Goal: Task Accomplishment & Management: Use online tool/utility

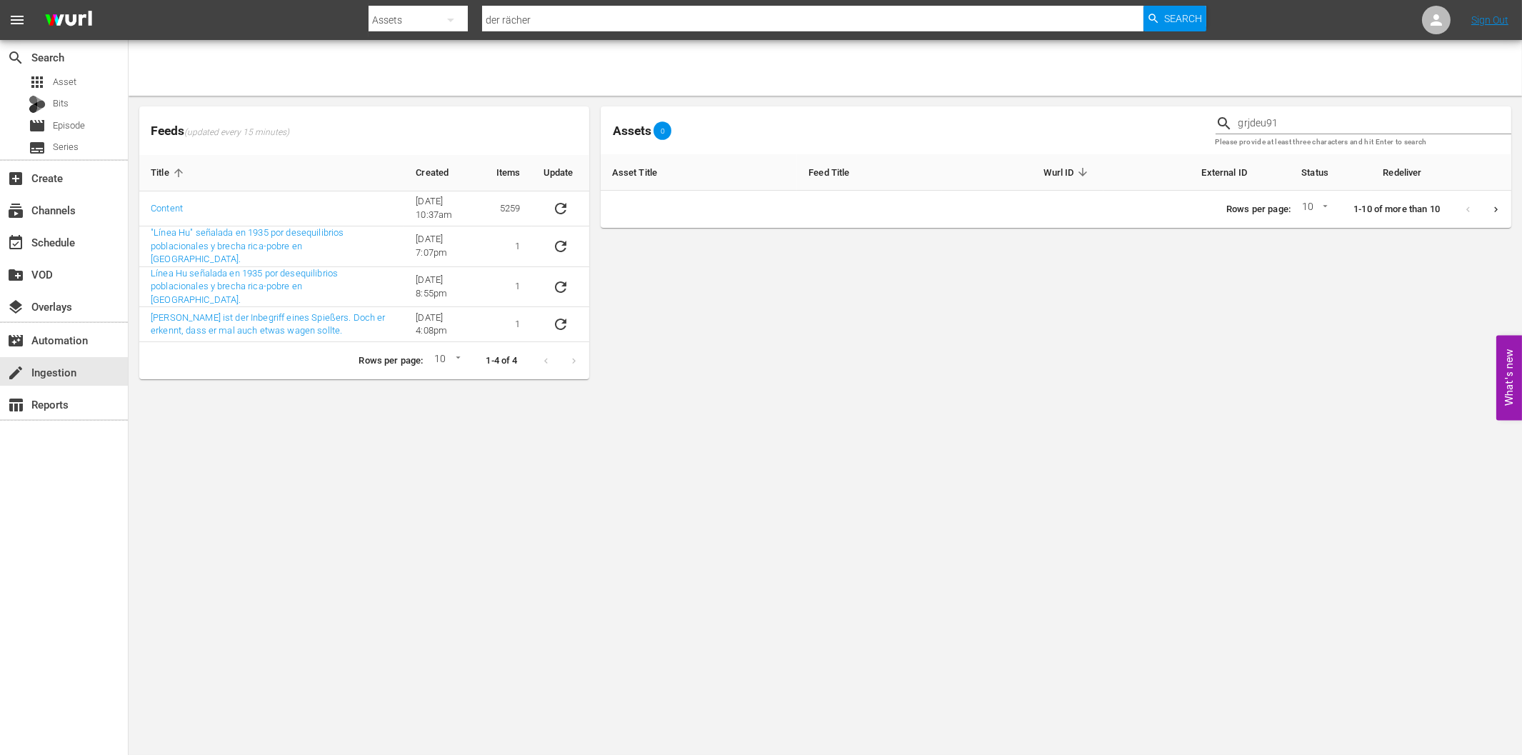
click at [312, 433] on body "menu Search By Assets Search ID, Title, Description, Keywords, or Category der …" at bounding box center [761, 377] width 1522 height 755
click at [521, 444] on body "menu Search By Assets Search ID, Title, Description, Keywords, or Category der …" at bounding box center [761, 377] width 1522 height 755
click at [68, 236] on div "event_available Schedule" at bounding box center [40, 240] width 80 height 13
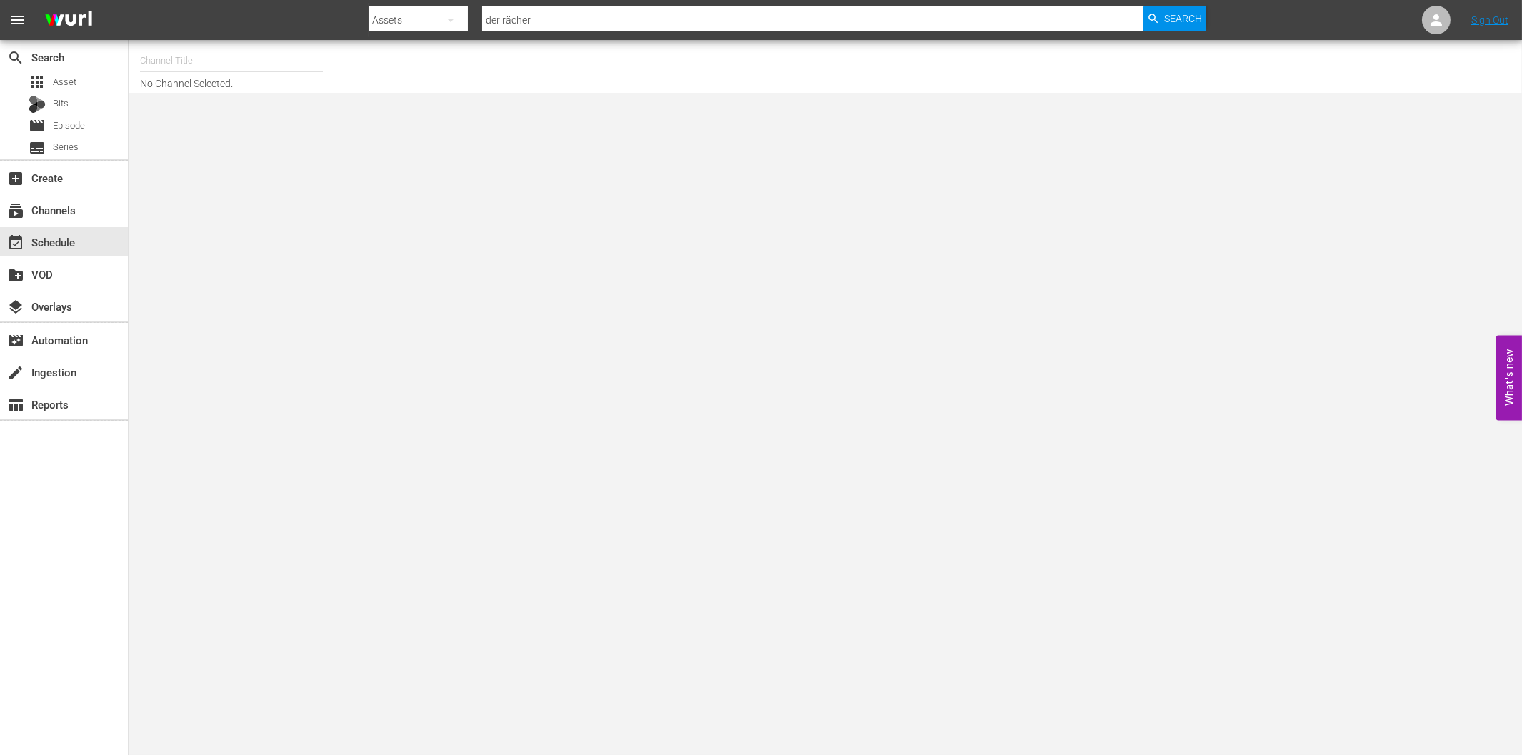
click at [174, 63] on input "text" at bounding box center [231, 61] width 183 height 34
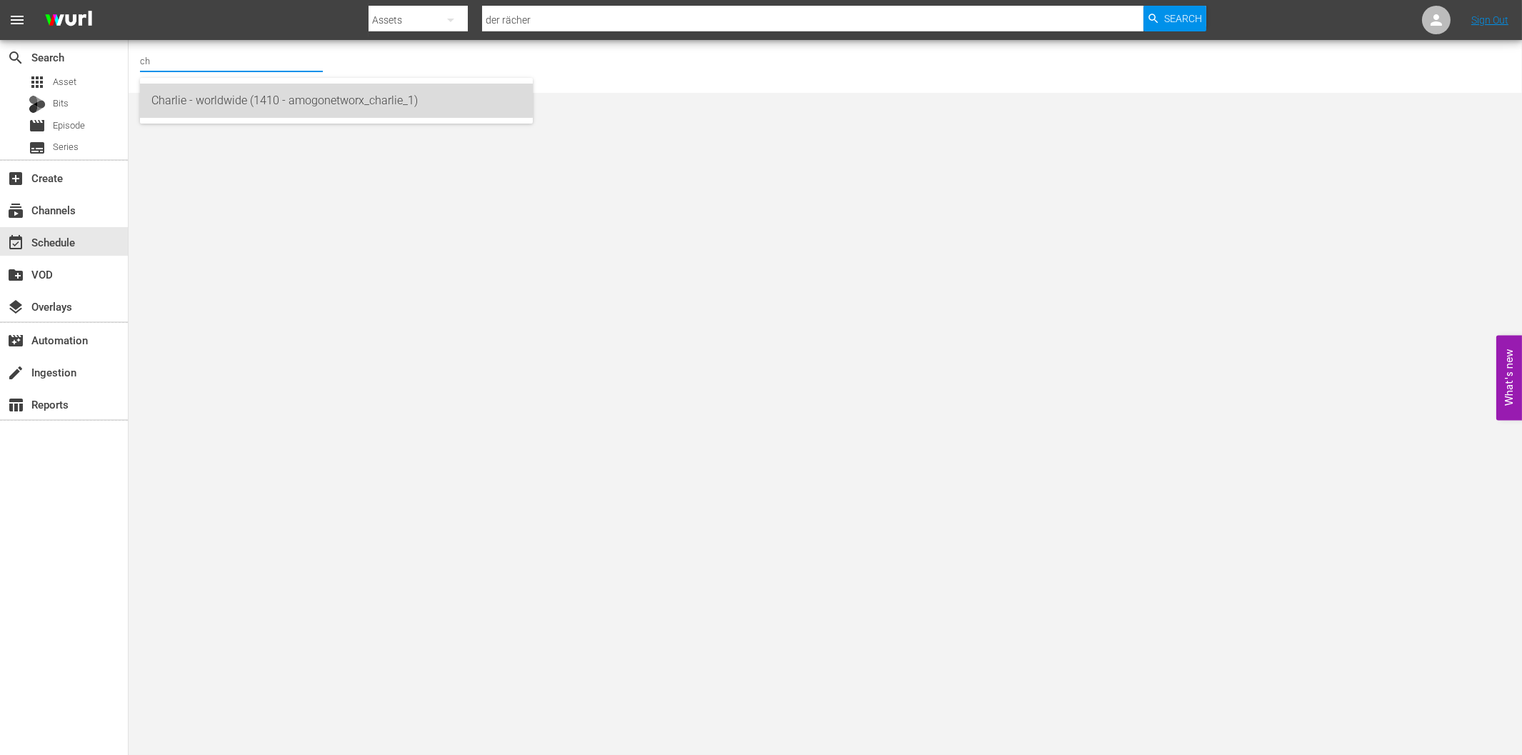
click at [196, 93] on div "Charlie - worldwide (1410 - amogonetworx_charlie_1)" at bounding box center [336, 101] width 370 height 34
type input "Charlie - worldwide (1410 - amogonetworx_charlie_1)"
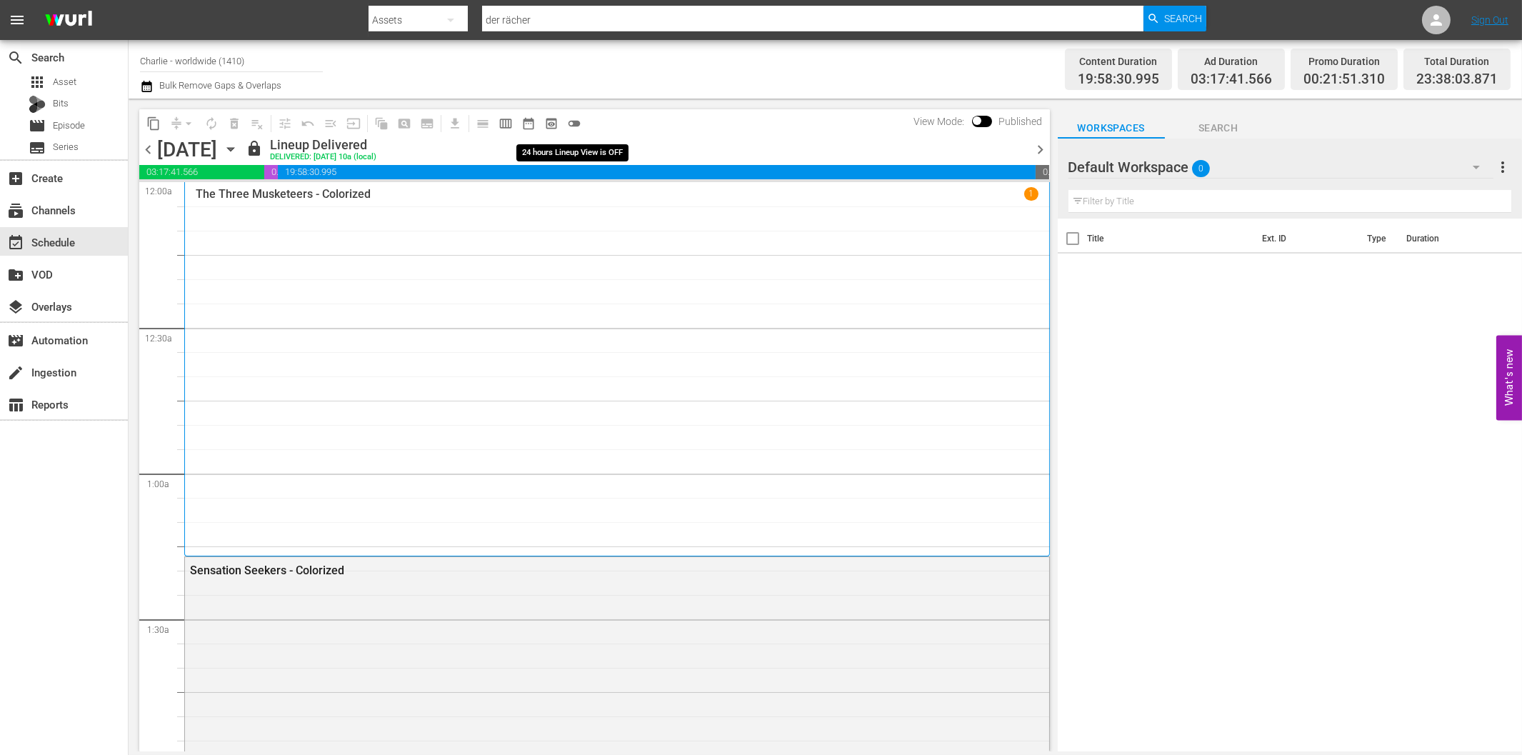
click at [571, 124] on span "toggle_off" at bounding box center [574, 123] width 14 height 14
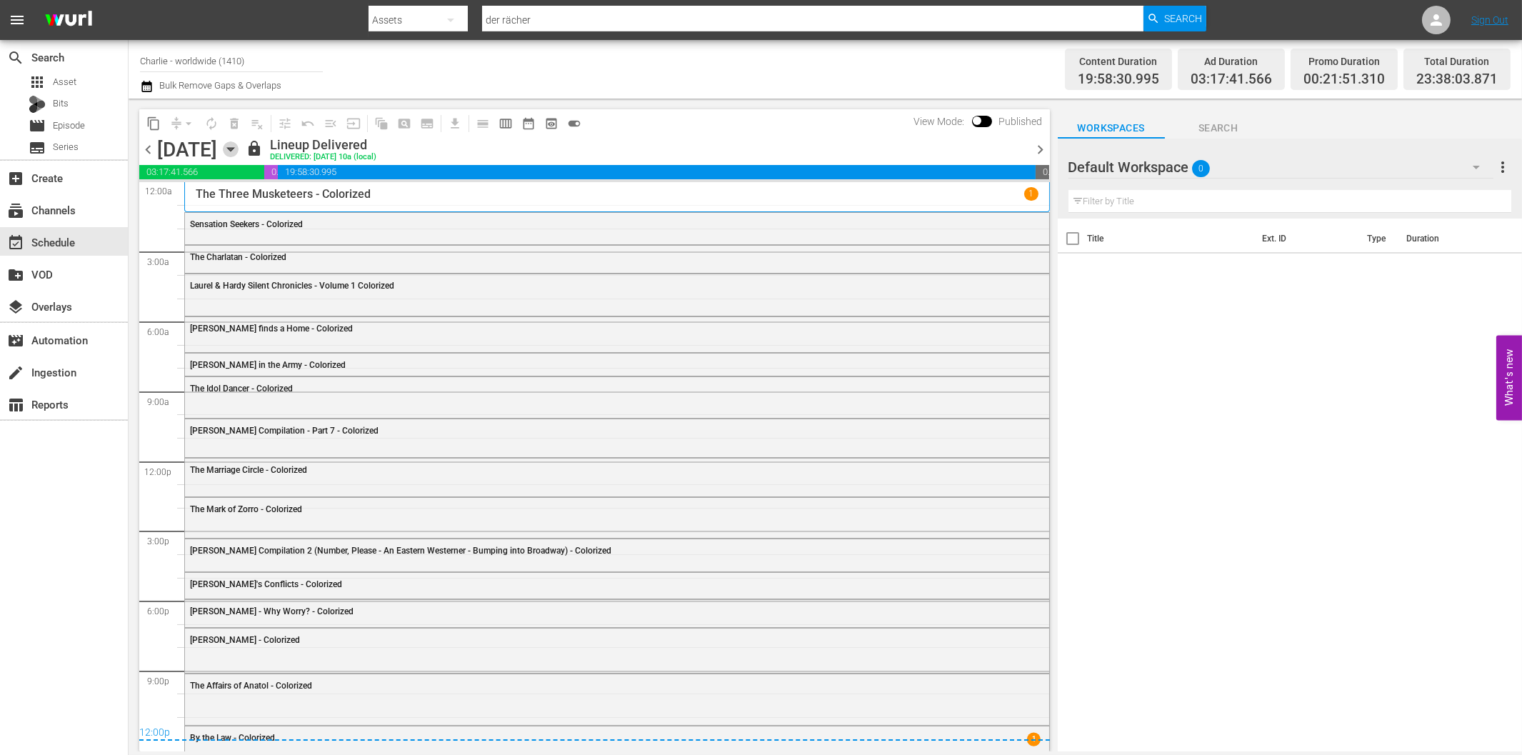
click at [234, 149] on icon "button" at bounding box center [230, 150] width 6 height 4
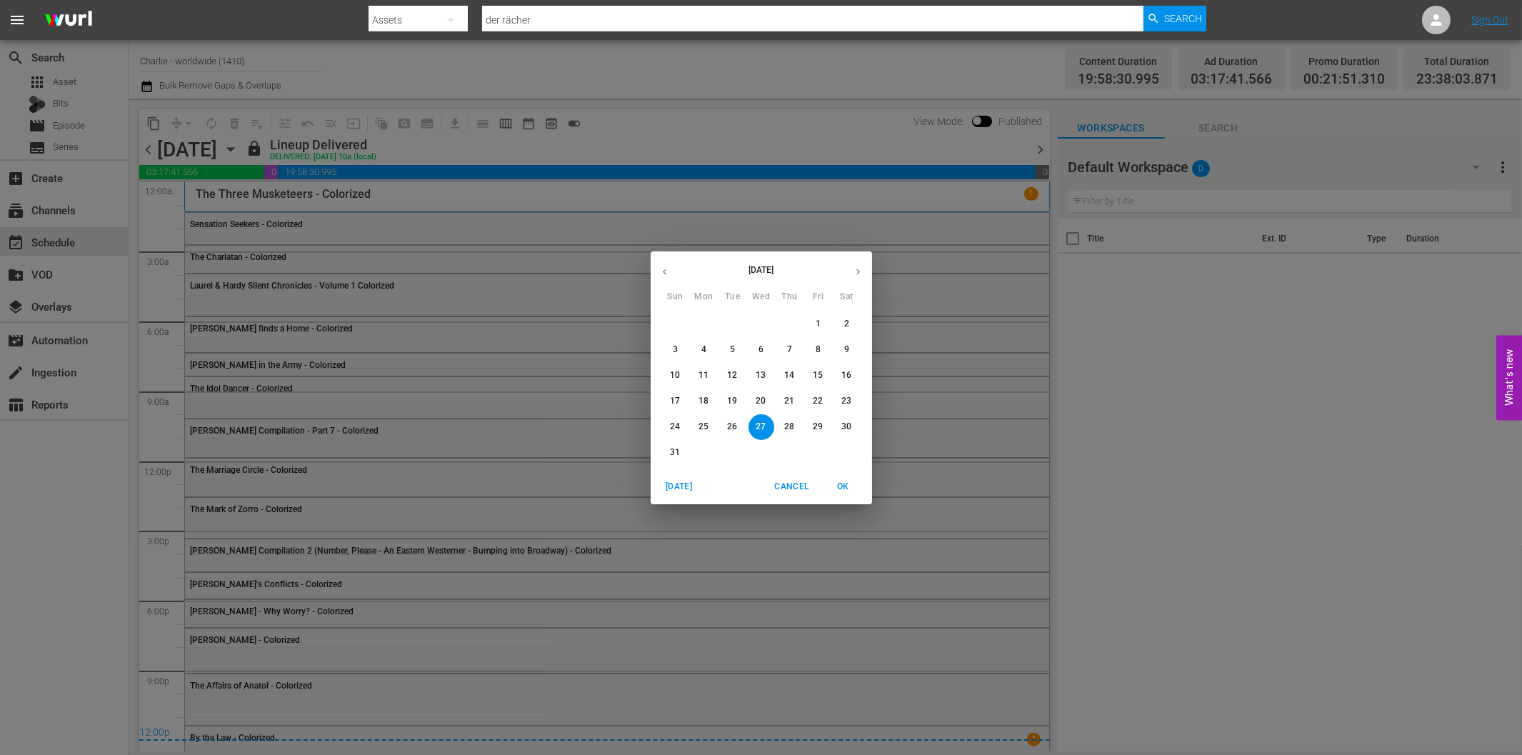
click at [861, 273] on icon "button" at bounding box center [858, 271] width 11 height 11
click at [703, 399] on p "22" at bounding box center [703, 401] width 10 height 12
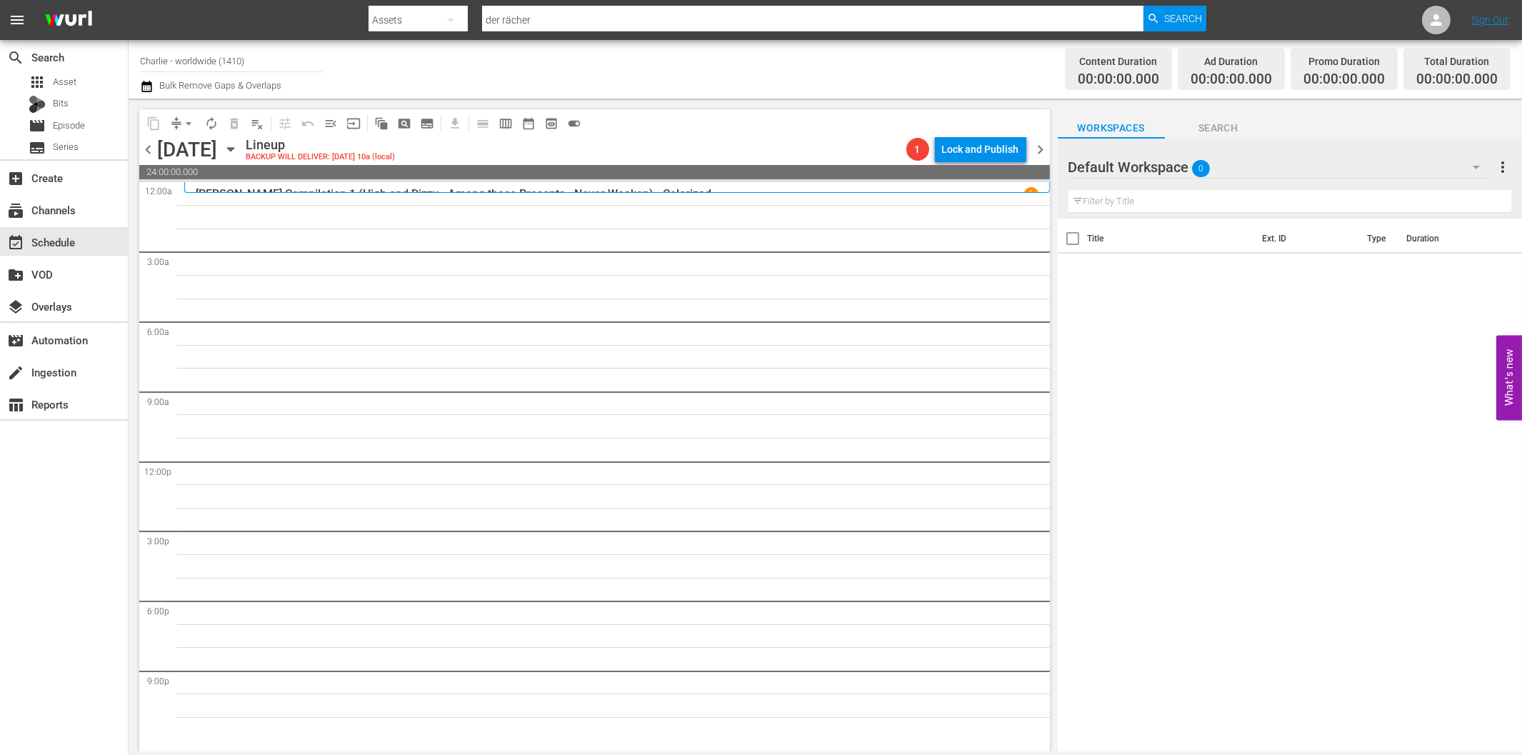
click at [1473, 165] on icon "button" at bounding box center [1476, 167] width 17 height 17
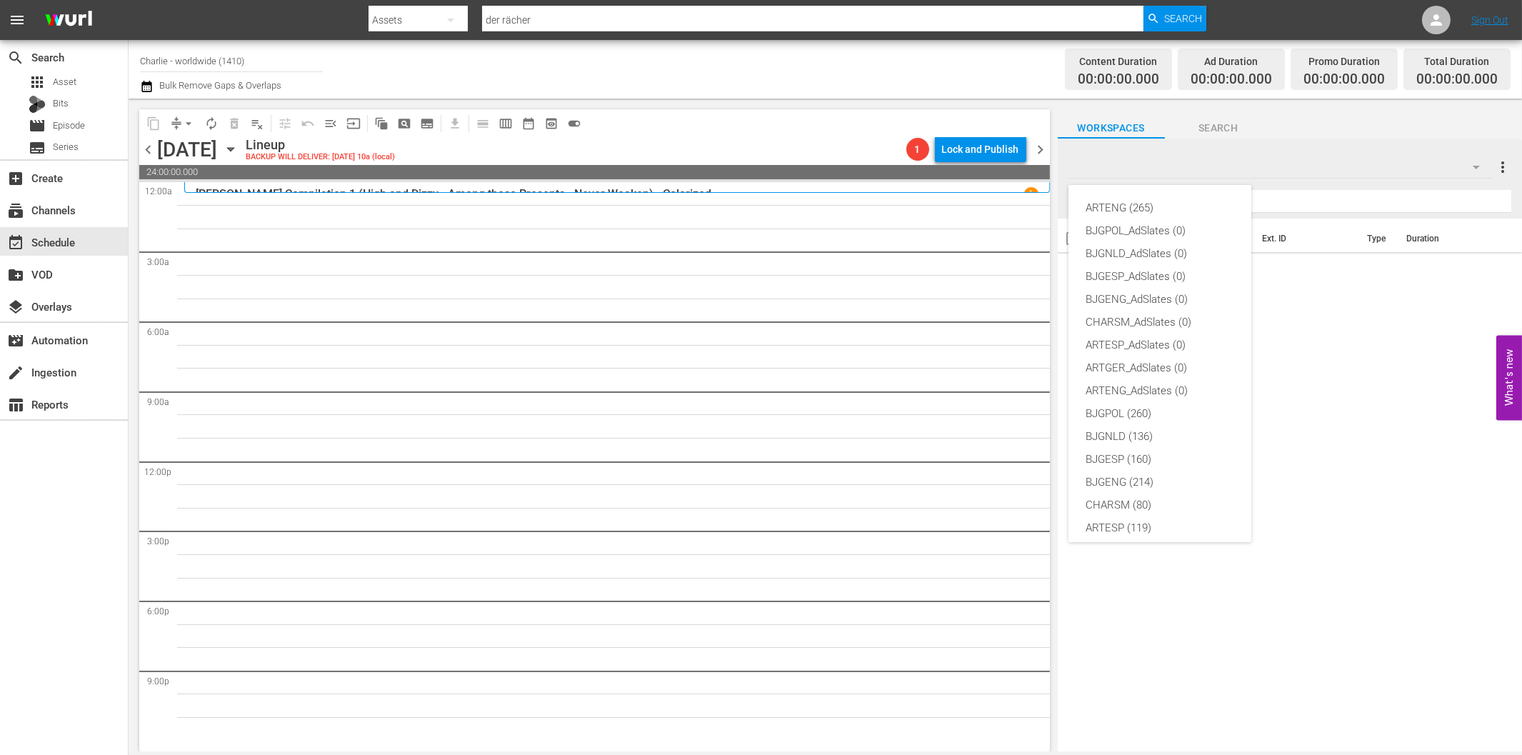
scroll to position [54, 0]
click at [1128, 445] on div "CHARSM (80)" at bounding box center [1160, 451] width 149 height 23
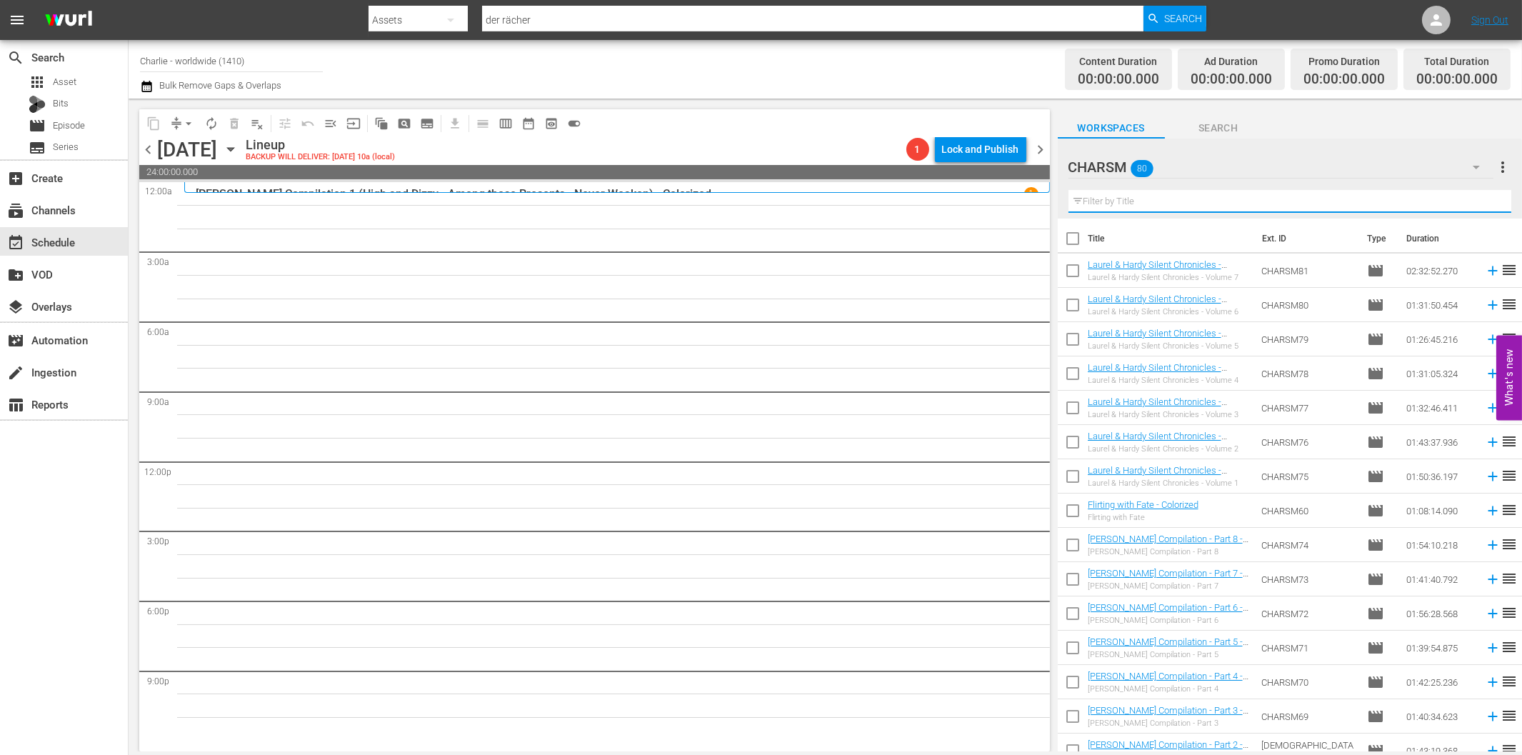
drag, startPoint x: 1170, startPoint y: 195, endPoint x: 1191, endPoint y: 213, distance: 27.3
click at [1170, 195] on input "text" at bounding box center [1289, 201] width 443 height 23
paste input "The House of Shame"
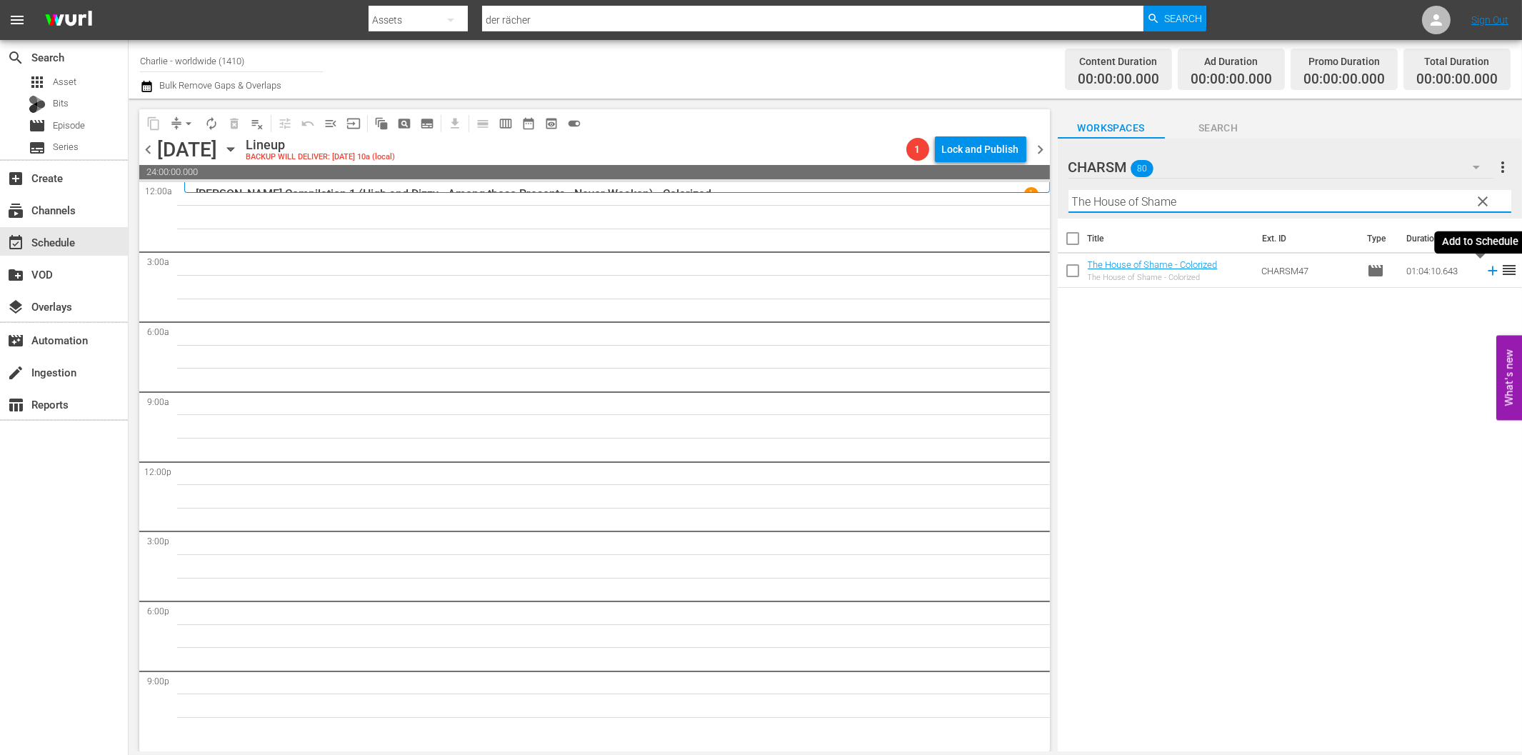
click at [1485, 266] on icon at bounding box center [1493, 271] width 16 height 16
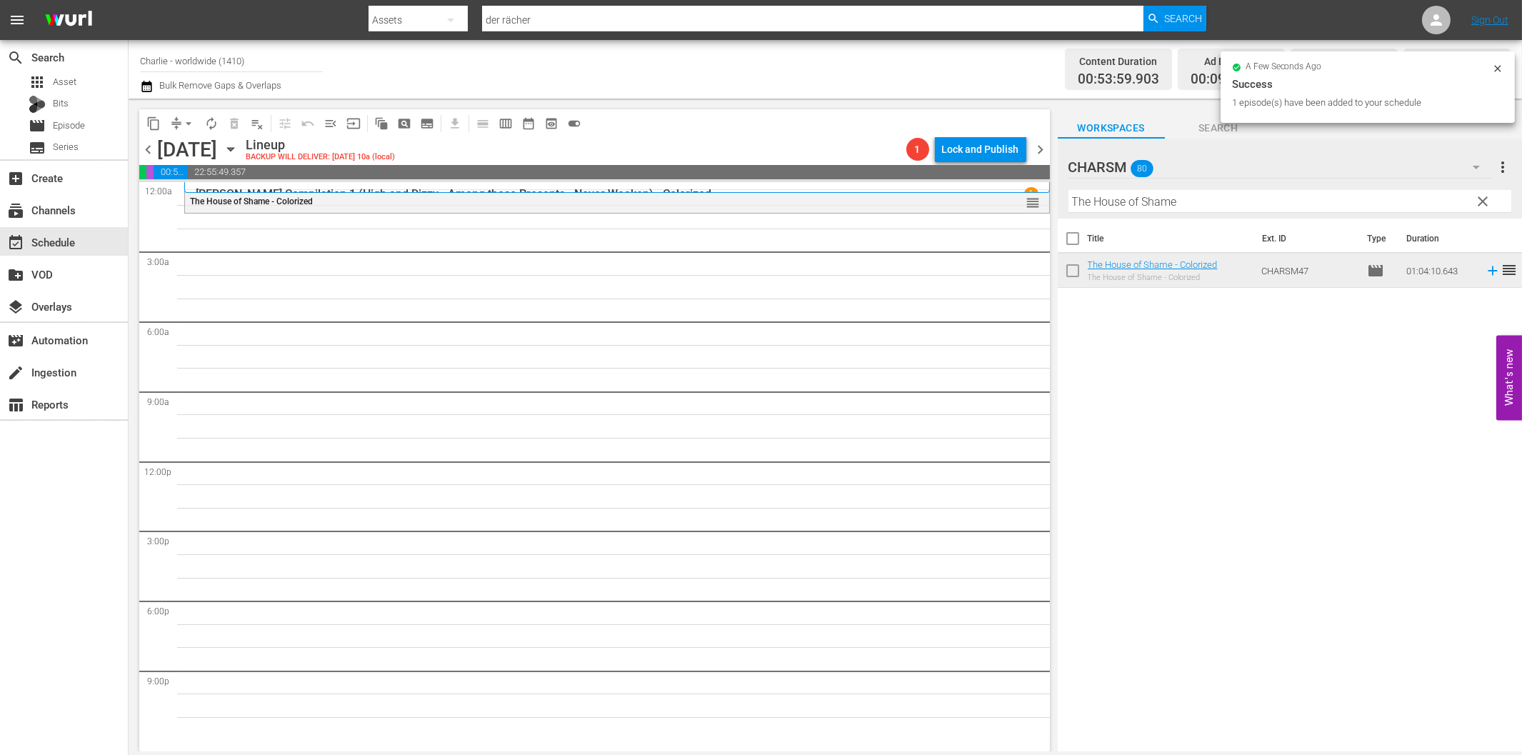
click at [1118, 203] on input "The House of Shame" at bounding box center [1289, 201] width 443 height 23
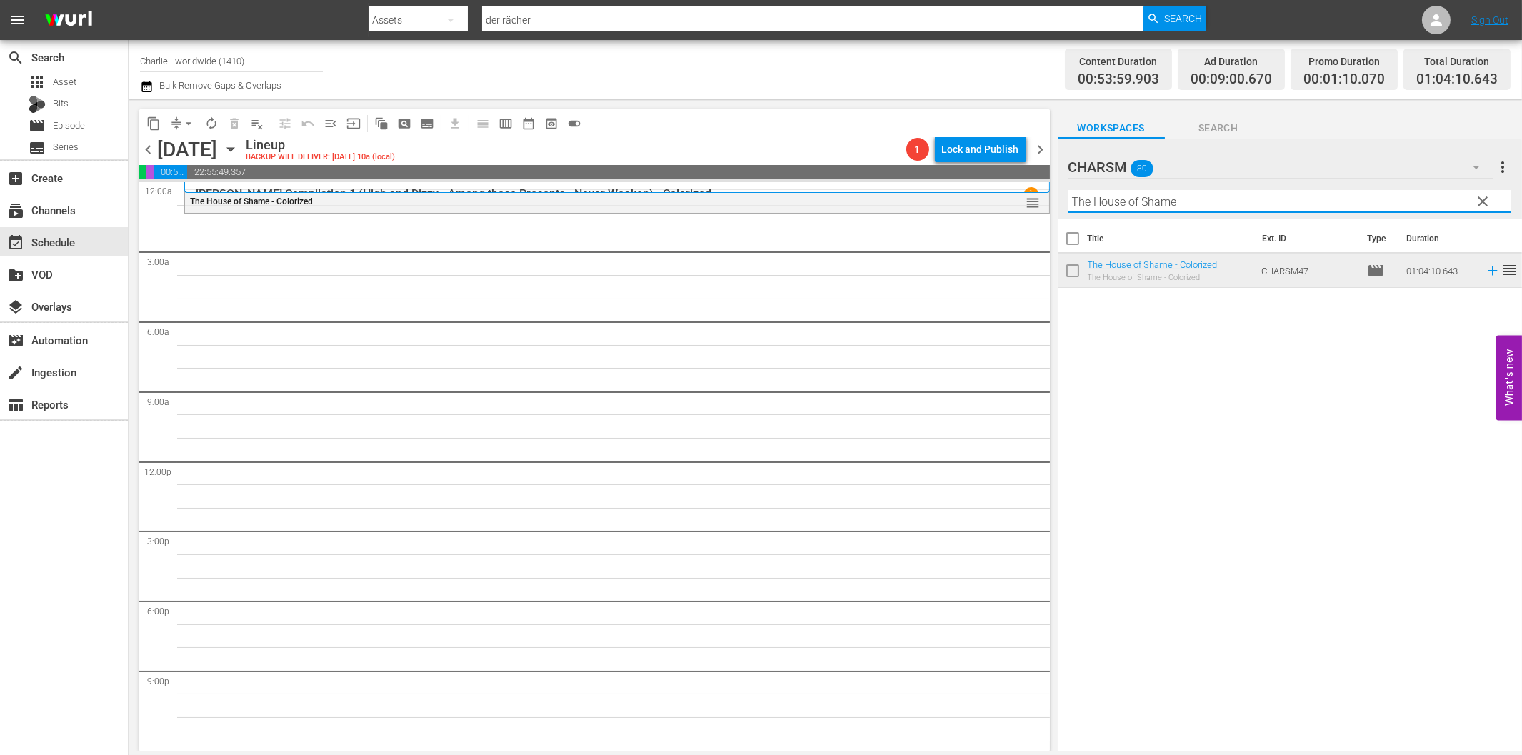
paste input "[PERSON_NAME] in the Army"
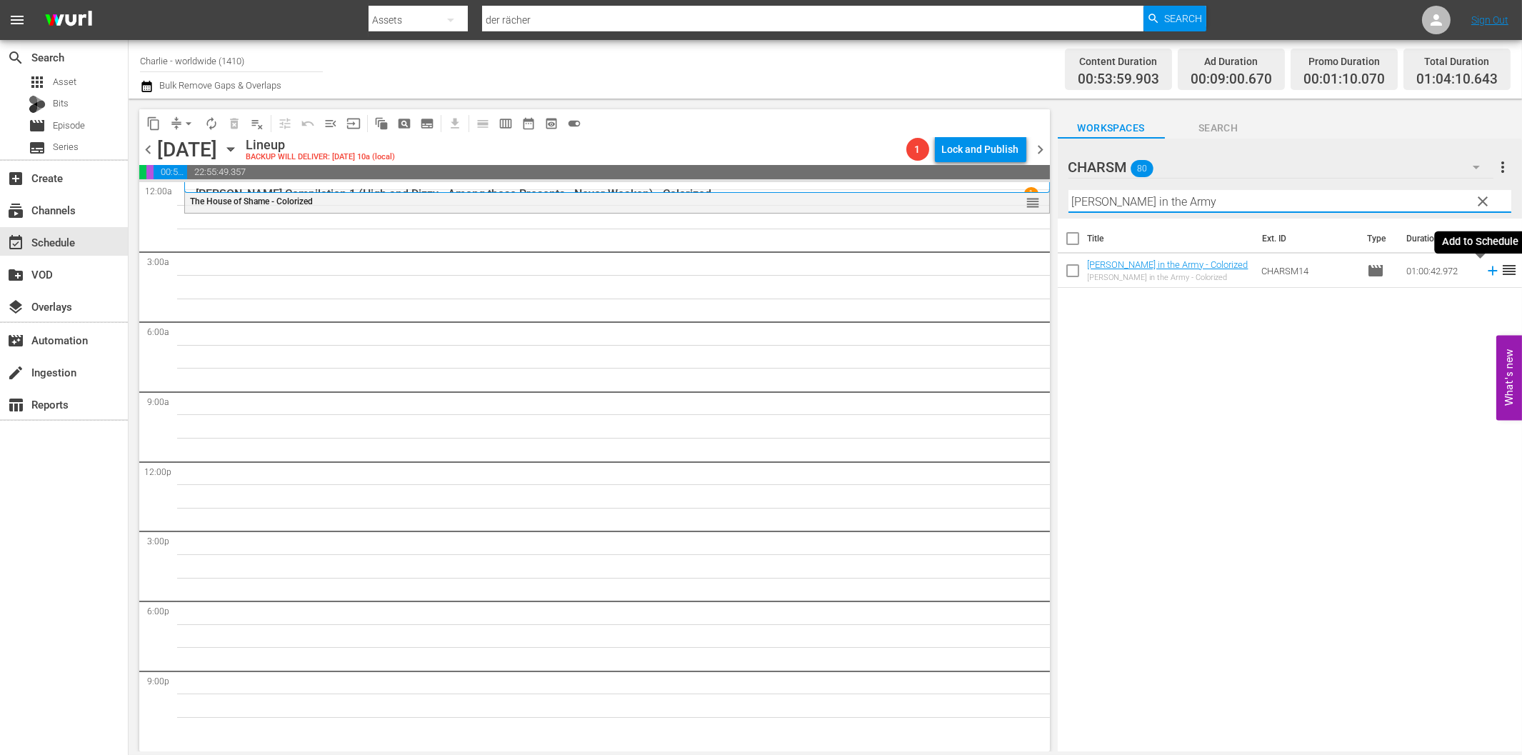
click at [1488, 272] on icon at bounding box center [1492, 270] width 9 height 9
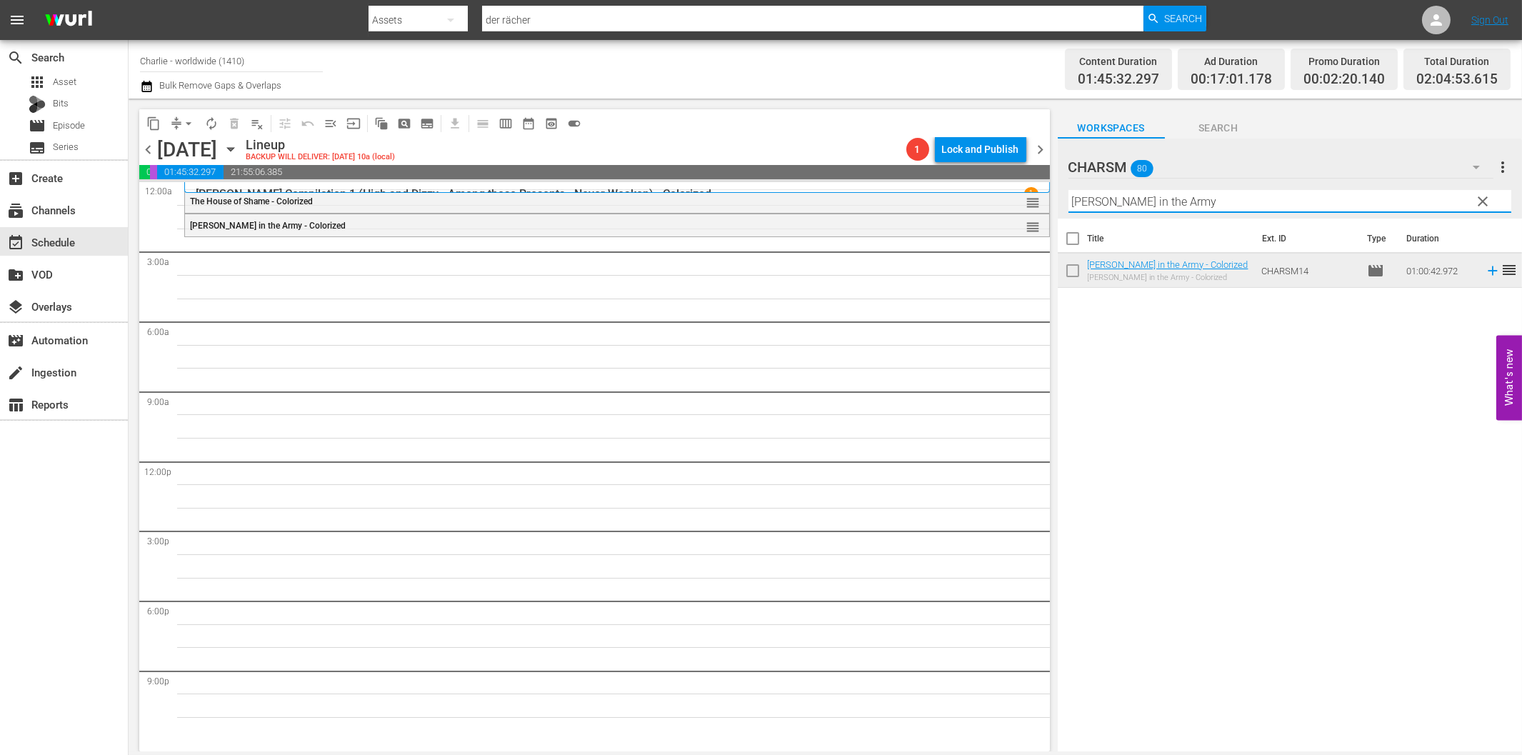
click at [1144, 204] on input "[PERSON_NAME] in the Army" at bounding box center [1289, 201] width 443 height 23
paste input "Bare Knees"
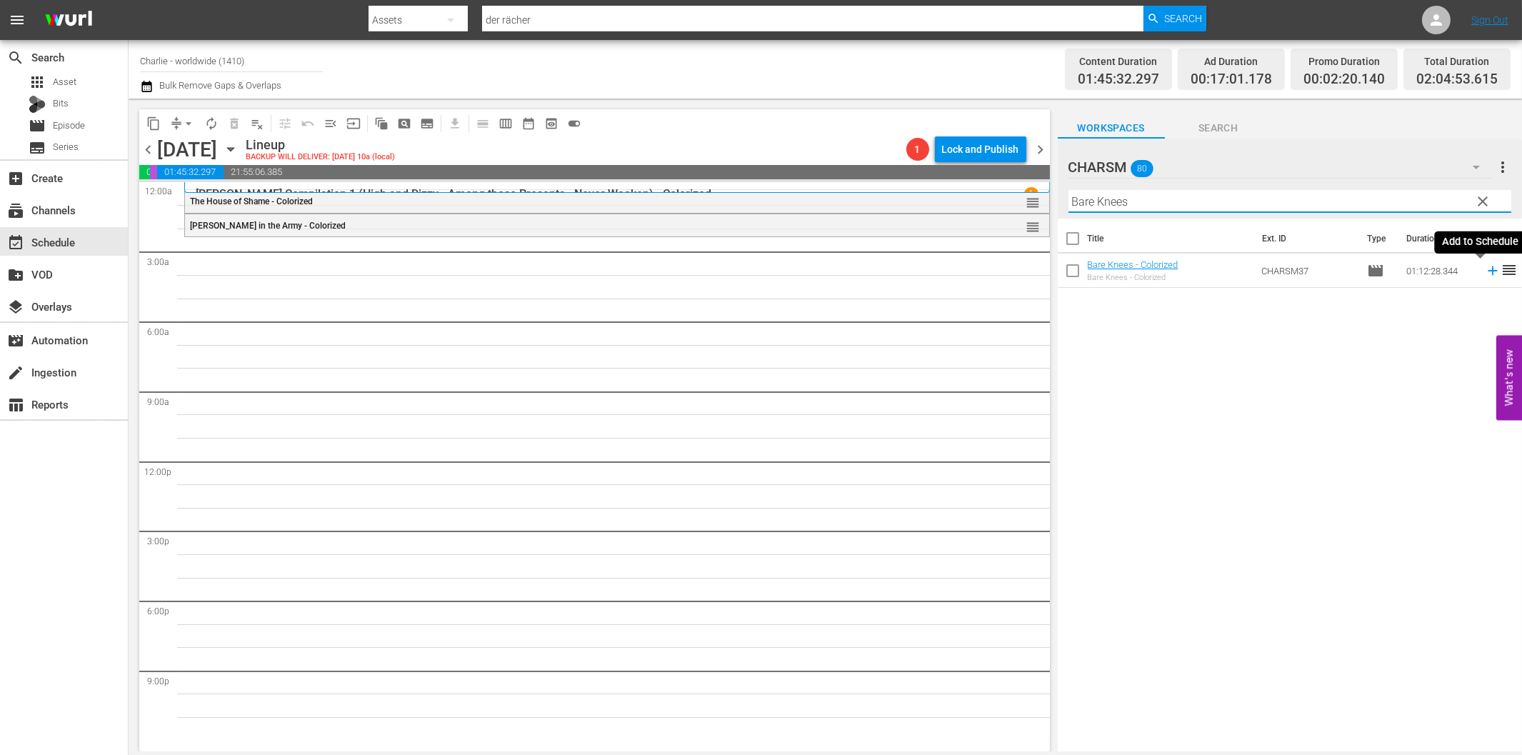
click at [1485, 269] on icon at bounding box center [1493, 271] width 16 height 16
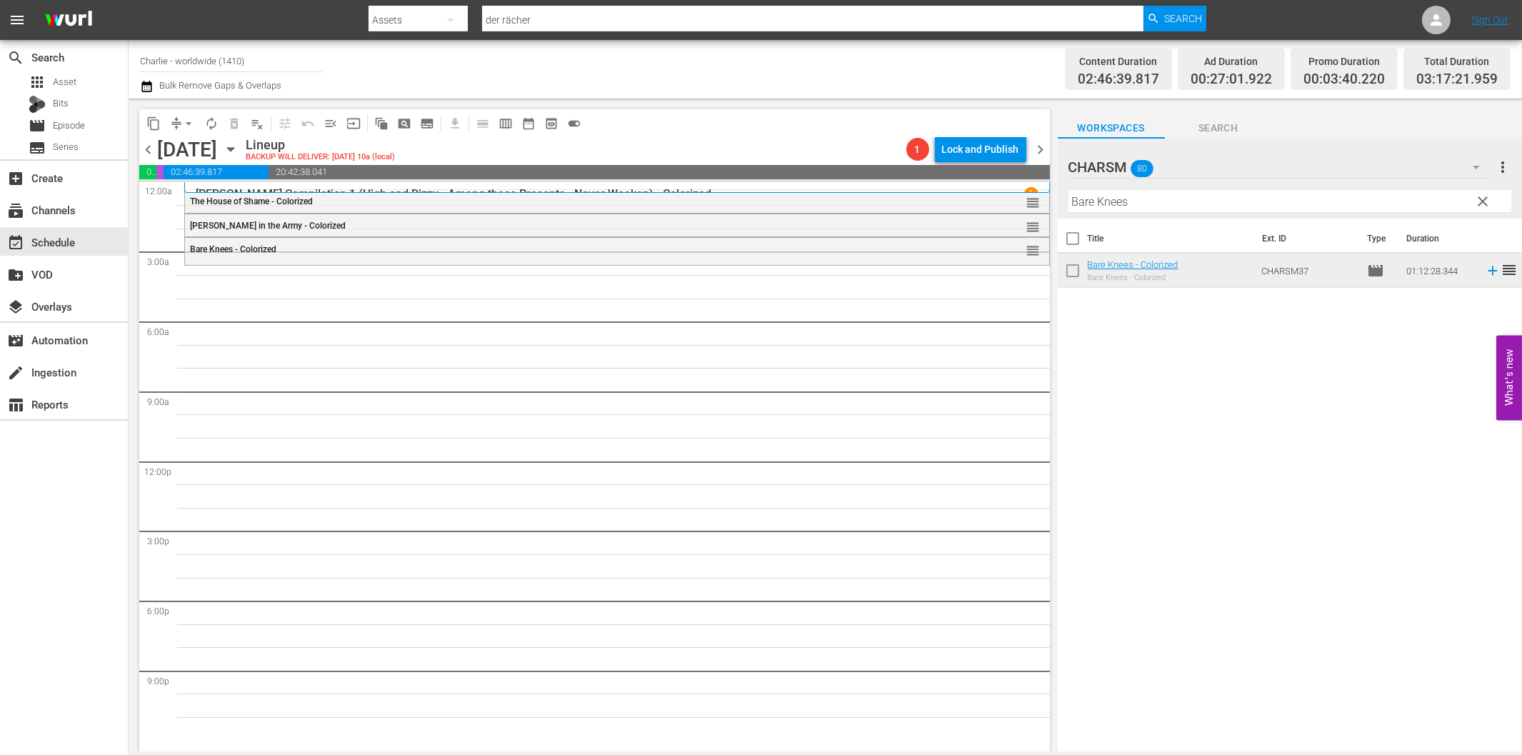
click at [1186, 200] on input "Bare Knees" at bounding box center [1289, 201] width 443 height 23
paste input "uster [PERSON_NAME] Compilation – Part 2"
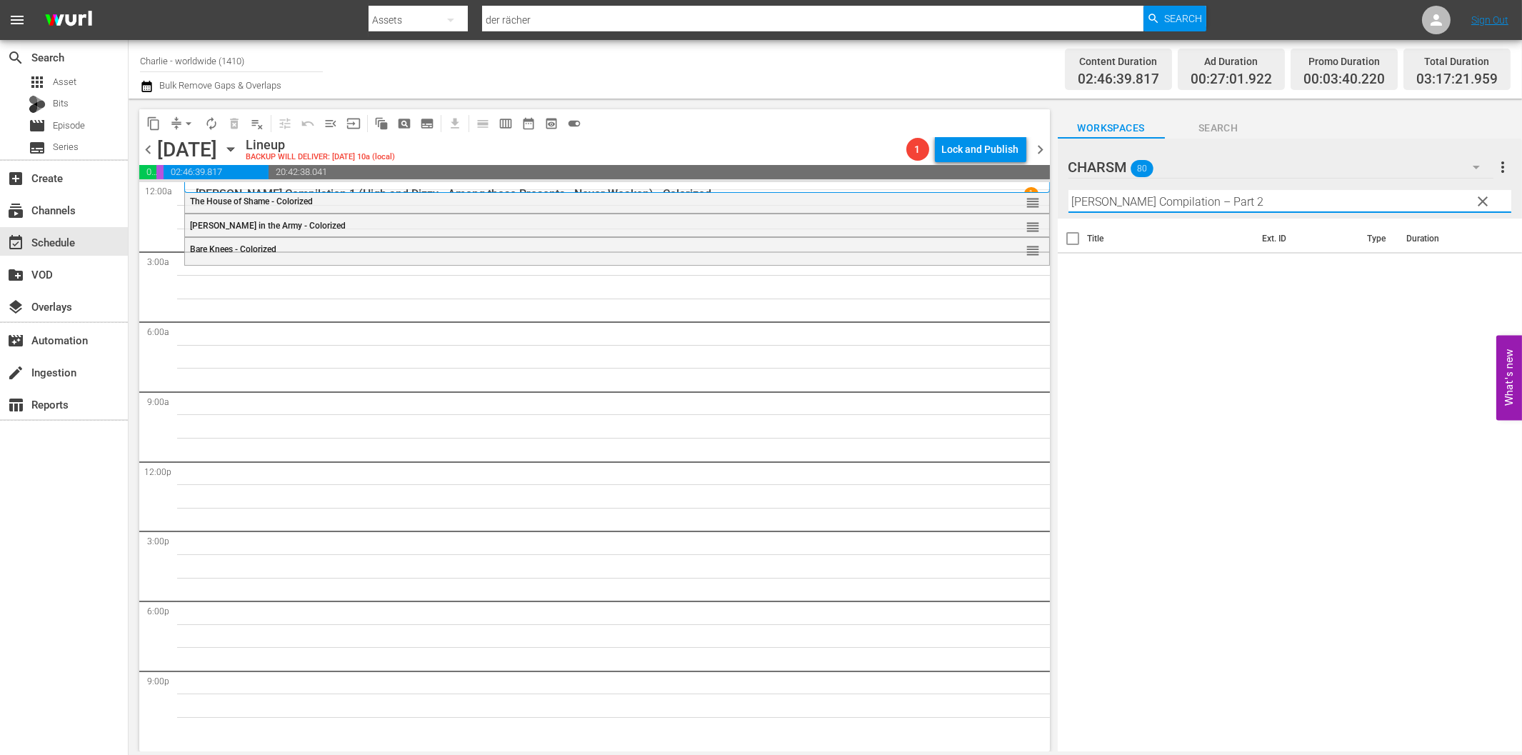
drag, startPoint x: 1202, startPoint y: 203, endPoint x: 1328, endPoint y: 202, distance: 126.4
click at [1323, 201] on input "[PERSON_NAME] Compilation – Part 2" at bounding box center [1289, 201] width 443 height 23
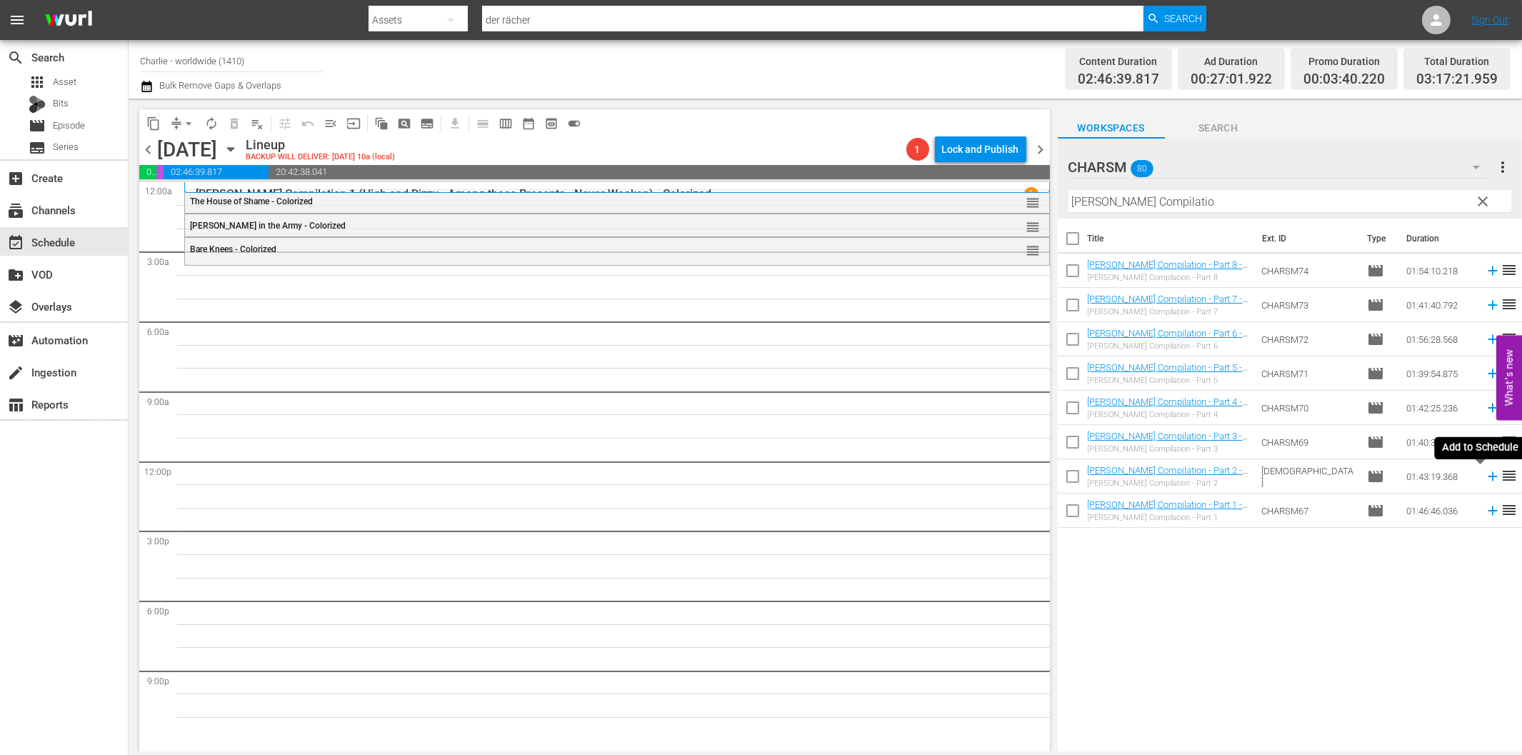
click at [1488, 479] on icon at bounding box center [1492, 476] width 9 height 9
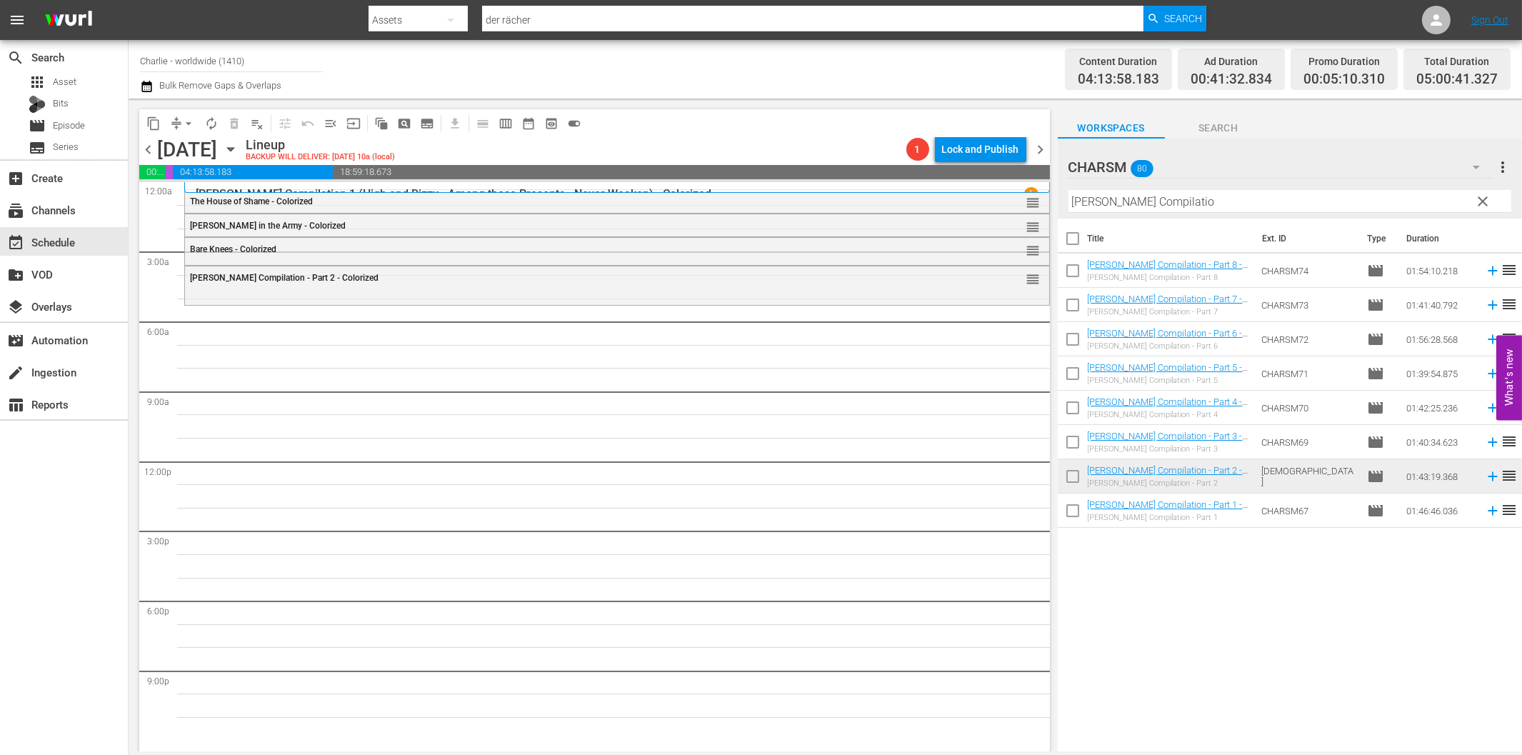
click at [1140, 204] on input "[PERSON_NAME] Compilatio" at bounding box center [1289, 201] width 443 height 23
paste input "[PERSON_NAME] against the Authorities"
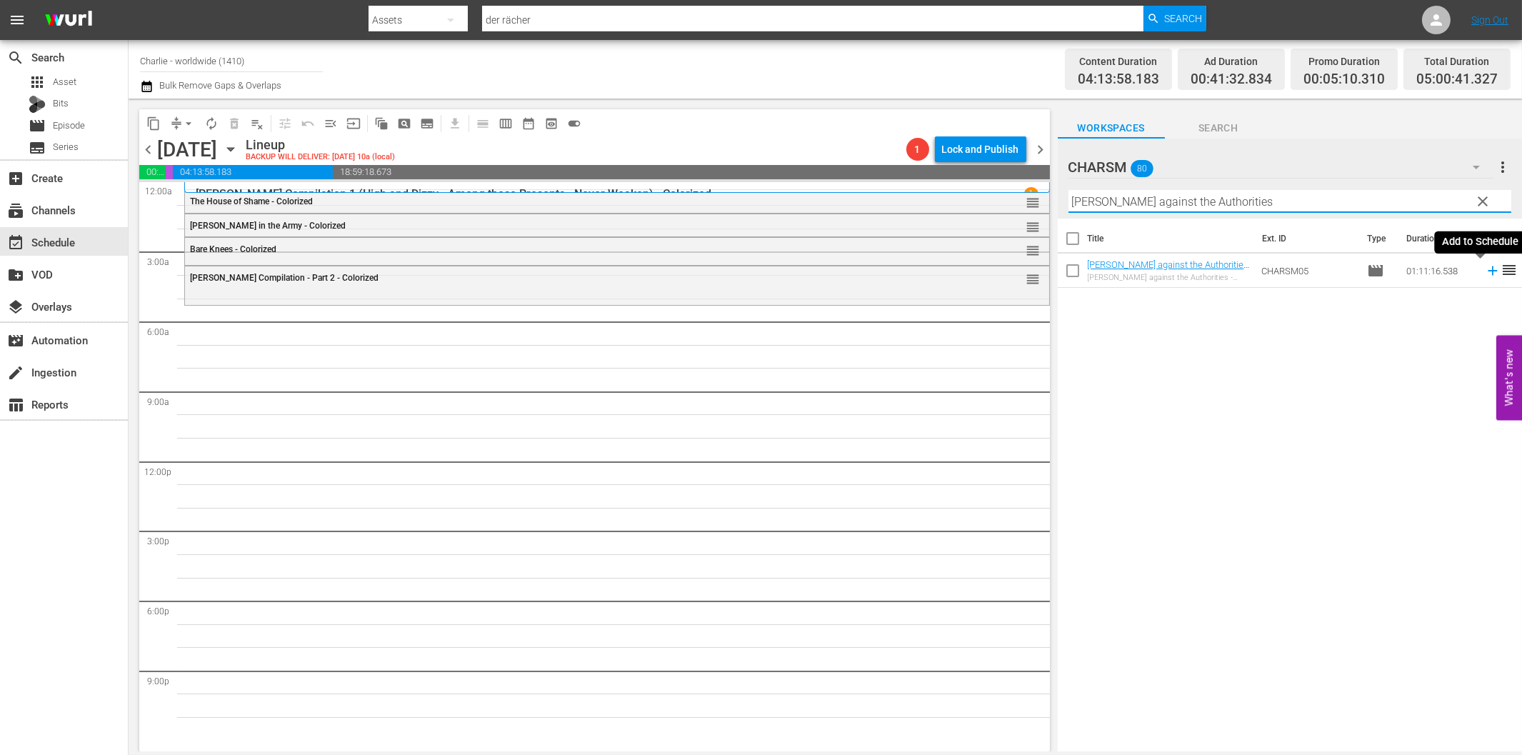
click at [1485, 275] on icon at bounding box center [1493, 271] width 16 height 16
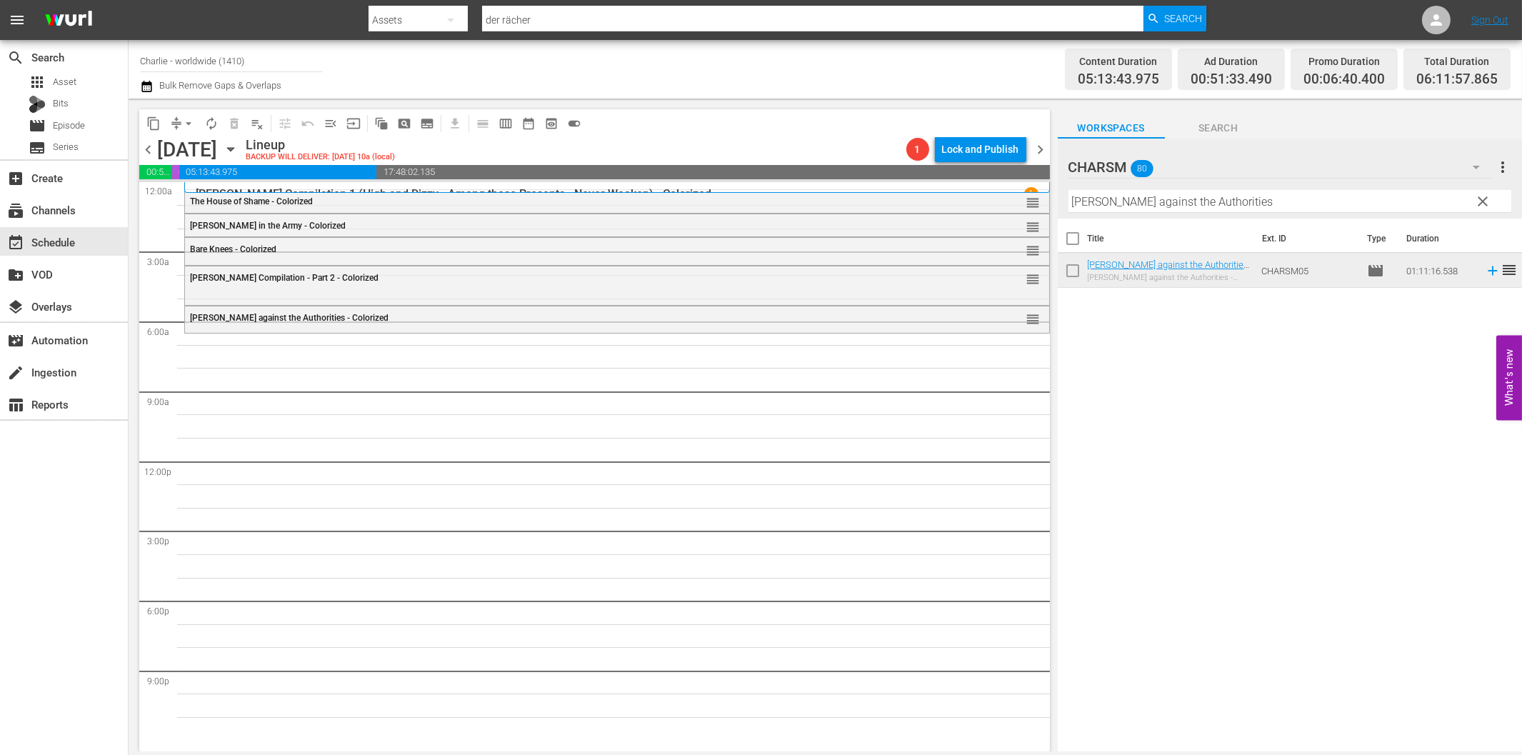
click at [1318, 197] on input "[PERSON_NAME] against the Authorities" at bounding box center [1289, 201] width 443 height 23
paste input "Homecoming"
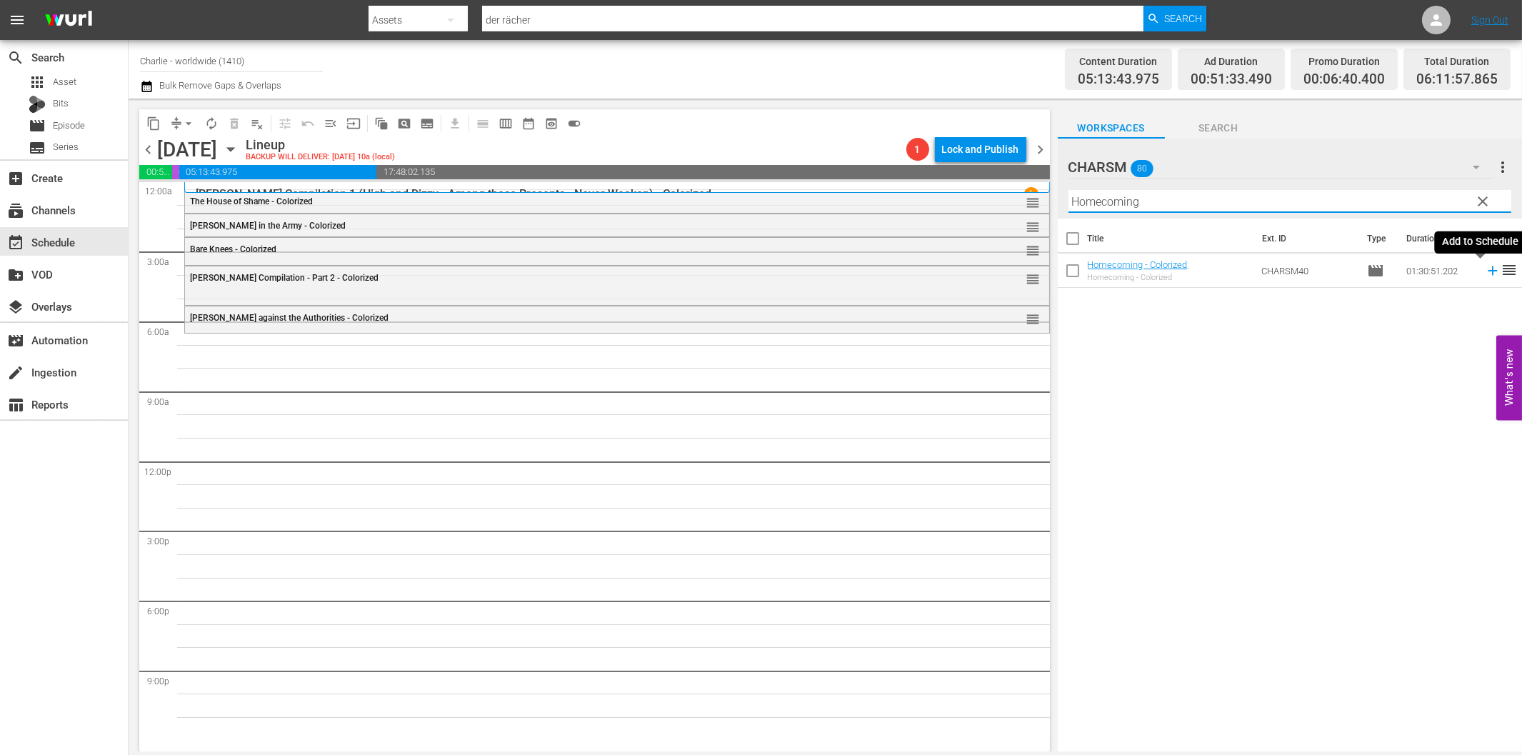
click at [1488, 270] on icon at bounding box center [1492, 270] width 9 height 9
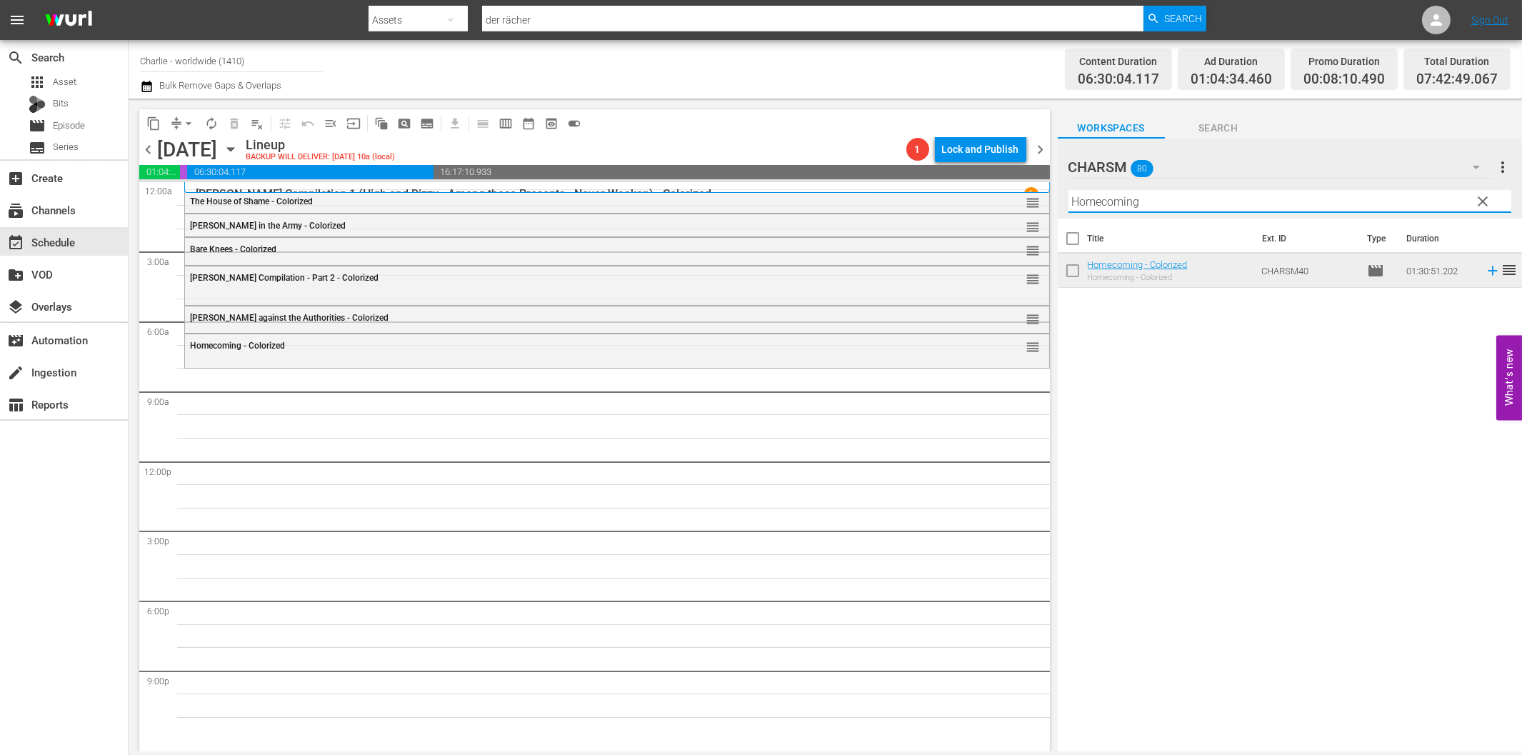
click at [1168, 198] on input "Homecoming" at bounding box center [1289, 201] width 443 height 23
paste input "The Duchess of Buffalo"
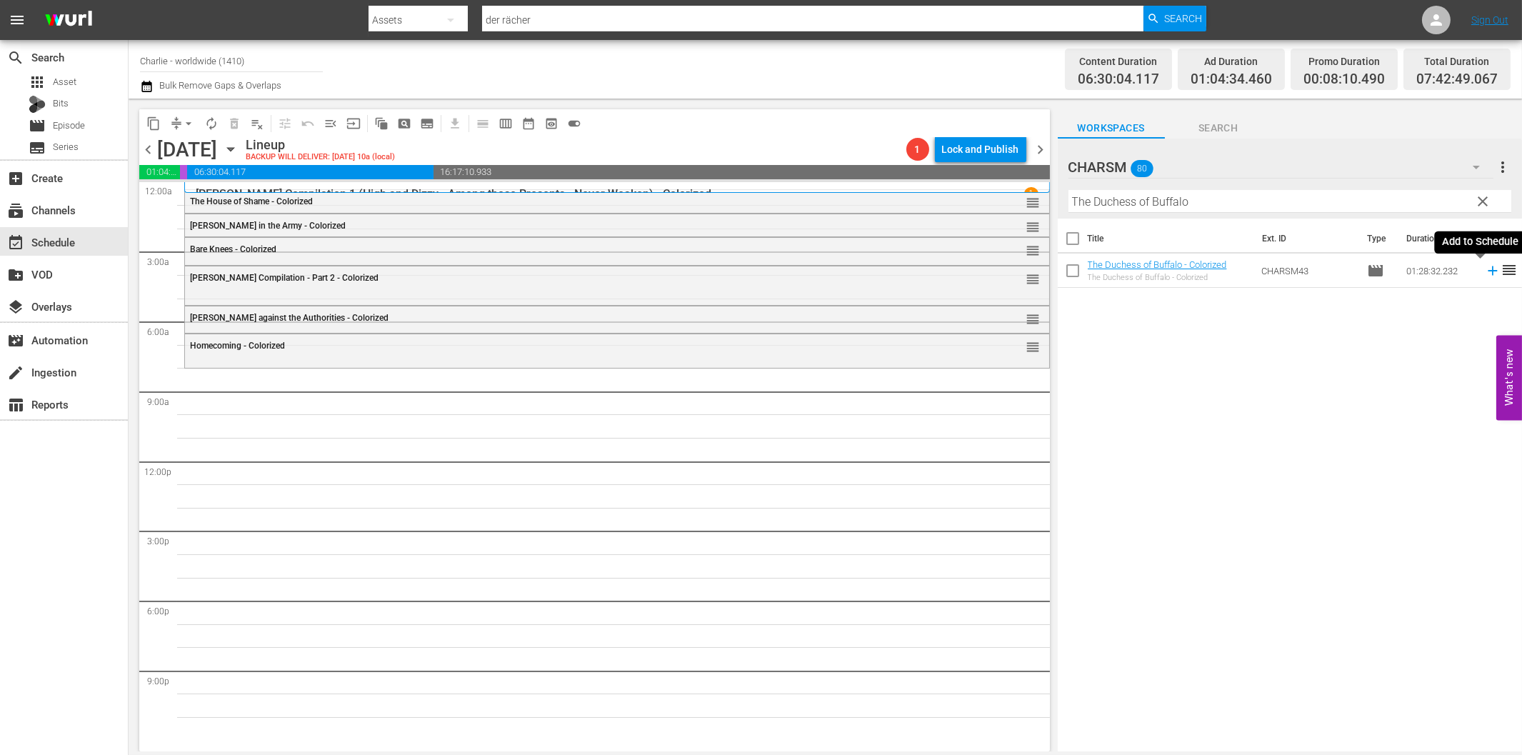
click at [1485, 269] on icon at bounding box center [1493, 271] width 16 height 16
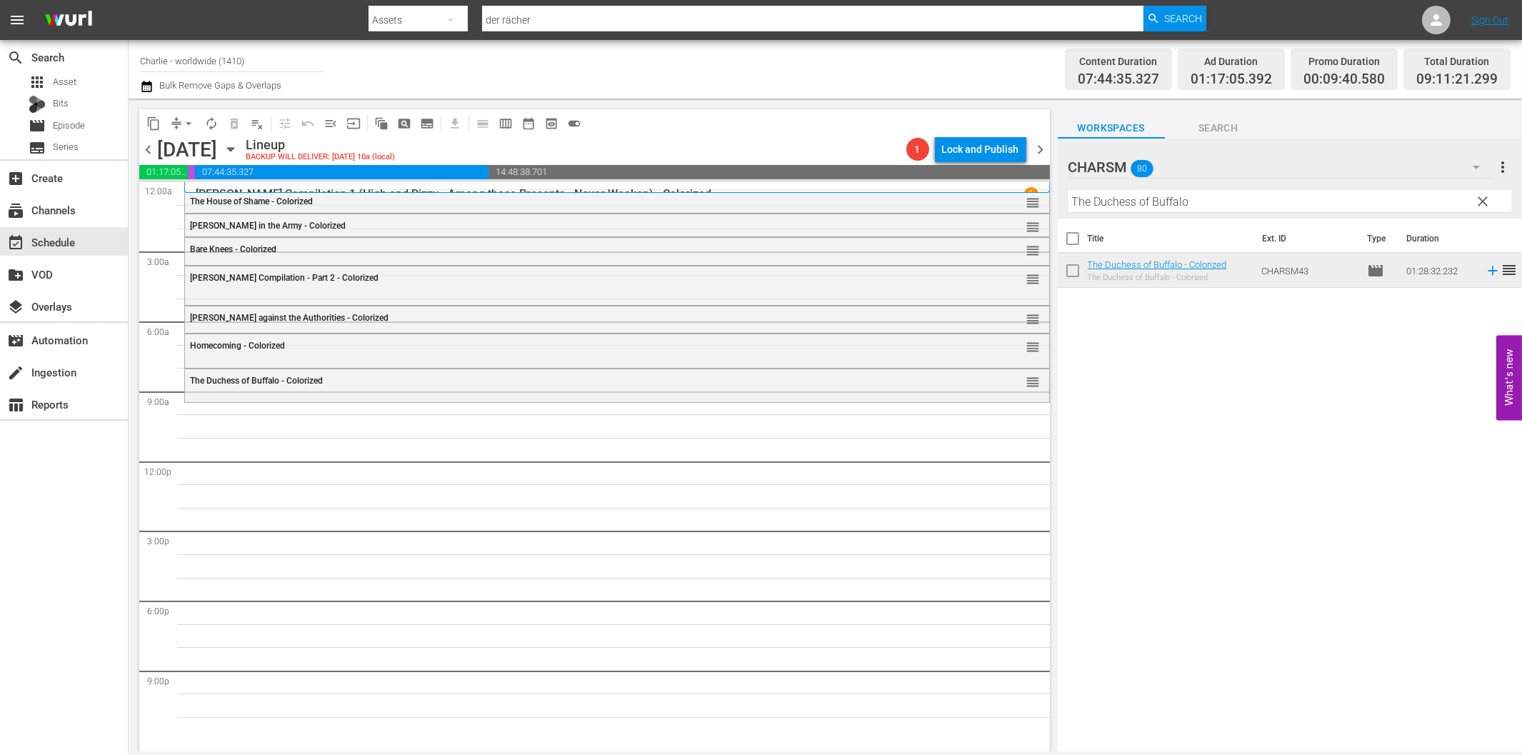
click at [1241, 199] on input "The Duchess of Buffalo" at bounding box center [1289, 201] width 443 height 23
paste input "Charlatan"
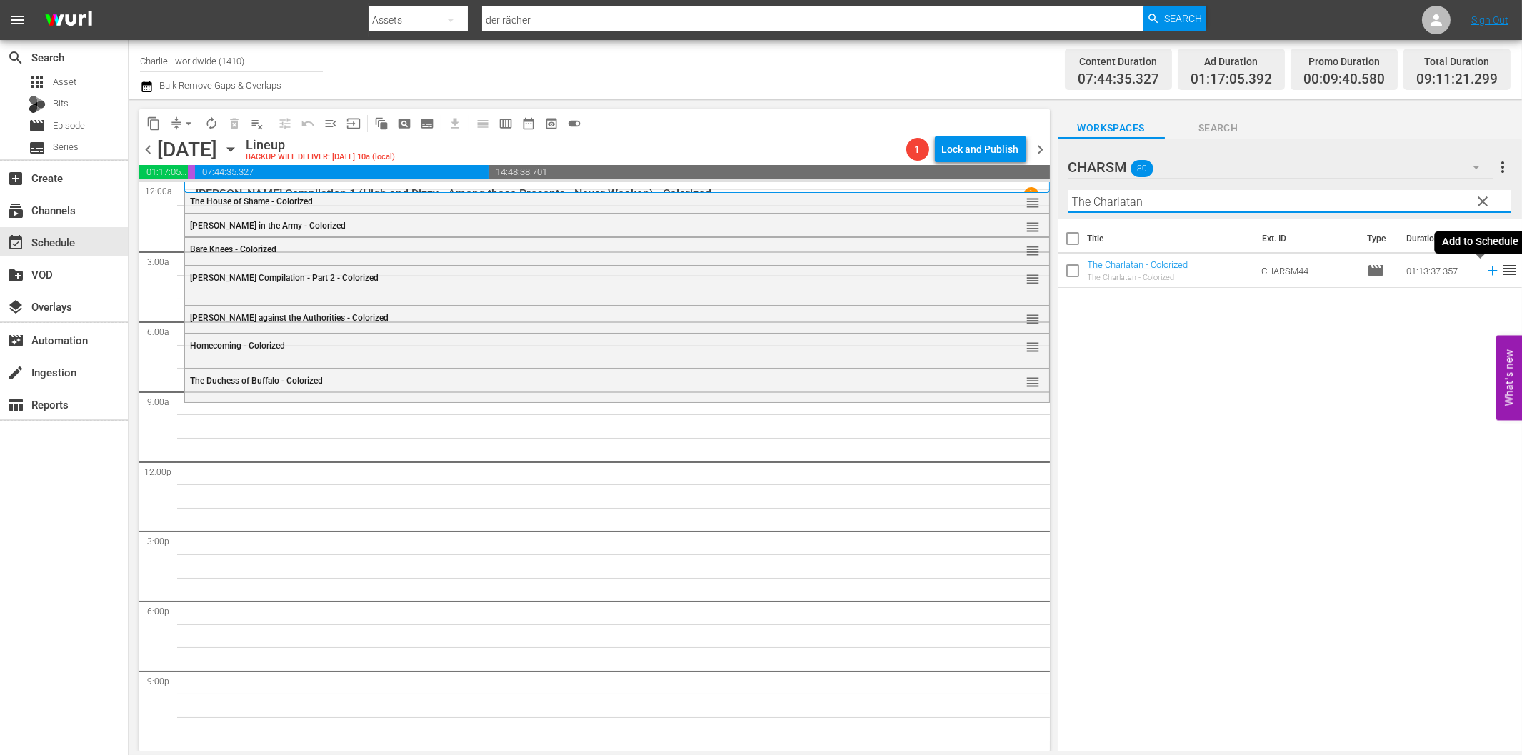
click at [1485, 274] on icon at bounding box center [1493, 271] width 16 height 16
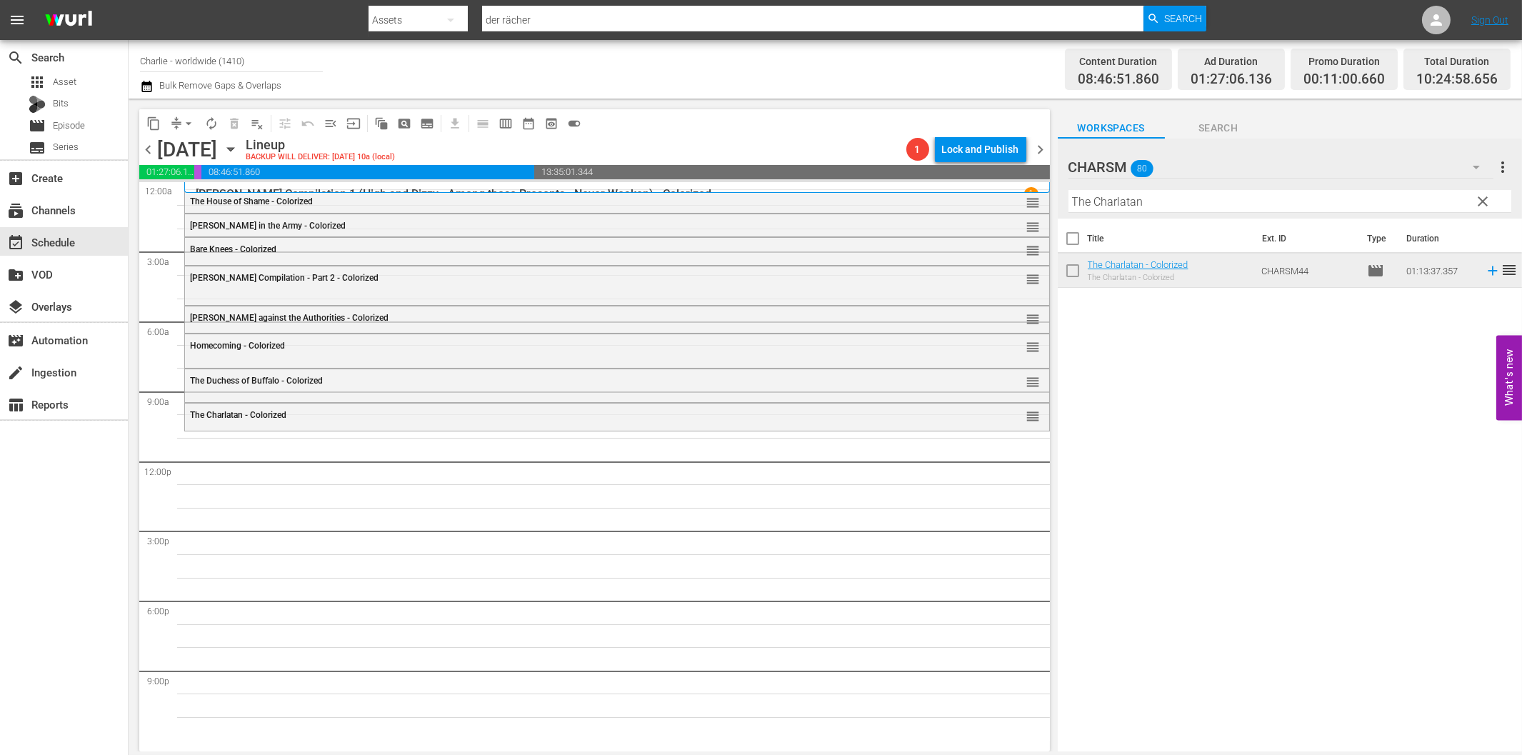
click at [1151, 204] on input "The Charlatan" at bounding box center [1289, 201] width 443 height 23
paste input "Laurel & Hardy Silent Chronicles - Vol. 5"
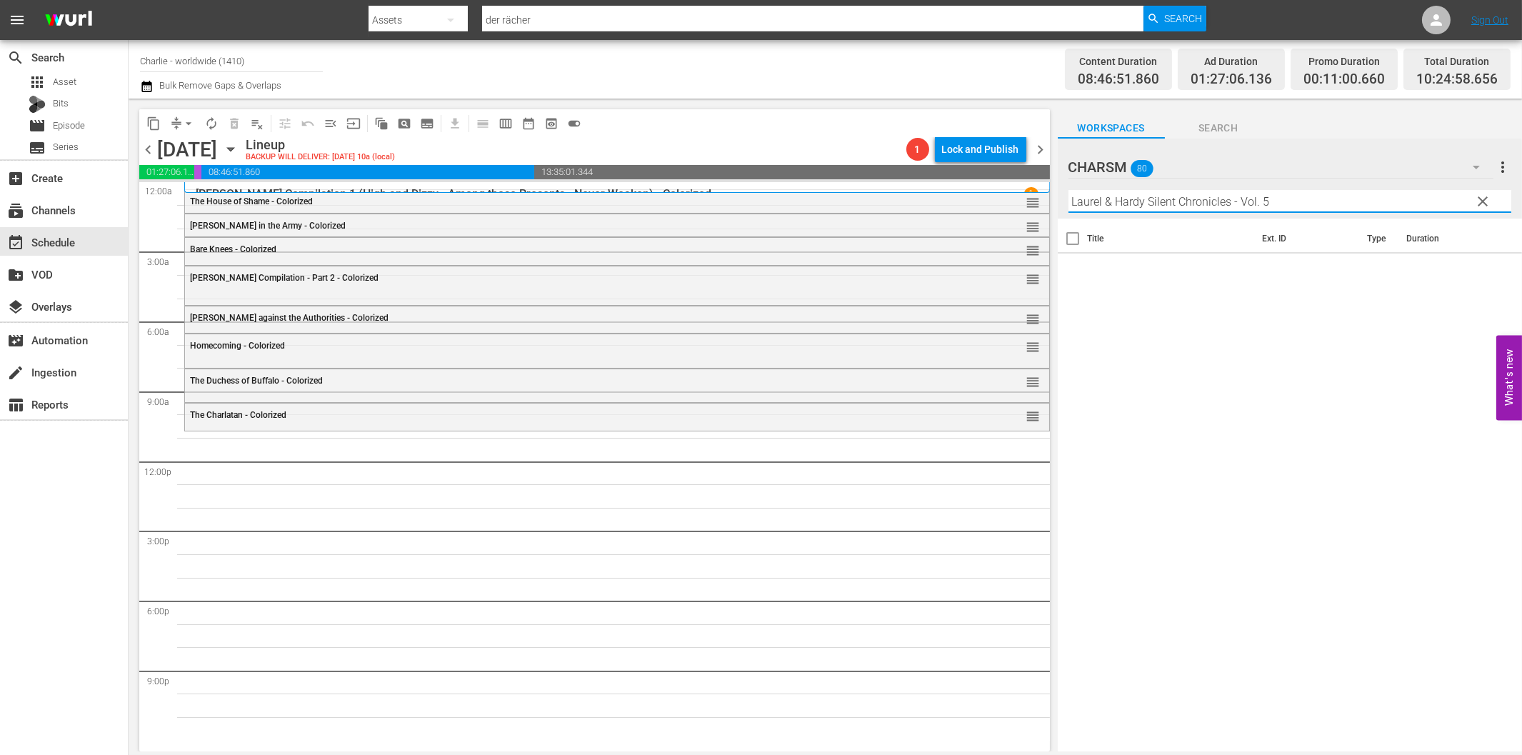
drag, startPoint x: 1234, startPoint y: 199, endPoint x: 1321, endPoint y: 199, distance: 87.1
click at [1321, 199] on input "Laurel & Hardy Silent Chronicles - Vol. 5" at bounding box center [1289, 201] width 443 height 23
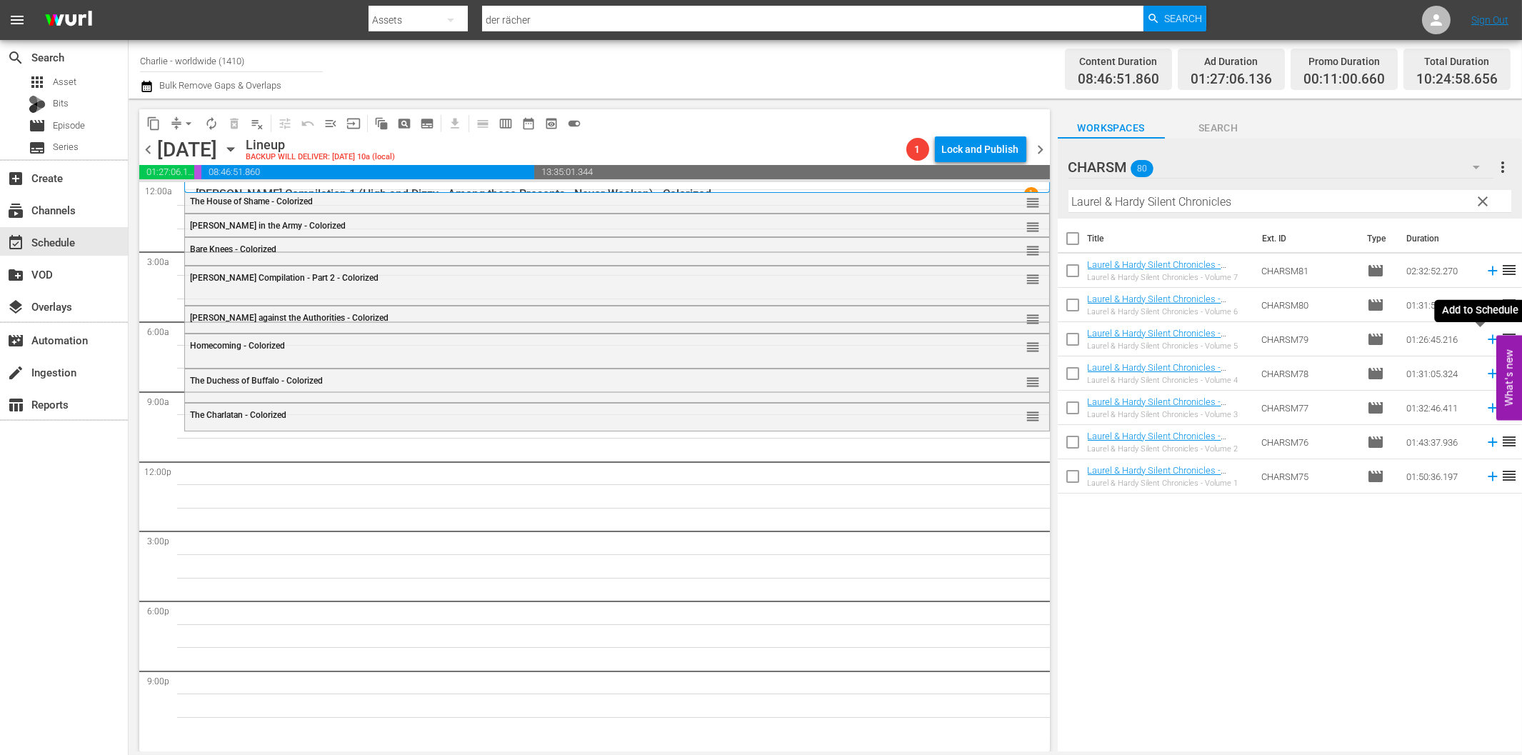
click at [1485, 339] on icon at bounding box center [1493, 339] width 16 height 16
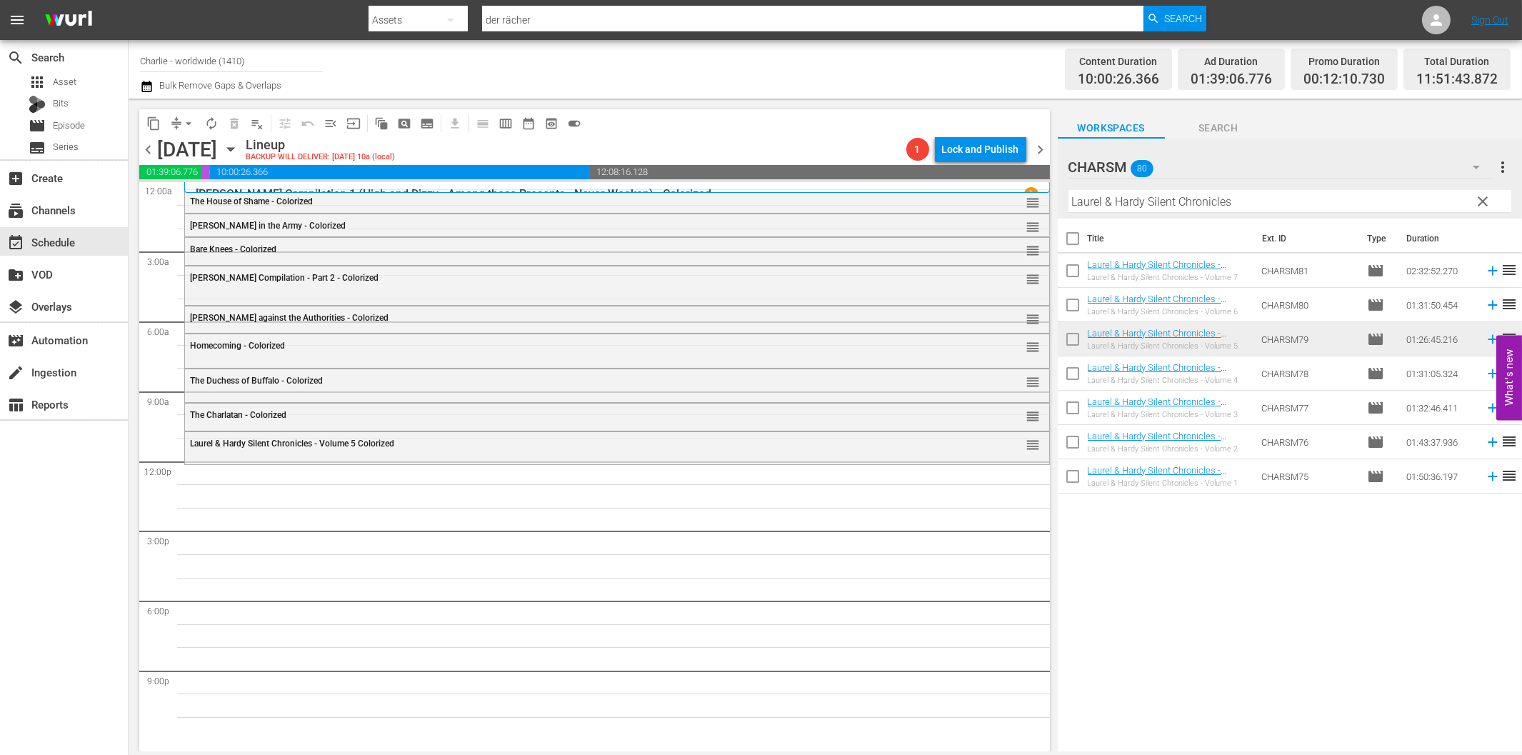
click at [1145, 207] on input "Laurel & Hardy Silent Chronicles" at bounding box center [1289, 201] width 443 height 23
paste input "[PERSON_NAME] Compilation - Part 1"
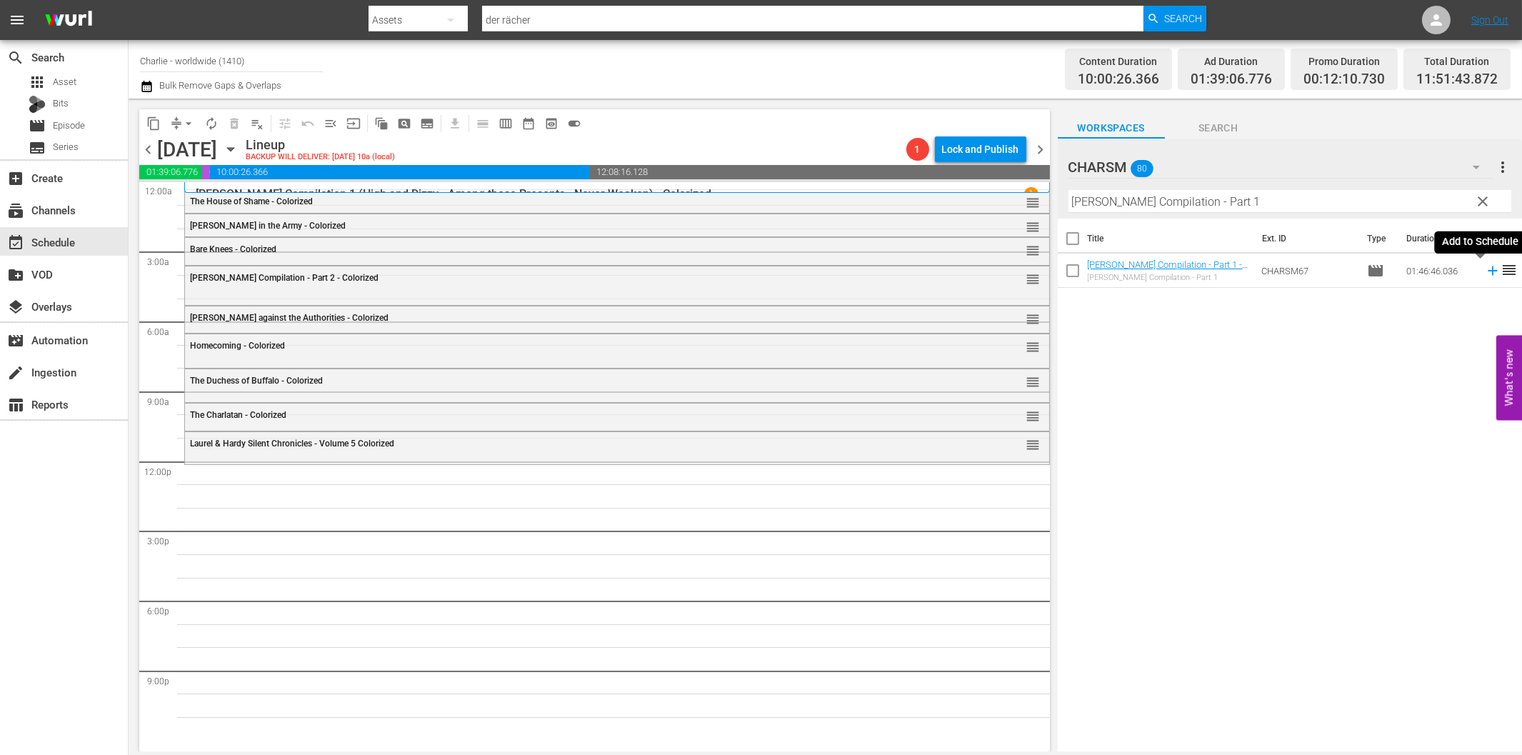
click at [1485, 274] on icon at bounding box center [1493, 271] width 16 height 16
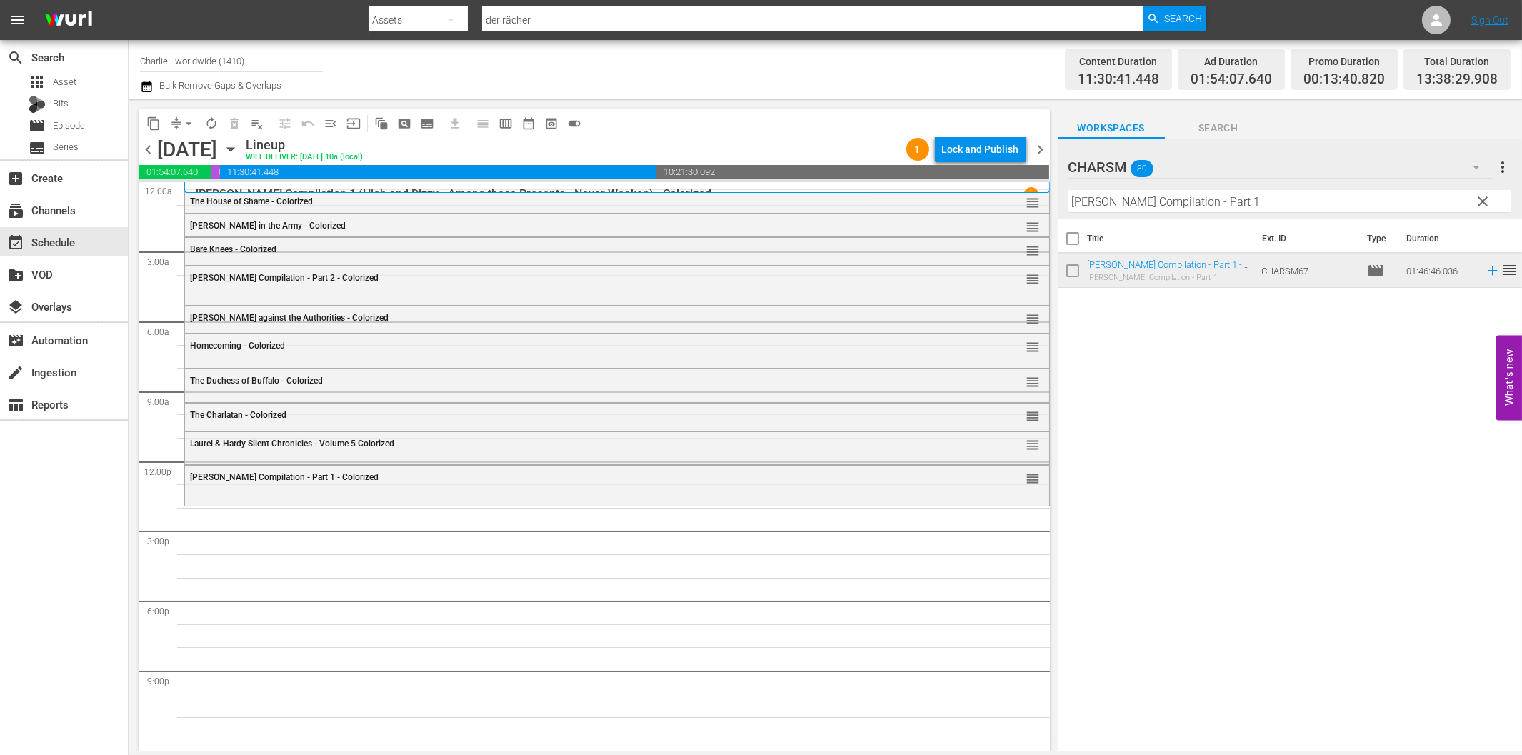
click at [1189, 204] on input "[PERSON_NAME] Compilation - Part 1" at bounding box center [1289, 201] width 443 height 23
paste input "[PERSON_NAME] - Hot Water"
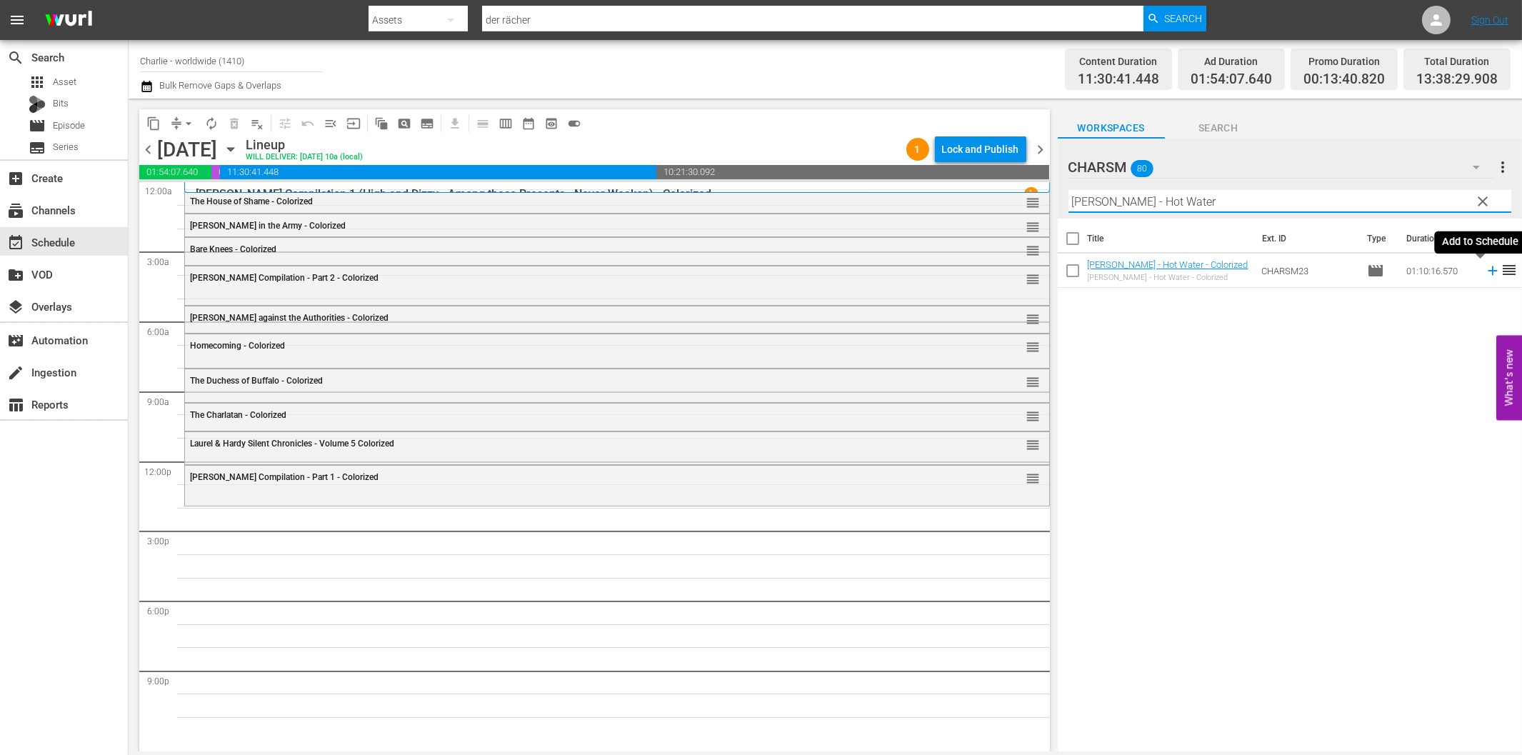
drag, startPoint x: 1479, startPoint y: 268, endPoint x: 1455, endPoint y: 279, distance: 26.5
click at [1485, 269] on icon at bounding box center [1493, 271] width 16 height 16
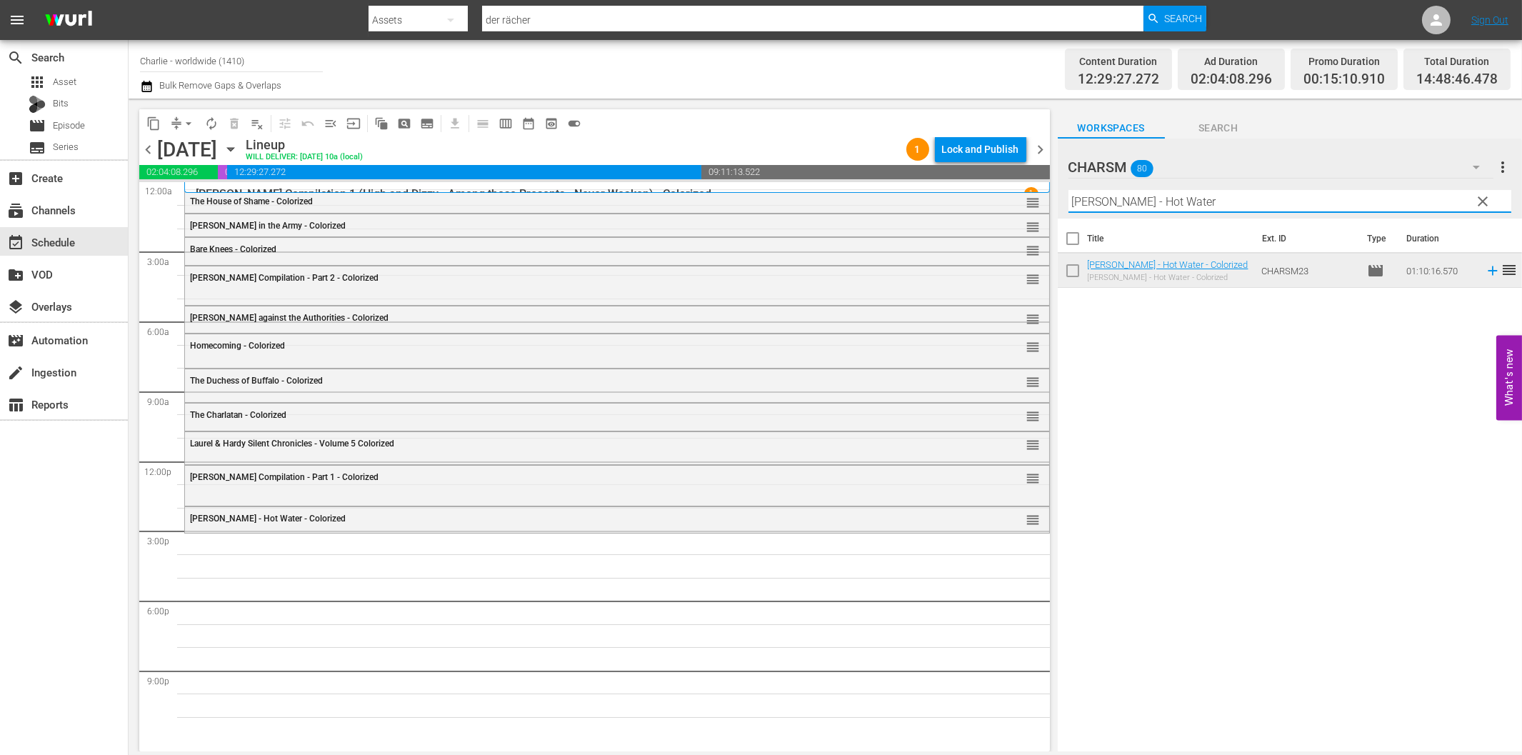
click at [1132, 204] on input "[PERSON_NAME] - Hot Water" at bounding box center [1289, 201] width 443 height 23
paste input "[PERSON_NAME] vs. Sports"
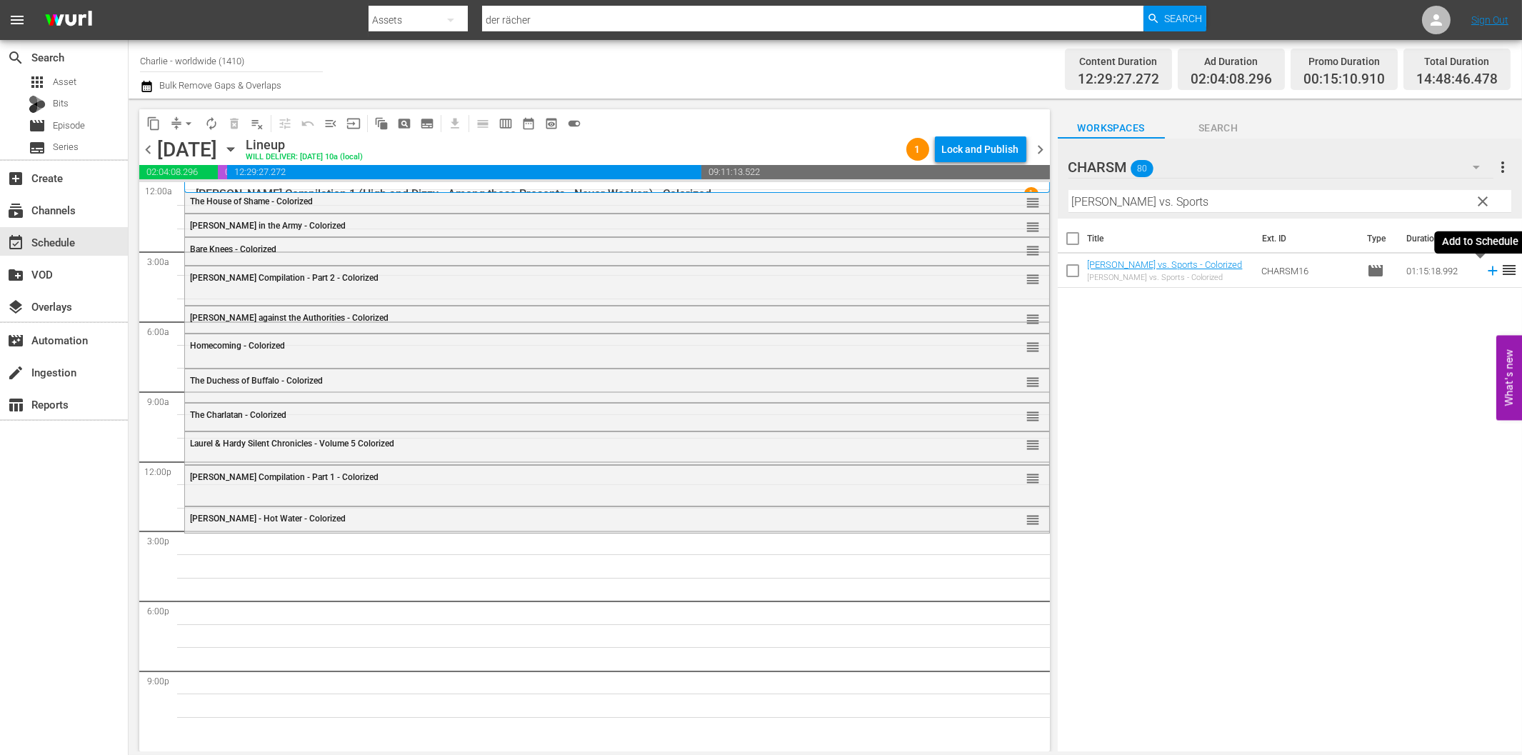
click at [1485, 268] on icon at bounding box center [1493, 271] width 16 height 16
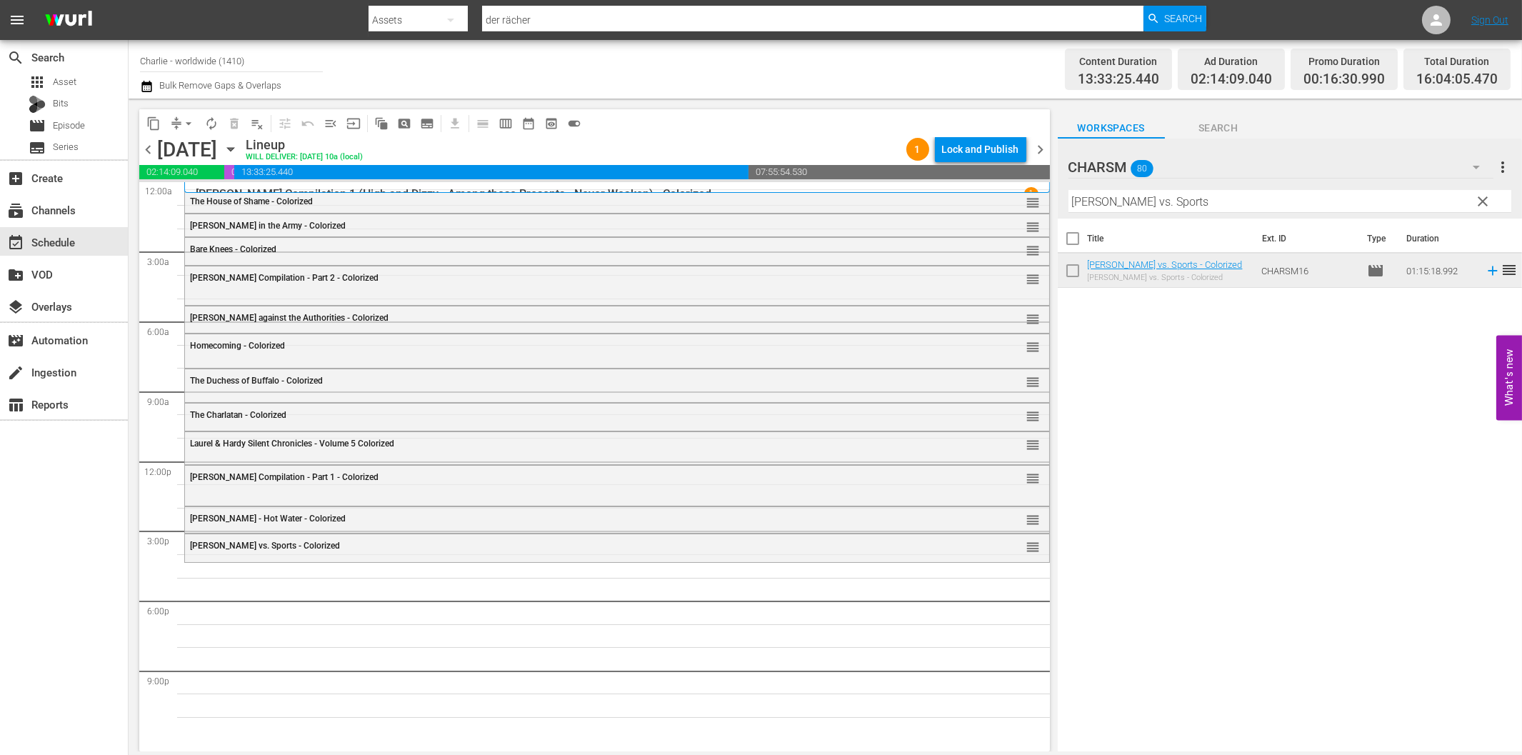
click at [1205, 201] on input "[PERSON_NAME] vs. Sports" at bounding box center [1289, 201] width 443 height 23
paste input "Dress Parade"
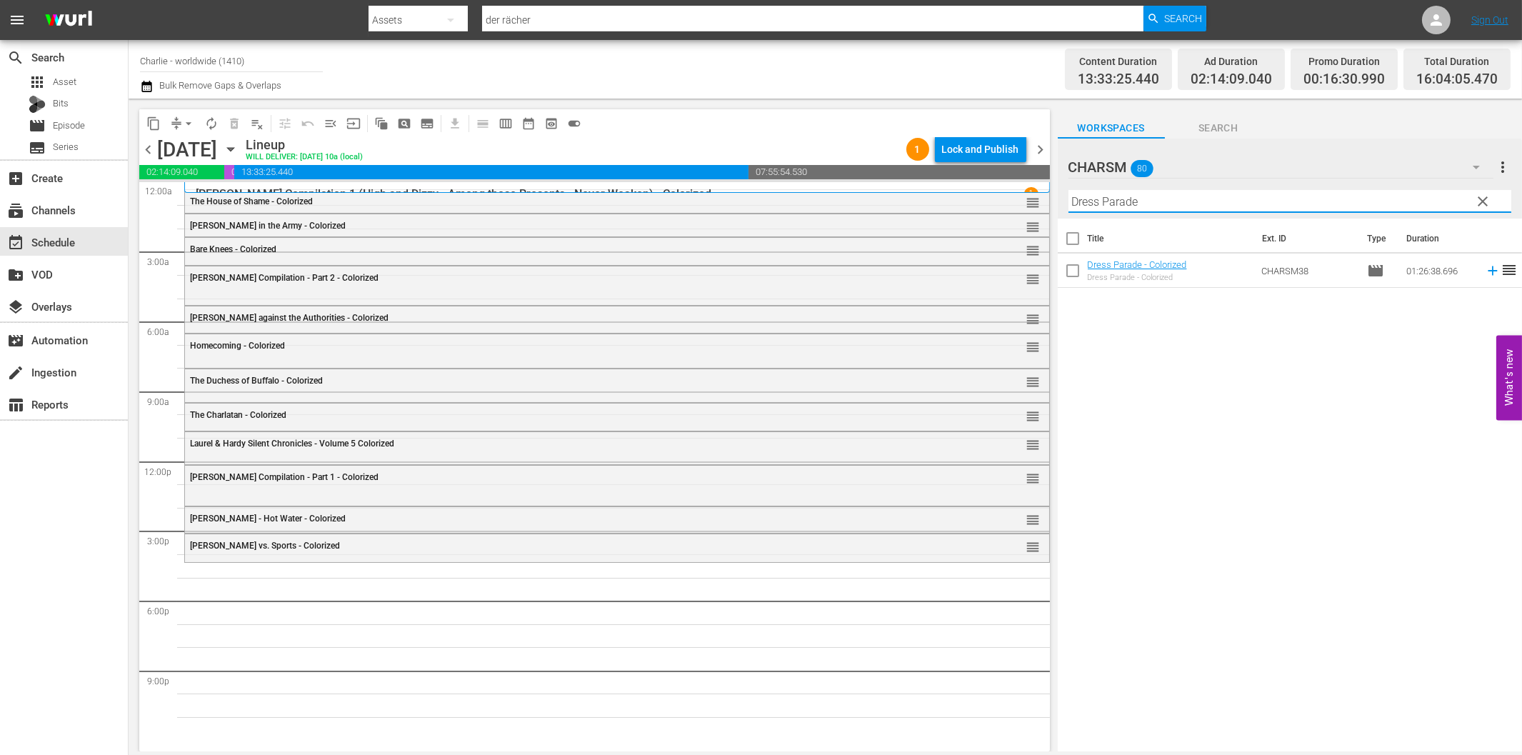
click at [1485, 269] on icon at bounding box center [1493, 271] width 16 height 16
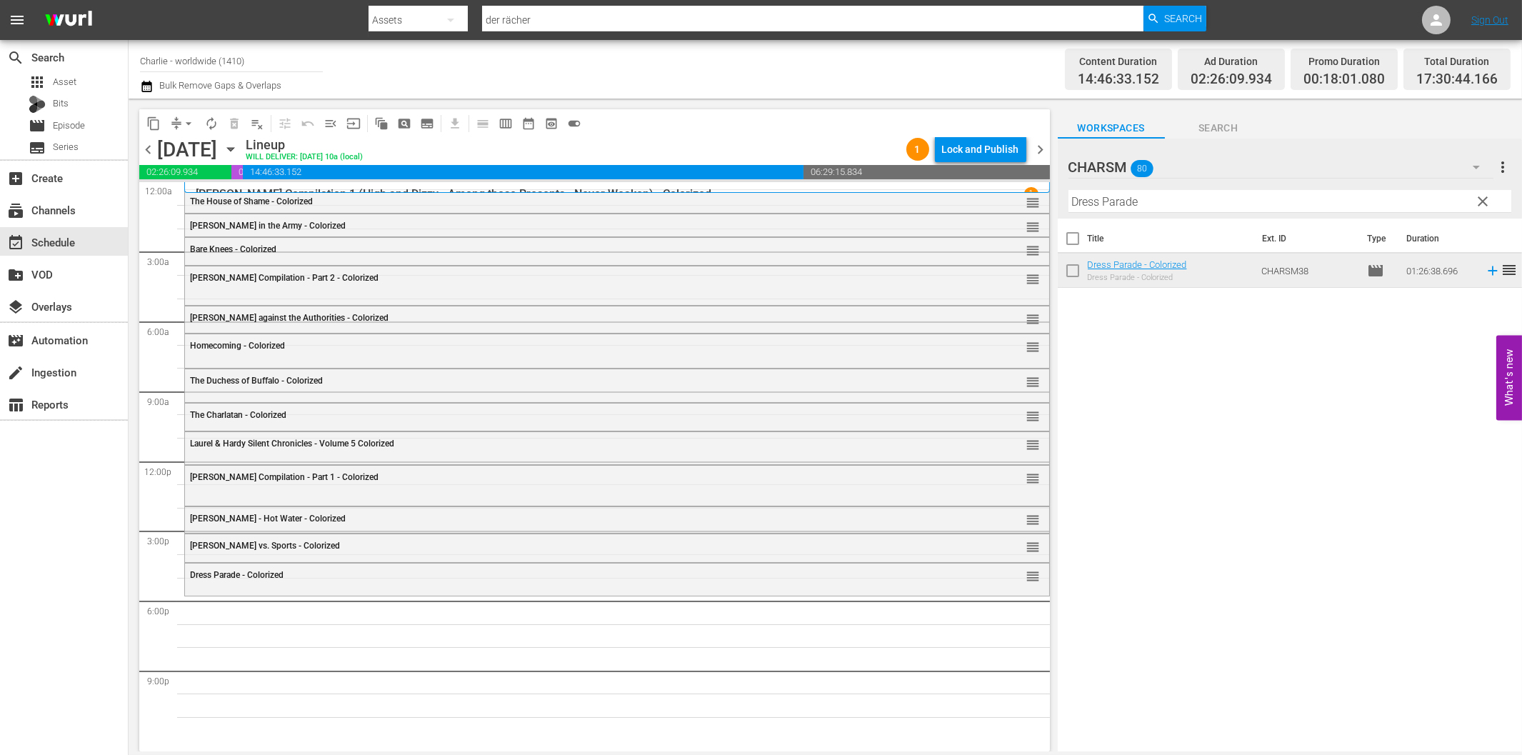
click at [1106, 200] on input "Dress Parade" at bounding box center [1289, 201] width 443 height 23
paste input "[PERSON_NAME] against the Upper Class"
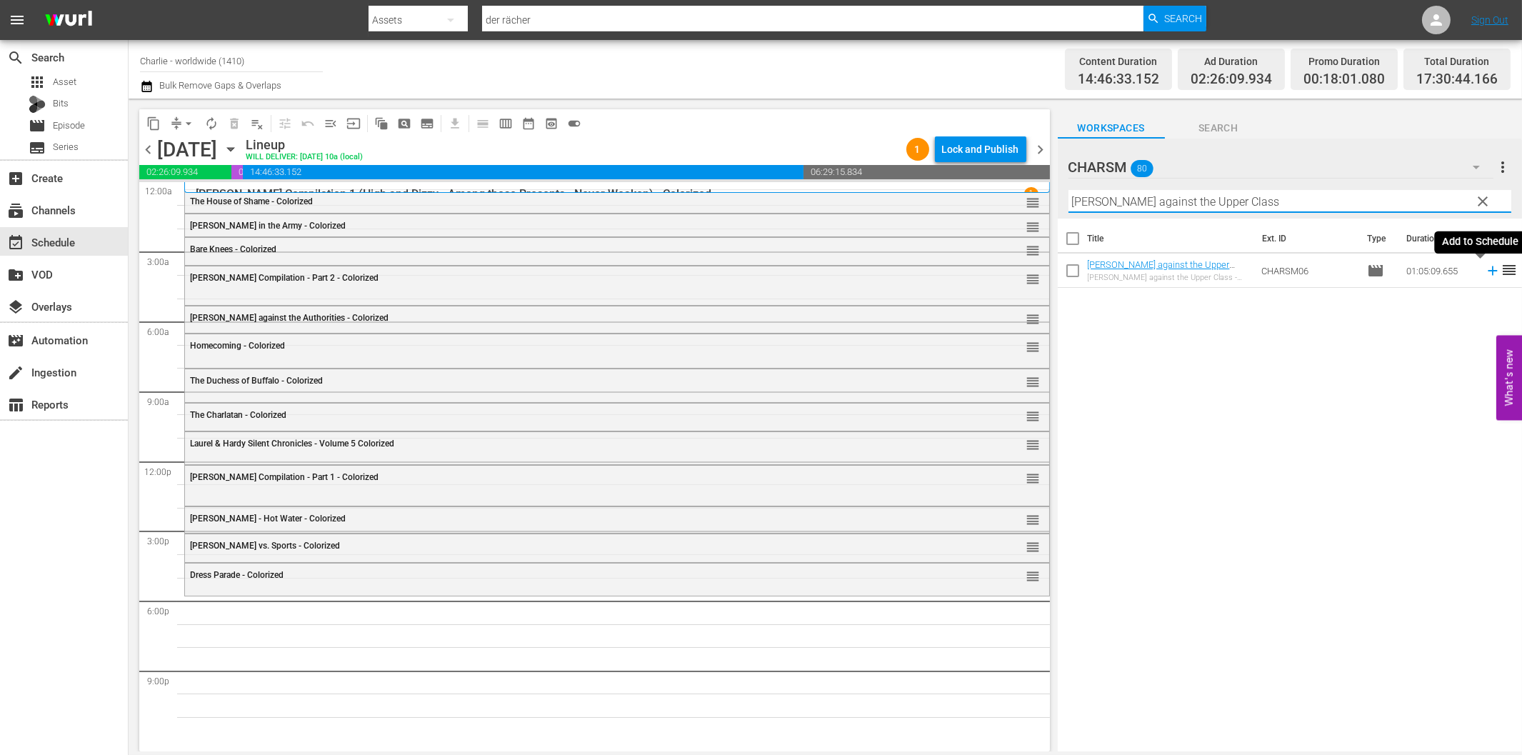
click at [1488, 270] on icon at bounding box center [1492, 270] width 9 height 9
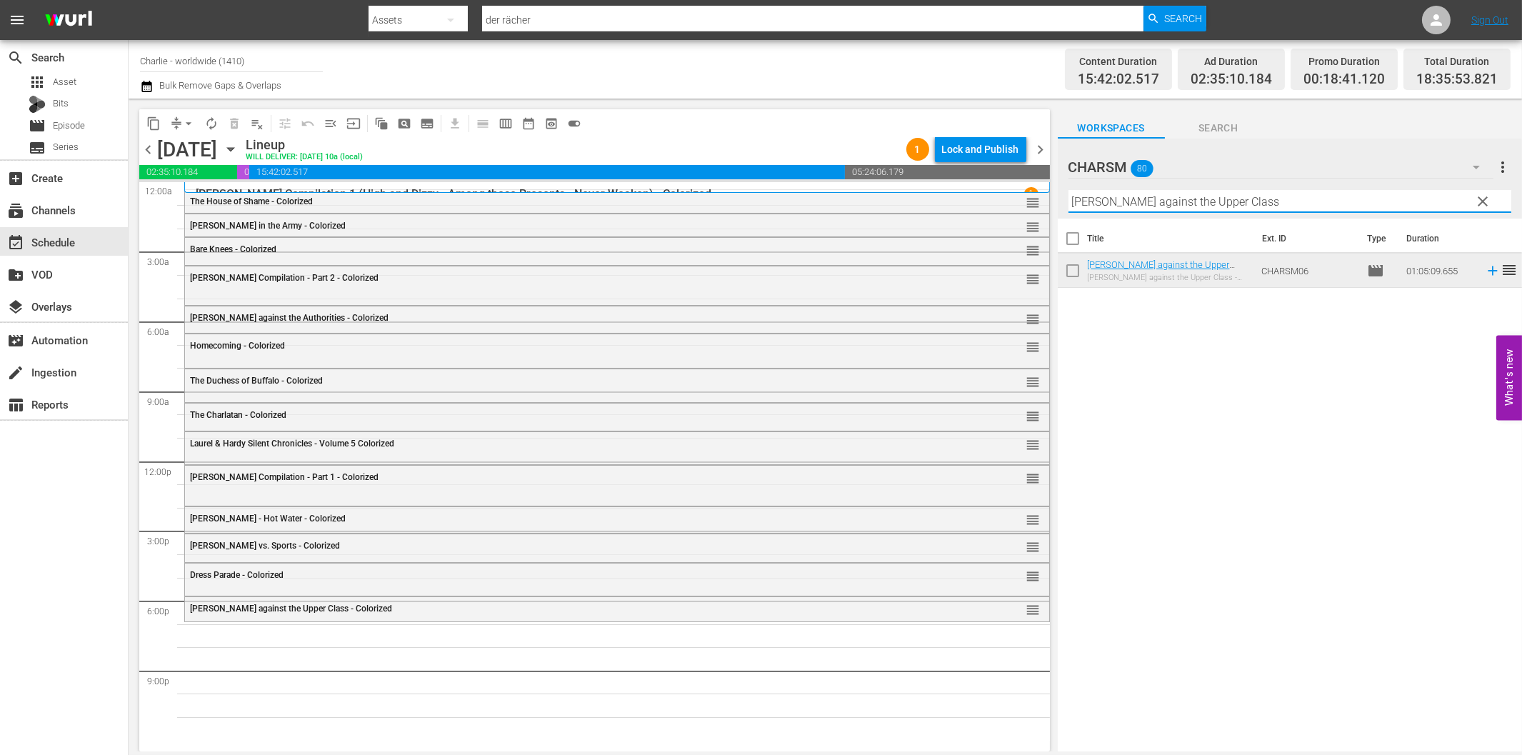
click at [1276, 207] on input "[PERSON_NAME] against the Upper Class" at bounding box center [1289, 201] width 443 height 23
paste input "[PERSON_NAME] - A Burlesque on [PERSON_NAME]"
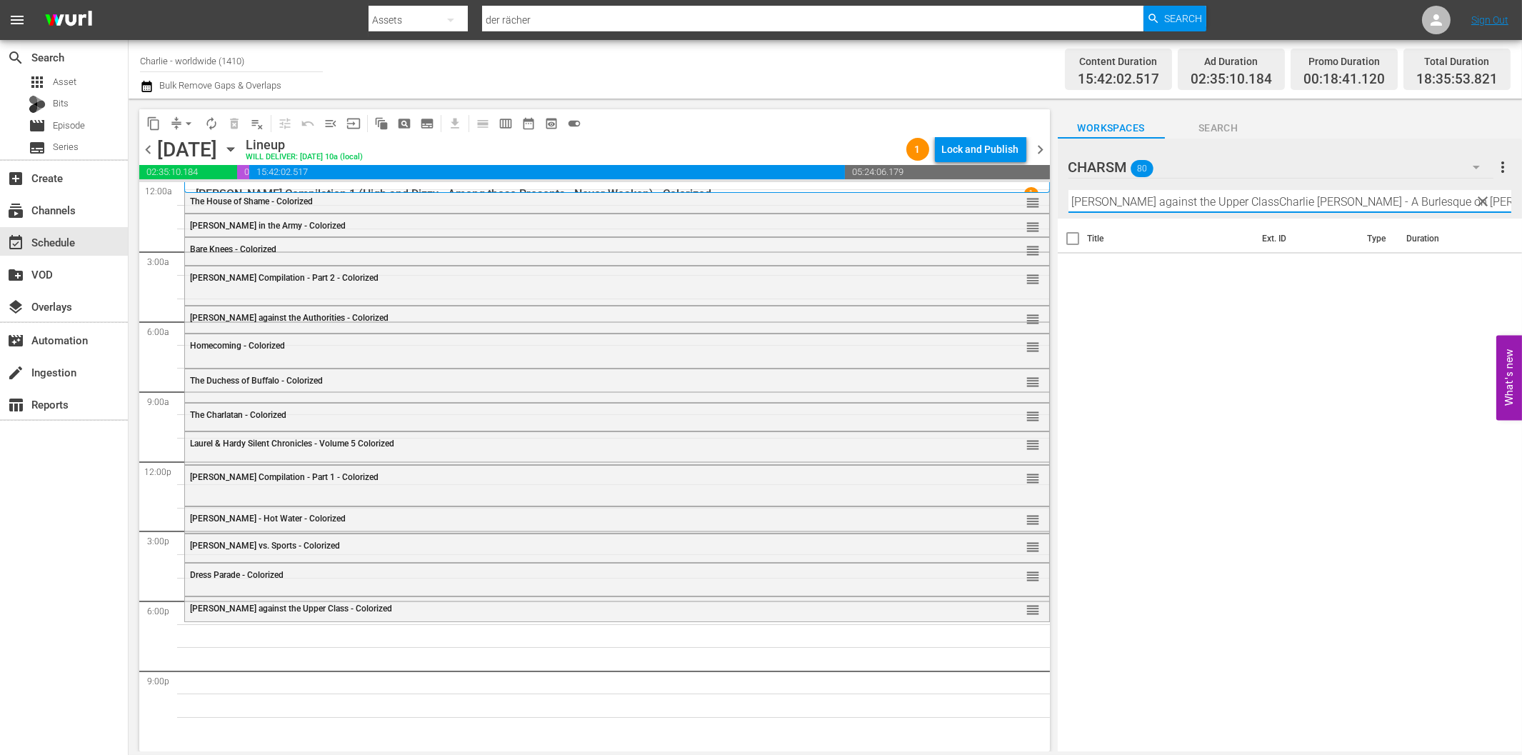
paste input "text"
click at [1485, 274] on icon at bounding box center [1493, 271] width 16 height 16
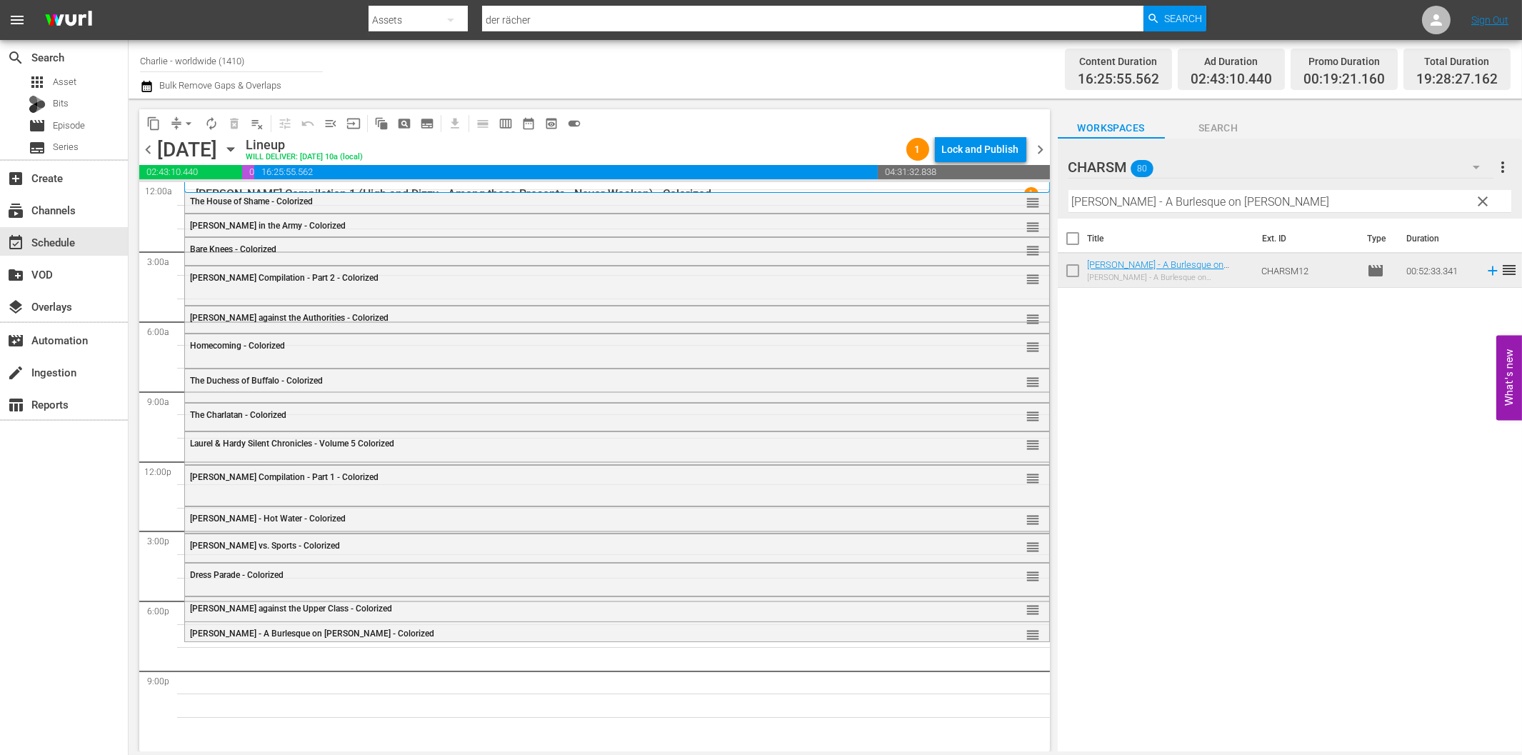
click at [1201, 197] on input "[PERSON_NAME] - A Burlesque on [PERSON_NAME]" at bounding box center [1289, 201] width 443 height 23
paste input "rime and Punishment"
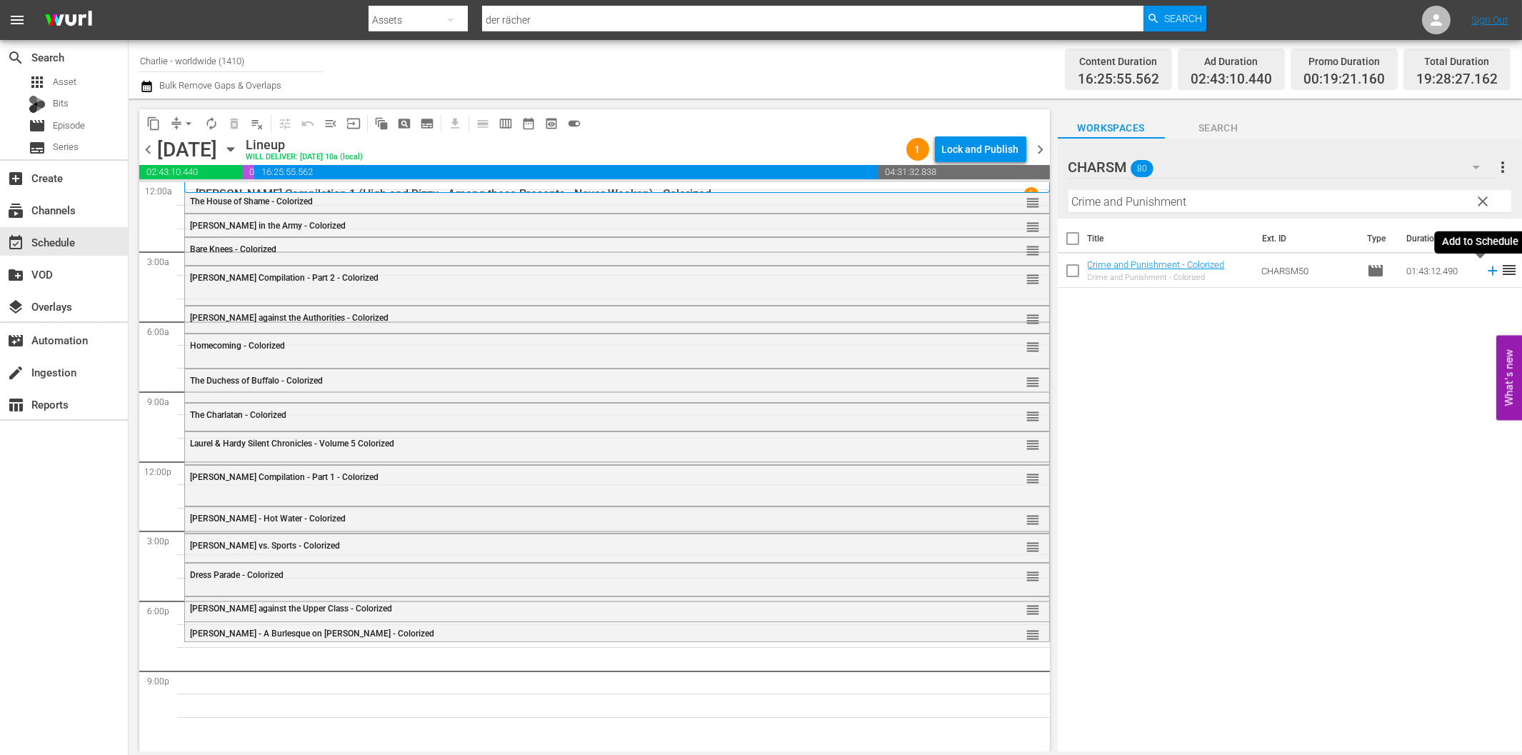
drag, startPoint x: 1480, startPoint y: 271, endPoint x: 1430, endPoint y: 279, distance: 50.5
click at [1488, 271] on icon at bounding box center [1492, 270] width 9 height 9
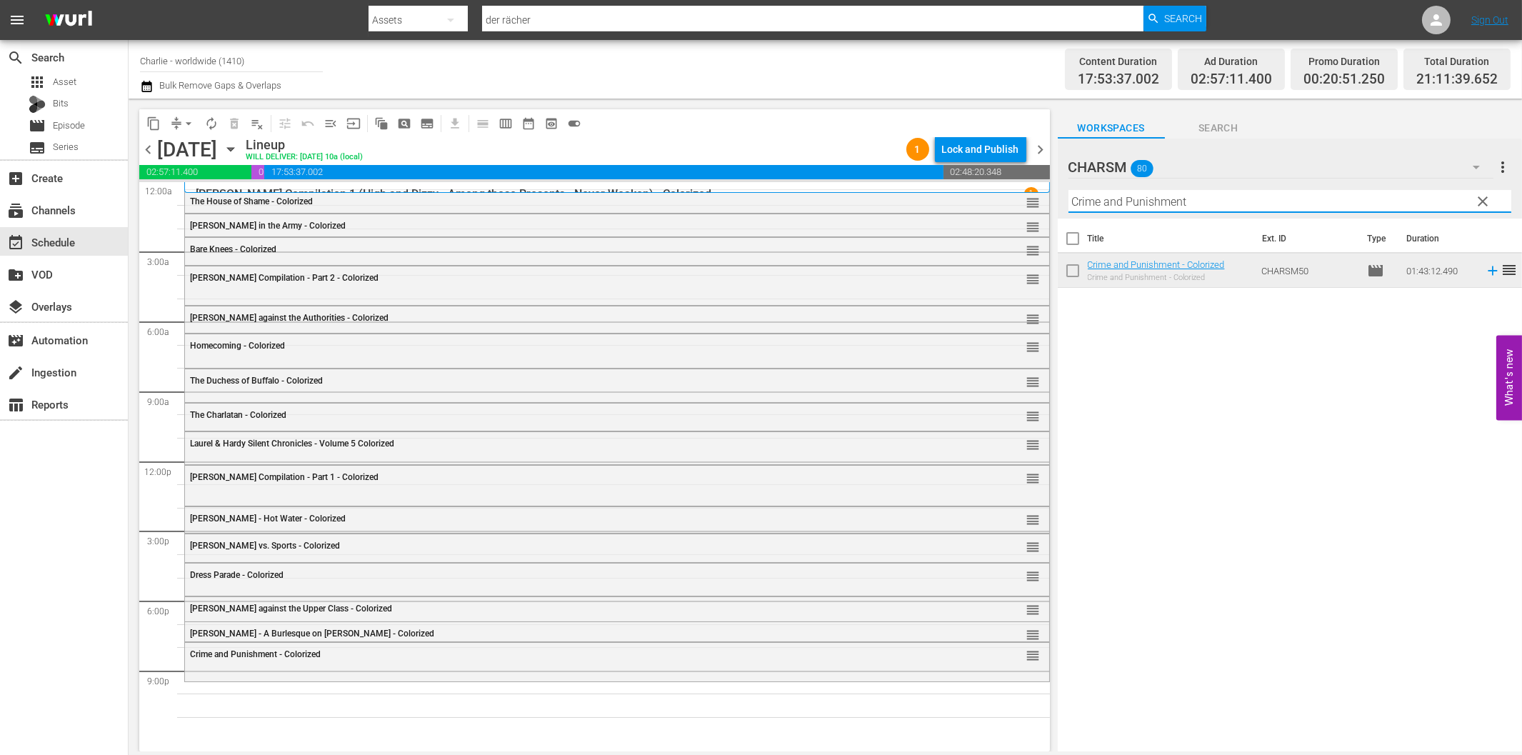
click at [1139, 198] on input "Crime and Punishment" at bounding box center [1289, 201] width 443 height 23
paste input "[PERSON_NAME]"
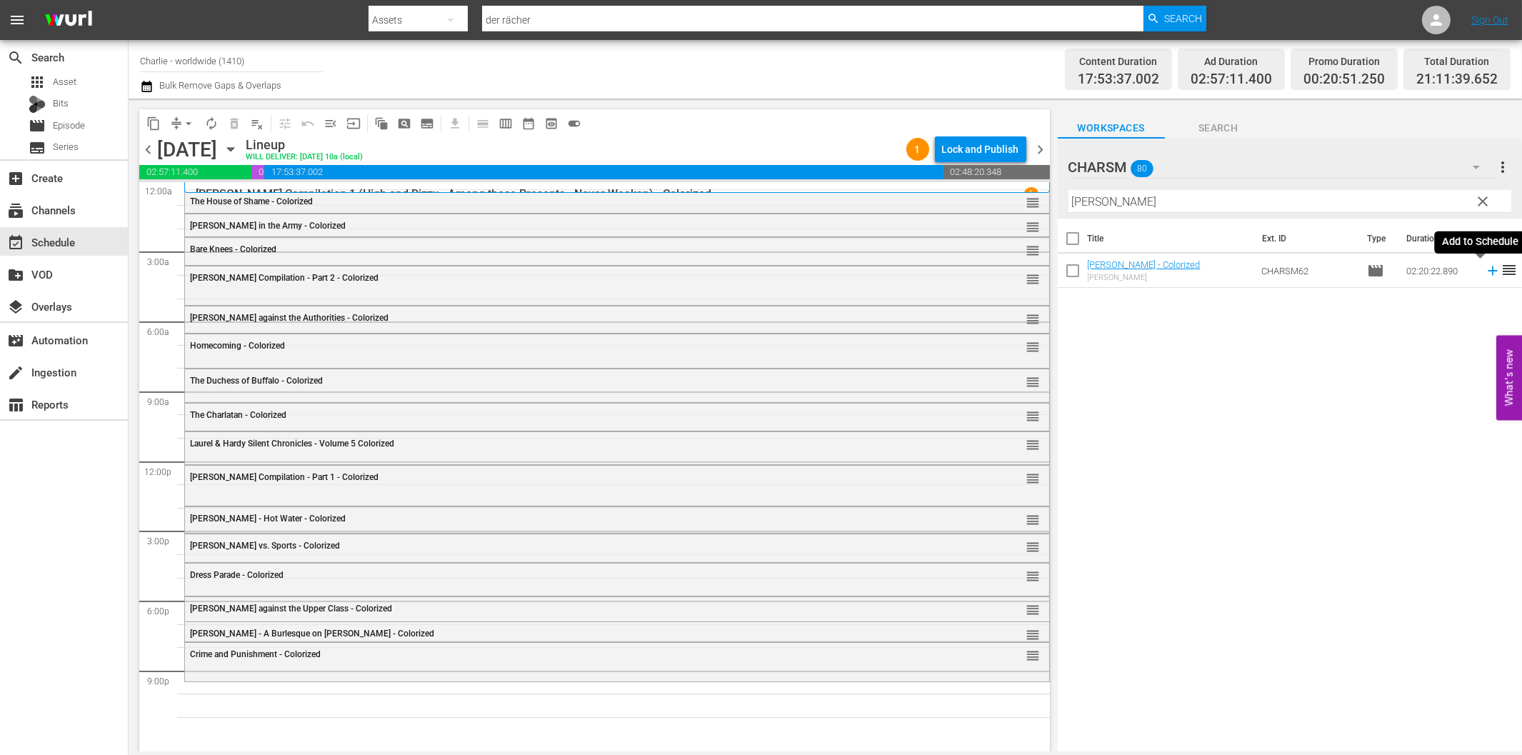
click at [1485, 274] on icon at bounding box center [1493, 271] width 16 height 16
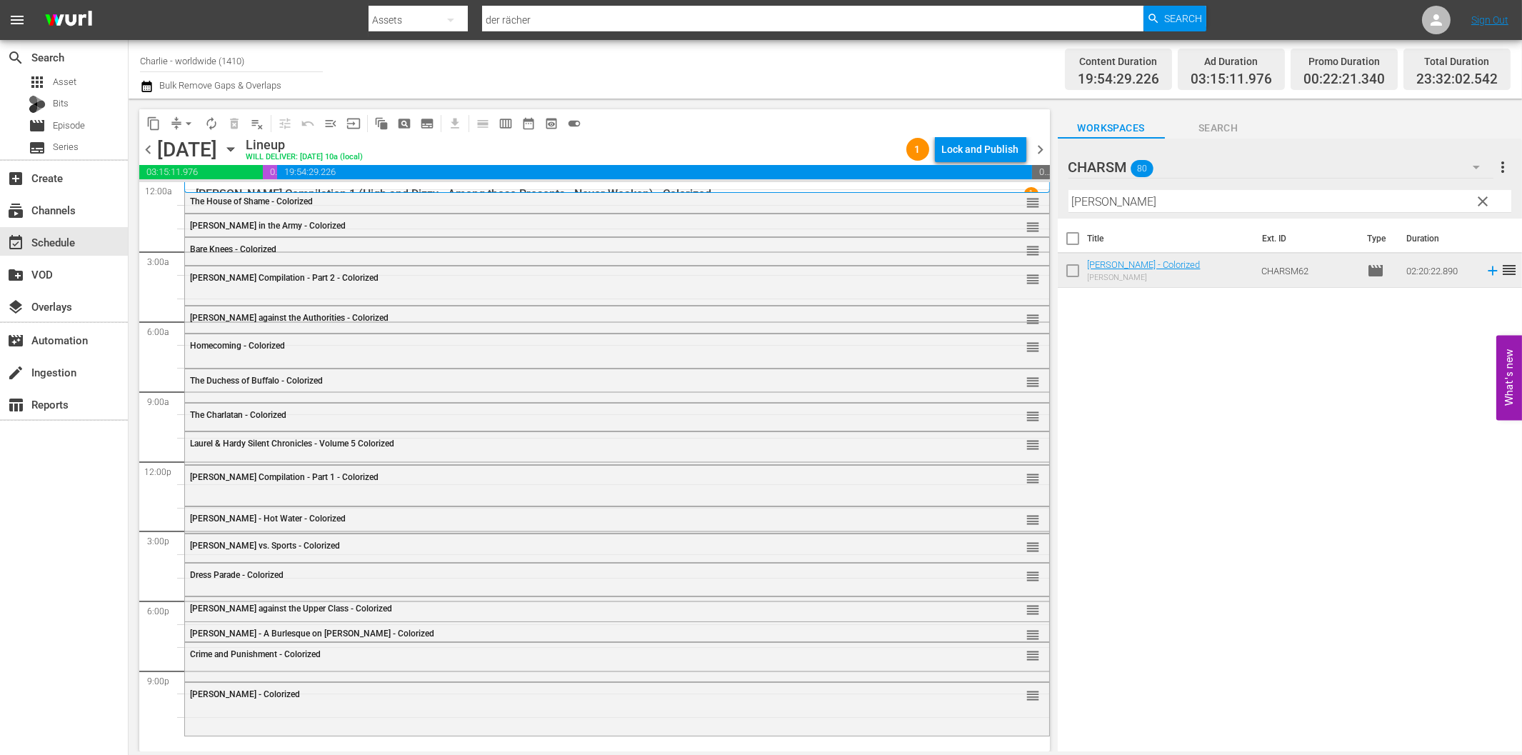
click at [1101, 209] on input "[PERSON_NAME]" at bounding box center [1289, 201] width 443 height 23
paste input "Flirting with Fate"
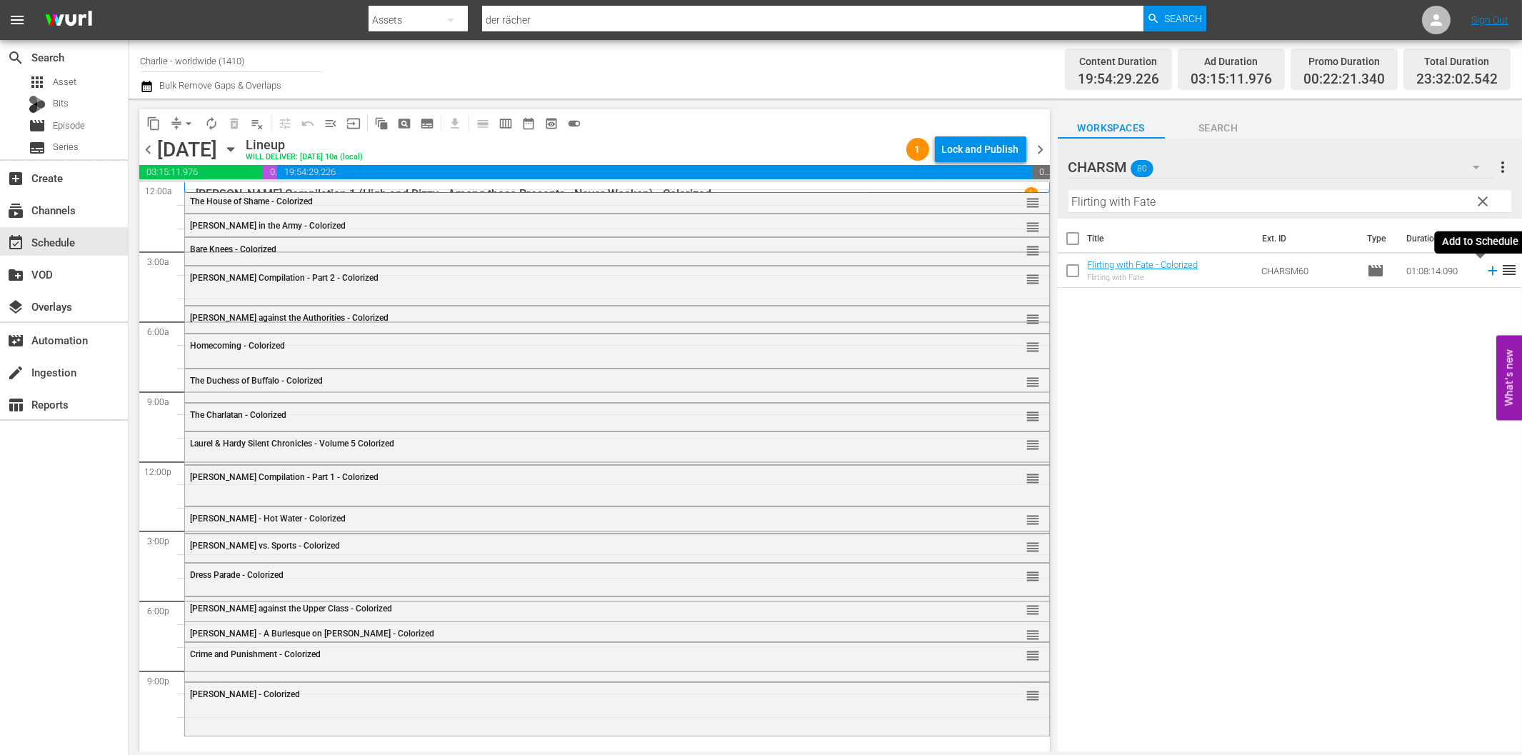
click at [1485, 272] on icon at bounding box center [1493, 271] width 16 height 16
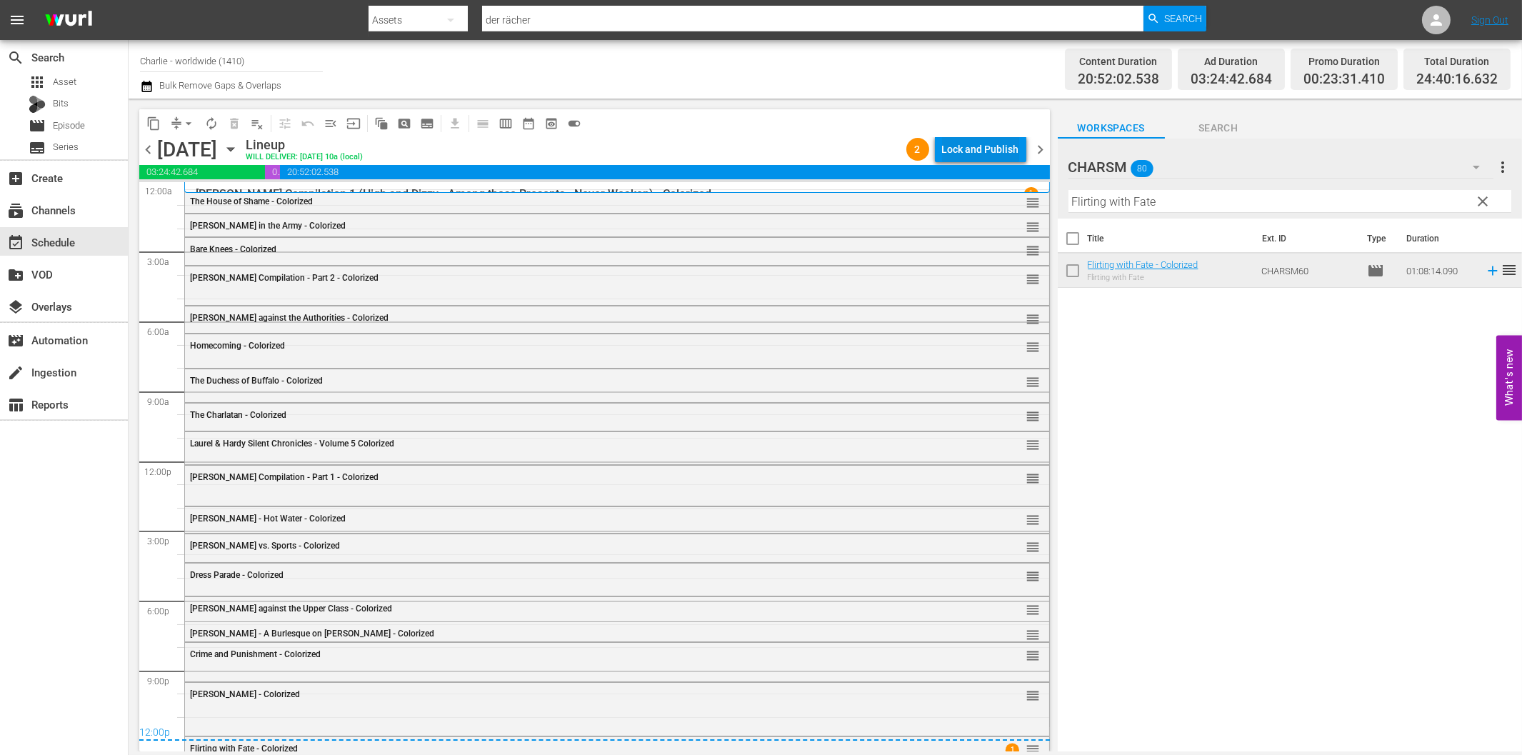
click at [962, 148] on div "Lock and Publish" at bounding box center [980, 149] width 77 height 26
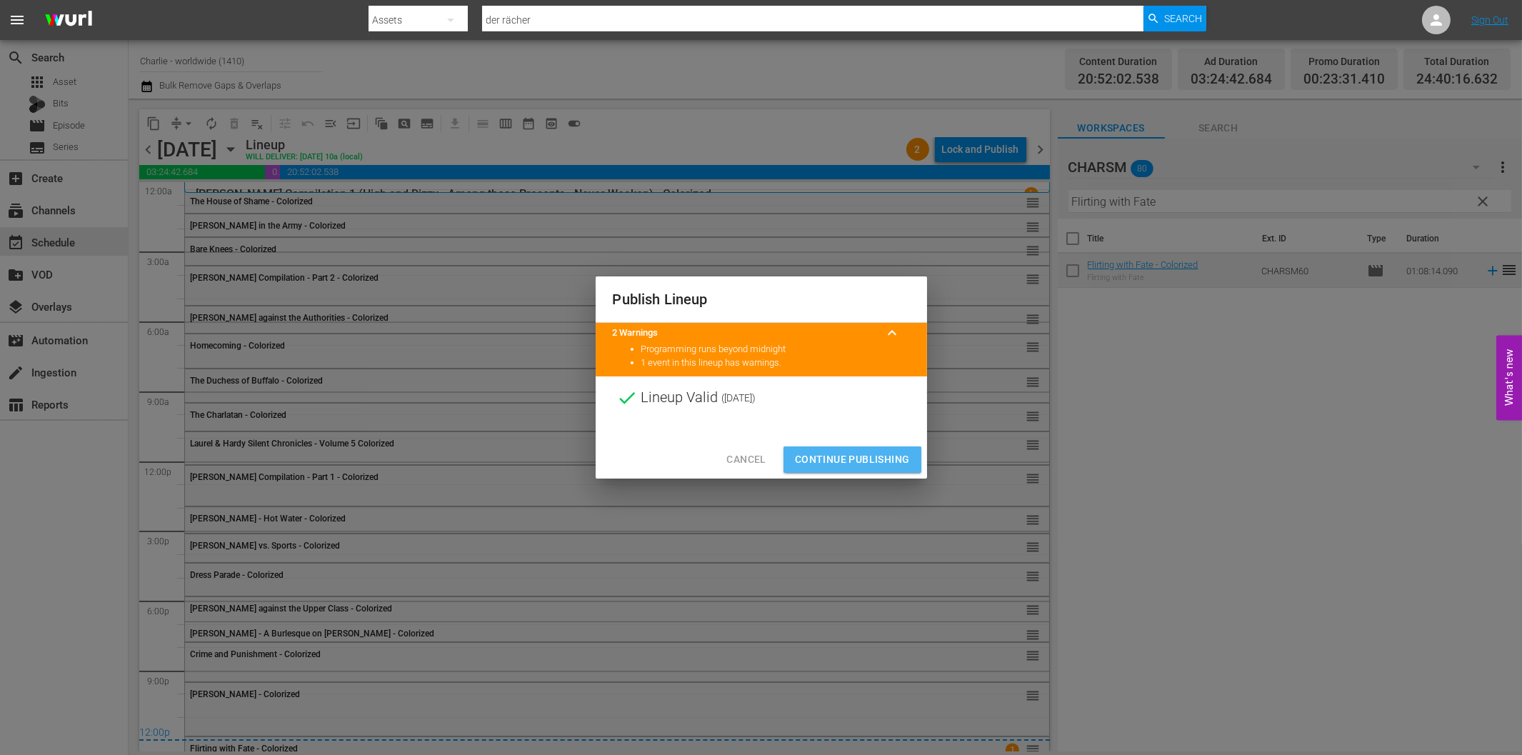
click at [841, 467] on span "Continue Publishing" at bounding box center [852, 460] width 115 height 18
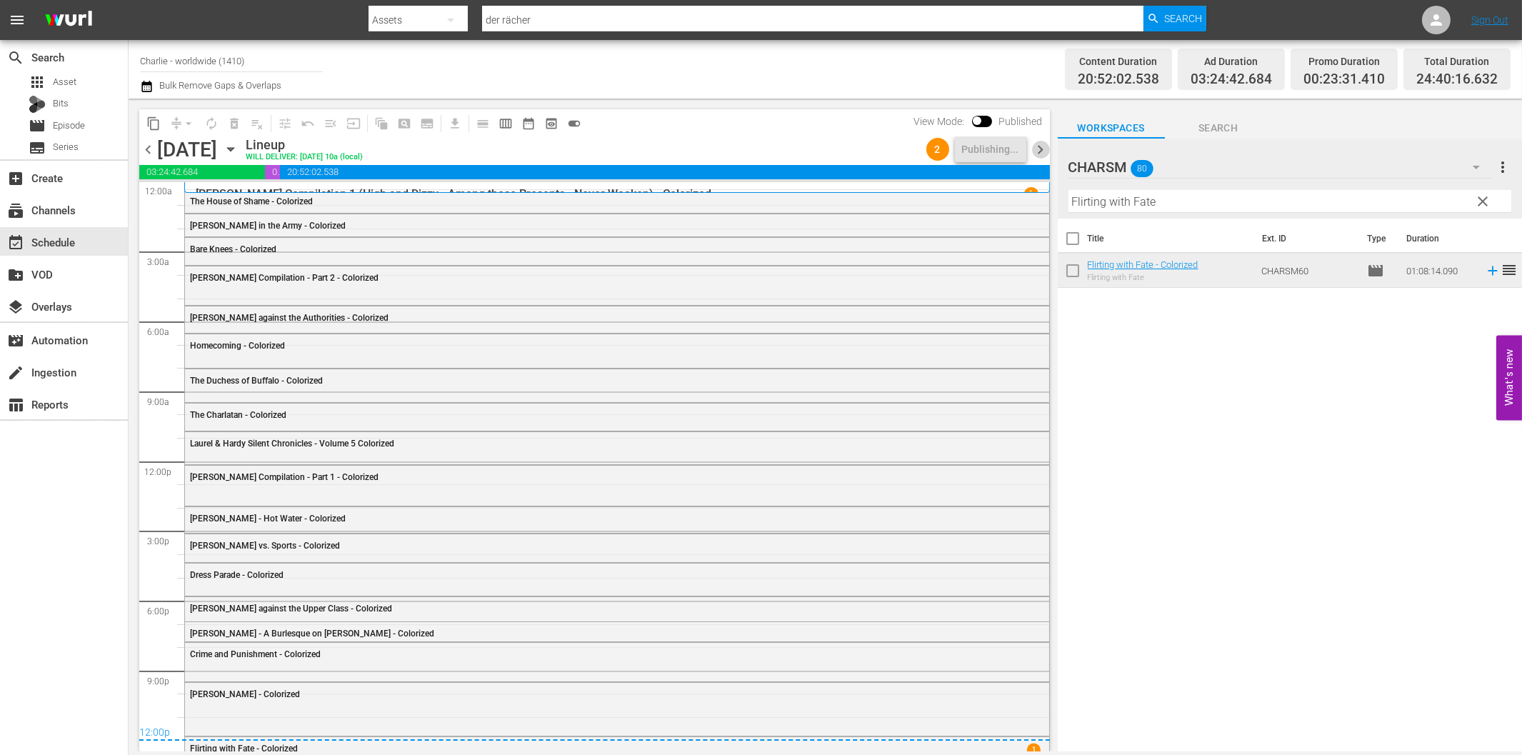
click at [1039, 152] on span "chevron_right" at bounding box center [1041, 150] width 18 height 18
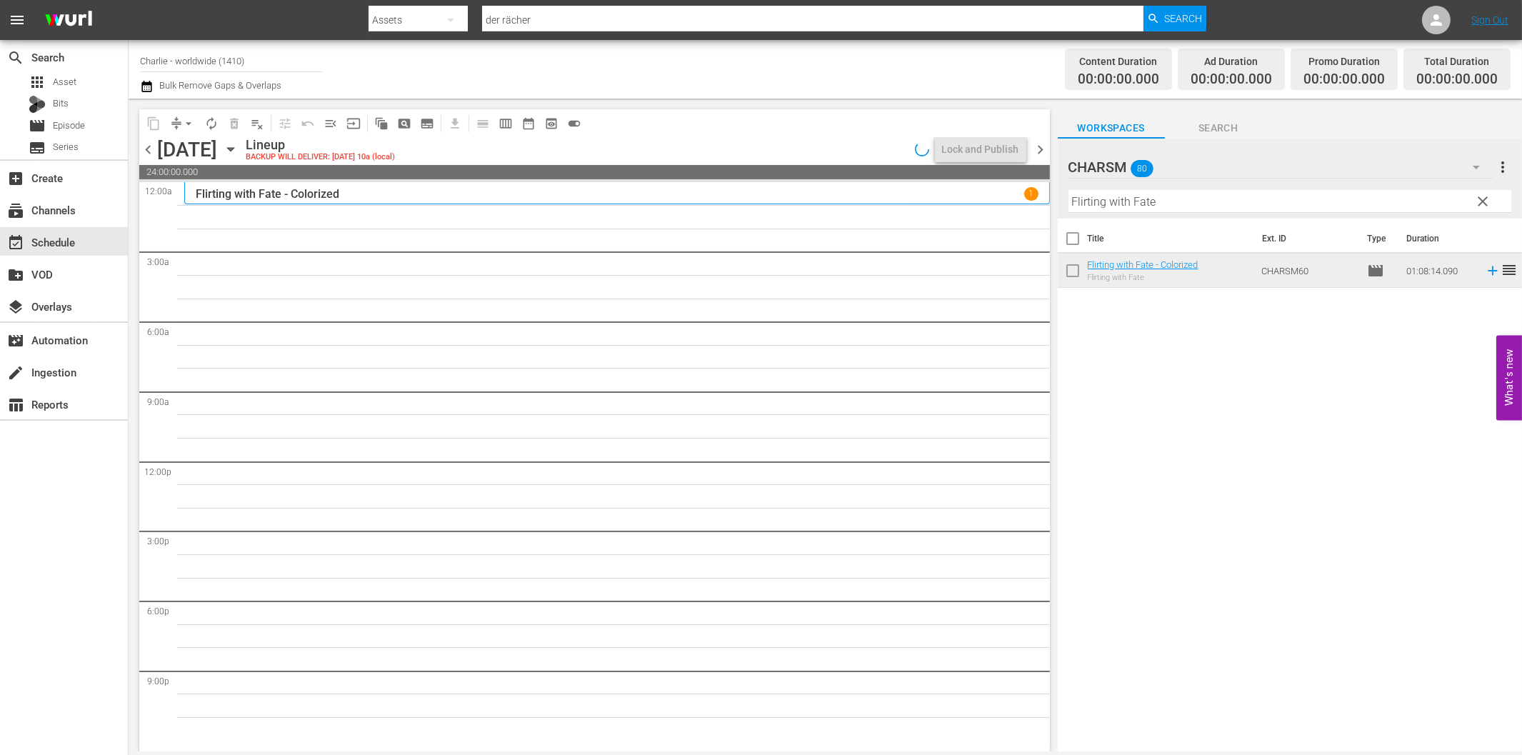
click at [1103, 201] on input "Flirting with Fate" at bounding box center [1289, 201] width 443 height 23
click at [1034, 141] on span "chevron_right" at bounding box center [1041, 150] width 18 height 18
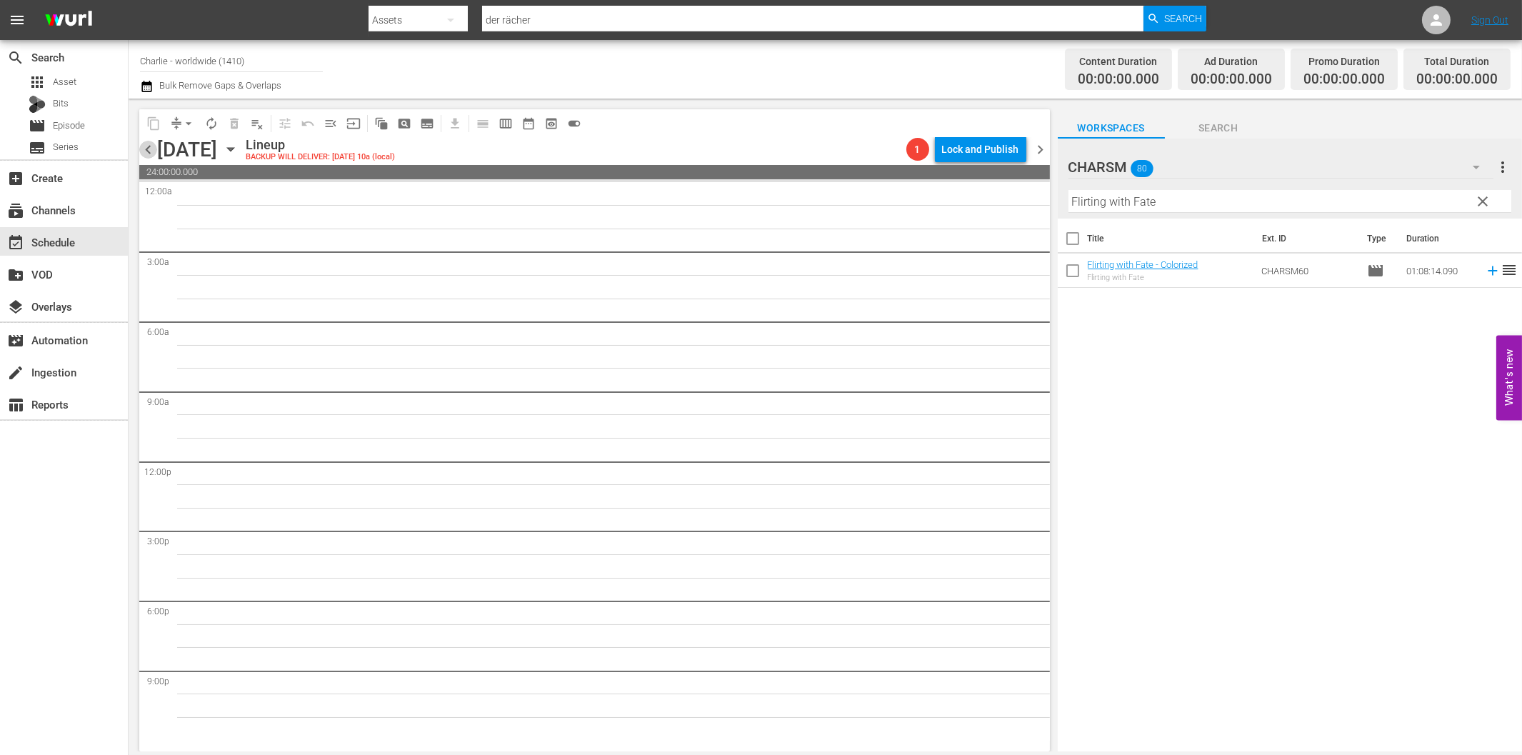
click at [144, 146] on span "chevron_left" at bounding box center [148, 150] width 18 height 18
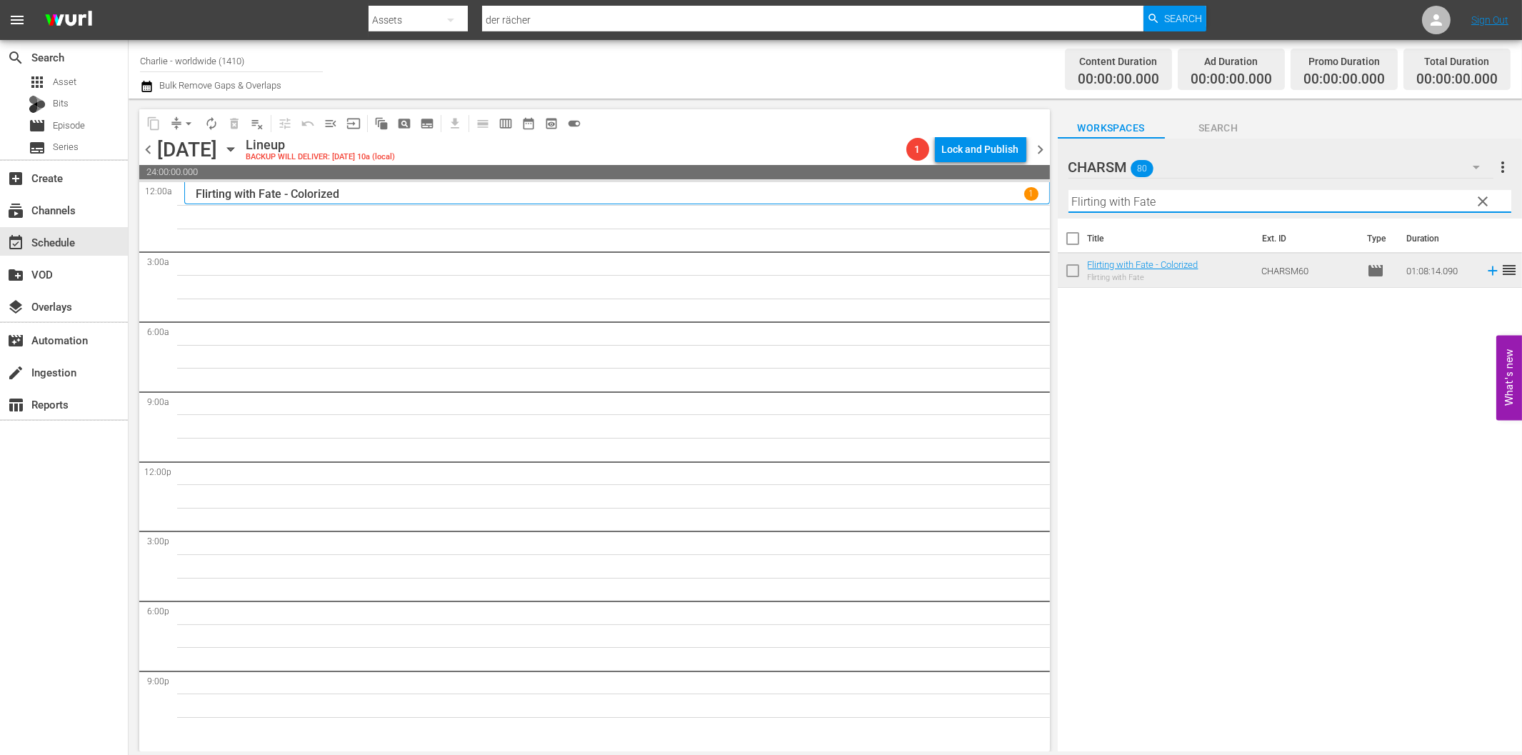
click at [1104, 204] on input "Flirting with Fate" at bounding box center [1289, 201] width 443 height 23
paste input "20,000 Leagues Under the Sea"
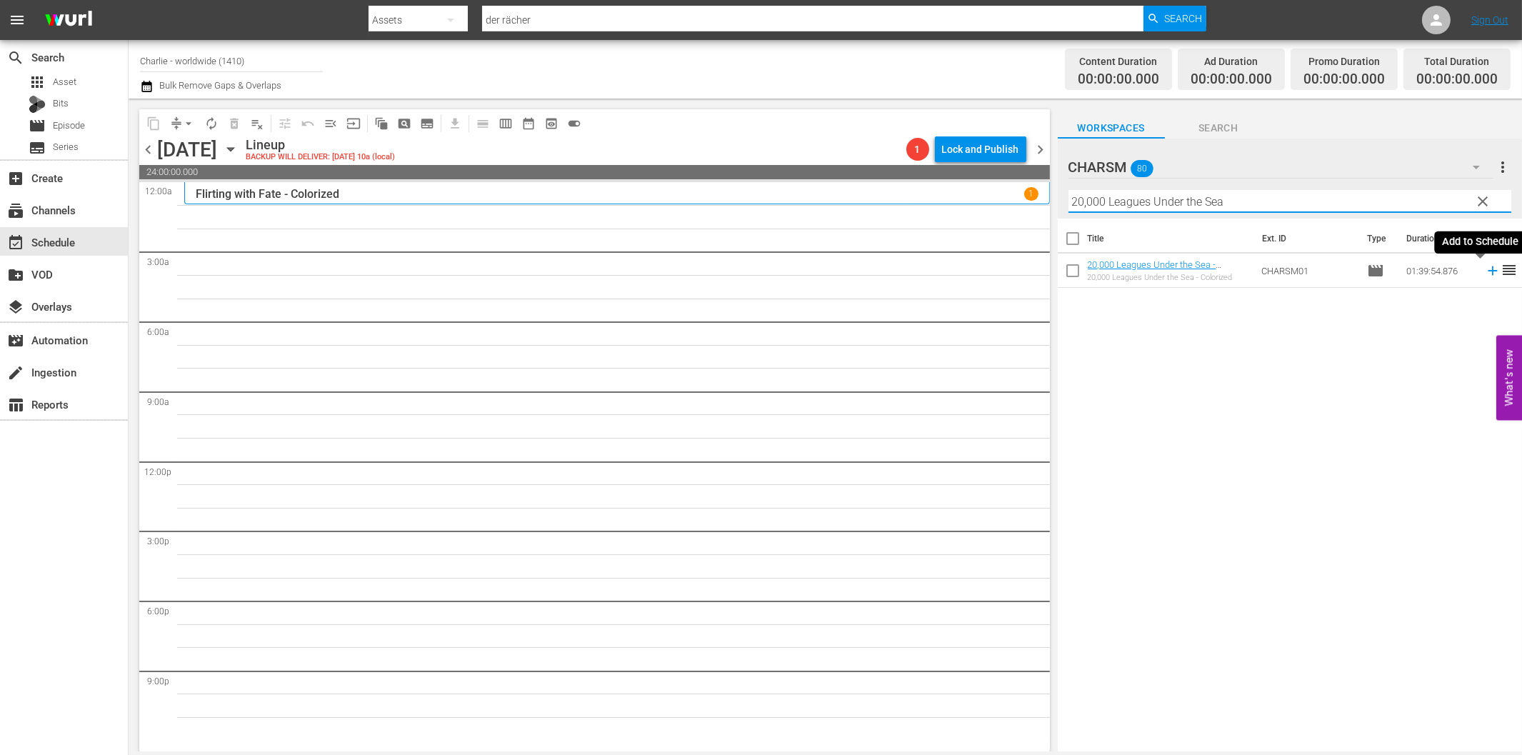
click at [1485, 271] on icon at bounding box center [1493, 271] width 16 height 16
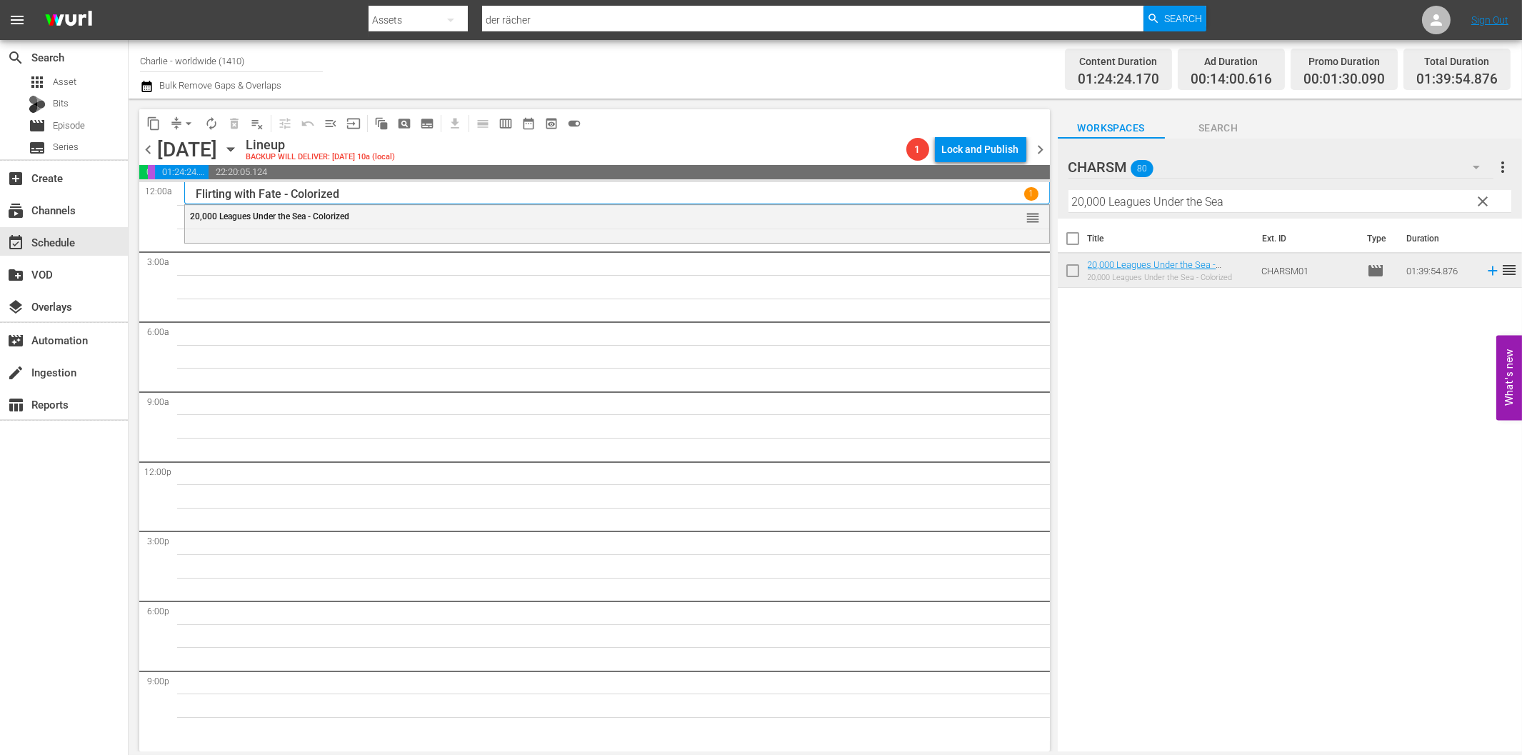
click at [1264, 194] on input "20,000 Leagues Under the Sea" at bounding box center [1289, 201] width 443 height 23
paste input "A Chapter in Her Life"
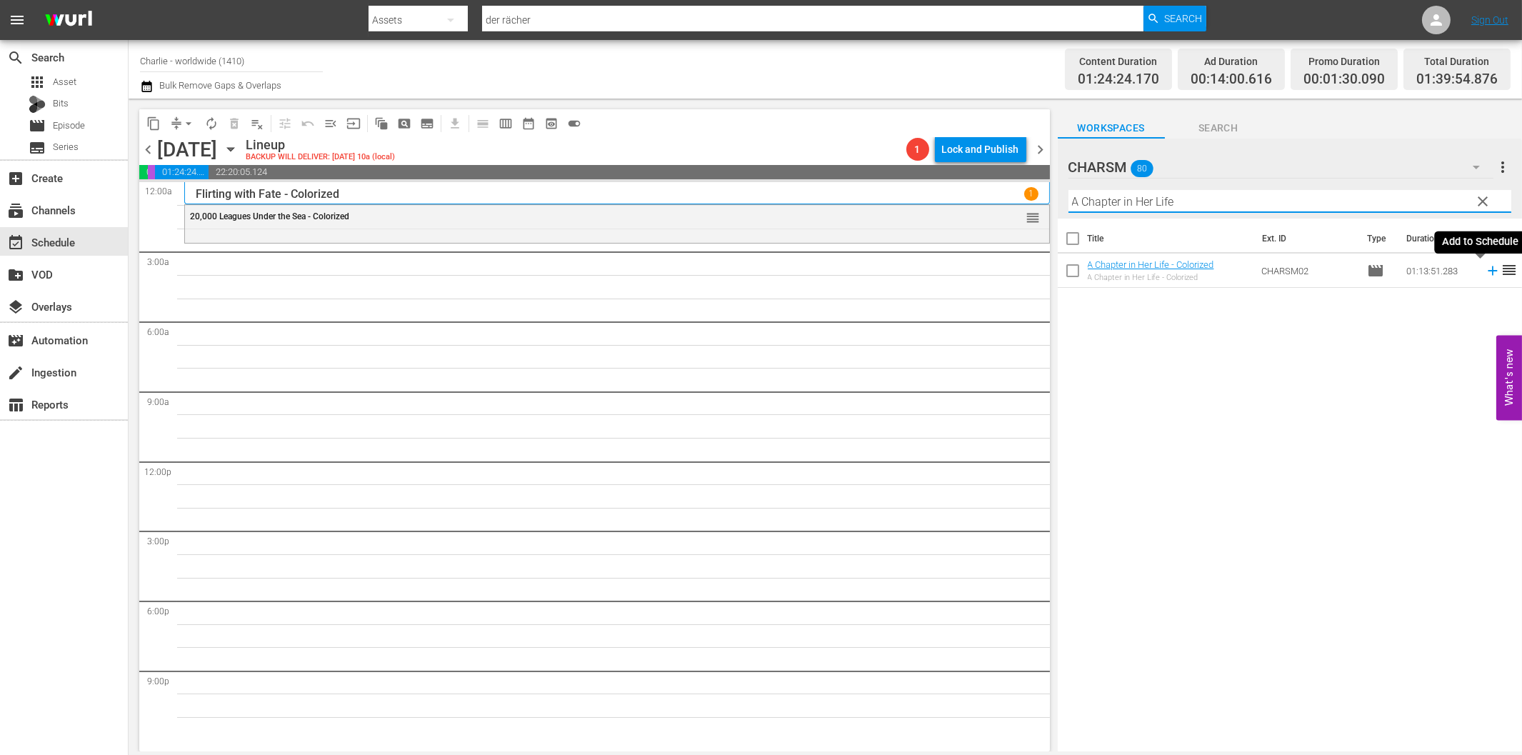
click at [1485, 273] on icon at bounding box center [1493, 271] width 16 height 16
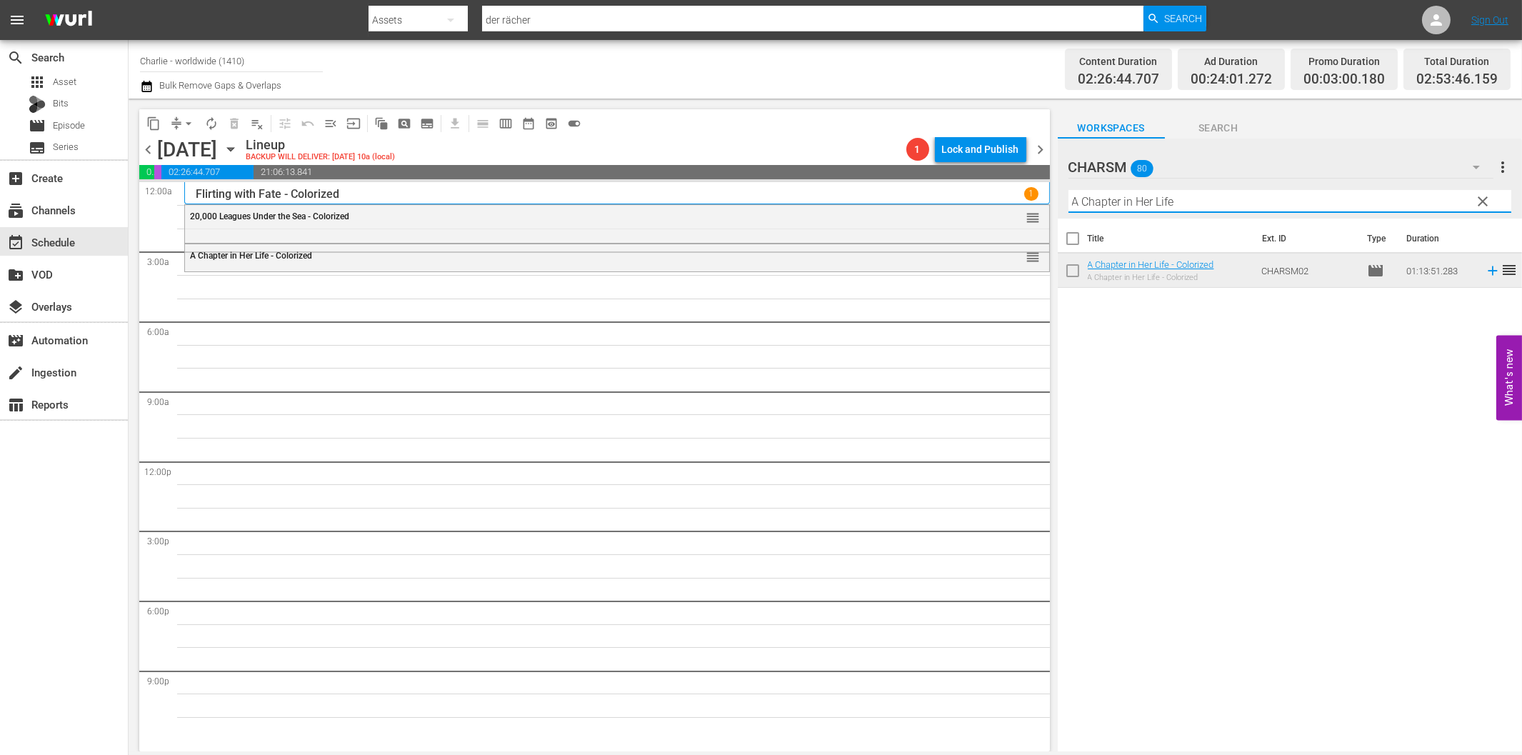
click at [1118, 207] on input "A Chapter in Her Life" at bounding box center [1289, 201] width 443 height 23
paste input "[PERSON_NAME] Compilation – Part 6"
drag, startPoint x: 1212, startPoint y: 199, endPoint x: 1448, endPoint y: 209, distance: 236.6
click at [1448, 209] on input "[PERSON_NAME] Compilation – Part 6" at bounding box center [1289, 201] width 443 height 23
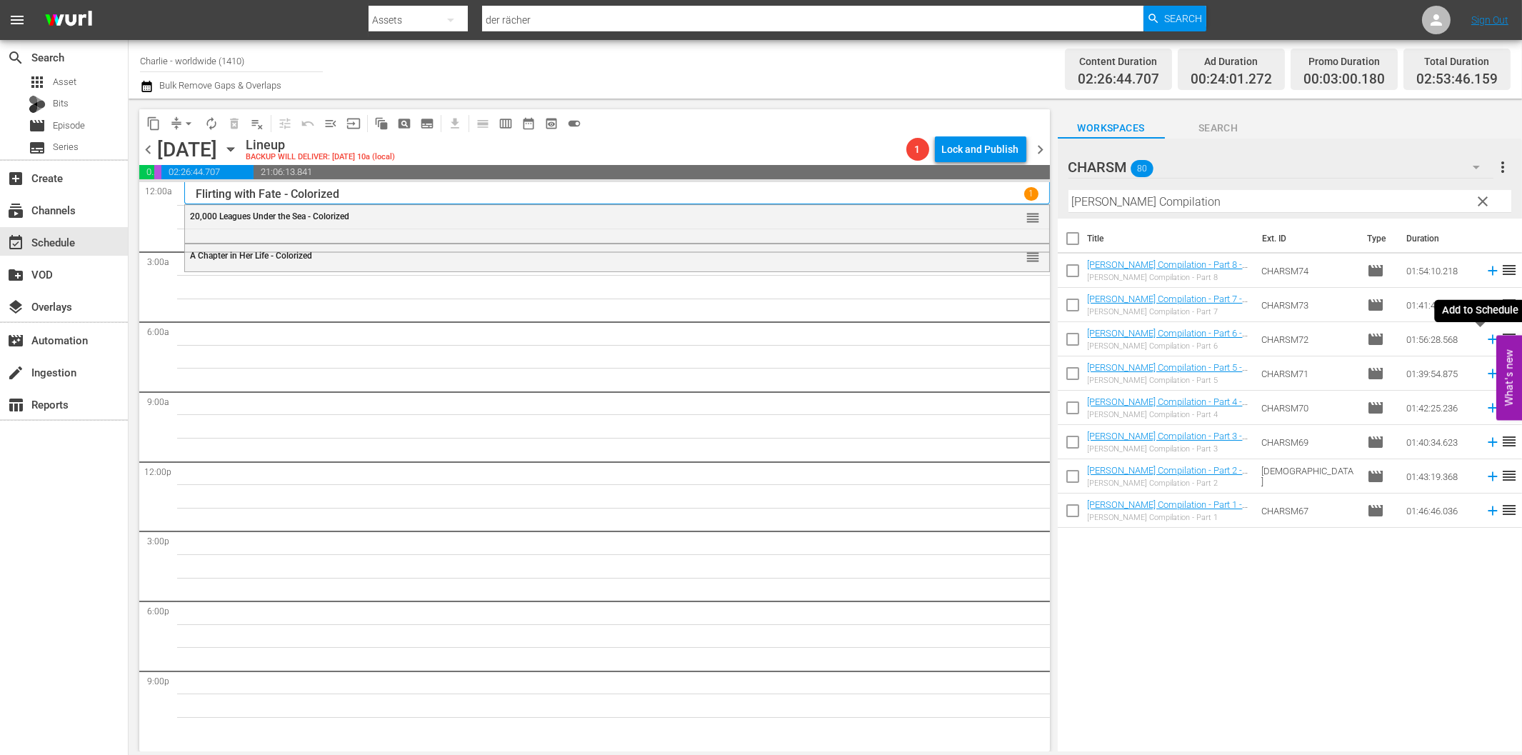
click at [1485, 336] on icon at bounding box center [1493, 339] width 16 height 16
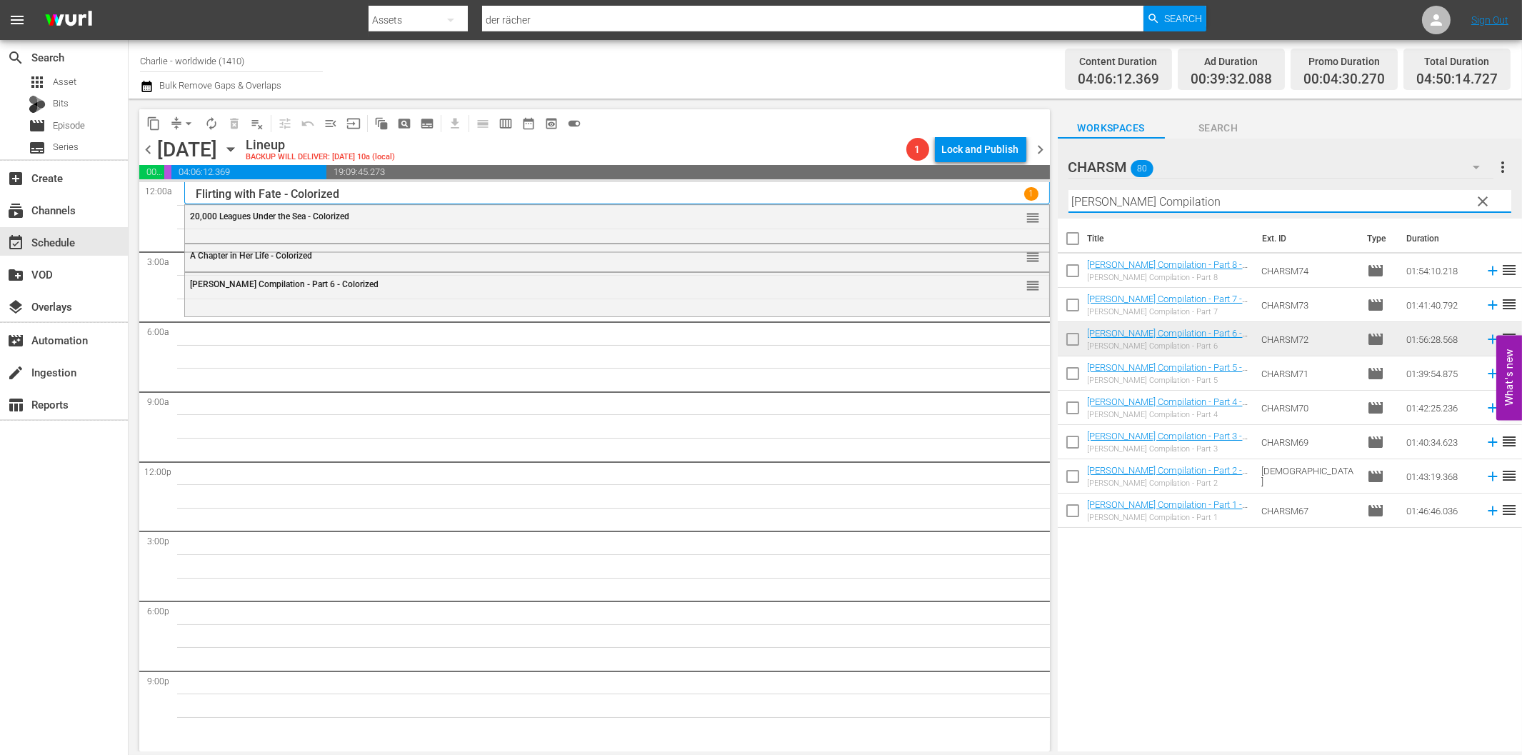
click at [1128, 198] on input "[PERSON_NAME] Compilation" at bounding box center [1289, 201] width 443 height 23
paste input "The Black Pirate"
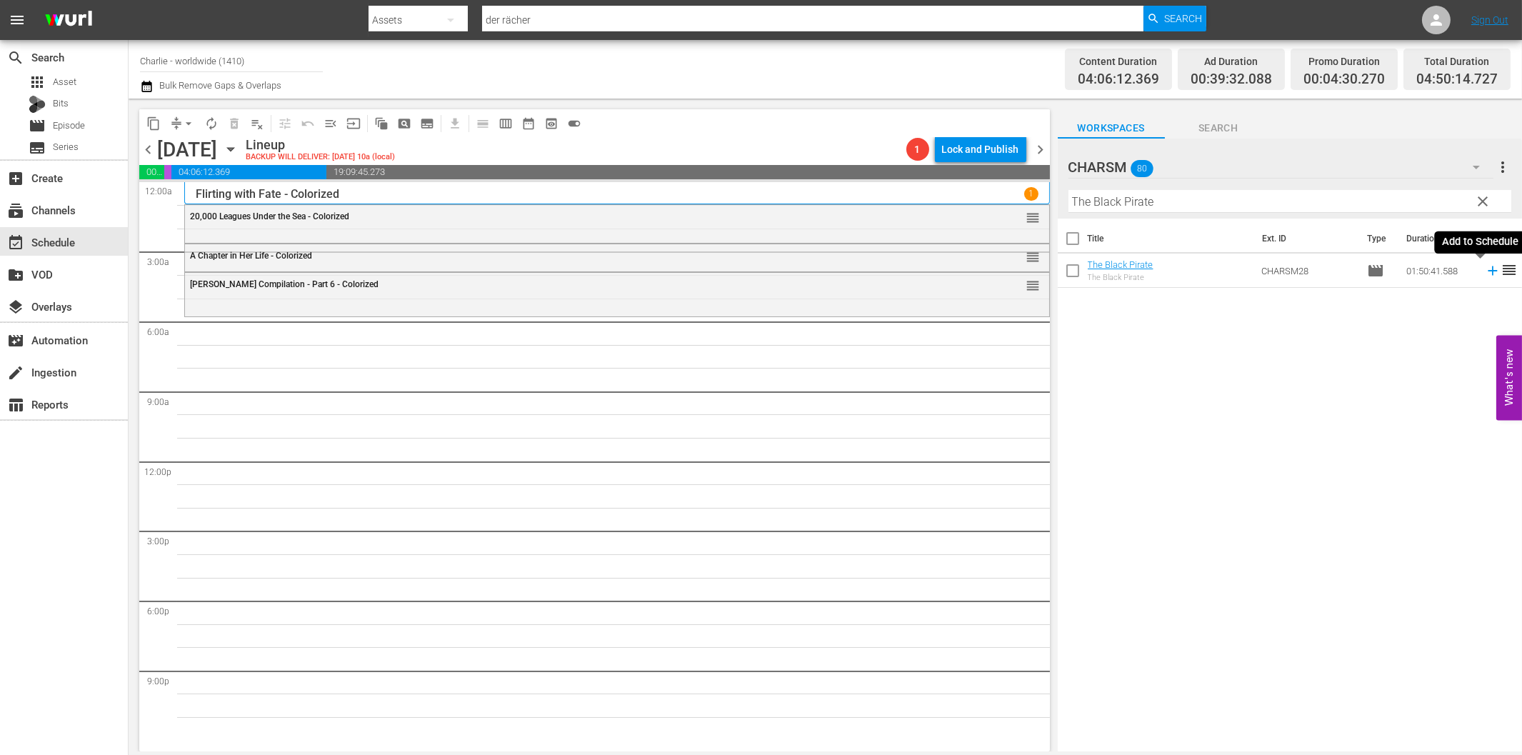
click at [1488, 270] on icon at bounding box center [1492, 270] width 9 height 9
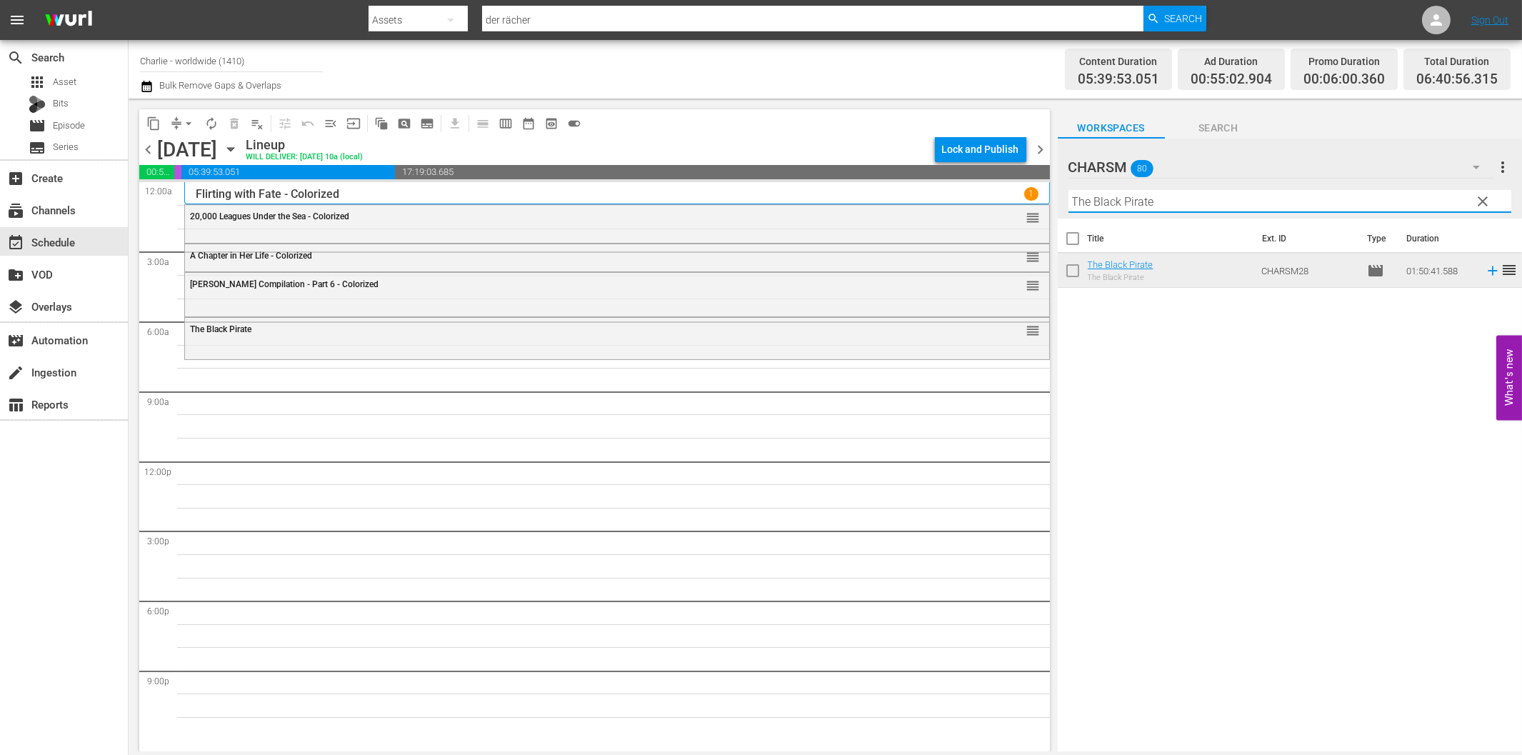
click at [1114, 199] on input "The Black Pirate" at bounding box center [1289, 201] width 443 height 23
paste input "Hotel Imperial"
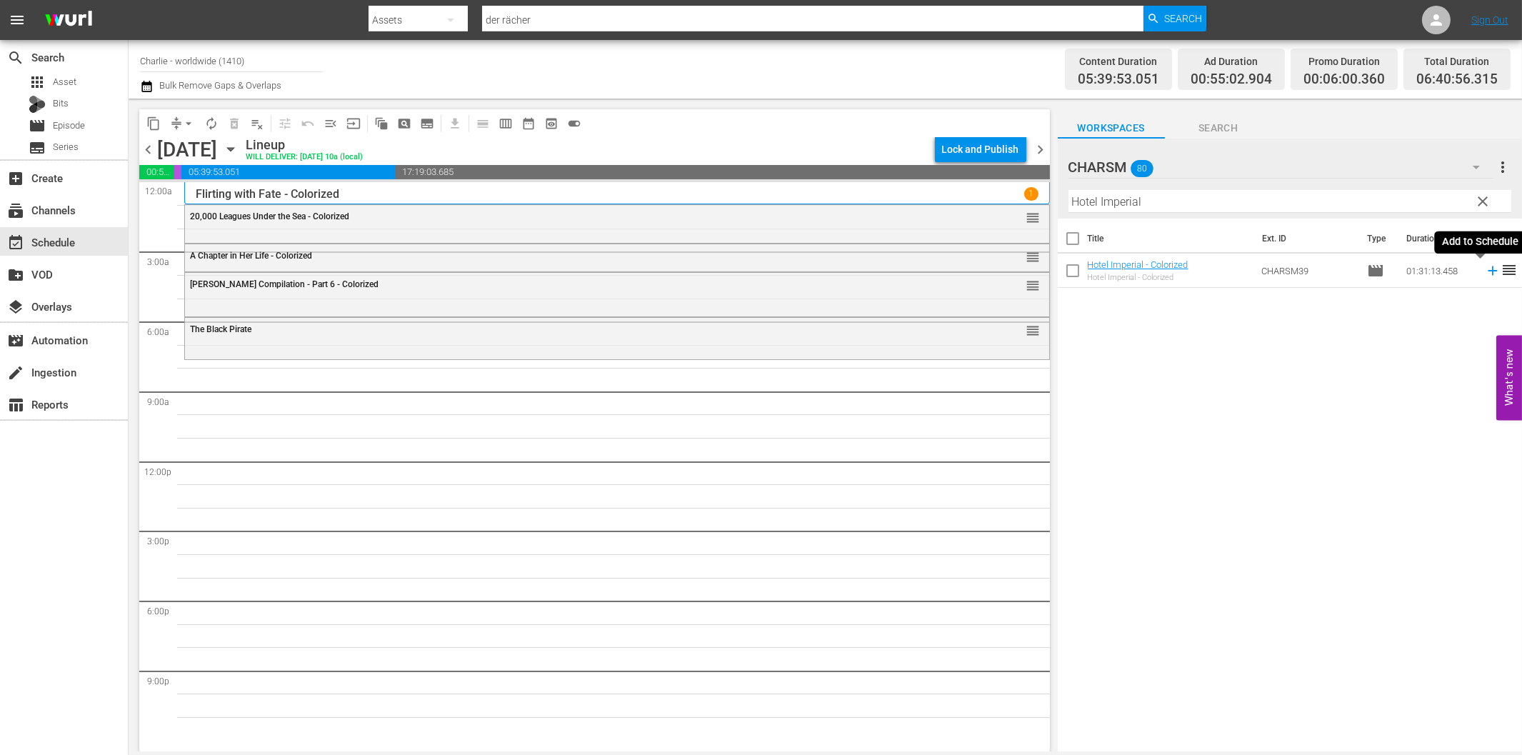
click at [1485, 274] on icon at bounding box center [1493, 271] width 16 height 16
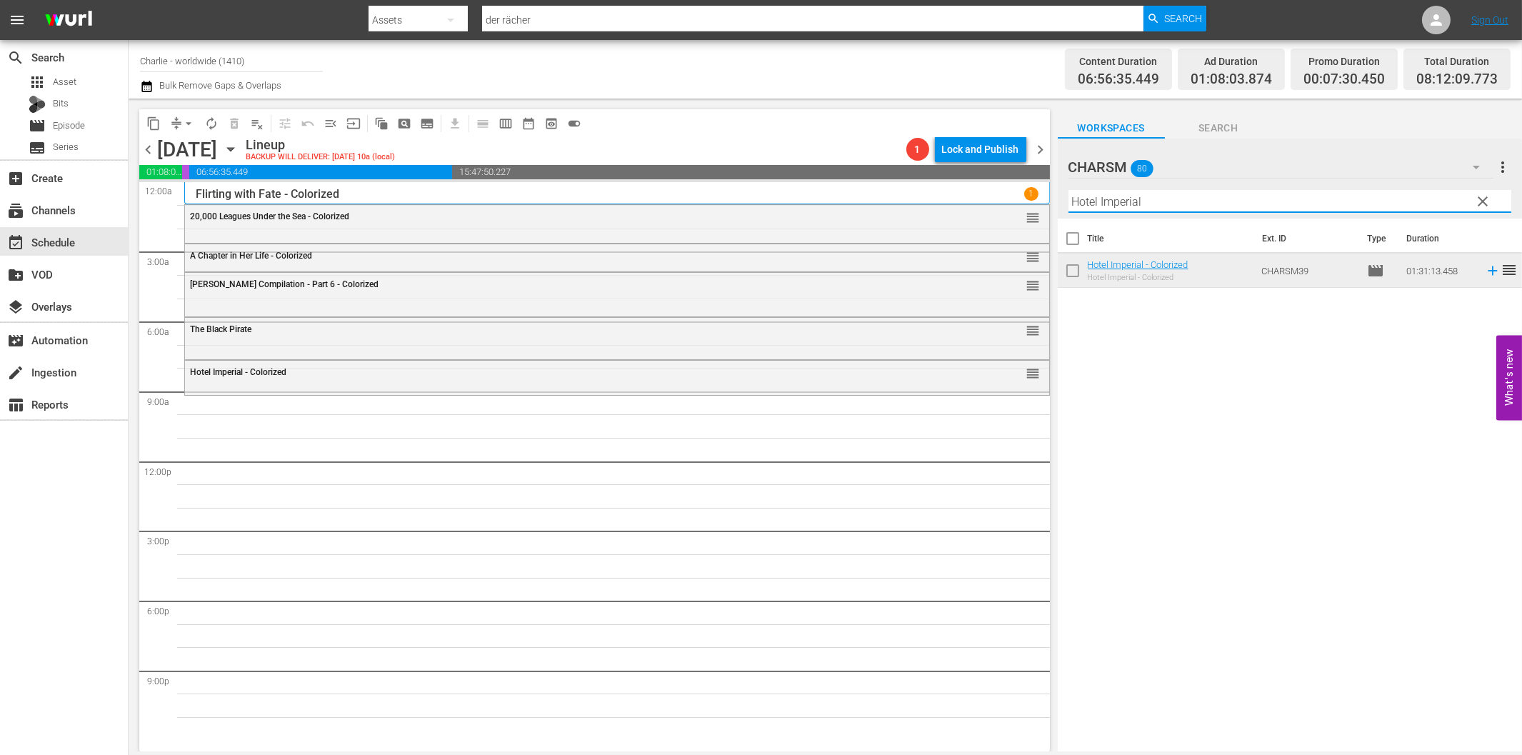
click at [1081, 200] on input "Hotel Imperial" at bounding box center [1289, 201] width 443 height 23
paste input "Isn't Life Wonderfu"
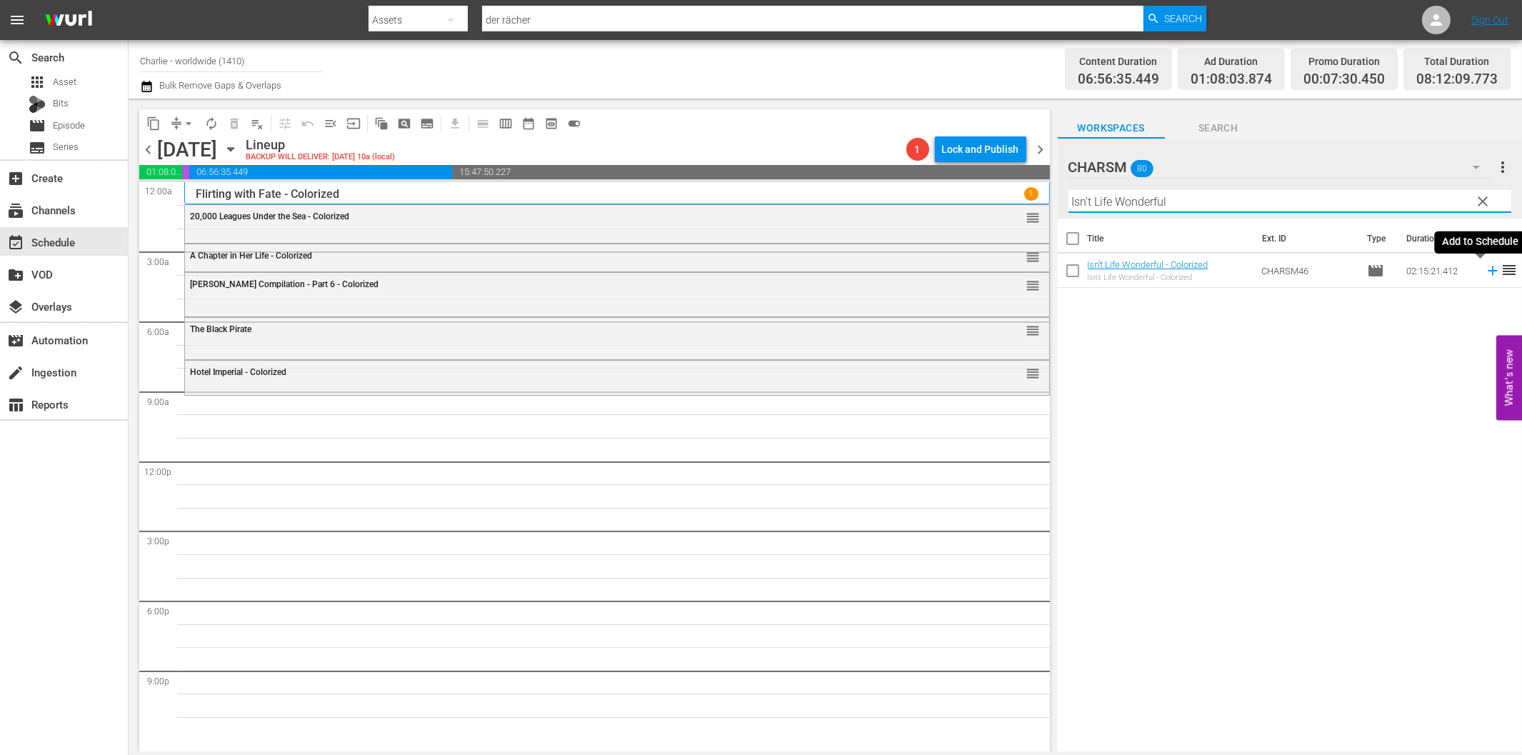
click at [1488, 266] on icon at bounding box center [1492, 270] width 9 height 9
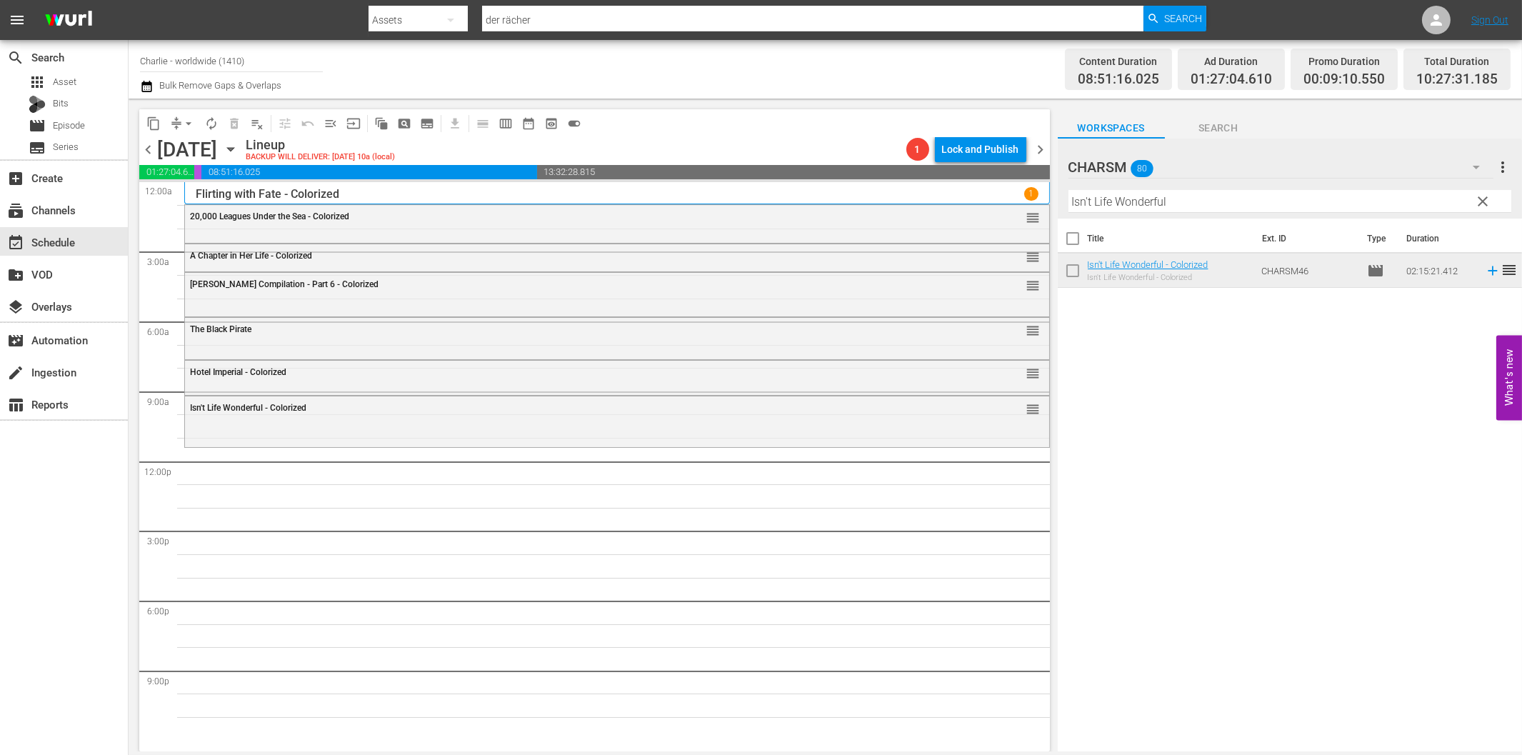
click at [1125, 198] on input "Isn't Life Wonderful" at bounding box center [1289, 201] width 443 height 23
paste input "Laurel & Hardy Silent Chronicles - Vol. 1"
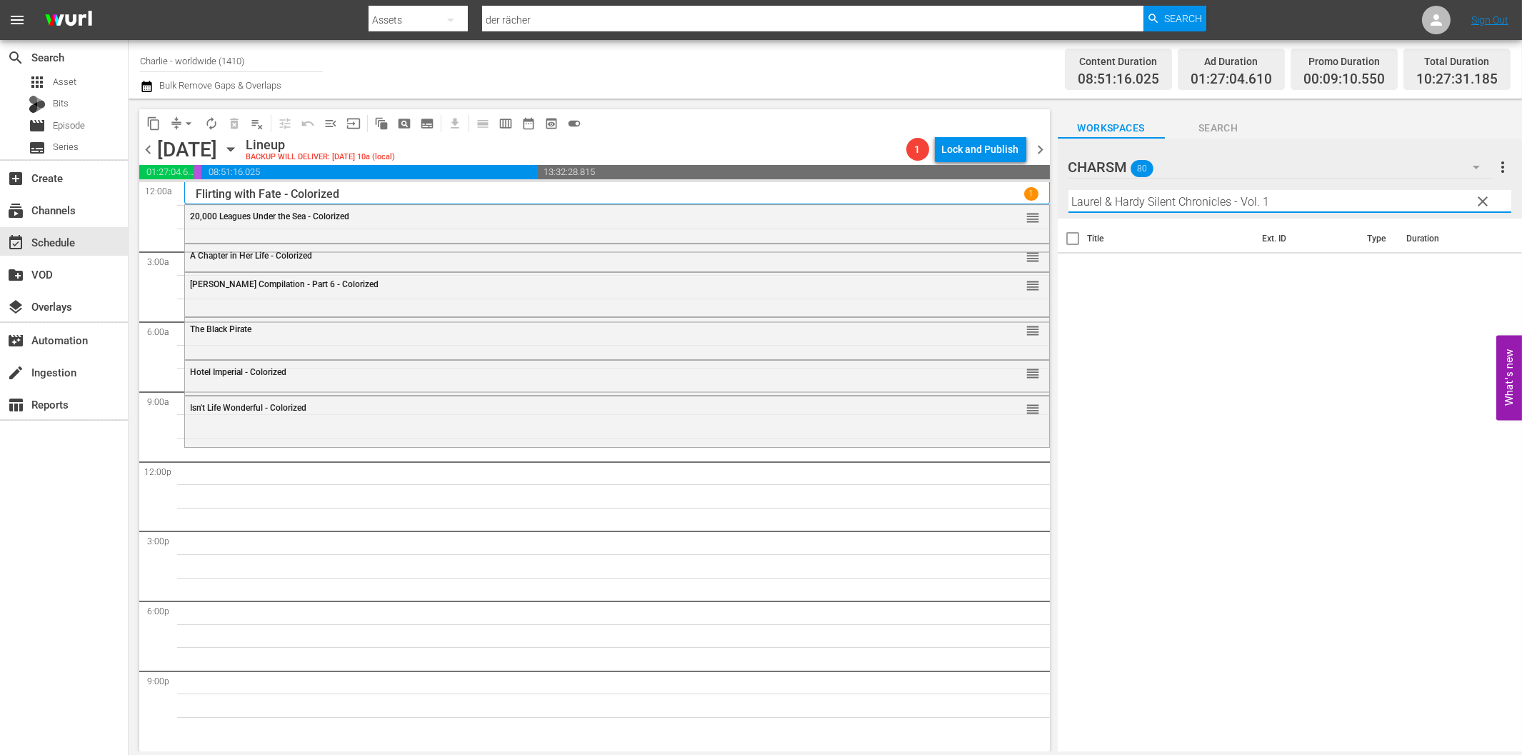
drag, startPoint x: 1236, startPoint y: 207, endPoint x: 1386, endPoint y: 212, distance: 150.1
click at [1386, 211] on div "Filter by Title [PERSON_NAME] & [PERSON_NAME] Silent Chronicles - Vol. 1" at bounding box center [1289, 201] width 443 height 34
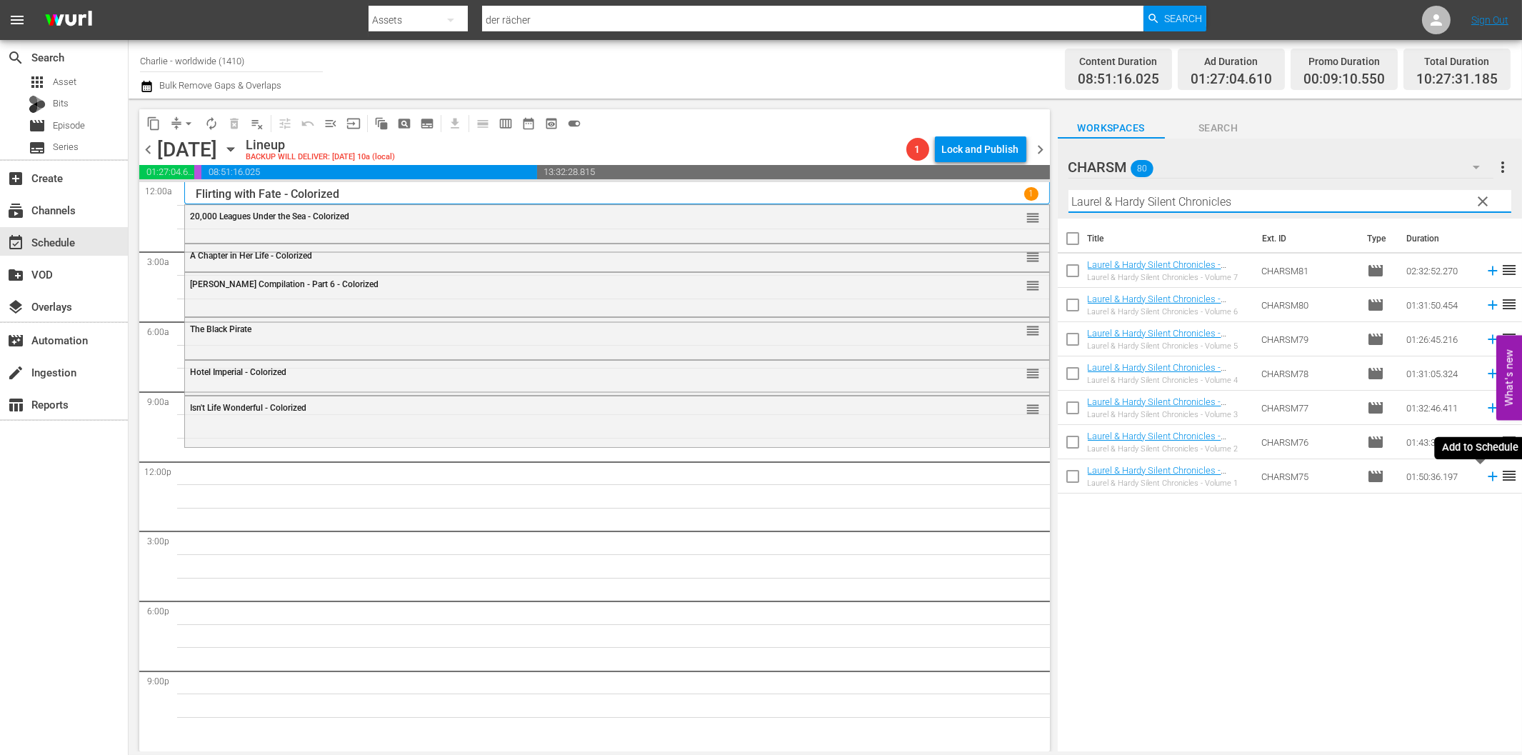
click at [1488, 479] on icon at bounding box center [1492, 476] width 9 height 9
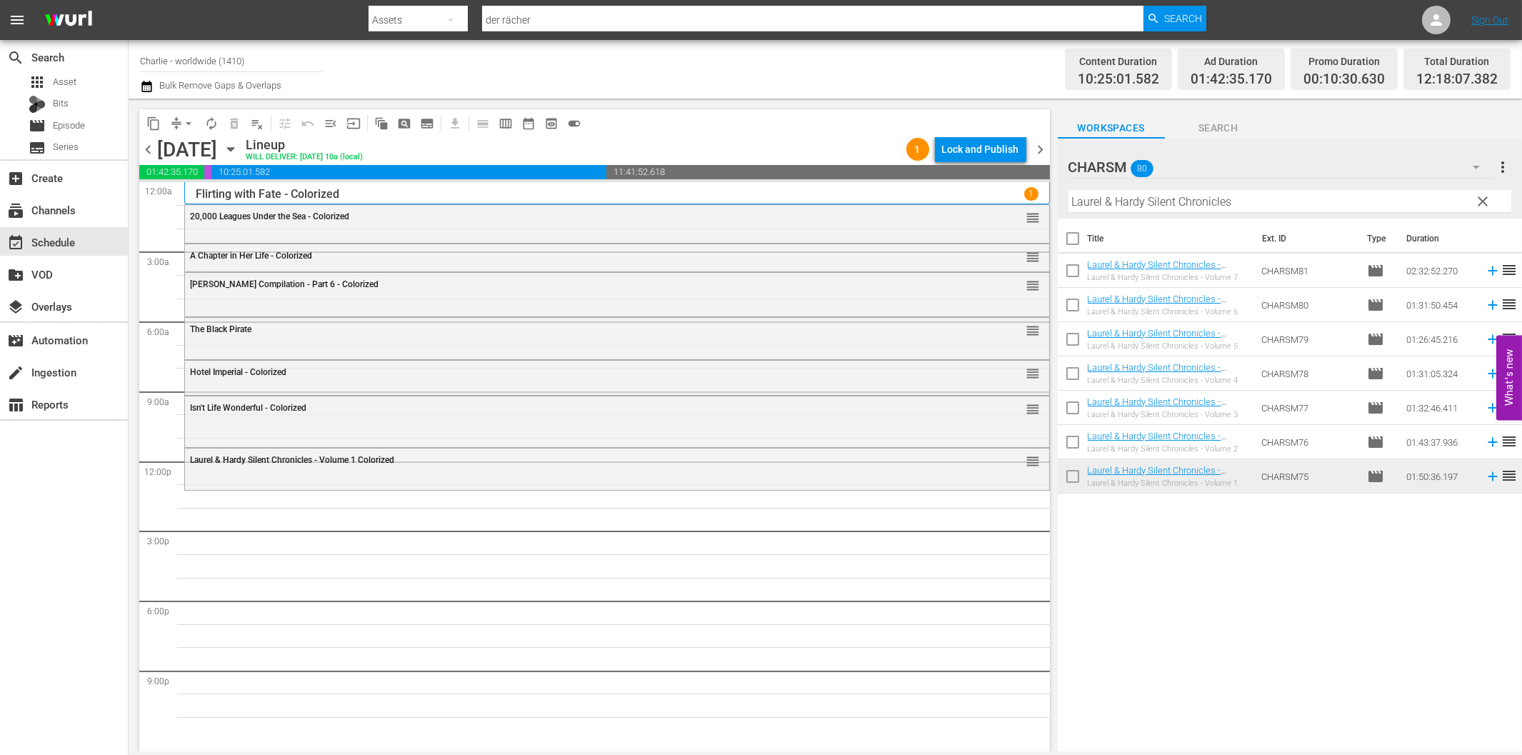
click at [1188, 201] on input "Laurel & Hardy Silent Chronicles" at bounding box center [1289, 201] width 443 height 23
paste input "[PERSON_NAME] - Why Worry?"
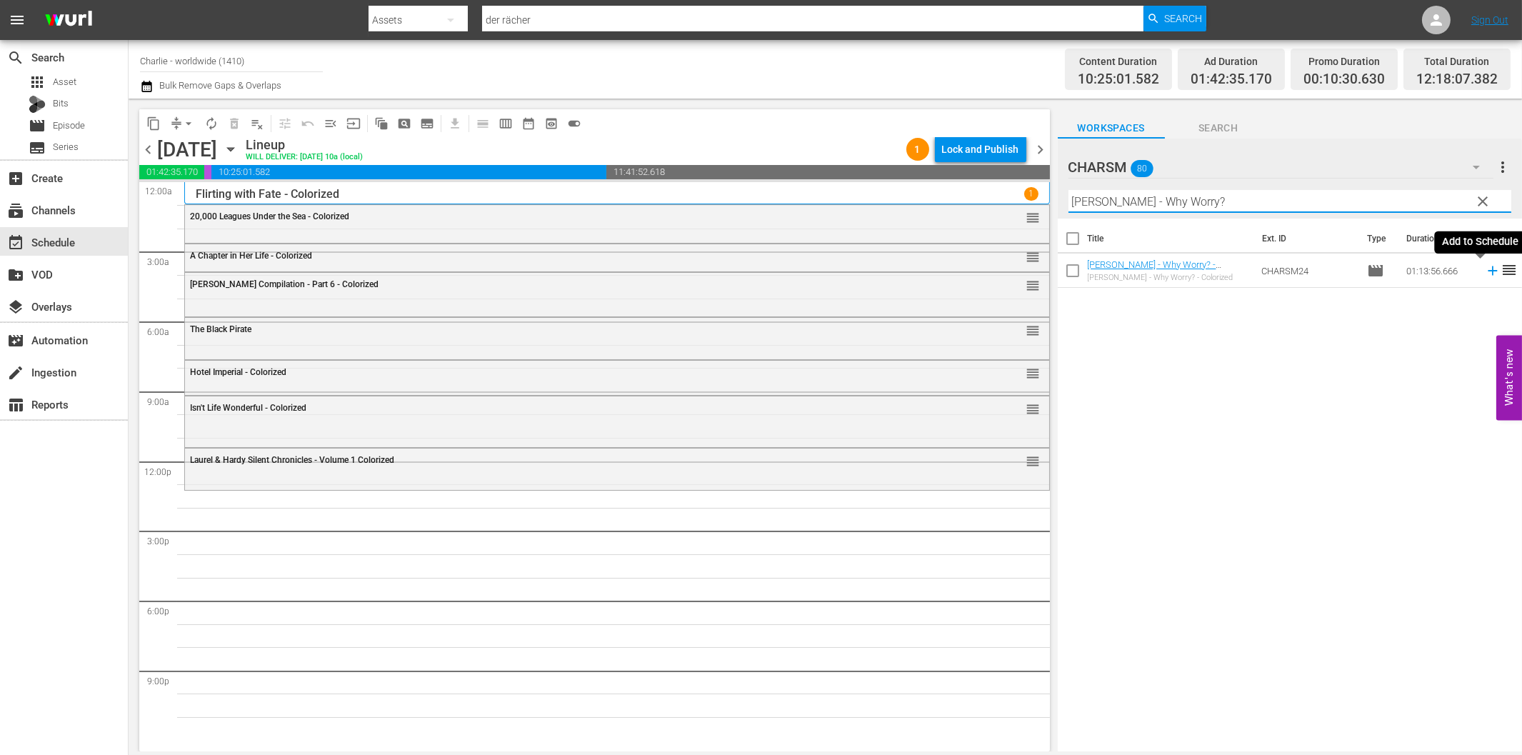
click at [1485, 268] on icon at bounding box center [1493, 271] width 16 height 16
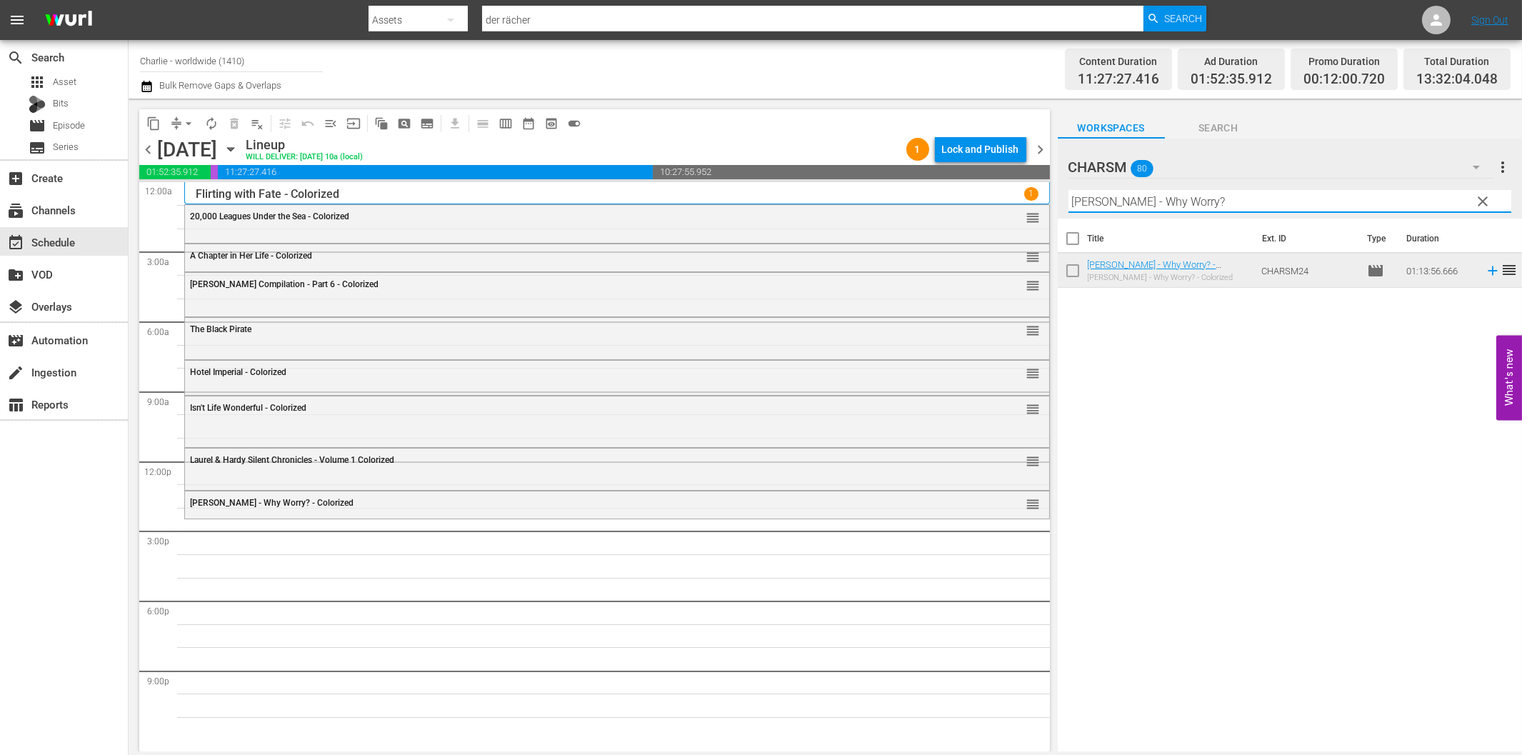
click at [1103, 203] on input "[PERSON_NAME] - Why Worry?" at bounding box center [1289, 201] width 443 height 23
paste input "[PERSON_NAME]'s Stay at the Hotel"
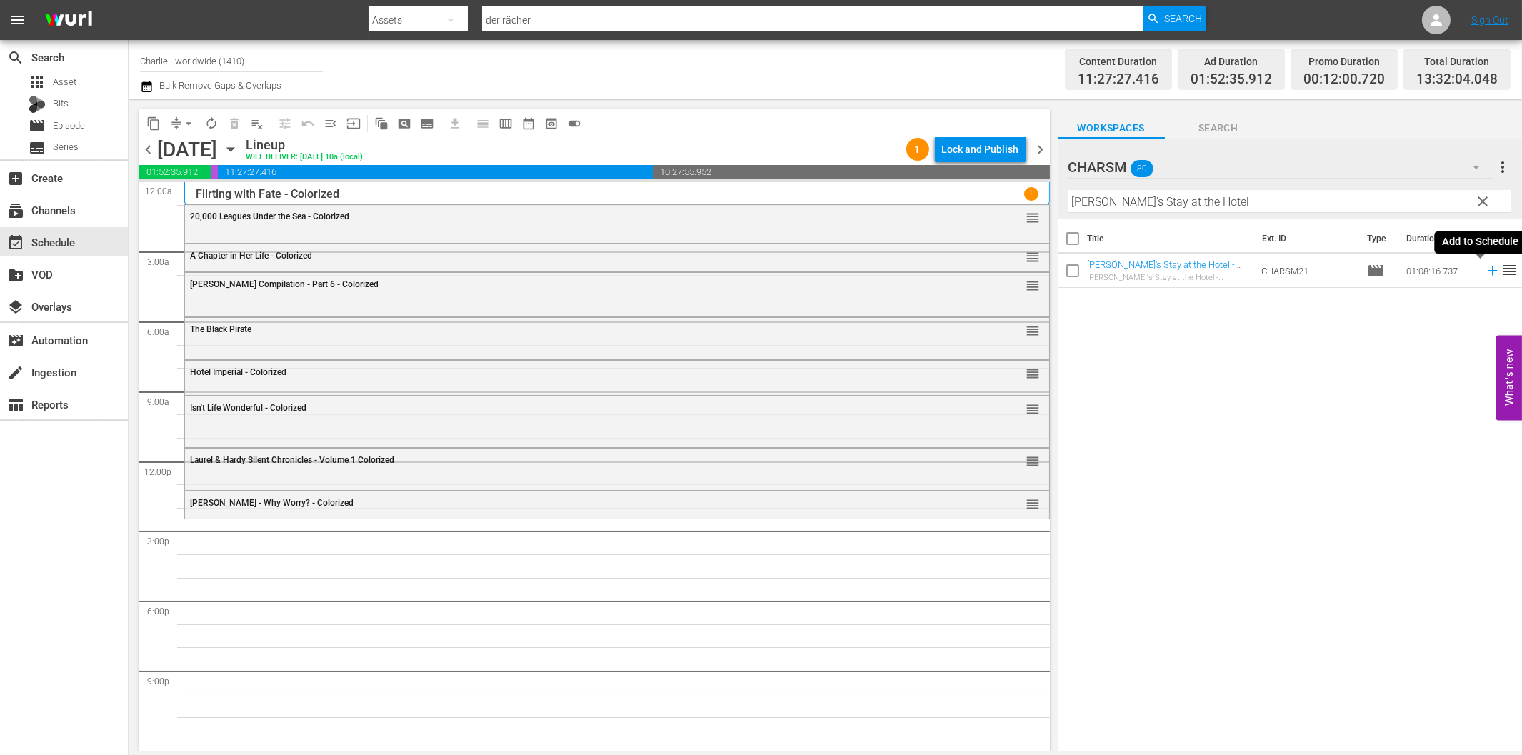
click at [1485, 269] on icon at bounding box center [1493, 271] width 16 height 16
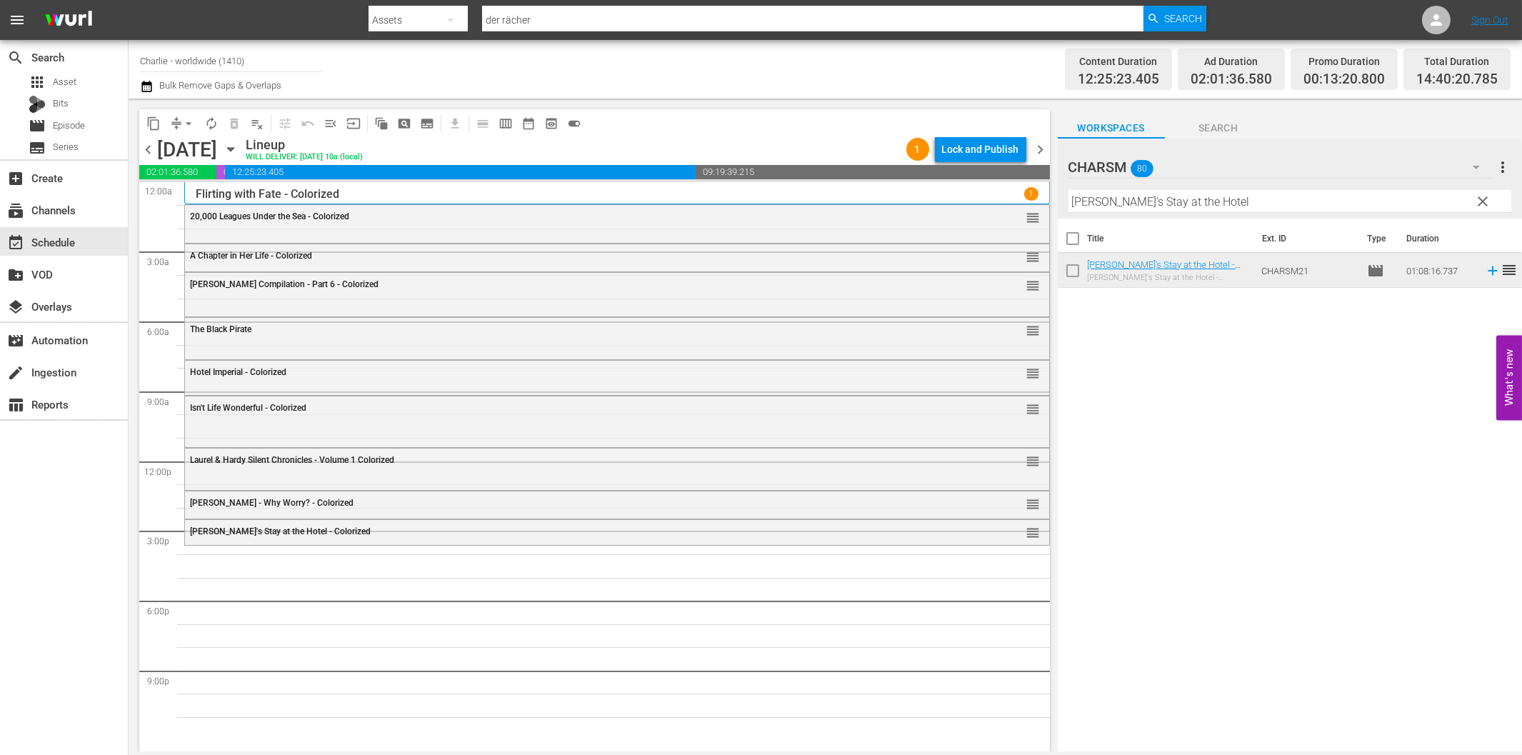
click at [1162, 201] on input "[PERSON_NAME]'s Stay at the Hotel" at bounding box center [1289, 201] width 443 height 23
paste input "Laurel & Hardy Silent Chronicles - Vol. 4"
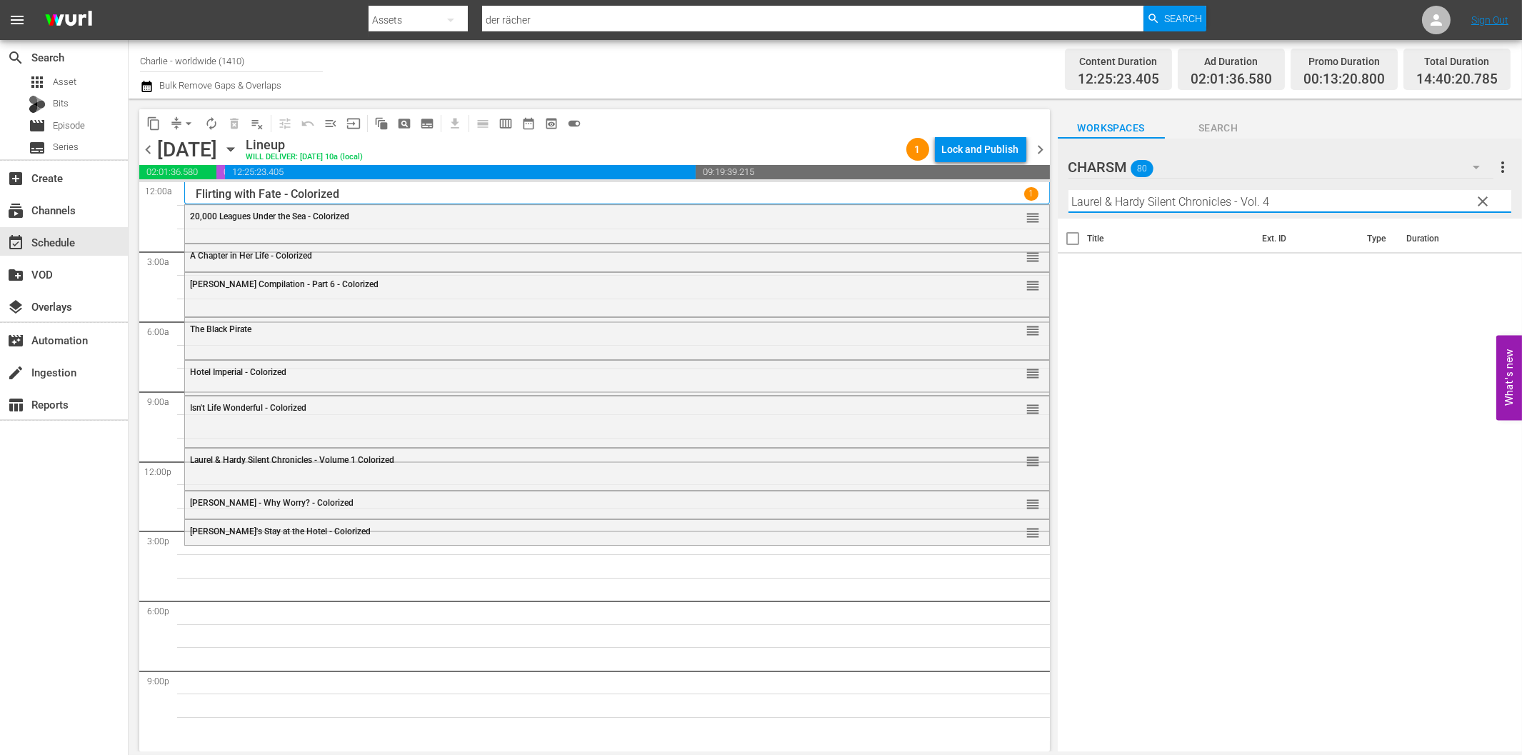
drag, startPoint x: 1228, startPoint y: 195, endPoint x: 1334, endPoint y: 198, distance: 105.7
click at [1334, 198] on input "Laurel & Hardy Silent Chronicles - Vol. 4" at bounding box center [1289, 201] width 443 height 23
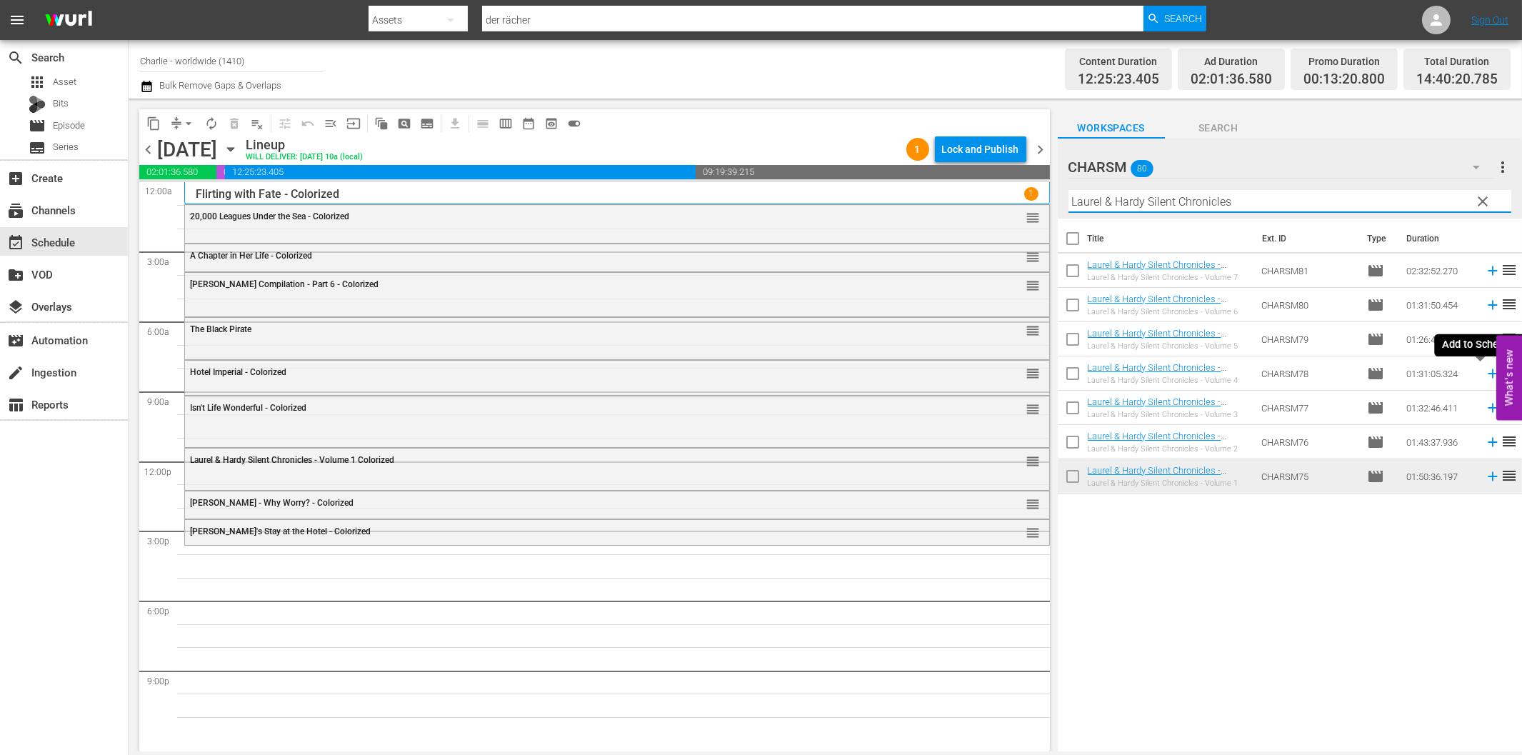
click at [1488, 374] on icon at bounding box center [1492, 373] width 9 height 9
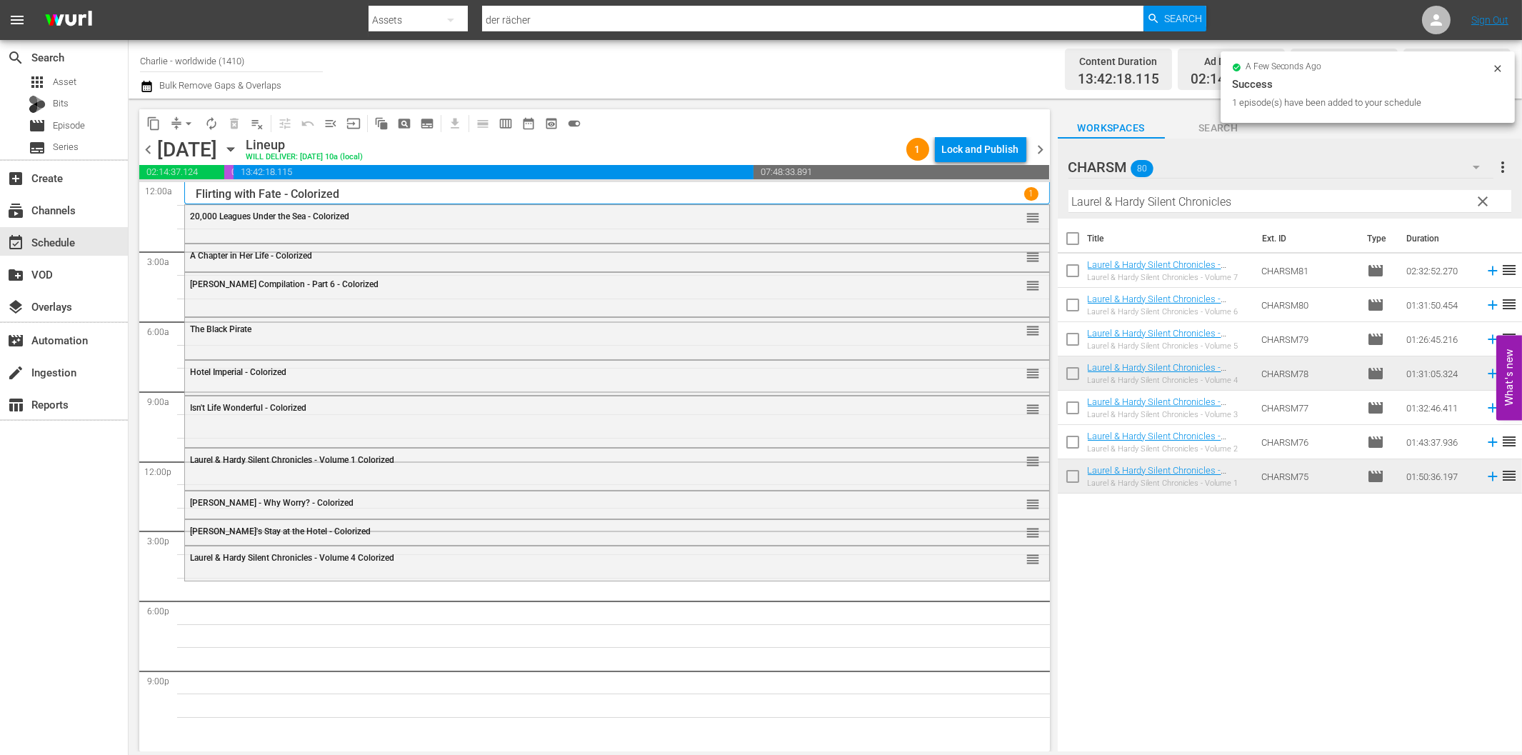
click at [1266, 198] on input "Laurel & Hardy Silent Chronicles" at bounding box center [1289, 201] width 443 height 23
paste input "The Iron Mask"
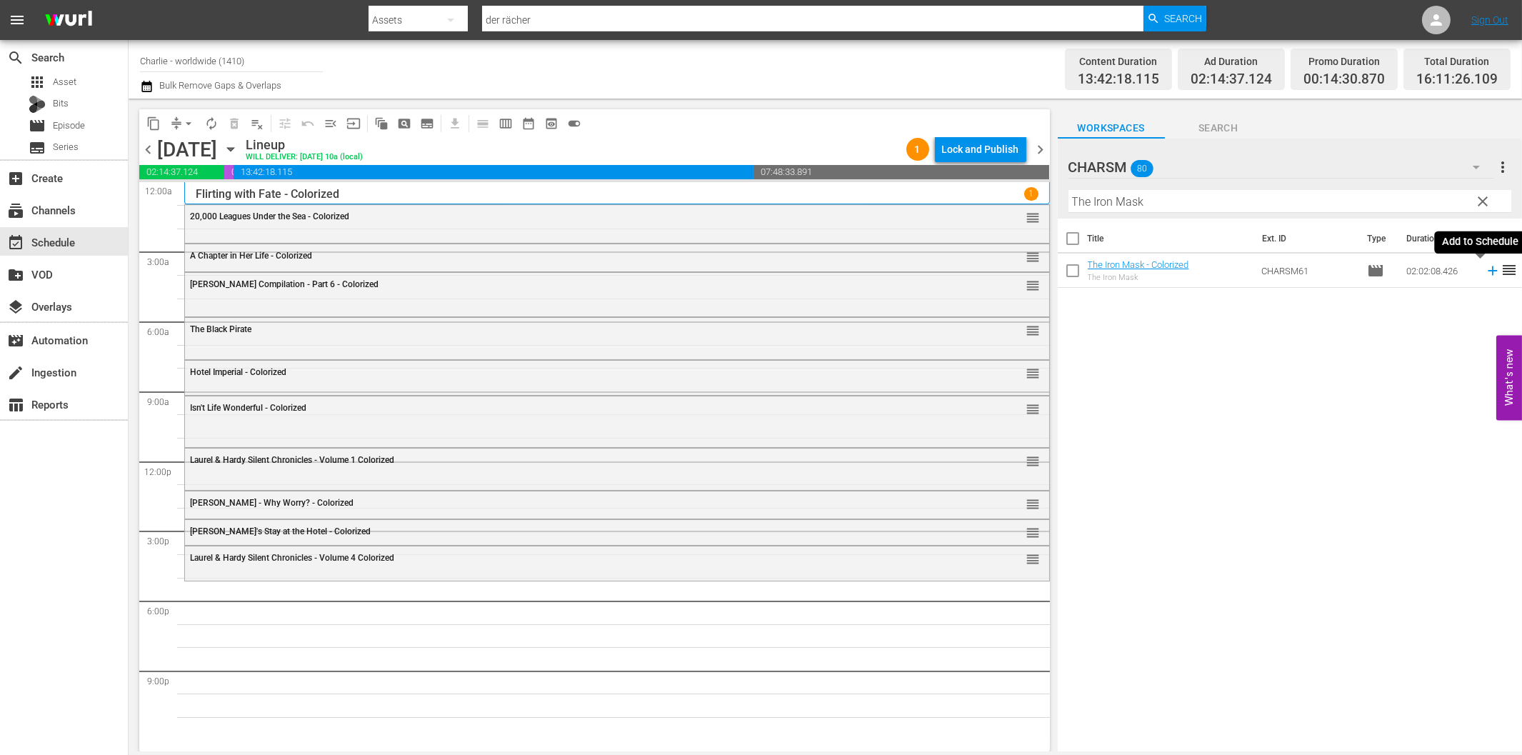
click at [1488, 271] on icon at bounding box center [1492, 270] width 9 height 9
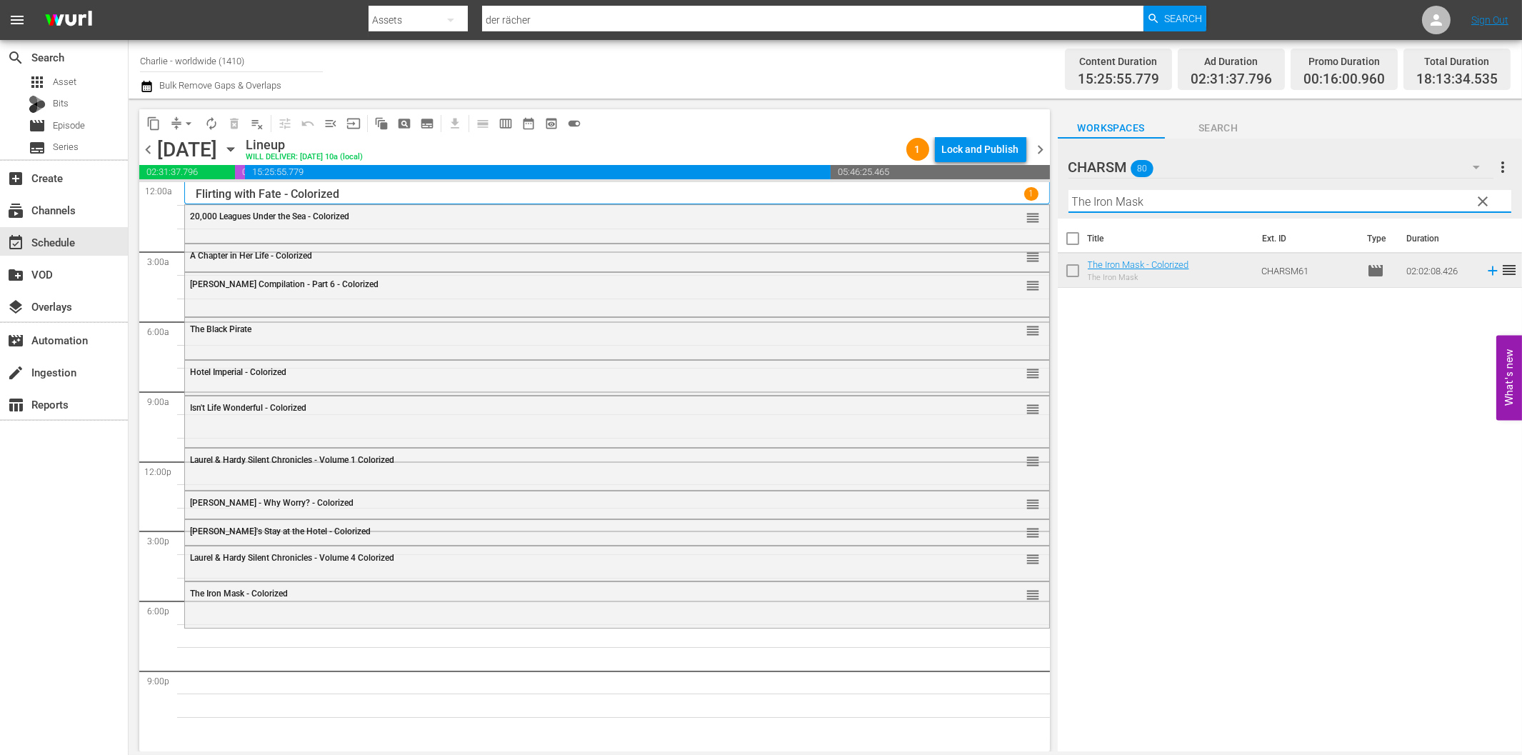
click at [1087, 207] on input "The Iron Mask" at bounding box center [1289, 201] width 443 height 23
paste input "[PERSON_NAME] Compilation Part 8"
drag, startPoint x: 1209, startPoint y: 197, endPoint x: 1331, endPoint y: 198, distance: 122.1
click at [1318, 198] on input "[PERSON_NAME] Compilation Part 8" at bounding box center [1289, 201] width 443 height 23
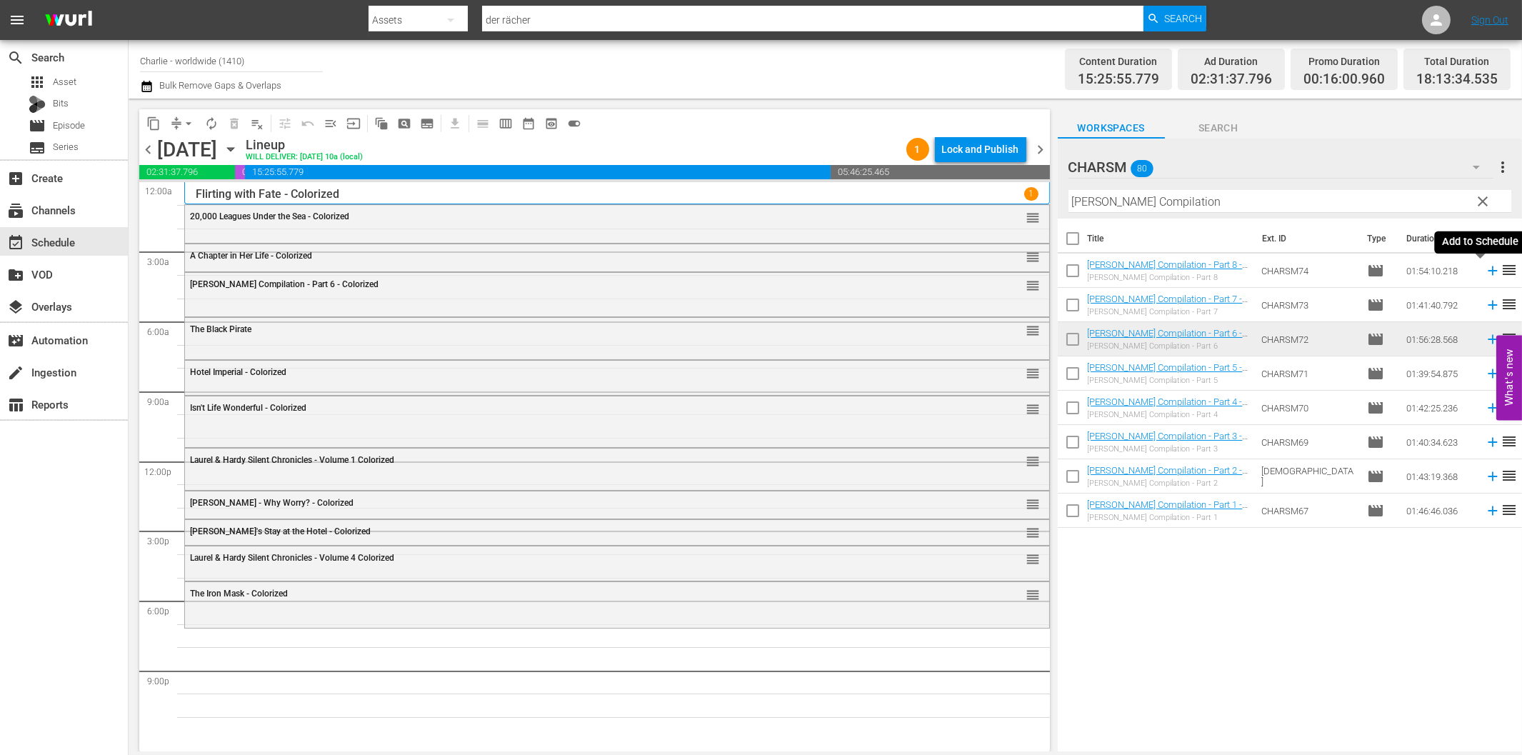
click at [1488, 270] on icon at bounding box center [1492, 270] width 9 height 9
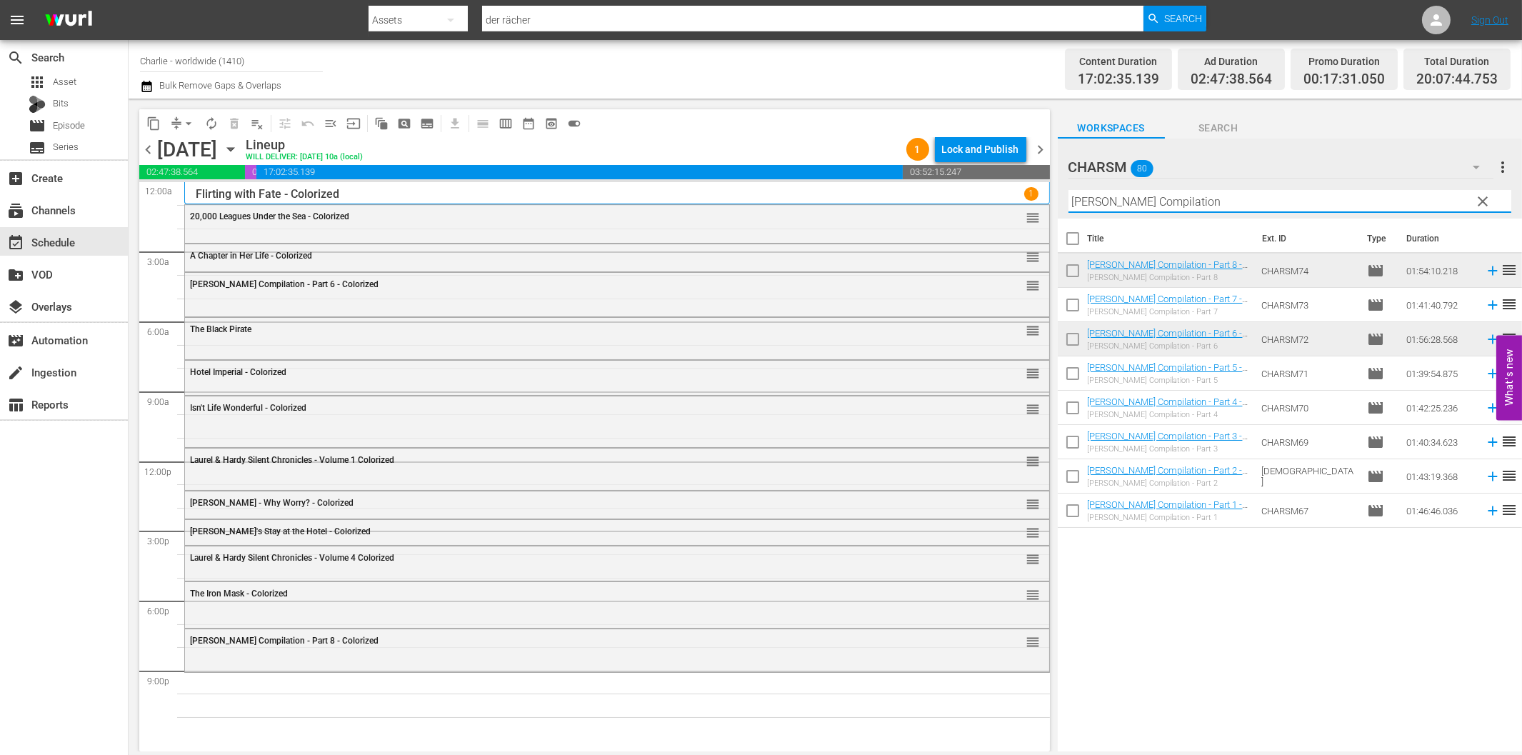
click at [1376, 196] on input "[PERSON_NAME] Compilation" at bounding box center [1289, 201] width 443 height 23
paste input "[PERSON_NAME] in Wonderland"
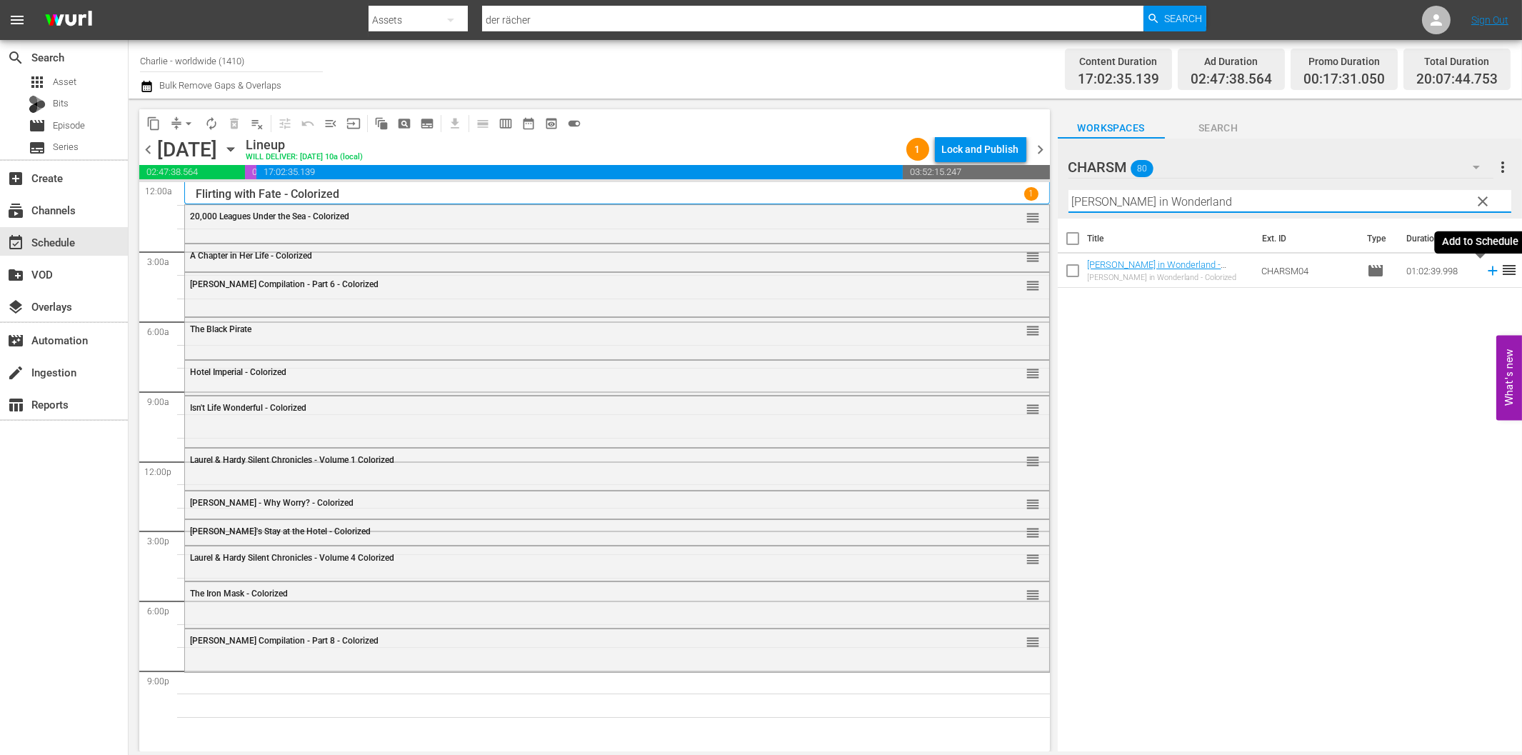
click at [1488, 270] on icon at bounding box center [1492, 270] width 9 height 9
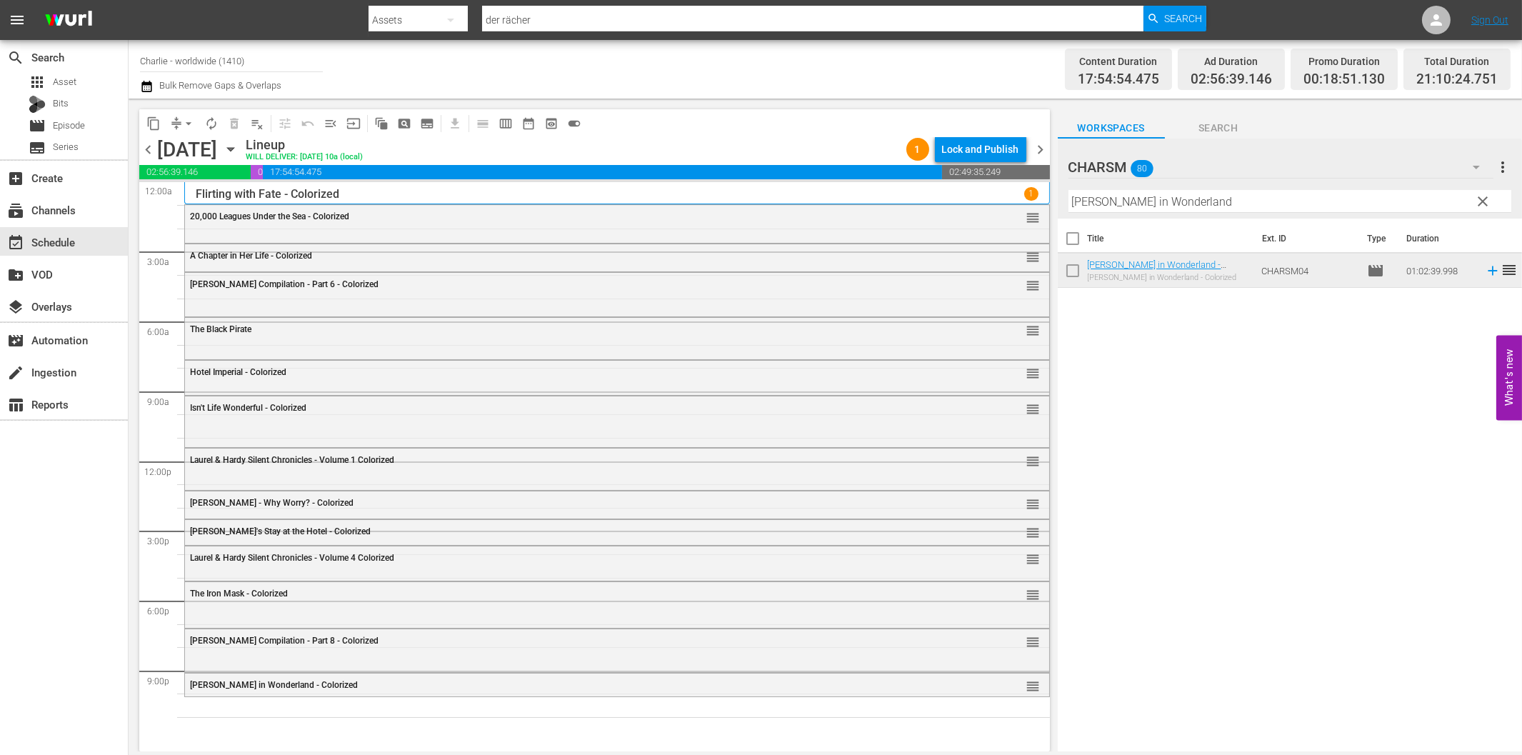
click at [1137, 201] on input "[PERSON_NAME] in Wonderland" at bounding box center [1289, 201] width 443 height 23
paste input "[PERSON_NAME]"
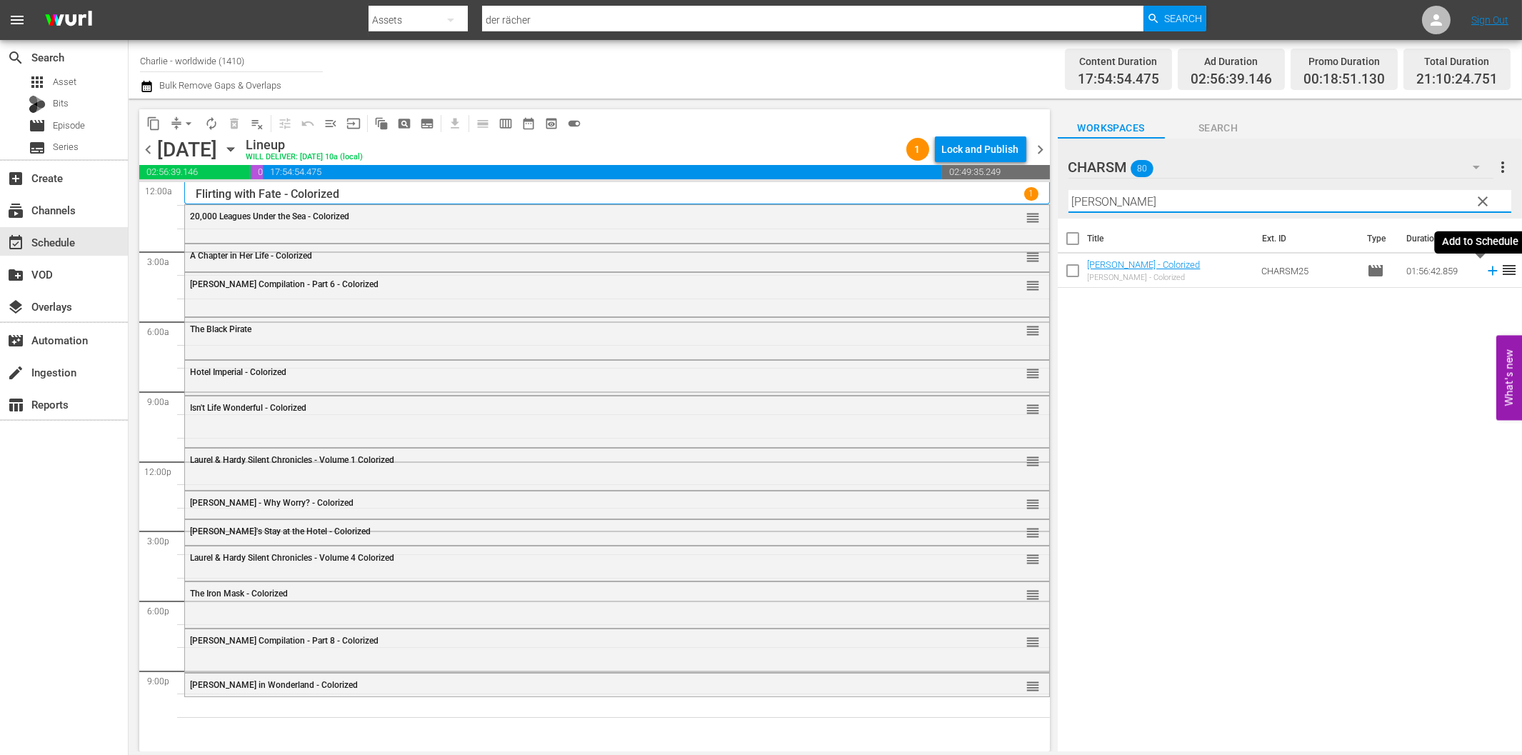
click at [1485, 274] on icon at bounding box center [1493, 271] width 16 height 16
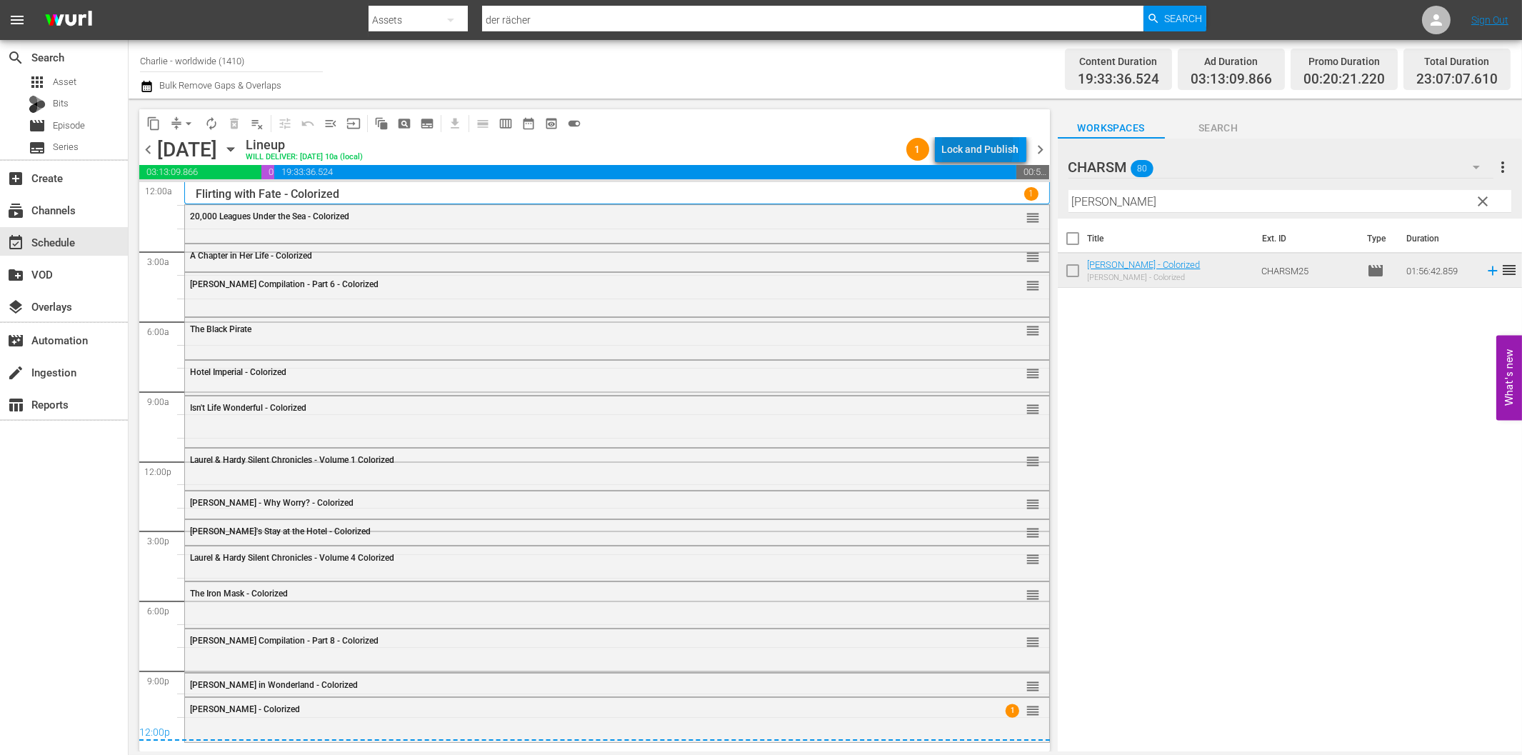
click at [969, 147] on div "Lock and Publish" at bounding box center [980, 149] width 77 height 26
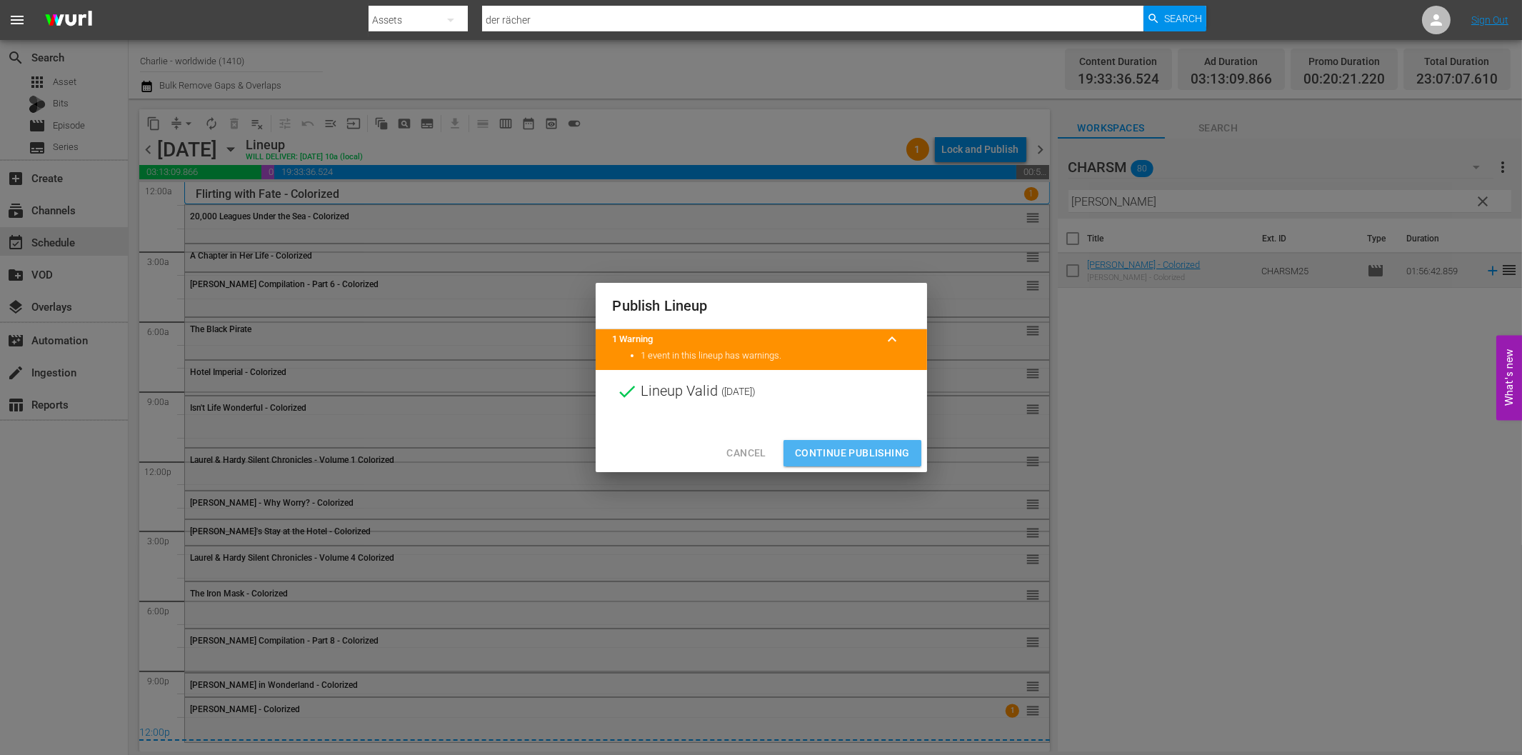
click at [861, 460] on span "Continue Publishing" at bounding box center [852, 453] width 115 height 18
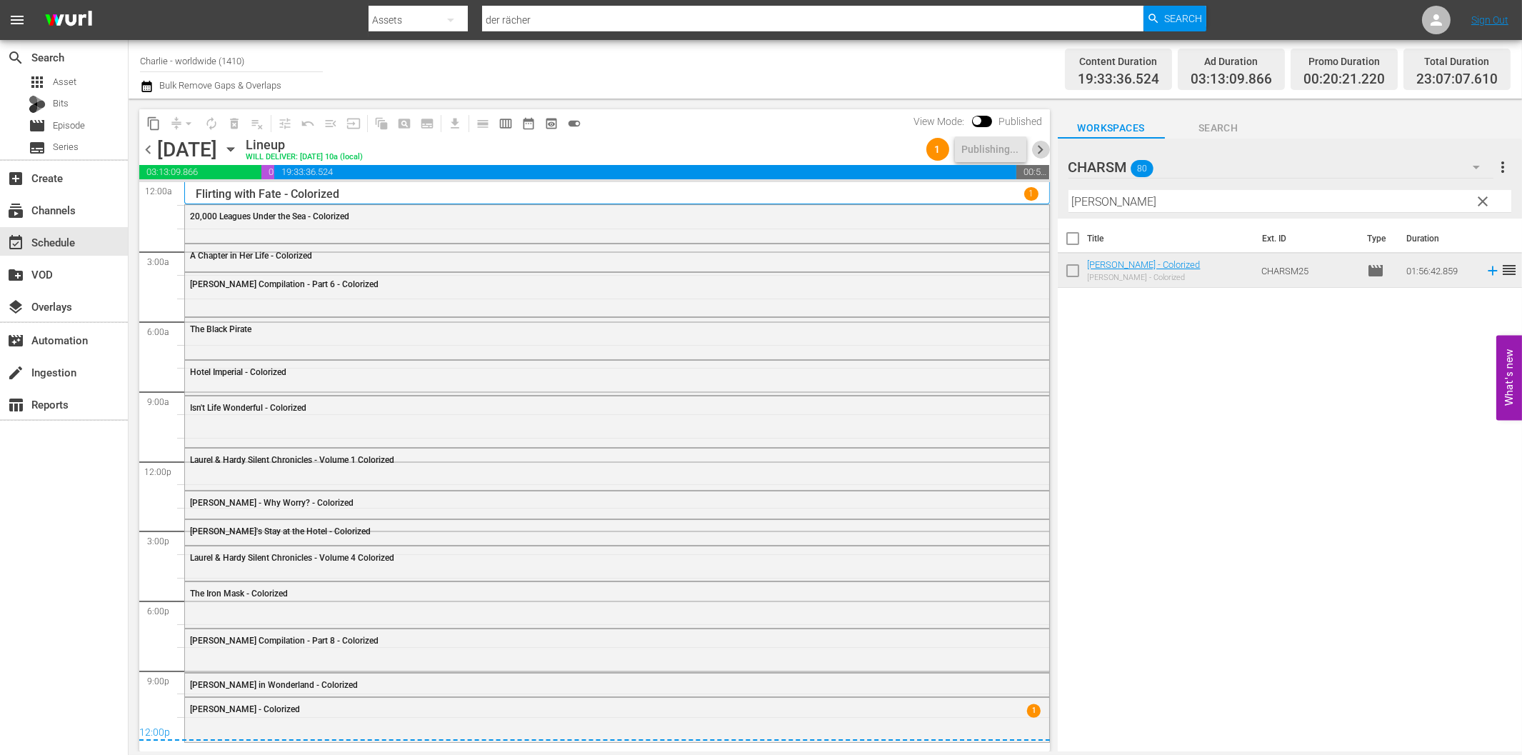
click at [1043, 149] on span "chevron_right" at bounding box center [1041, 150] width 18 height 18
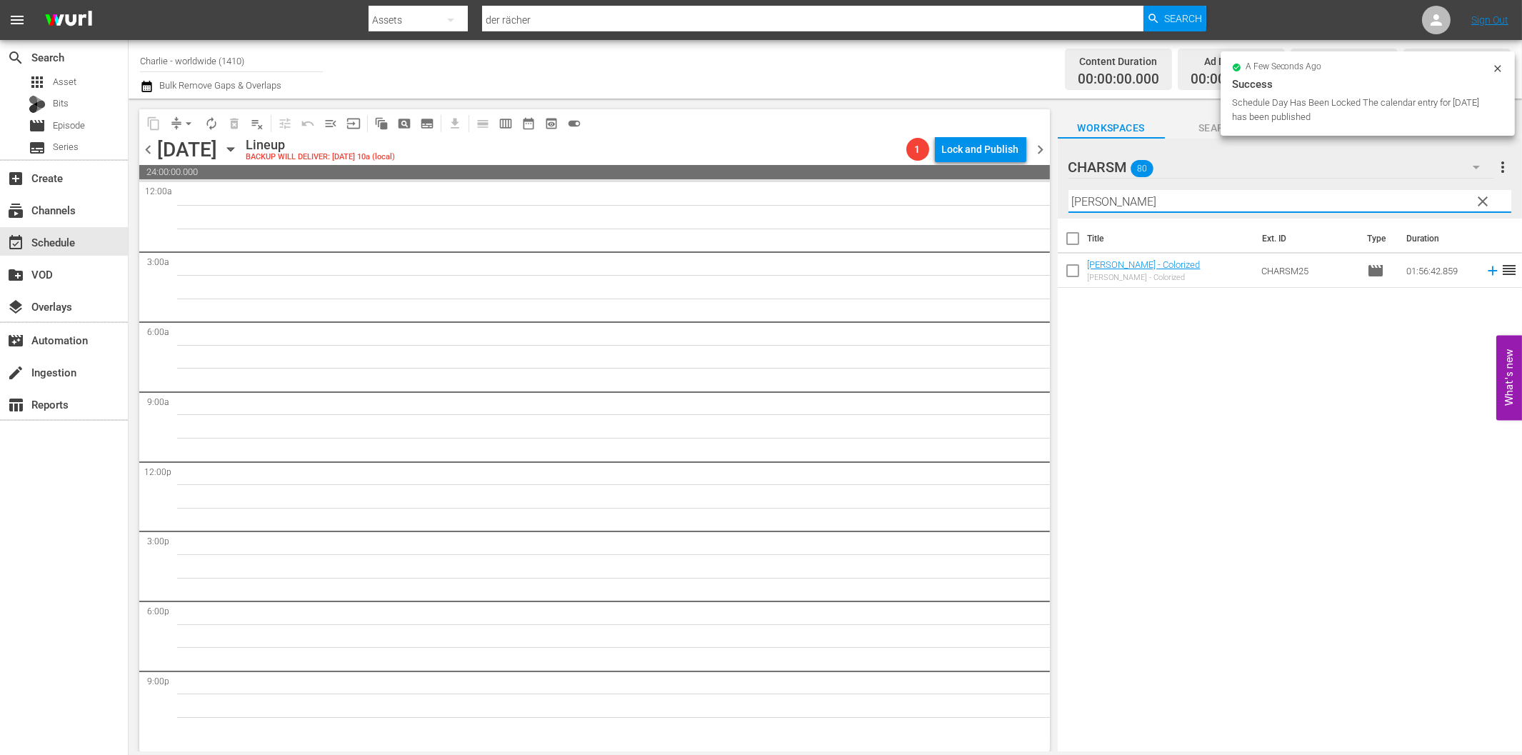
click at [1174, 194] on input "[PERSON_NAME]" at bounding box center [1289, 201] width 443 height 23
paste input "The Ice Flood"
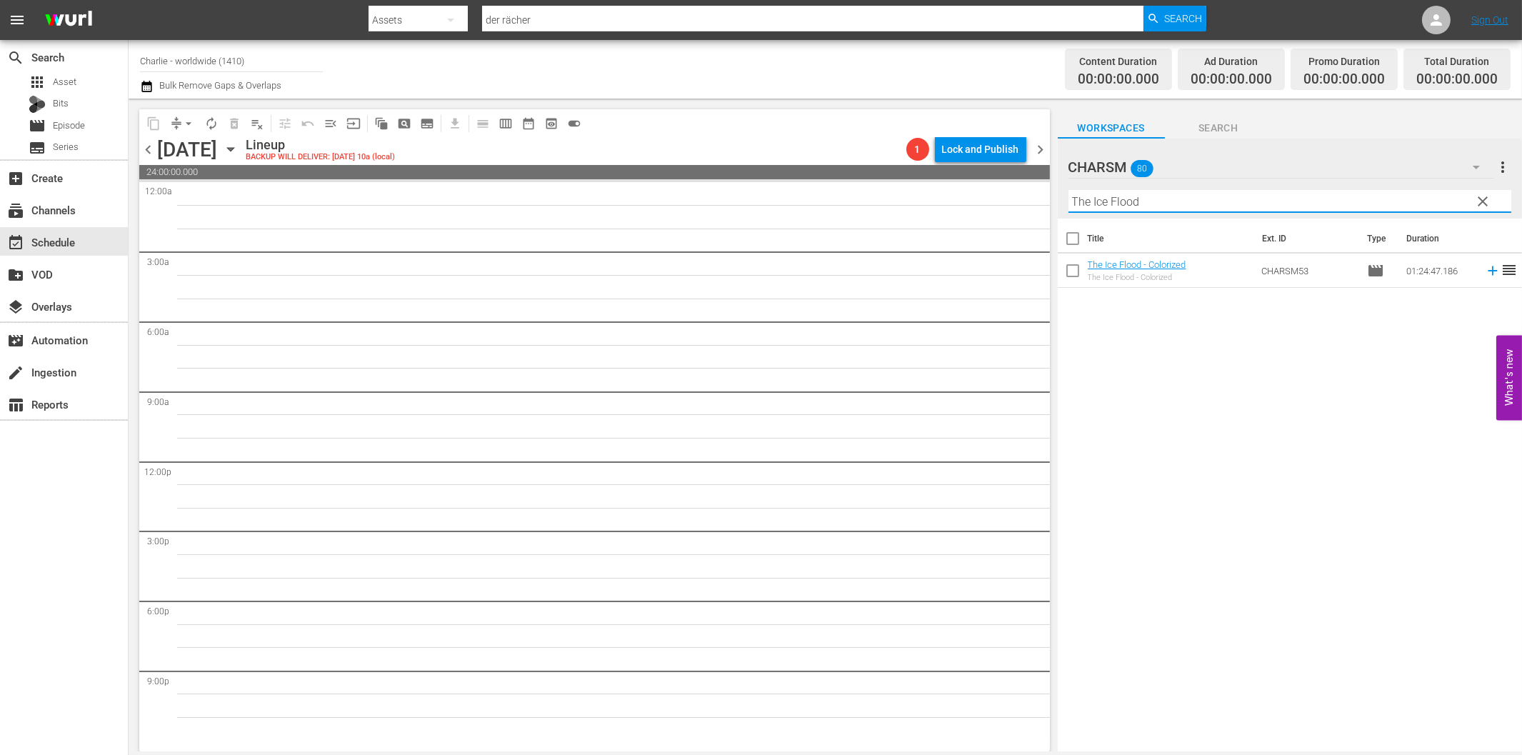
click at [145, 141] on span "chevron_left" at bounding box center [148, 150] width 18 height 18
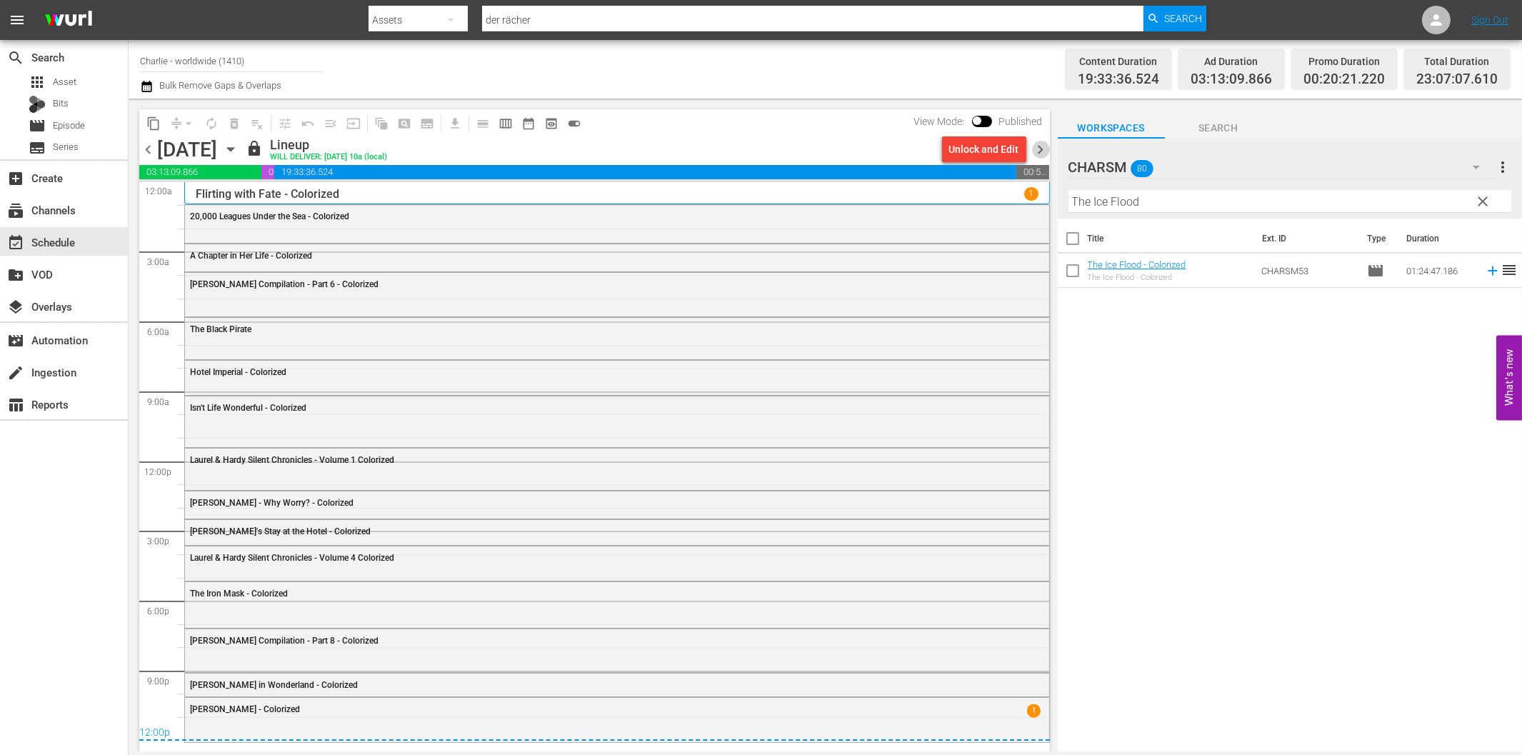
click at [1041, 145] on span "chevron_right" at bounding box center [1041, 150] width 18 height 18
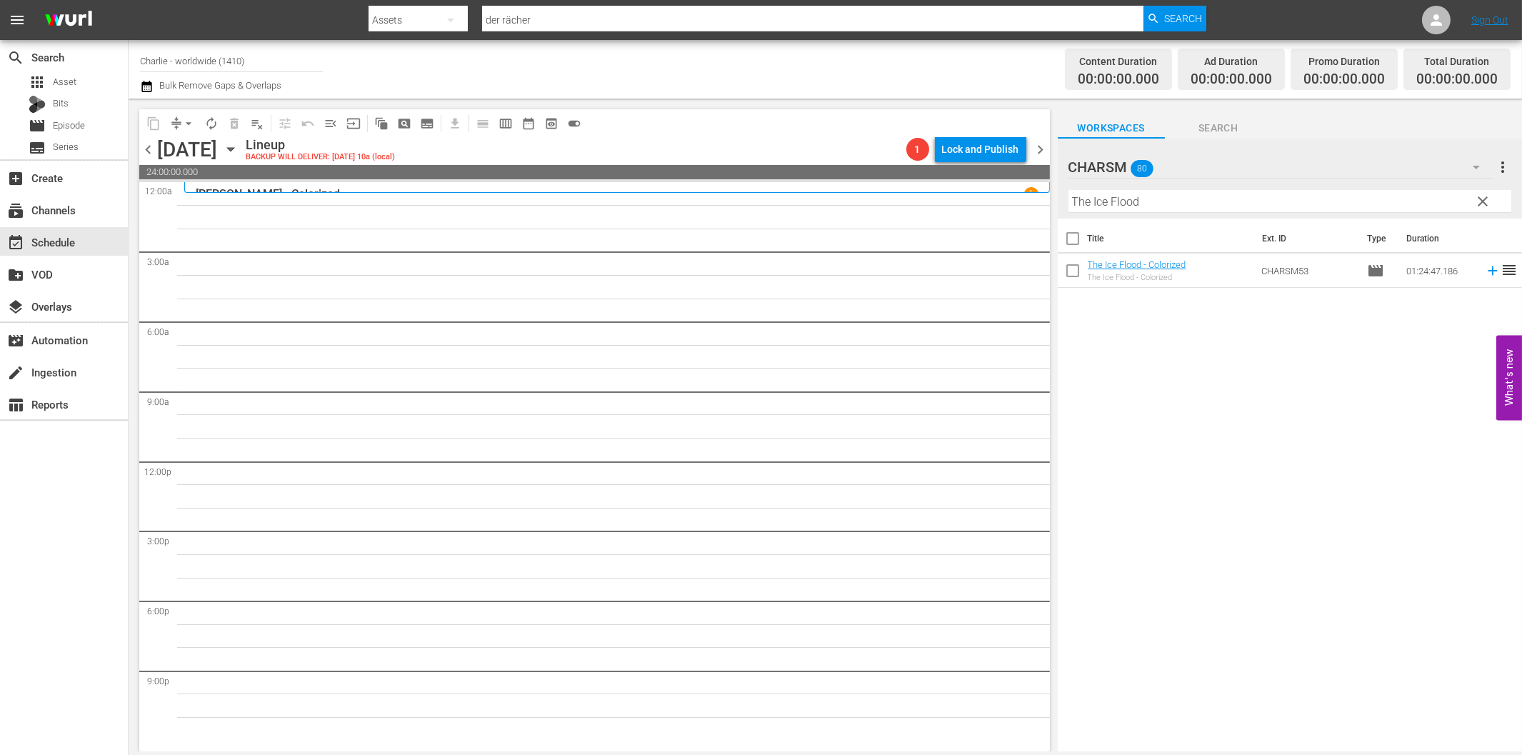
click at [1288, 201] on input "The Ice Flood" at bounding box center [1289, 201] width 443 height 23
click at [1485, 272] on icon at bounding box center [1493, 271] width 16 height 16
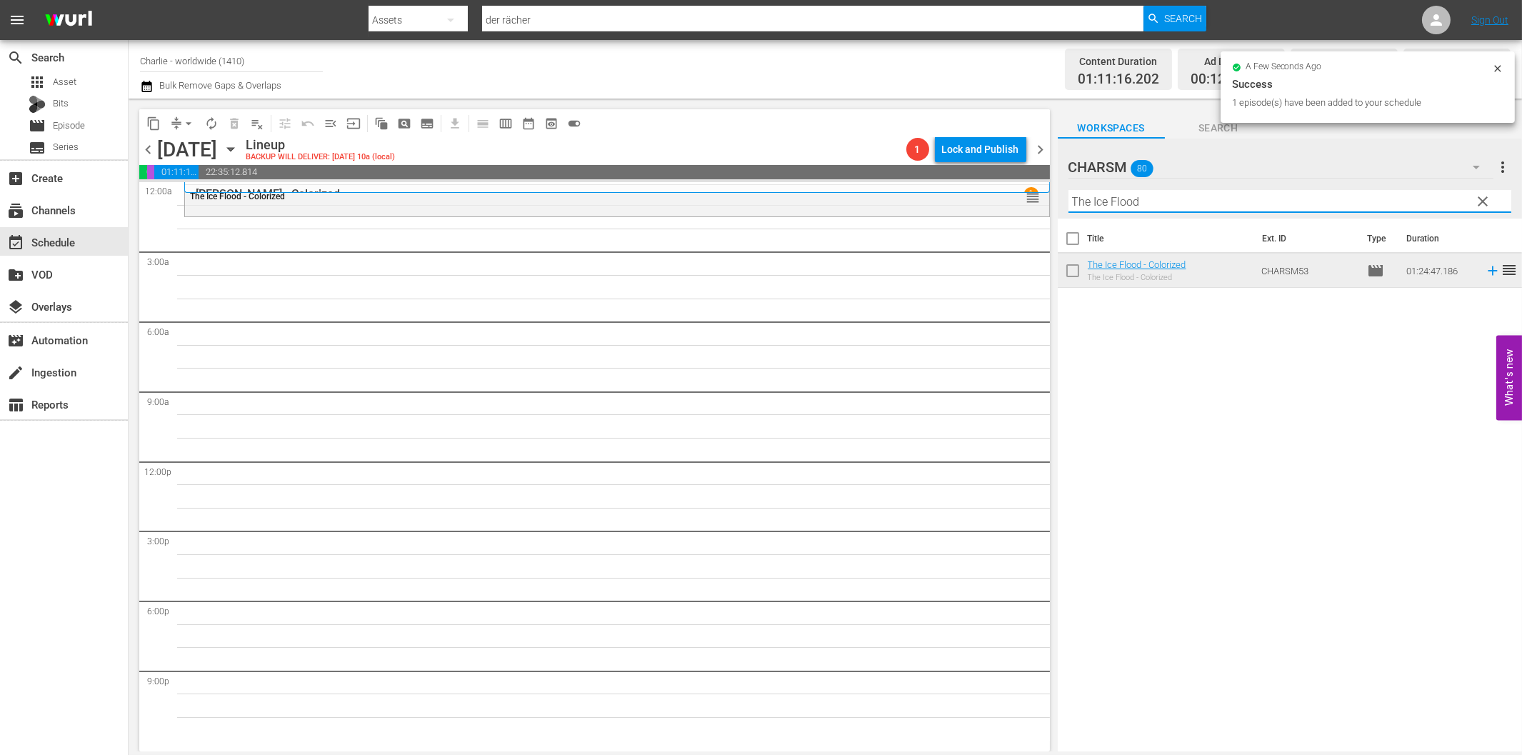
click at [1121, 195] on input "The Ice Flood" at bounding box center [1289, 201] width 443 height 23
paste input "Laurel & Hardy Silent Chronicles - Vol. 6"
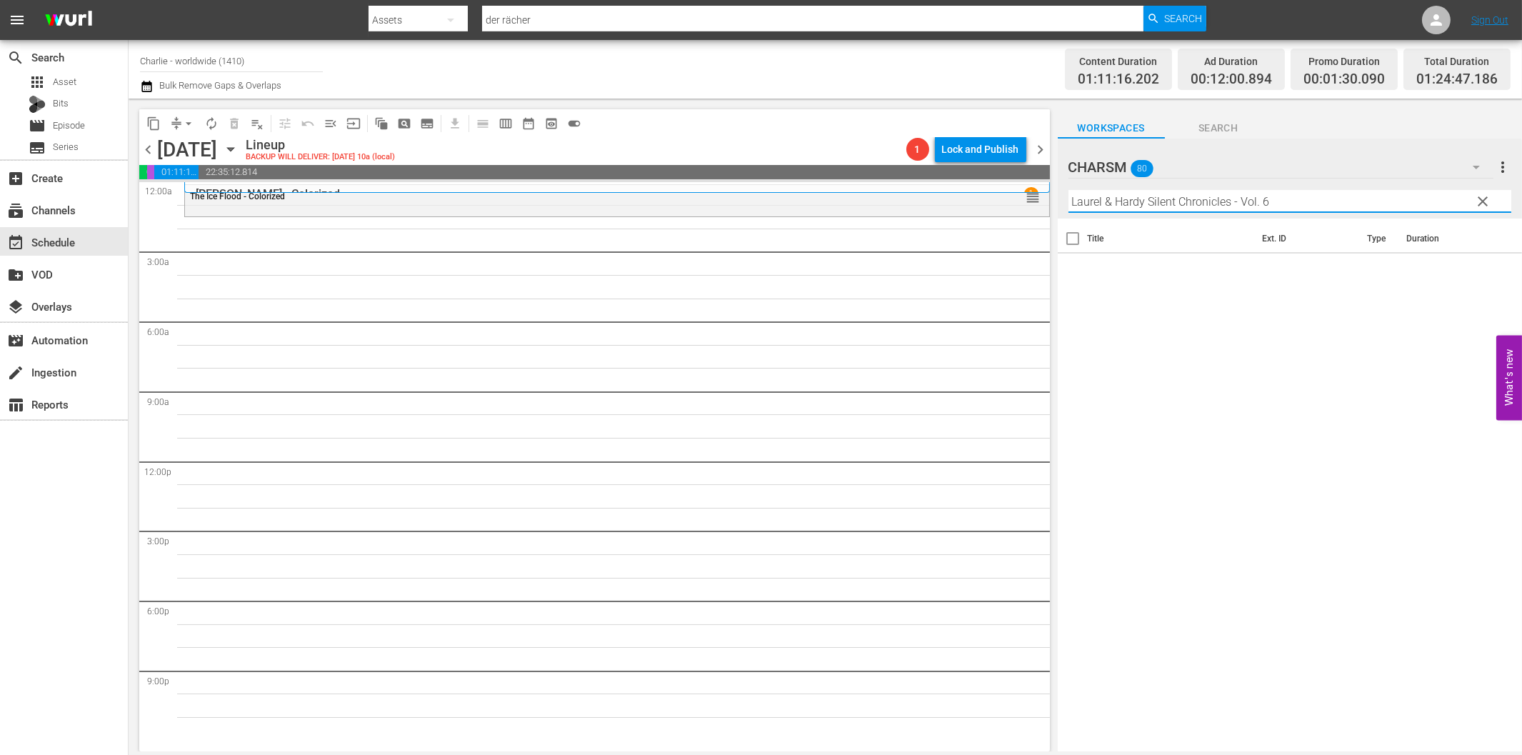
drag, startPoint x: 1232, startPoint y: 196, endPoint x: 1324, endPoint y: 202, distance: 92.4
click at [1324, 202] on input "Laurel & Hardy Silent Chronicles - Vol. 6" at bounding box center [1289, 201] width 443 height 23
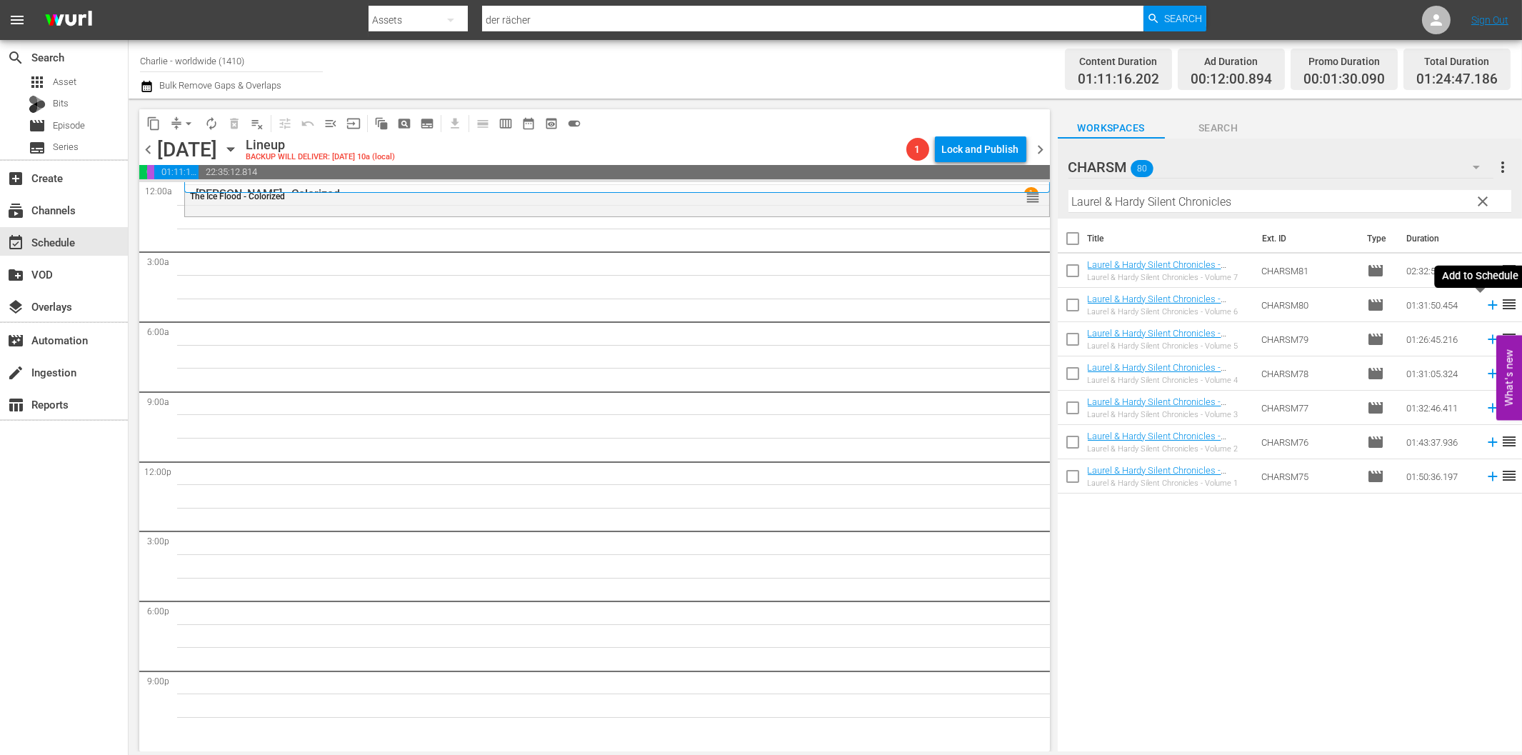
click at [1485, 303] on icon at bounding box center [1493, 305] width 16 height 16
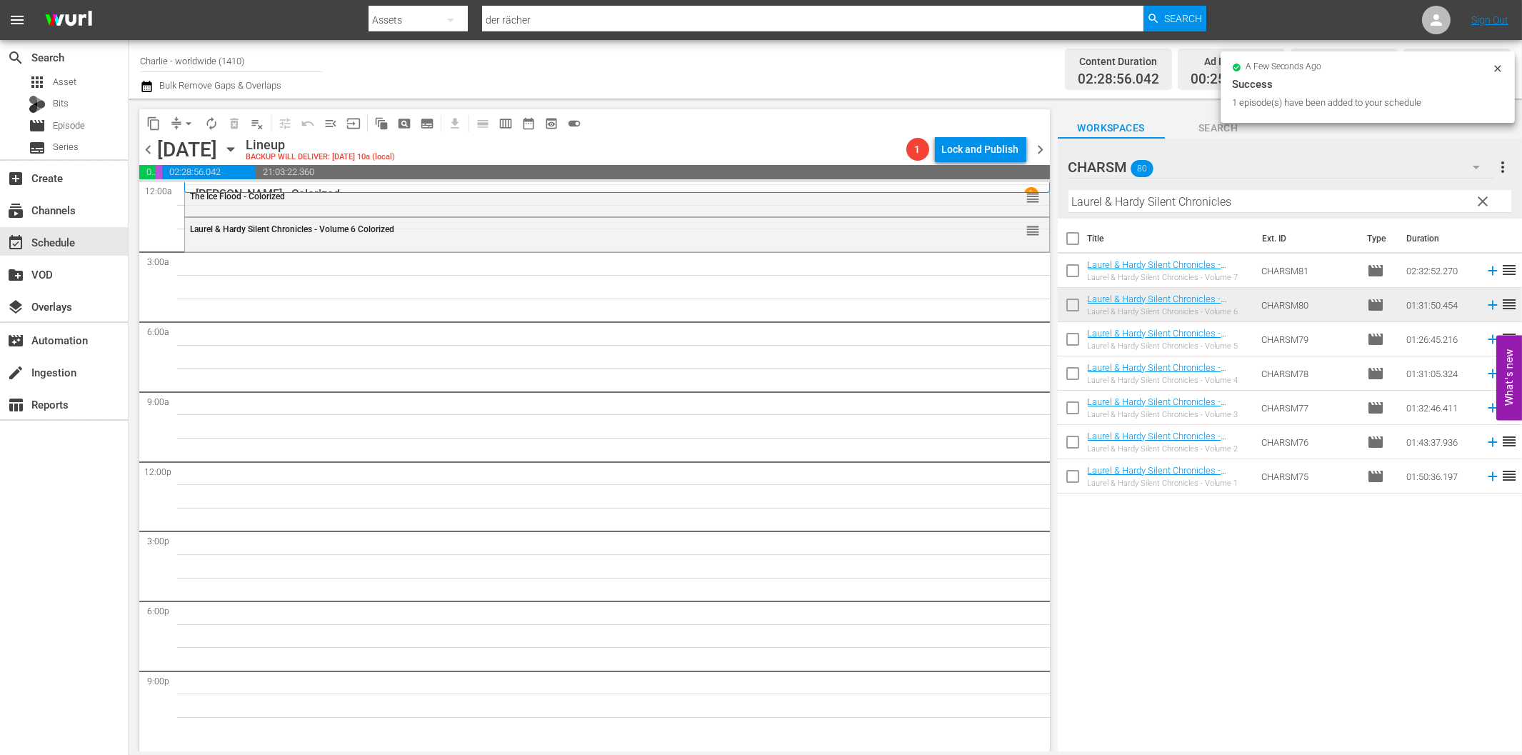
click at [1116, 204] on input "Laurel & Hardy Silent Chronicles" at bounding box center [1289, 201] width 443 height 23
paste input "A Day in the Life of [PERSON_NAME]"
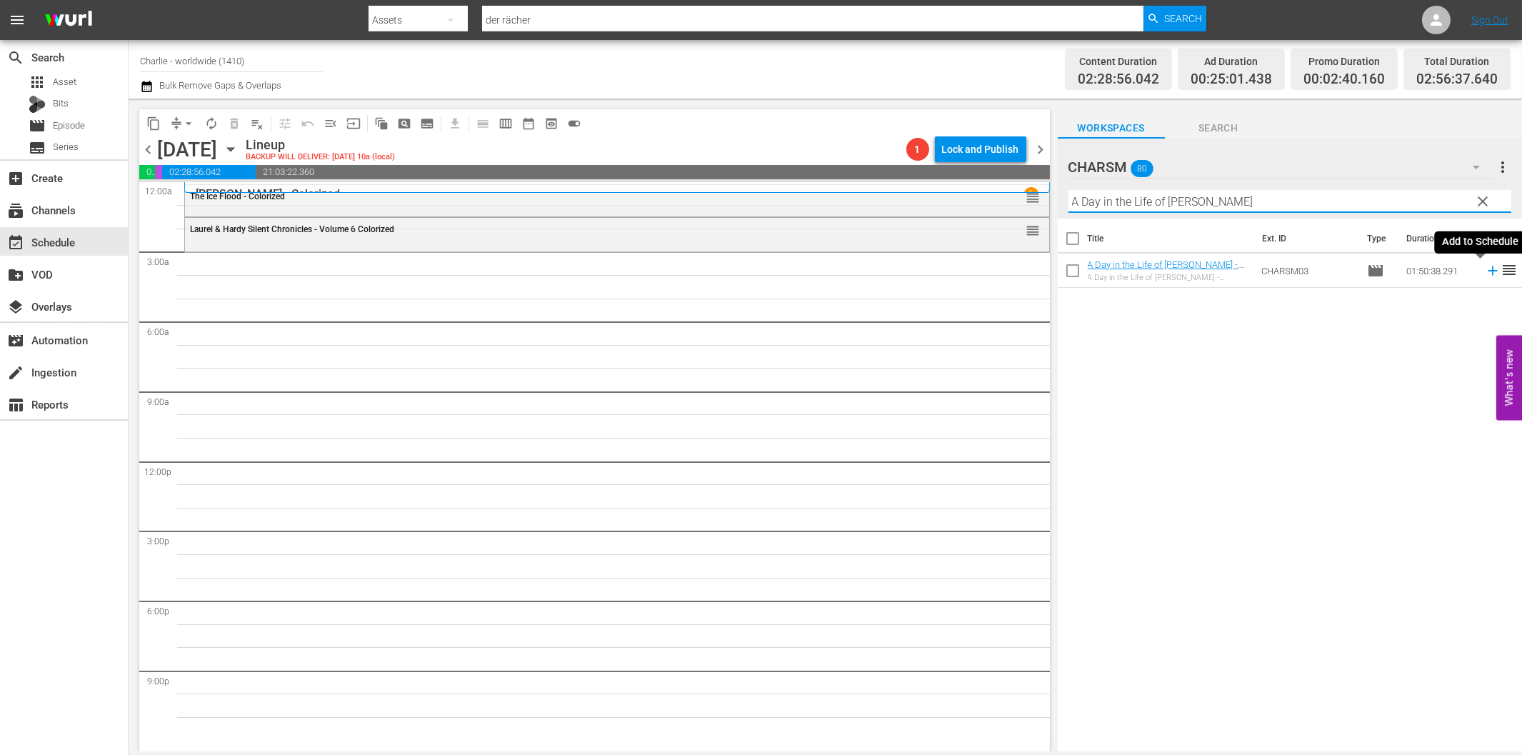
click at [1485, 269] on icon at bounding box center [1493, 271] width 16 height 16
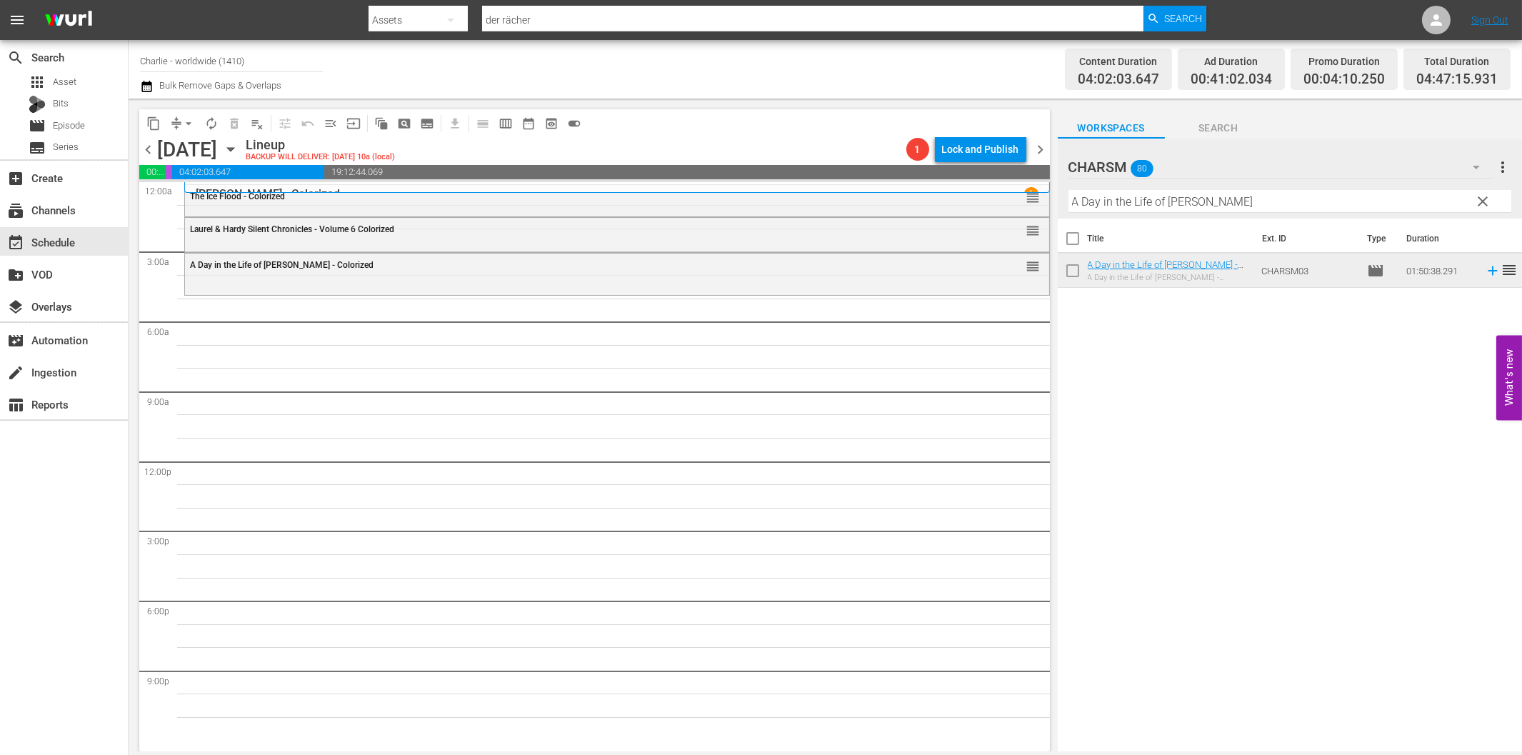
click at [1188, 204] on input "A Day in the Life of [PERSON_NAME]" at bounding box center [1289, 201] width 443 height 23
paste input "[PERSON_NAME] finds a Home"
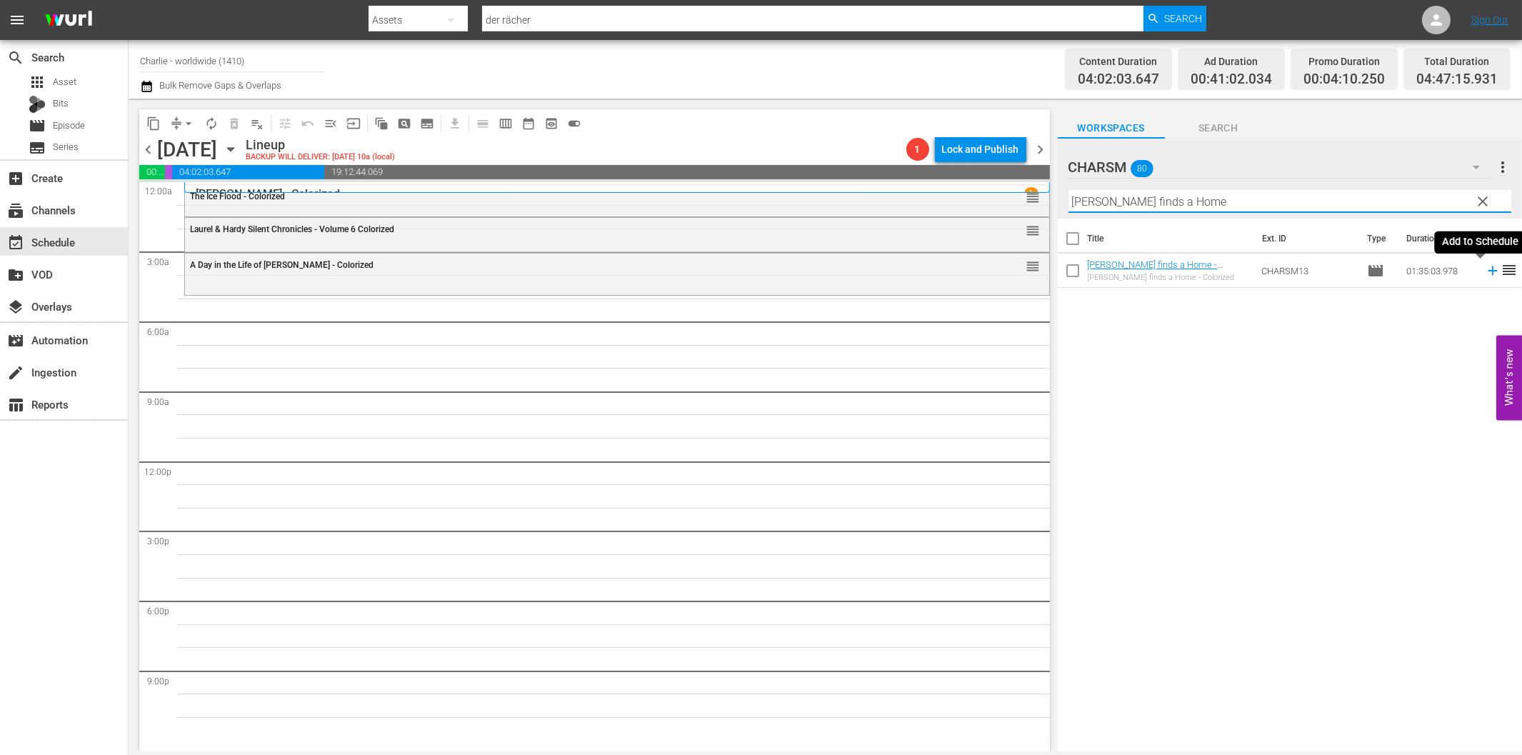
click at [1485, 273] on icon at bounding box center [1493, 271] width 16 height 16
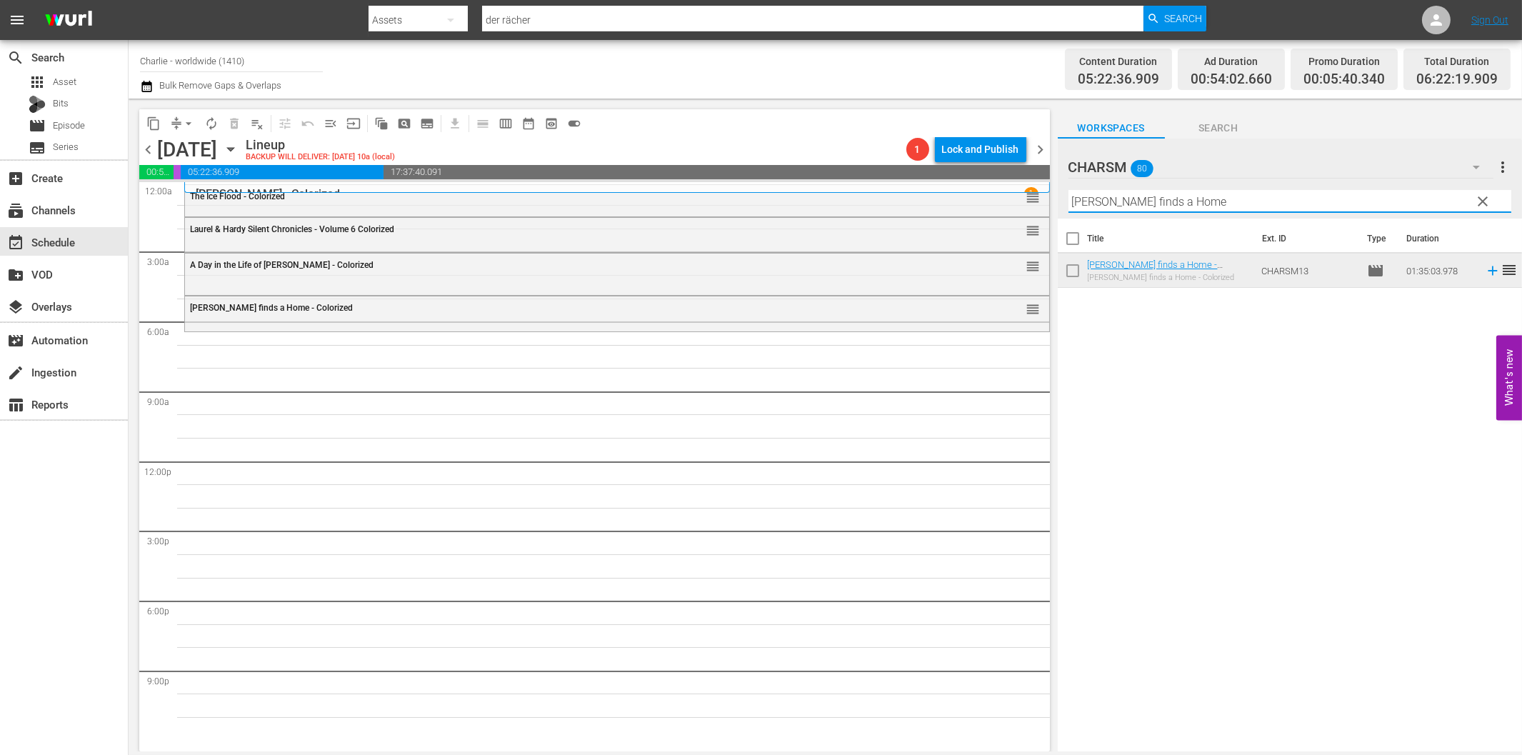
click at [1129, 205] on input "[PERSON_NAME] finds a Home" at bounding box center [1289, 201] width 443 height 23
paste input "A Girl in Every Port"
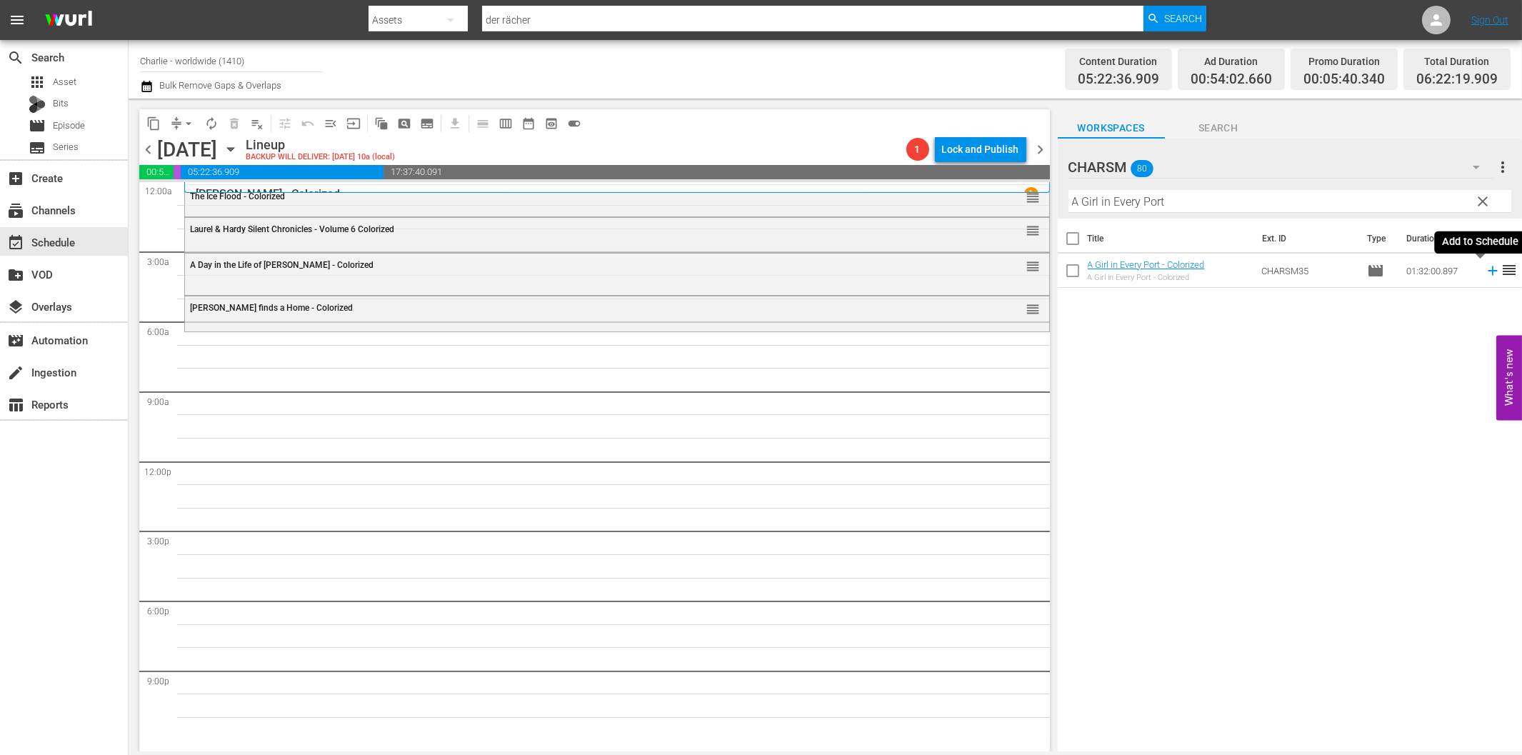
click at [1485, 269] on icon at bounding box center [1493, 271] width 16 height 16
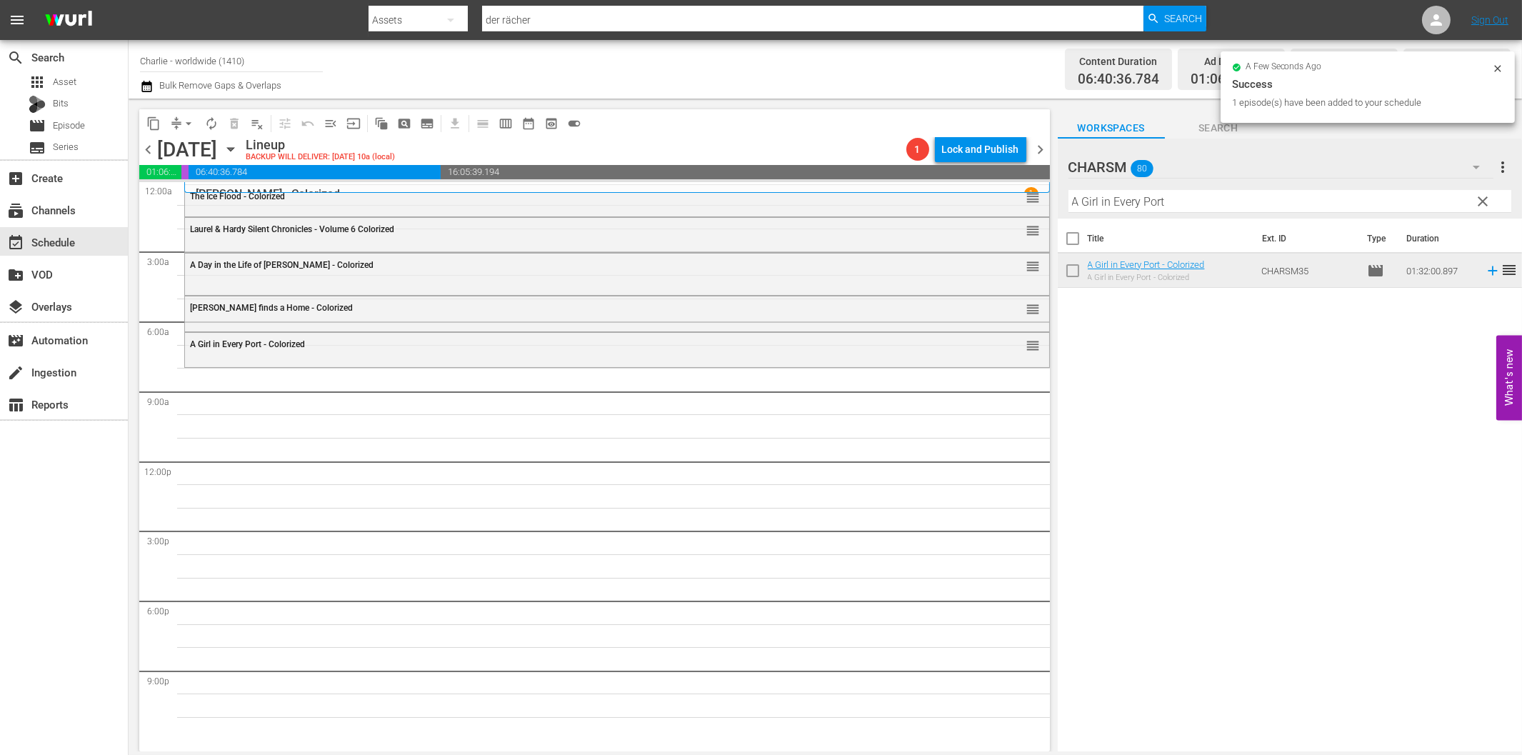
click at [1207, 186] on div "Filter by Title A Girl in Every Port" at bounding box center [1289, 201] width 443 height 34
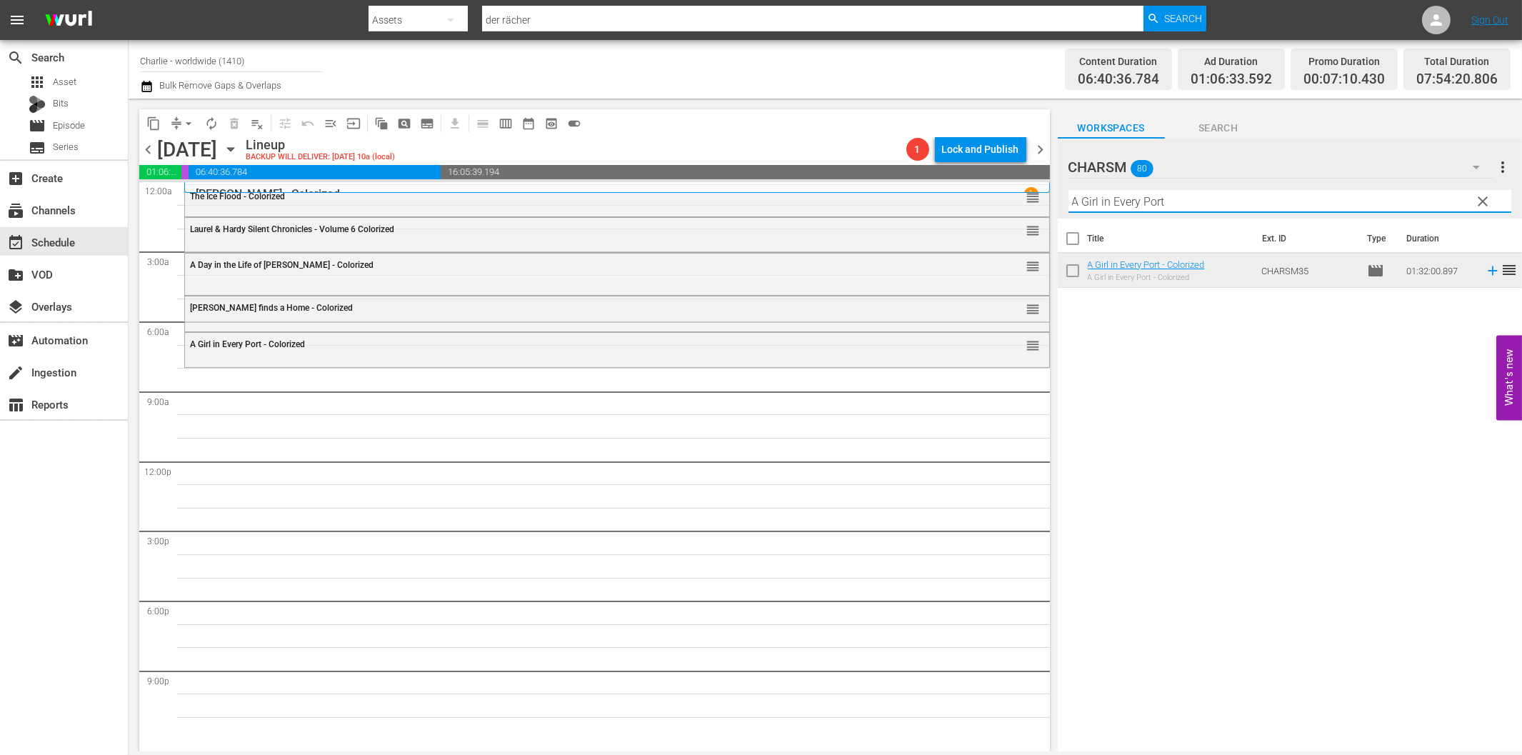
click at [1216, 201] on input "A Girl in Every Port" at bounding box center [1289, 201] width 443 height 23
paste input "Battleship Potemkin"
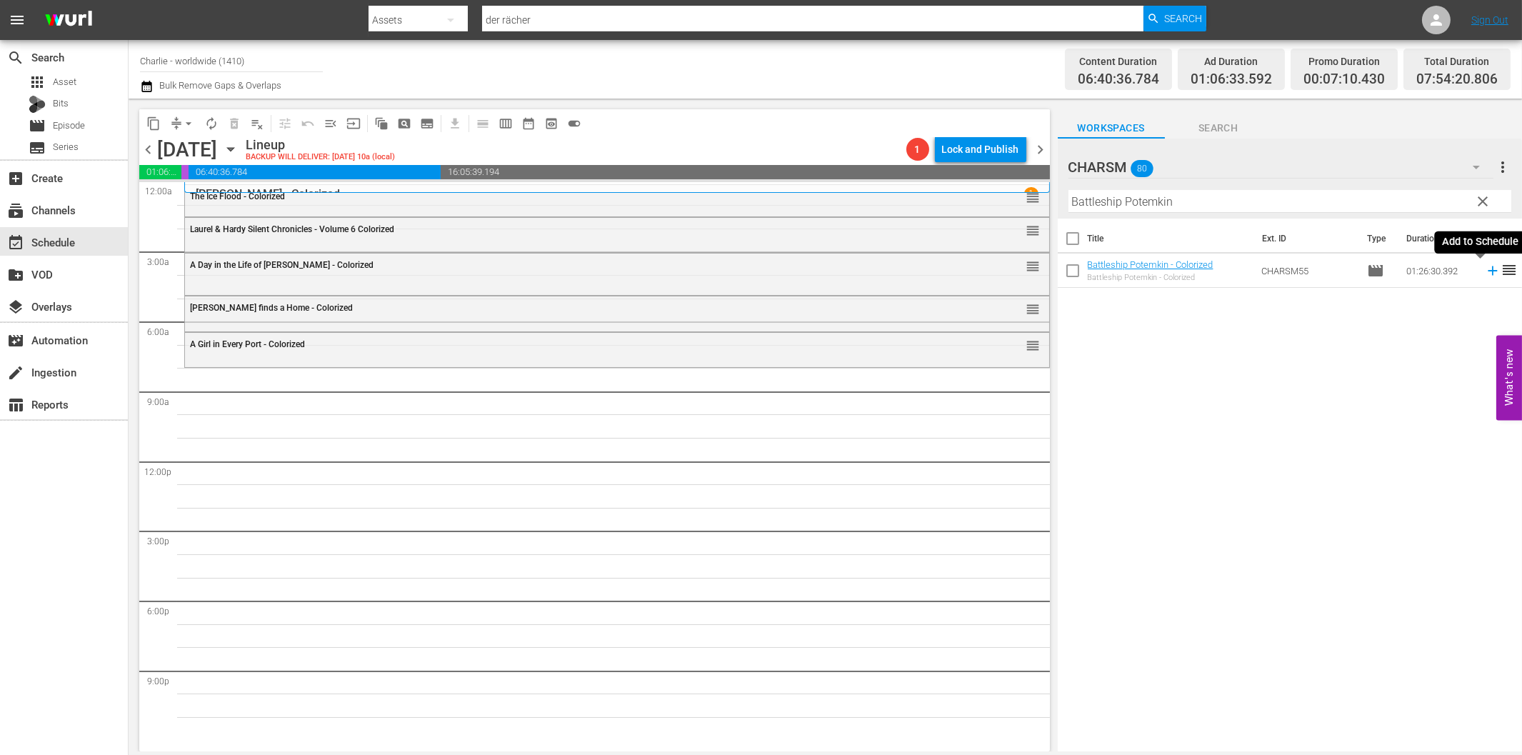
click at [1485, 269] on icon at bounding box center [1493, 271] width 16 height 16
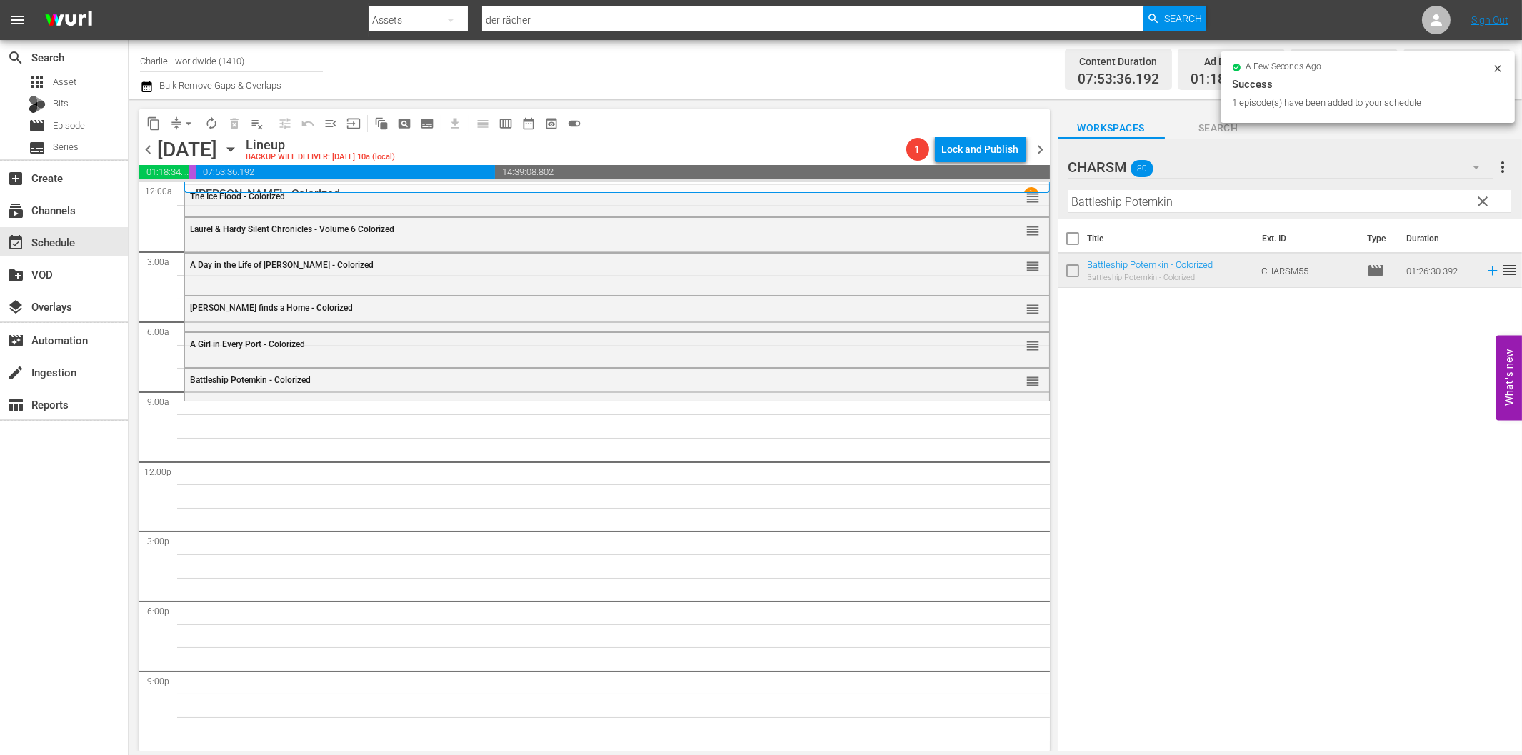
click at [1088, 203] on input "Battleship Potemkin" at bounding box center [1289, 201] width 443 height 23
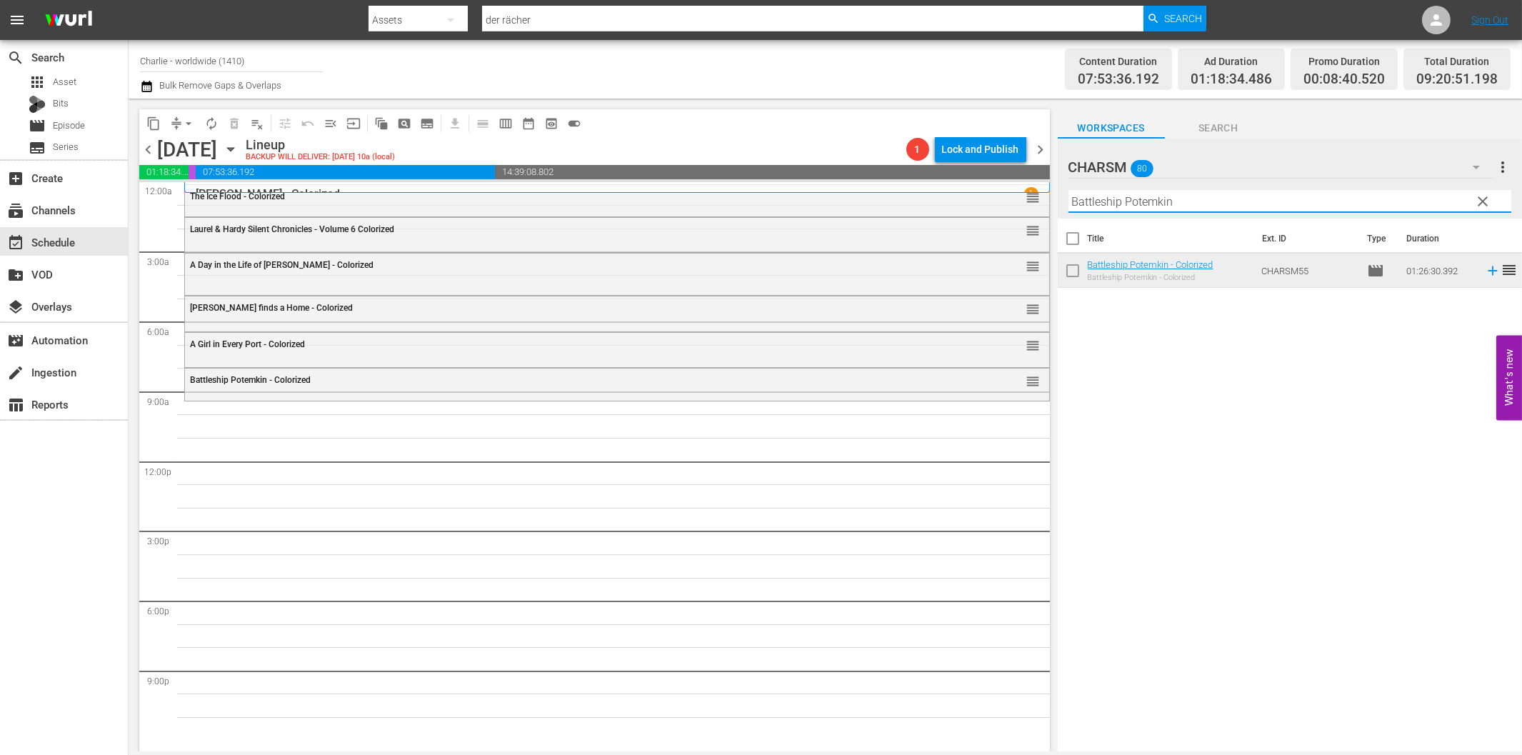
paste input "eggars of Life"
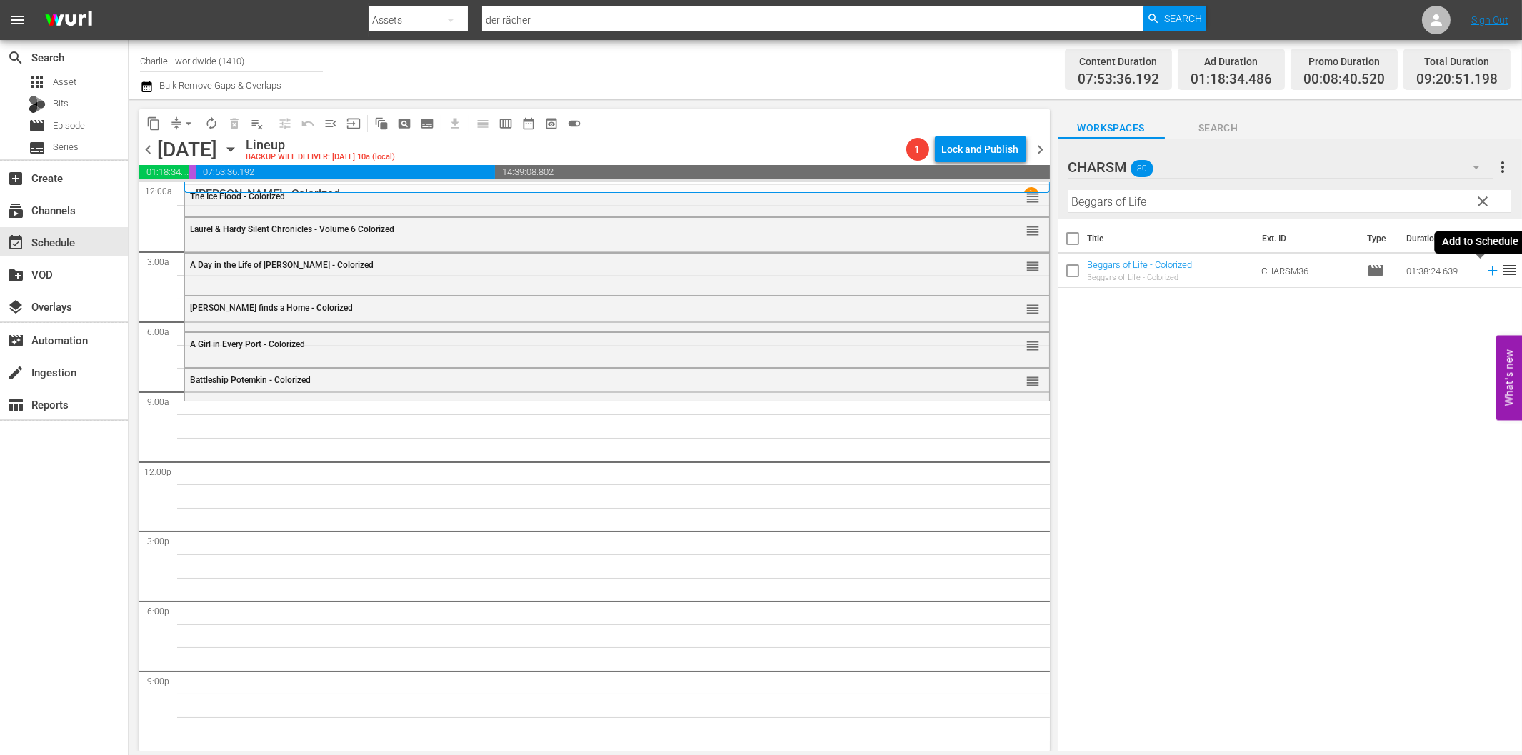
click at [1488, 271] on icon at bounding box center [1492, 270] width 9 height 9
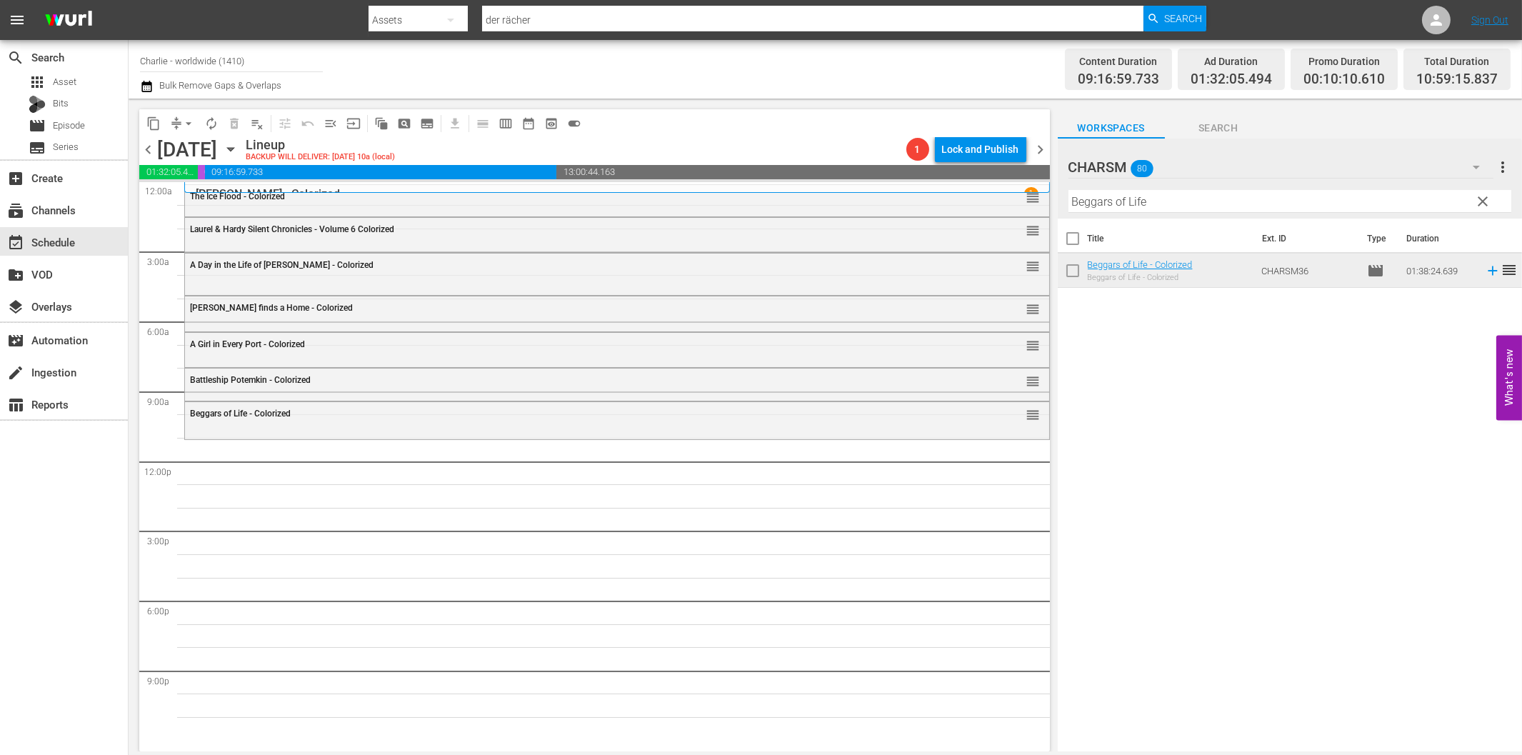
click at [1275, 203] on input "Beggars of Life" at bounding box center [1289, 201] width 443 height 23
paste input "The Cruise of the [PERSON_NAME]"
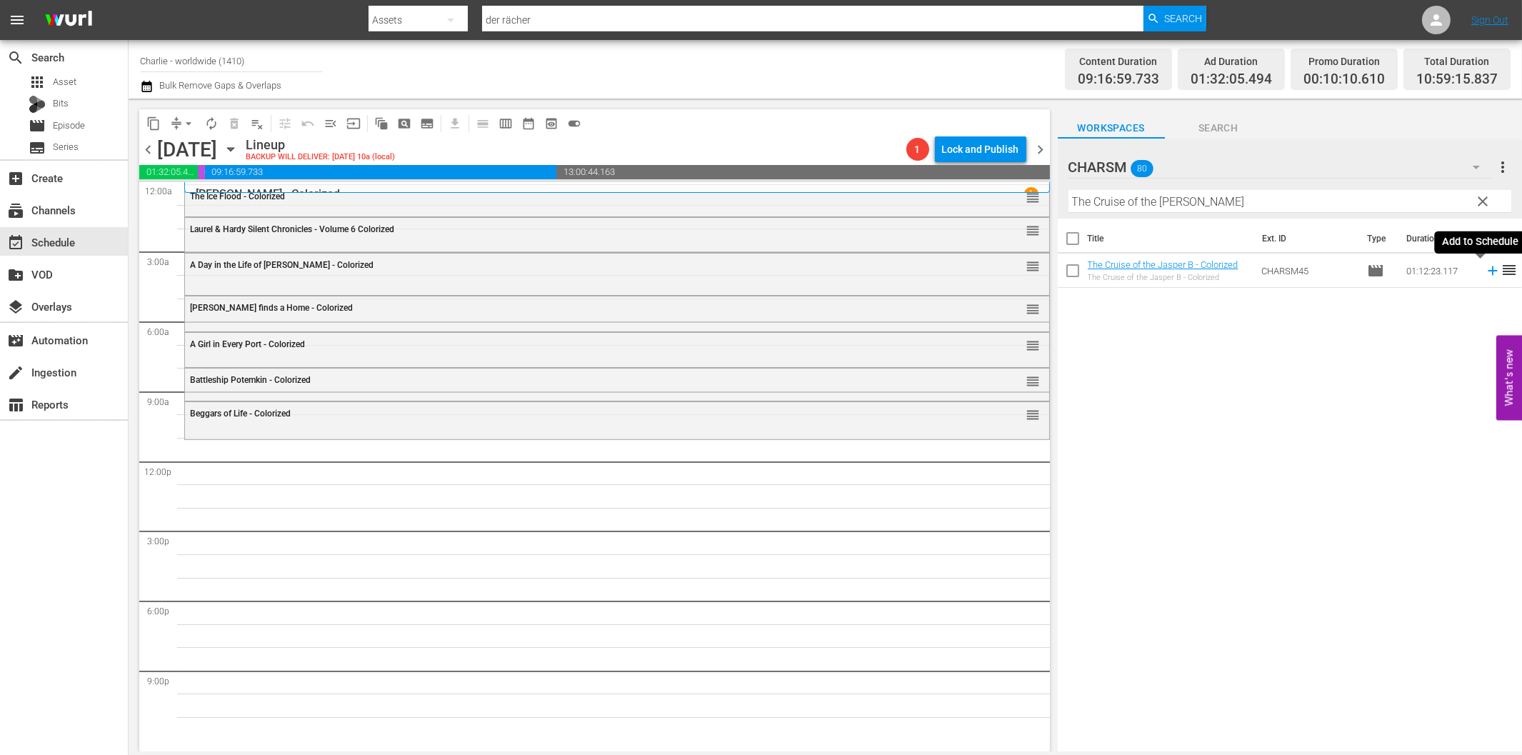
click at [1485, 275] on icon at bounding box center [1493, 271] width 16 height 16
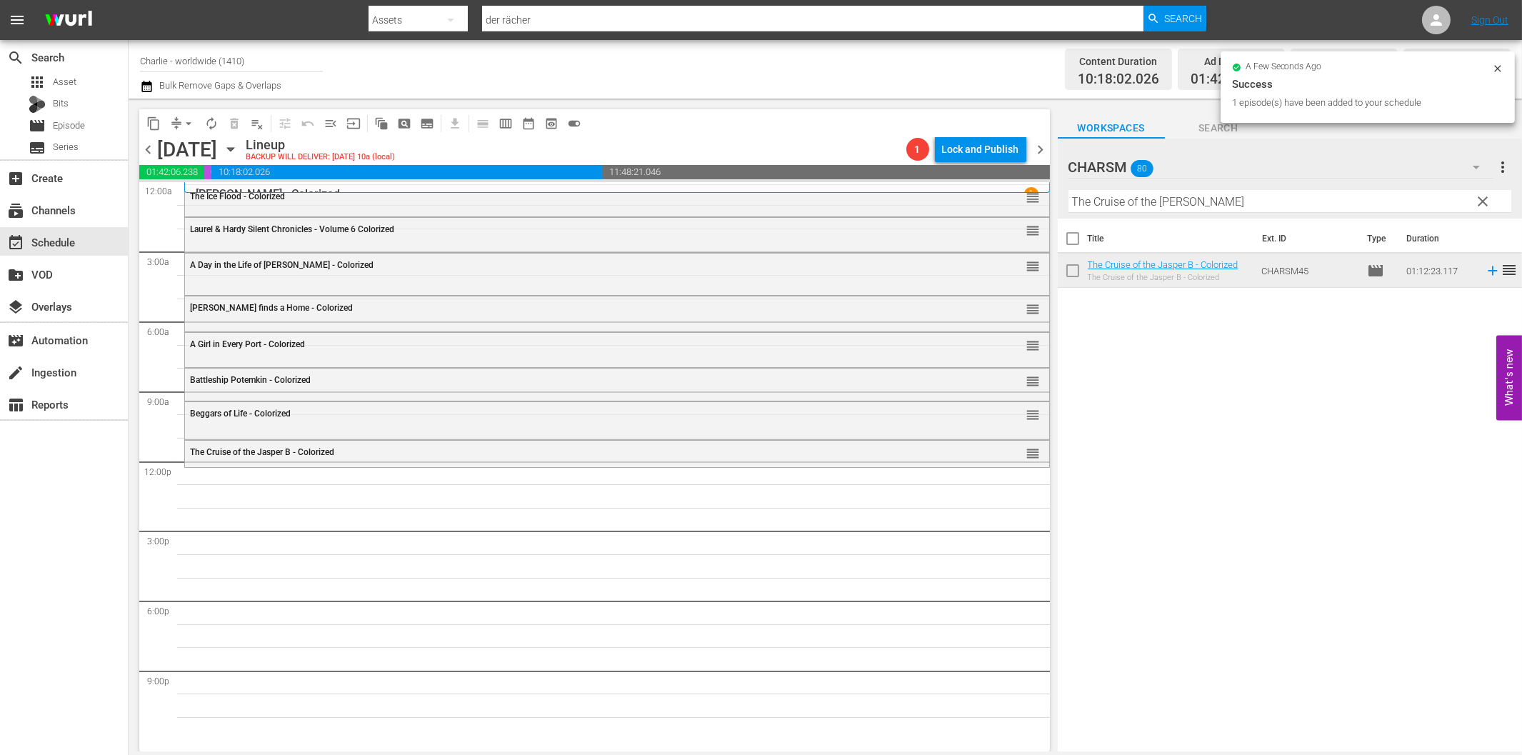
click at [1122, 204] on input "The Cruise of the [PERSON_NAME]" at bounding box center [1289, 201] width 443 height 23
paste input "[PERSON_NAME] and the [DEMOGRAPHIC_DATA]"
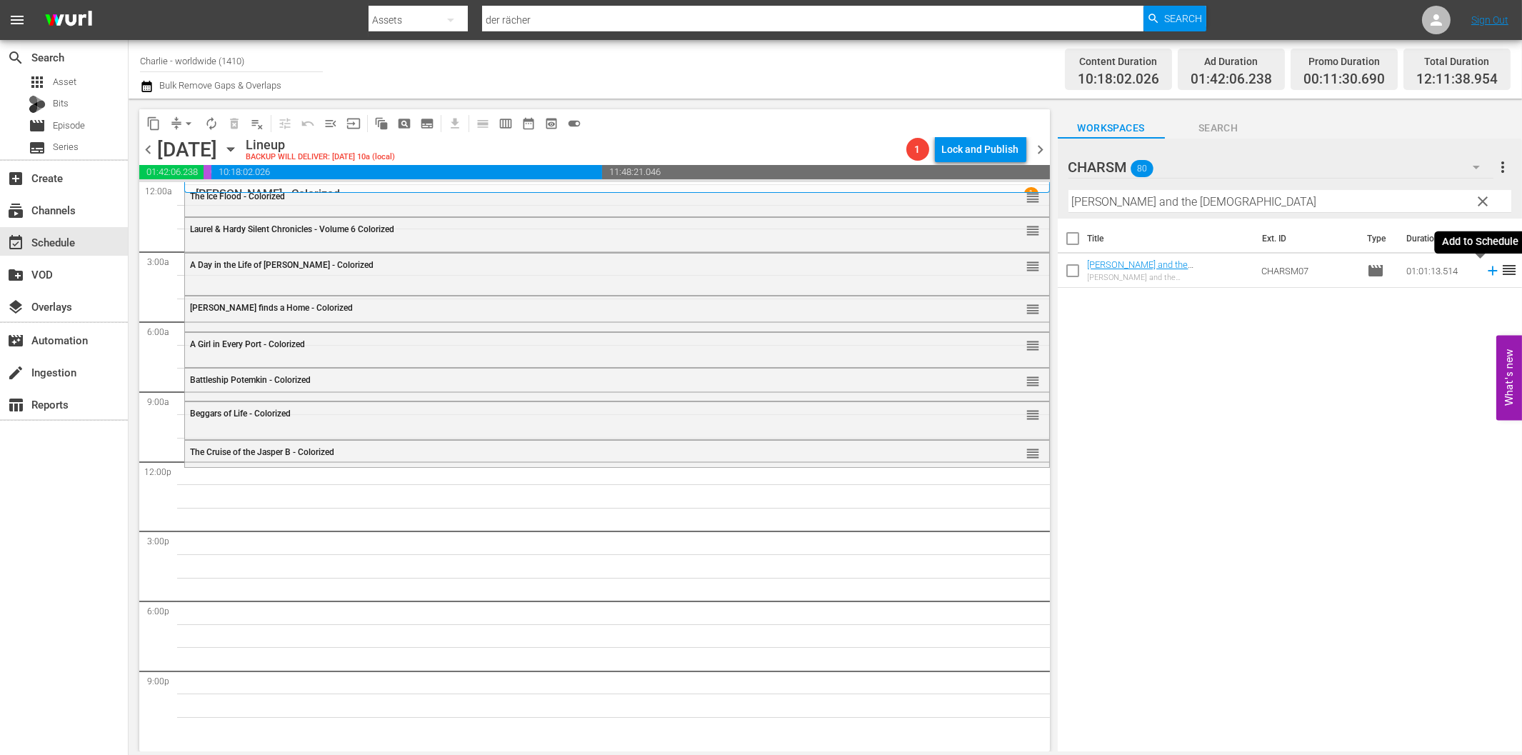
click at [1488, 270] on icon at bounding box center [1492, 270] width 9 height 9
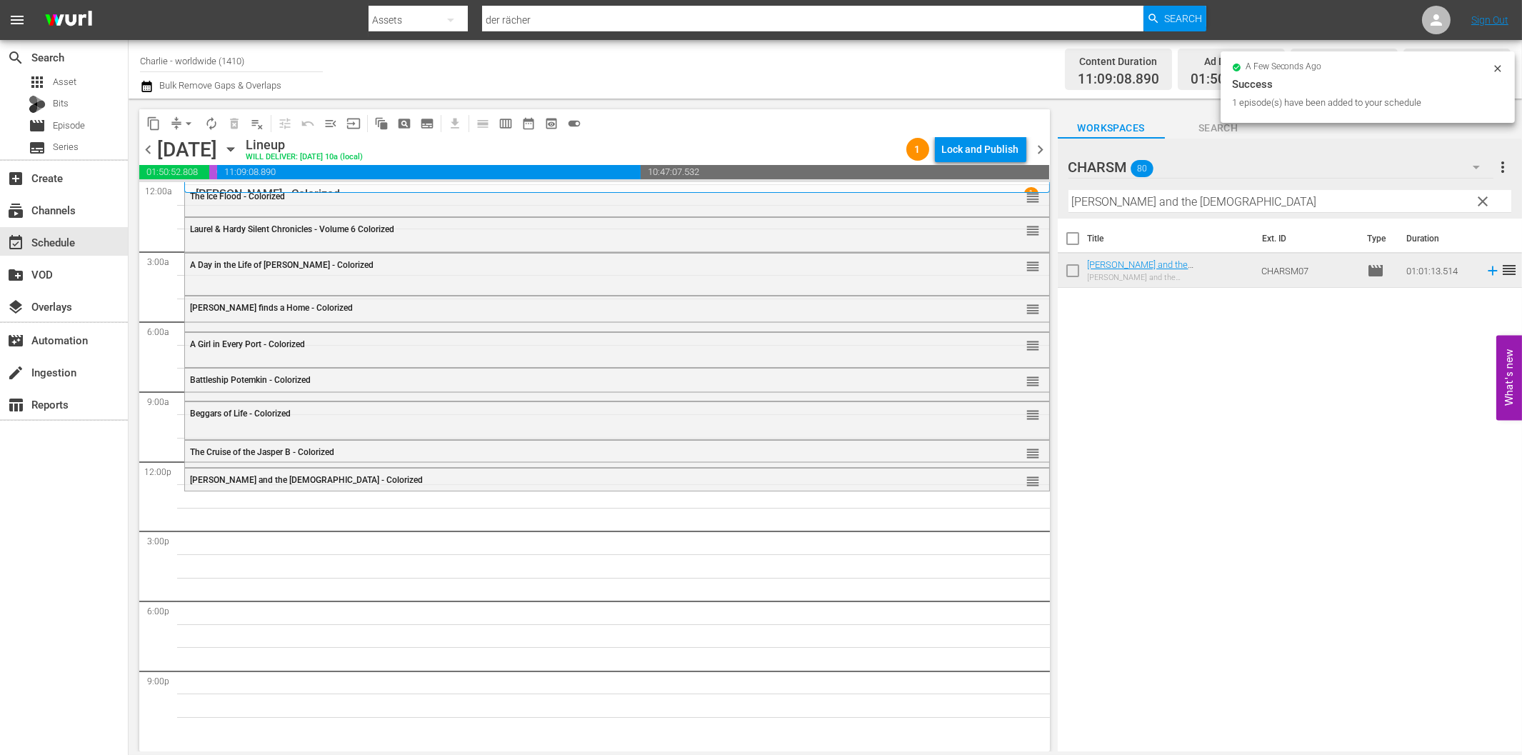
click at [1196, 189] on div "Filter by Title [PERSON_NAME] and the [DEMOGRAPHIC_DATA]" at bounding box center [1289, 201] width 443 height 34
click at [1210, 205] on input "[PERSON_NAME] and the [DEMOGRAPHIC_DATA]" at bounding box center [1289, 201] width 443 height 23
paste input "The Idol Dancer"
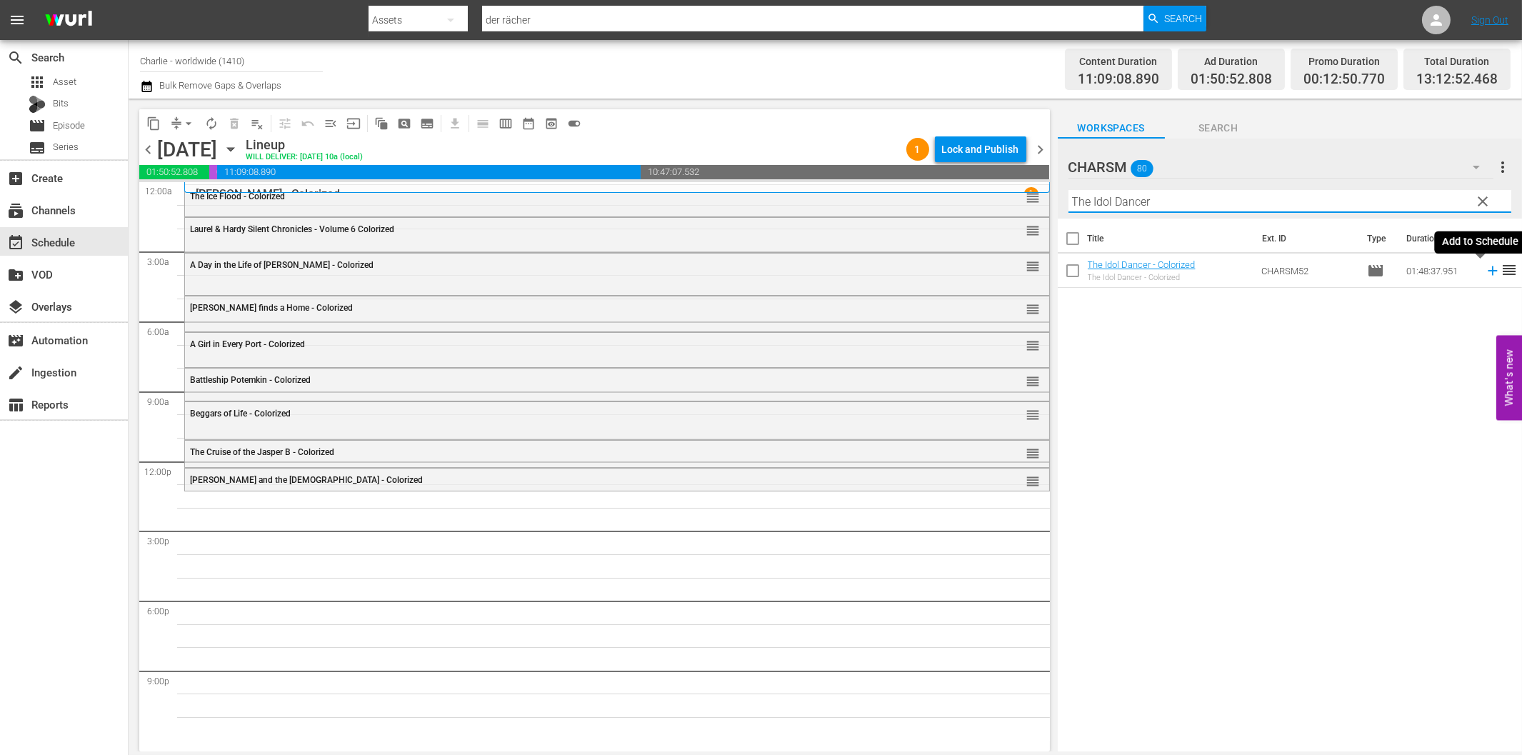
click at [1485, 272] on icon at bounding box center [1493, 271] width 16 height 16
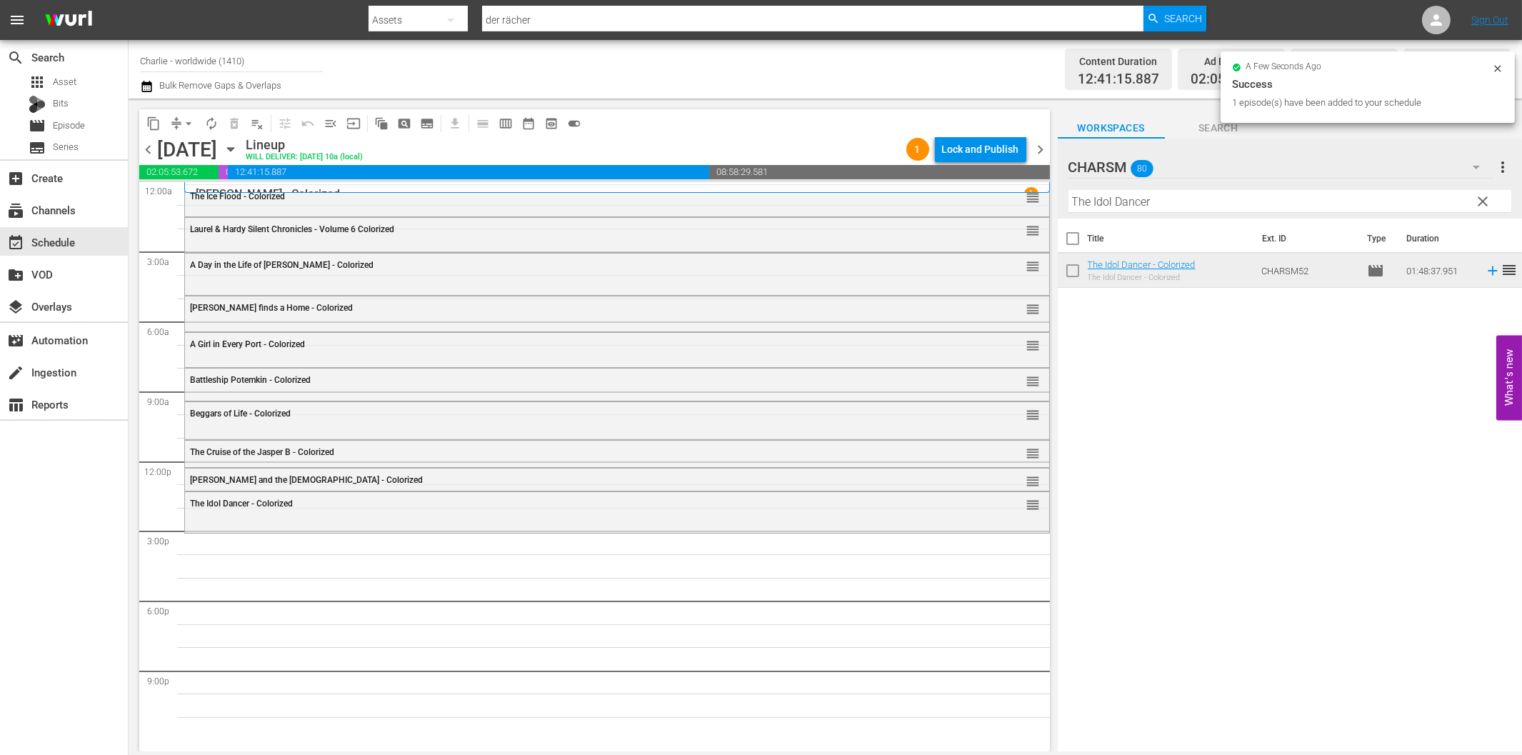
click at [1141, 209] on input "The Idol Dancer" at bounding box center [1289, 201] width 443 height 23
paste input "[PERSON_NAME] at Sea"
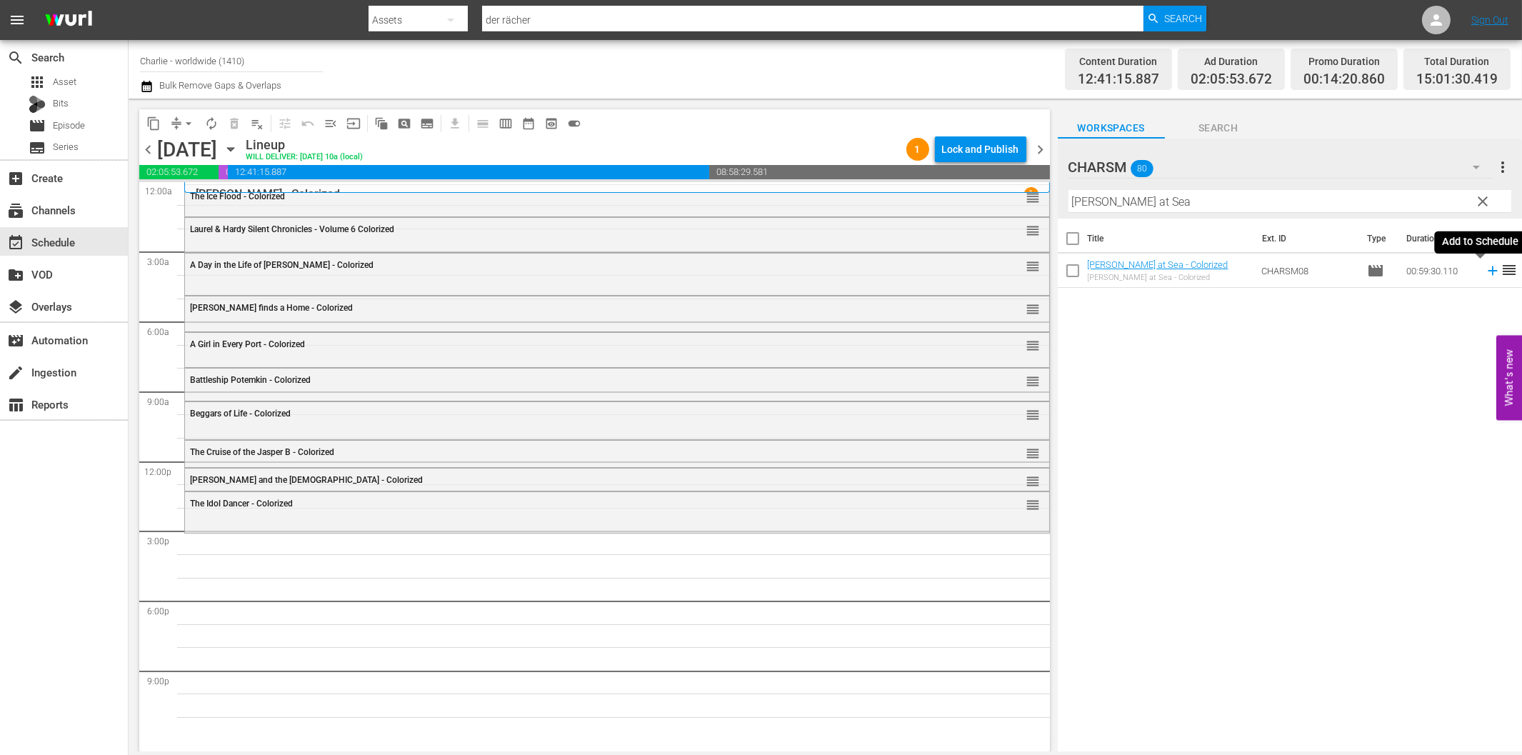
click at [1485, 273] on icon at bounding box center [1493, 271] width 16 height 16
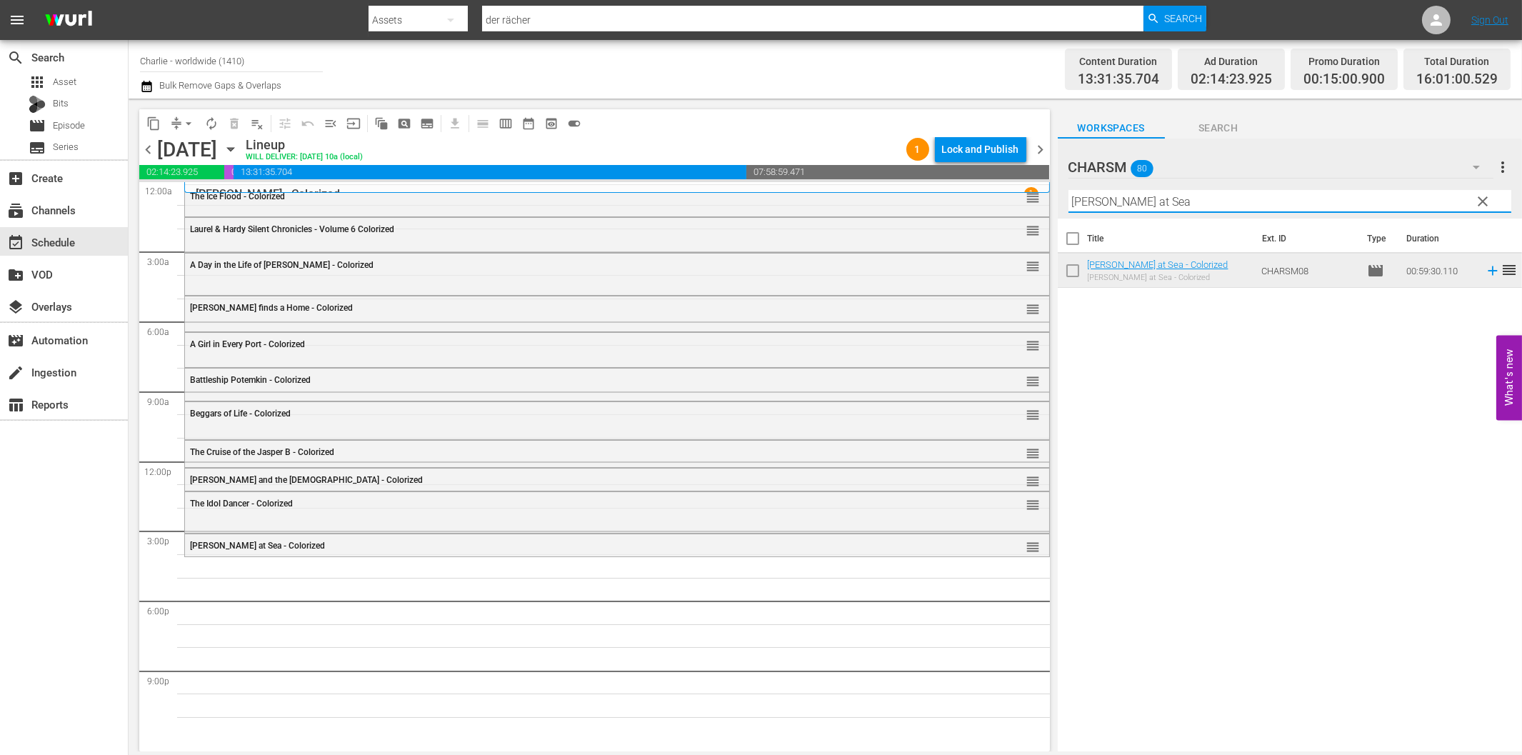
click at [1151, 204] on input "[PERSON_NAME] at Sea" at bounding box center [1289, 201] width 443 height 23
paste input "[PERSON_NAME] Compilation – Part 4"
drag, startPoint x: 1208, startPoint y: 200, endPoint x: 1303, endPoint y: 201, distance: 95.7
click at [1303, 201] on input "[PERSON_NAME] Compilation – Part 4" at bounding box center [1289, 201] width 443 height 23
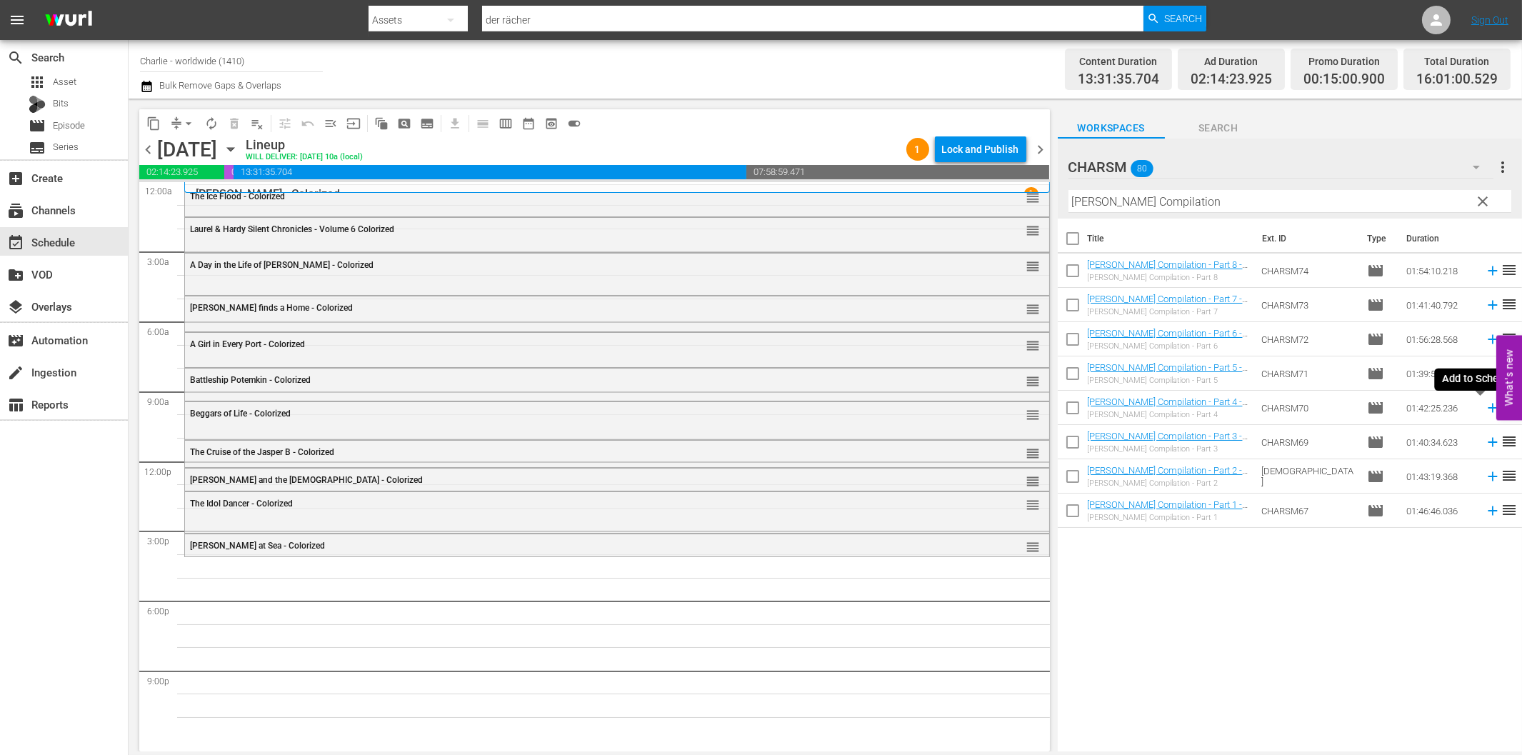
click at [1485, 411] on icon at bounding box center [1493, 408] width 16 height 16
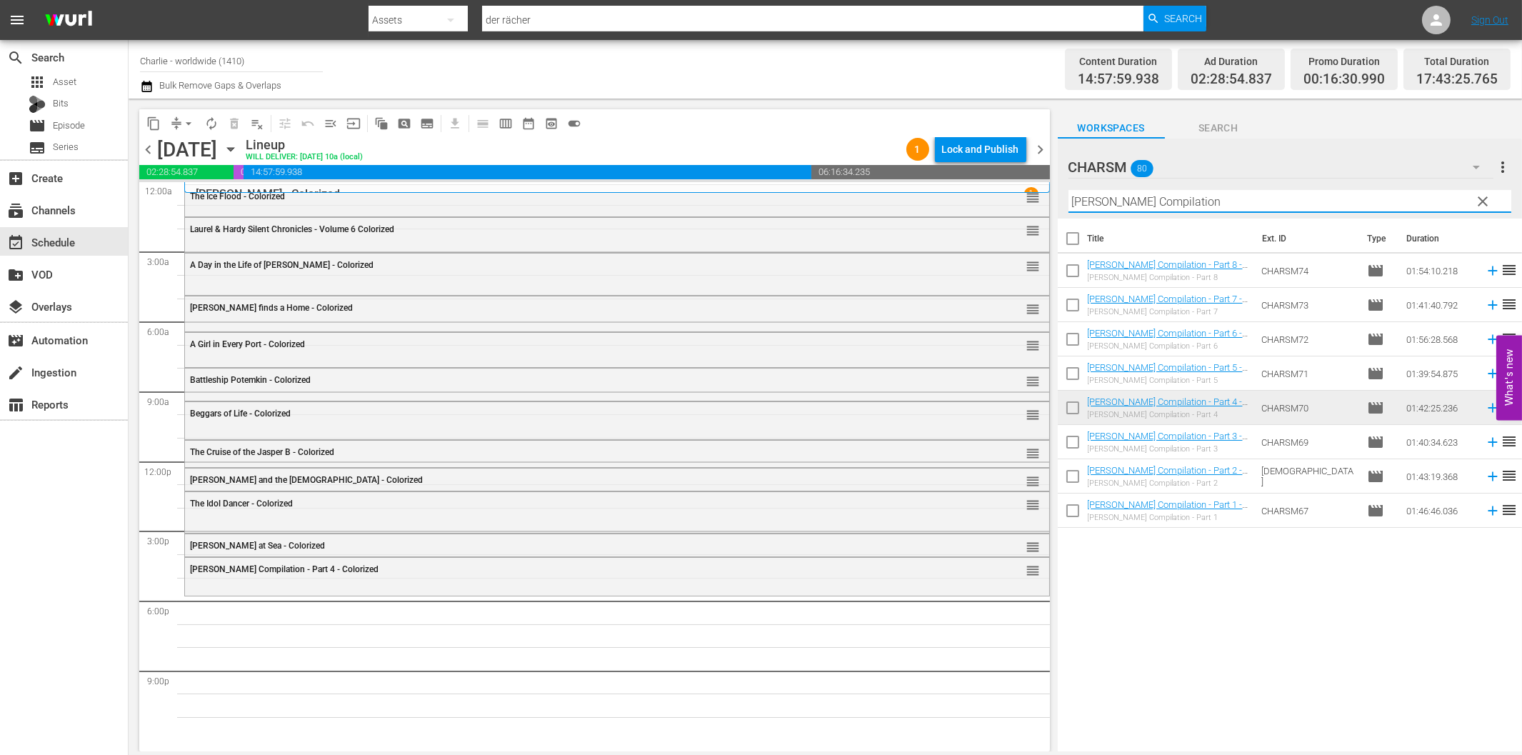
click at [1284, 203] on input "[PERSON_NAME] Compilation" at bounding box center [1289, 201] width 443 height 23
paste input "[PERSON_NAME]"
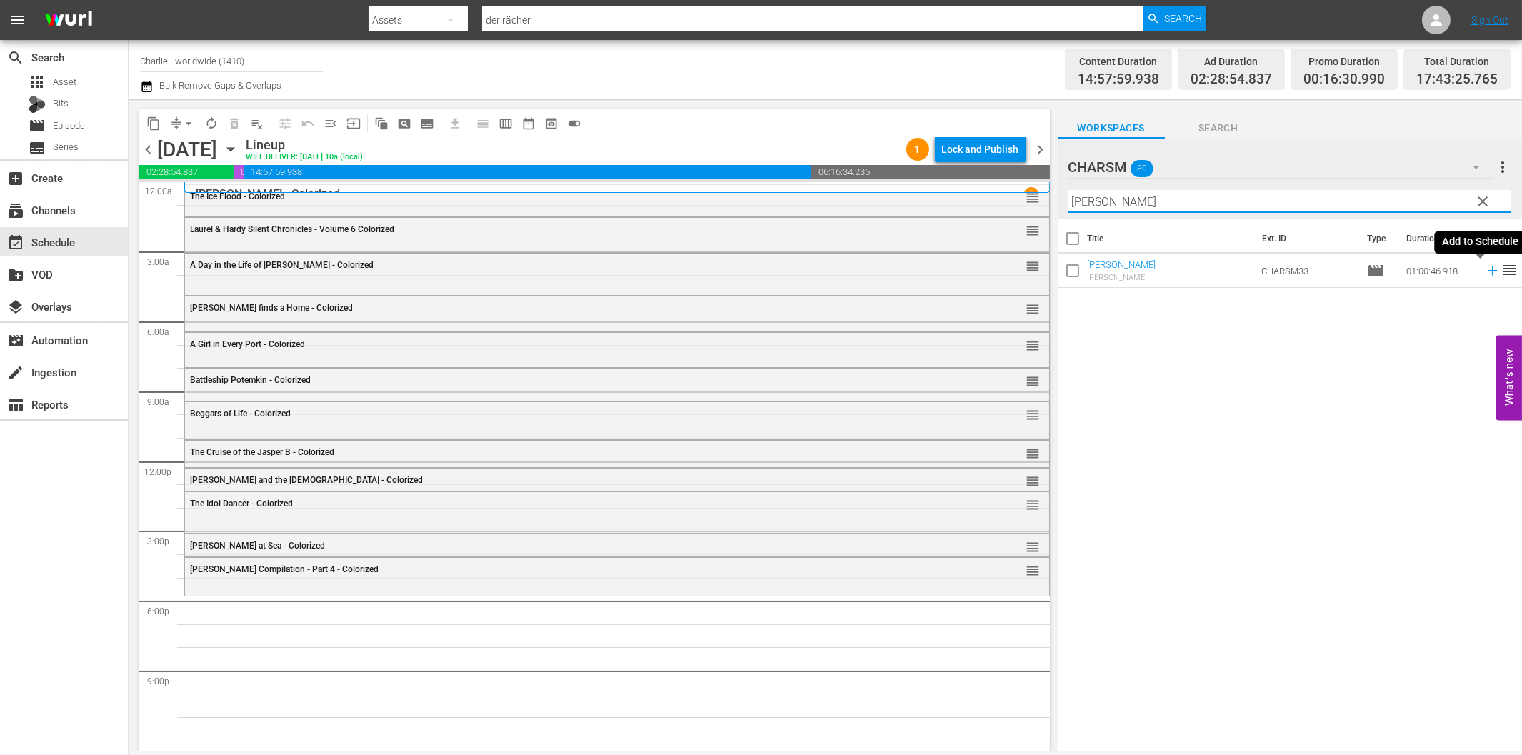
click at [1485, 274] on icon at bounding box center [1493, 271] width 16 height 16
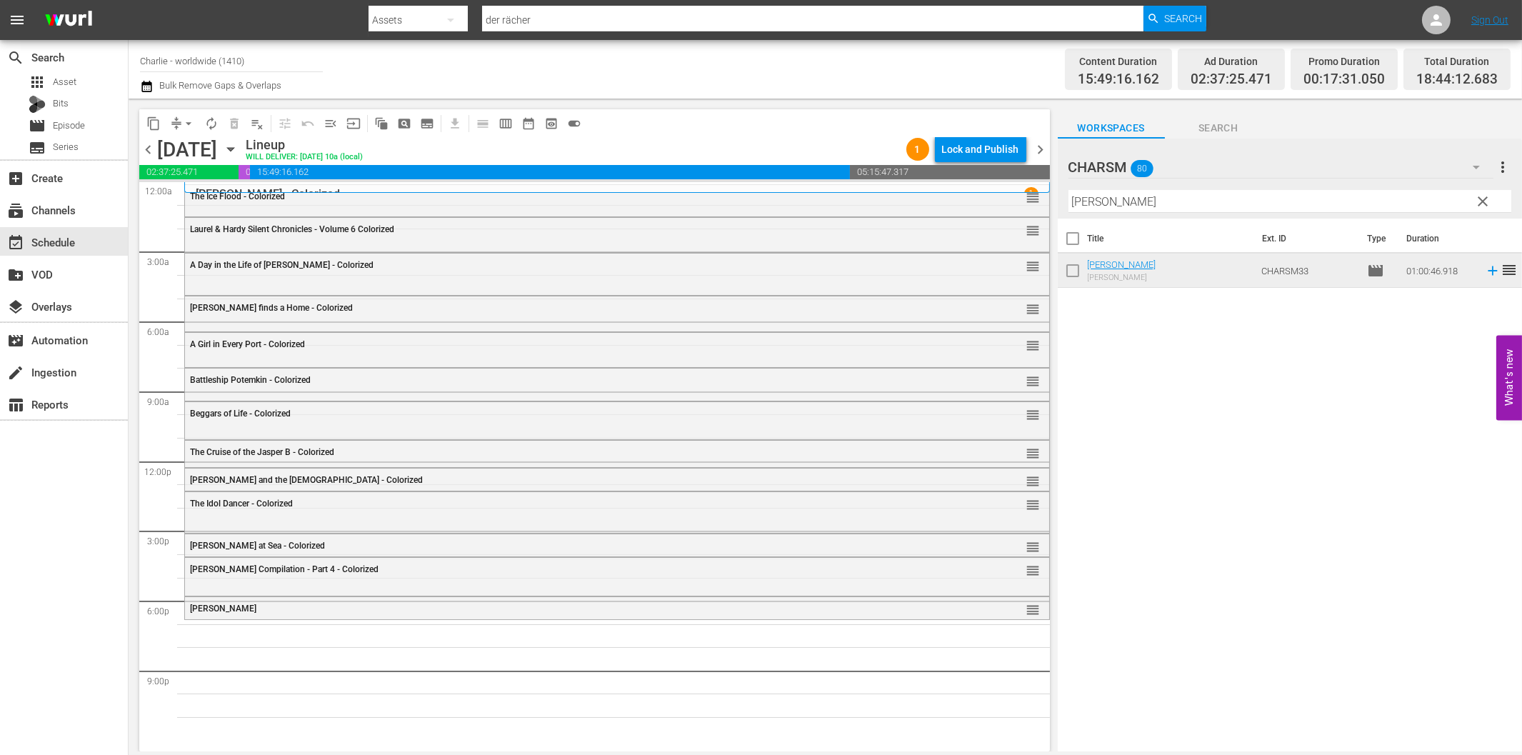
click at [1181, 189] on div "Filter by Title [PERSON_NAME]" at bounding box center [1289, 201] width 443 height 34
paste input "Shoe"
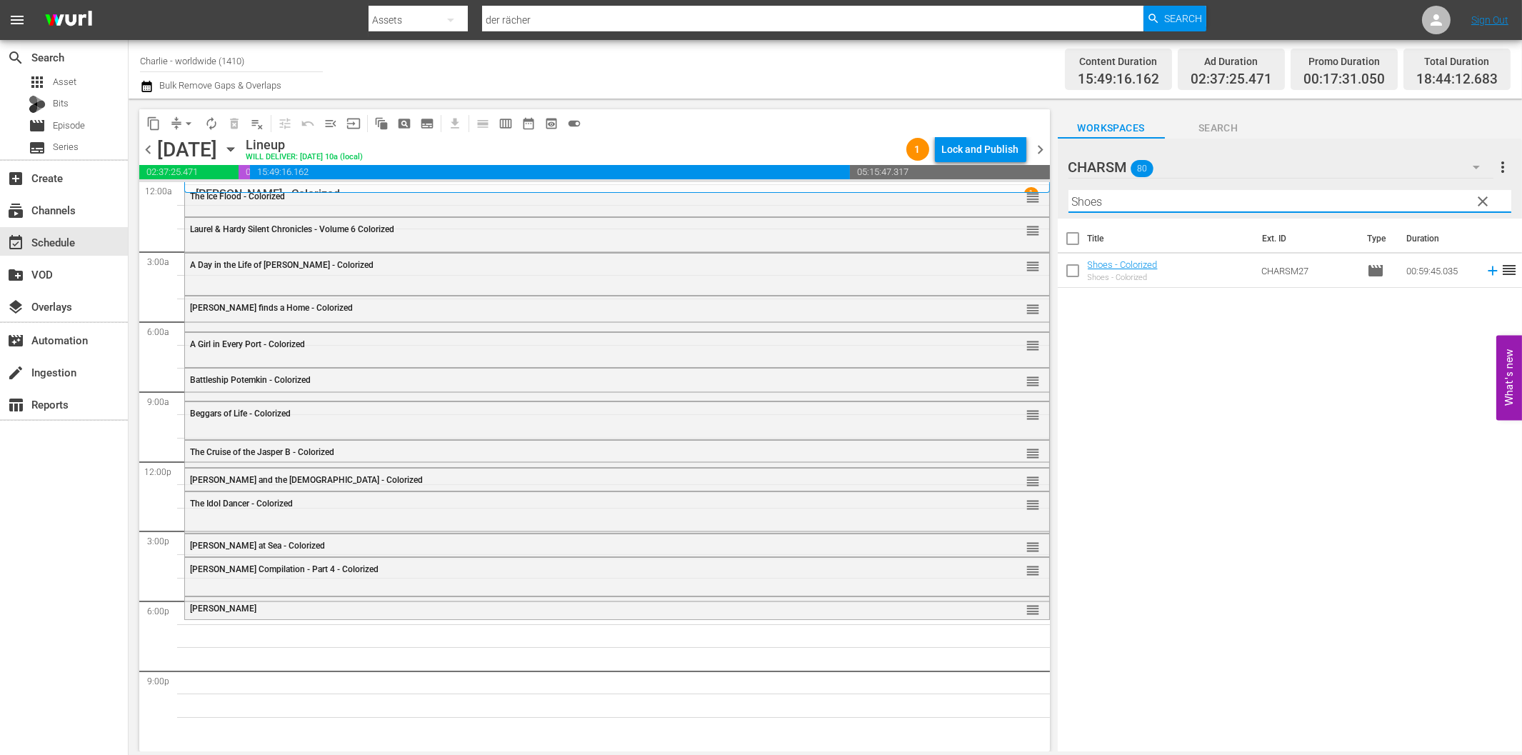
click at [1488, 270] on icon at bounding box center [1492, 270] width 9 height 9
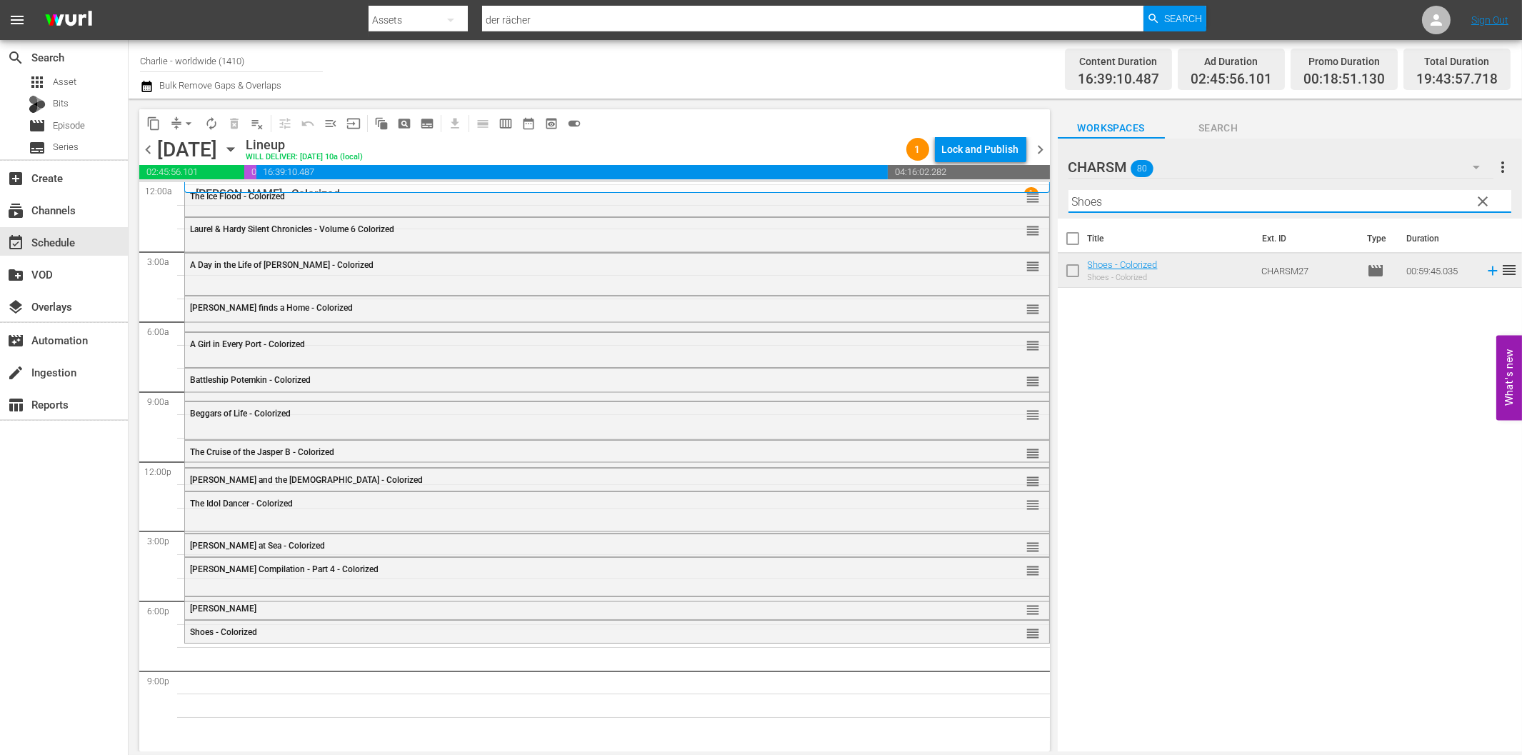
click at [1261, 199] on input "Shoes" at bounding box center [1289, 201] width 443 height 23
paste input "[PERSON_NAME]'s Adventures in the Park"
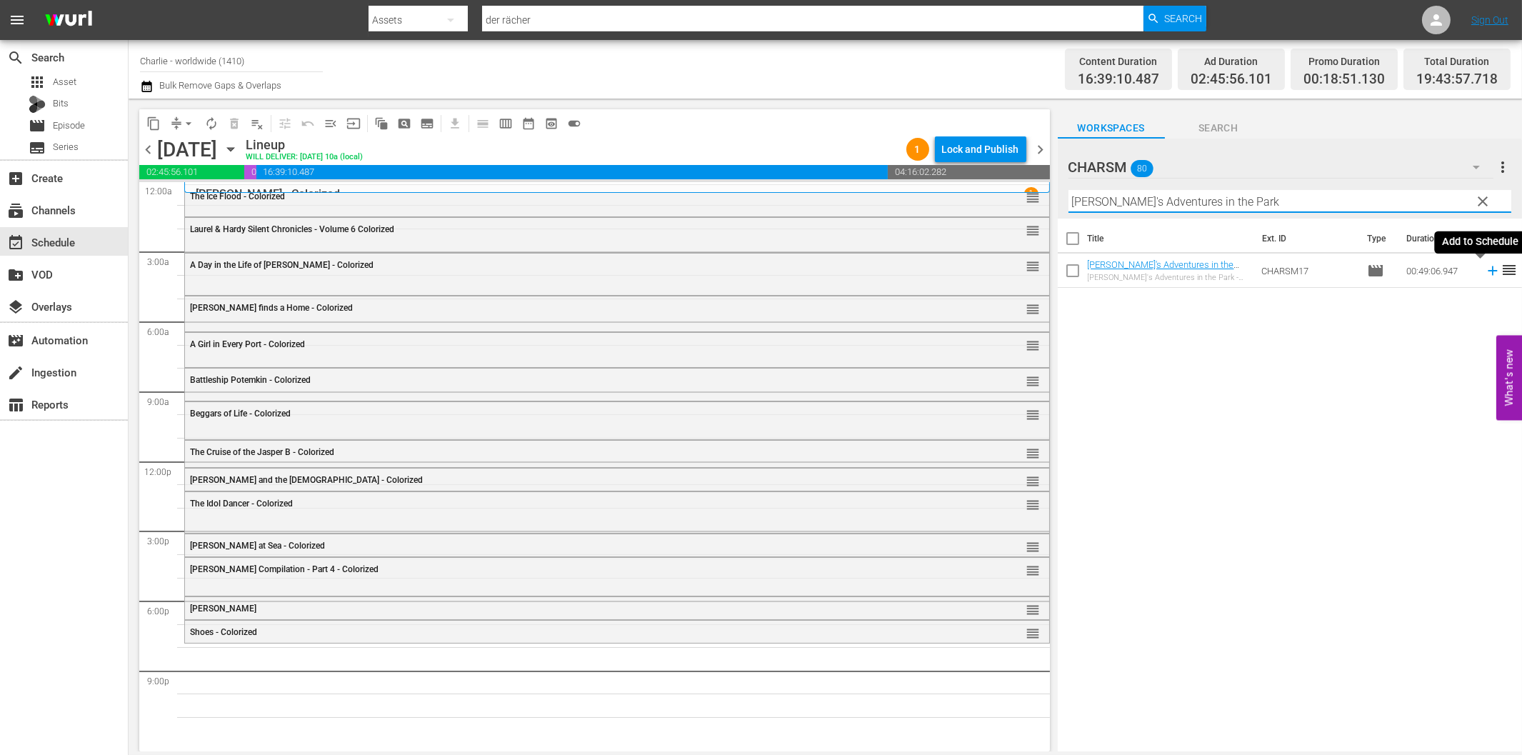
click at [1485, 269] on icon at bounding box center [1493, 271] width 16 height 16
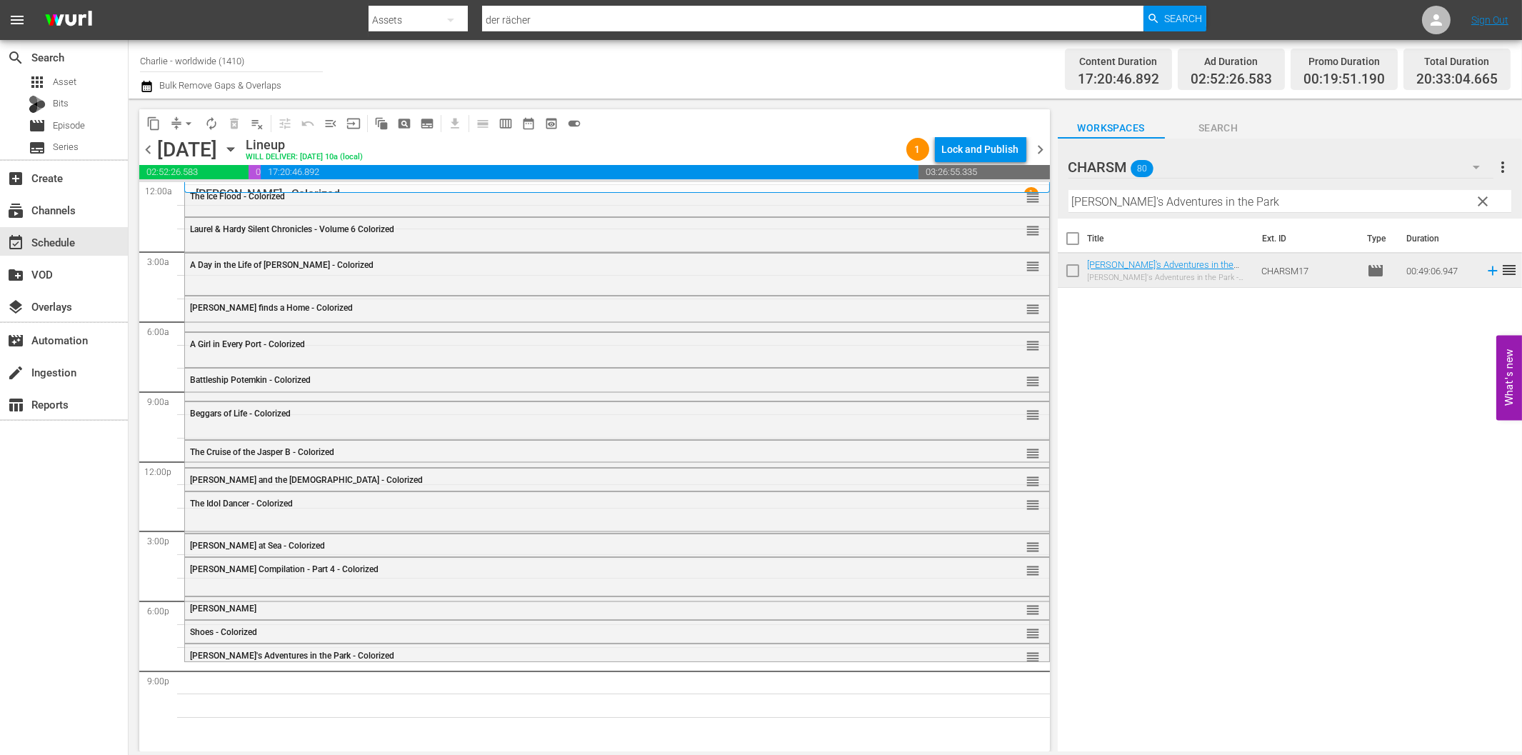
click at [1138, 204] on input "[PERSON_NAME]'s Adventures in the Park" at bounding box center [1289, 201] width 443 height 23
paste input "[PERSON_NAME] Compilation 2"
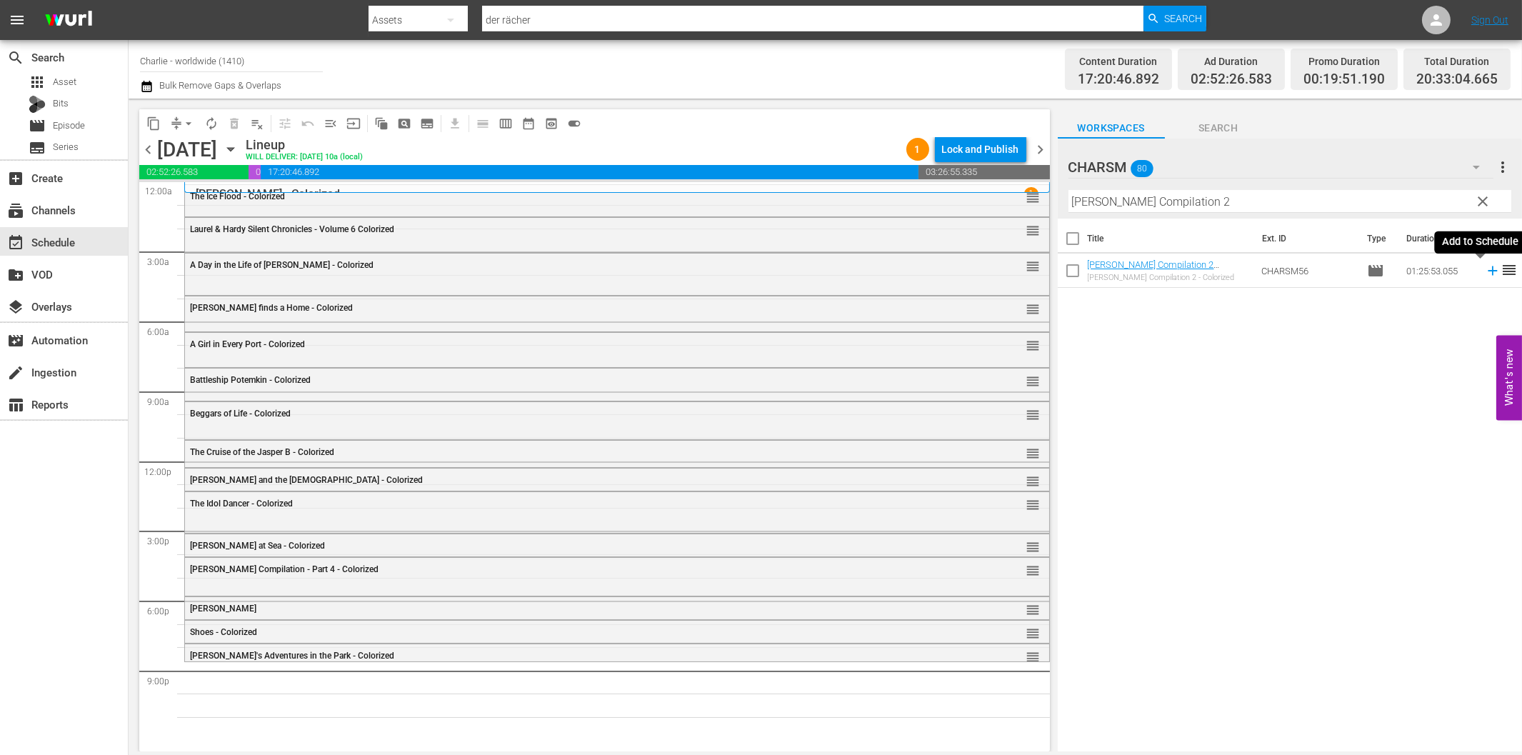
click at [1485, 274] on icon at bounding box center [1493, 271] width 16 height 16
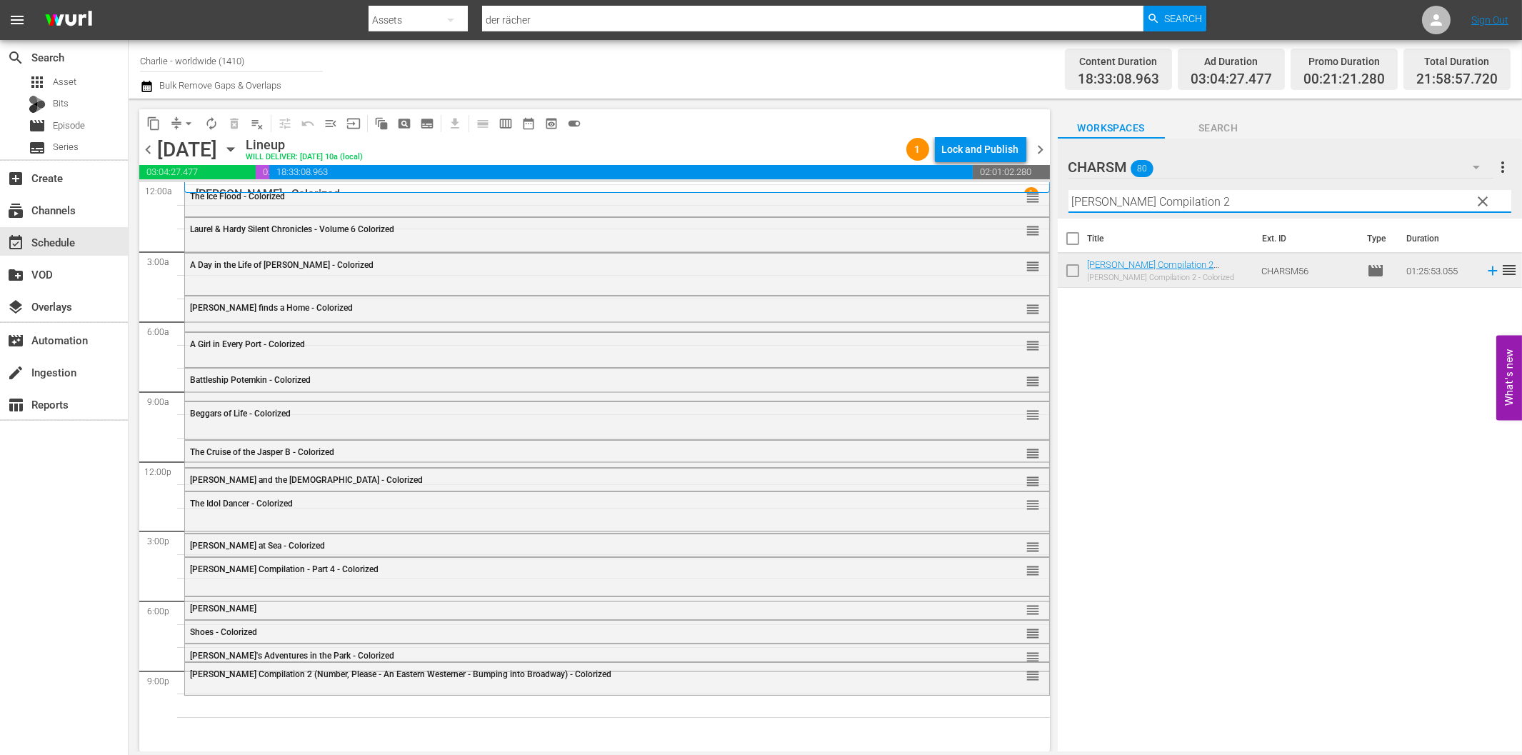
click at [1159, 197] on input "[PERSON_NAME] Compilation 2" at bounding box center [1289, 201] width 443 height 23
paste input "Laurel & Hardy Silent Chronicles - Vol. 3"
drag, startPoint x: 1237, startPoint y: 201, endPoint x: 1328, endPoint y: 213, distance: 92.2
click at [1327, 212] on div "Filter by Title [PERSON_NAME] & [PERSON_NAME] Silent Chronicles - Vol. 3" at bounding box center [1289, 201] width 443 height 34
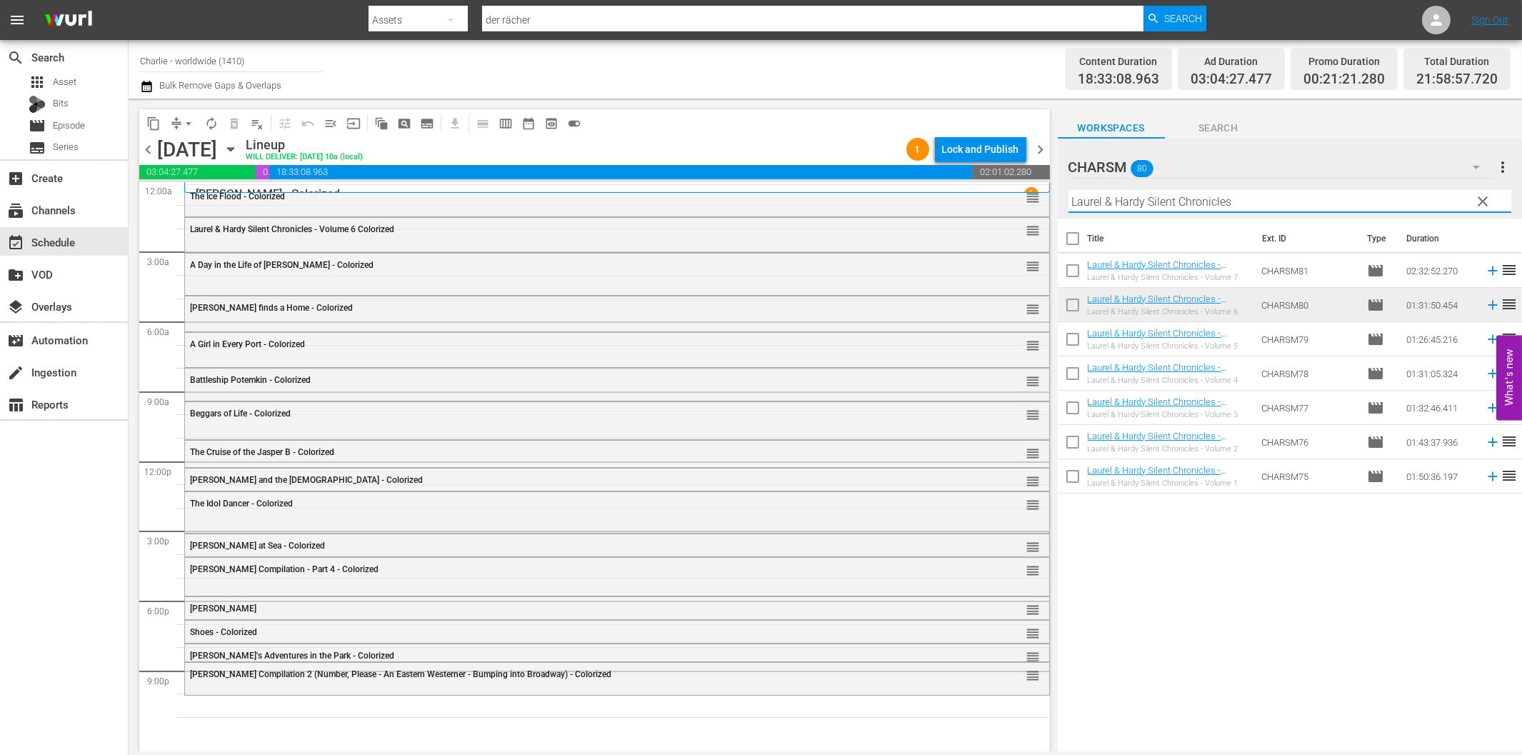
drag, startPoint x: 1481, startPoint y: 411, endPoint x: 1472, endPoint y: 411, distance: 8.6
click at [1488, 411] on icon at bounding box center [1492, 408] width 9 height 9
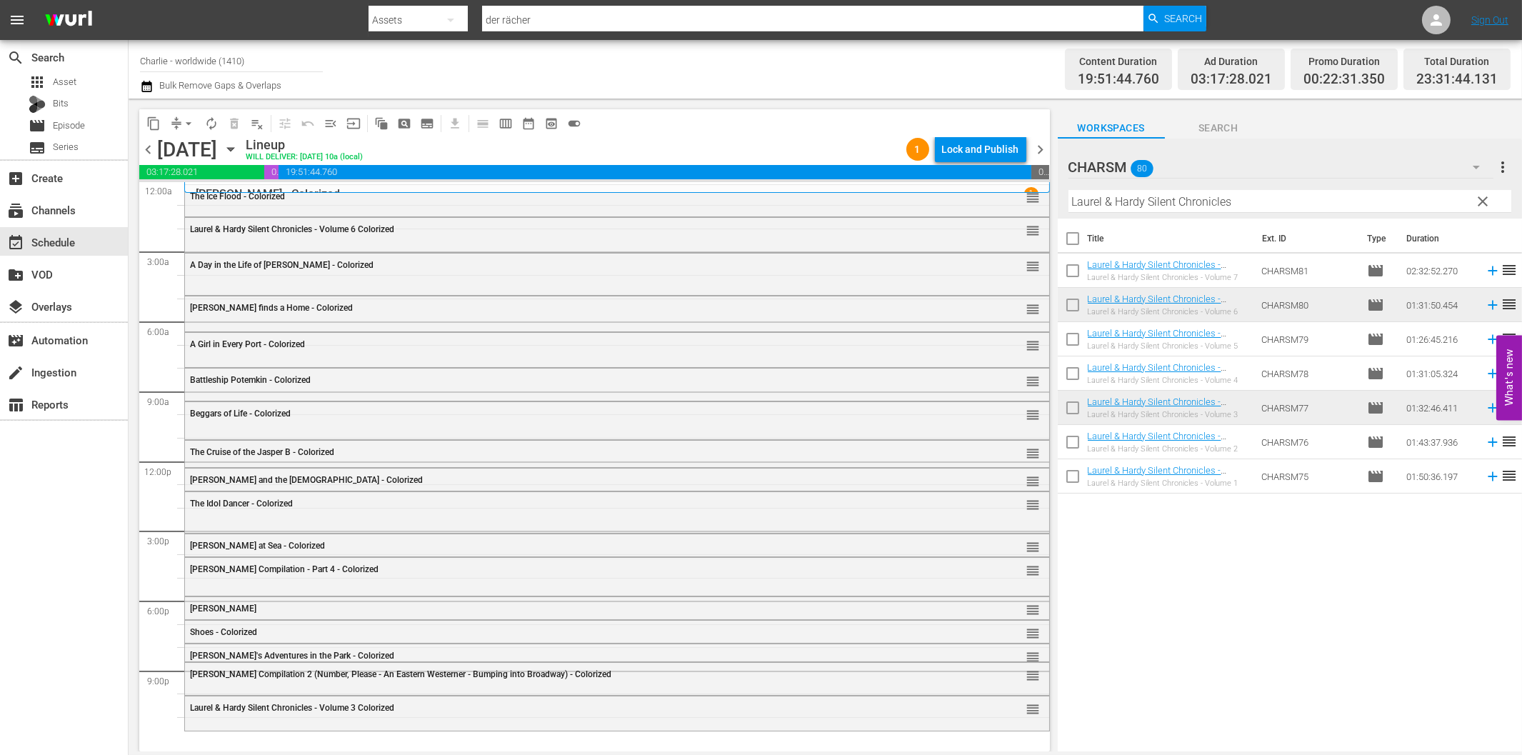
click at [1214, 205] on input "Laurel & Hardy Silent Chronicles" at bounding box center [1289, 201] width 443 height 23
paste input "Hands Up!"
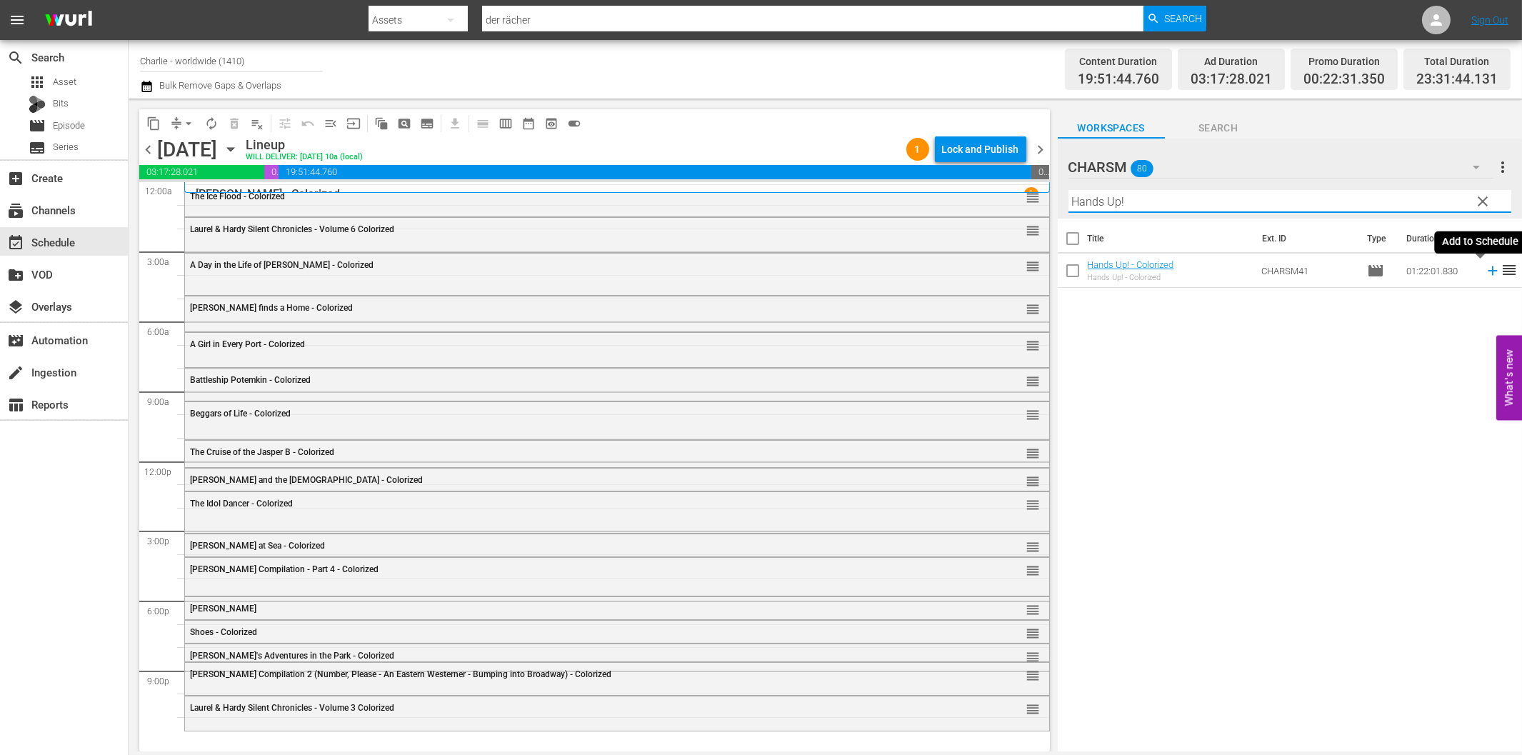
click at [1488, 271] on icon at bounding box center [1492, 270] width 9 height 9
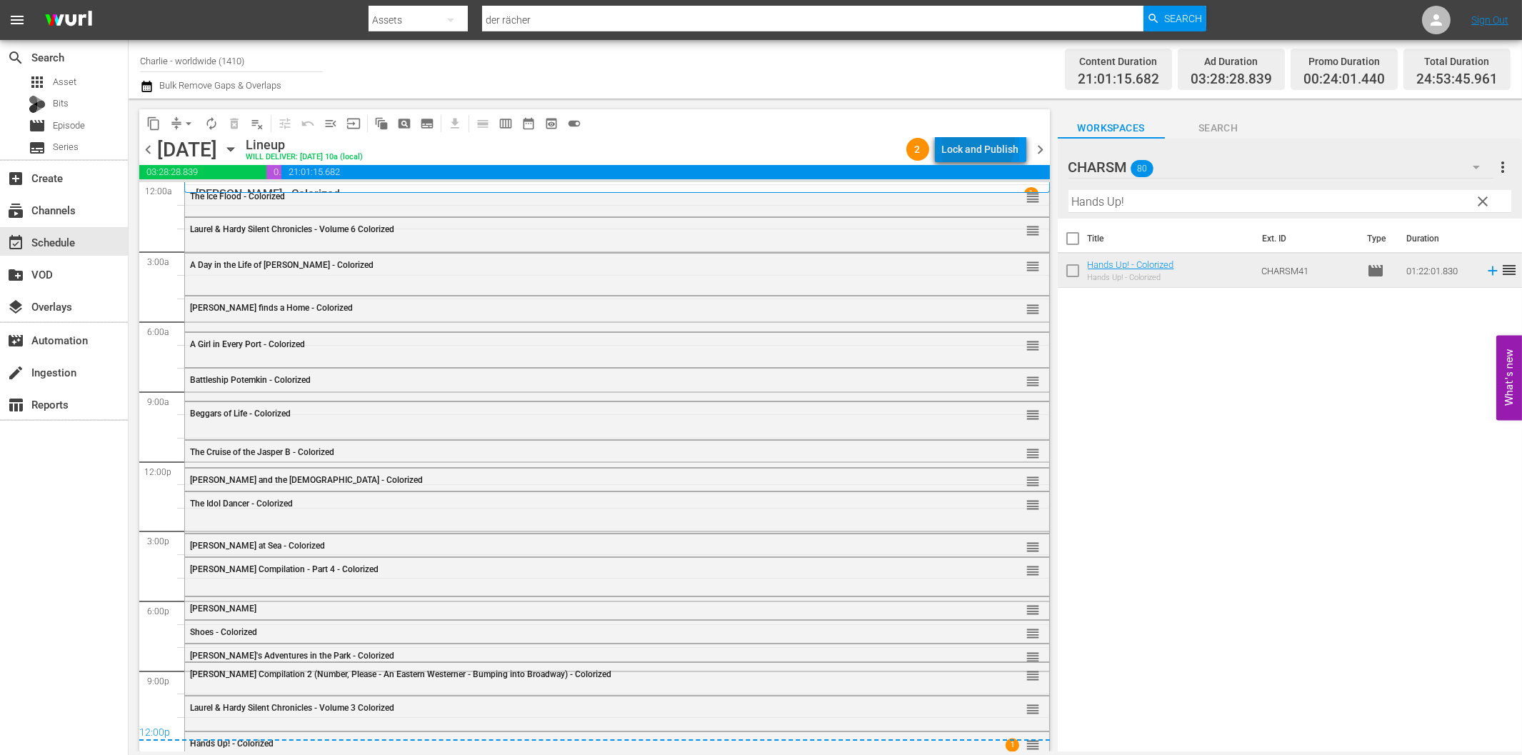
click at [971, 143] on div "Lock and Publish" at bounding box center [980, 149] width 77 height 26
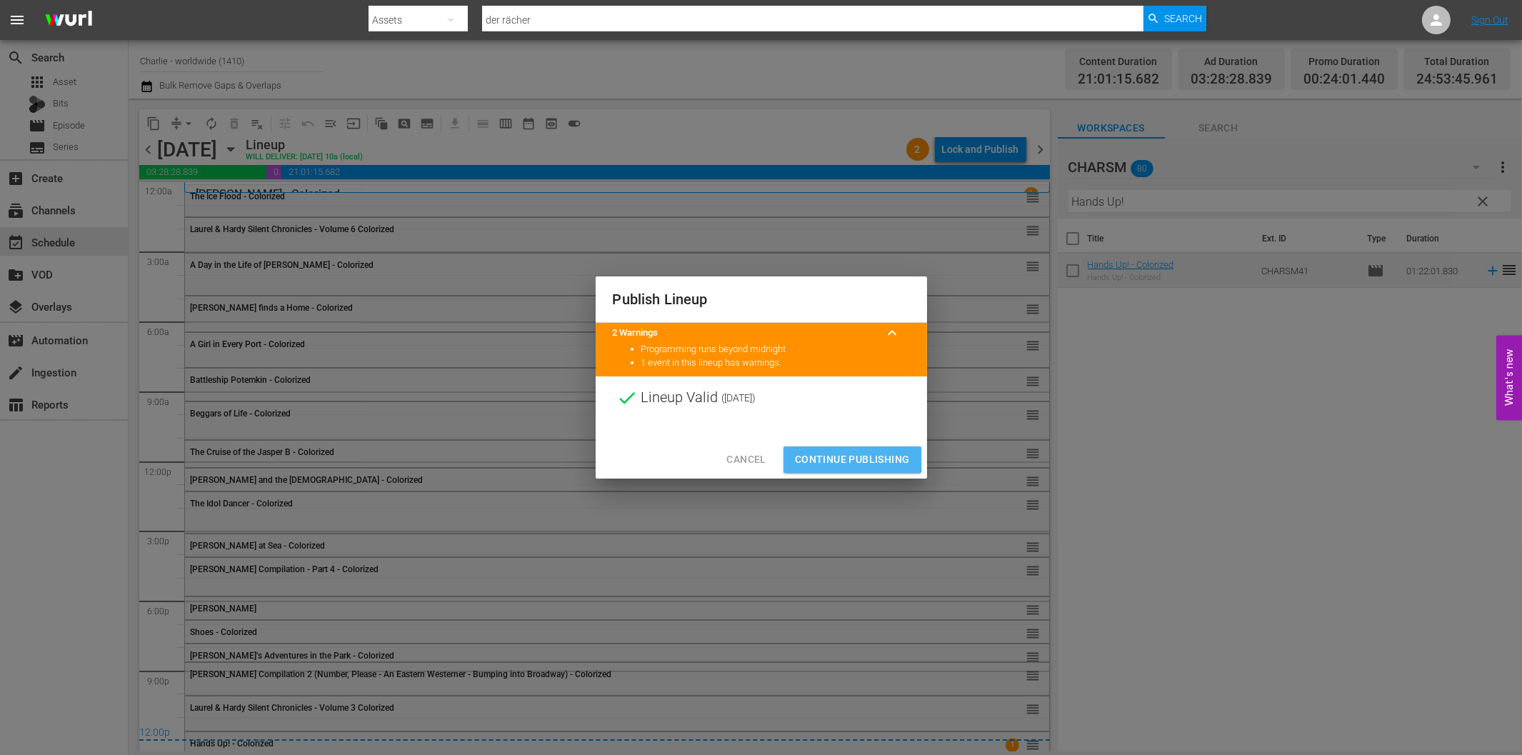
click at [848, 454] on span "Continue Publishing" at bounding box center [852, 460] width 115 height 18
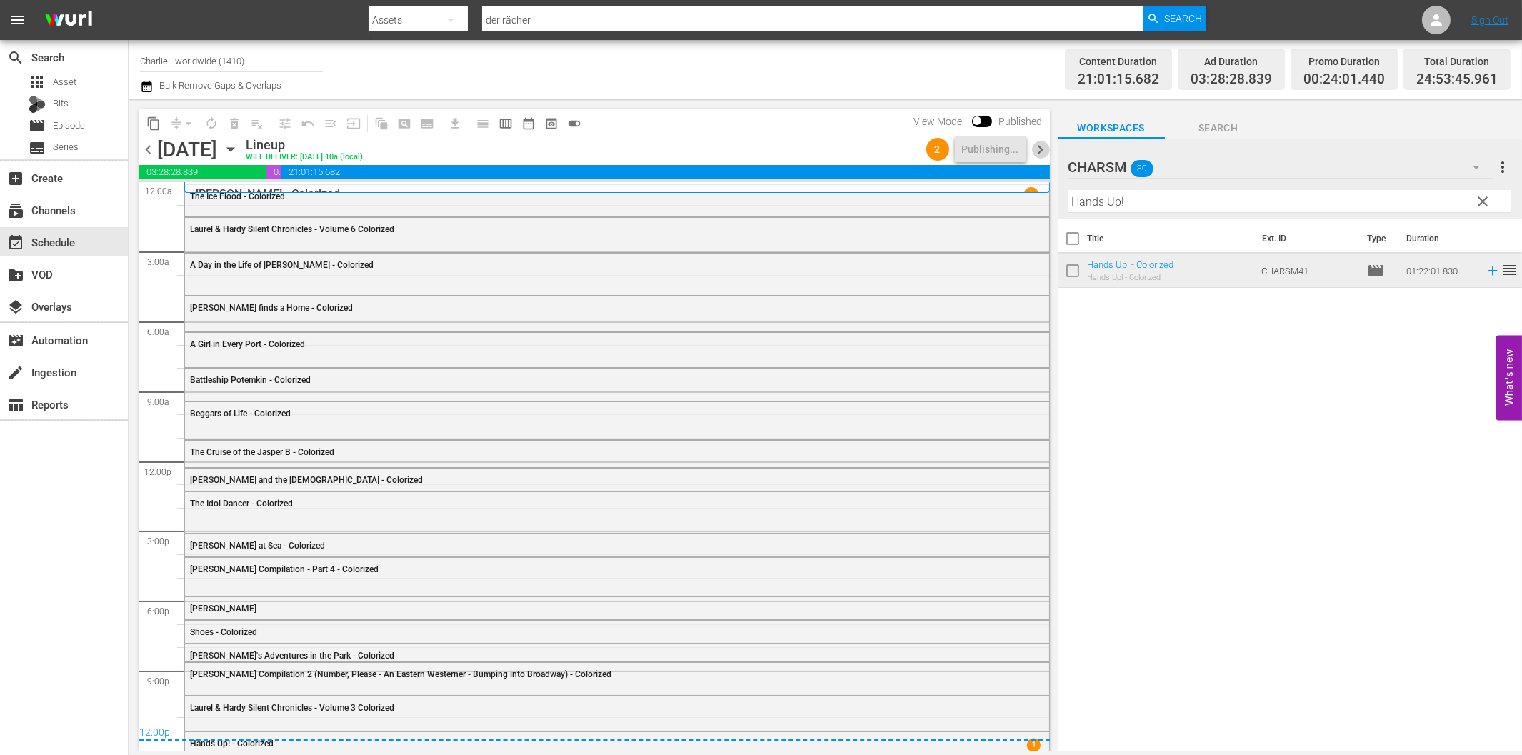
click at [1041, 145] on span "chevron_right" at bounding box center [1041, 150] width 18 height 18
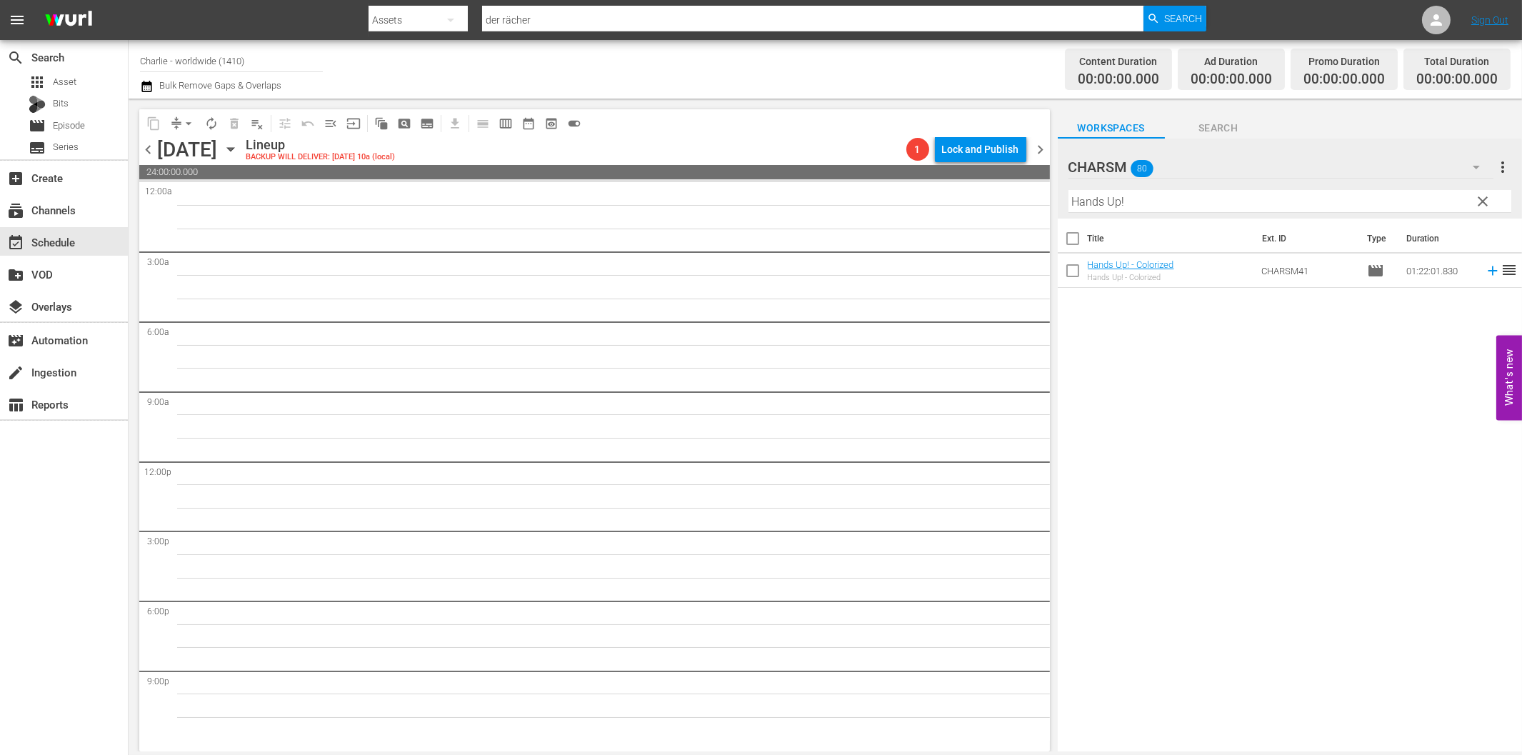
click at [1108, 201] on input "Hands Up!" at bounding box center [1289, 201] width 443 height 23
paste input "By the Law"
click at [1485, 274] on icon at bounding box center [1493, 271] width 16 height 16
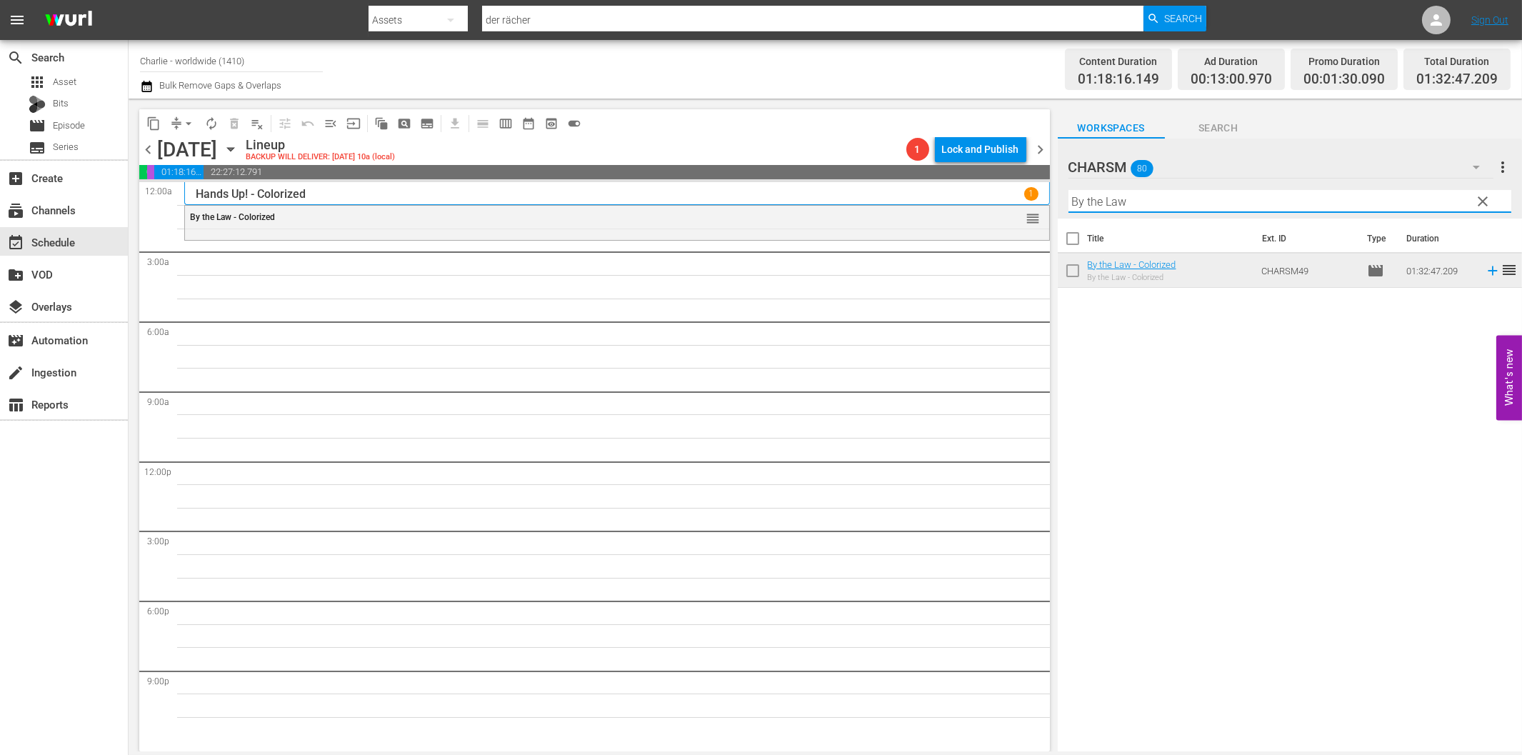
click at [1084, 205] on input "By the Law" at bounding box center [1289, 201] width 443 height 23
paste input "[PERSON_NAME]'s Conflicts"
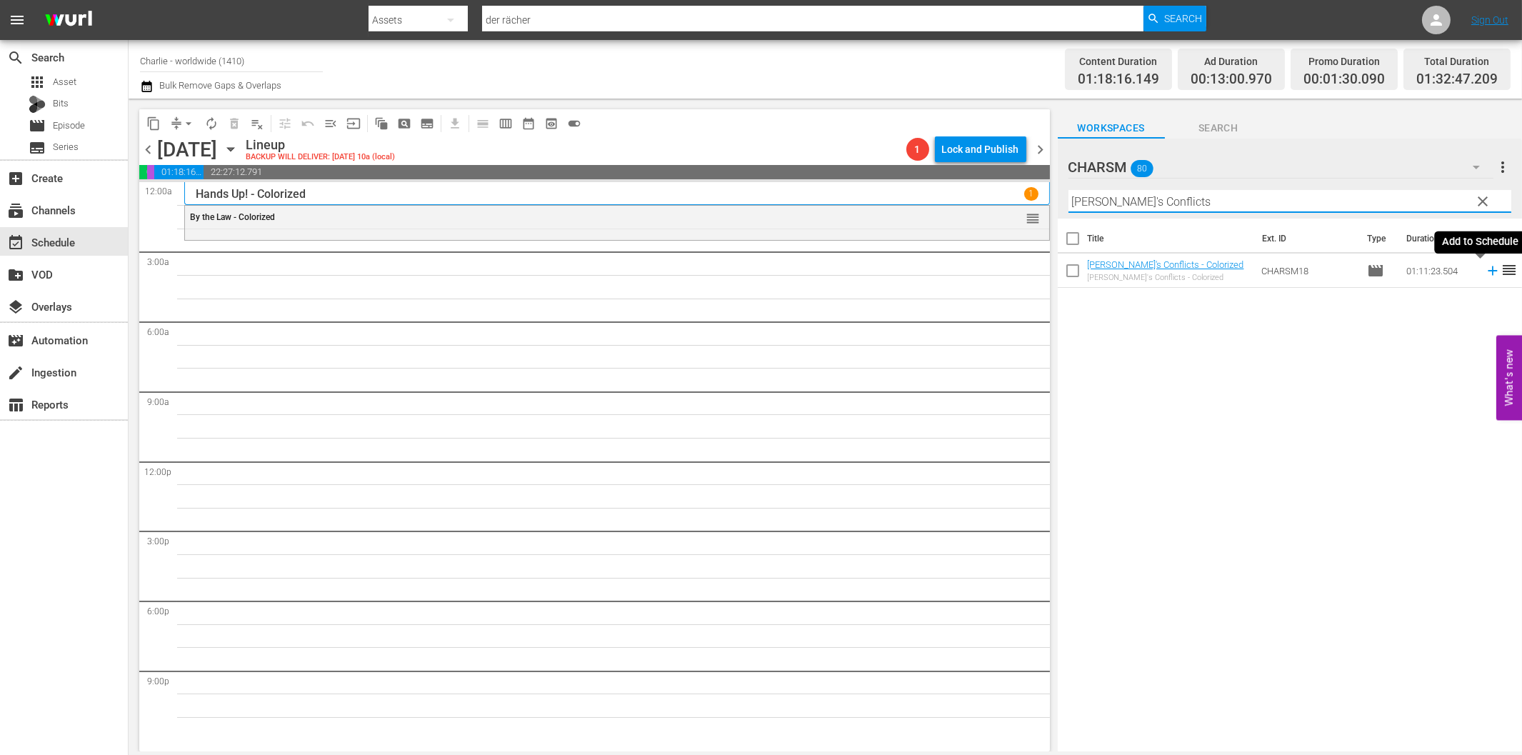
click at [1485, 266] on icon at bounding box center [1493, 271] width 16 height 16
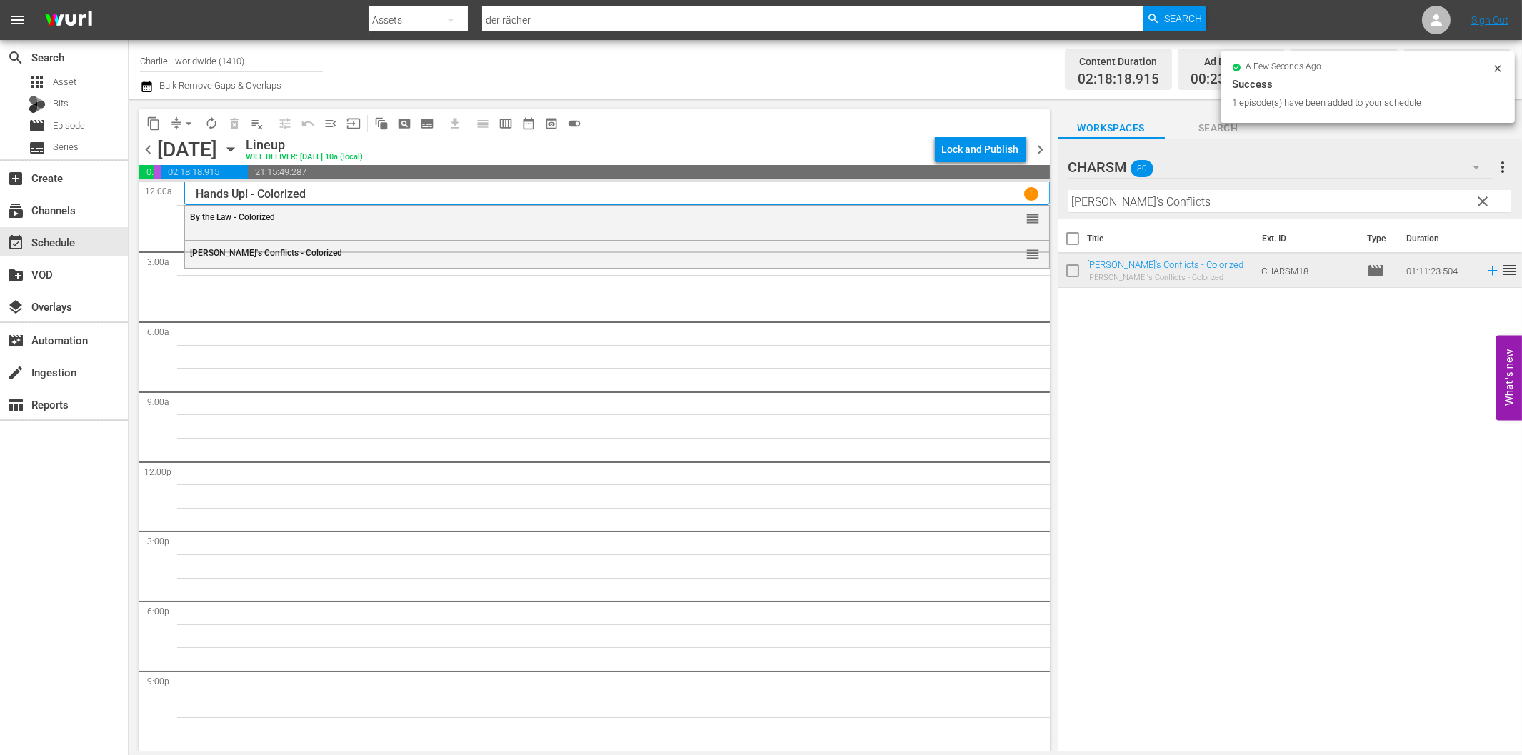
click at [1171, 204] on input "[PERSON_NAME]'s Conflicts" at bounding box center [1289, 201] width 443 height 23
paste input "Day at the Opera"
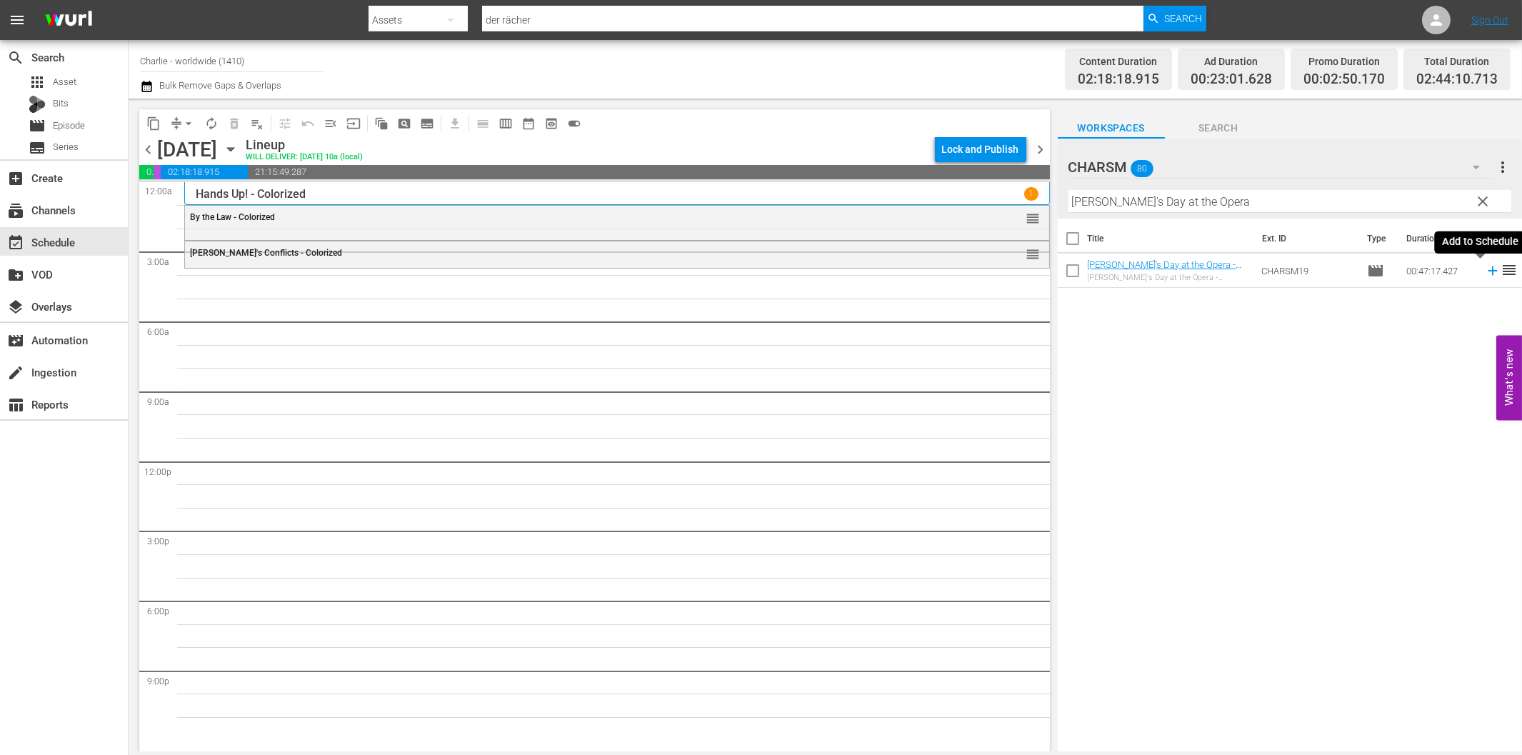
drag, startPoint x: 1480, startPoint y: 269, endPoint x: 1472, endPoint y: 271, distance: 8.1
click at [1485, 269] on icon at bounding box center [1493, 271] width 16 height 16
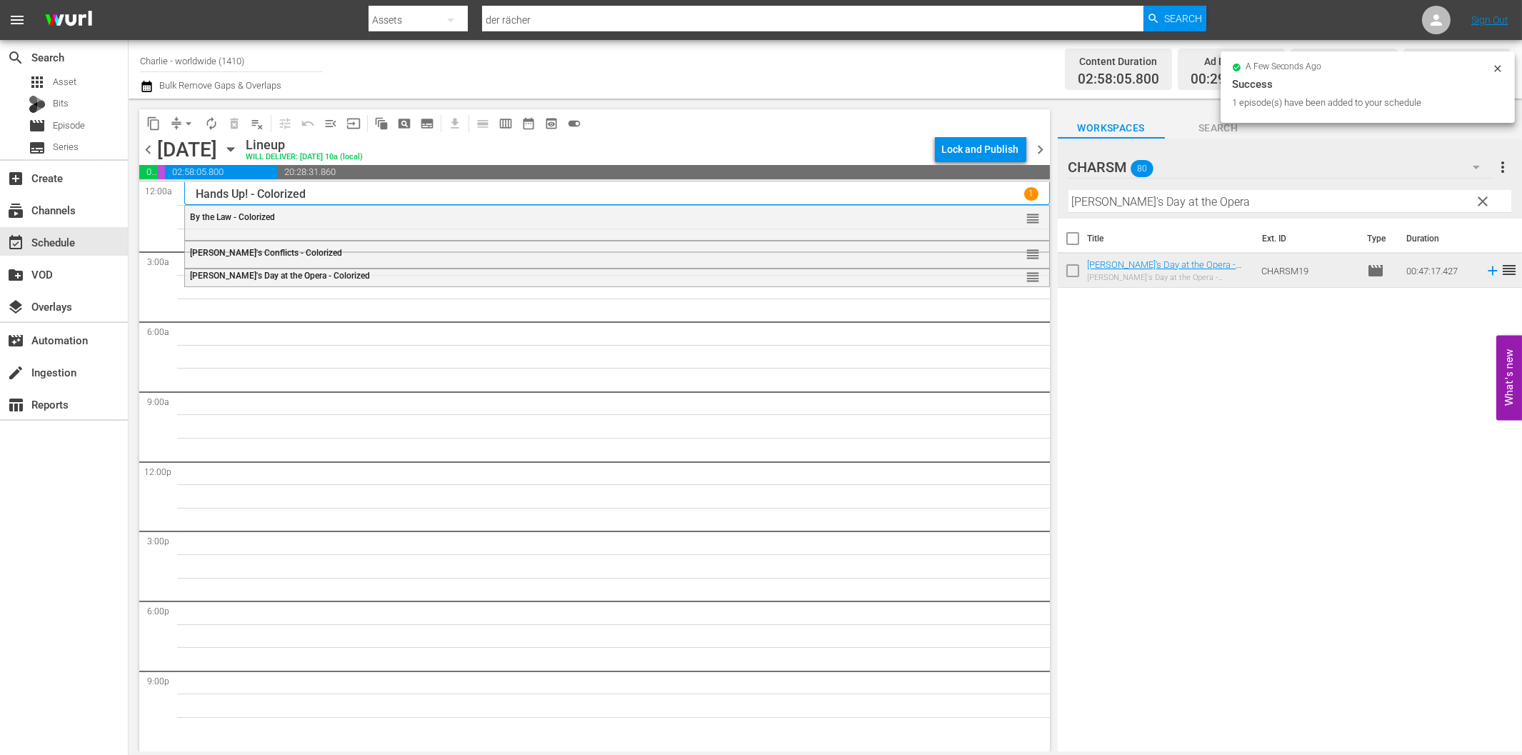
click at [1113, 201] on input "[PERSON_NAME]'s Day at the Opera" at bounding box center [1289, 201] width 443 height 23
paste input "[PERSON_NAME] Compilation – Part 8"
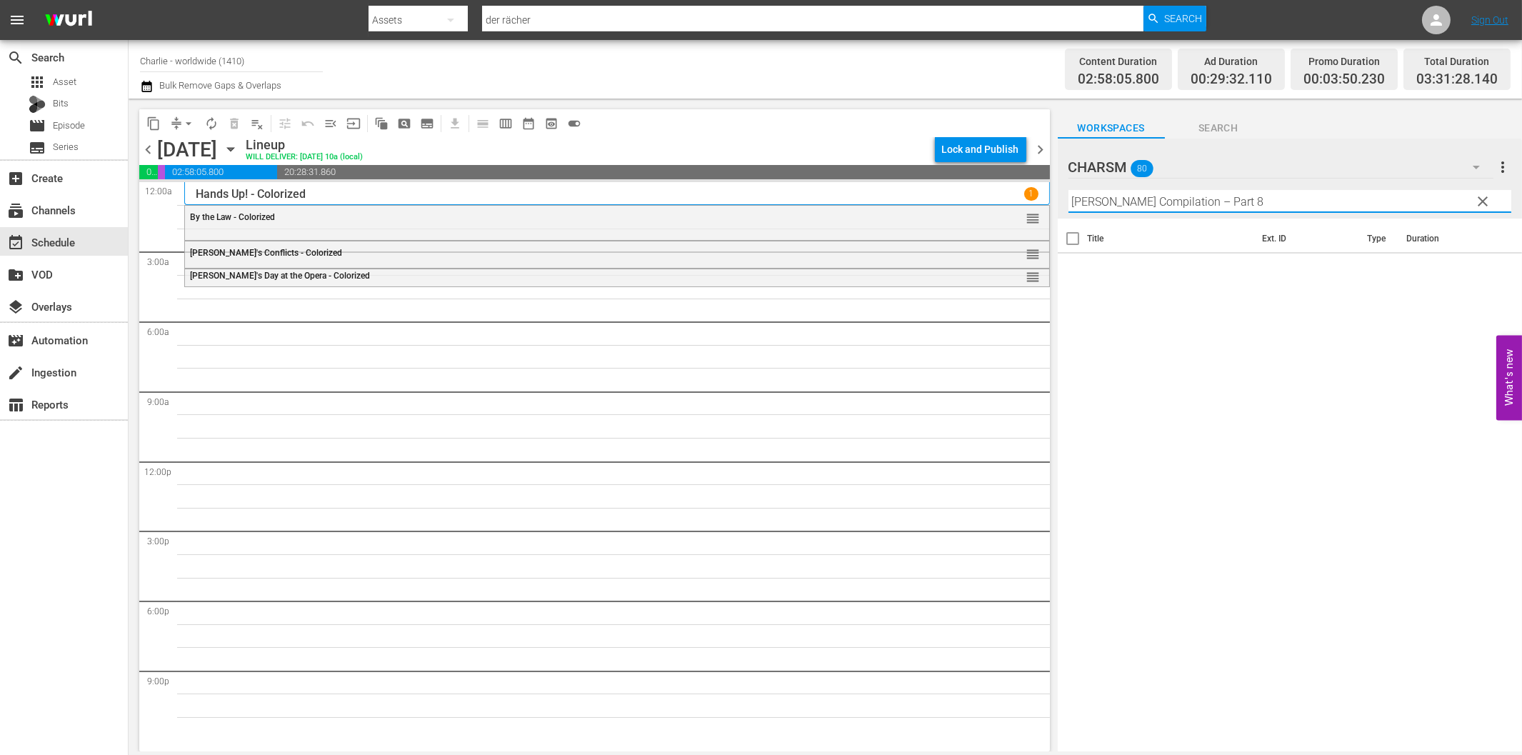
drag, startPoint x: 1206, startPoint y: 197, endPoint x: 1309, endPoint y: 204, distance: 103.8
click at [1286, 201] on input "[PERSON_NAME] Compilation – Part 8" at bounding box center [1289, 201] width 443 height 23
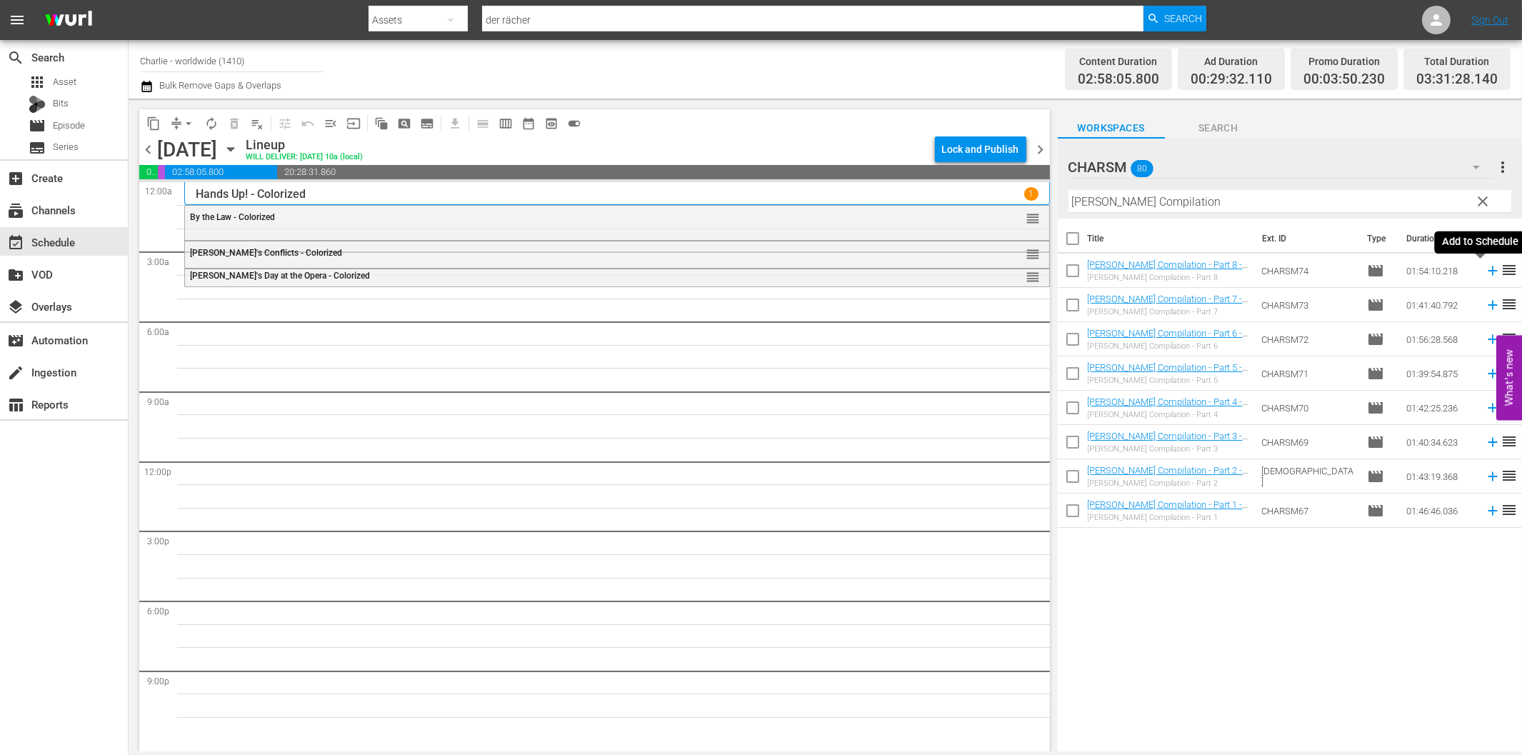
drag, startPoint x: 1480, startPoint y: 273, endPoint x: 1447, endPoint y: 276, distance: 33.0
click at [1485, 273] on icon at bounding box center [1493, 271] width 16 height 16
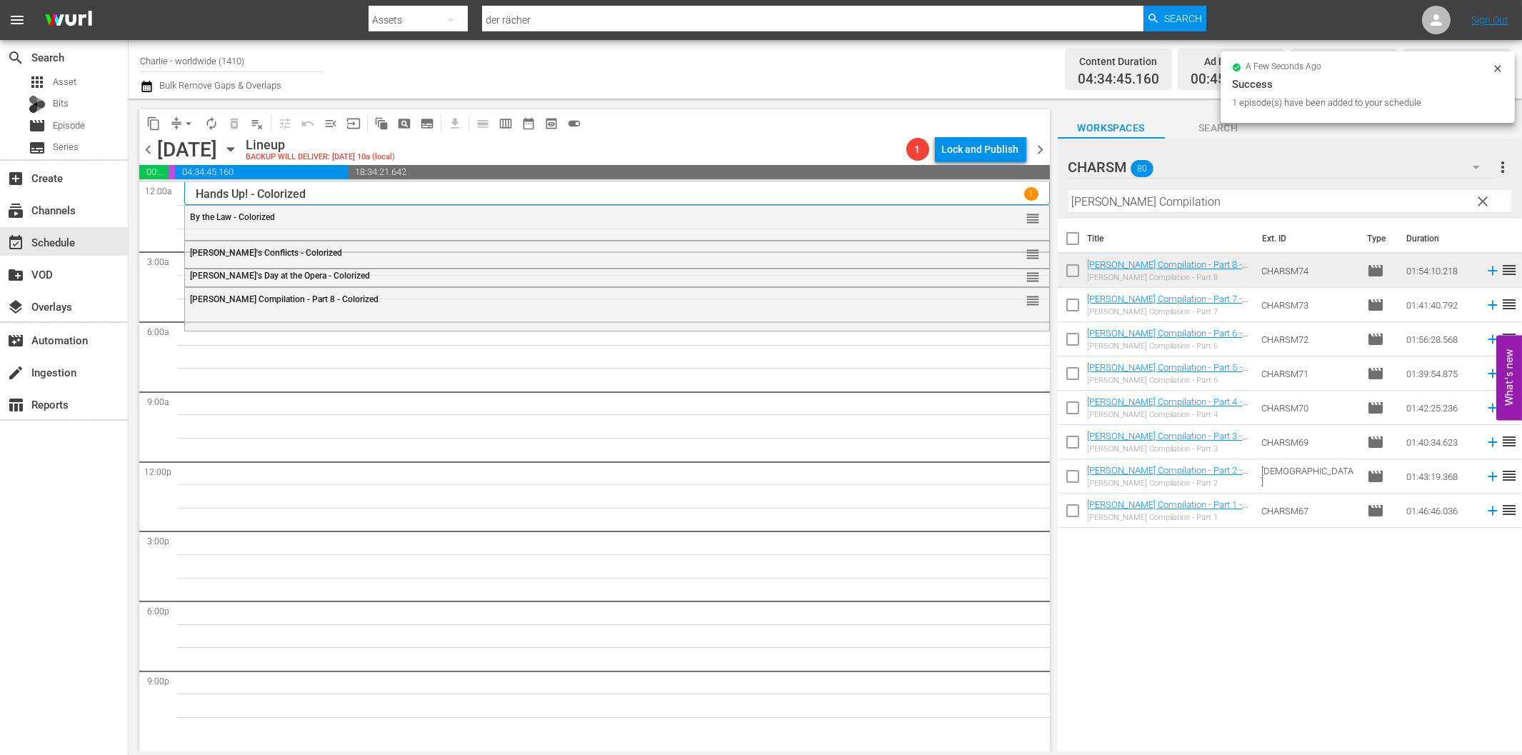
click at [1124, 200] on input "[PERSON_NAME] Compilation" at bounding box center [1289, 201] width 443 height 23
paste input "Homecoming"
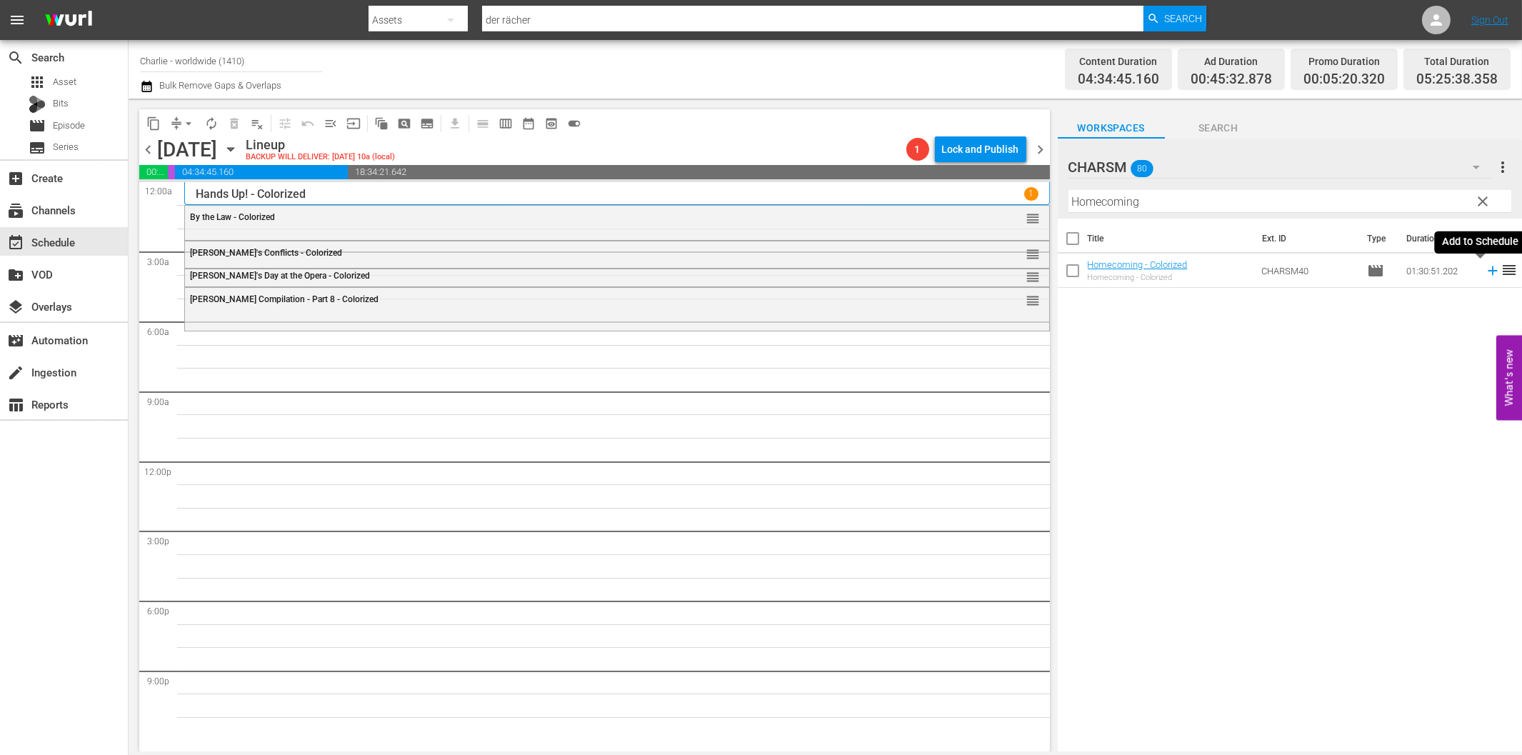
click at [1488, 268] on icon at bounding box center [1492, 270] width 9 height 9
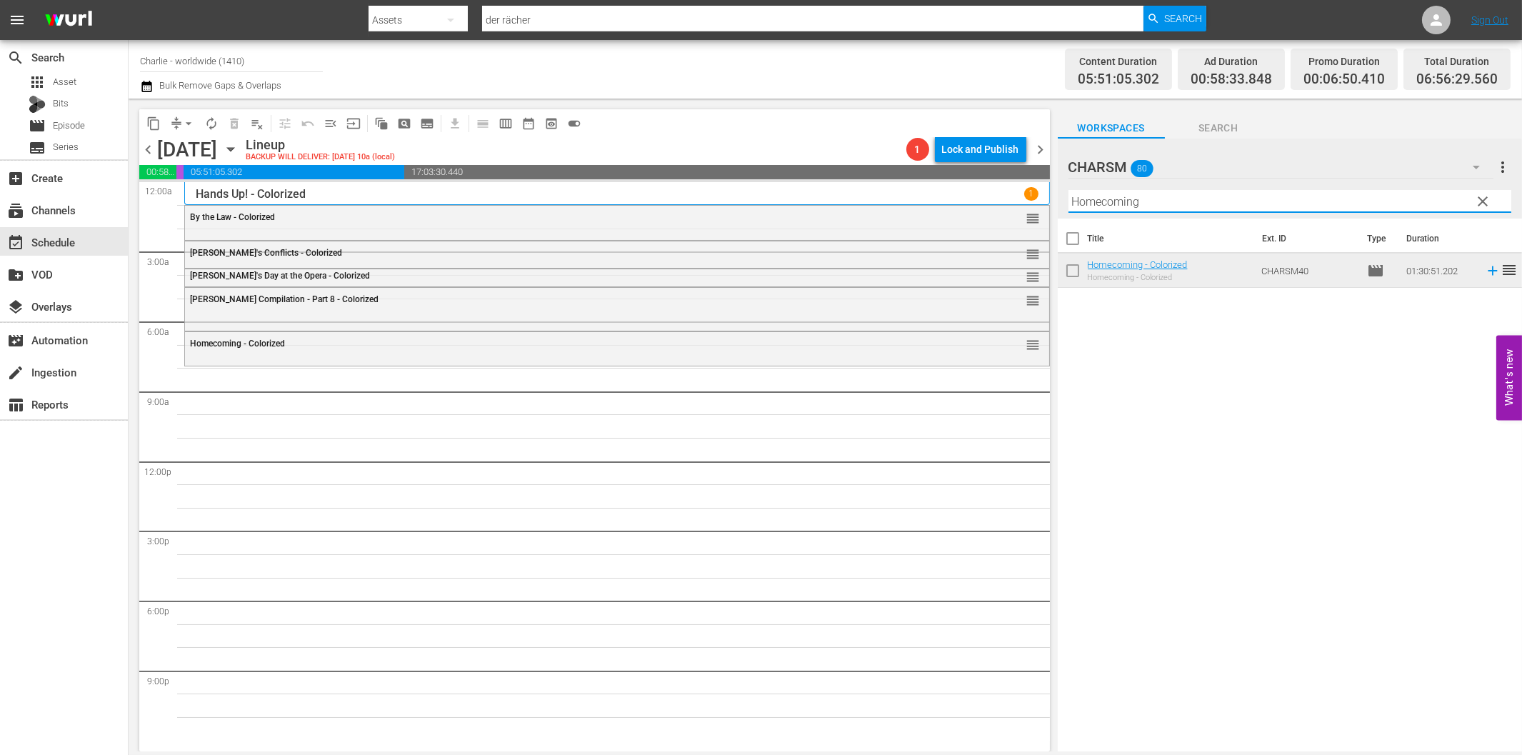
click at [1126, 205] on input "Homecoming" at bounding box center [1289, 201] width 443 height 23
paste input "The Duchess of Buffalo"
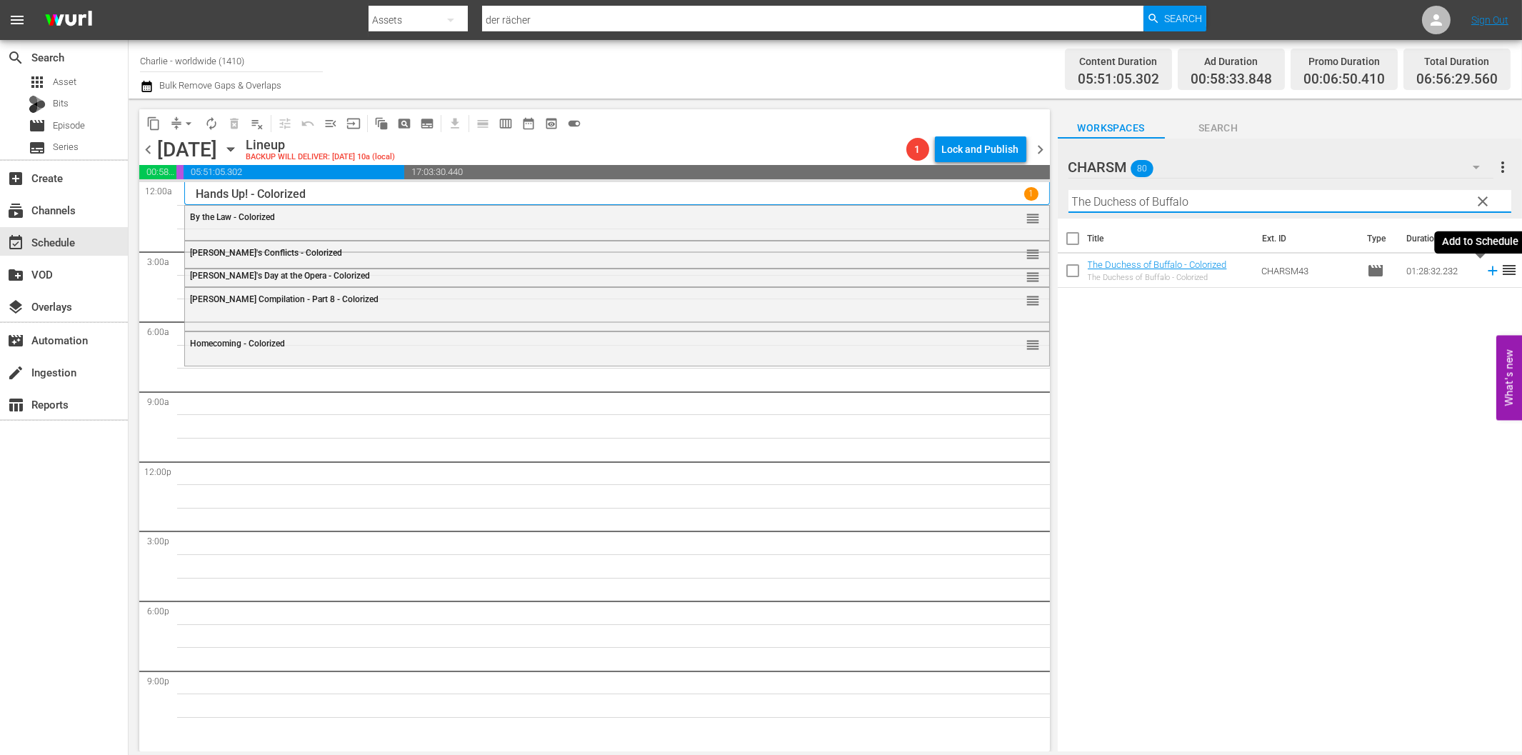
click at [1488, 270] on icon at bounding box center [1492, 270] width 9 height 9
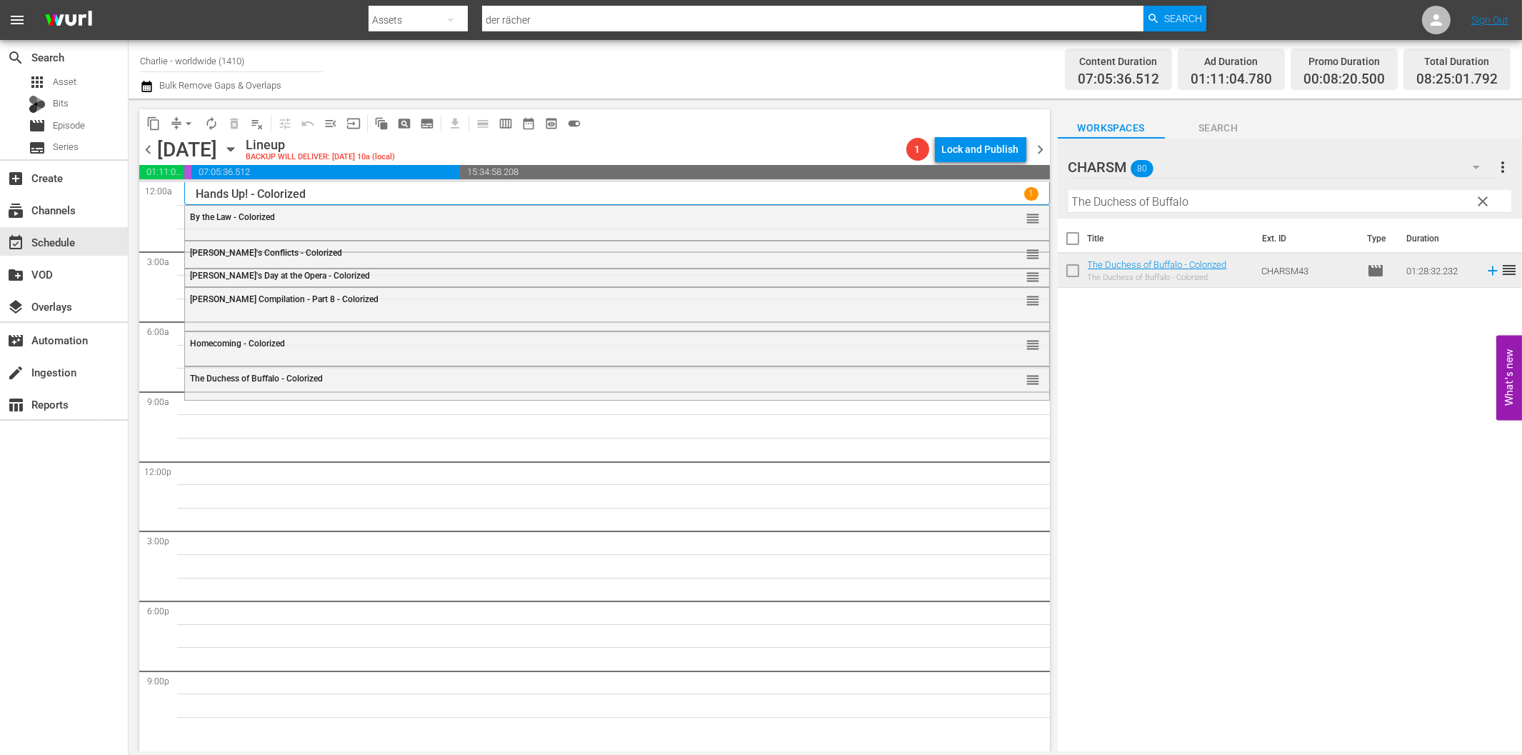
click at [1119, 203] on input "The Duchess of Buffalo" at bounding box center [1289, 201] width 443 height 23
paste input "Charlatan"
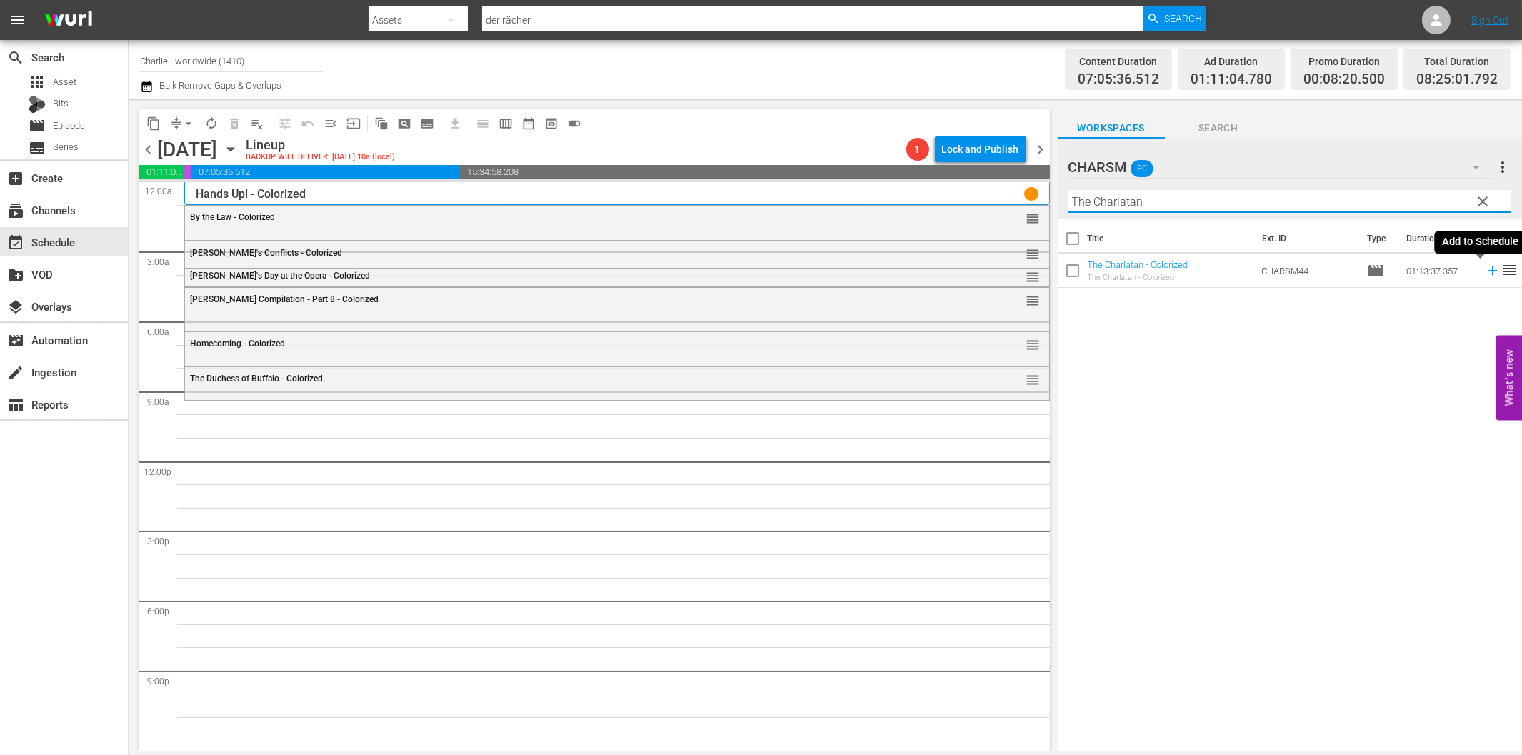
click at [1485, 272] on icon at bounding box center [1493, 271] width 16 height 16
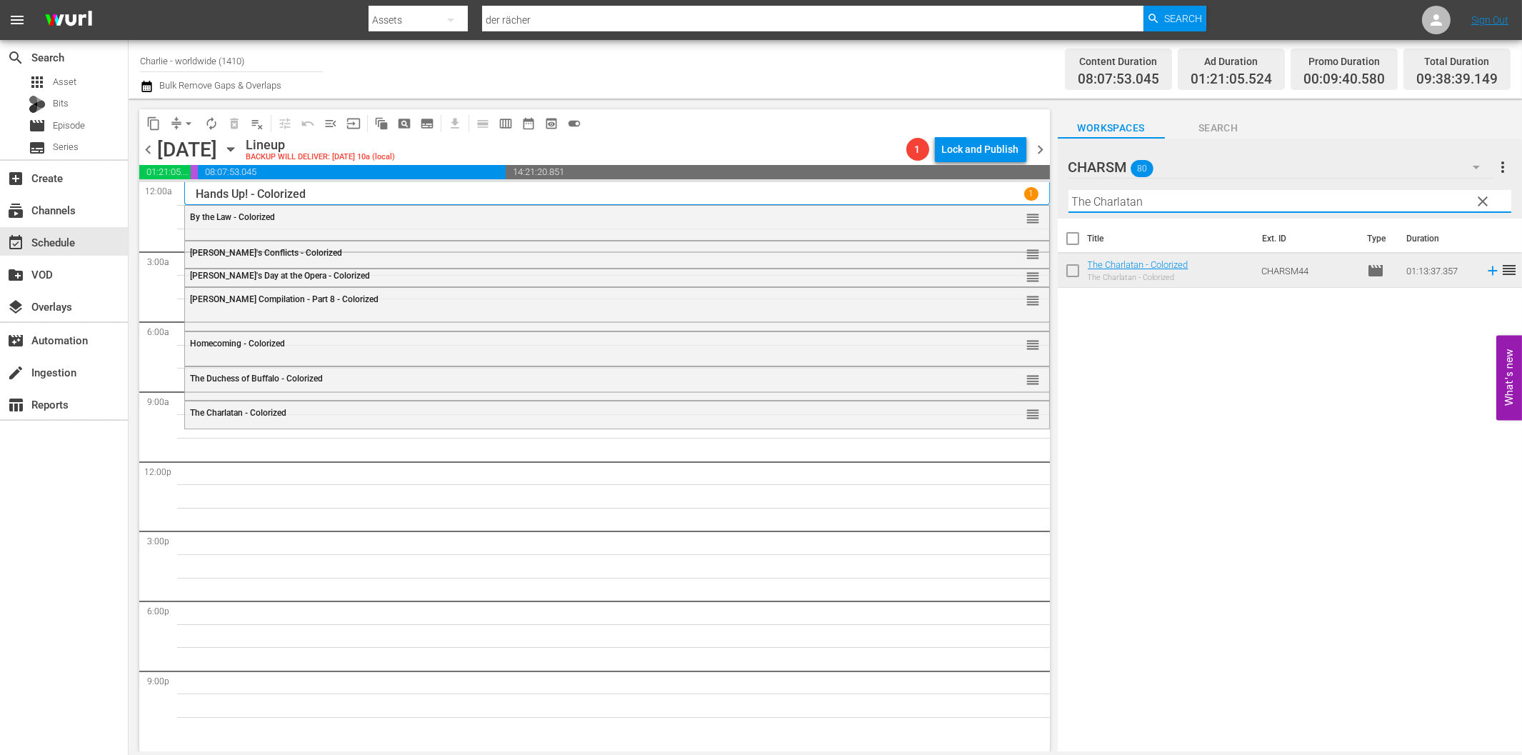
click at [1152, 201] on input "The Charlatan" at bounding box center [1289, 201] width 443 height 23
paste input "[PERSON_NAME] vs. Sports"
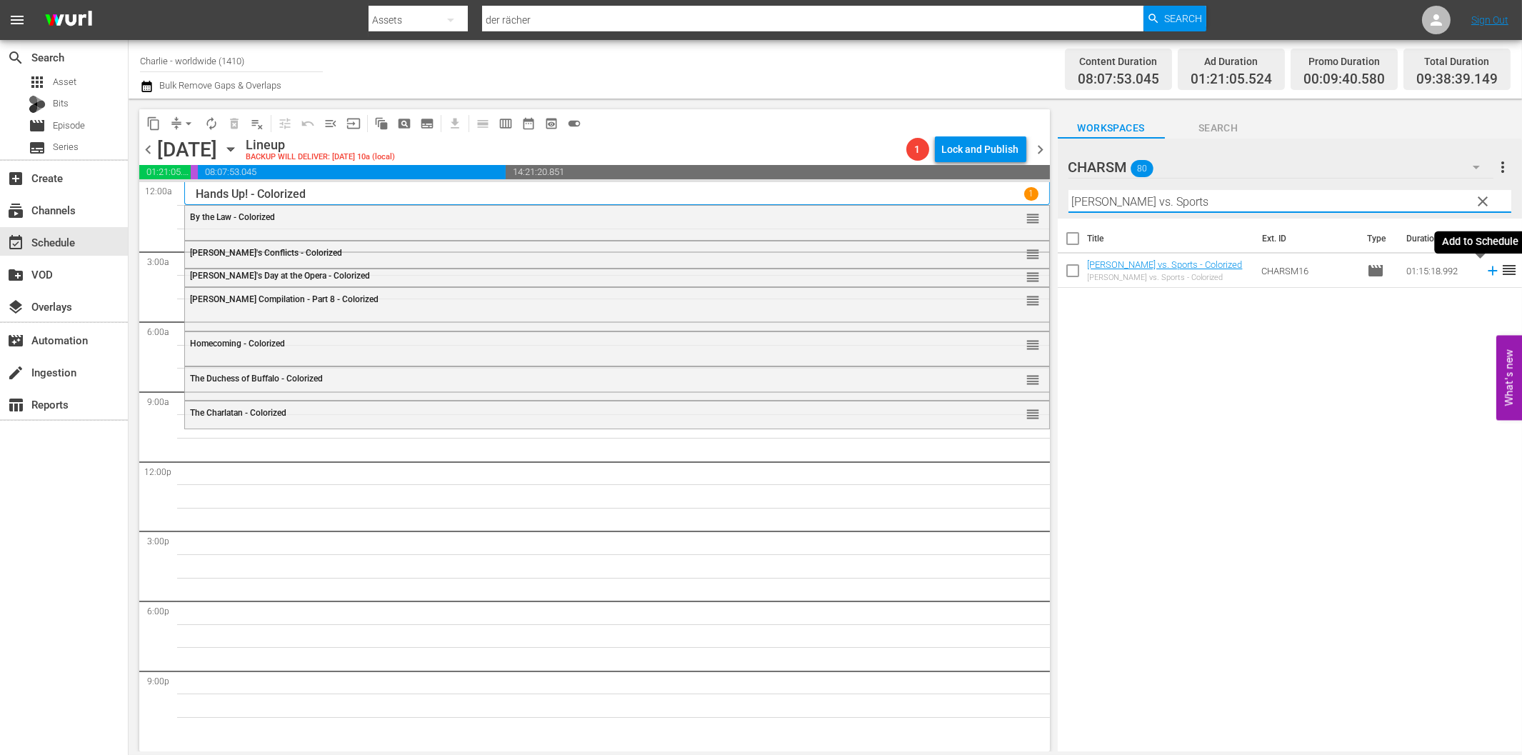
click at [1488, 271] on icon at bounding box center [1492, 270] width 9 height 9
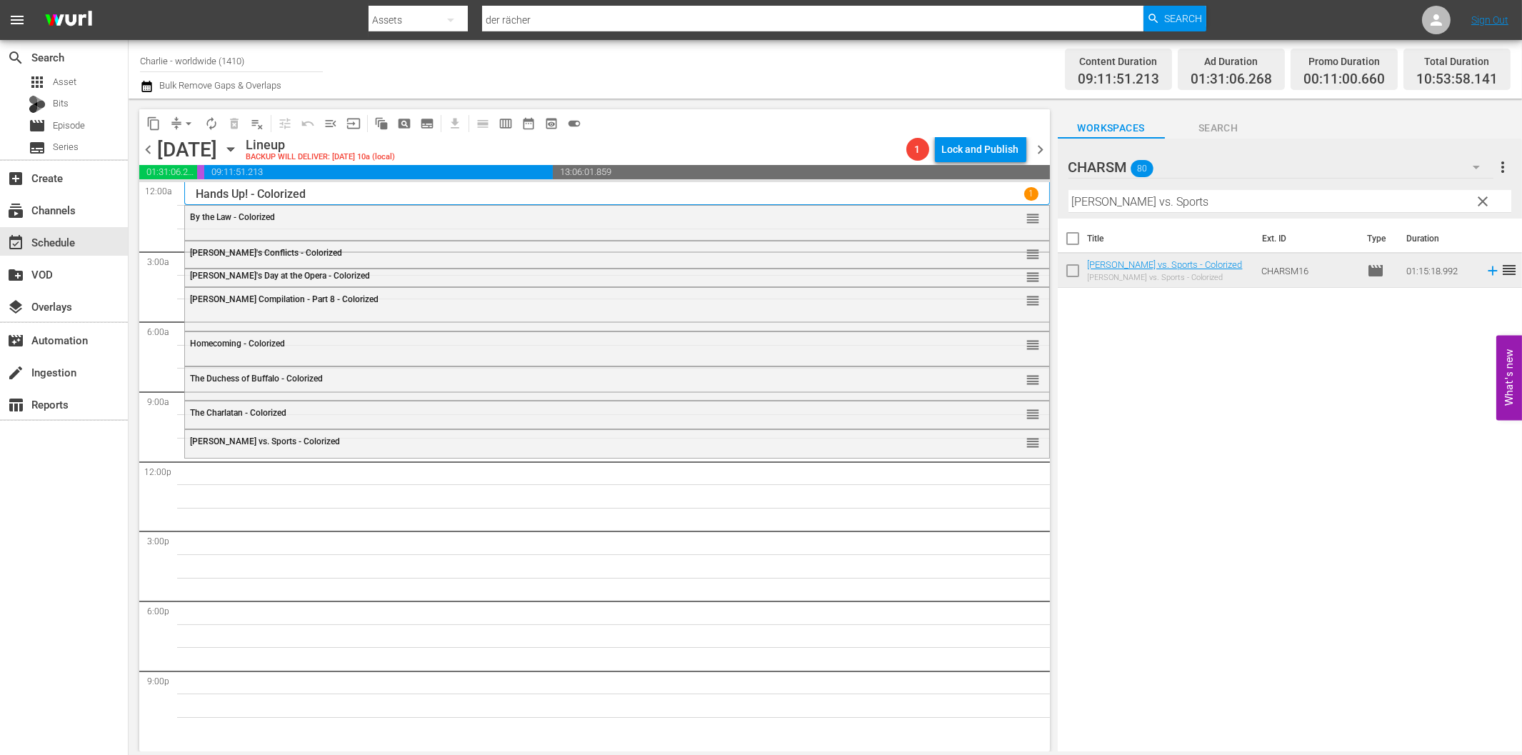
click at [1165, 197] on input "[PERSON_NAME] vs. Sports" at bounding box center [1289, 201] width 443 height 23
paste input "Dress Parade"
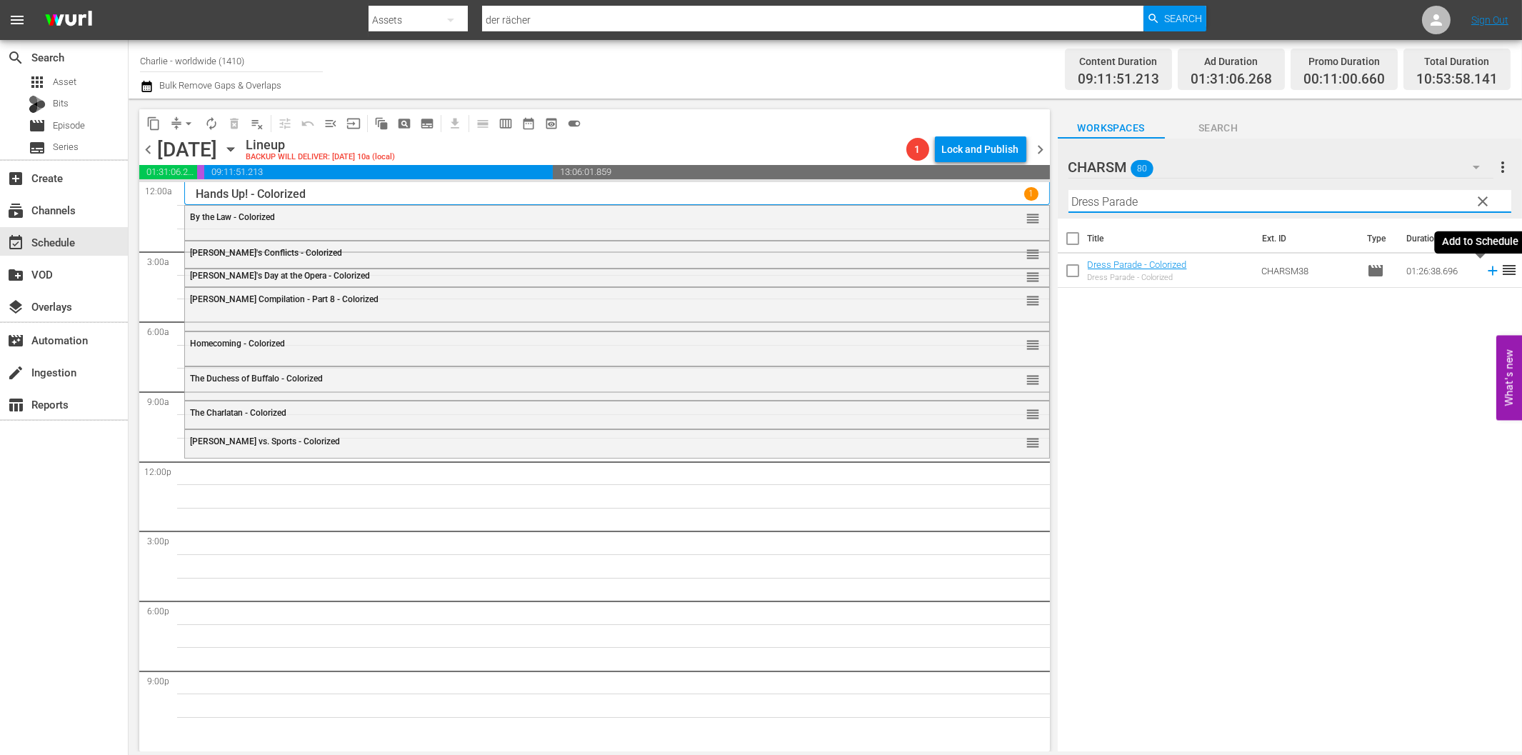
click at [1485, 273] on icon at bounding box center [1493, 271] width 16 height 16
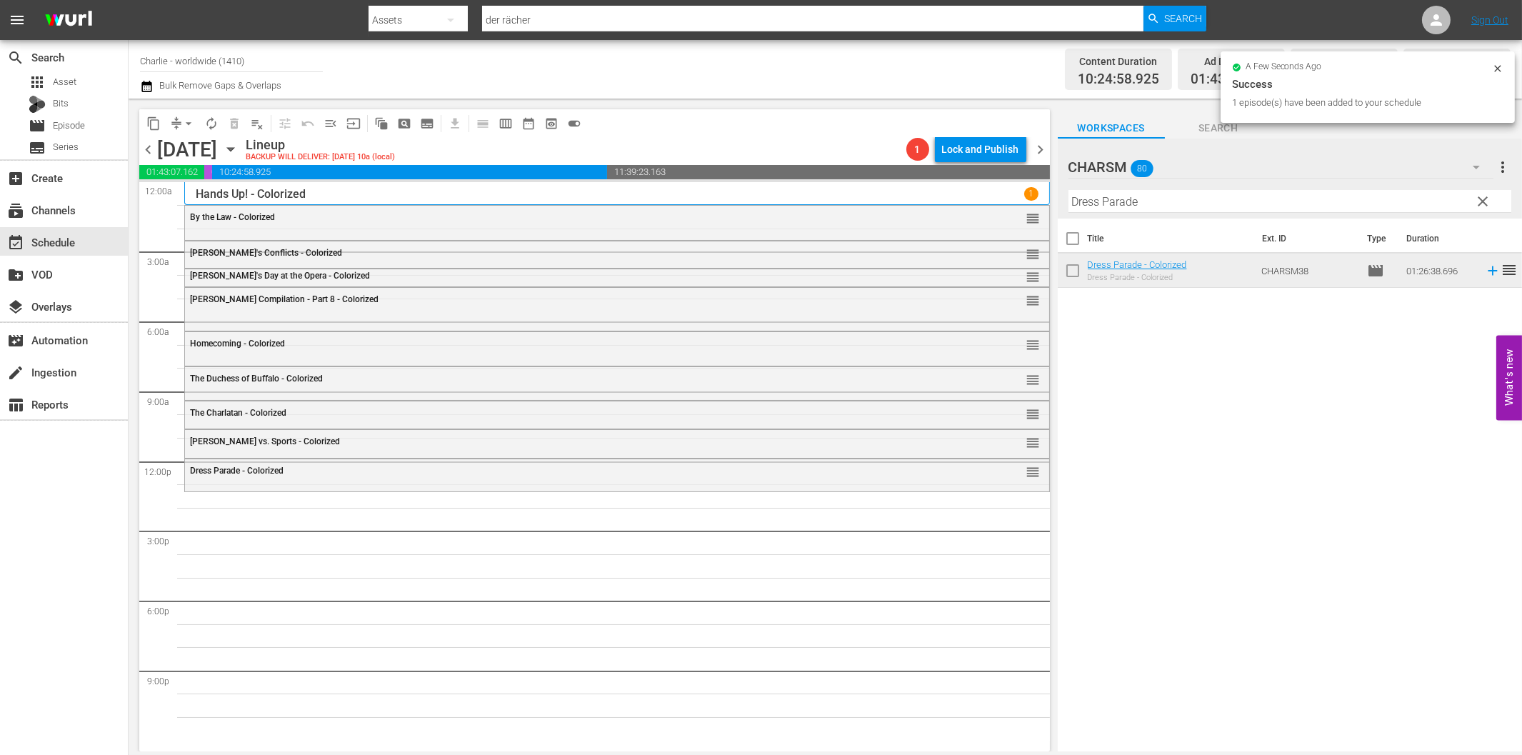
click at [1183, 204] on input "Dress Parade" at bounding box center [1289, 201] width 443 height 23
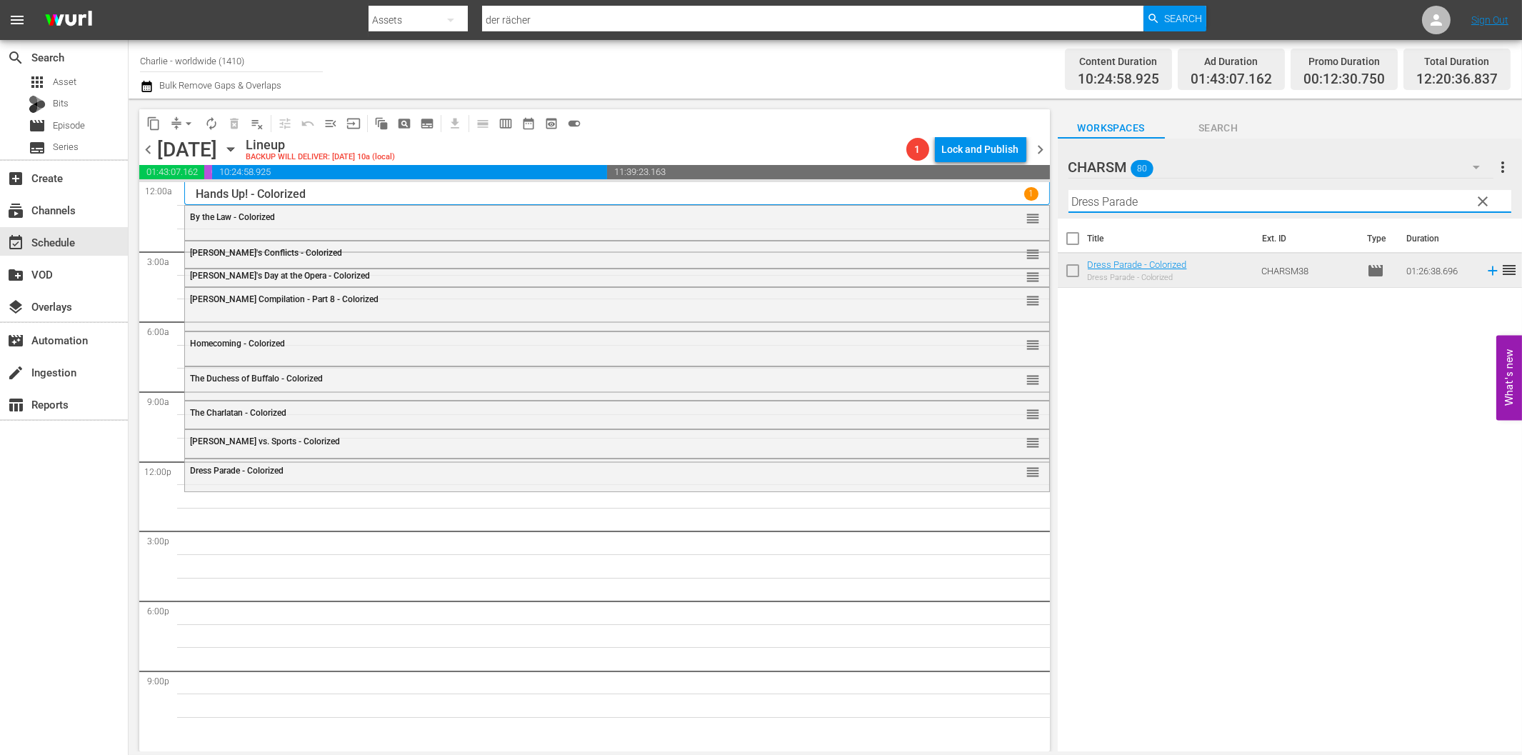
paste input "[PERSON_NAME] against the Upper Class"
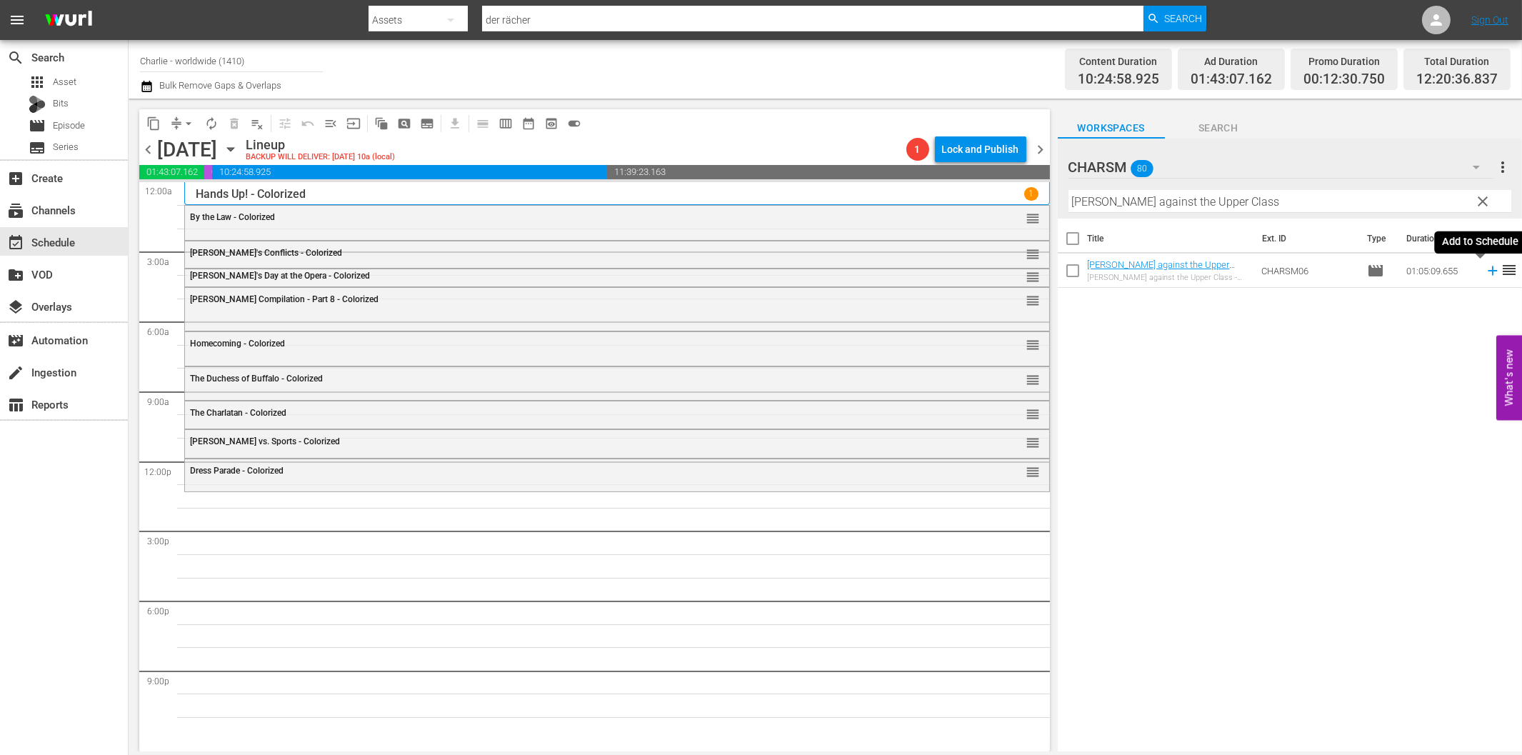
click at [1485, 272] on icon at bounding box center [1493, 271] width 16 height 16
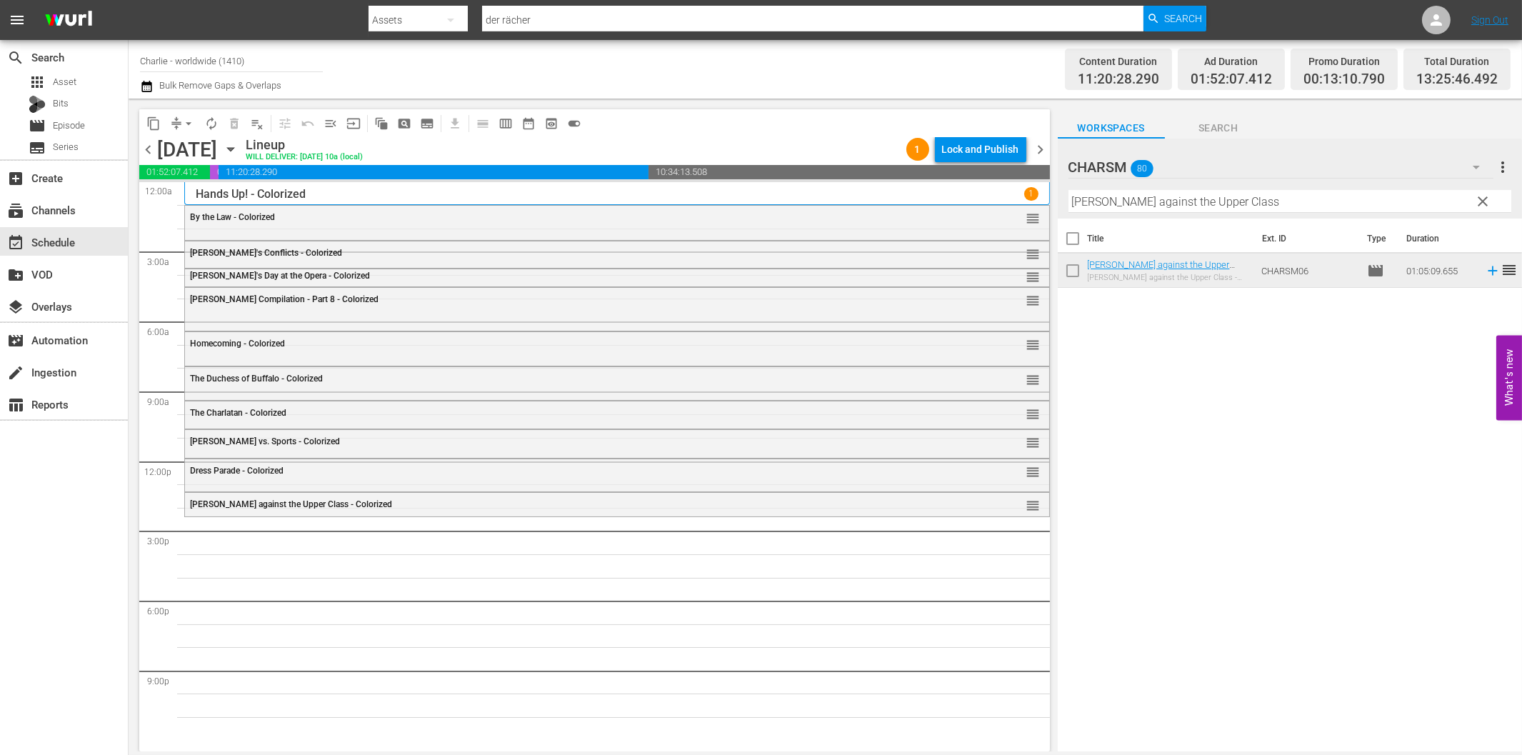
click at [1083, 209] on input "[PERSON_NAME] against the Upper Class" at bounding box center [1289, 201] width 443 height 23
paste input "[PERSON_NAME] - Why Worry?"
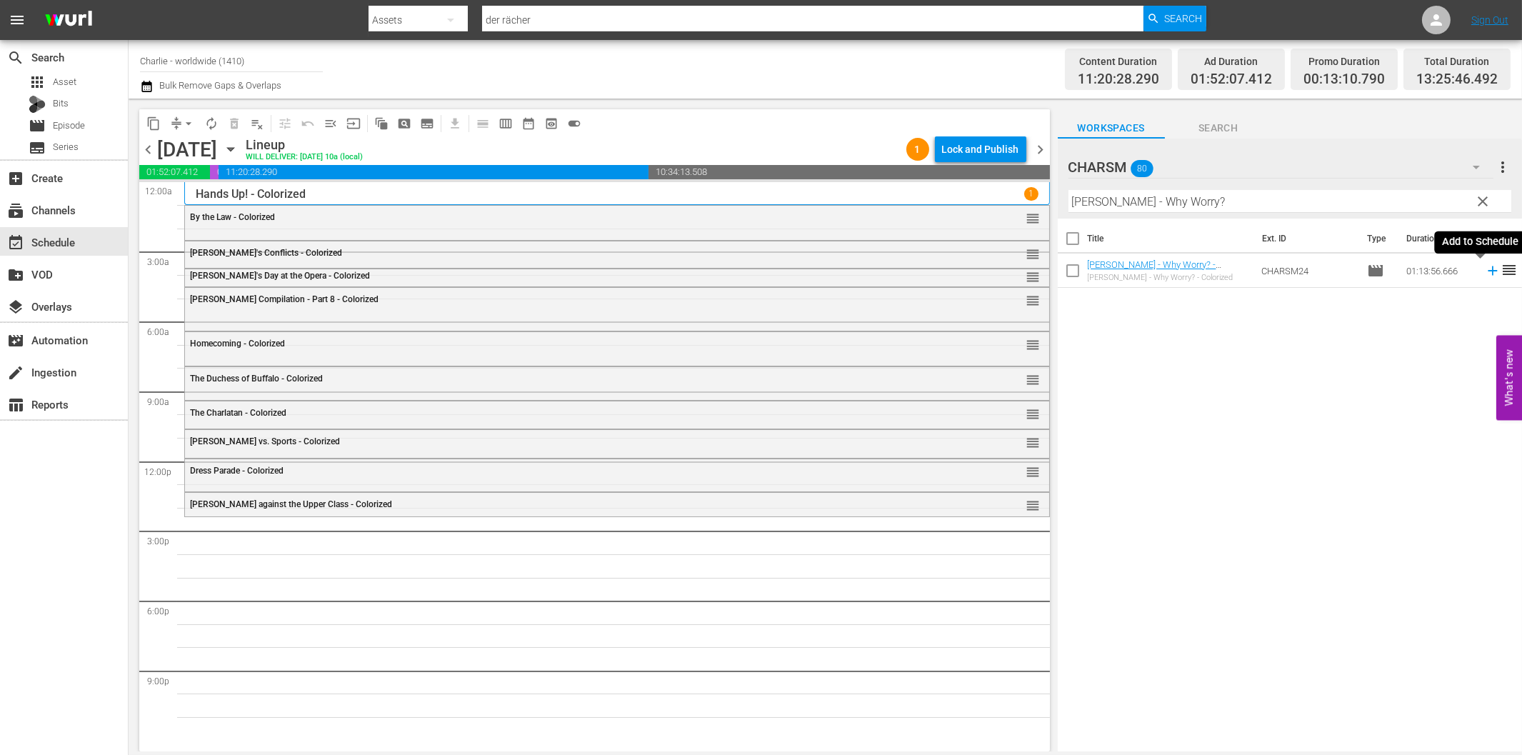
drag, startPoint x: 1481, startPoint y: 271, endPoint x: 1473, endPoint y: 272, distance: 7.9
click at [1488, 271] on icon at bounding box center [1492, 270] width 9 height 9
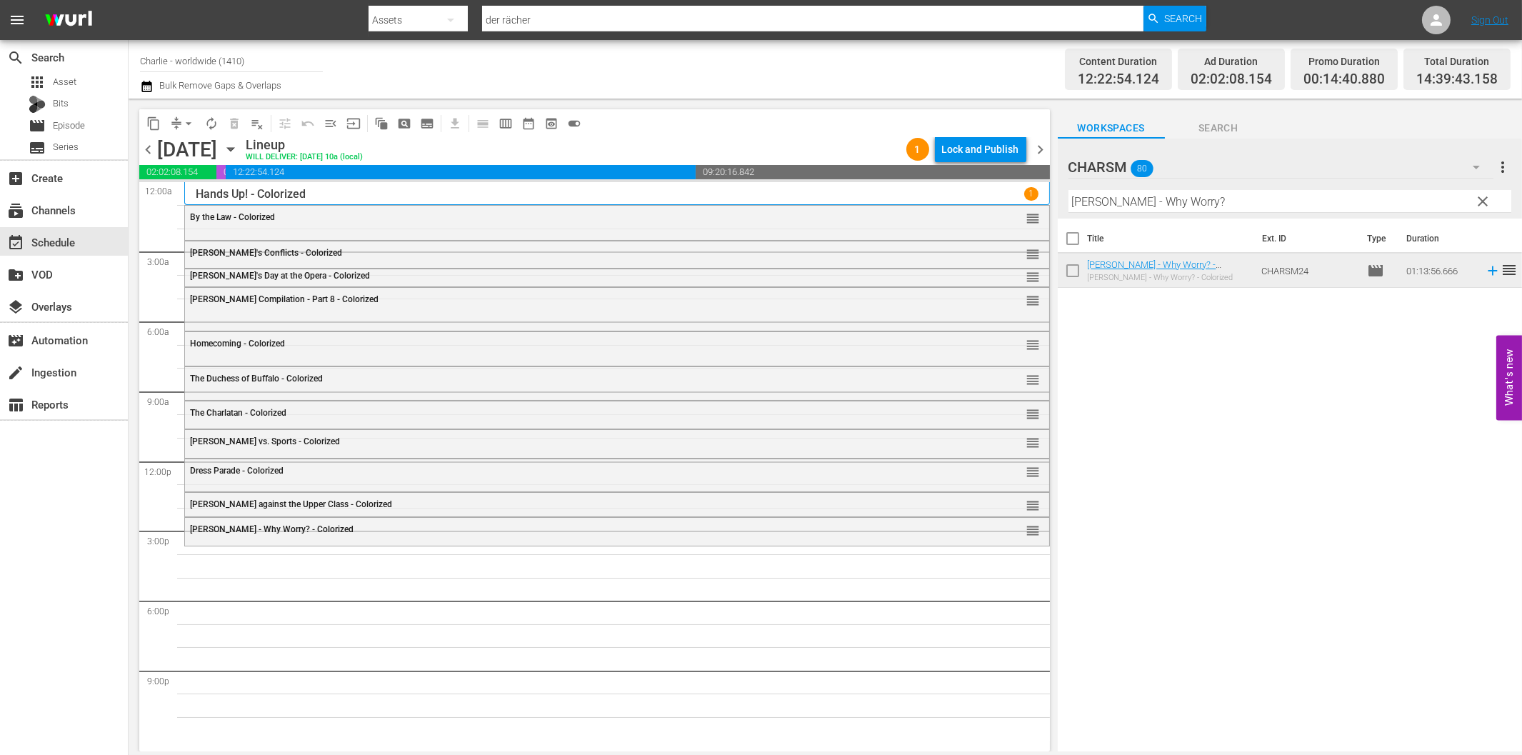
click at [1110, 205] on input "[PERSON_NAME] - Why Worry?" at bounding box center [1289, 201] width 443 height 23
paste input "The Iron Mask"
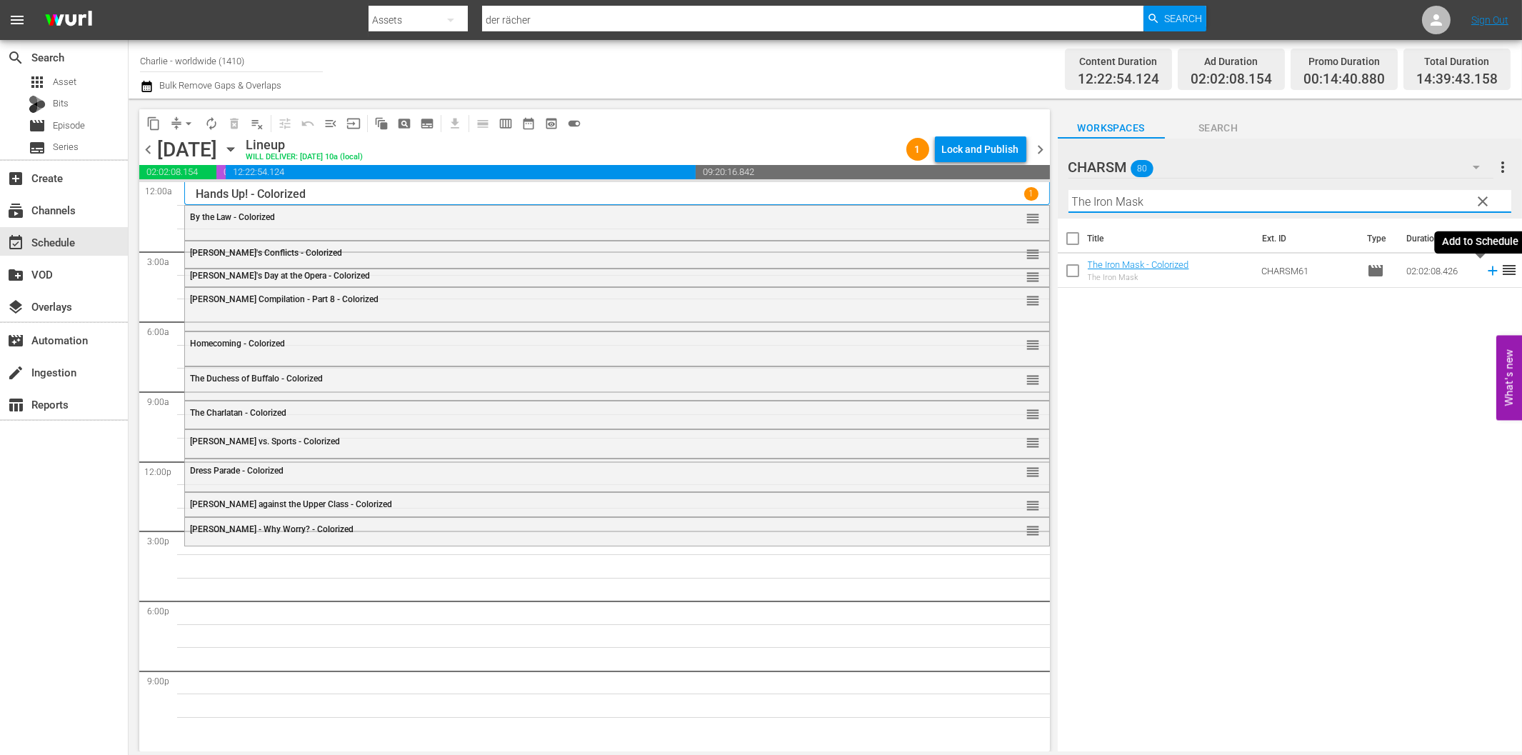
click at [1485, 267] on icon at bounding box center [1493, 271] width 16 height 16
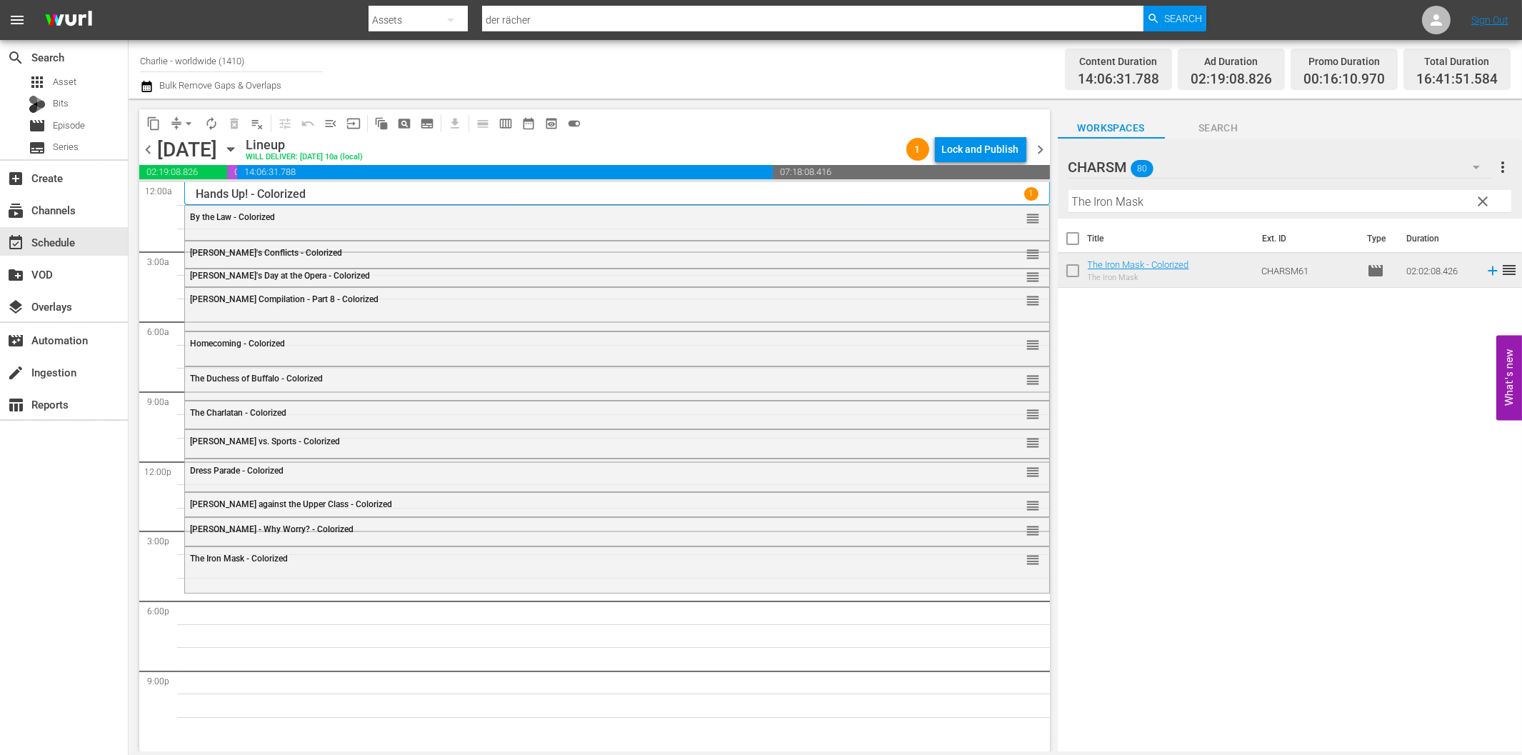
click at [1136, 207] on input "The Iron Mask" at bounding box center [1289, 201] width 443 height 23
paste input "[PERSON_NAME]'s Stay at the Hotel"
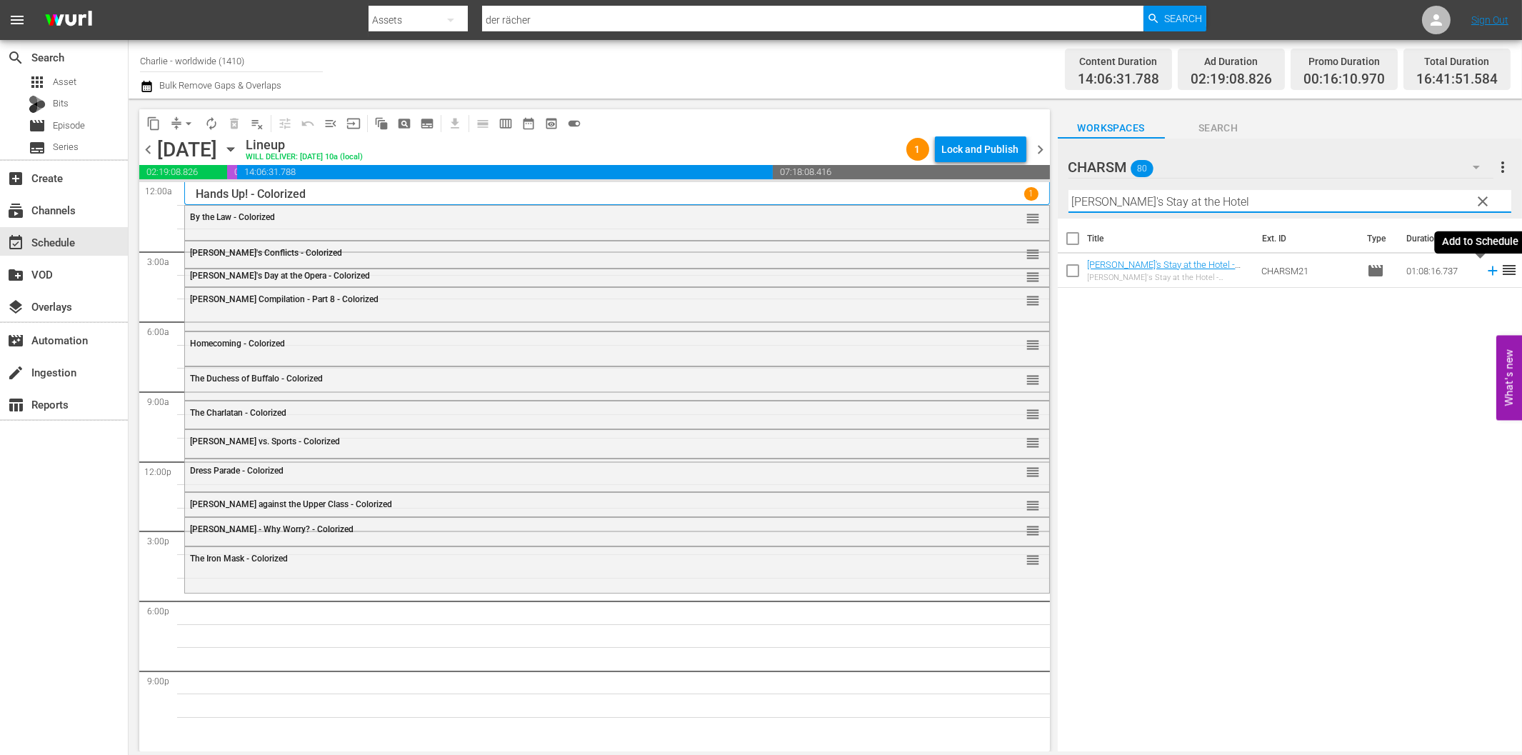
click at [1485, 269] on icon at bounding box center [1493, 271] width 16 height 16
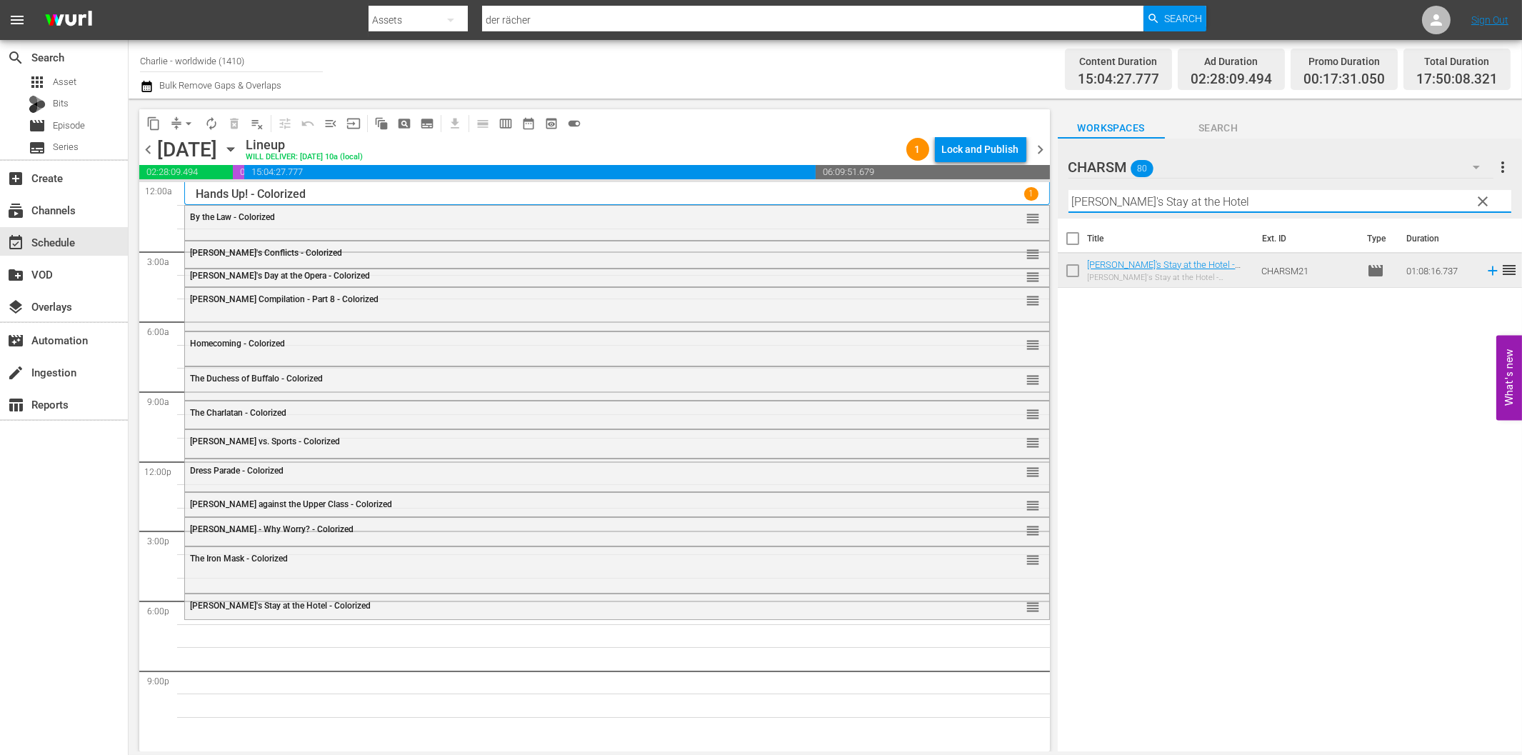
click at [1163, 203] on input "[PERSON_NAME]'s Stay at the Hotel" at bounding box center [1289, 201] width 443 height 23
paste input "at Work - Volume One"
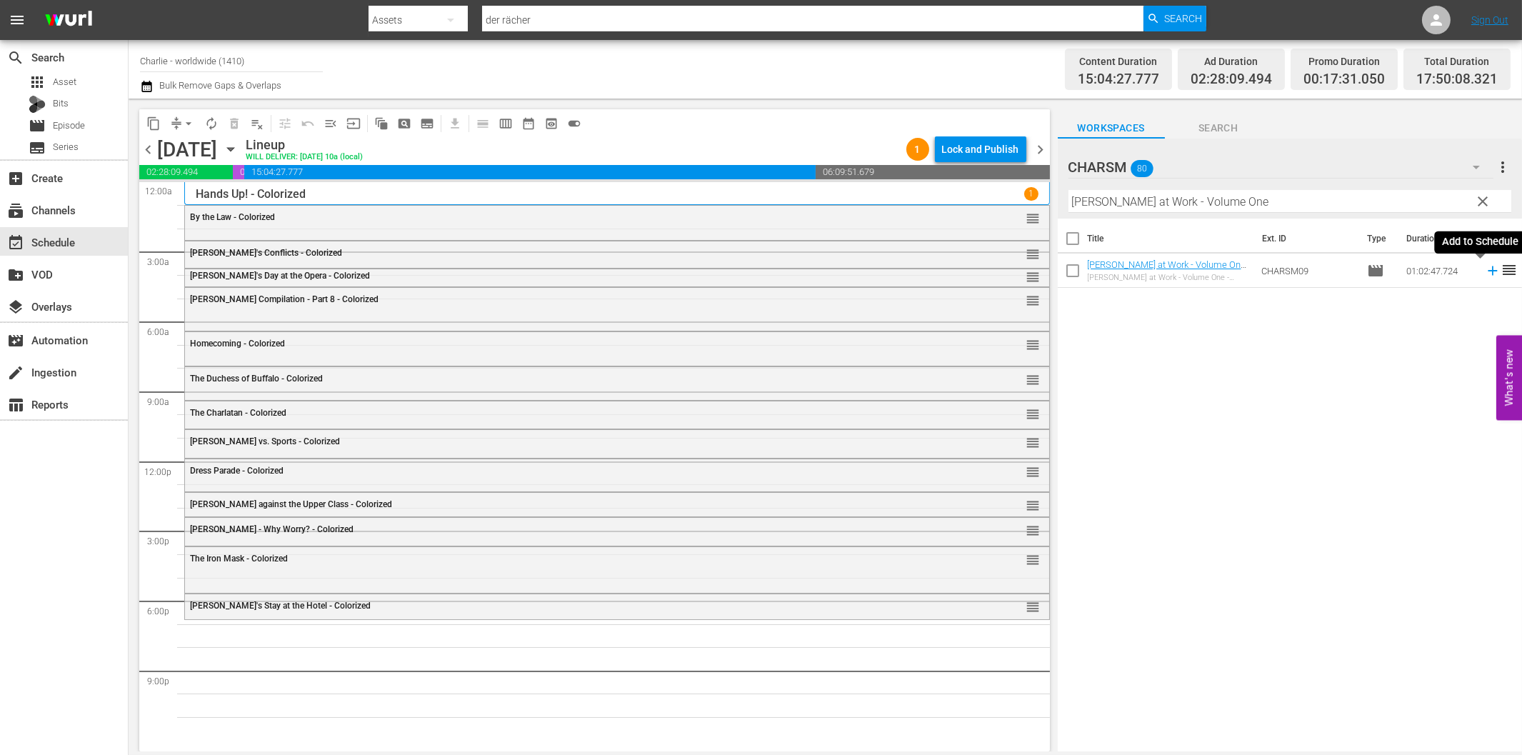
click at [1485, 269] on icon at bounding box center [1493, 271] width 16 height 16
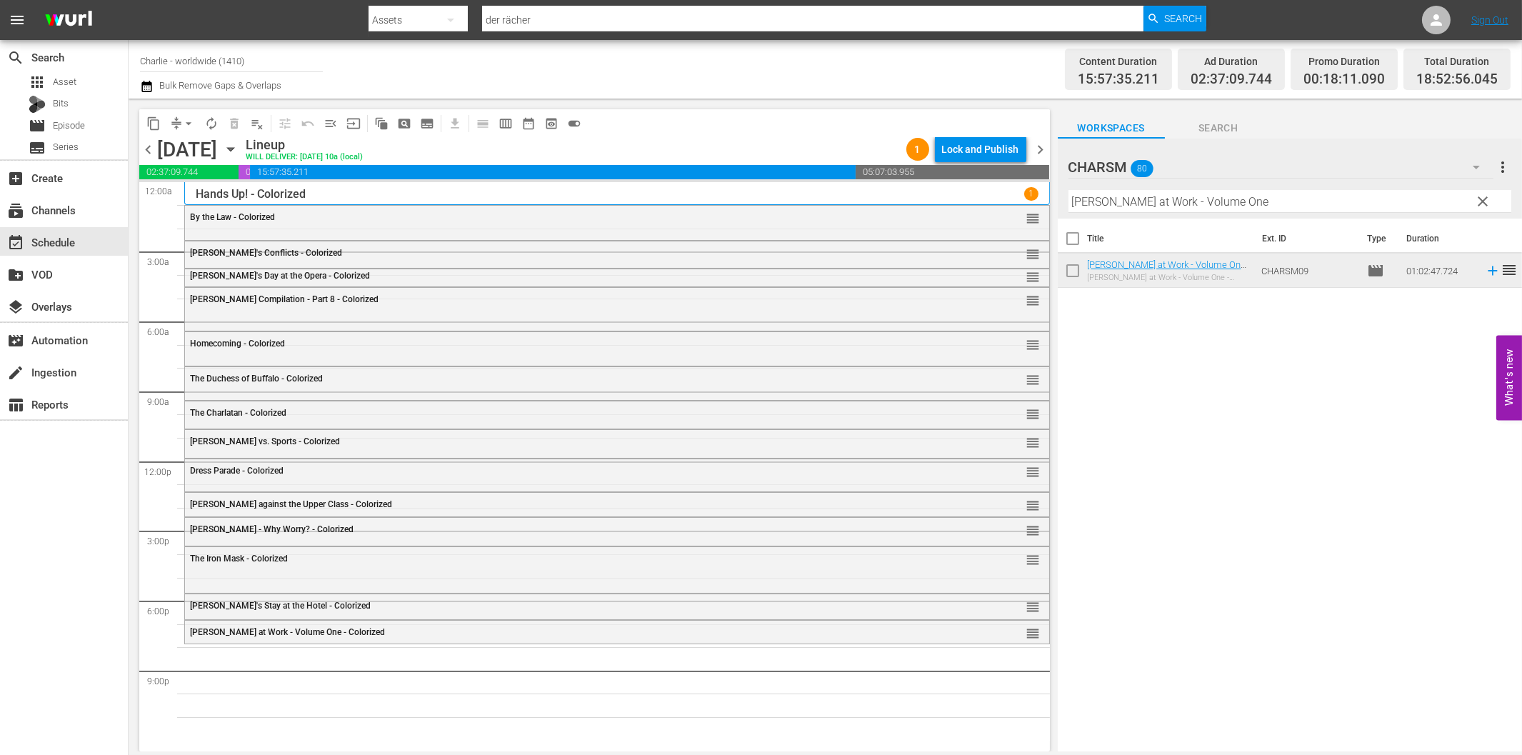
click at [1119, 203] on input "[PERSON_NAME] at Work - Volume One" at bounding box center [1289, 201] width 443 height 23
paste input "[PERSON_NAME] - Girl Shy"
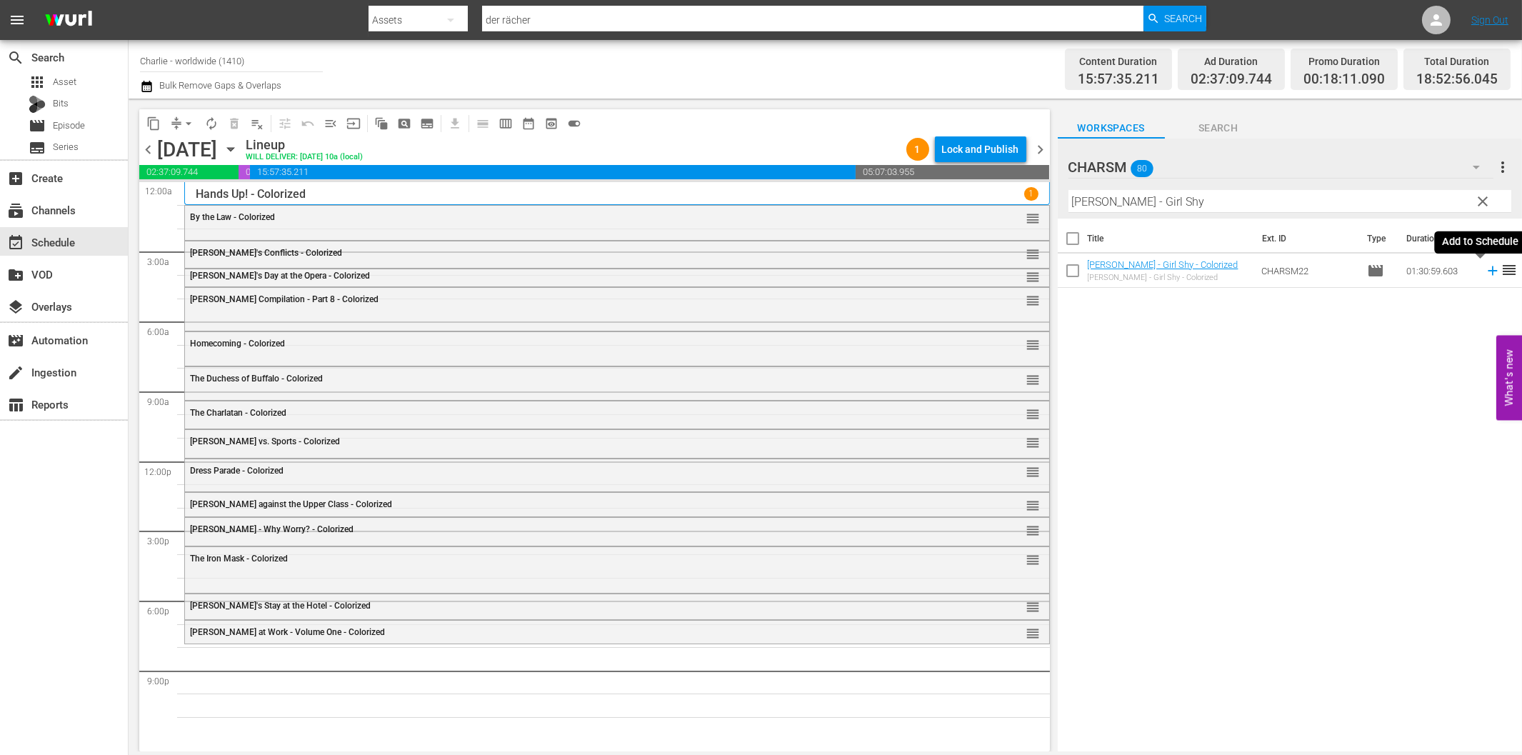
click at [1485, 267] on icon at bounding box center [1493, 271] width 16 height 16
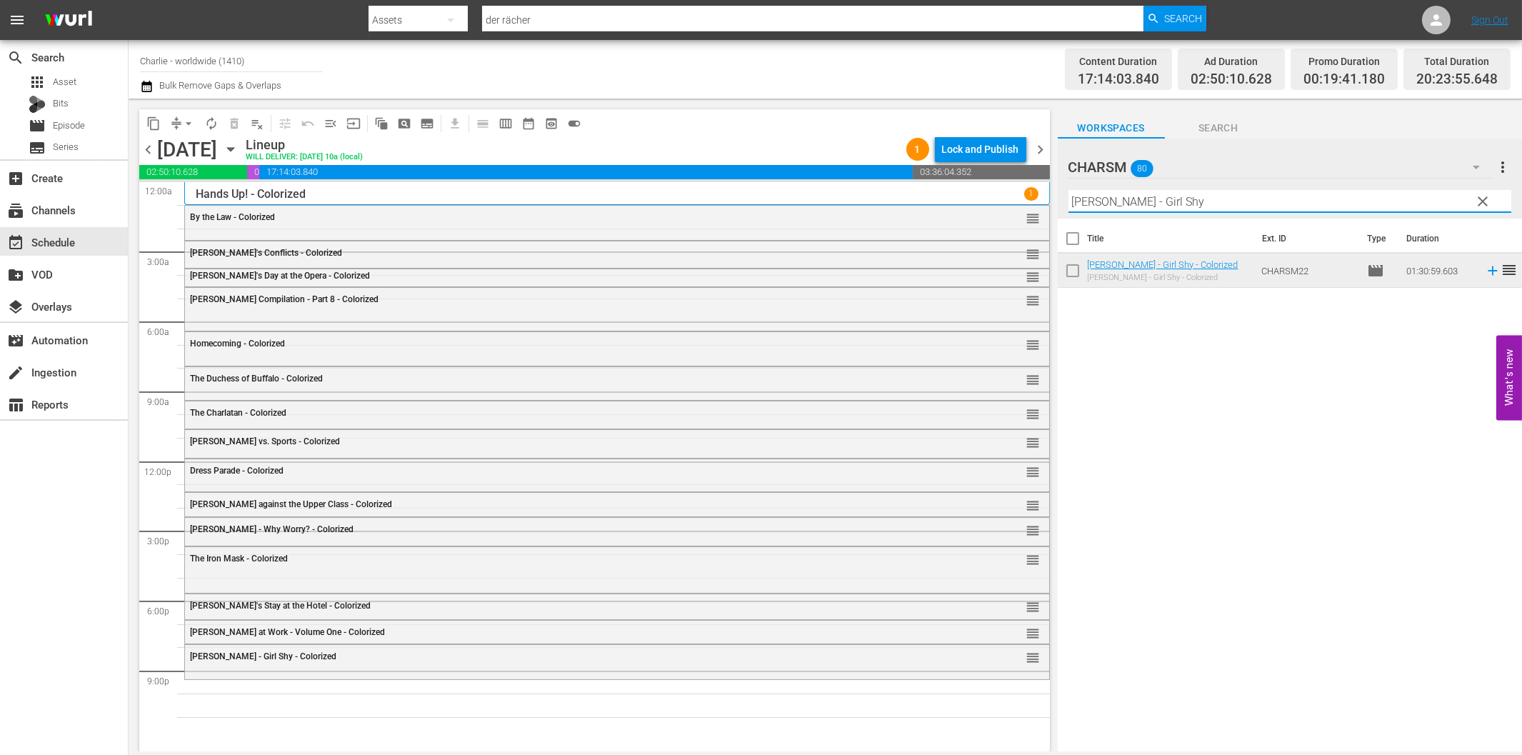
click at [1182, 198] on input "[PERSON_NAME] - Girl Shy" at bounding box center [1289, 201] width 443 height 23
paste input "The Phantom of the Opera"
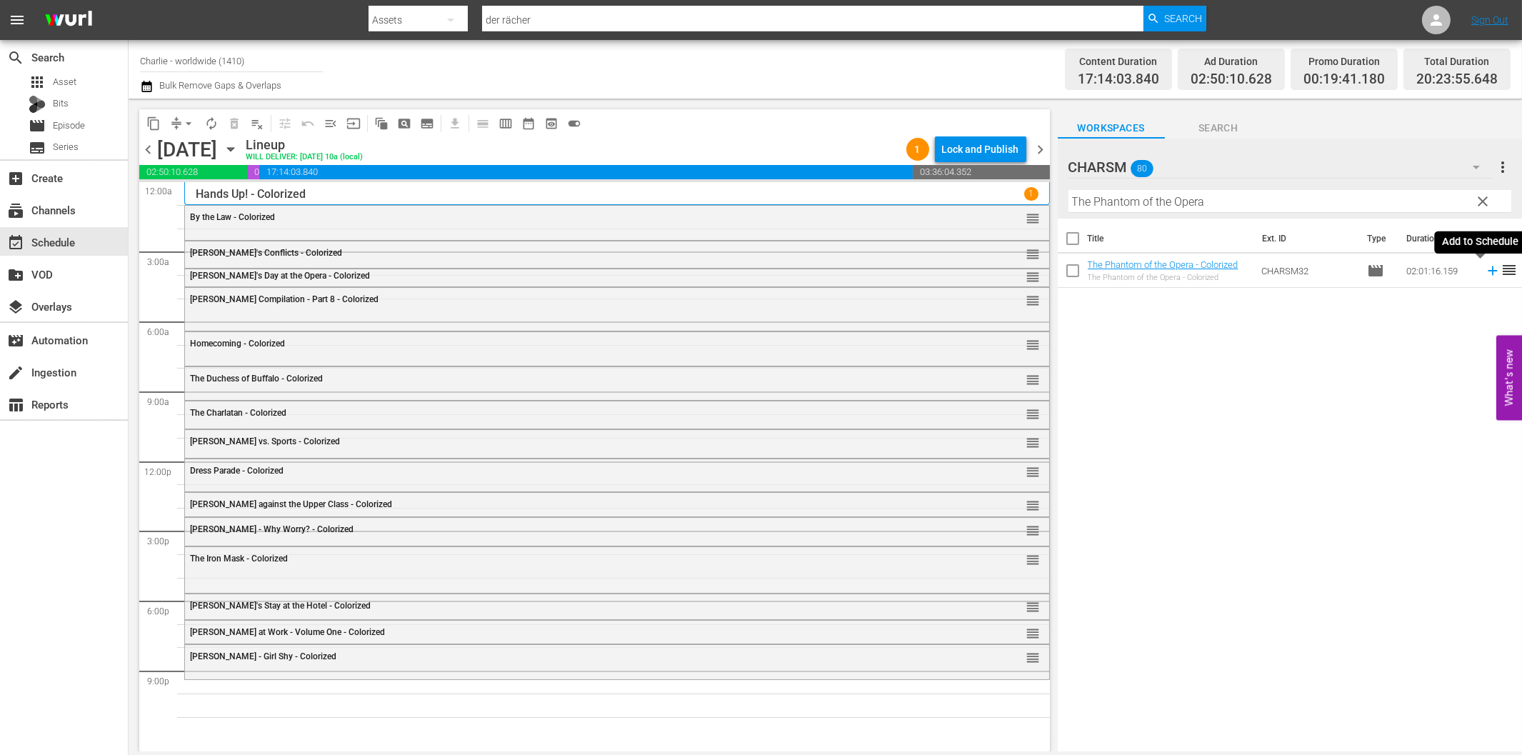
click at [1485, 272] on icon at bounding box center [1493, 271] width 16 height 16
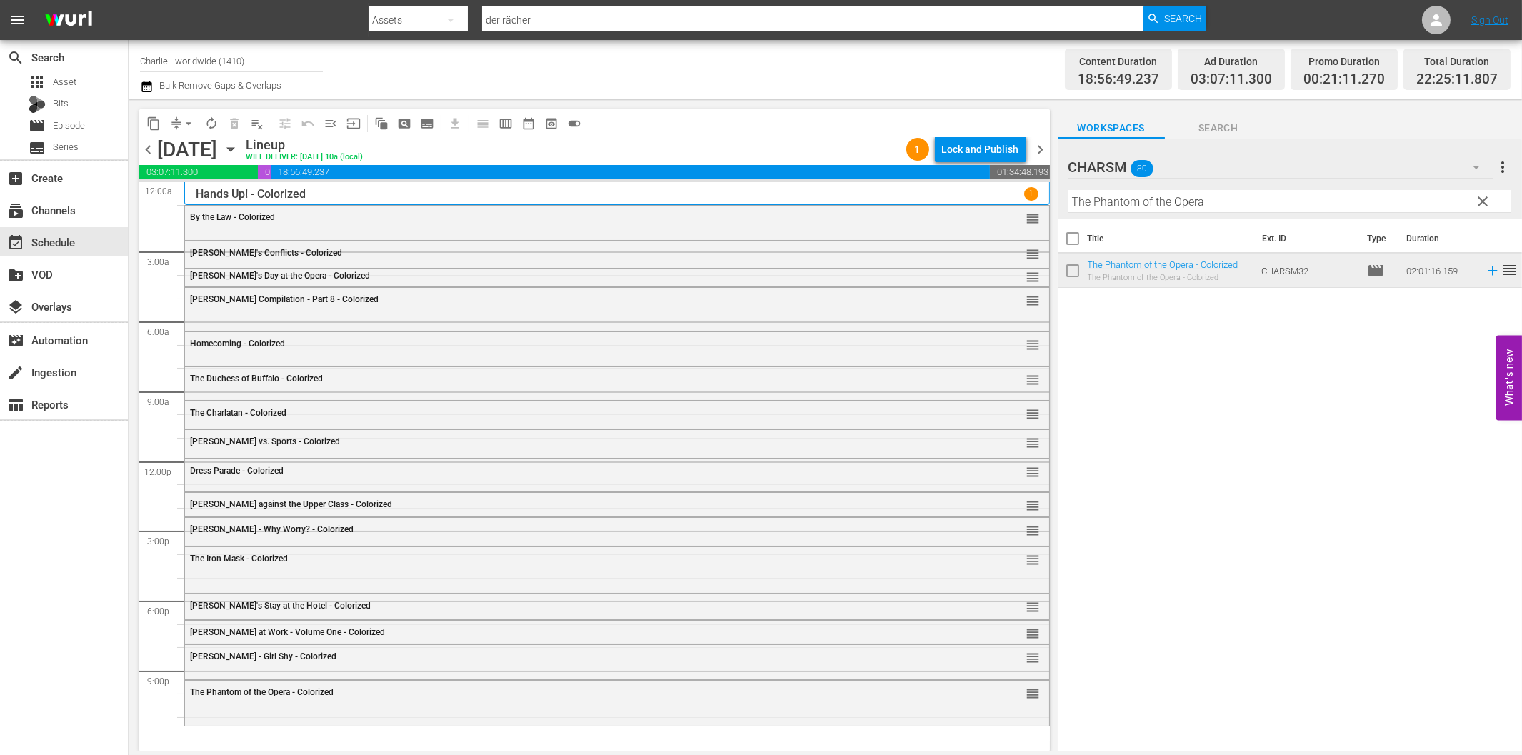
click at [1138, 203] on input "The Phantom of the Opera" at bounding box center [1289, 201] width 443 height 23
paste input "[PERSON_NAME] Compilation 1"
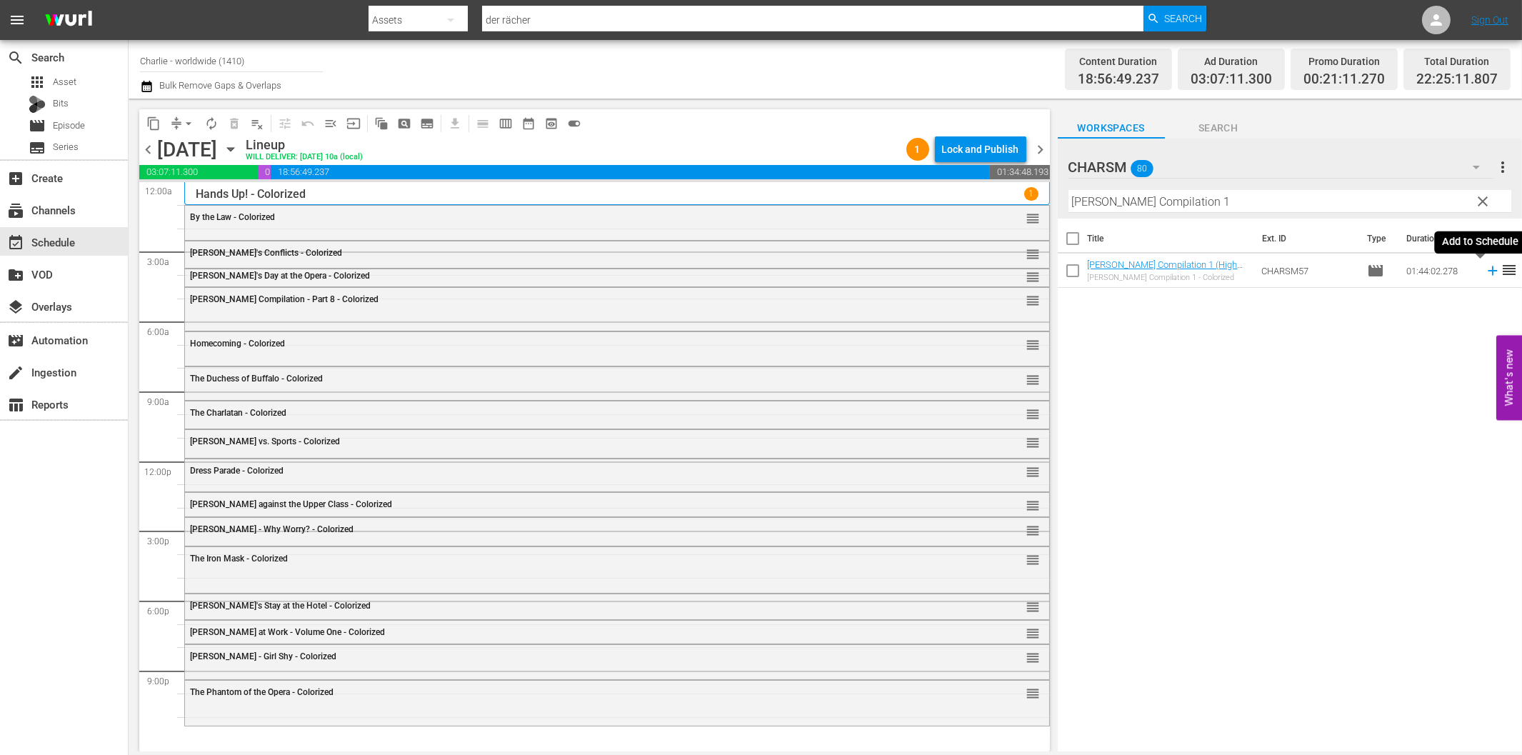
click at [1488, 271] on icon at bounding box center [1492, 270] width 9 height 9
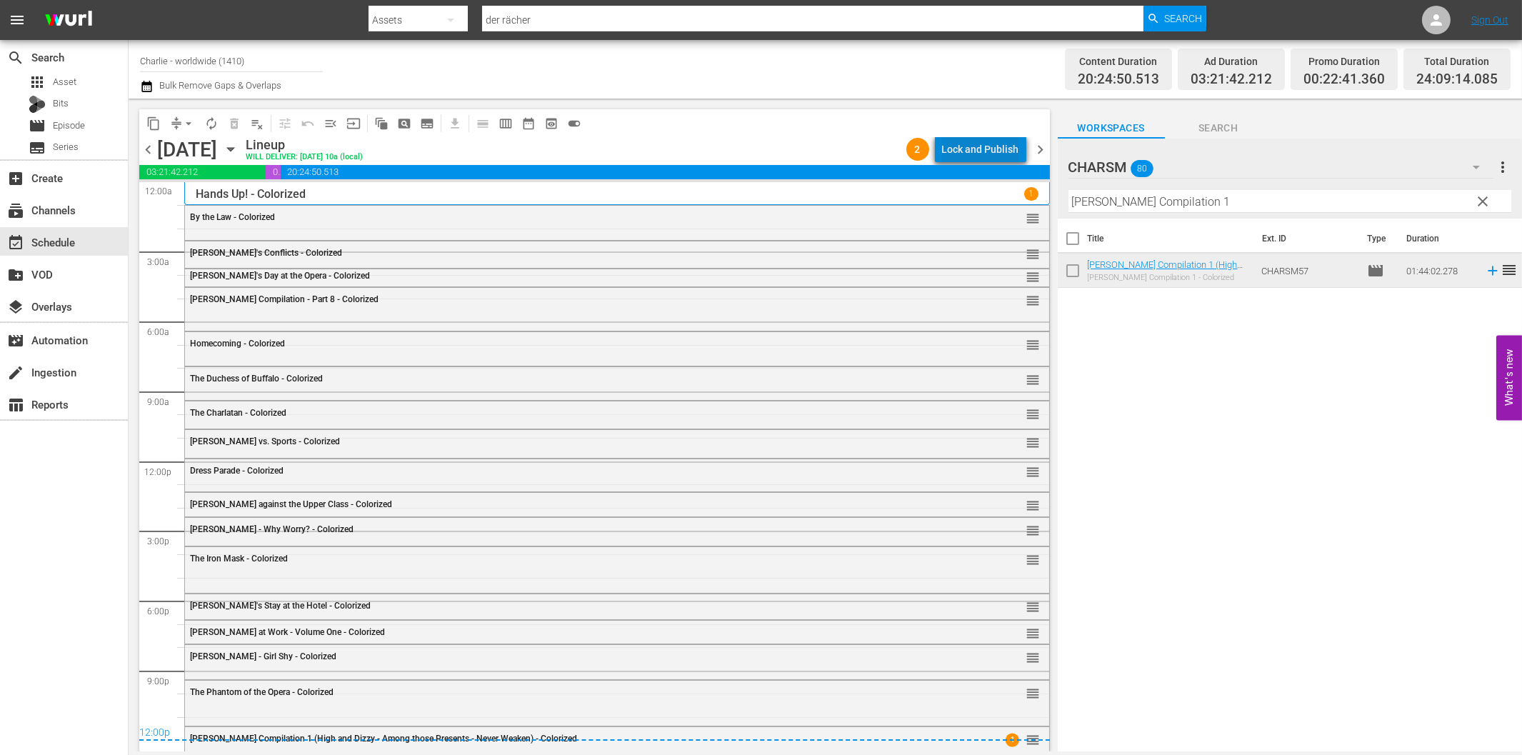
click at [991, 139] on div "Lock and Publish" at bounding box center [980, 149] width 77 height 26
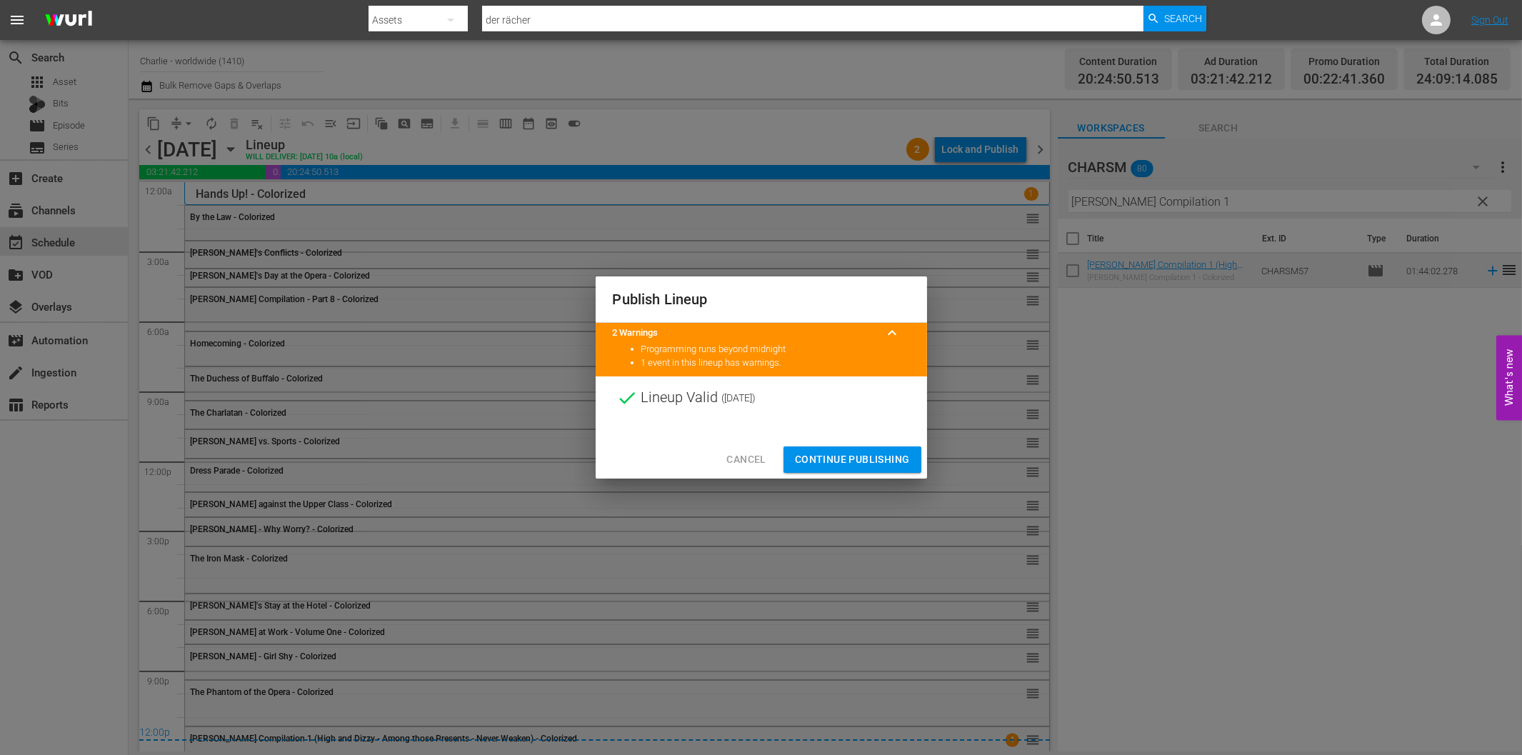
click at [869, 451] on span "Continue Publishing" at bounding box center [852, 460] width 115 height 18
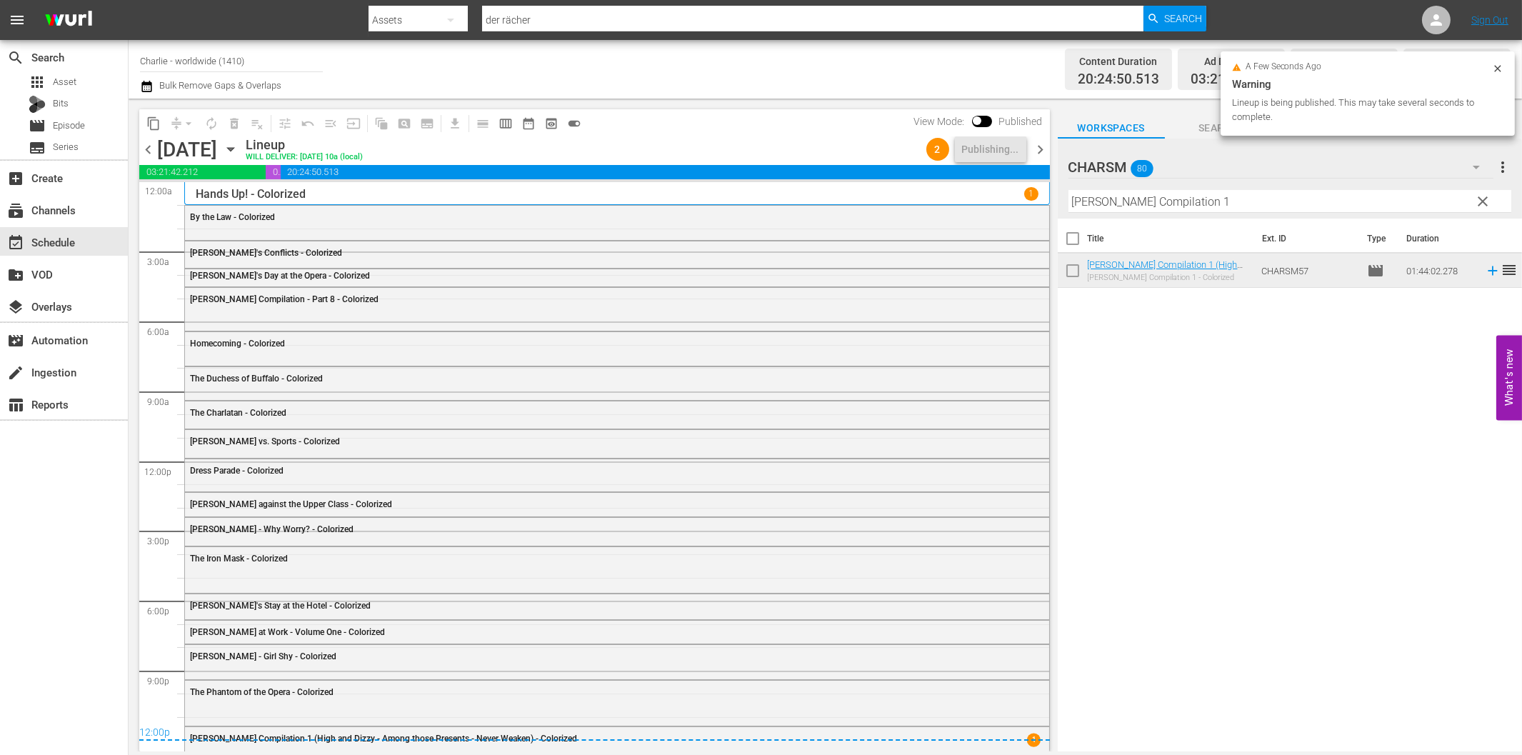
click at [1039, 148] on span "chevron_right" at bounding box center [1041, 150] width 18 height 18
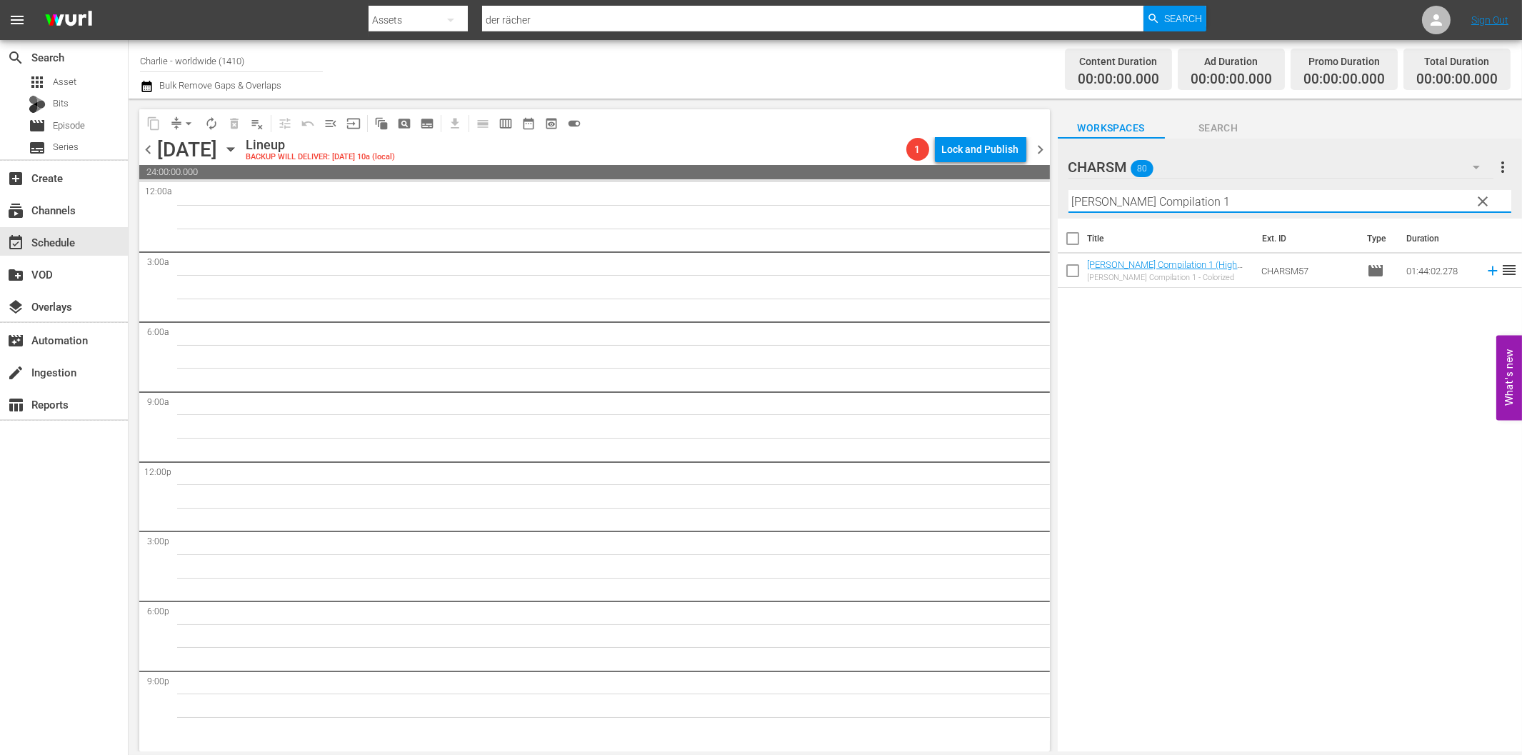
click at [1143, 205] on input "[PERSON_NAME] Compilation 1" at bounding box center [1289, 201] width 443 height 23
paste input "[PERSON_NAME] in the Army"
click at [1488, 272] on icon at bounding box center [1492, 270] width 9 height 9
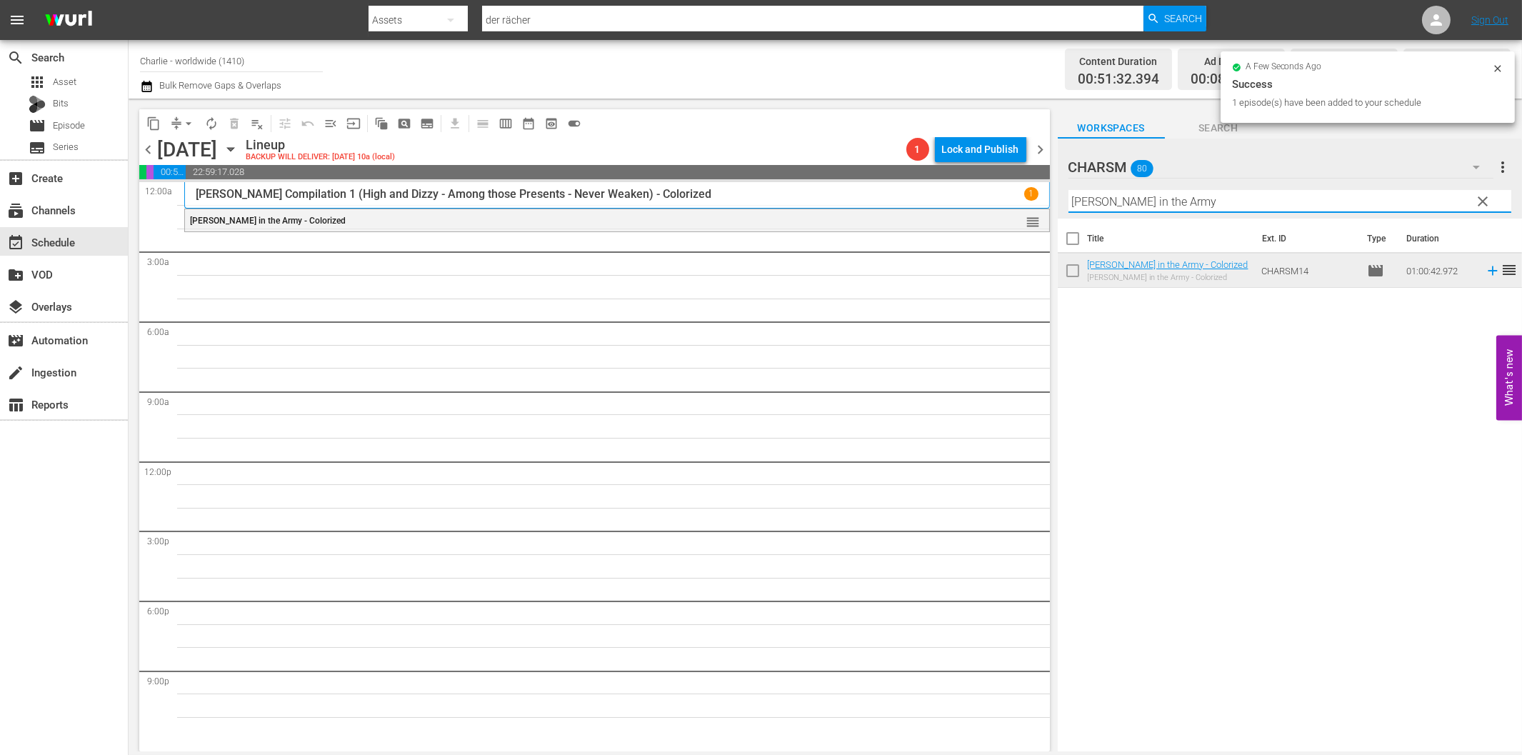
click at [1128, 206] on input "[PERSON_NAME] in the Army" at bounding box center [1289, 201] width 443 height 23
paste input "The House of Shame"
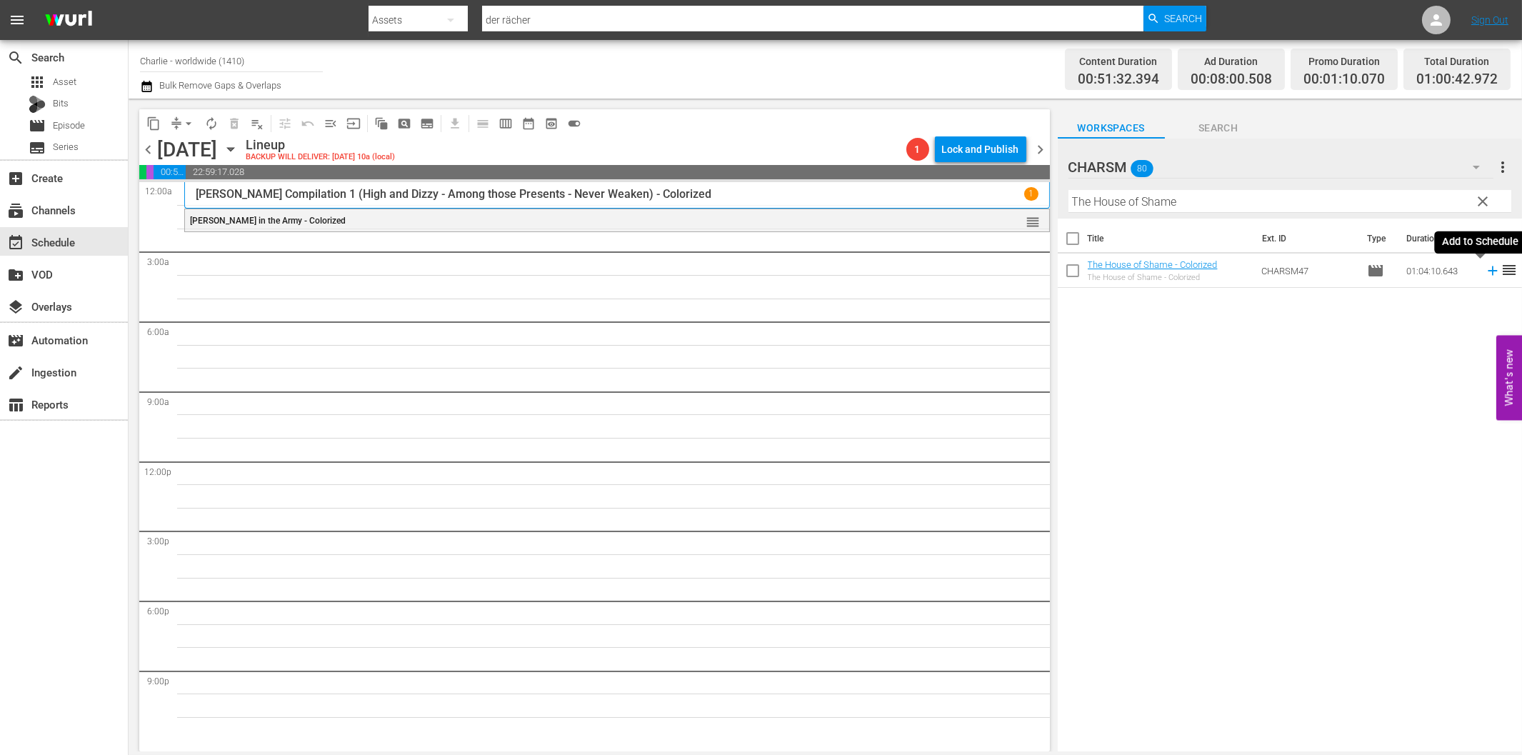
click at [1485, 275] on icon at bounding box center [1493, 271] width 16 height 16
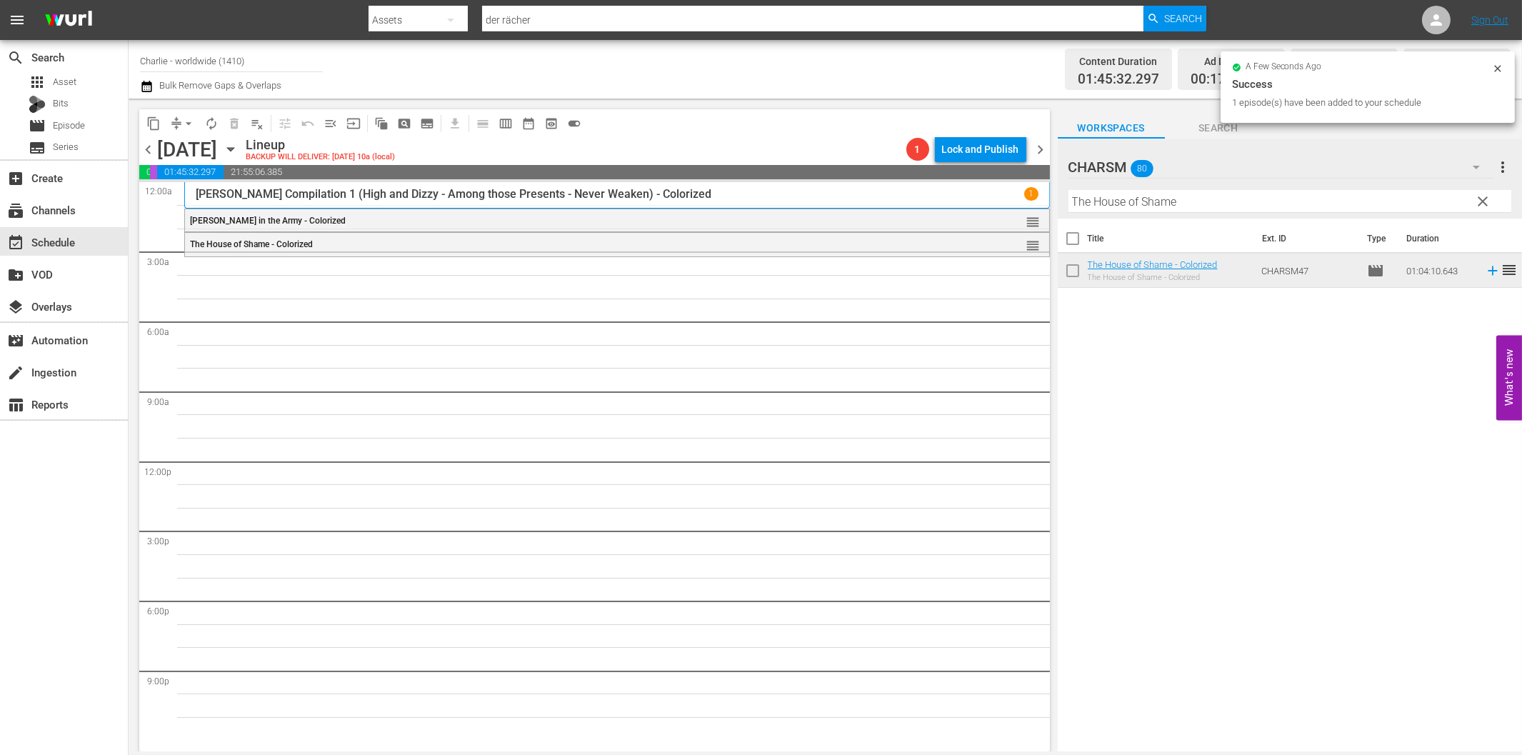
click at [1121, 209] on input "The House of Shame" at bounding box center [1289, 201] width 443 height 23
paste input "Laurel & Hardy Silent Chronicles - Vol. 5"
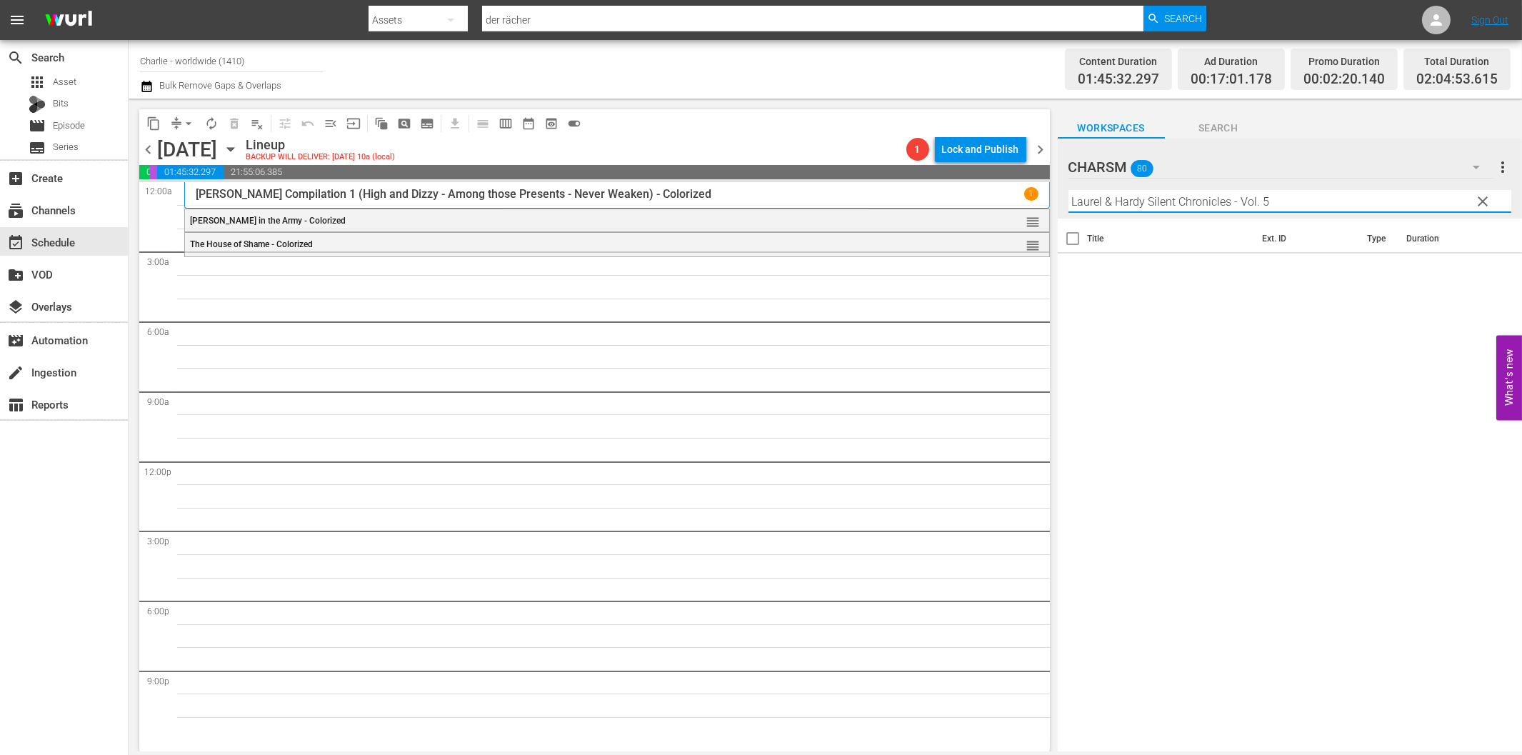
drag, startPoint x: 1231, startPoint y: 199, endPoint x: 1332, endPoint y: 205, distance: 100.9
click at [1318, 202] on input "Laurel & Hardy Silent Chronicles - Vol. 5" at bounding box center [1289, 201] width 443 height 23
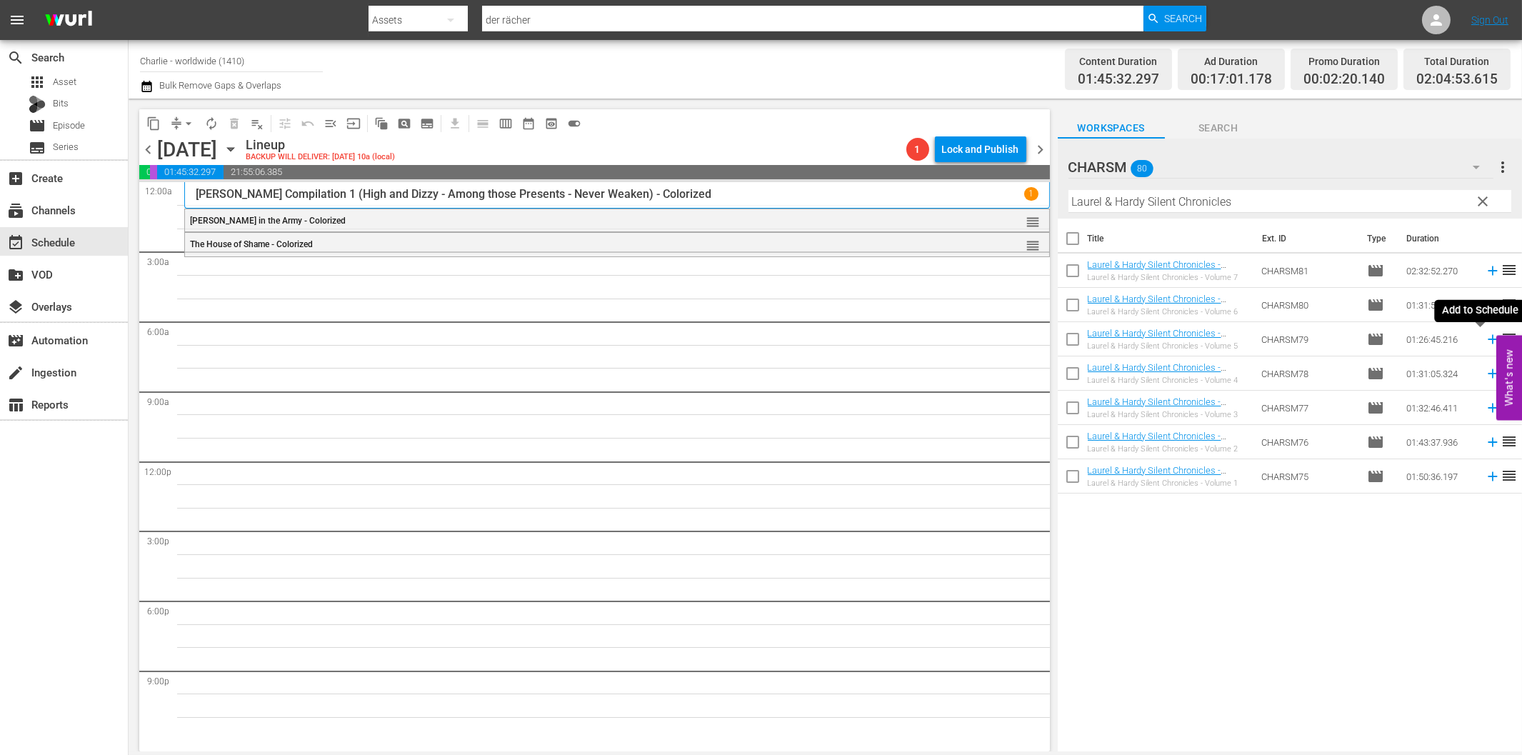
click at [1485, 334] on icon at bounding box center [1493, 339] width 16 height 16
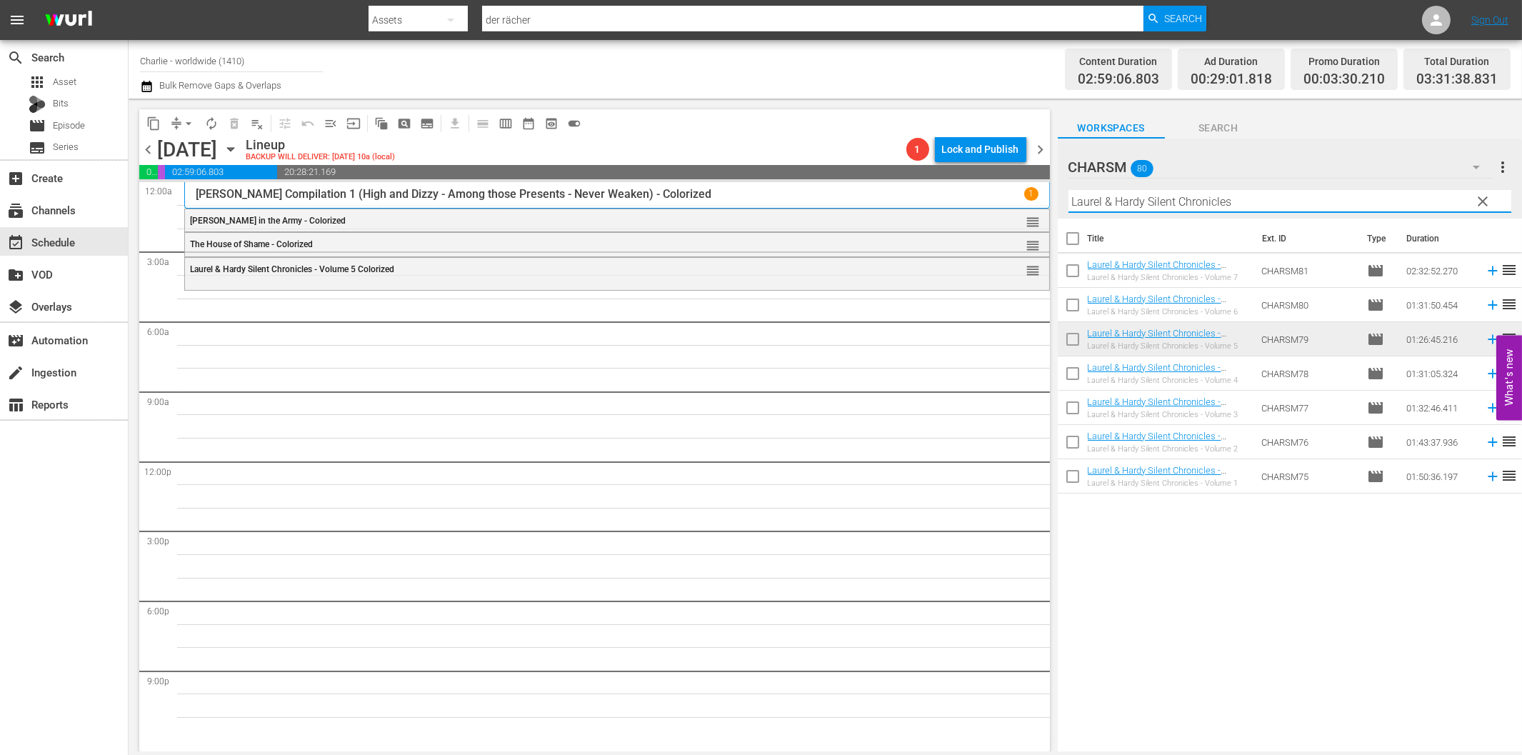
click at [1330, 207] on input "Laurel & Hardy Silent Chronicles" at bounding box center [1289, 201] width 443 height 23
paste input "[PERSON_NAME] Compilation - Part 1"
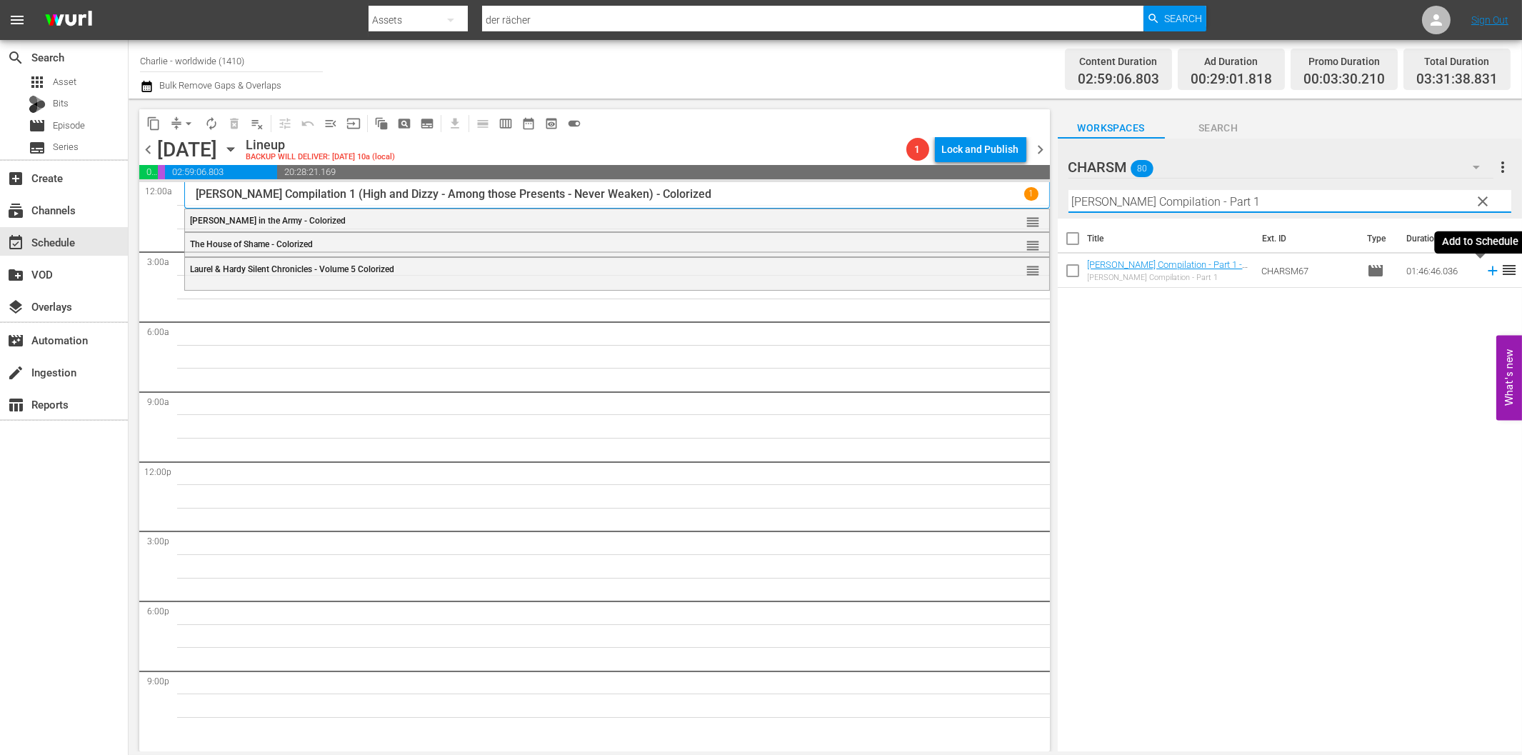
click at [1485, 270] on icon at bounding box center [1493, 271] width 16 height 16
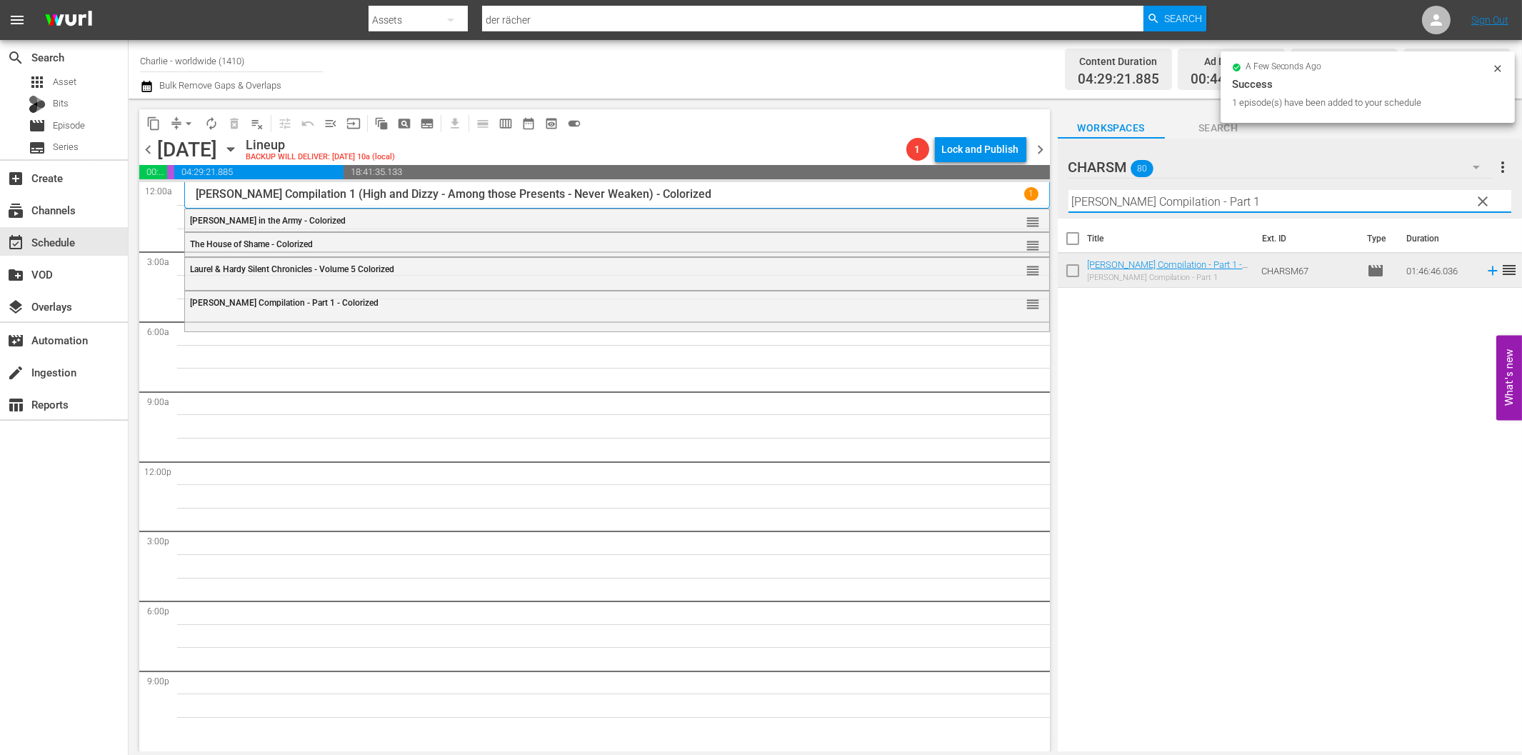
click at [1096, 204] on input "[PERSON_NAME] Compilation - Part 1" at bounding box center [1289, 201] width 443 height 23
paste input "[PERSON_NAME] - Hot Water"
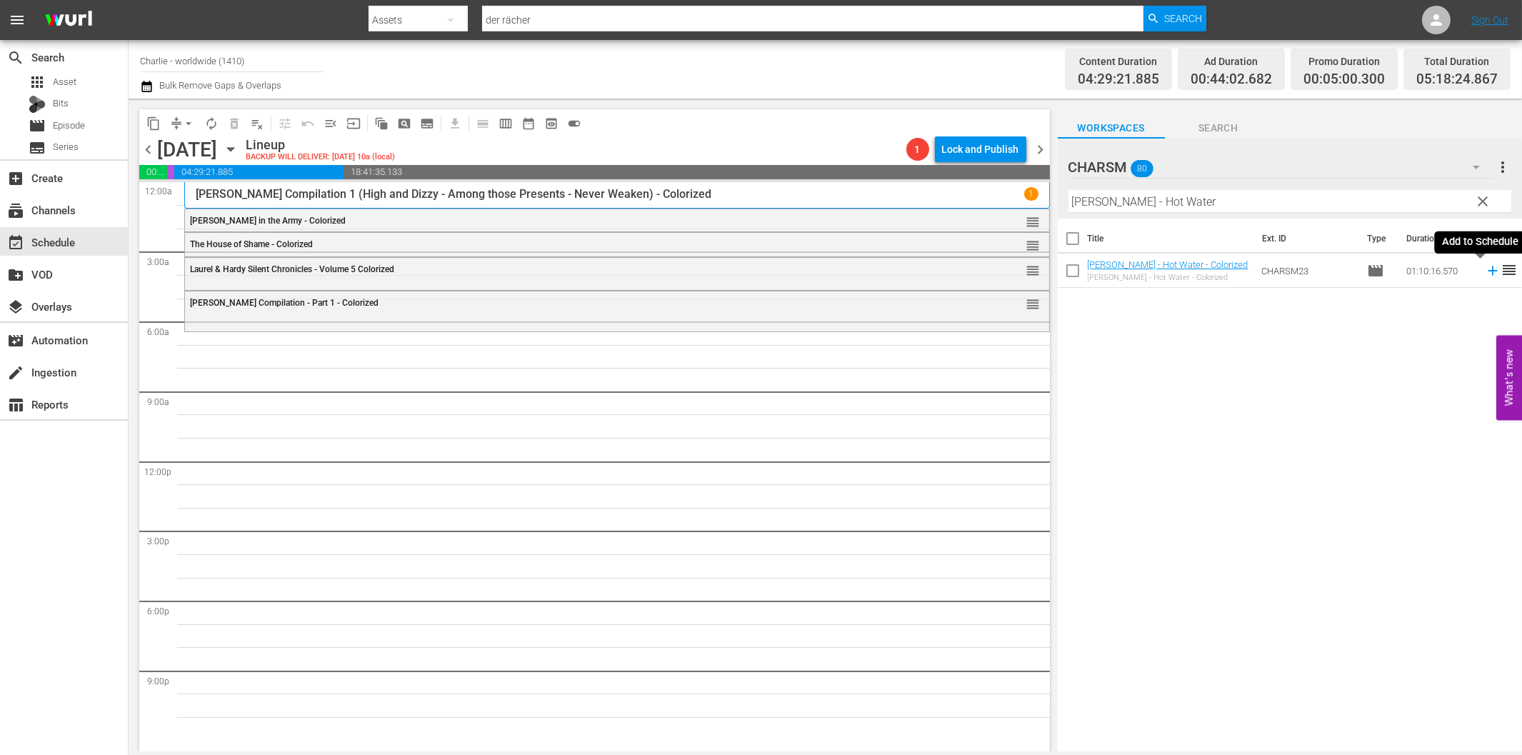
click at [1488, 270] on icon at bounding box center [1492, 270] width 9 height 9
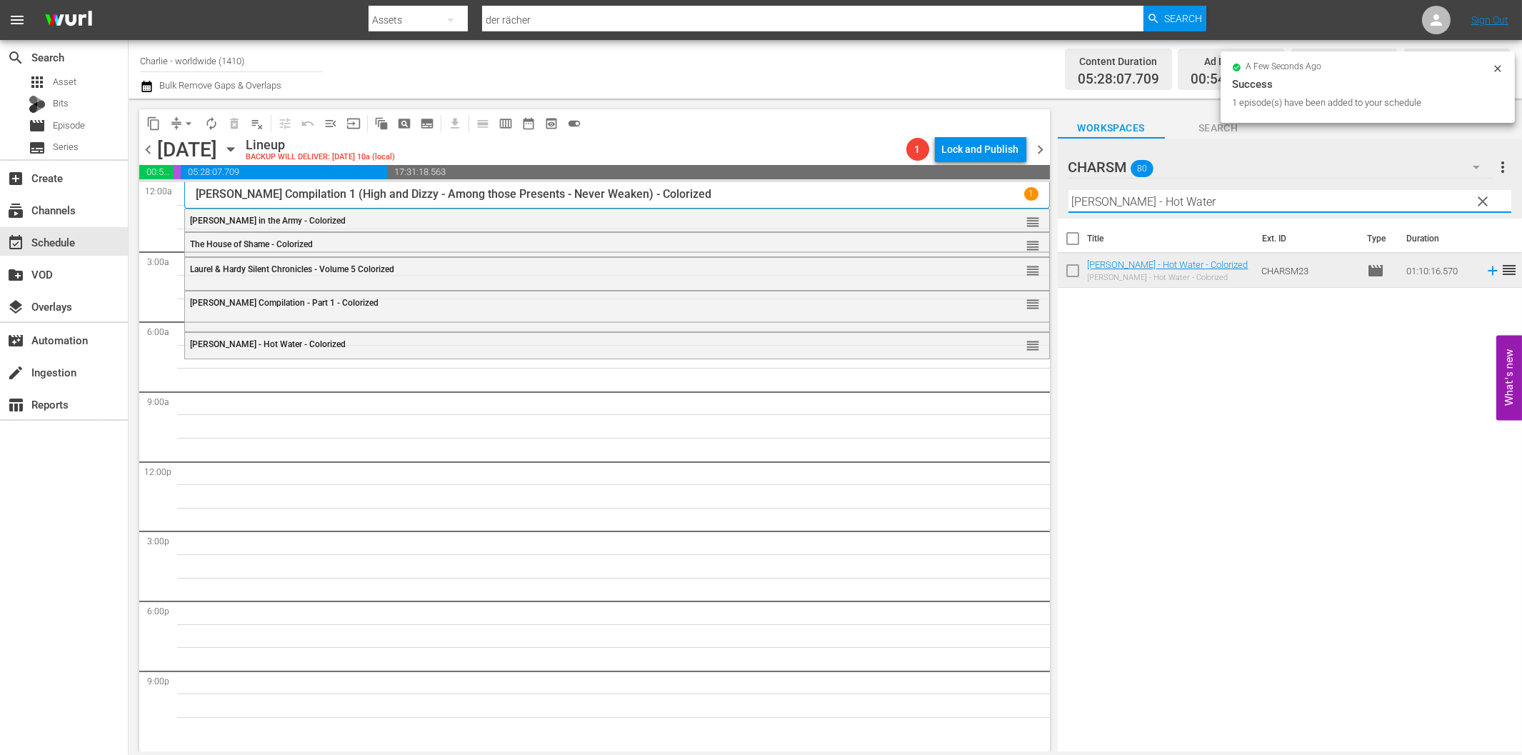
click at [1111, 202] on input "[PERSON_NAME] - Hot Water" at bounding box center [1289, 201] width 443 height 23
paste input "[PERSON_NAME] Compilation – Part 6"
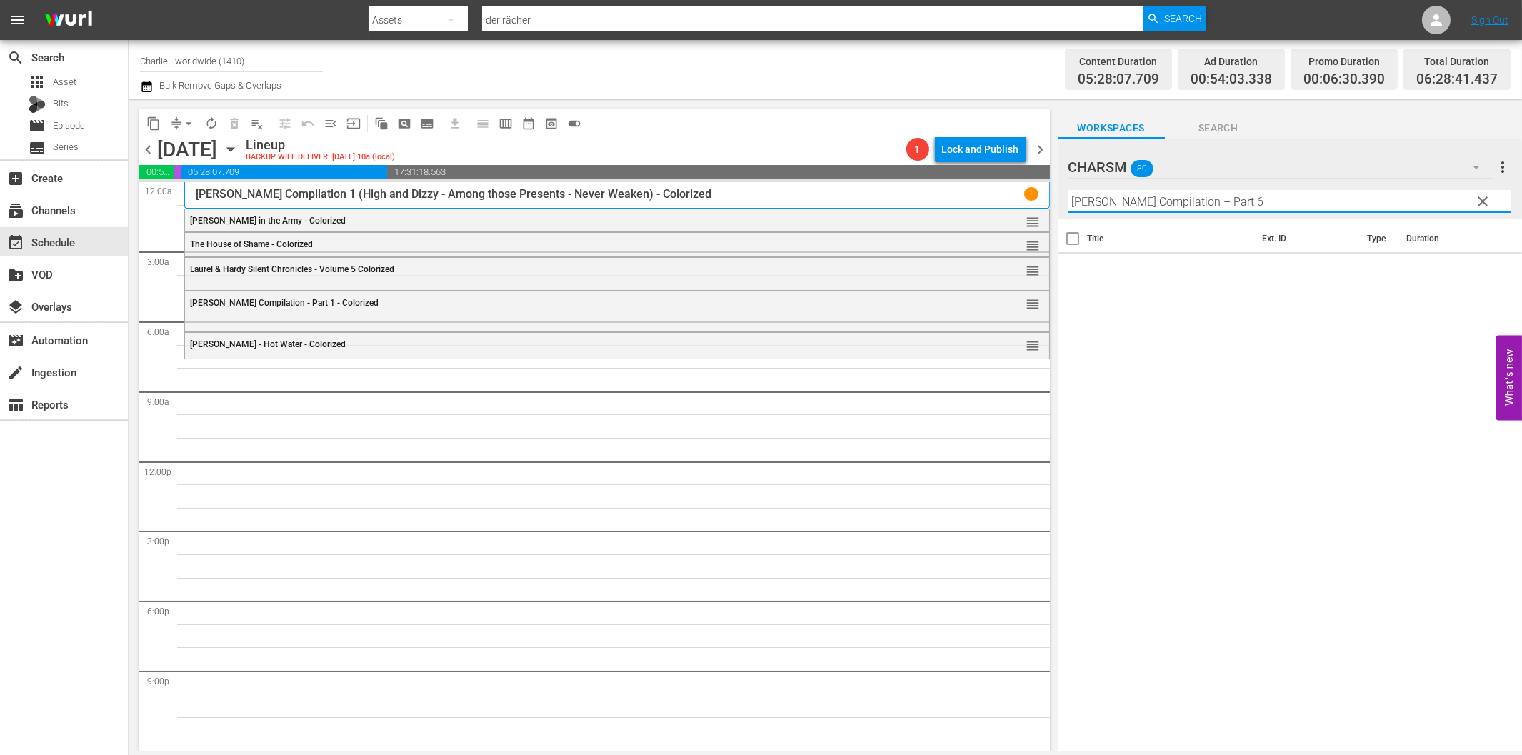
drag, startPoint x: 1209, startPoint y: 199, endPoint x: 1318, endPoint y: 200, distance: 108.6
click at [1316, 199] on input "[PERSON_NAME] Compilation – Part 6" at bounding box center [1289, 201] width 443 height 23
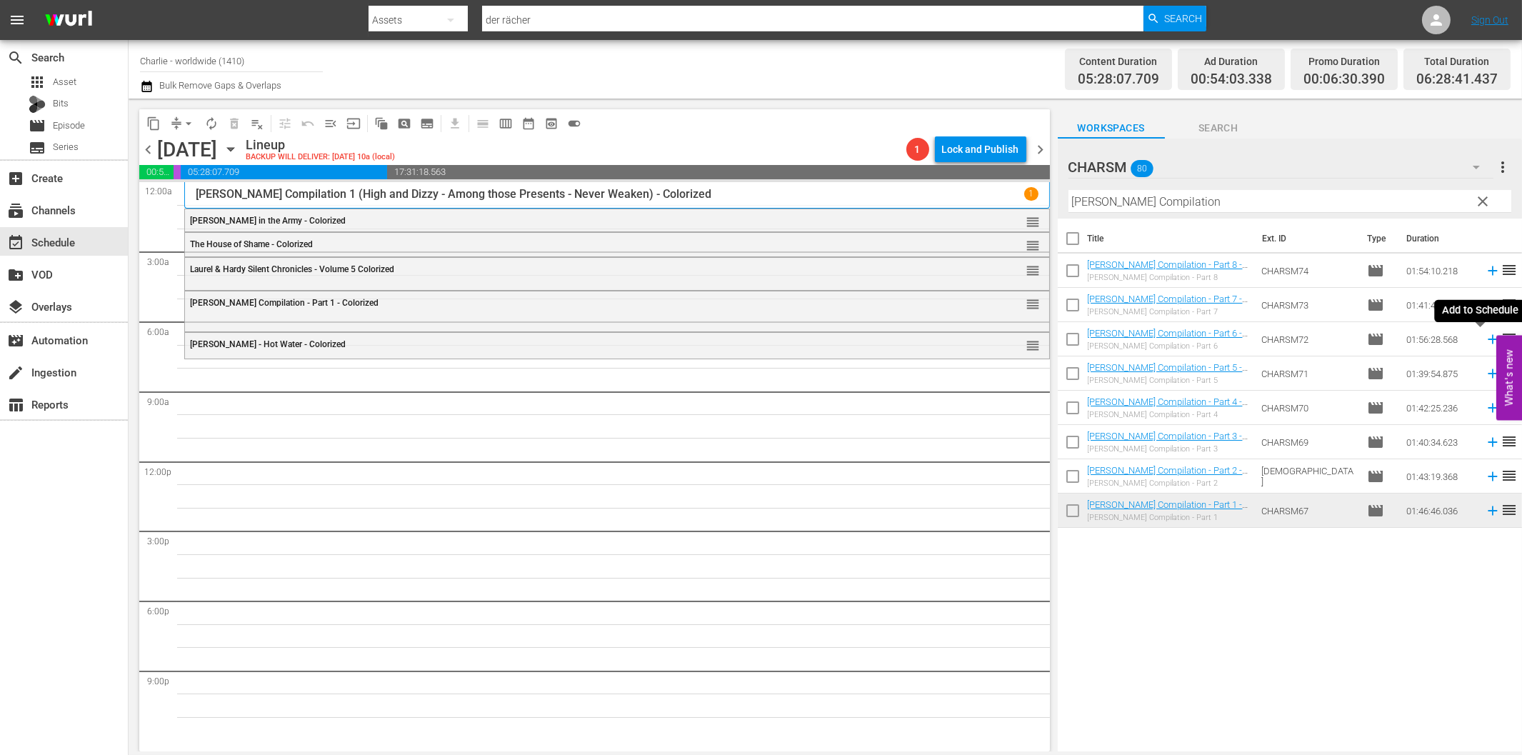
click at [1488, 339] on icon at bounding box center [1492, 339] width 9 height 9
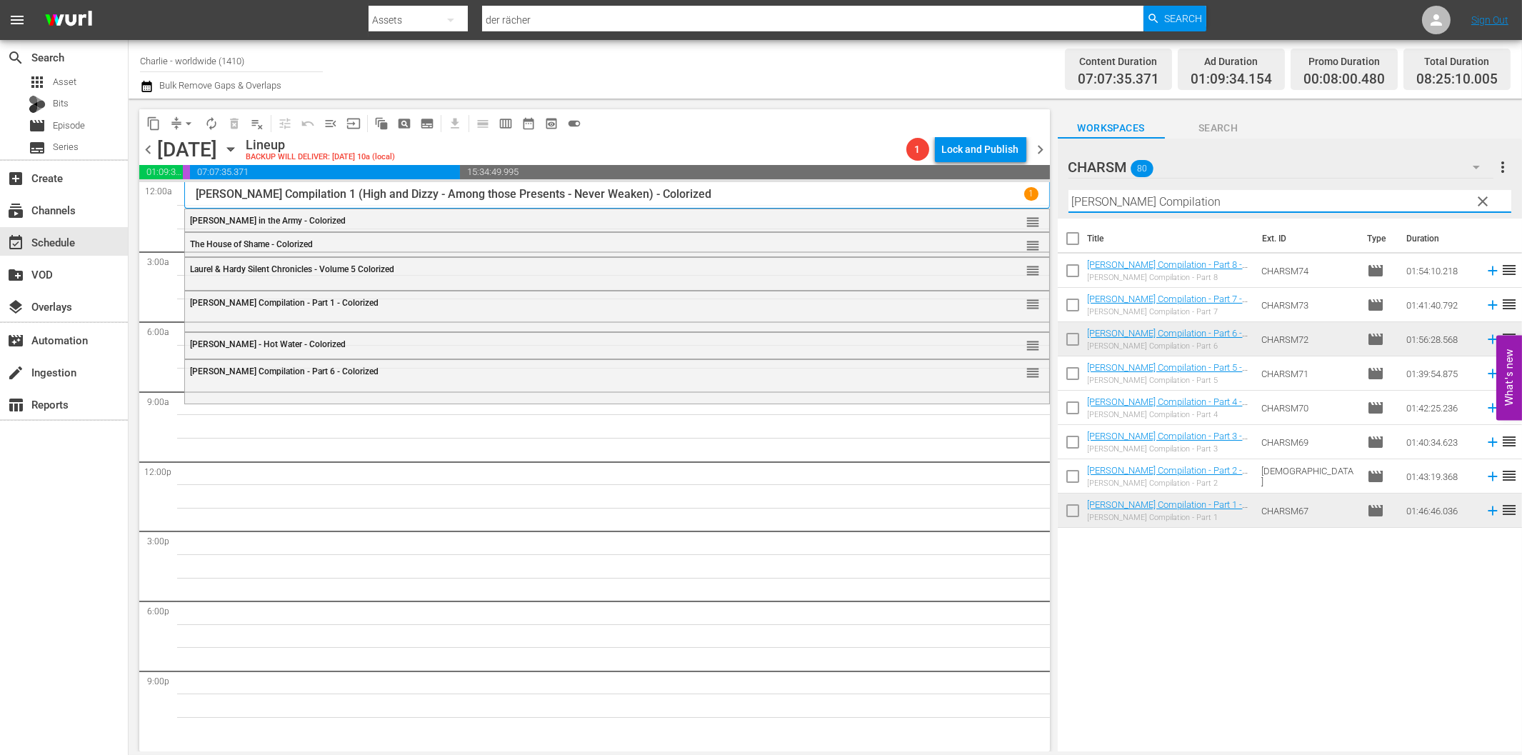
click at [1161, 203] on input "[PERSON_NAME] Compilation" at bounding box center [1289, 201] width 443 height 23
paste input "The Black Pirate"
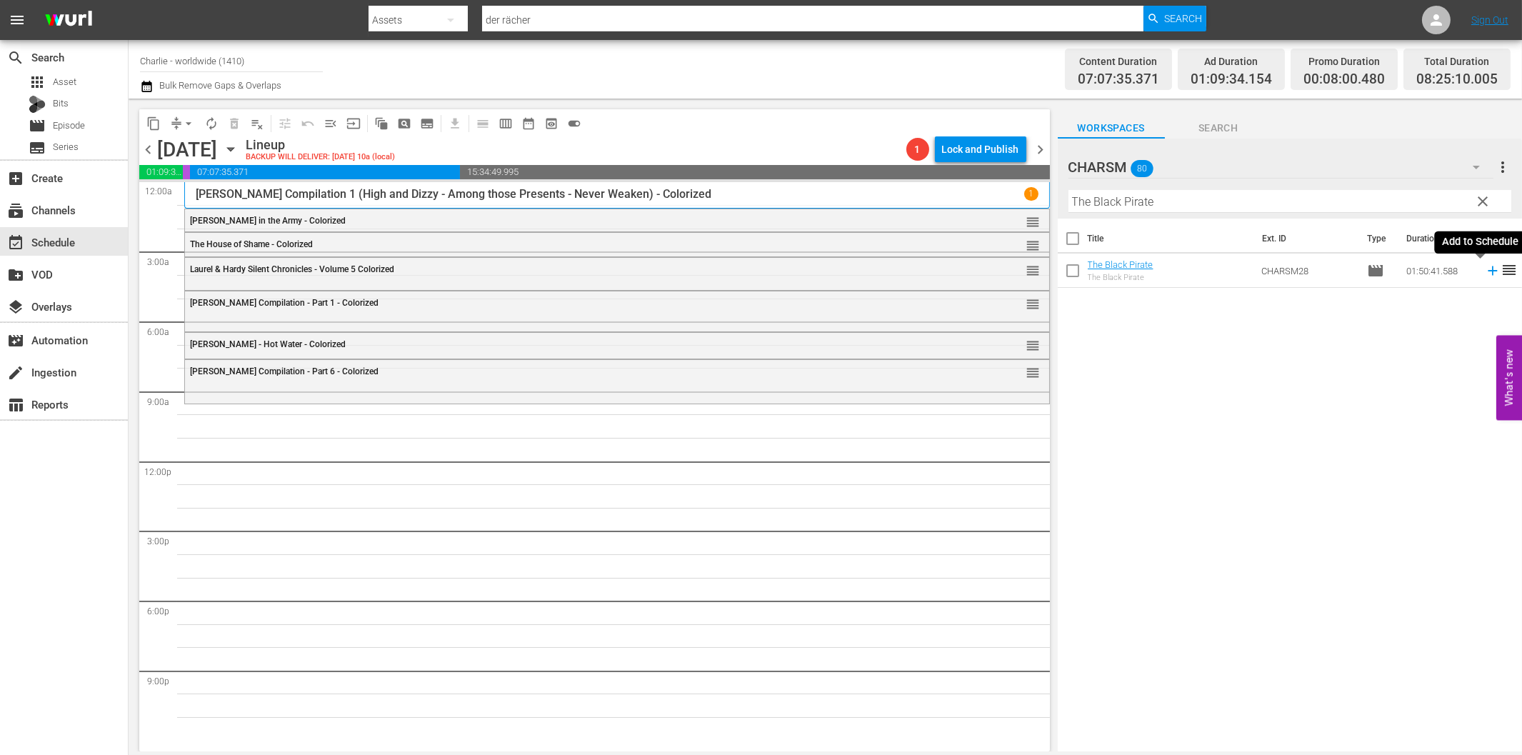
click at [1485, 272] on icon at bounding box center [1493, 271] width 16 height 16
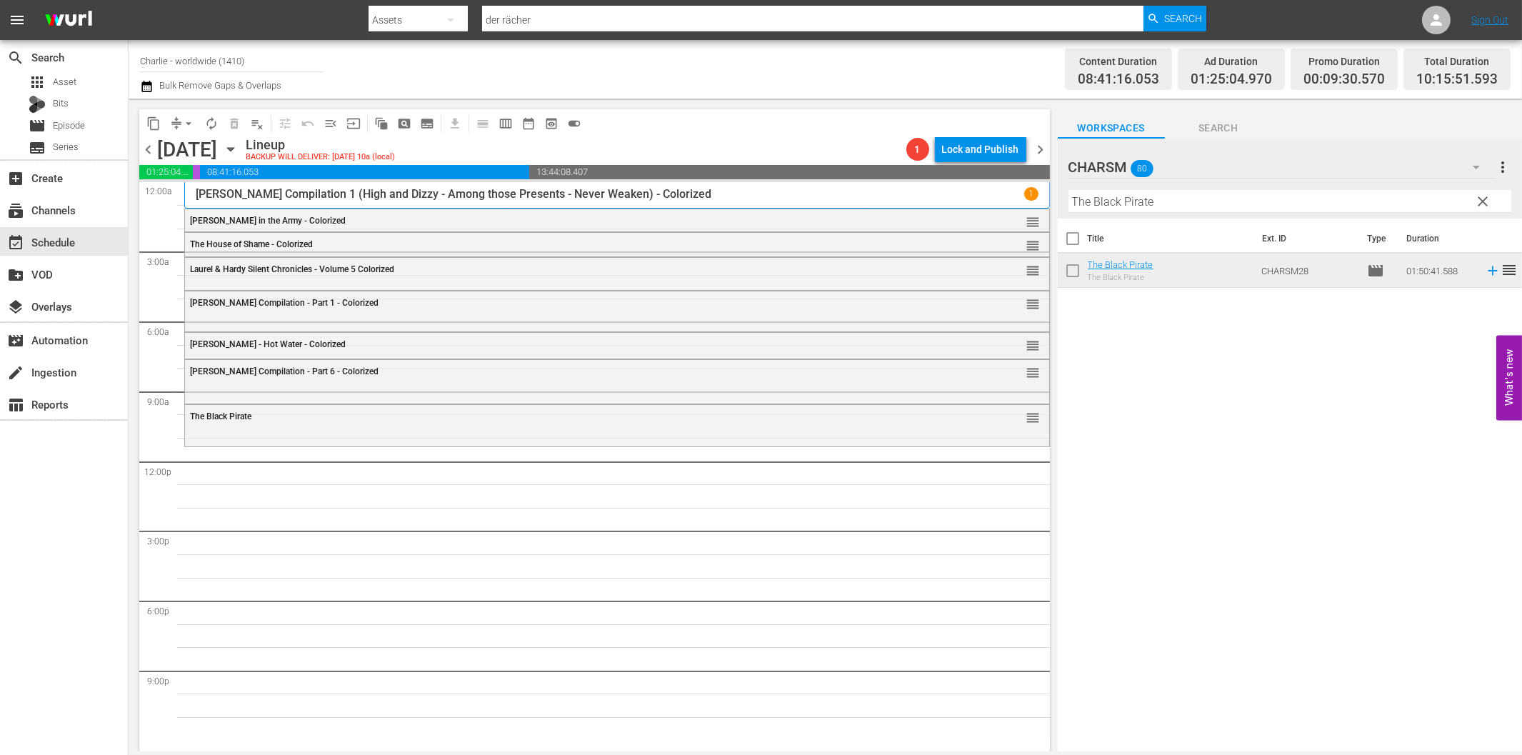
click at [1166, 199] on input "The Black Pirate" at bounding box center [1289, 201] width 443 height 23
paste input "Hotel Imperial"
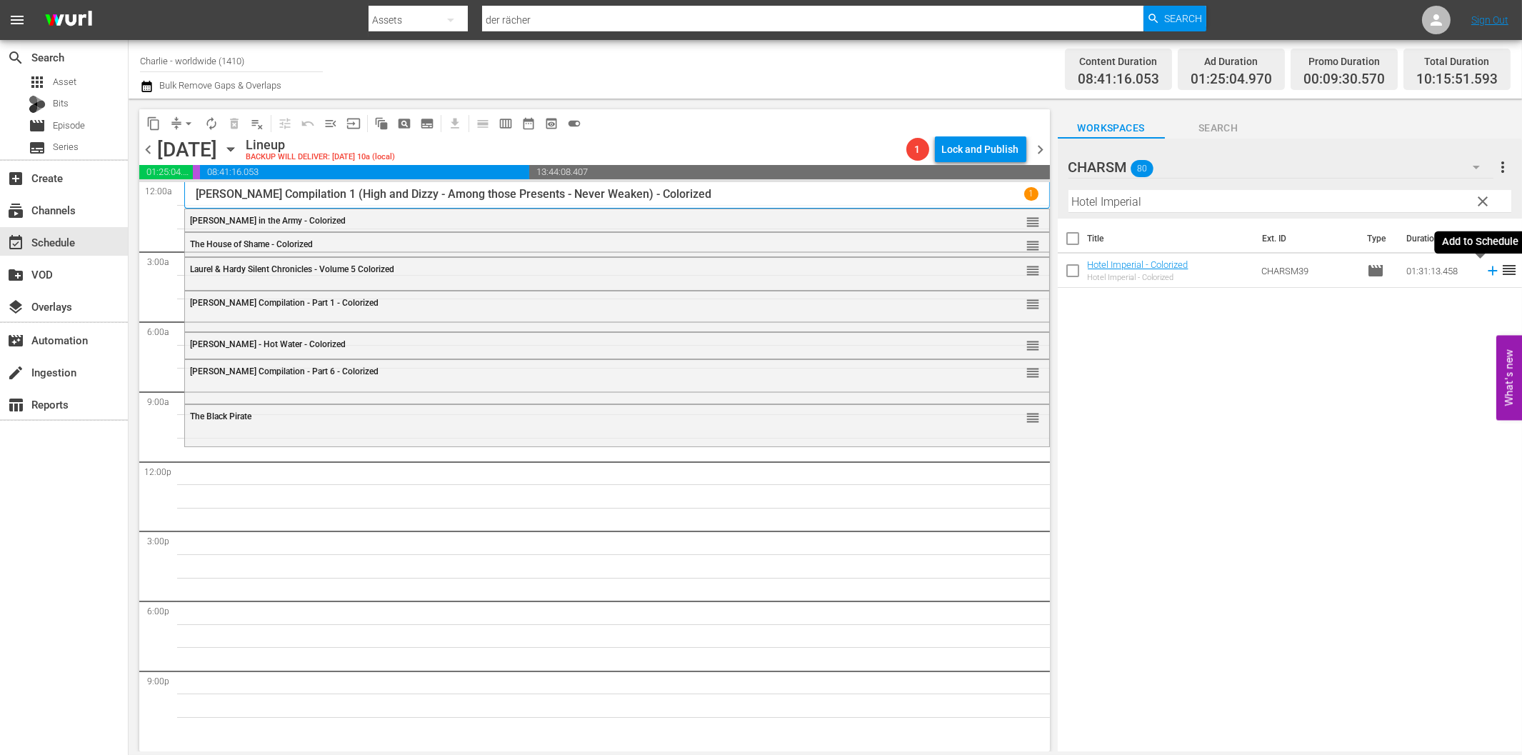
click at [1485, 269] on icon at bounding box center [1493, 271] width 16 height 16
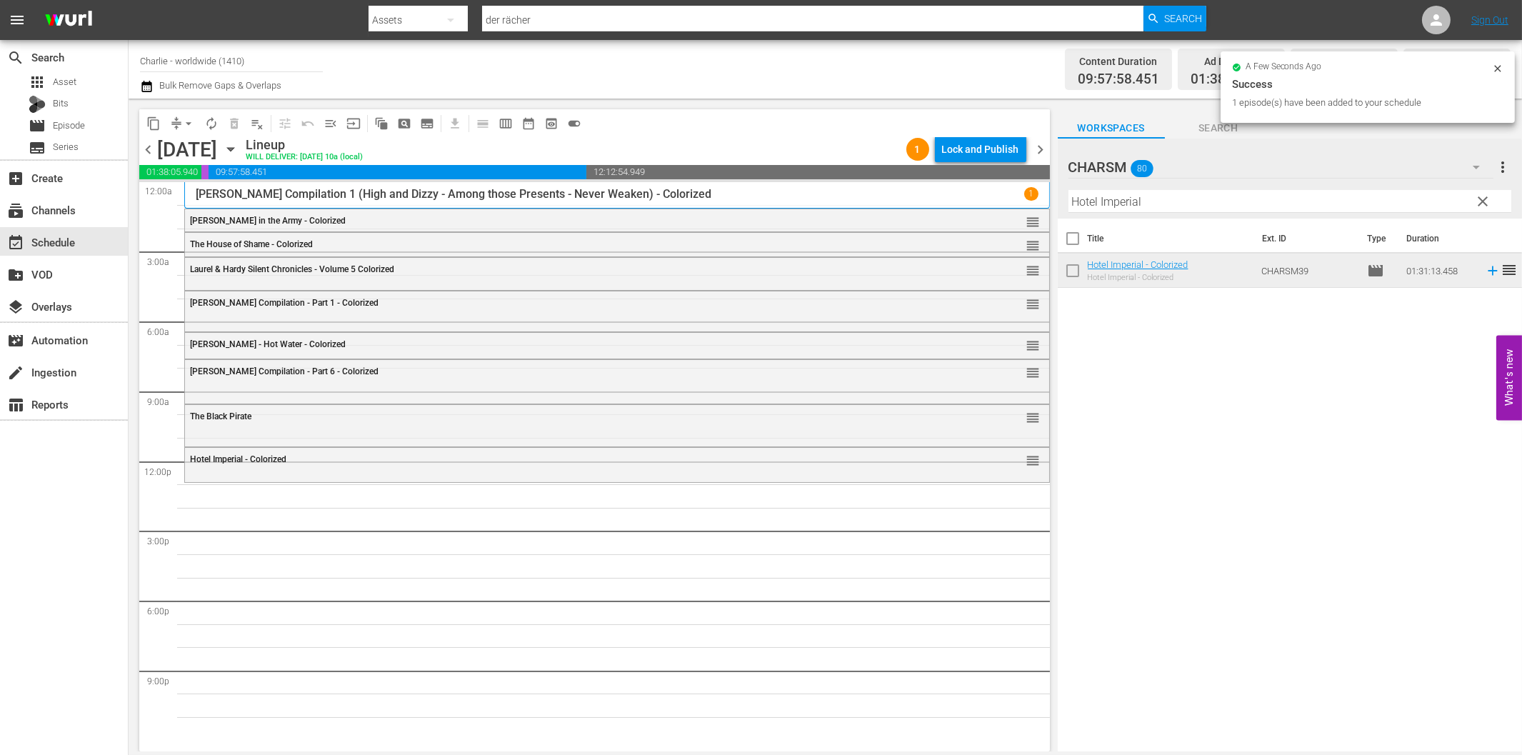
click at [1136, 205] on input "Hotel Imperial" at bounding box center [1289, 201] width 443 height 23
paste input "[PERSON_NAME] Compilation Part 8"
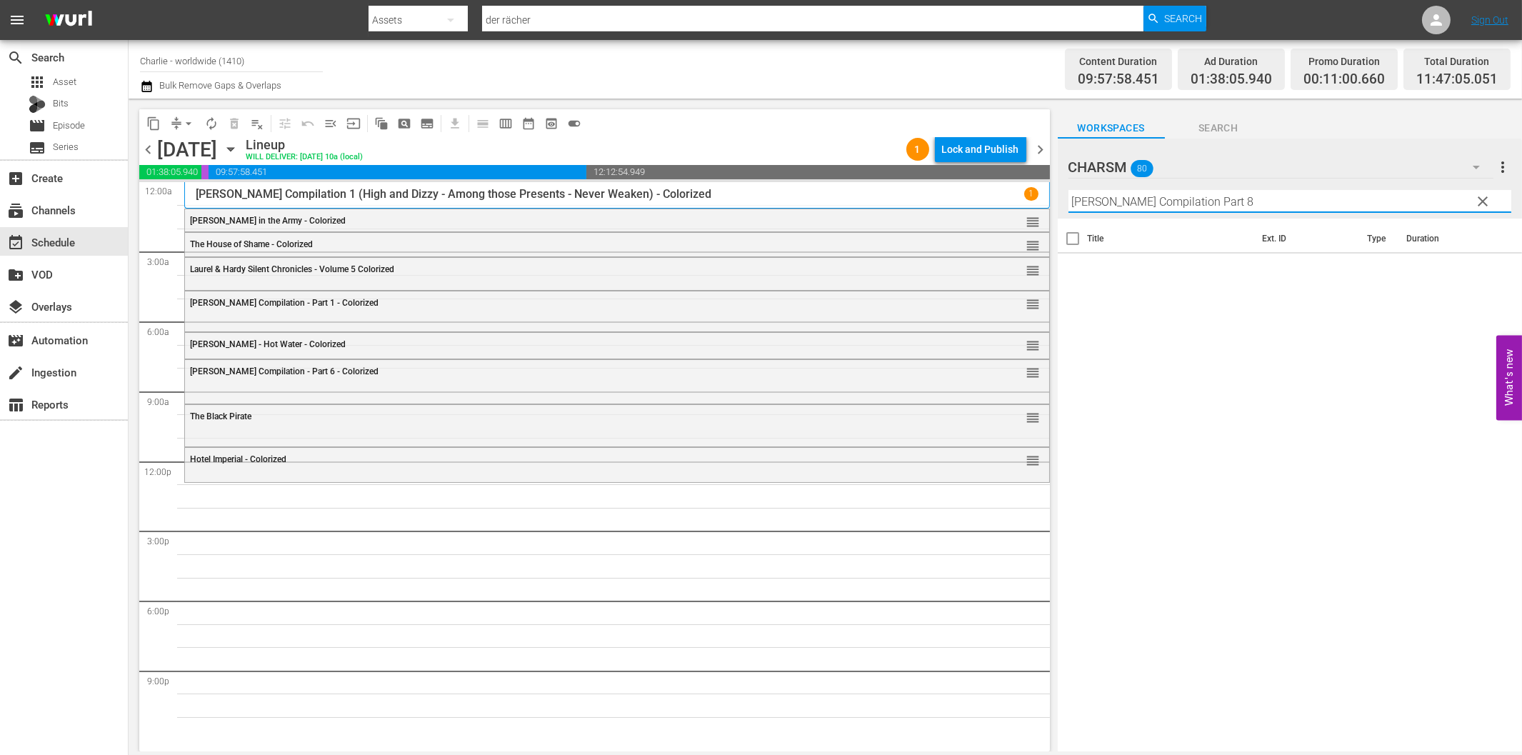
drag, startPoint x: 1210, startPoint y: 201, endPoint x: 1393, endPoint y: 215, distance: 184.1
click at [1389, 215] on div "Filter by Title [PERSON_NAME] Compilation Part 8" at bounding box center [1289, 201] width 443 height 34
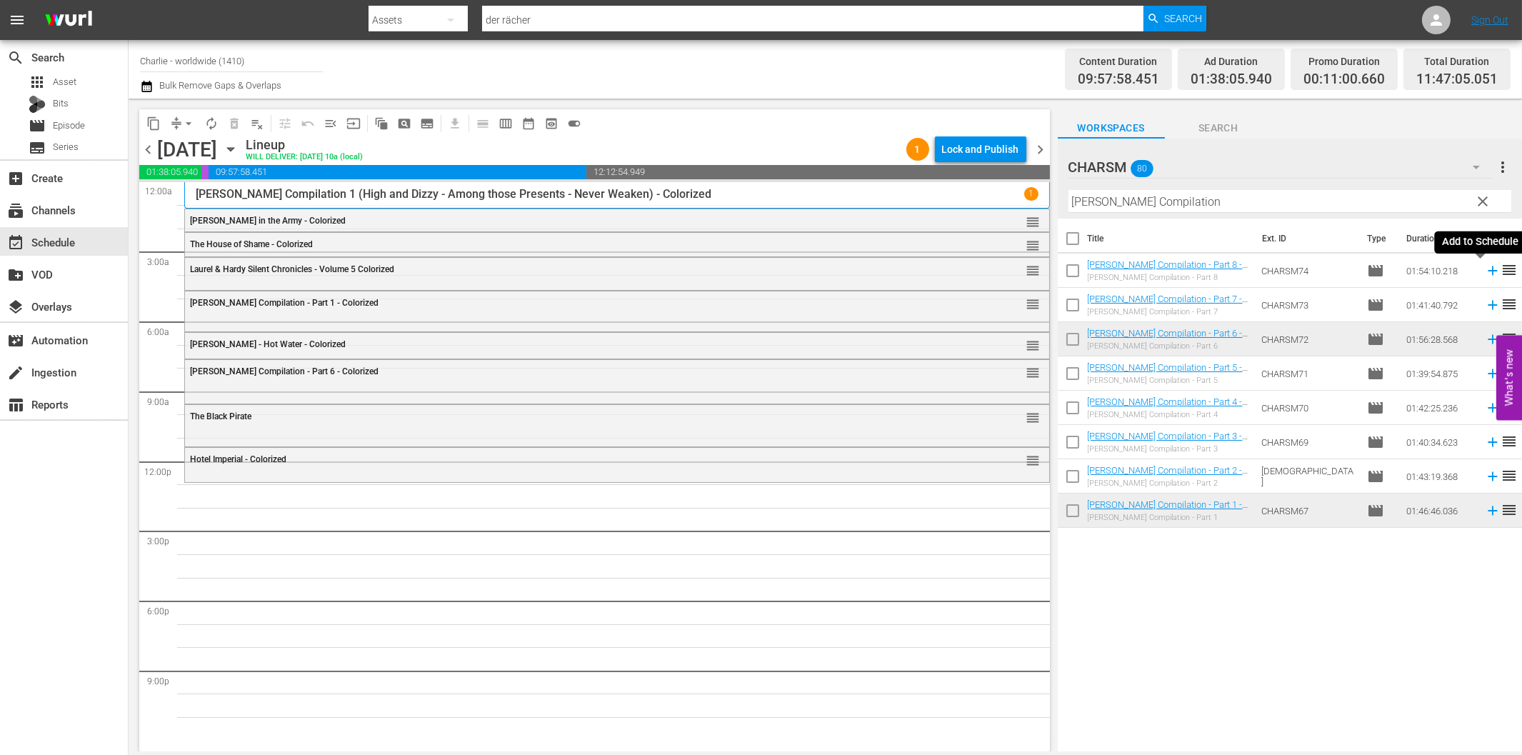
click at [1485, 266] on icon at bounding box center [1493, 271] width 16 height 16
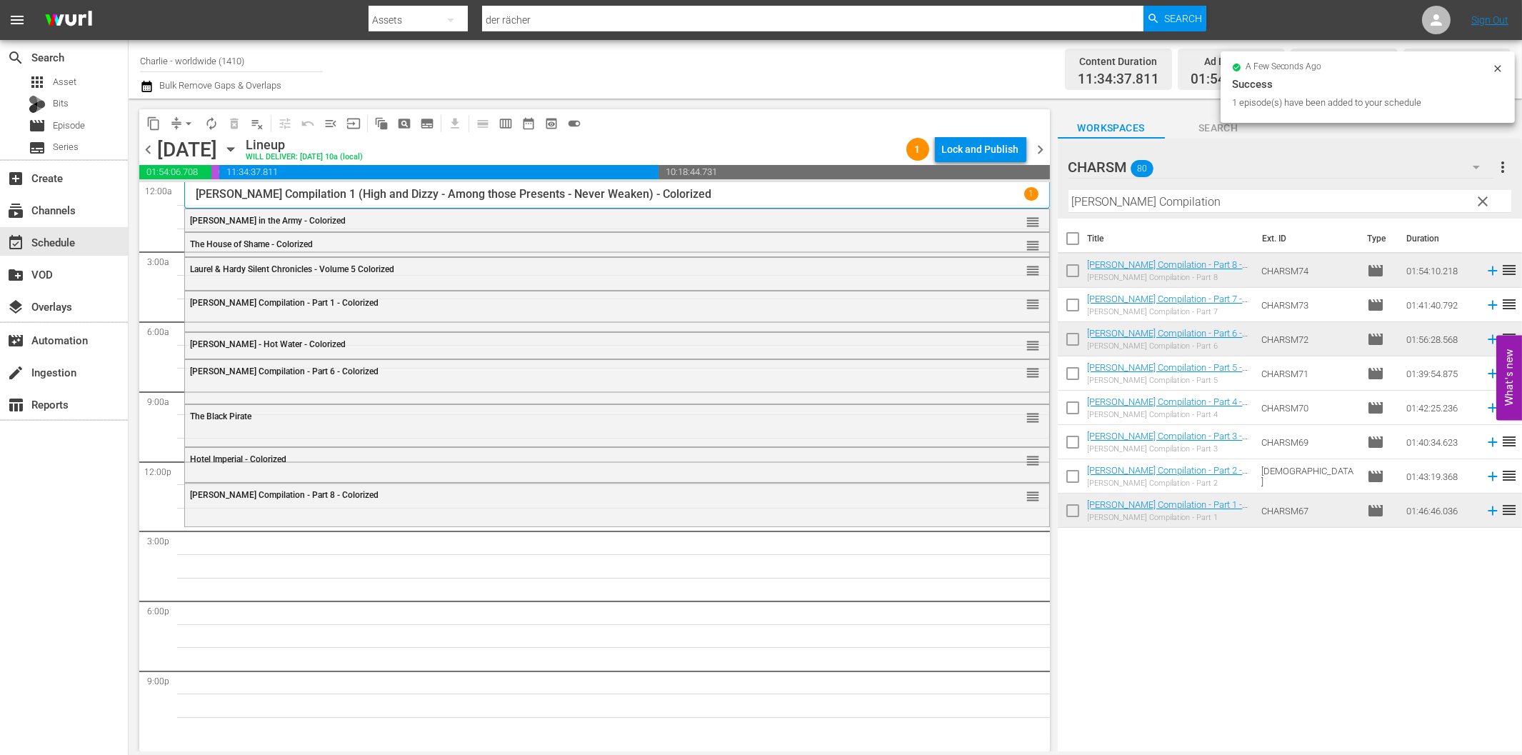
click at [1158, 196] on input "[PERSON_NAME] Compilation" at bounding box center [1289, 201] width 443 height 23
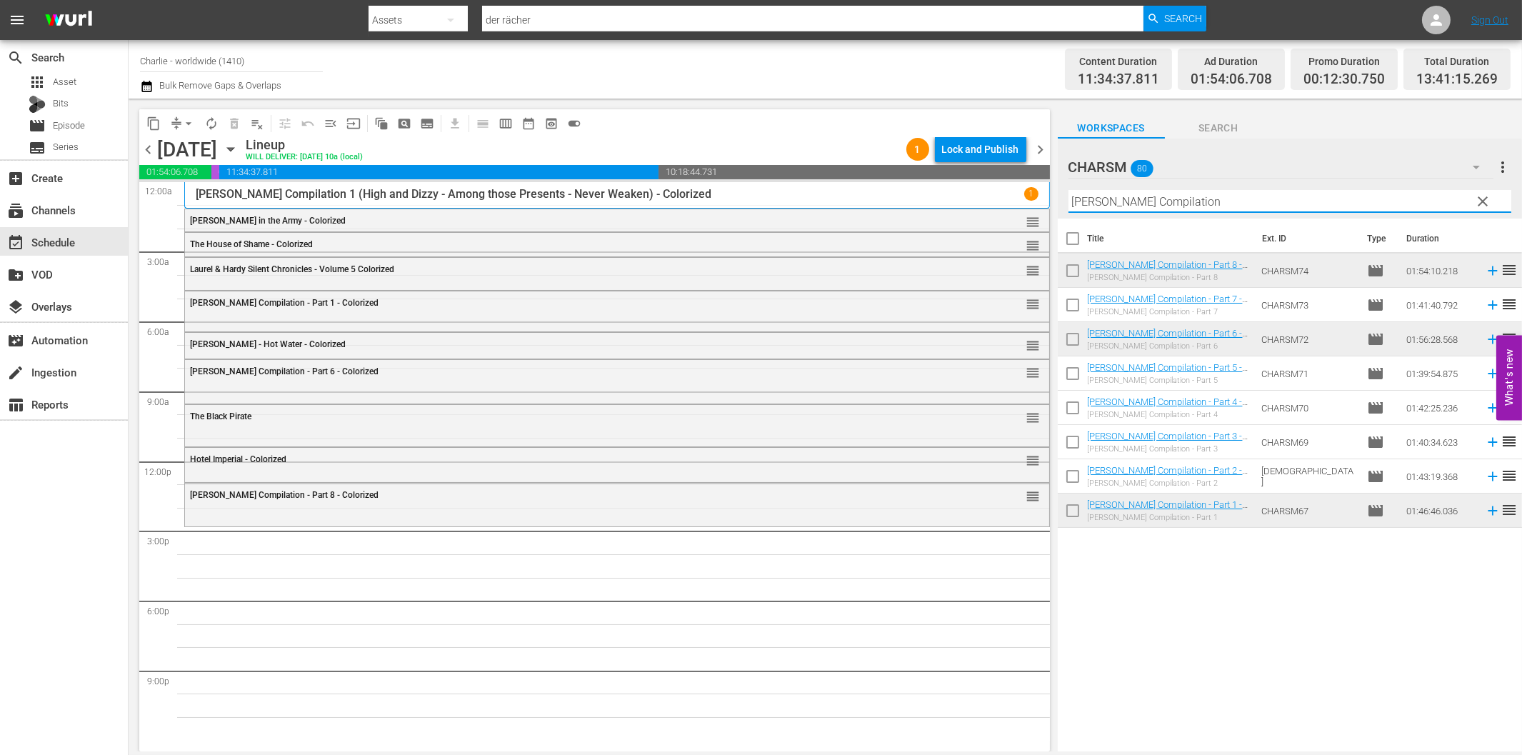
paste input "The Blasphemer"
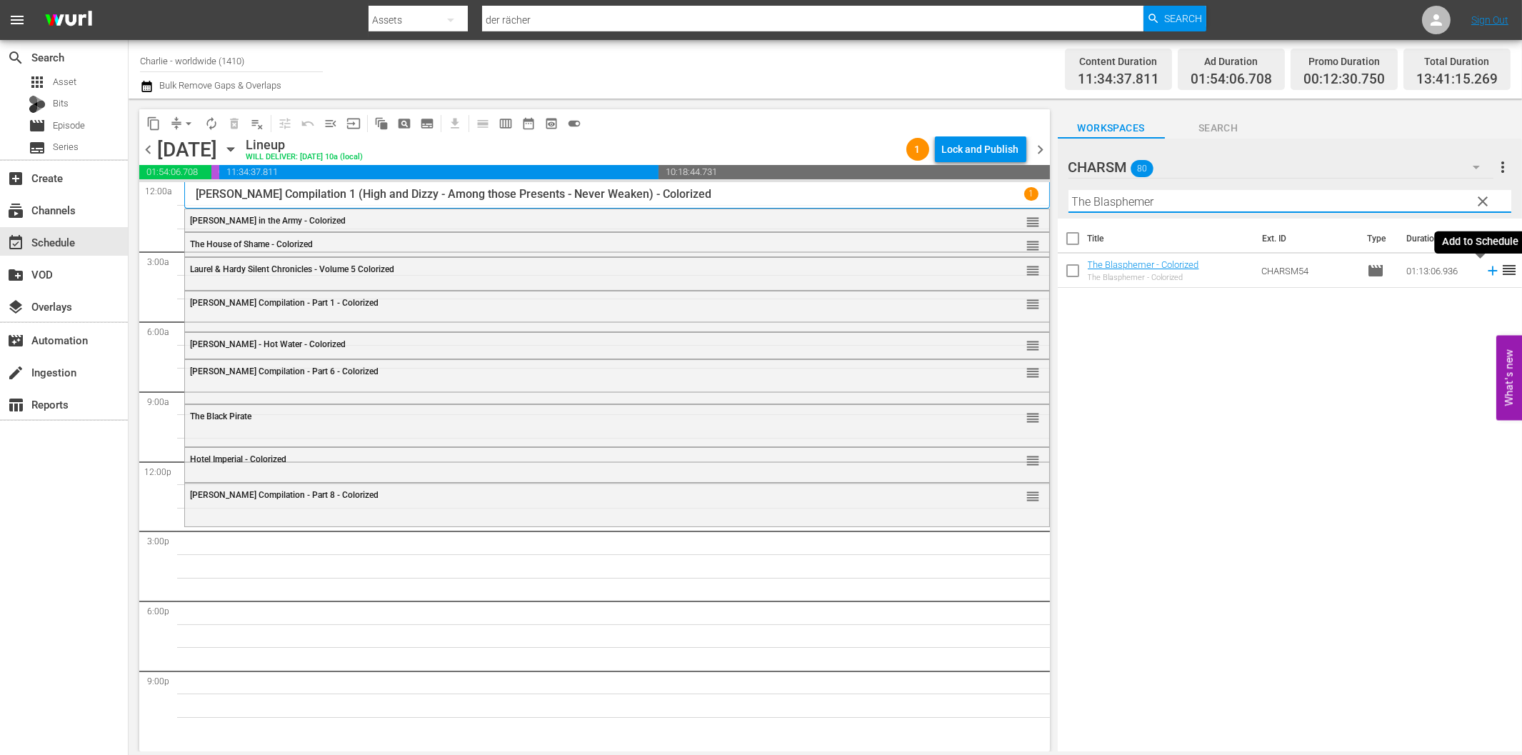
click at [1485, 268] on icon at bounding box center [1493, 271] width 16 height 16
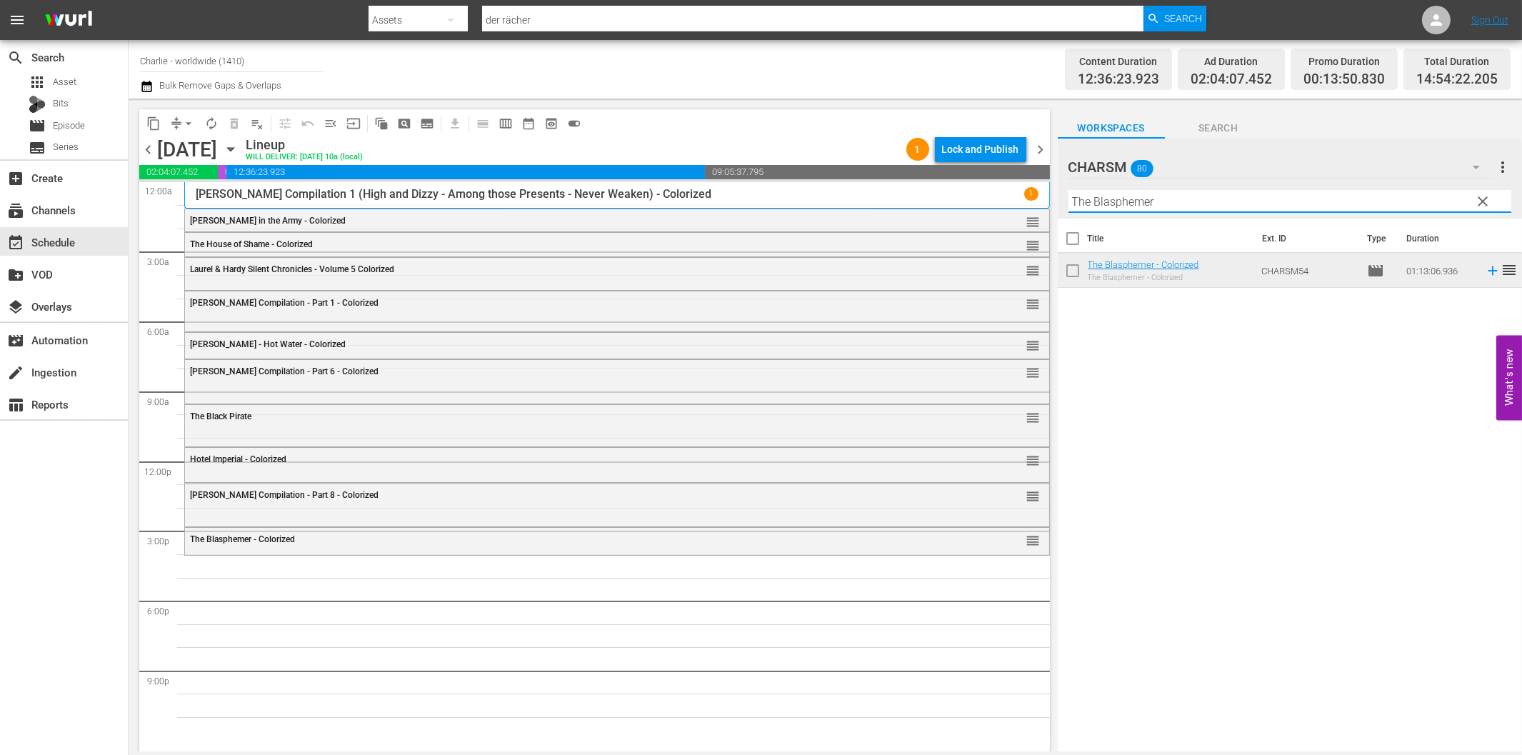
click at [1162, 203] on input "The Blasphemer" at bounding box center [1289, 201] width 443 height 23
paste input "Affairs of Anatol"
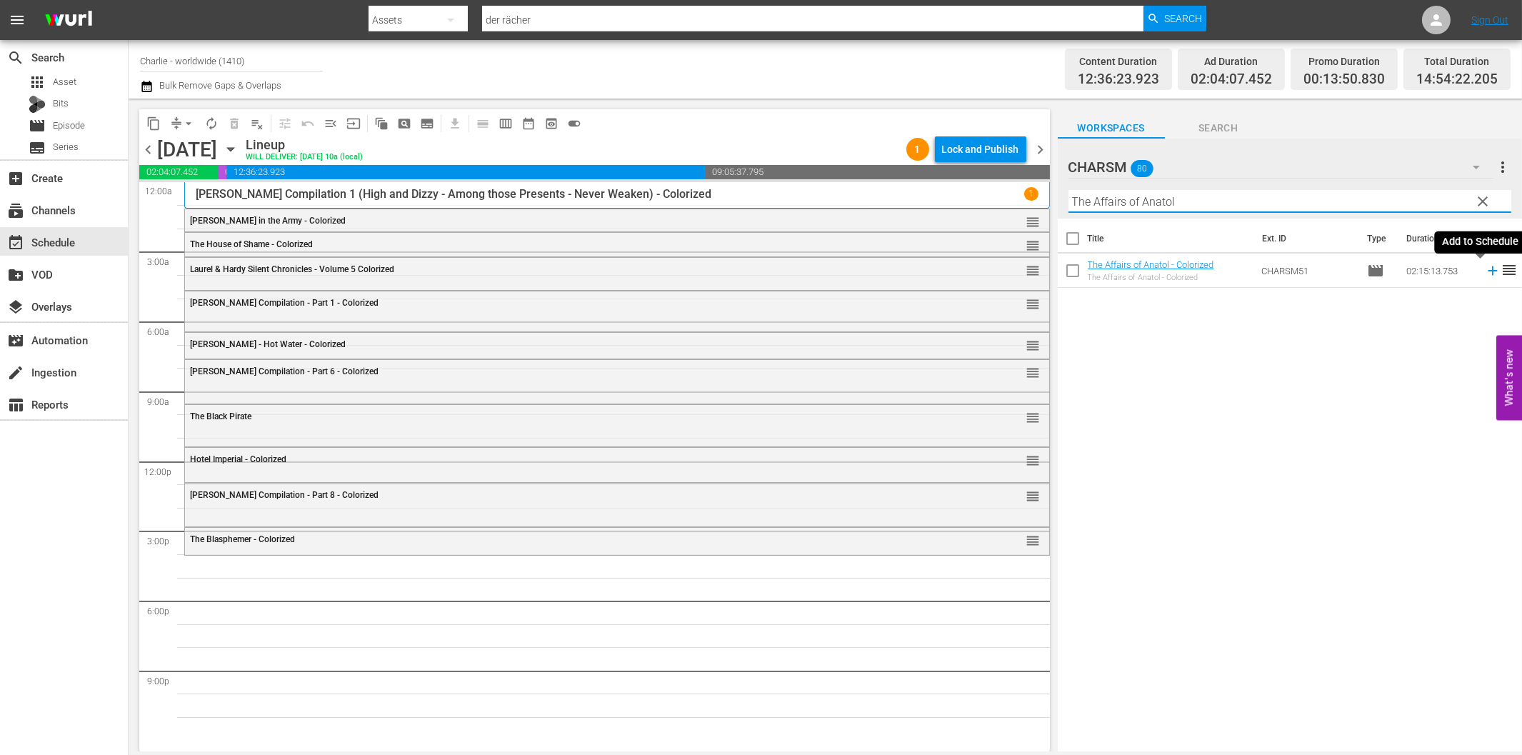
click at [1485, 267] on icon at bounding box center [1493, 271] width 16 height 16
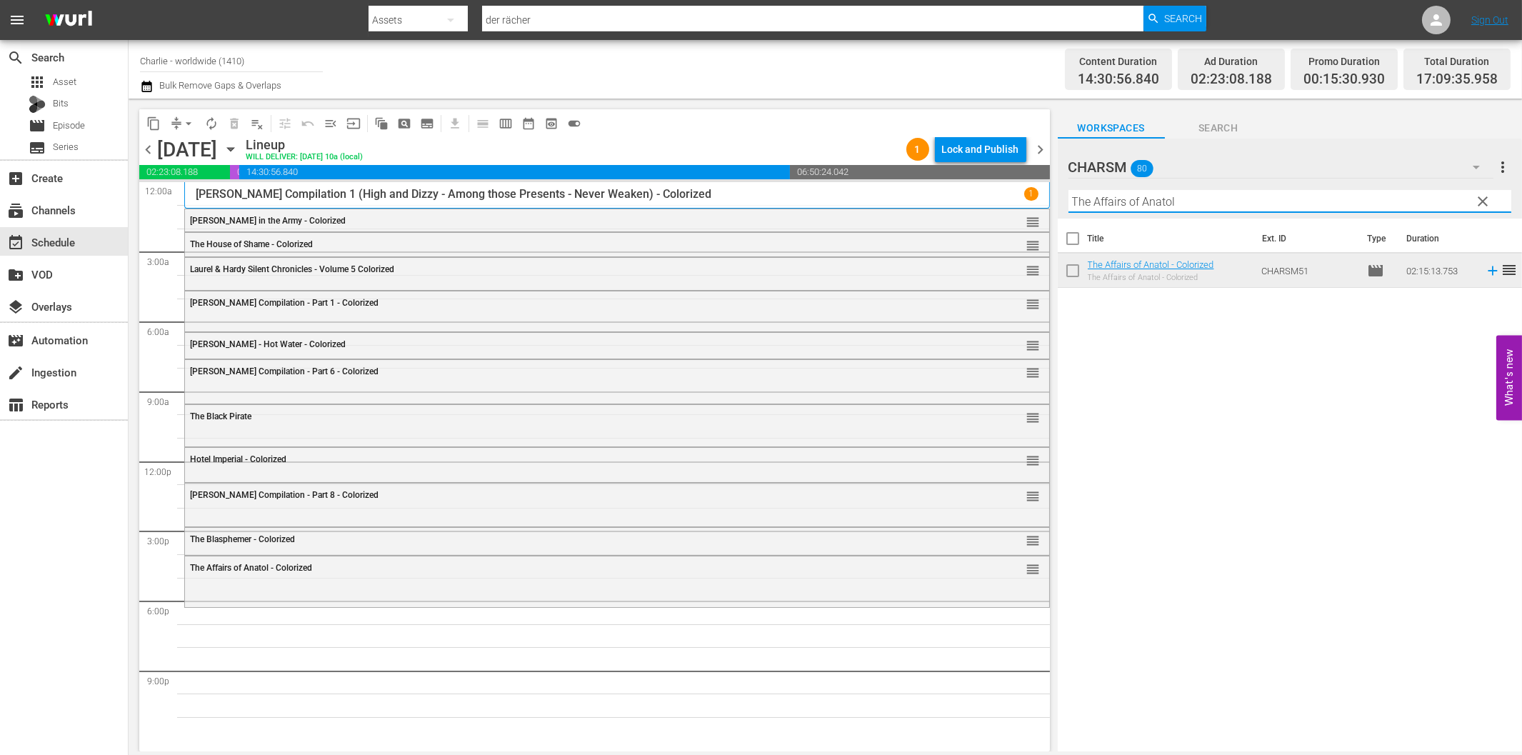
click at [1139, 200] on input "The Affairs of Anatol" at bounding box center [1289, 201] width 443 height 23
paste input "[PERSON_NAME] the Hitchhiker"
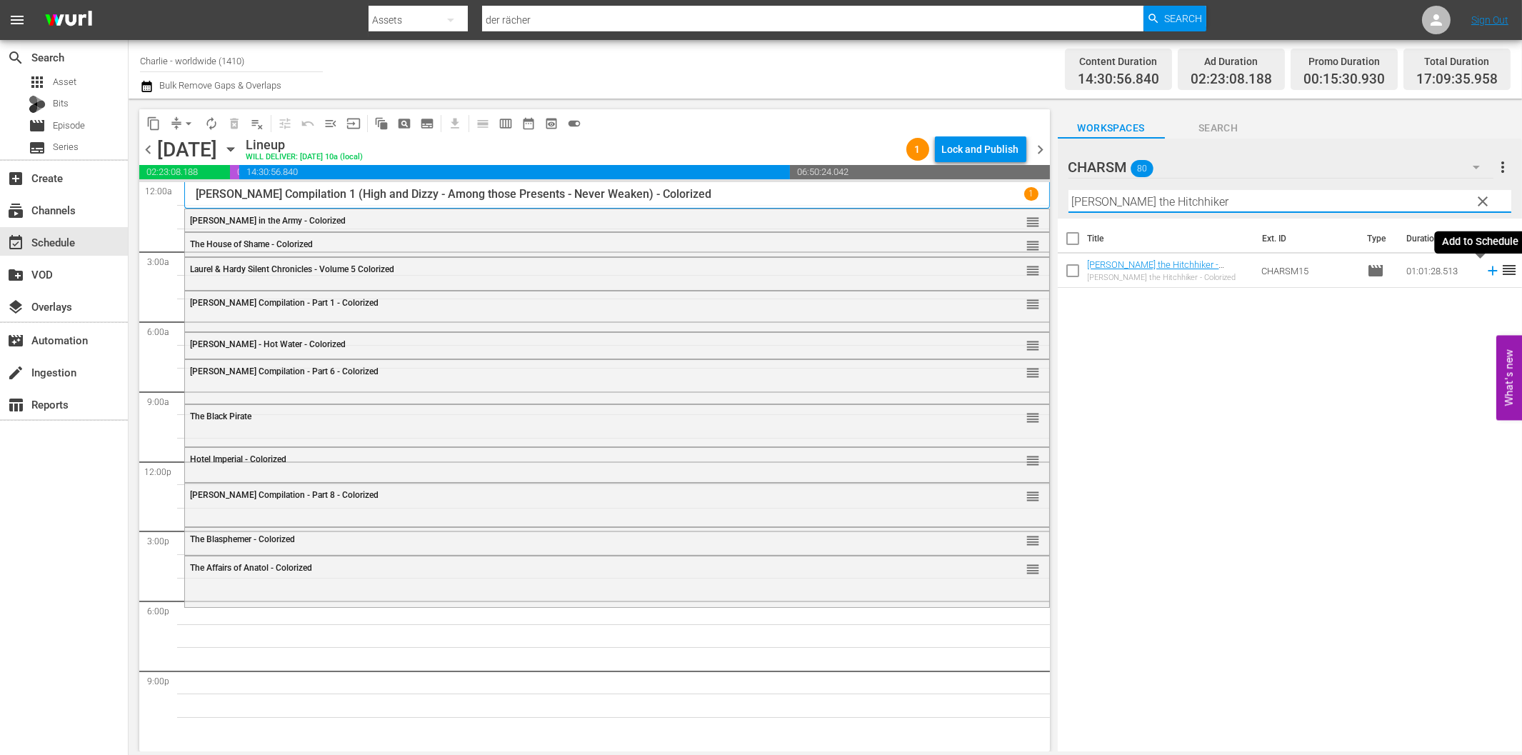
click at [1488, 270] on icon at bounding box center [1492, 270] width 9 height 9
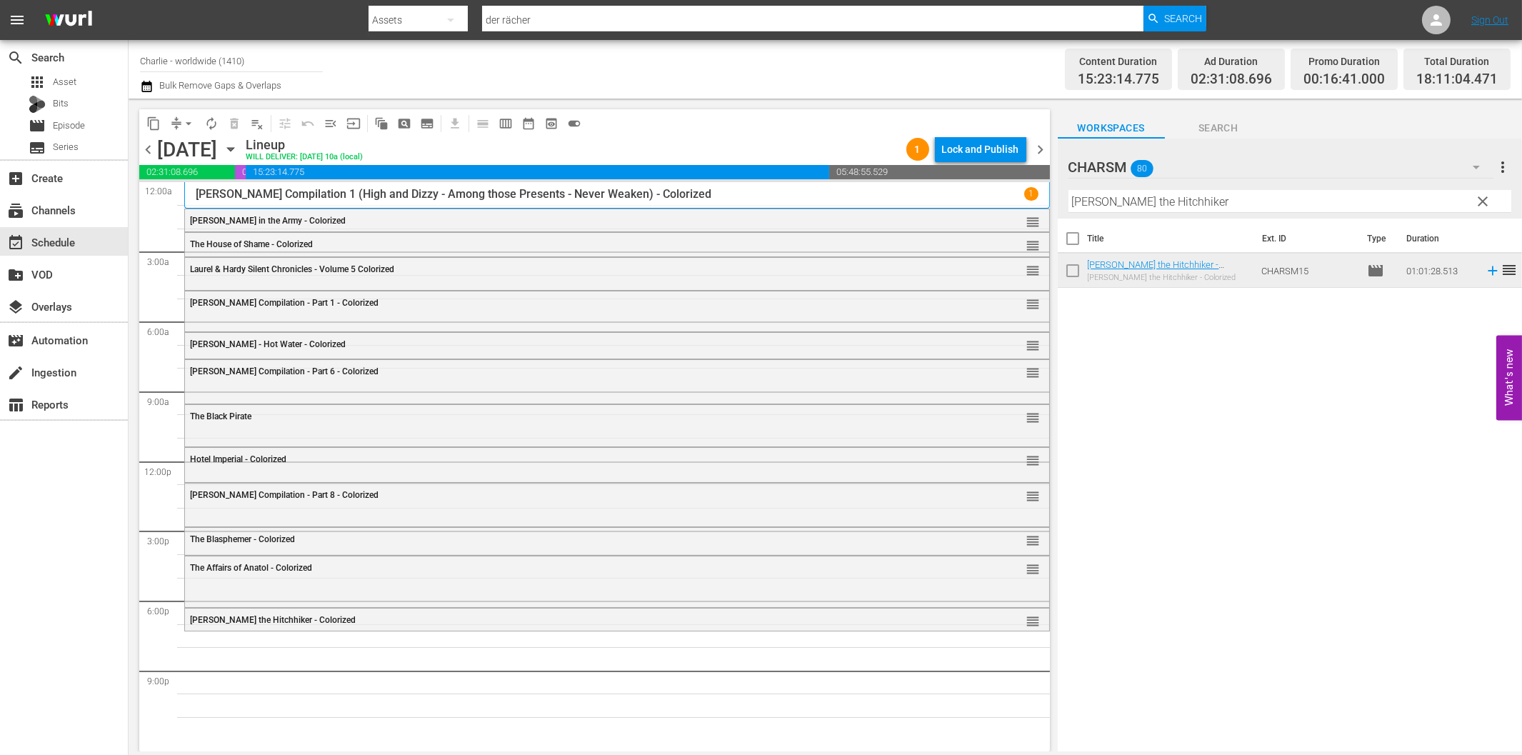
click at [1189, 204] on input "[PERSON_NAME] the Hitchhiker" at bounding box center [1289, 201] width 443 height 23
paste input "Bare Knees"
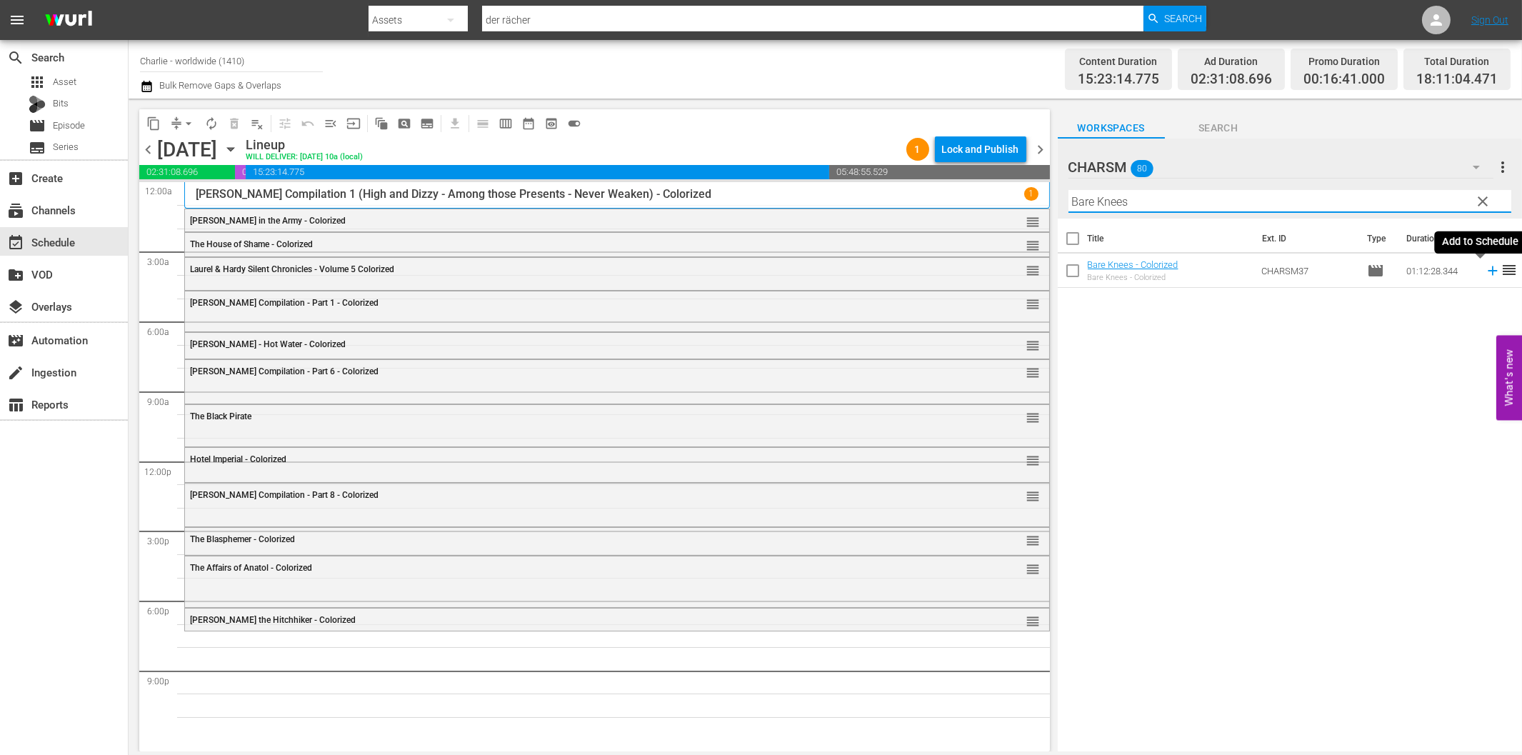
click at [1485, 269] on icon at bounding box center [1493, 271] width 16 height 16
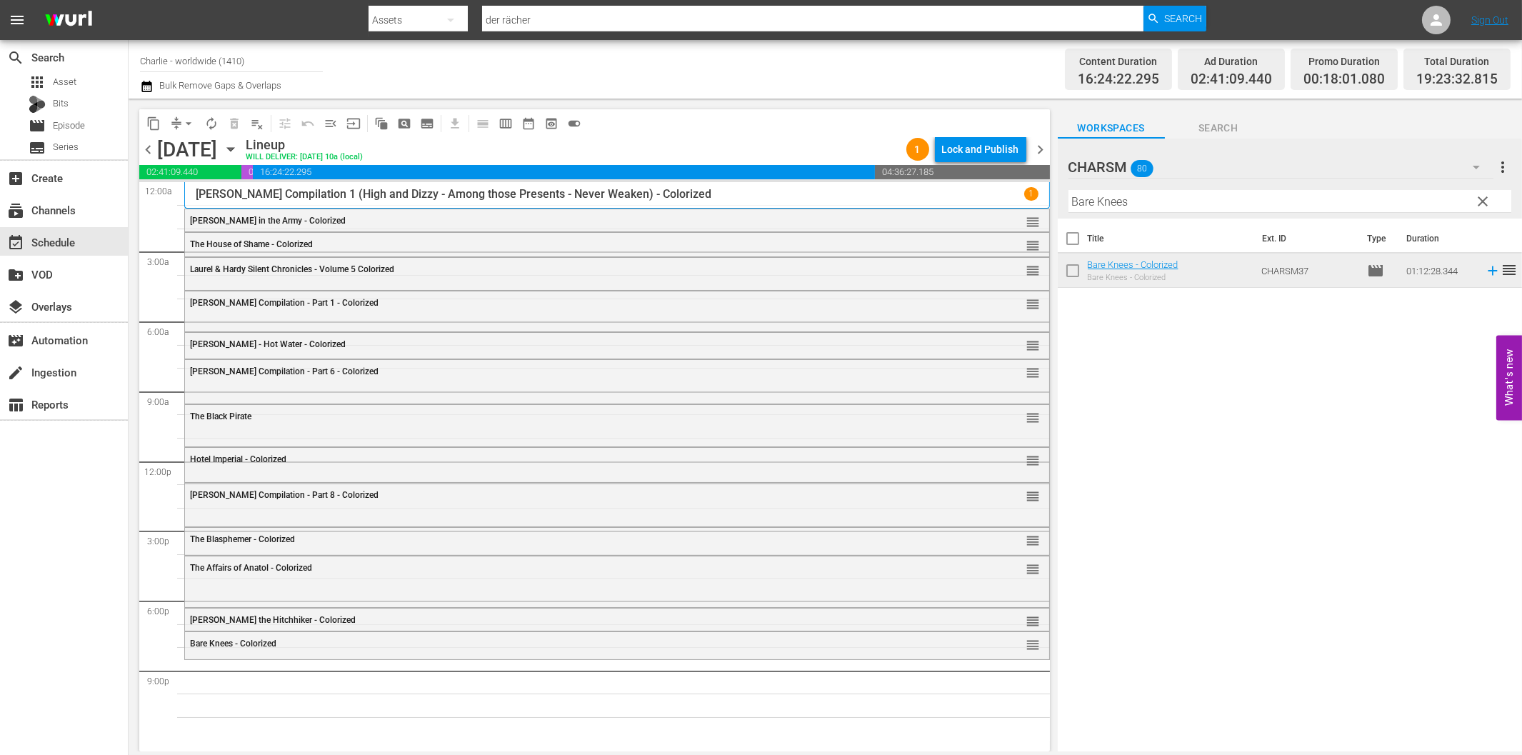
click at [1161, 209] on input "Bare Knees" at bounding box center [1289, 201] width 443 height 23
paste input "uster [PERSON_NAME] Compilation – Part 2"
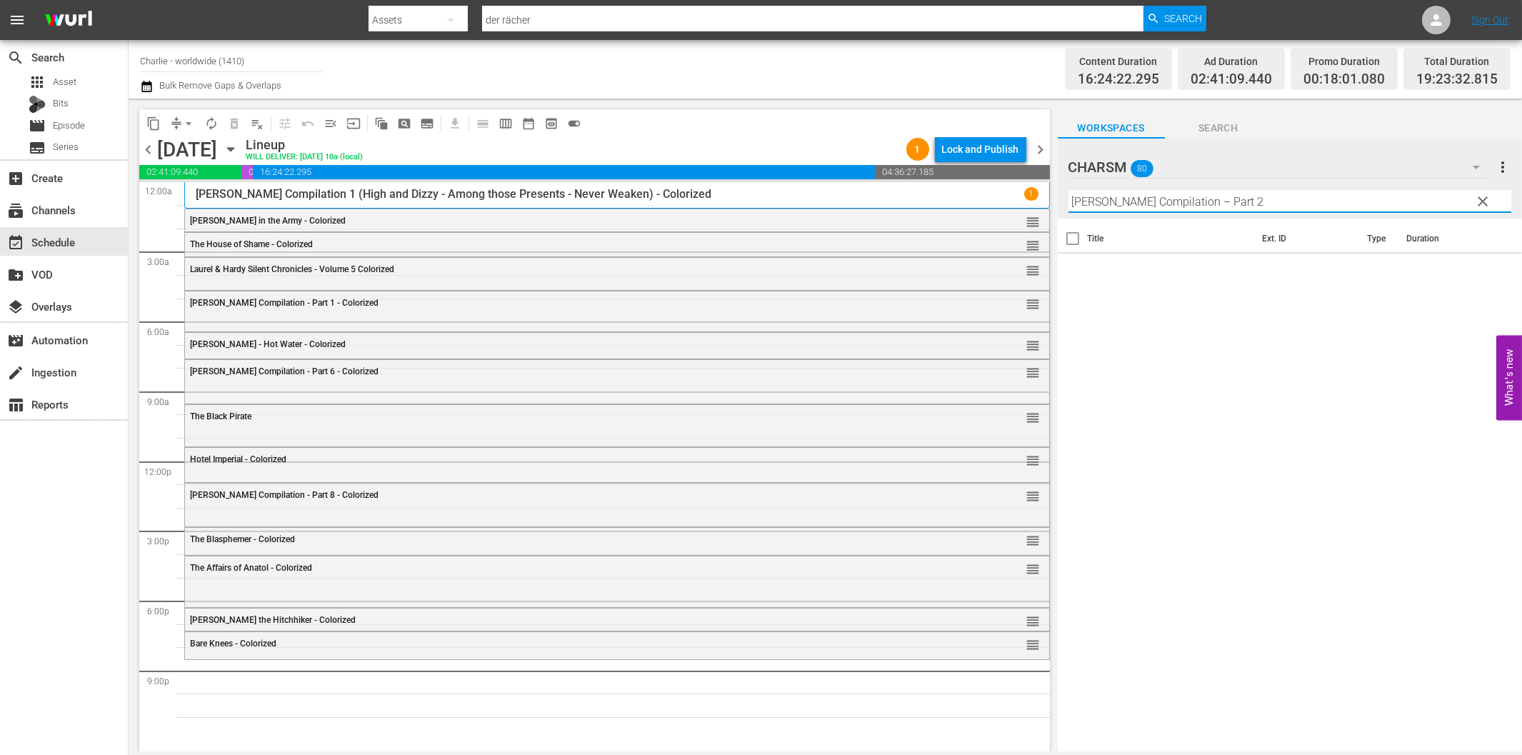
drag, startPoint x: 1211, startPoint y: 201, endPoint x: 1306, endPoint y: 198, distance: 94.3
click at [1306, 198] on input "[PERSON_NAME] Compilation – Part 2" at bounding box center [1289, 201] width 443 height 23
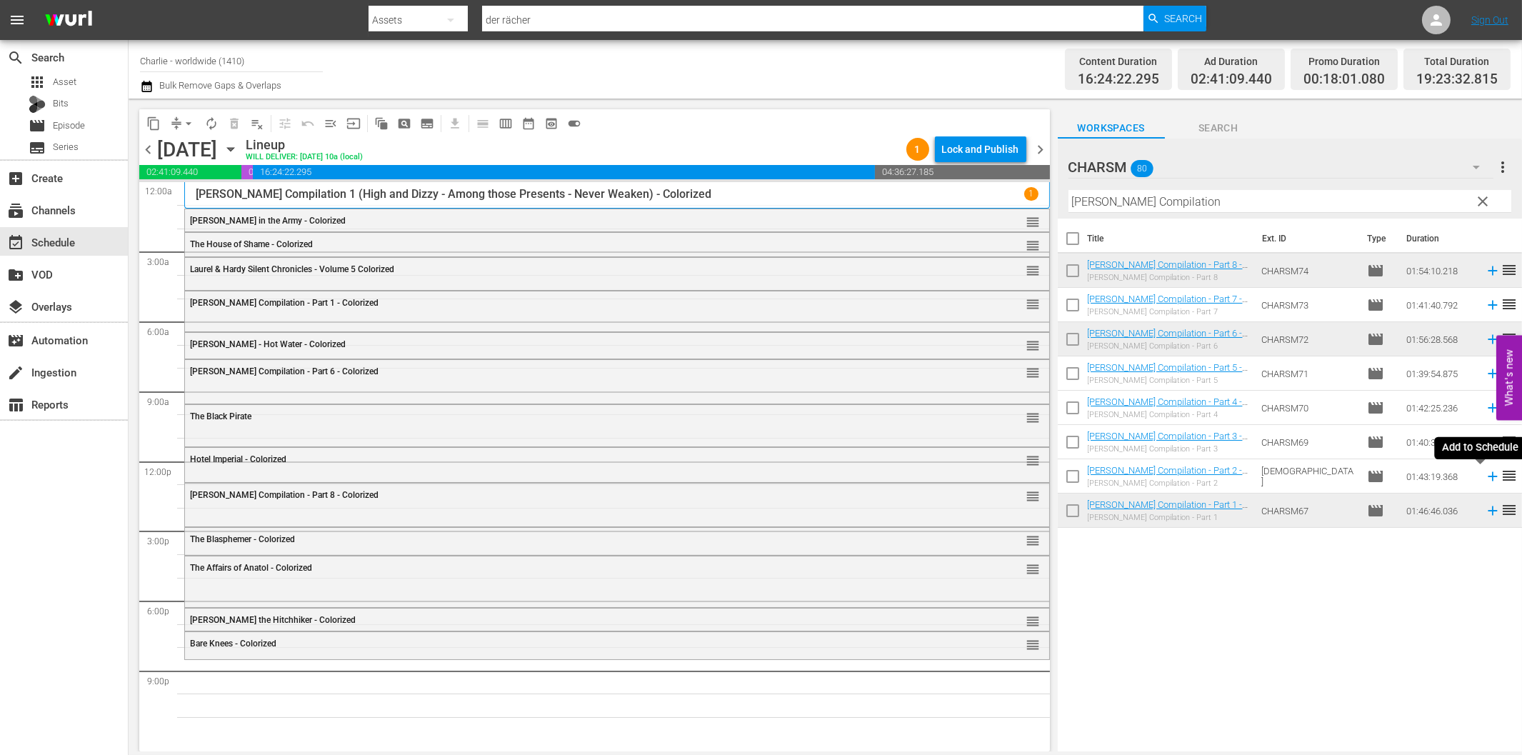
click at [1485, 473] on icon at bounding box center [1493, 477] width 16 height 16
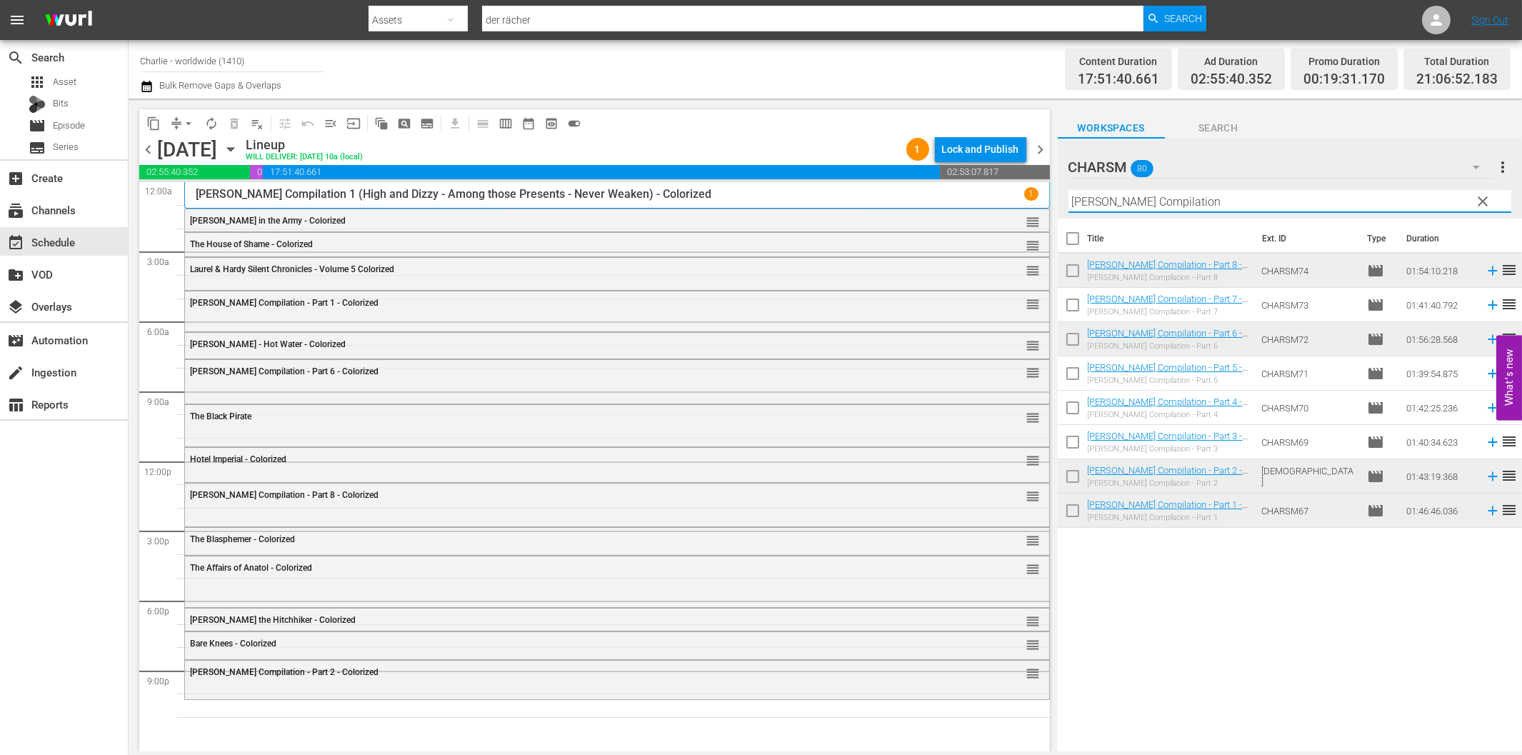
click at [1248, 207] on input "[PERSON_NAME] Compilation" at bounding box center [1289, 201] width 443 height 23
paste input "[PERSON_NAME] against the Authorities"
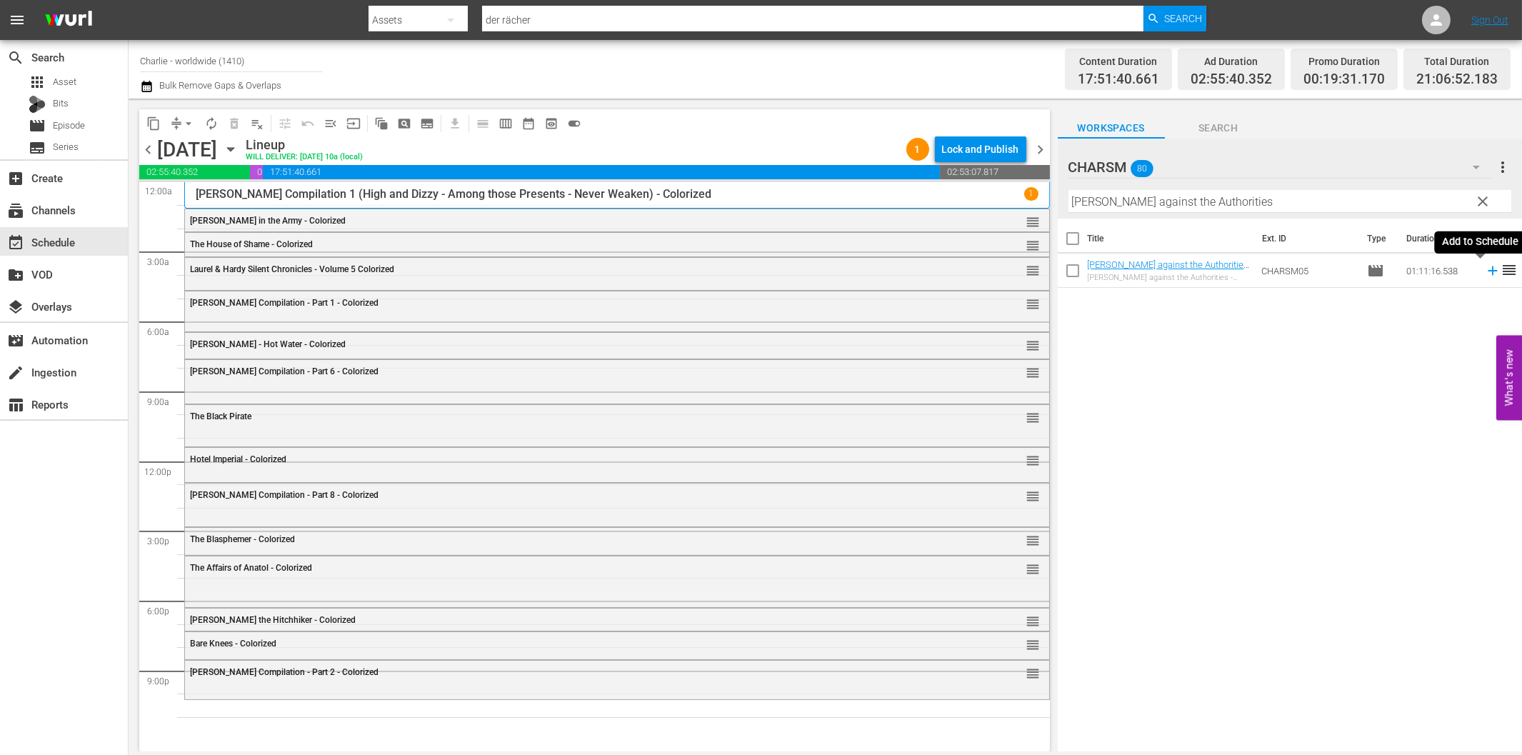
click at [1488, 271] on icon at bounding box center [1492, 270] width 9 height 9
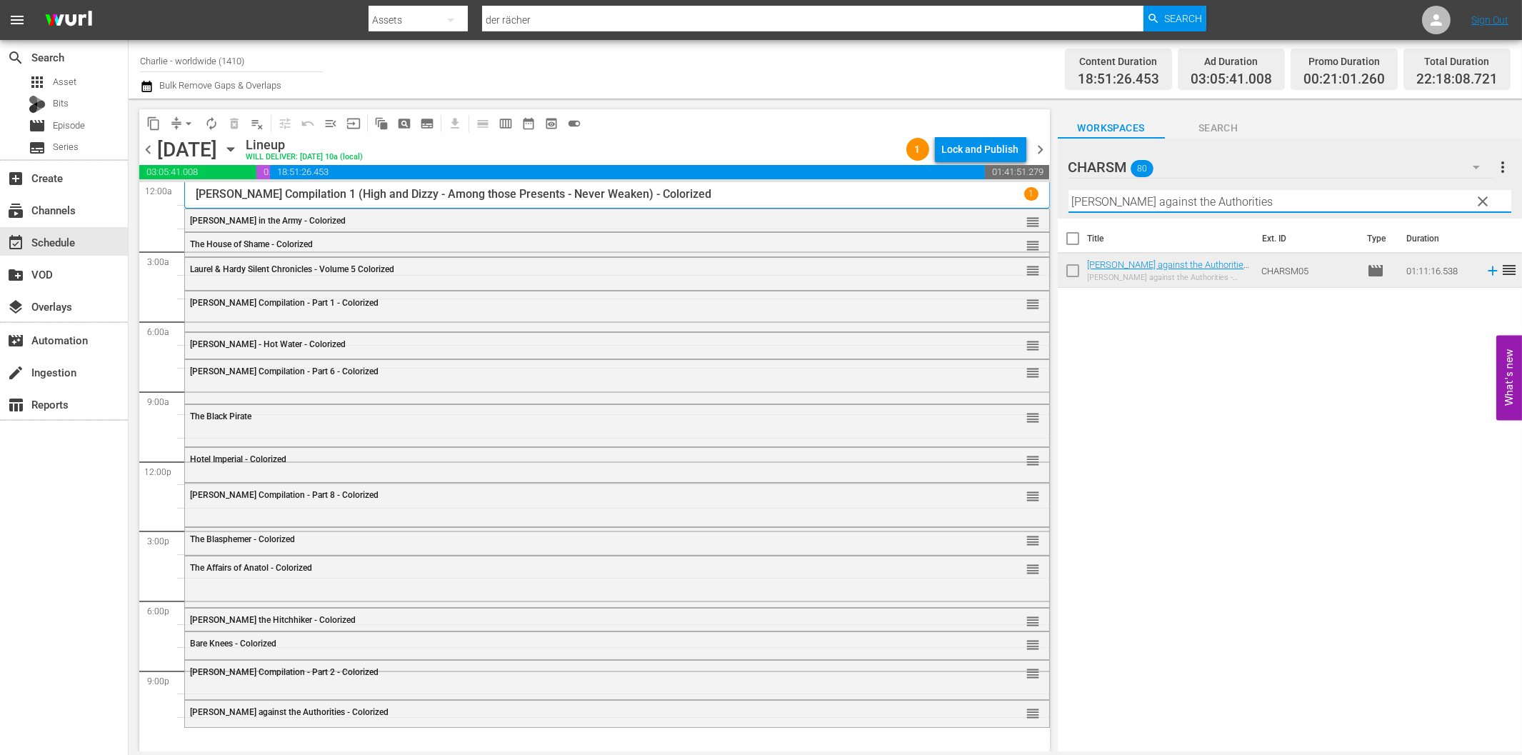
click at [1123, 201] on input "[PERSON_NAME] against the Authorities" at bounding box center [1289, 201] width 443 height 23
paste input "[PERSON_NAME] - A Burlesque on [PERSON_NAME]"
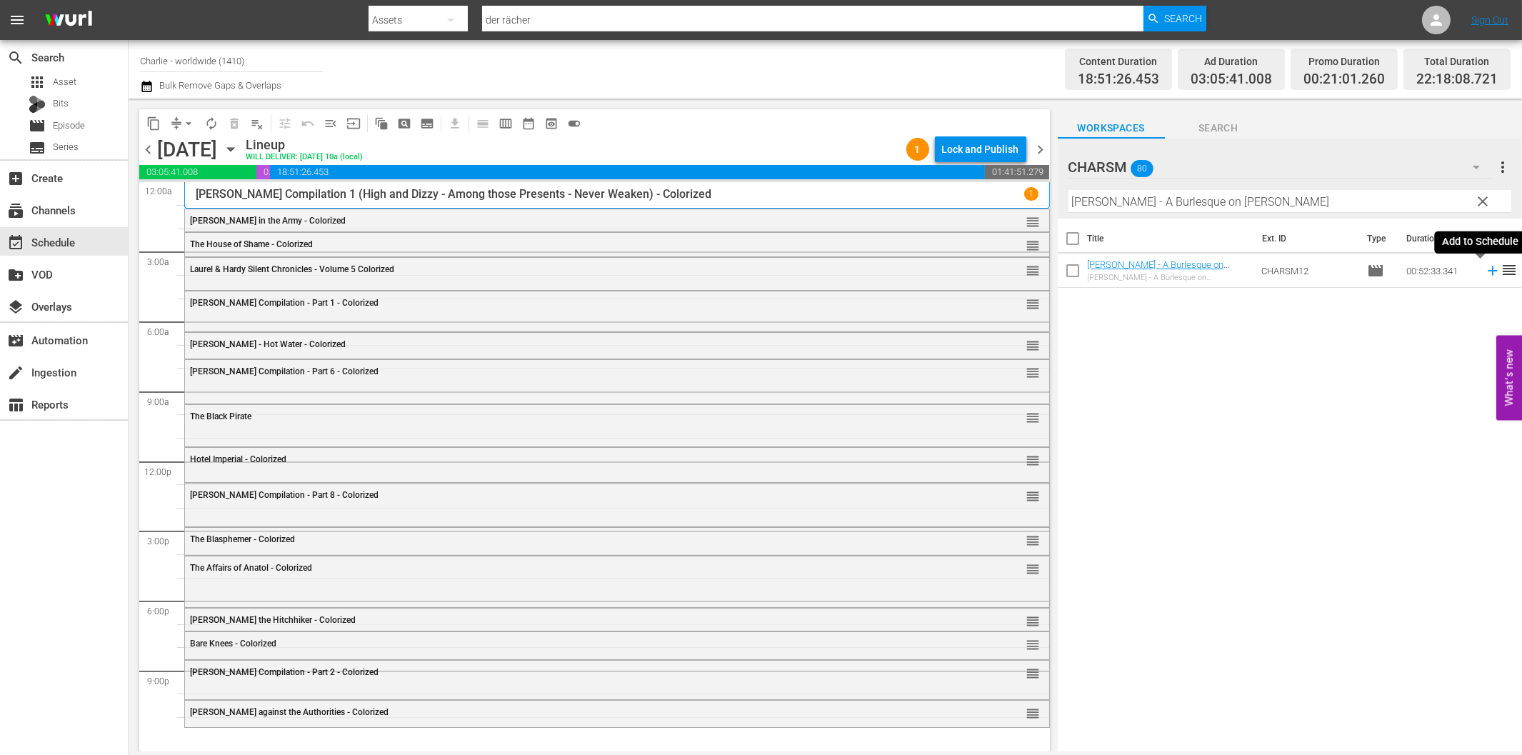
click at [1485, 272] on icon at bounding box center [1493, 271] width 16 height 16
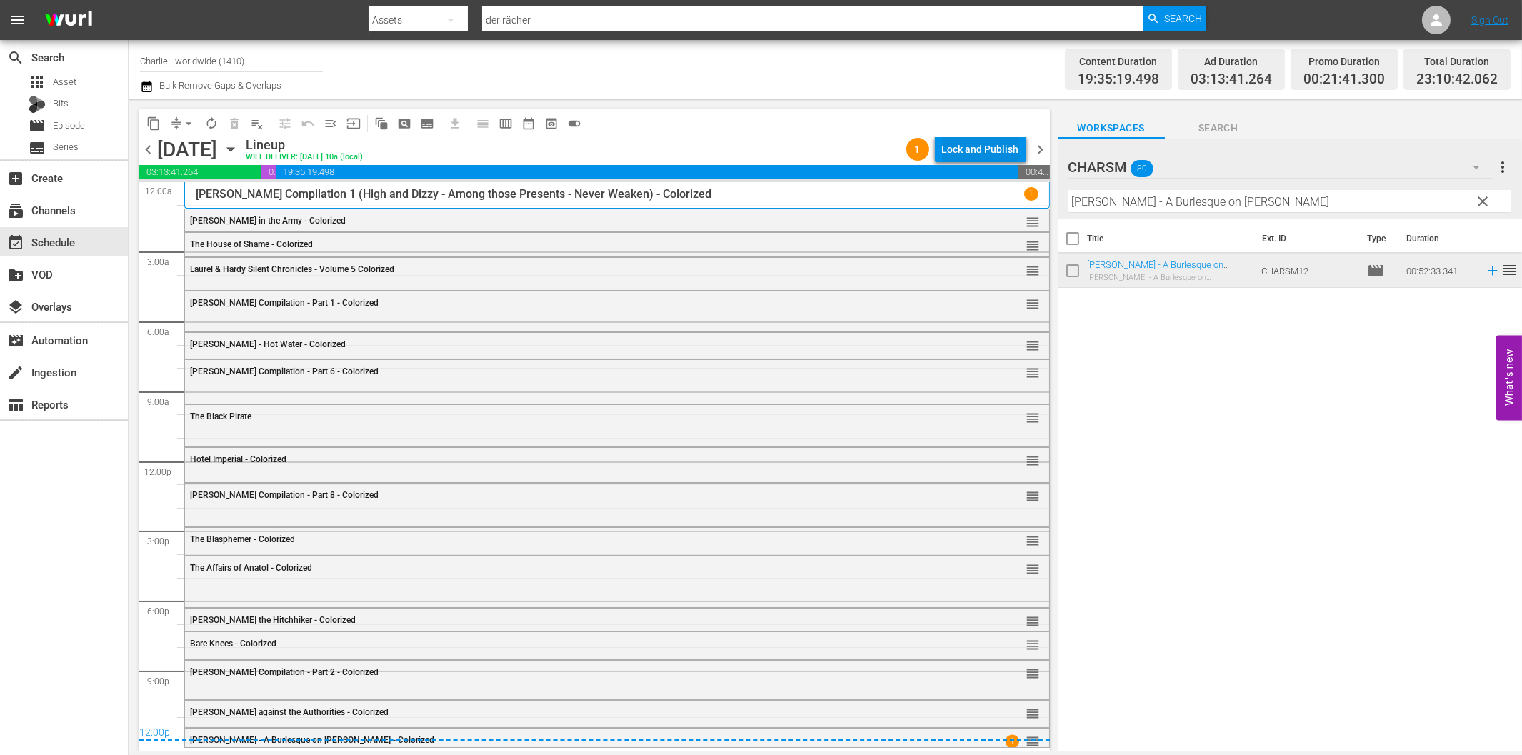
click at [991, 152] on div "Lock and Publish" at bounding box center [980, 149] width 77 height 26
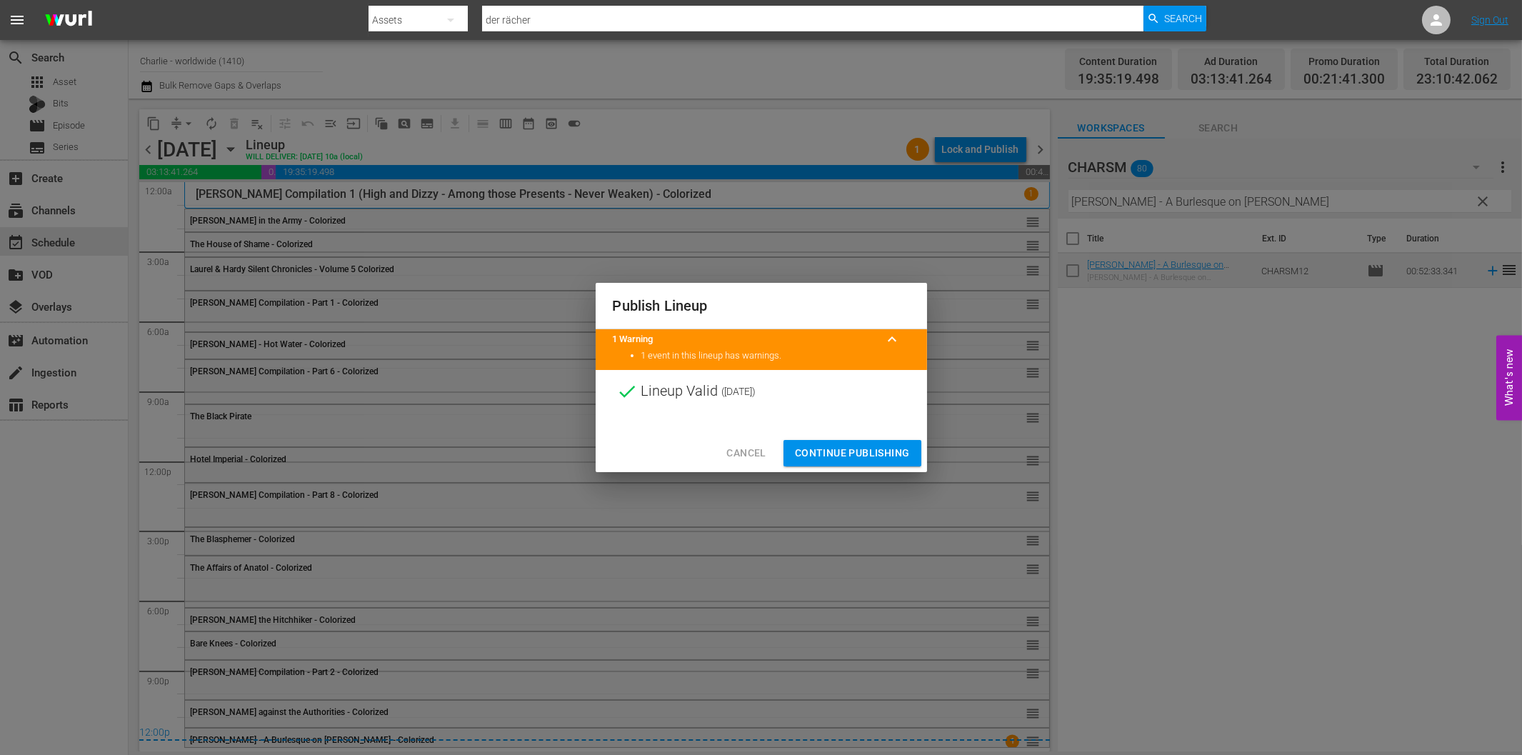
click at [877, 456] on span "Continue Publishing" at bounding box center [852, 453] width 115 height 18
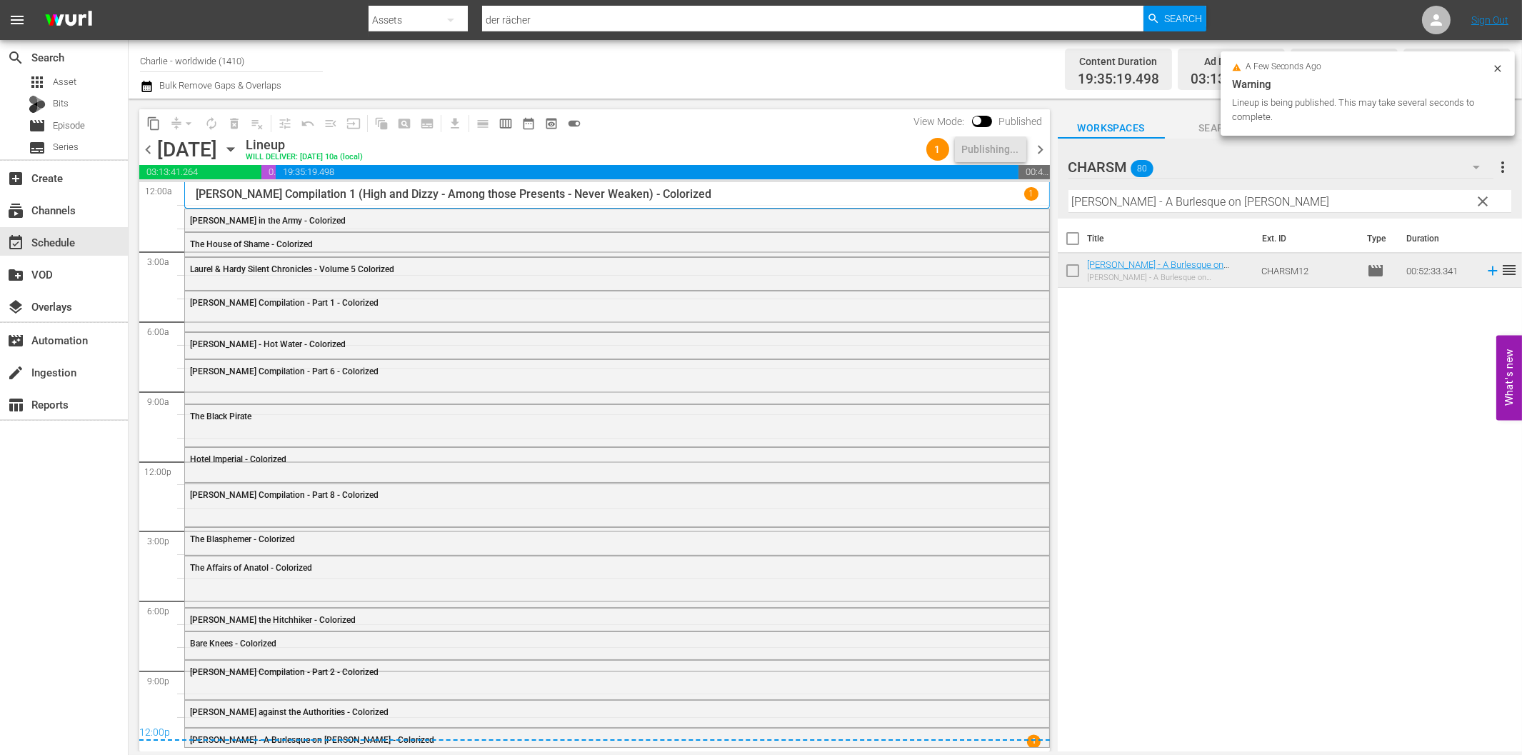
click at [1041, 150] on span "chevron_right" at bounding box center [1041, 150] width 18 height 18
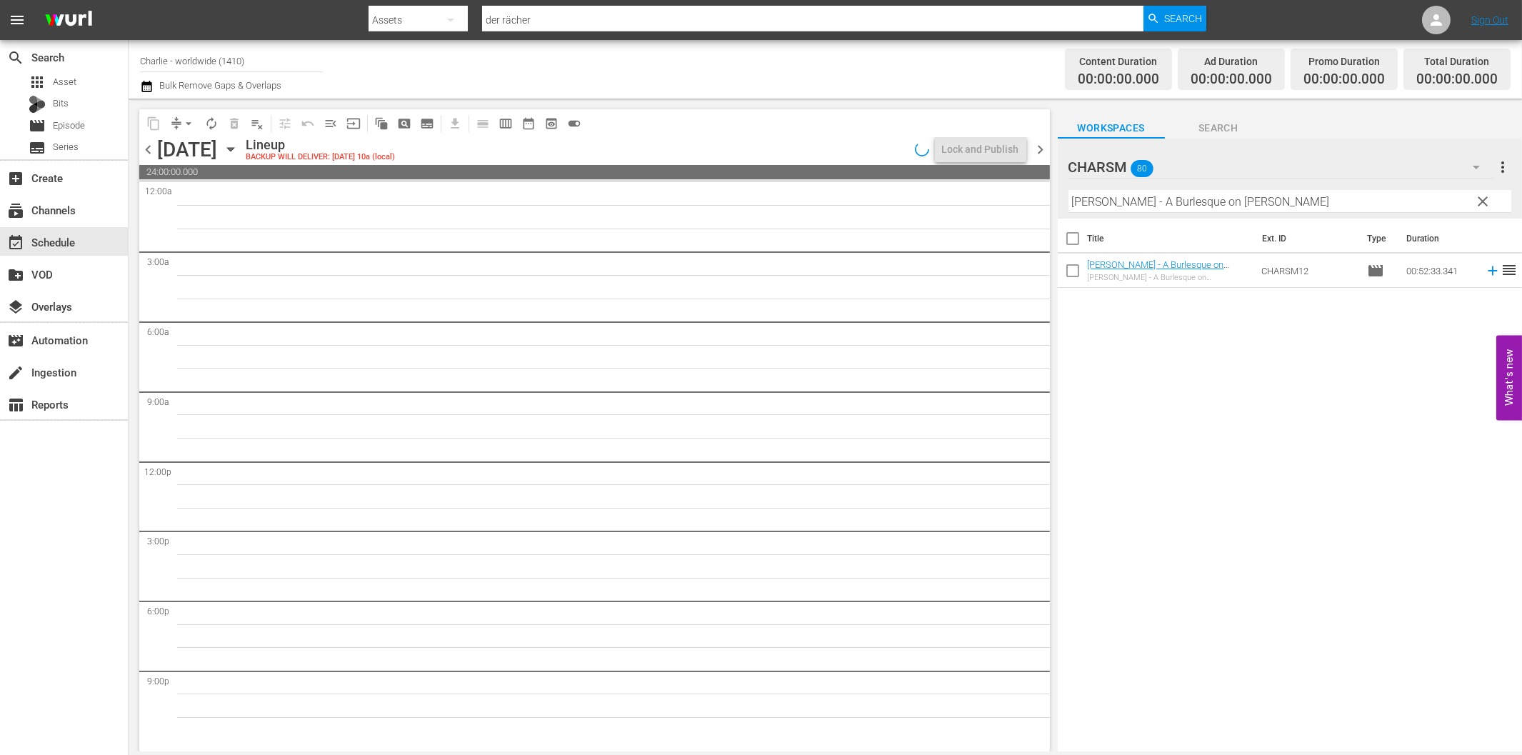
click at [1214, 200] on input "[PERSON_NAME] - A Burlesque on [PERSON_NAME]" at bounding box center [1289, 201] width 443 height 23
paste input "rime and Punishment"
click at [1485, 273] on icon at bounding box center [1493, 271] width 16 height 16
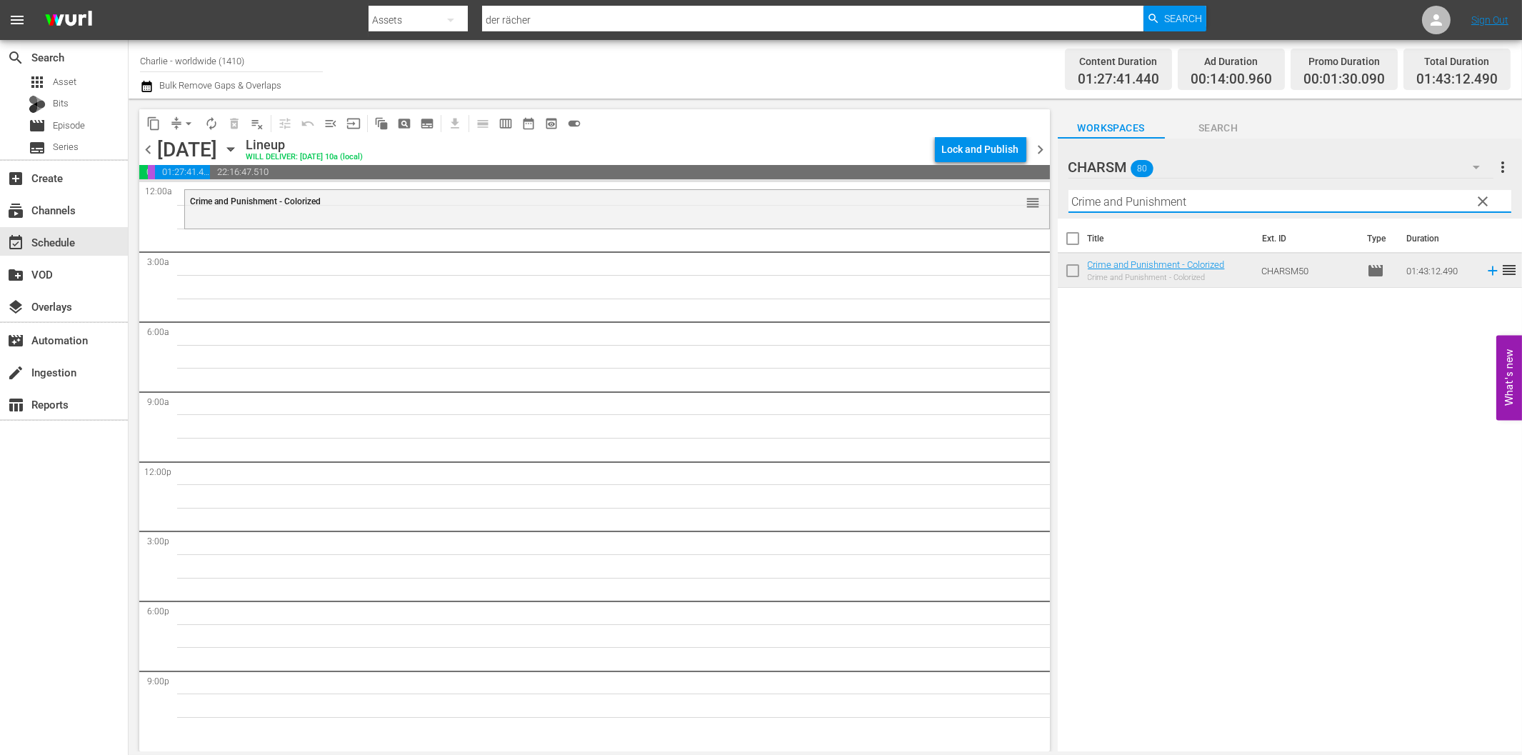
click at [1203, 201] on input "Crime and Punishment" at bounding box center [1289, 201] width 443 height 23
paste input "[PERSON_NAME]"
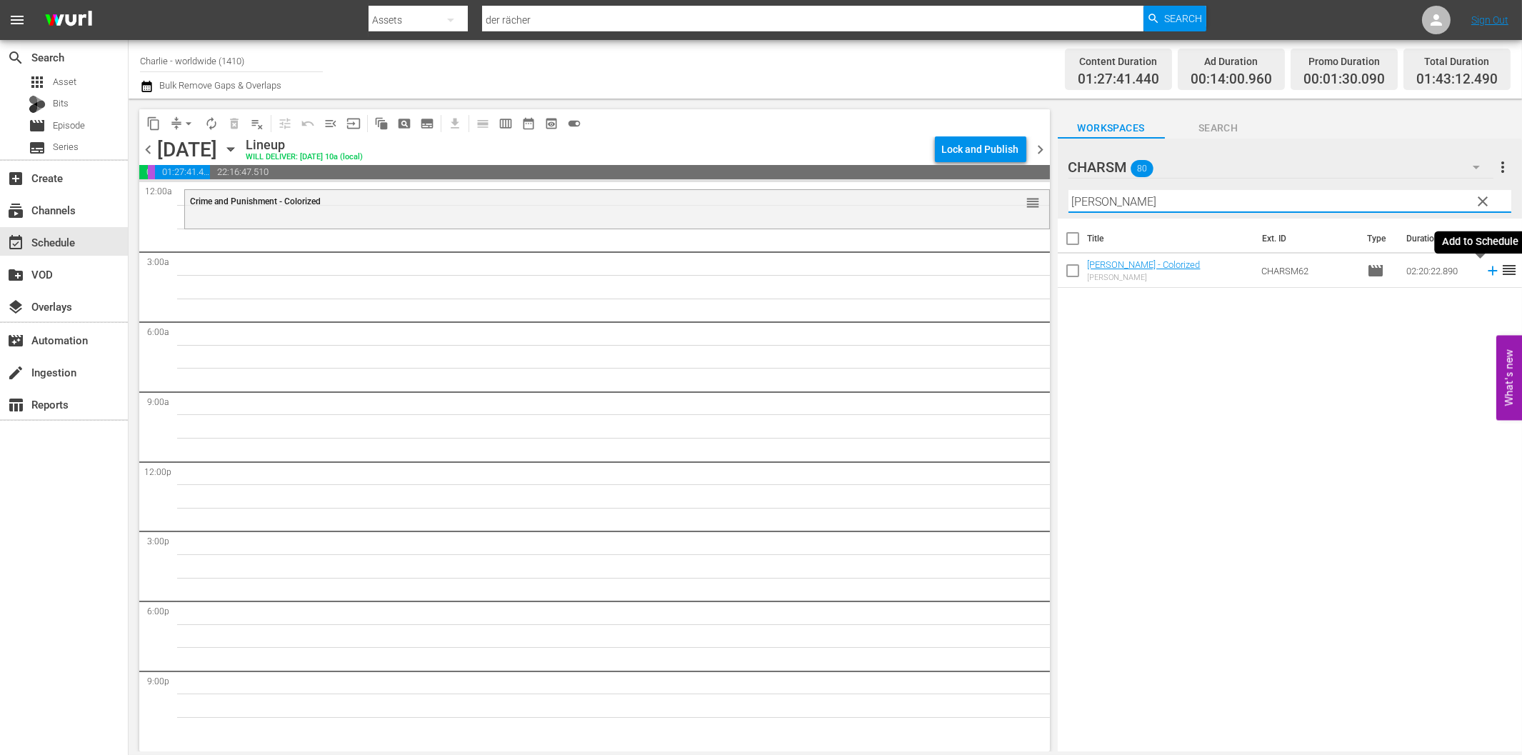
click at [1488, 270] on icon at bounding box center [1492, 270] width 9 height 9
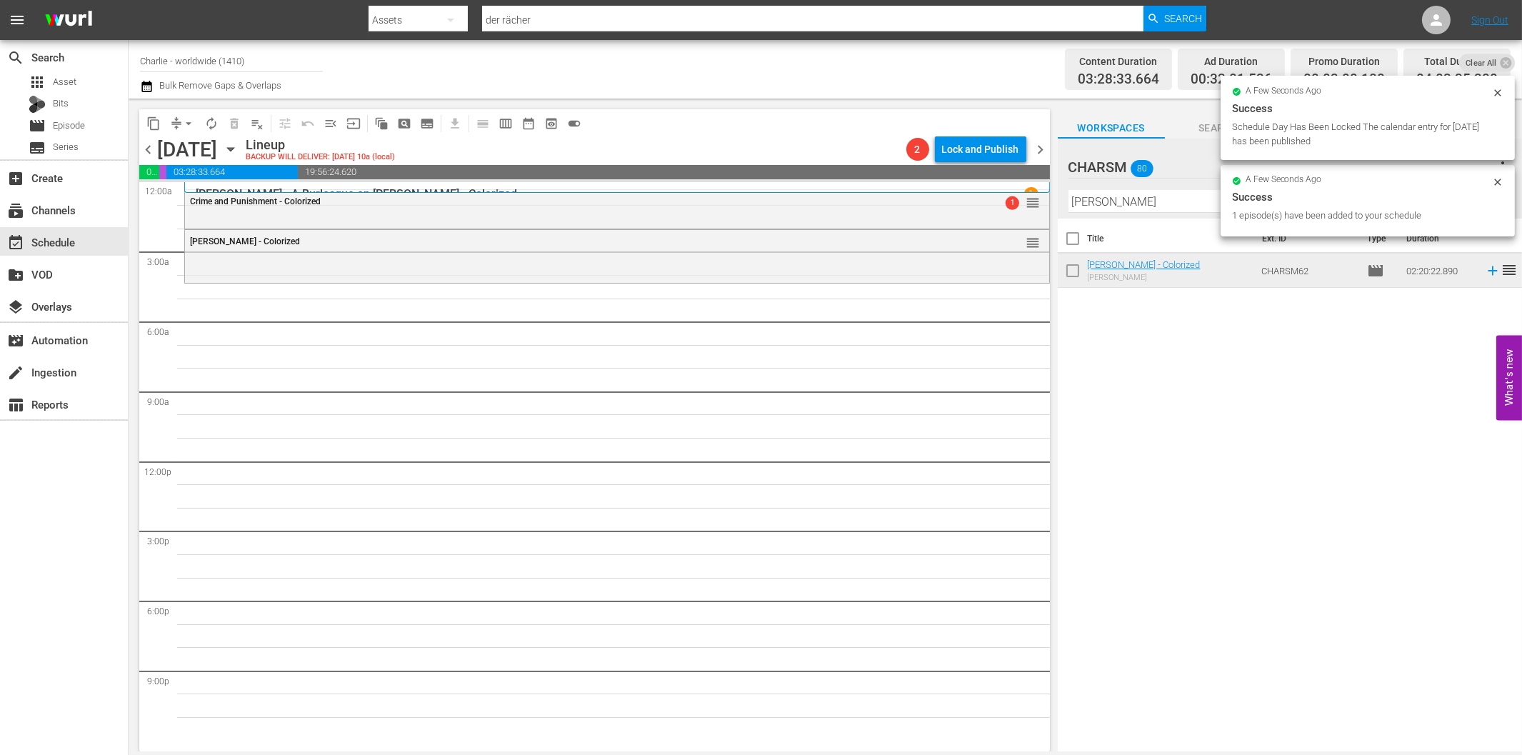
click at [1151, 209] on input "[PERSON_NAME]" at bounding box center [1289, 201] width 443 height 23
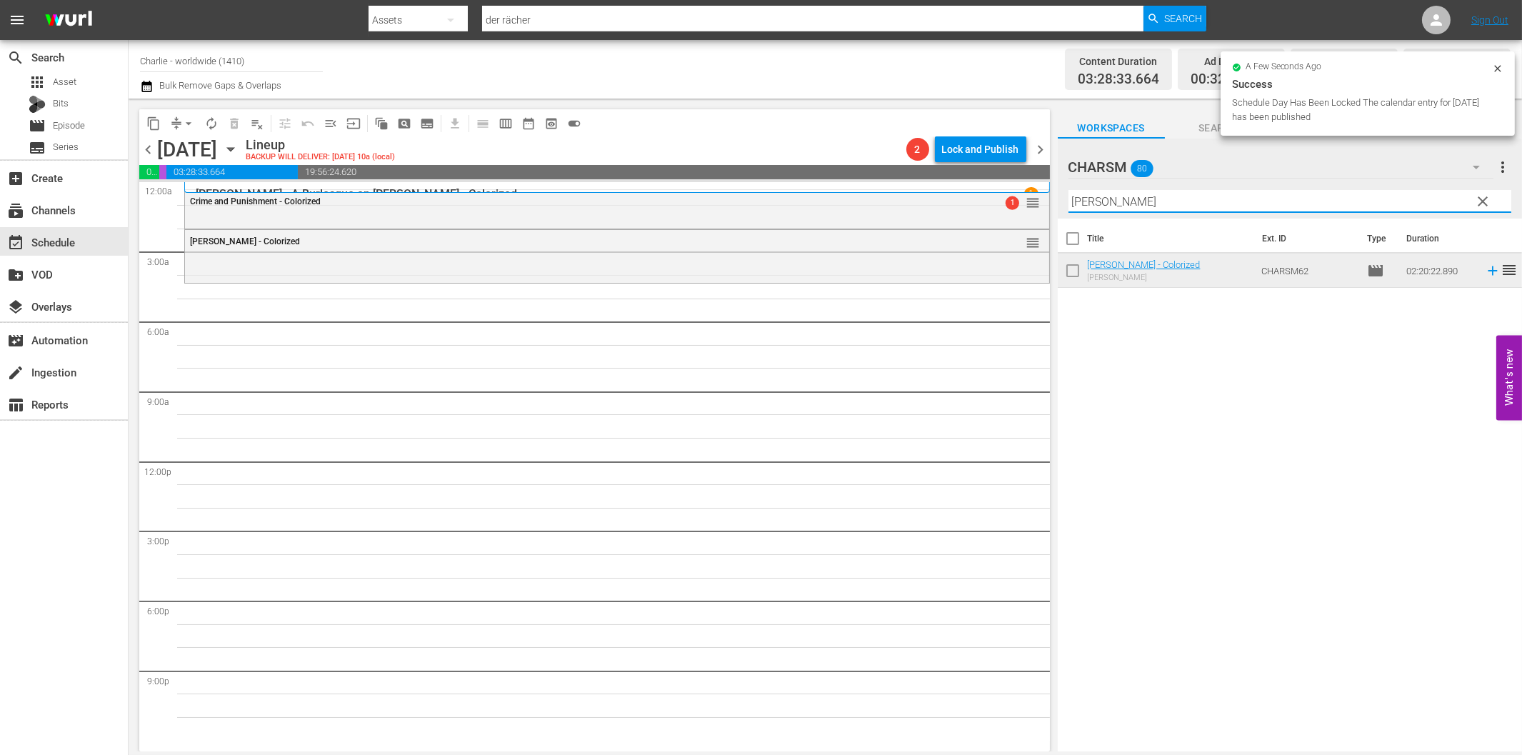
paste input "Isn't Life Wonderful"
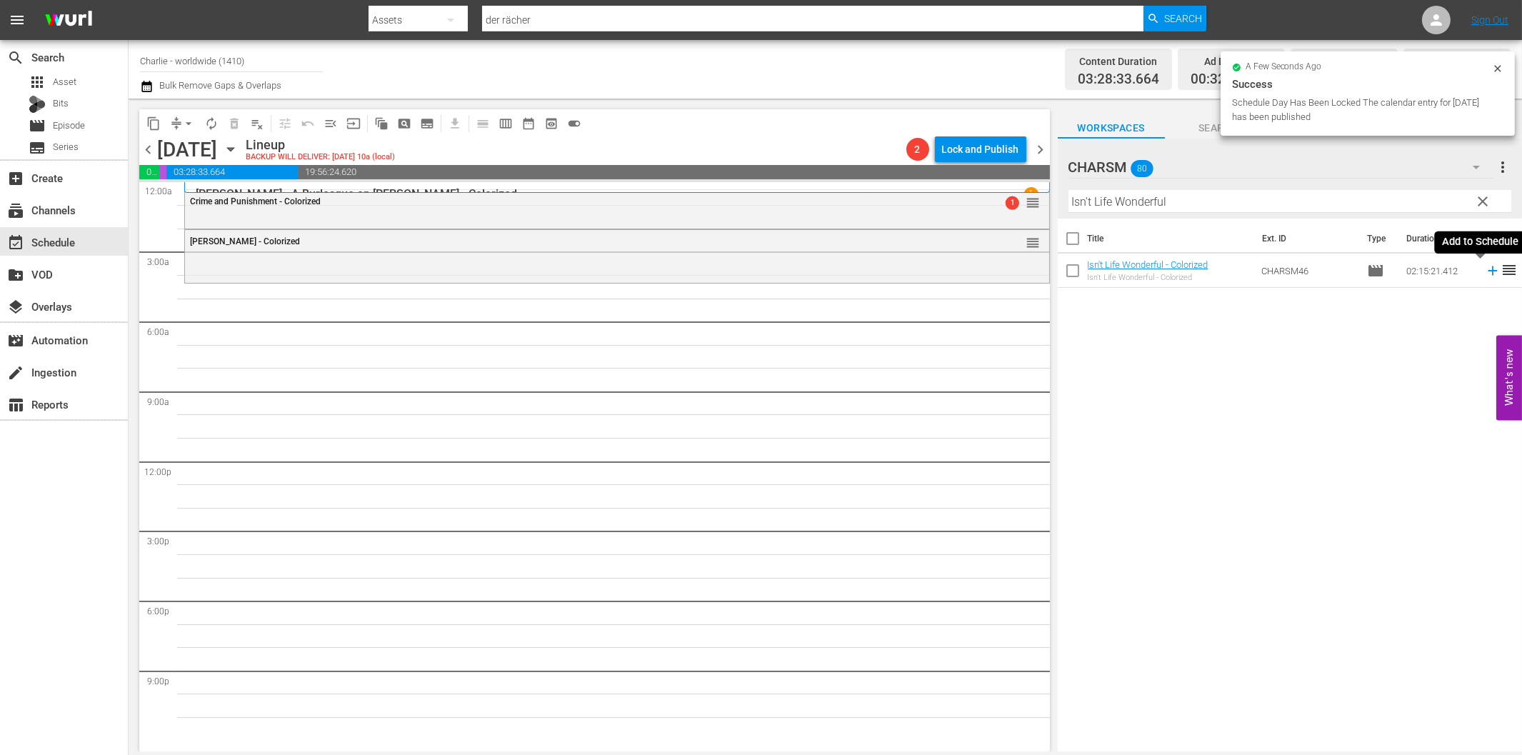
click at [1485, 274] on icon at bounding box center [1493, 271] width 16 height 16
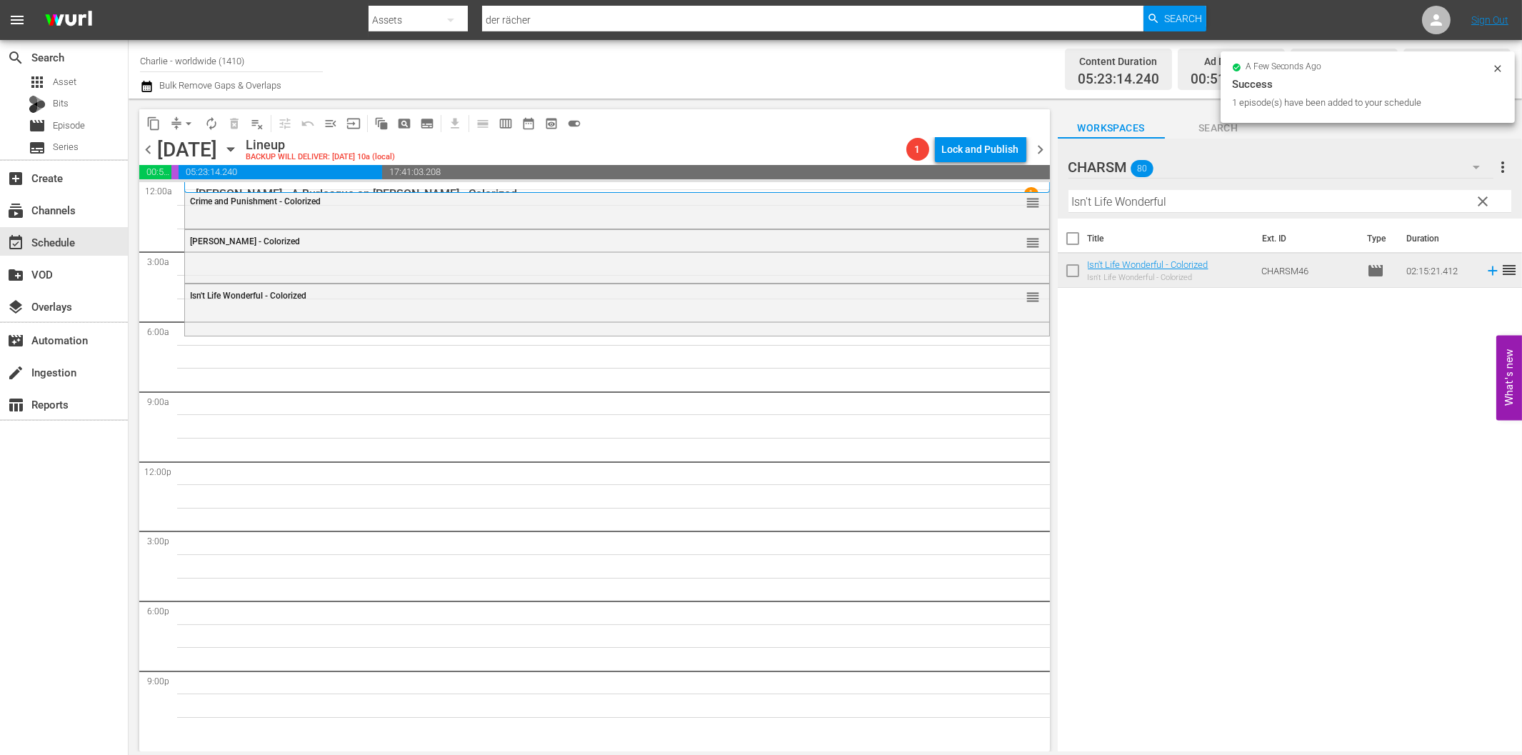
click at [1210, 201] on input "Isn't Life Wonderful" at bounding box center [1289, 201] width 443 height 23
paste input "Laurel & Hardy Silent Chronicles - Vol. 1"
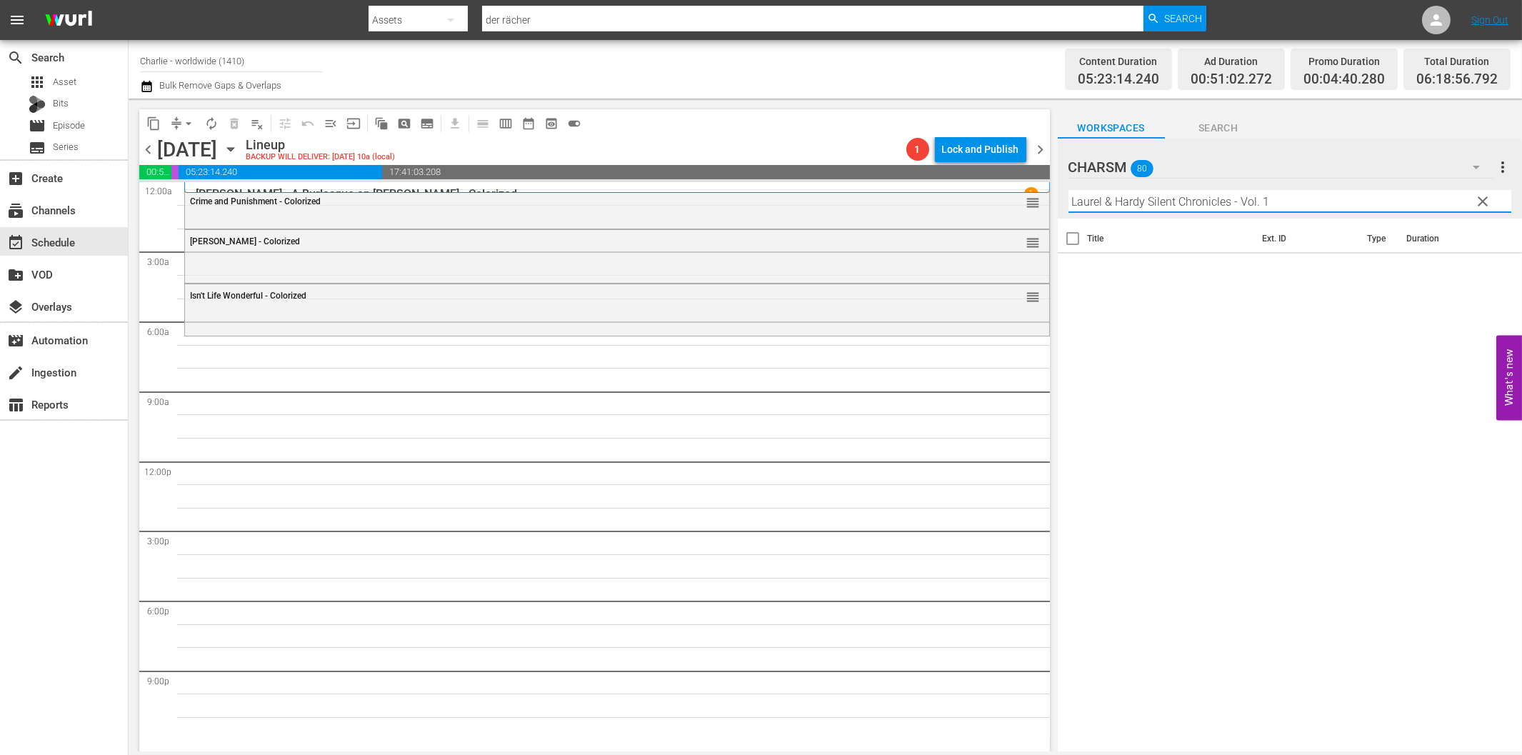
drag, startPoint x: 1236, startPoint y: 199, endPoint x: 1340, endPoint y: 204, distance: 104.4
click at [1338, 204] on input "Laurel & Hardy Silent Chronicles - Vol. 1" at bounding box center [1289, 201] width 443 height 23
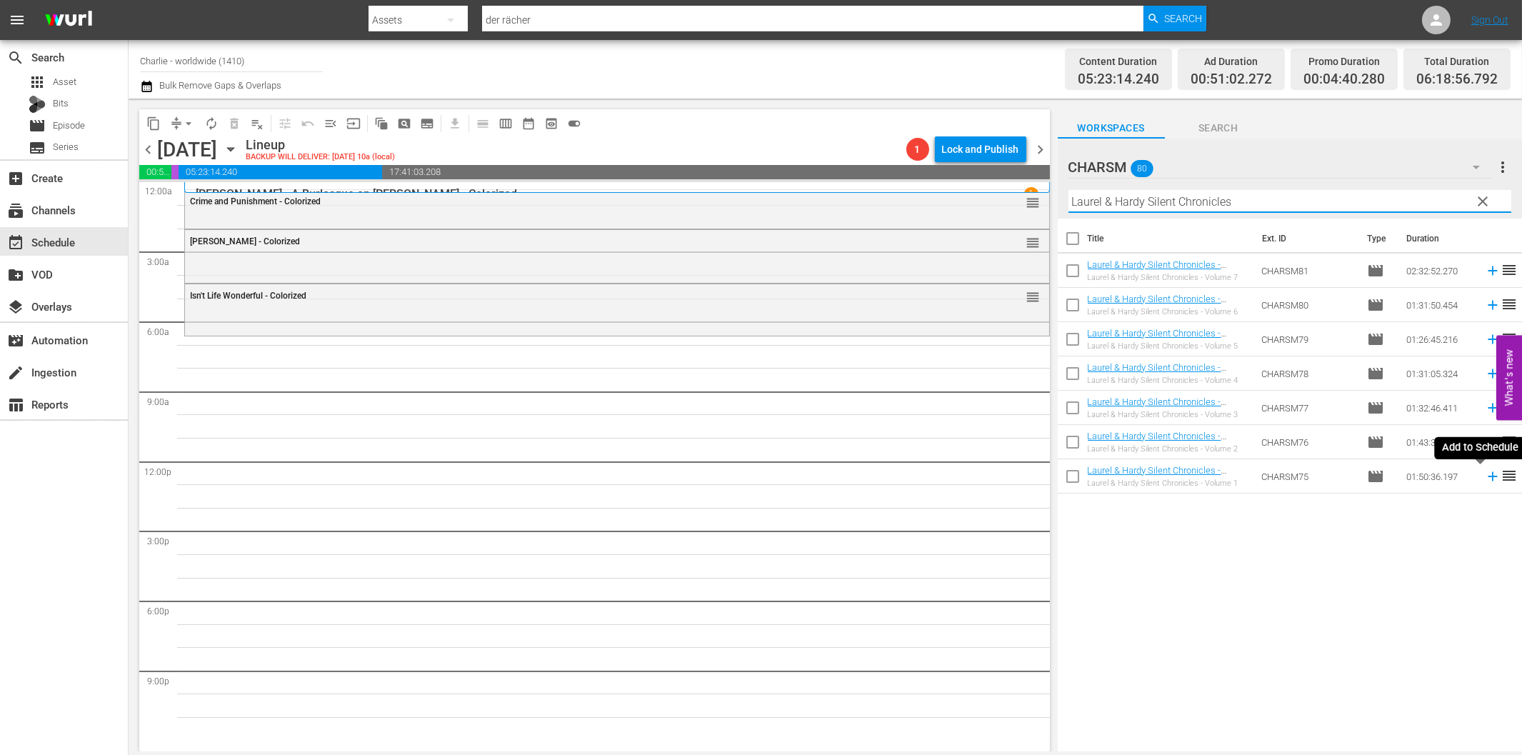
click at [1485, 481] on icon at bounding box center [1493, 477] width 16 height 16
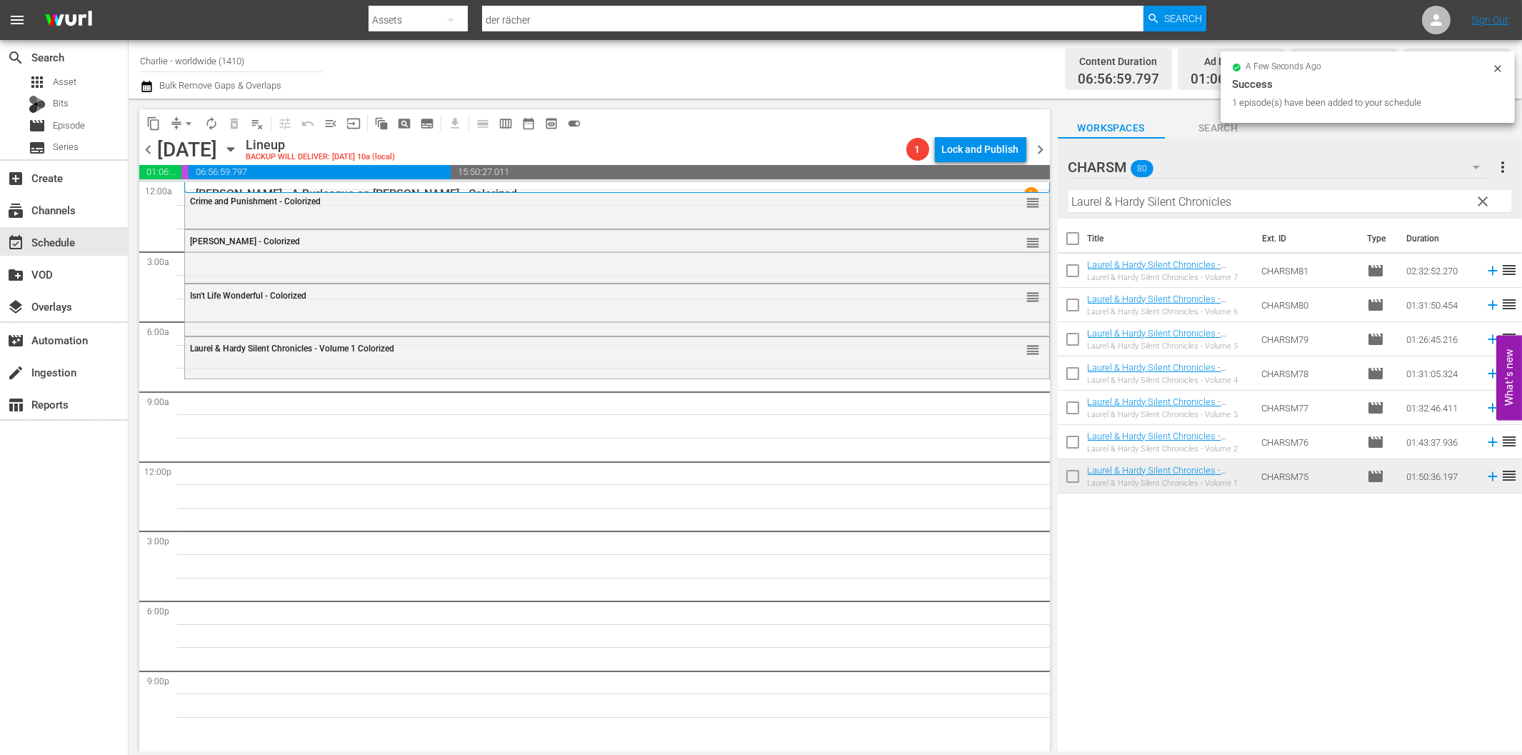
click at [1290, 199] on input "Laurel & Hardy Silent Chronicles" at bounding box center [1289, 201] width 443 height 23
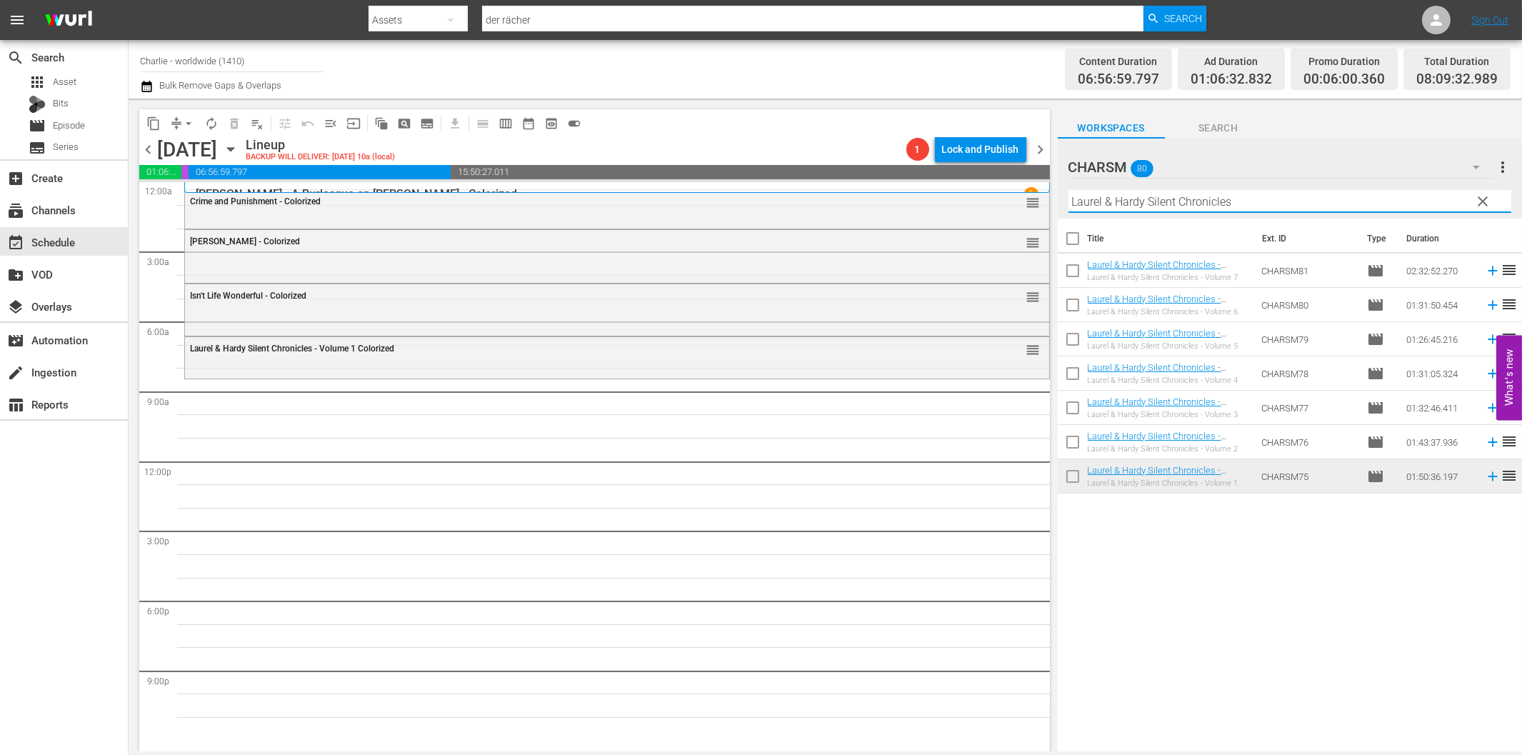
paste input "[PERSON_NAME] Compilation – Part 5"
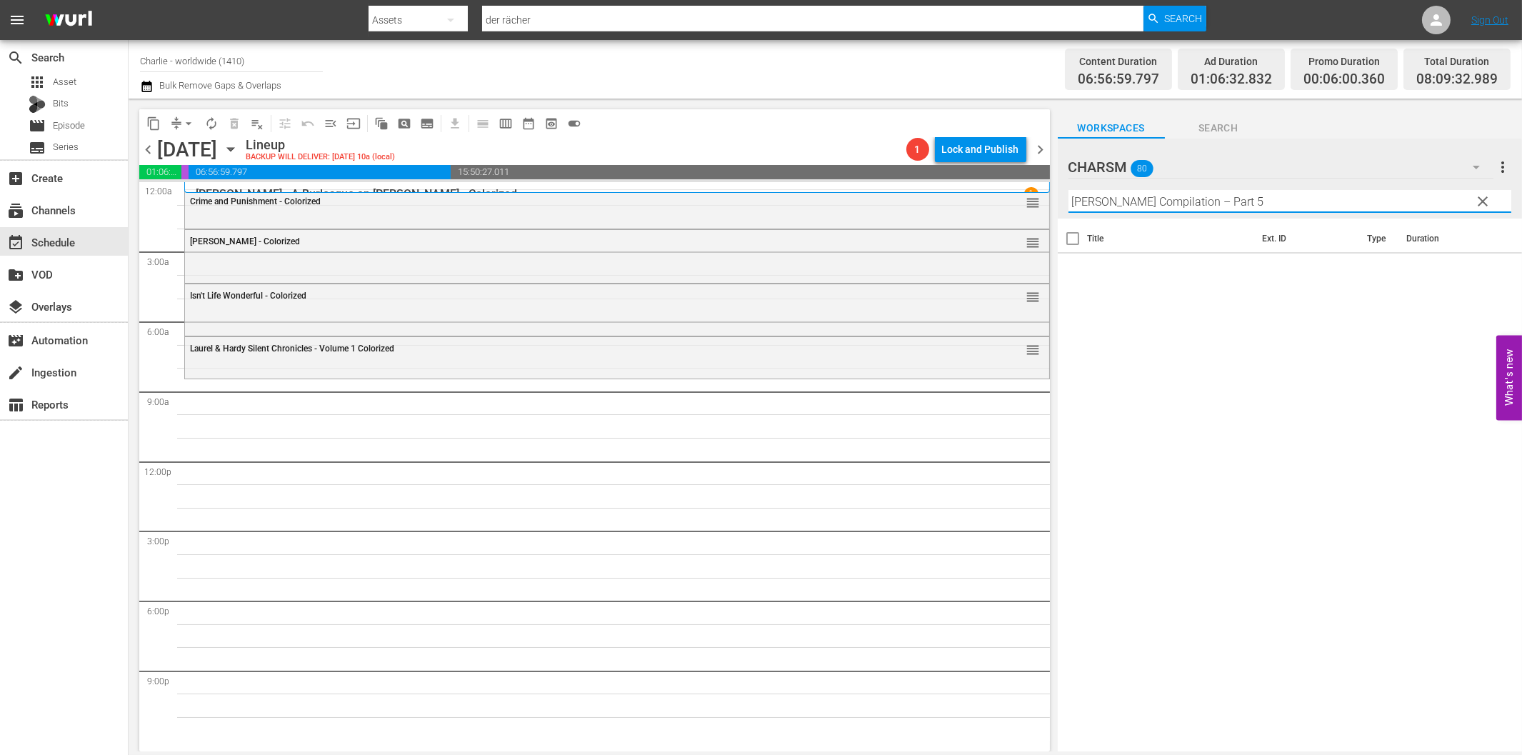
drag, startPoint x: 1208, startPoint y: 201, endPoint x: 1359, endPoint y: 210, distance: 151.0
click at [1344, 201] on input "[PERSON_NAME] Compilation – Part 5" at bounding box center [1289, 201] width 443 height 23
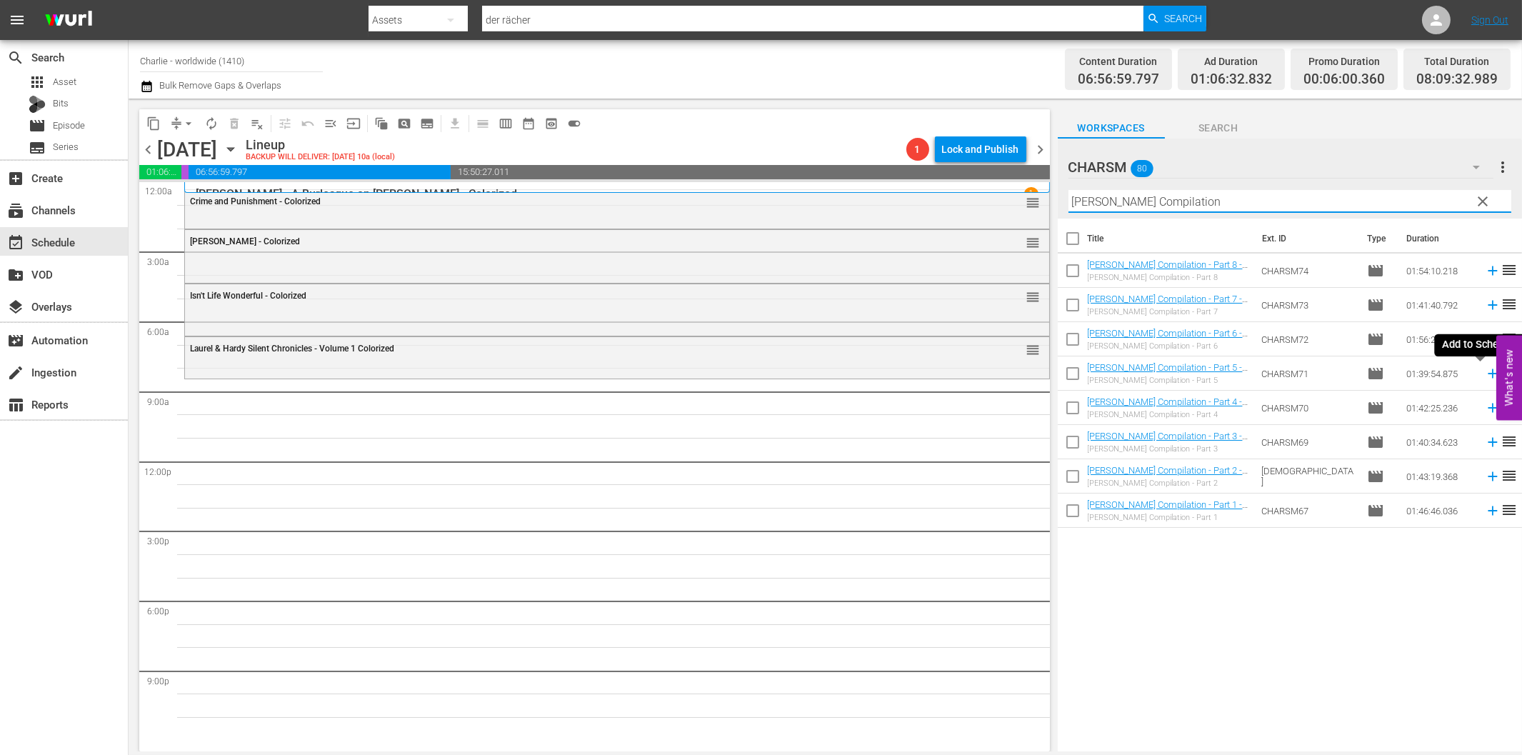
click at [1485, 370] on icon at bounding box center [1493, 374] width 16 height 16
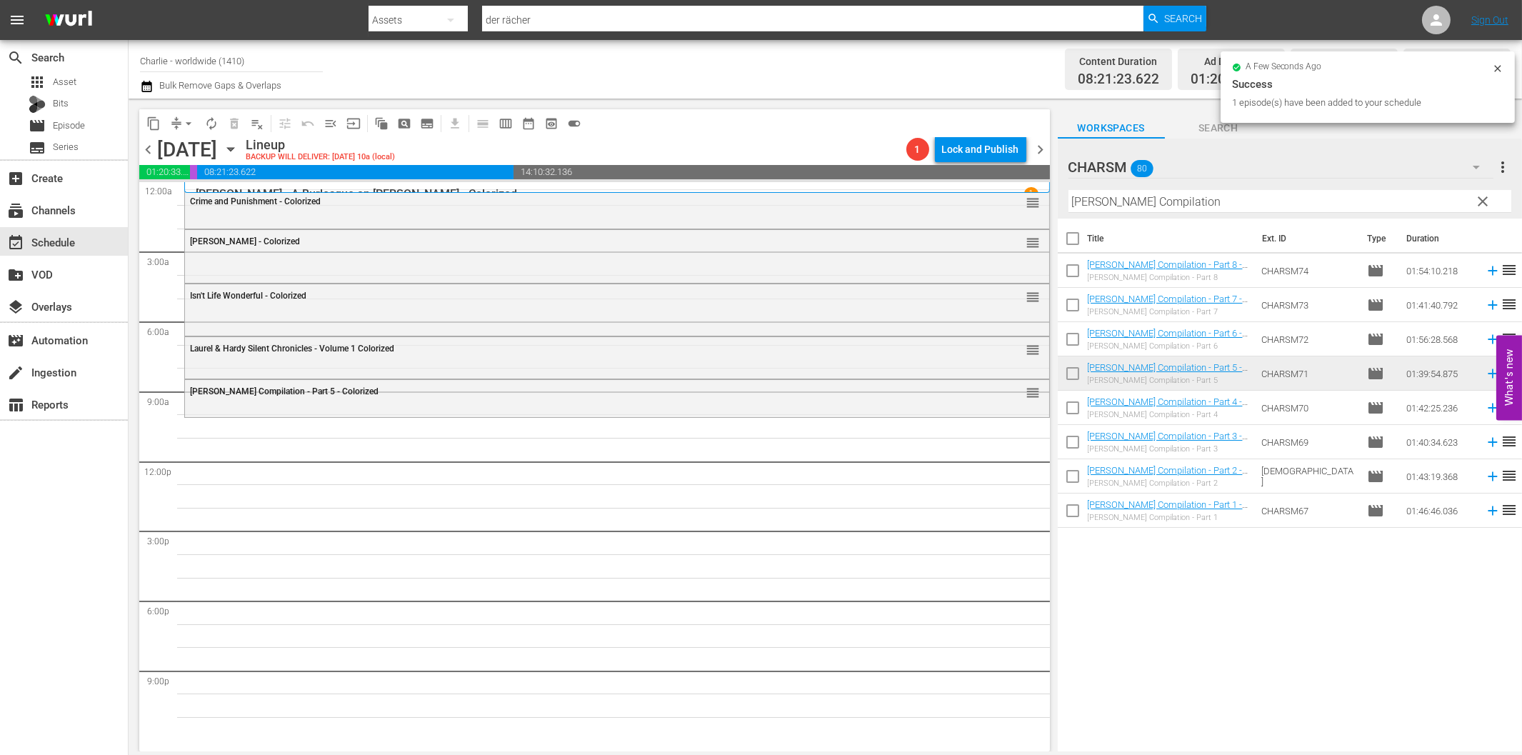
click at [1195, 200] on input "[PERSON_NAME] Compilation" at bounding box center [1289, 201] width 443 height 23
paste input "The Kid"
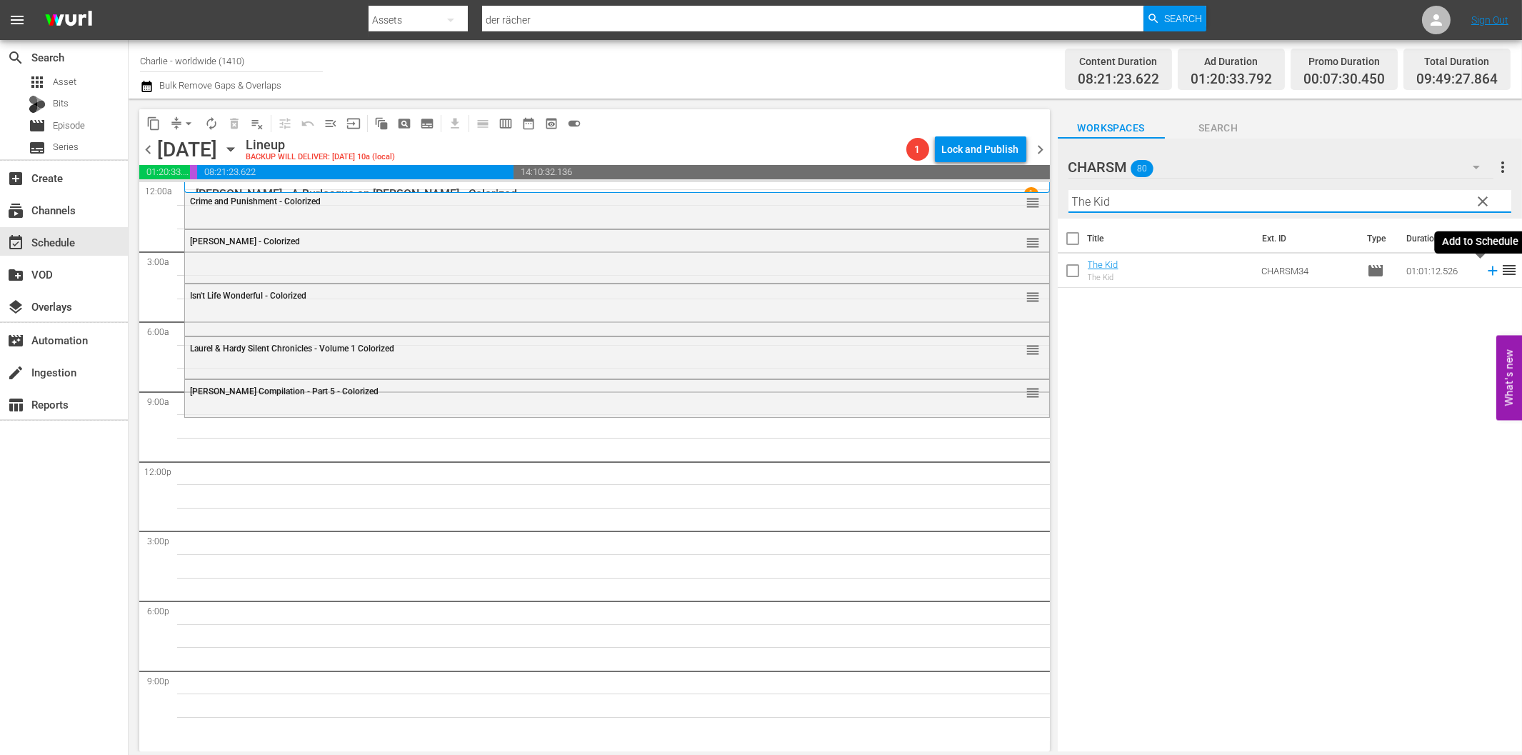
click at [1488, 271] on icon at bounding box center [1492, 270] width 9 height 9
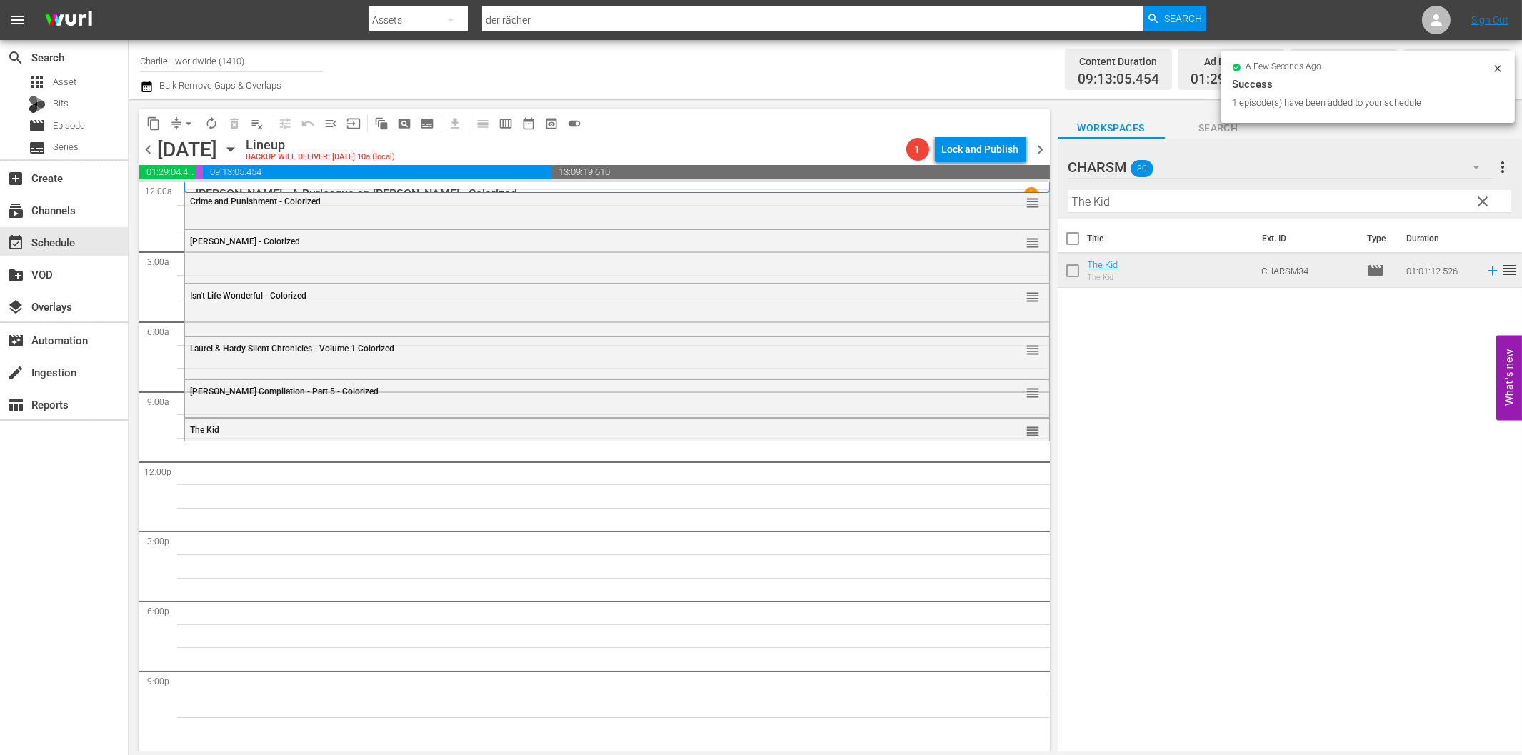
click at [1130, 194] on input "The Kid" at bounding box center [1289, 201] width 443 height 23
paste input "[PERSON_NAME]'s Escape"
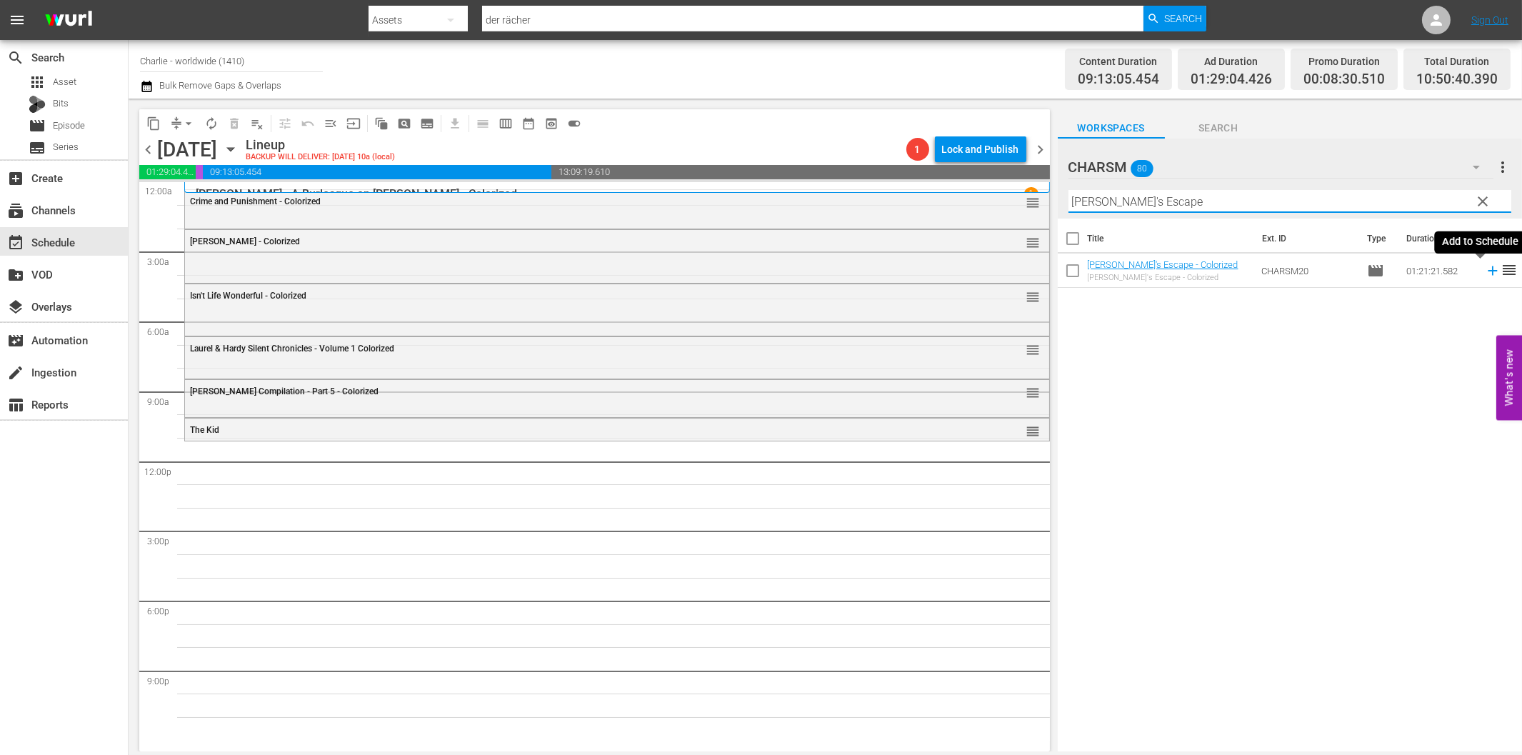
click at [1488, 270] on icon at bounding box center [1492, 270] width 9 height 9
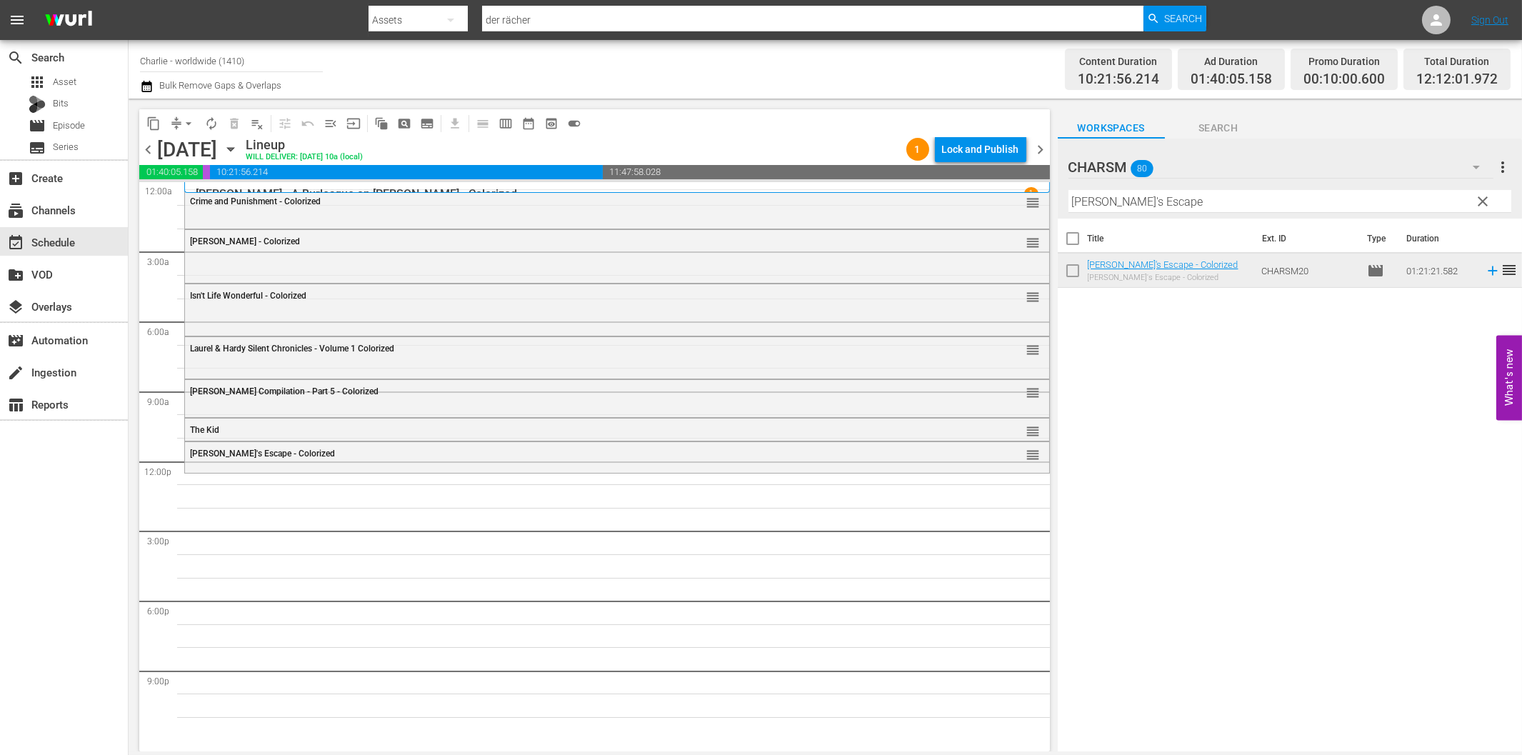
click at [1136, 196] on input "[PERSON_NAME]'s Escape" at bounding box center [1289, 201] width 443 height 23
paste input "Laurel & Hardy Silent Chronicles - Vol. 4"
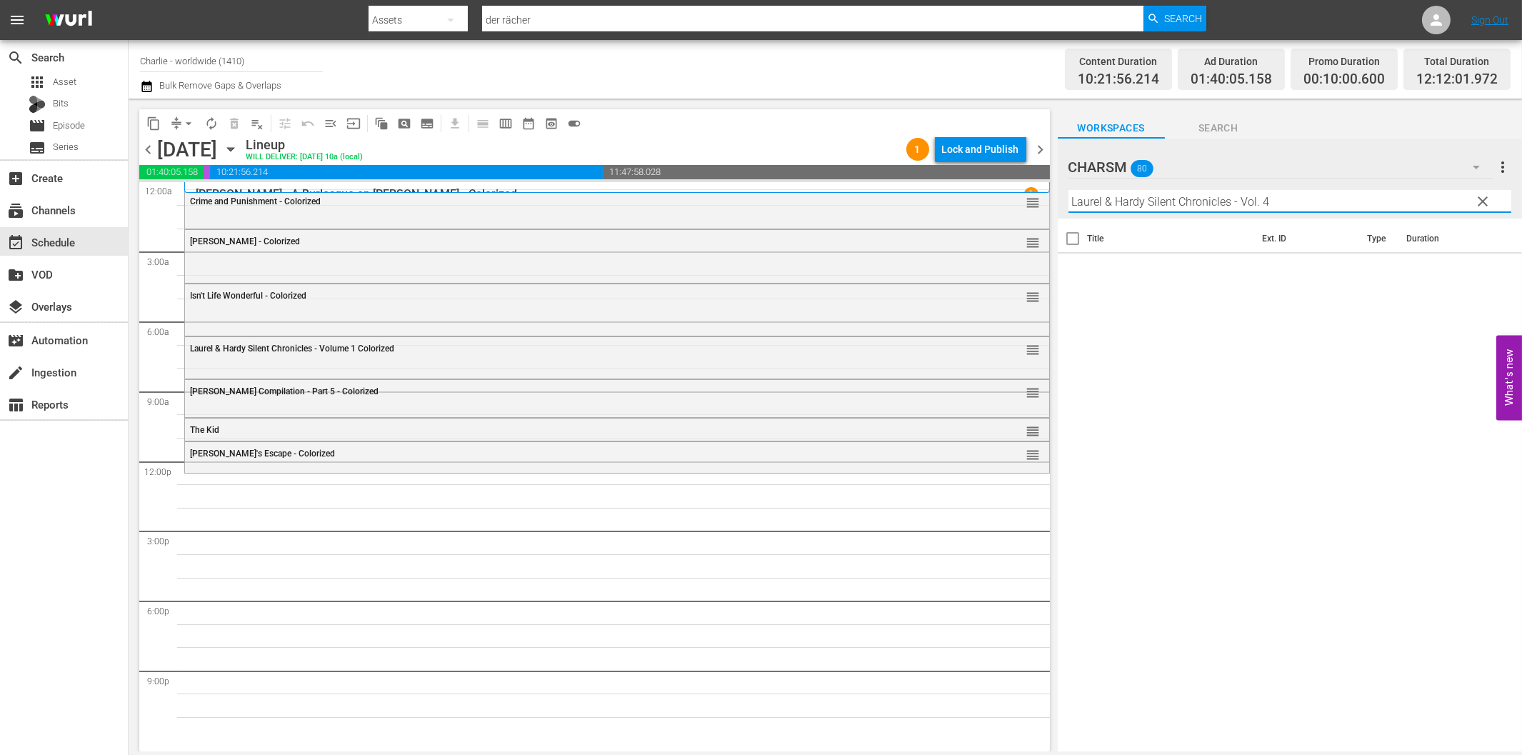
drag, startPoint x: 1232, startPoint y: 202, endPoint x: 1383, endPoint y: 204, distance: 151.4
click at [1383, 204] on input "Laurel & Hardy Silent Chronicles - Vol. 4" at bounding box center [1289, 201] width 443 height 23
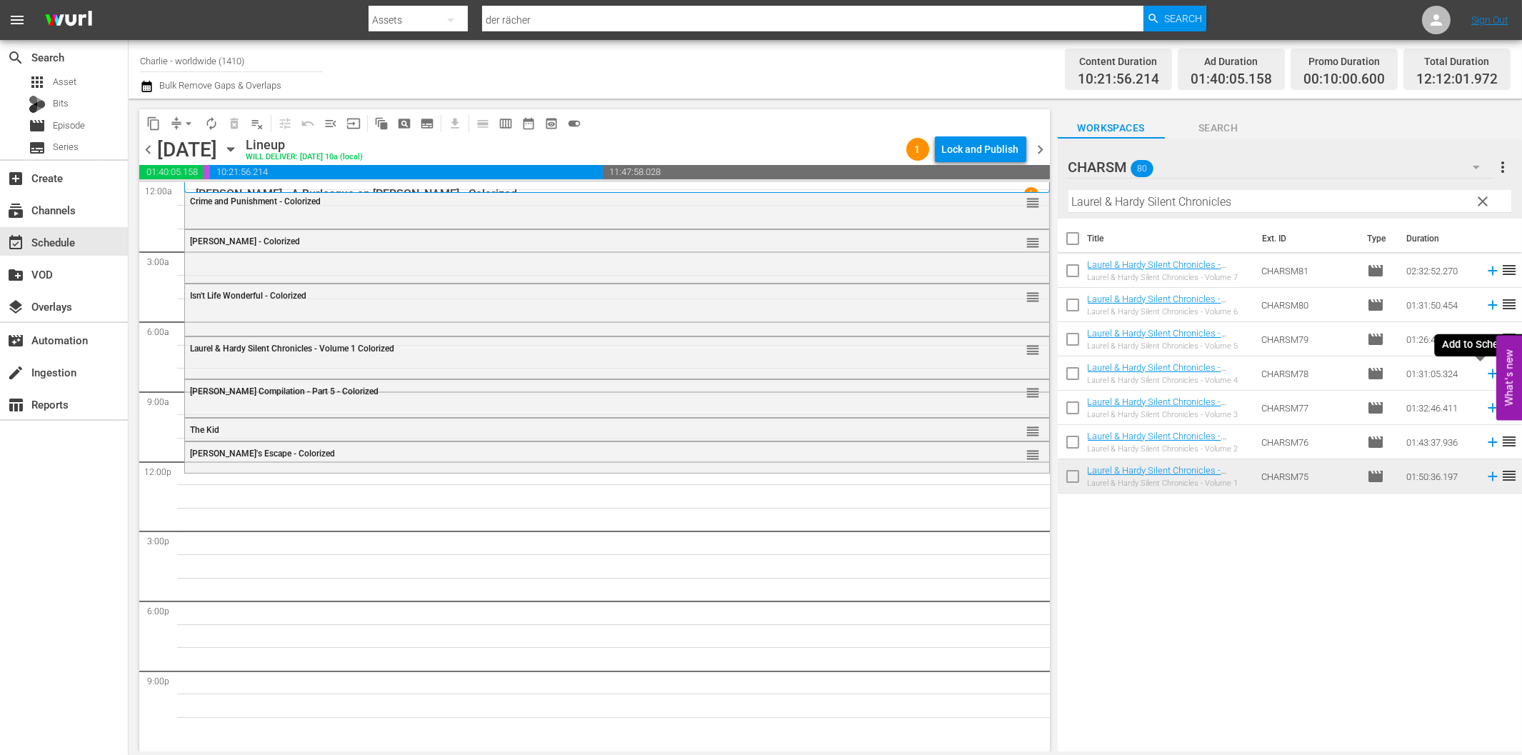
click at [1488, 374] on icon at bounding box center [1492, 373] width 9 height 9
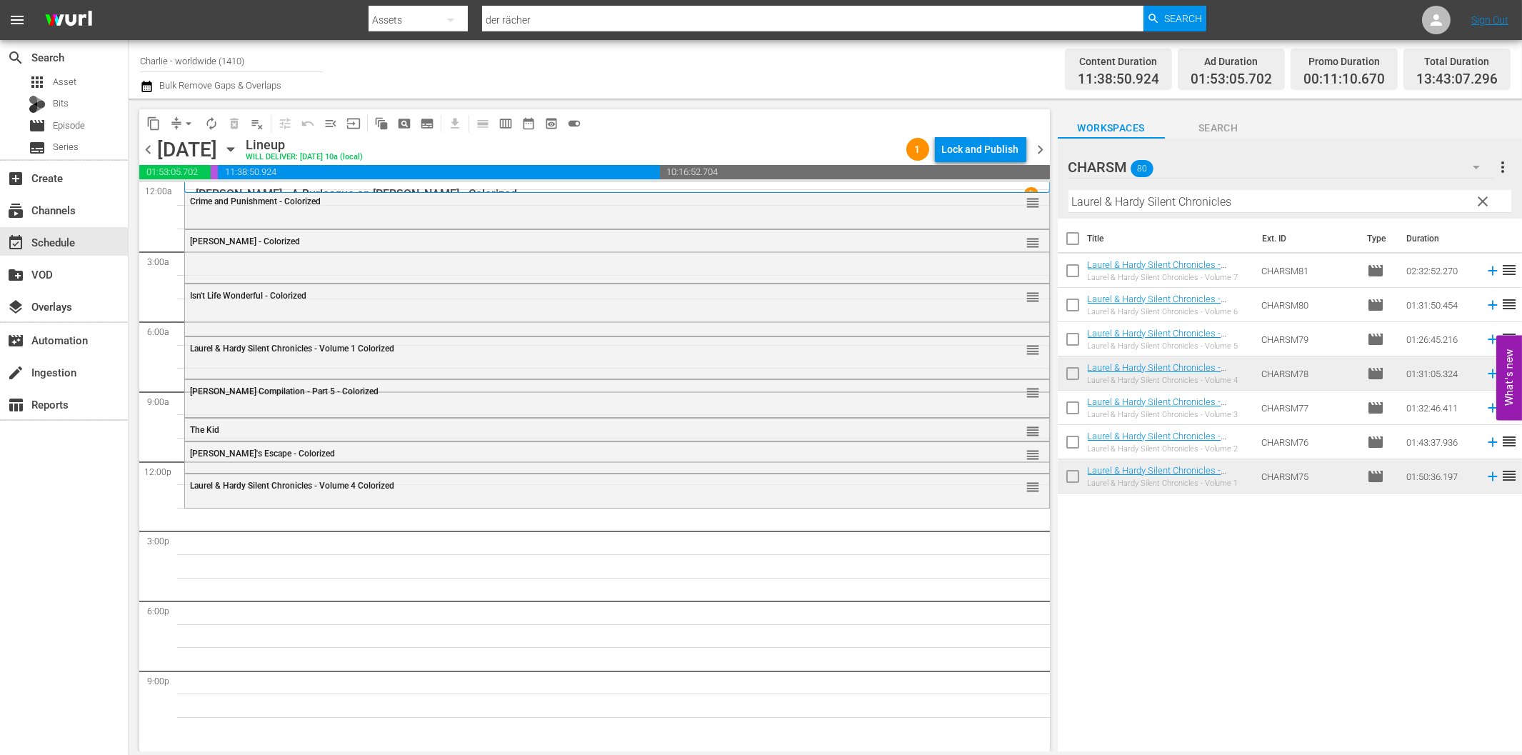
click at [1146, 200] on input "Laurel & Hardy Silent Chronicles" at bounding box center [1289, 201] width 443 height 23
paste input "[PERSON_NAME]"
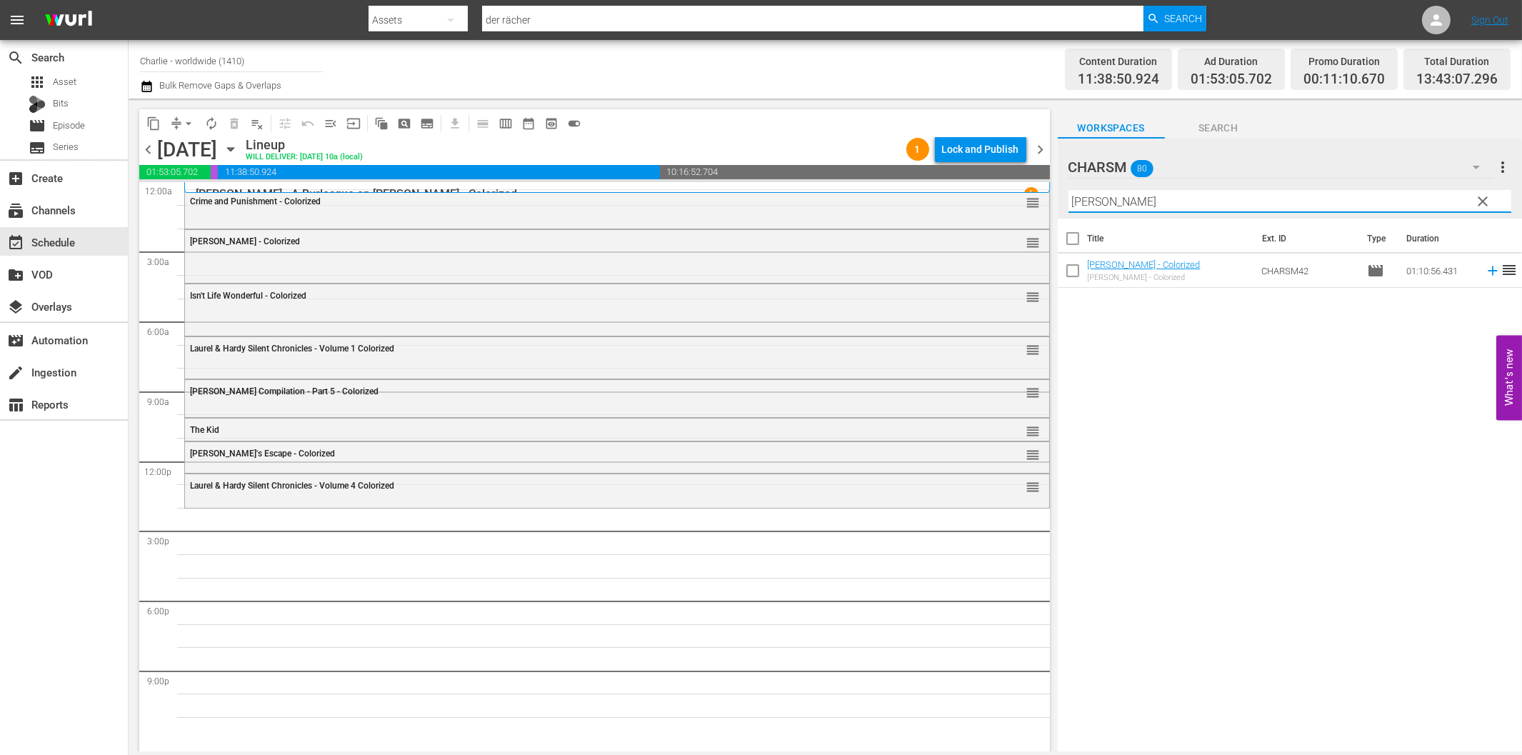
click at [1485, 267] on icon at bounding box center [1493, 271] width 16 height 16
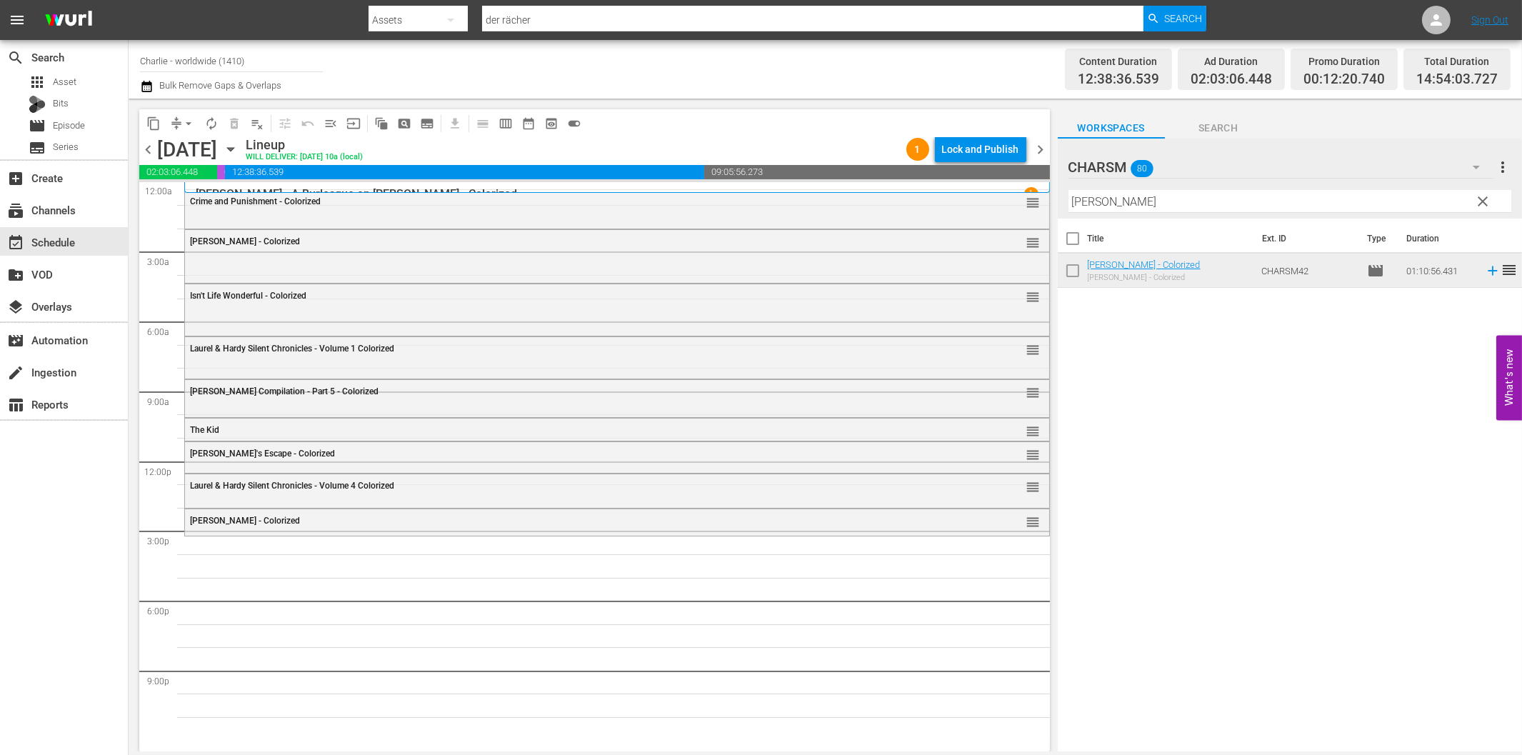
click at [1214, 203] on input "[PERSON_NAME]" at bounding box center [1289, 201] width 443 height 23
paste input "Don Q - Son of Zorro"
click at [1485, 269] on icon at bounding box center [1493, 271] width 16 height 16
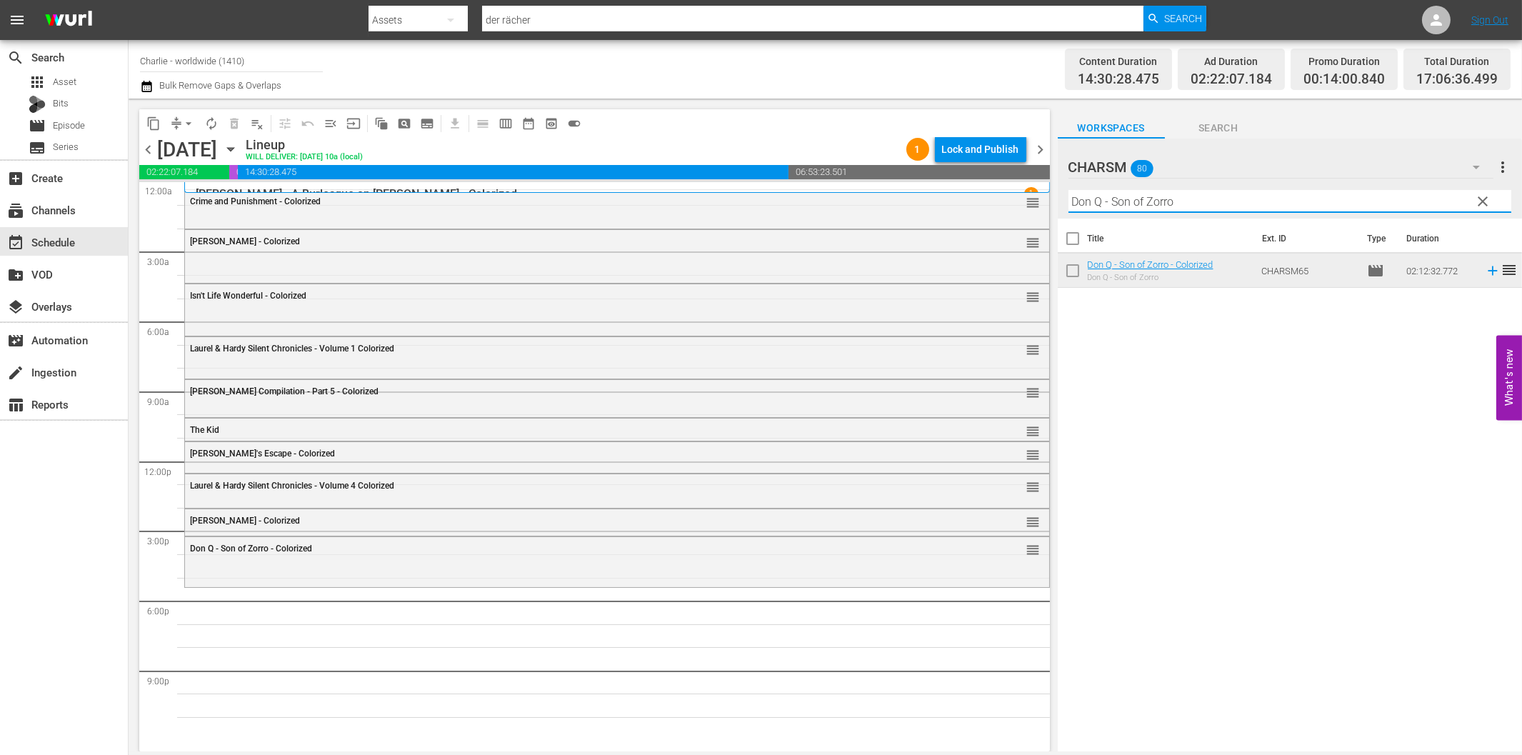
click at [1166, 198] on input "Don Q - Son of Zorro" at bounding box center [1289, 201] width 443 height 23
paste input "[PERSON_NAME] at Work - Volume Tw"
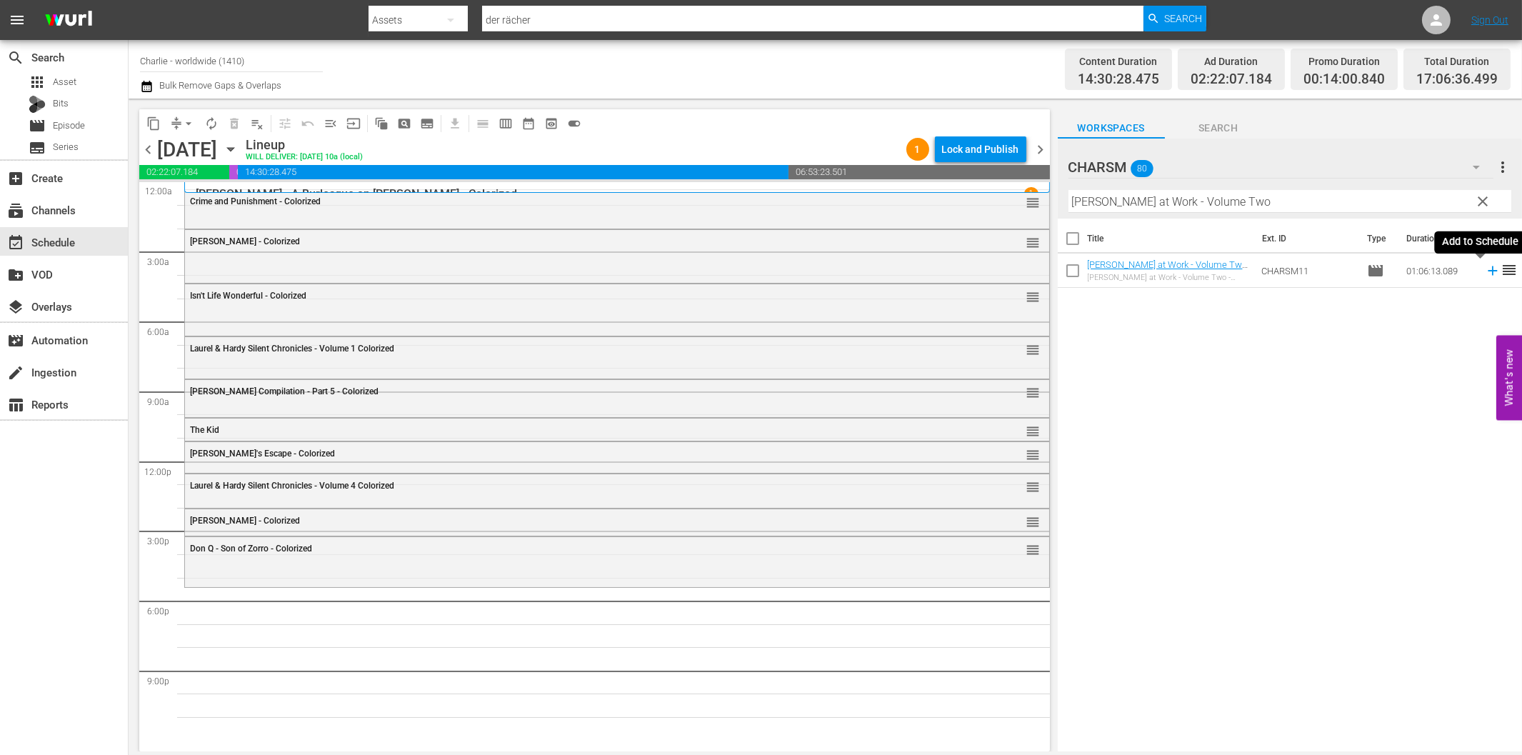
click at [1485, 274] on icon at bounding box center [1493, 271] width 16 height 16
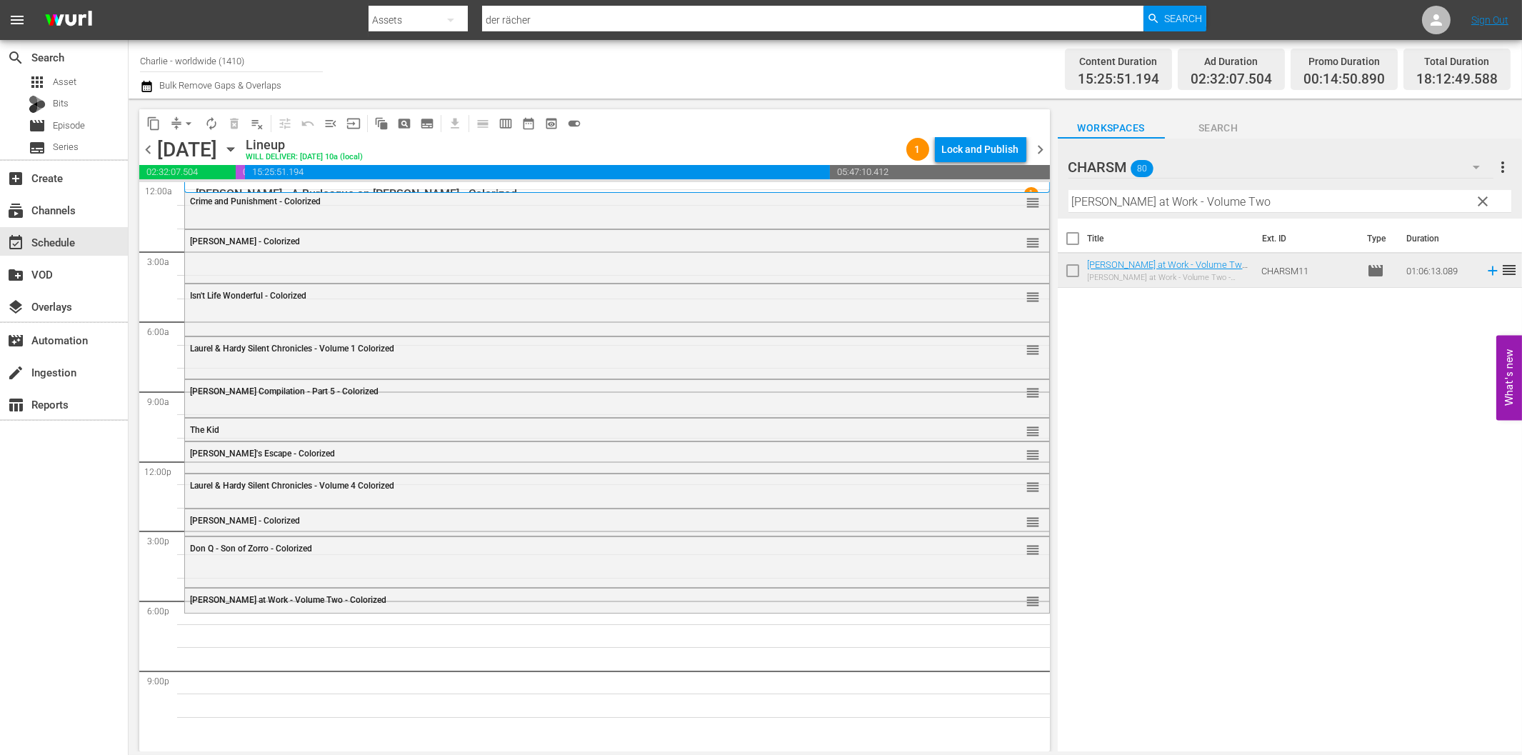
click at [1186, 204] on input "[PERSON_NAME] at Work - Volume Two" at bounding box center [1289, 201] width 443 height 23
paste input "[PERSON_NAME] Compilation – Part 3"
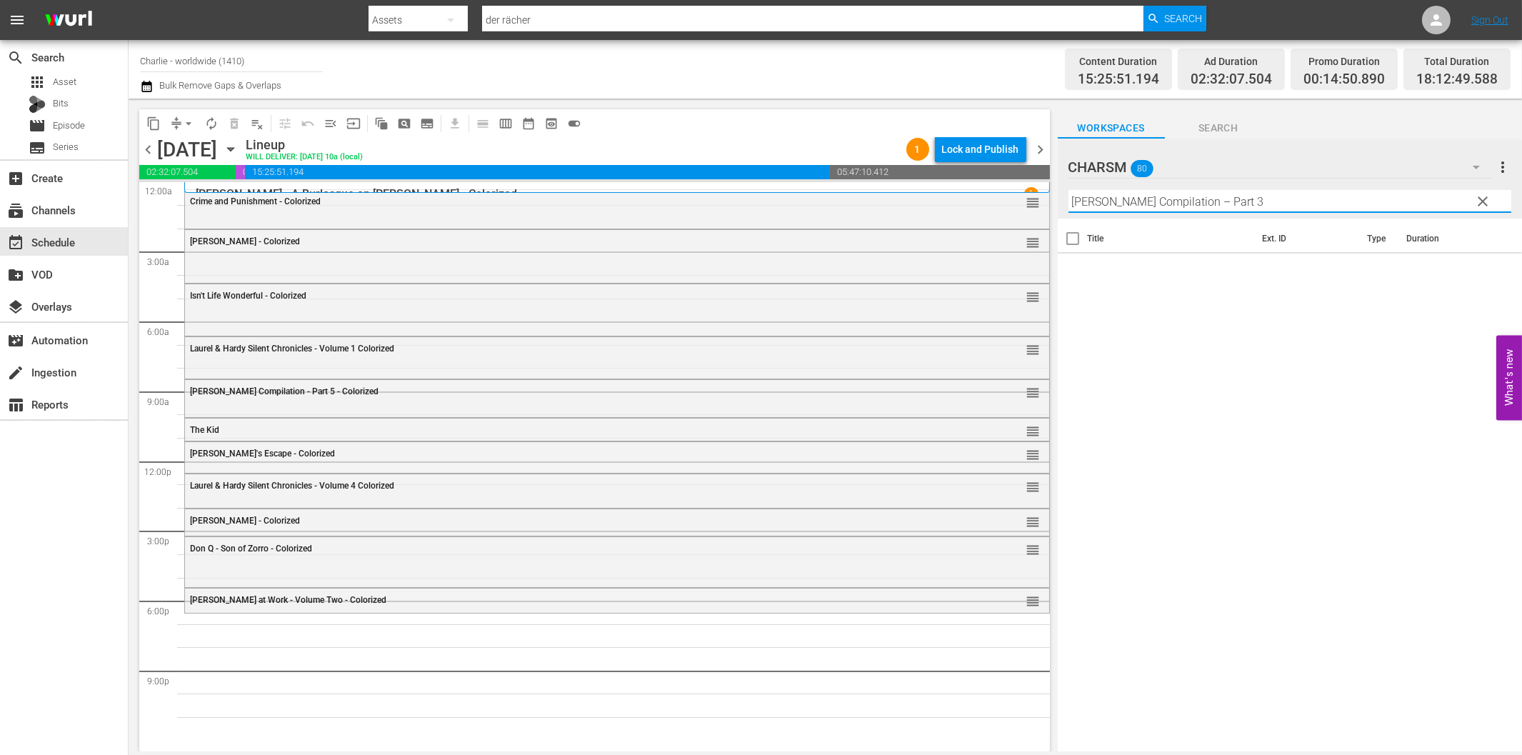
drag, startPoint x: 1210, startPoint y: 197, endPoint x: 1368, endPoint y: 195, distance: 157.9
click at [1363, 194] on input "[PERSON_NAME] Compilation – Part 3" at bounding box center [1289, 201] width 443 height 23
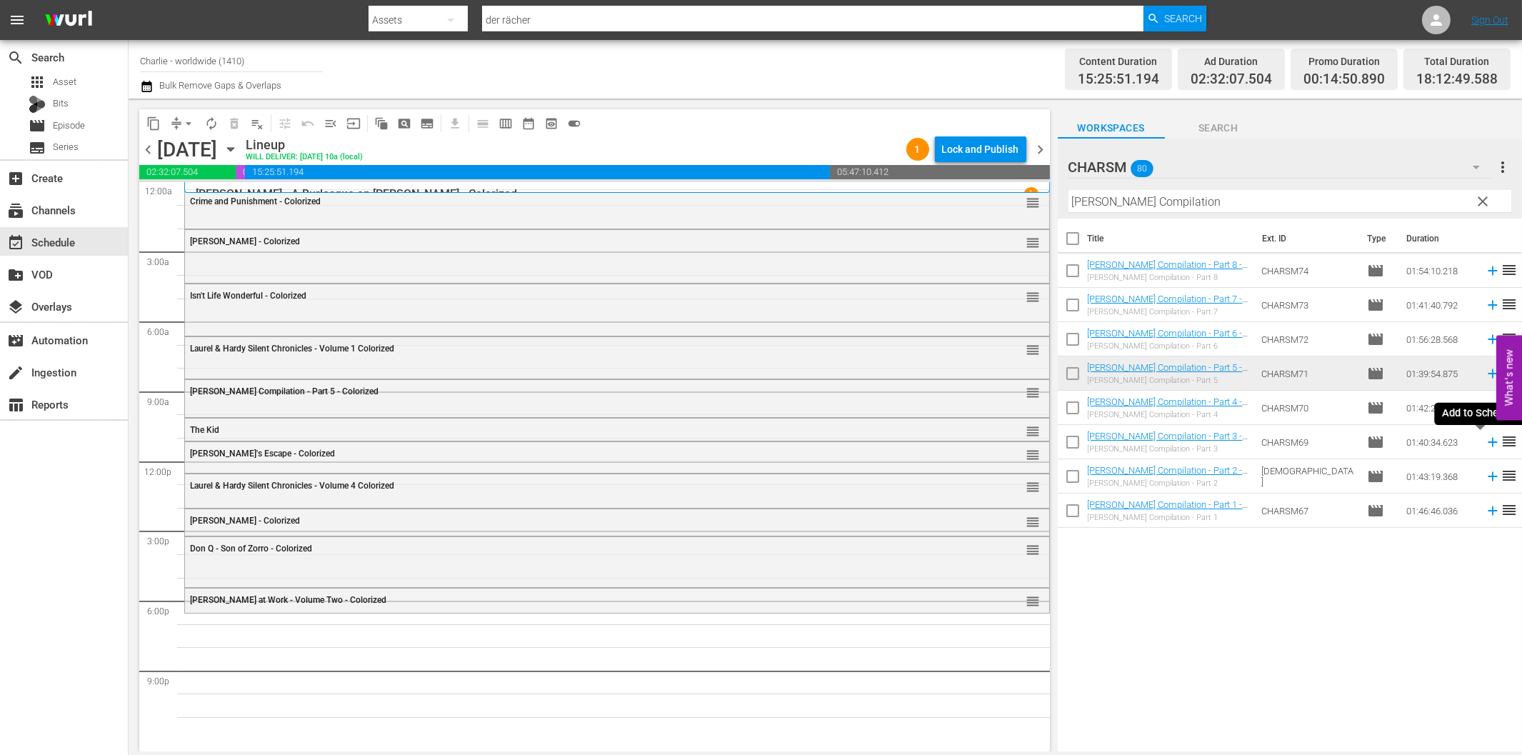
drag, startPoint x: 1480, startPoint y: 444, endPoint x: 1469, endPoint y: 444, distance: 10.7
click at [1485, 444] on icon at bounding box center [1493, 442] width 16 height 16
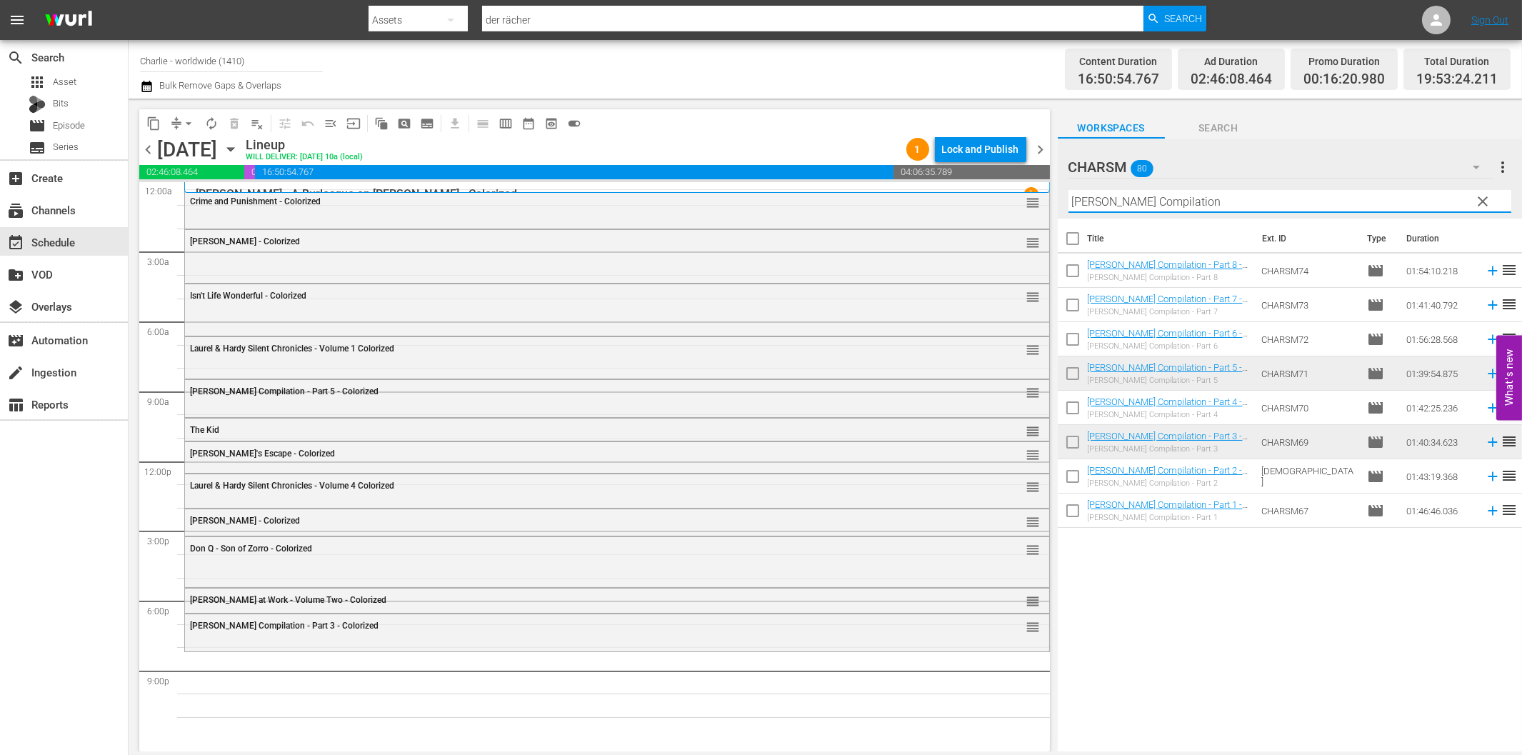
click at [1211, 205] on input "[PERSON_NAME] Compilation" at bounding box center [1289, 201] width 443 height 23
paste input "The Mark of Zorro"
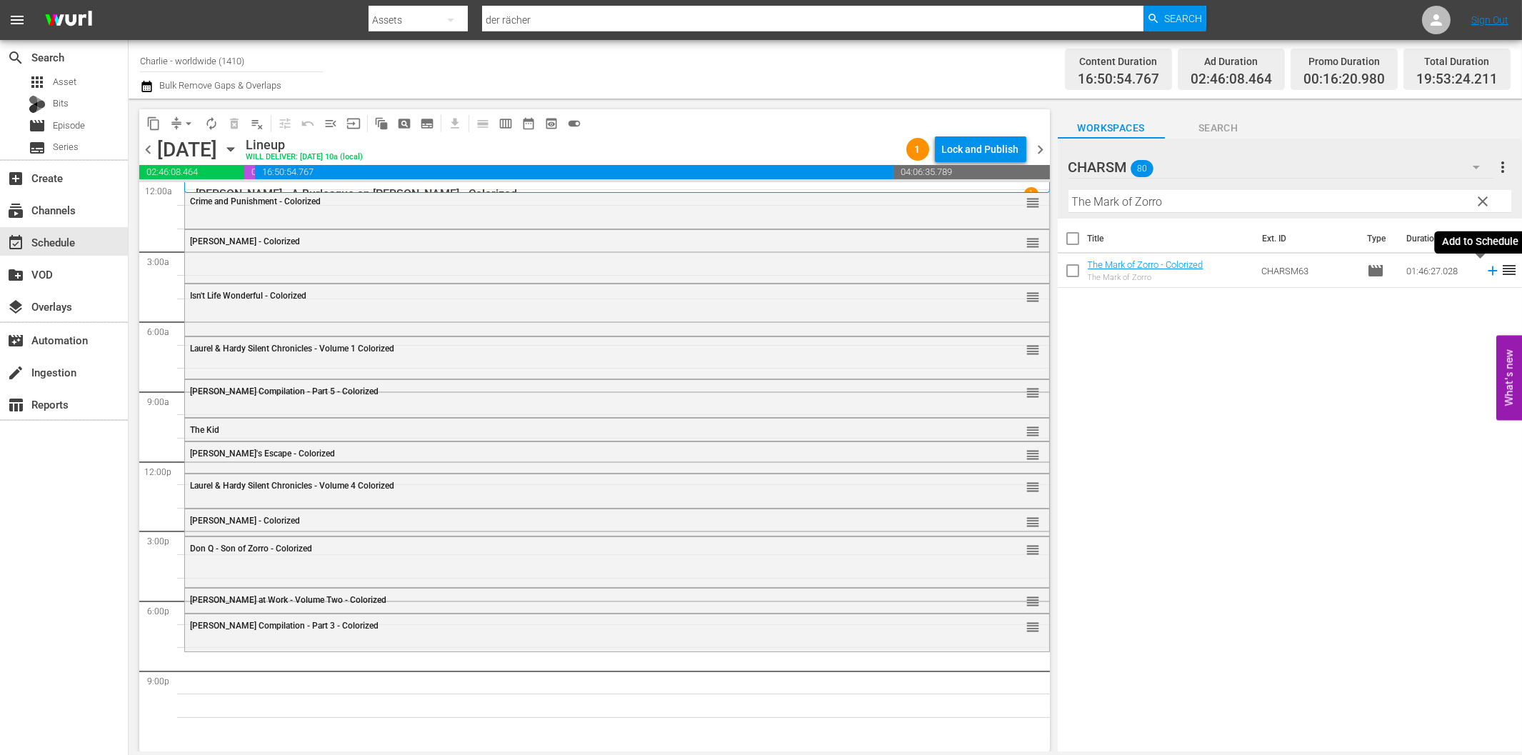
click at [1485, 272] on icon at bounding box center [1493, 271] width 16 height 16
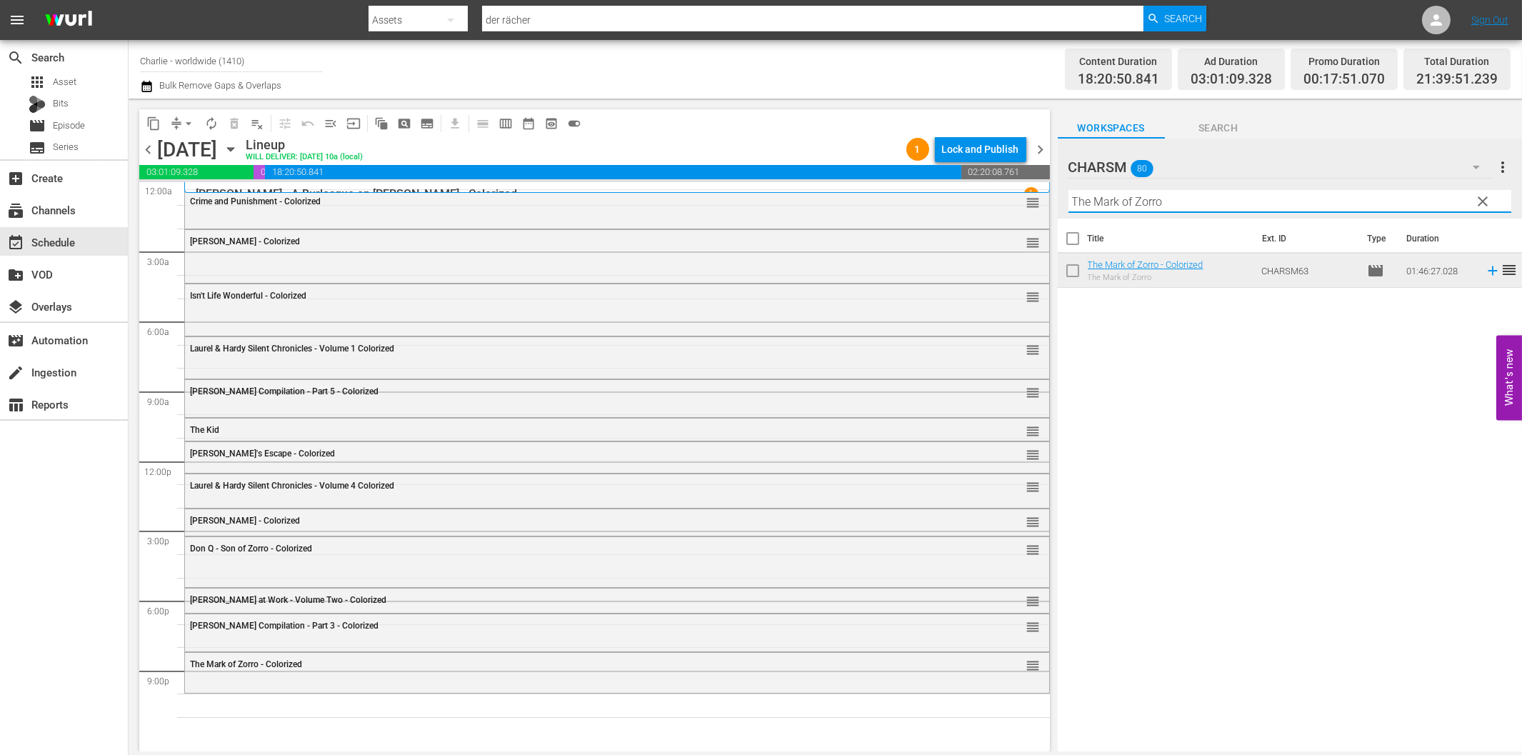
click at [1251, 204] on input "The Mark of Zorro" at bounding box center [1289, 201] width 443 height 23
paste input "[PERSON_NAME] at Work - Volume Three"
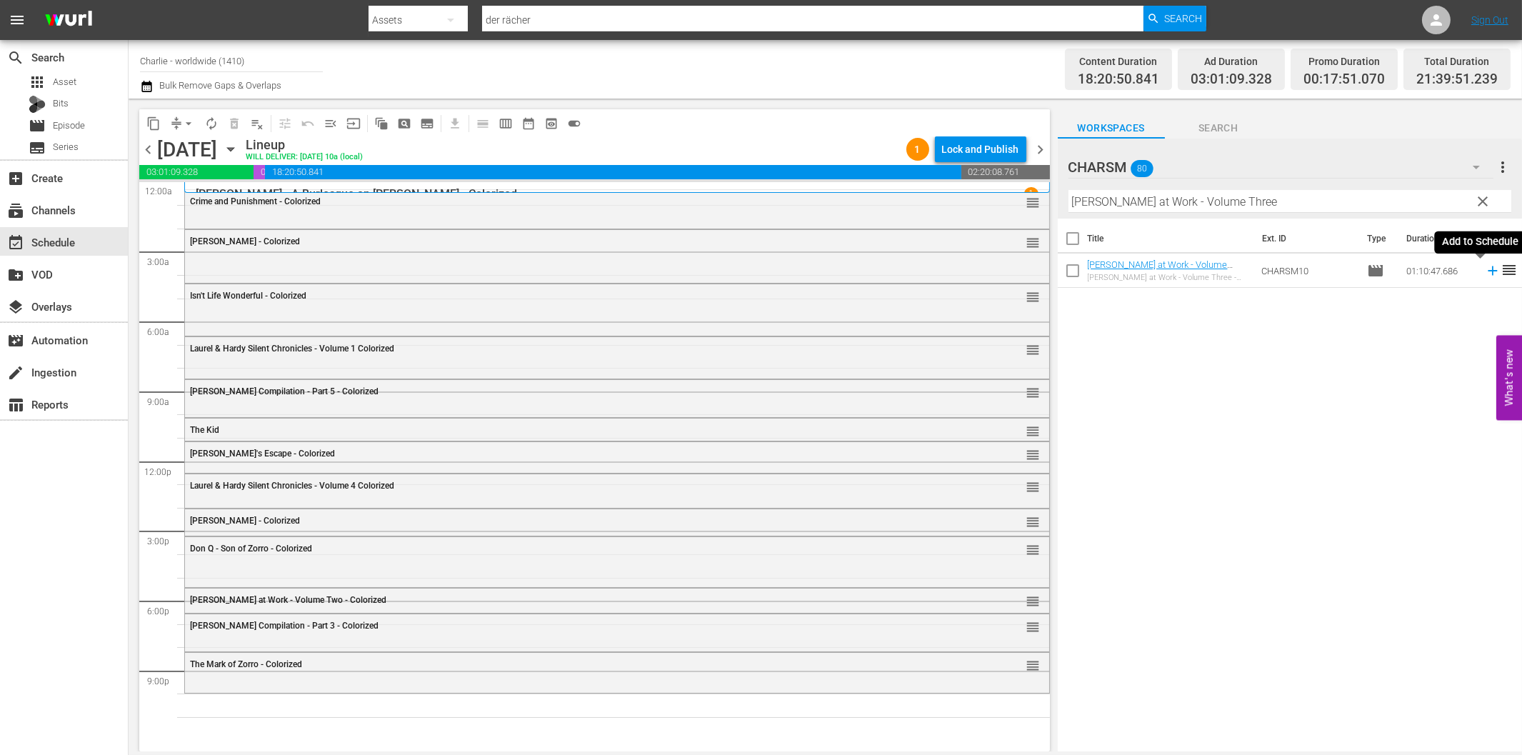
click at [1485, 273] on icon at bounding box center [1493, 271] width 16 height 16
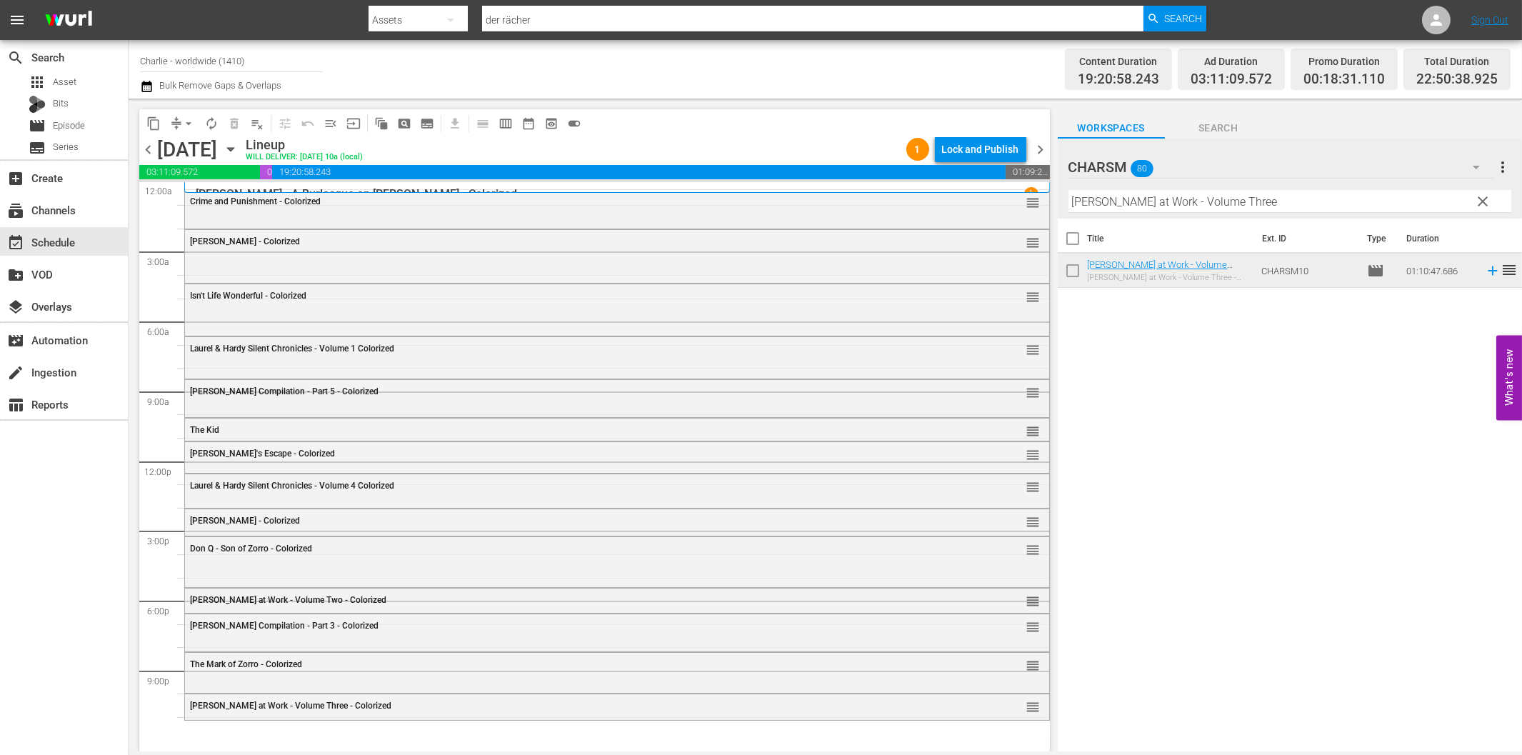
click at [1184, 198] on input "[PERSON_NAME] at Work - Volume Three" at bounding box center [1289, 201] width 443 height 23
paste input "Flirting with Fat"
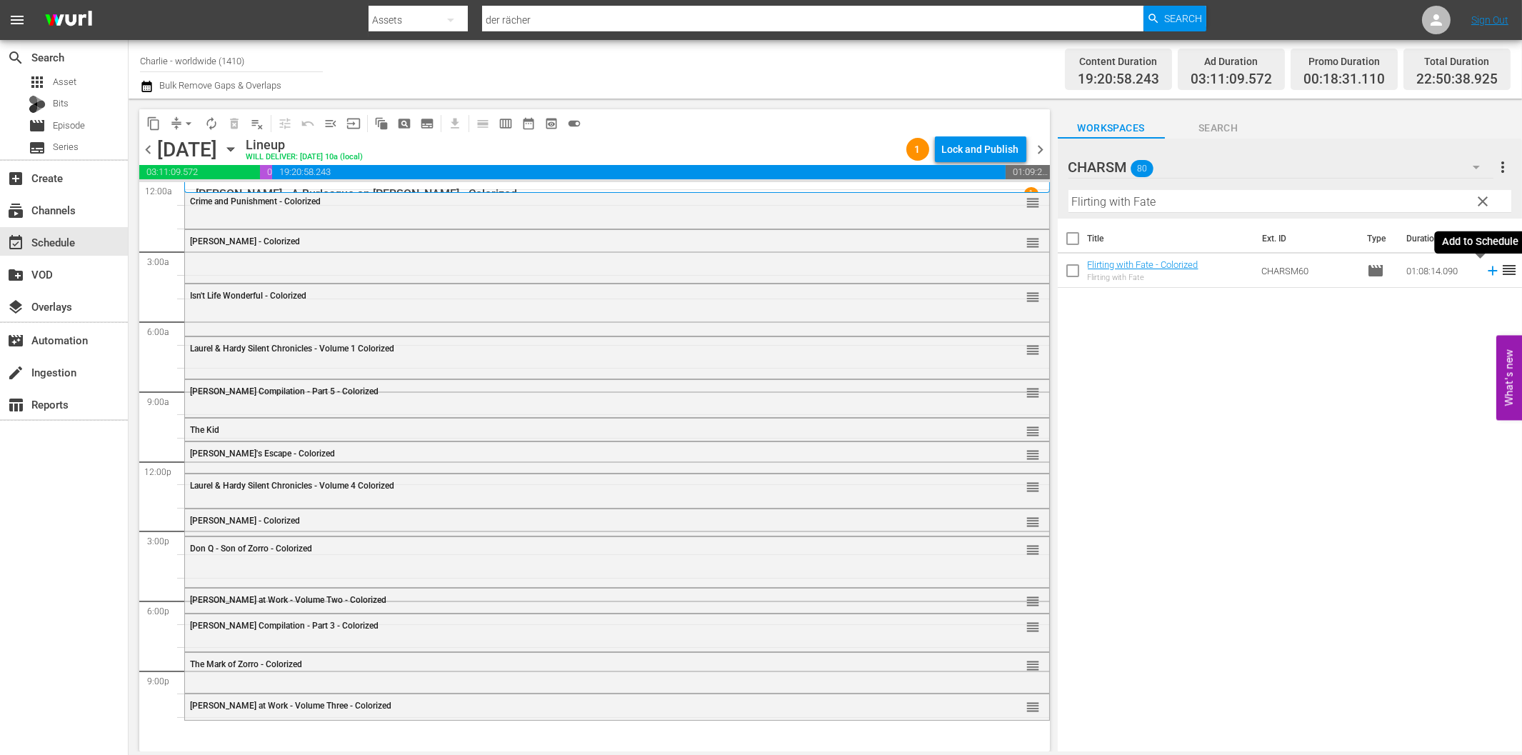
click at [1485, 273] on icon at bounding box center [1493, 271] width 16 height 16
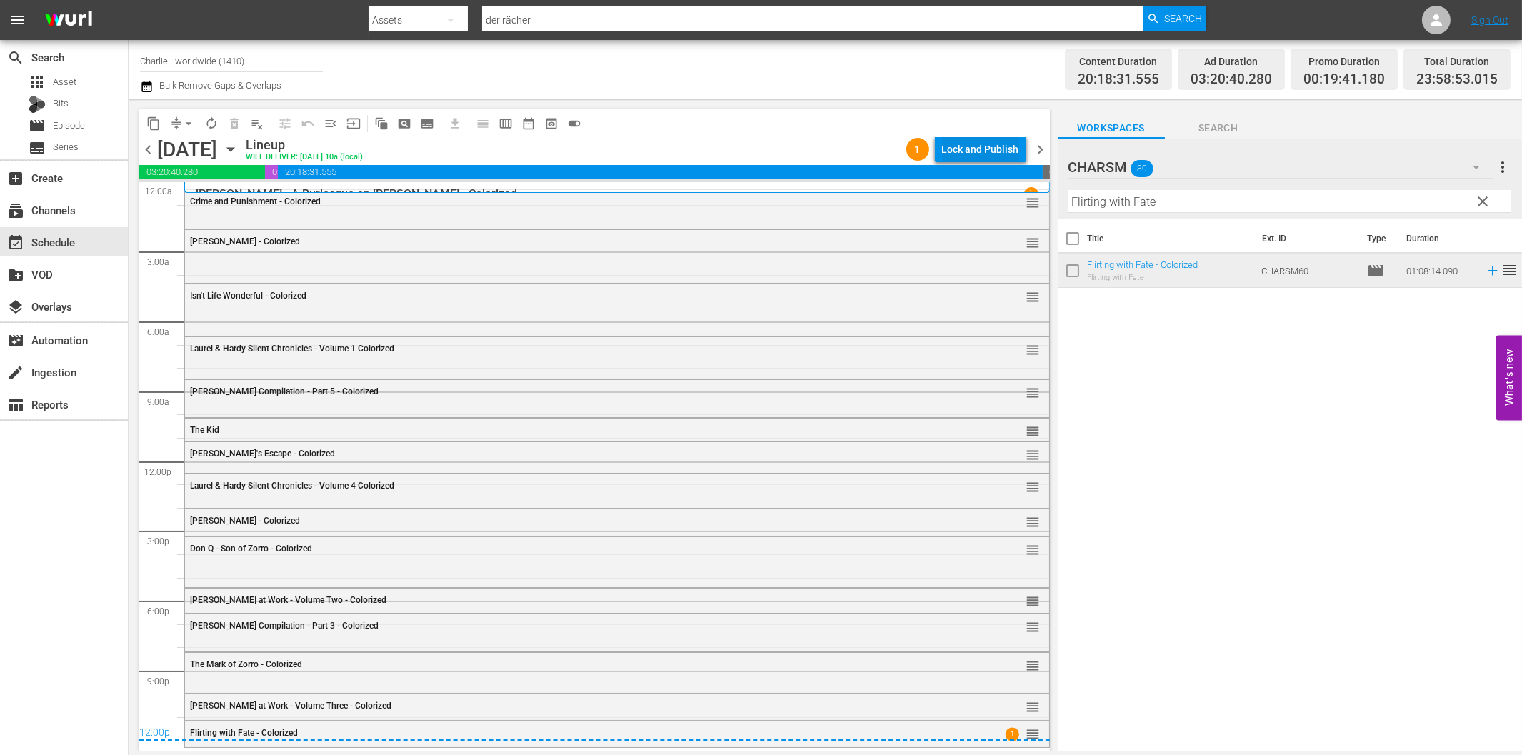
click at [978, 151] on div "Lock and Publish" at bounding box center [980, 149] width 77 height 26
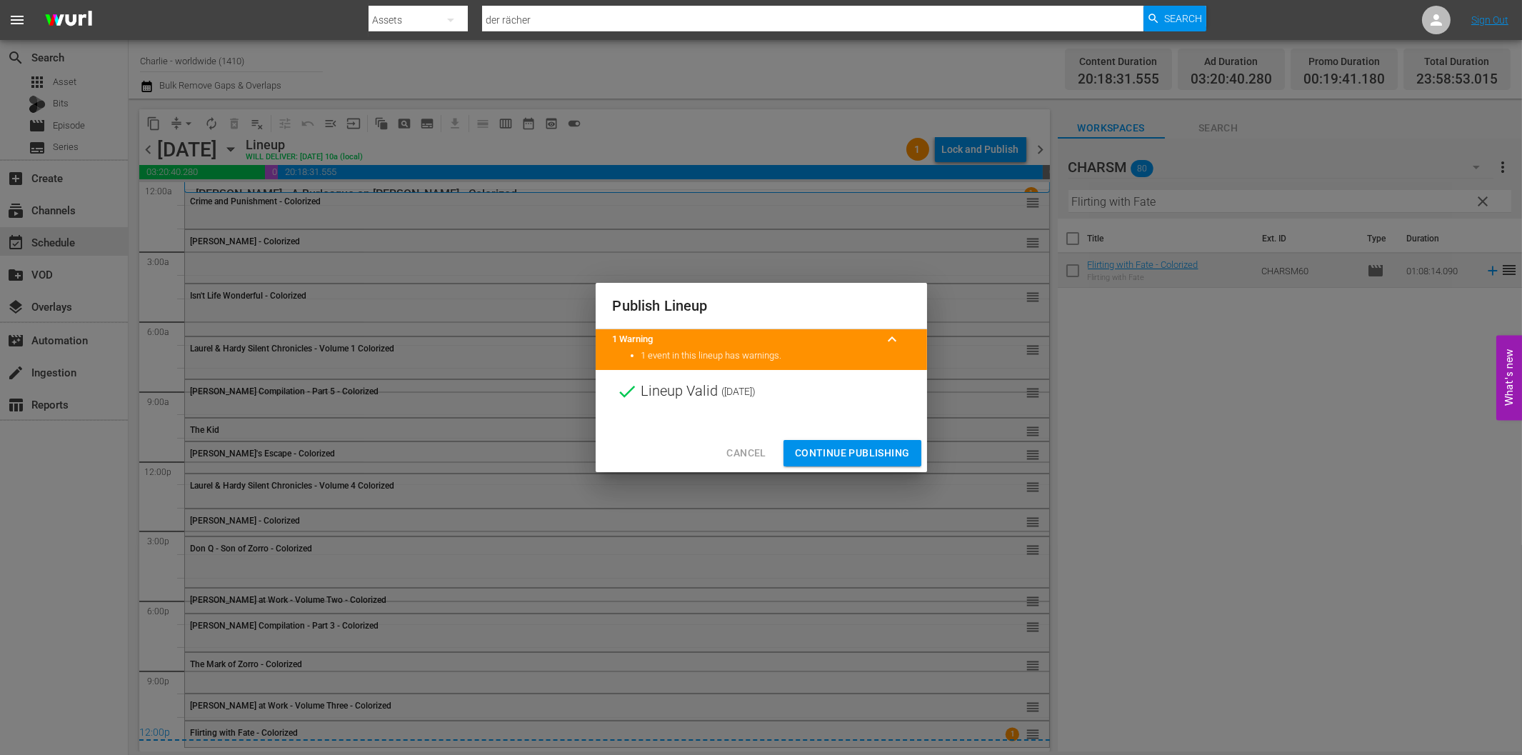
click at [843, 451] on span "Continue Publishing" at bounding box center [852, 453] width 115 height 18
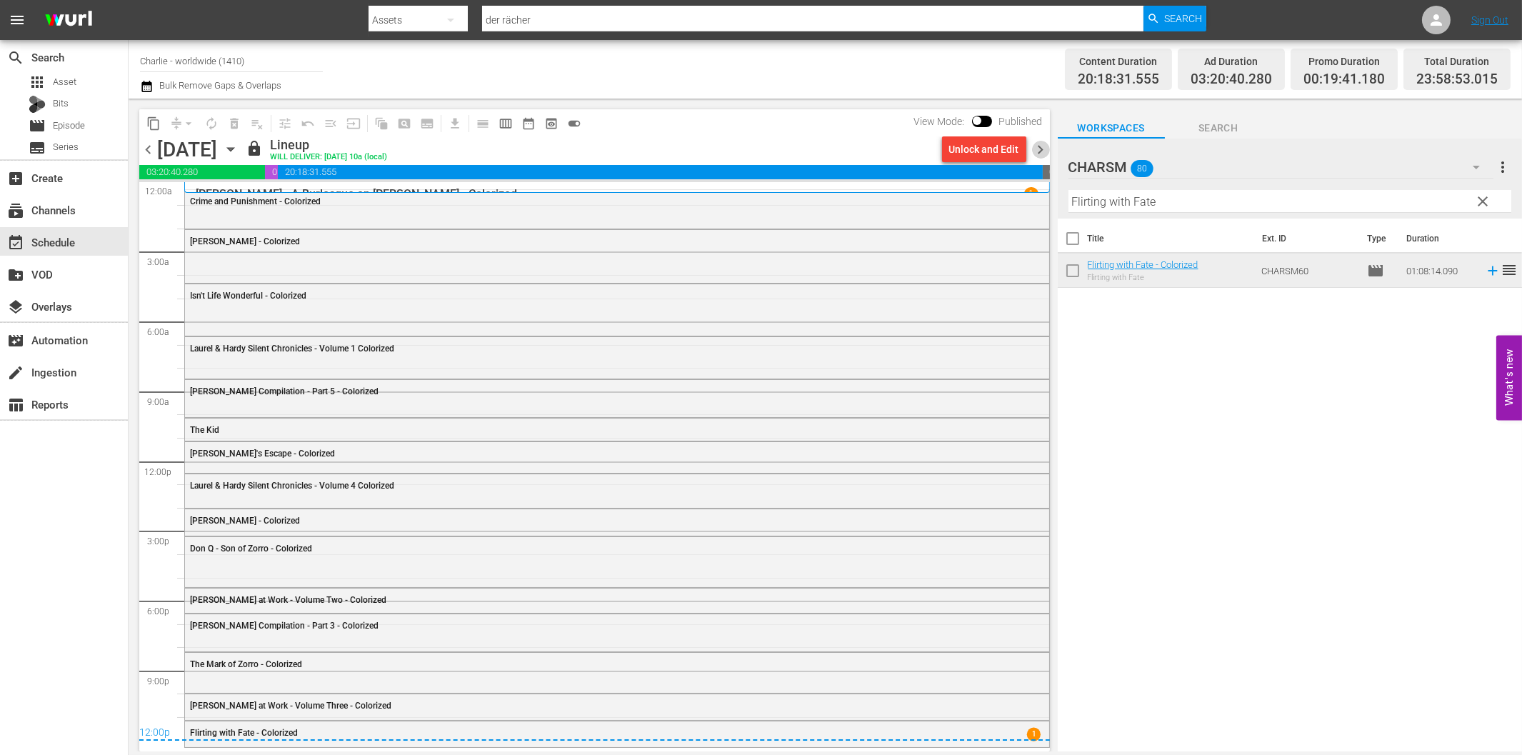
click at [1041, 148] on span "chevron_right" at bounding box center [1041, 150] width 18 height 18
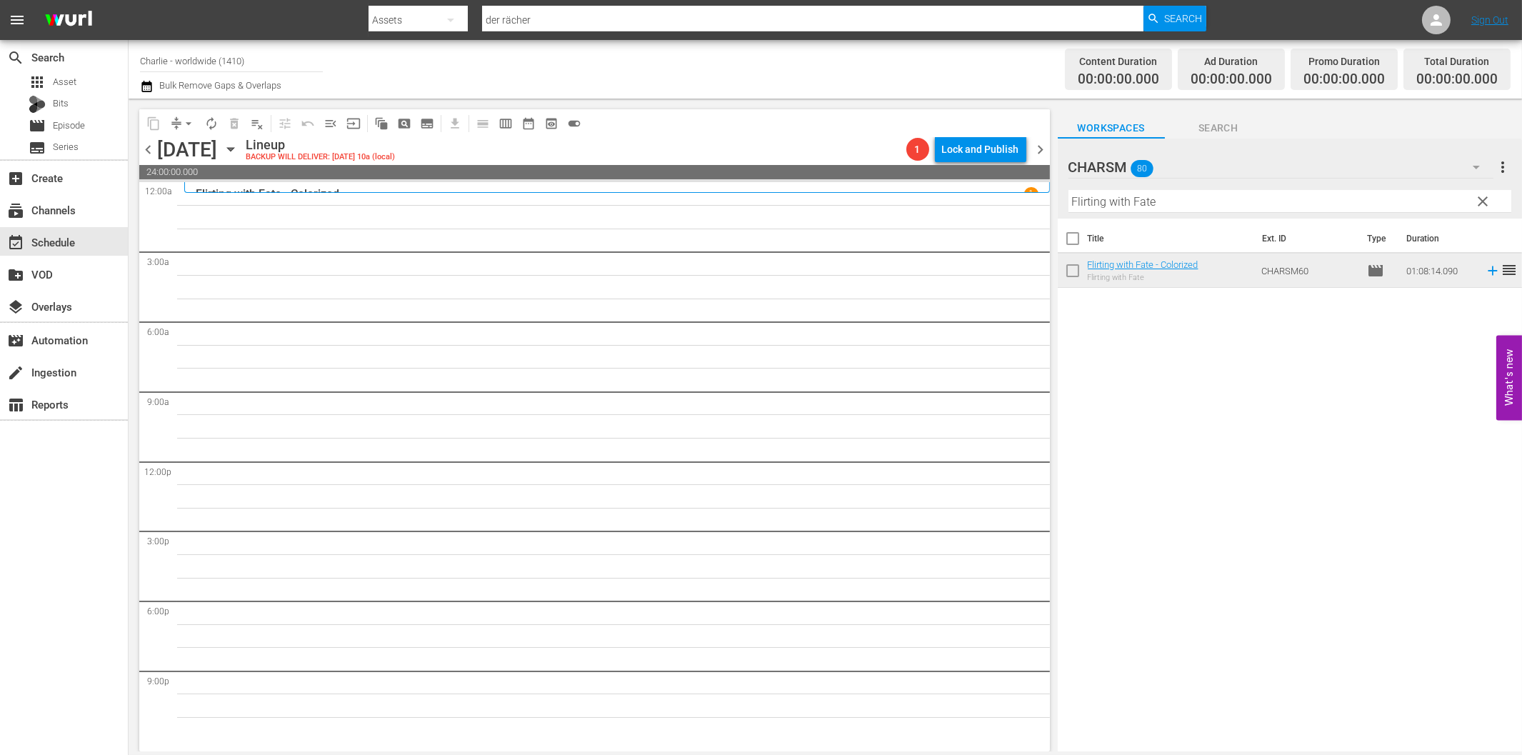
click at [1233, 205] on input "Flirting with Fate" at bounding box center [1289, 201] width 443 height 23
paste input "20,000 Leagues Under the Sea"
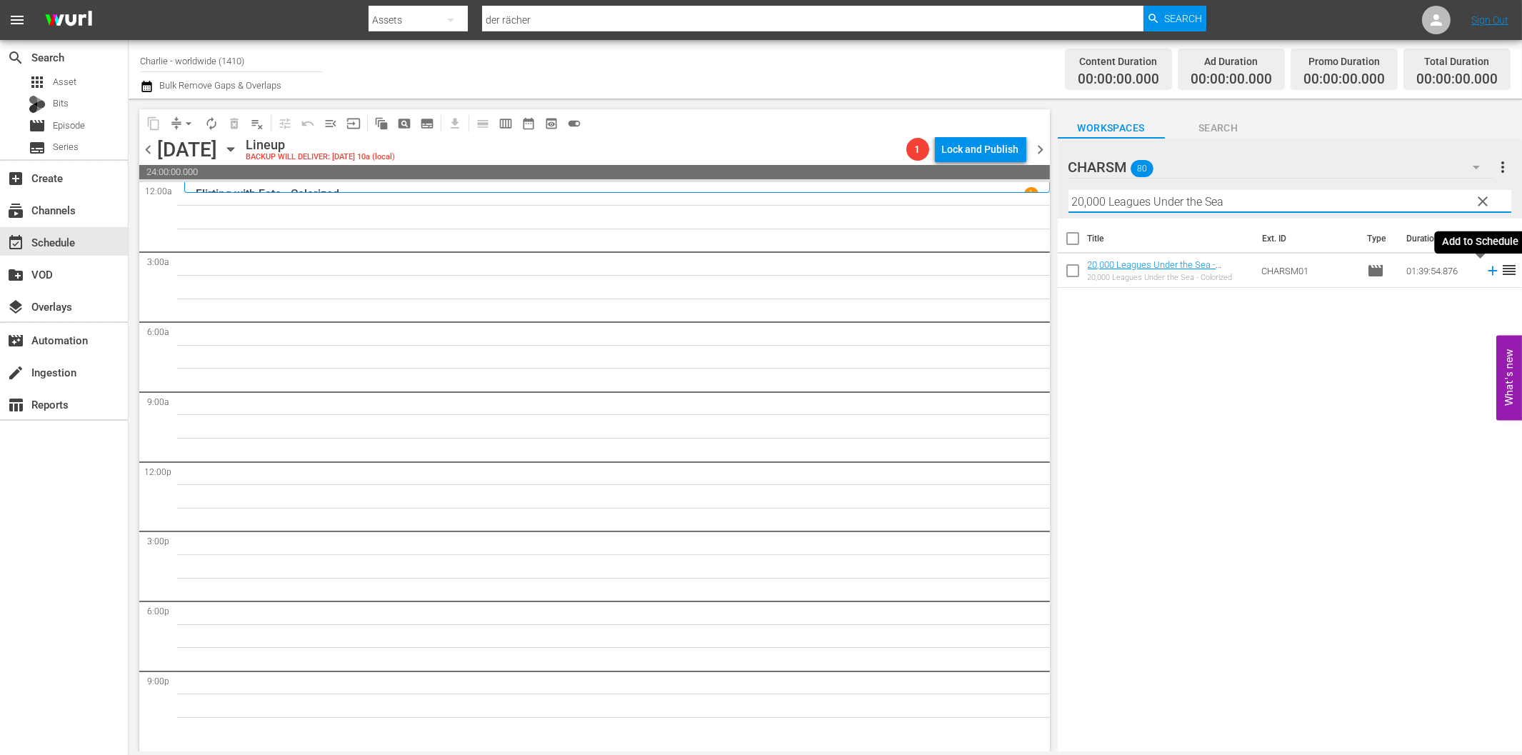
click at [1485, 273] on icon at bounding box center [1493, 271] width 16 height 16
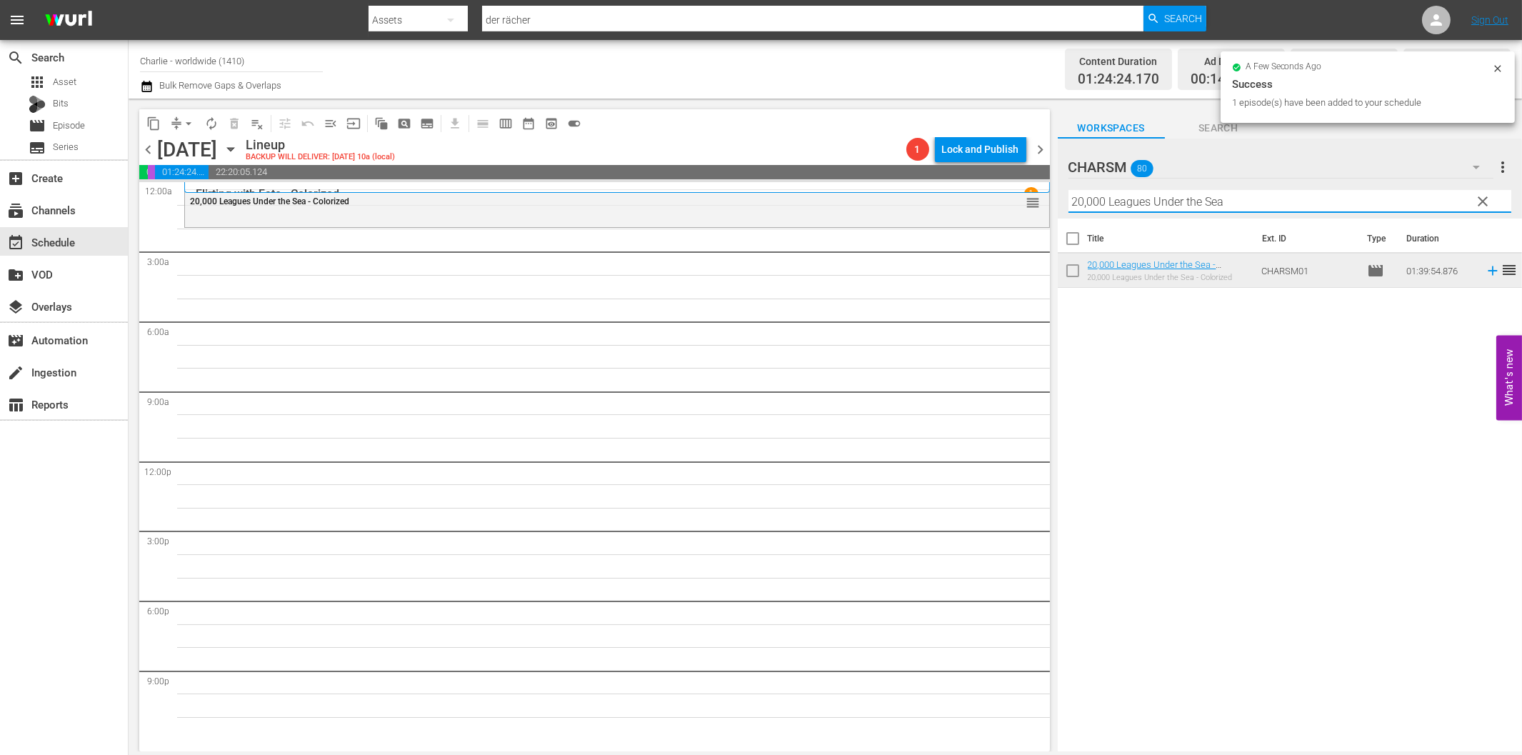
click at [1126, 204] on input "20,000 Leagues Under the Sea" at bounding box center [1289, 201] width 443 height 23
paste
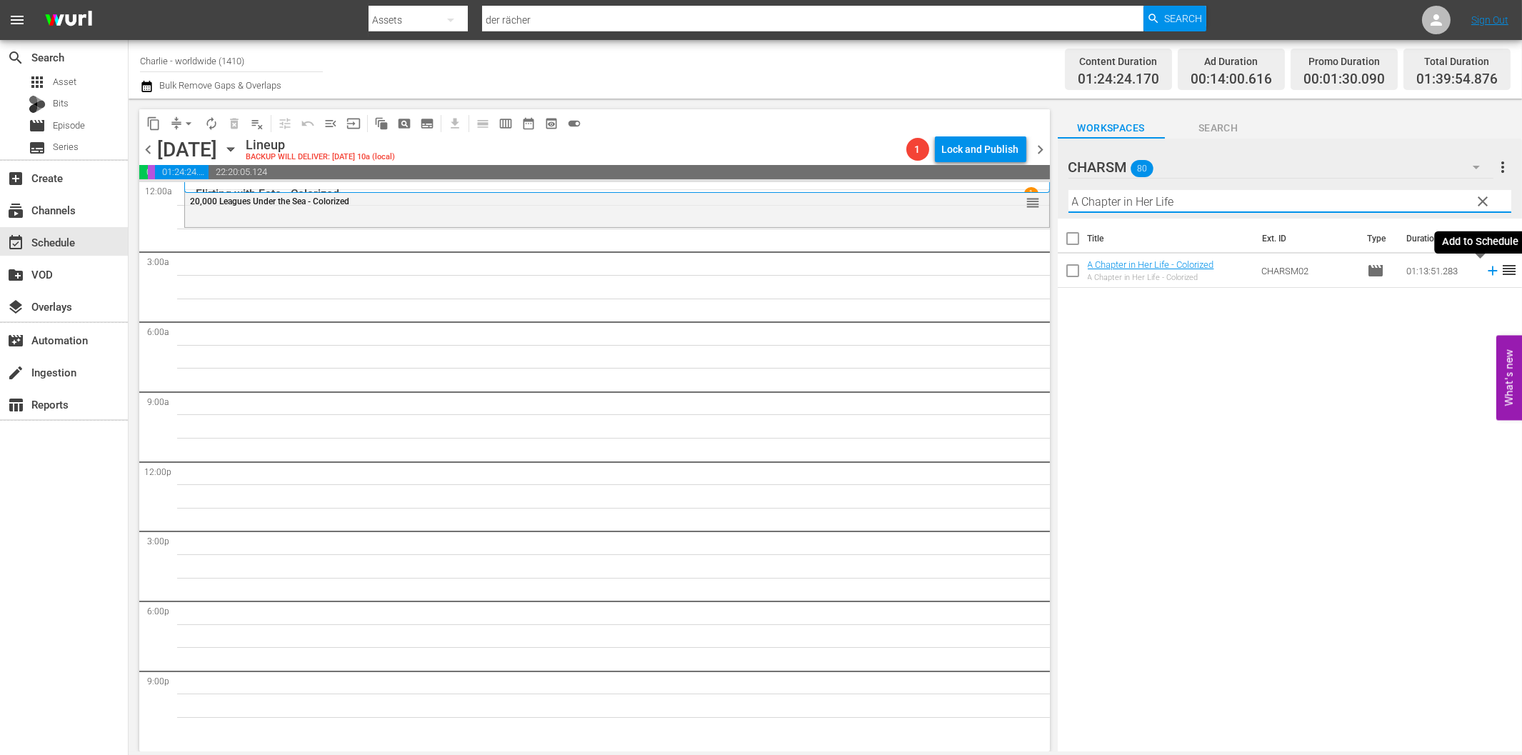
click at [1485, 268] on icon at bounding box center [1493, 271] width 16 height 16
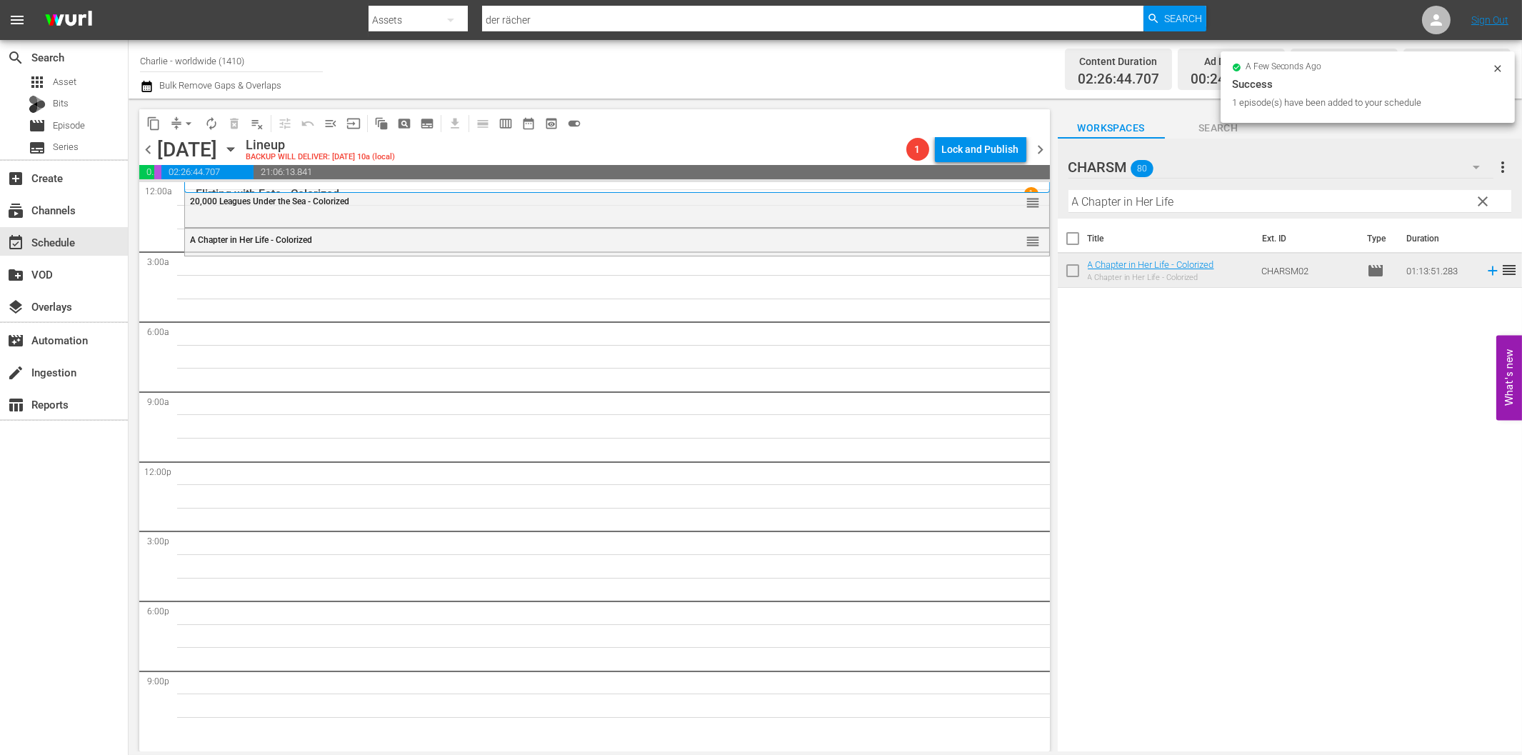
click at [1128, 195] on input "A Chapter in Her Life" at bounding box center [1289, 201] width 443 height 23
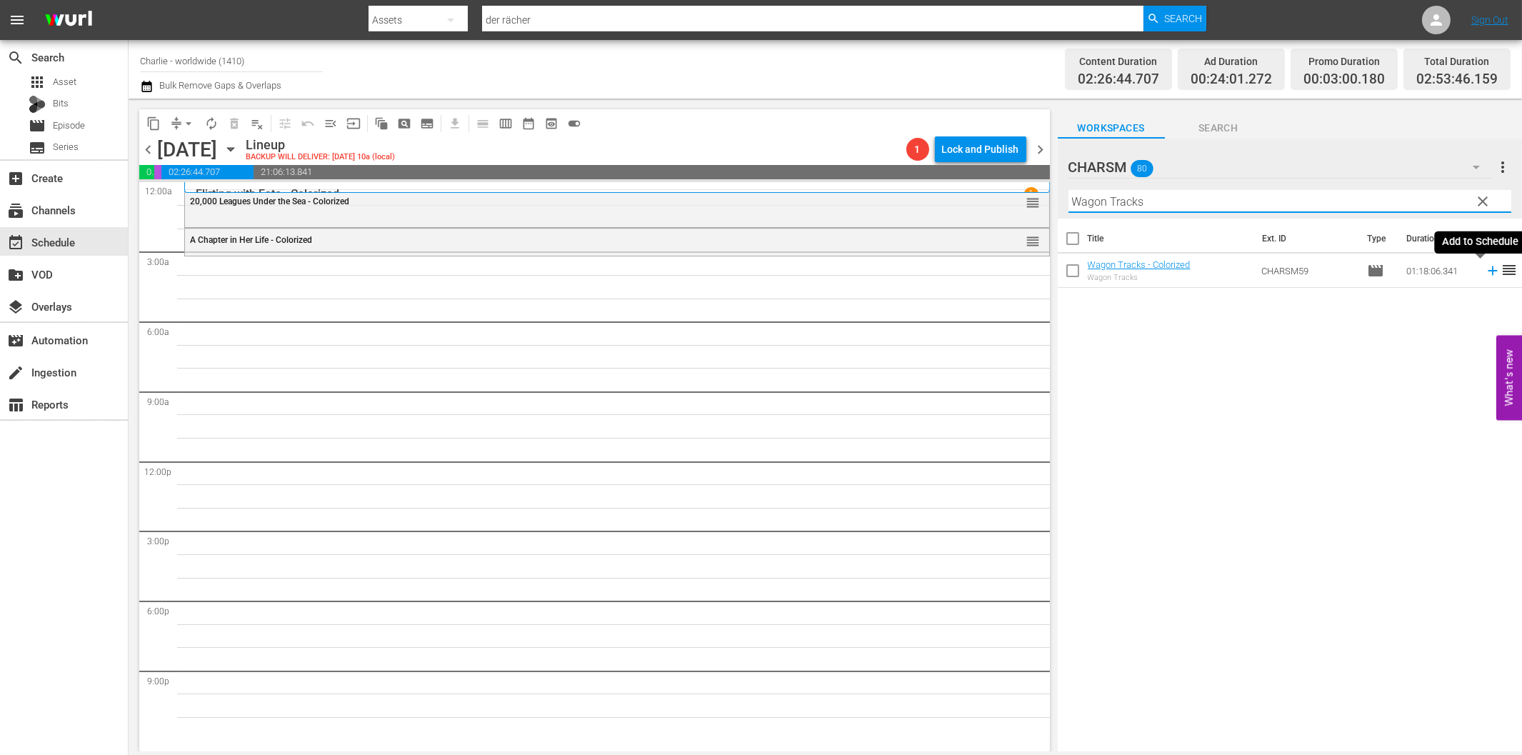
click at [1485, 267] on icon at bounding box center [1493, 271] width 16 height 16
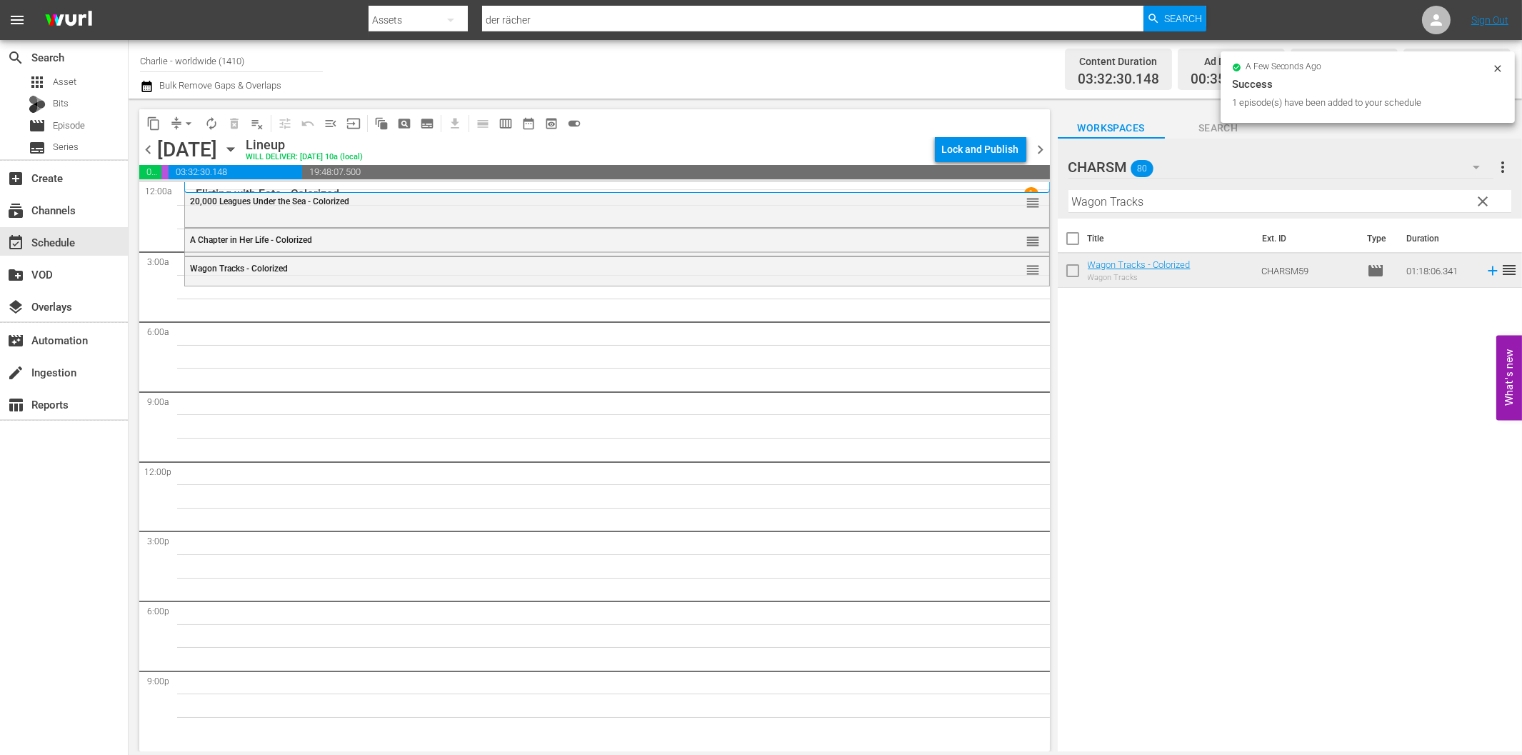
click at [1111, 201] on input "Wagon Tracks" at bounding box center [1289, 201] width 443 height 23
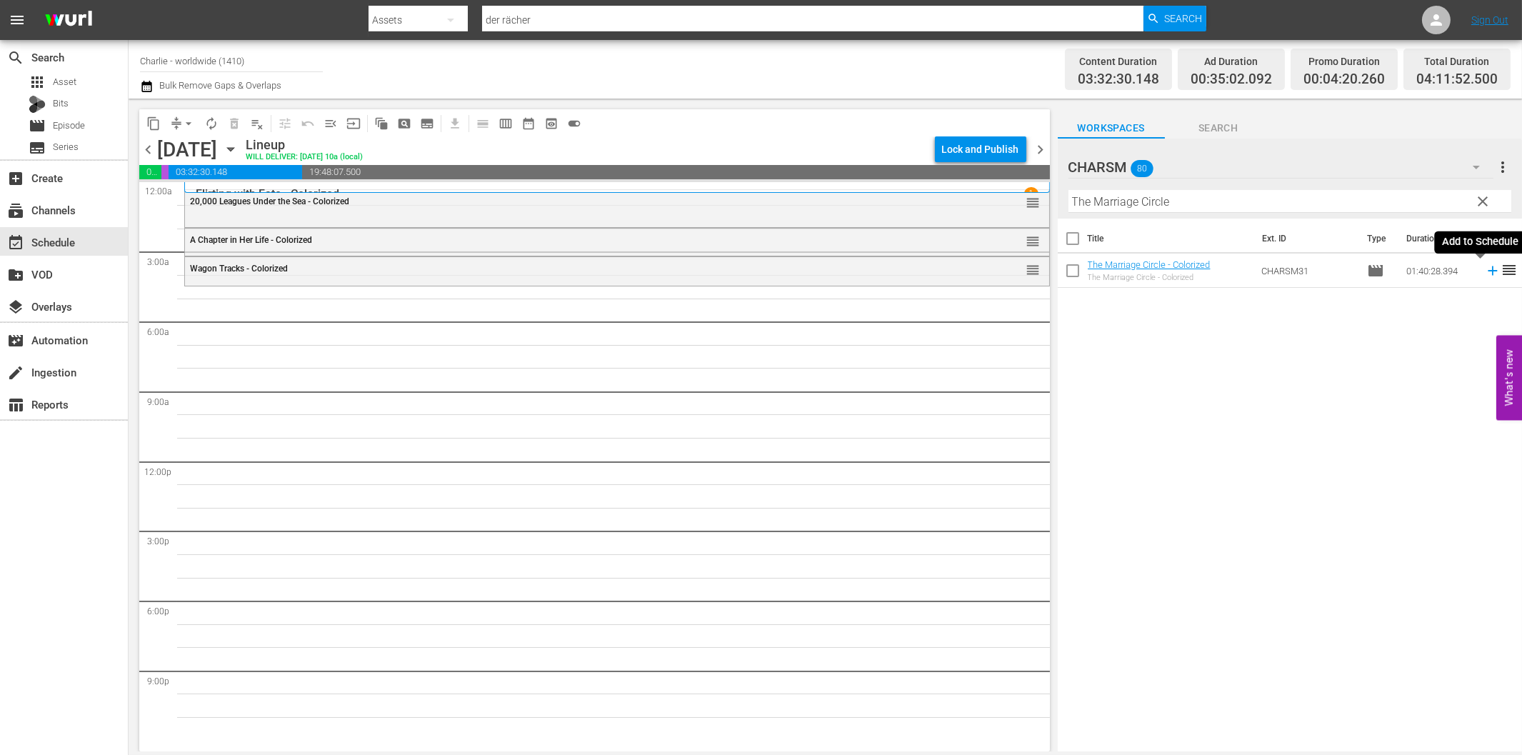
click at [1485, 274] on icon at bounding box center [1493, 271] width 16 height 16
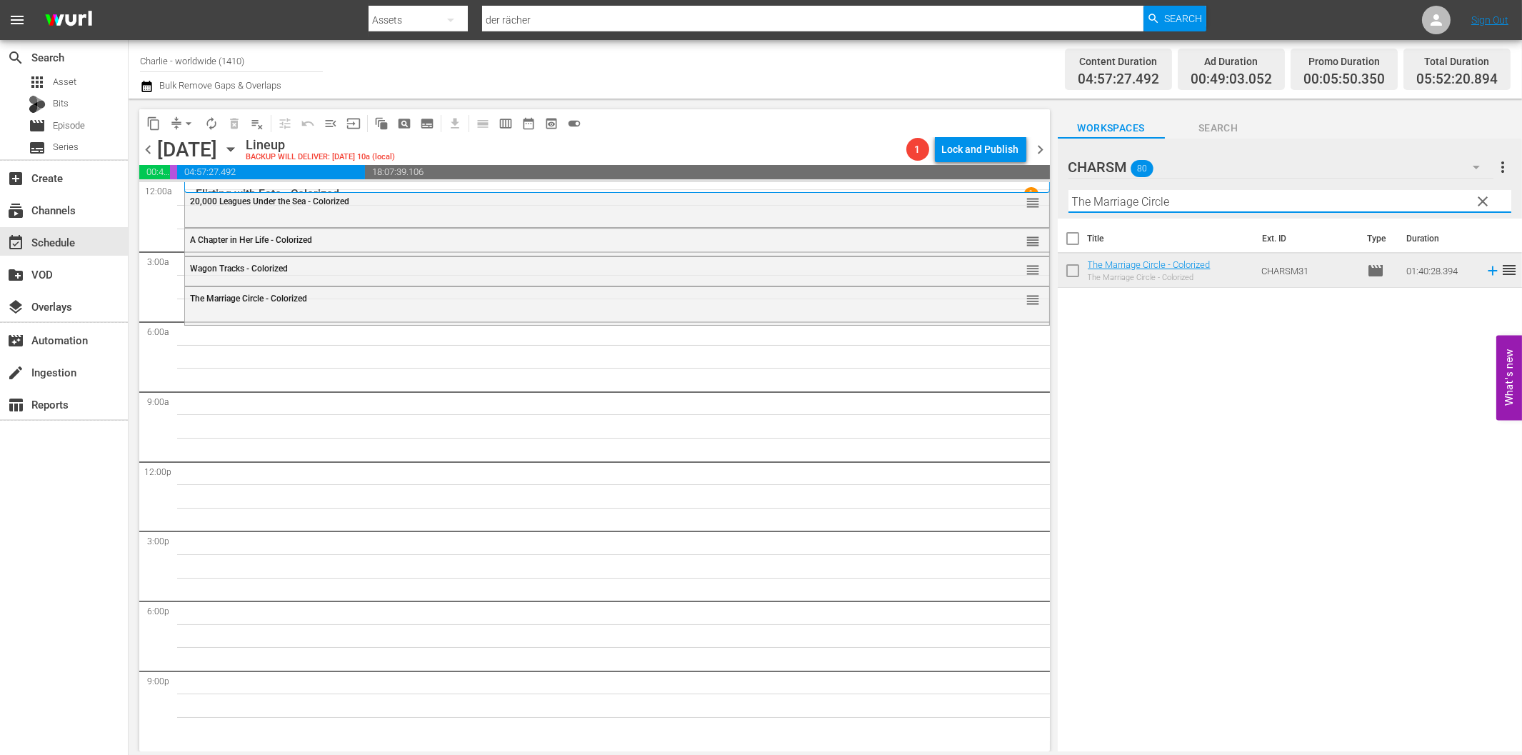
click at [1167, 203] on input "The Marriage Circle" at bounding box center [1289, 201] width 443 height 23
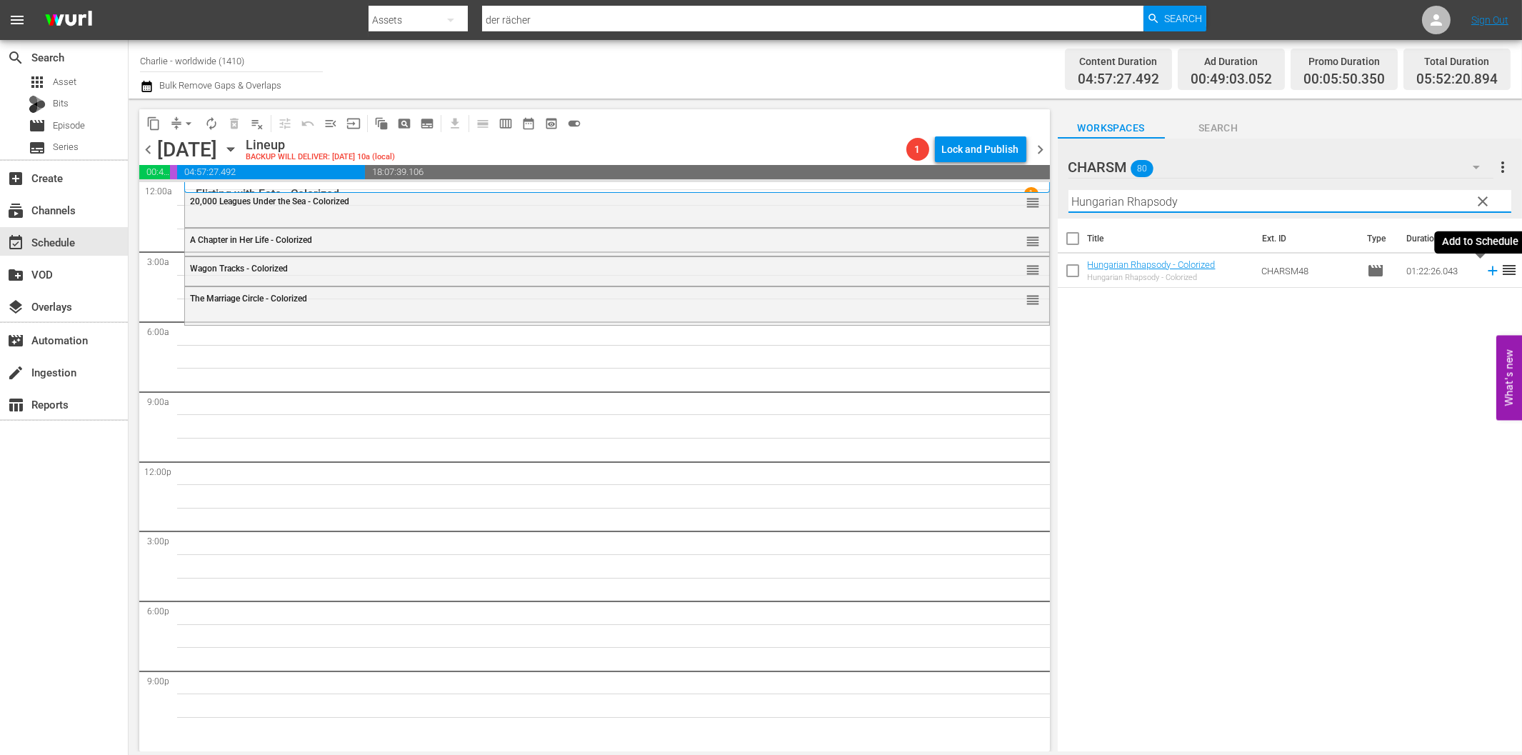
click at [1485, 269] on icon at bounding box center [1493, 271] width 16 height 16
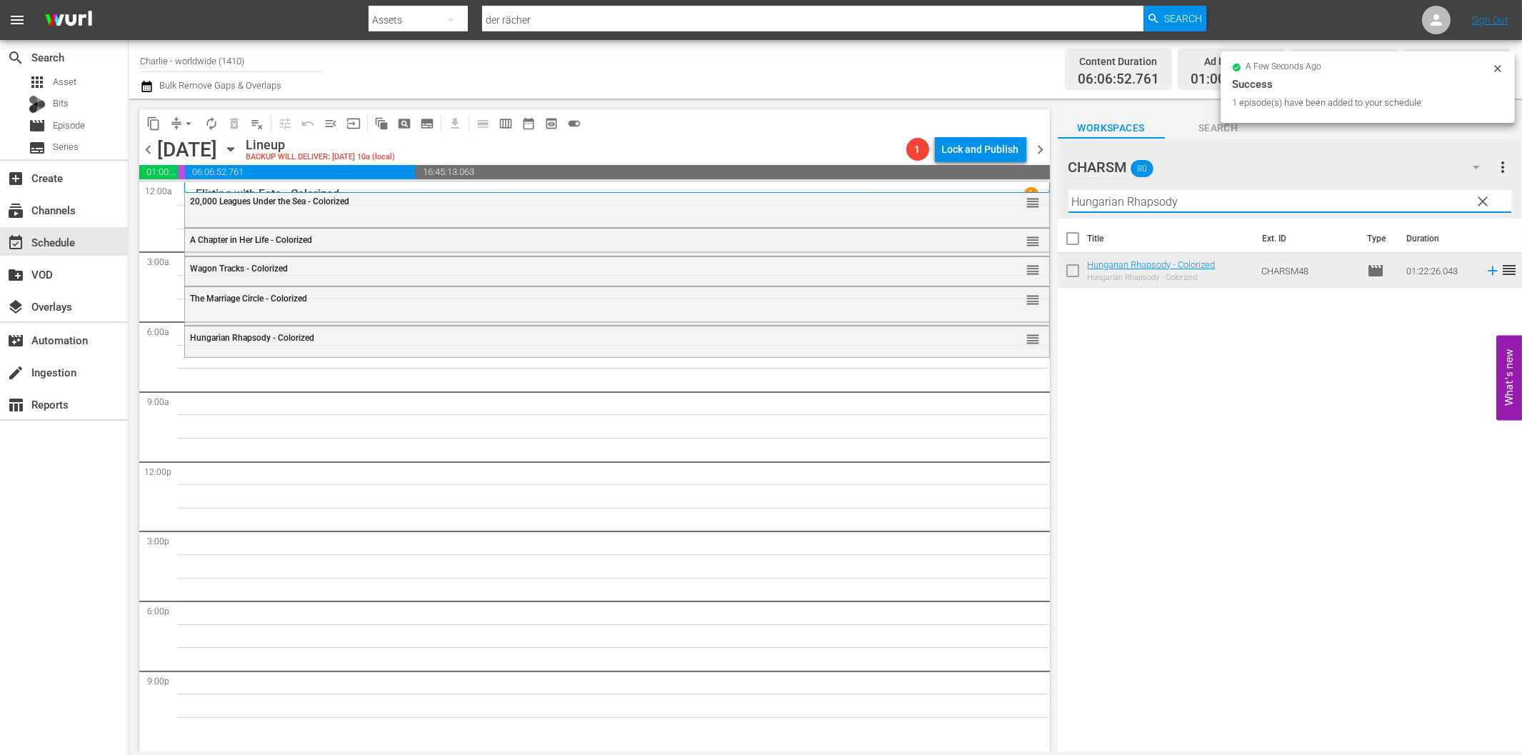
click at [1176, 206] on input "Hungarian Rhapsody" at bounding box center [1289, 201] width 443 height 23
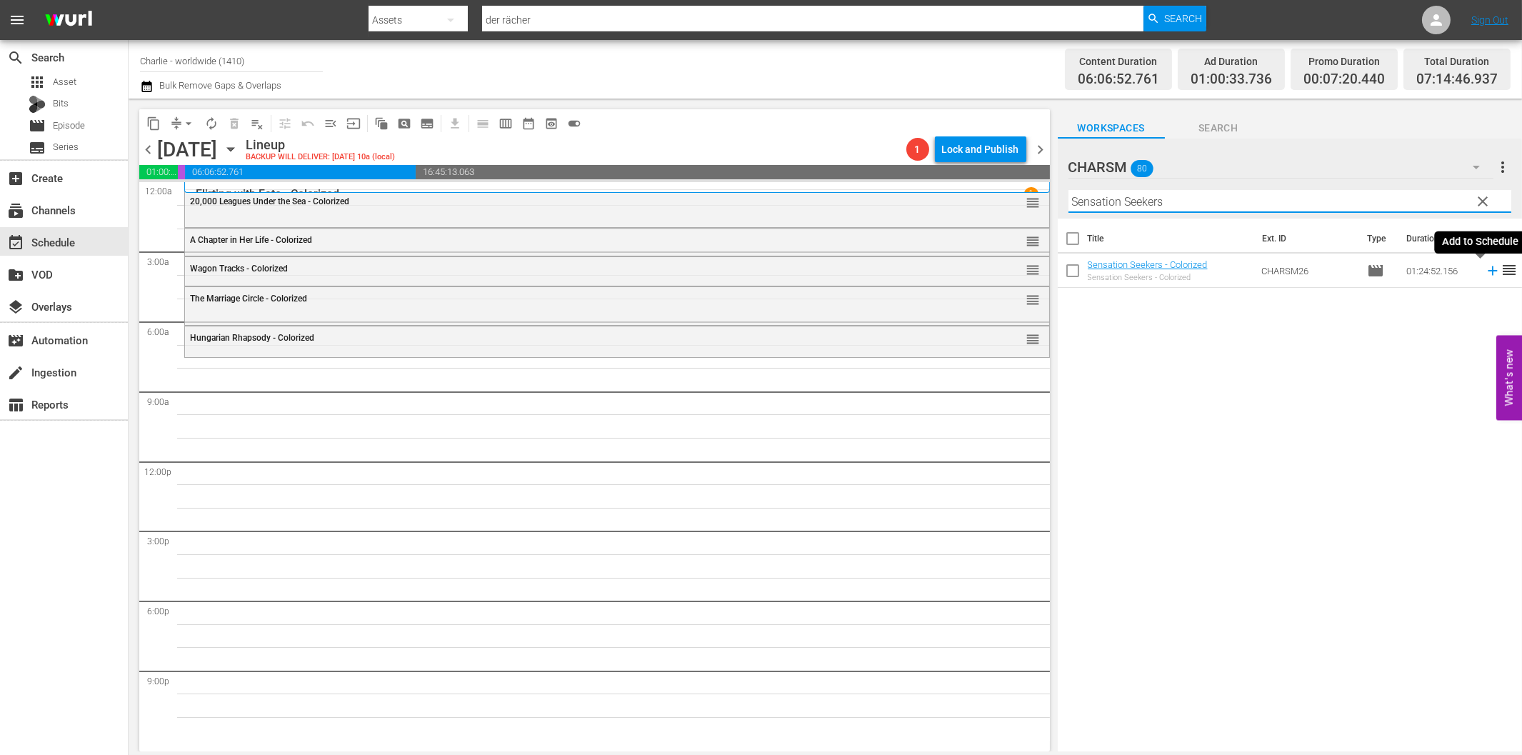
click at [1485, 275] on icon at bounding box center [1493, 271] width 16 height 16
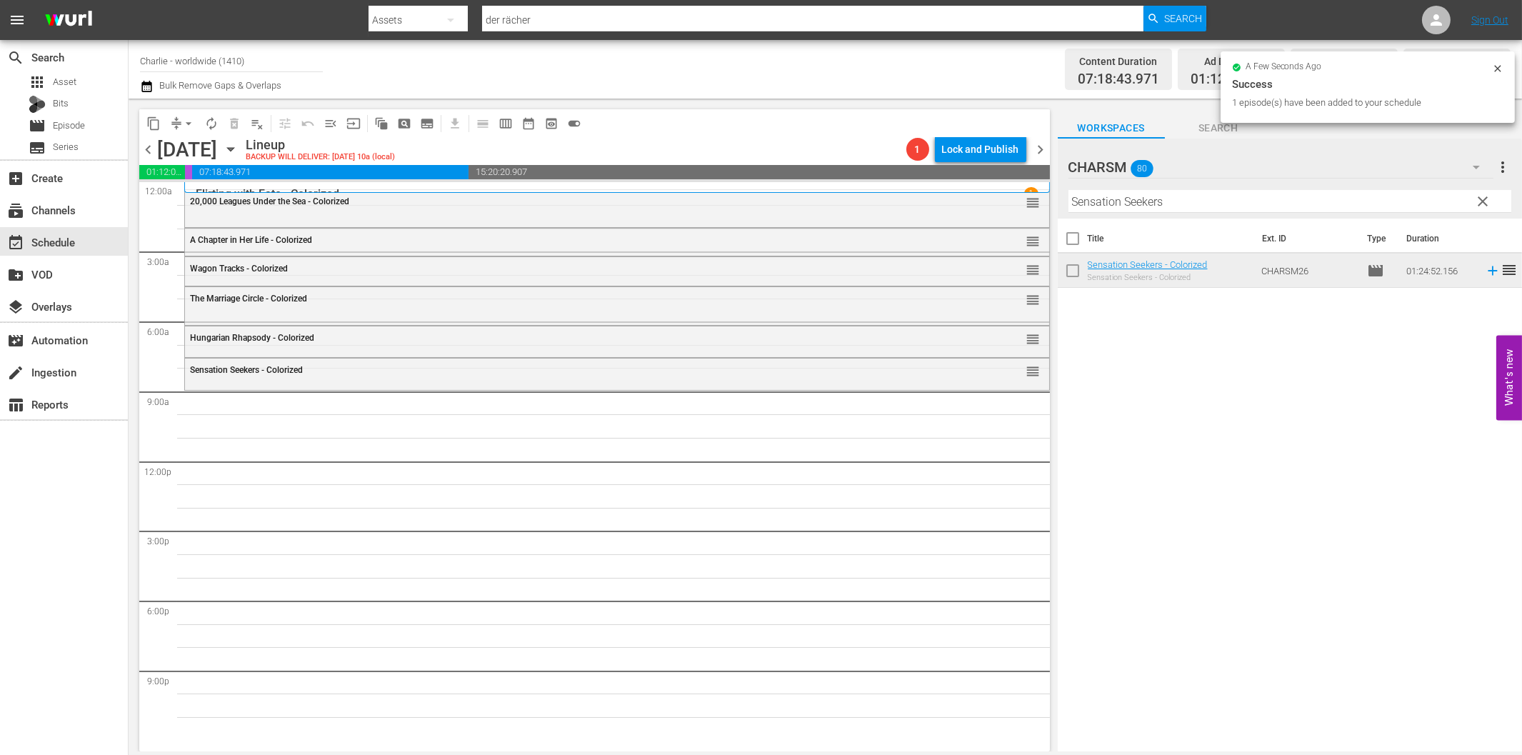
click at [1237, 209] on input "Sensation Seekers" at bounding box center [1289, 201] width 443 height 23
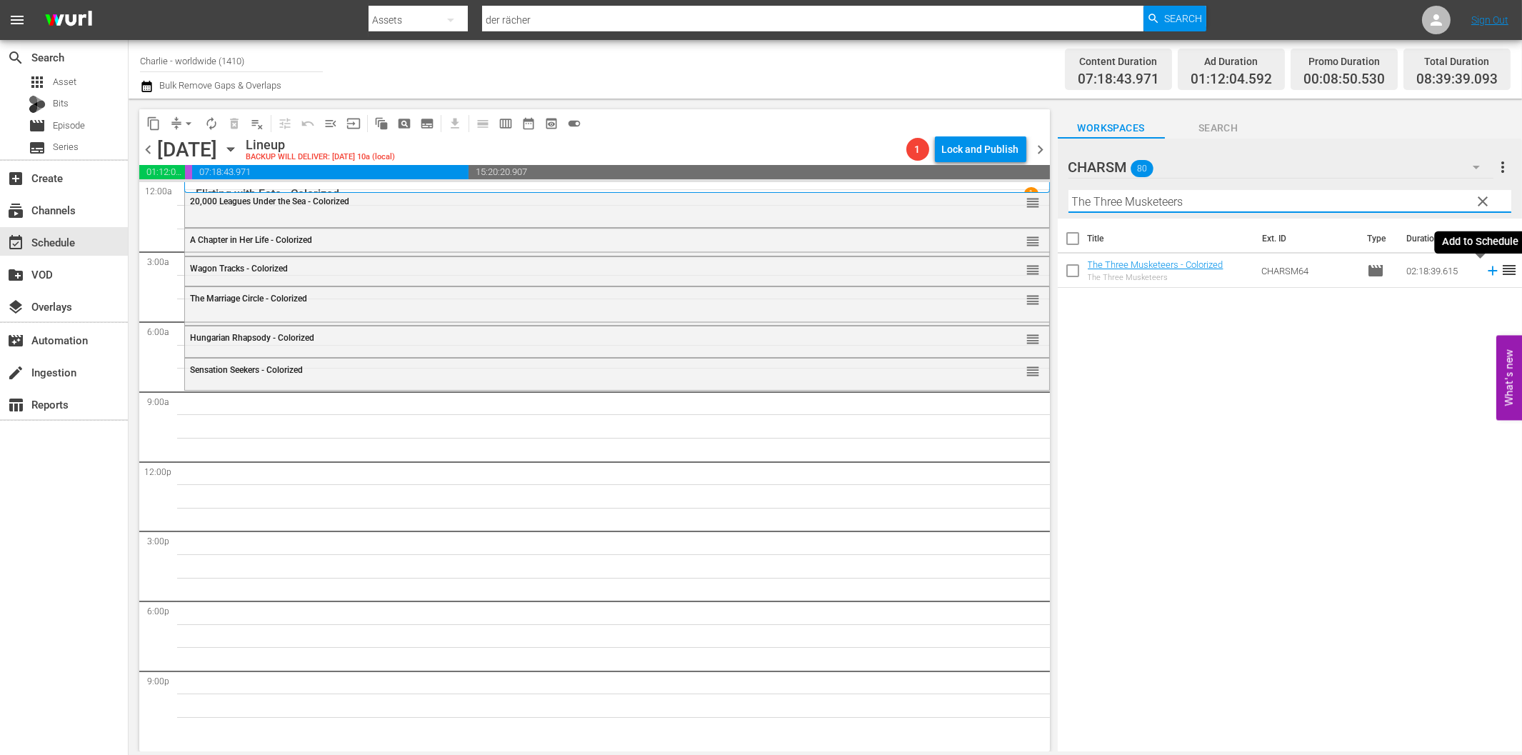
click at [1488, 271] on icon at bounding box center [1492, 270] width 9 height 9
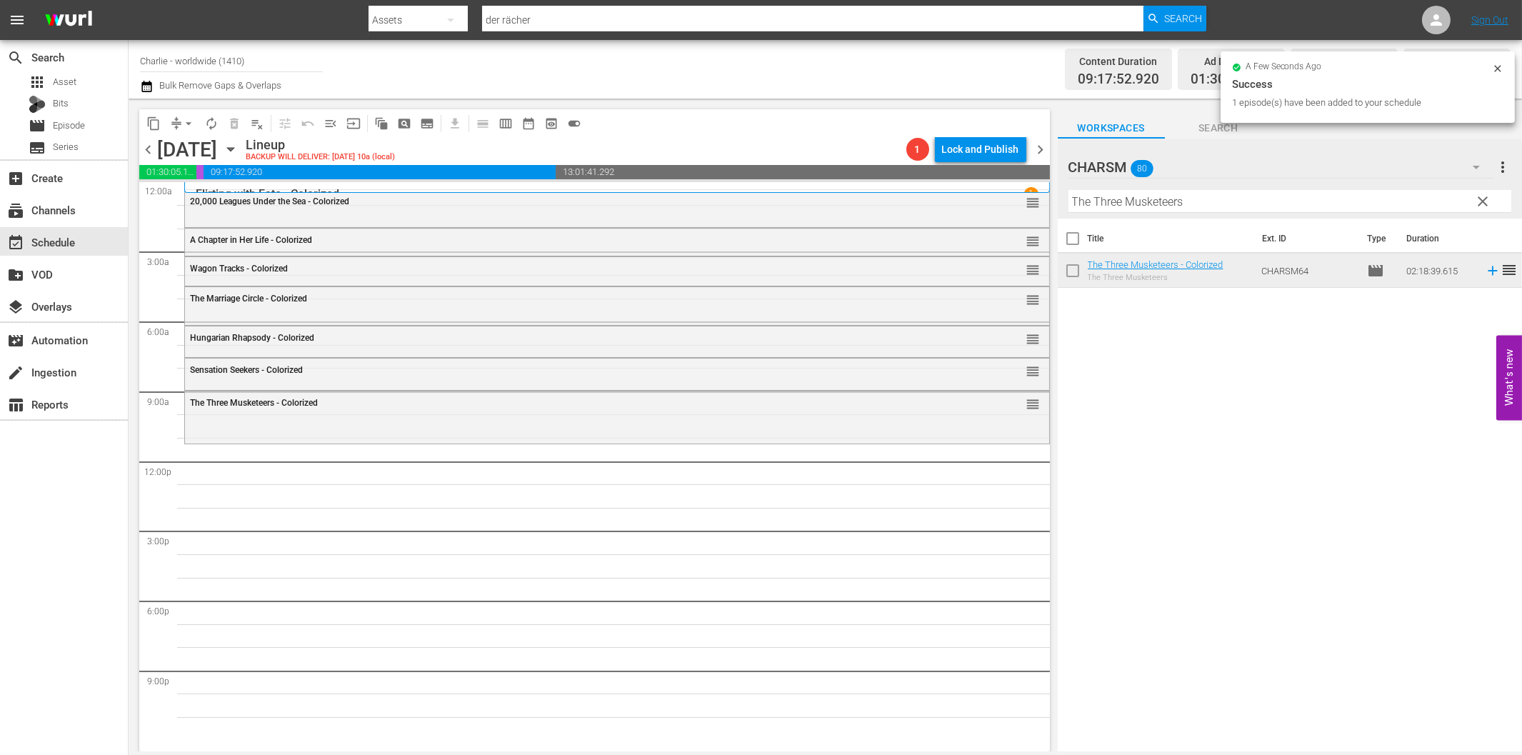
click at [1306, 208] on input "The Three Musketeers" at bounding box center [1289, 201] width 443 height 23
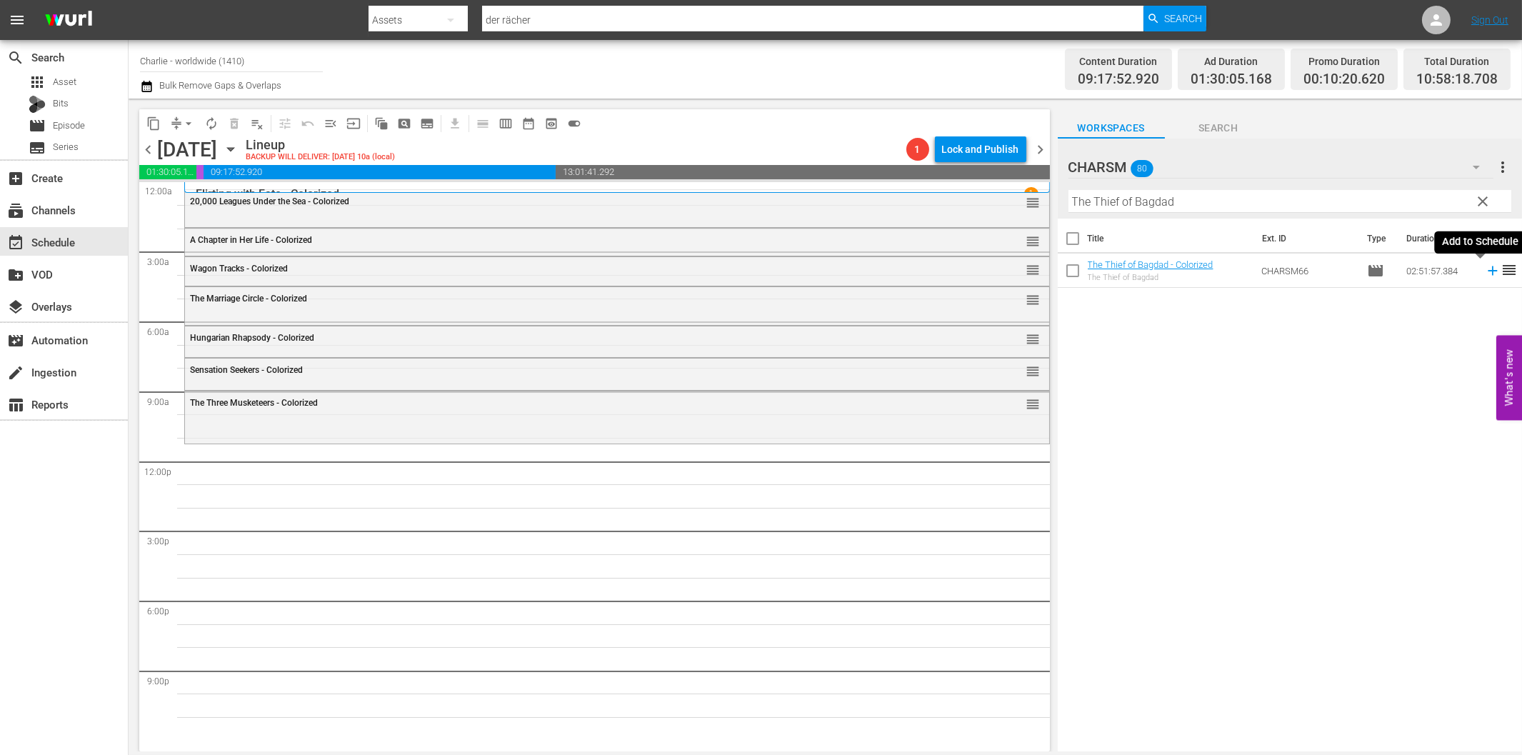
click at [1485, 274] on icon at bounding box center [1493, 271] width 16 height 16
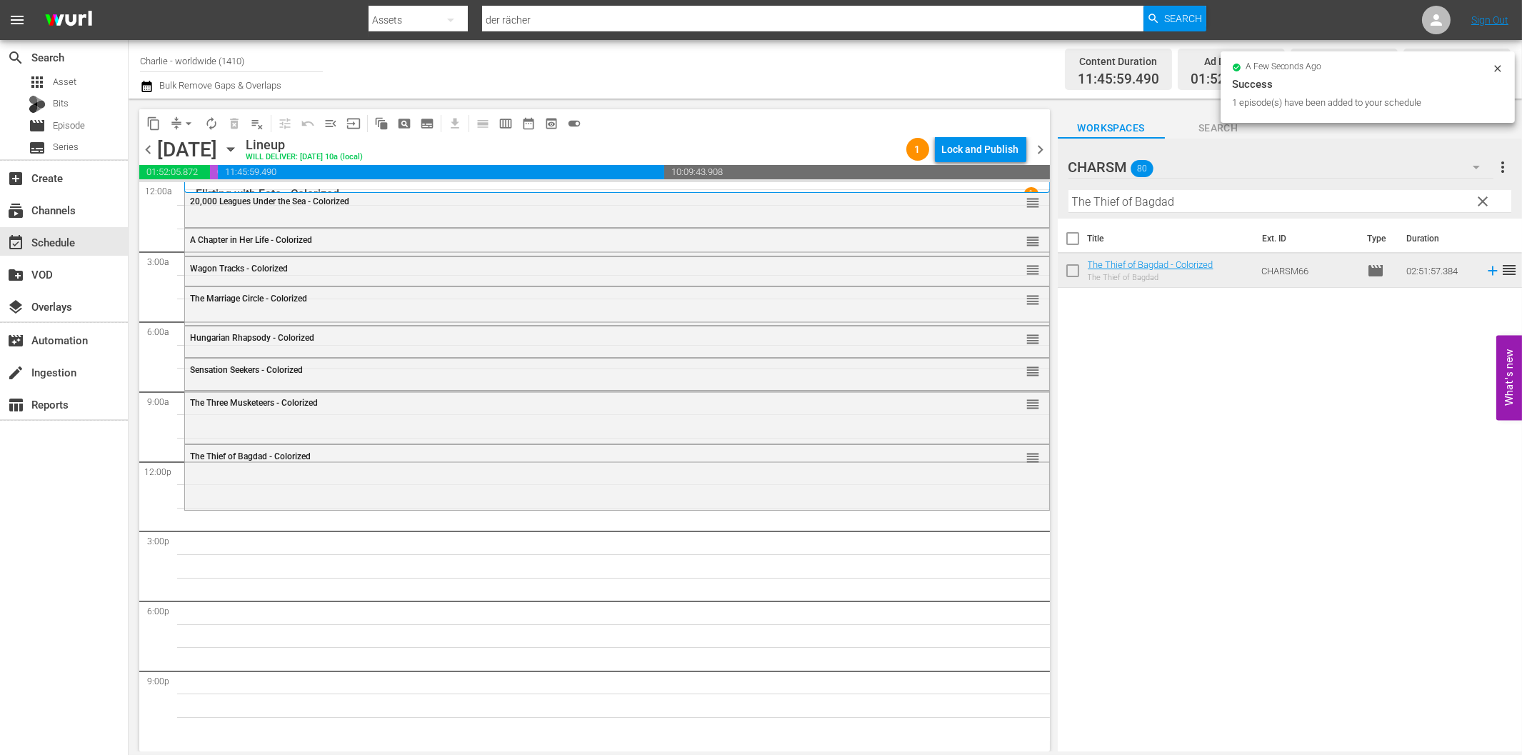
click at [1096, 204] on input "The Thief of Bagdad" at bounding box center [1289, 201] width 443 height 23
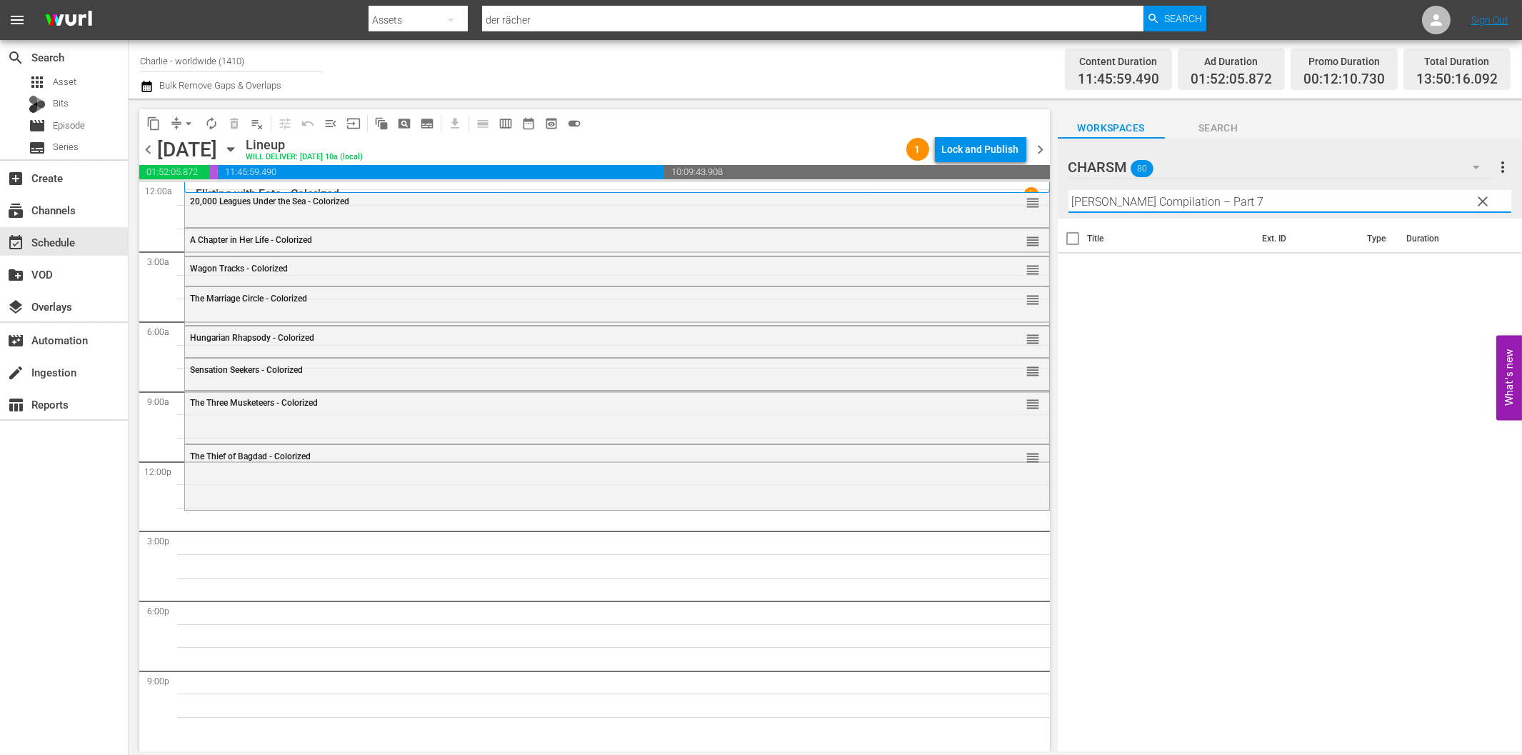
drag, startPoint x: 1201, startPoint y: 198, endPoint x: 1314, endPoint y: 210, distance: 113.5
click at [1311, 209] on input "[PERSON_NAME] Compilation – Part 7" at bounding box center [1289, 201] width 443 height 23
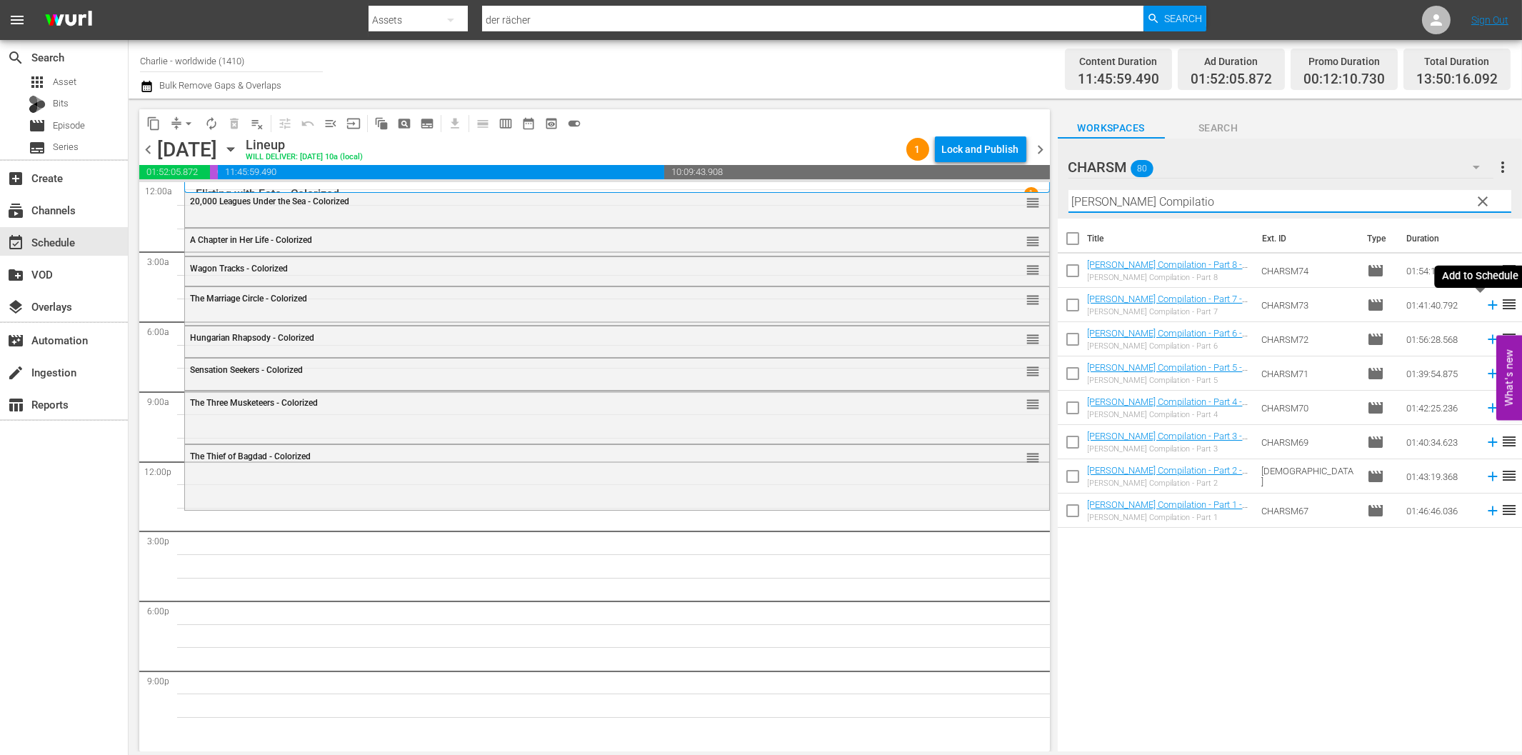
click at [1485, 309] on icon at bounding box center [1493, 305] width 16 height 16
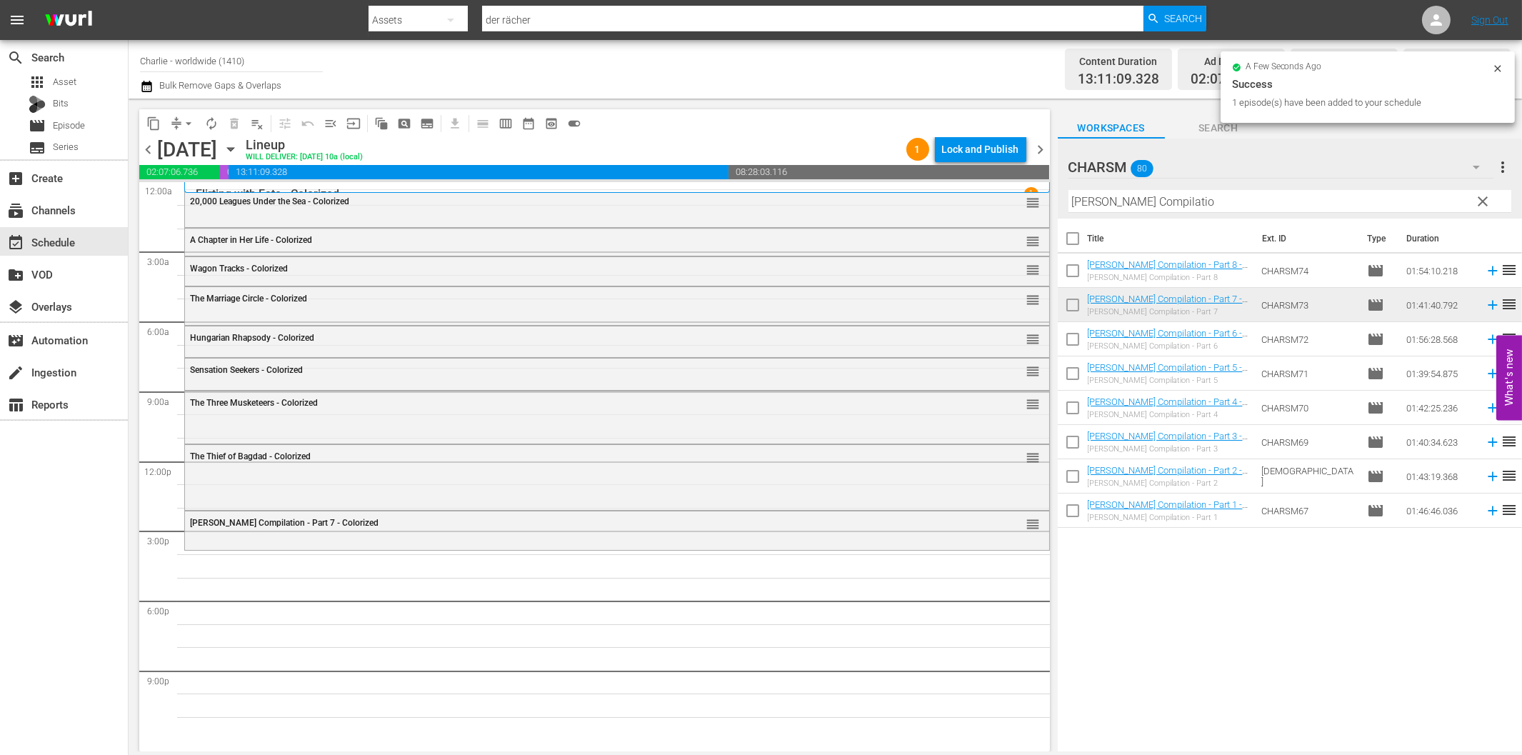
click at [1178, 204] on input "[PERSON_NAME] Compilatio" at bounding box center [1289, 201] width 443 height 23
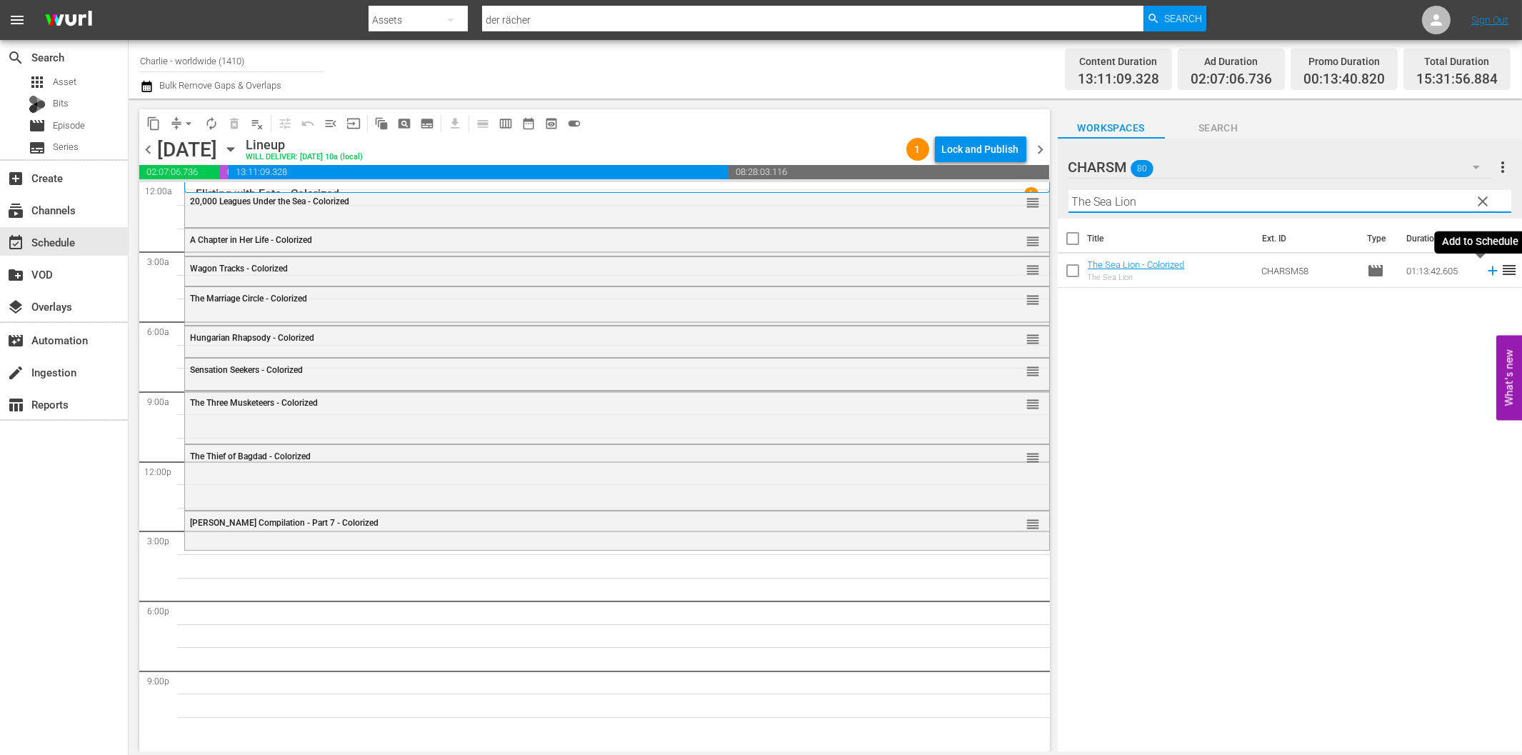
click at [1488, 270] on icon at bounding box center [1492, 270] width 9 height 9
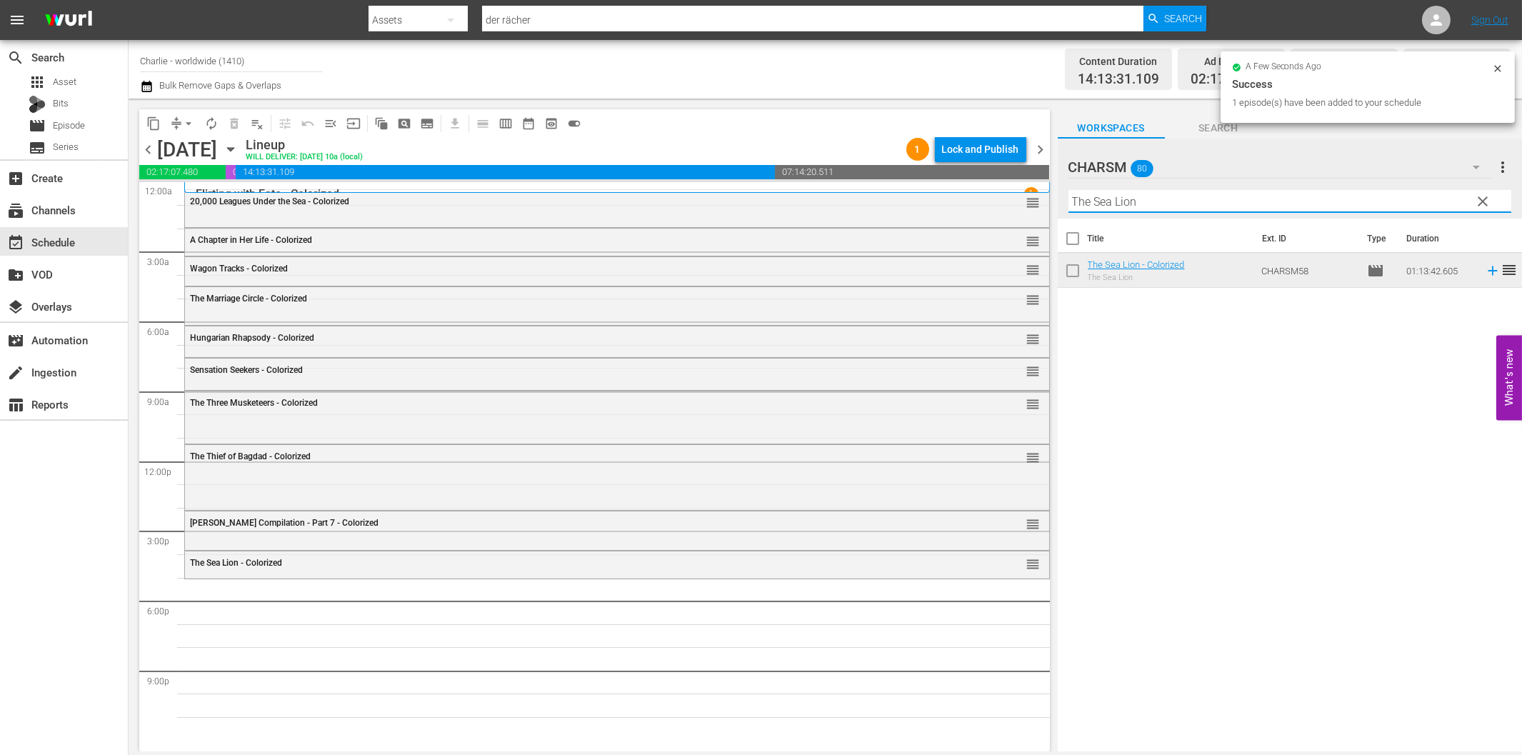
click at [1109, 203] on input "The Sea Lion" at bounding box center [1289, 201] width 443 height 23
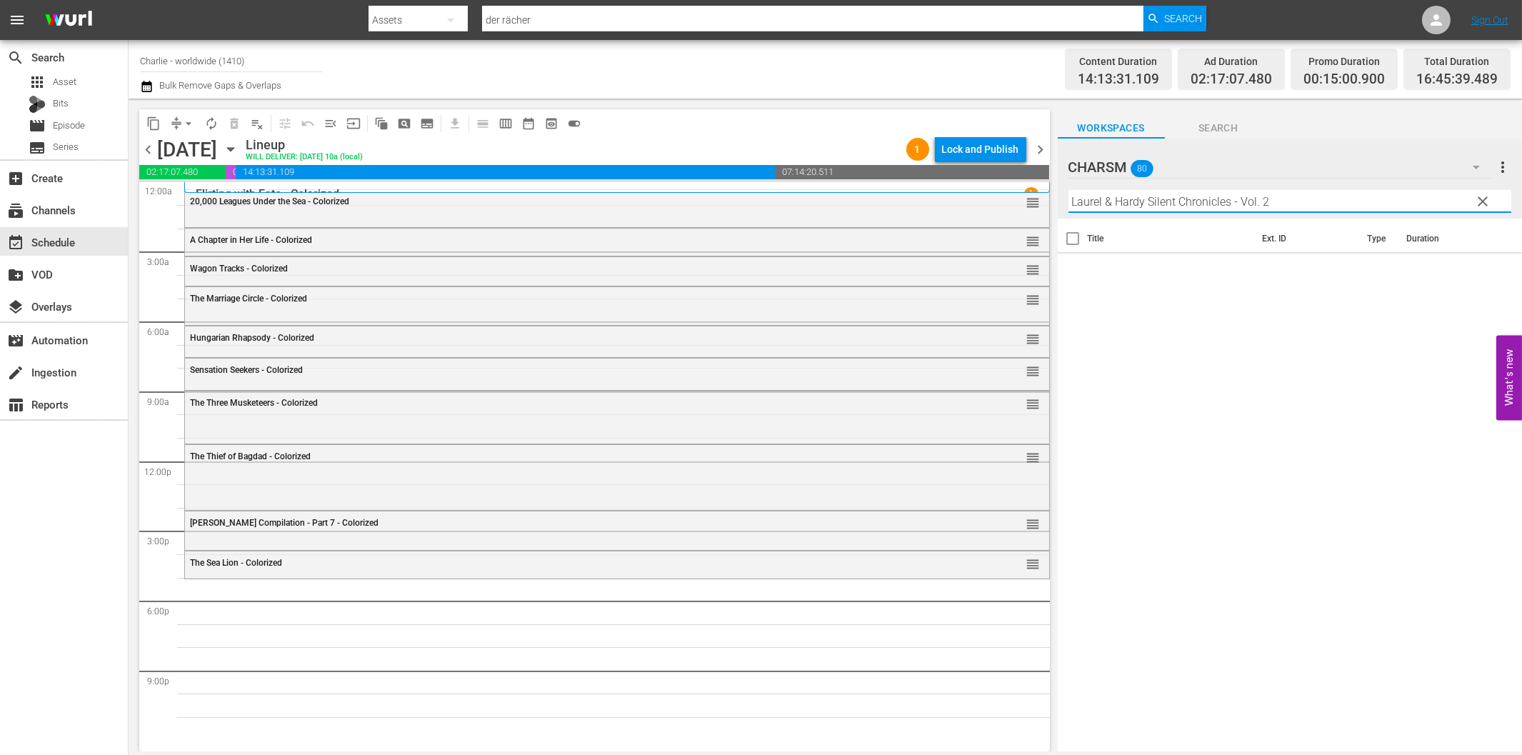
drag, startPoint x: 1240, startPoint y: 199, endPoint x: 1412, endPoint y: 221, distance: 173.6
click at [1389, 217] on div "Filter by Title [PERSON_NAME] & [PERSON_NAME] Silent Chronicles - Vol. 2" at bounding box center [1289, 201] width 443 height 34
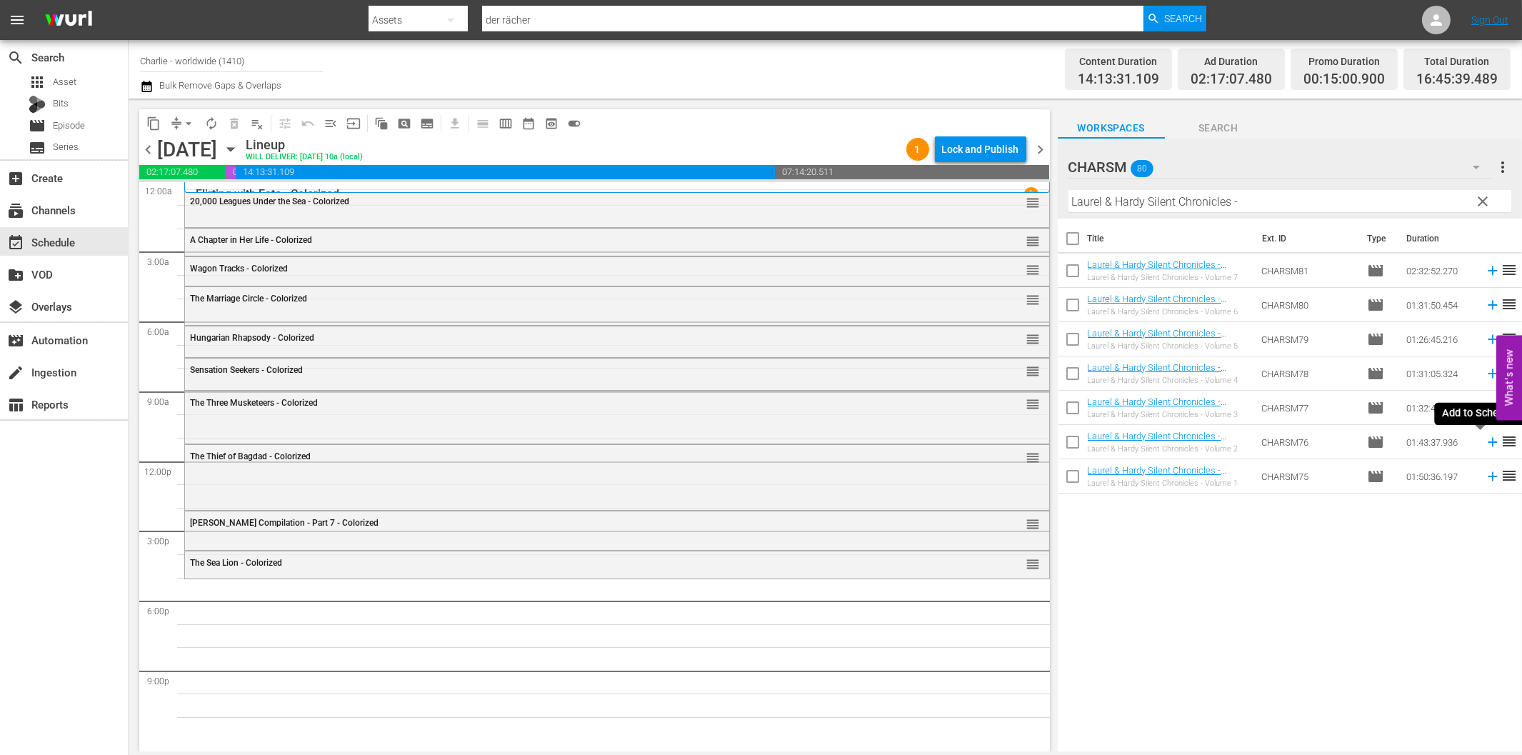
click at [1488, 441] on icon at bounding box center [1492, 442] width 9 height 9
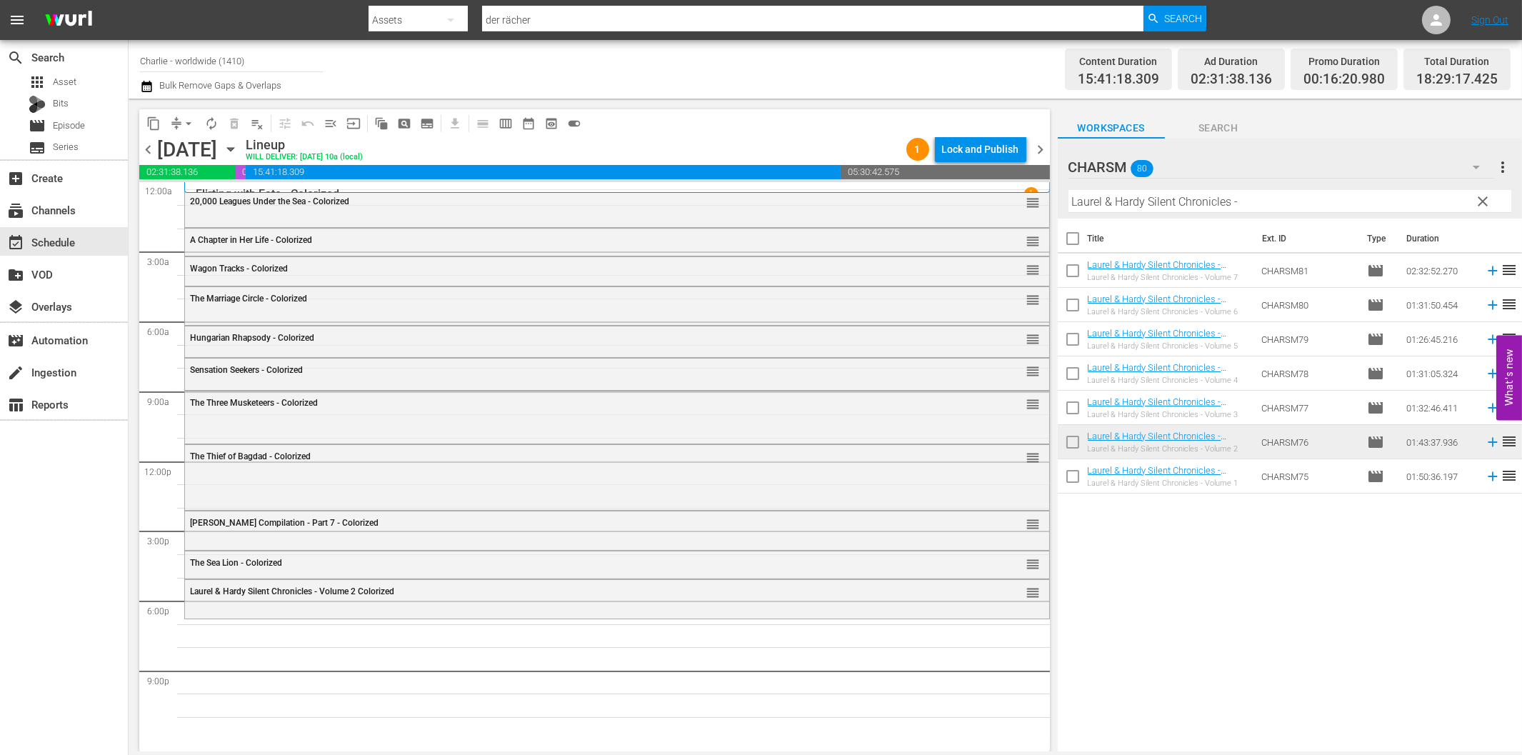
click at [1102, 201] on input "Laurel & Hardy Silent Chronicles -" at bounding box center [1289, 201] width 443 height 23
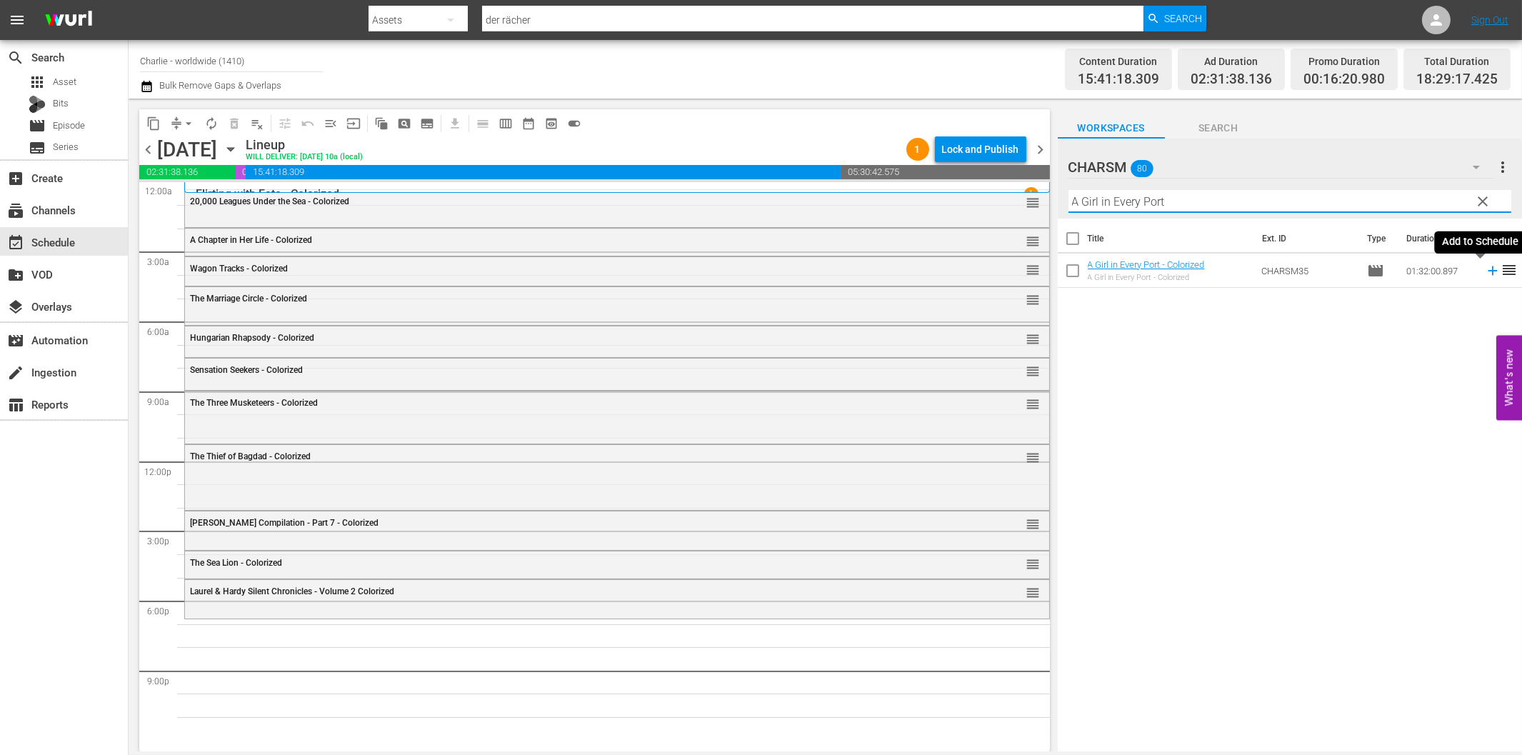
click at [1485, 269] on icon at bounding box center [1493, 271] width 16 height 16
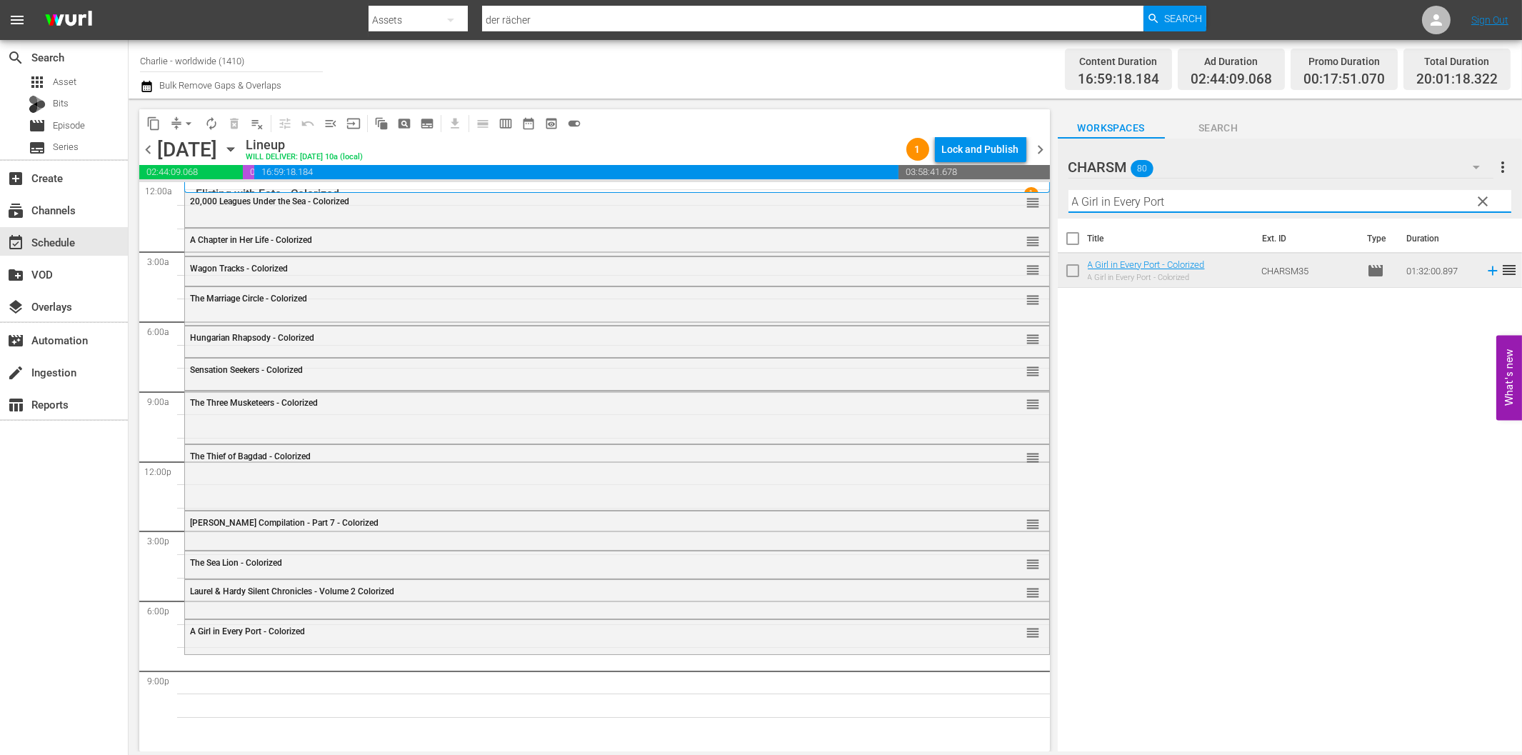
click at [1110, 200] on input "A Girl in Every Port" at bounding box center [1289, 201] width 443 height 23
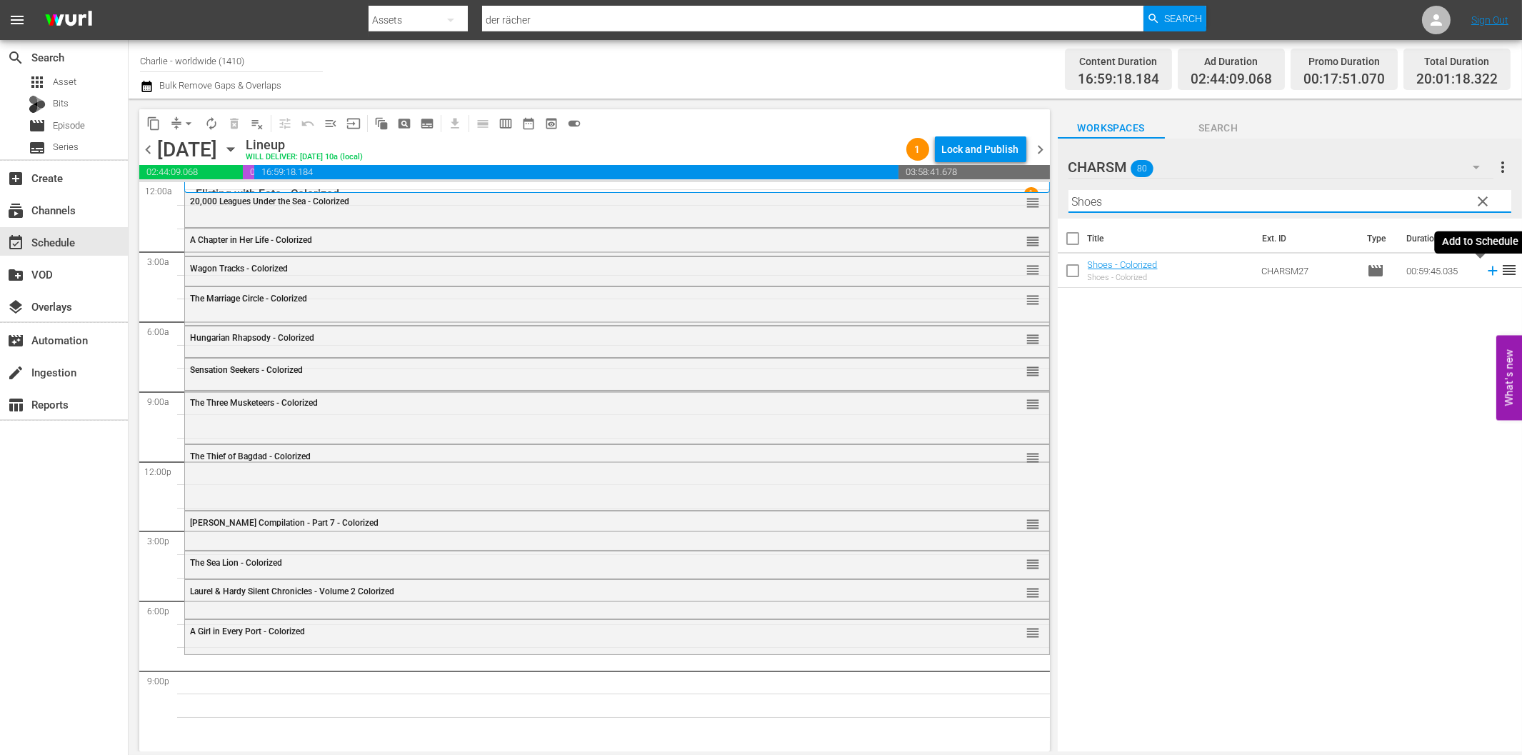
click at [1485, 272] on icon at bounding box center [1493, 271] width 16 height 16
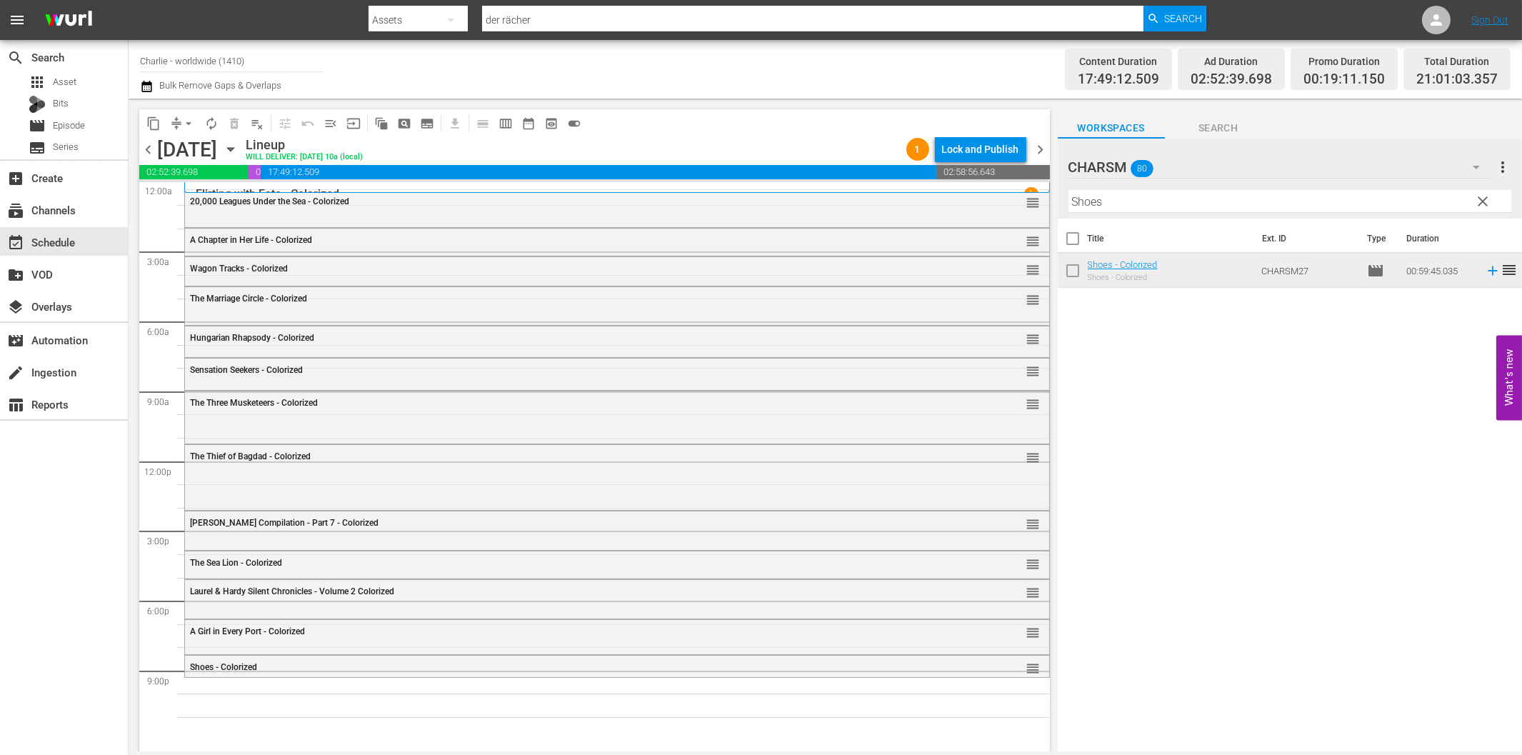
click at [1163, 209] on input "Shoes" at bounding box center [1289, 201] width 443 height 23
click at [1485, 274] on icon at bounding box center [1493, 271] width 16 height 16
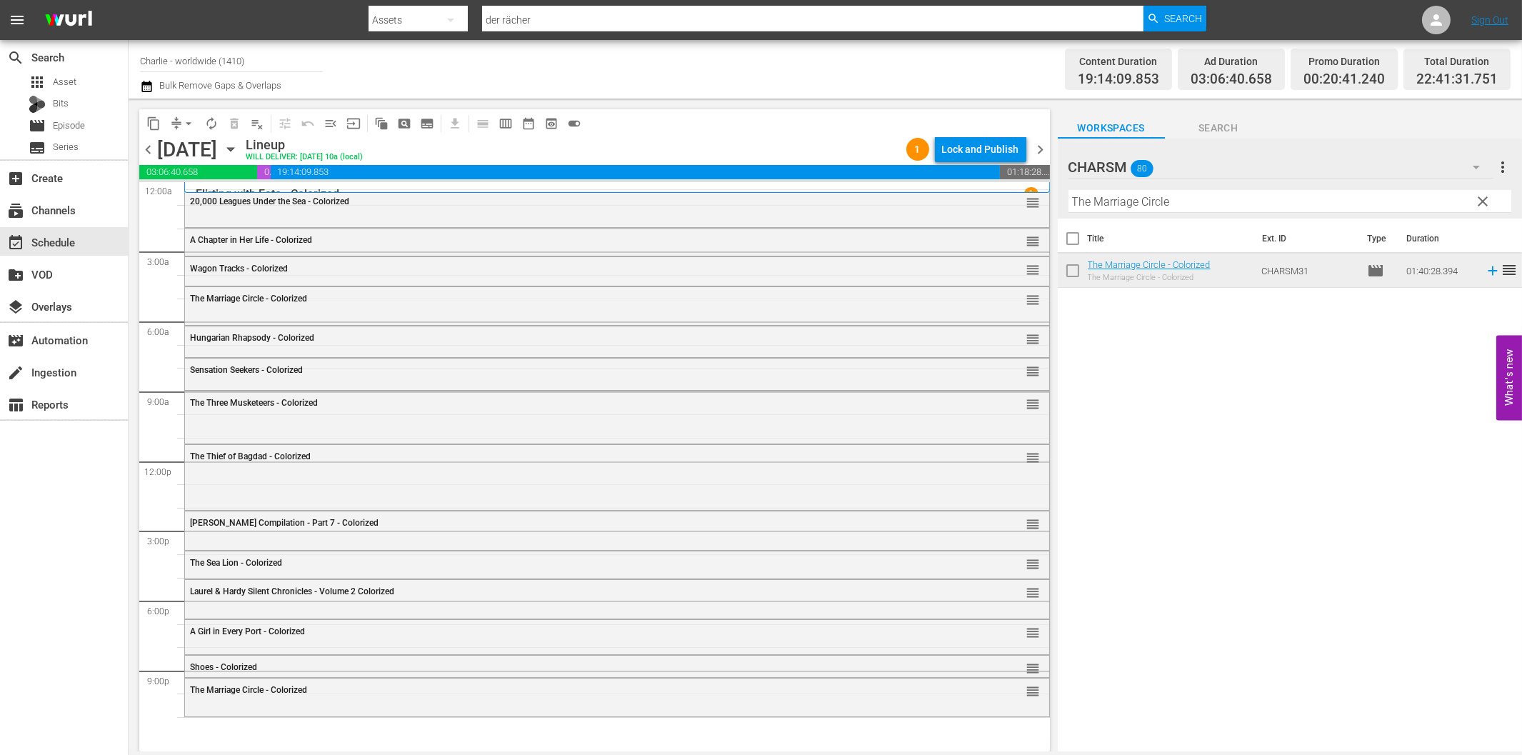
click at [1184, 203] on input "The Marriage Circle" at bounding box center [1289, 201] width 443 height 23
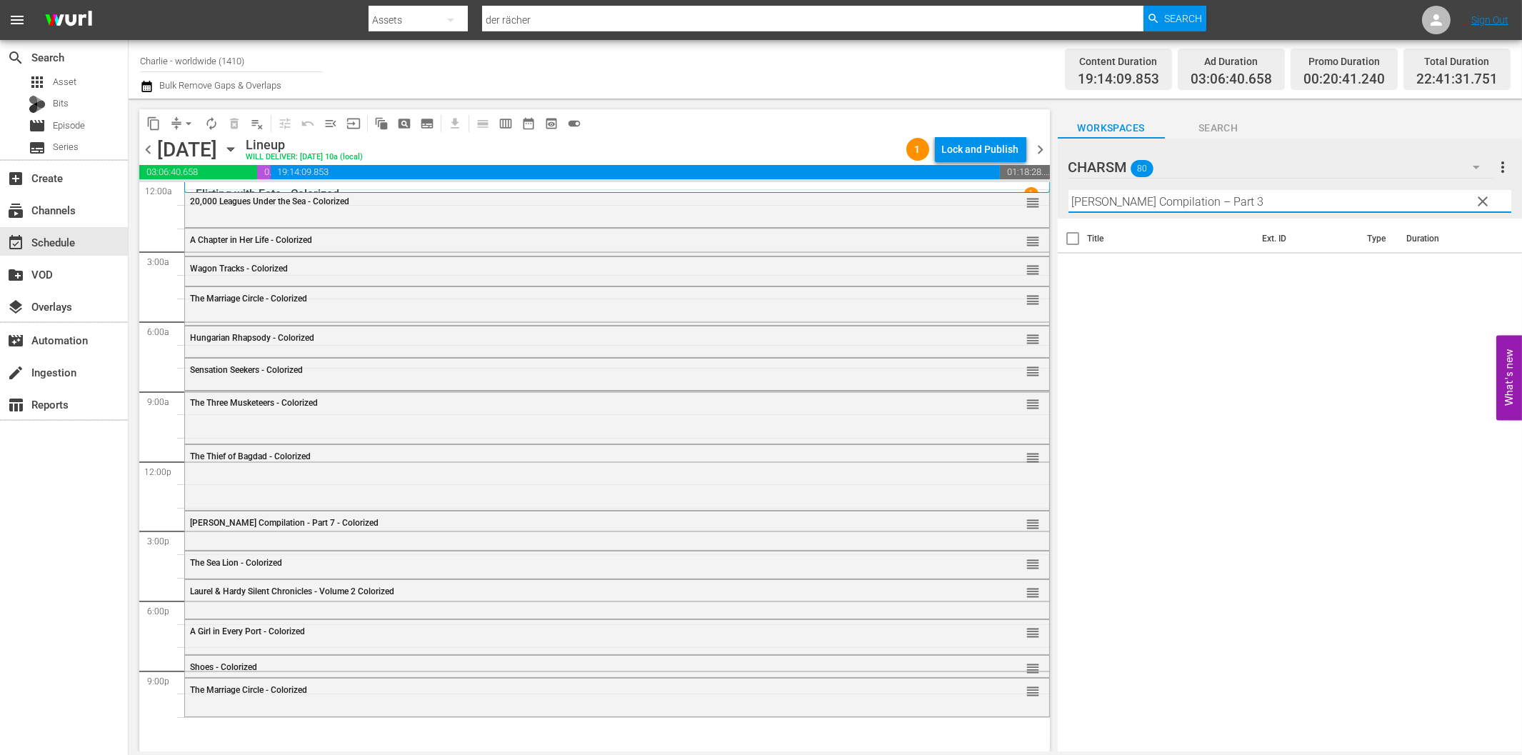
drag, startPoint x: 1212, startPoint y: 206, endPoint x: 1362, endPoint y: 210, distance: 150.0
click at [1361, 209] on input "[PERSON_NAME] Compilation – Part 3" at bounding box center [1289, 201] width 443 height 23
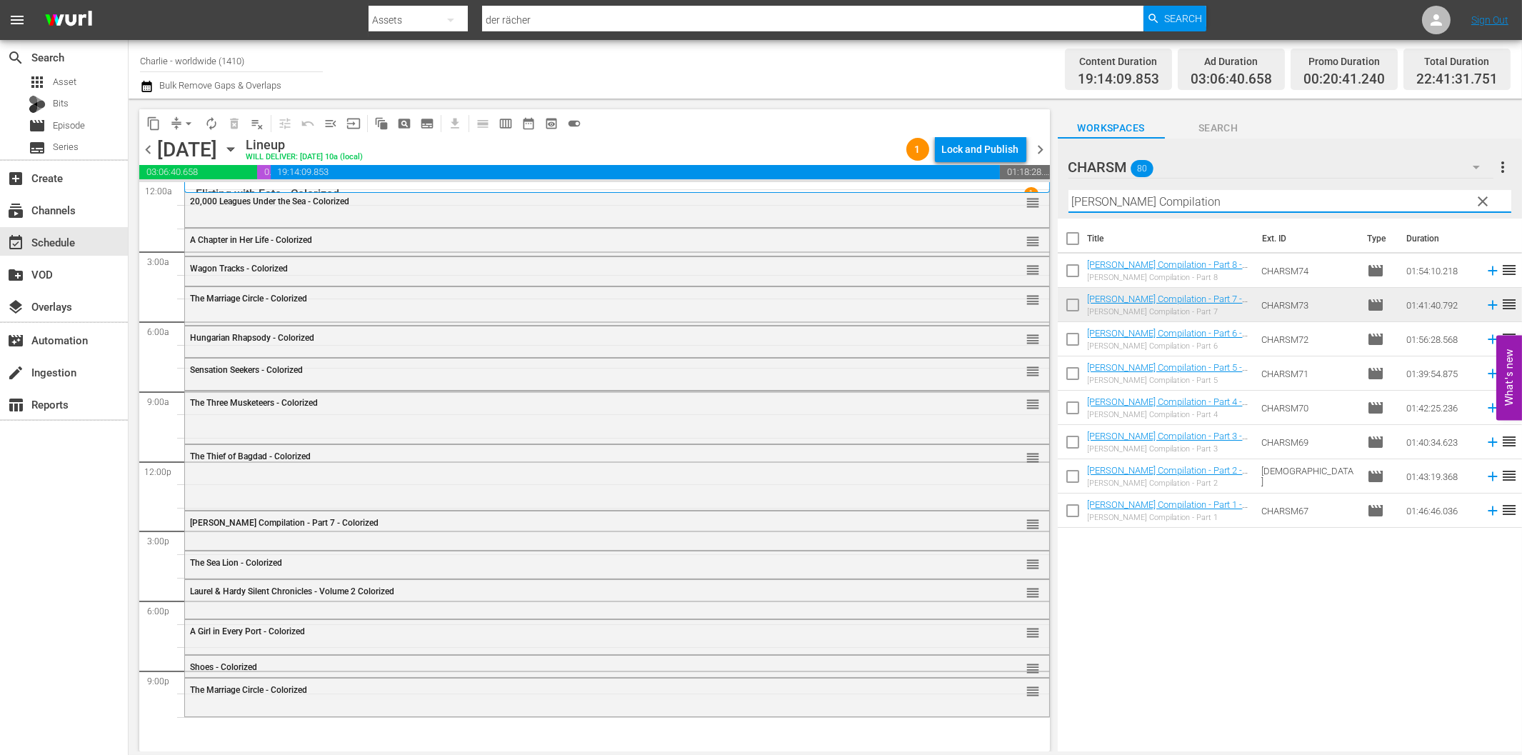
type input "[PERSON_NAME] Compilation"
click at [1485, 440] on icon at bounding box center [1493, 442] width 16 height 16
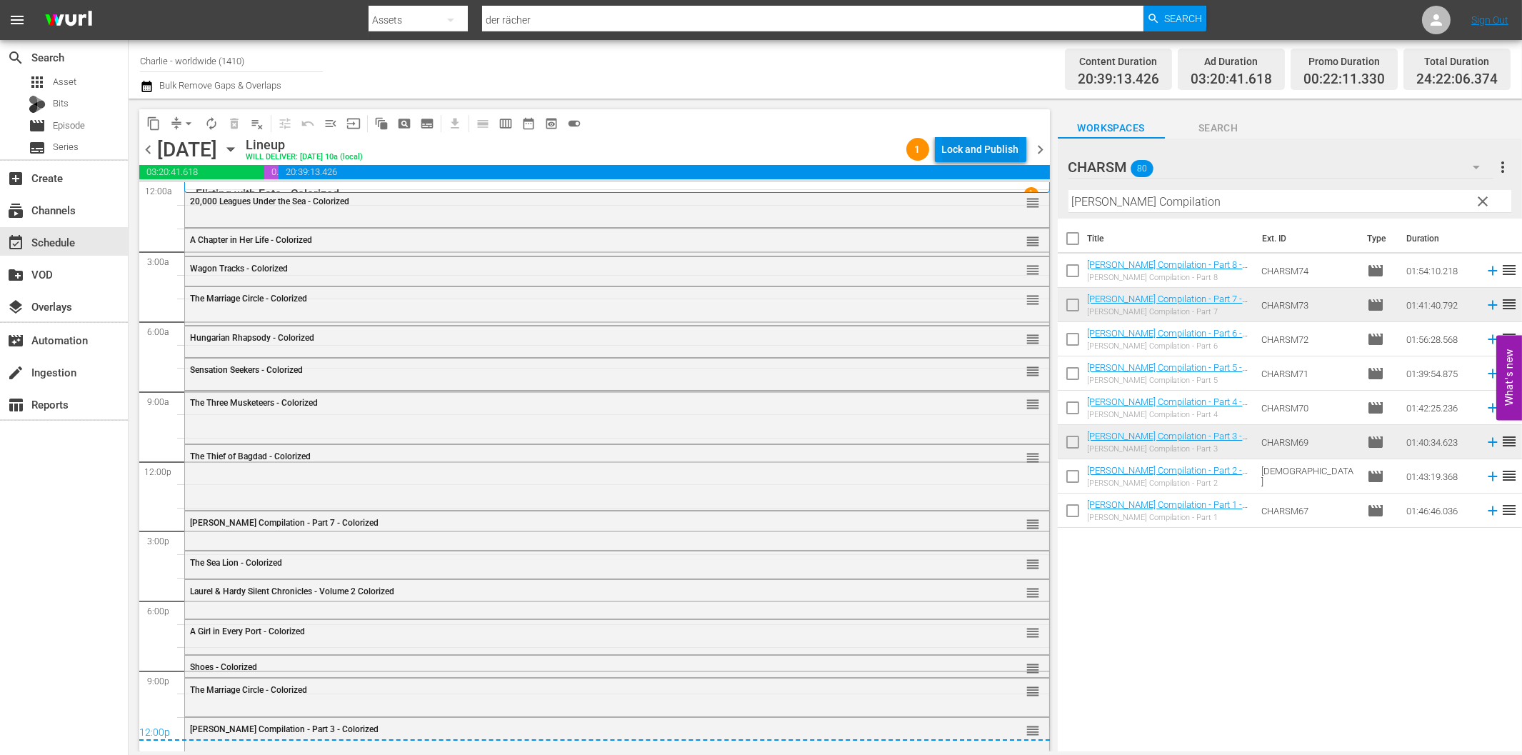
click at [997, 146] on div "Lock and Publish" at bounding box center [980, 149] width 77 height 26
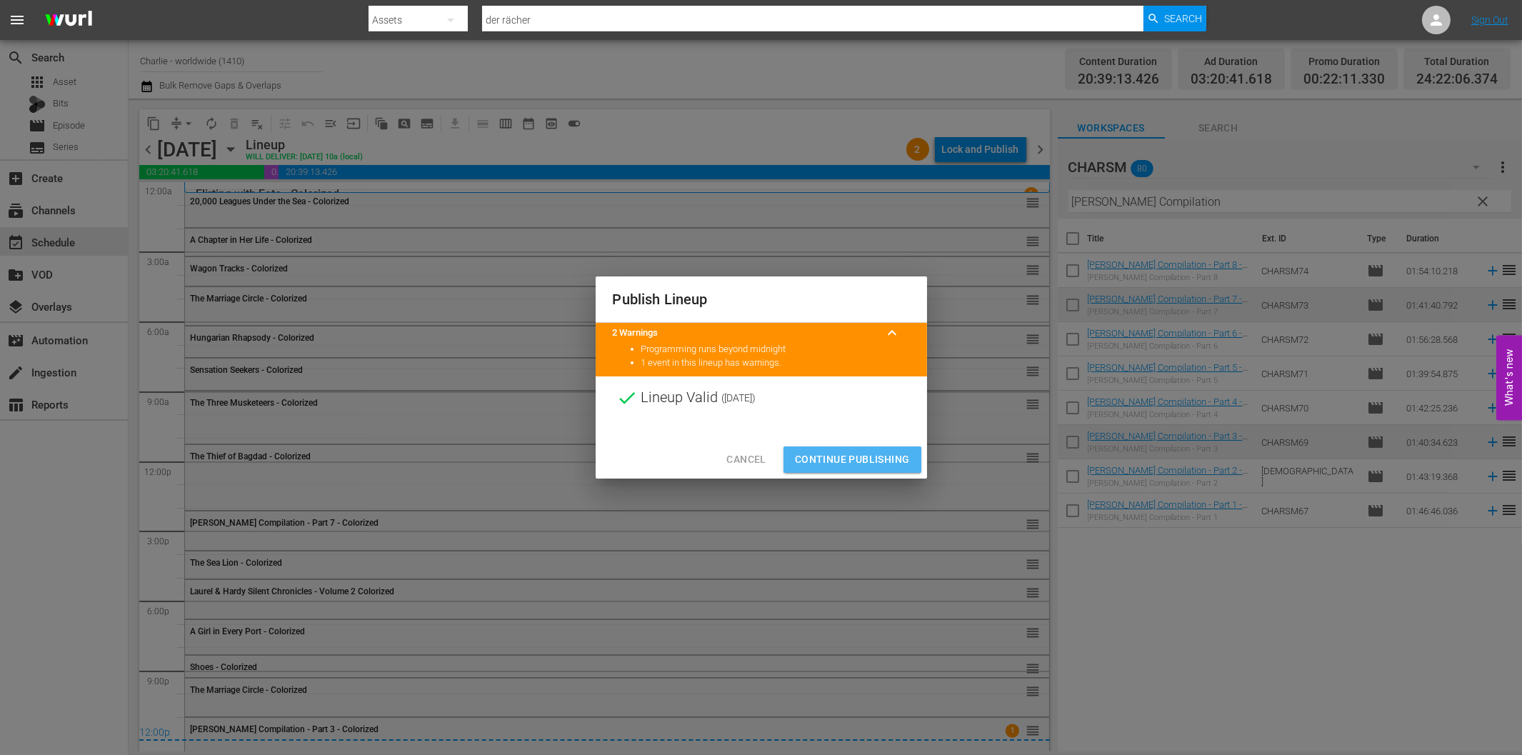
click at [854, 462] on span "Continue Publishing" at bounding box center [852, 460] width 115 height 18
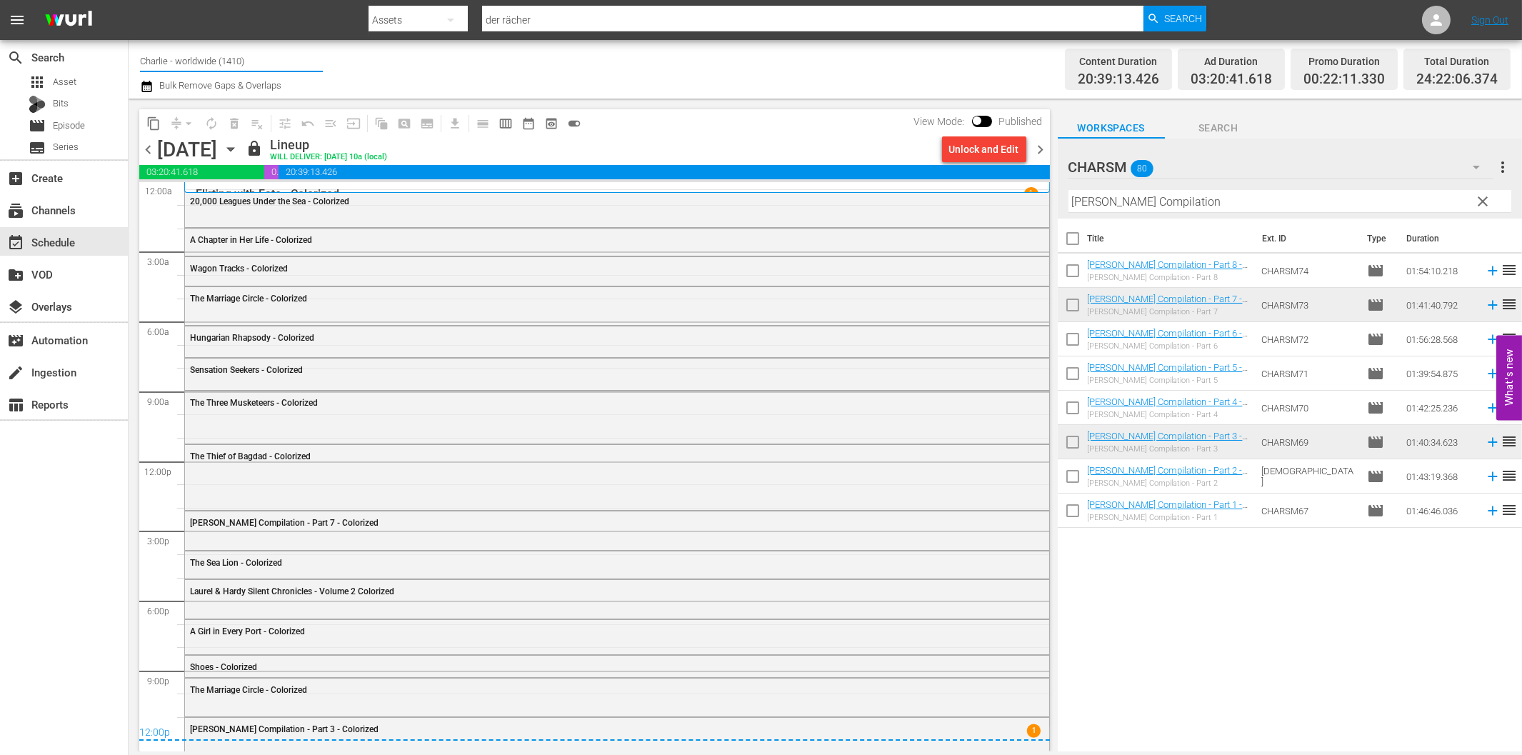
drag, startPoint x: 261, startPoint y: 63, endPoint x: 131, endPoint y: 57, distance: 129.4
click at [131, 57] on div "Channel Title Charlie - worldwide (1410) Bulk Remove Gaps & Overlaps Content Du…" at bounding box center [825, 69] width 1393 height 59
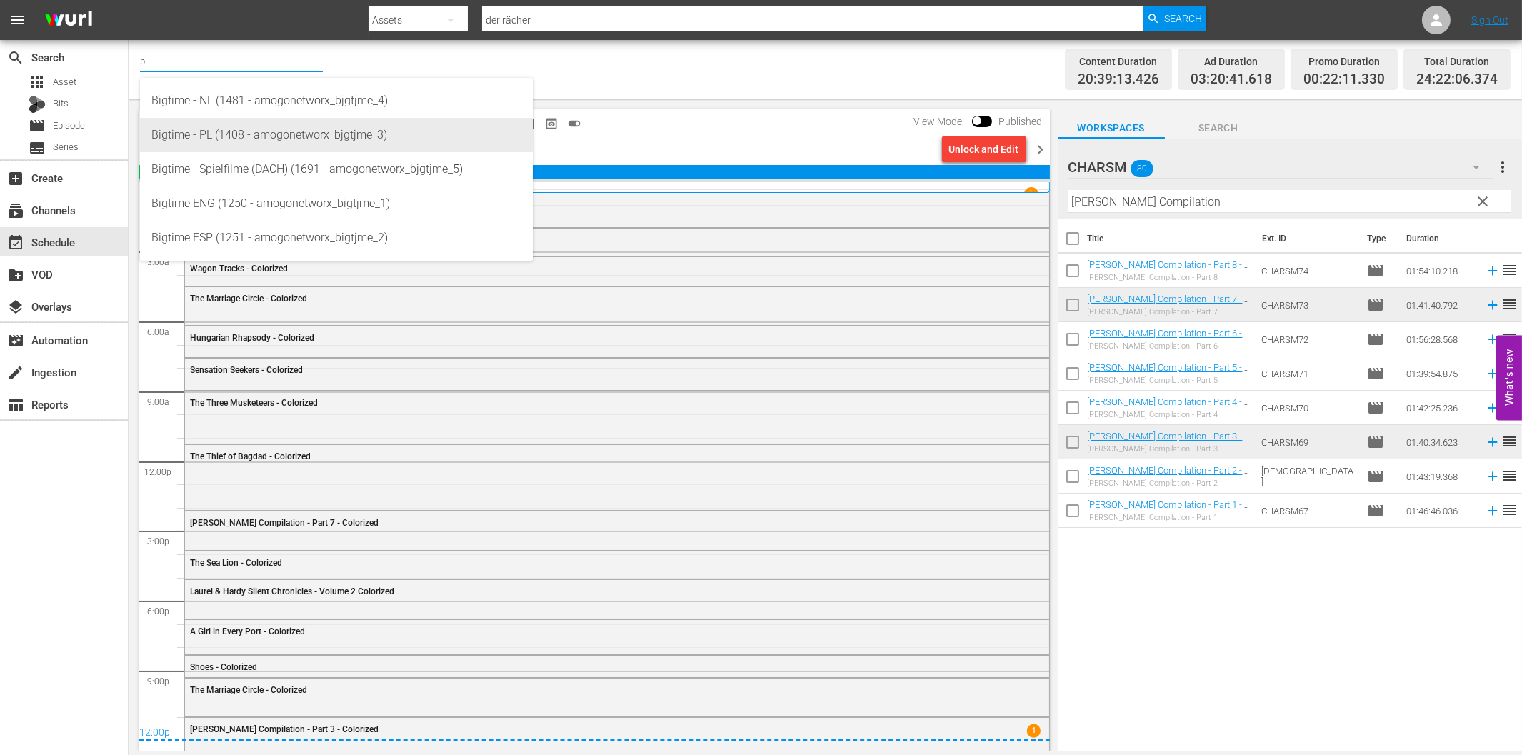
click at [209, 141] on div "Bigtime - PL (1408 - amogonetworx_bjgtjme_3)" at bounding box center [336, 135] width 370 height 34
type input "Bigtime - PL (1408 - amogonetworx_bjgtjme_3)"
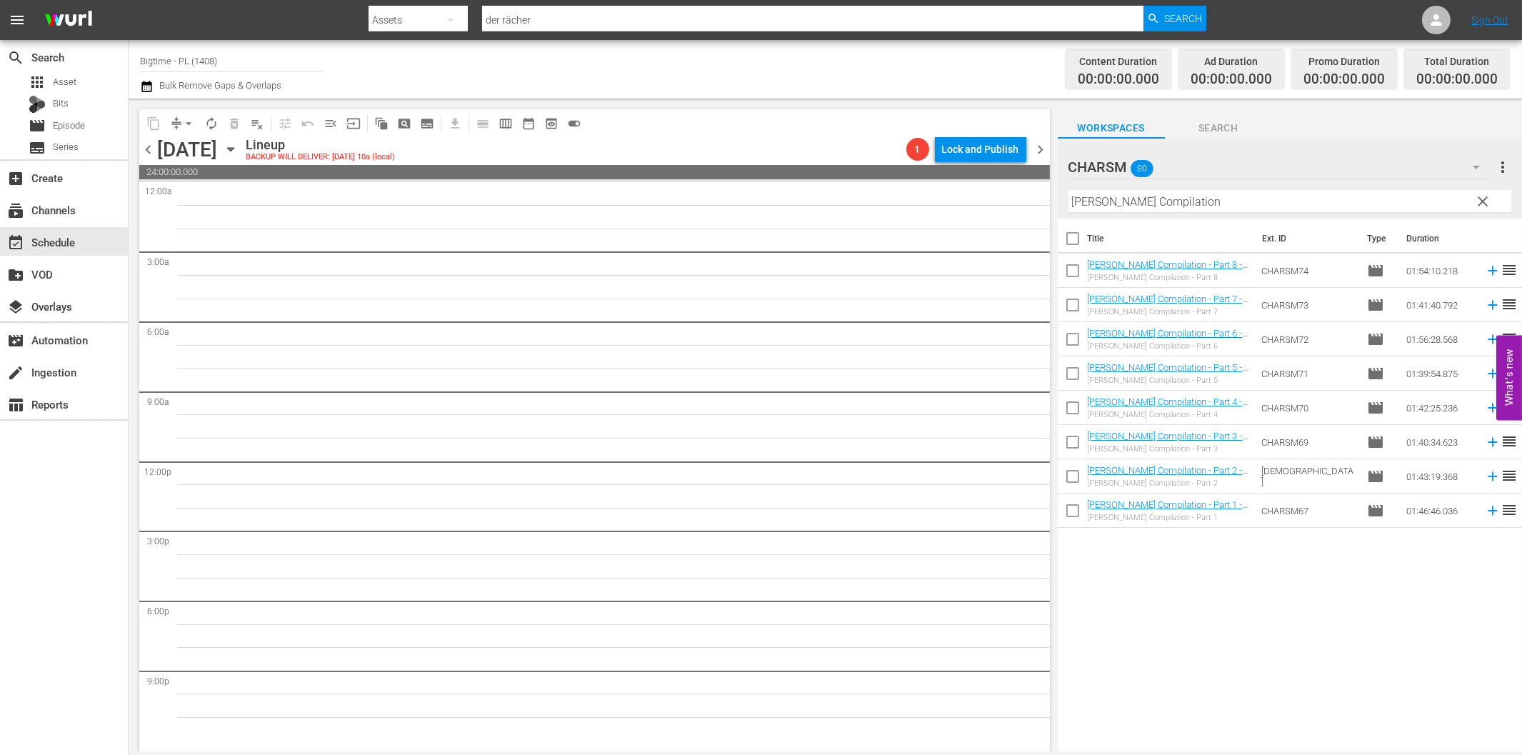
click at [1483, 202] on span "clear" at bounding box center [1482, 201] width 17 height 17
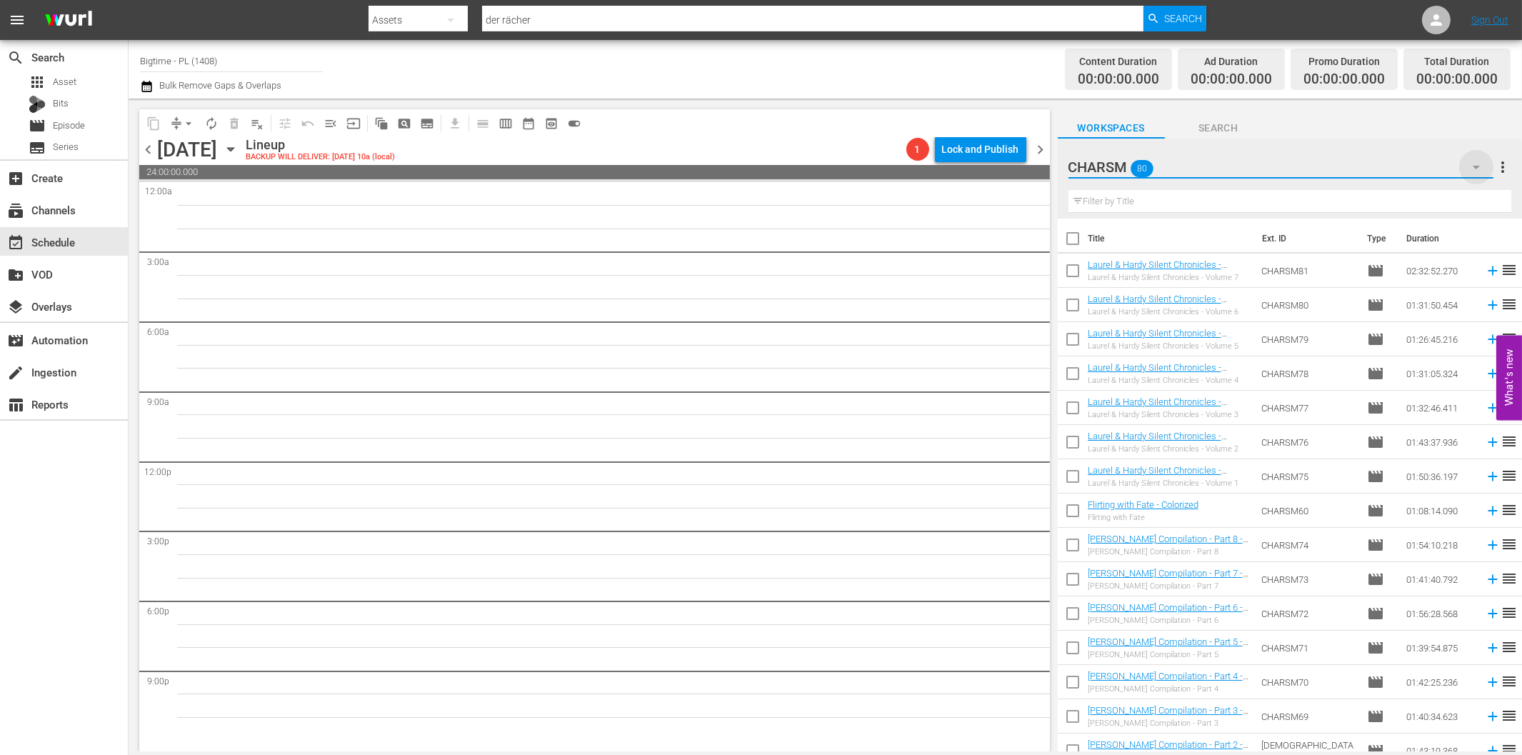
click at [1477, 168] on icon "button" at bounding box center [1476, 168] width 7 height 4
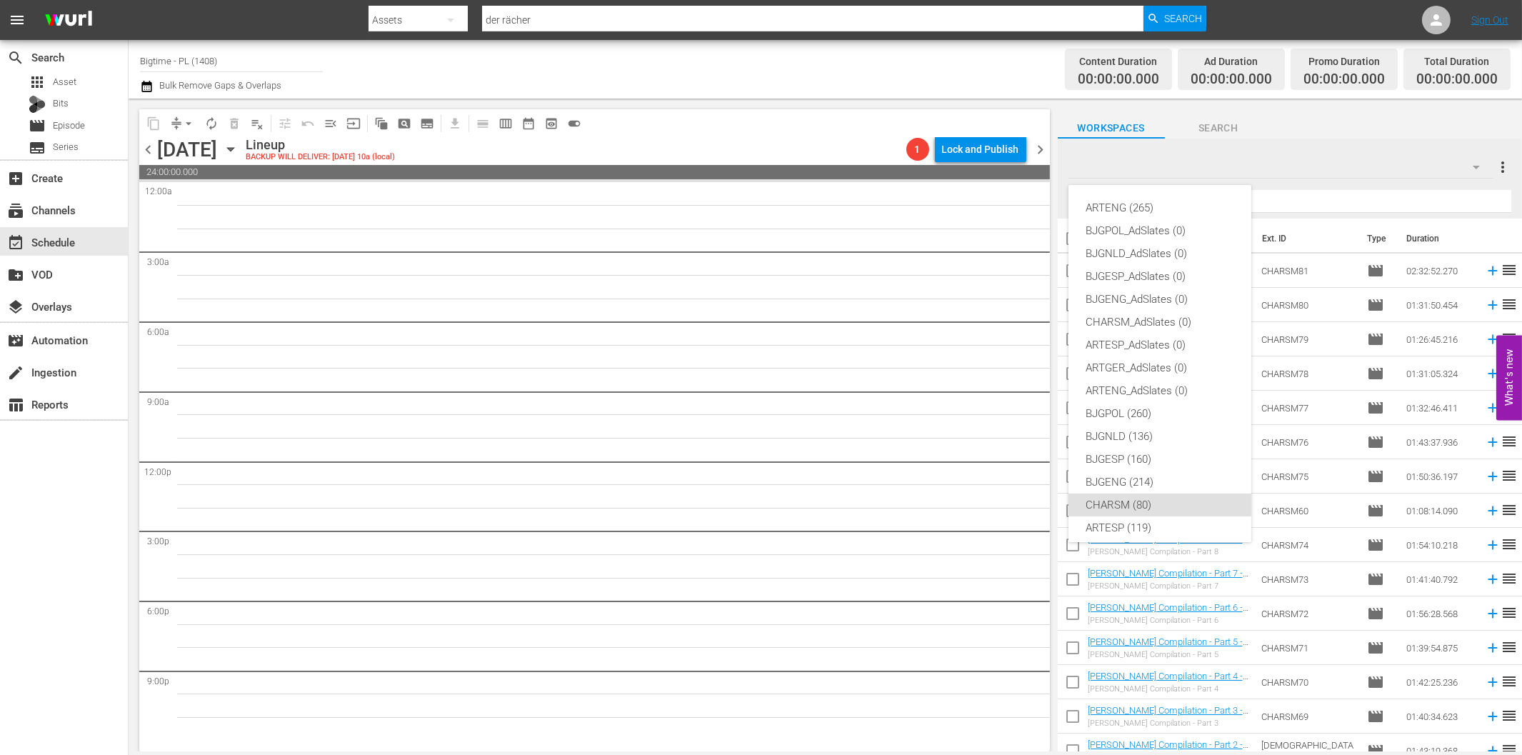
scroll to position [54, 0]
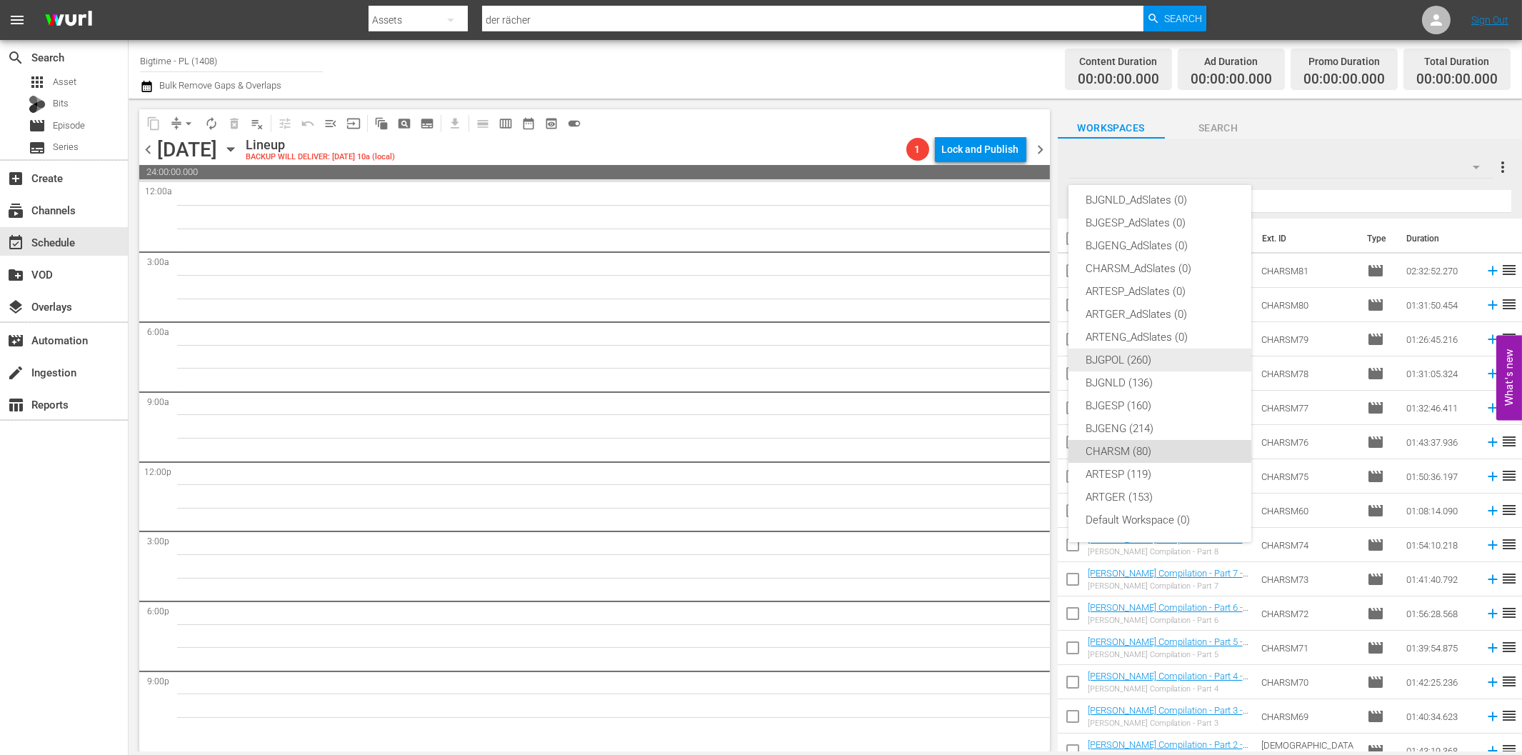
click at [1131, 358] on div "BJGPOL (260)" at bounding box center [1160, 360] width 149 height 23
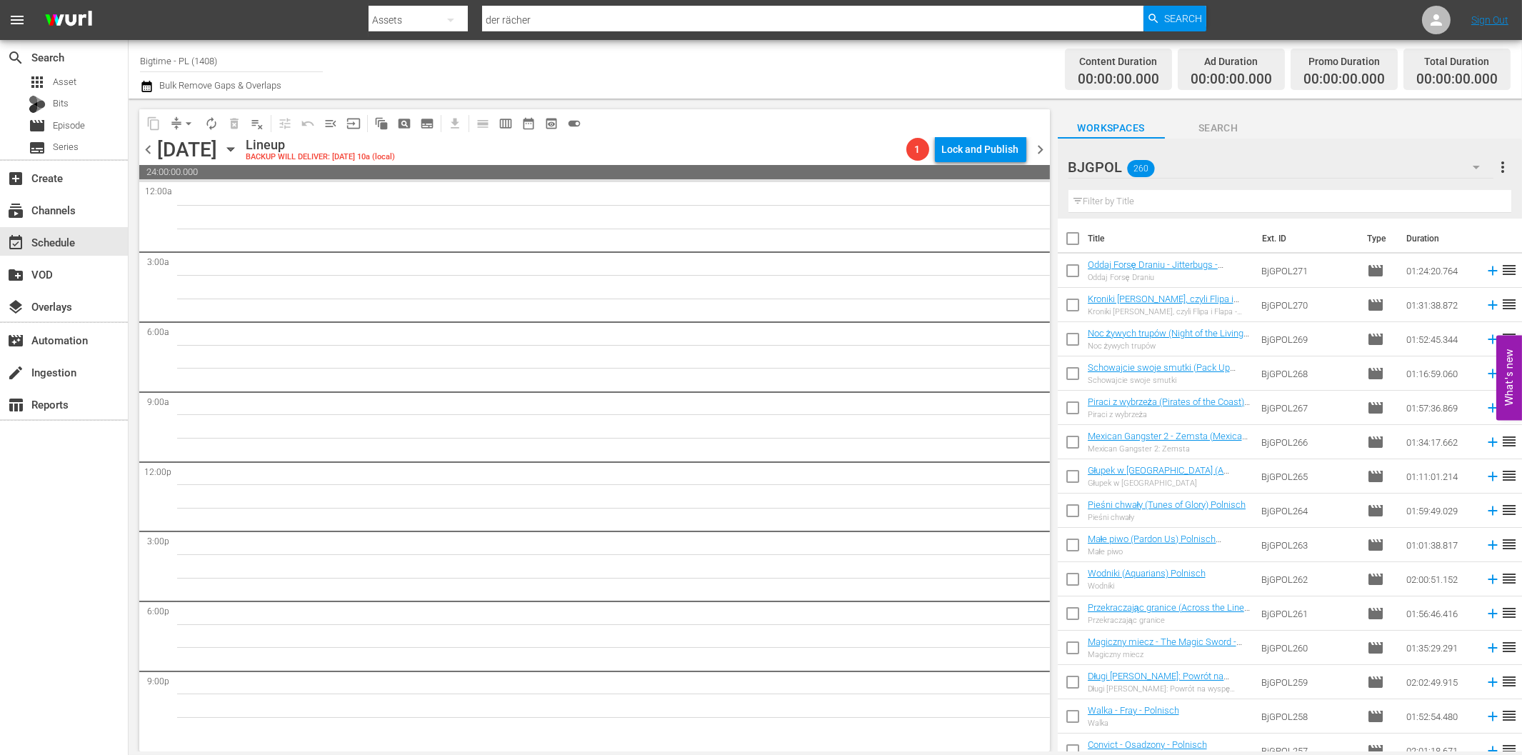
click at [239, 145] on icon "button" at bounding box center [231, 149] width 16 height 16
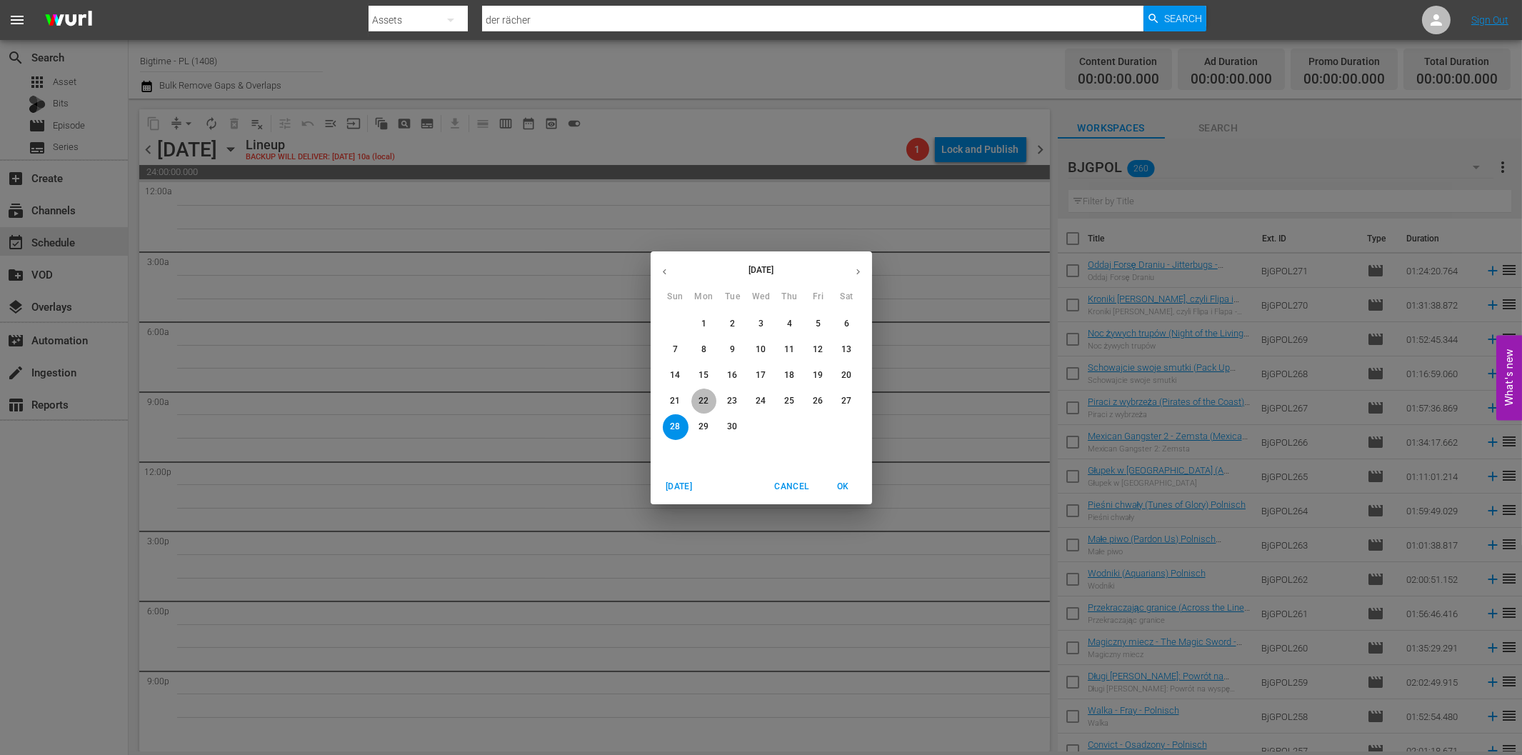
click at [703, 399] on p "22" at bounding box center [703, 401] width 10 height 12
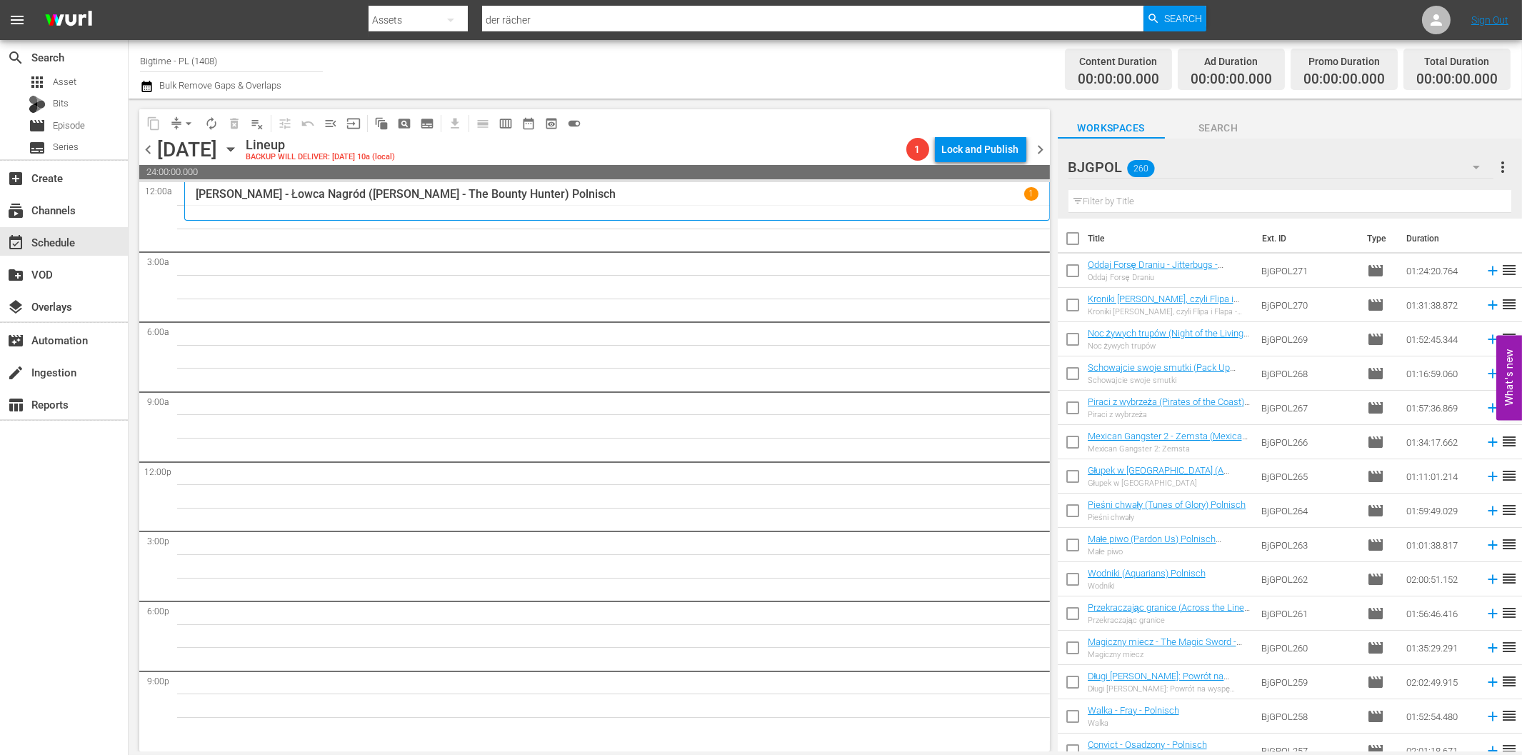
click at [1286, 203] on input "text" at bounding box center [1289, 201] width 443 height 23
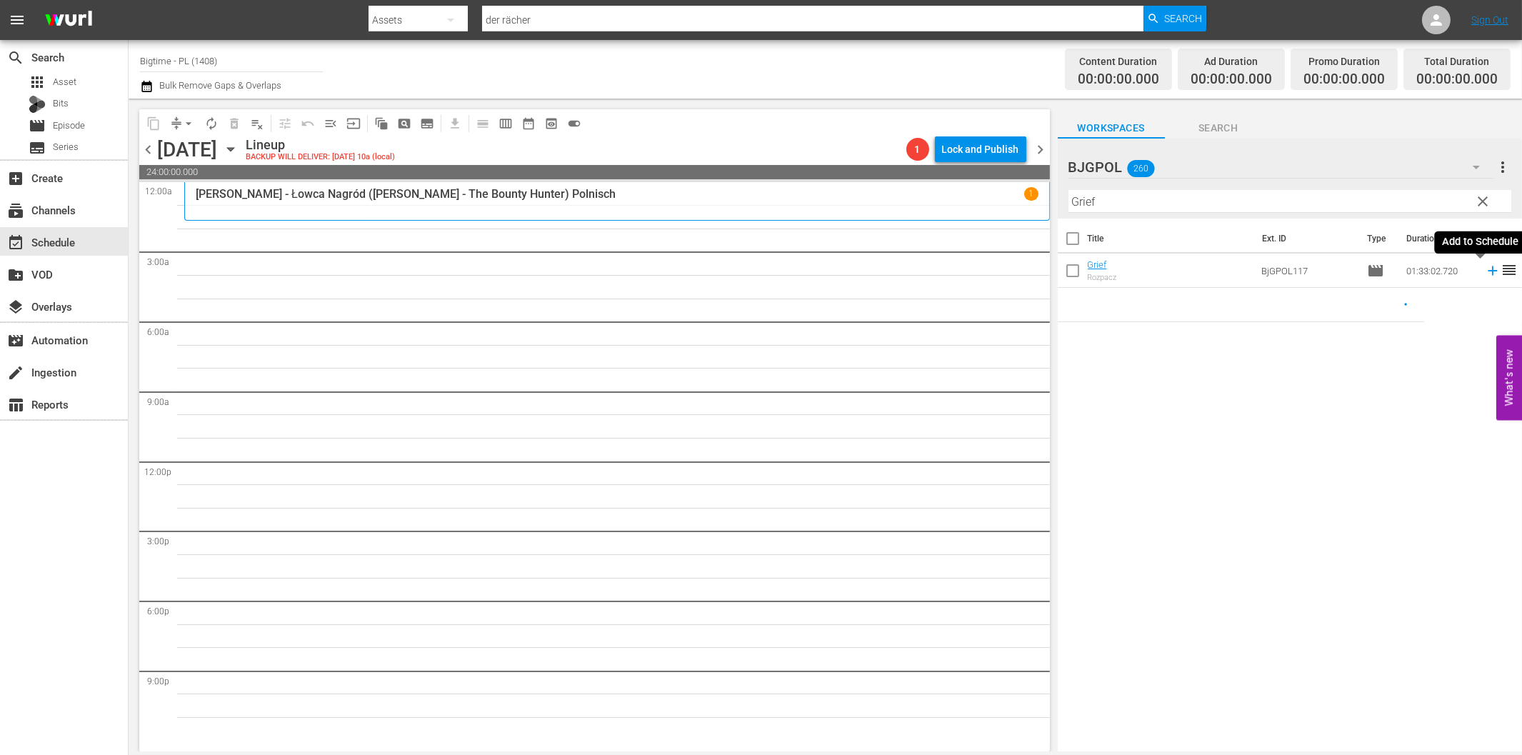
click at [1485, 273] on icon at bounding box center [1493, 271] width 16 height 16
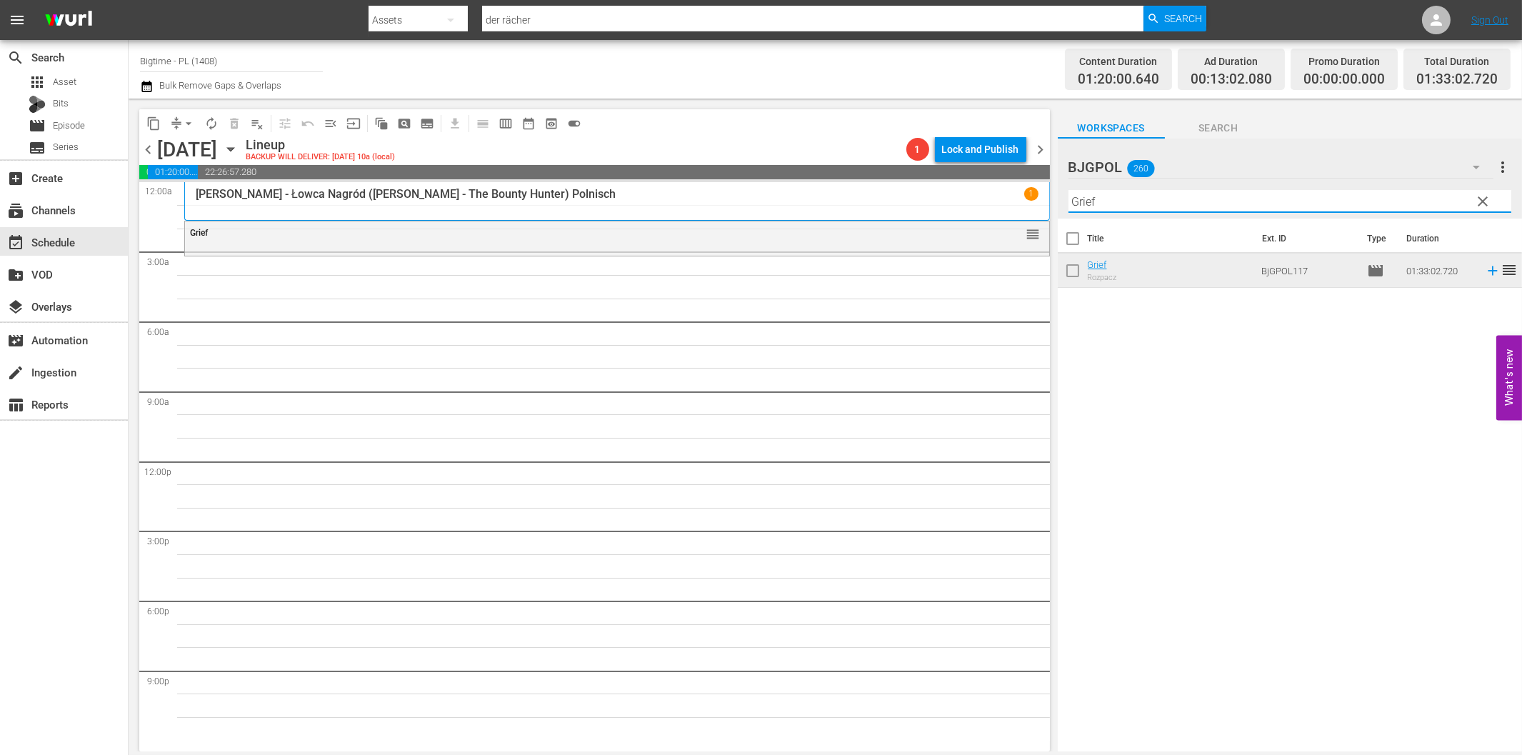
click at [1101, 208] on input "Grief" at bounding box center [1289, 201] width 443 height 23
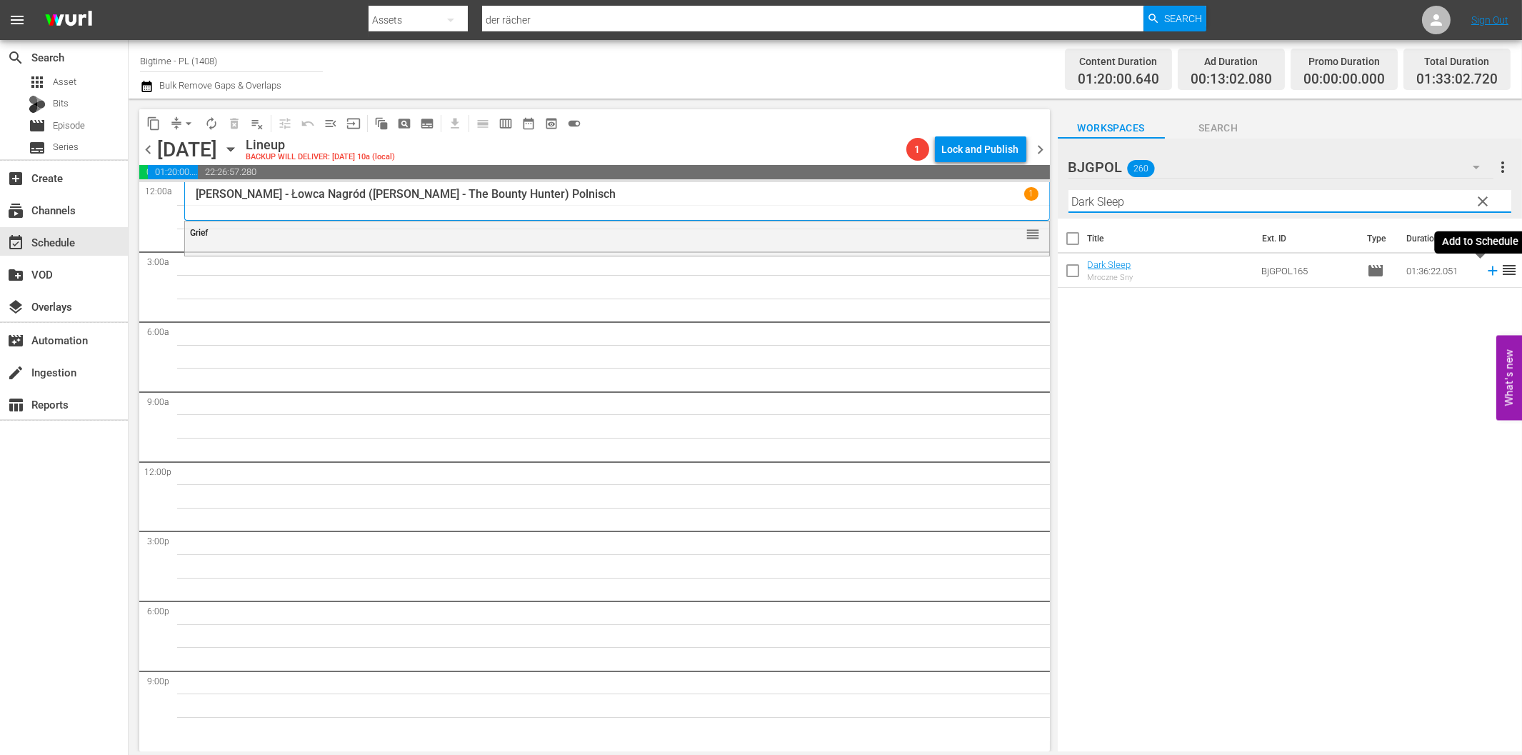
click at [1485, 272] on icon at bounding box center [1493, 271] width 16 height 16
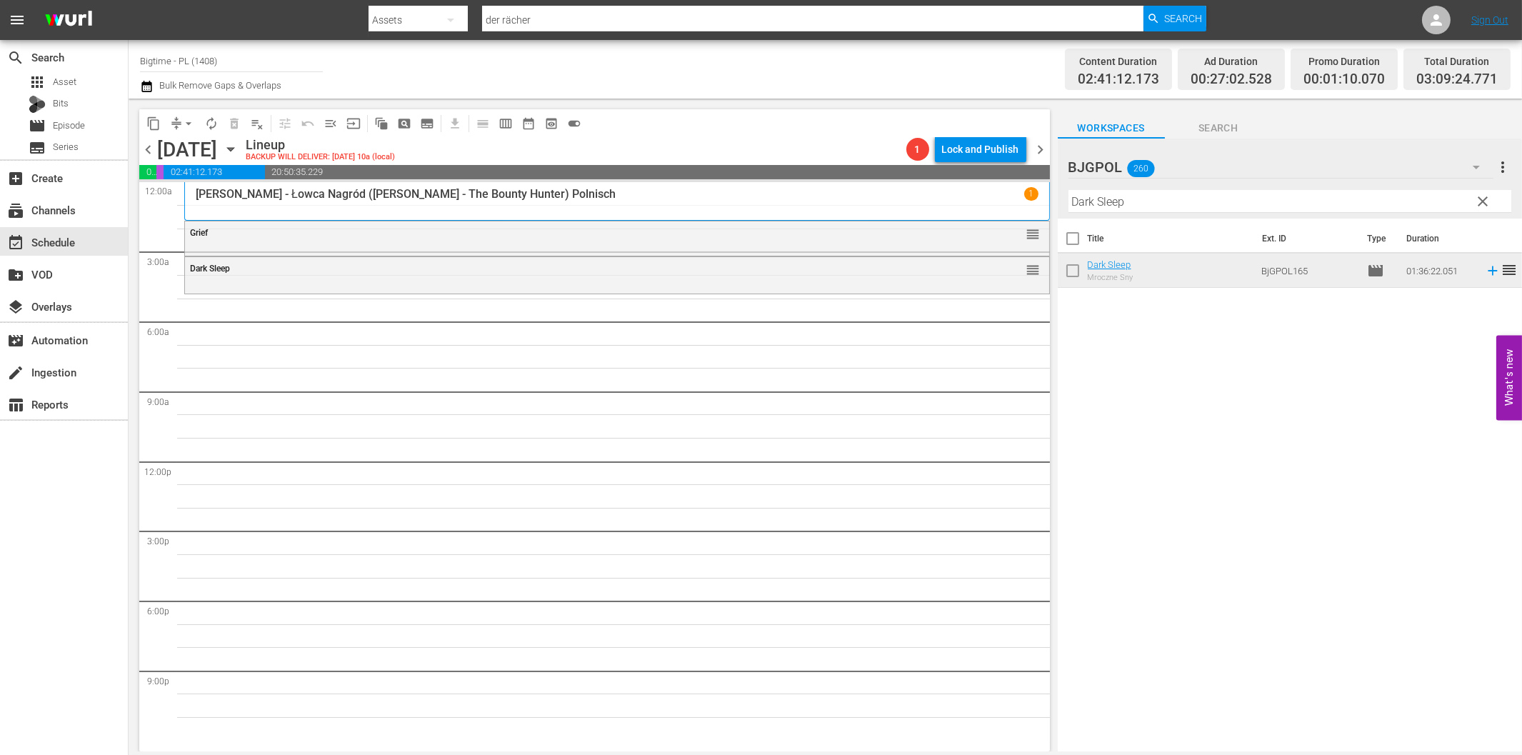
click at [1123, 204] on input "Dark Sleep" at bounding box center [1289, 201] width 443 height 23
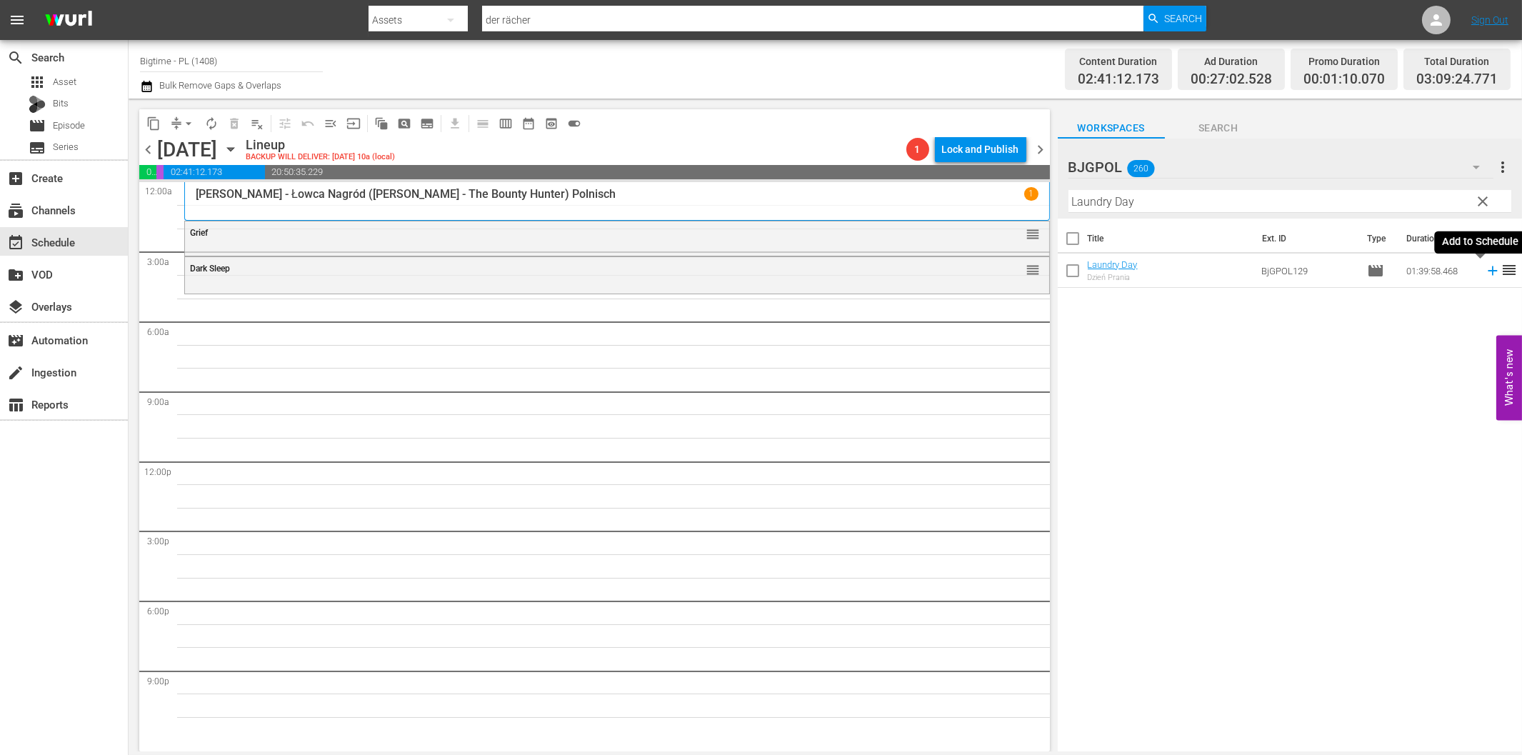
click at [1485, 272] on icon at bounding box center [1493, 271] width 16 height 16
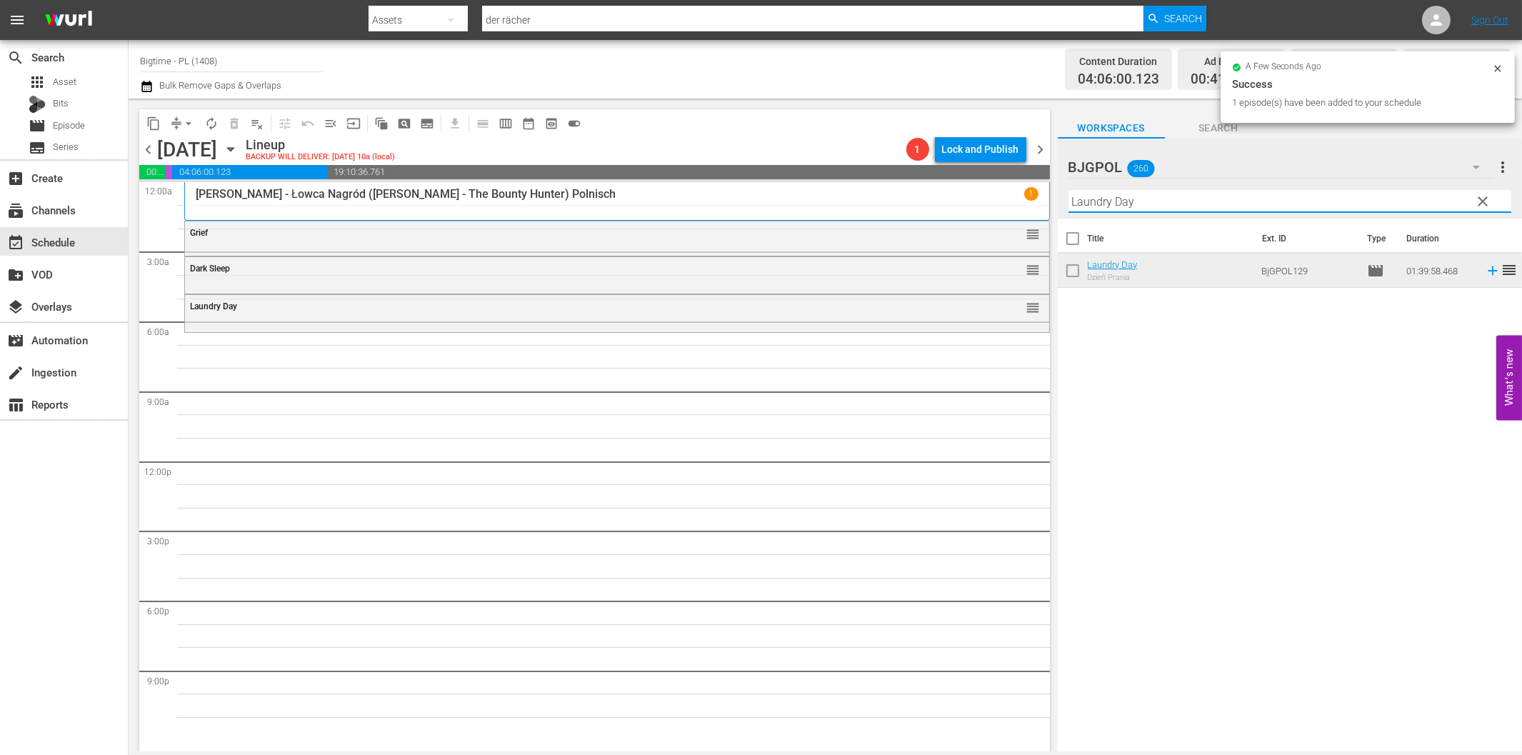
click at [1096, 199] on input "Laundry Day" at bounding box center [1289, 201] width 443 height 23
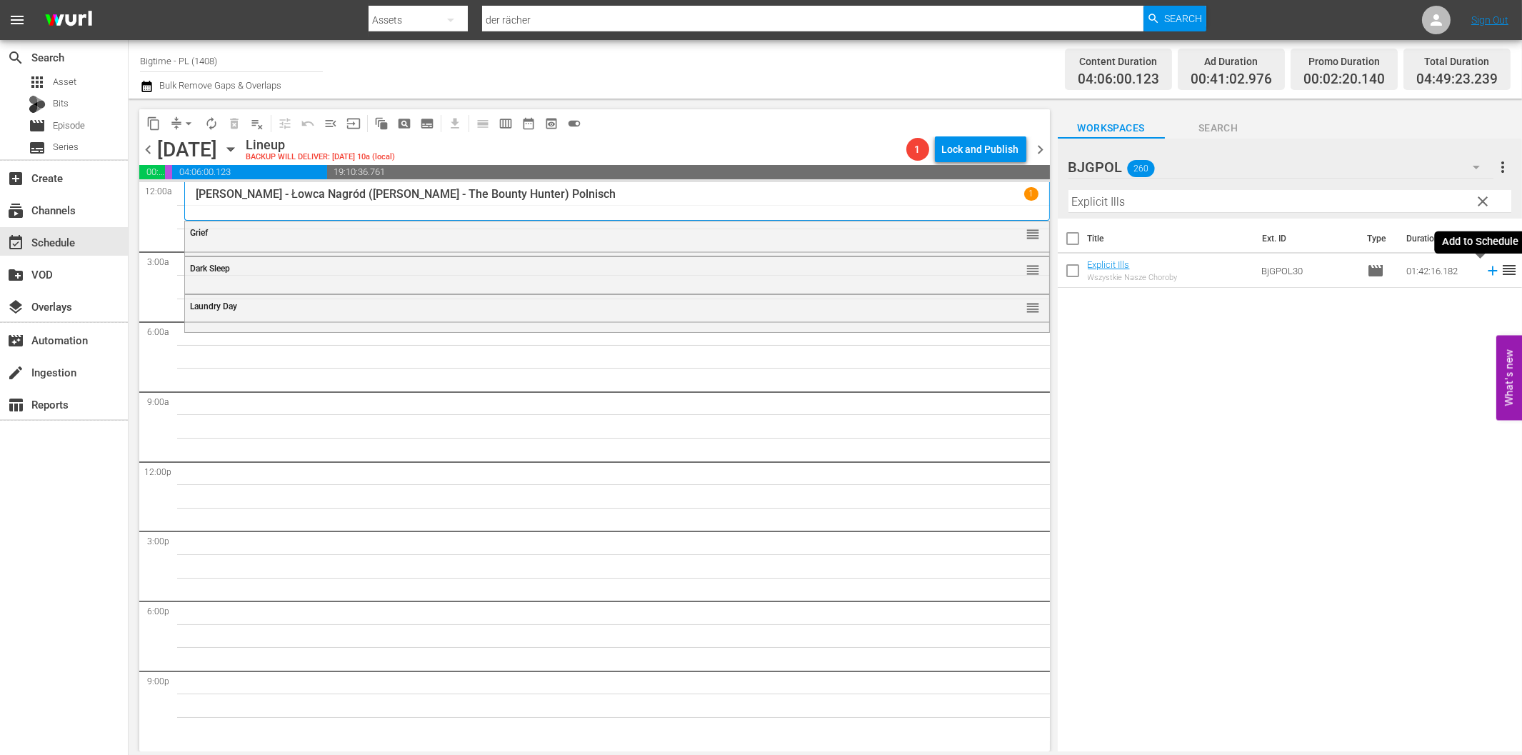
click at [1485, 268] on icon at bounding box center [1493, 271] width 16 height 16
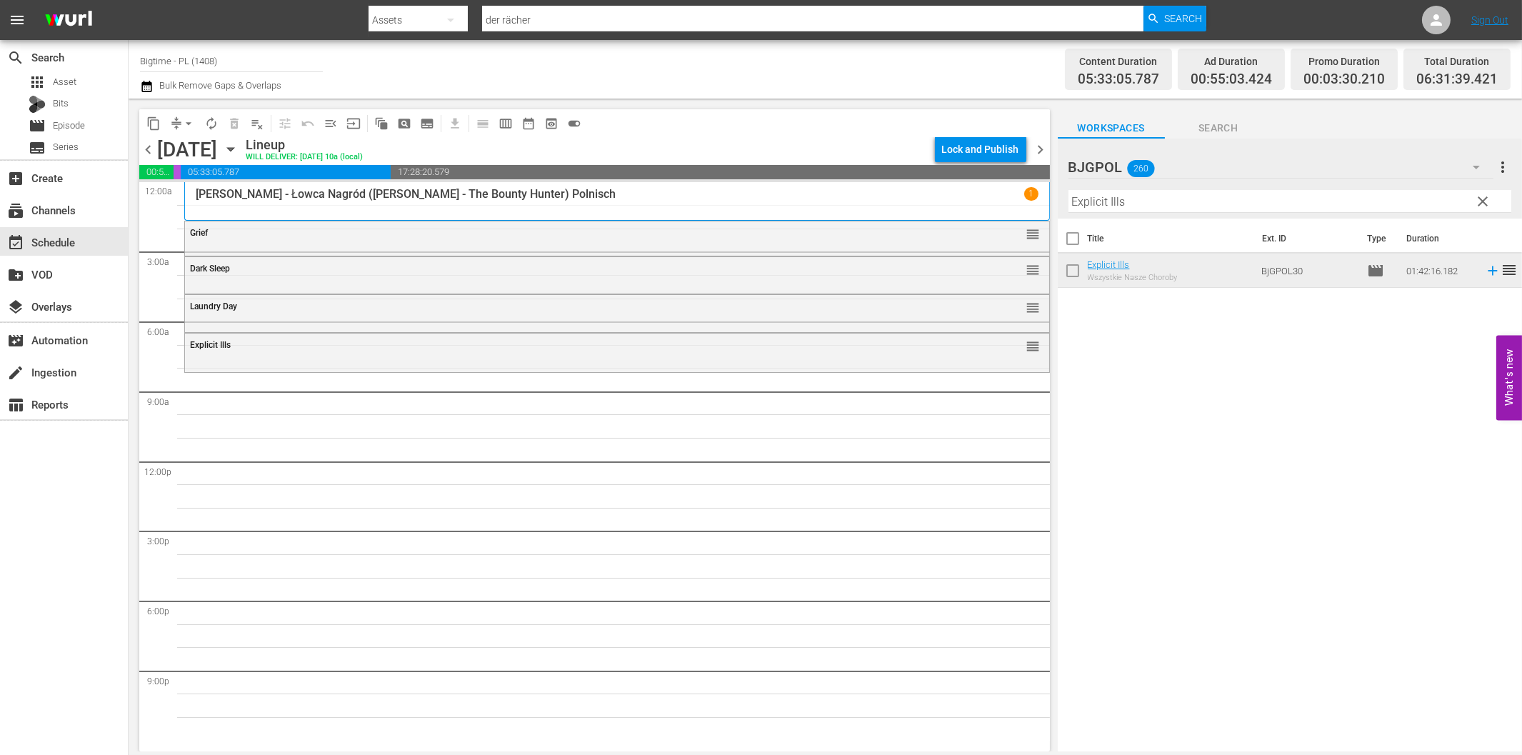
click at [1126, 205] on input "Explicit Ills" at bounding box center [1289, 201] width 443 height 23
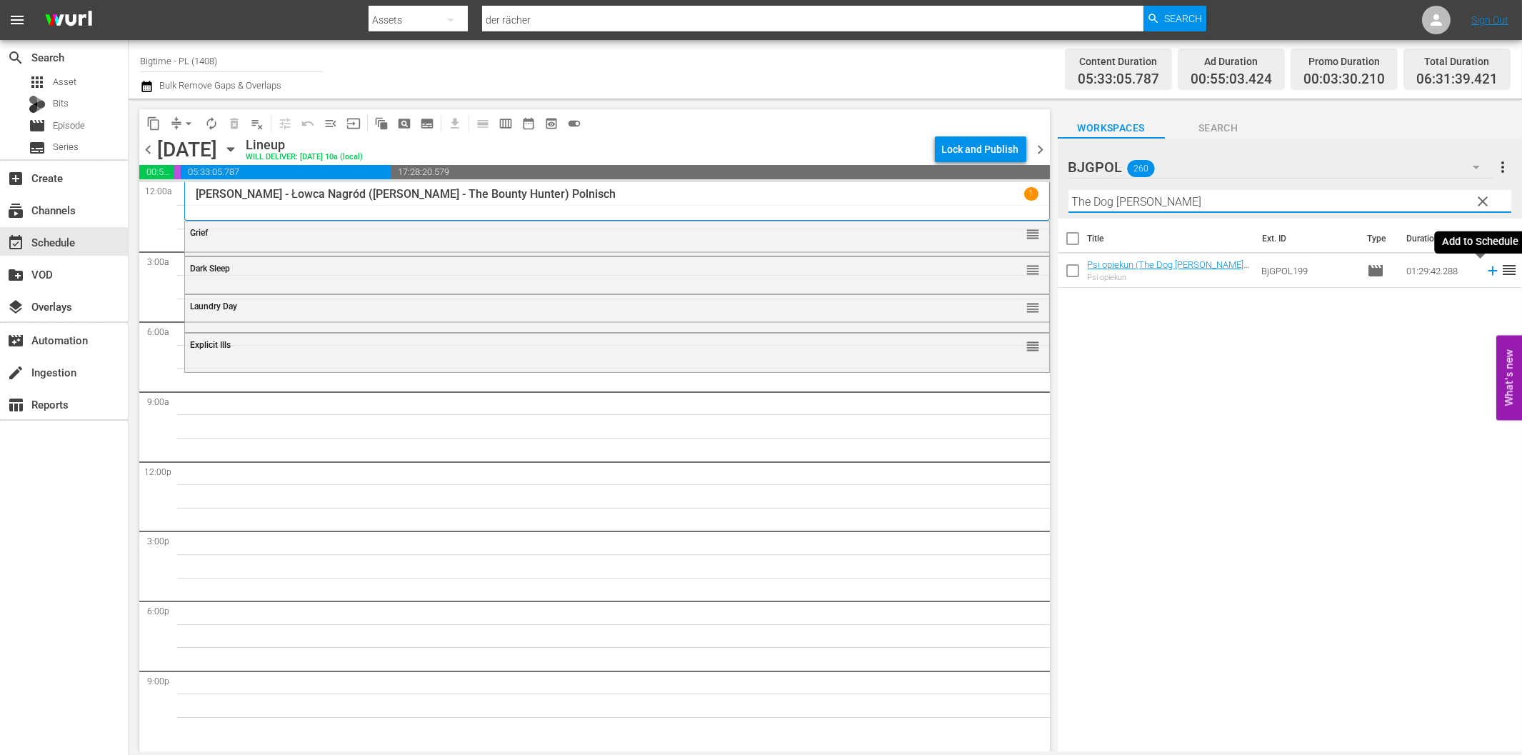
click at [1485, 276] on icon at bounding box center [1493, 271] width 16 height 16
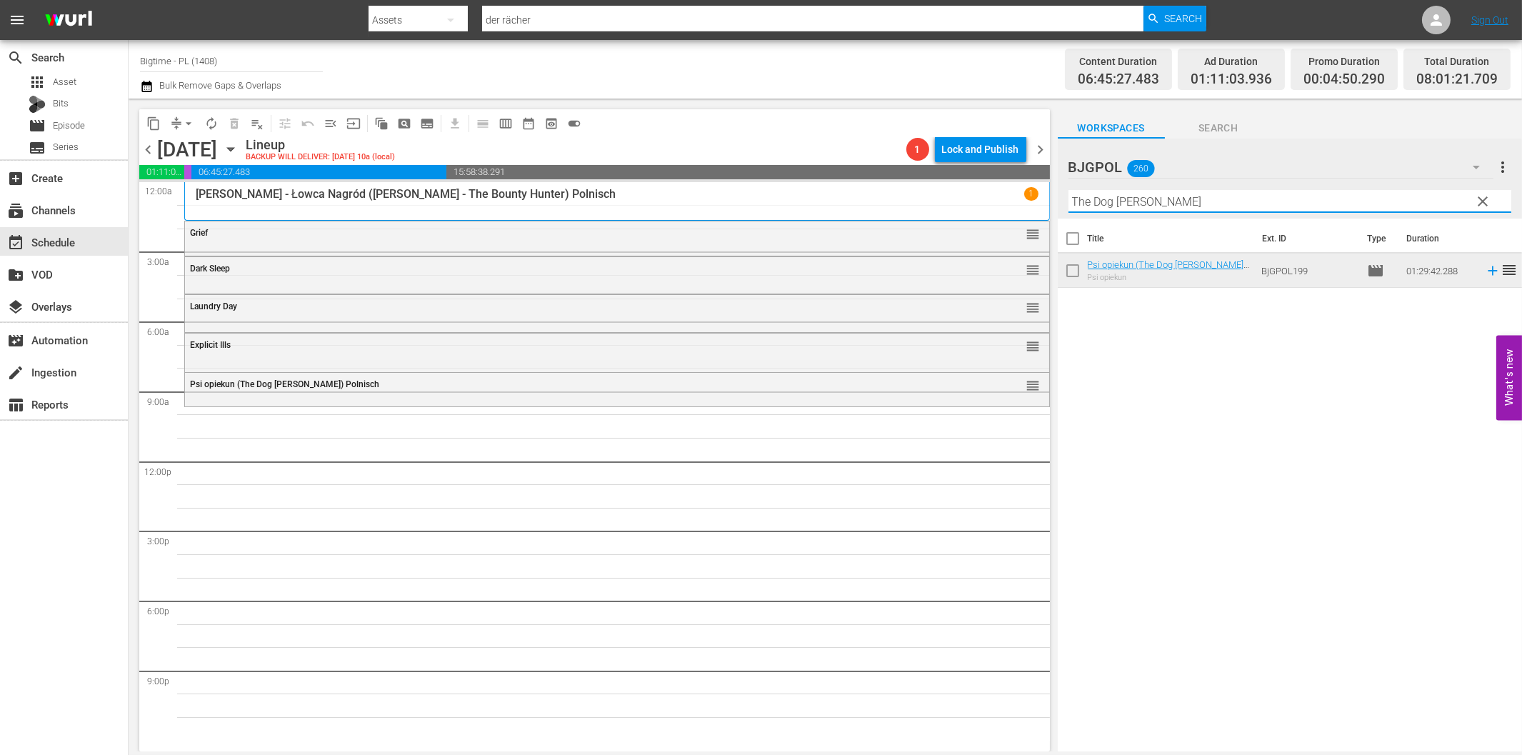
click at [1113, 203] on input "The Dog [PERSON_NAME]" at bounding box center [1289, 201] width 443 height 23
click at [1488, 270] on icon at bounding box center [1492, 270] width 9 height 9
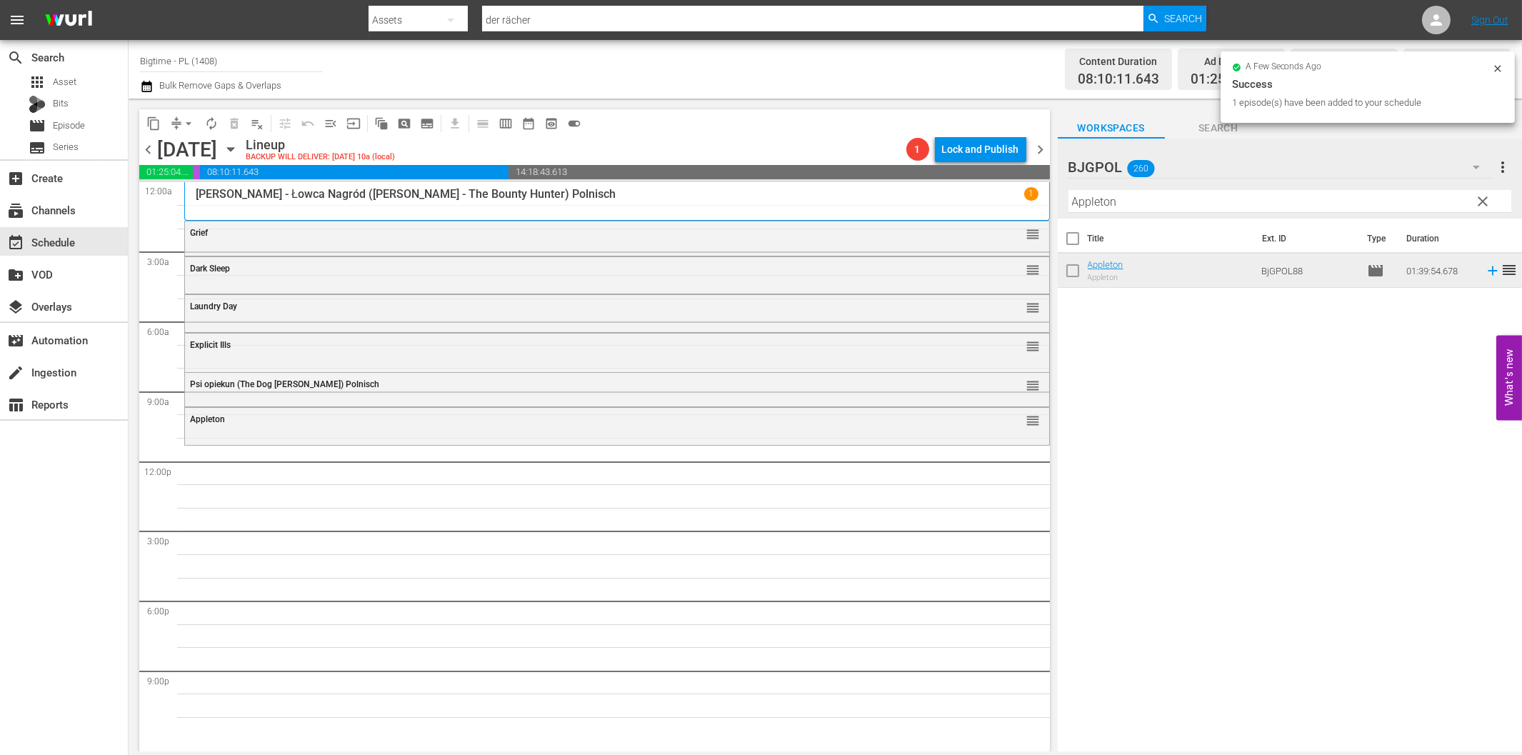
click at [1117, 214] on div "Filter by Title Appleton" at bounding box center [1289, 201] width 443 height 34
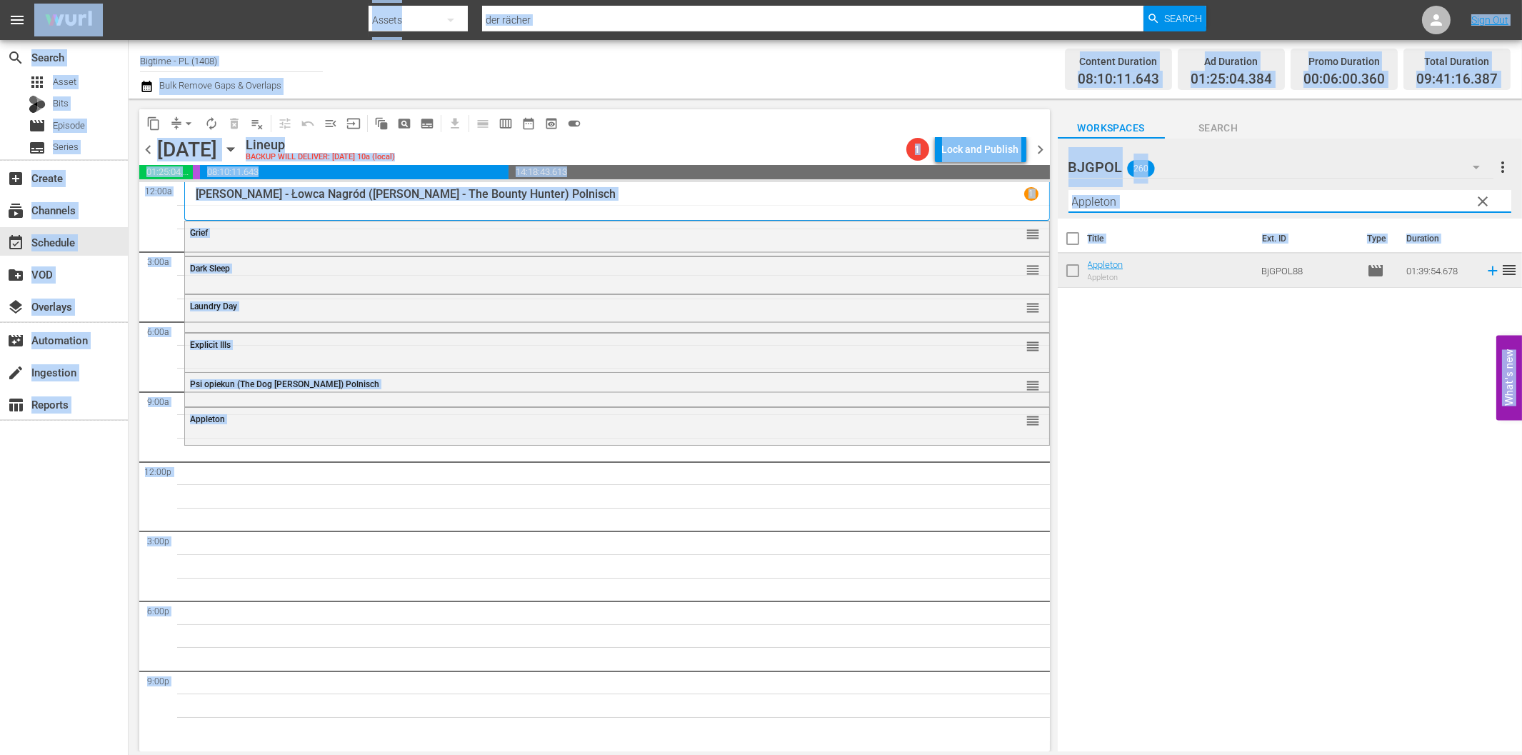
click at [1143, 196] on input "Appleton" at bounding box center [1289, 201] width 443 height 23
click at [906, 114] on div "content_copy compress arrow_drop_down autorenew_outlined delete_forever_outline…" at bounding box center [594, 123] width 911 height 28
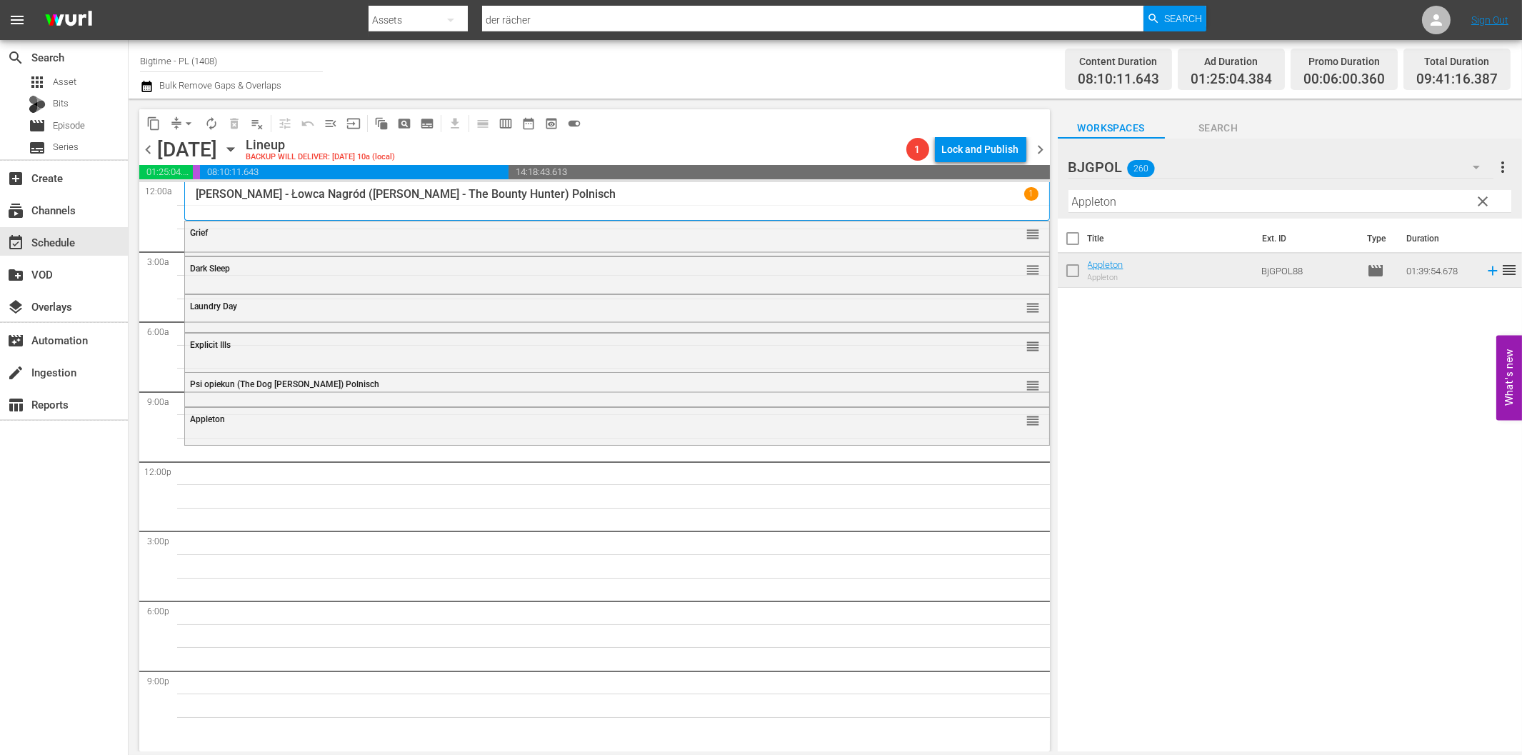
click at [1124, 205] on input "Appleton" at bounding box center [1289, 201] width 443 height 23
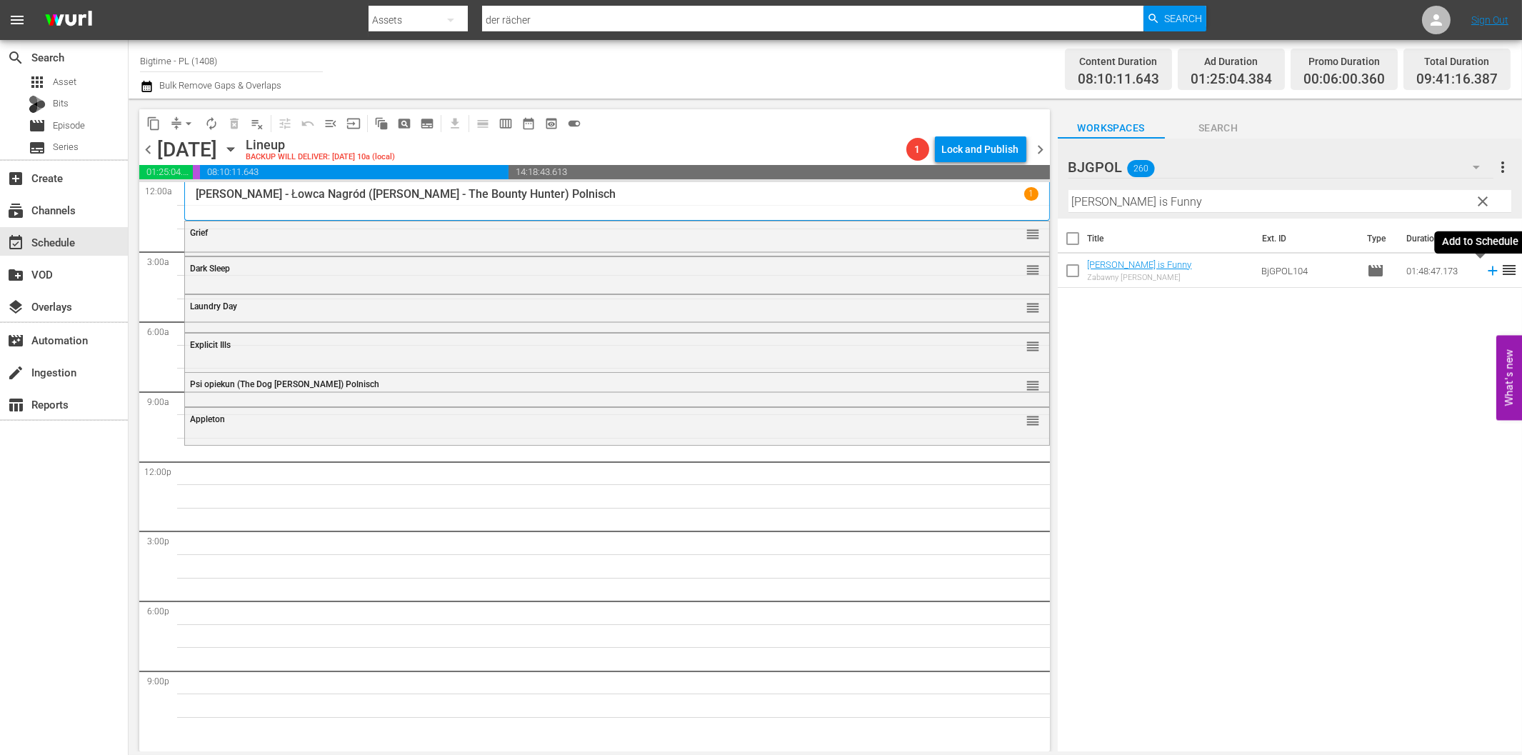
click at [1485, 275] on icon at bounding box center [1493, 271] width 16 height 16
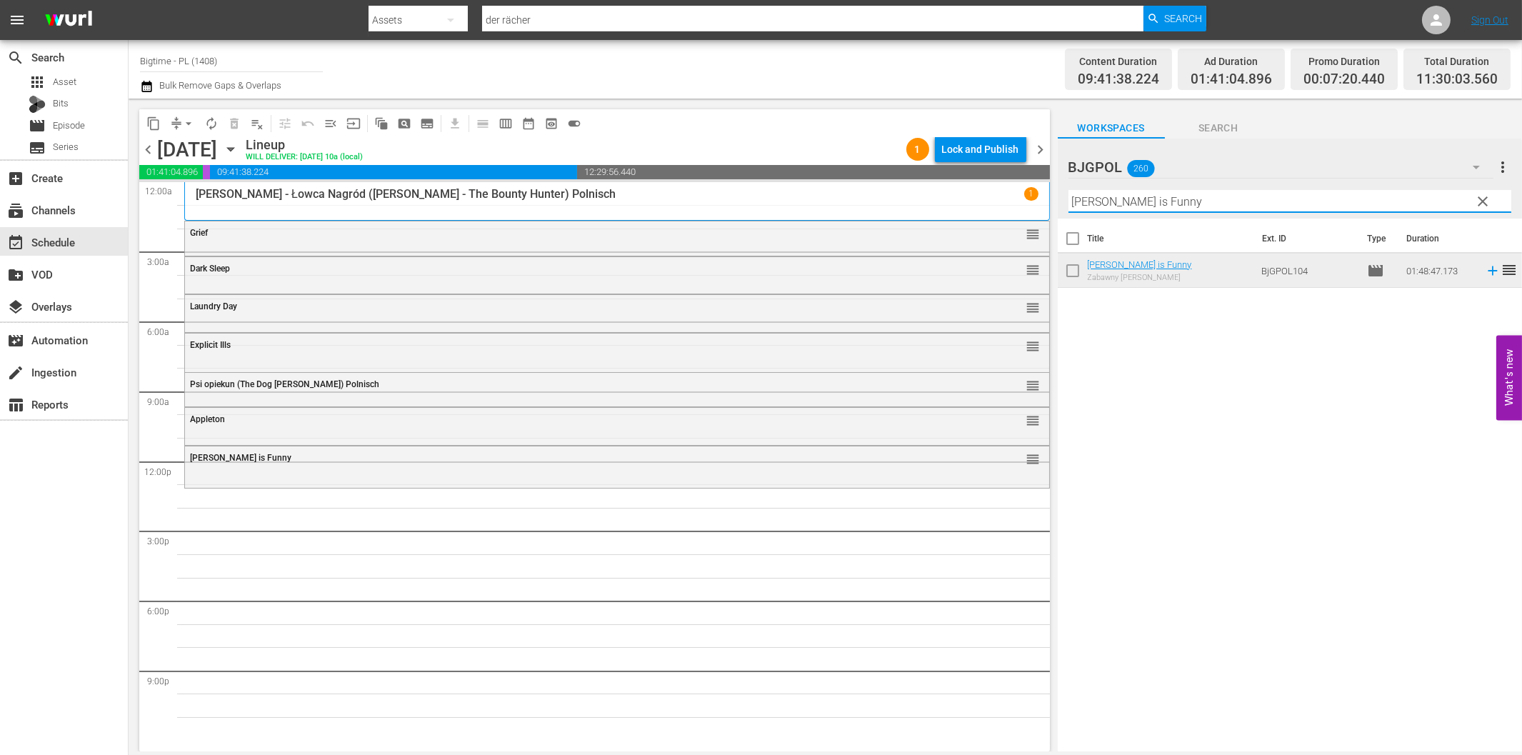
click at [1120, 206] on input "[PERSON_NAME] is Funny" at bounding box center [1289, 201] width 443 height 23
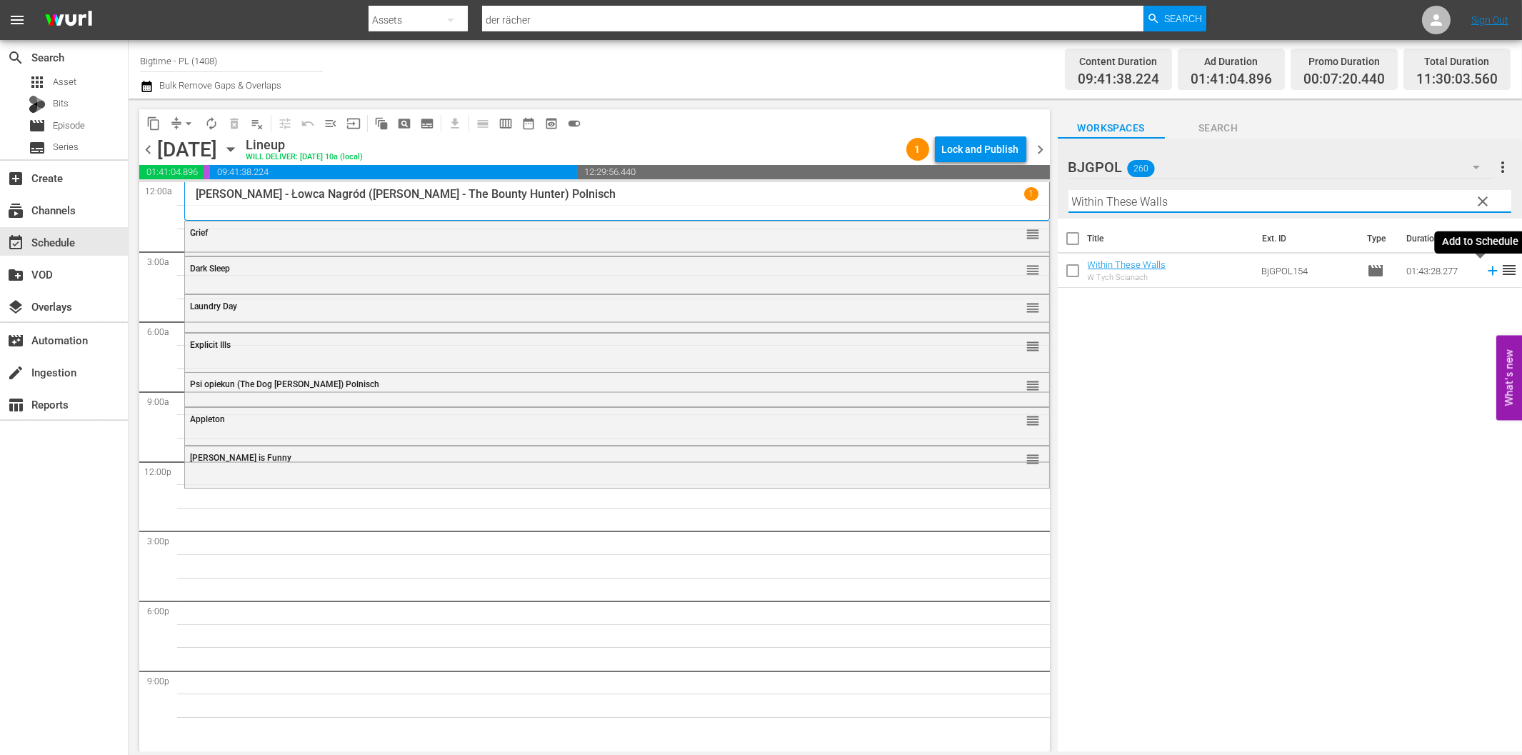
click at [1488, 270] on icon at bounding box center [1492, 270] width 9 height 9
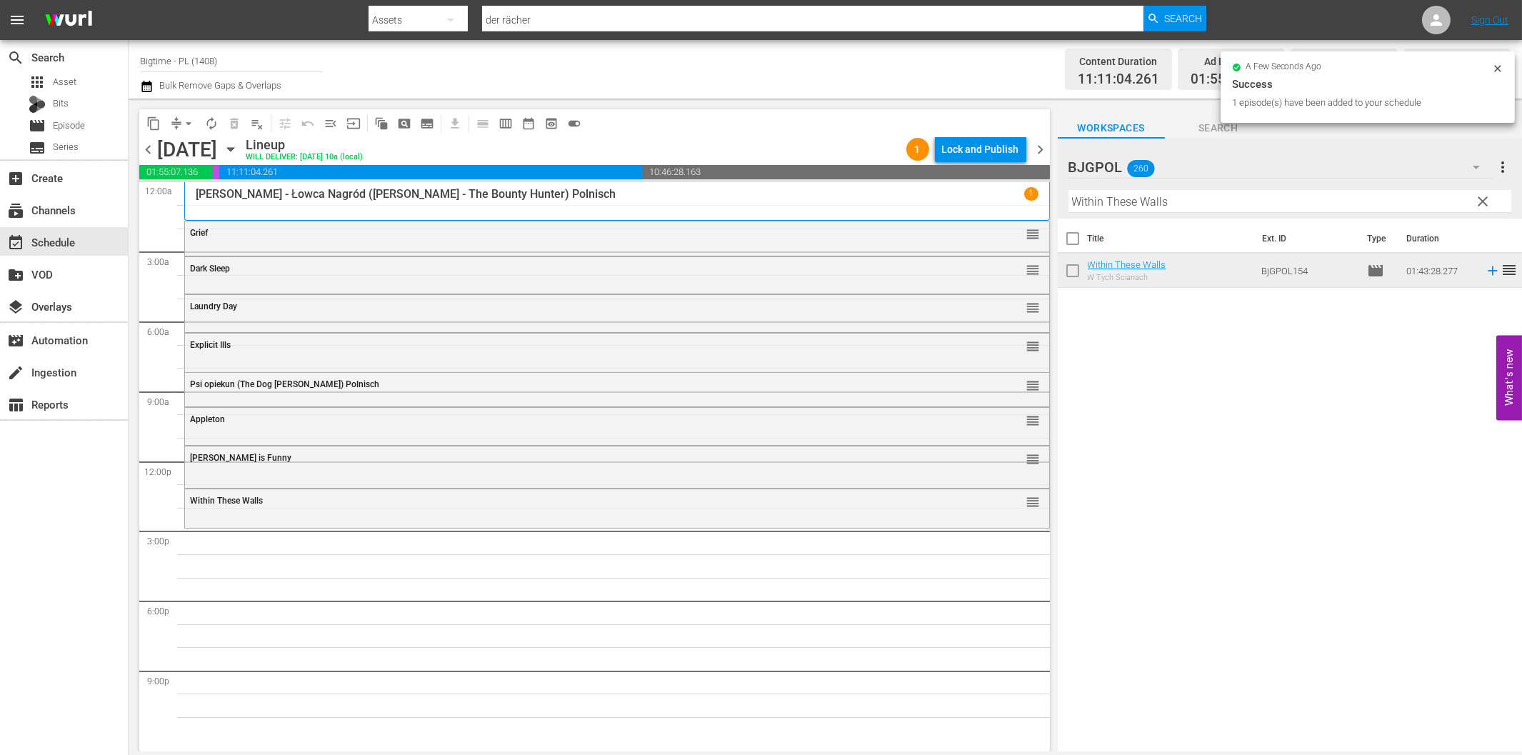
click at [1136, 208] on input "Within These Walls" at bounding box center [1289, 201] width 443 height 23
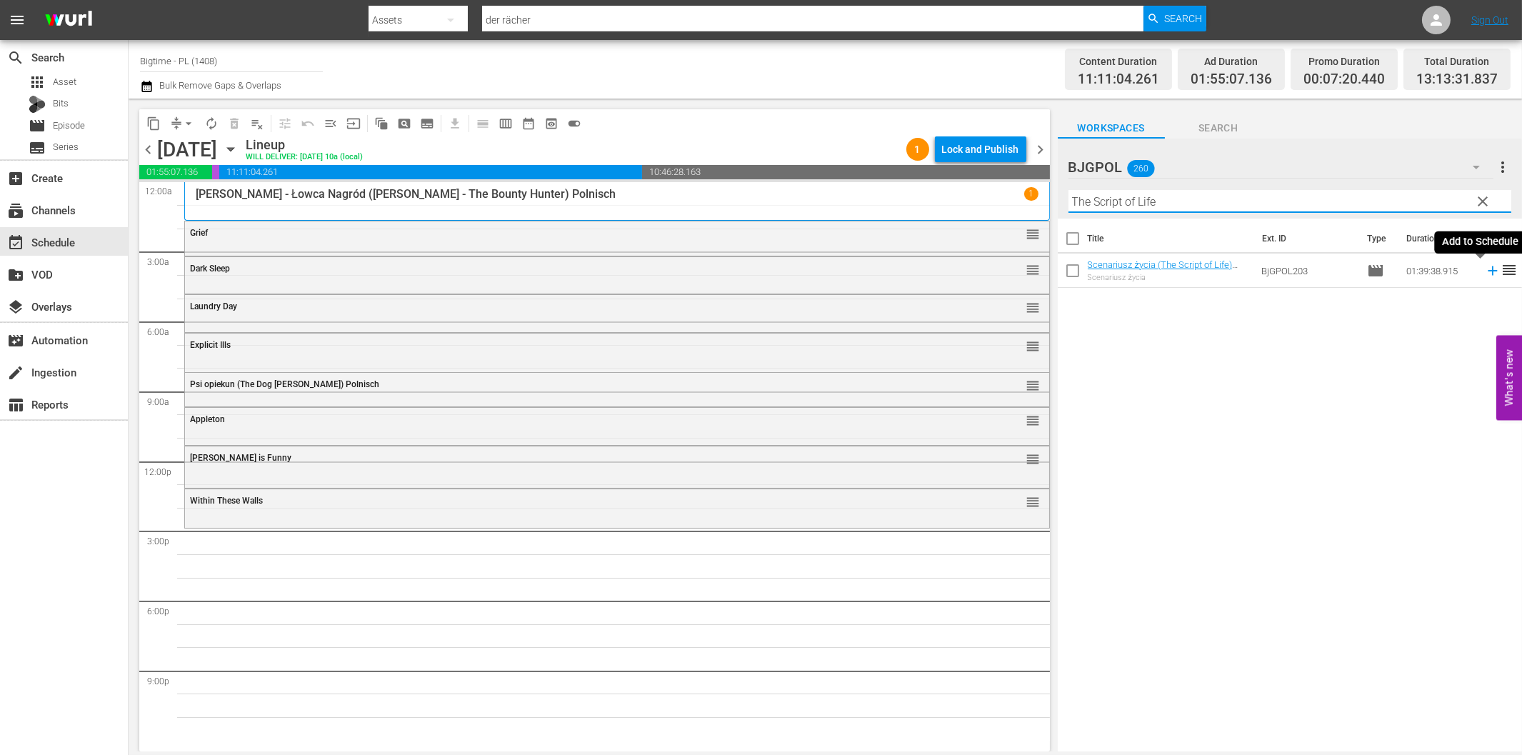
click at [1485, 273] on icon at bounding box center [1493, 271] width 16 height 16
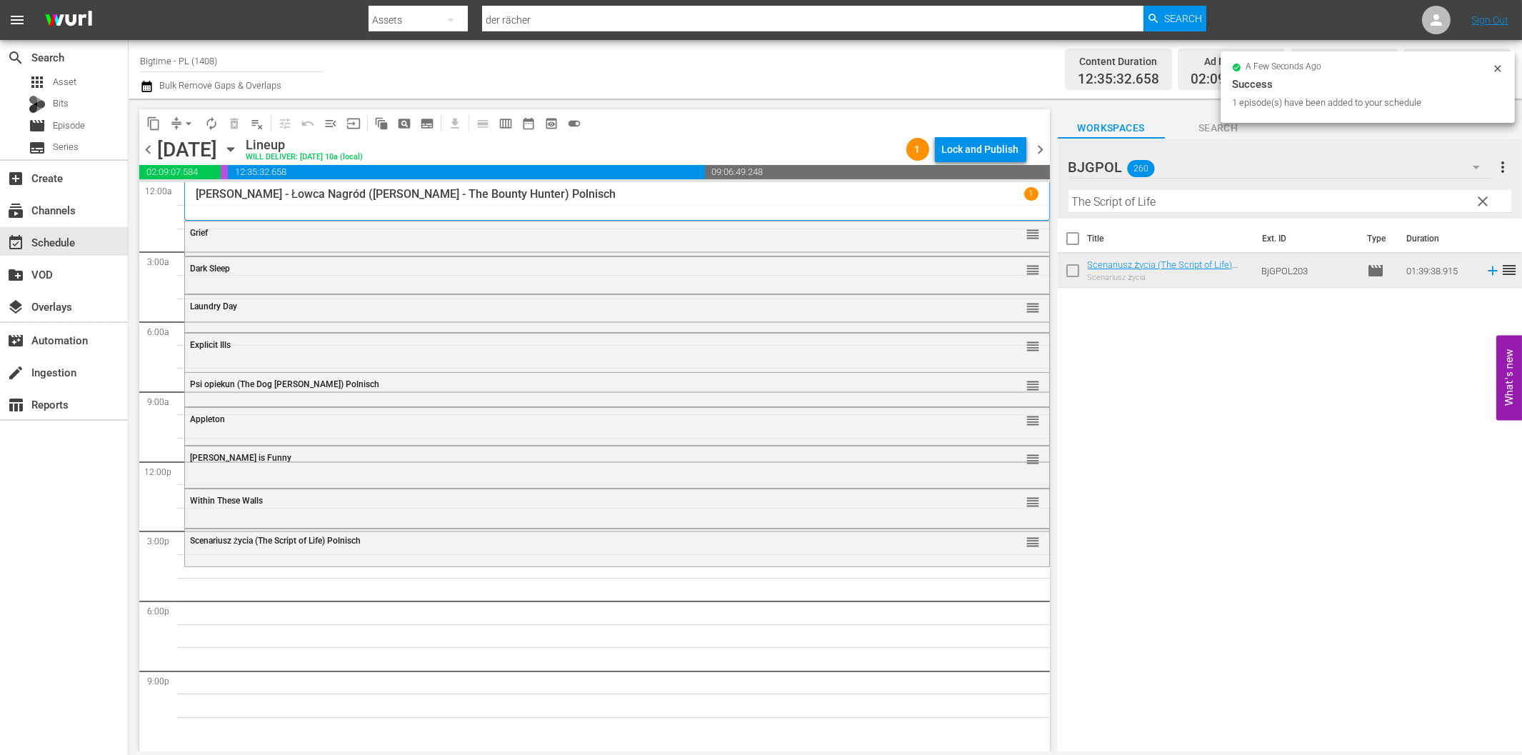
click at [1115, 207] on input "The Script of Life" at bounding box center [1289, 201] width 443 height 23
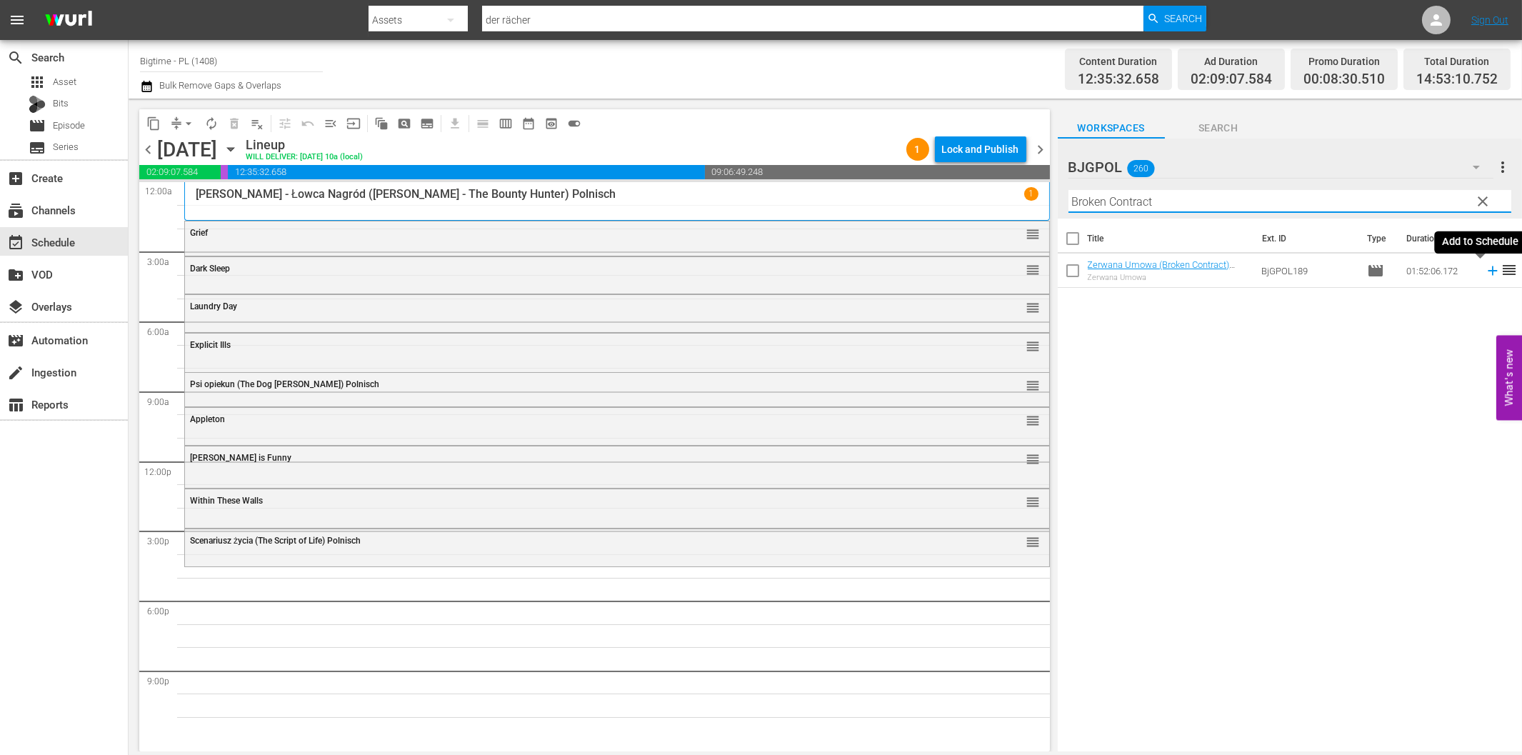
click at [1488, 271] on icon at bounding box center [1492, 270] width 9 height 9
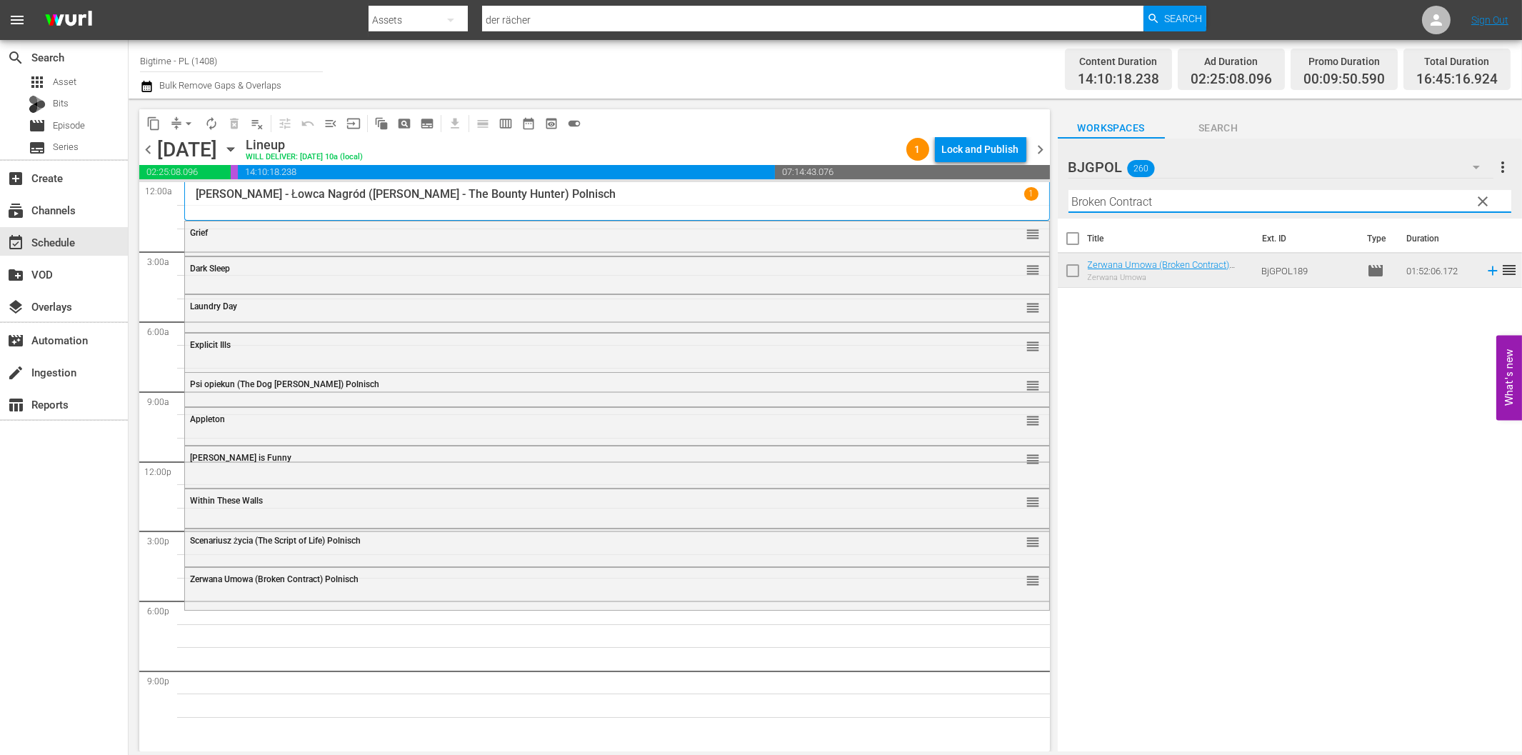
click at [1103, 208] on input "Broken Contract" at bounding box center [1289, 201] width 443 height 23
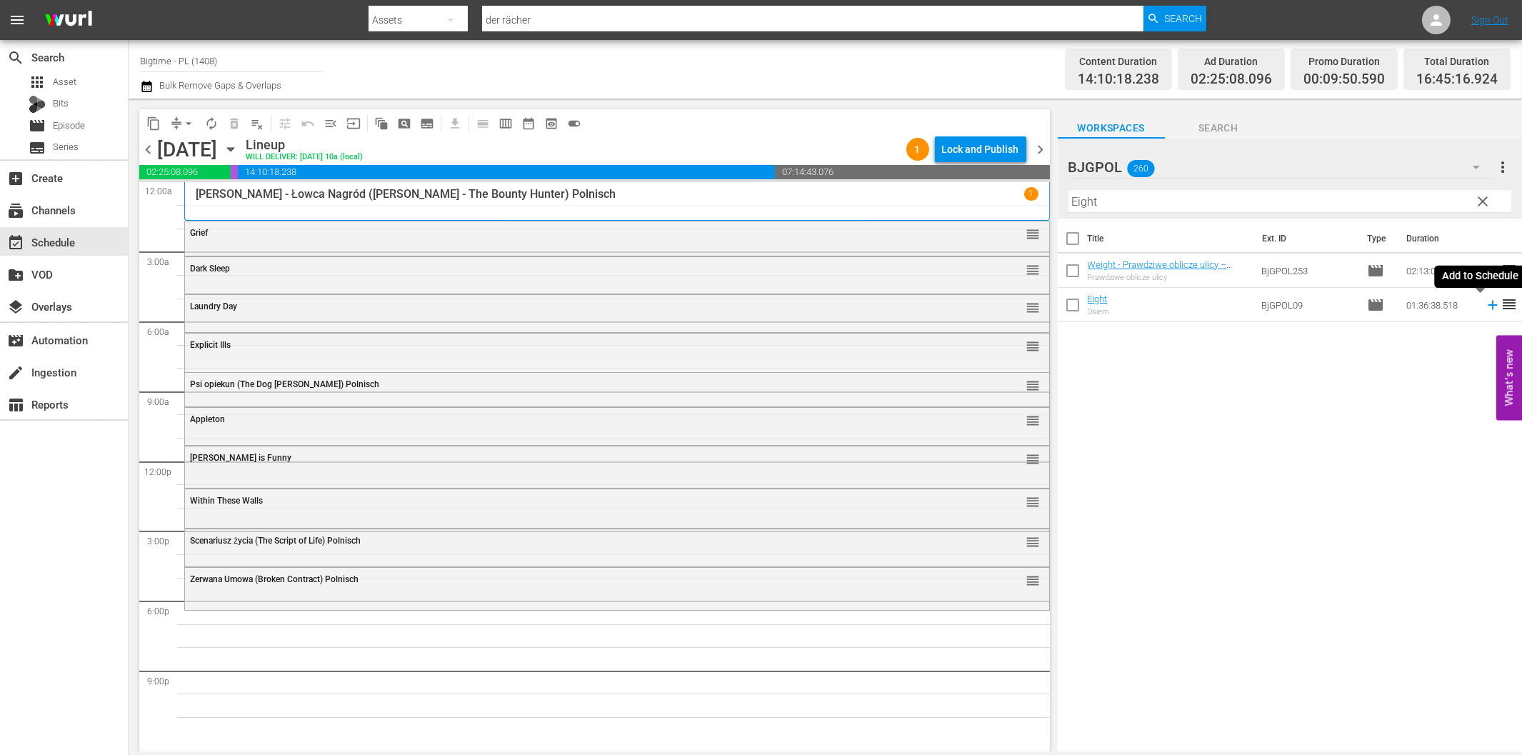
click at [1485, 304] on icon at bounding box center [1493, 305] width 16 height 16
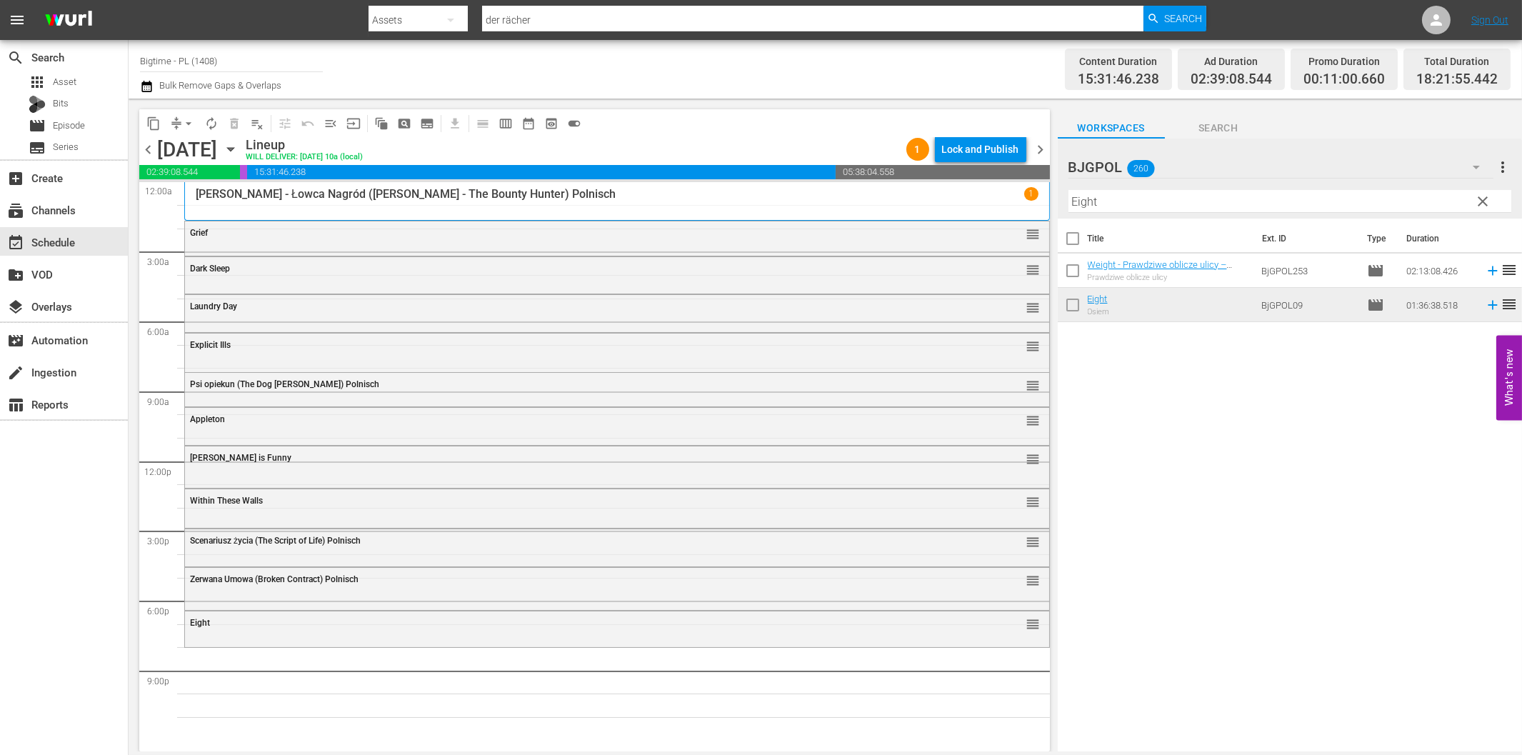
click at [1107, 204] on input "Eight" at bounding box center [1289, 201] width 443 height 23
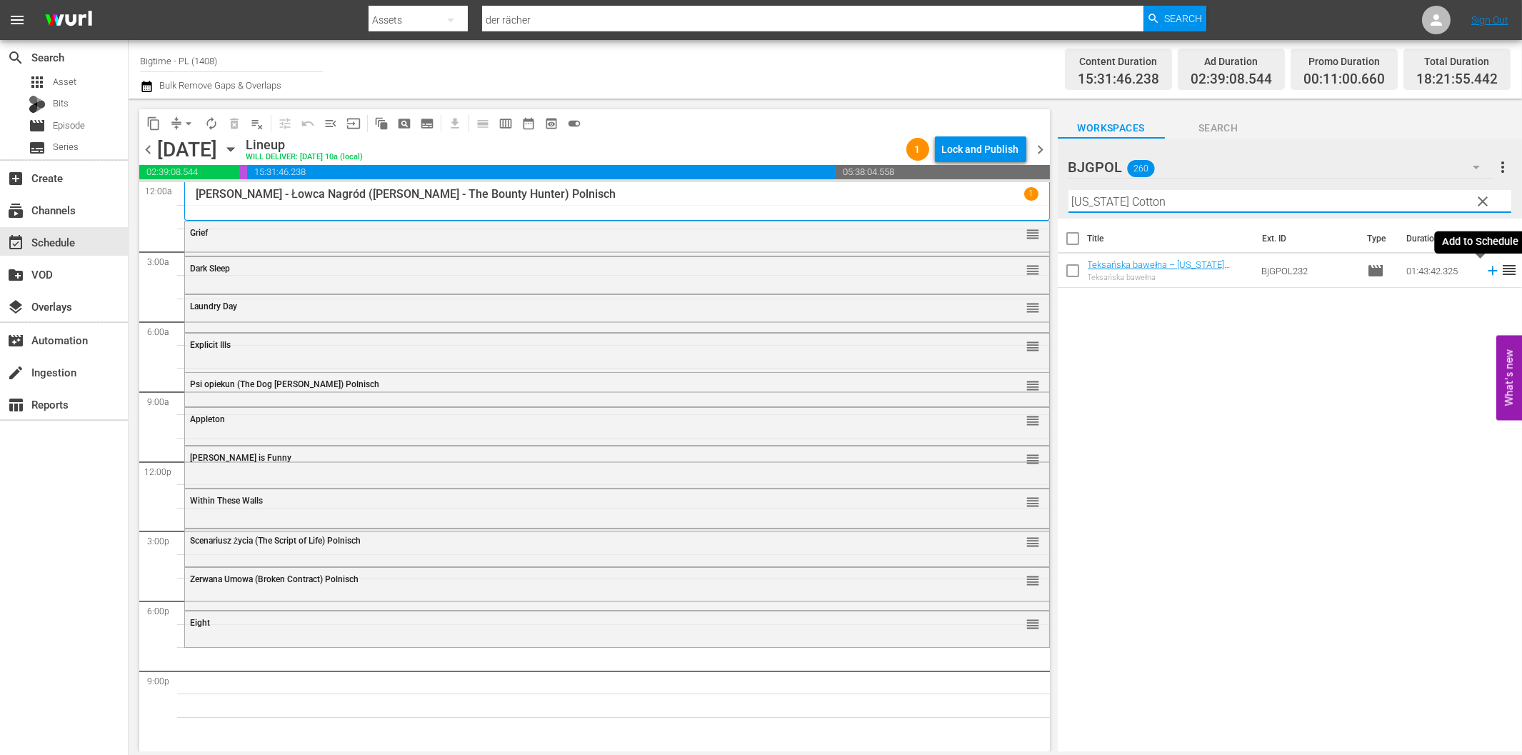
click at [1485, 269] on icon at bounding box center [1493, 271] width 16 height 16
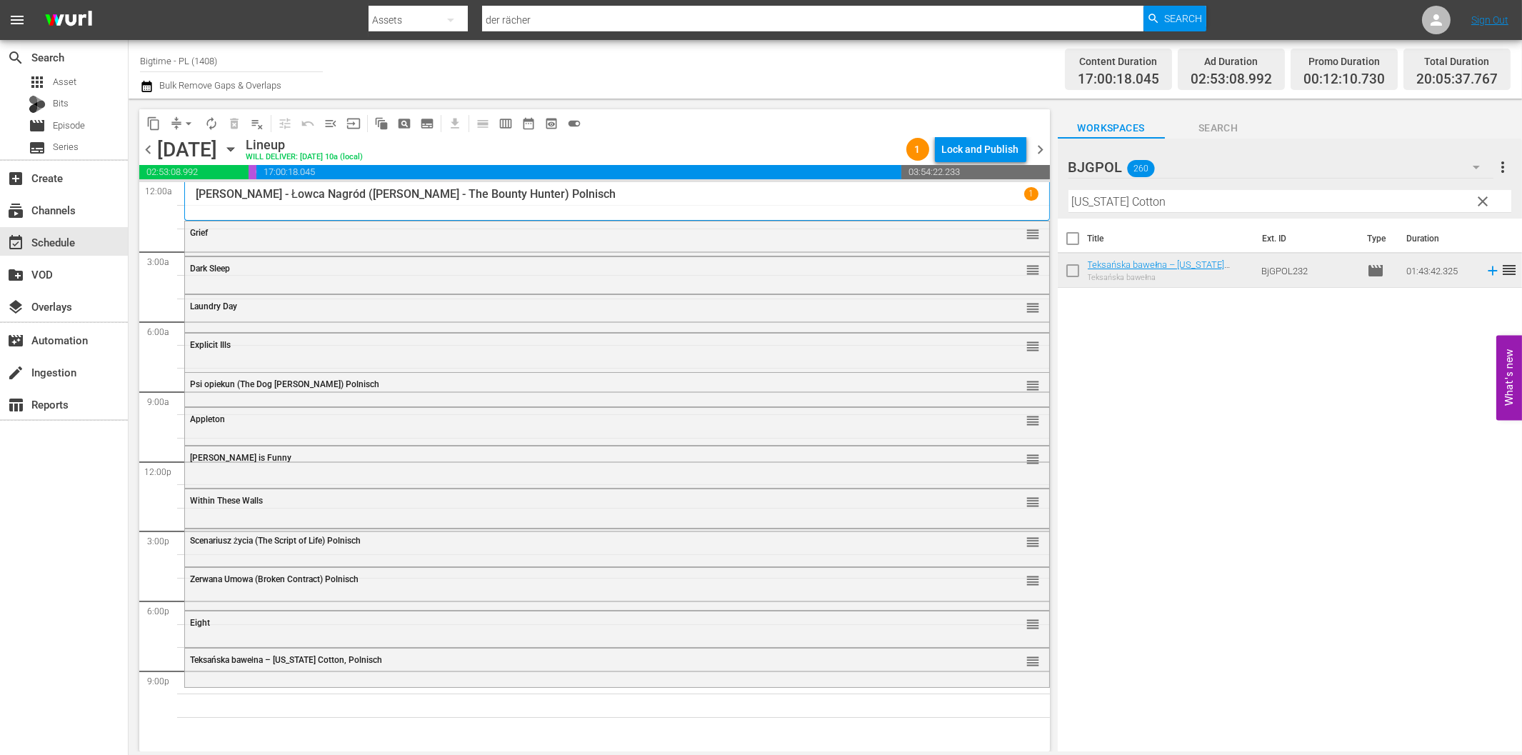
click at [1097, 201] on input "[US_STATE] Cotton" at bounding box center [1289, 201] width 443 height 23
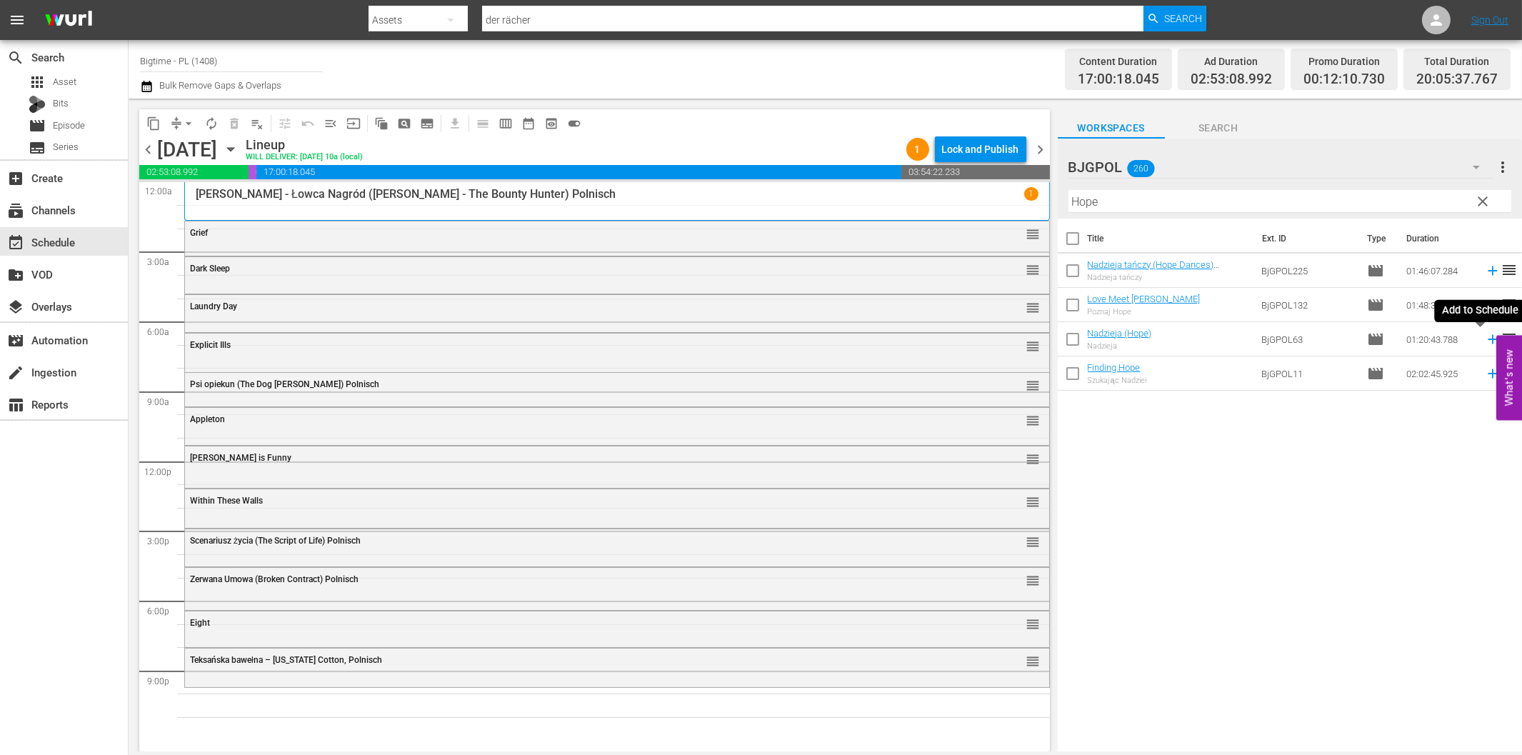
click at [1485, 336] on icon at bounding box center [1493, 339] width 16 height 16
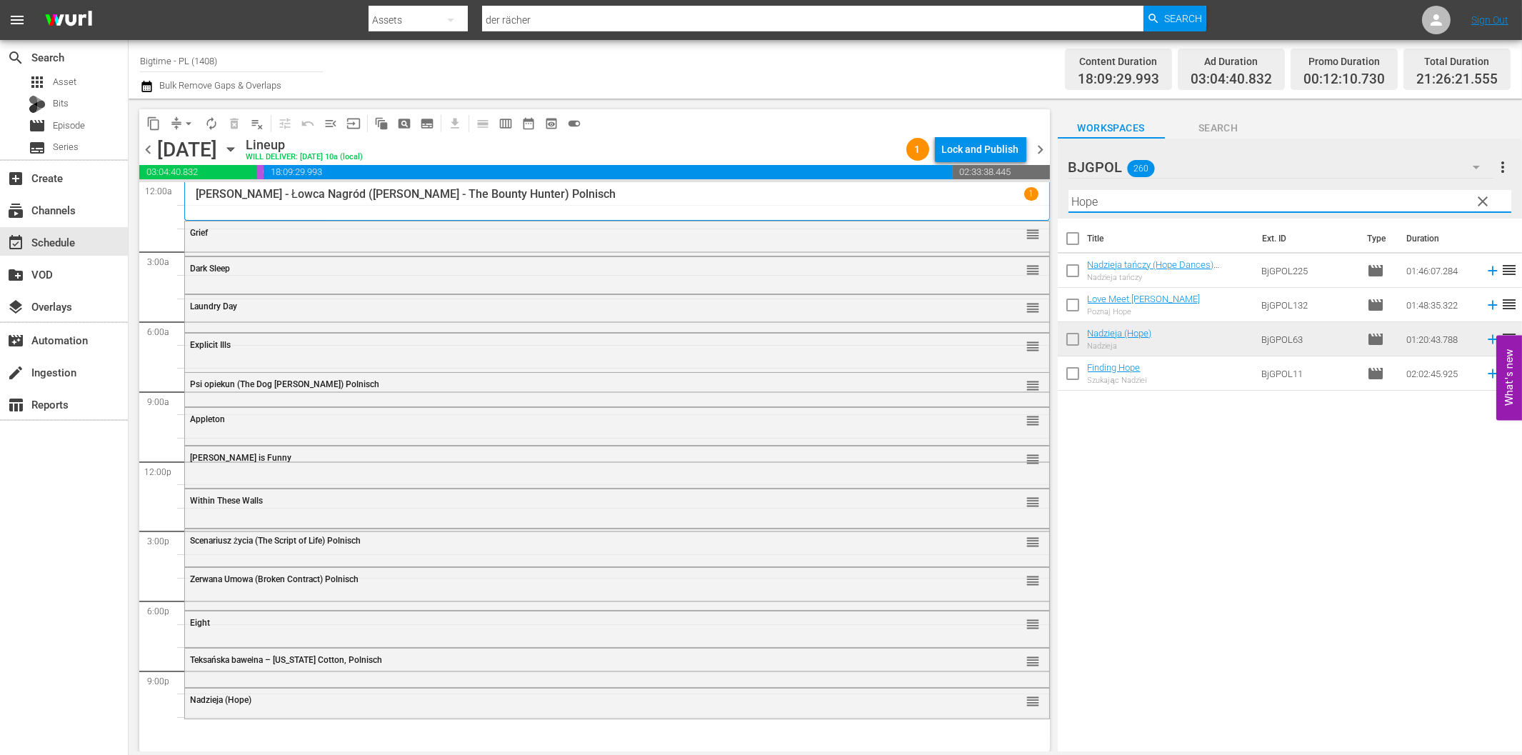
click at [1241, 198] on input "Hope" at bounding box center [1289, 201] width 443 height 23
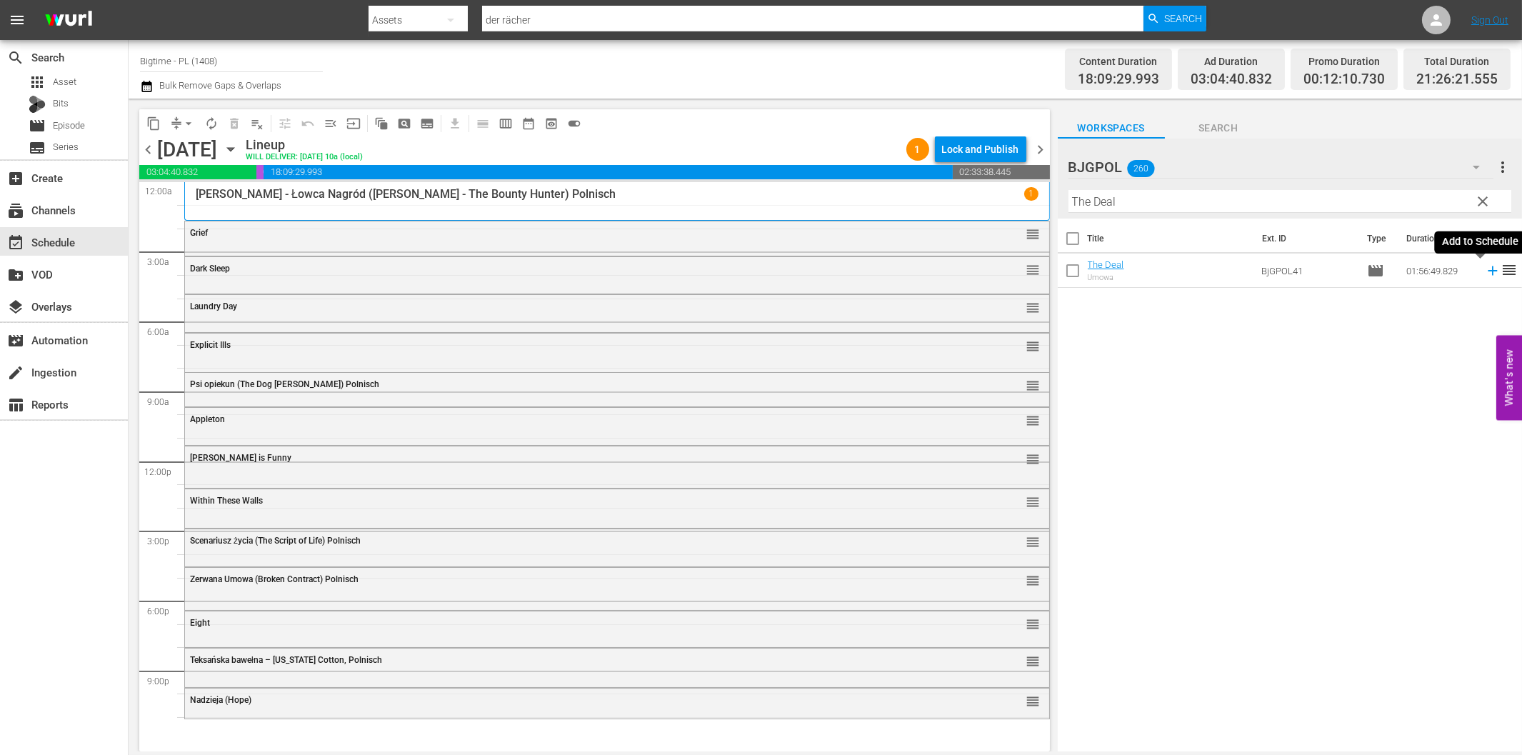
drag, startPoint x: 1480, startPoint y: 269, endPoint x: 1438, endPoint y: 283, distance: 44.3
click at [1485, 271] on icon at bounding box center [1493, 271] width 16 height 16
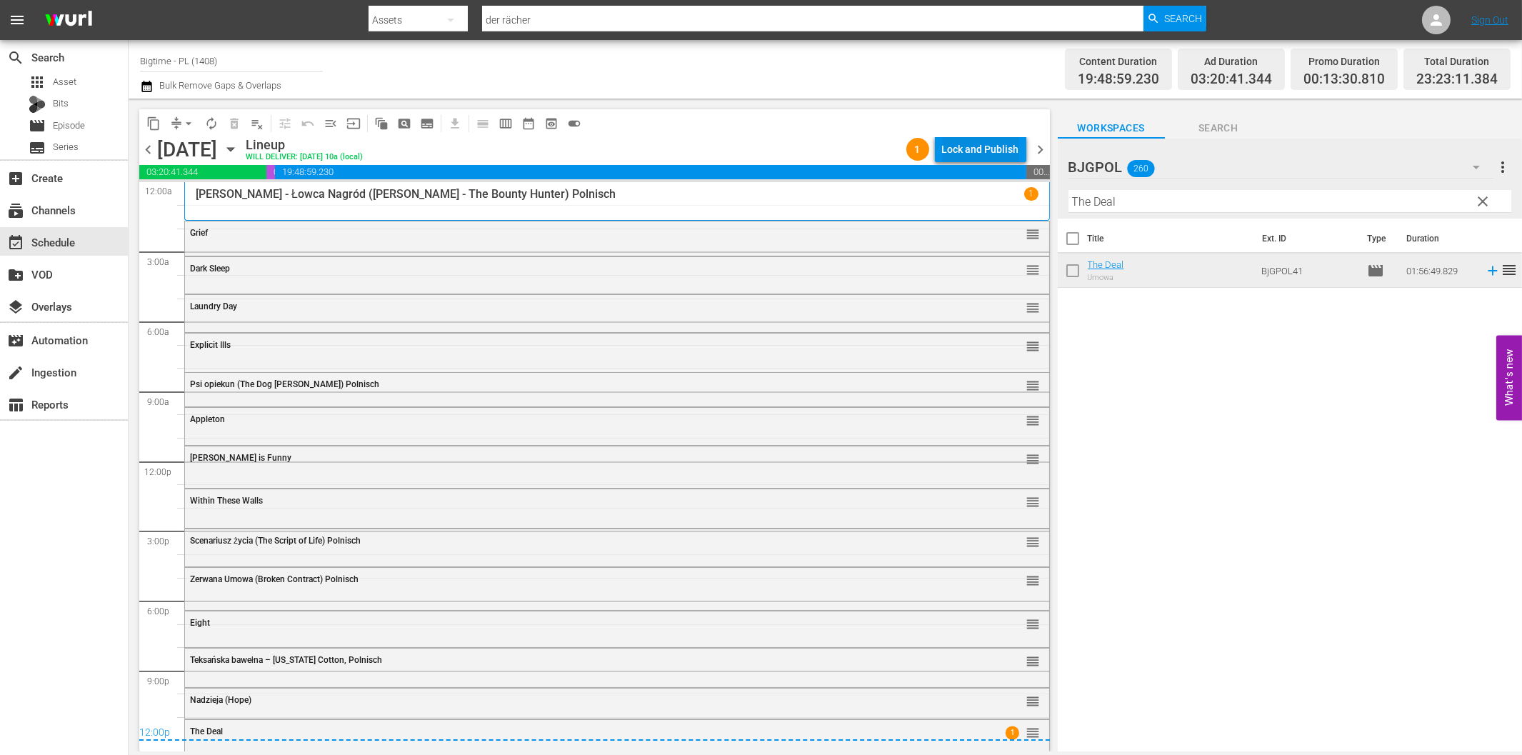
click at [987, 148] on div "Lock and Publish" at bounding box center [980, 149] width 77 height 26
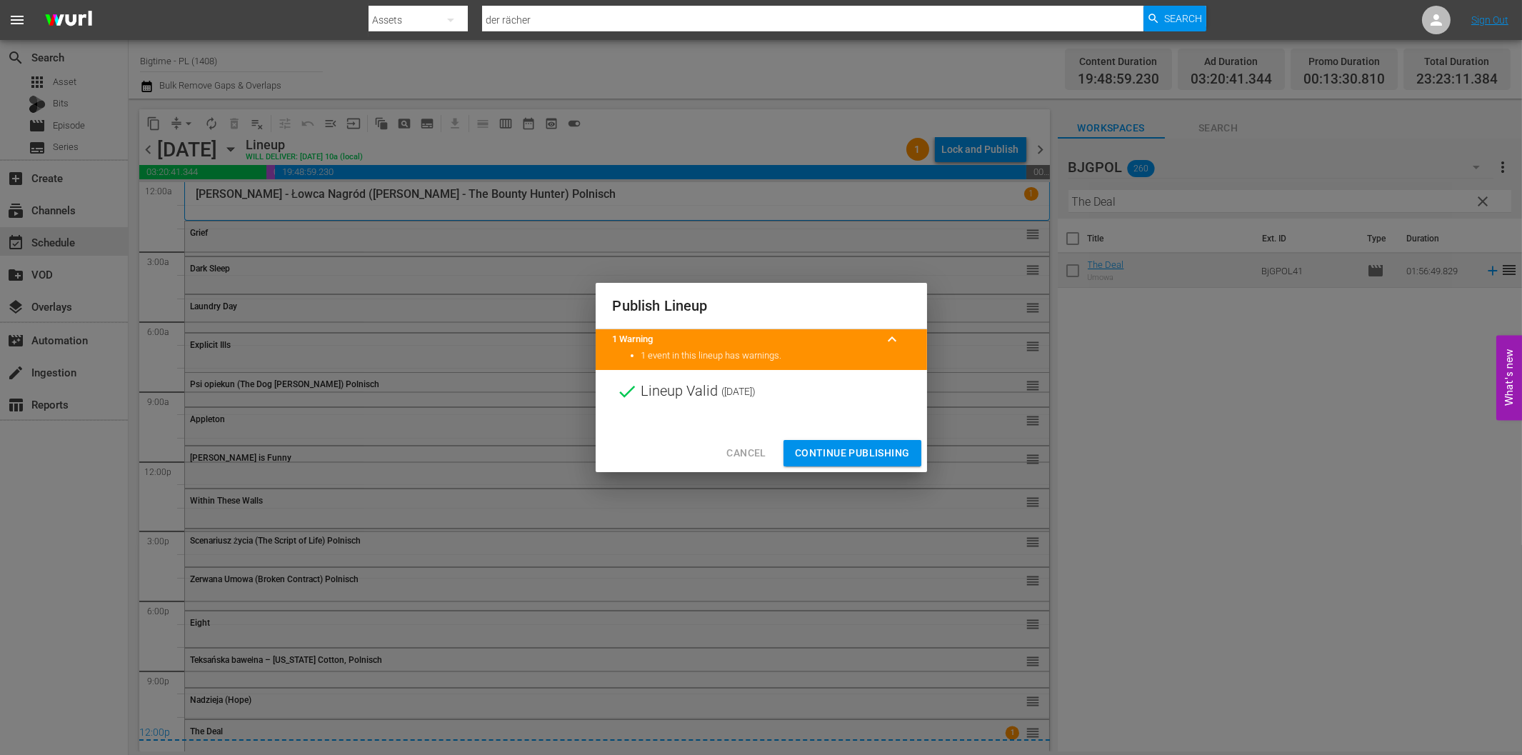
click at [868, 452] on span "Continue Publishing" at bounding box center [852, 453] width 115 height 18
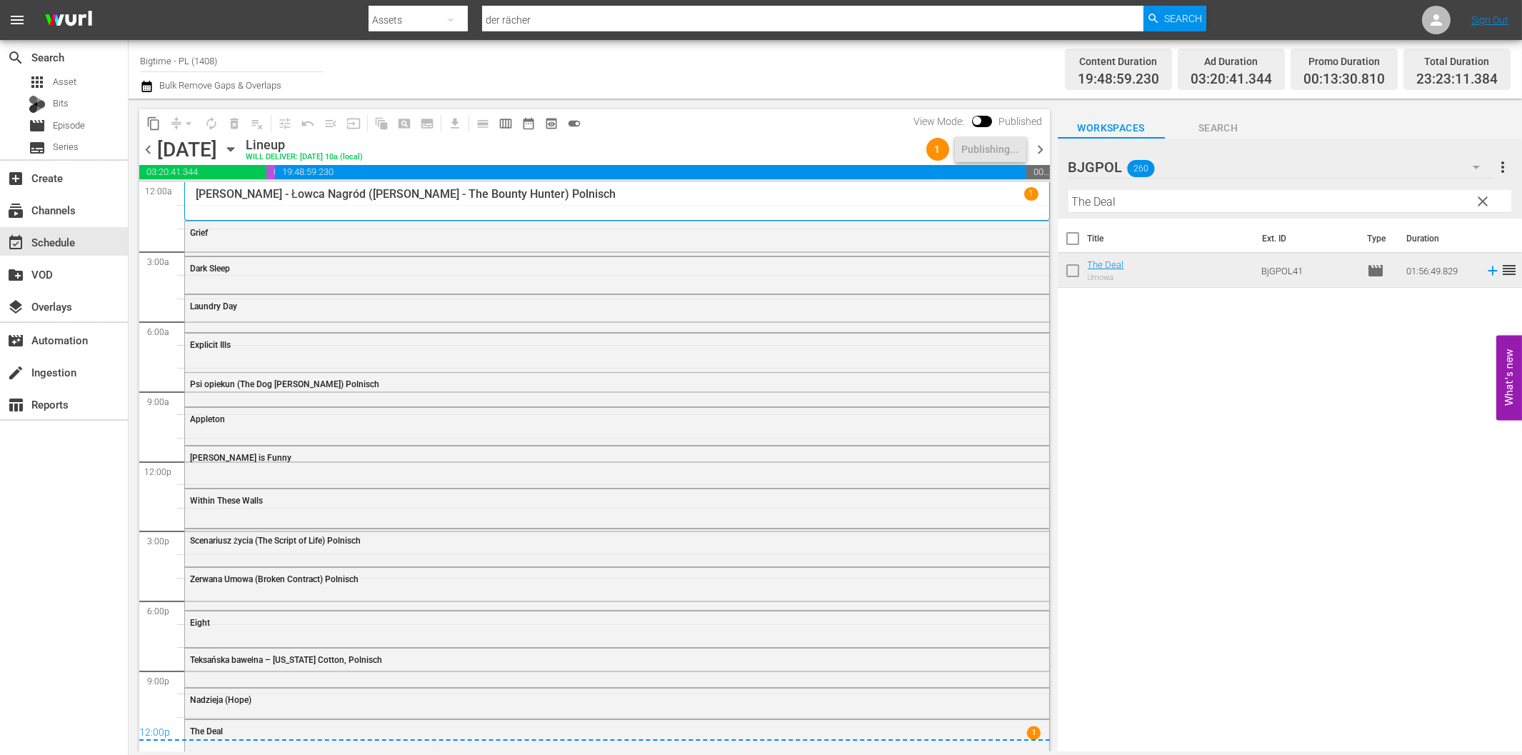
click at [1036, 152] on span "chevron_right" at bounding box center [1041, 150] width 18 height 18
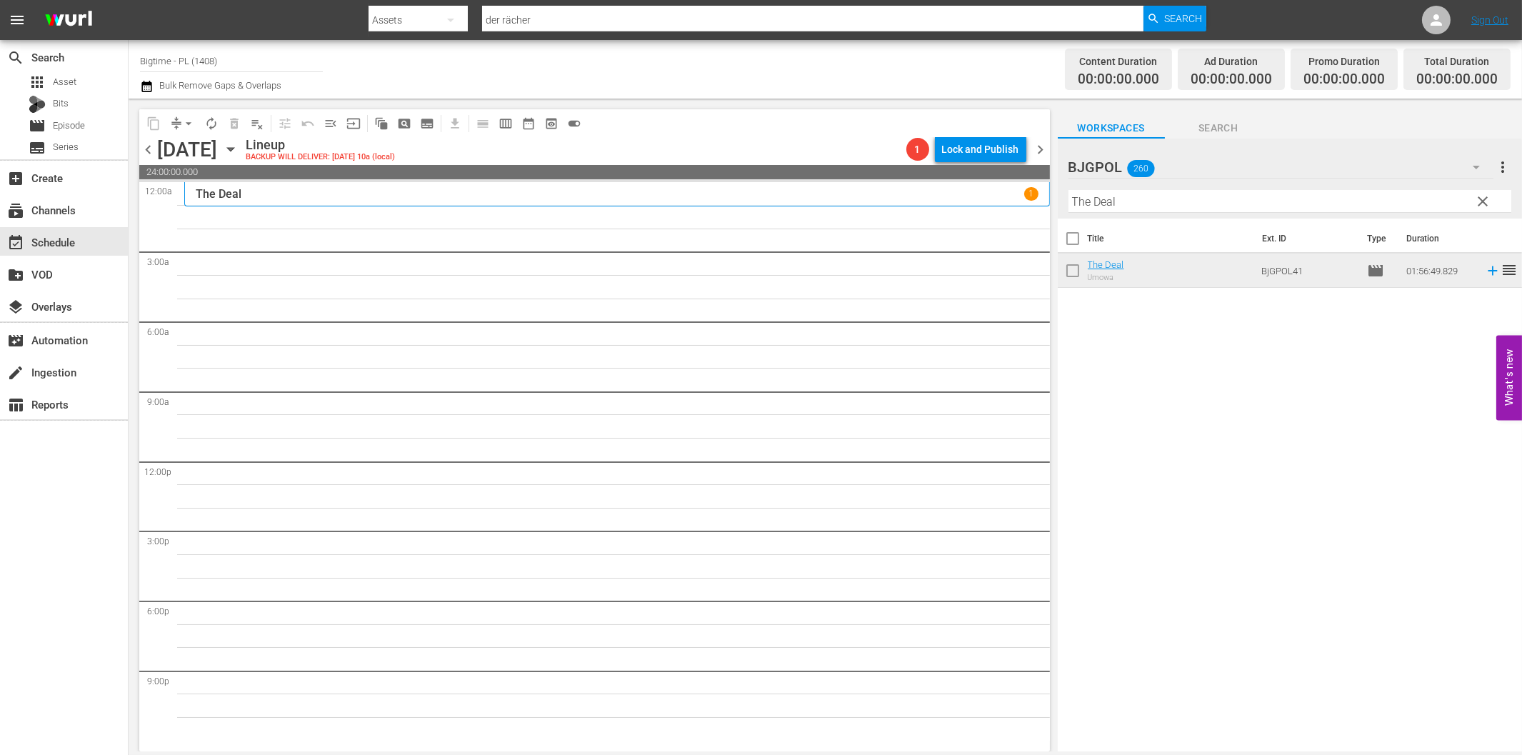
click at [1118, 200] on input "The Deal" at bounding box center [1289, 201] width 443 height 23
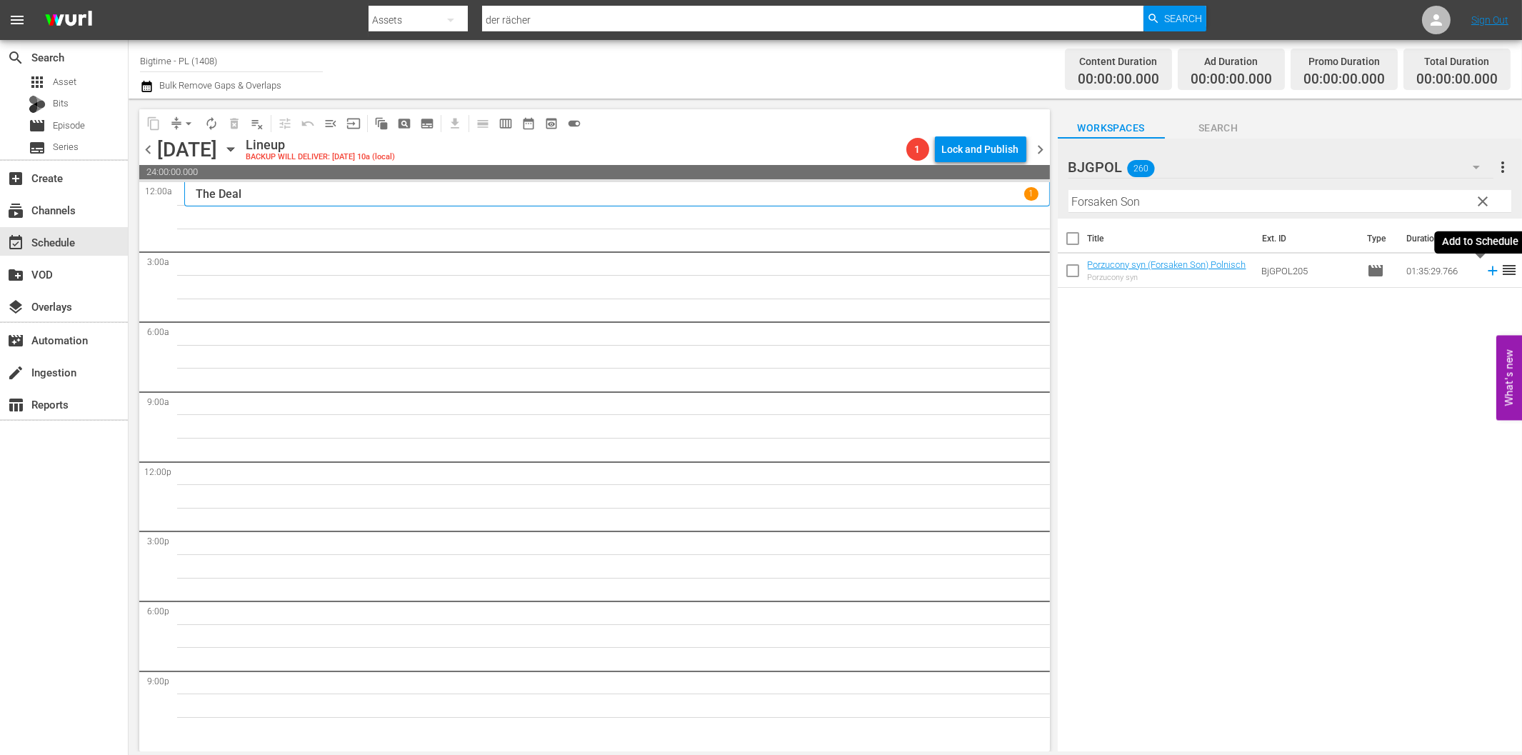
click at [1485, 272] on icon at bounding box center [1493, 271] width 16 height 16
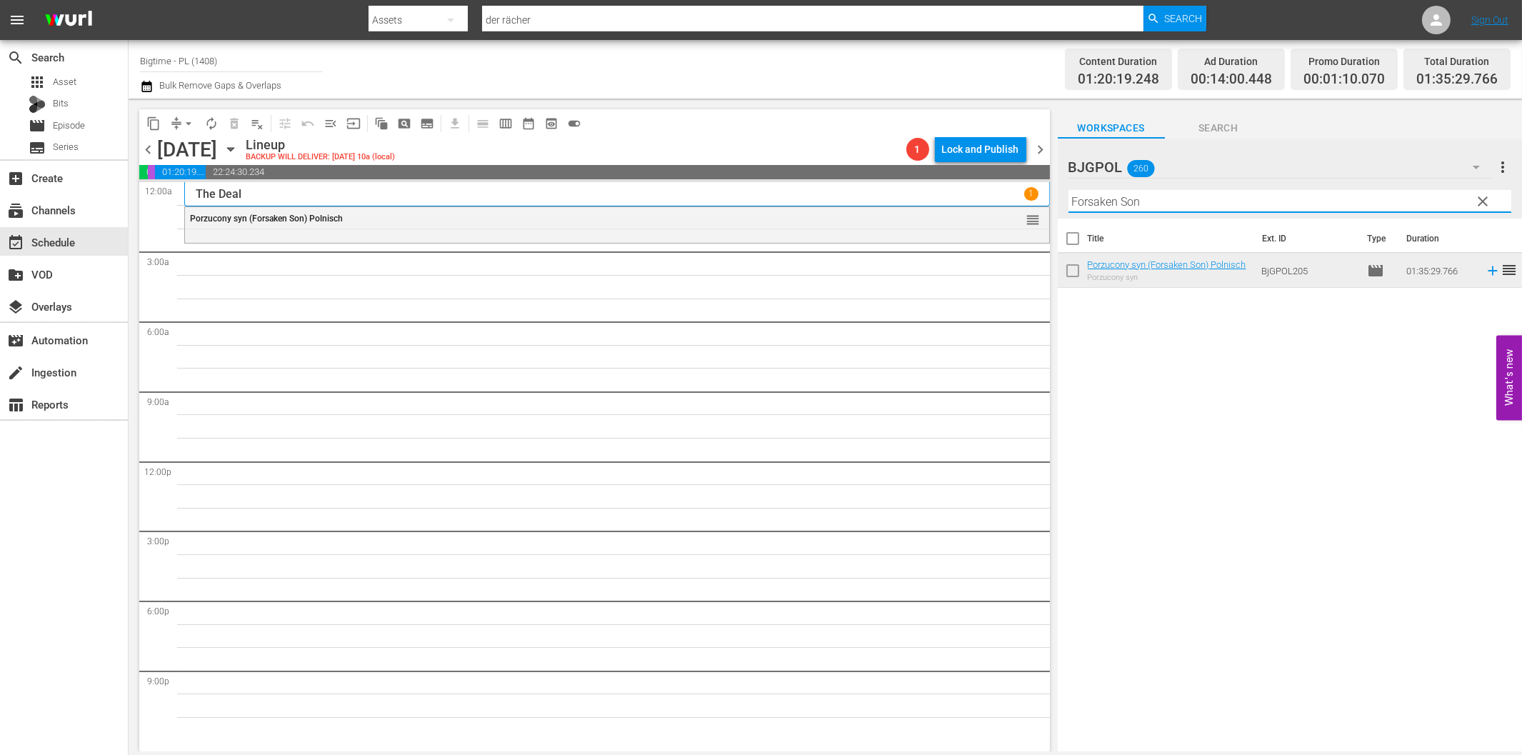
click at [1118, 209] on input "Forsaken Son" at bounding box center [1289, 201] width 443 height 23
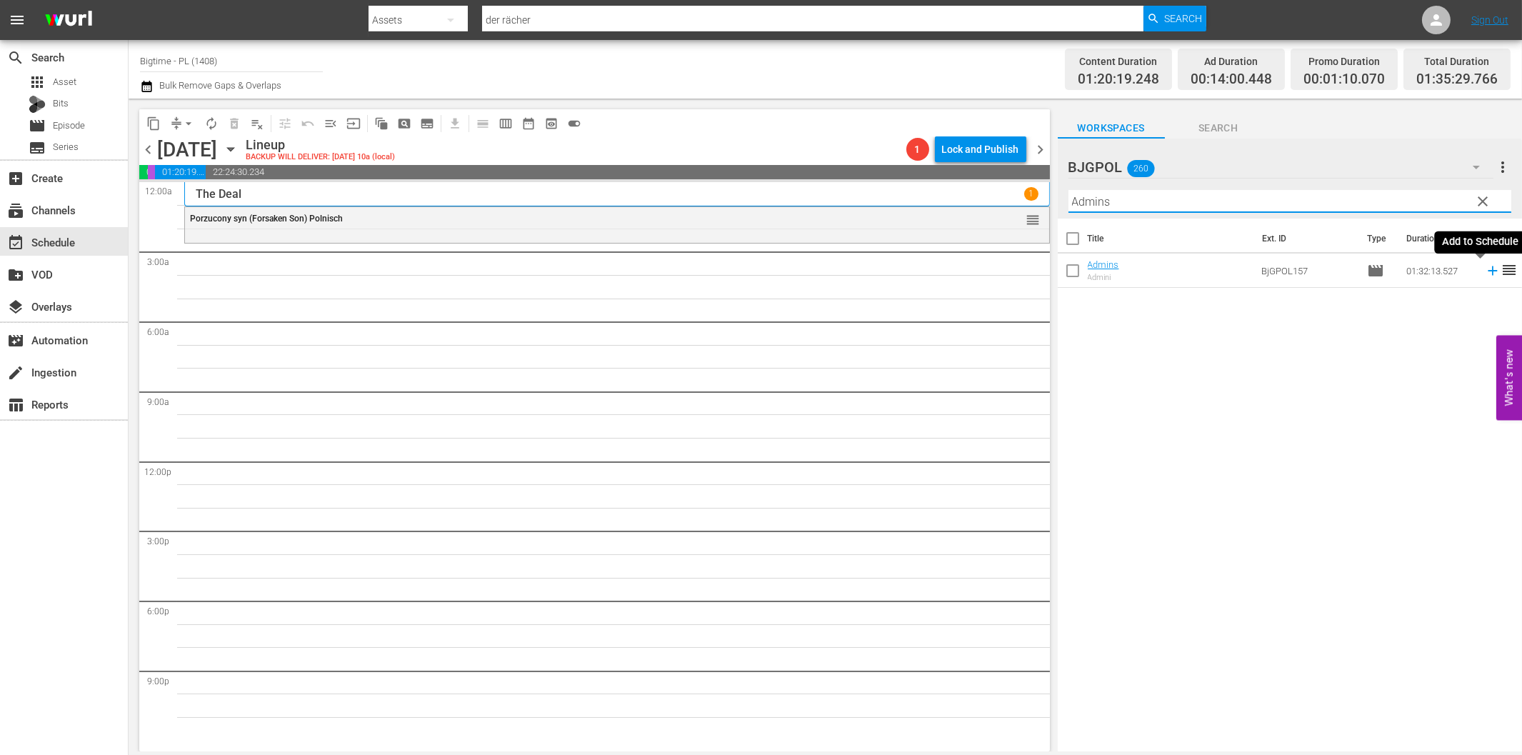
click at [1485, 273] on icon at bounding box center [1493, 271] width 16 height 16
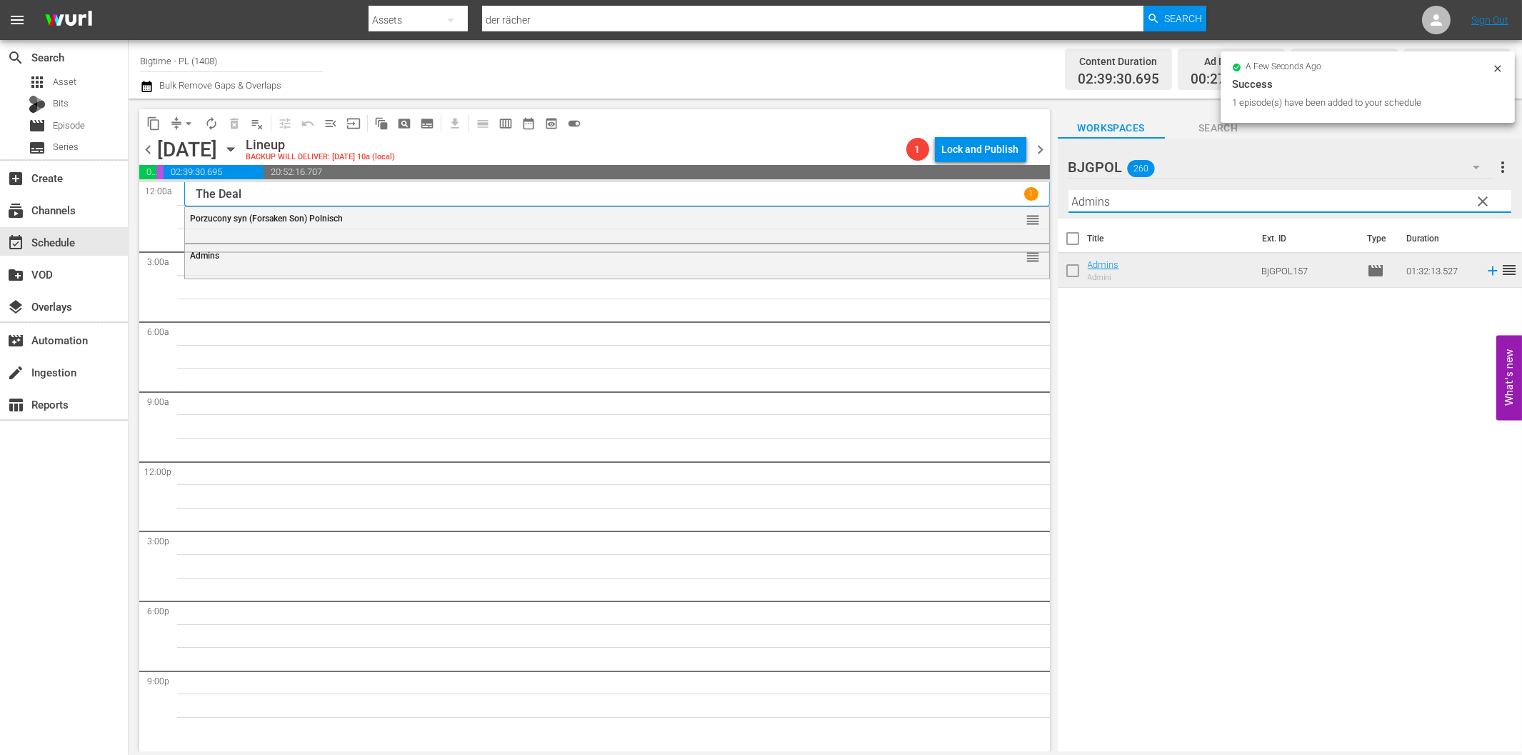
click at [1093, 204] on input "Admins" at bounding box center [1289, 201] width 443 height 23
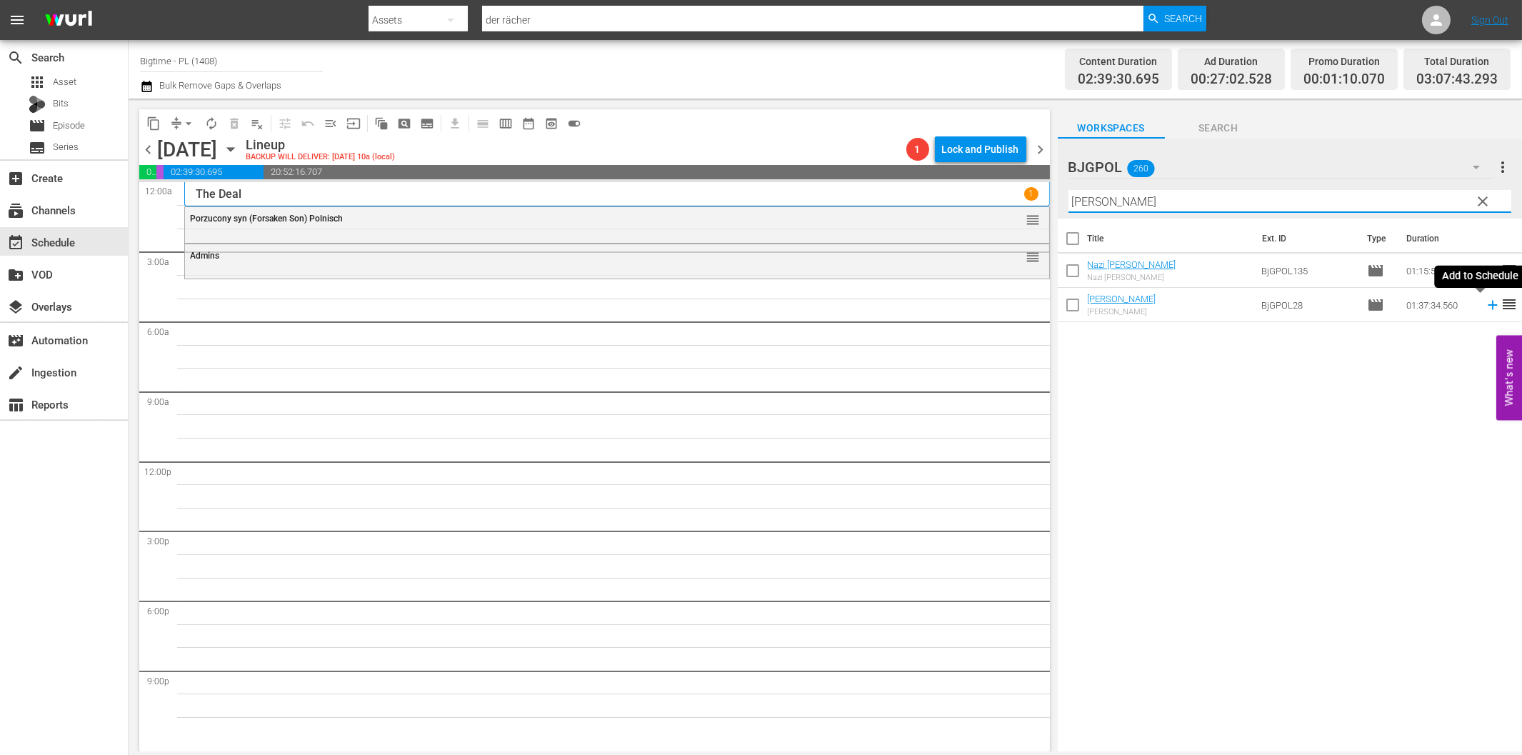
click at [1485, 306] on icon at bounding box center [1493, 305] width 16 height 16
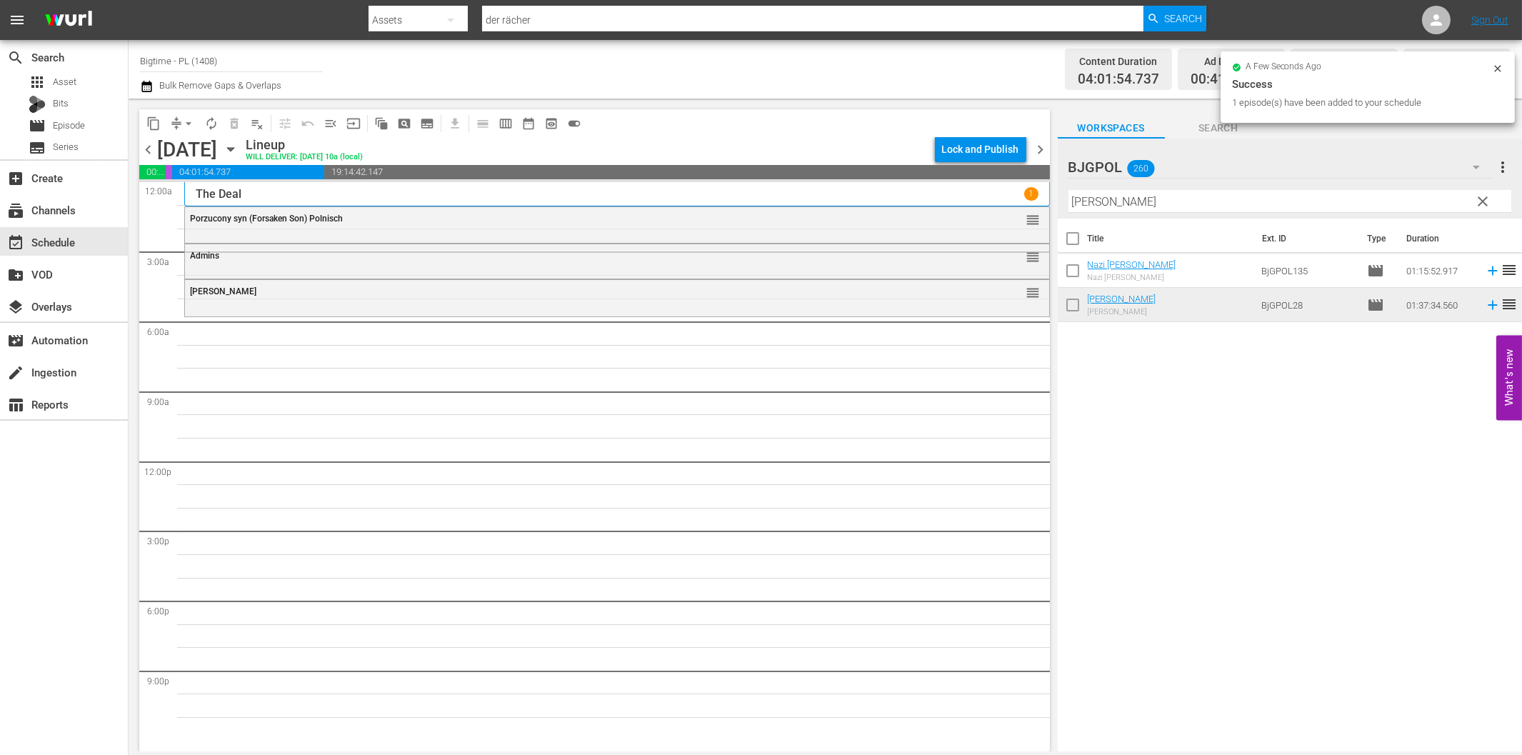
click at [1110, 208] on input "[PERSON_NAME]" at bounding box center [1289, 201] width 443 height 23
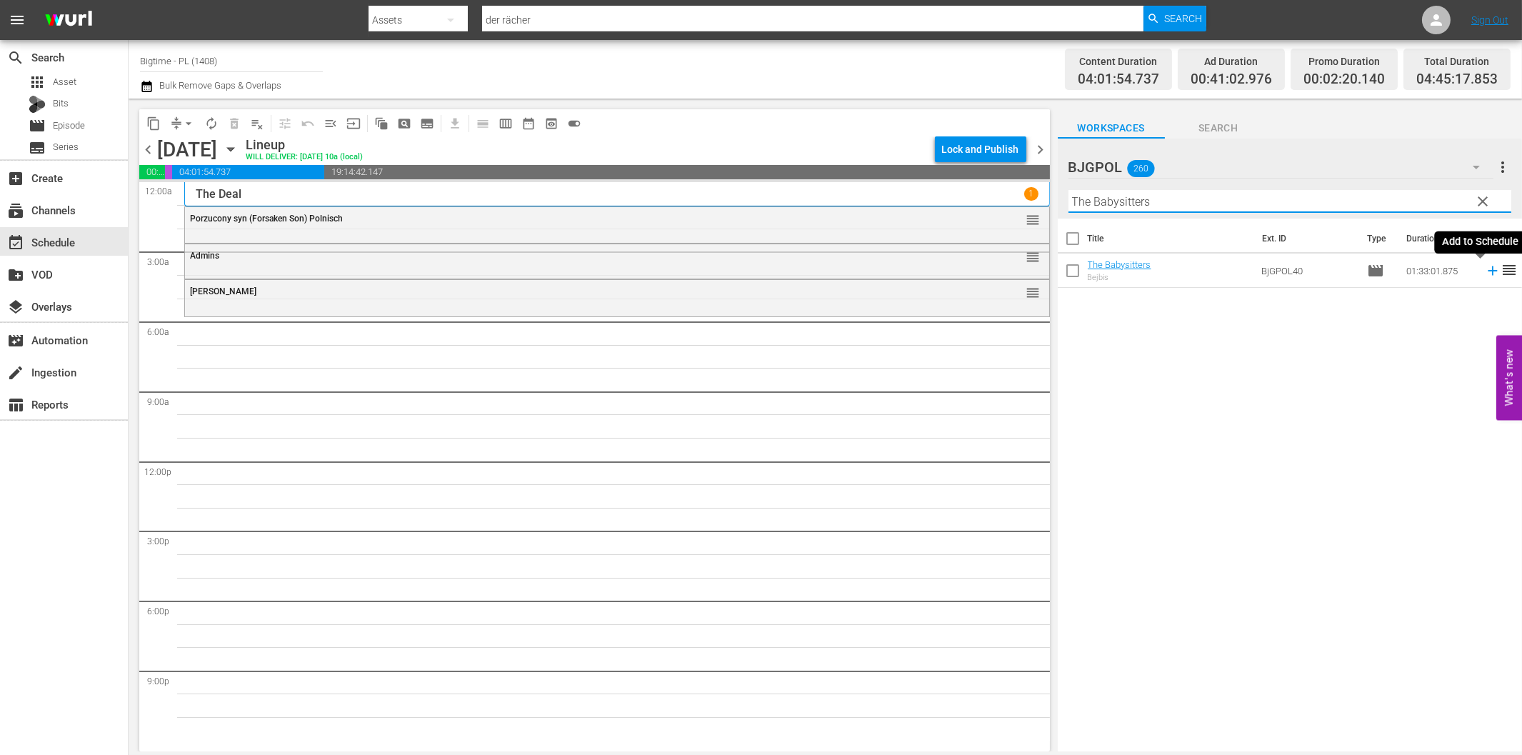
click at [1485, 272] on icon at bounding box center [1493, 271] width 16 height 16
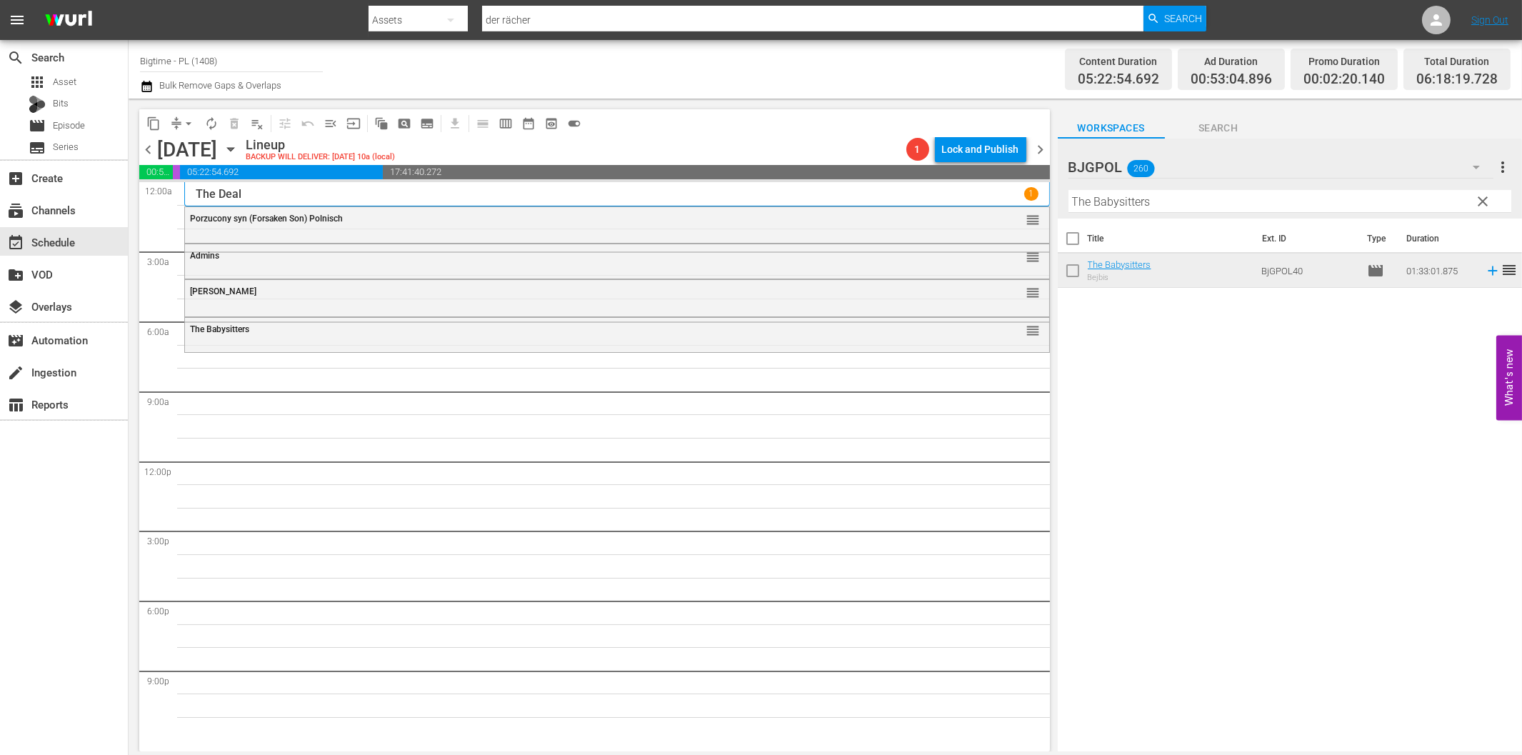
click at [1150, 206] on input "The Babysitters" at bounding box center [1289, 201] width 443 height 23
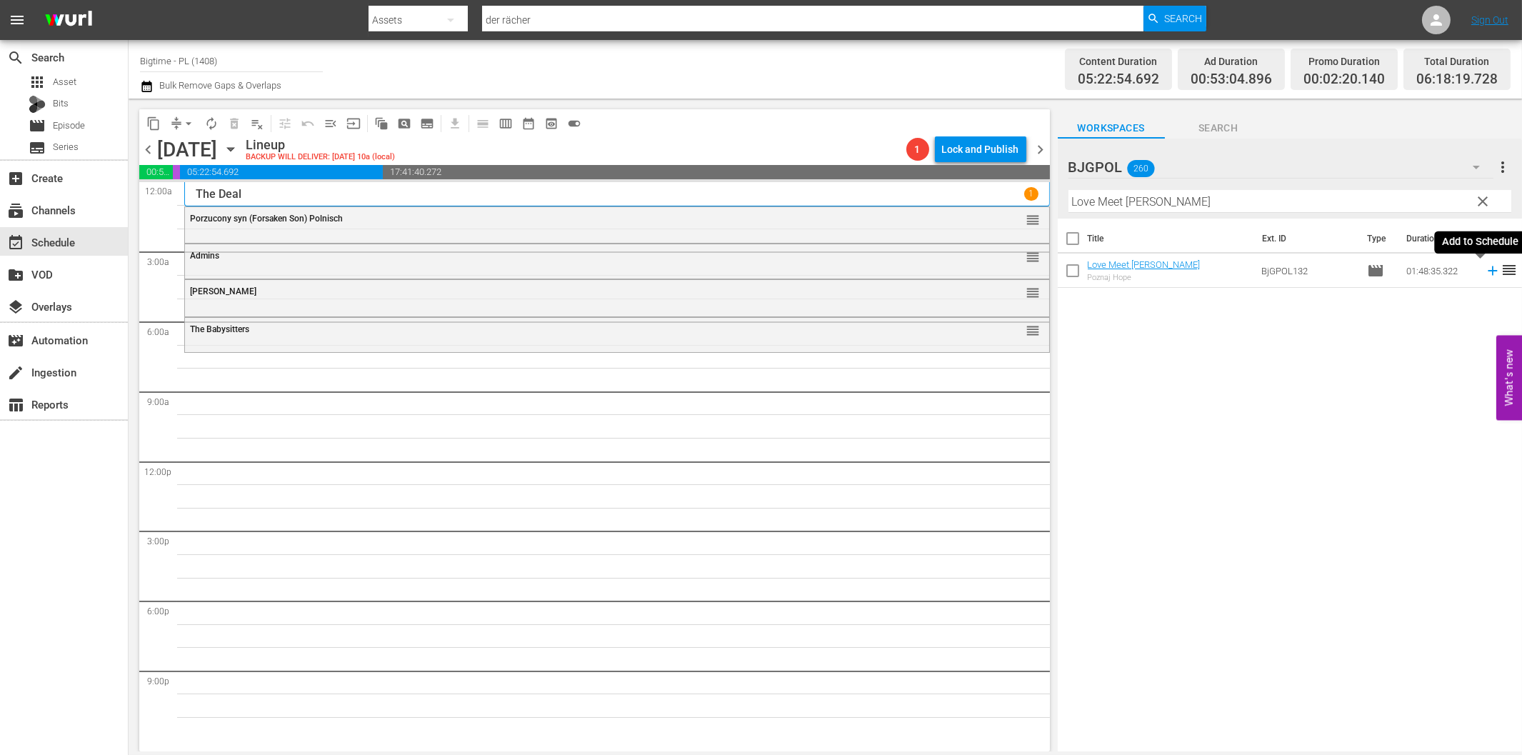
drag, startPoint x: 1481, startPoint y: 272, endPoint x: 1471, endPoint y: 271, distance: 9.3
click at [1485, 272] on icon at bounding box center [1493, 271] width 16 height 16
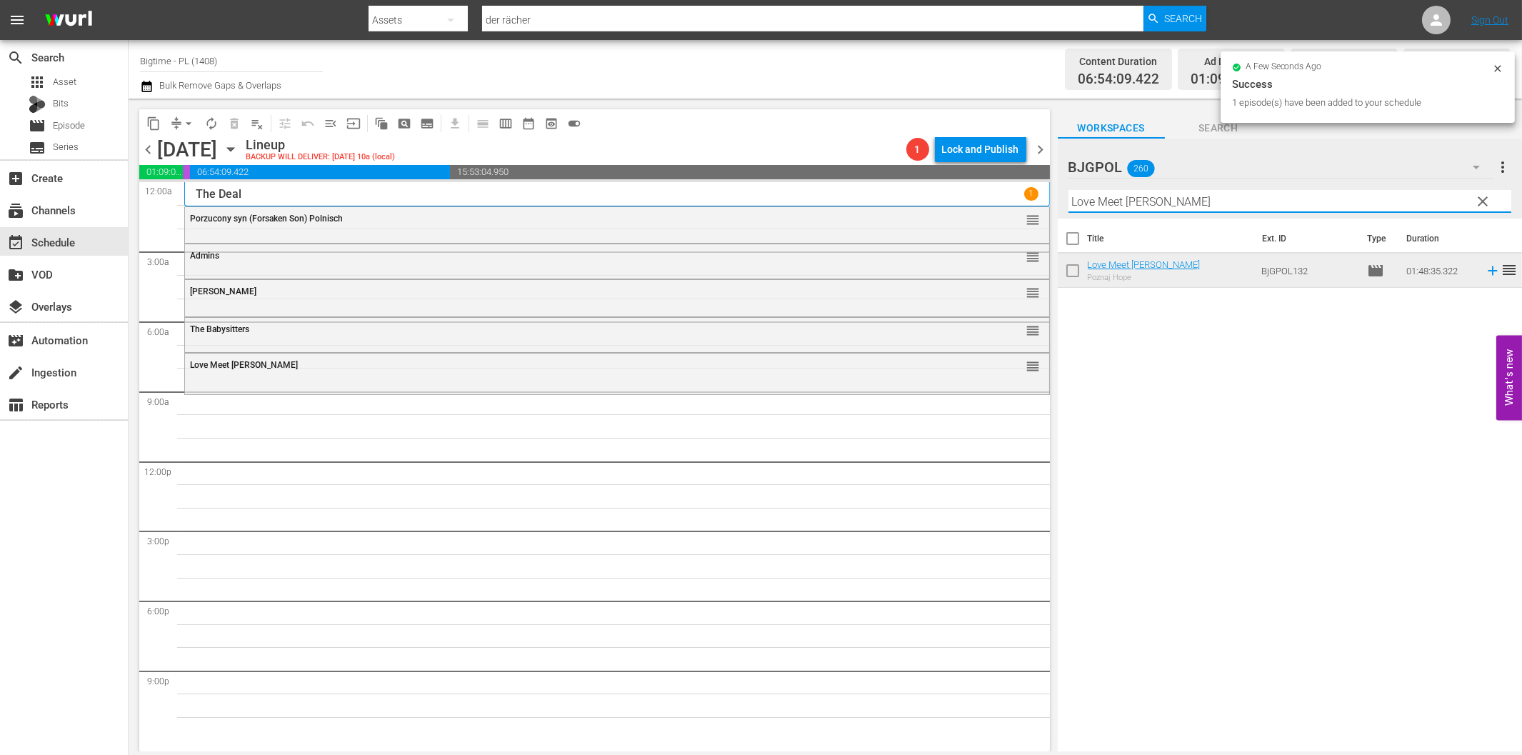
click at [1131, 211] on input "Love Meet [PERSON_NAME]" at bounding box center [1289, 201] width 443 height 23
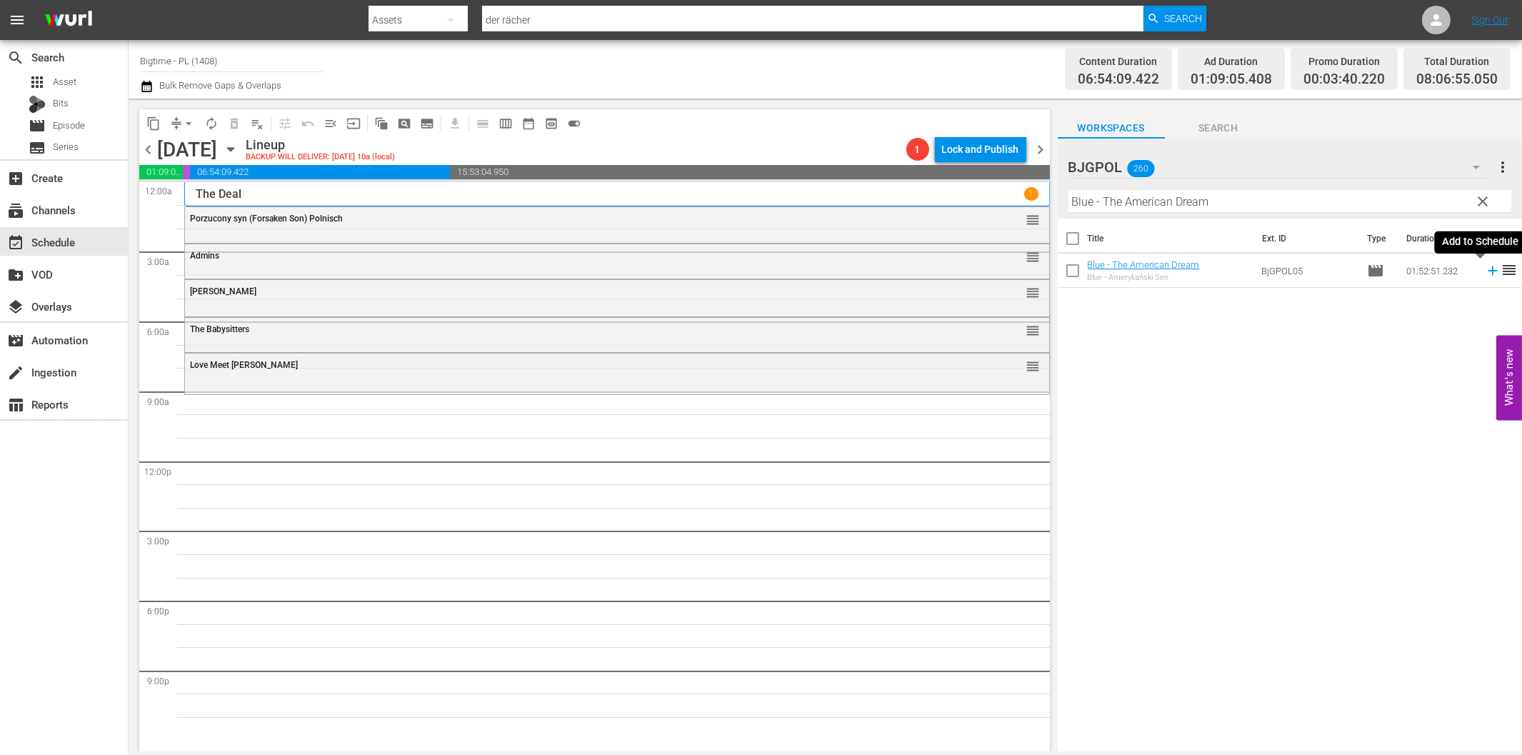
click at [1488, 270] on icon at bounding box center [1492, 270] width 9 height 9
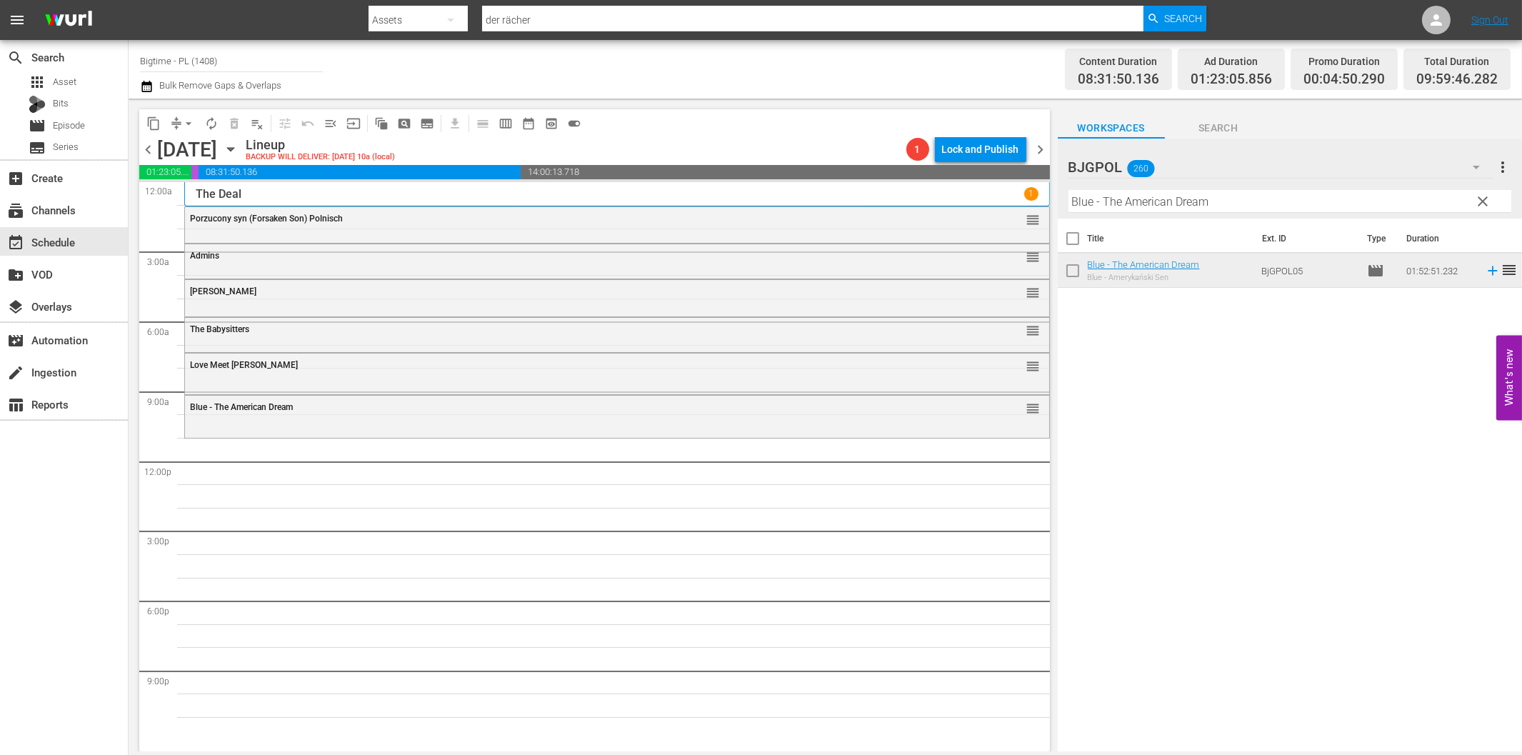
click at [1127, 197] on input "Blue - The American Dream" at bounding box center [1289, 201] width 443 height 23
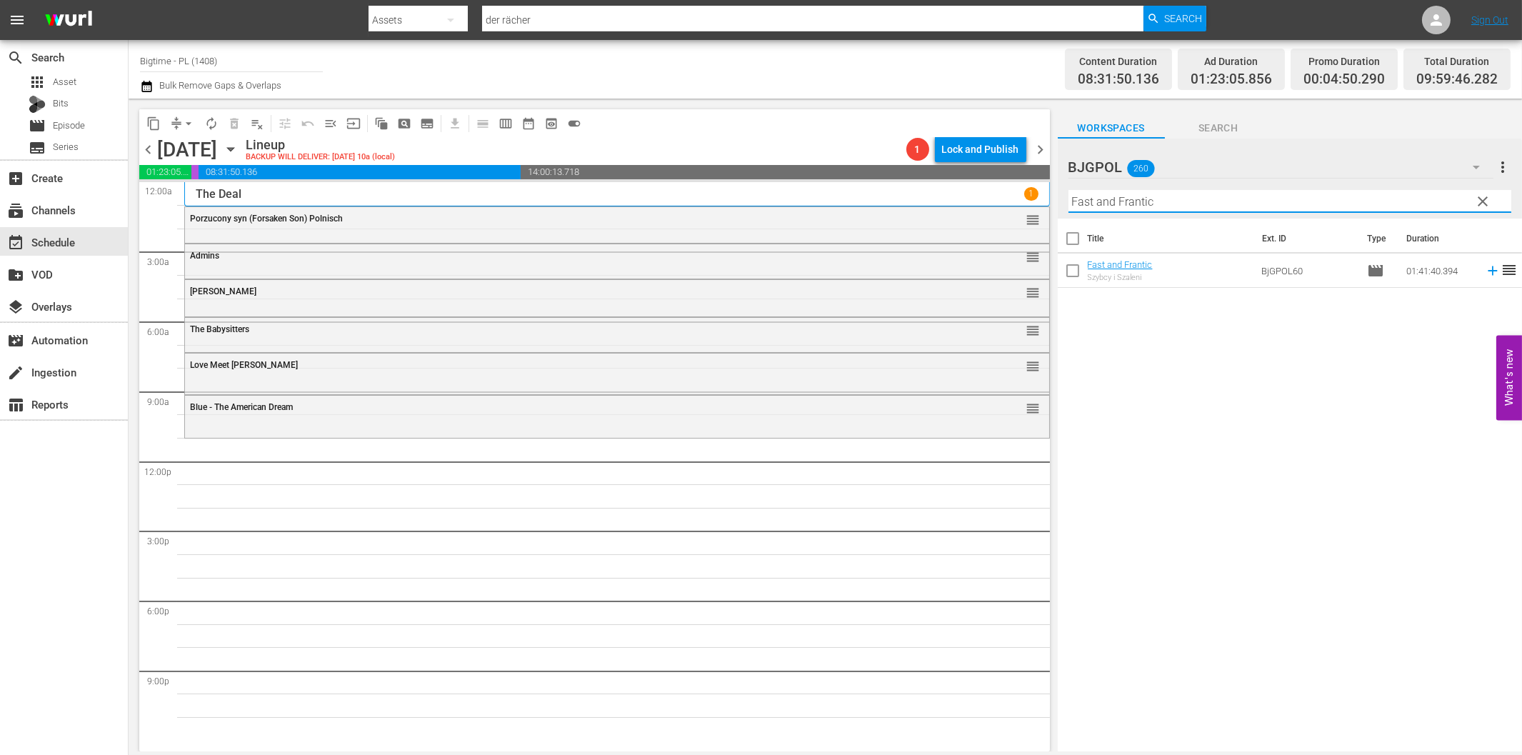
click at [1485, 269] on icon at bounding box center [1493, 271] width 16 height 16
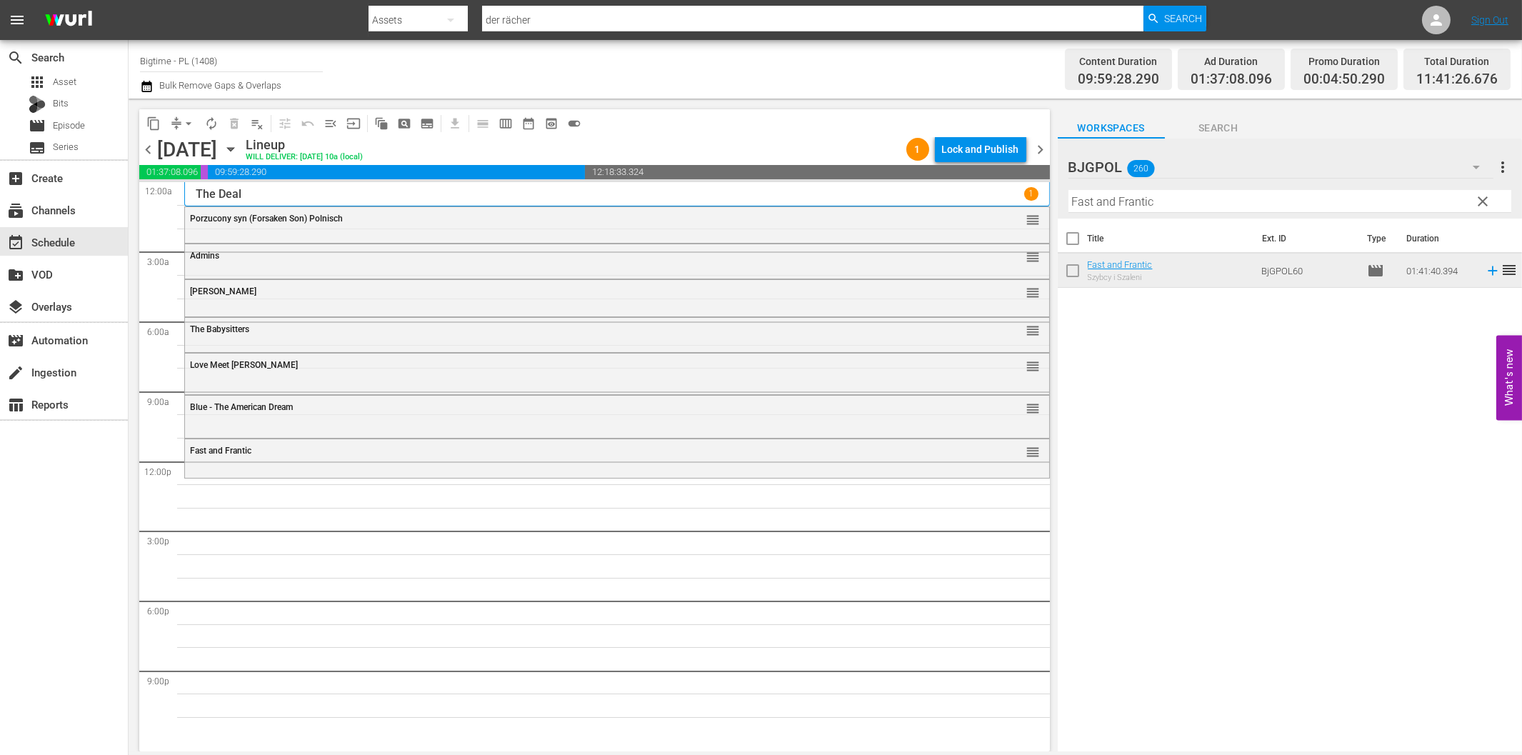
click at [1098, 207] on input "Fast and Frantic" at bounding box center [1289, 201] width 443 height 23
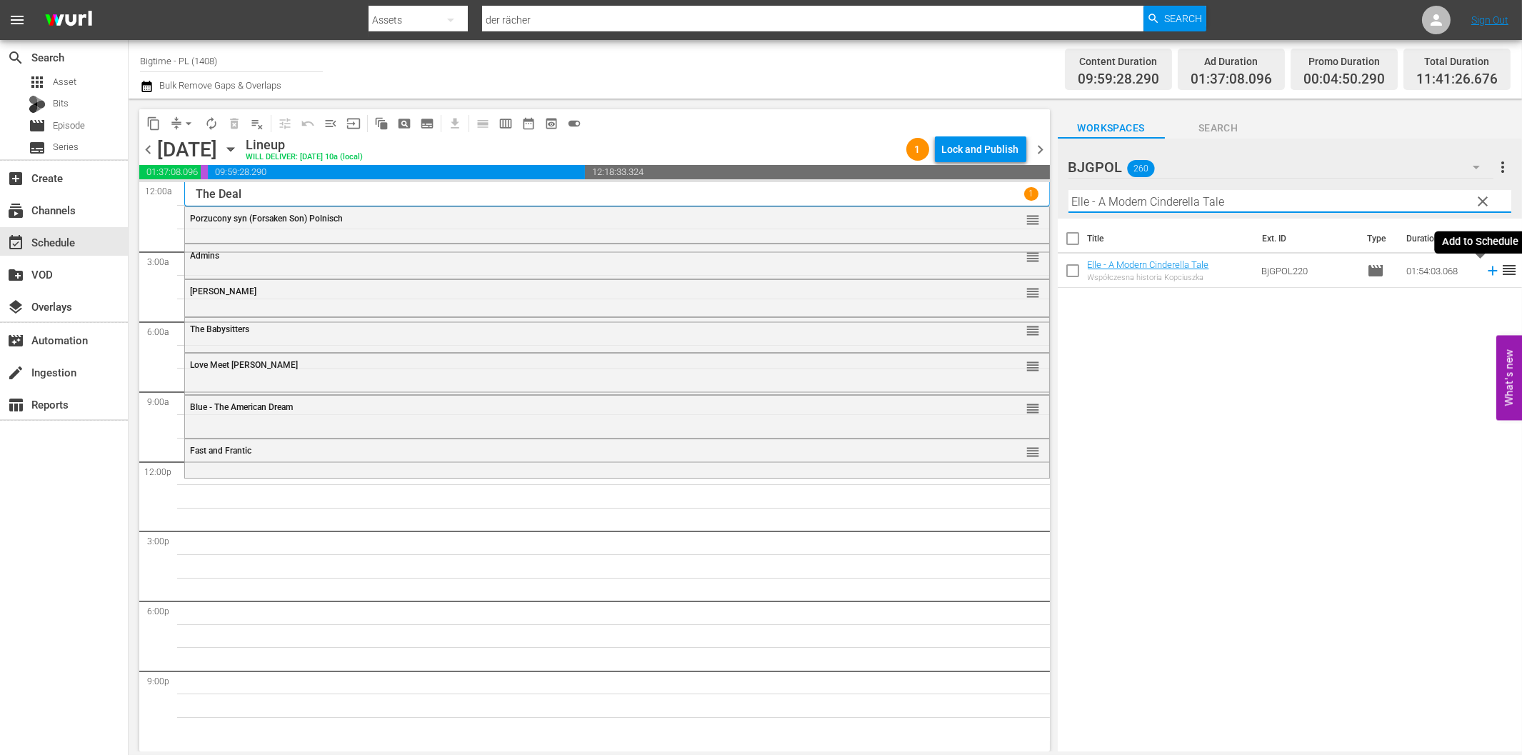
click at [1485, 266] on icon at bounding box center [1493, 271] width 16 height 16
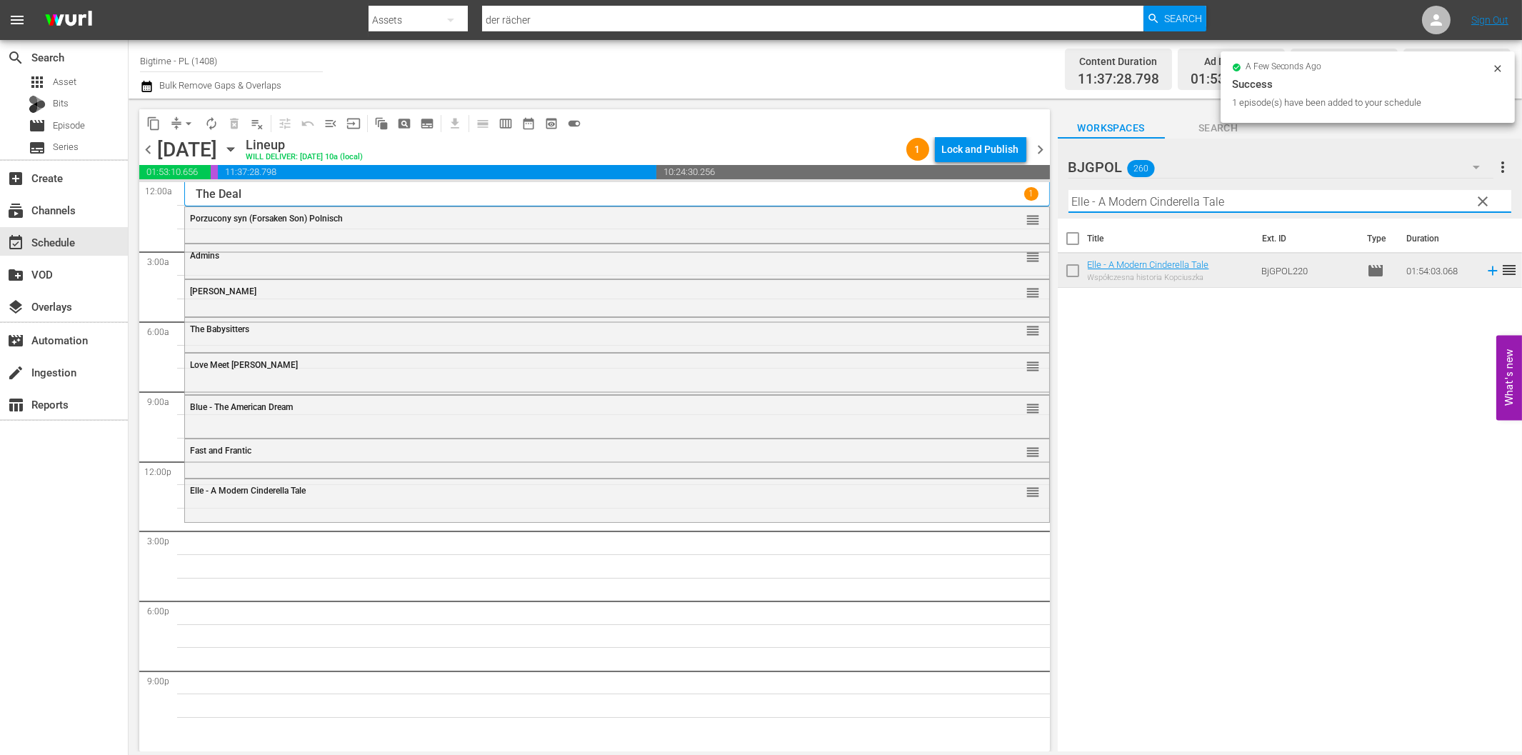
click at [1189, 202] on input "Elle - A Modern Cinderella Tale" at bounding box center [1289, 201] width 443 height 23
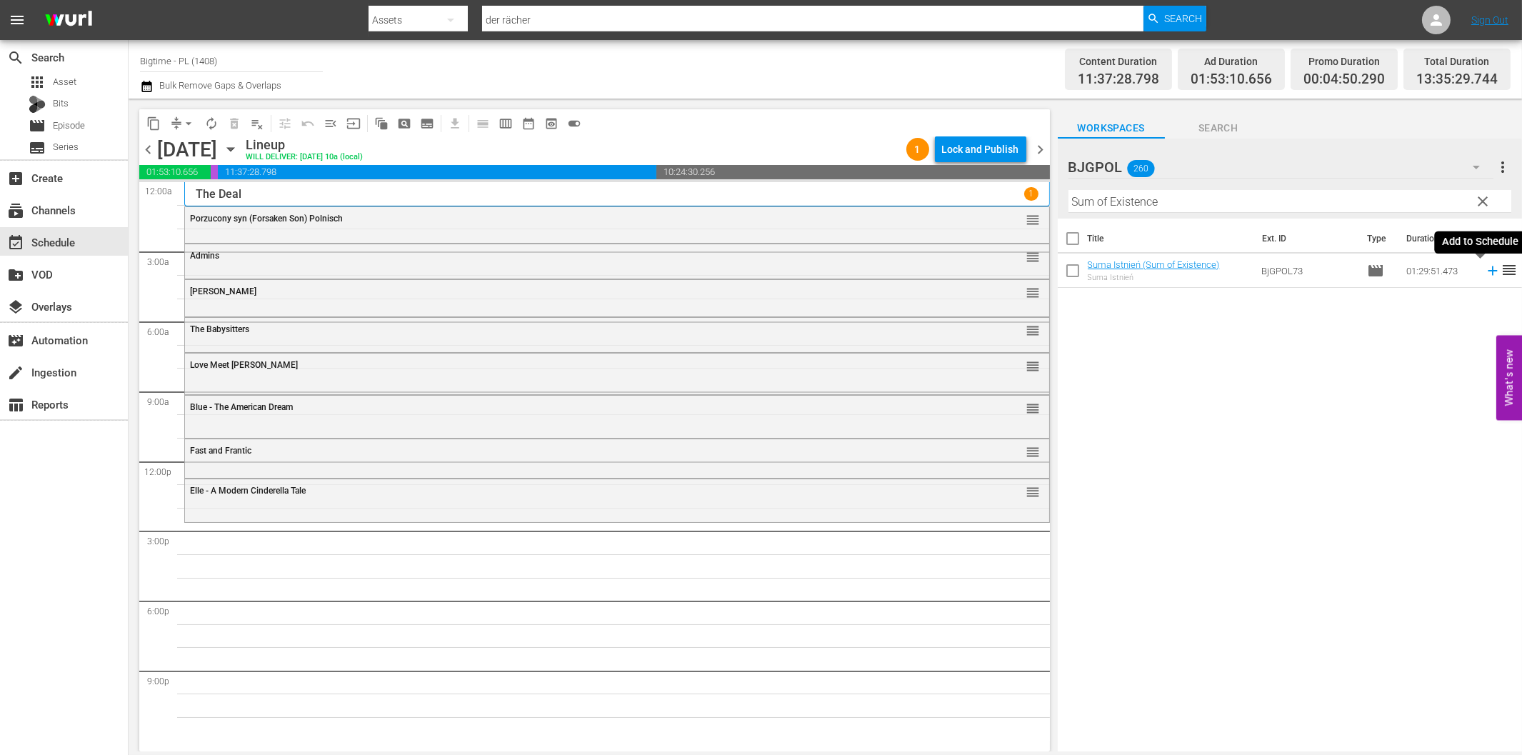
click at [1485, 269] on icon at bounding box center [1493, 271] width 16 height 16
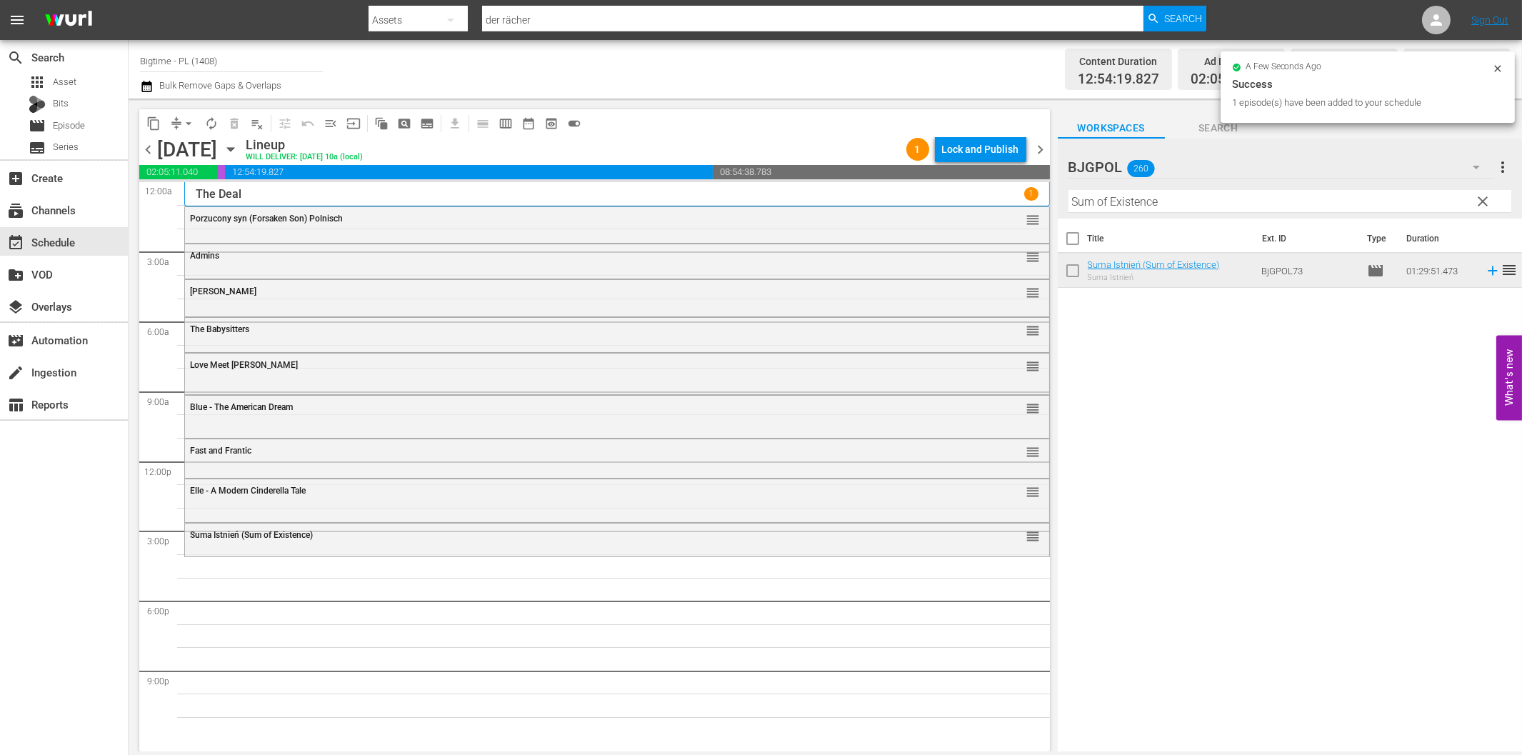
click at [1256, 189] on div "Filter by Title Sum of Existence" at bounding box center [1289, 201] width 443 height 34
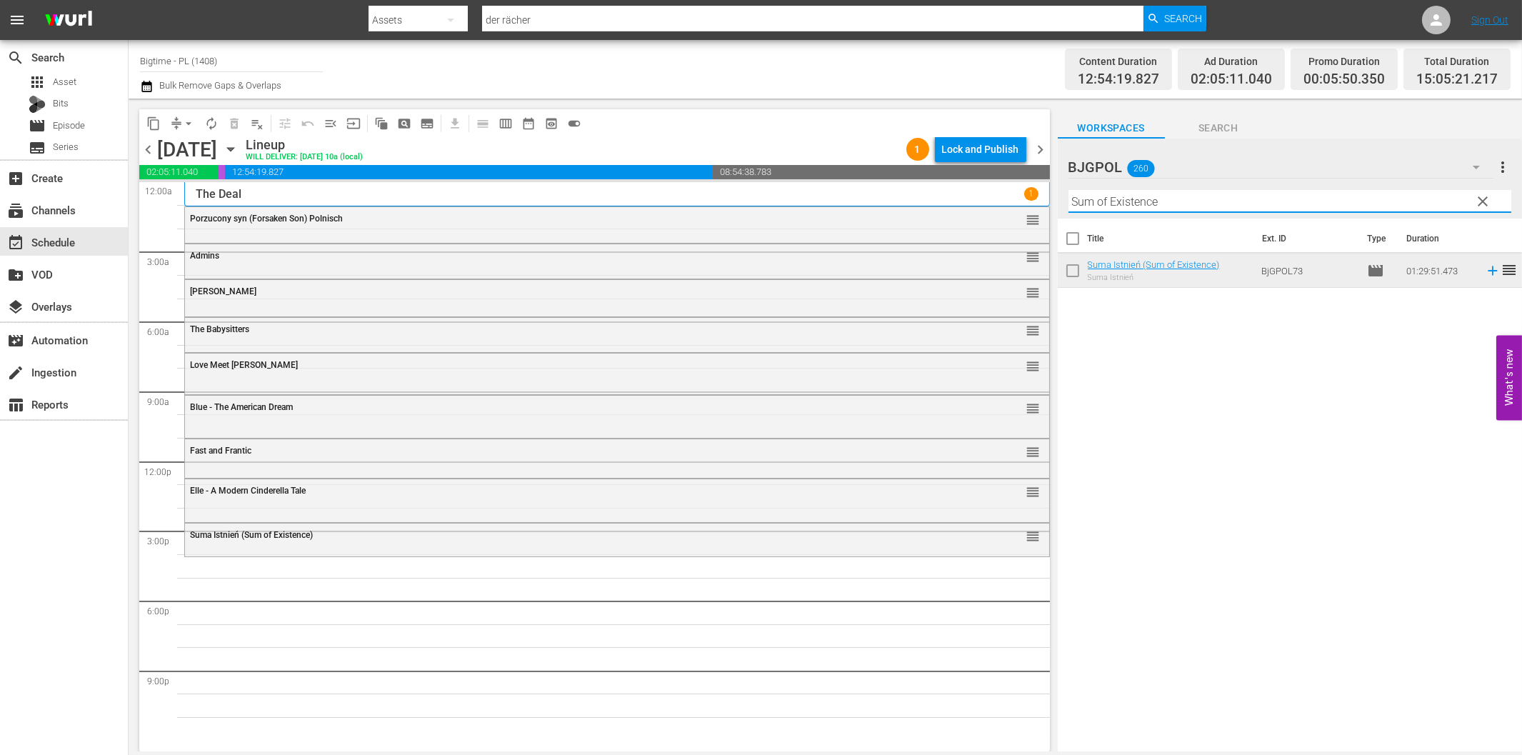
click at [1266, 205] on input "Sum of Existence" at bounding box center [1289, 201] width 443 height 23
click at [1228, 211] on input "Sum of Existence" at bounding box center [1289, 201] width 443 height 23
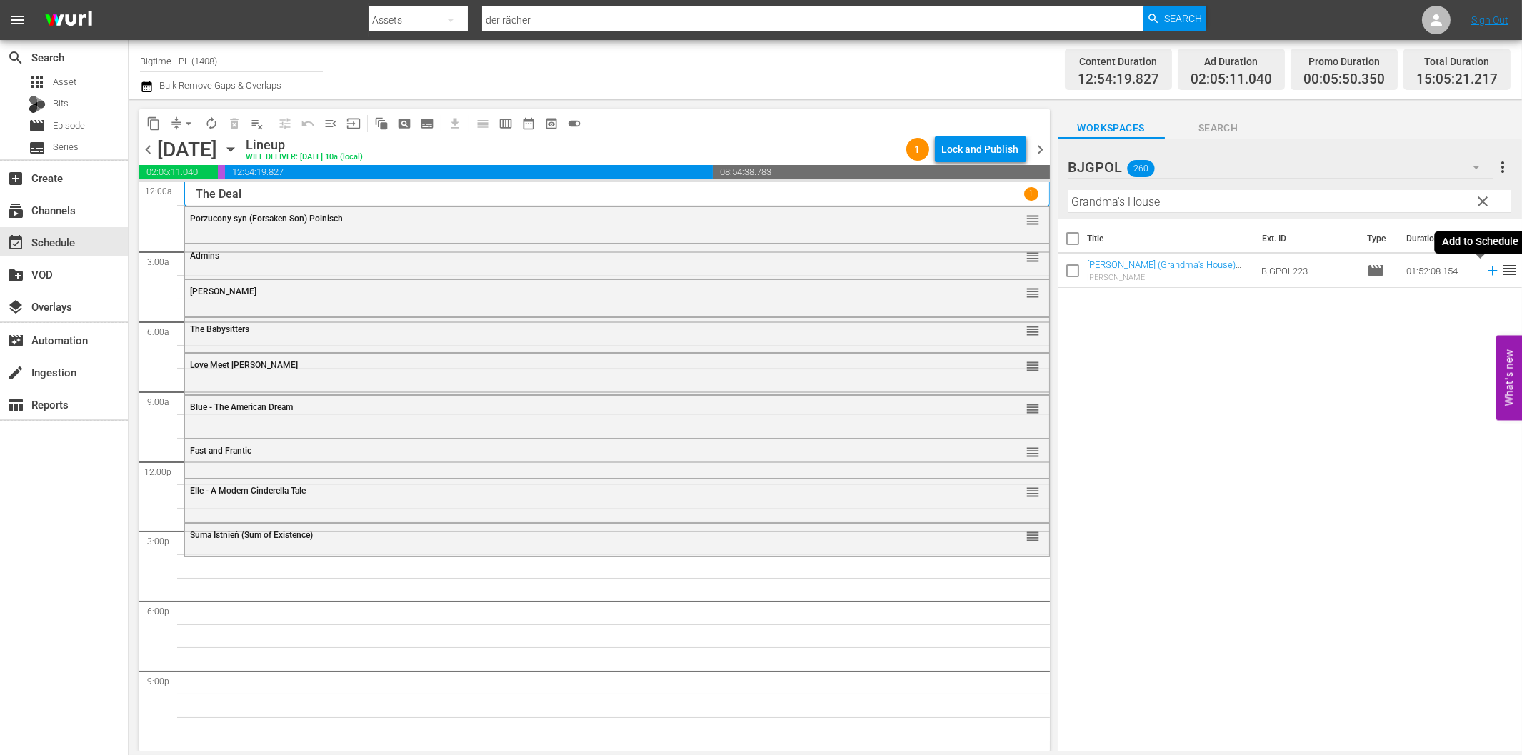
click at [1485, 275] on icon at bounding box center [1493, 271] width 16 height 16
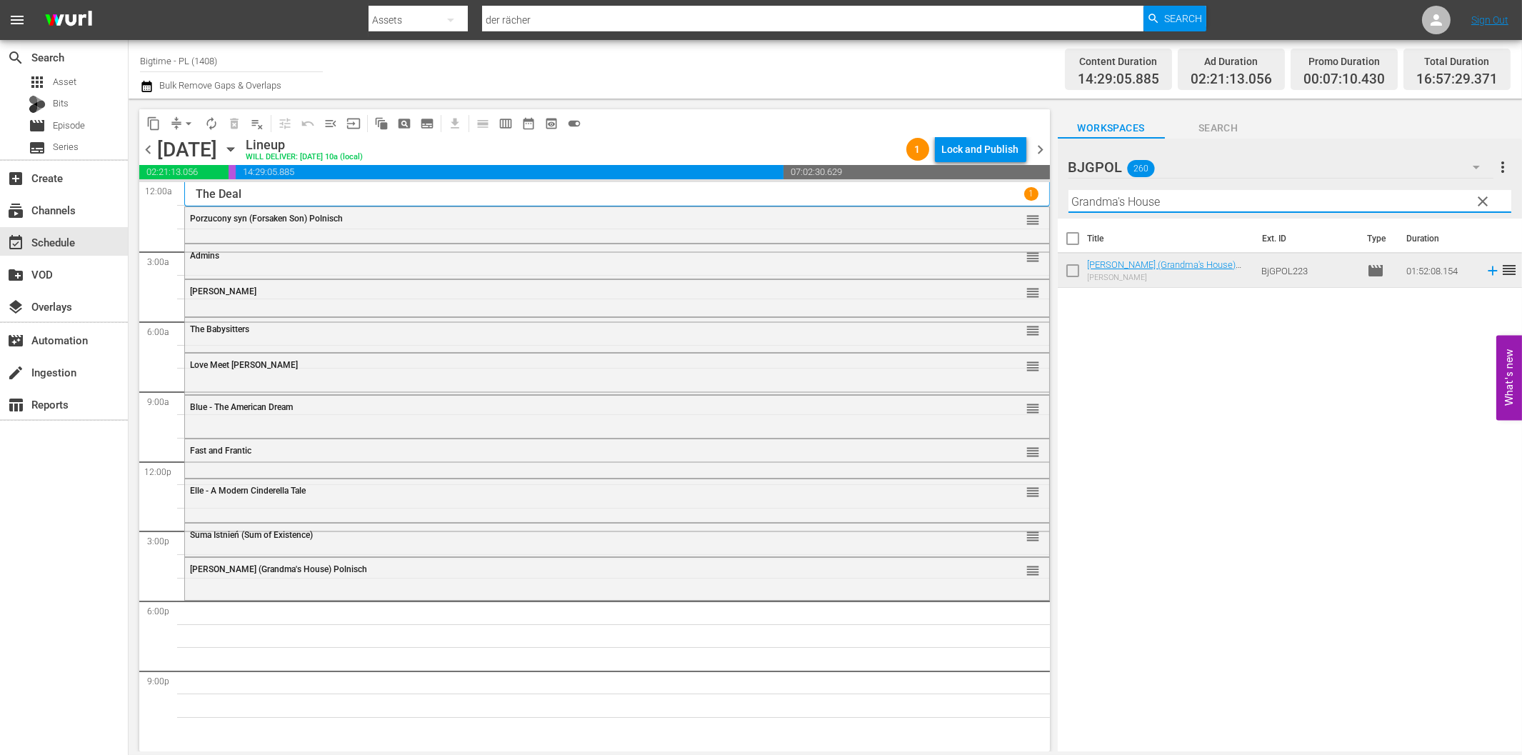
click at [1180, 201] on input "Grandma's House" at bounding box center [1289, 201] width 443 height 23
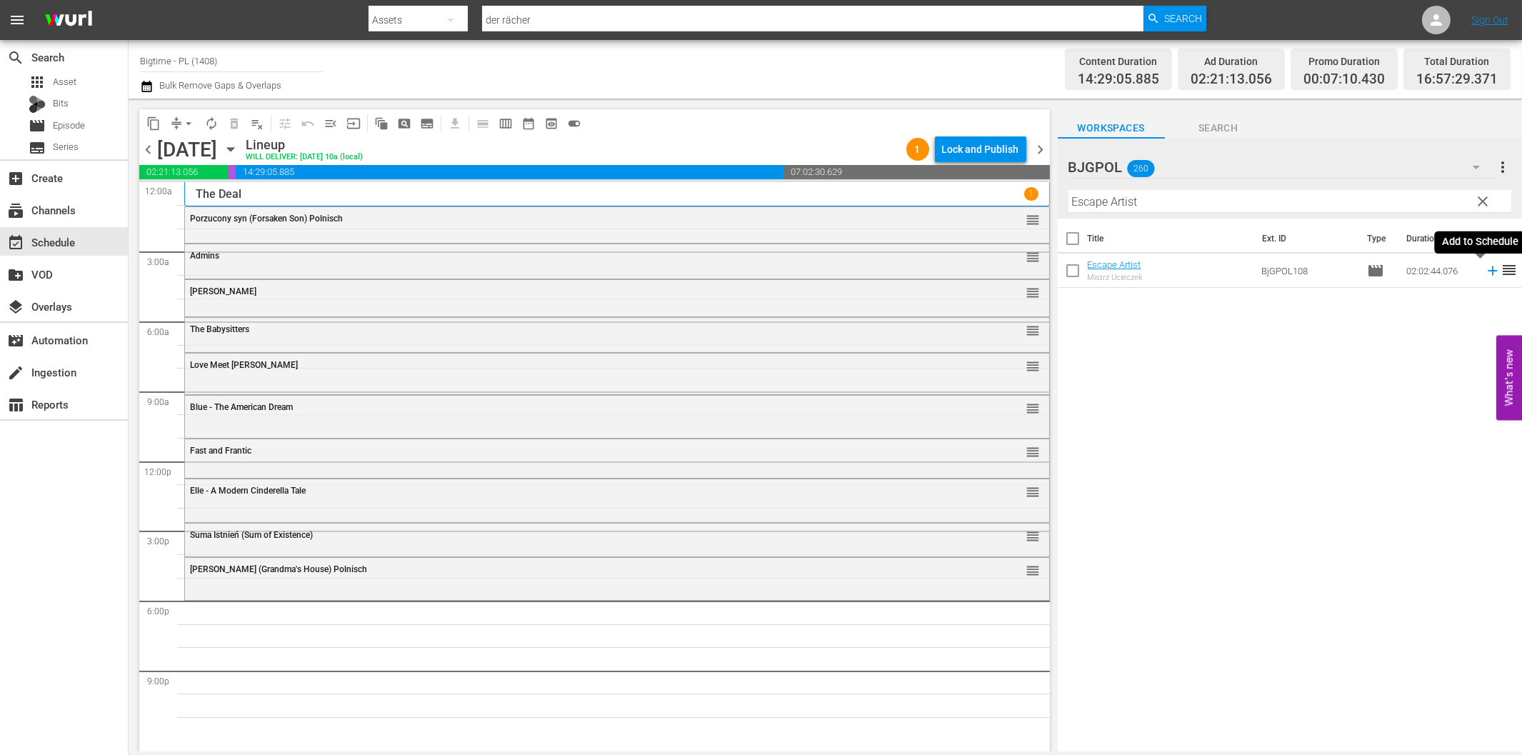
click at [1485, 274] on icon at bounding box center [1493, 271] width 16 height 16
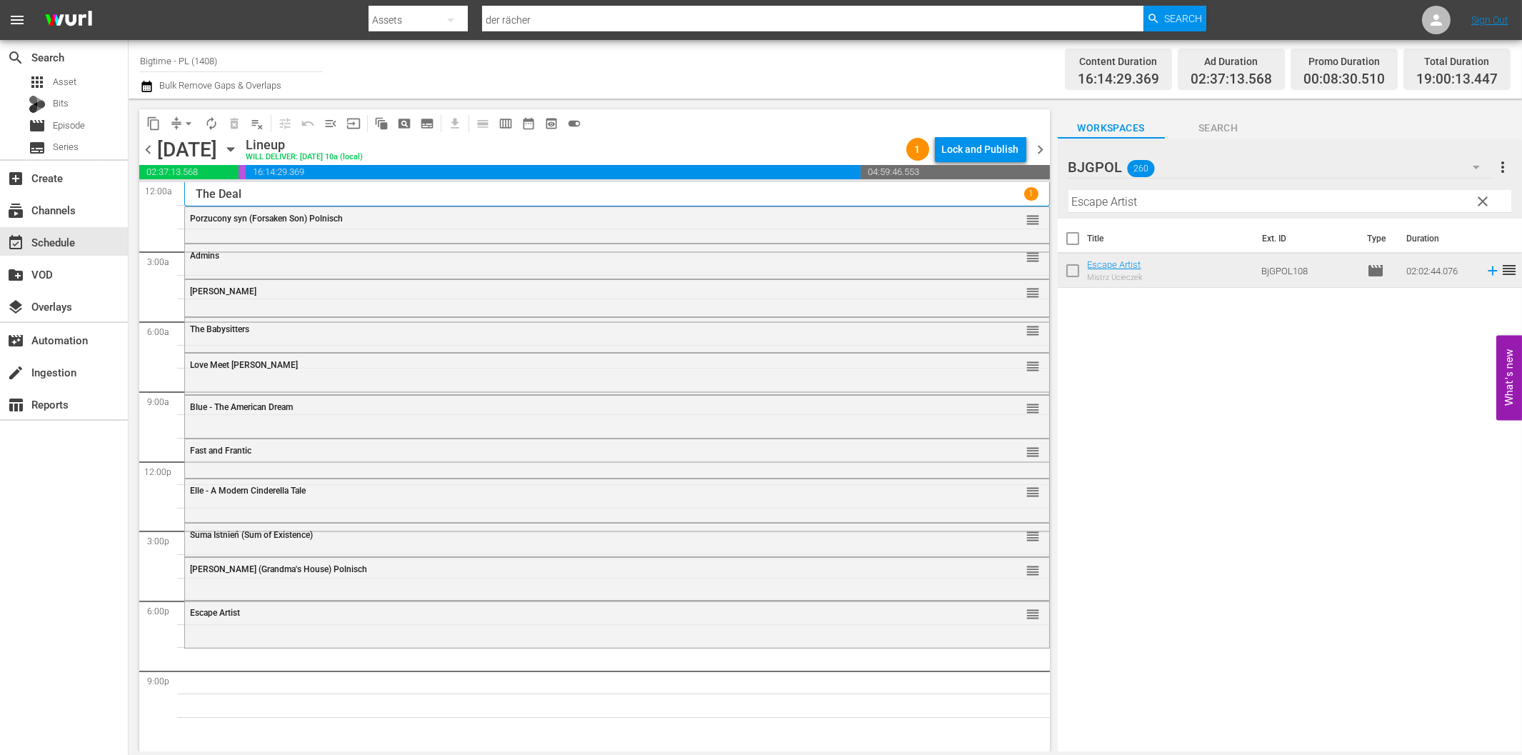
click at [1154, 203] on input "Escape Artist" at bounding box center [1289, 201] width 443 height 23
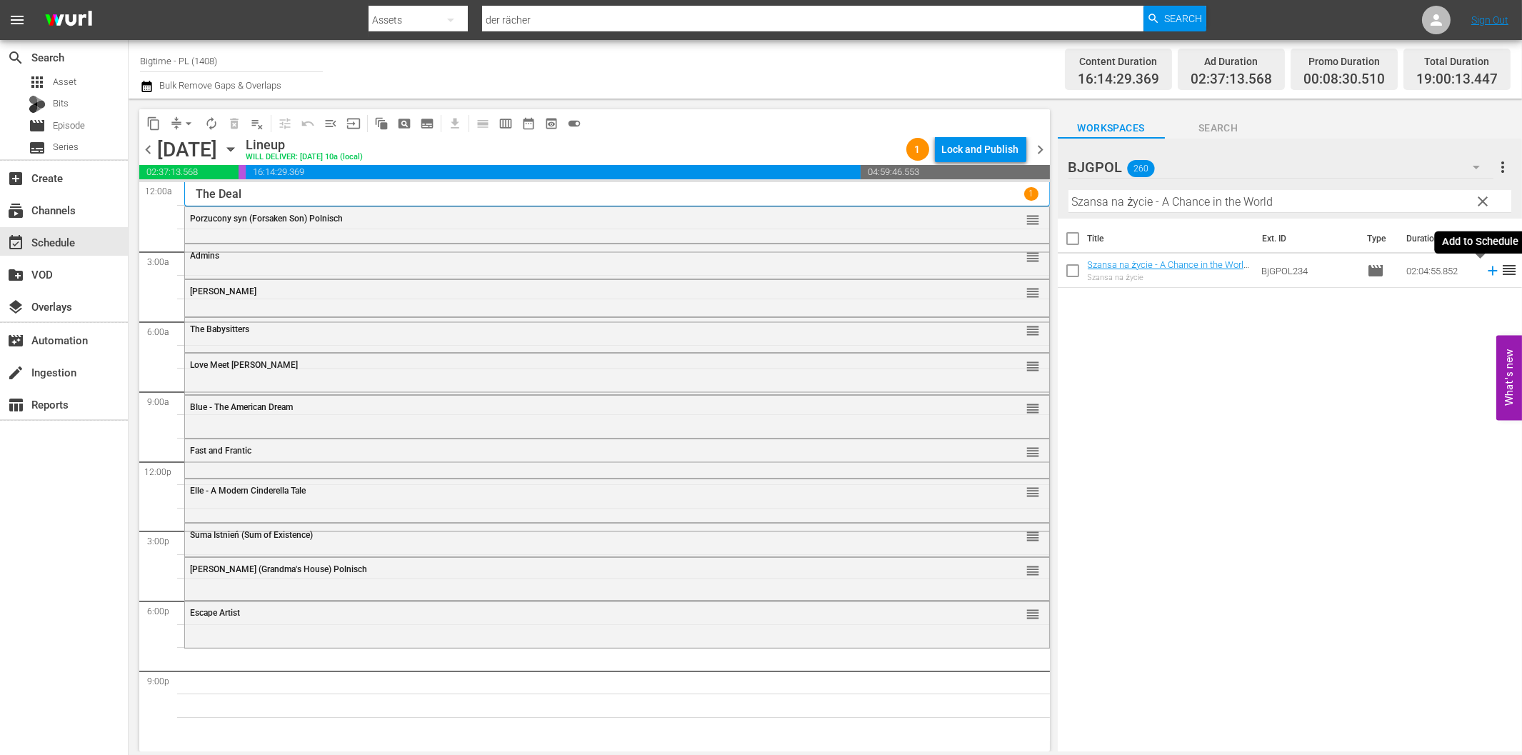
click at [1485, 269] on icon at bounding box center [1493, 271] width 16 height 16
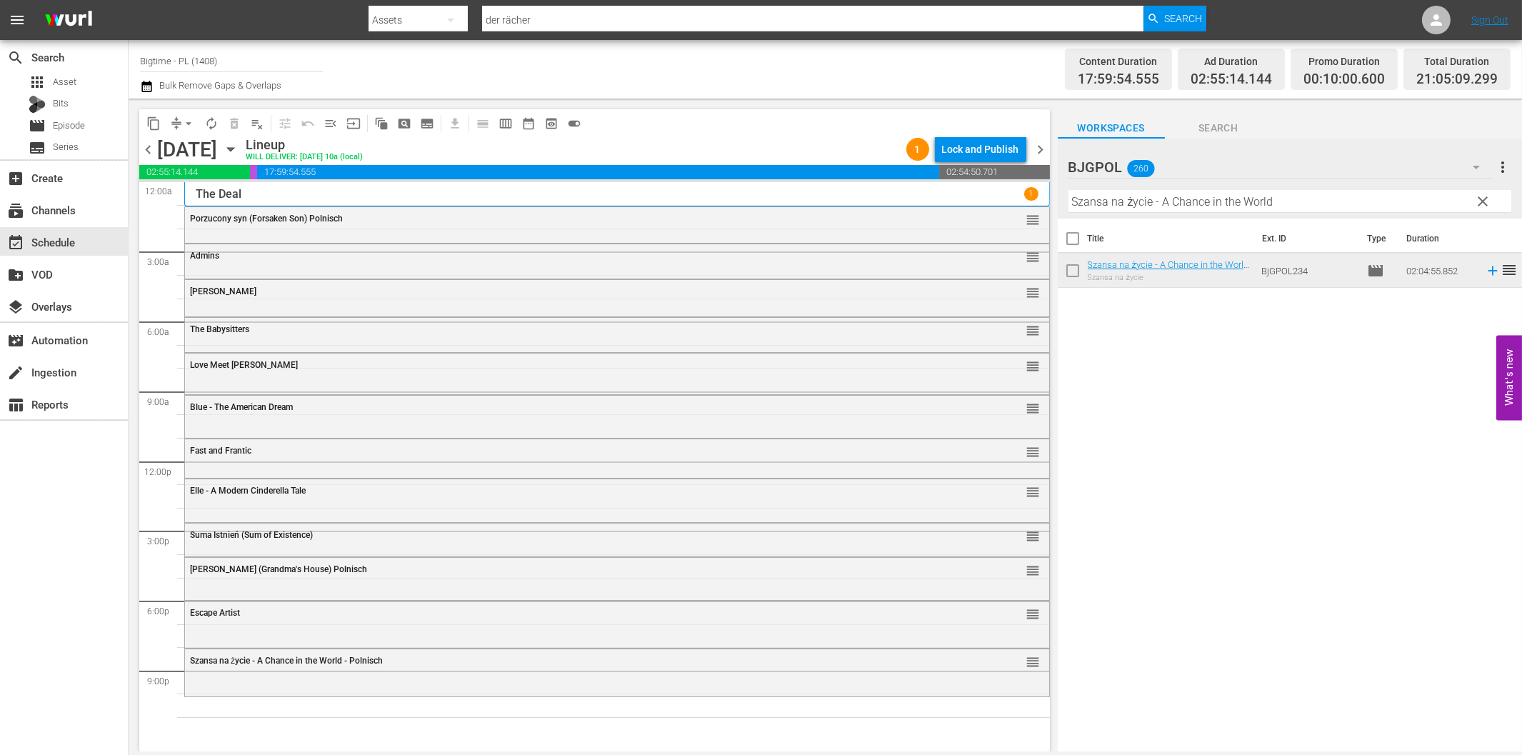
click at [1141, 202] on input "Szansa na życie - A Chance in the World" at bounding box center [1289, 201] width 443 height 23
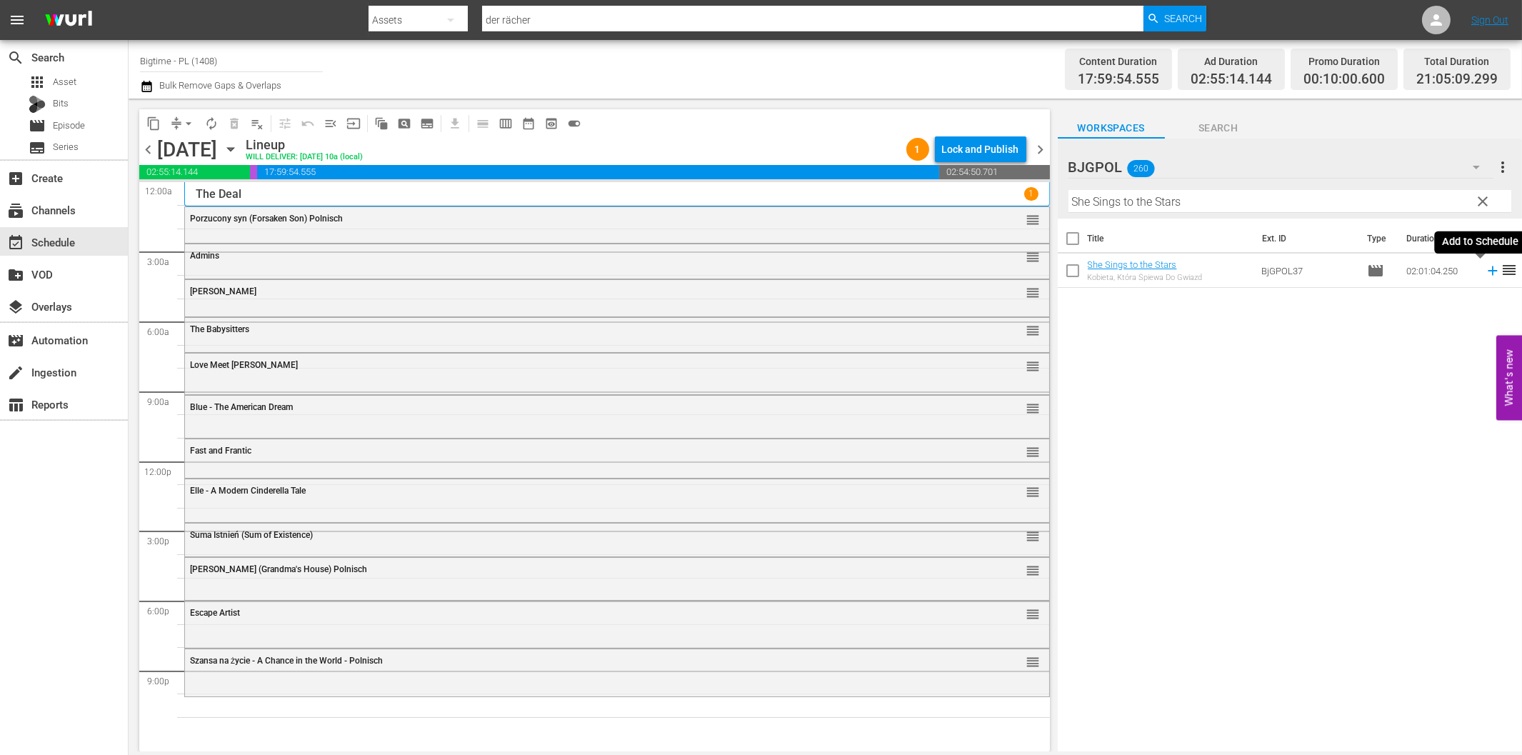
click at [1487, 267] on icon at bounding box center [1493, 271] width 16 height 16
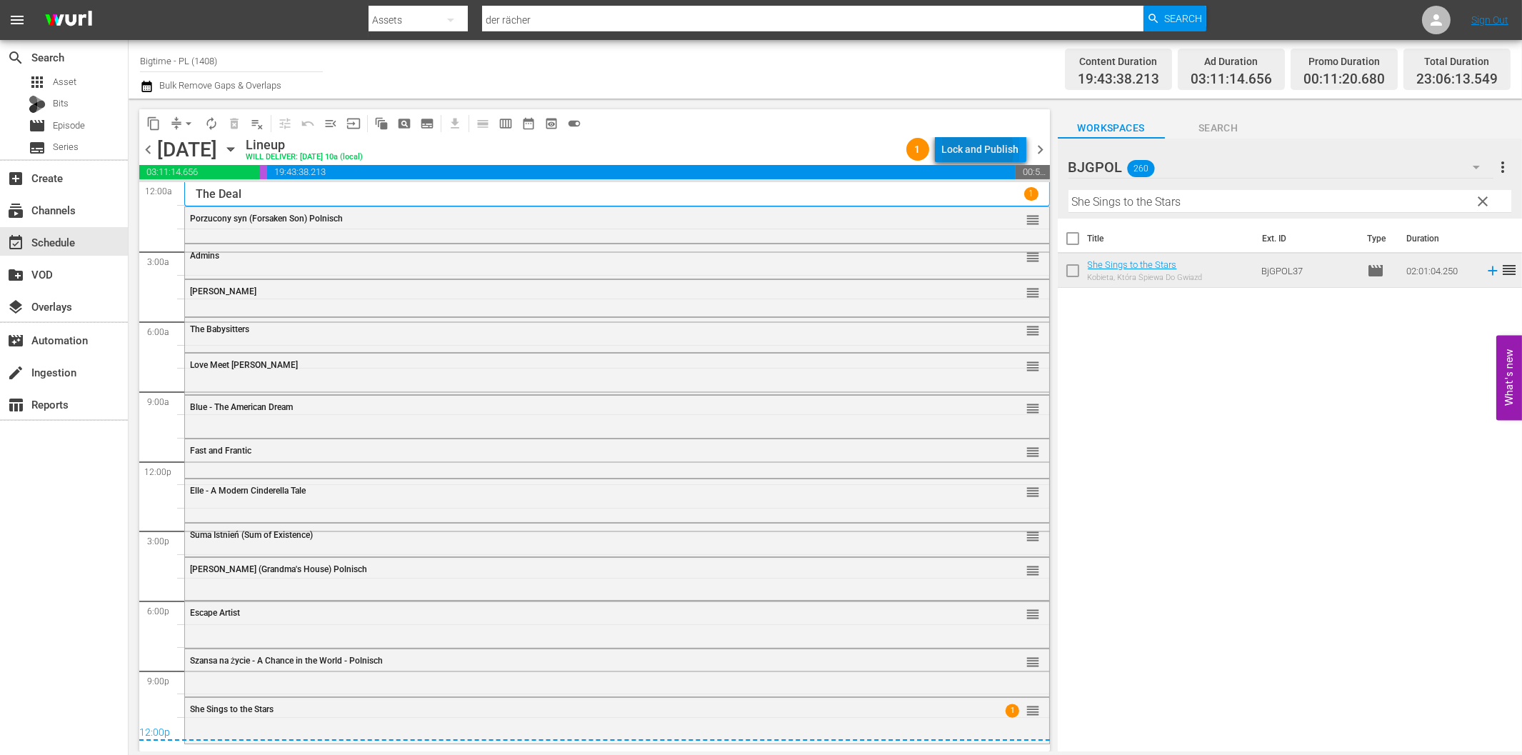
click at [972, 151] on div "Lock and Publish" at bounding box center [980, 149] width 77 height 26
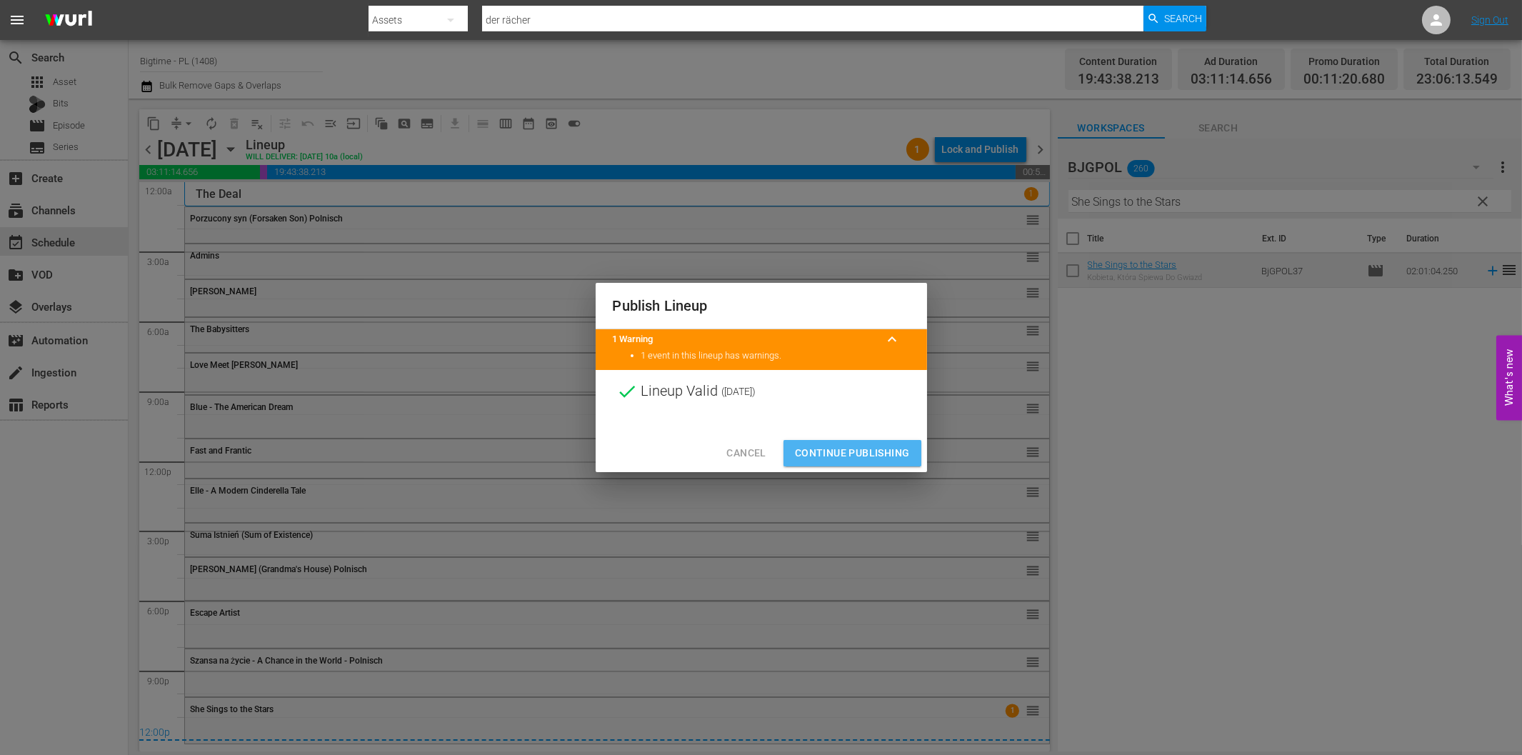
click at [854, 454] on span "Continue Publishing" at bounding box center [852, 453] width 115 height 18
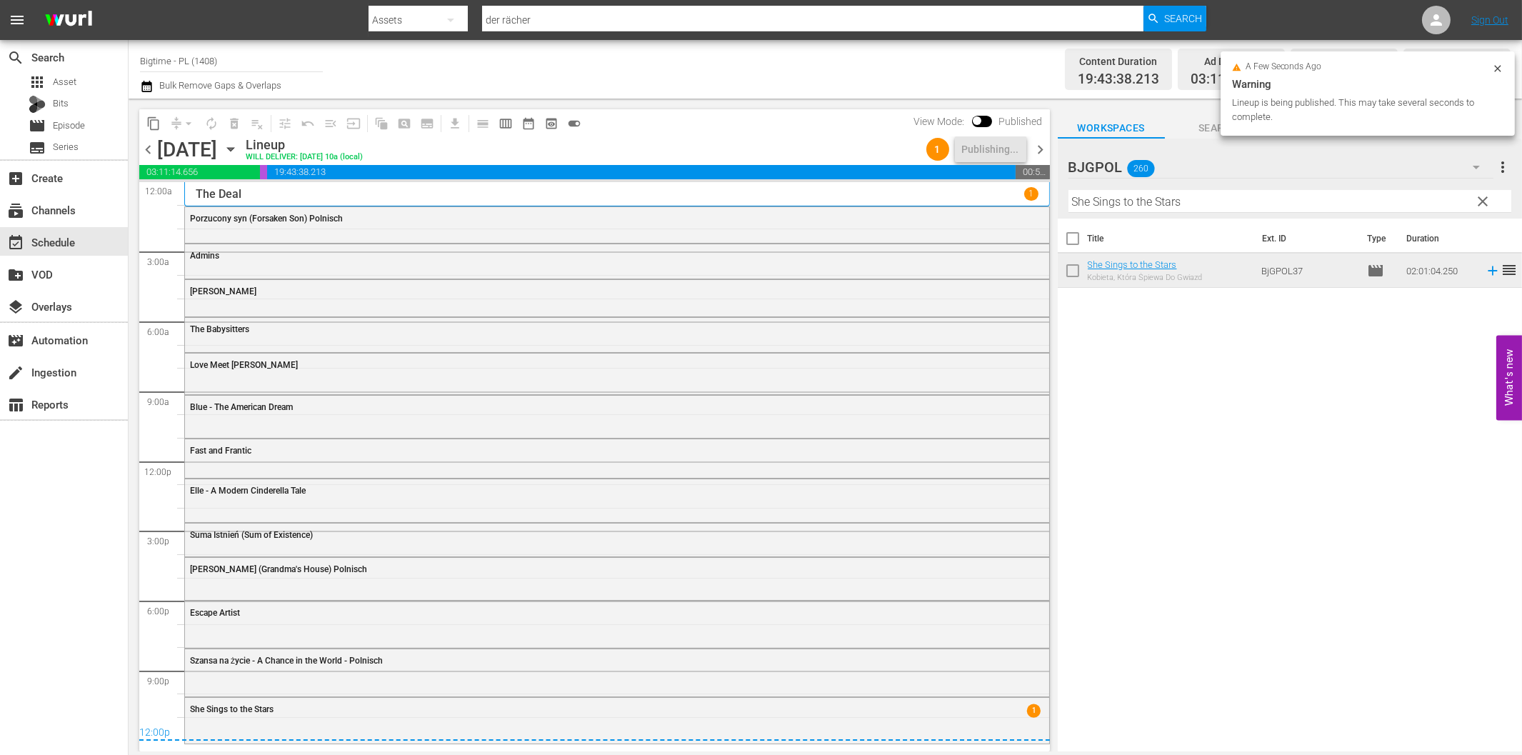
click at [1045, 152] on span "chevron_right" at bounding box center [1041, 150] width 18 height 18
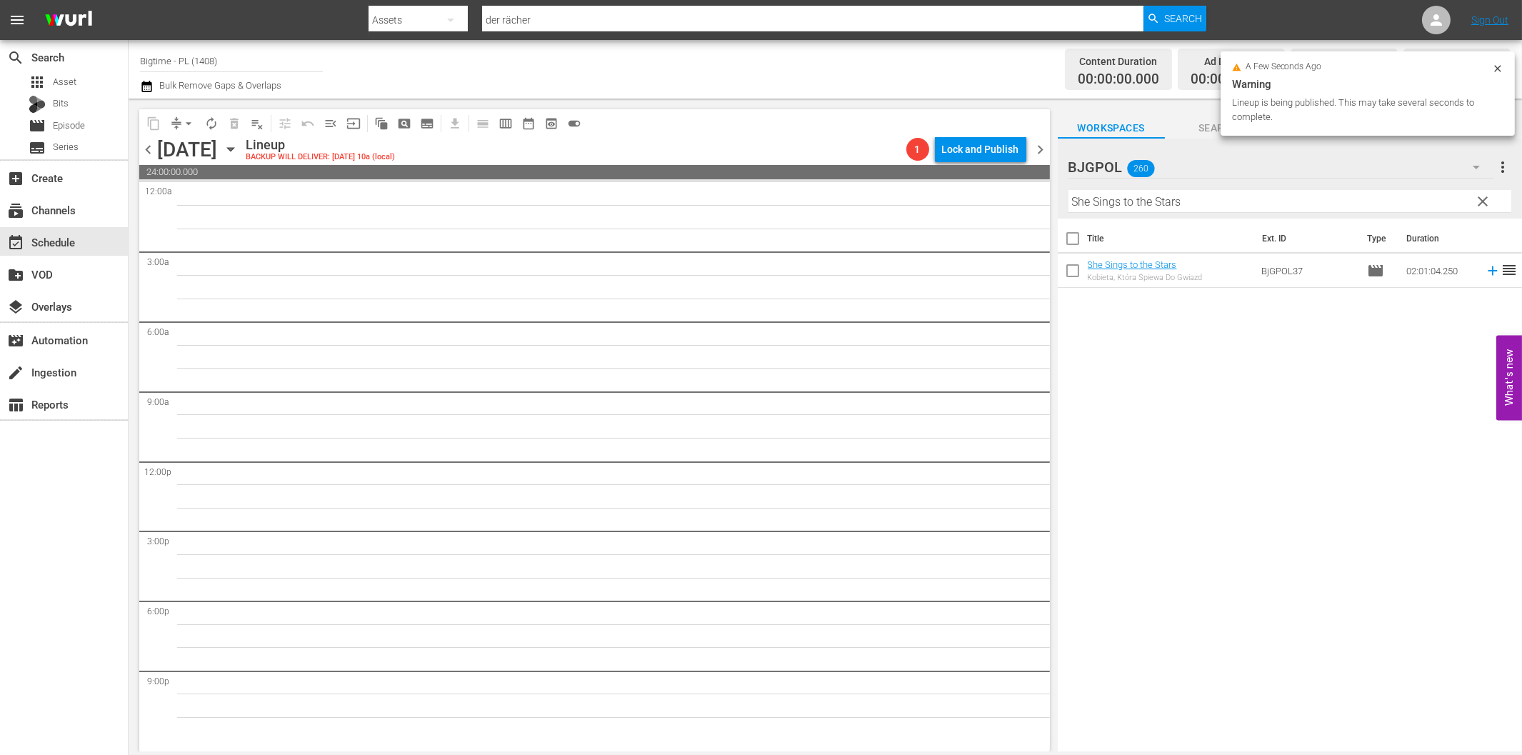
click at [1164, 203] on input "She Sings to the Stars" at bounding box center [1289, 201] width 443 height 23
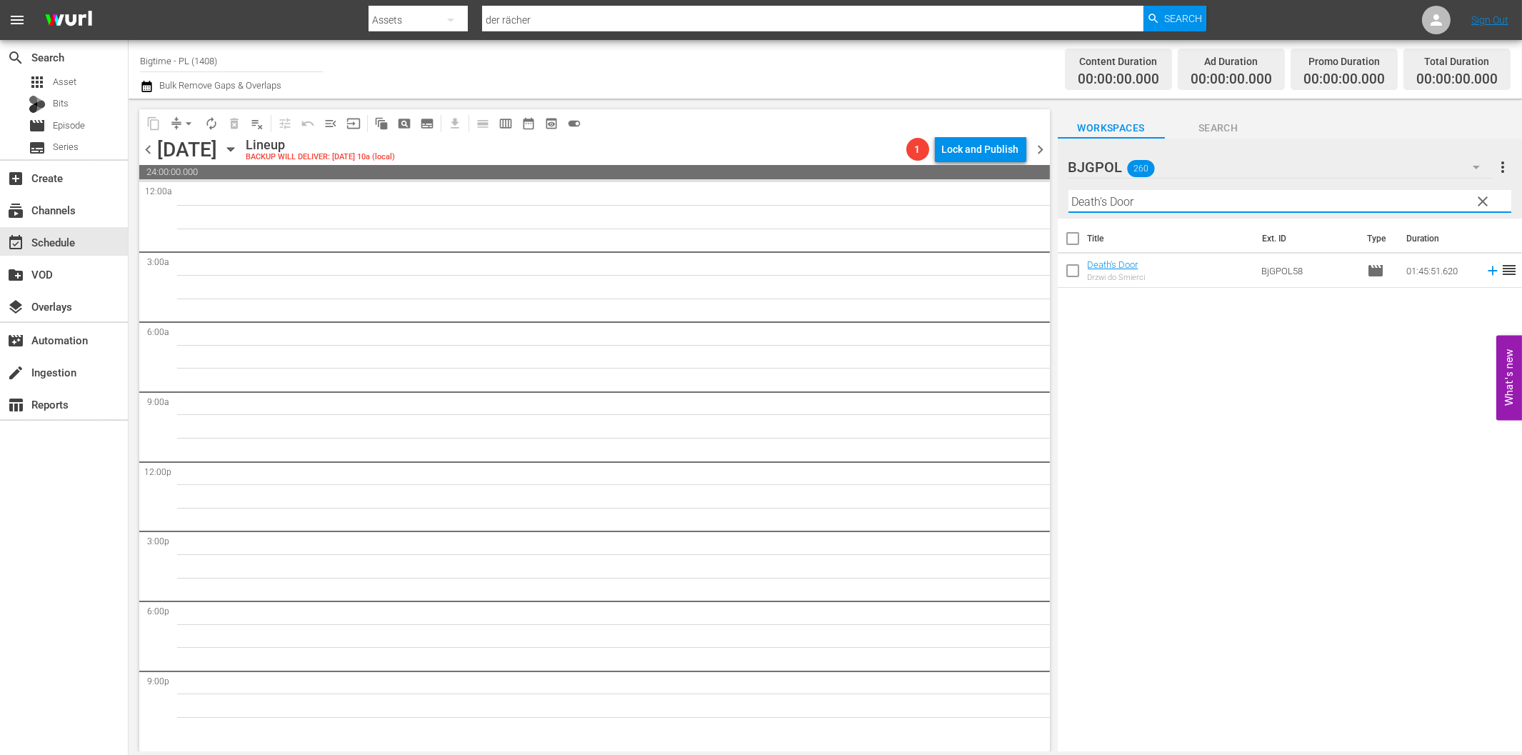
click at [1488, 271] on icon at bounding box center [1492, 270] width 9 height 9
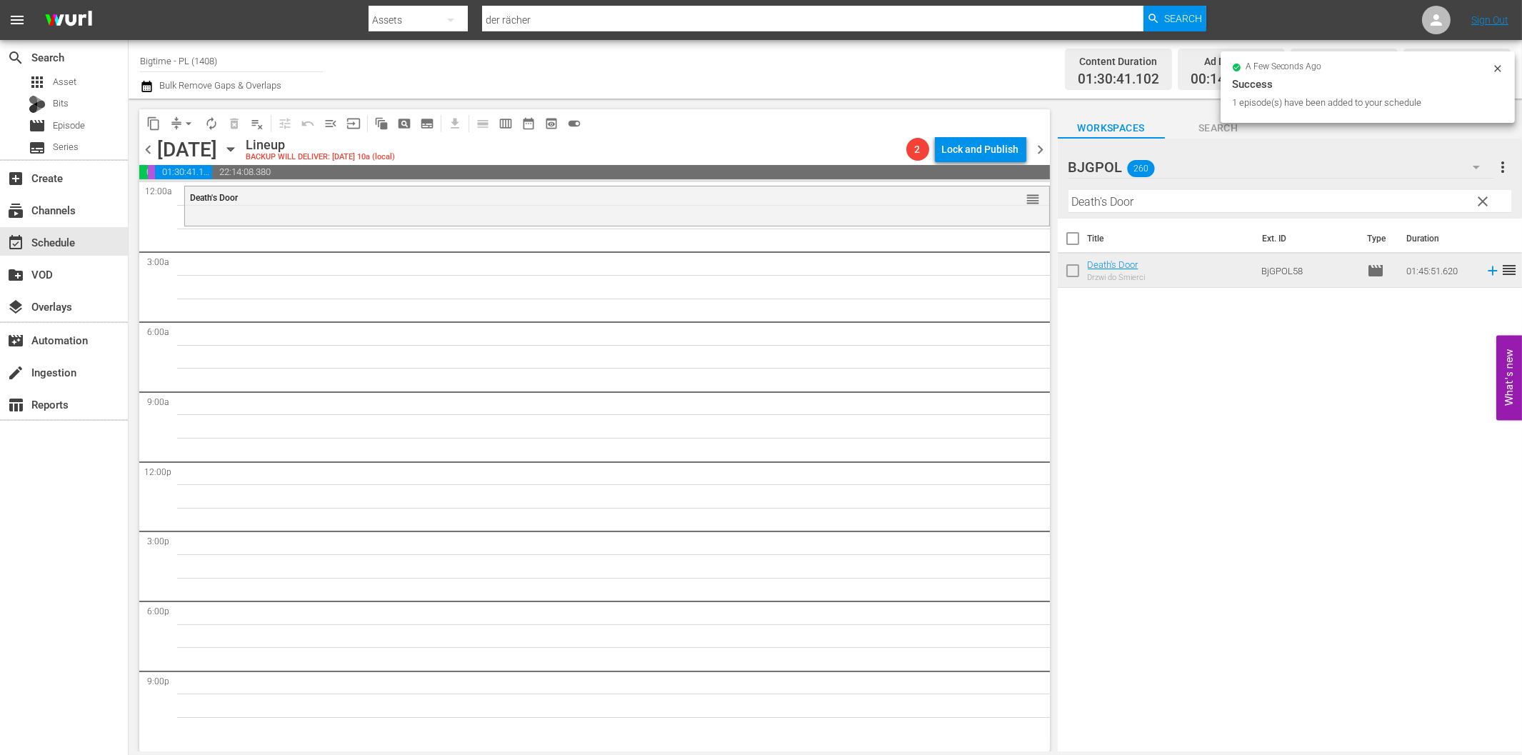
click at [1063, 203] on div "BJGPOL 260 BJGPOL more_vert clear Filter by Title Death's Door" at bounding box center [1290, 179] width 464 height 80
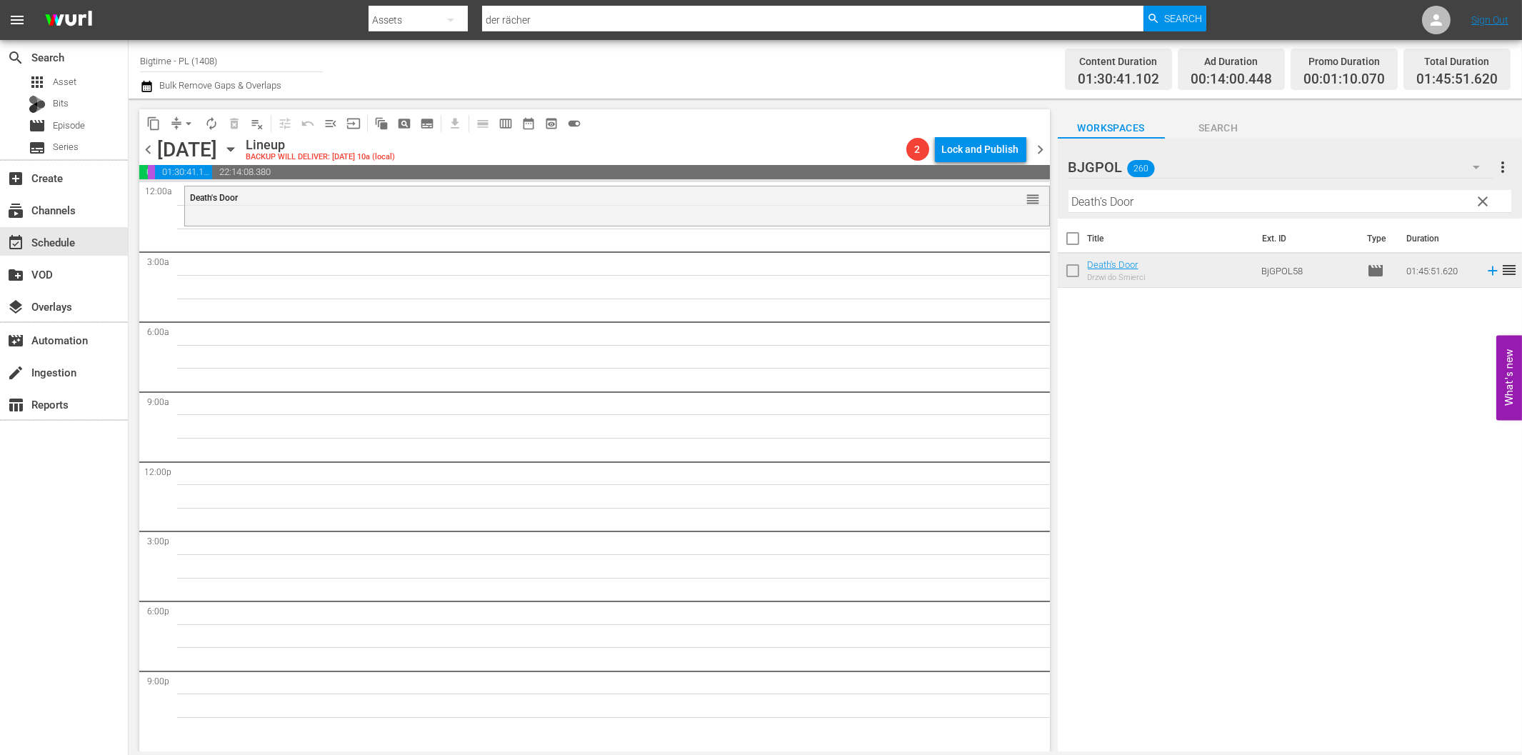
click at [1083, 203] on input "Death's Door" at bounding box center [1289, 201] width 443 height 23
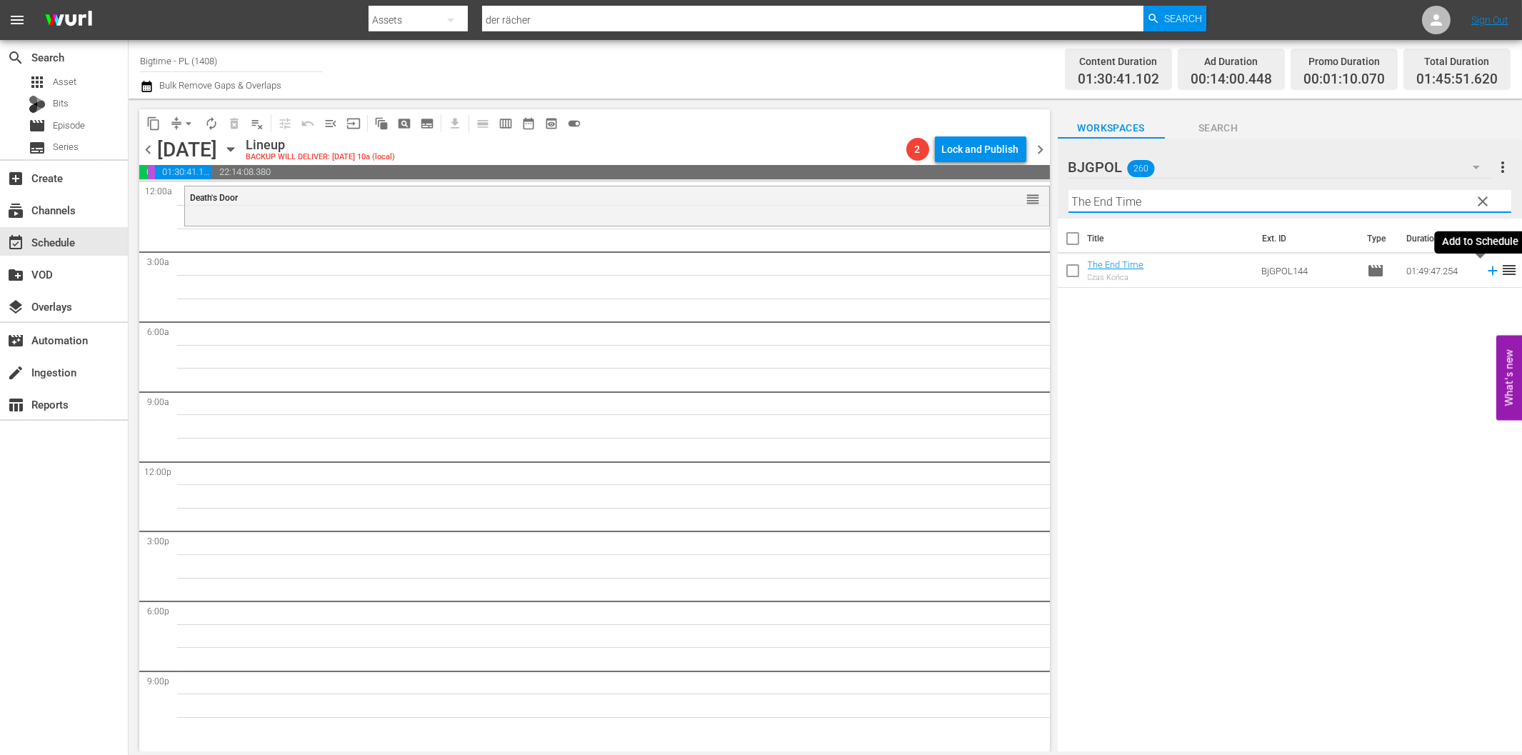
click at [1488, 270] on icon at bounding box center [1492, 270] width 9 height 9
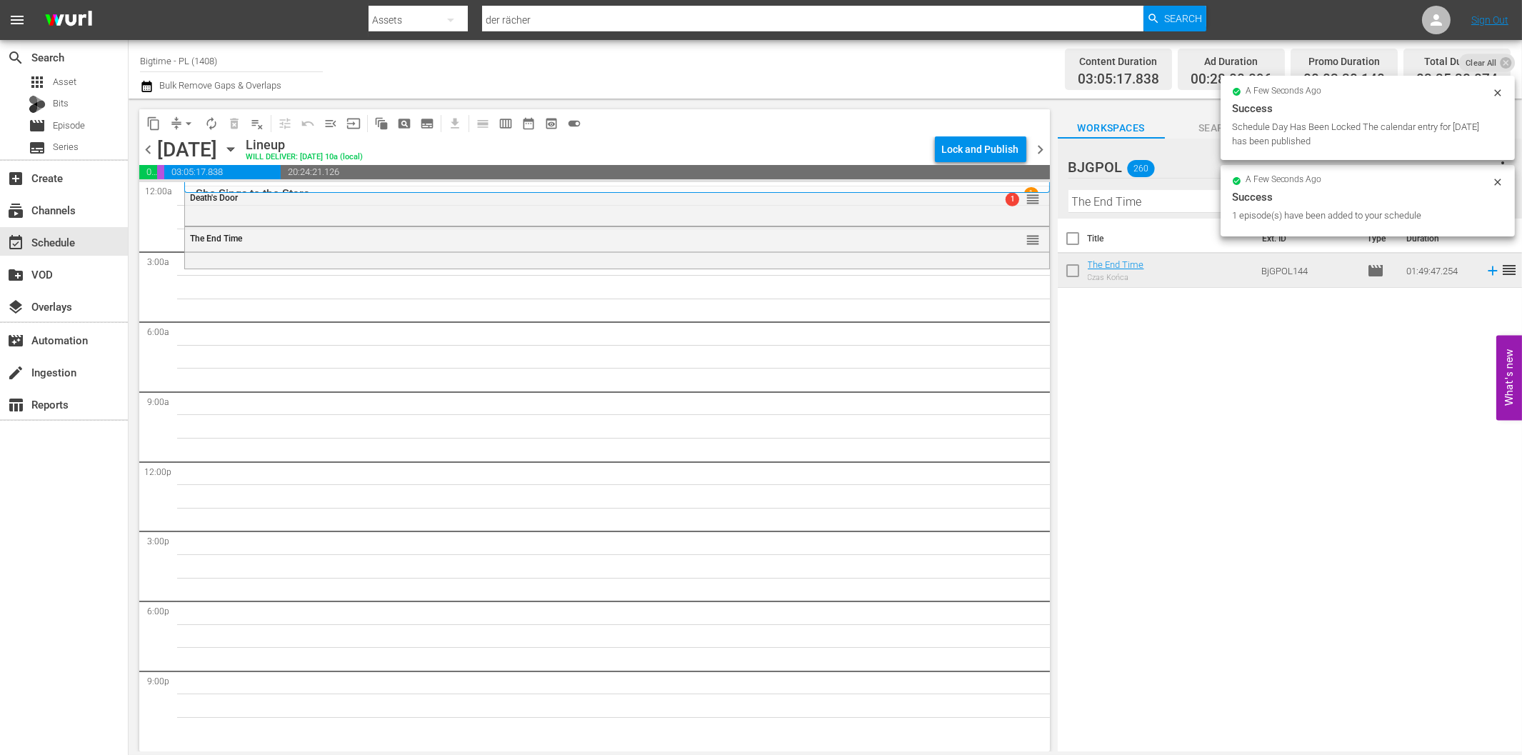
click at [1133, 203] on input "The End Time" at bounding box center [1289, 201] width 443 height 23
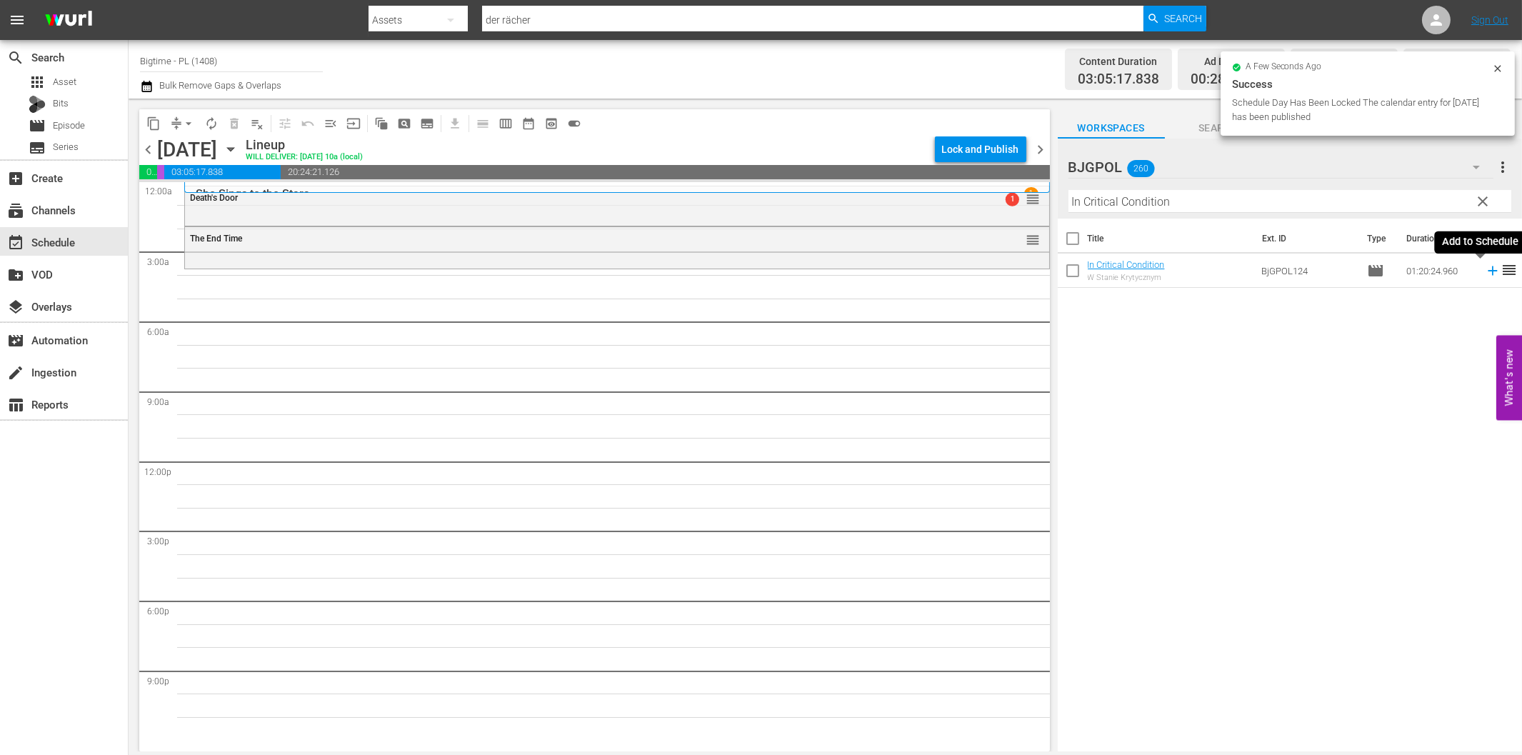
drag, startPoint x: 1479, startPoint y: 269, endPoint x: 1420, endPoint y: 279, distance: 60.0
click at [1485, 269] on icon at bounding box center [1493, 271] width 16 height 16
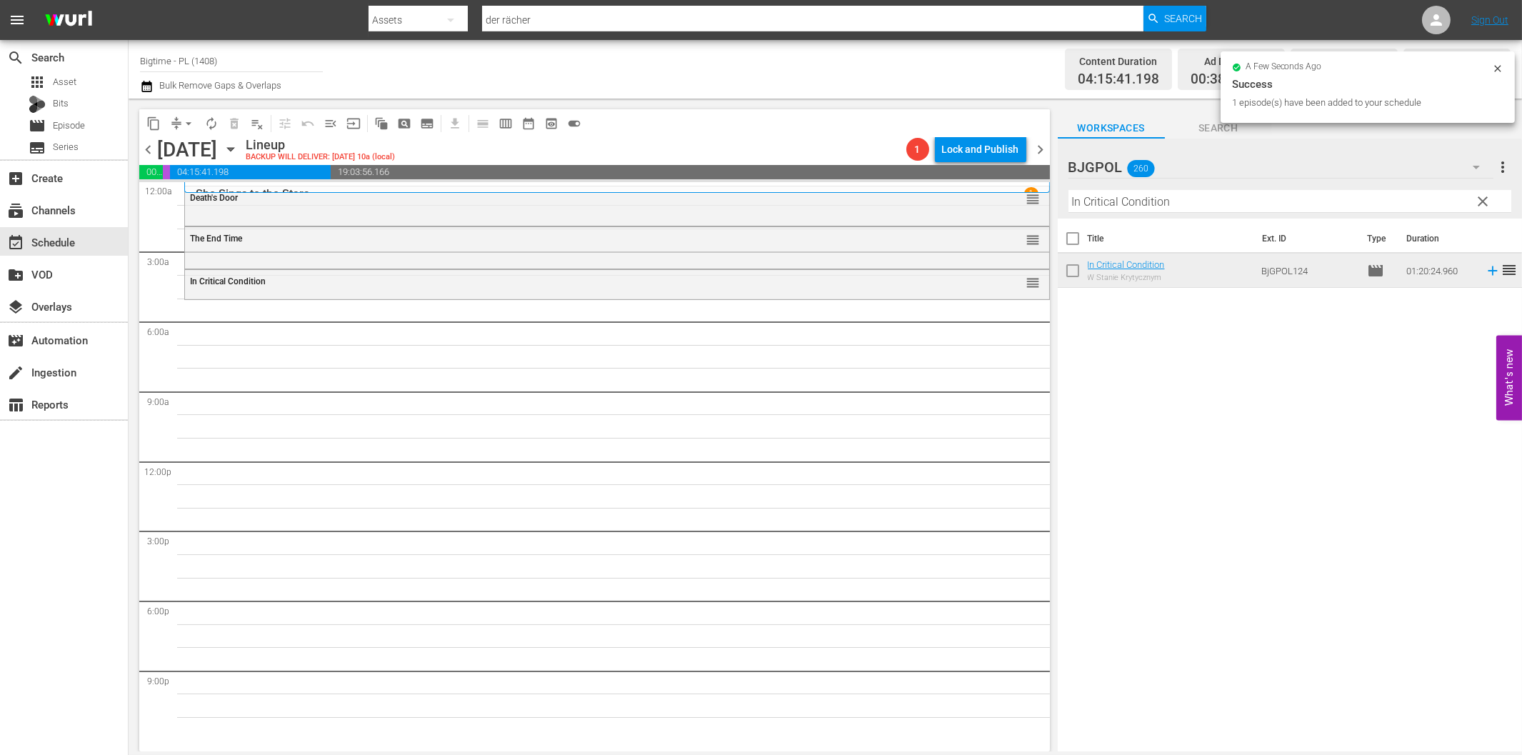
click at [1109, 200] on input "In Critical Condition" at bounding box center [1289, 201] width 443 height 23
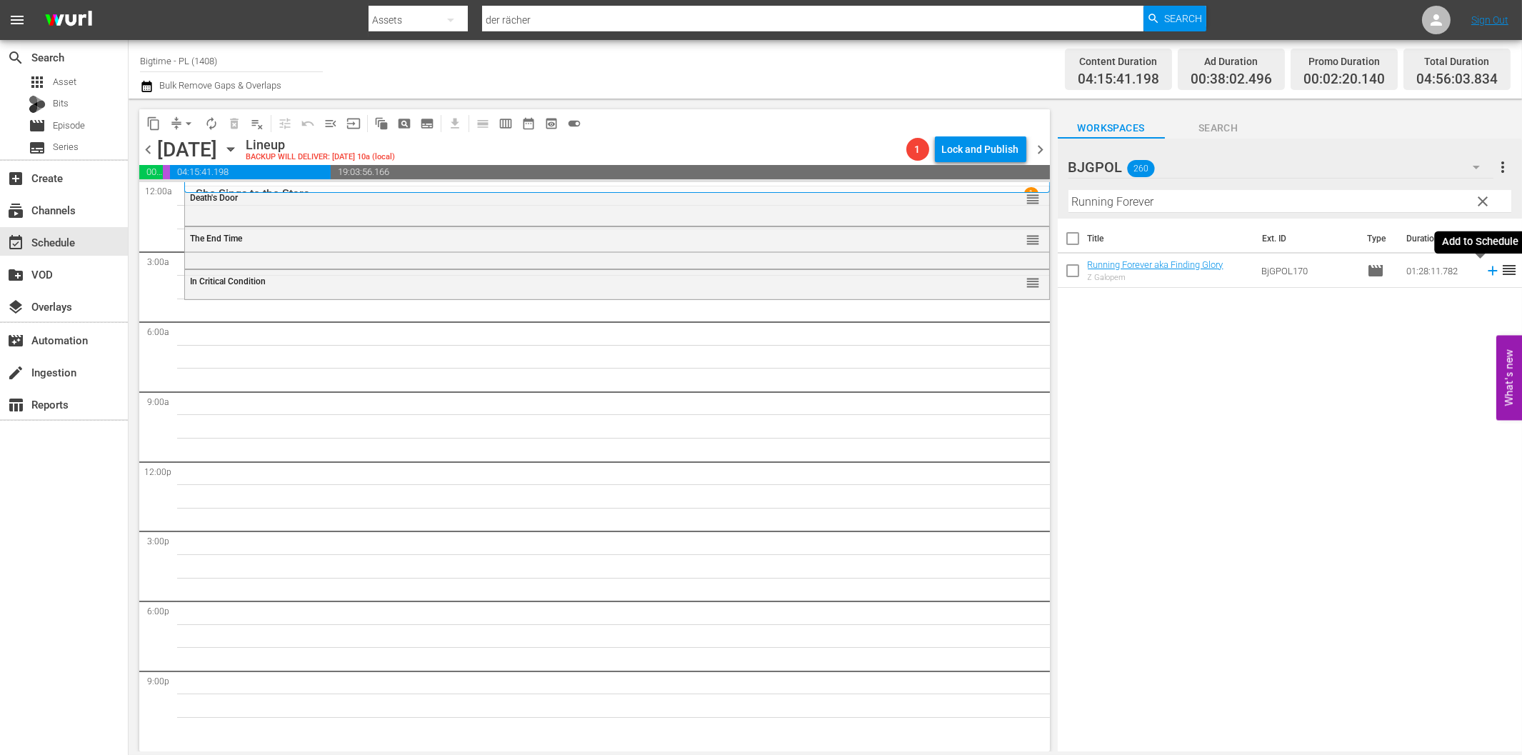
click at [1485, 269] on icon at bounding box center [1493, 271] width 16 height 16
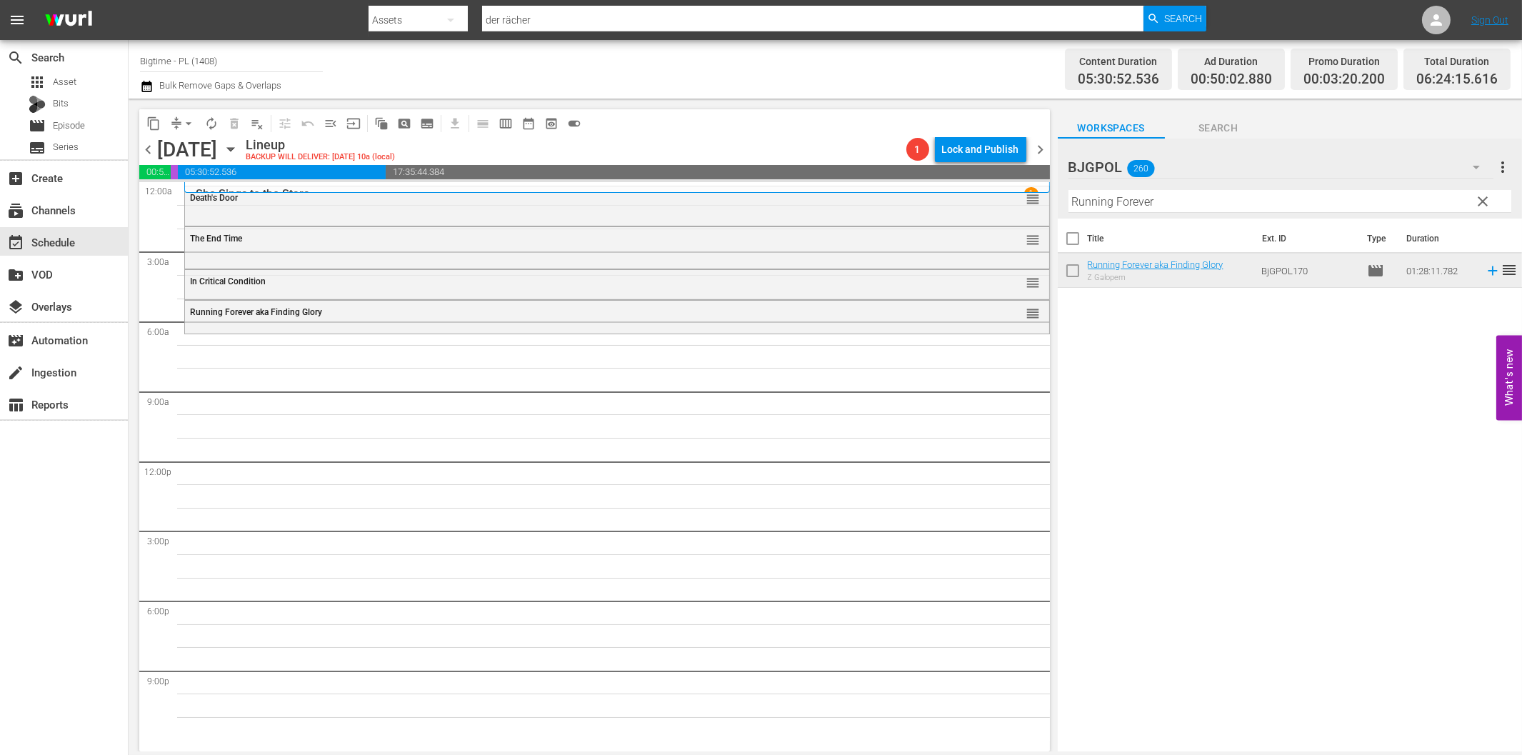
click at [1126, 199] on input "Running Forever" at bounding box center [1289, 201] width 443 height 23
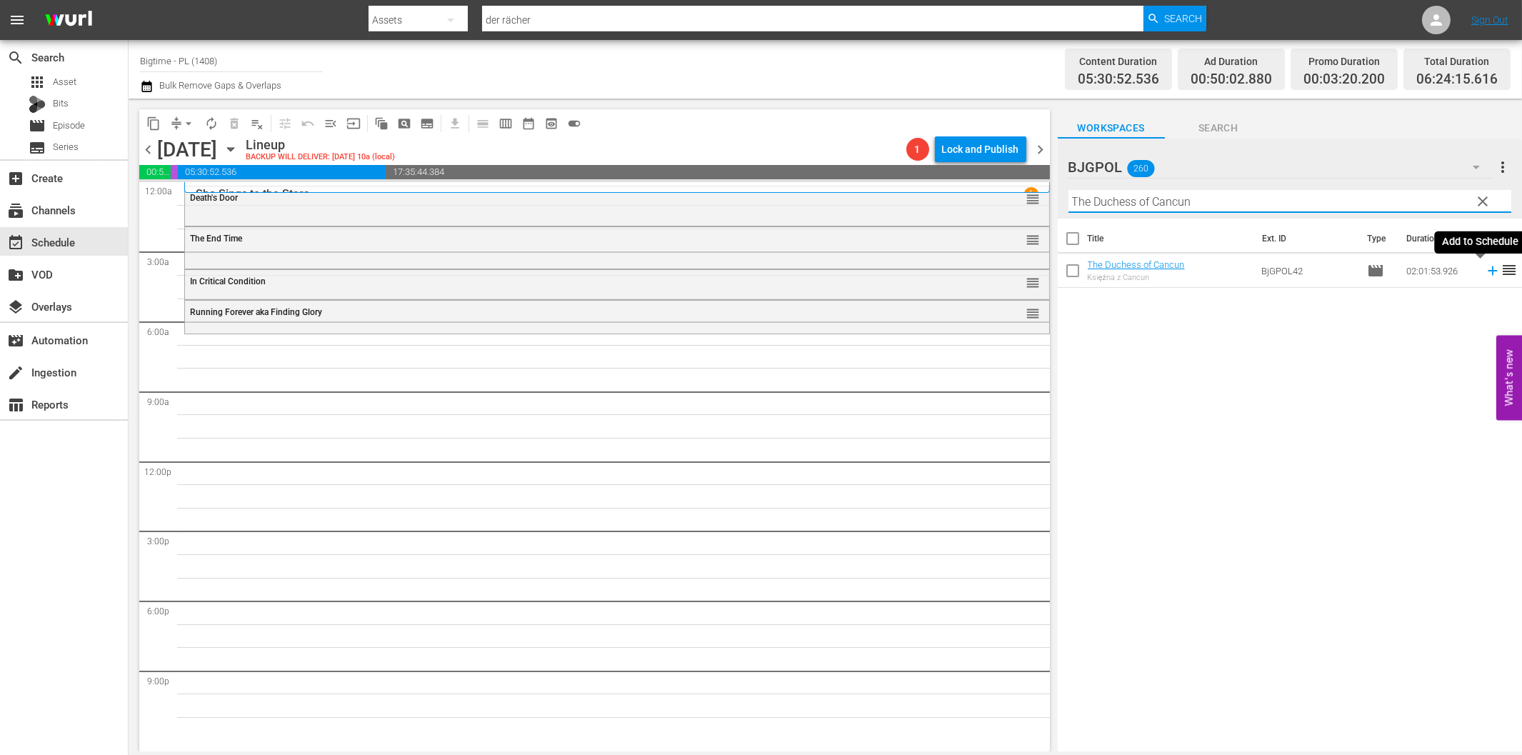
click at [1486, 266] on icon at bounding box center [1493, 271] width 16 height 16
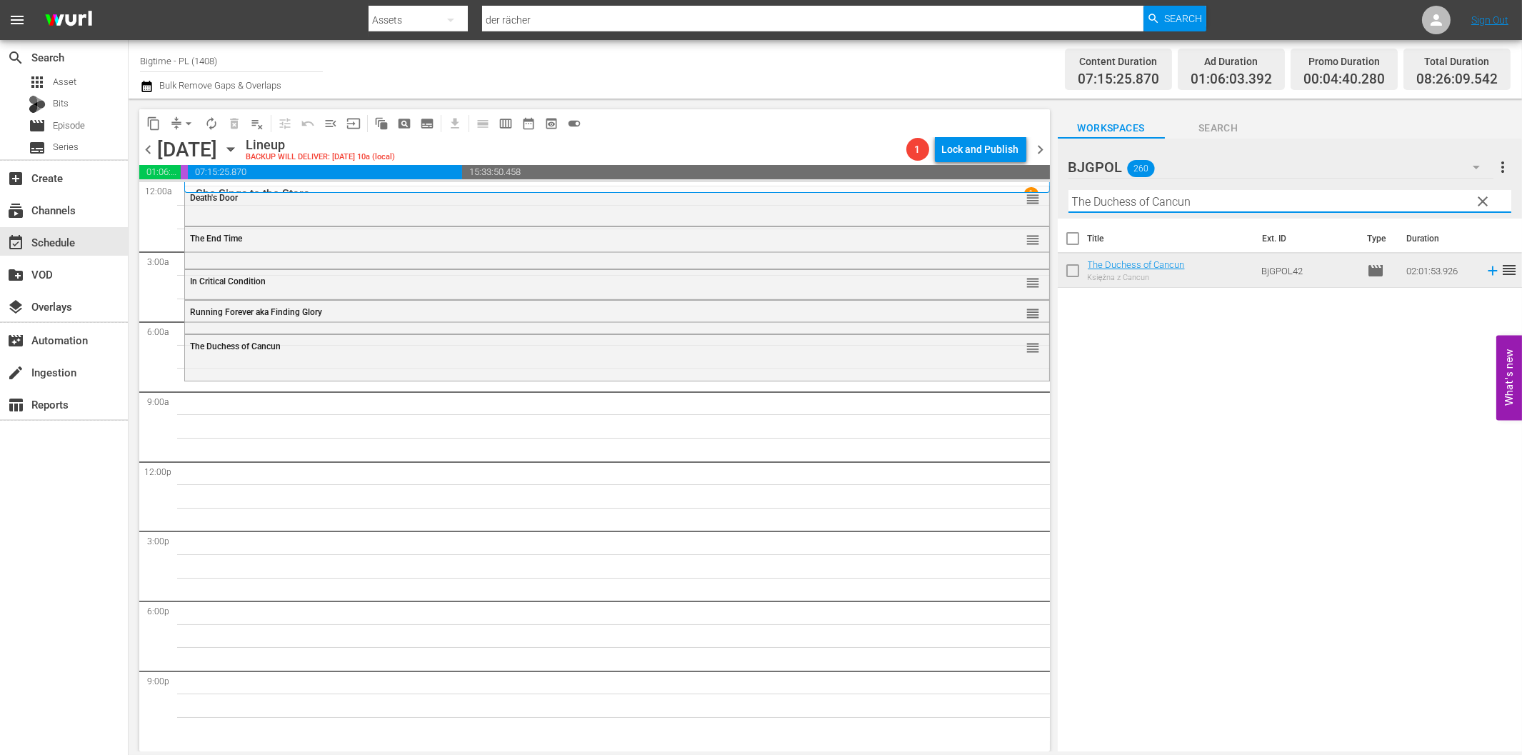
click at [1123, 198] on input "The Duchess of Cancun" at bounding box center [1289, 201] width 443 height 23
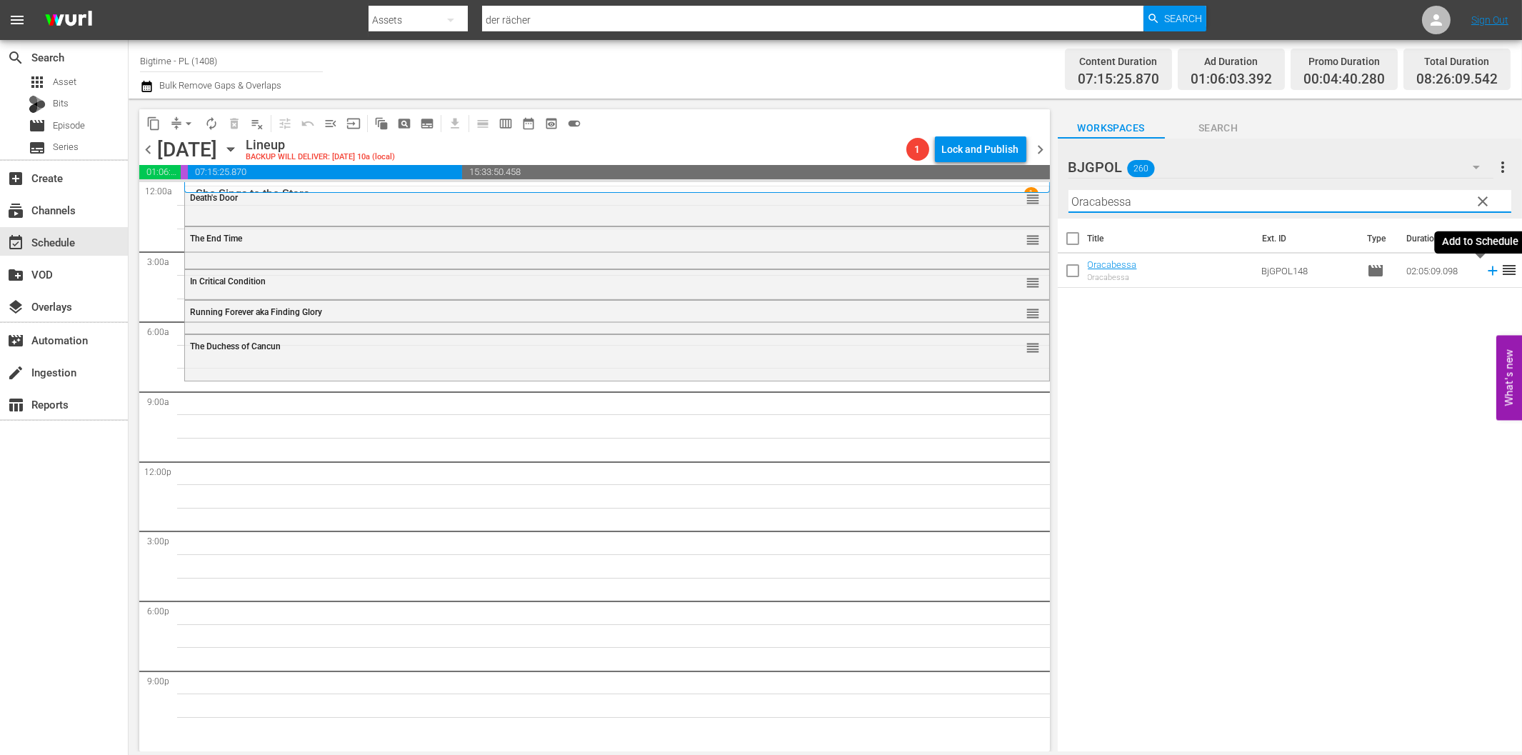
click at [1485, 273] on icon at bounding box center [1493, 271] width 16 height 16
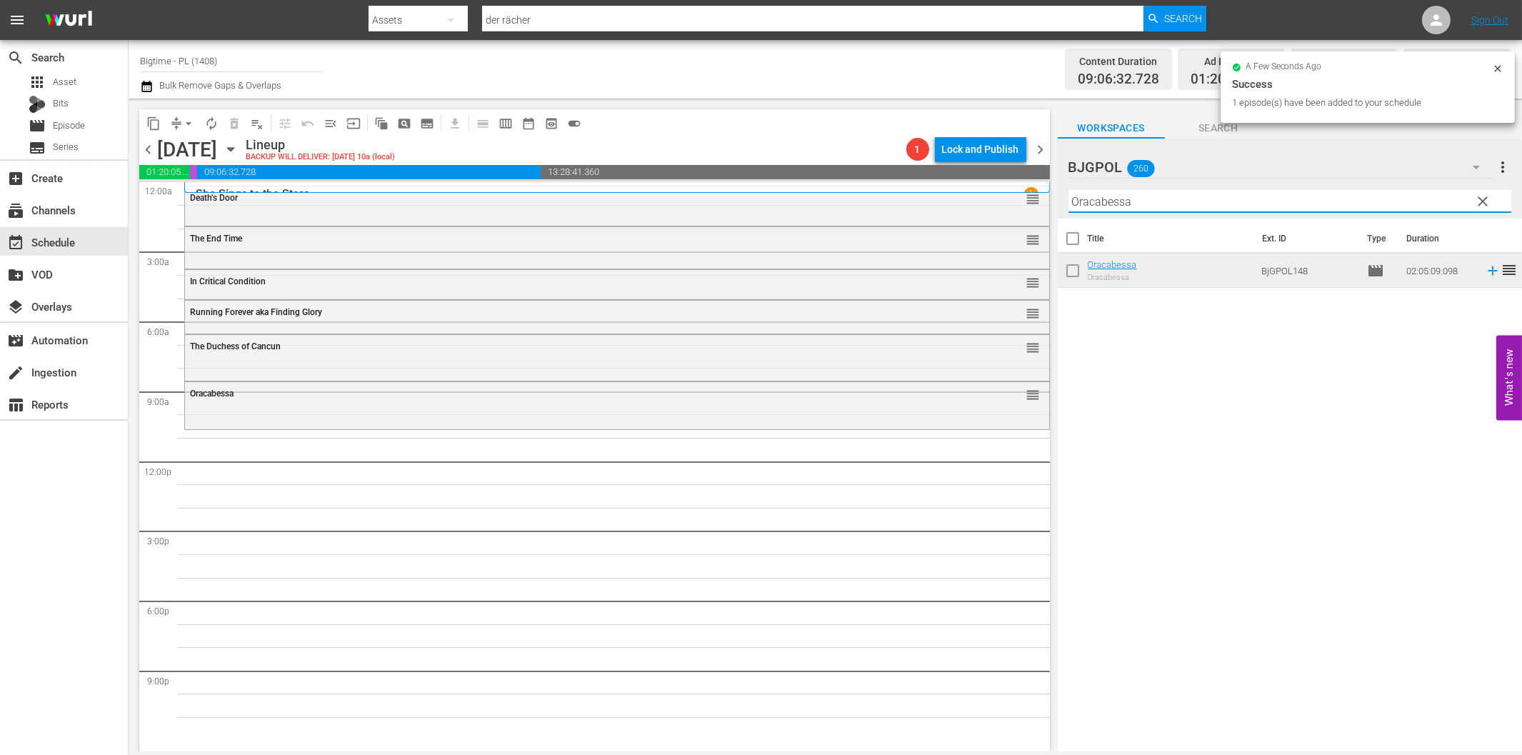
click at [1094, 206] on input "Oracabessa" at bounding box center [1289, 201] width 443 height 23
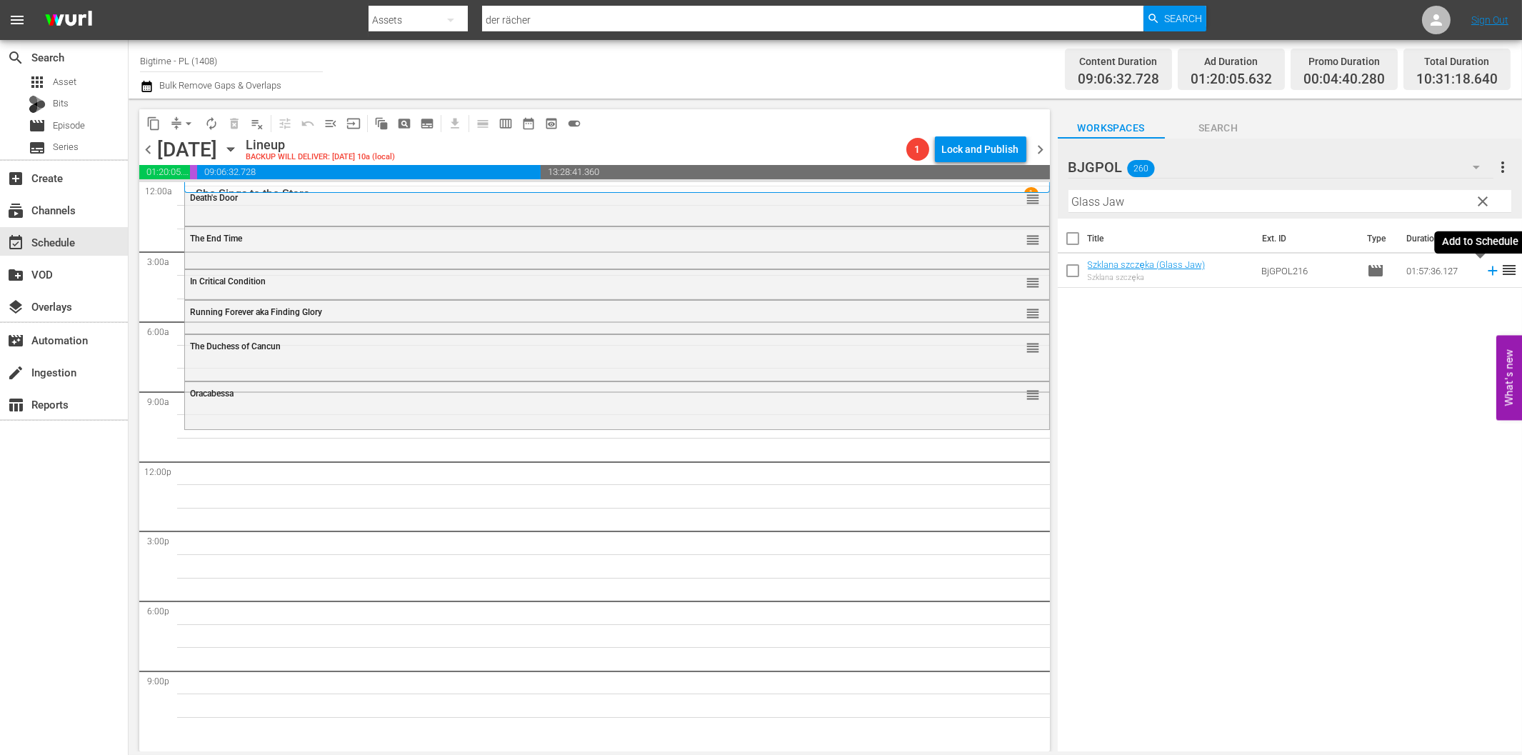
click at [1485, 276] on icon at bounding box center [1493, 271] width 16 height 16
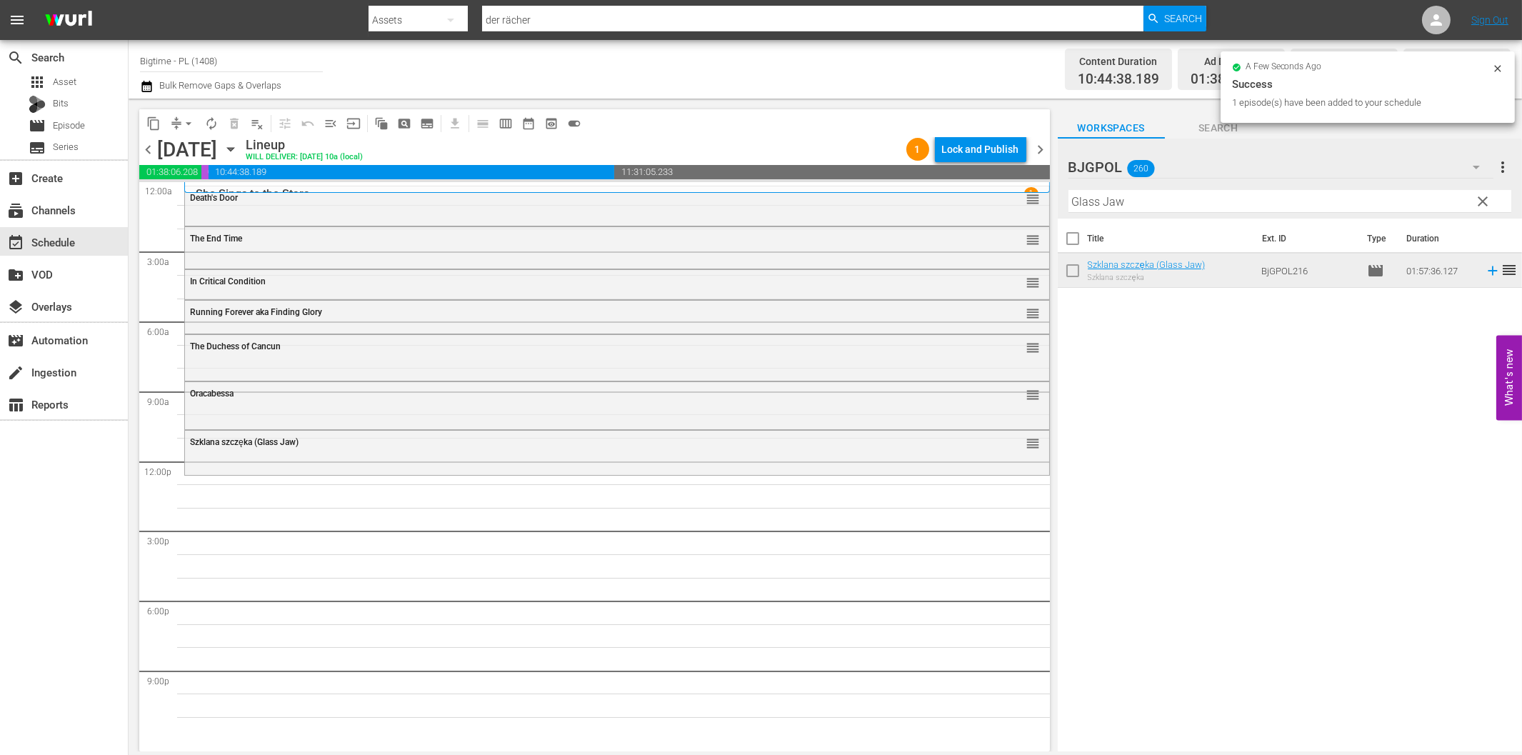
click at [1095, 206] on input "Glass Jaw" at bounding box center [1289, 201] width 443 height 23
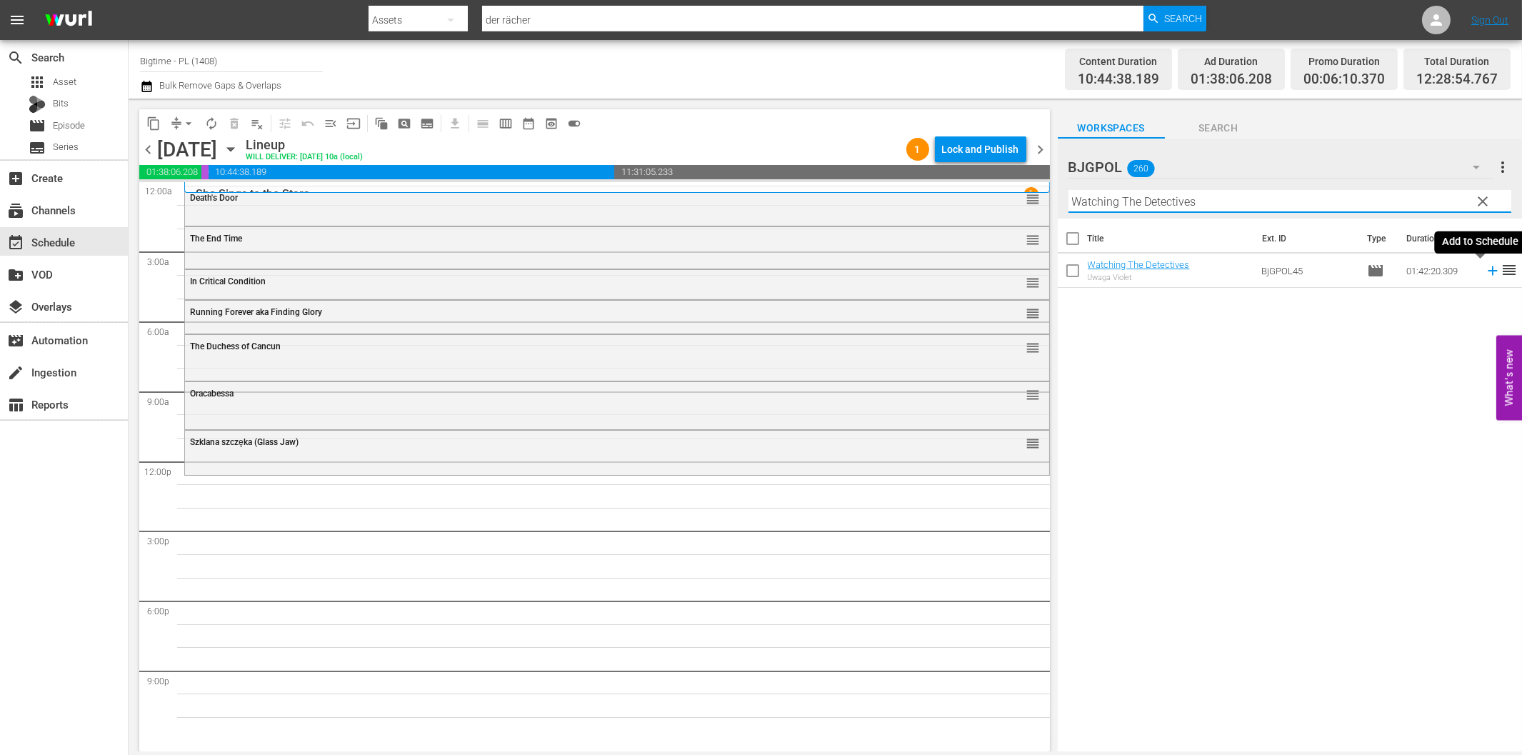
click at [1485, 269] on icon at bounding box center [1493, 271] width 16 height 16
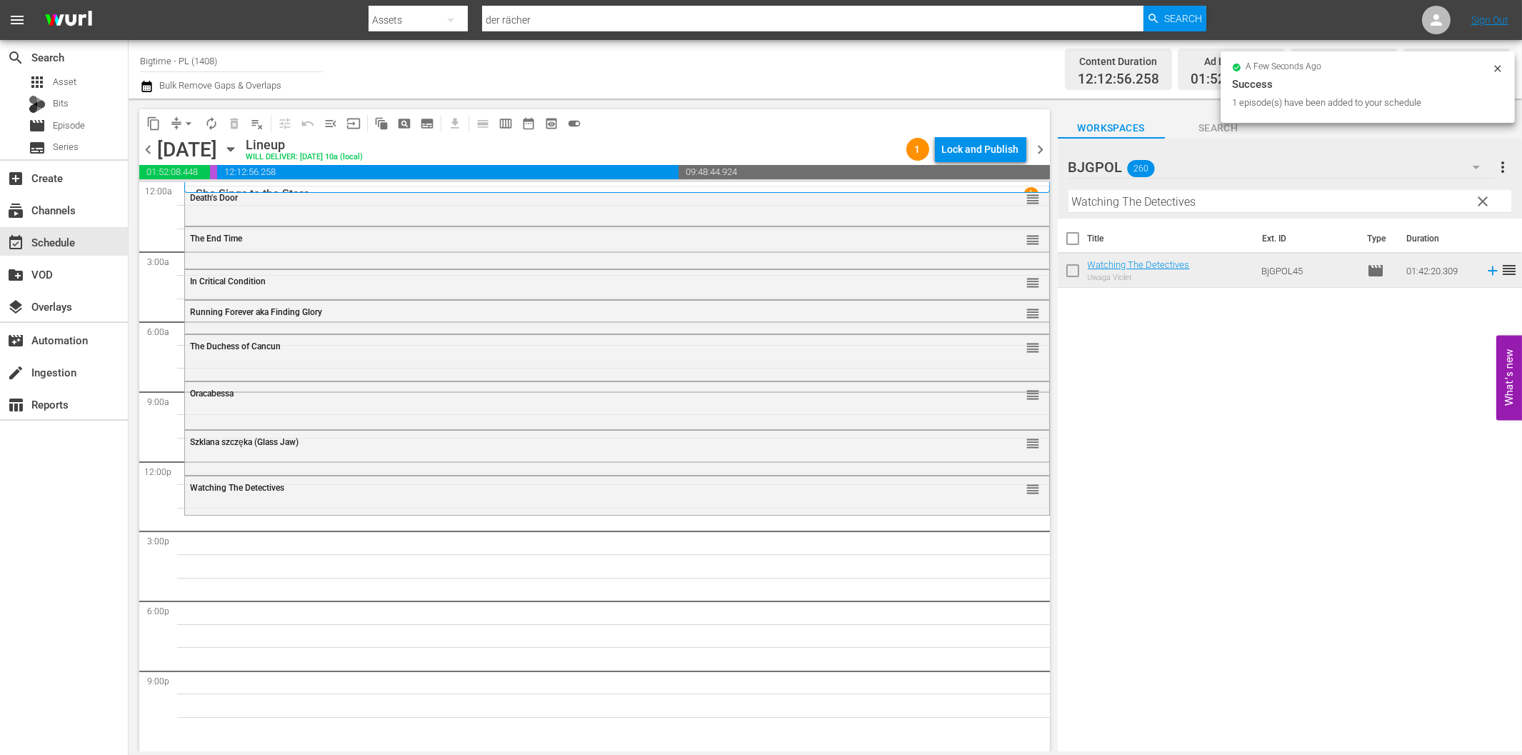
click at [1146, 202] on input "Watching The Detectives" at bounding box center [1289, 201] width 443 height 23
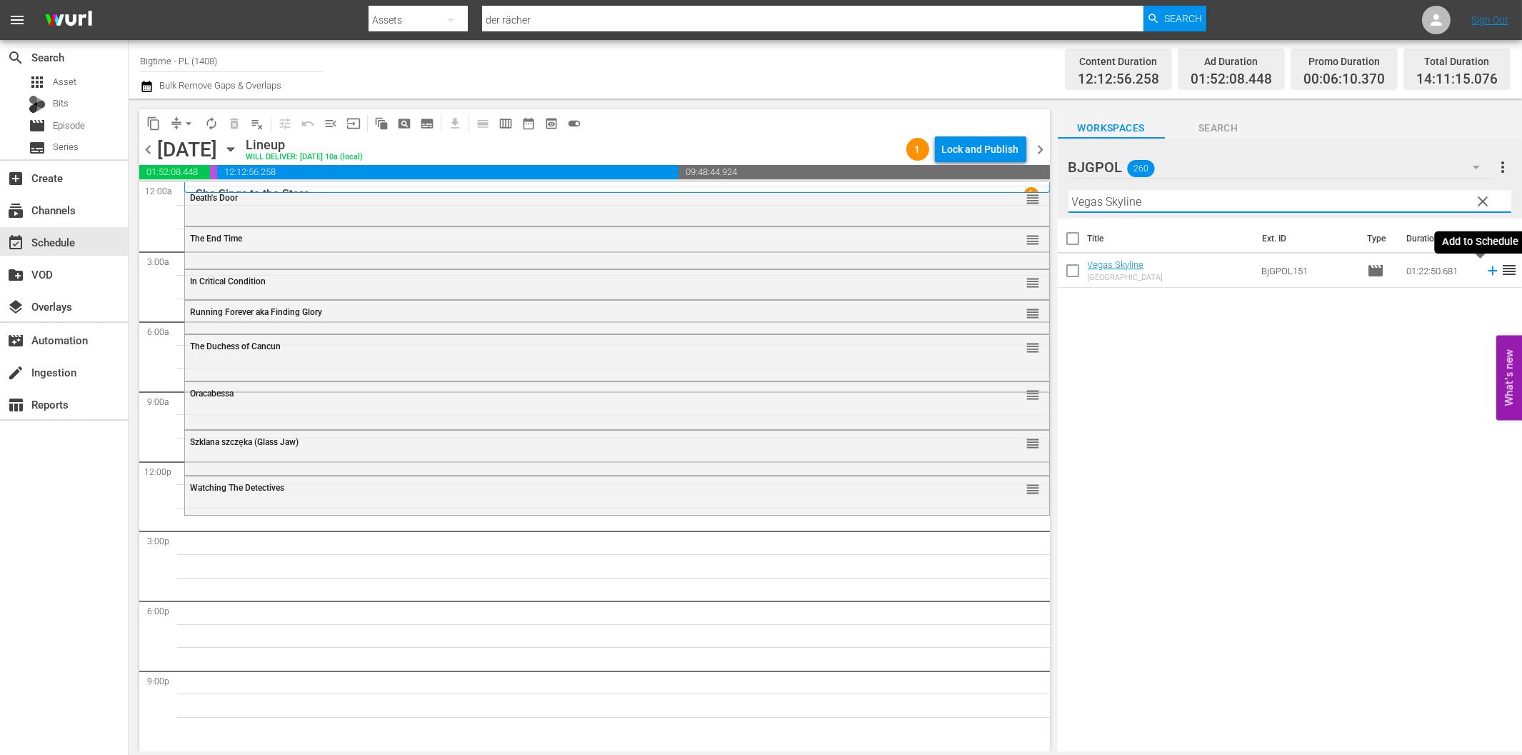
click at [1488, 266] on icon at bounding box center [1492, 270] width 9 height 9
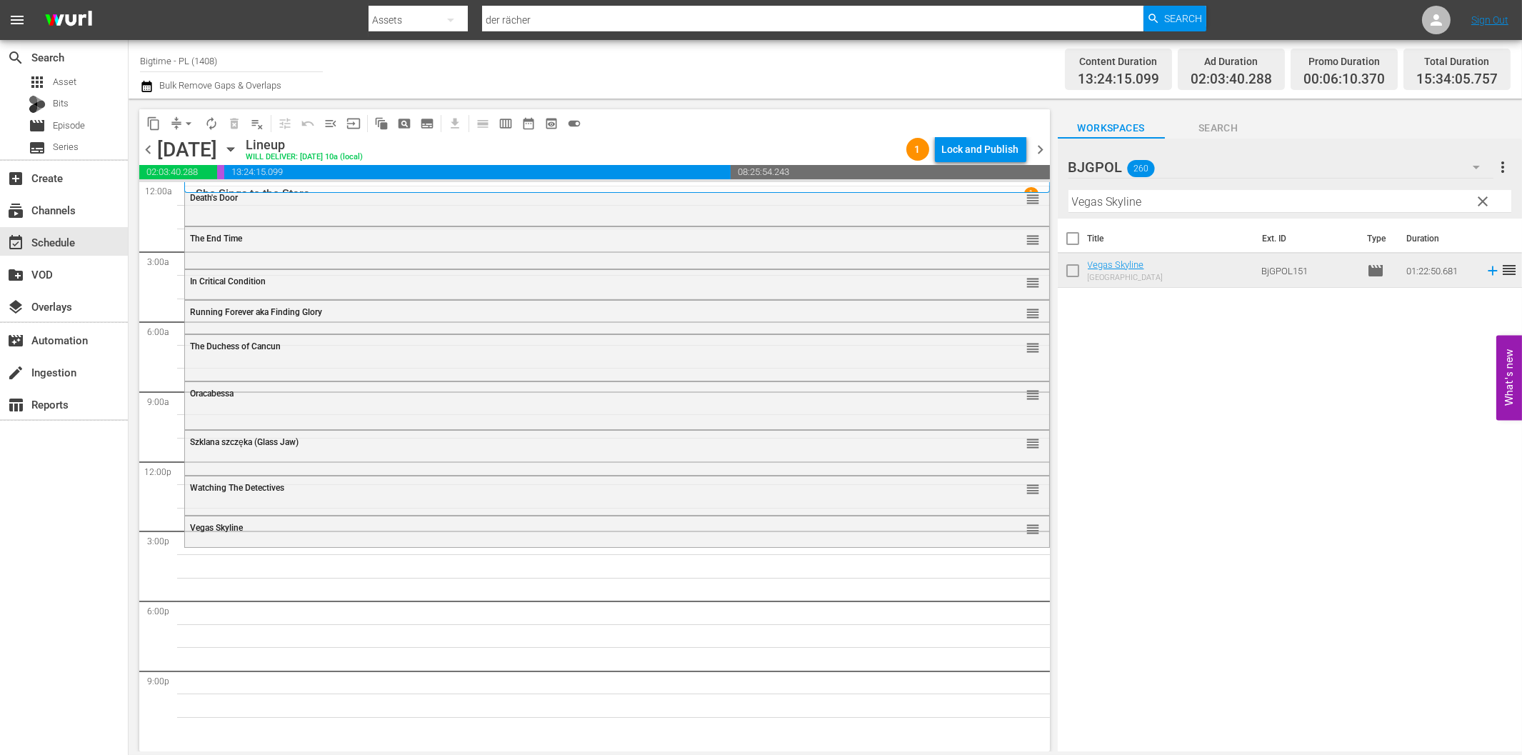
click at [1166, 206] on input "Vegas Skyline" at bounding box center [1289, 201] width 443 height 23
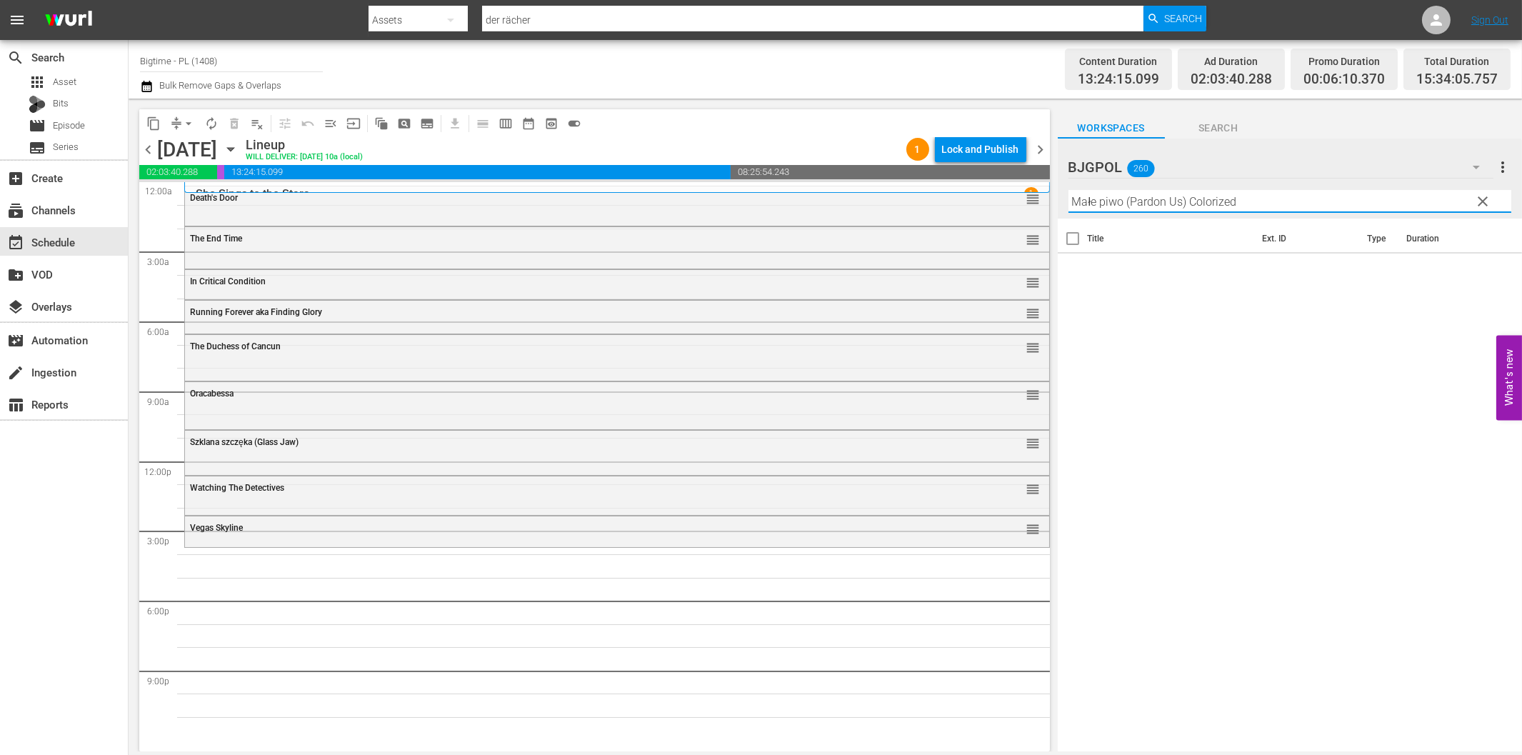
drag, startPoint x: 1132, startPoint y: 199, endPoint x: 1320, endPoint y: 208, distance: 188.1
click at [1320, 208] on input "Małe piwo (Pardon Us) Colorized" at bounding box center [1289, 201] width 443 height 23
click at [1488, 269] on icon at bounding box center [1492, 270] width 9 height 9
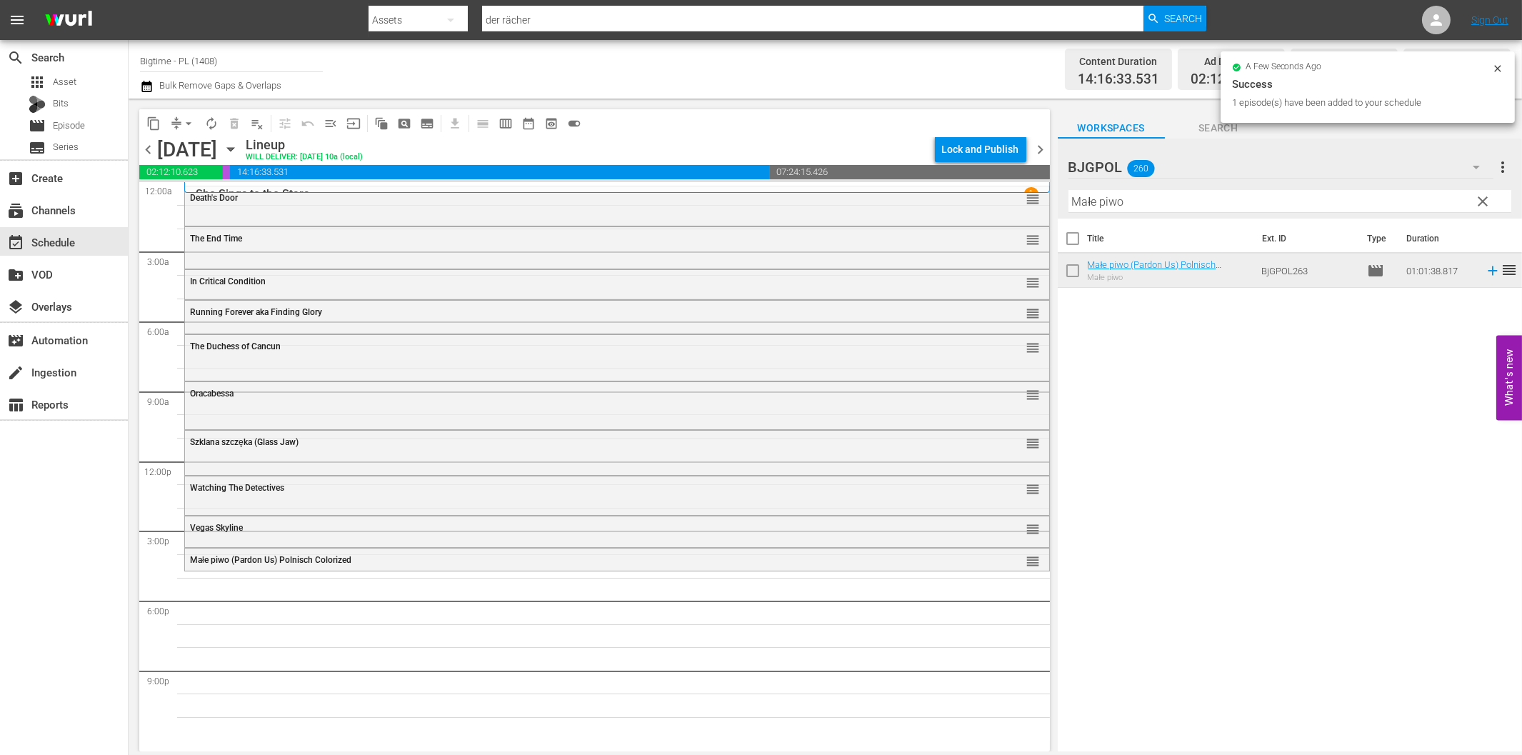
click at [1233, 203] on input "Małe piwo" at bounding box center [1289, 201] width 443 height 23
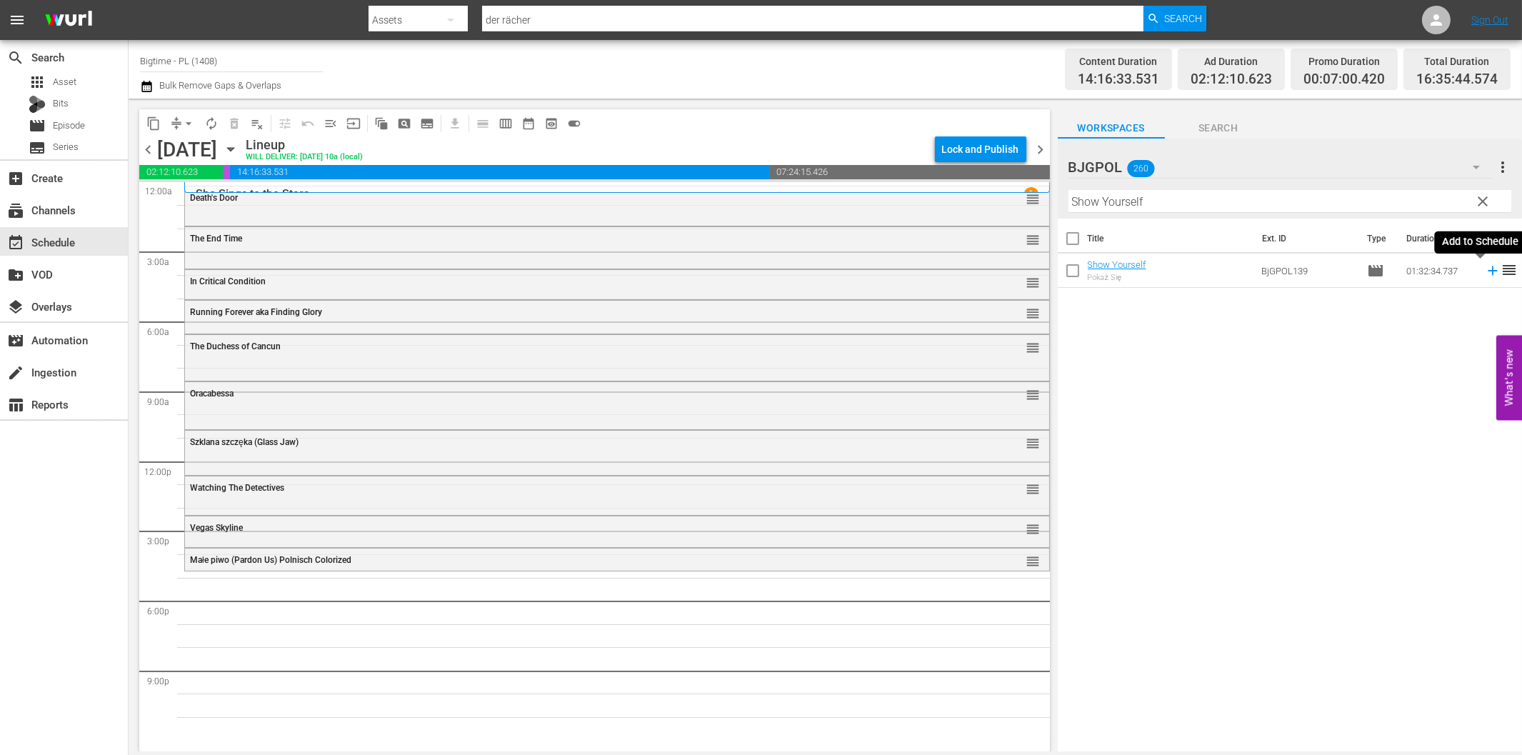
click at [1488, 271] on icon at bounding box center [1492, 270] width 9 height 9
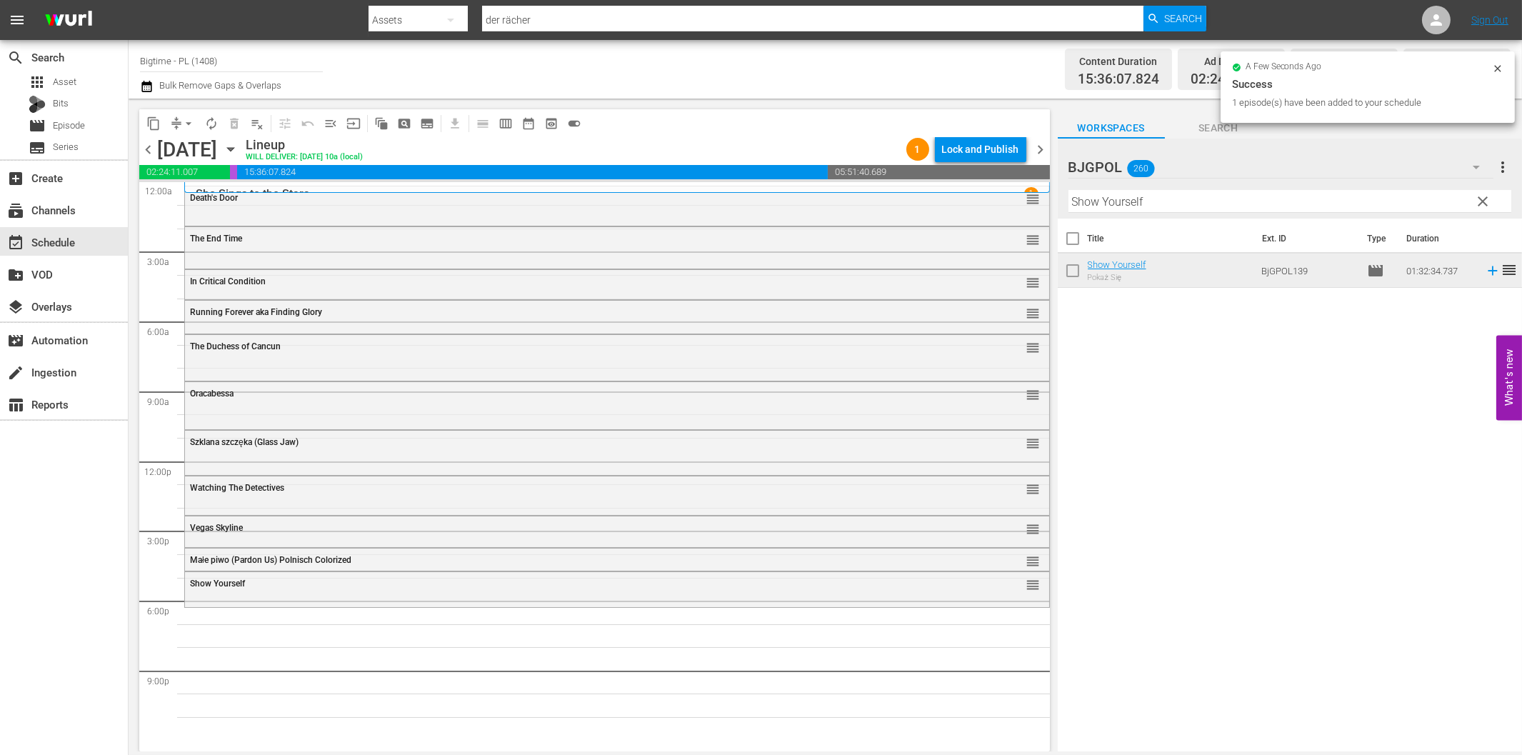
click at [1158, 206] on input "Show Yourself" at bounding box center [1289, 201] width 443 height 23
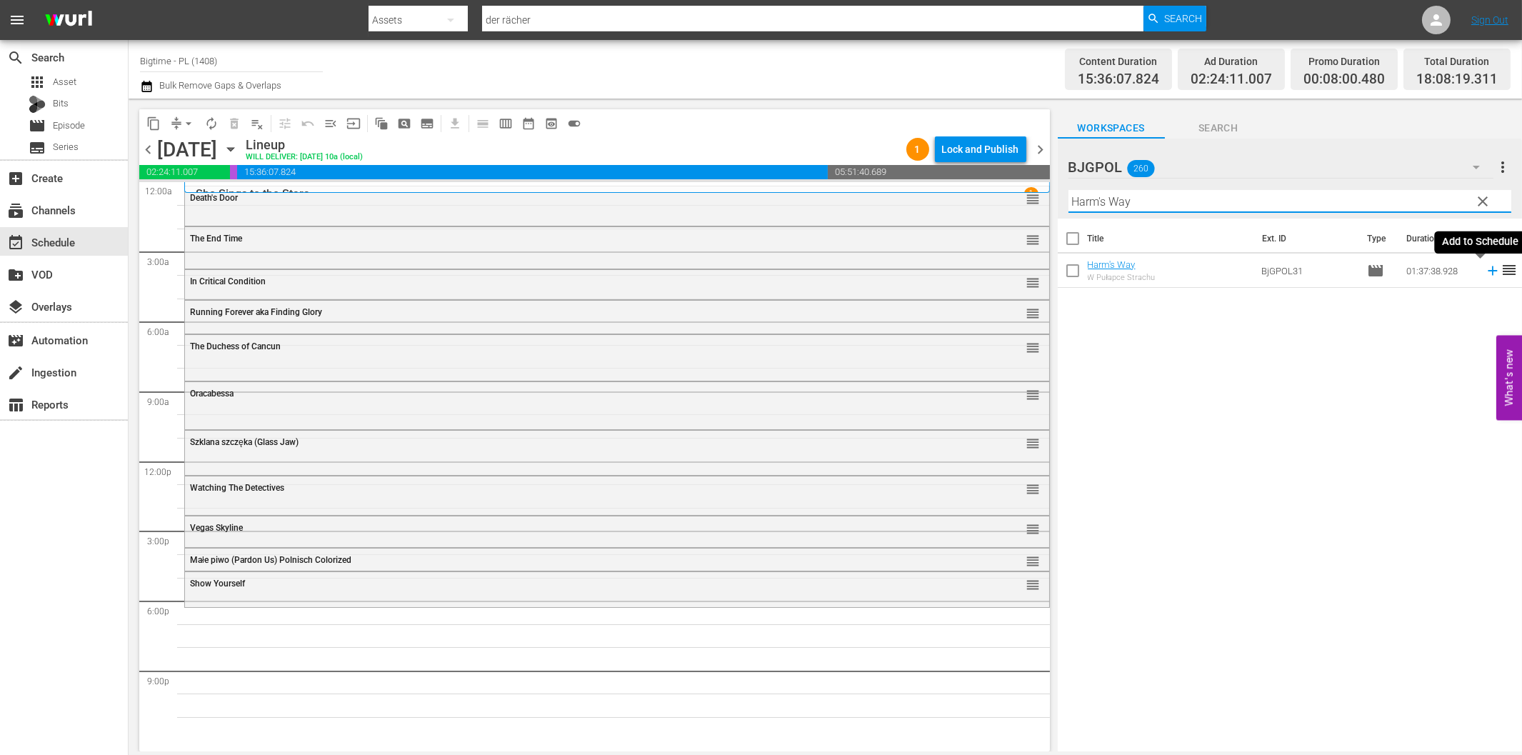
click at [1485, 274] on icon at bounding box center [1493, 271] width 16 height 16
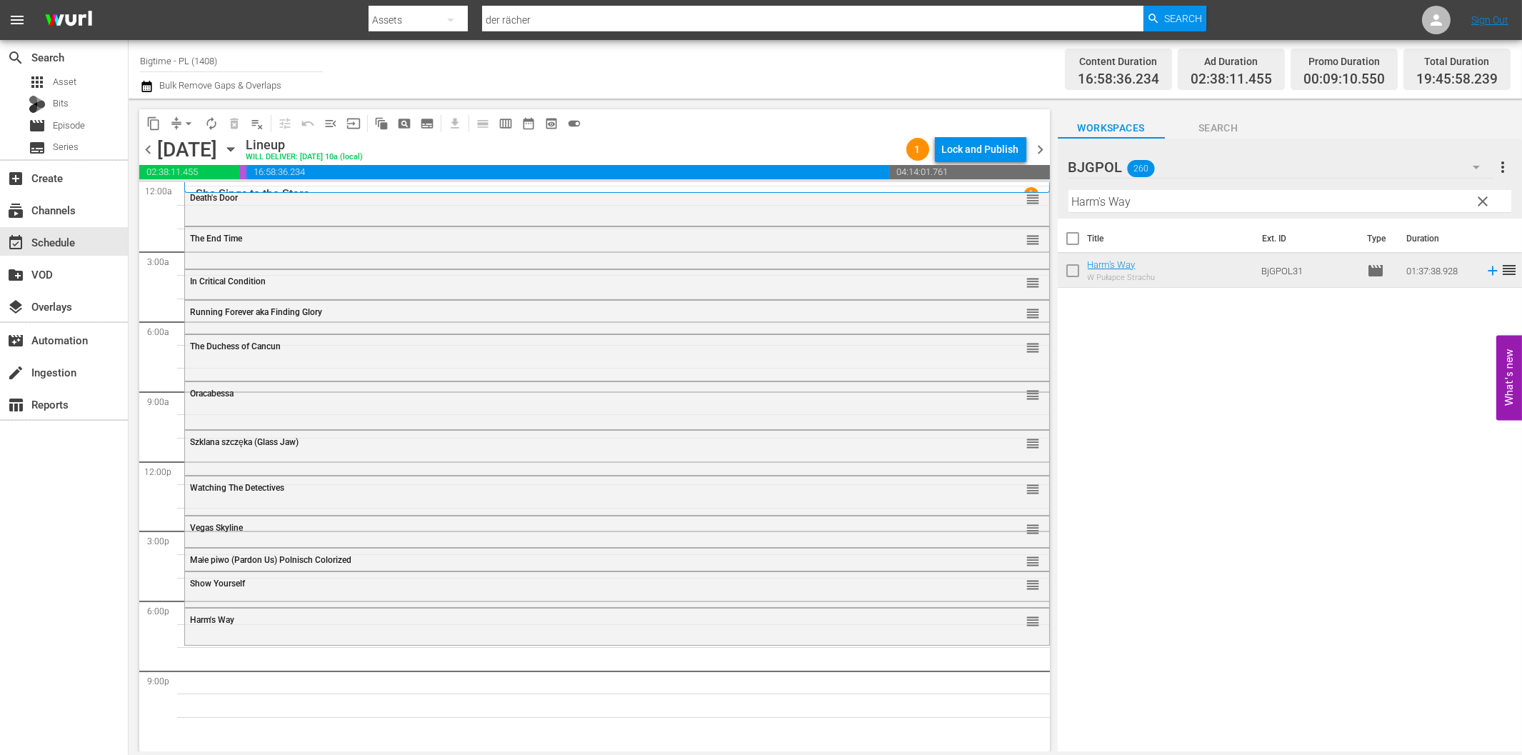
click at [1168, 201] on input "Harm's Way" at bounding box center [1289, 201] width 443 height 23
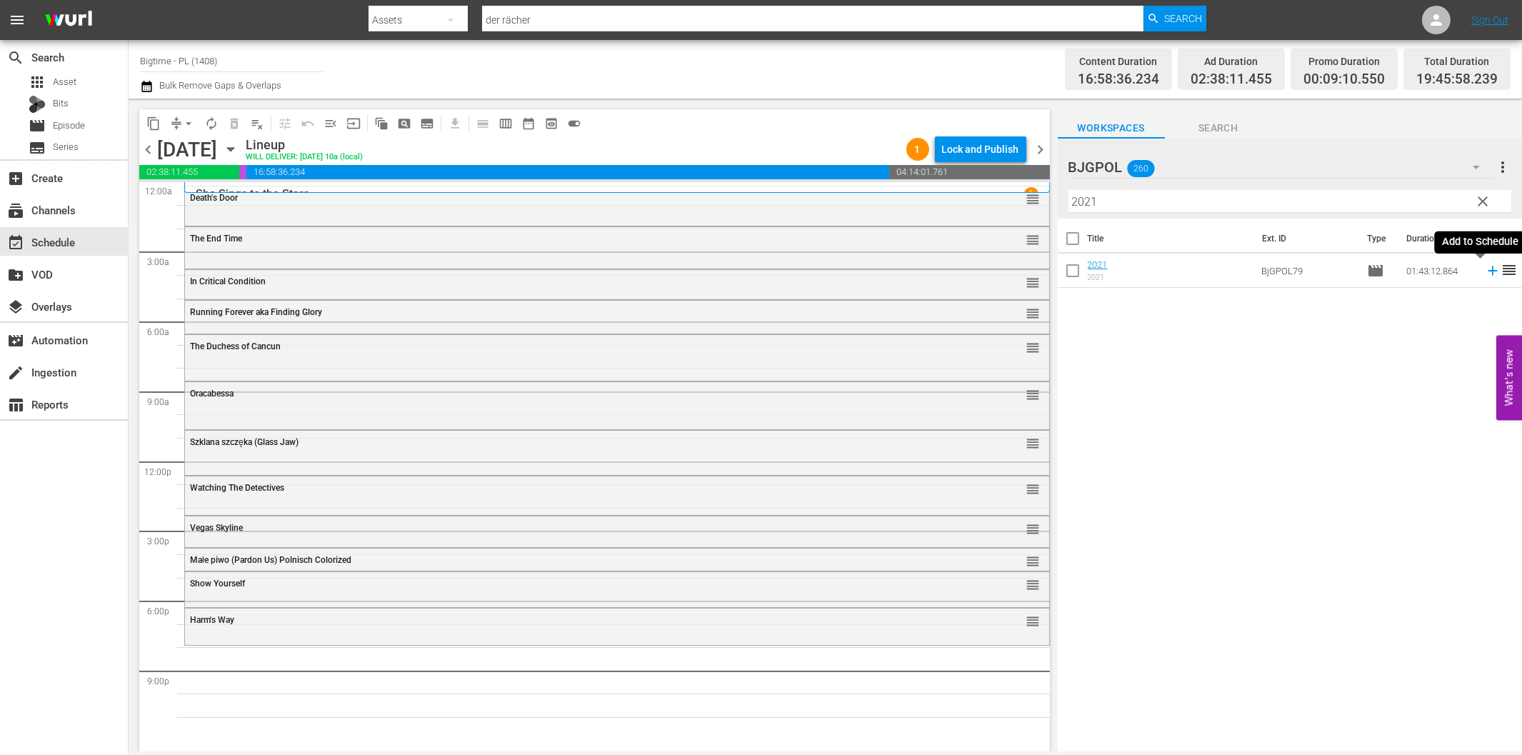
click at [1485, 269] on icon at bounding box center [1493, 271] width 16 height 16
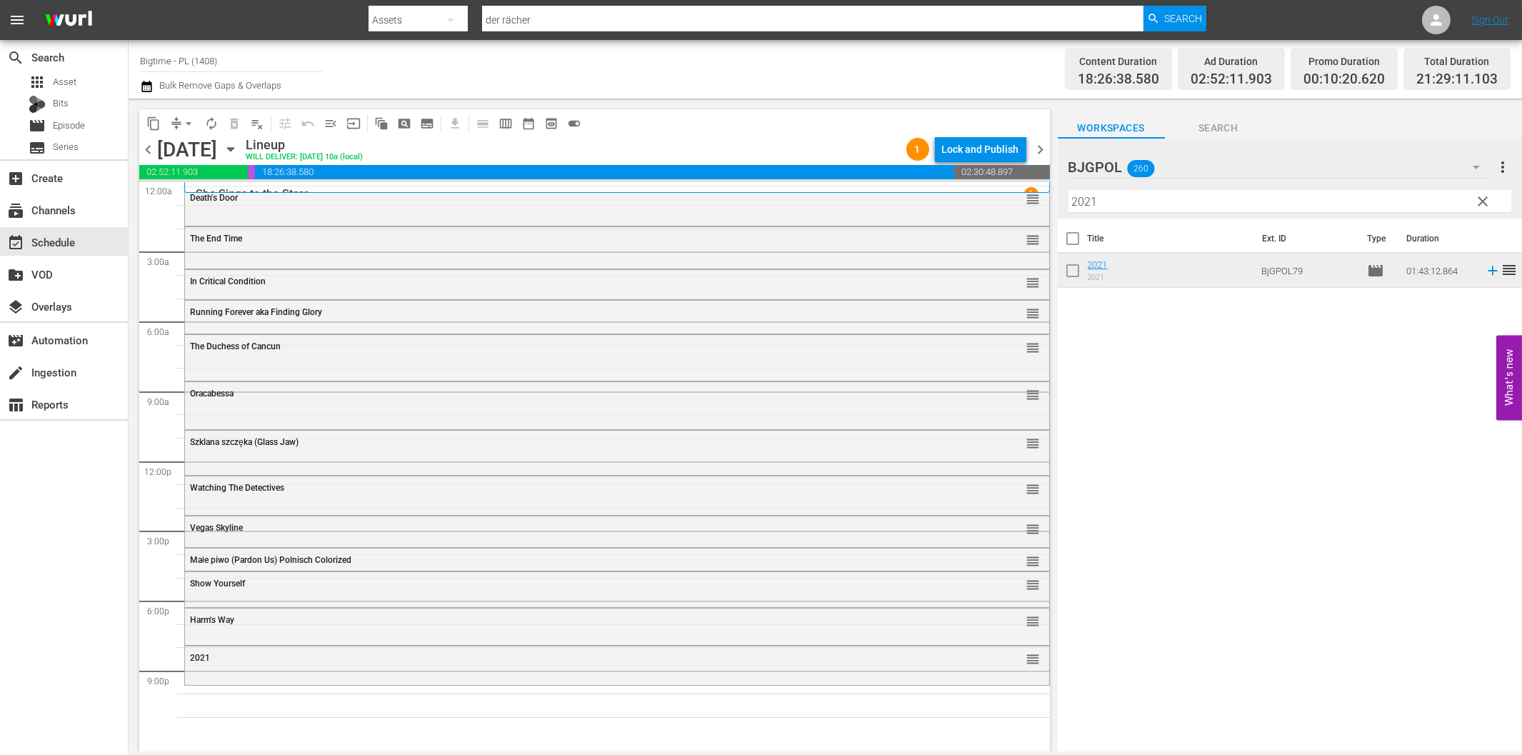
click at [1098, 204] on input "2021" at bounding box center [1289, 201] width 443 height 23
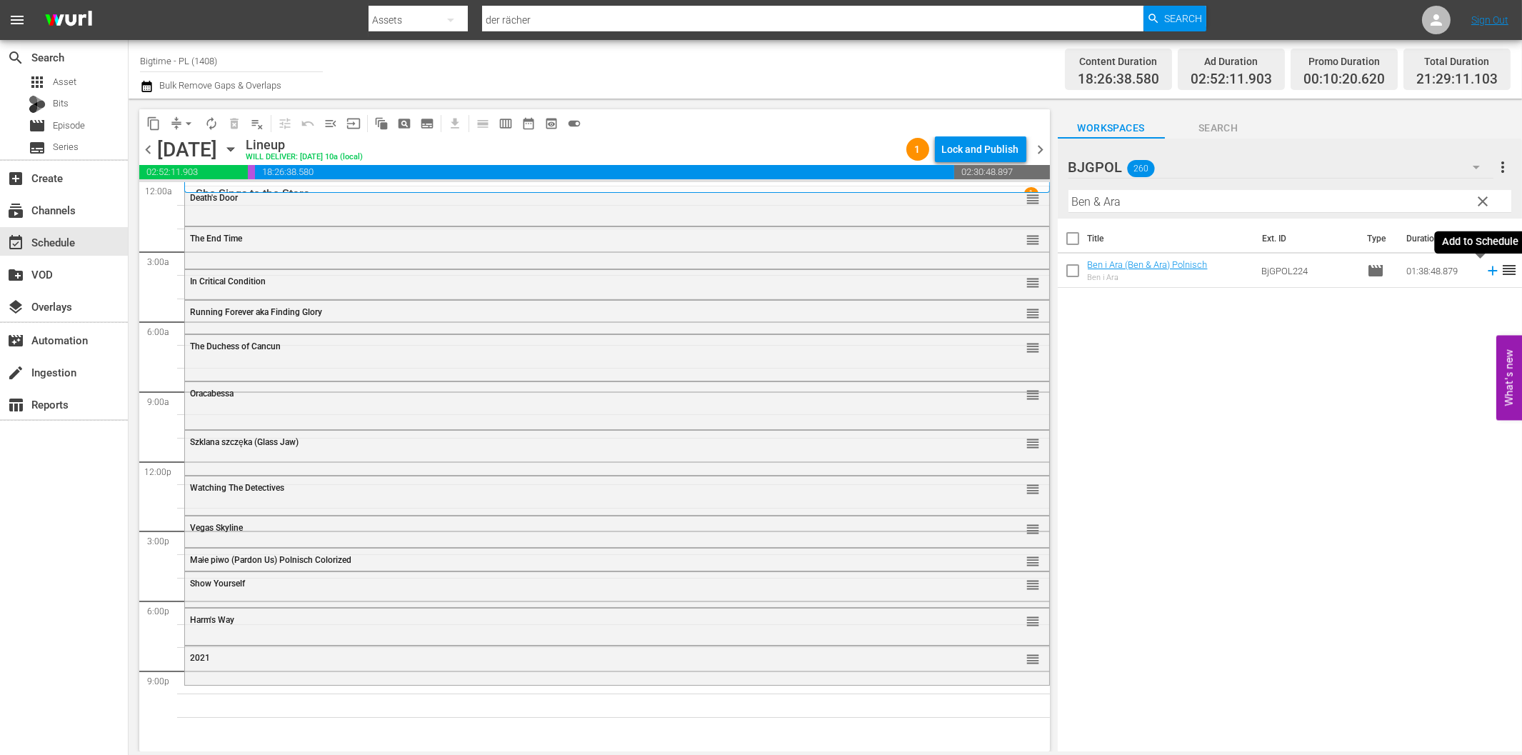
click at [1485, 274] on icon at bounding box center [1493, 271] width 16 height 16
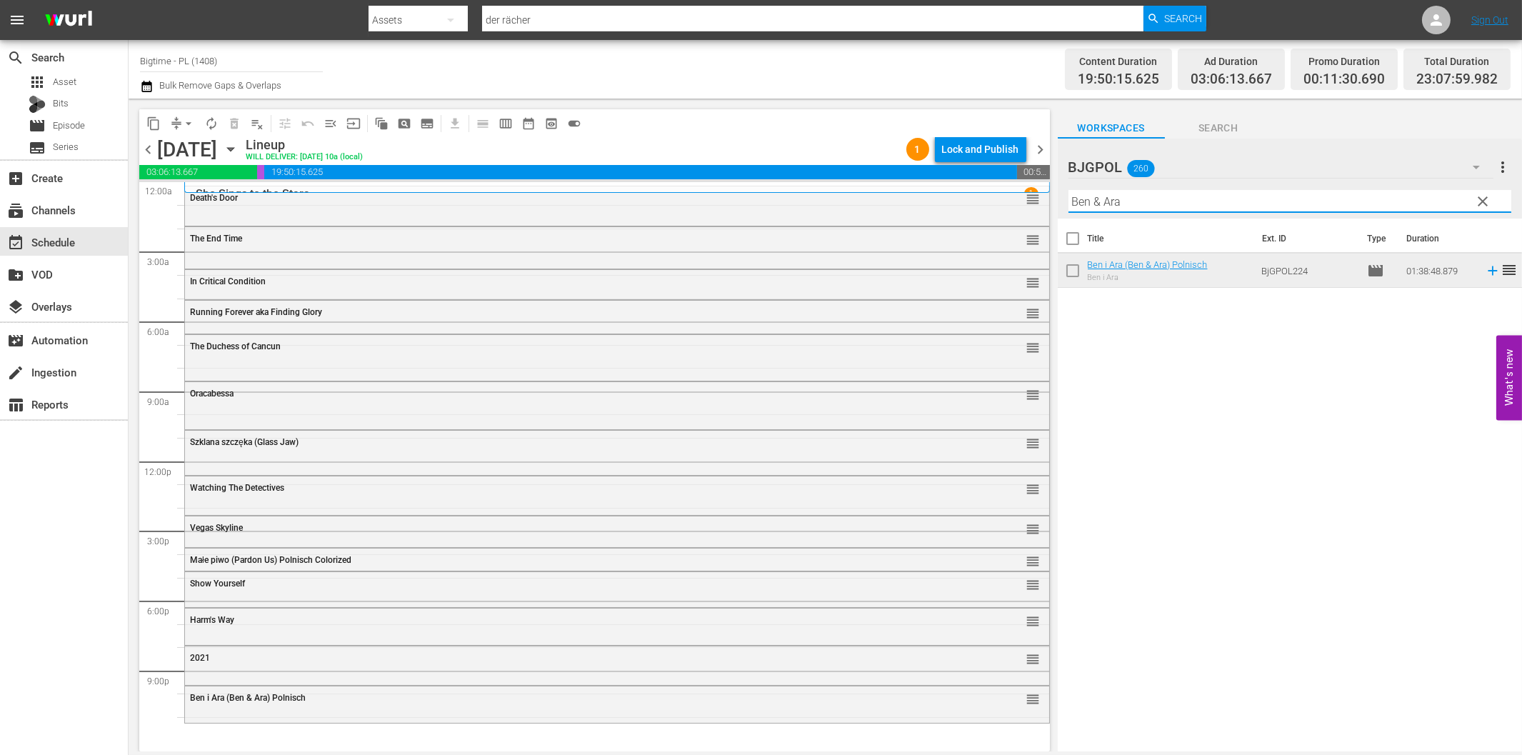
click at [1126, 204] on input "Ben & Ara" at bounding box center [1289, 201] width 443 height 23
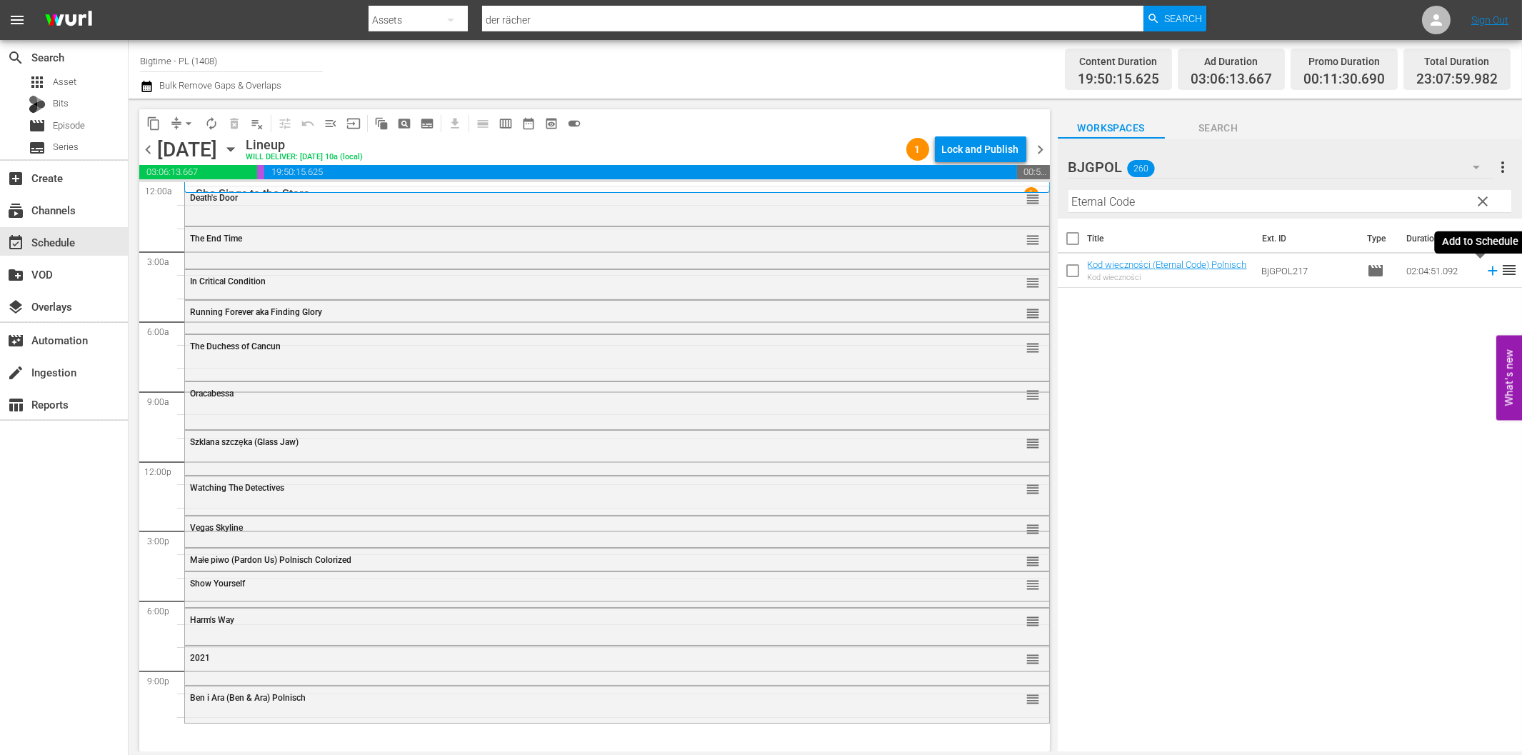
click at [1485, 272] on icon at bounding box center [1493, 271] width 16 height 16
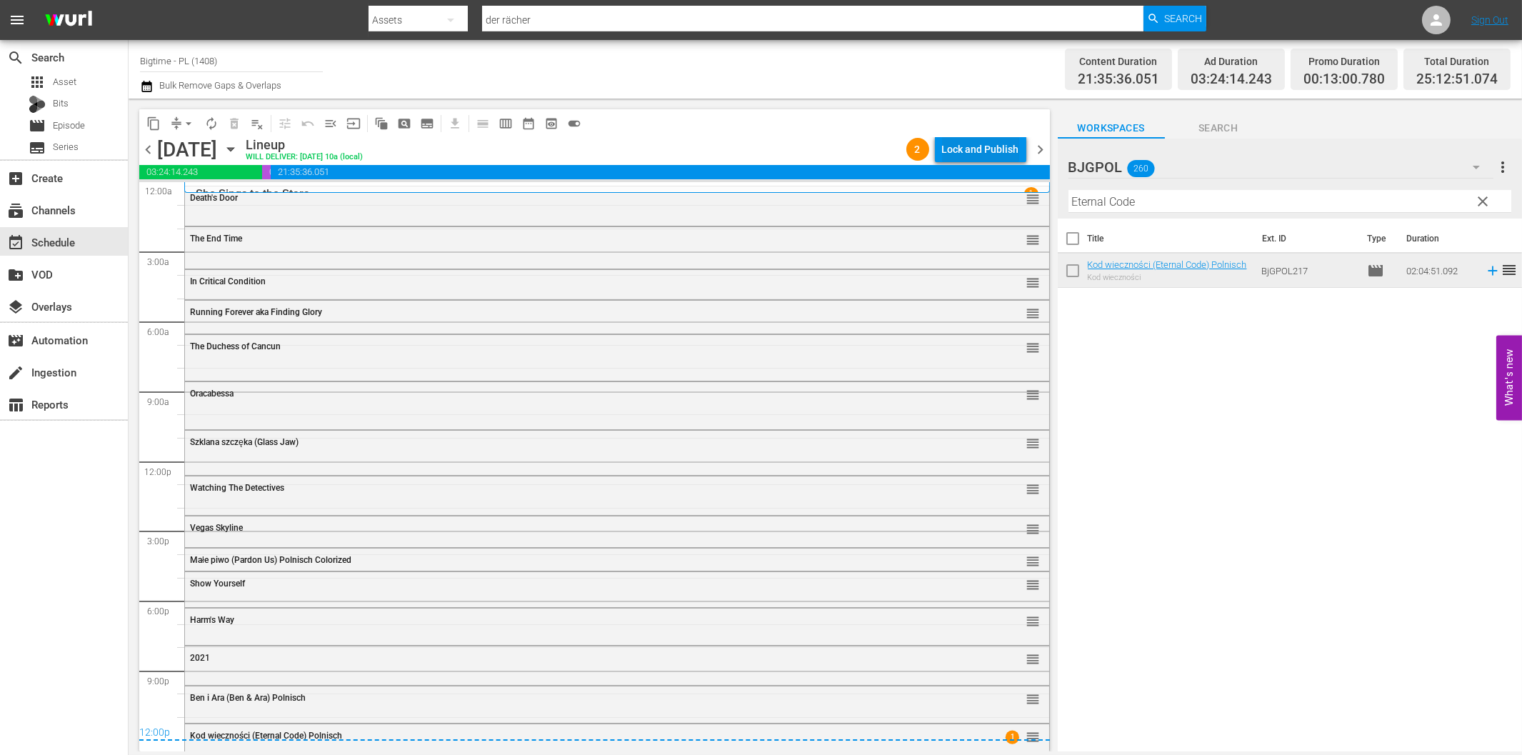
click at [977, 152] on div "Lock and Publish" at bounding box center [980, 149] width 77 height 26
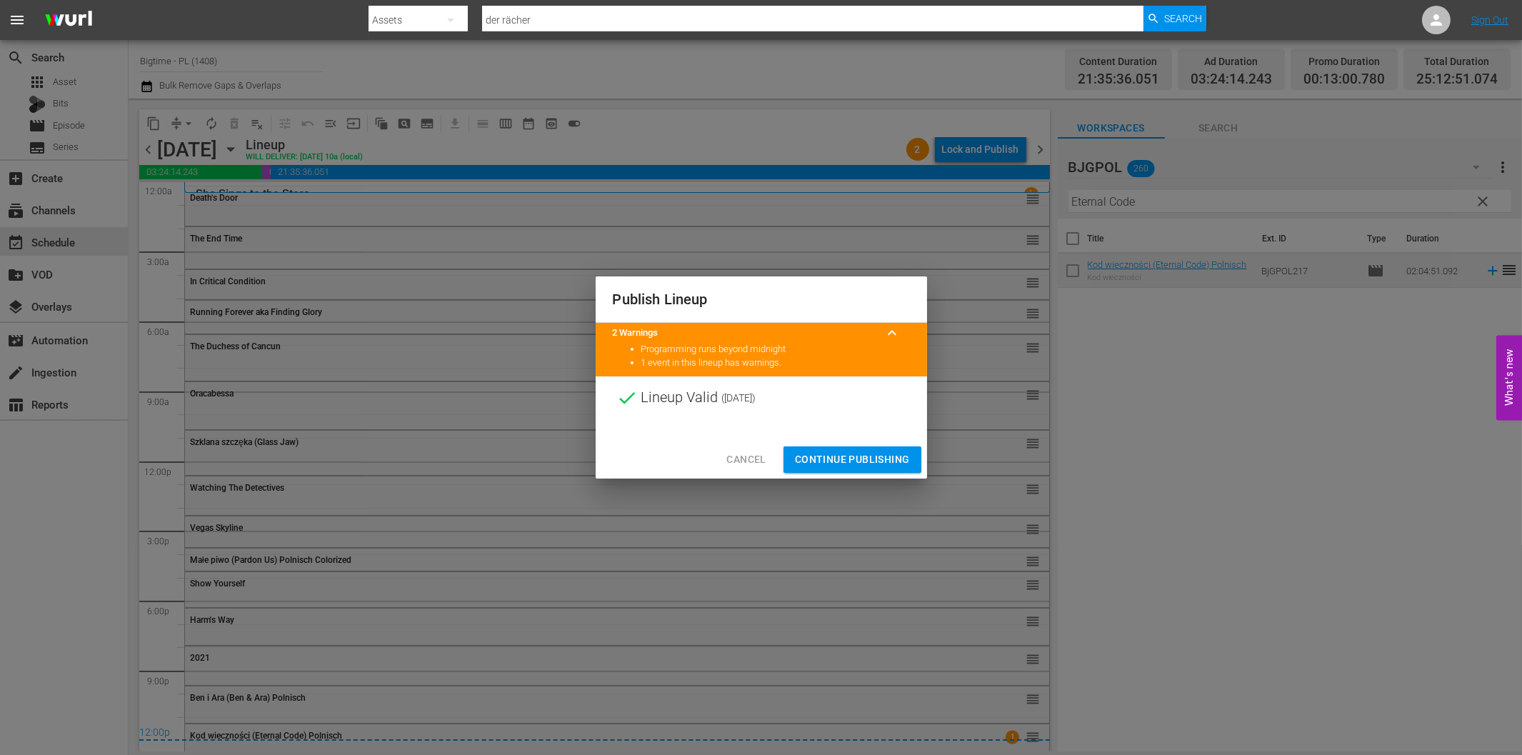
click at [848, 452] on span "Continue Publishing" at bounding box center [852, 460] width 115 height 18
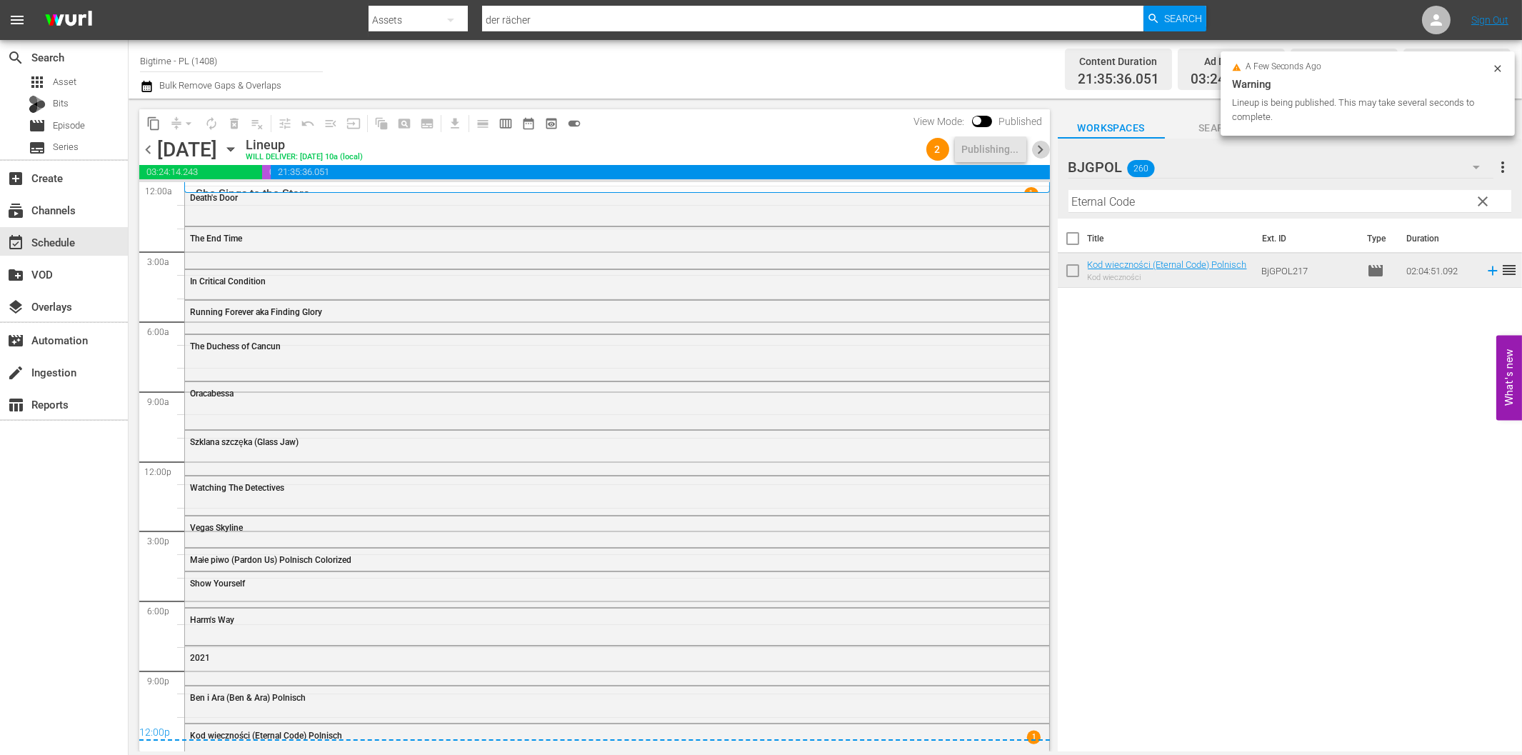
click at [1038, 153] on span "chevron_right" at bounding box center [1041, 150] width 18 height 18
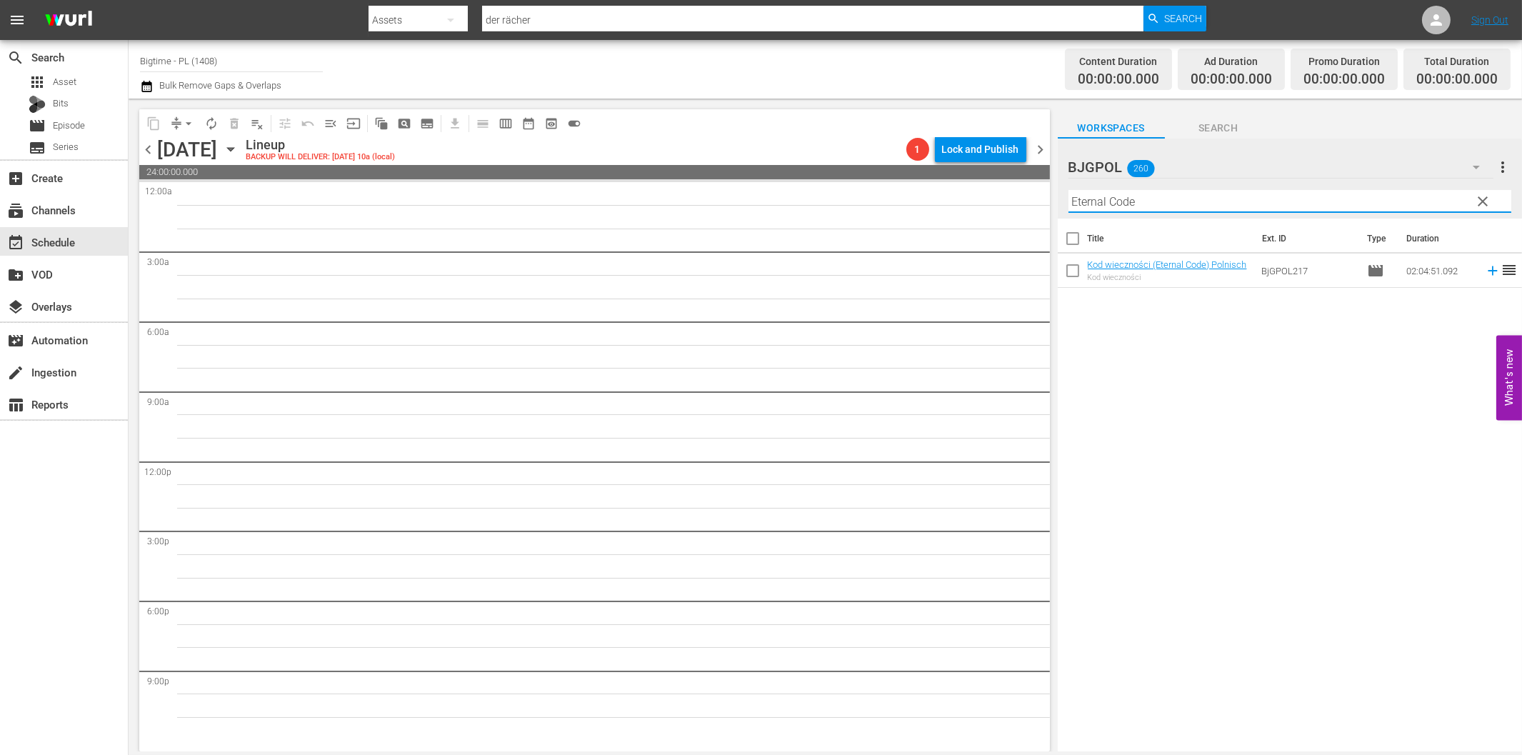
click at [1132, 209] on input "Eternal Code" at bounding box center [1289, 201] width 443 height 23
click at [1485, 273] on icon at bounding box center [1493, 271] width 16 height 16
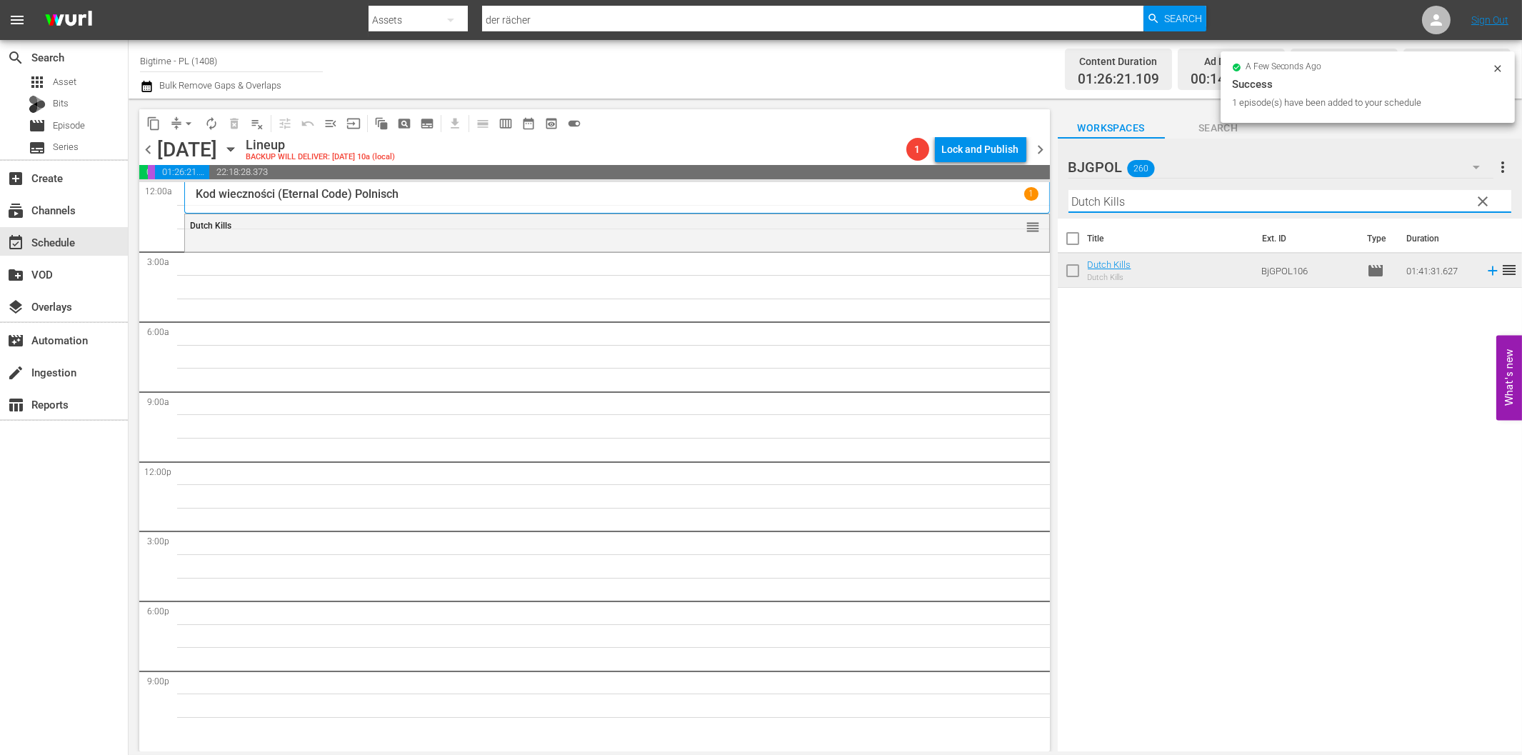
click at [1265, 207] on input "Dutch Kills" at bounding box center [1289, 201] width 443 height 23
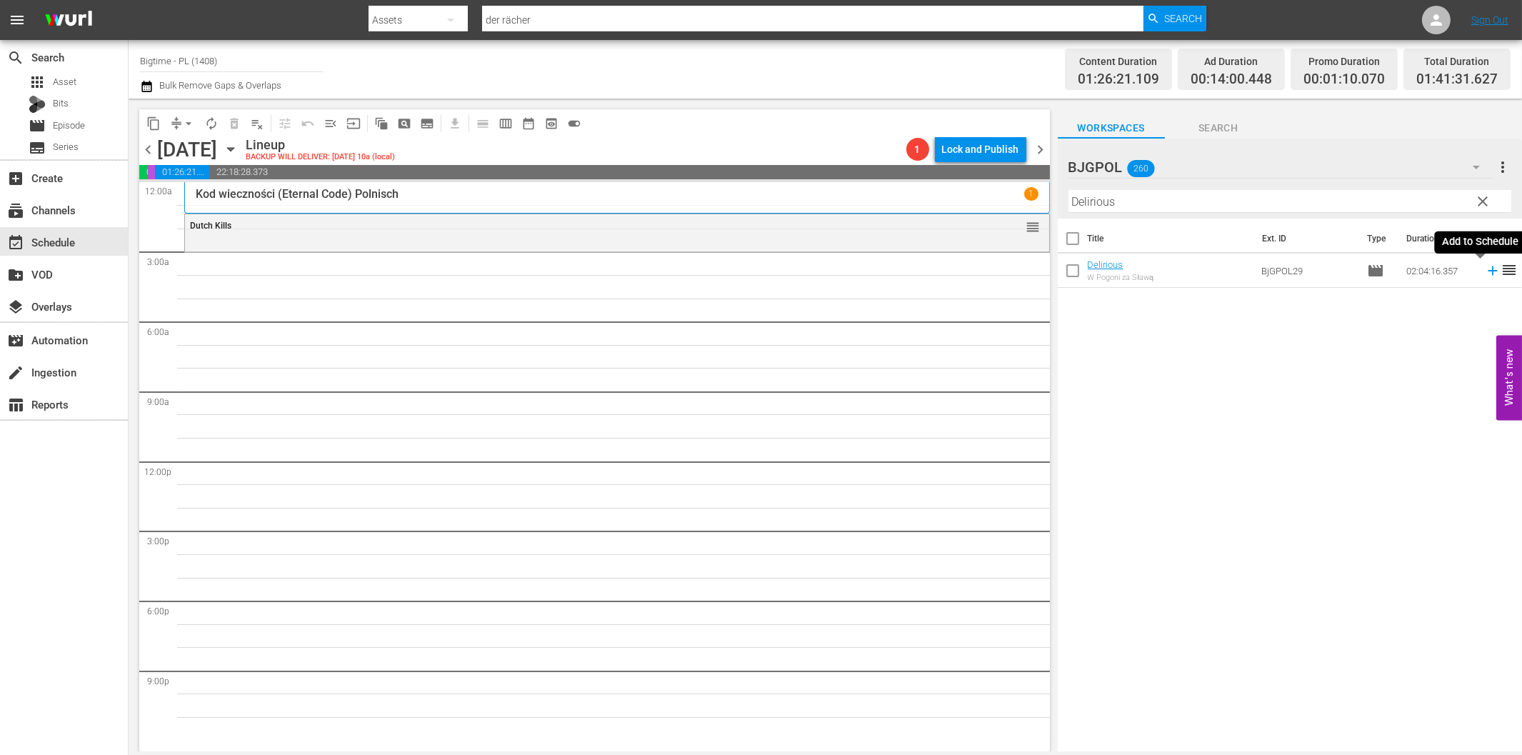
click at [1485, 265] on icon at bounding box center [1493, 271] width 16 height 16
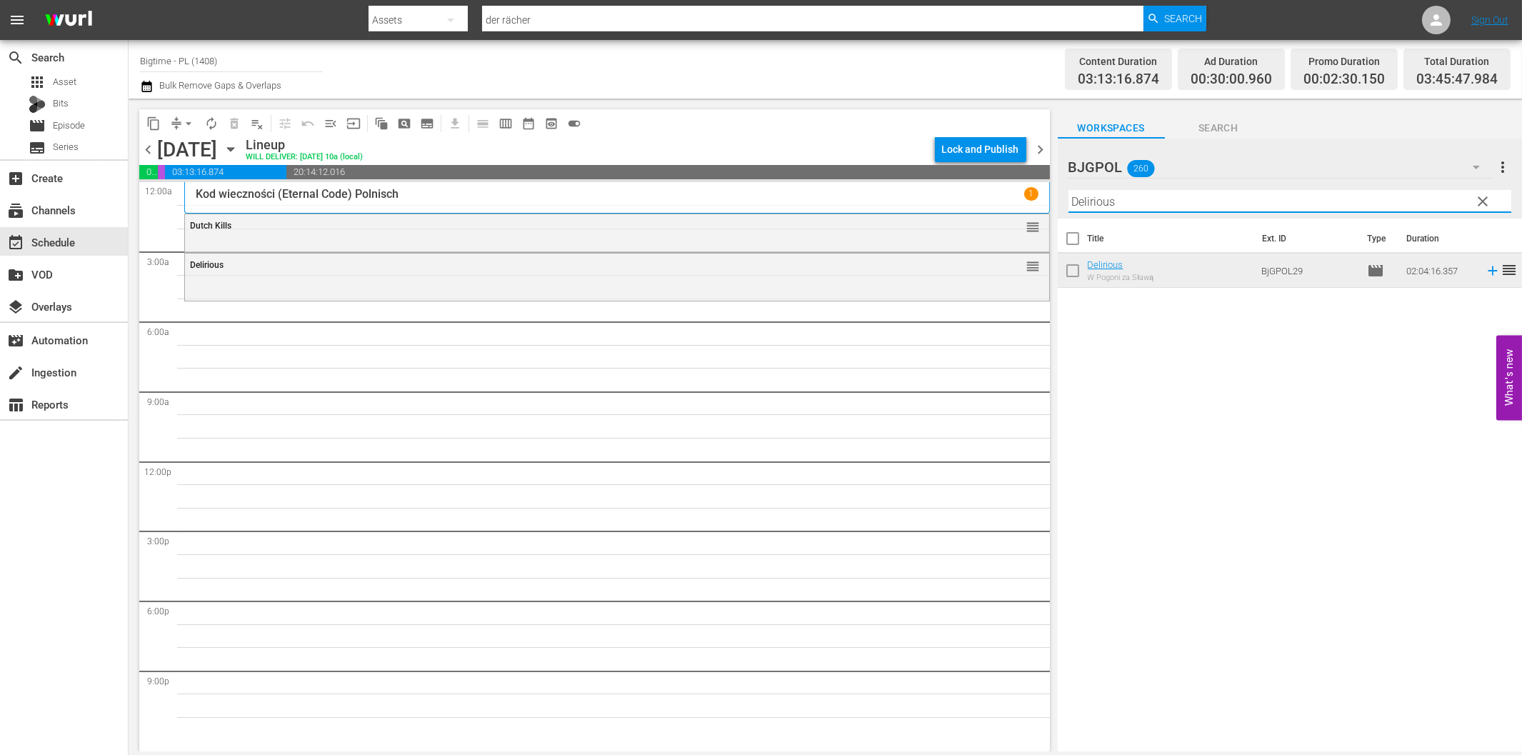
click at [1086, 195] on input "Delirious" at bounding box center [1289, 201] width 443 height 23
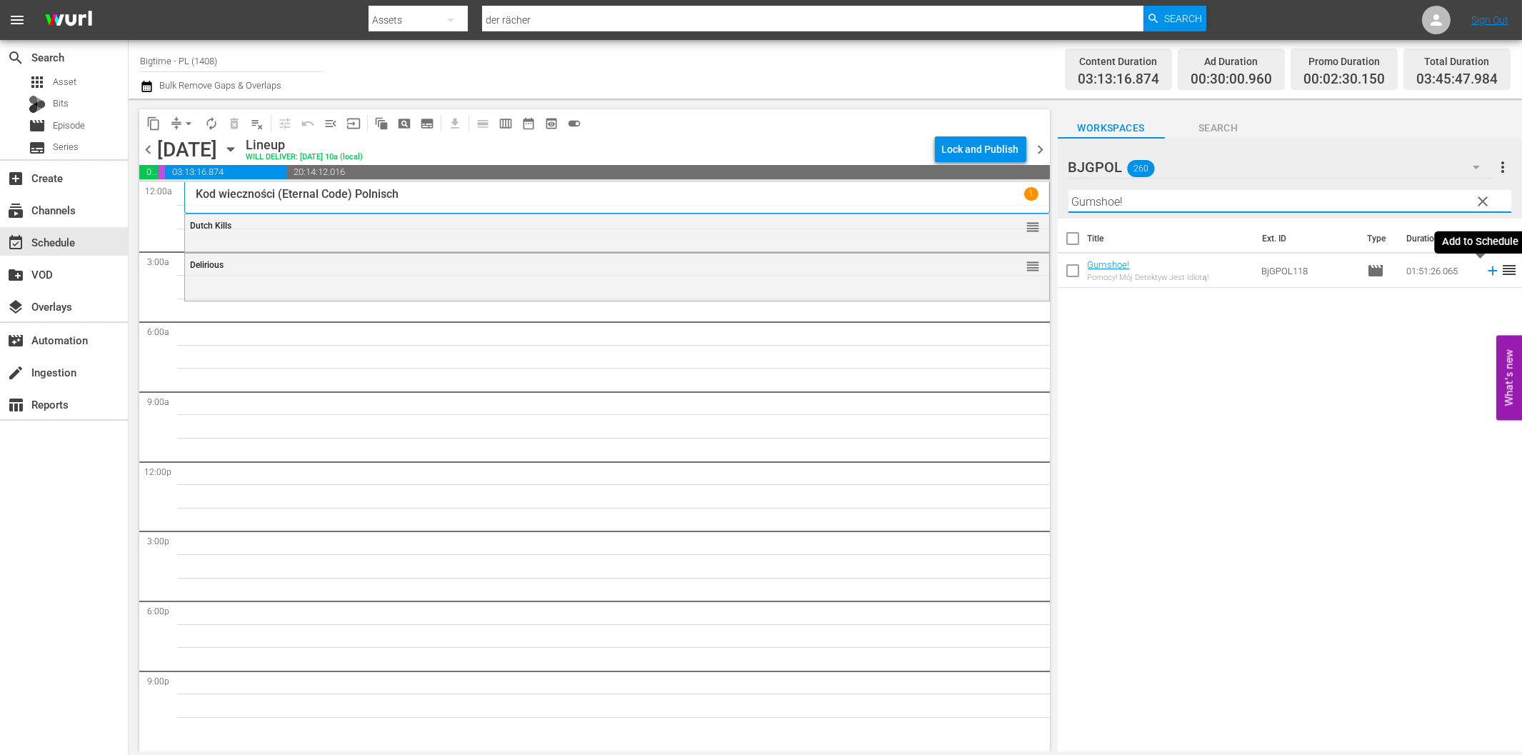
click at [1485, 273] on icon at bounding box center [1493, 271] width 16 height 16
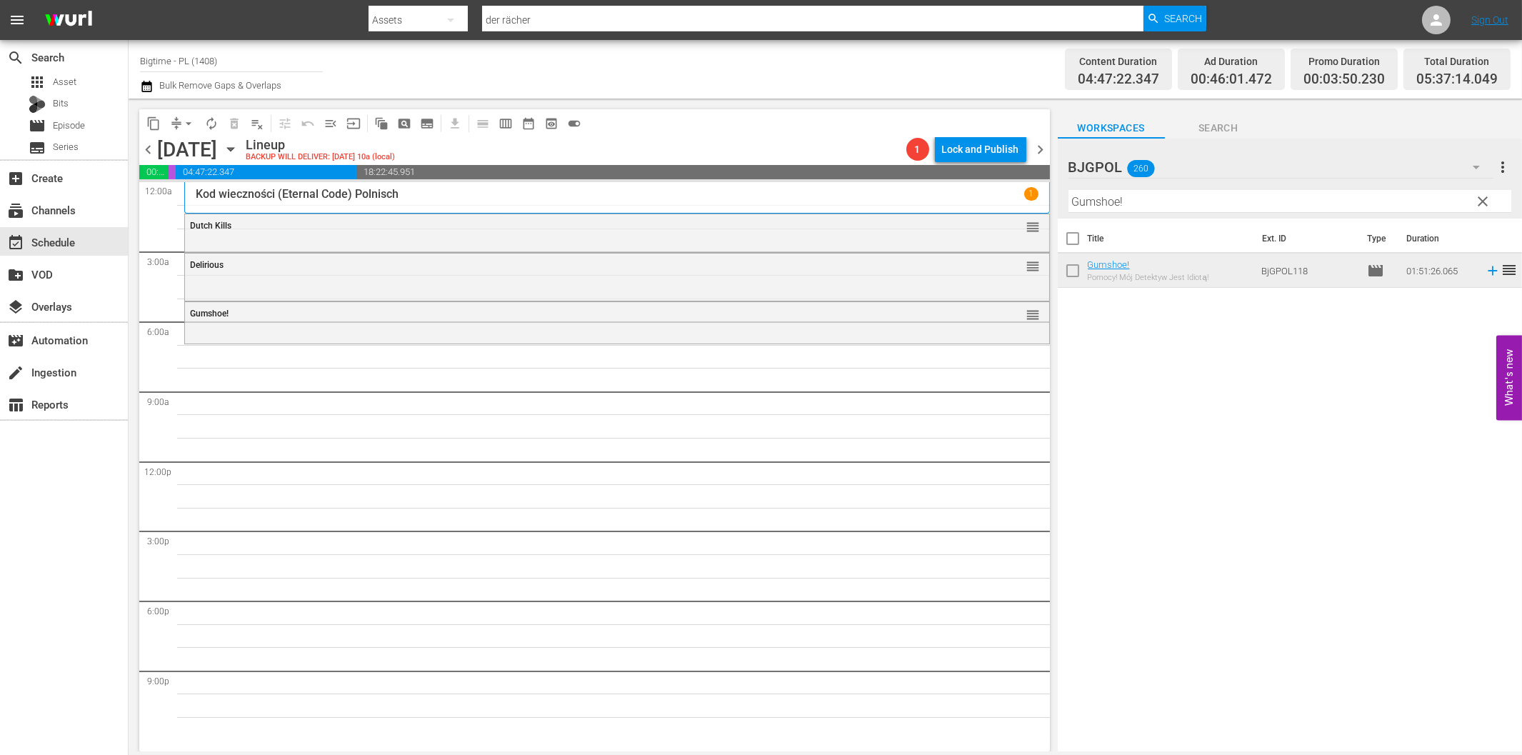
click at [1144, 201] on input "Gumshoe!" at bounding box center [1289, 201] width 443 height 23
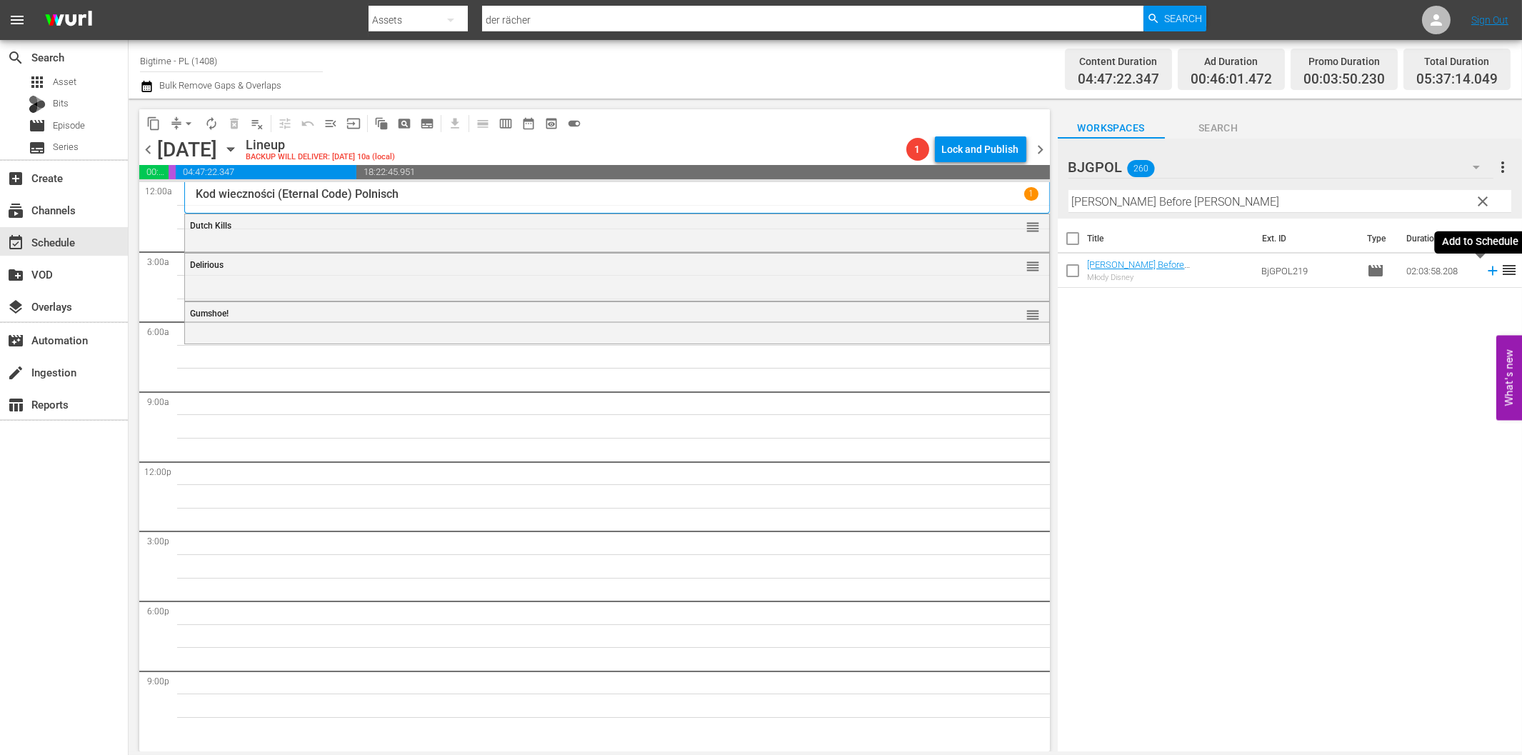
click at [1485, 266] on icon at bounding box center [1493, 271] width 16 height 16
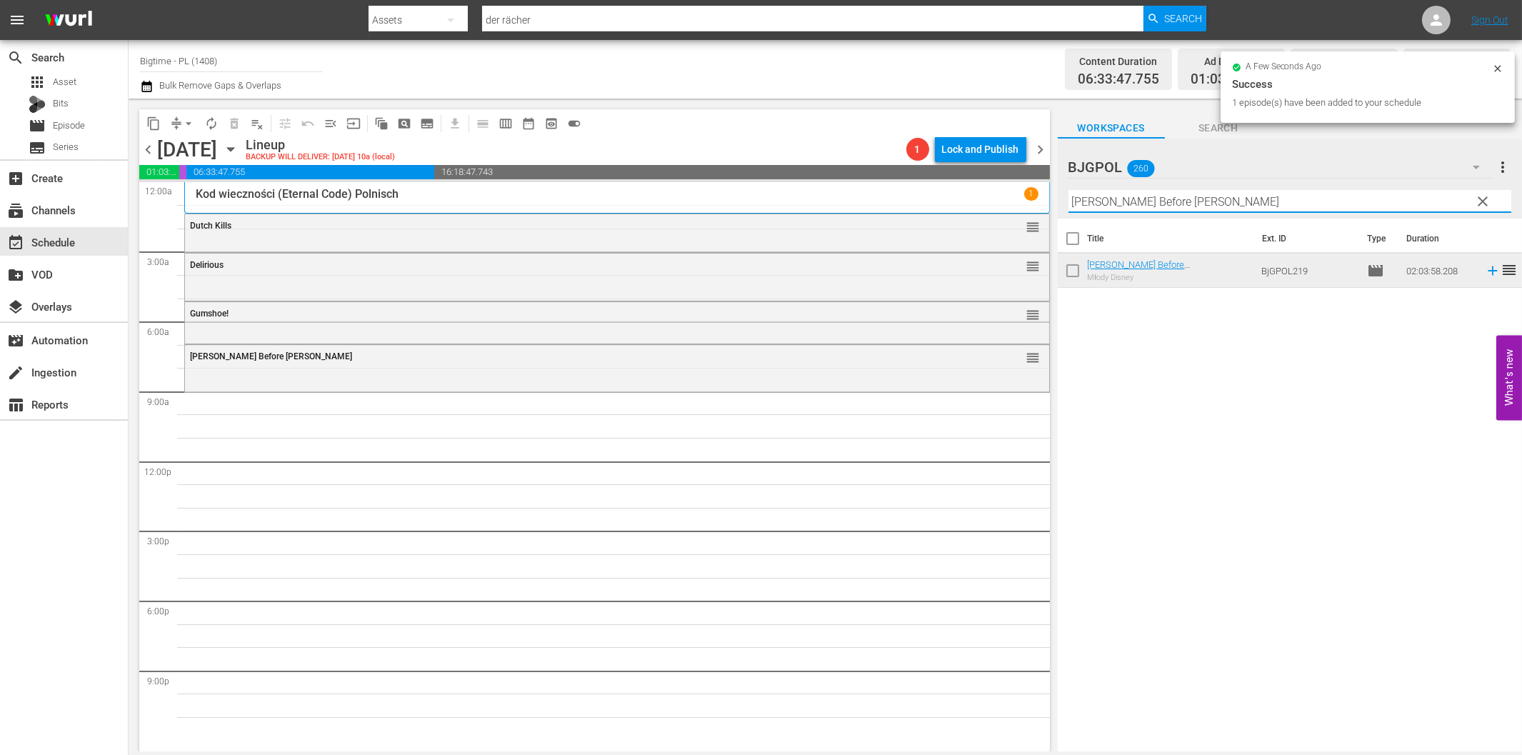
click at [1181, 205] on input "[PERSON_NAME] Before [PERSON_NAME]" at bounding box center [1289, 201] width 443 height 23
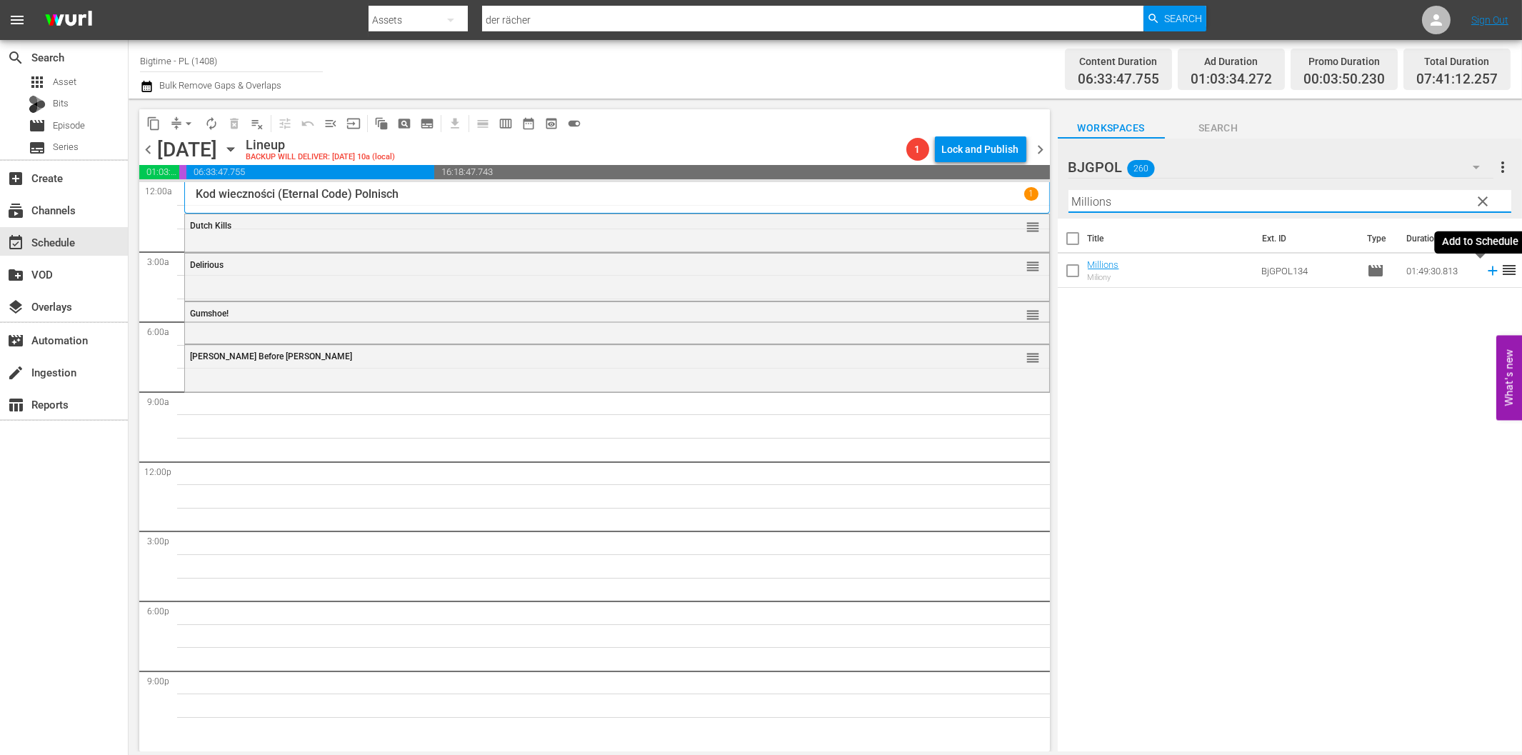
click at [1485, 268] on icon at bounding box center [1493, 271] width 16 height 16
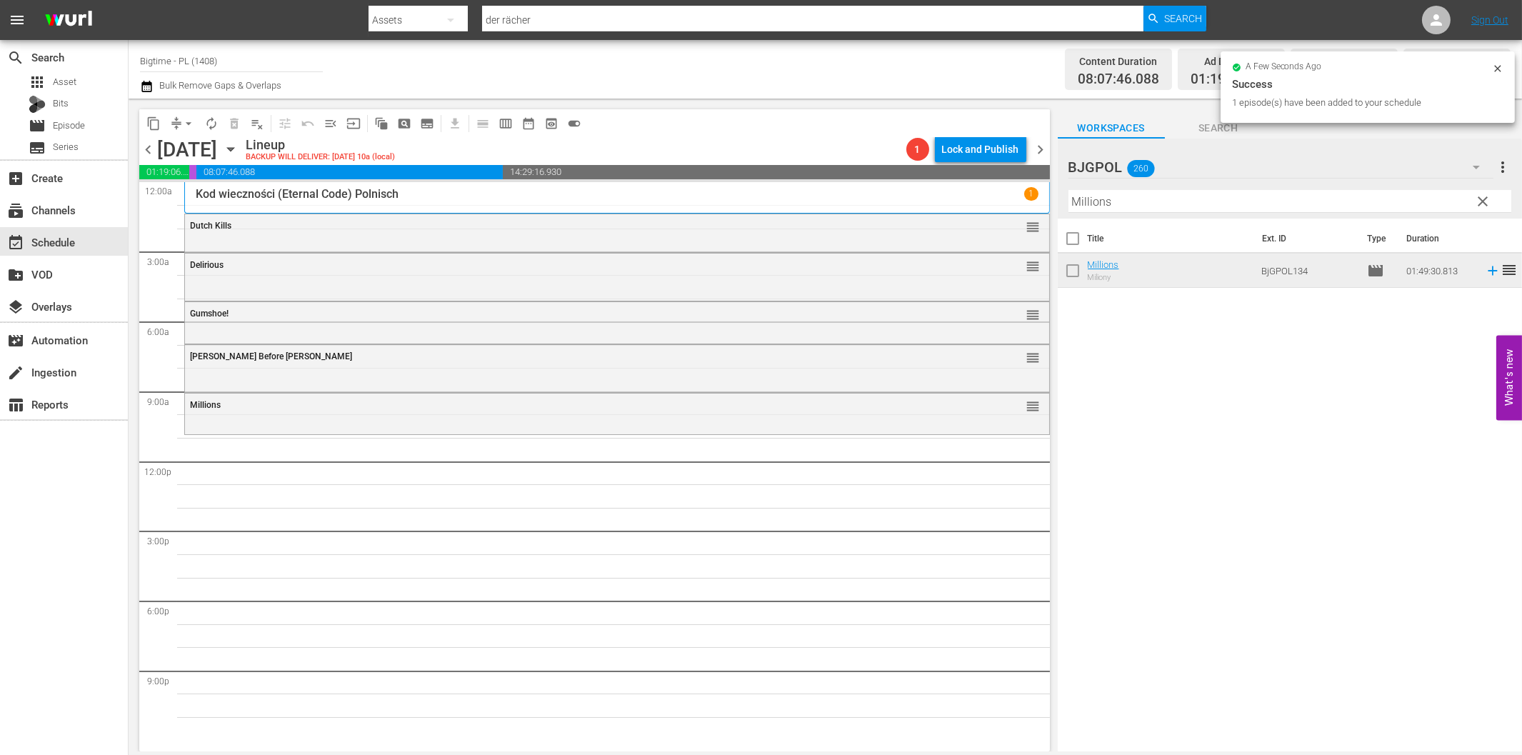
click at [1203, 213] on div "Filter by Title Millions" at bounding box center [1289, 201] width 443 height 34
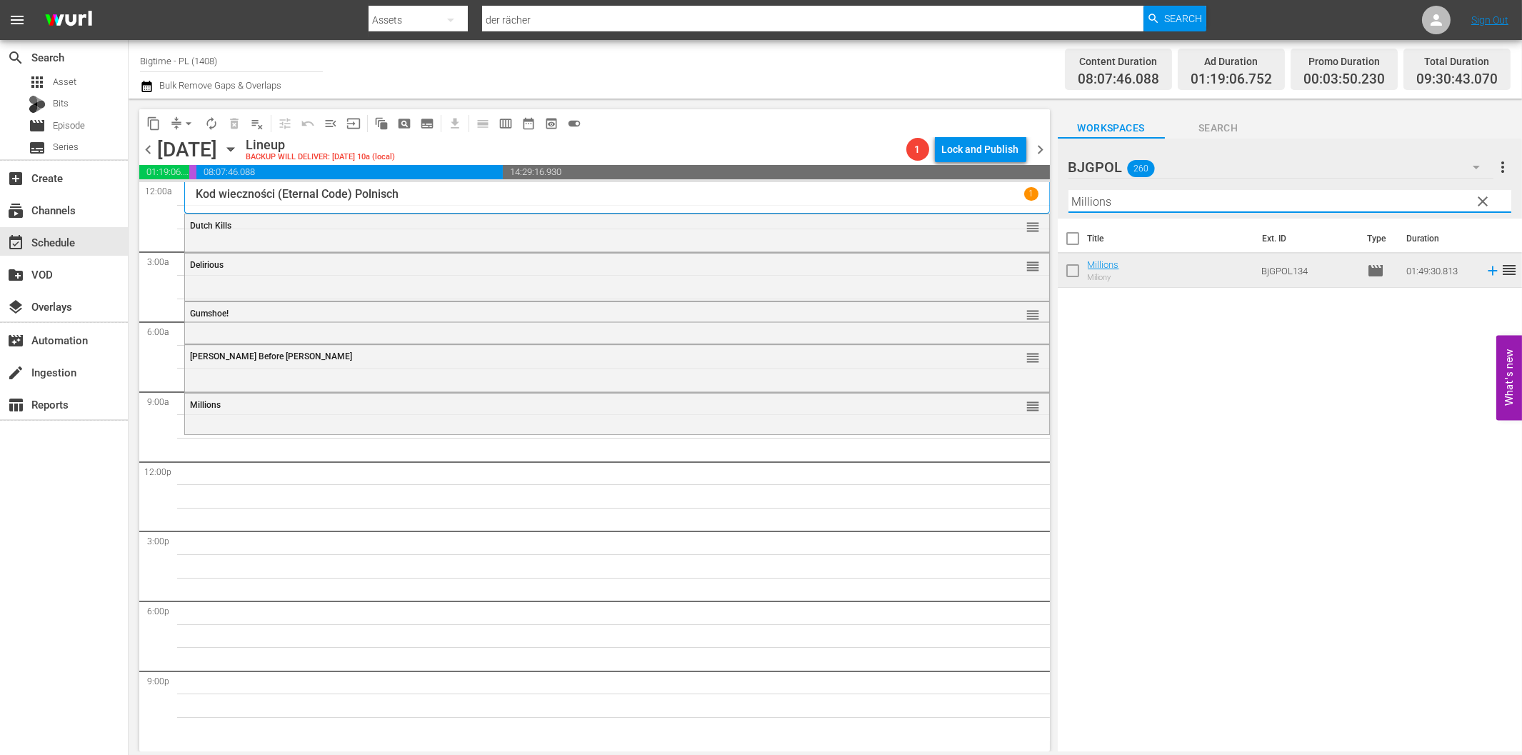
click at [1203, 205] on input "Millions" at bounding box center [1289, 201] width 443 height 23
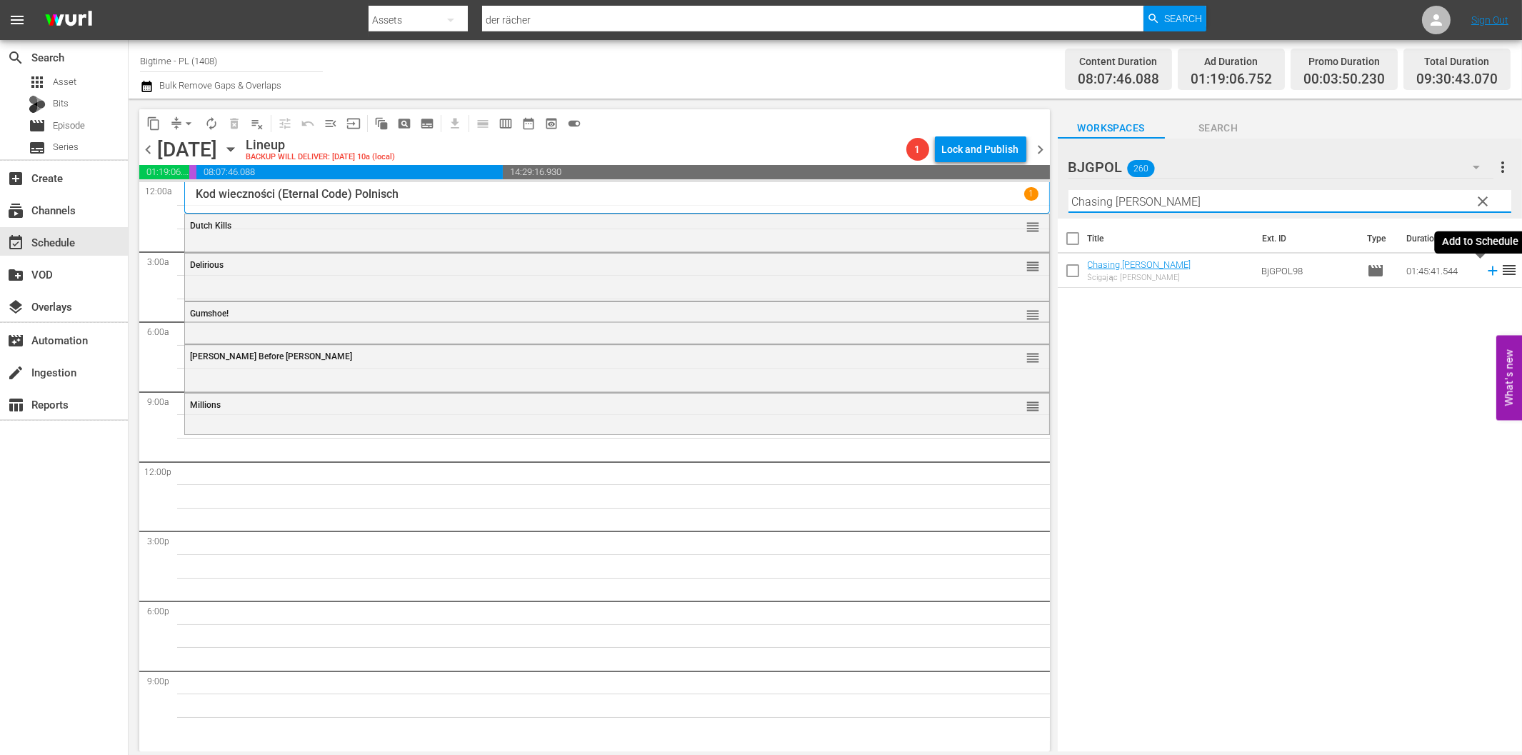
click at [1485, 272] on icon at bounding box center [1493, 271] width 16 height 16
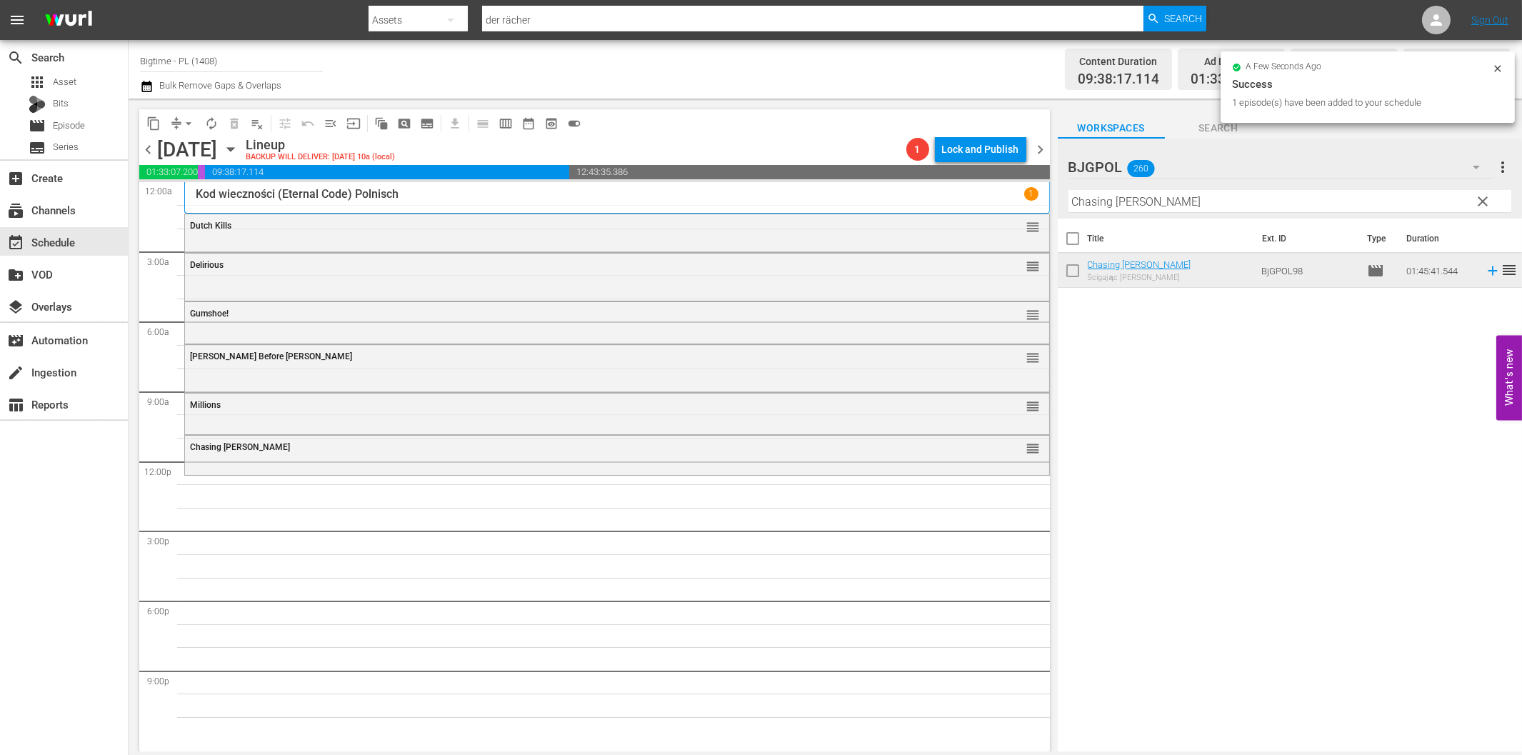
click at [1209, 205] on input "Chasing [PERSON_NAME]" at bounding box center [1289, 201] width 443 height 23
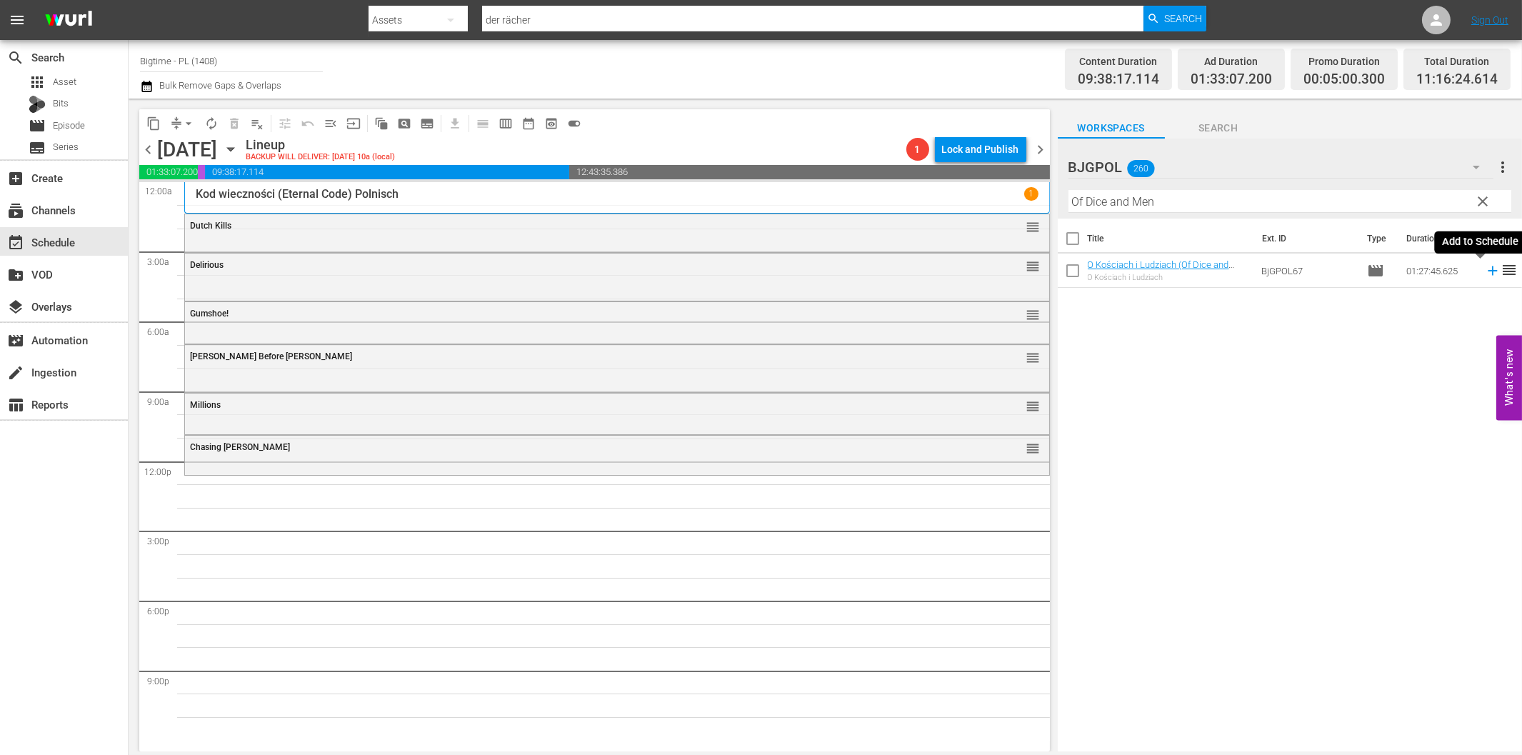
click at [1488, 270] on icon at bounding box center [1492, 270] width 9 height 9
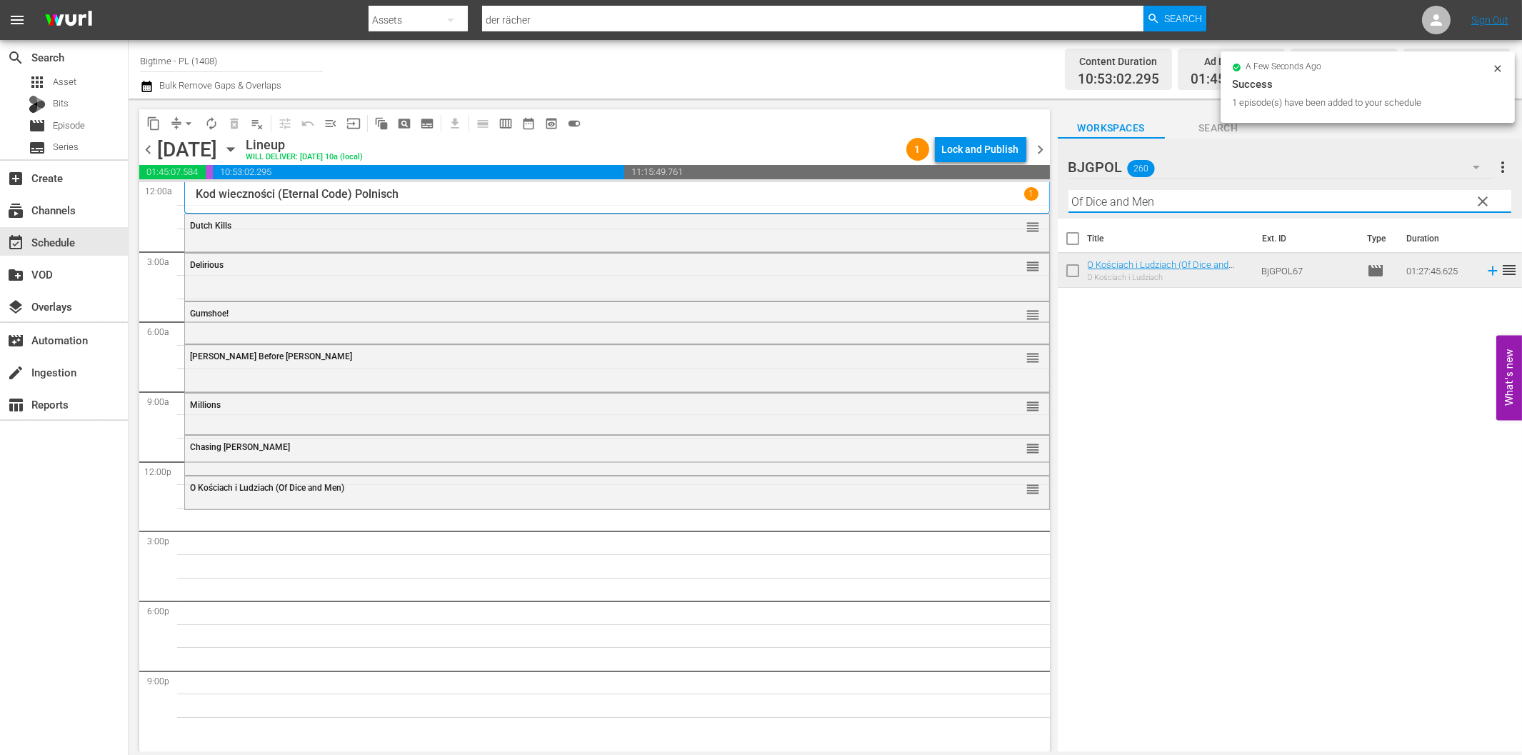
click at [1088, 197] on input "Of Dice and Men" at bounding box center [1289, 201] width 443 height 23
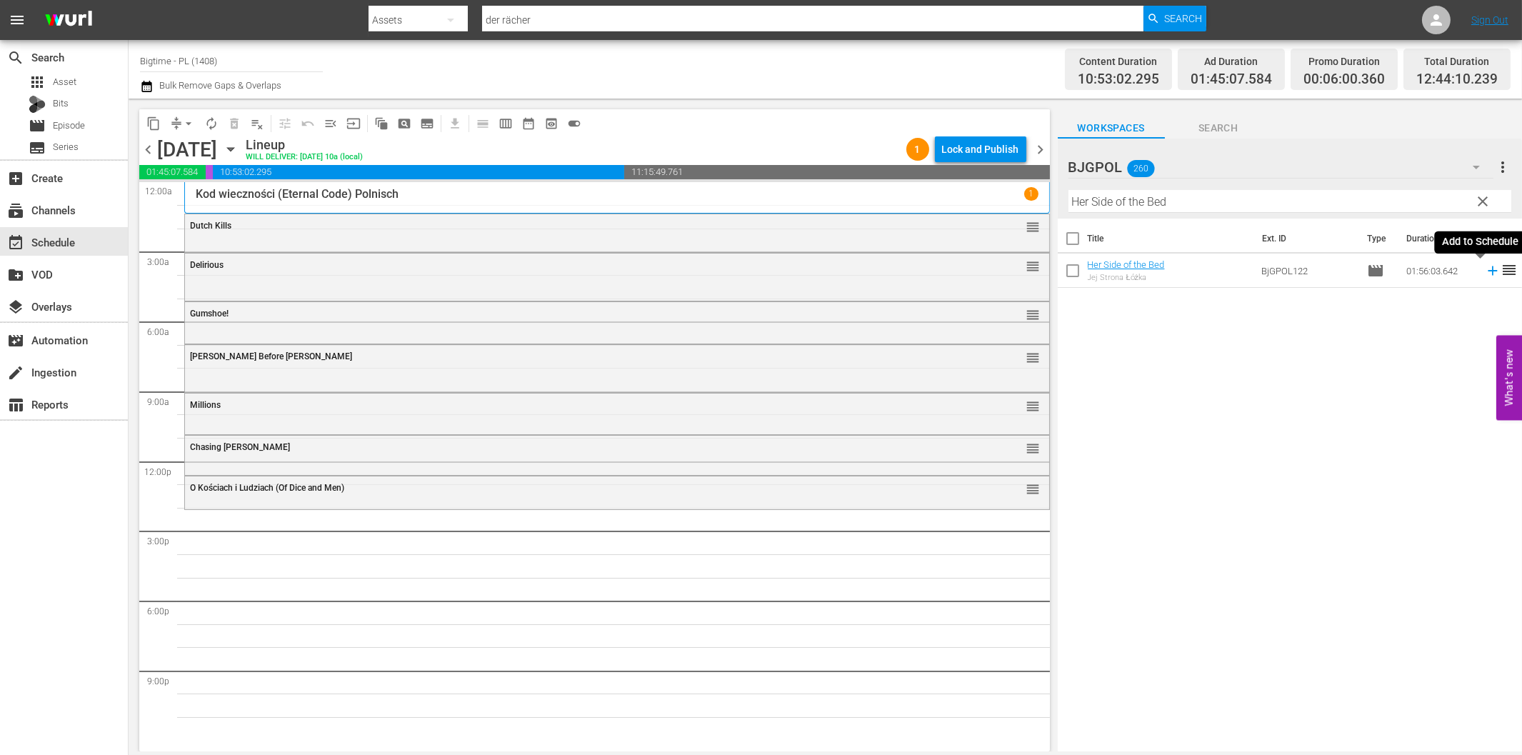
click at [1488, 271] on icon at bounding box center [1492, 270] width 9 height 9
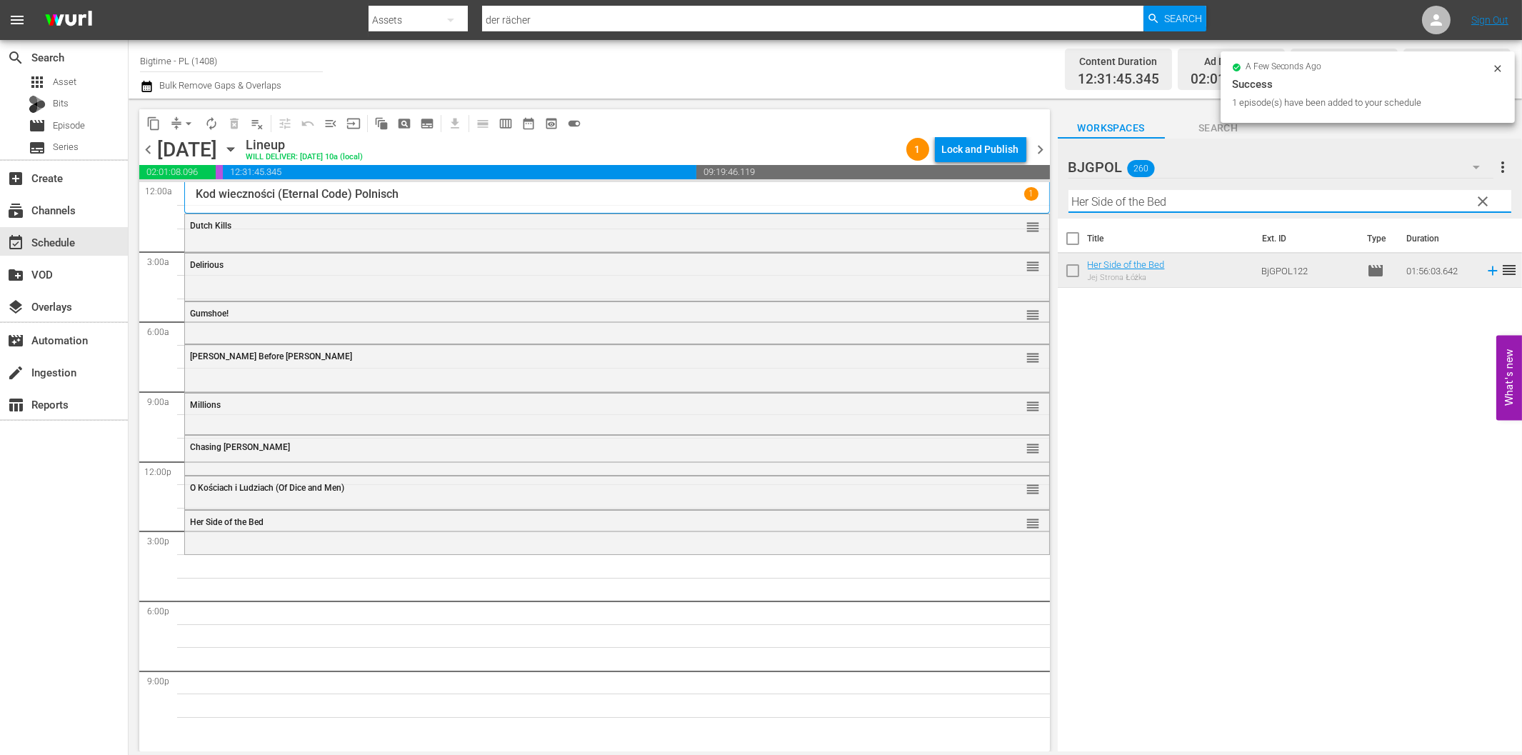
click at [1166, 205] on input "Her Side of the Bed" at bounding box center [1289, 201] width 443 height 23
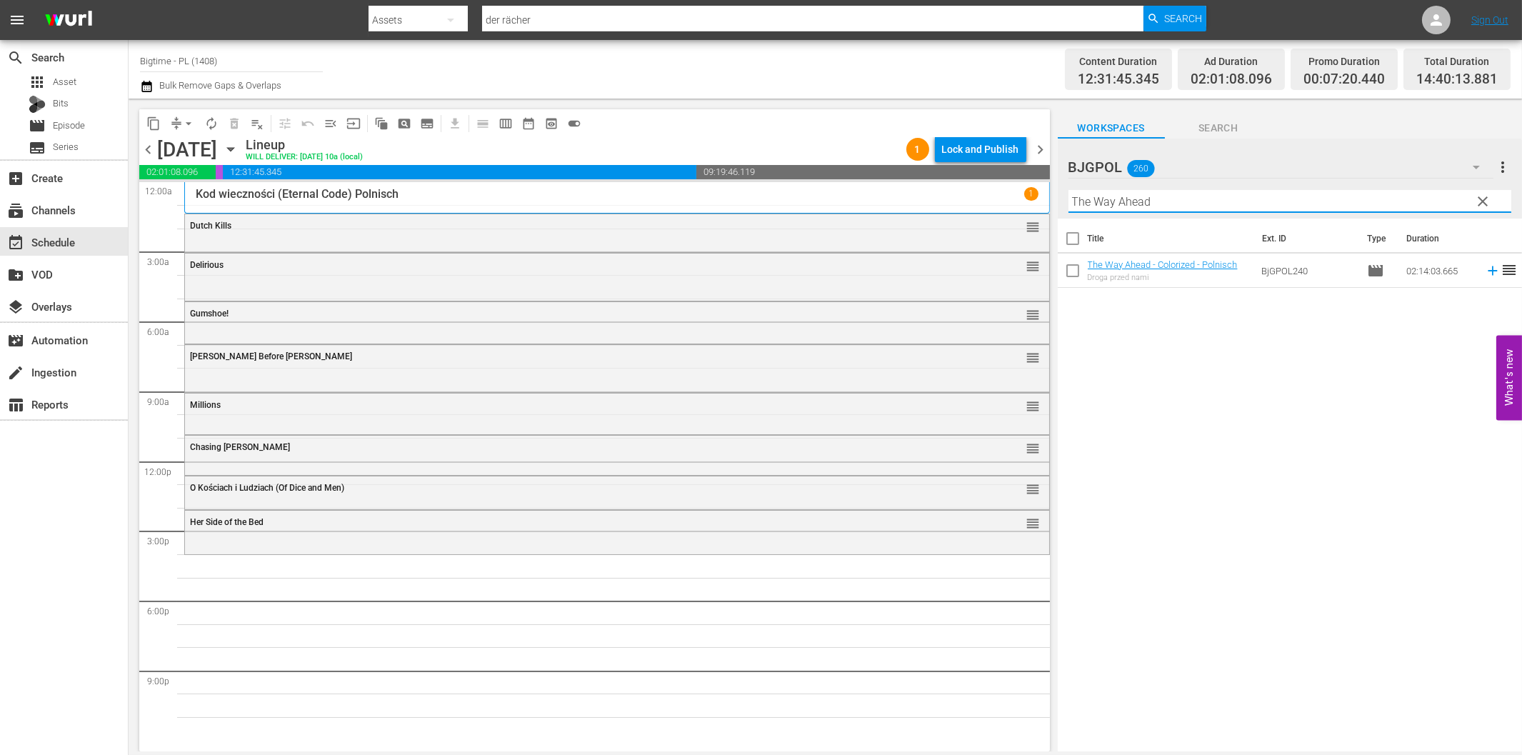
click at [1488, 271] on icon at bounding box center [1492, 270] width 9 height 9
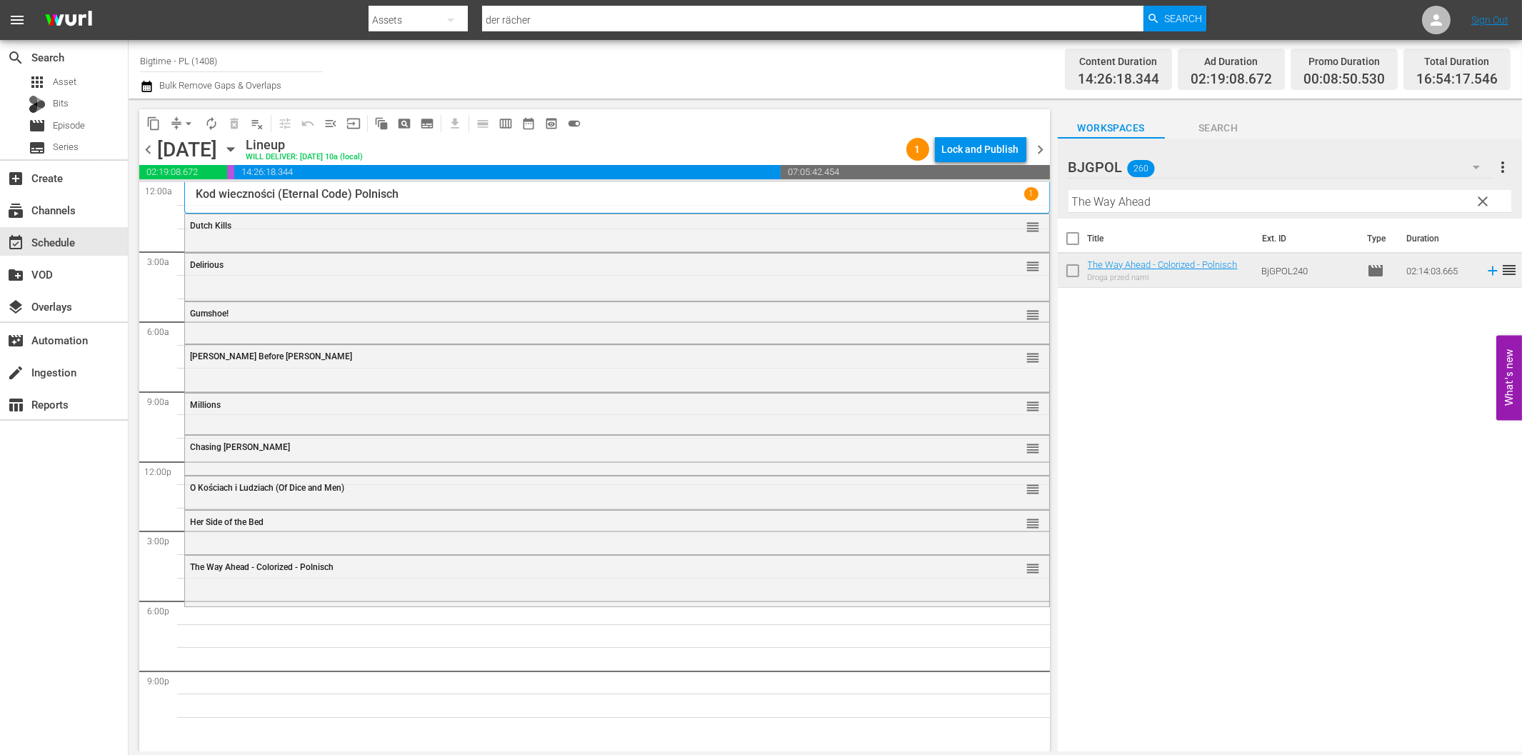
click at [1167, 209] on input "The Way Ahead" at bounding box center [1289, 201] width 443 height 23
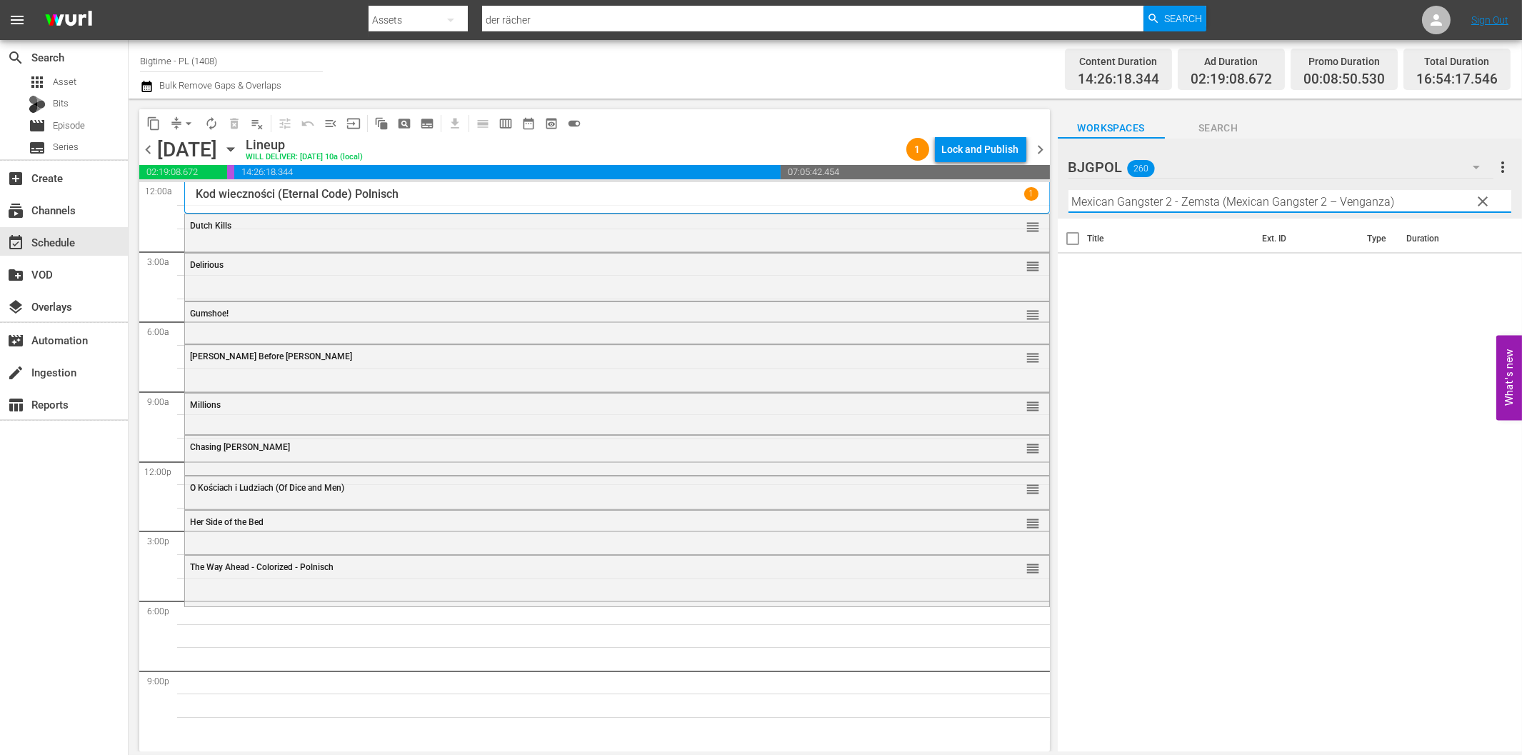
drag, startPoint x: 1209, startPoint y: 206, endPoint x: 1416, endPoint y: 229, distance: 207.7
click at [1408, 226] on div "BJGPOL 260 BJGPOL more_vert clear Filter by Title Mexican Gangster 2 - Zemsta (…" at bounding box center [1290, 449] width 464 height 621
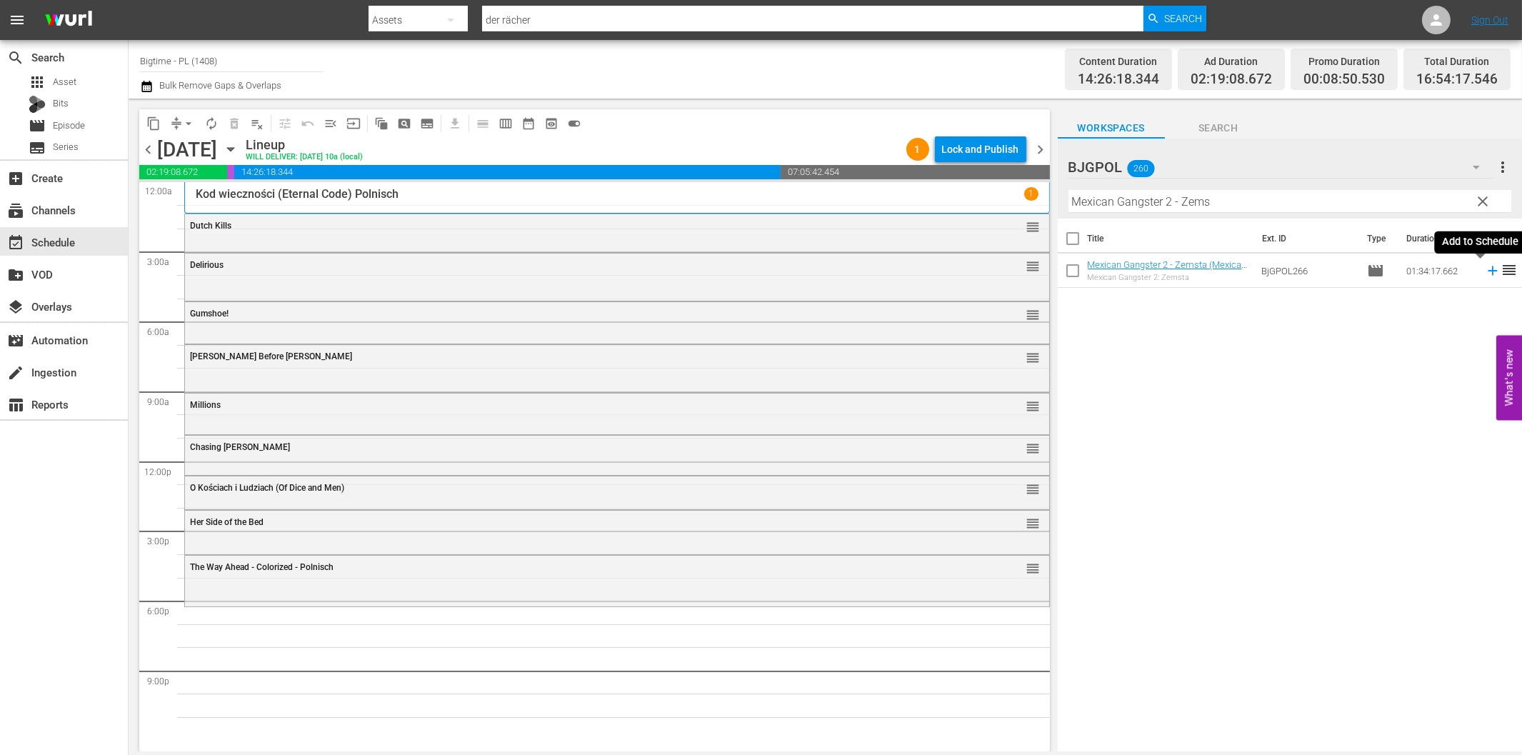
drag, startPoint x: 1481, startPoint y: 269, endPoint x: 1431, endPoint y: 275, distance: 50.4
click at [1485, 269] on icon at bounding box center [1493, 271] width 16 height 16
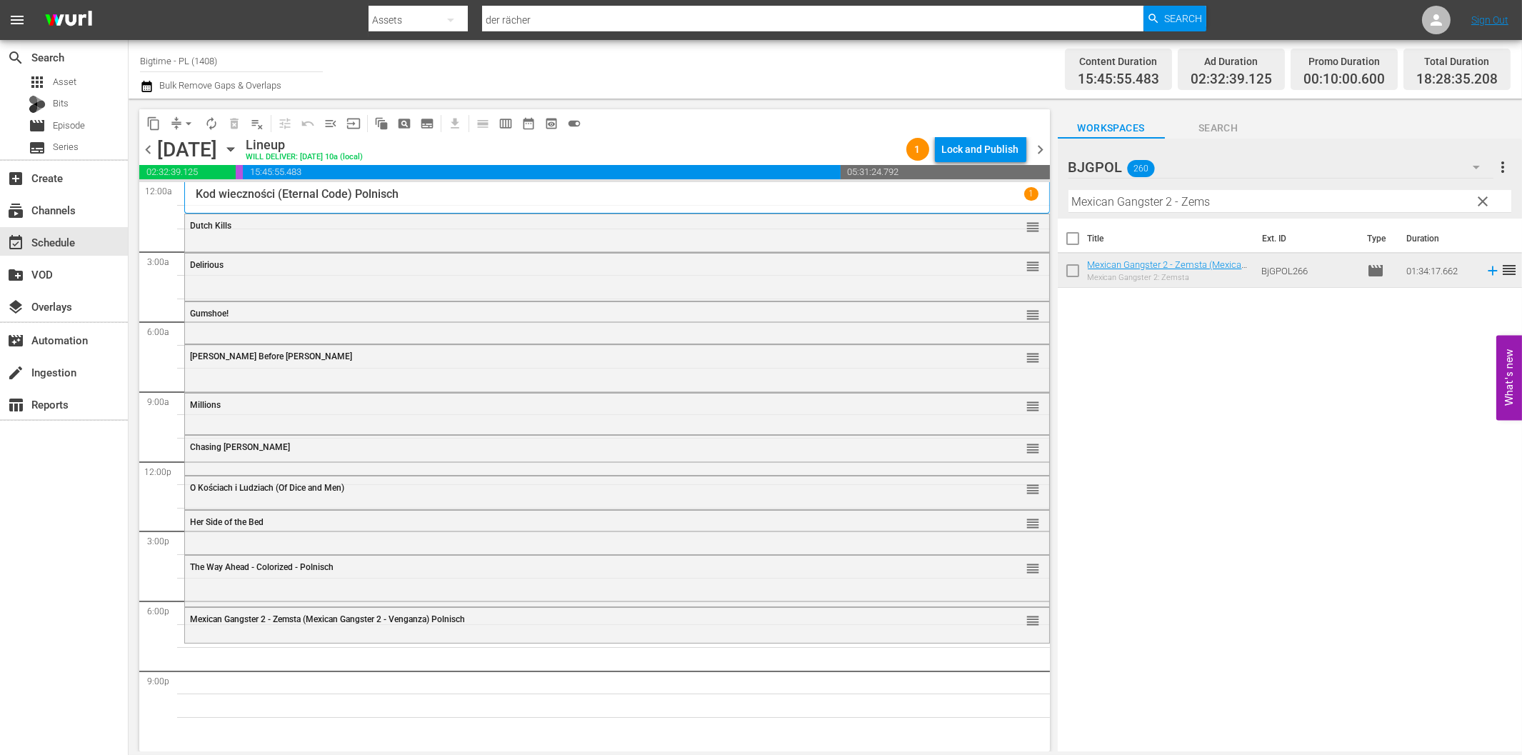
click at [1382, 204] on input "Mexican Gangster 2 - Zems" at bounding box center [1289, 201] width 443 height 23
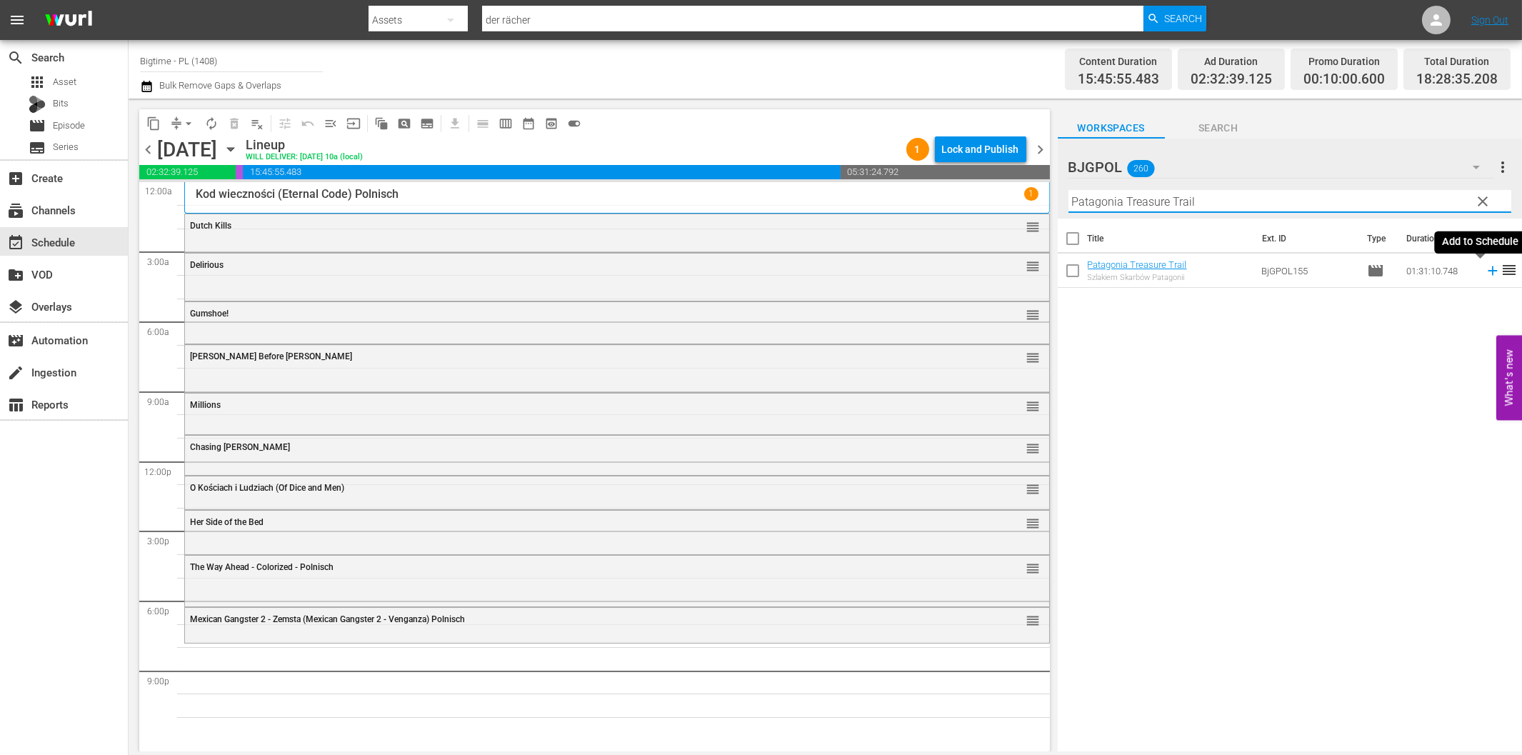
click at [1485, 267] on icon at bounding box center [1493, 271] width 16 height 16
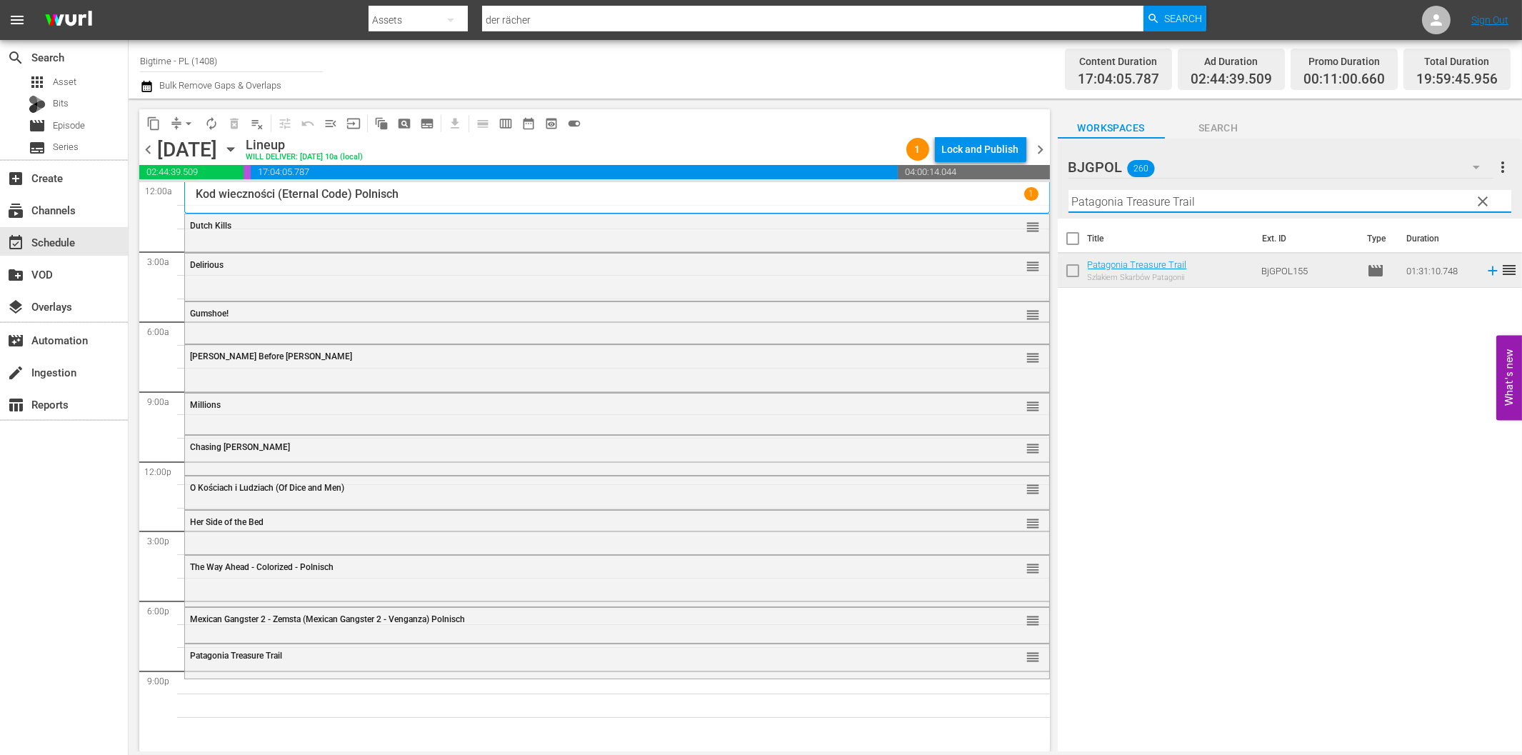
drag, startPoint x: 1126, startPoint y: 204, endPoint x: 1138, endPoint y: 216, distance: 16.7
click at [1126, 204] on input "Patagonia Treasure Trail" at bounding box center [1289, 201] width 443 height 23
click at [1485, 274] on icon at bounding box center [1493, 271] width 16 height 16
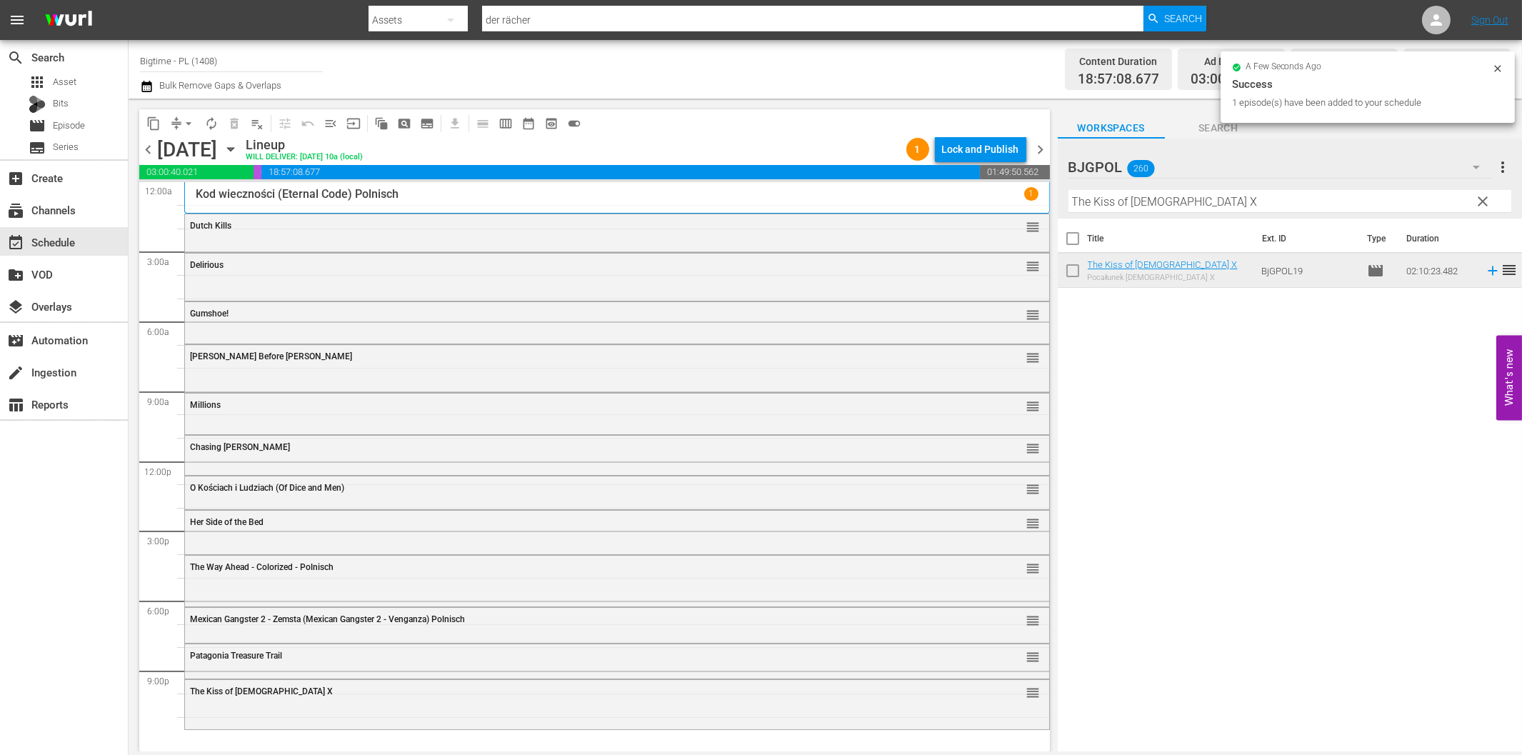
click at [1150, 204] on input "The Kiss of [DEMOGRAPHIC_DATA] X" at bounding box center [1289, 201] width 443 height 23
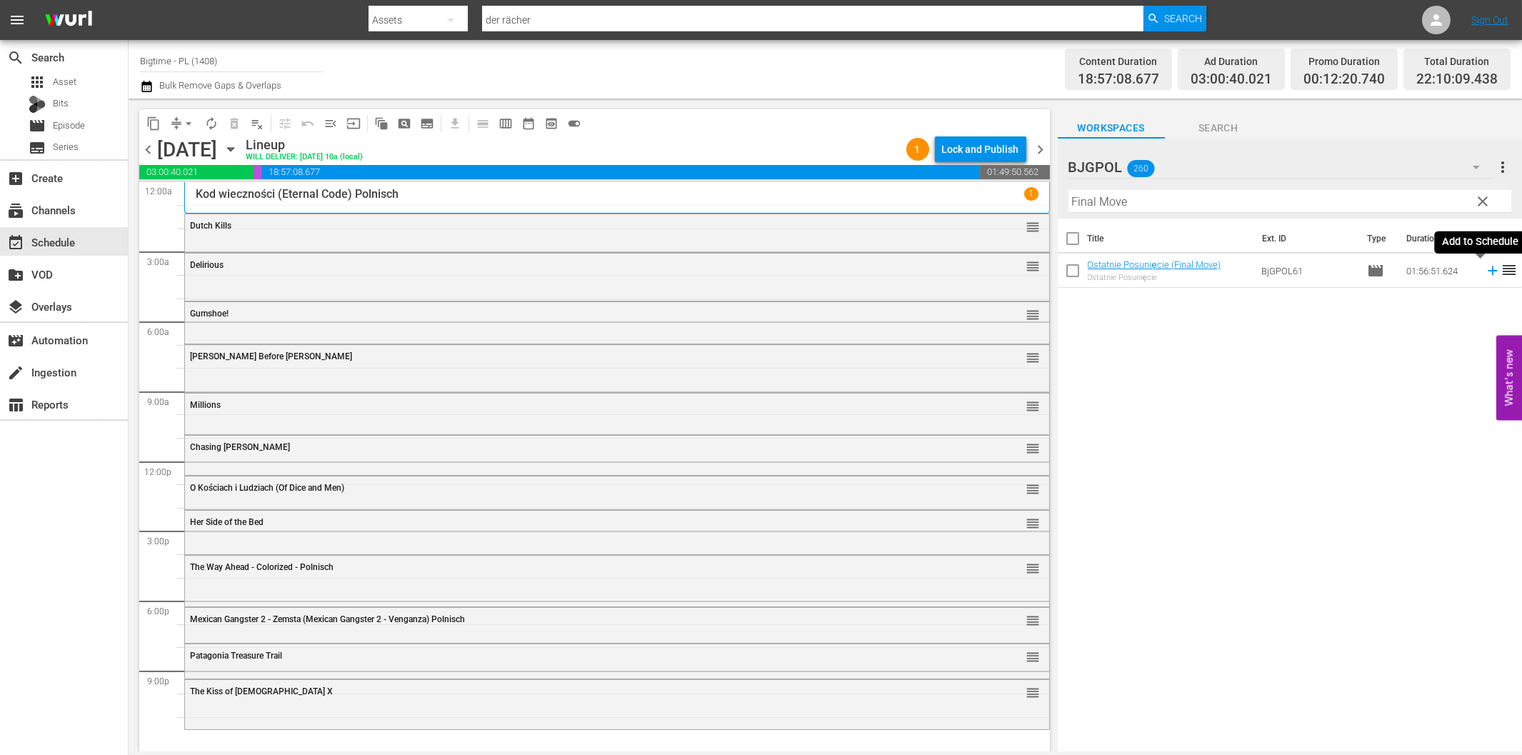
click at [1488, 268] on icon at bounding box center [1492, 270] width 9 height 9
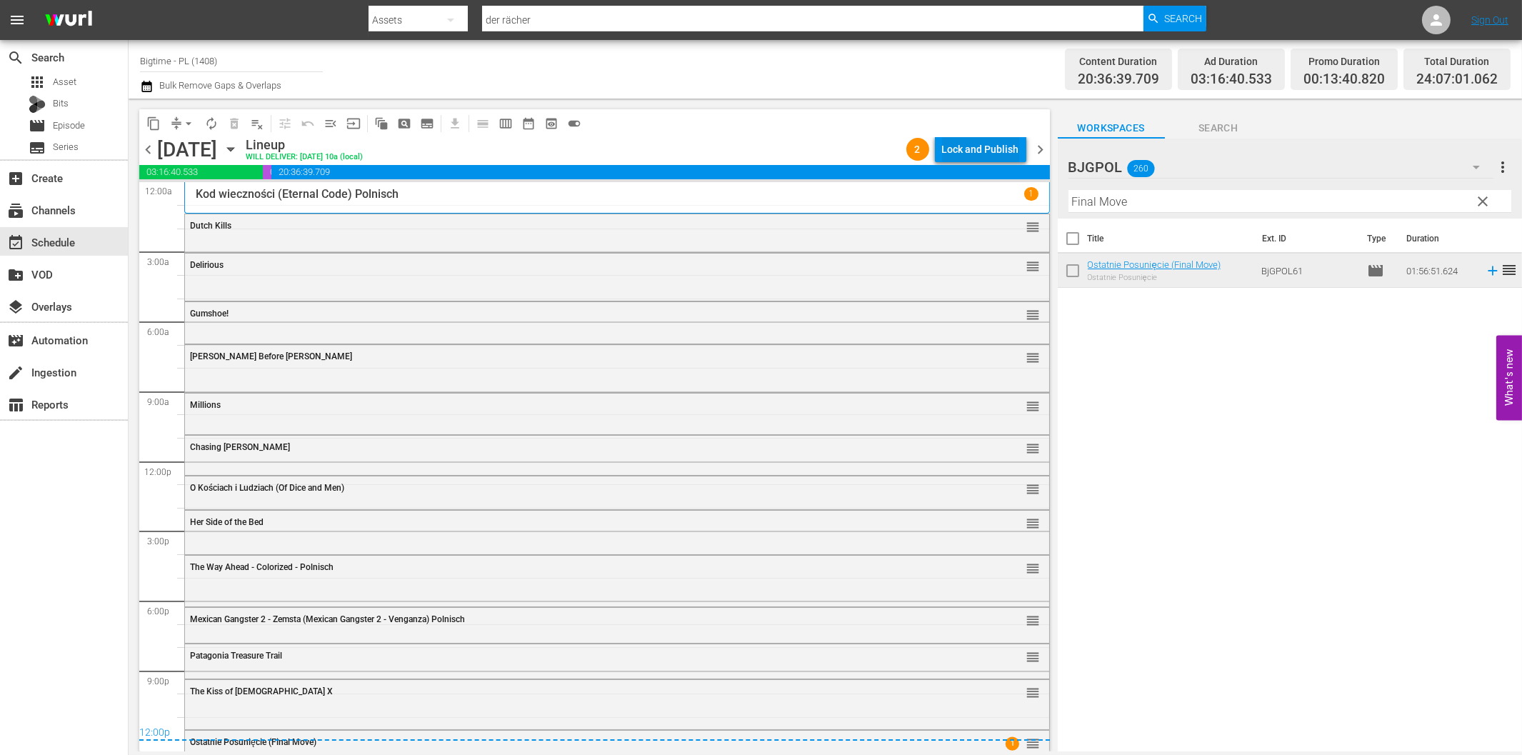
click at [966, 152] on div "Lock and Publish" at bounding box center [980, 149] width 77 height 26
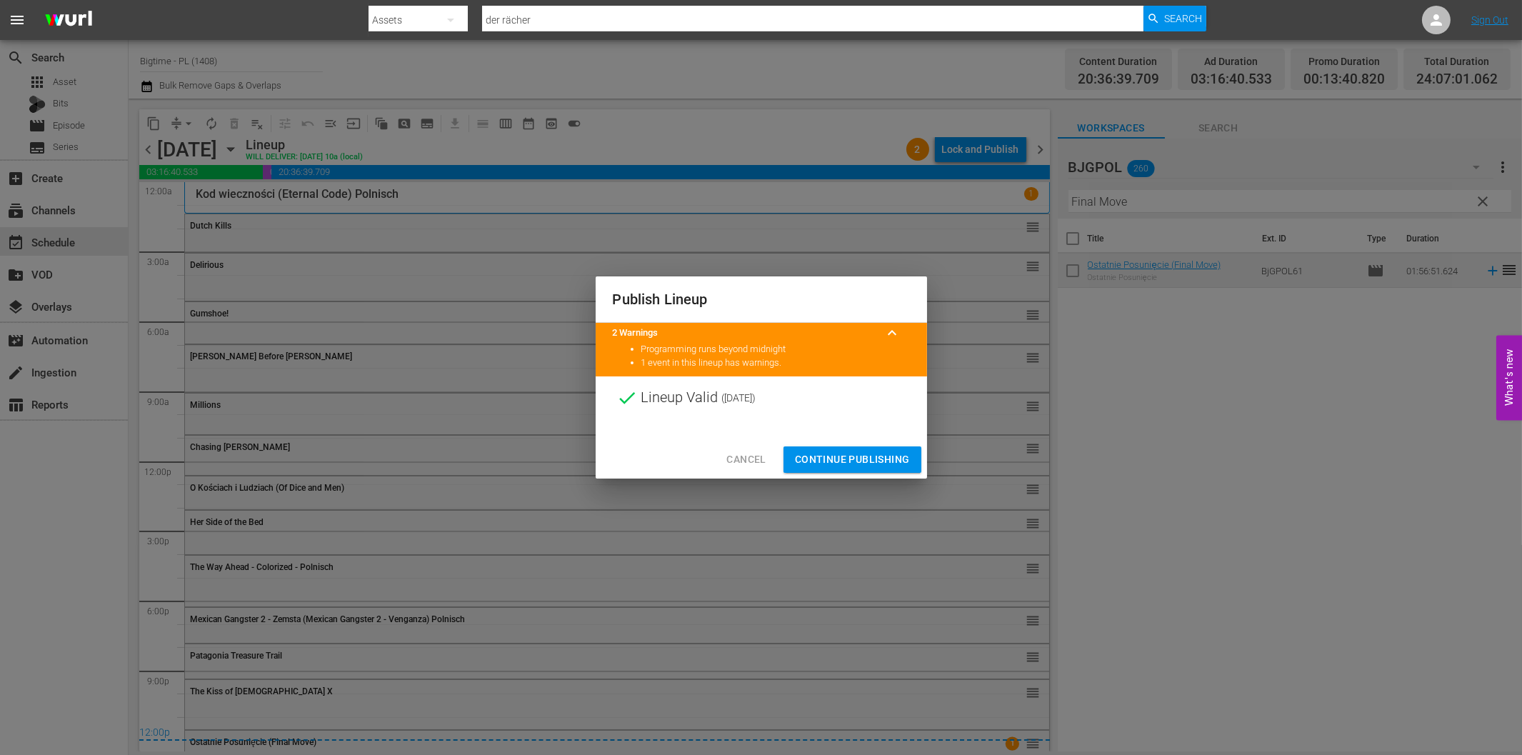
click at [855, 444] on div "Cancel Continue Publishing" at bounding box center [761, 460] width 331 height 38
click at [851, 460] on span "Continue Publishing" at bounding box center [852, 460] width 115 height 18
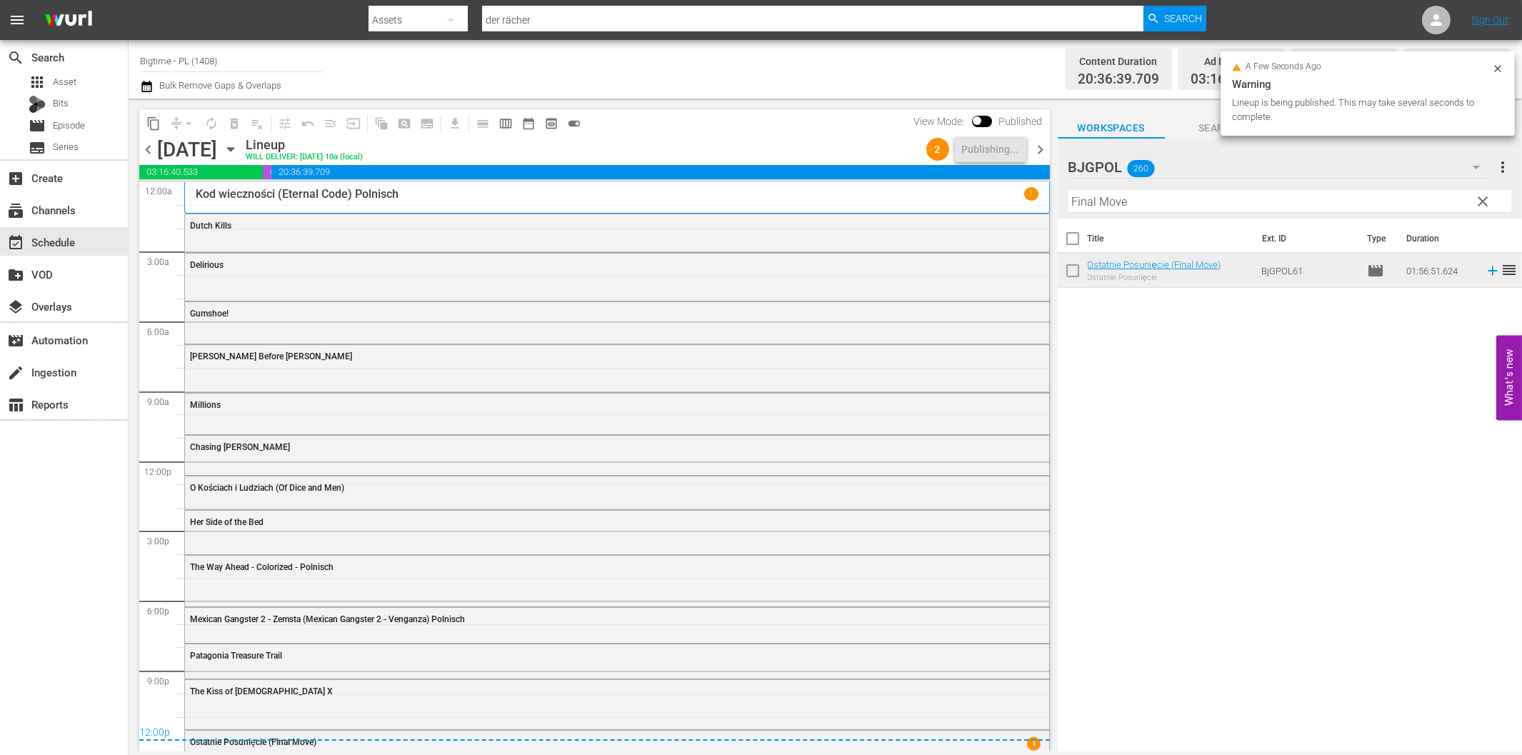
click at [1040, 154] on span "chevron_right" at bounding box center [1041, 150] width 18 height 18
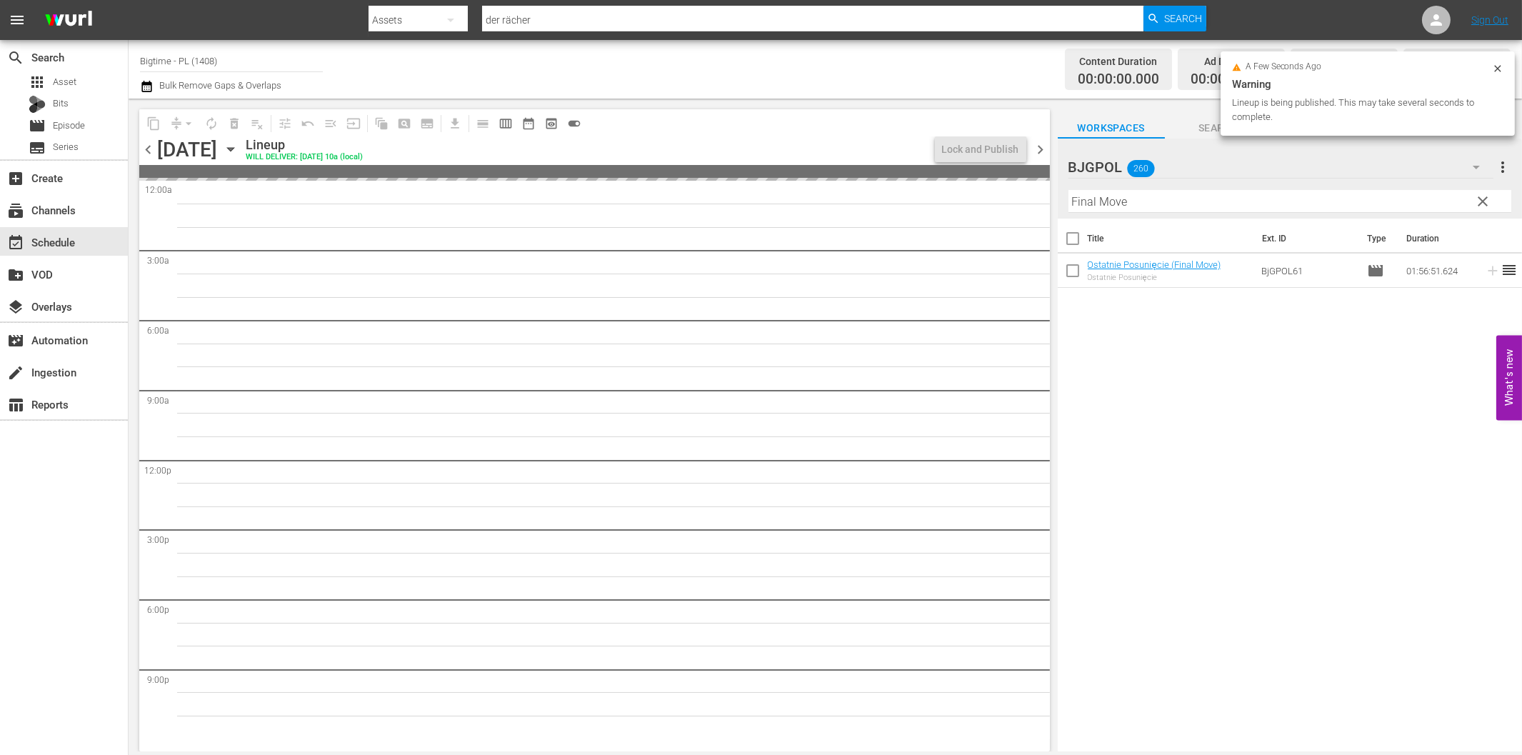
click at [1103, 199] on input "Final Move" at bounding box center [1289, 201] width 443 height 23
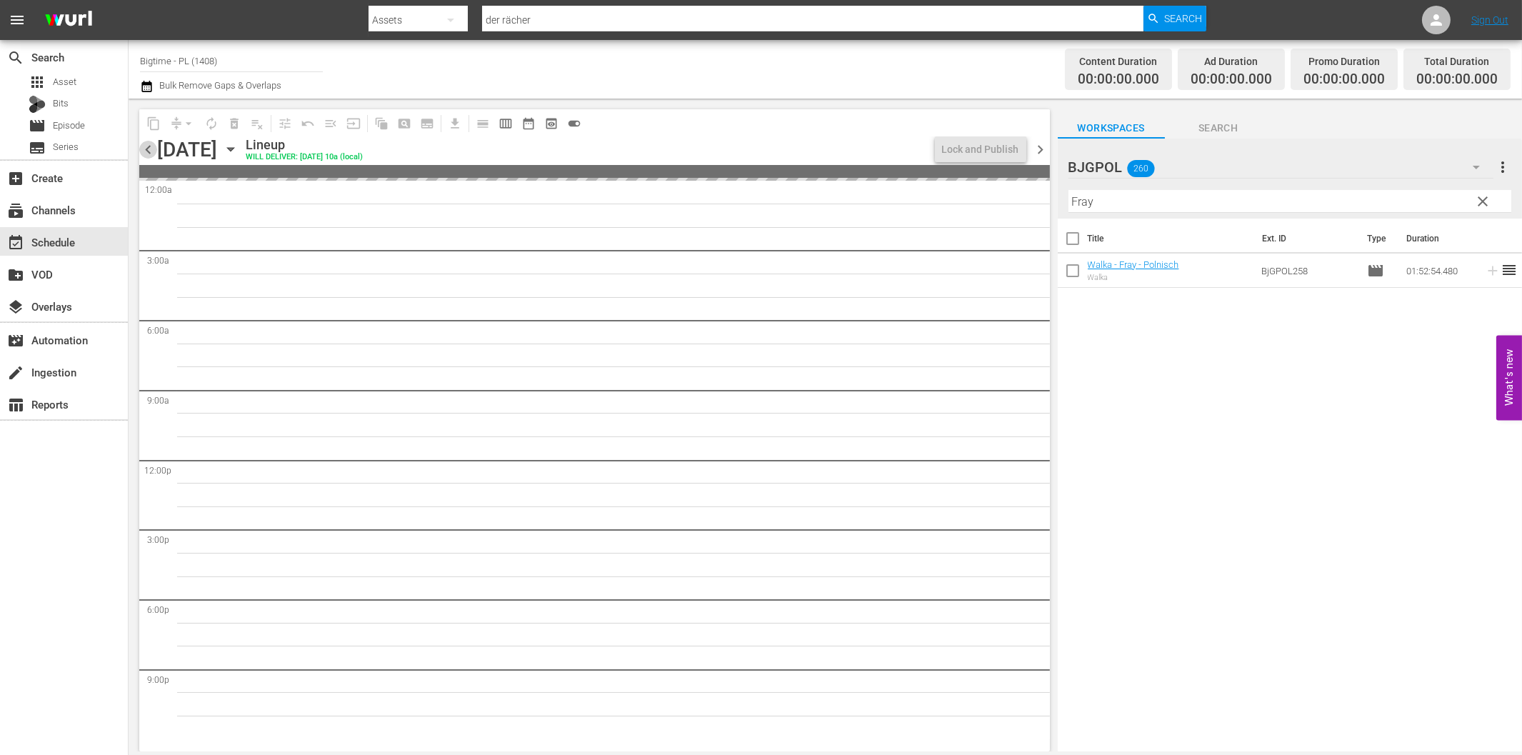
click at [154, 146] on span "chevron_left" at bounding box center [148, 150] width 18 height 18
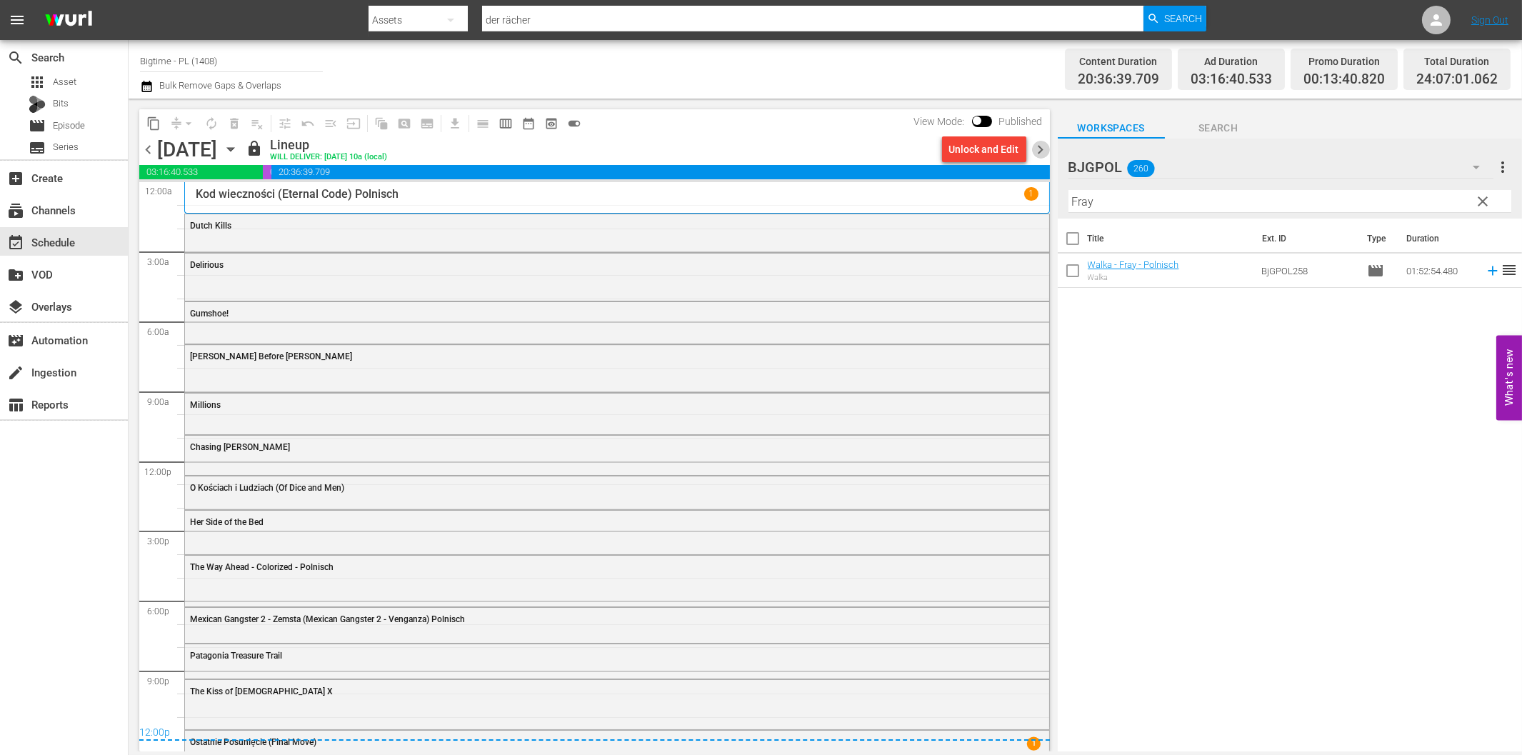
click at [1044, 151] on span "chevron_right" at bounding box center [1041, 150] width 18 height 18
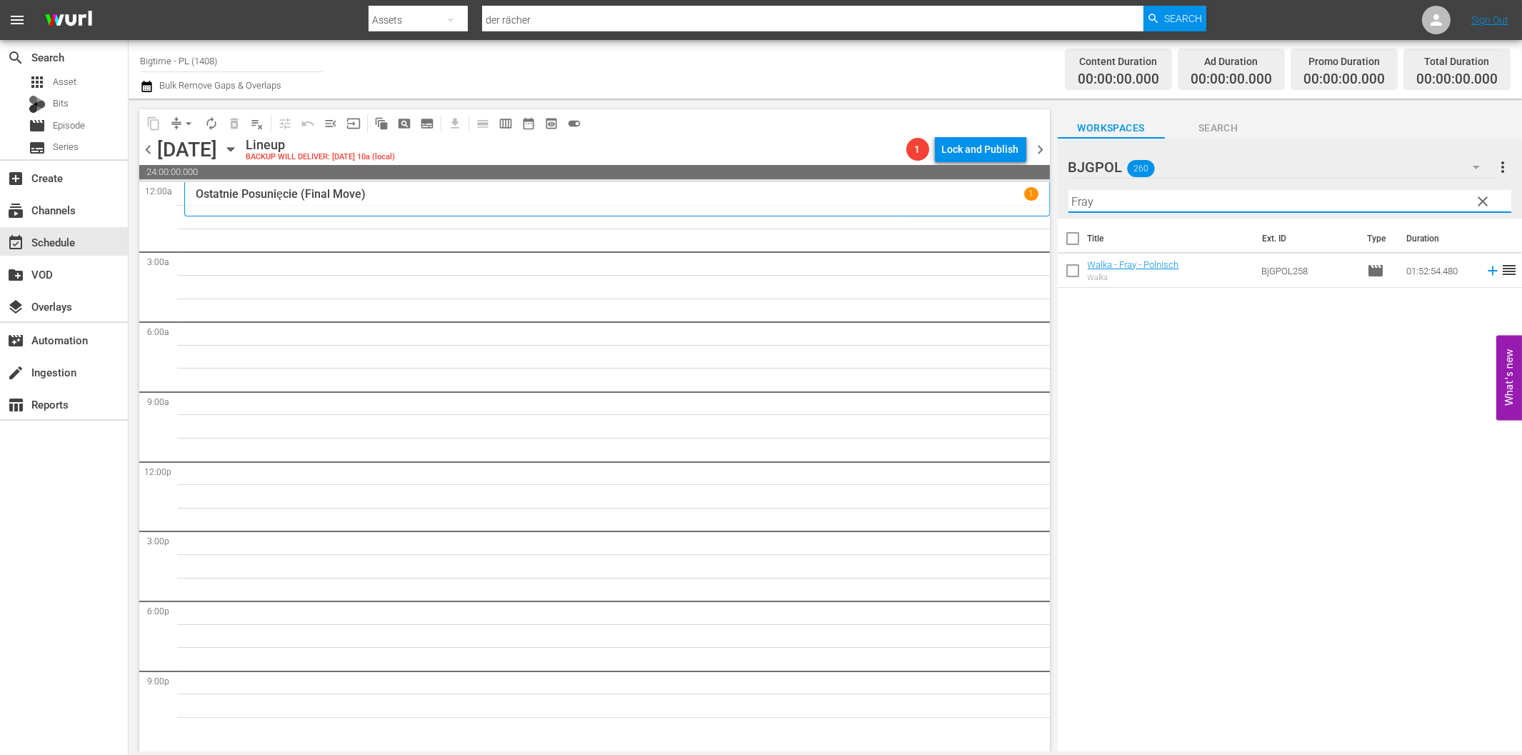
click at [1117, 209] on input "Fray" at bounding box center [1289, 201] width 443 height 23
click at [1485, 276] on icon at bounding box center [1493, 271] width 16 height 16
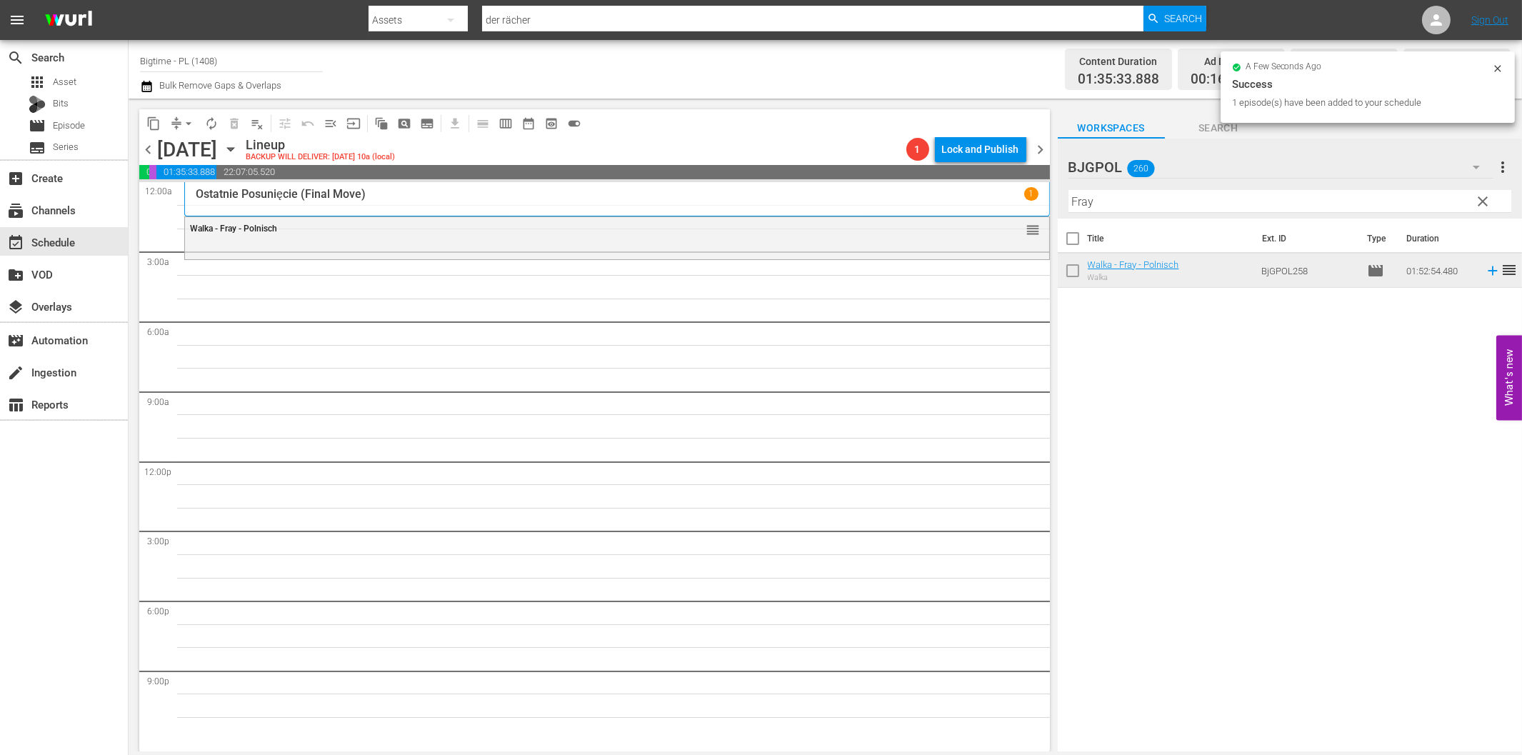
click at [1116, 206] on input "Fray" at bounding box center [1289, 201] width 443 height 23
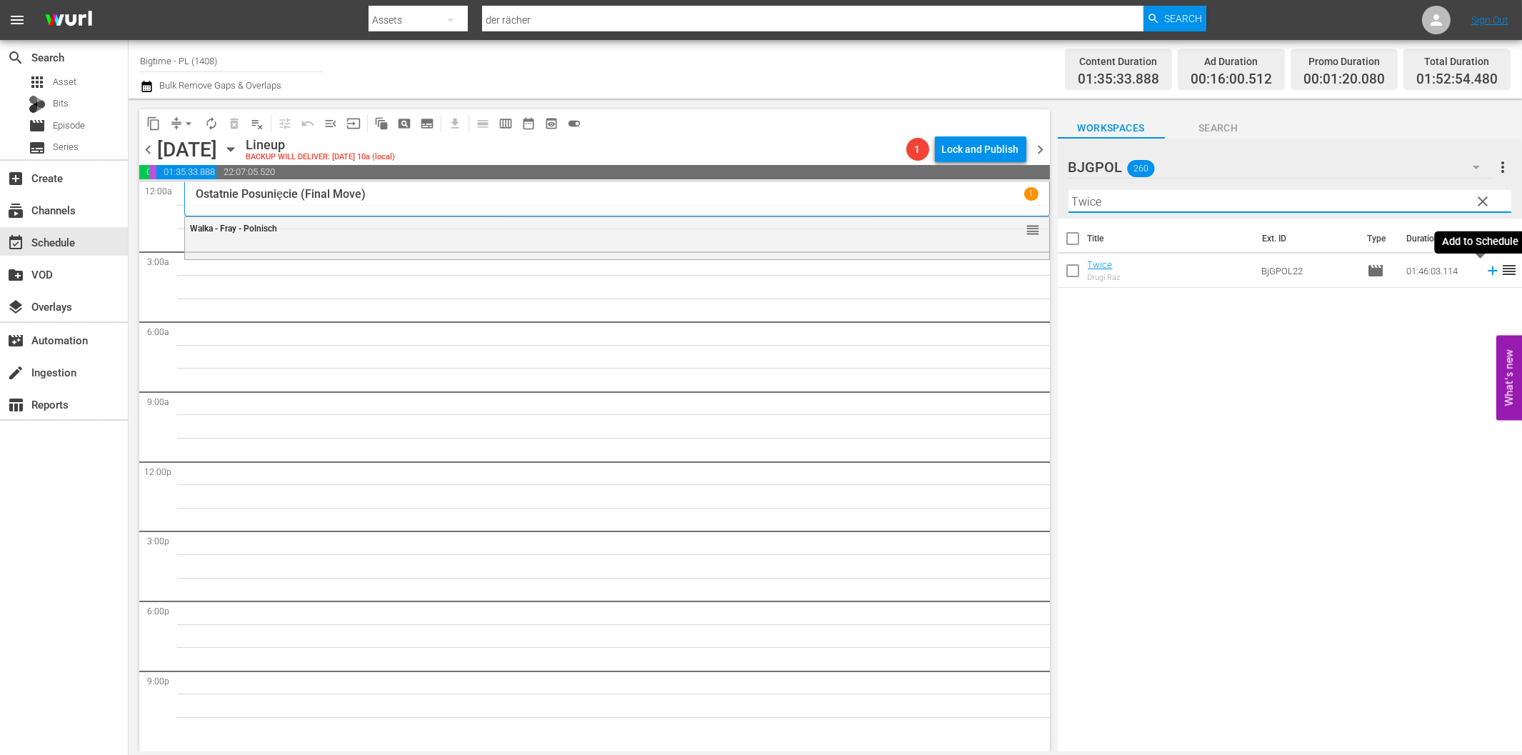
click at [1486, 269] on icon at bounding box center [1493, 271] width 16 height 16
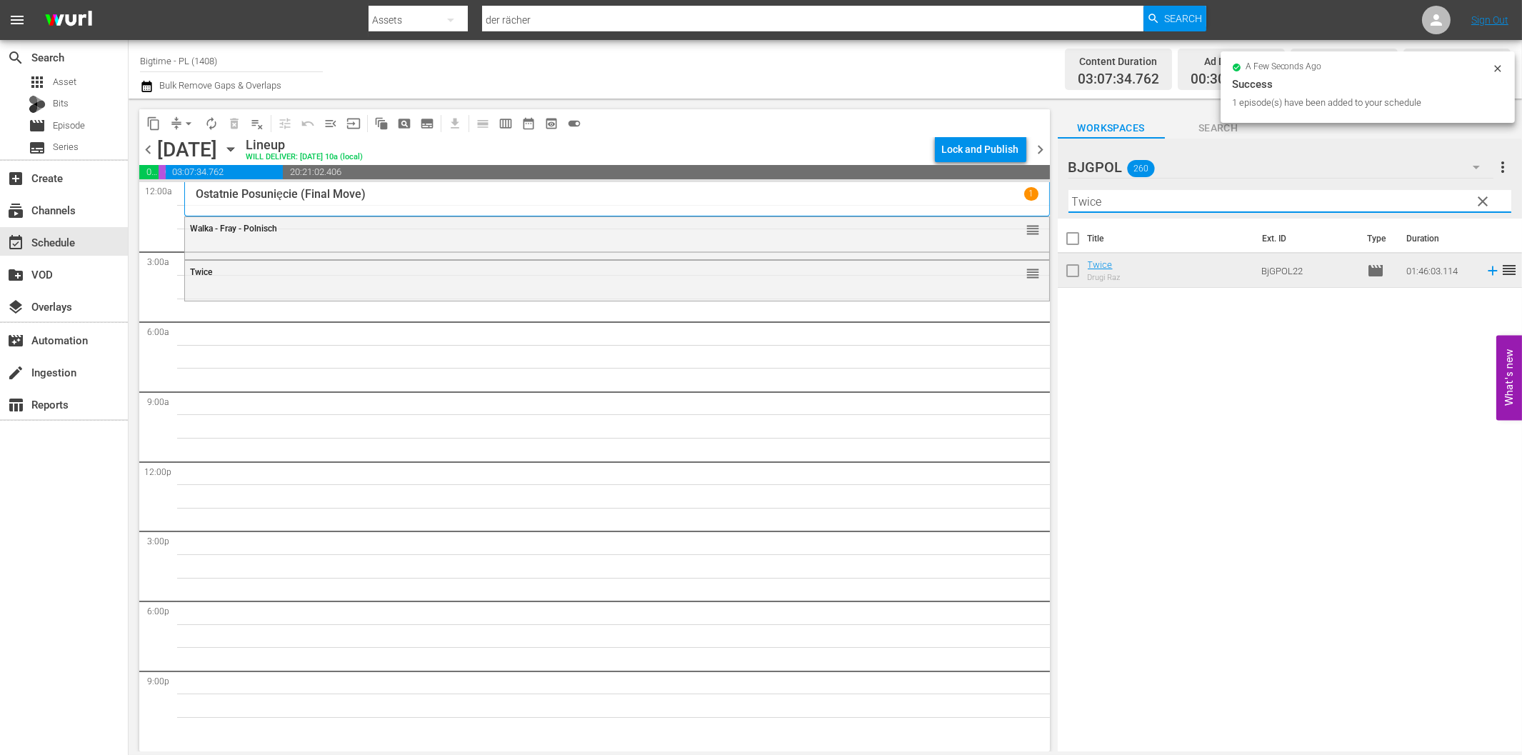
click at [1089, 204] on input "Twice" at bounding box center [1289, 201] width 443 height 23
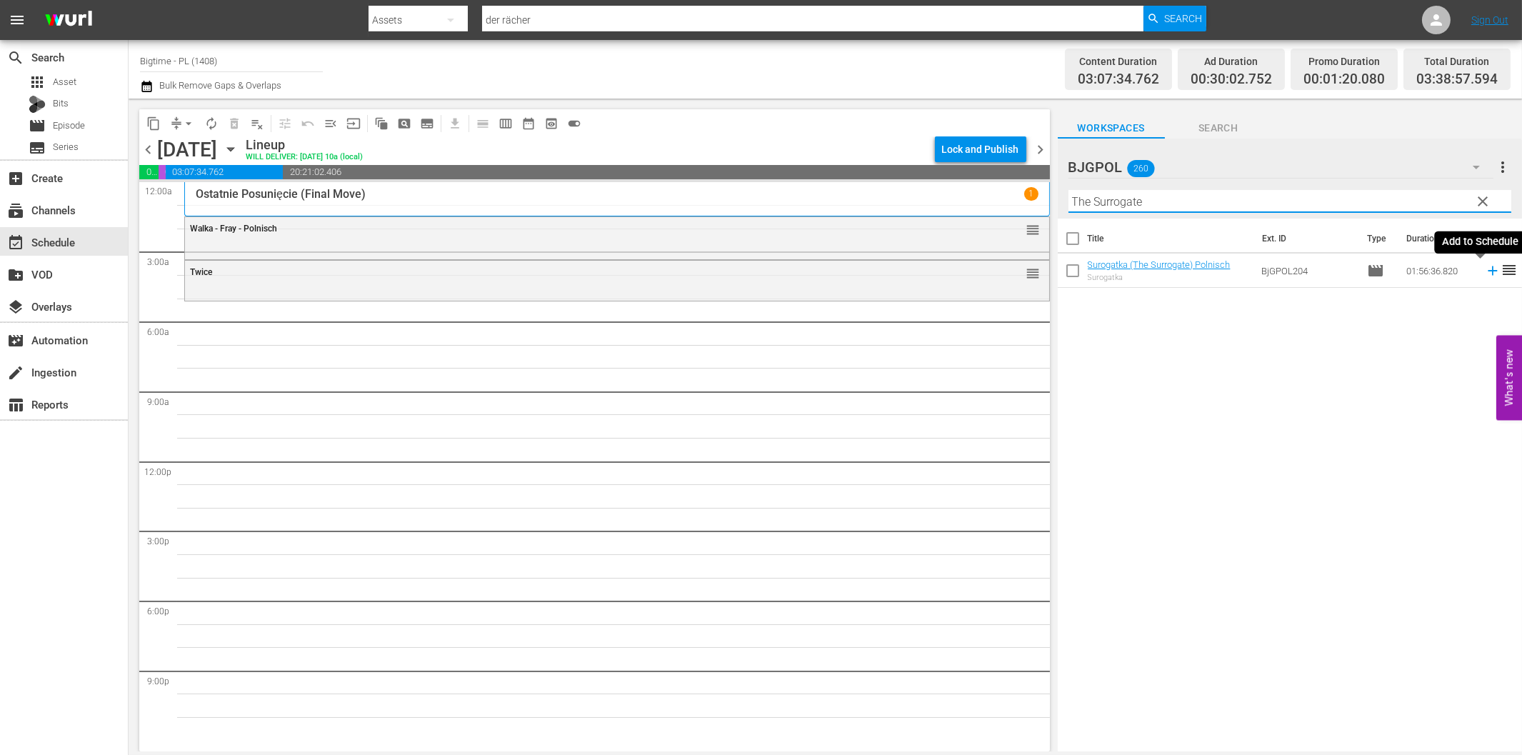
click at [1485, 274] on icon at bounding box center [1493, 271] width 16 height 16
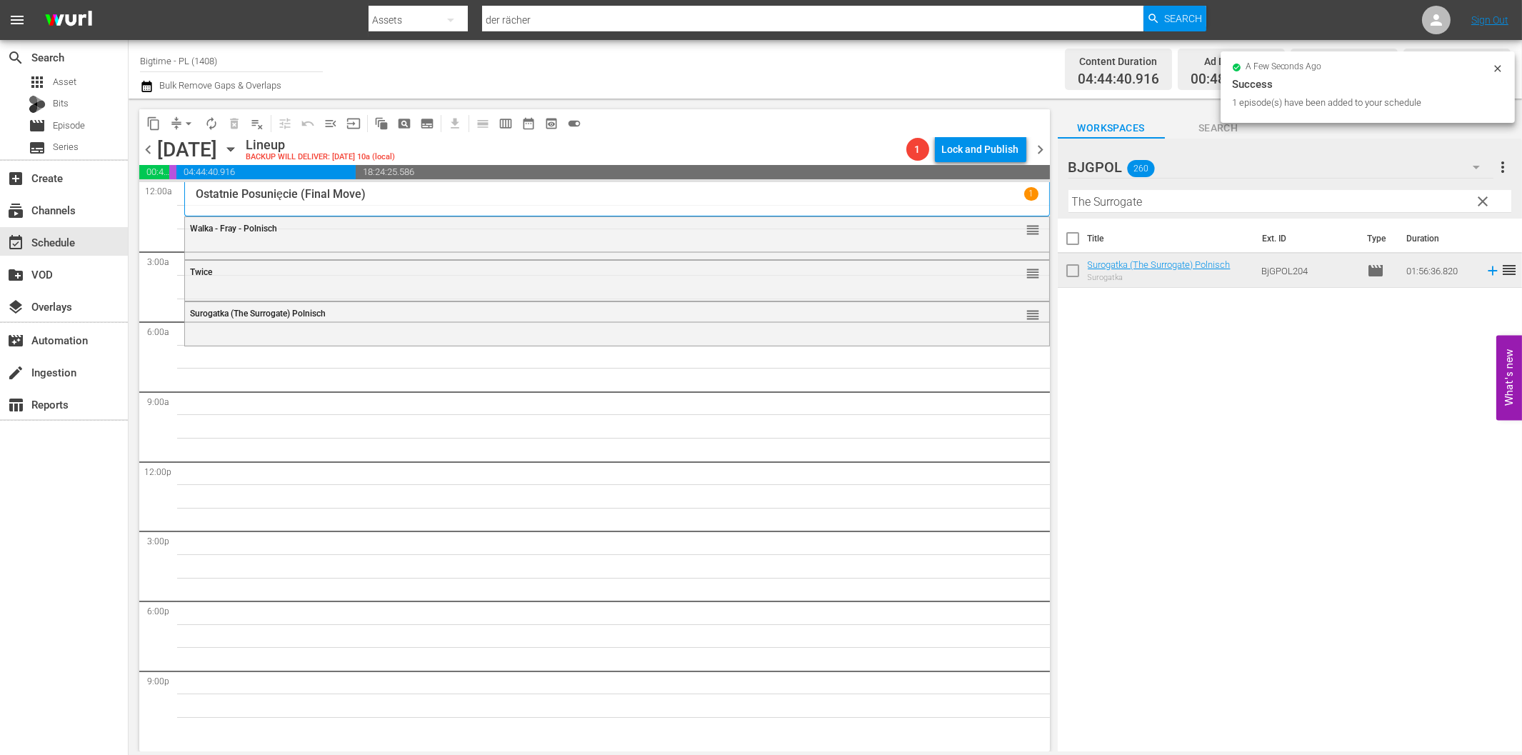
click at [1183, 206] on input "The Surrogate" at bounding box center [1289, 201] width 443 height 23
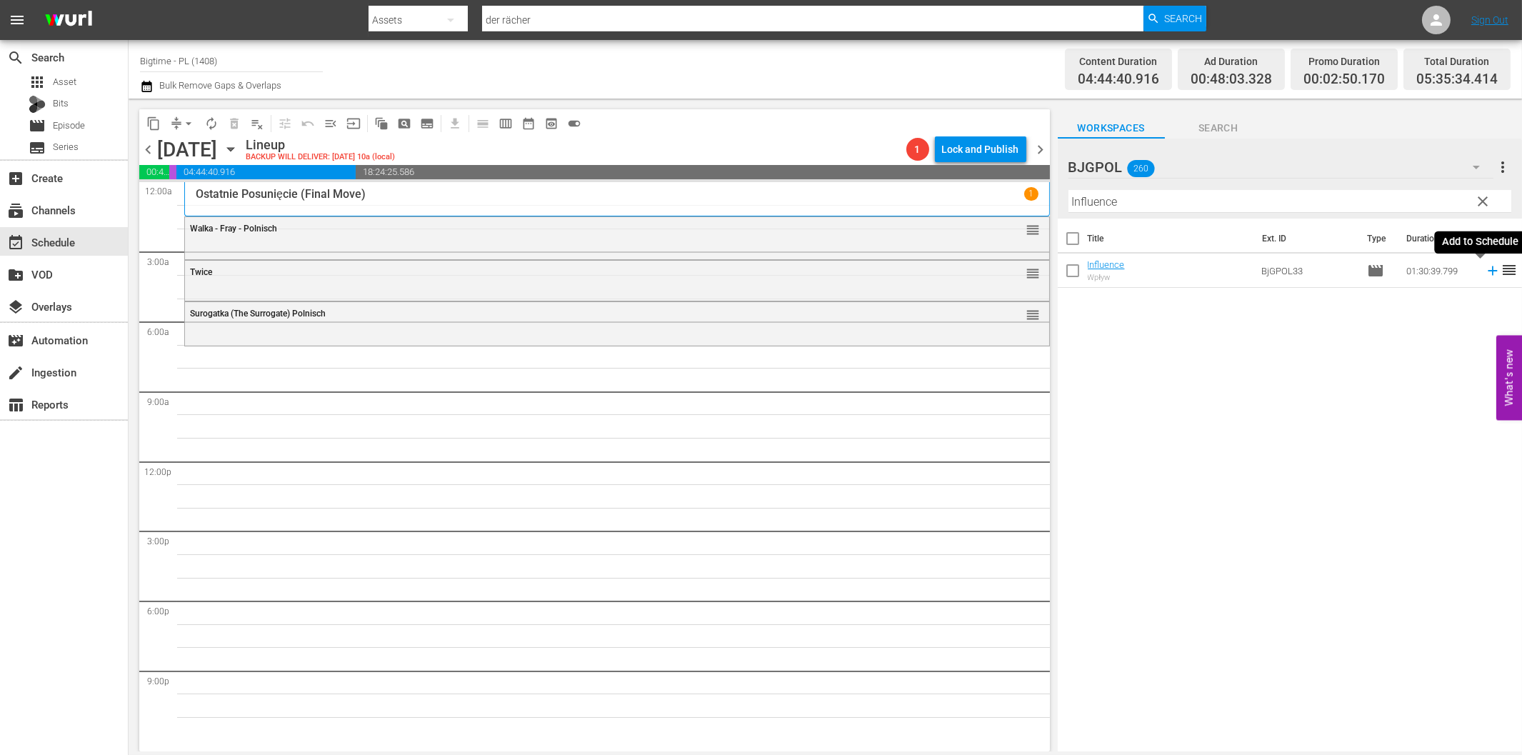
click at [1485, 276] on icon at bounding box center [1493, 271] width 16 height 16
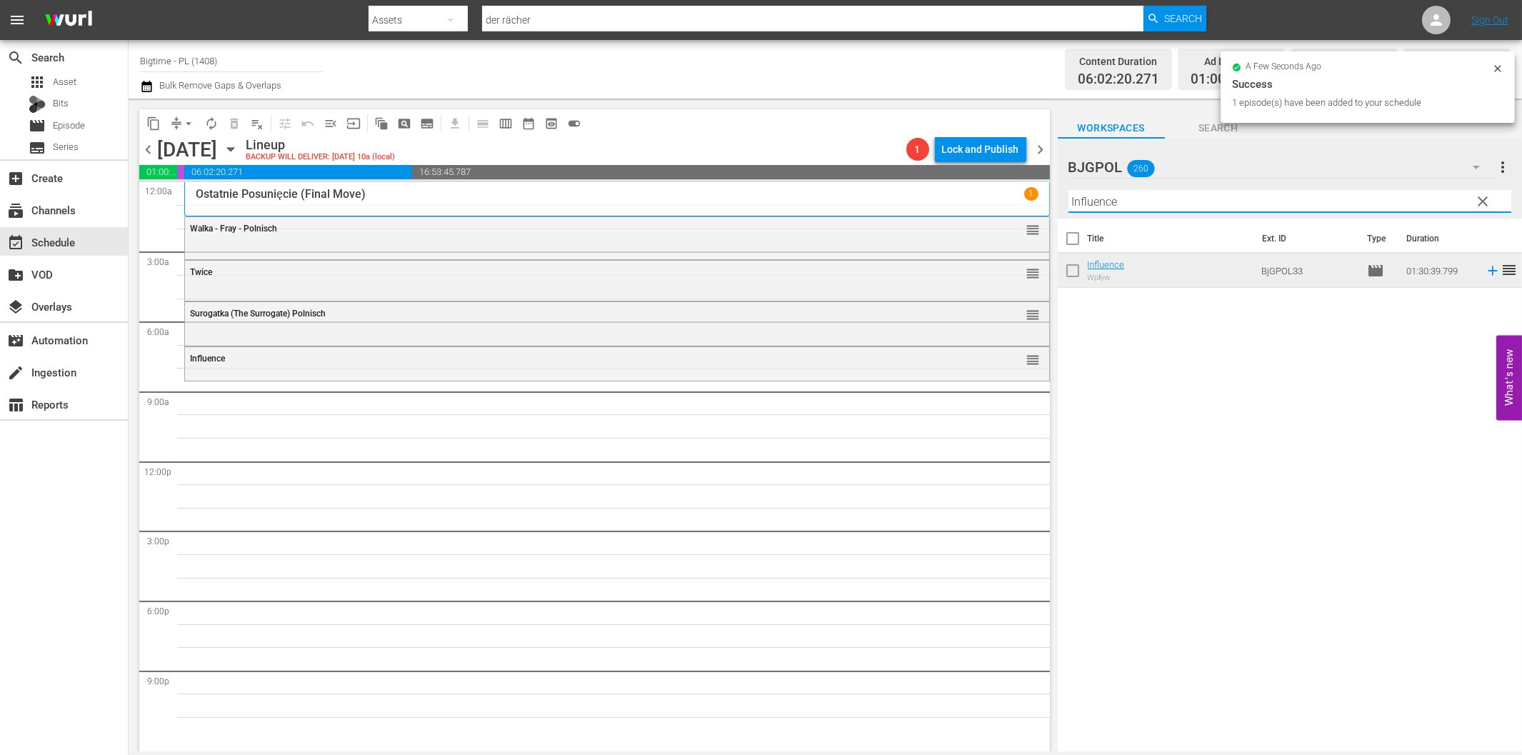
click at [1077, 201] on input "Influence" at bounding box center [1289, 201] width 443 height 23
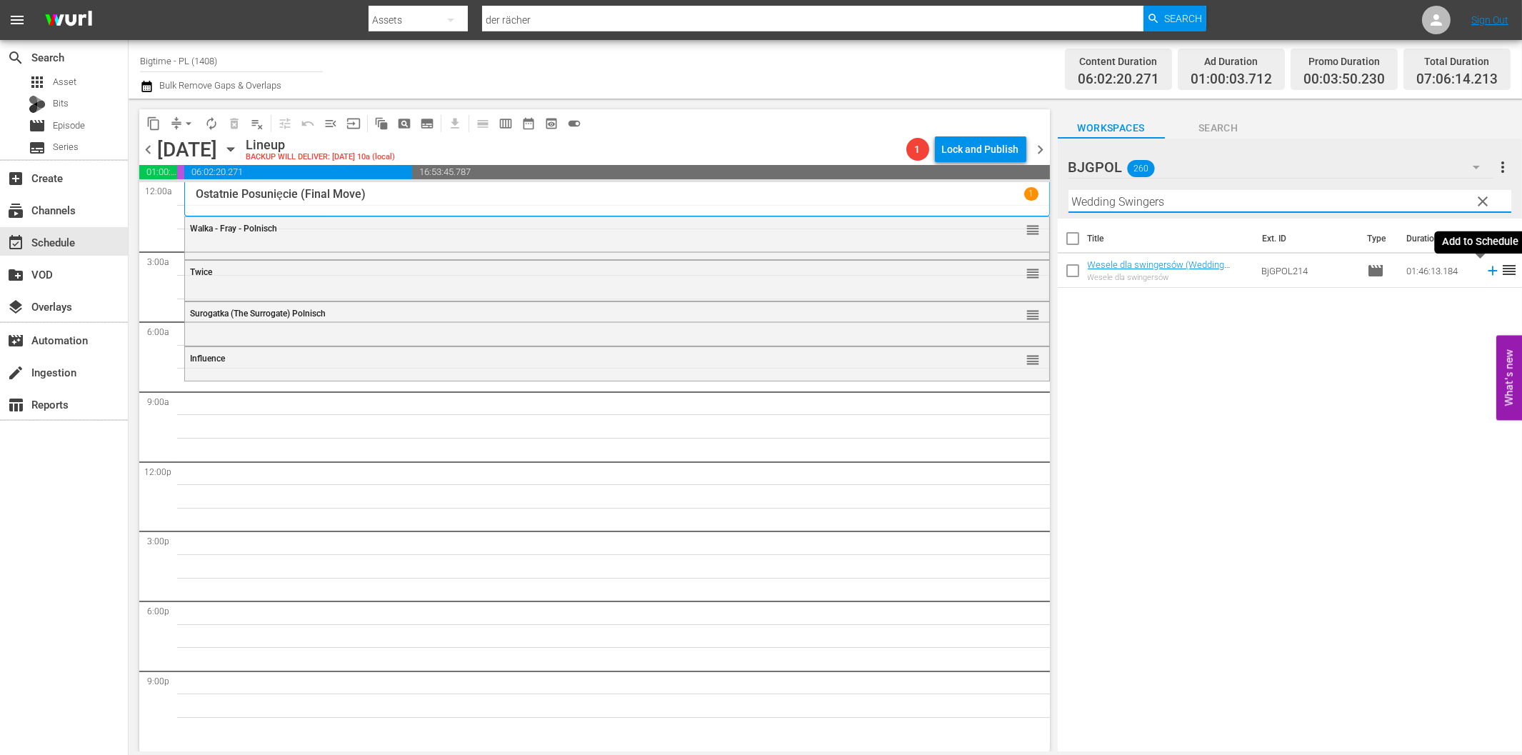
click at [1485, 273] on icon at bounding box center [1493, 271] width 16 height 16
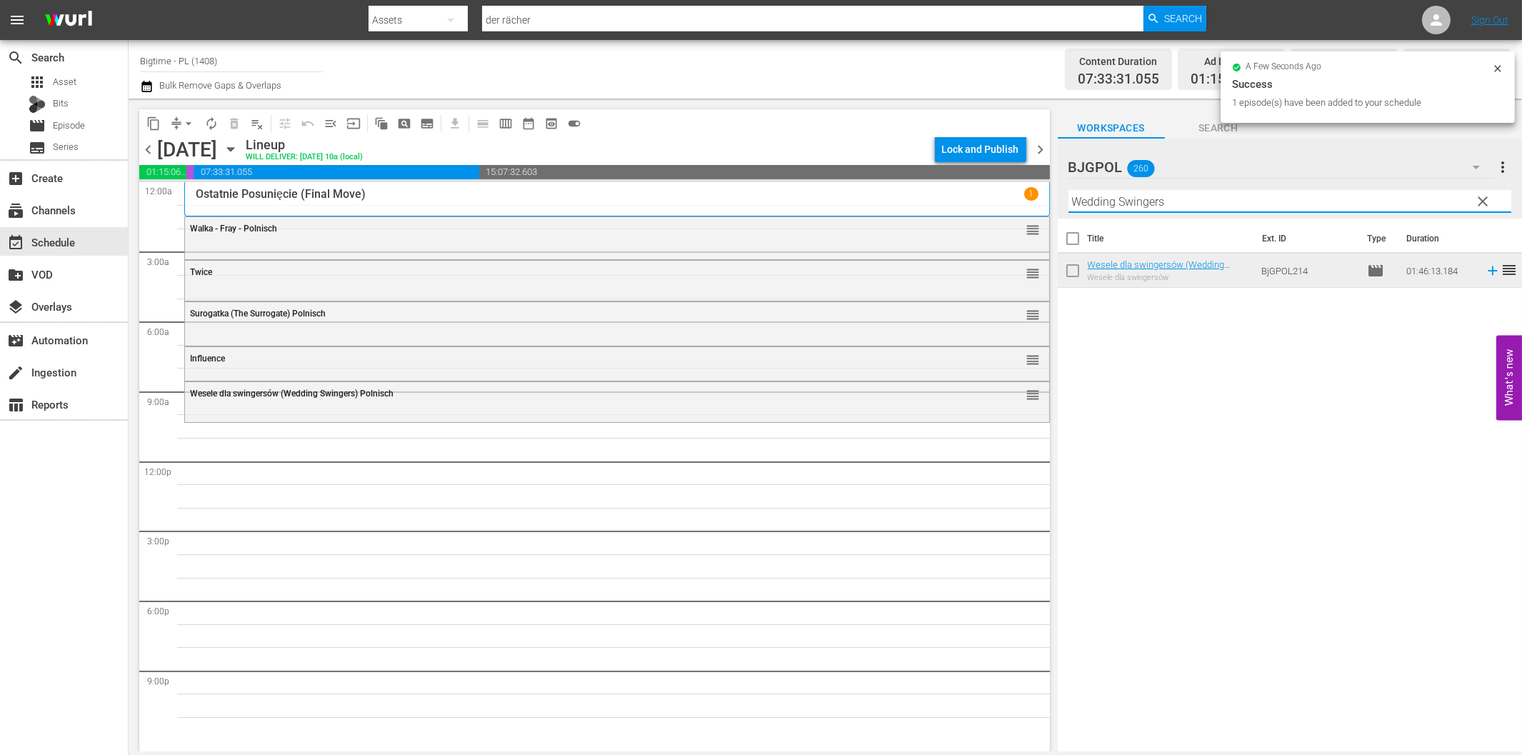
click at [1107, 201] on input "Wedding Swingers" at bounding box center [1289, 201] width 443 height 23
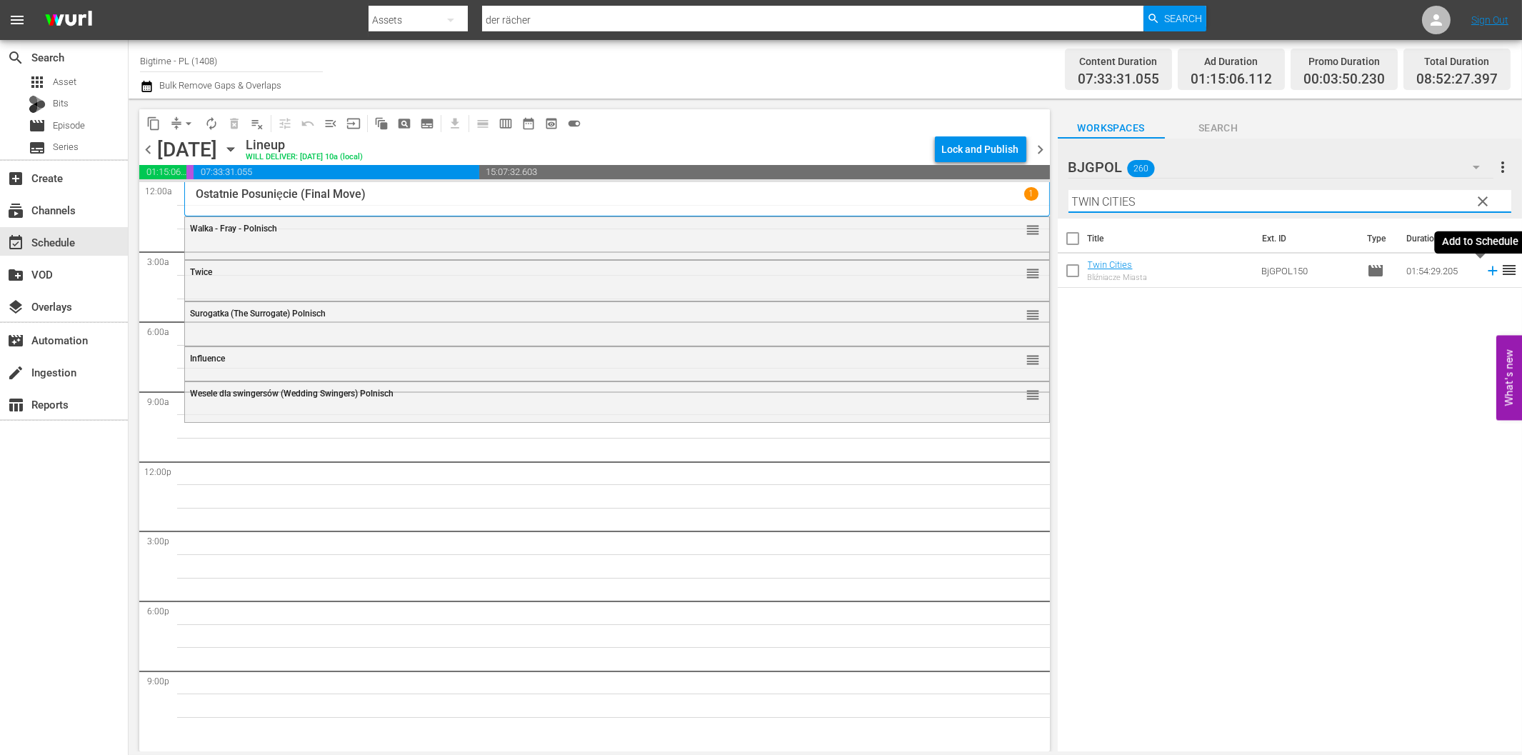
click at [1485, 273] on icon at bounding box center [1493, 271] width 16 height 16
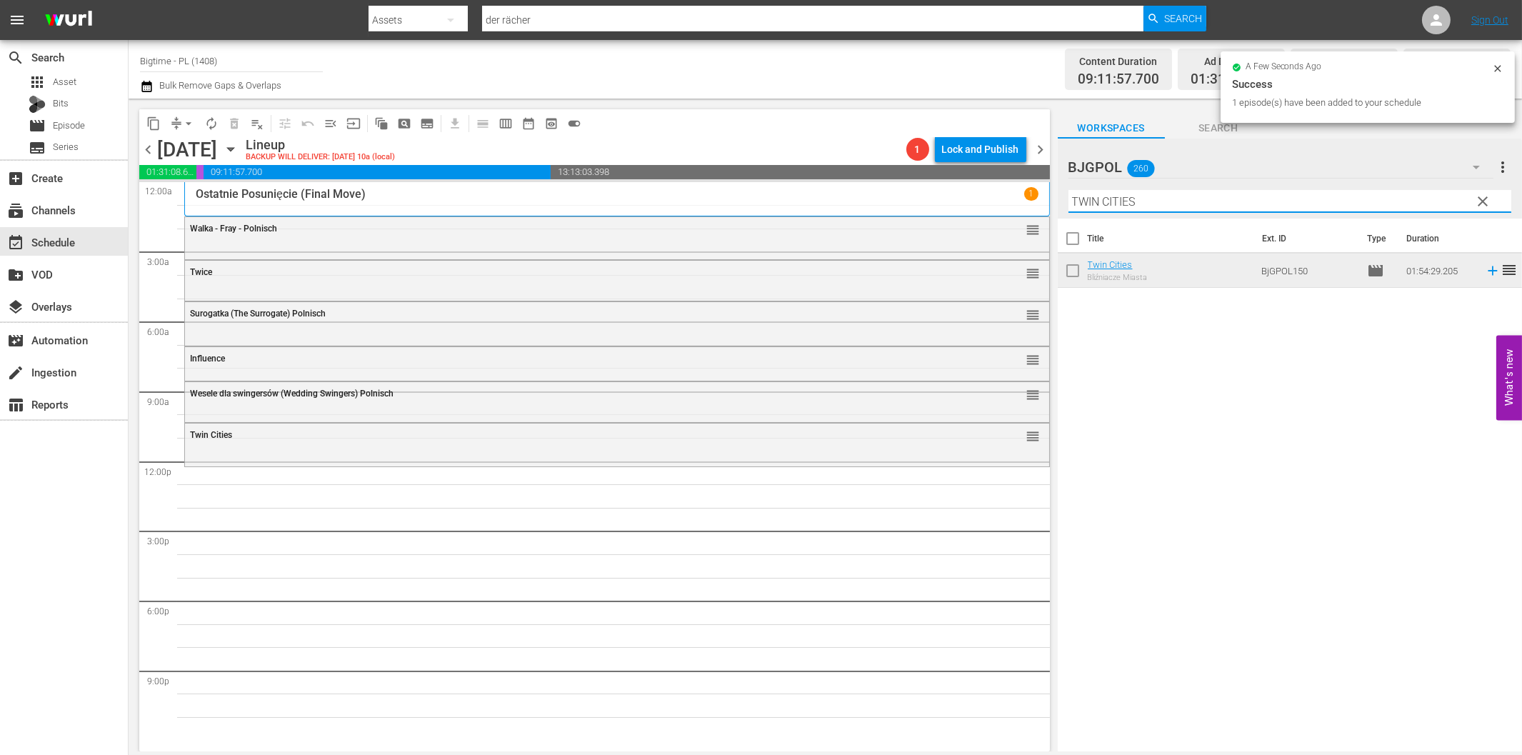
click at [1303, 198] on input "TWIN CITIES" at bounding box center [1289, 201] width 443 height 23
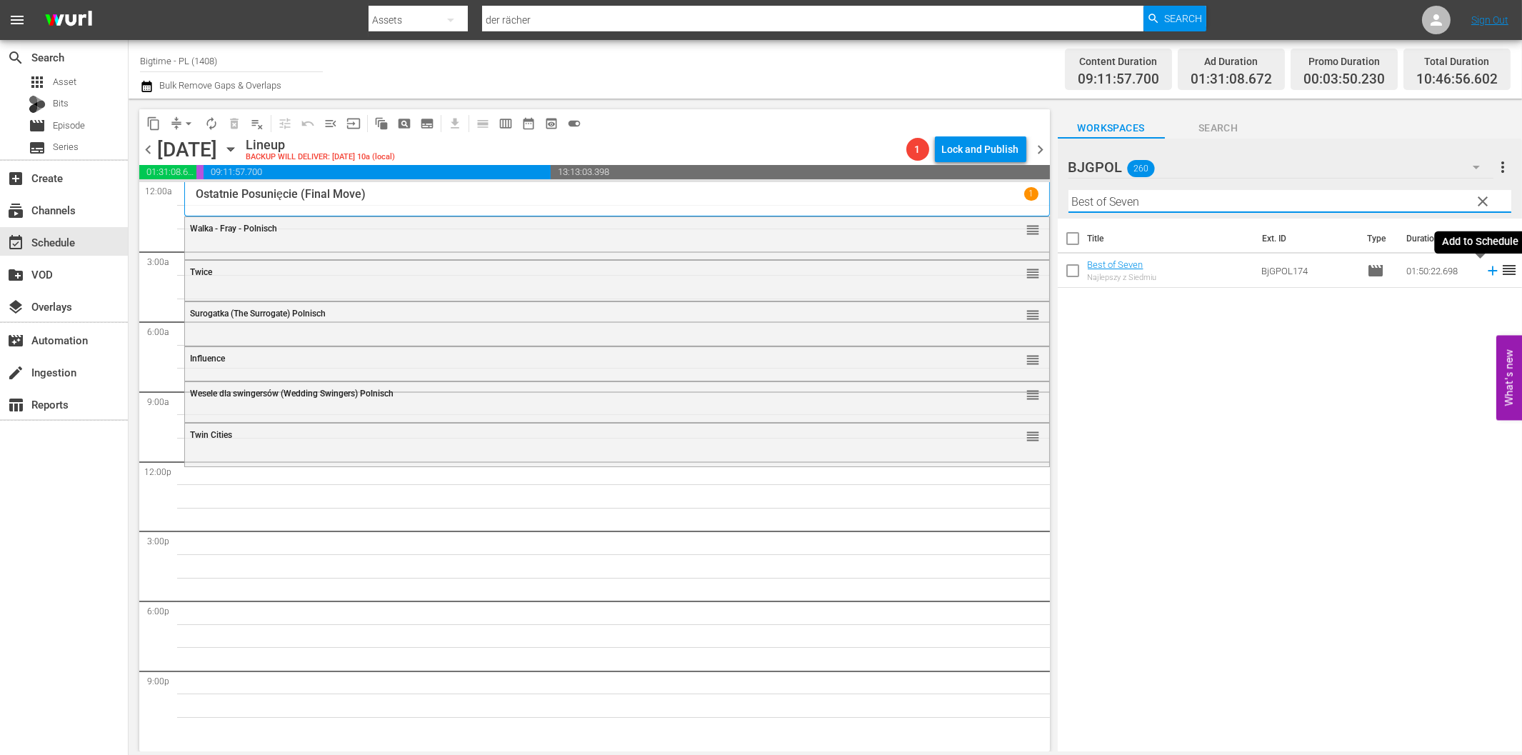
click at [1488, 268] on icon at bounding box center [1492, 270] width 9 height 9
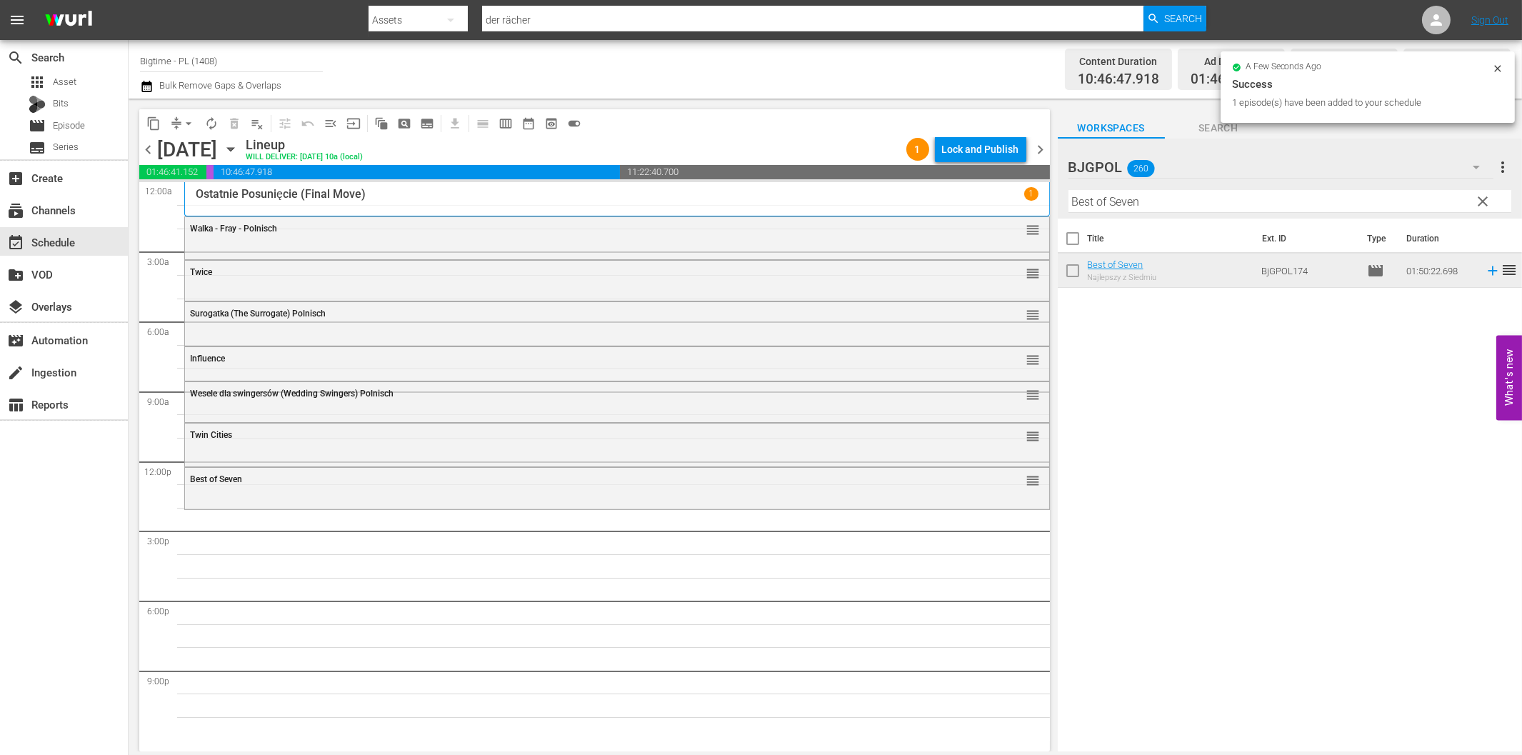
click at [1116, 200] on input "Best of Seven" at bounding box center [1289, 201] width 443 height 23
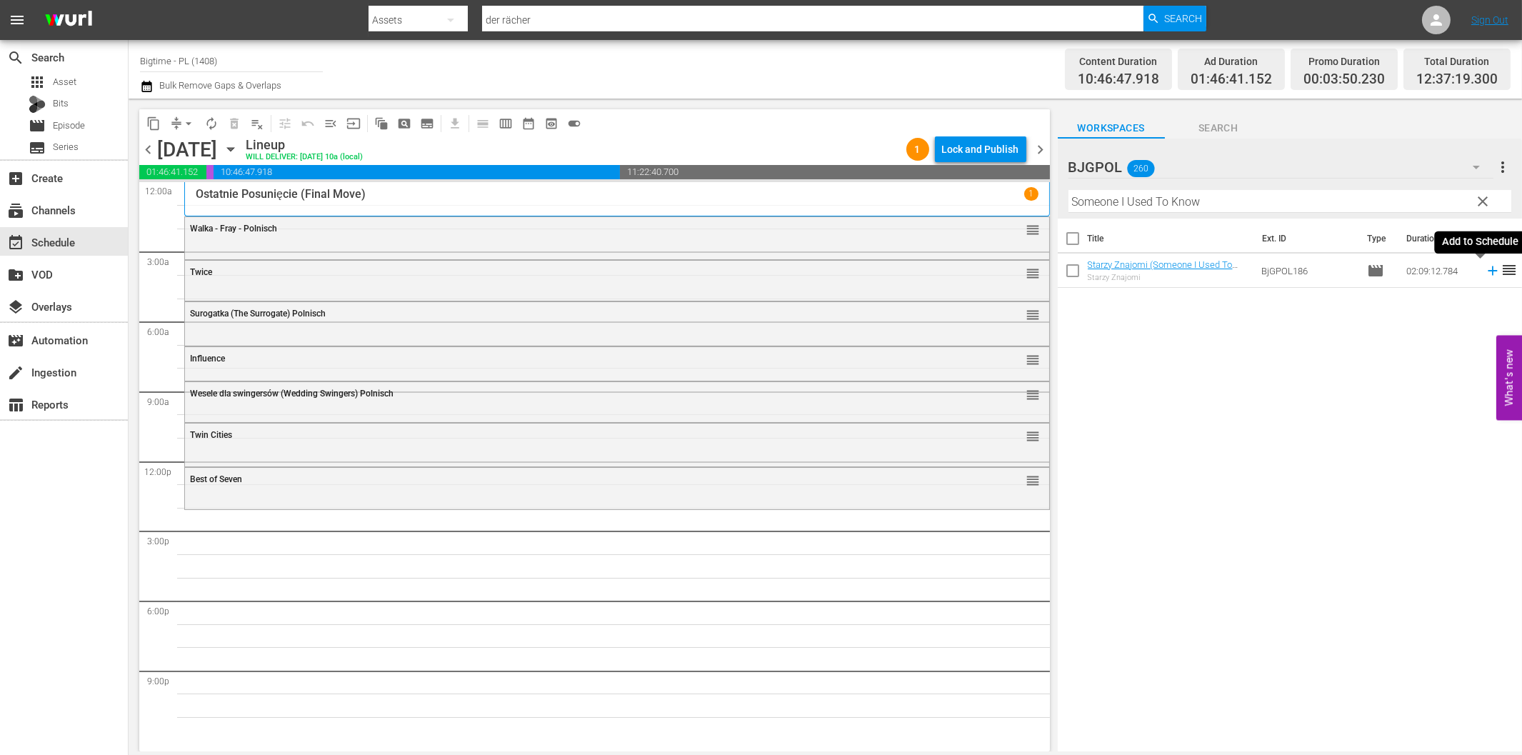
click at [1485, 269] on icon at bounding box center [1493, 271] width 16 height 16
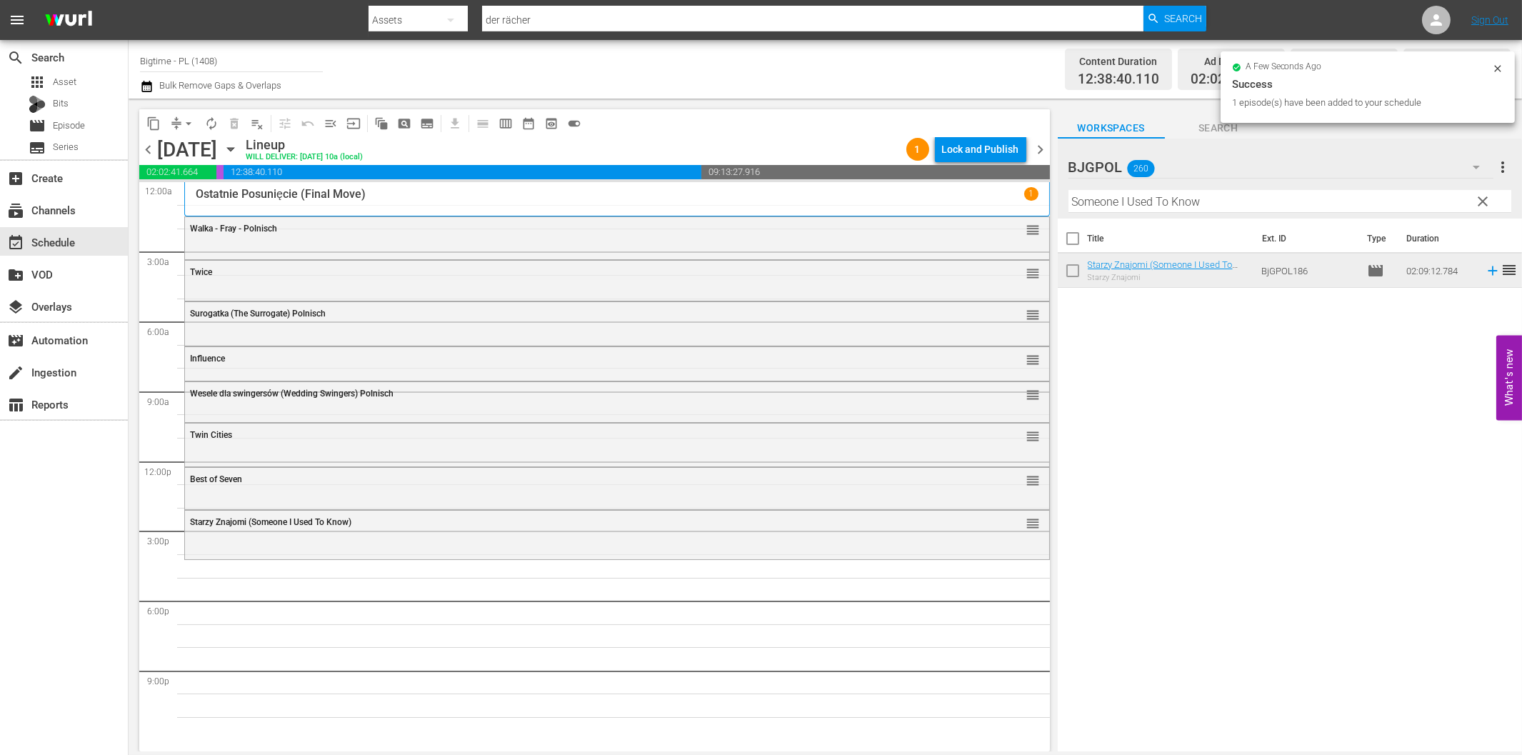
click at [1188, 199] on input "Someone I Used To Know" at bounding box center [1289, 201] width 443 height 23
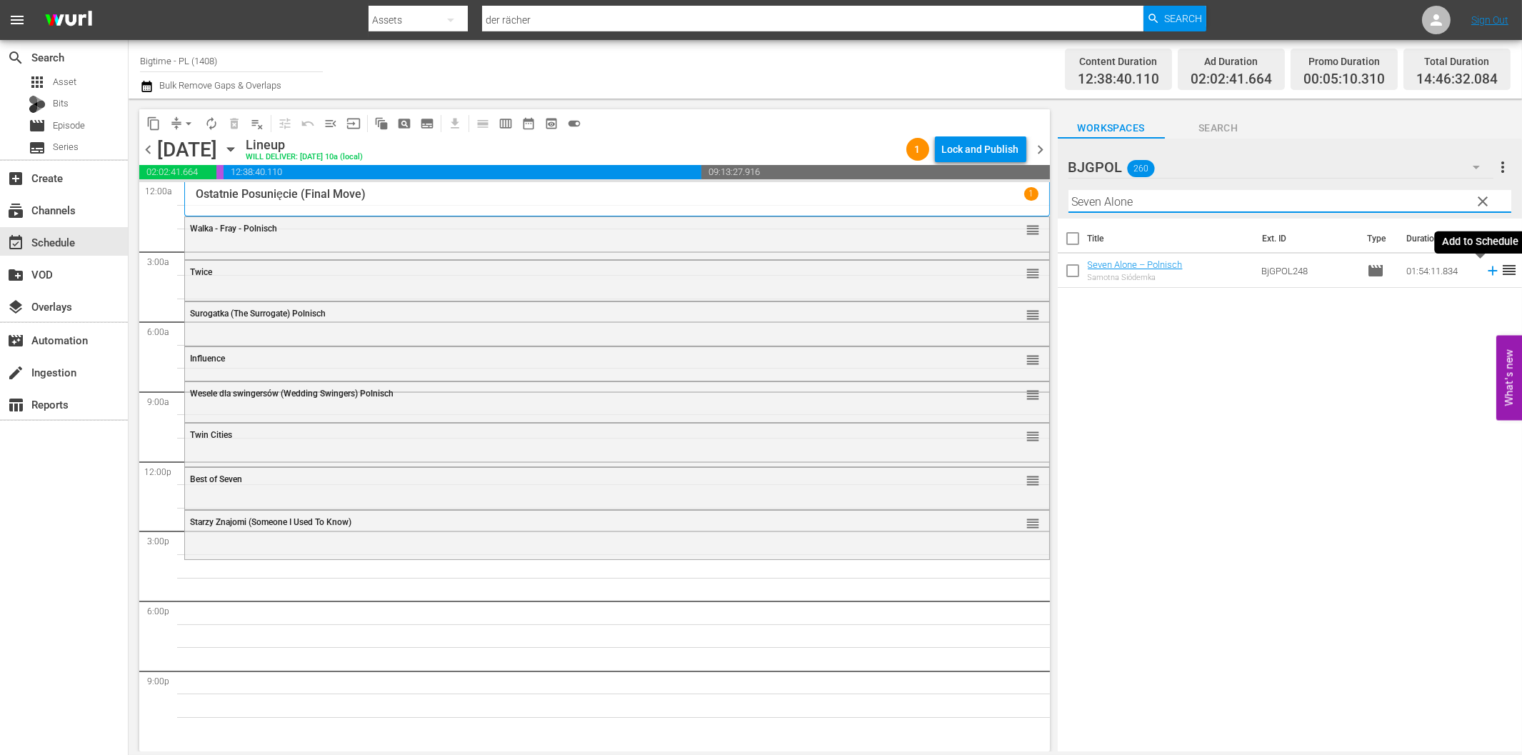
click at [1485, 272] on icon at bounding box center [1493, 271] width 16 height 16
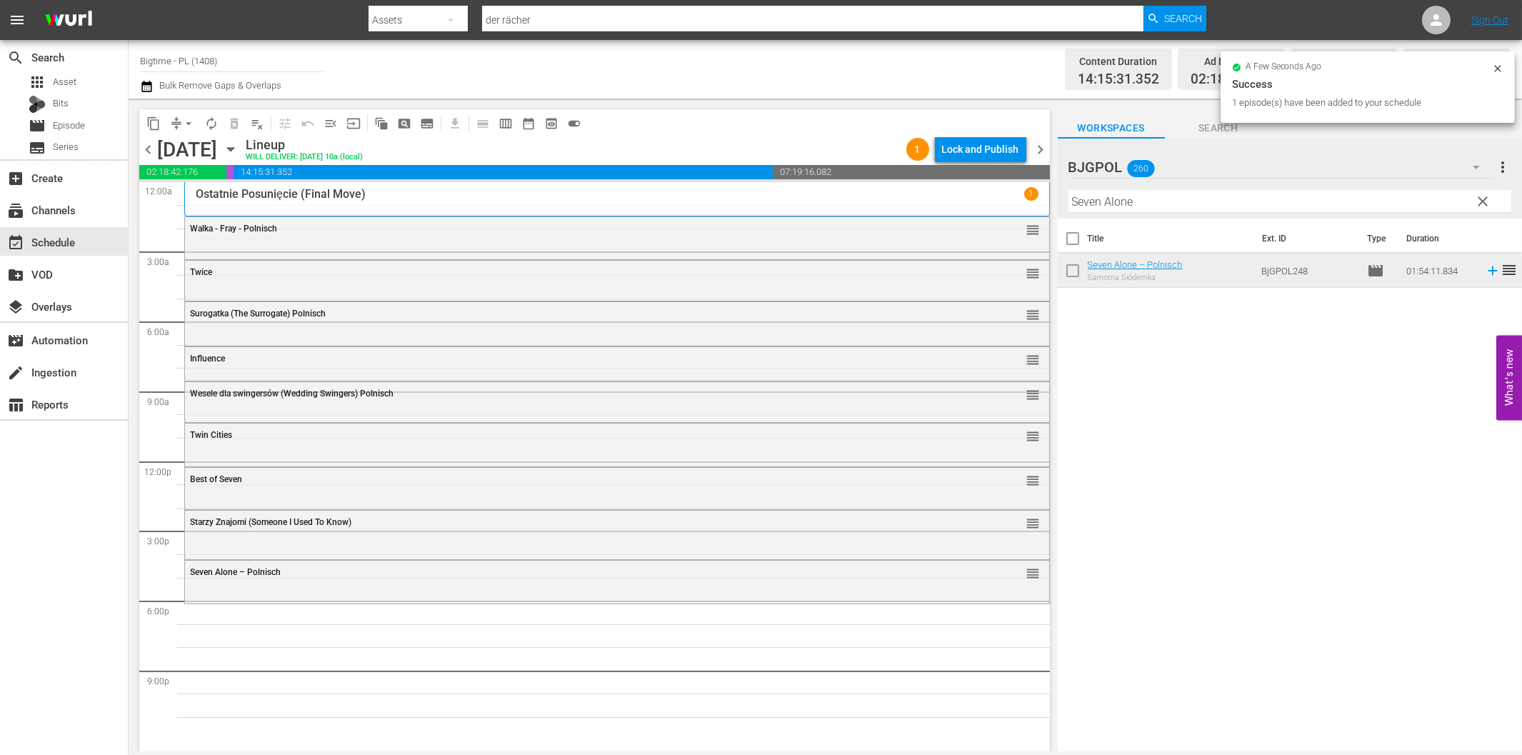
click at [1098, 203] on input "Seven Alone" at bounding box center [1289, 201] width 443 height 23
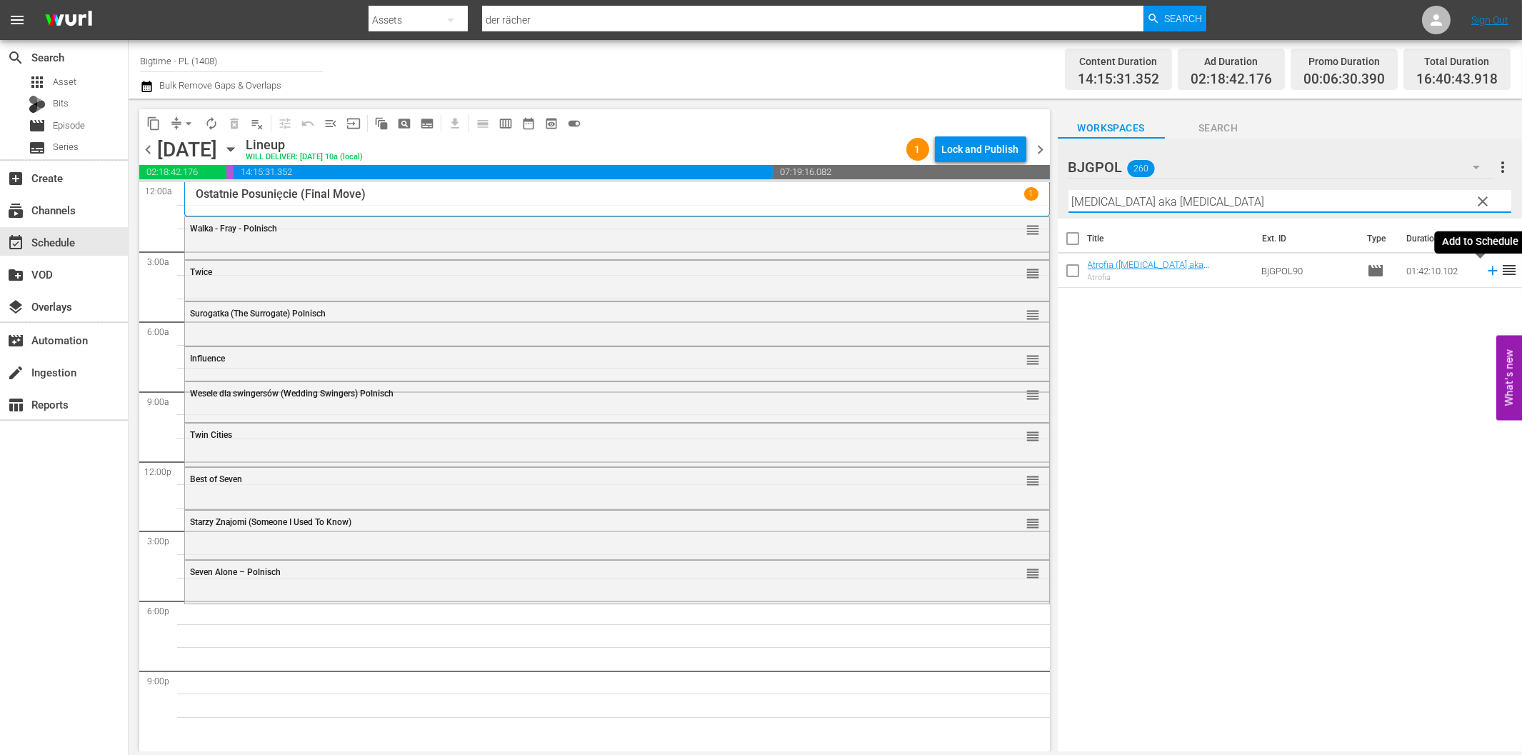
click at [1486, 269] on icon at bounding box center [1493, 271] width 16 height 16
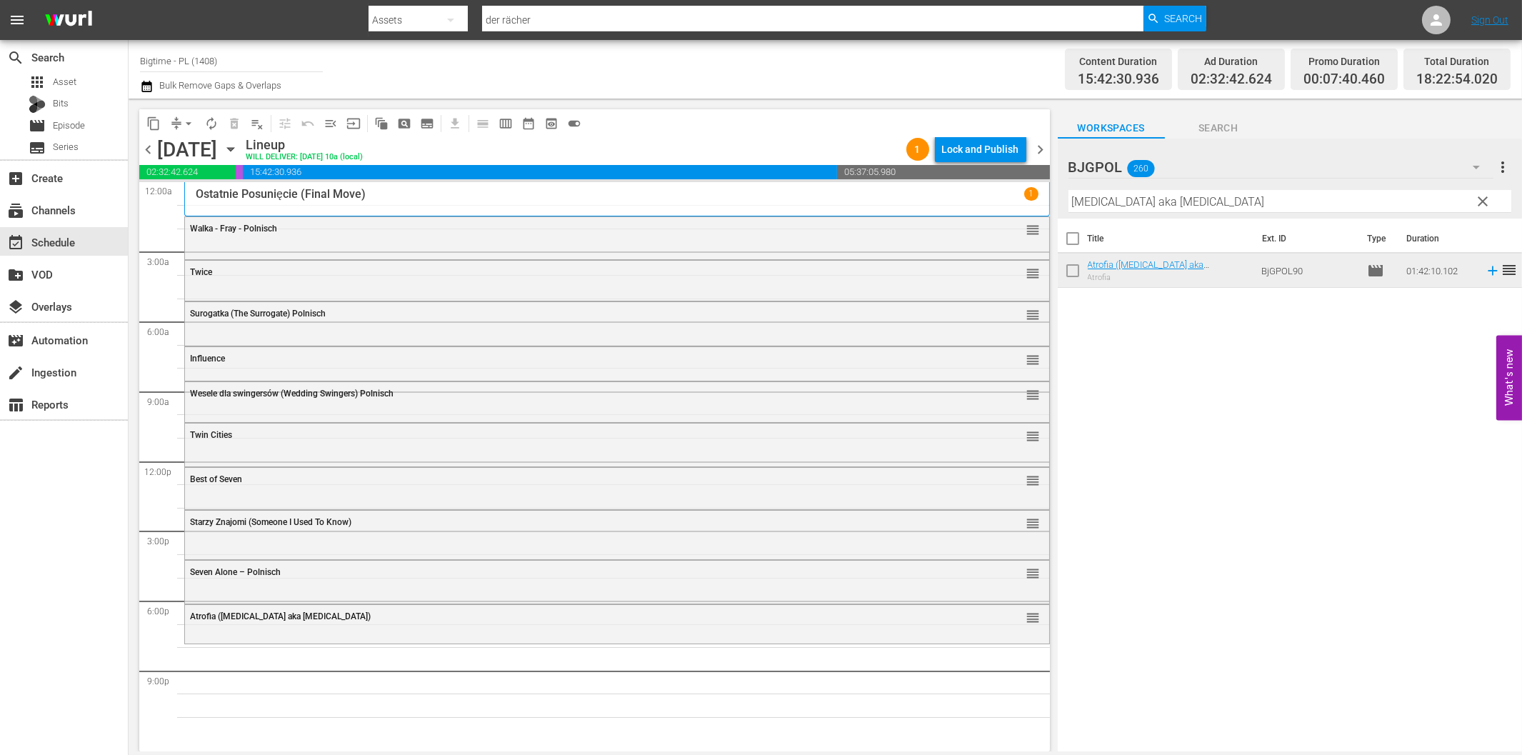
click at [1200, 203] on input "[MEDICAL_DATA] aka [MEDICAL_DATA]" at bounding box center [1289, 201] width 443 height 23
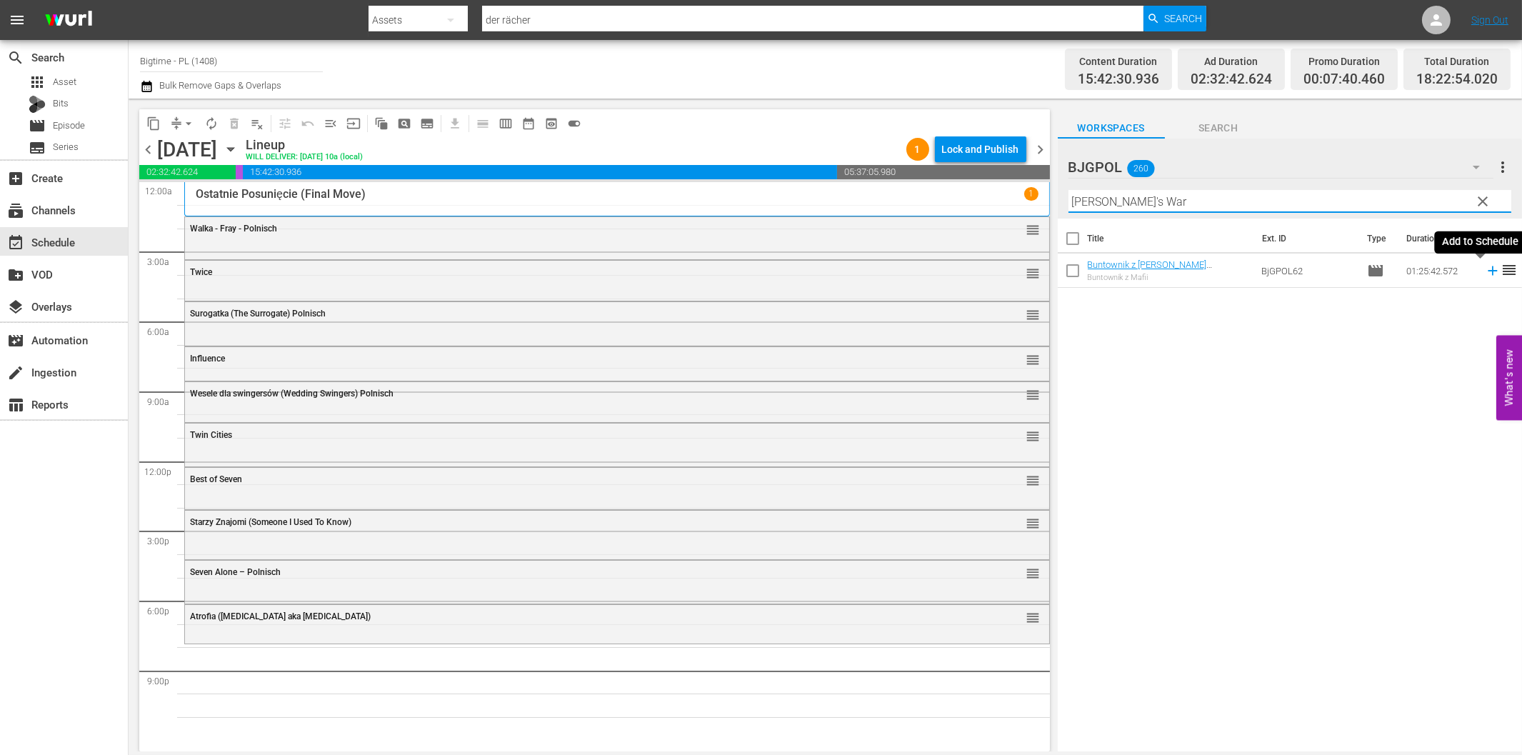
click at [1485, 268] on icon at bounding box center [1493, 271] width 16 height 16
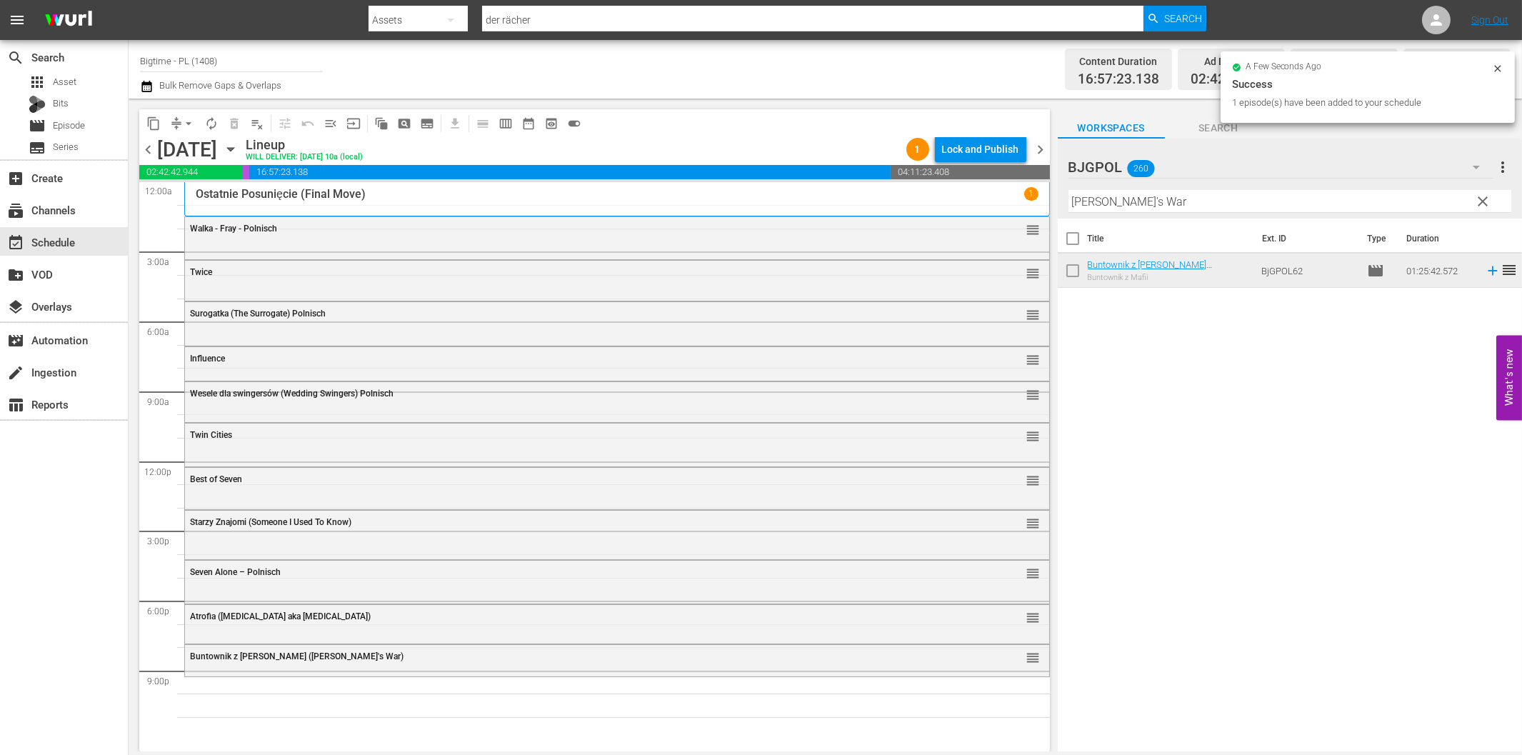
click at [1243, 194] on input "[PERSON_NAME]'s War" at bounding box center [1289, 201] width 443 height 23
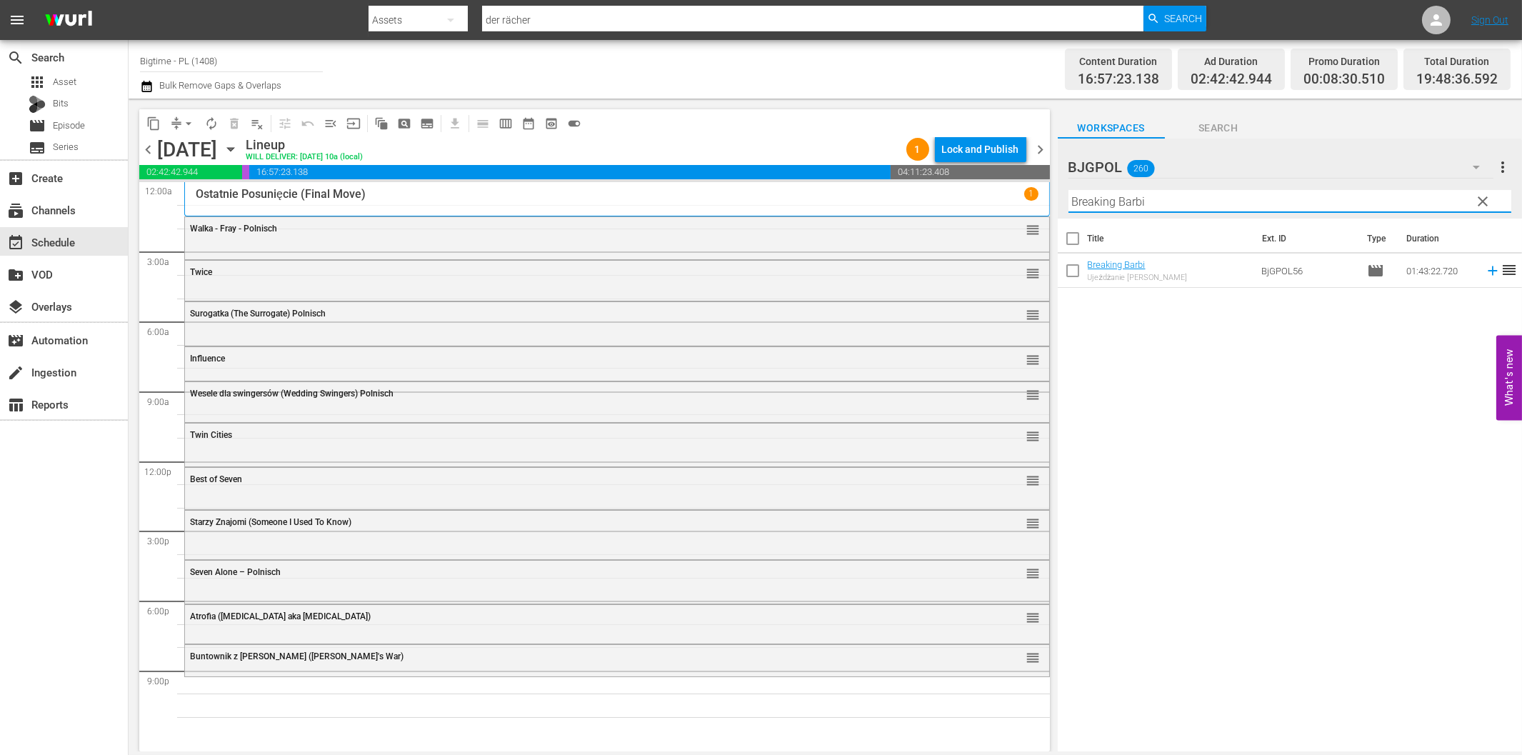
click at [1488, 271] on icon at bounding box center [1492, 270] width 9 height 9
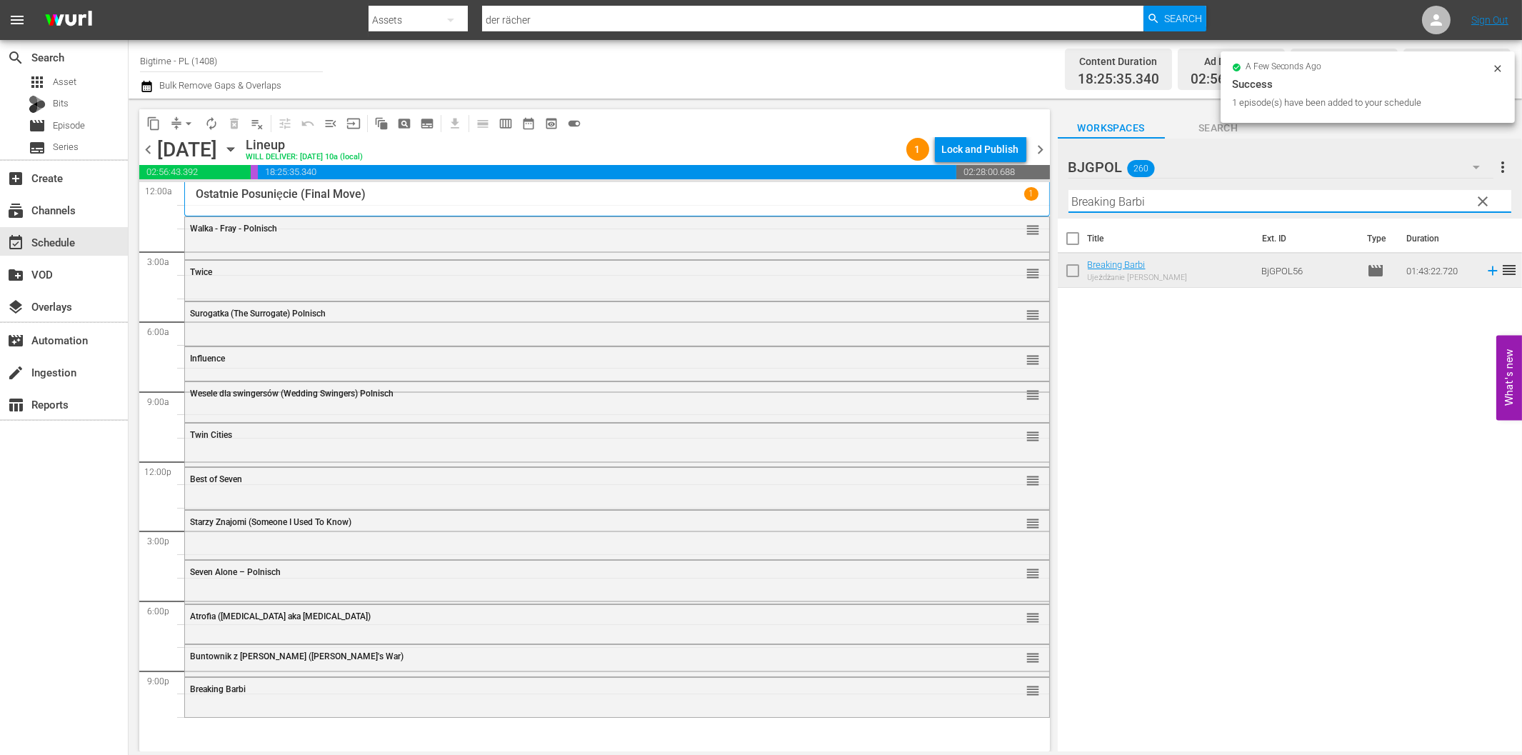
click at [1163, 201] on input "Breaking Barbi" at bounding box center [1289, 201] width 443 height 23
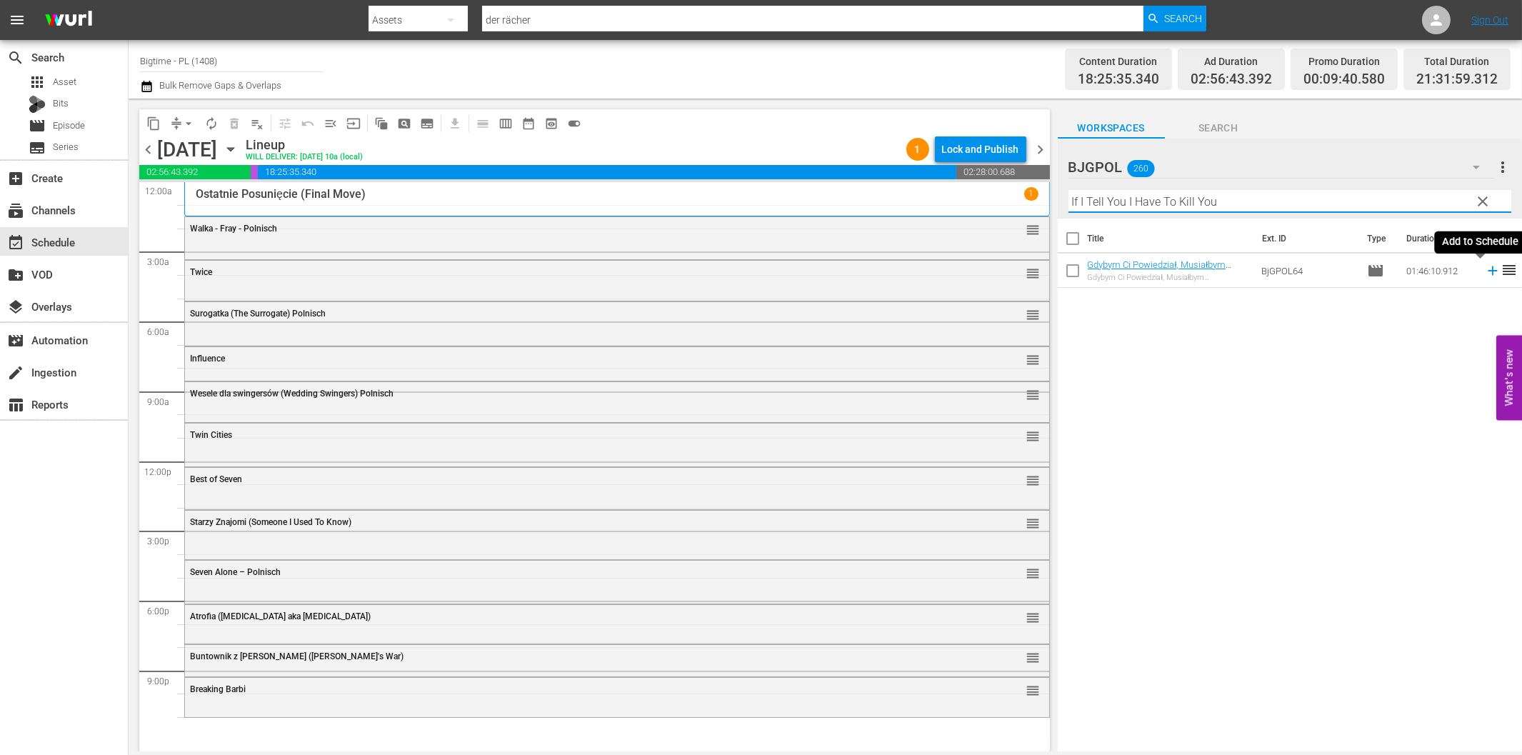
type input "If I Tell You I Have To Kill You"
click at [1485, 276] on icon at bounding box center [1493, 271] width 16 height 16
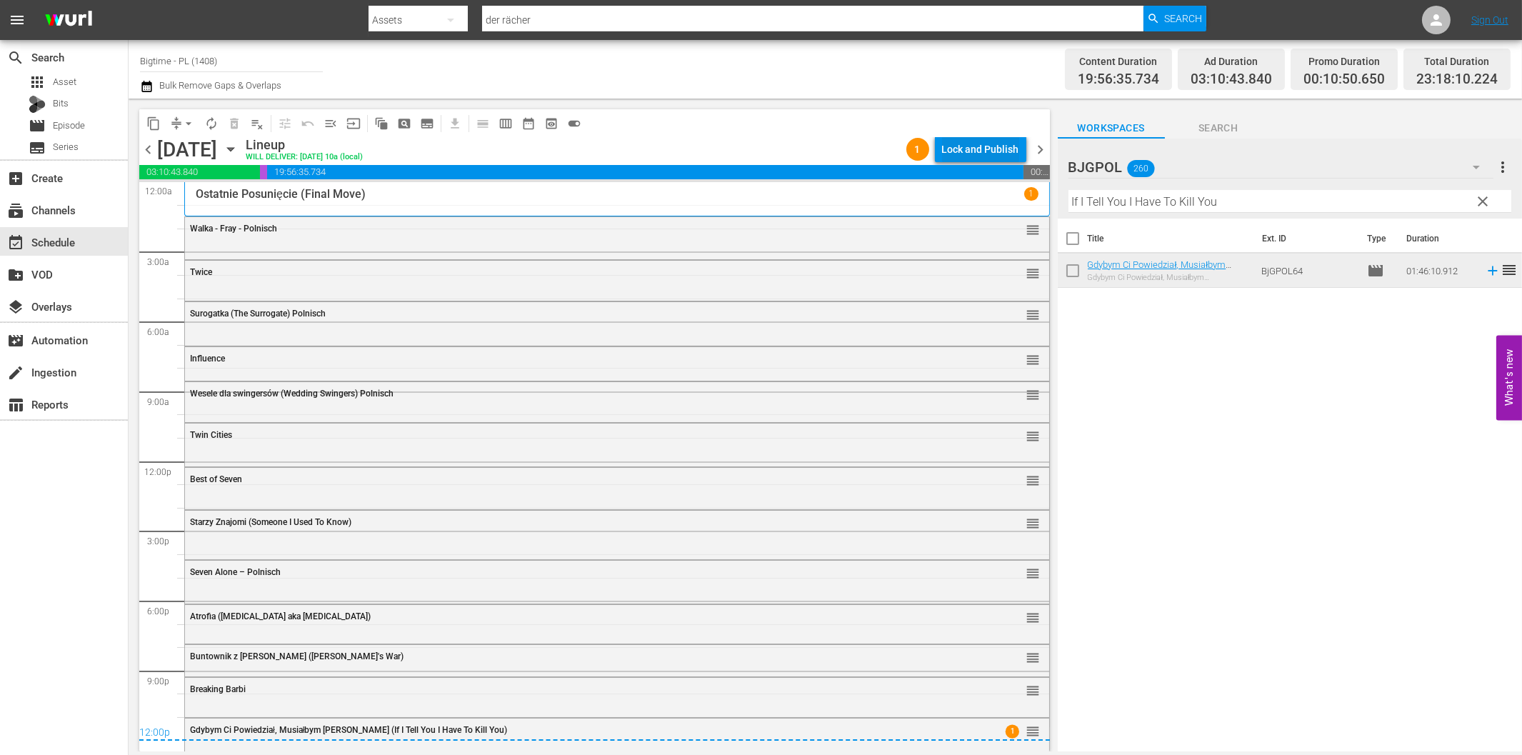
click at [968, 146] on div "Lock and Publish" at bounding box center [980, 149] width 77 height 26
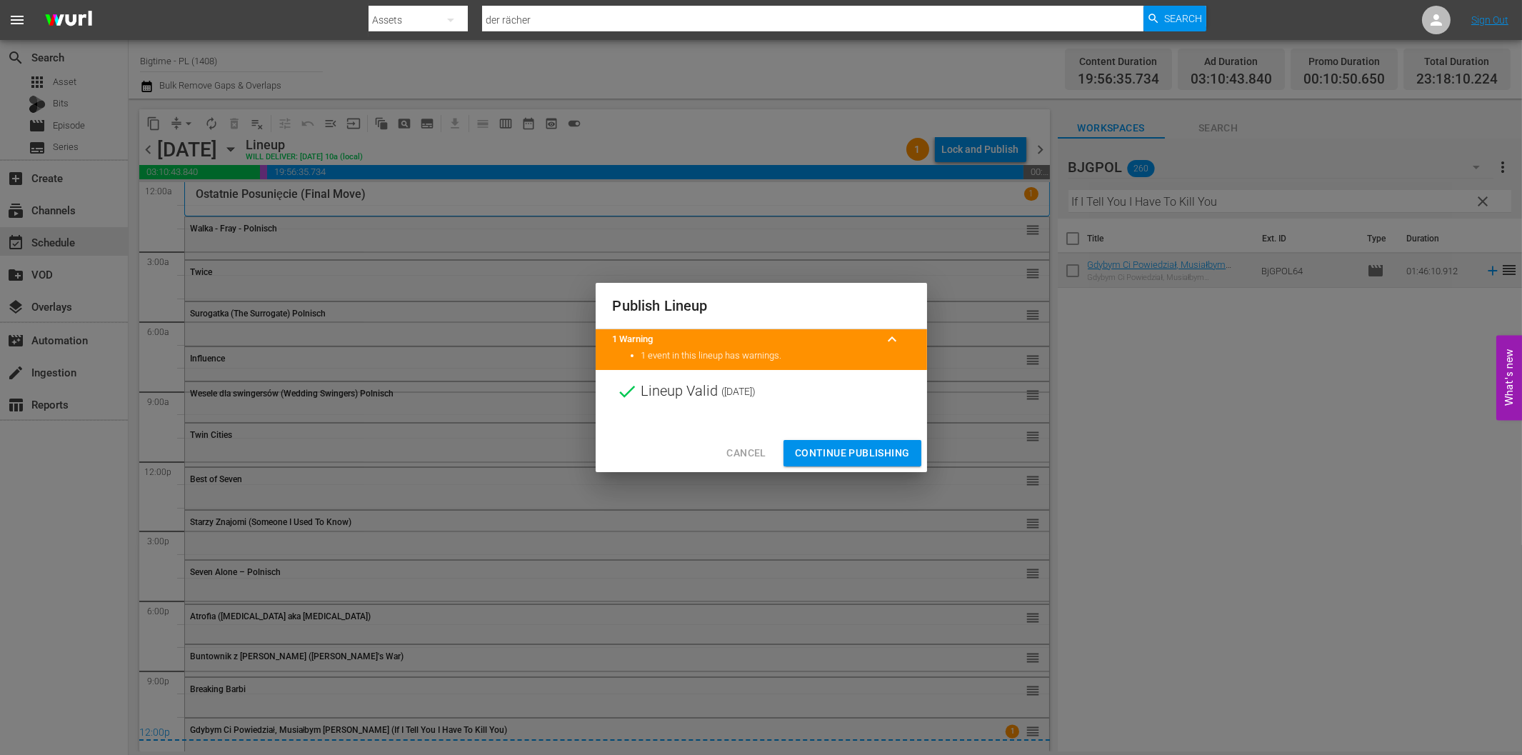
click at [876, 446] on span "Continue Publishing" at bounding box center [852, 453] width 115 height 18
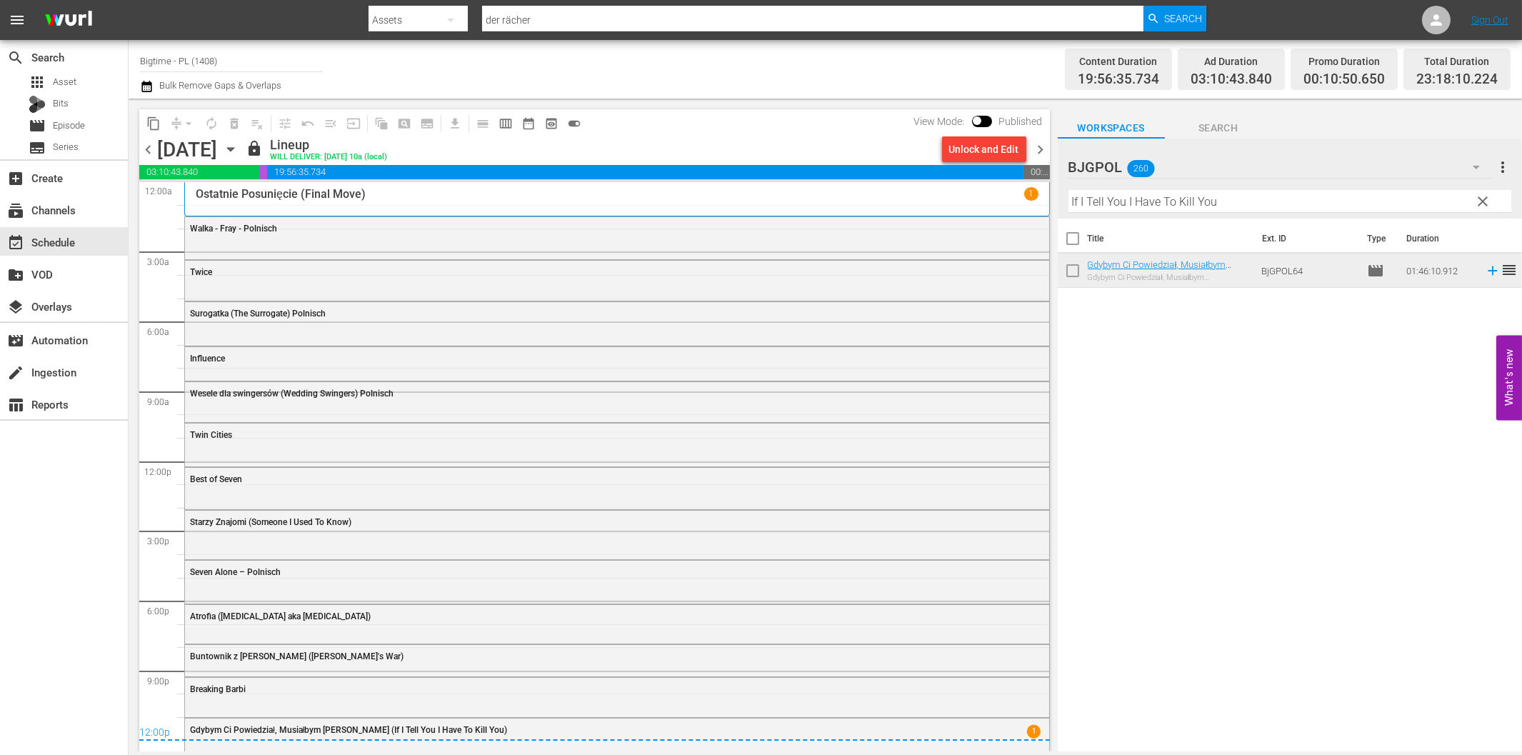
click at [1044, 151] on span "chevron_right" at bounding box center [1041, 150] width 18 height 18
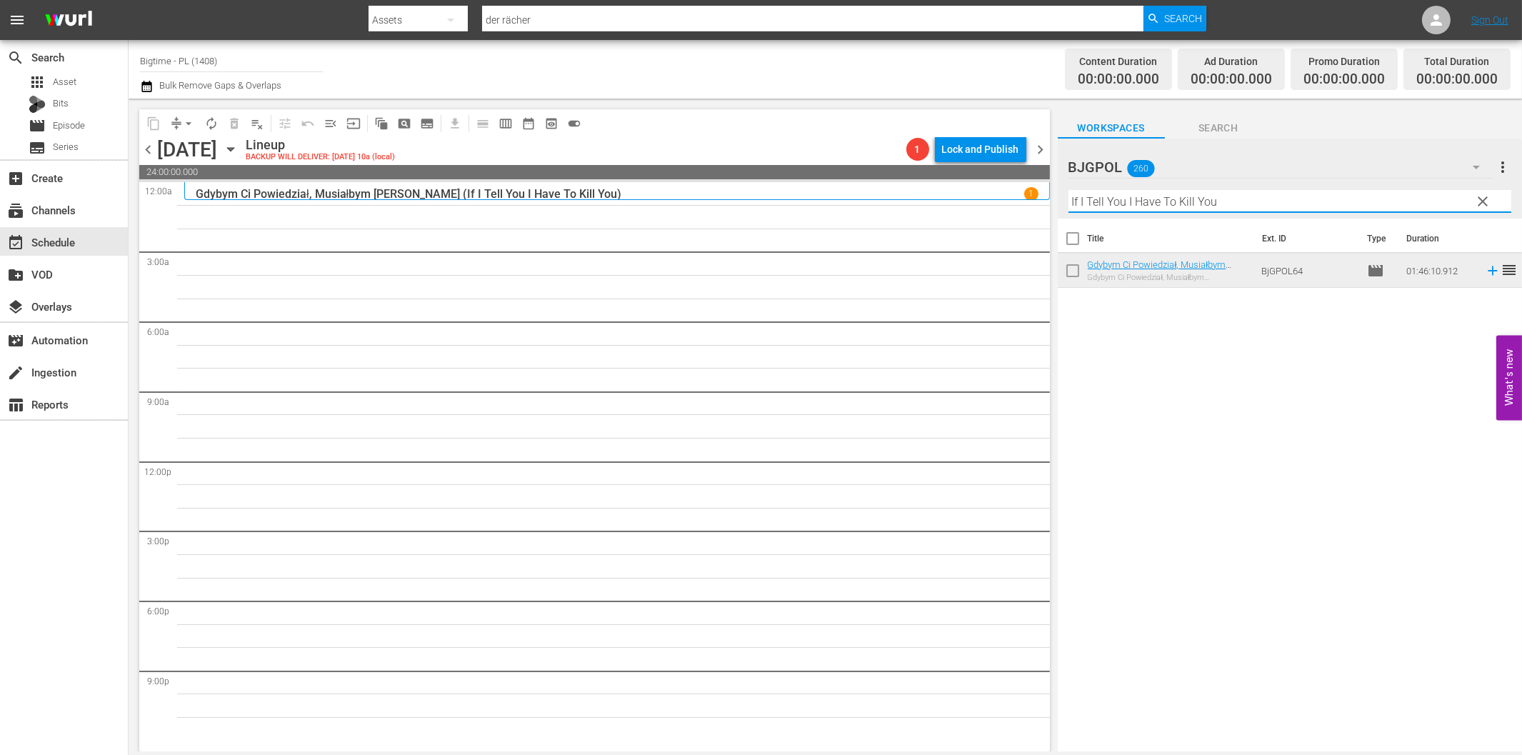
click at [1129, 194] on input "If I Tell You I Have To Kill You" at bounding box center [1289, 201] width 443 height 23
paste input "The Employer"
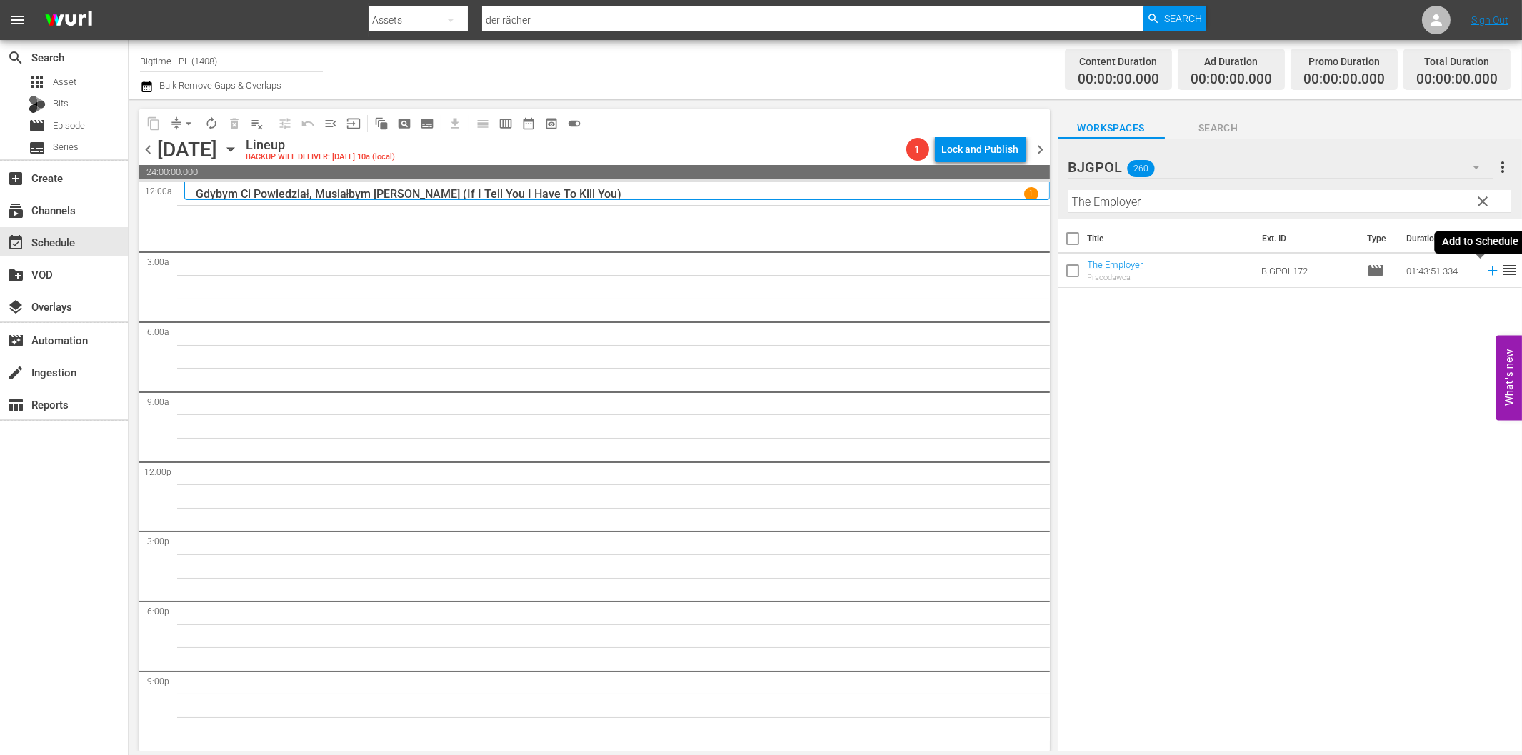
drag, startPoint x: 1480, startPoint y: 269, endPoint x: 1447, endPoint y: 281, distance: 35.0
click at [1485, 269] on icon at bounding box center [1493, 271] width 16 height 16
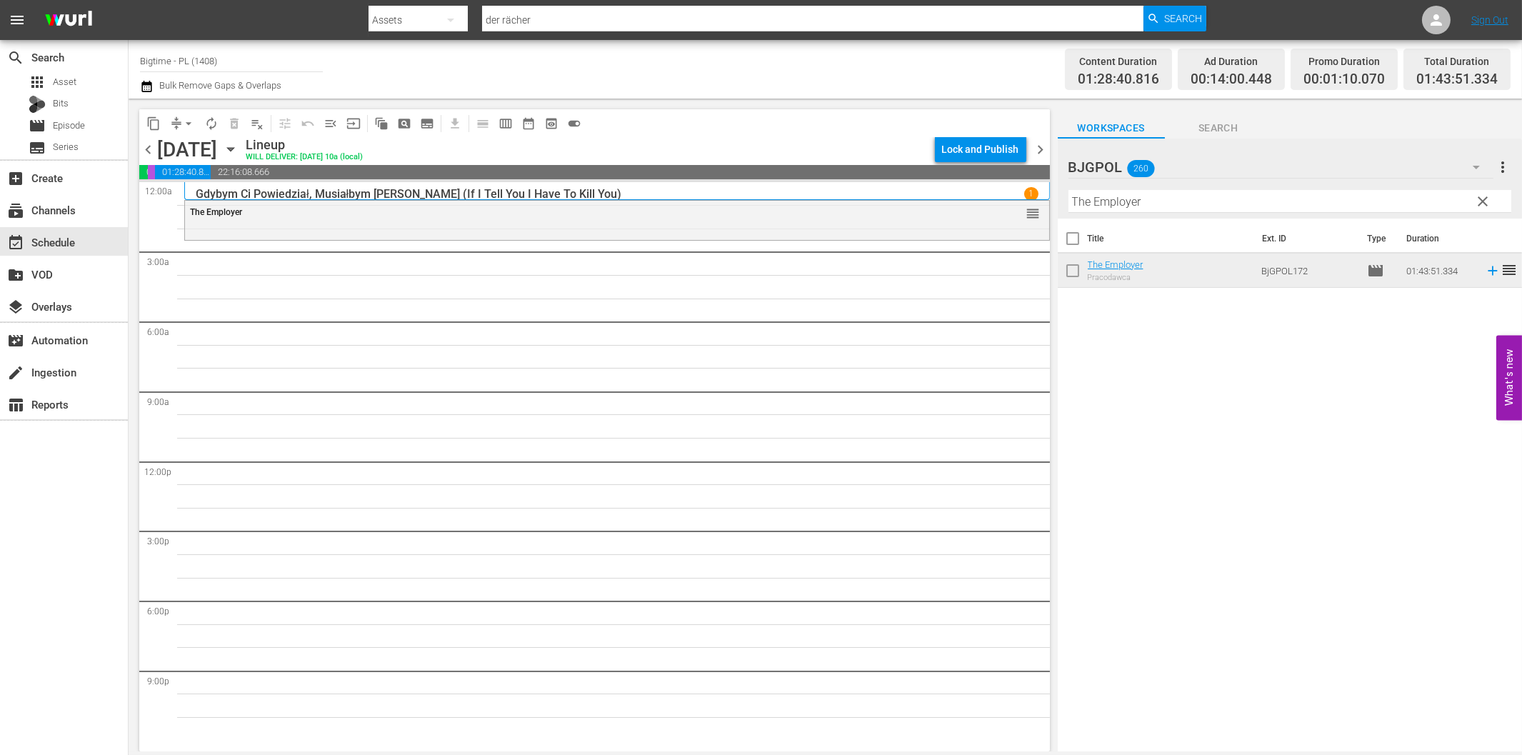
click at [1158, 209] on input "The Employer" at bounding box center [1289, 201] width 443 height 23
paste input "Harbing"
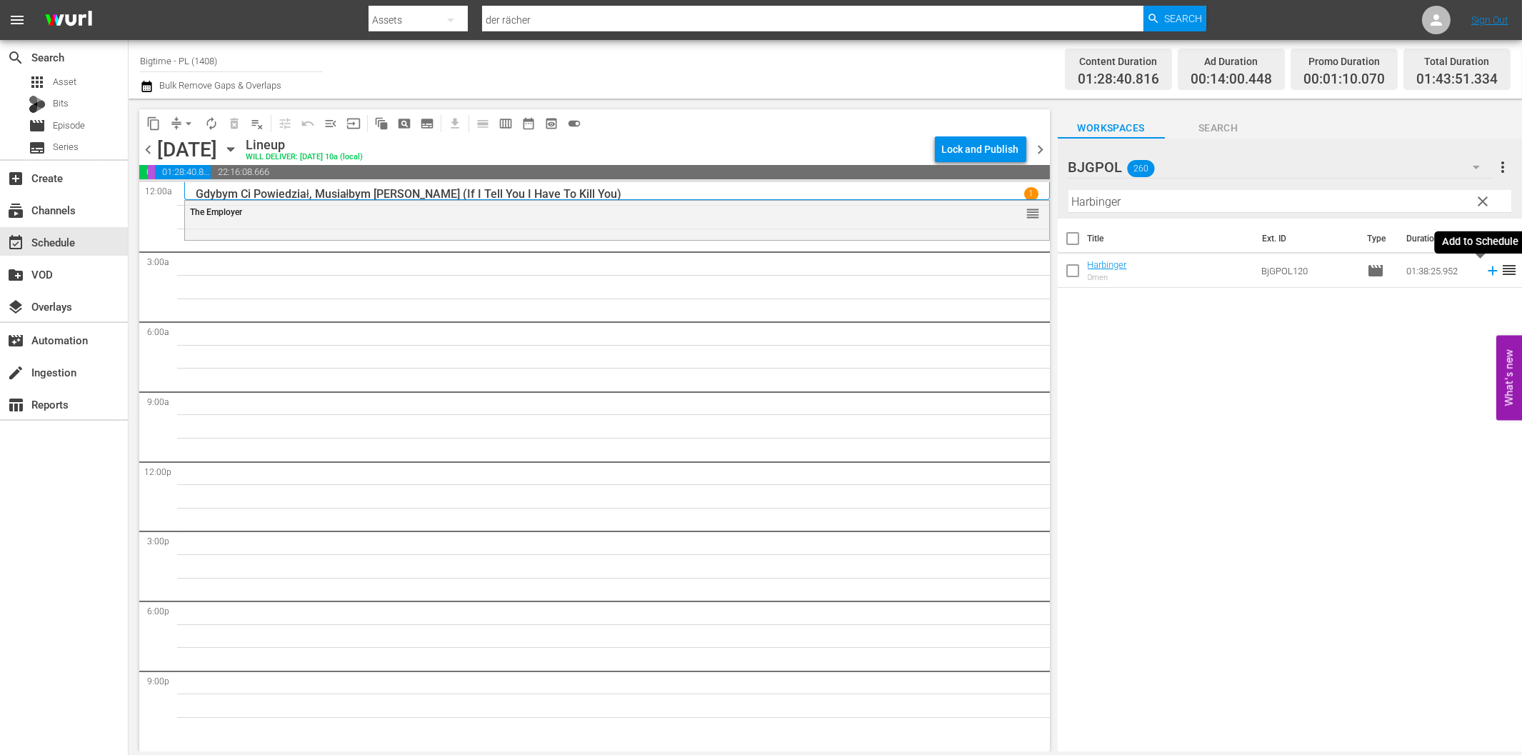
click at [1485, 273] on icon at bounding box center [1493, 271] width 16 height 16
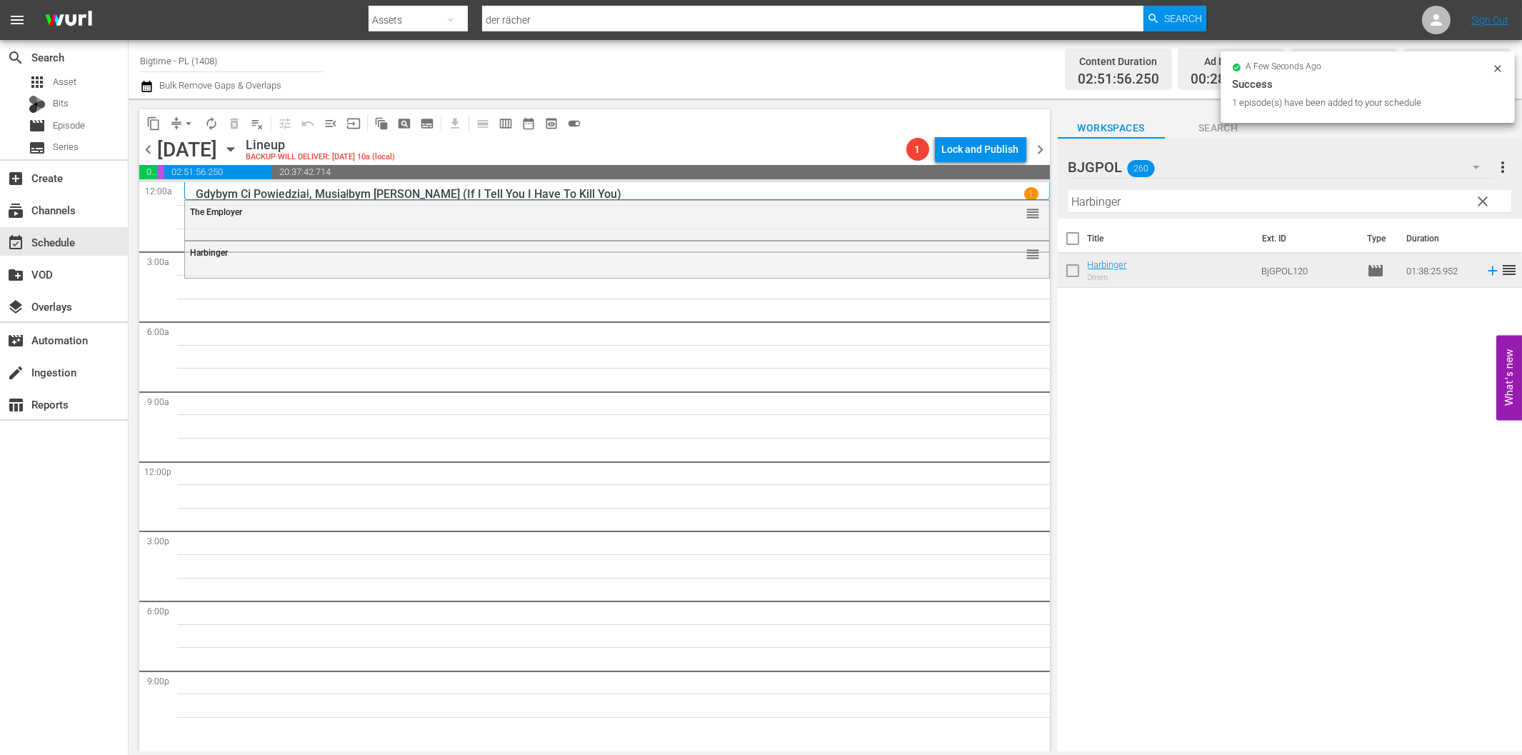
click at [1084, 204] on input "Harbinger" at bounding box center [1289, 201] width 443 height 23
paste input "About an Age"
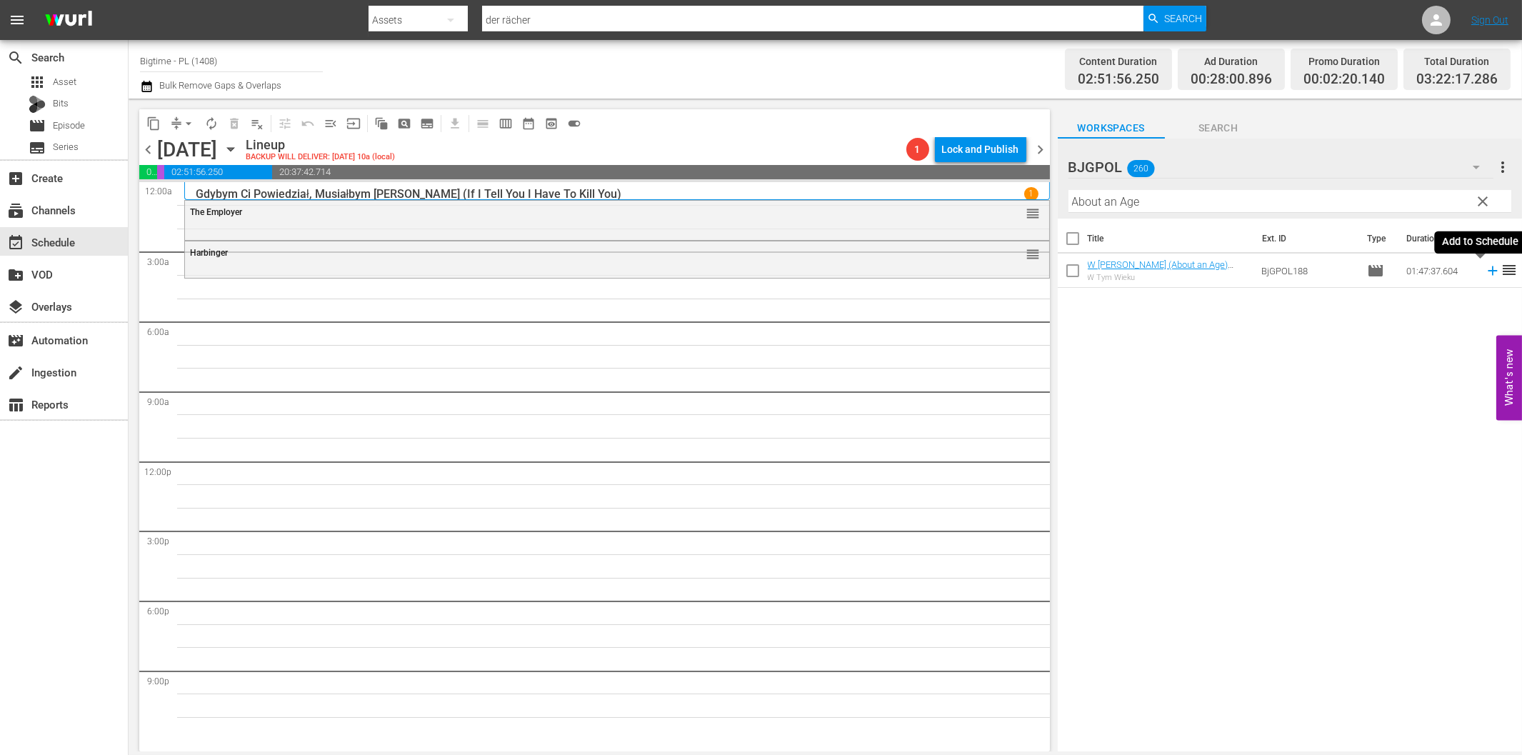
drag, startPoint x: 1483, startPoint y: 269, endPoint x: 1476, endPoint y: 270, distance: 7.9
click at [1485, 269] on icon at bounding box center [1493, 271] width 16 height 16
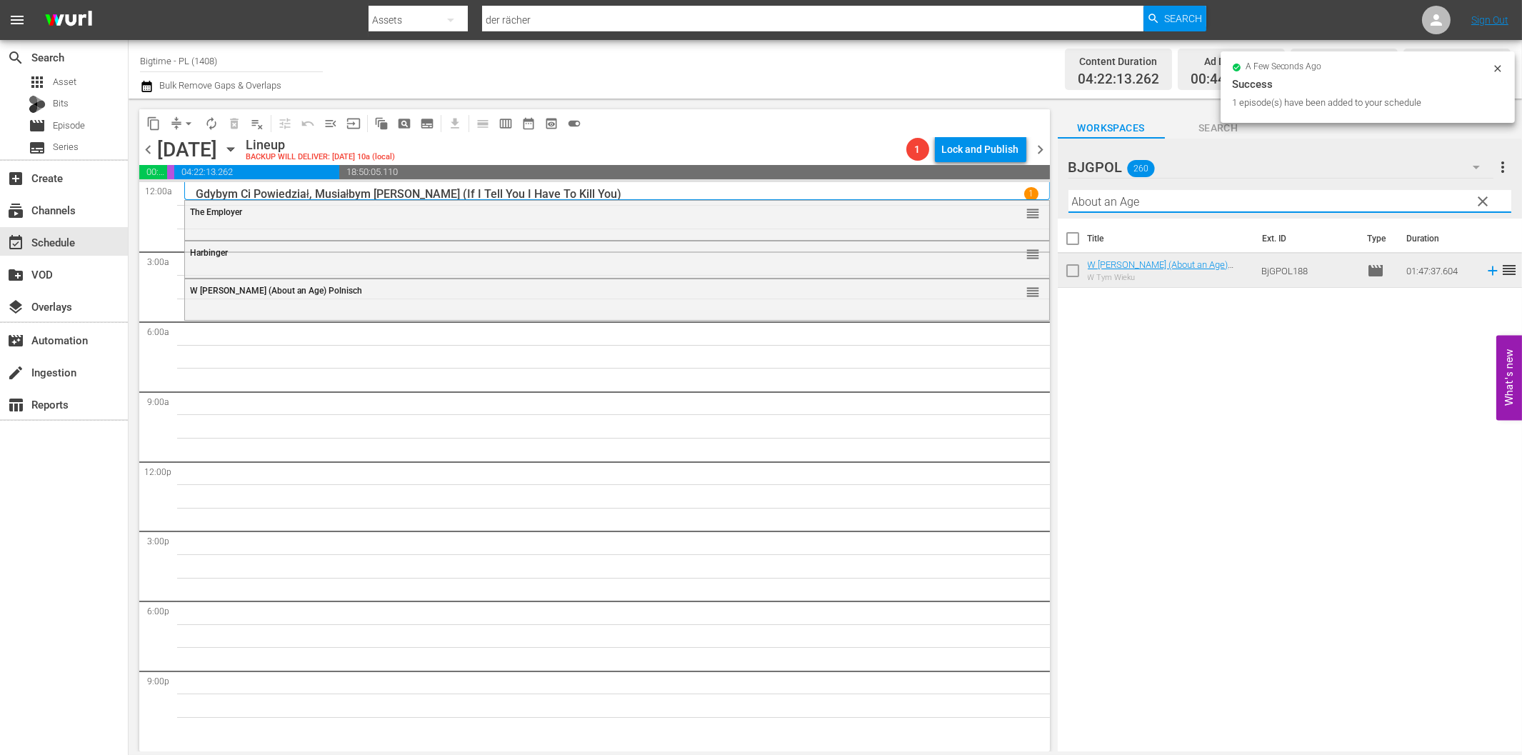
click at [1126, 194] on input "About an Age" at bounding box center [1289, 201] width 443 height 23
paste input "House on Rockingham"
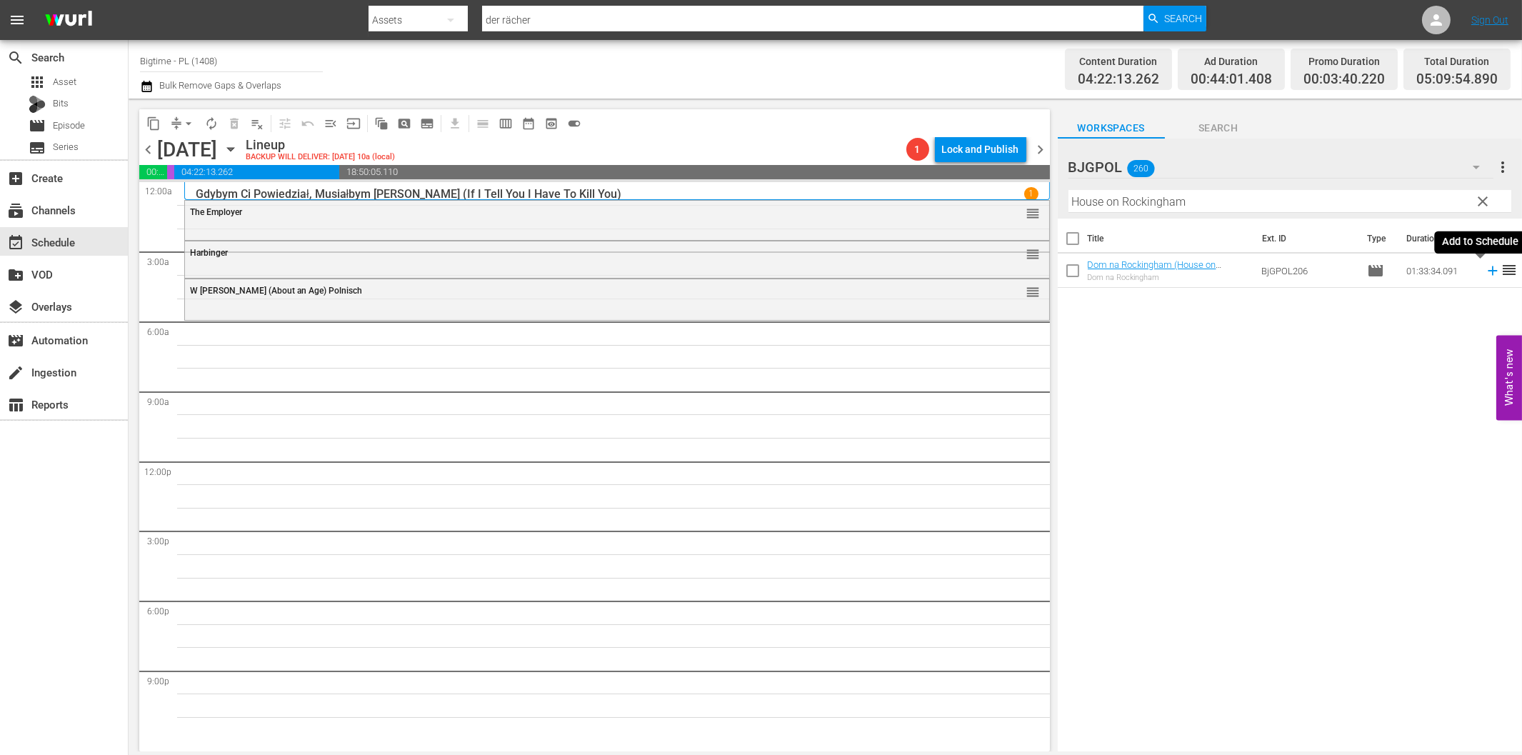
click at [1485, 274] on icon at bounding box center [1493, 271] width 16 height 16
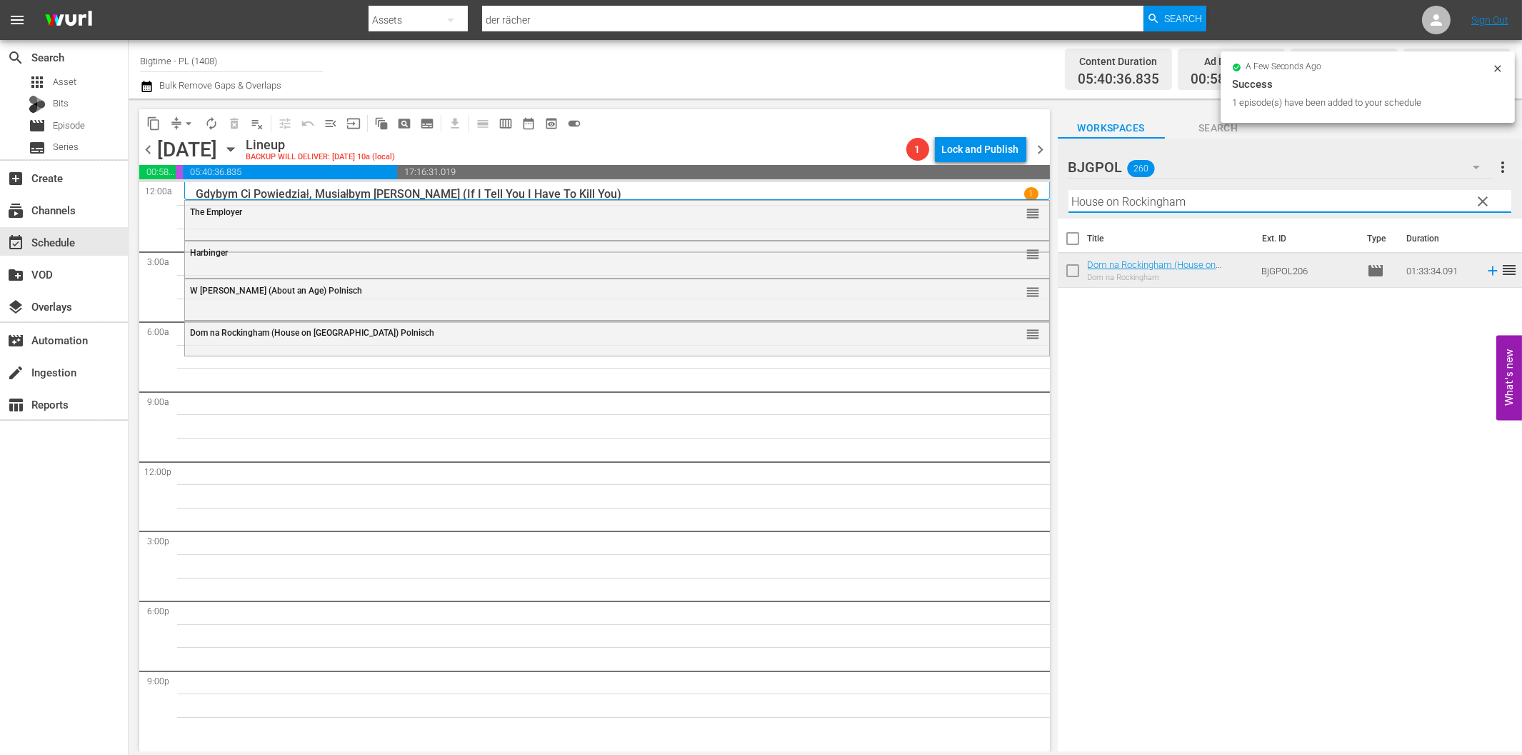
click at [1151, 201] on input "House on Rockingham" at bounding box center [1289, 201] width 443 height 23
paste input "Twilight Hunters"
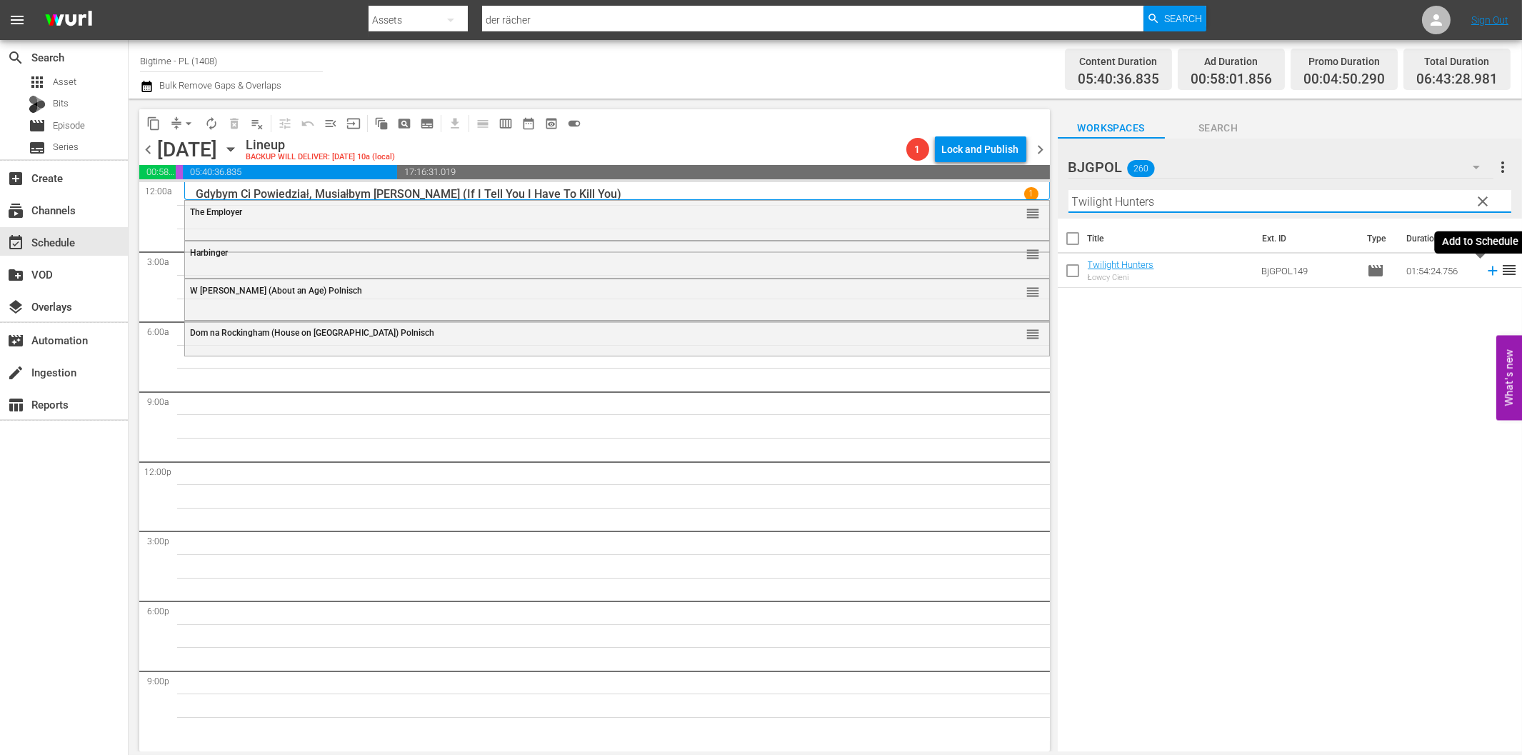
click at [1488, 270] on icon at bounding box center [1492, 270] width 9 height 9
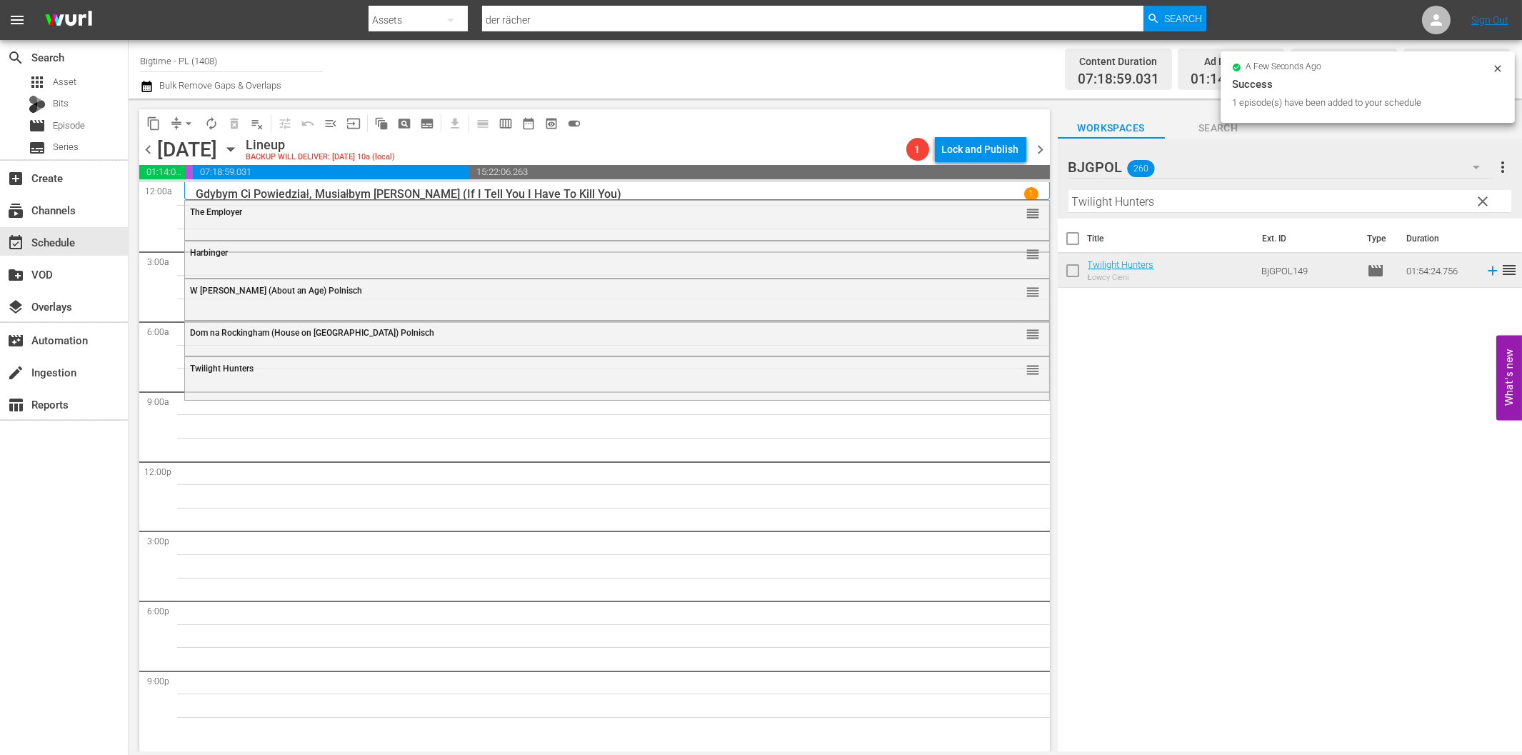
click at [1222, 201] on input "Twilight Hunters" at bounding box center [1289, 201] width 443 height 23
paste input "Lake Effect"
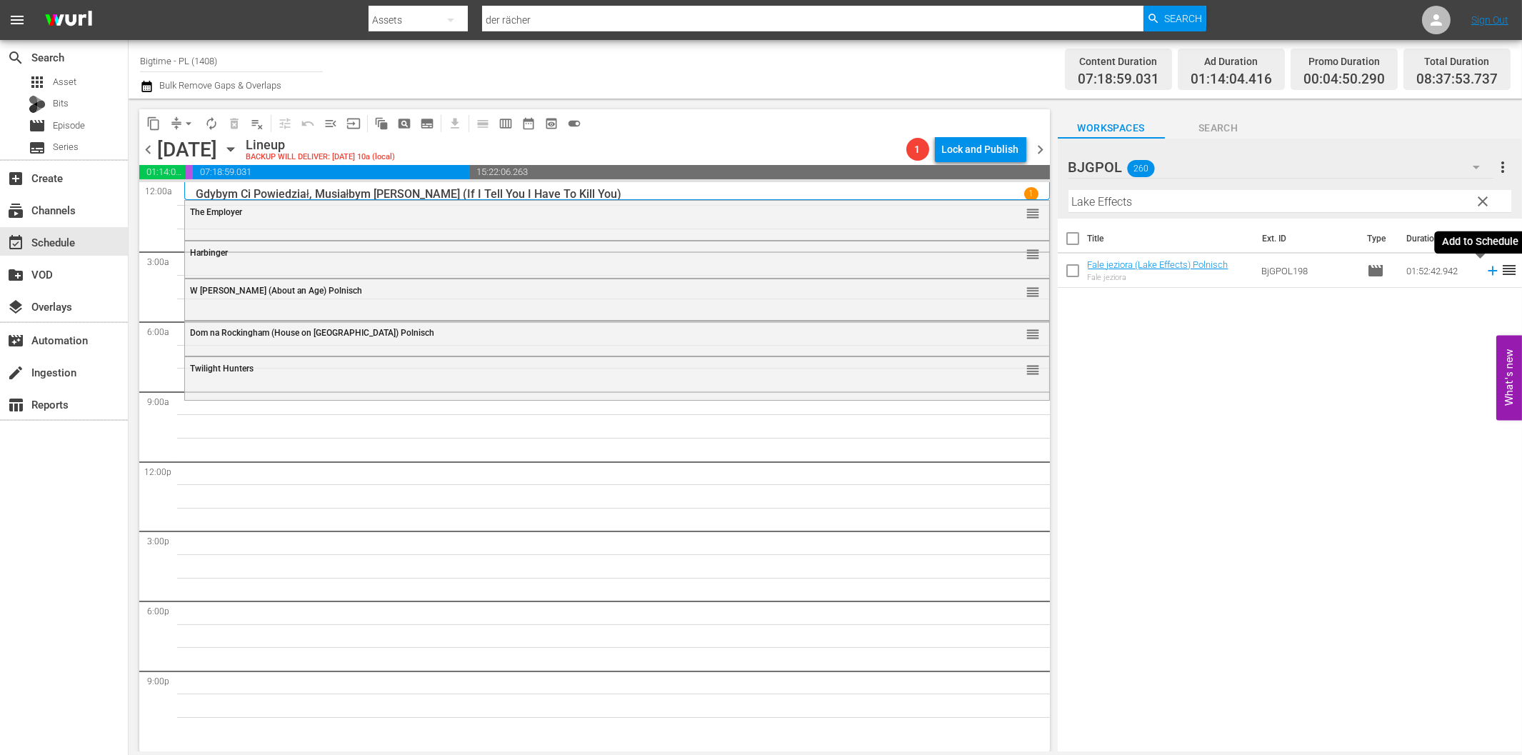
click at [1488, 271] on icon at bounding box center [1492, 270] width 9 height 9
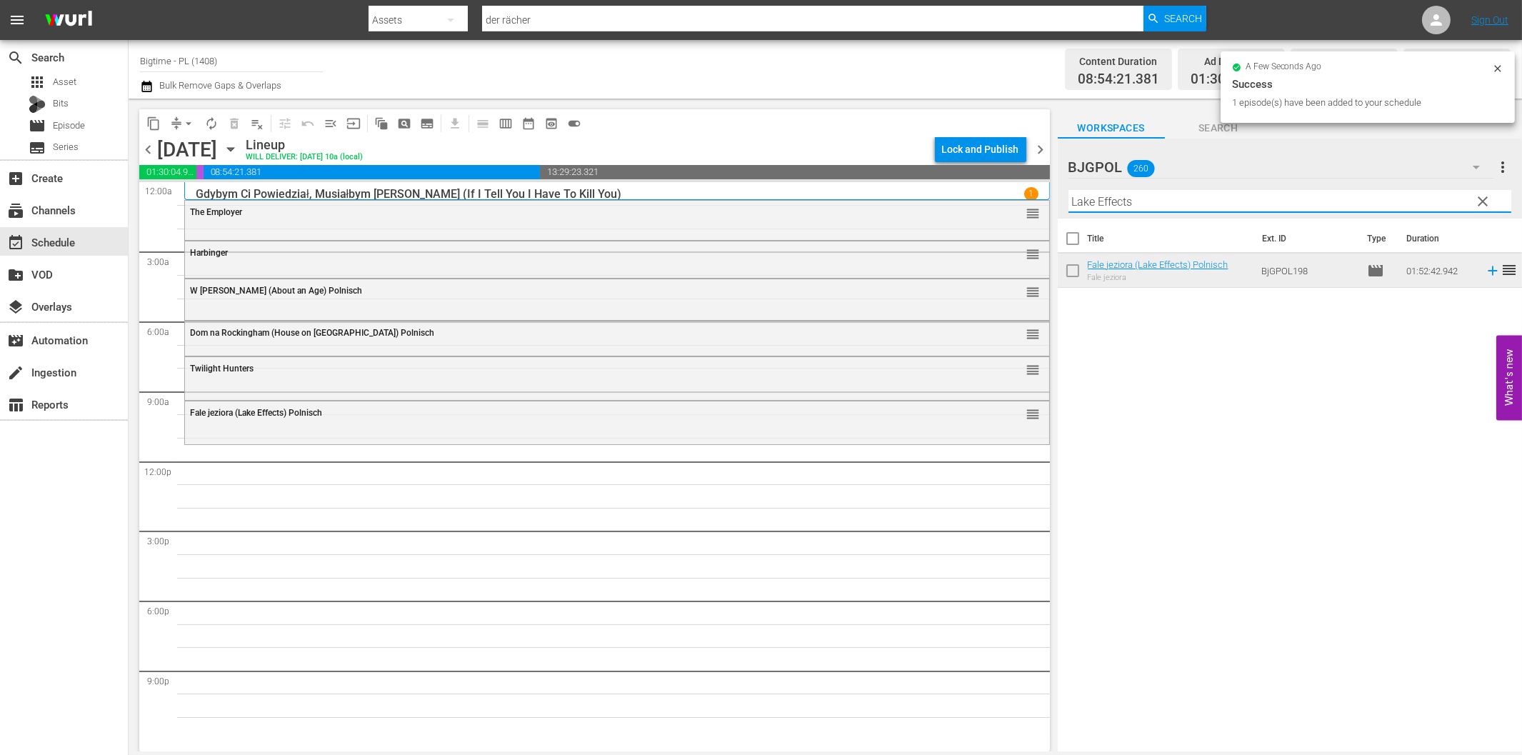
click at [1103, 205] on input "Lake Effects" at bounding box center [1289, 201] width 443 height 23
paste input "Ace of Hear"
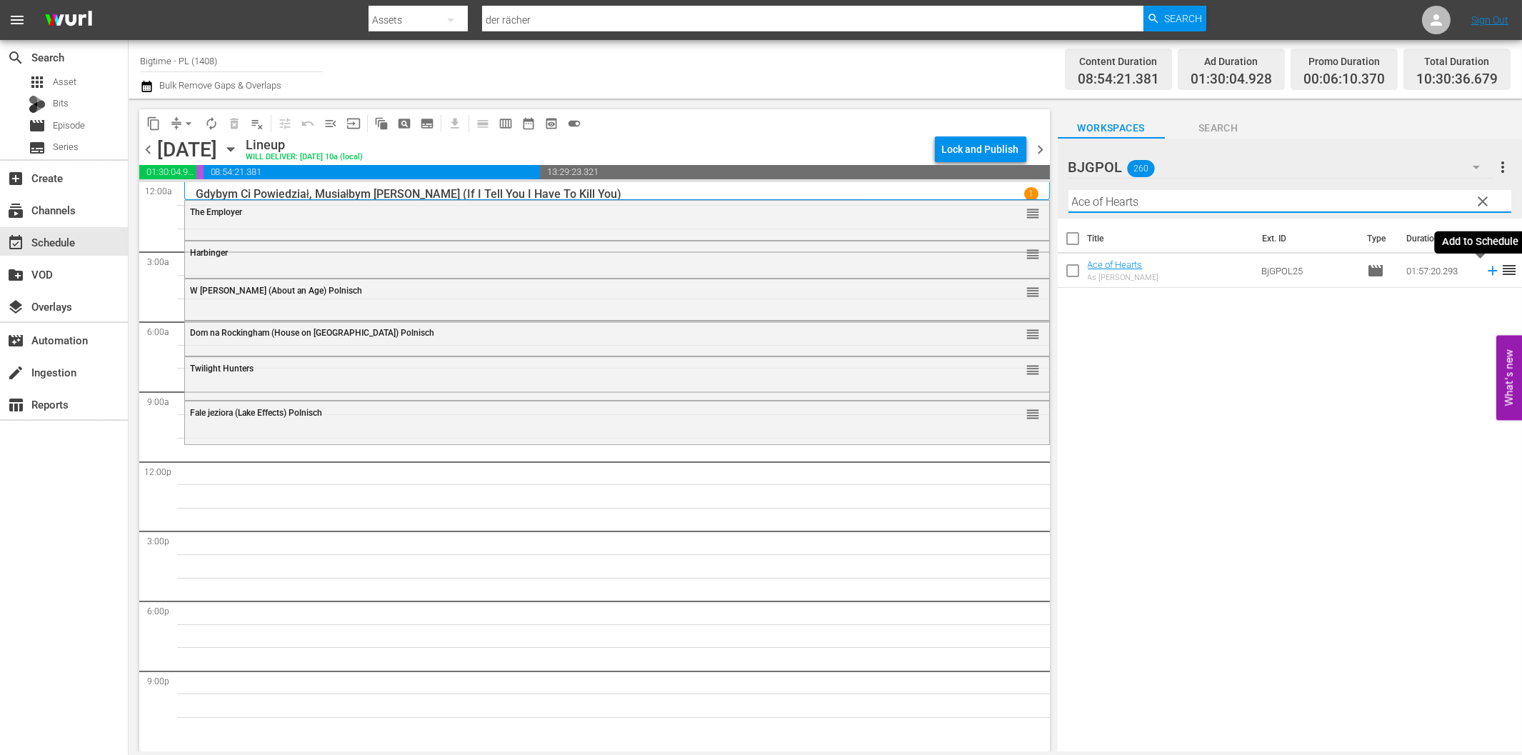
click at [1485, 269] on icon at bounding box center [1493, 271] width 16 height 16
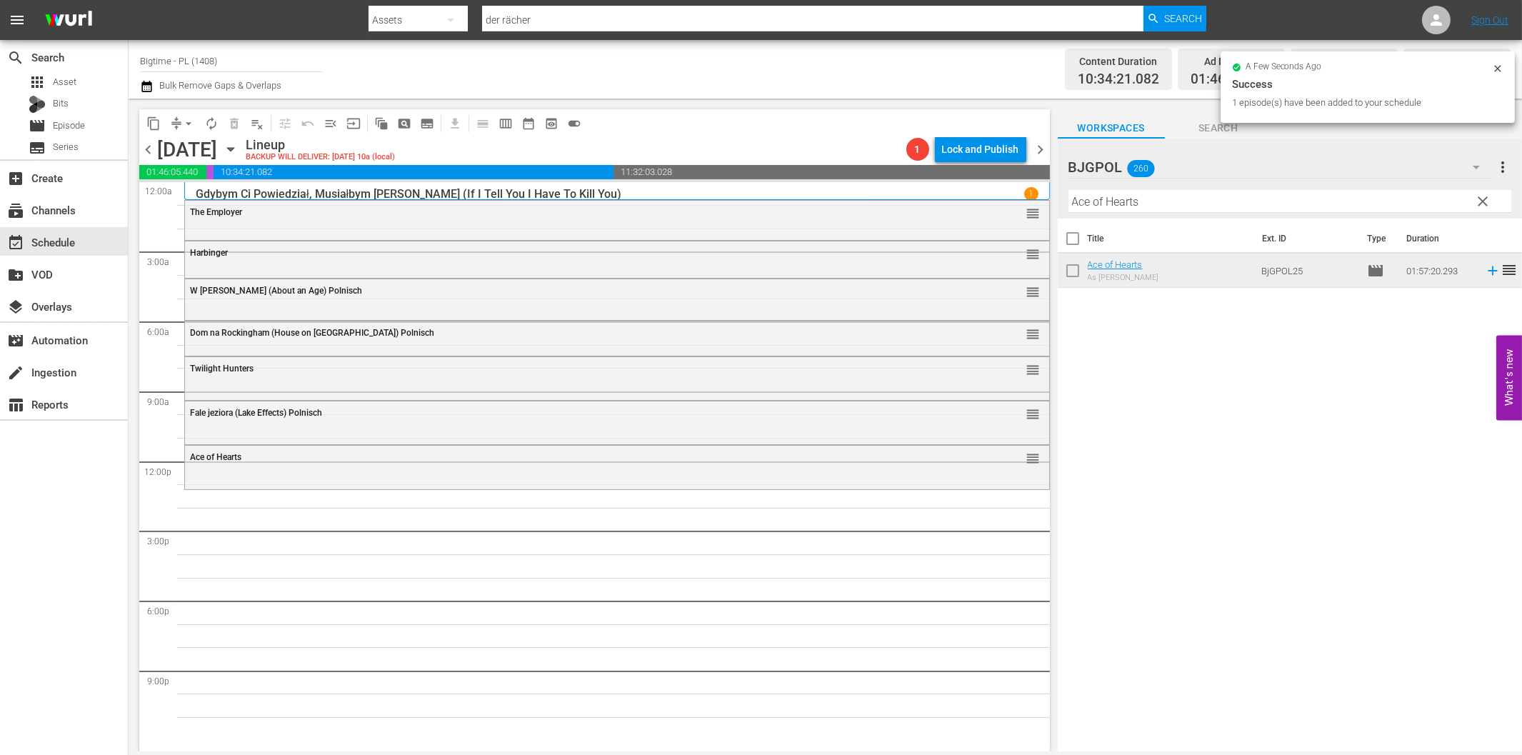
click at [1143, 198] on input "Ace of Hearts" at bounding box center [1289, 201] width 443 height 23
paste input "stronaut - The Last Push"
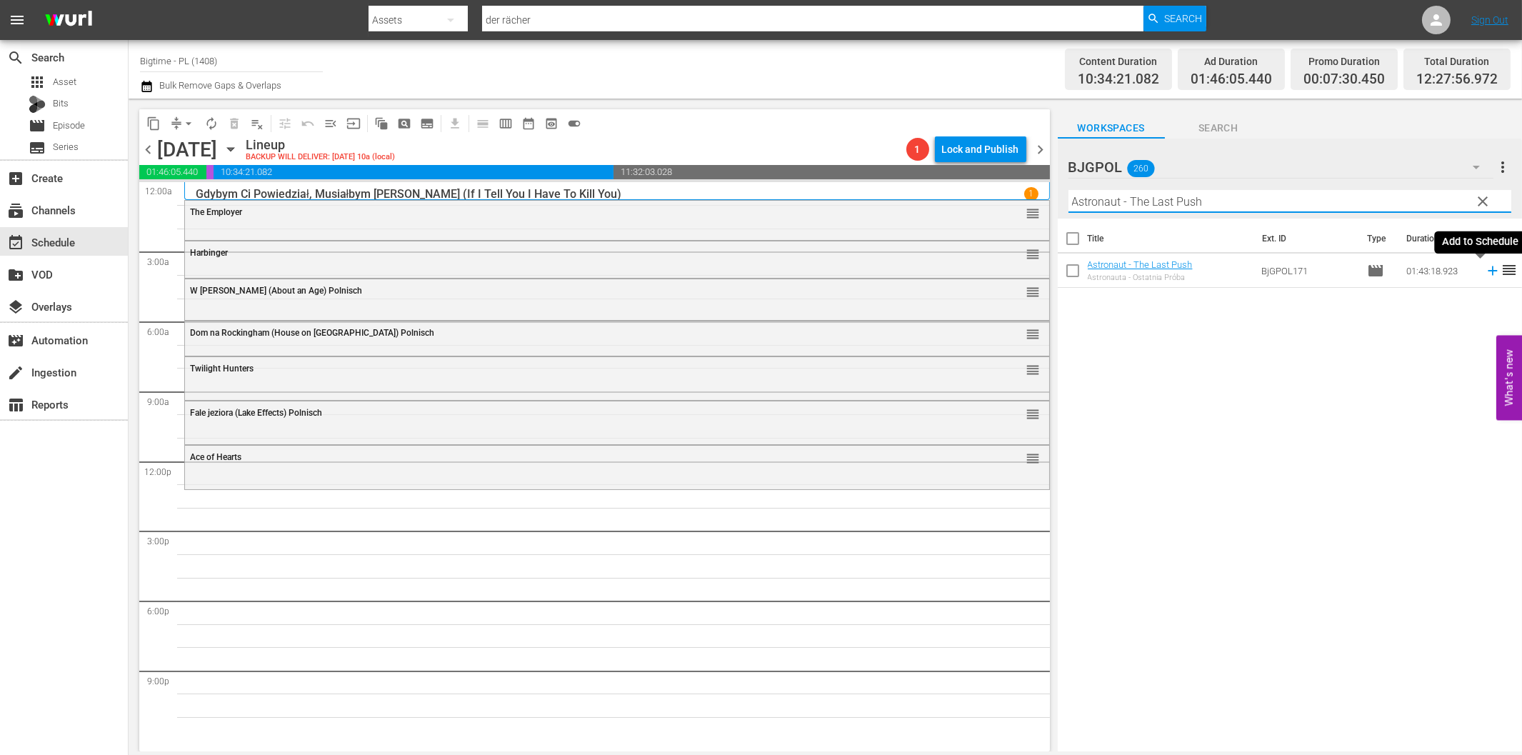
click at [1485, 269] on icon at bounding box center [1493, 271] width 16 height 16
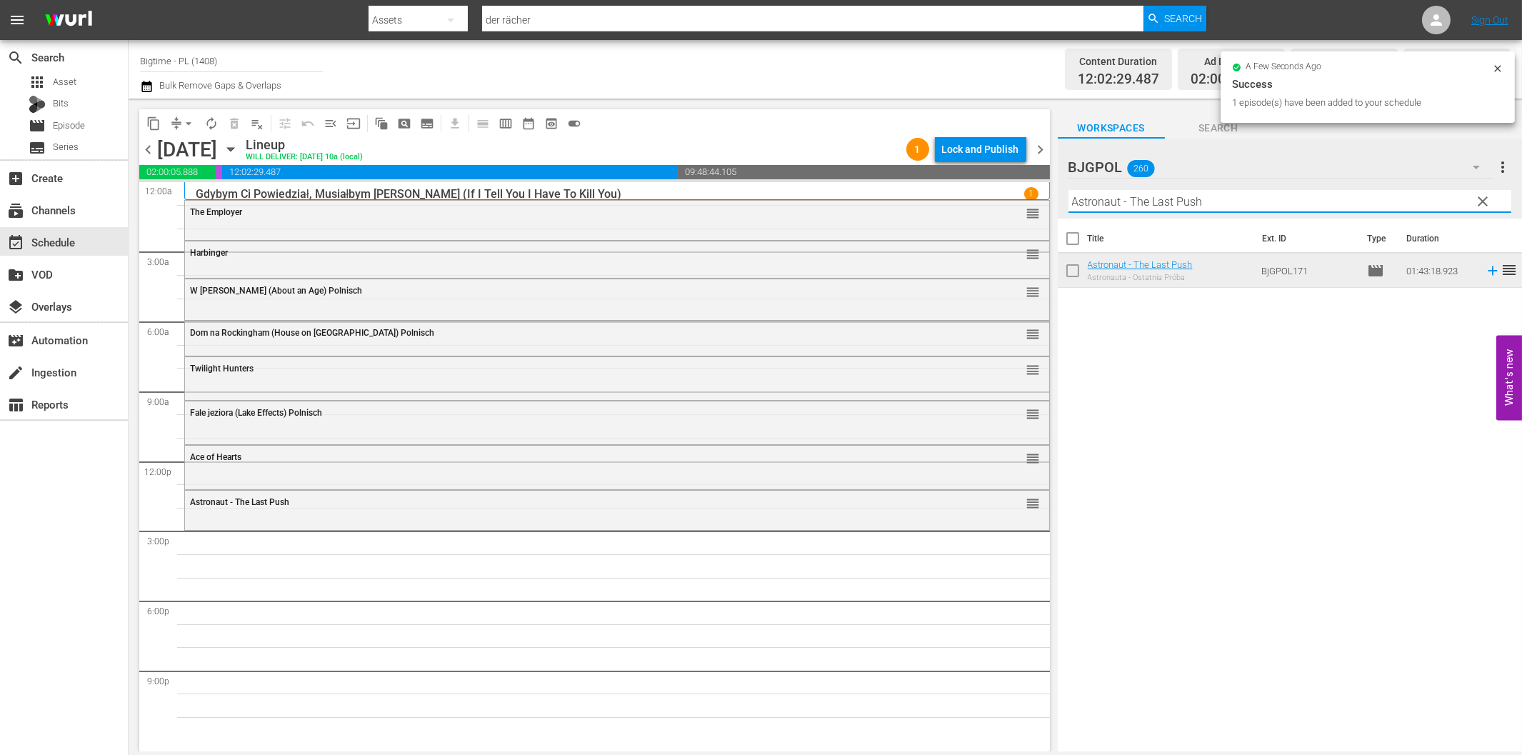
click at [1148, 199] on input "Astronaut - The Last Push" at bounding box center [1289, 201] width 443 height 23
paste input "Black Magic"
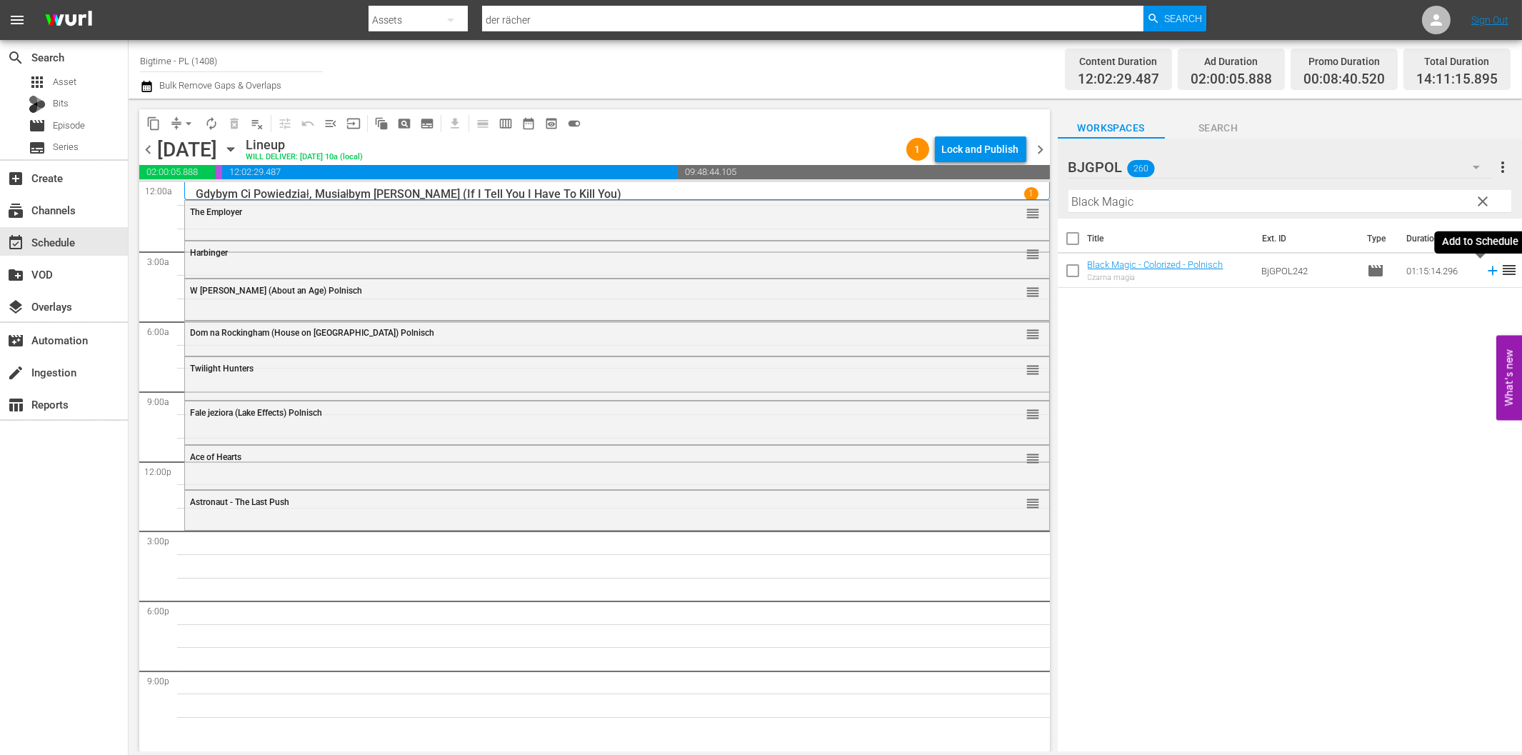
click at [1488, 271] on icon at bounding box center [1492, 270] width 9 height 9
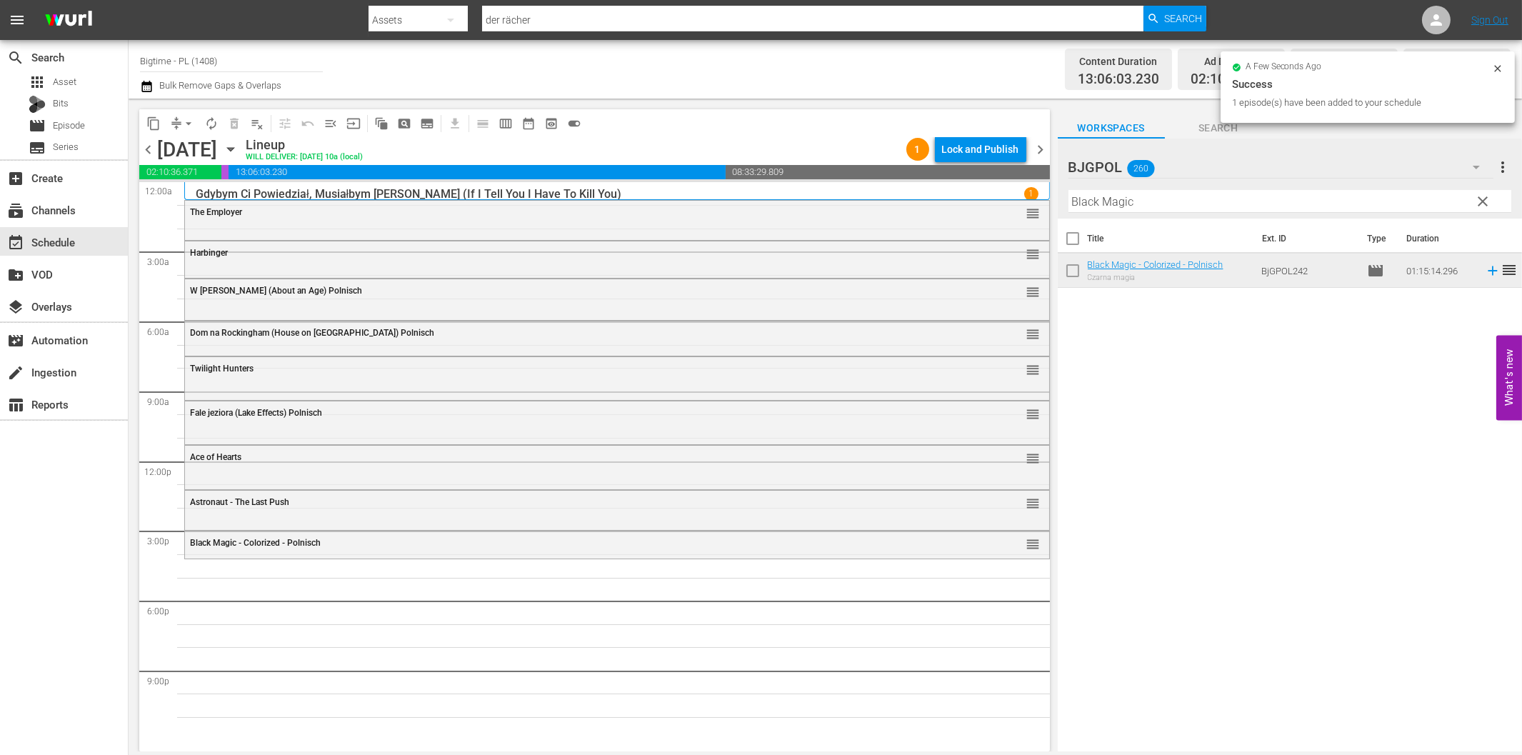
click at [1163, 209] on input "Black Magic" at bounding box center [1289, 201] width 443 height 23
paste input "Jurassic Shark"
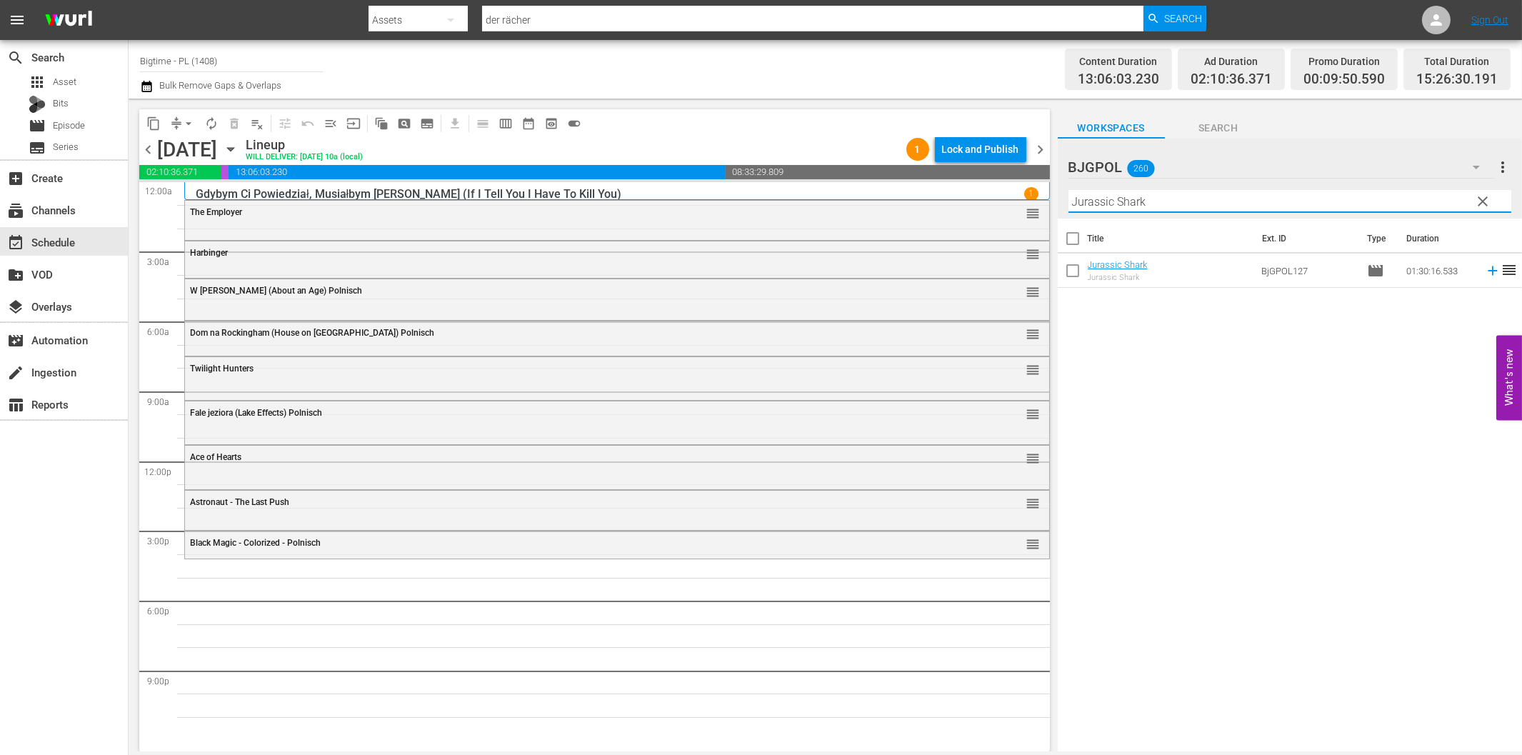
click at [1488, 271] on icon at bounding box center [1492, 270] width 9 height 9
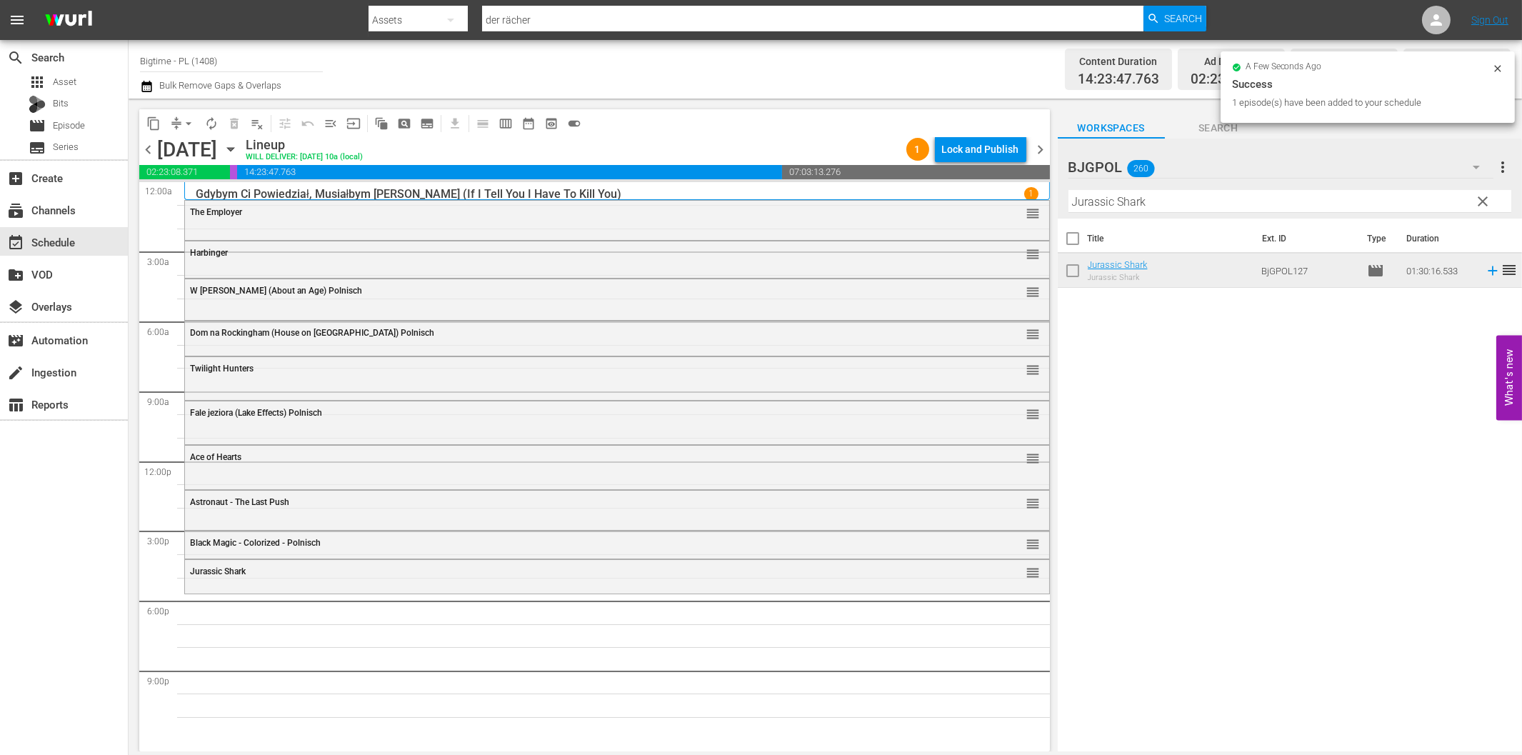
click at [1326, 196] on input "Jurassic Shark" at bounding box center [1289, 201] width 443 height 23
paste input "Dirty Dead Con Men"
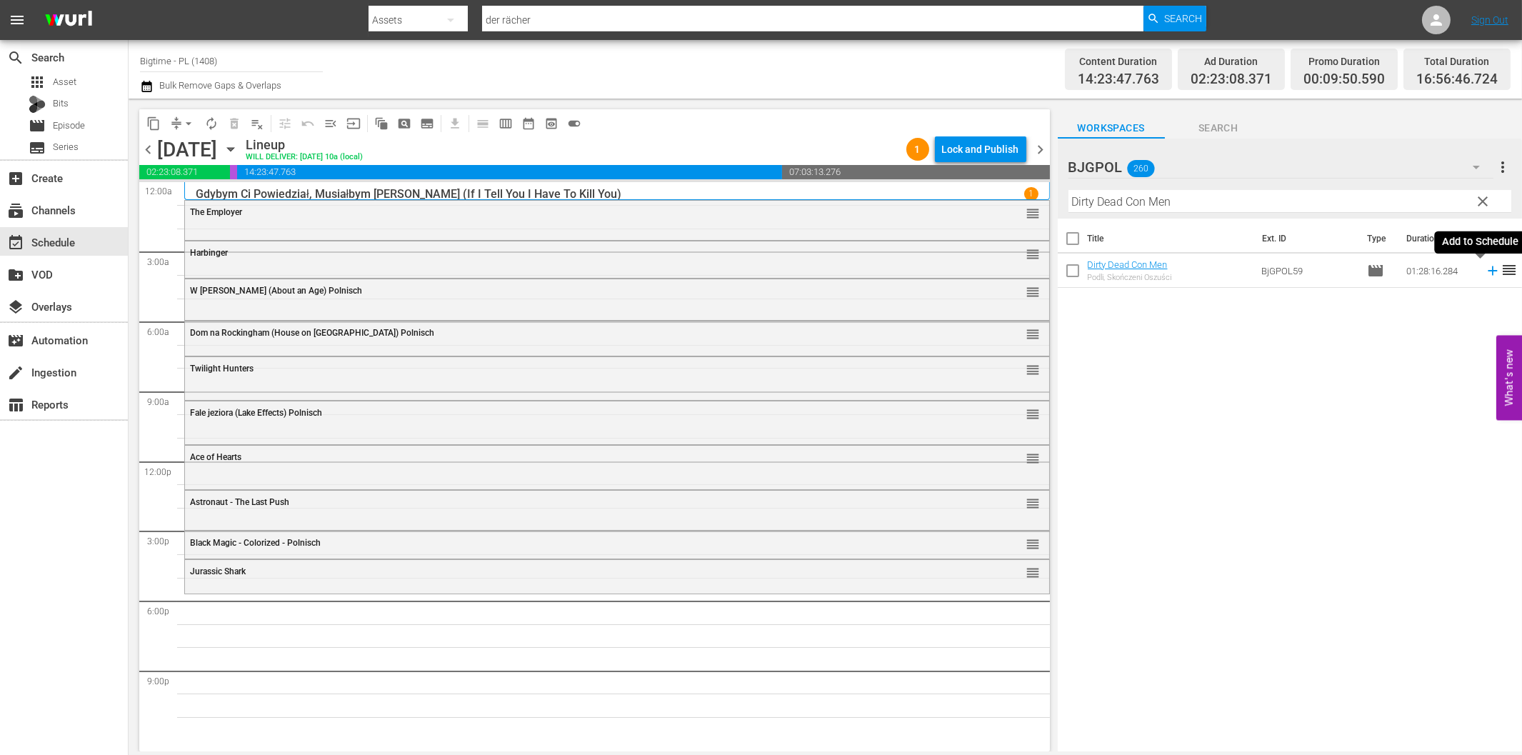
click at [1485, 274] on icon at bounding box center [1493, 271] width 16 height 16
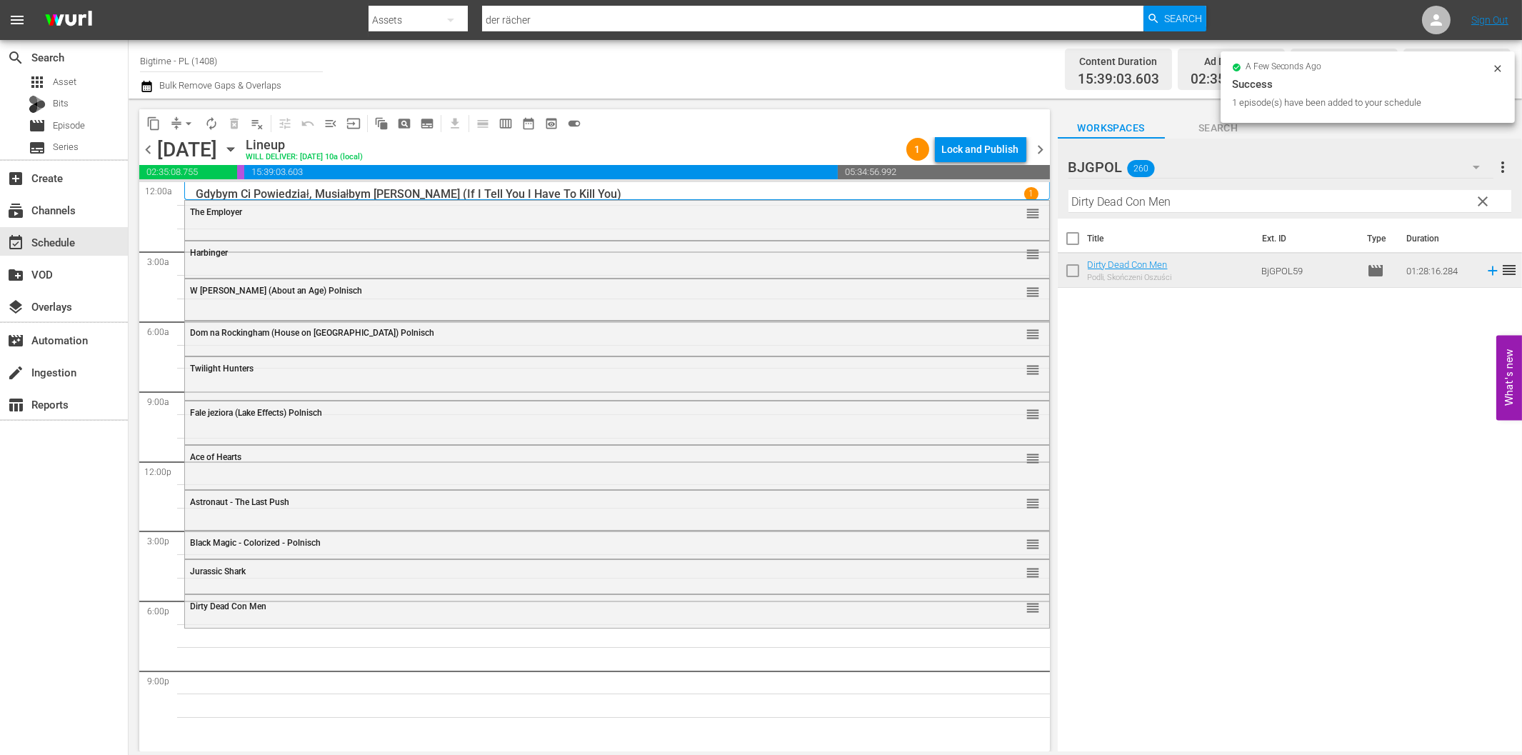
click at [1195, 193] on input "Dirty Dead Con Men" at bounding box center [1289, 201] width 443 height 23
paste input "The Last Hit Ma"
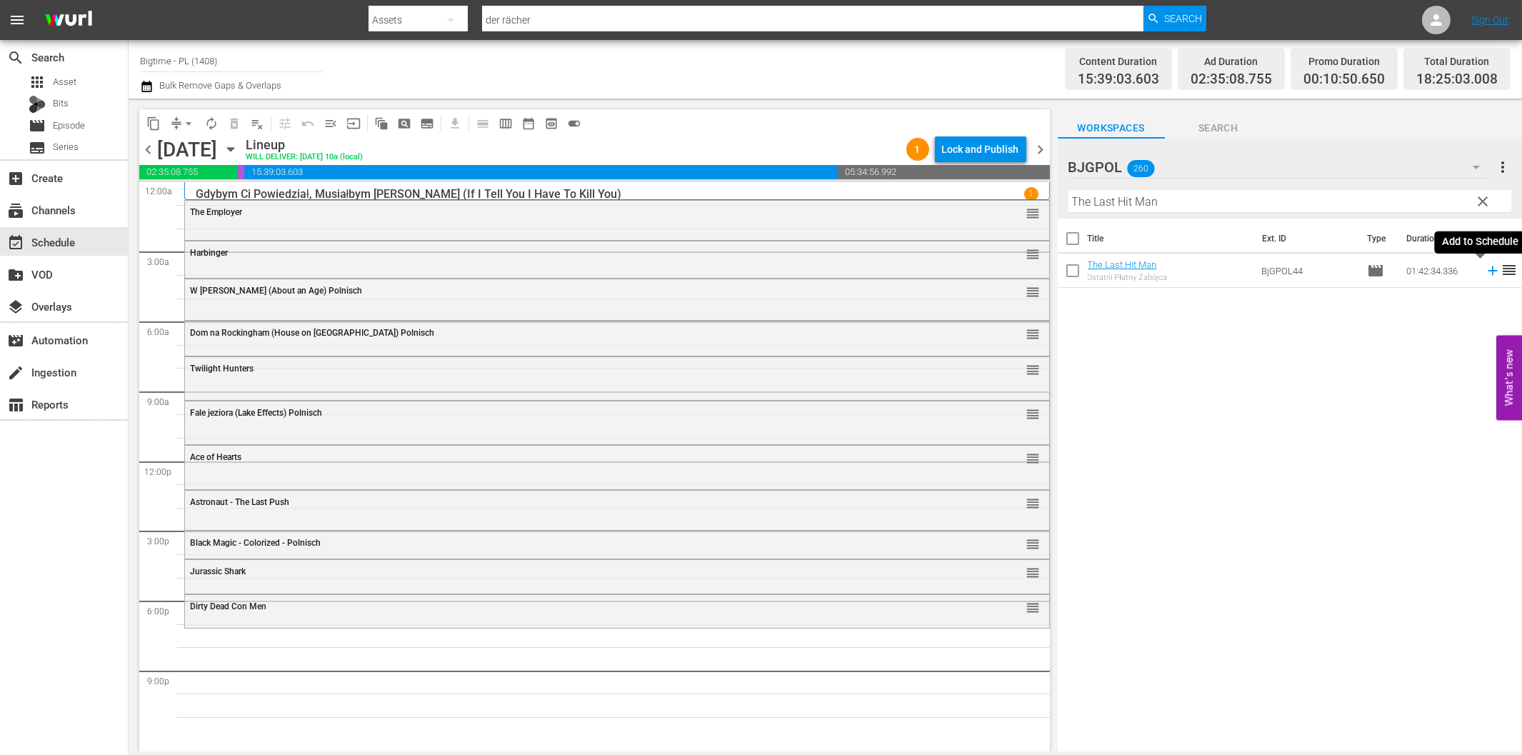
drag, startPoint x: 1478, startPoint y: 267, endPoint x: 1462, endPoint y: 271, distance: 17.0
click at [1485, 267] on icon at bounding box center [1493, 271] width 16 height 16
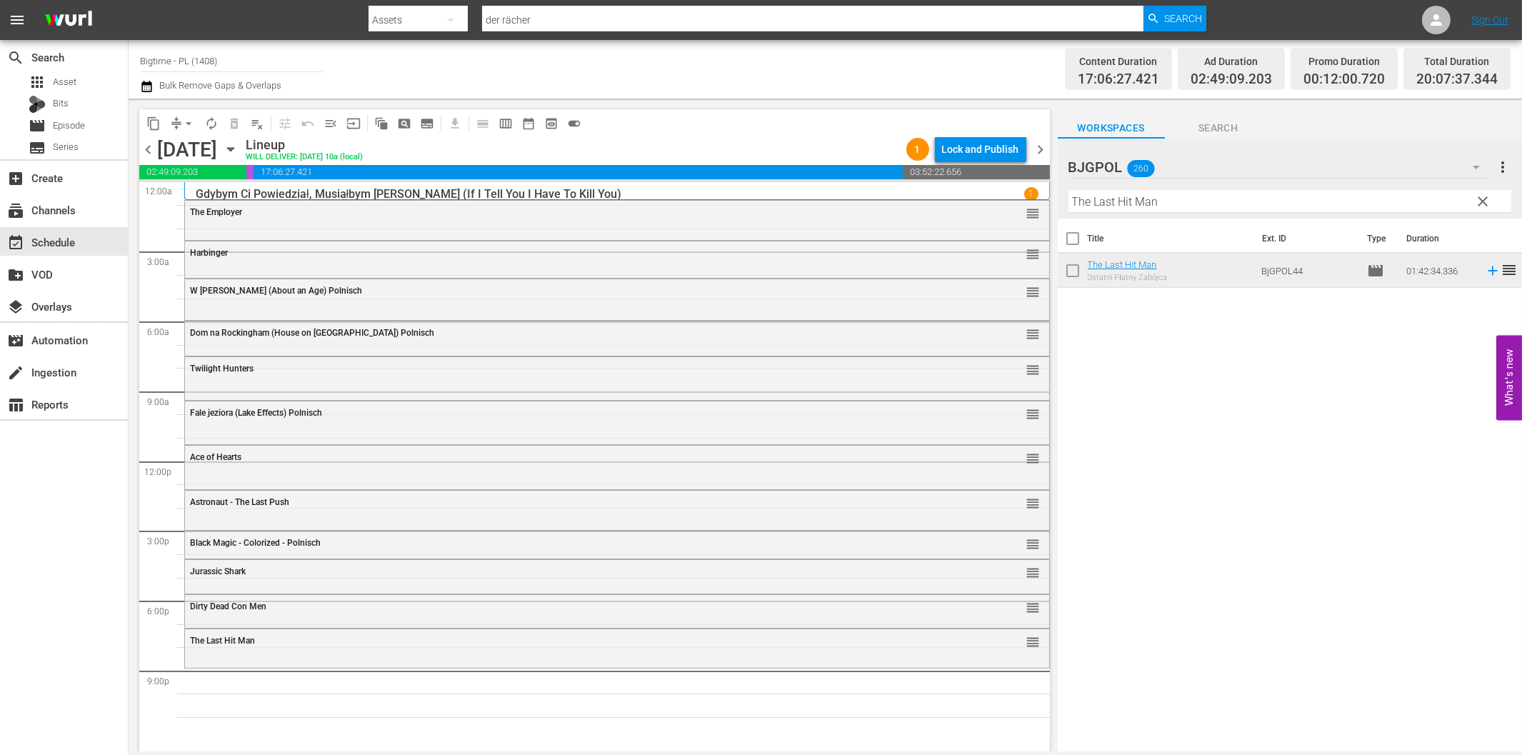
click at [1207, 208] on input "The Last Hit Man" at bounding box center [1289, 201] width 443 height 23
paste input "Deadliest Prey"
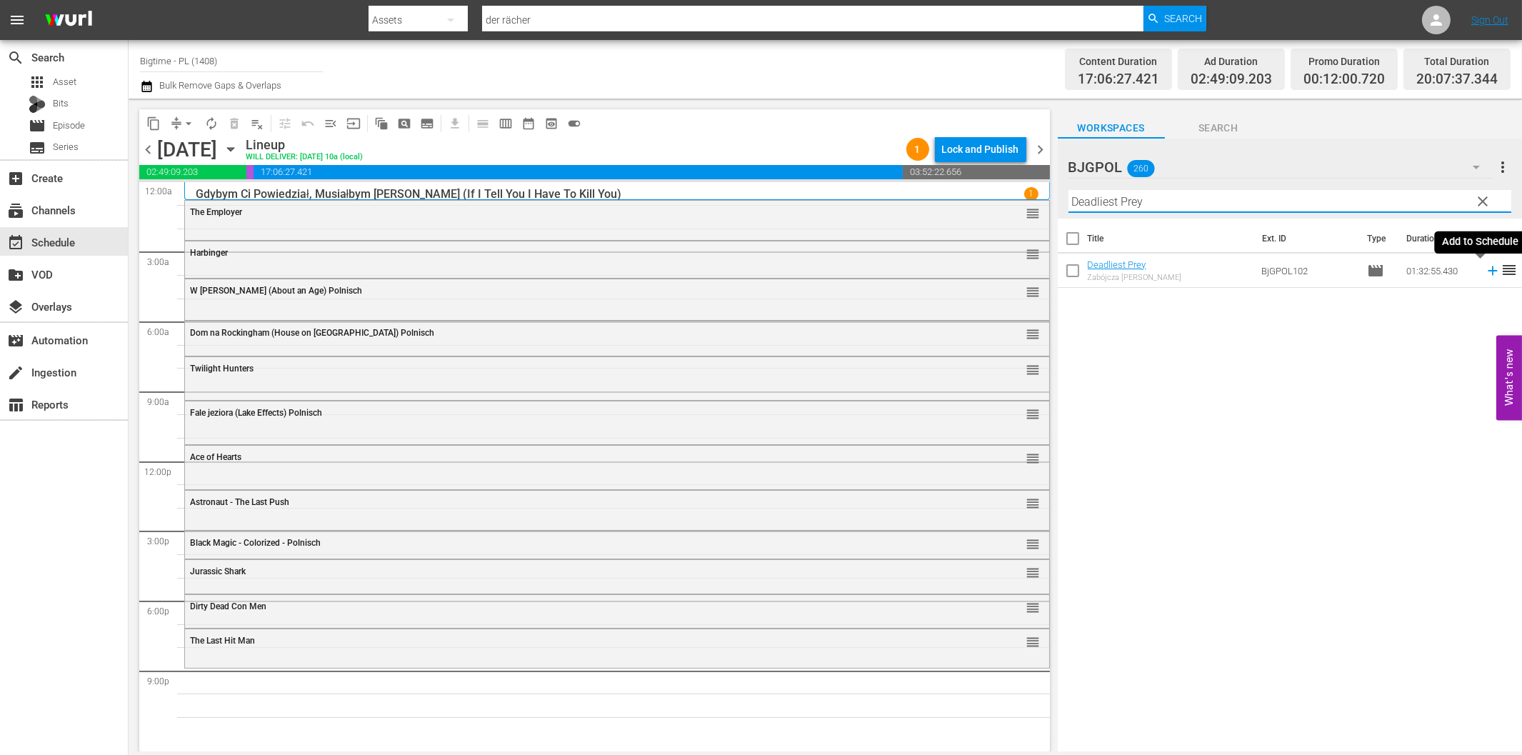
click at [1485, 274] on icon at bounding box center [1493, 271] width 16 height 16
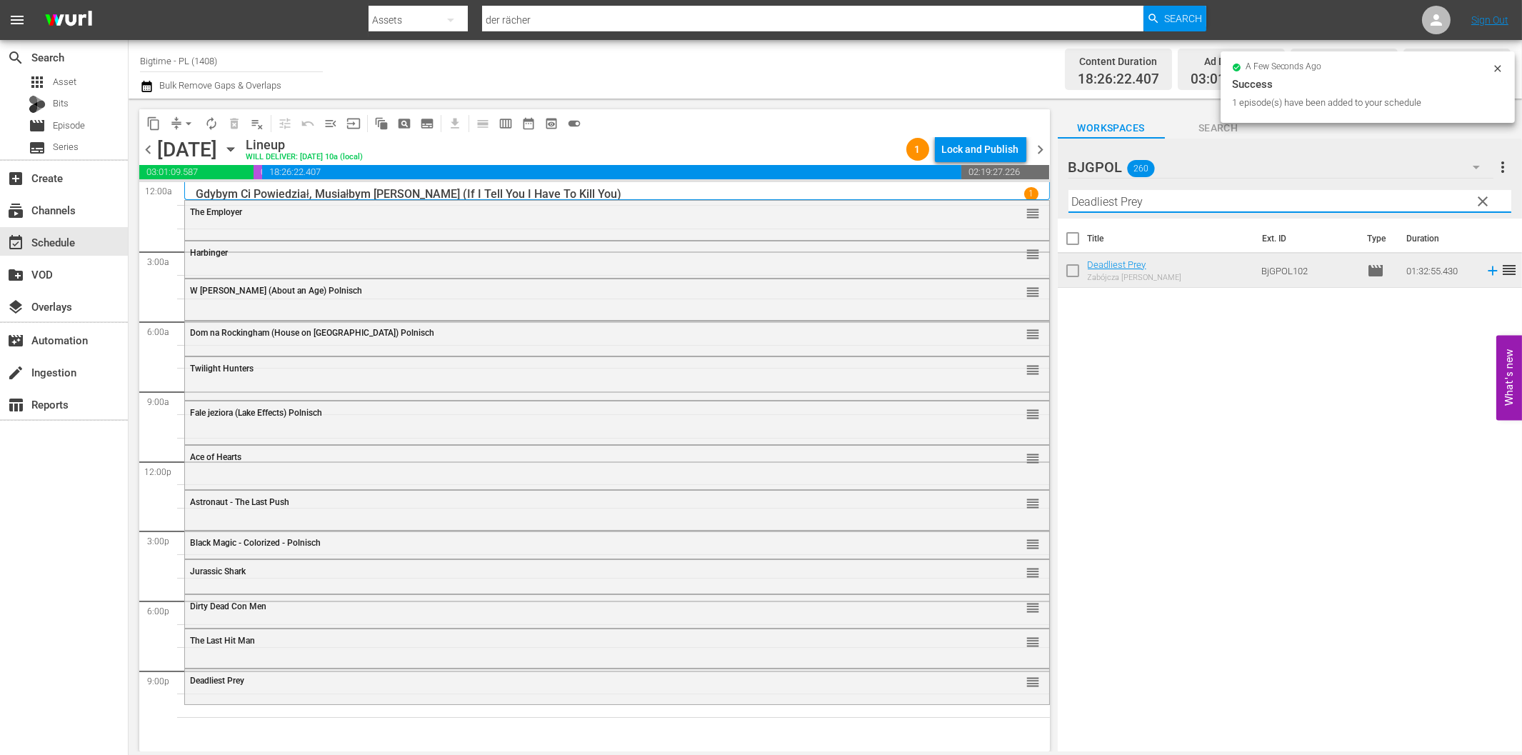
click at [1212, 201] on input "Deadliest Prey" at bounding box center [1289, 201] width 443 height 23
paste input "Noc żywych trupów (Night of the Living Dead) Polnisch Colorized"
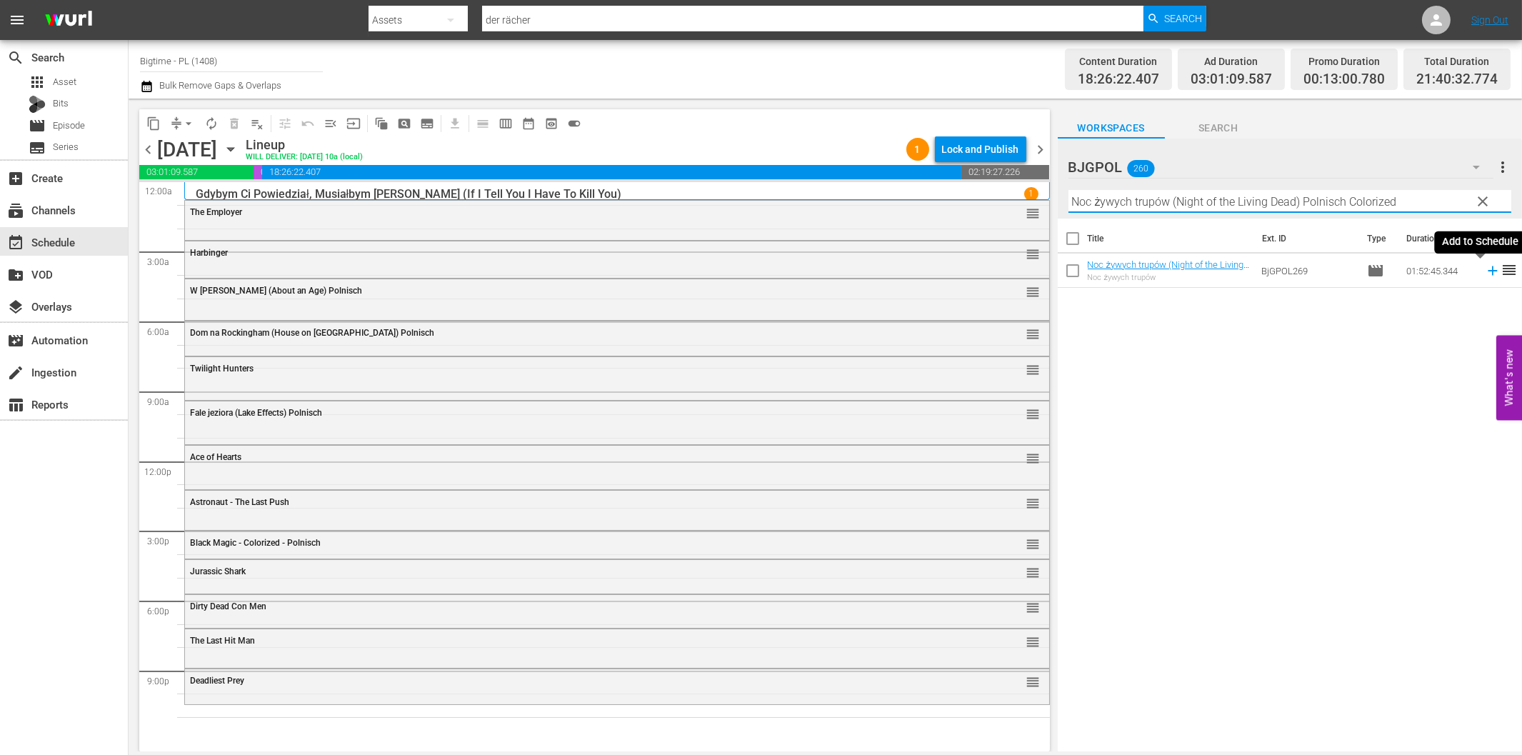
click at [1485, 269] on icon at bounding box center [1493, 271] width 16 height 16
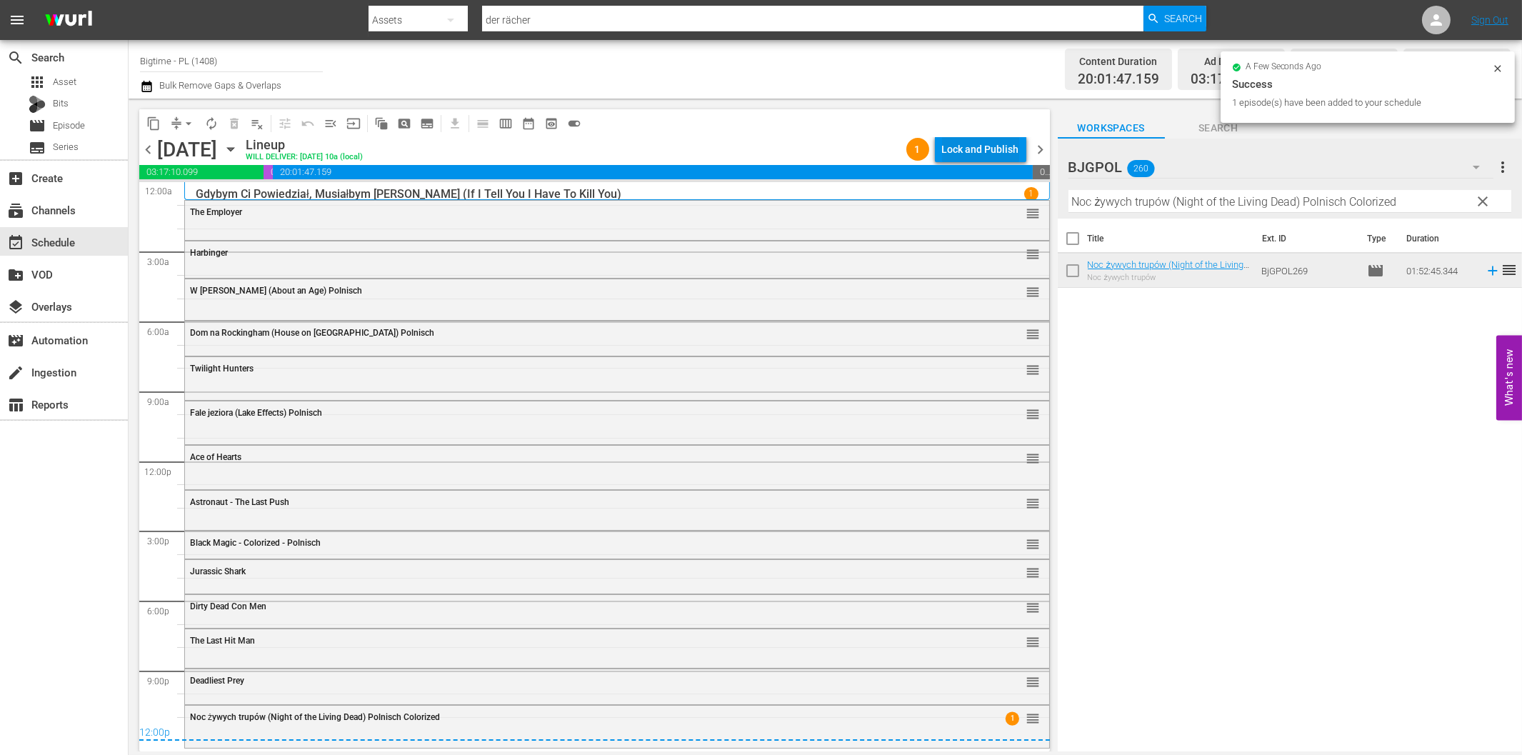
click at [972, 159] on div "Lock and Publish" at bounding box center [980, 149] width 77 height 26
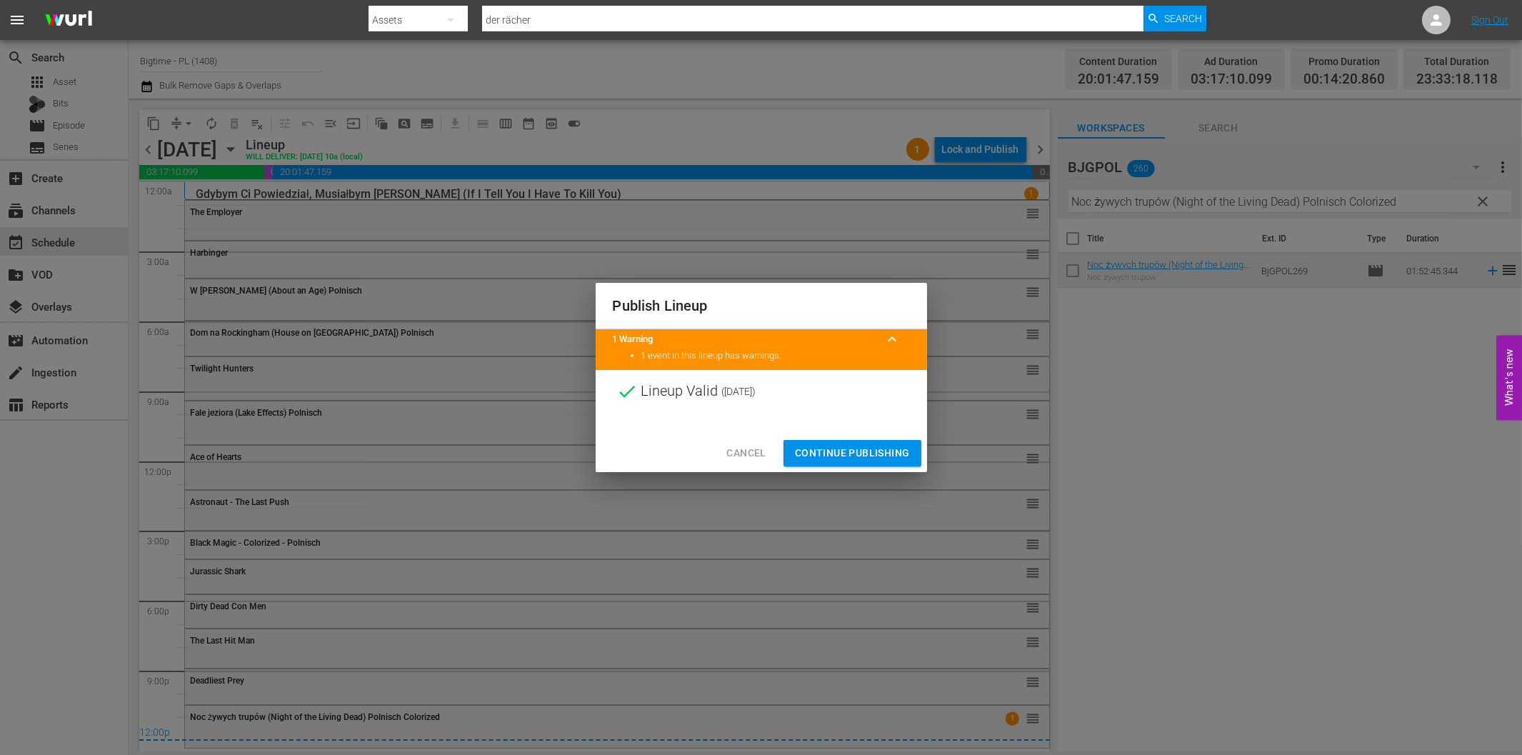
click at [862, 451] on span "Continue Publishing" at bounding box center [852, 453] width 115 height 18
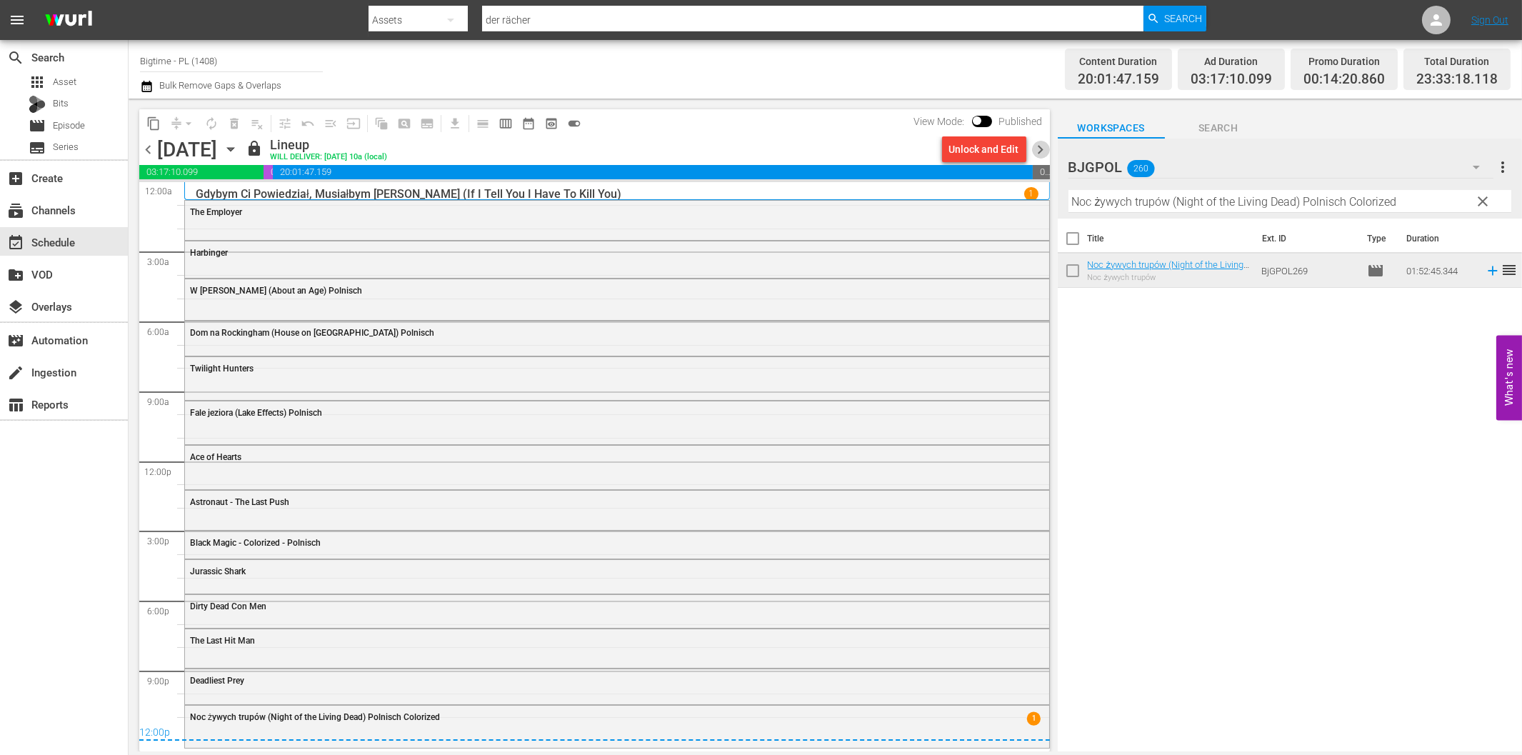
click at [1039, 146] on span "chevron_right" at bounding box center [1041, 150] width 18 height 18
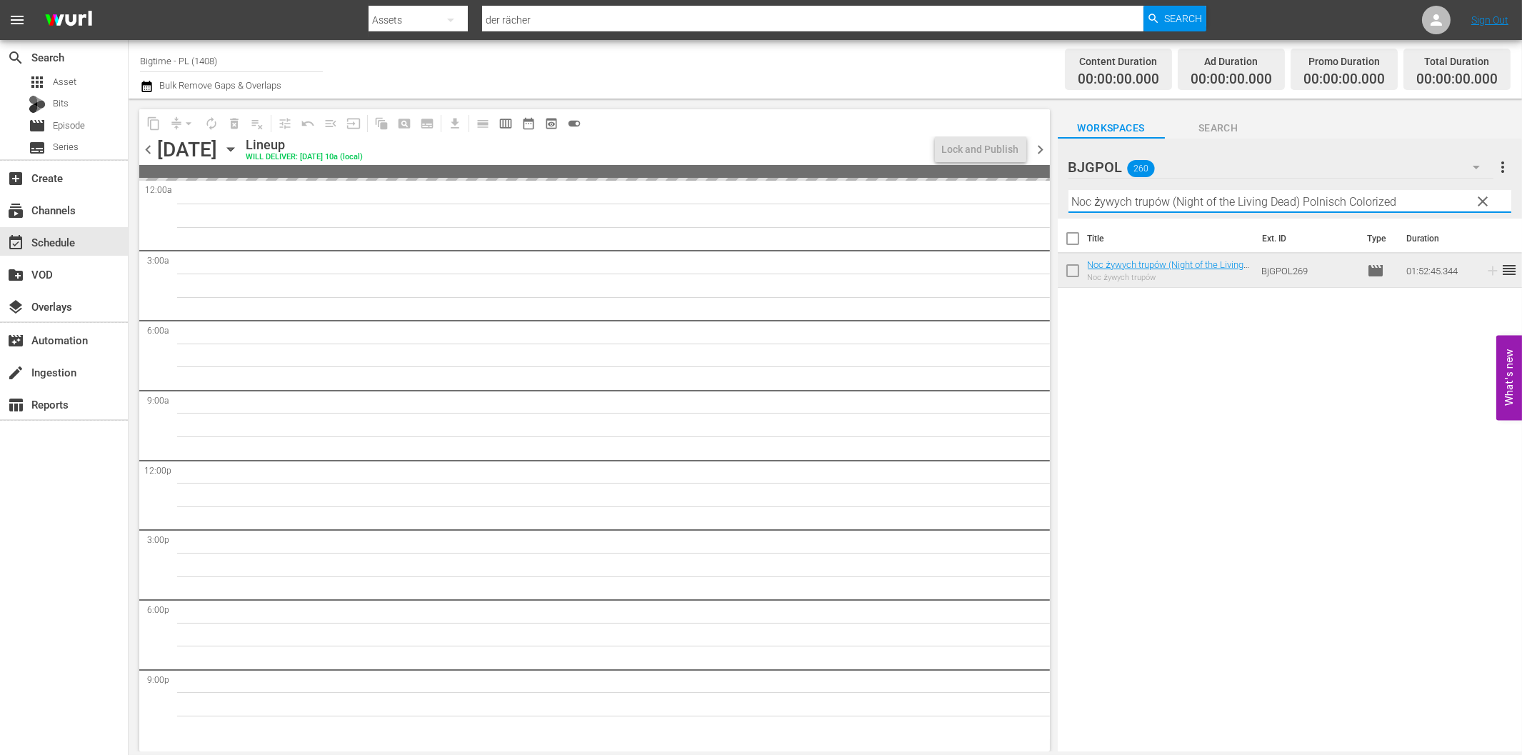
click at [1151, 201] on input "Noc żywych trupów (Night of the Living Dead) Polnisch Colorized" at bounding box center [1289, 201] width 443 height 23
paste input "Sherlock Holmes - Terror by Night"
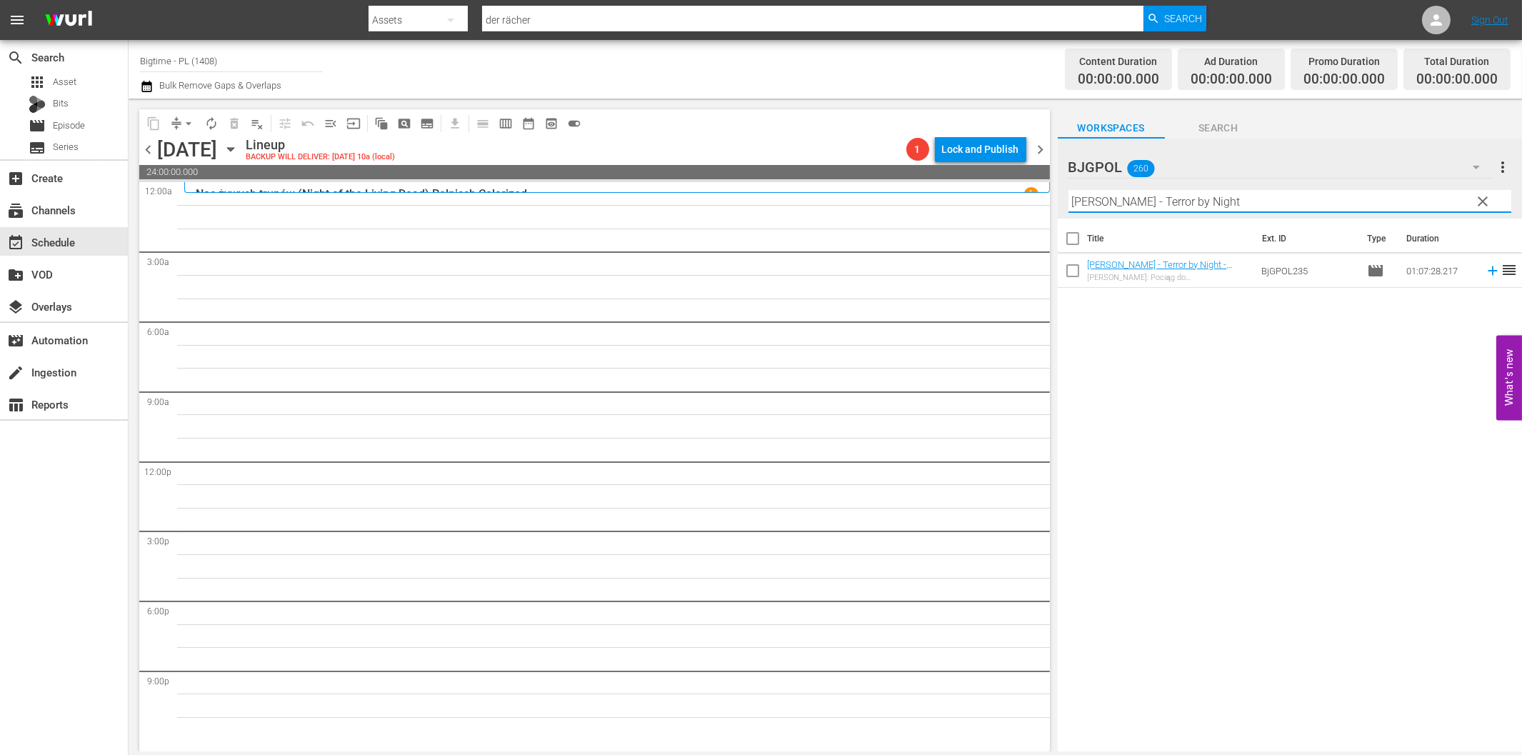
click at [1485, 272] on icon at bounding box center [1493, 271] width 16 height 16
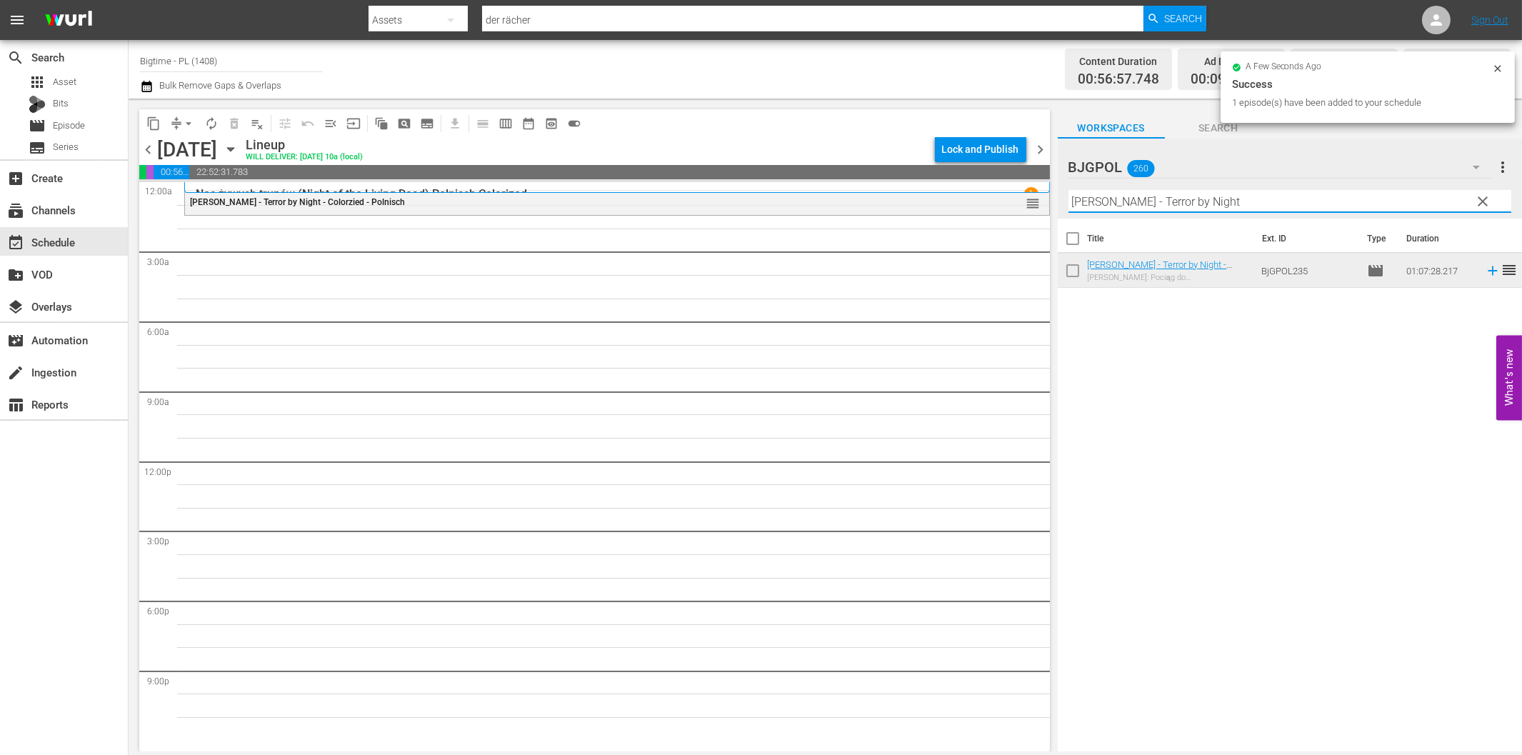
click at [1091, 201] on input "Sherlock Holmes - Terror by Night" at bounding box center [1289, 201] width 443 height 23
paste input "Paradise Valley"
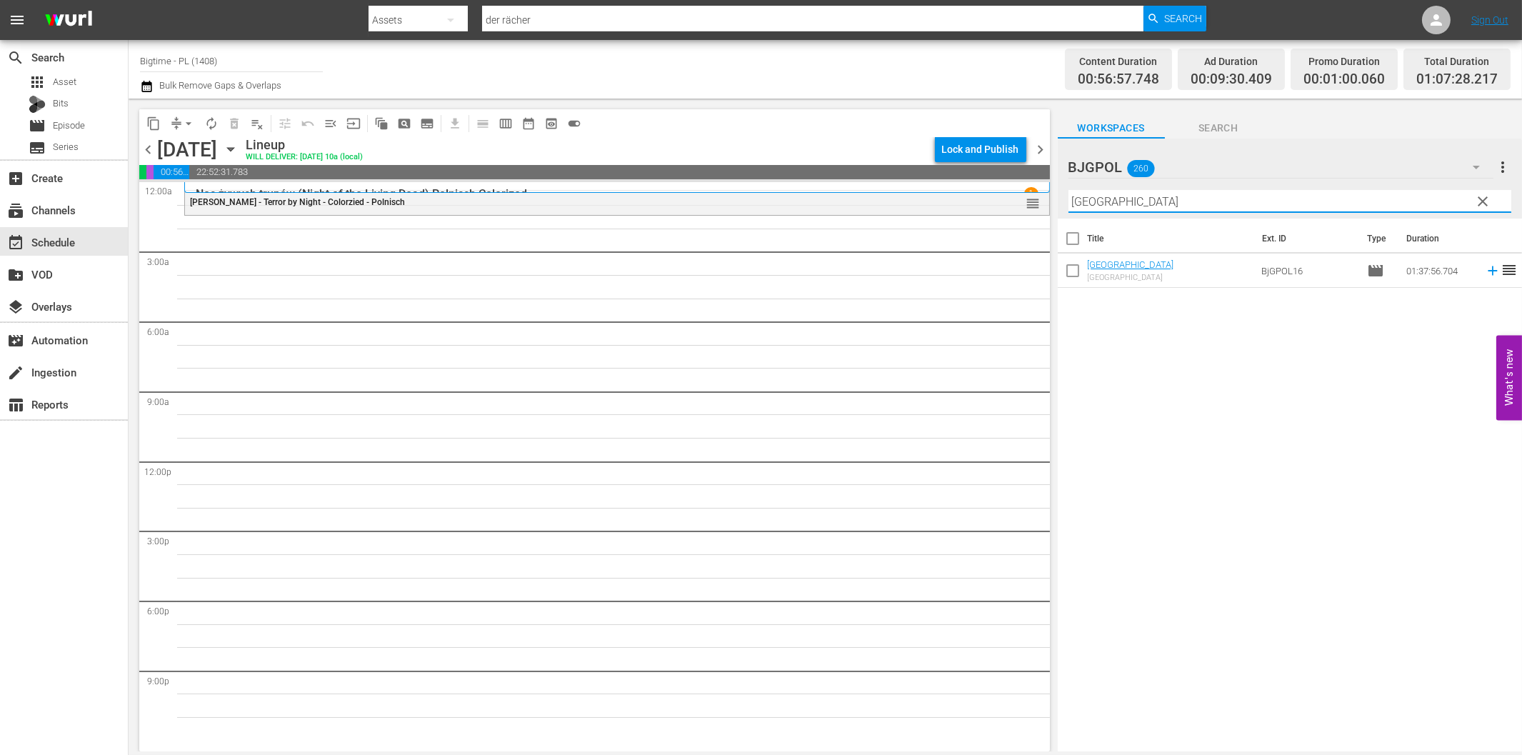
click at [1485, 269] on icon at bounding box center [1493, 271] width 16 height 16
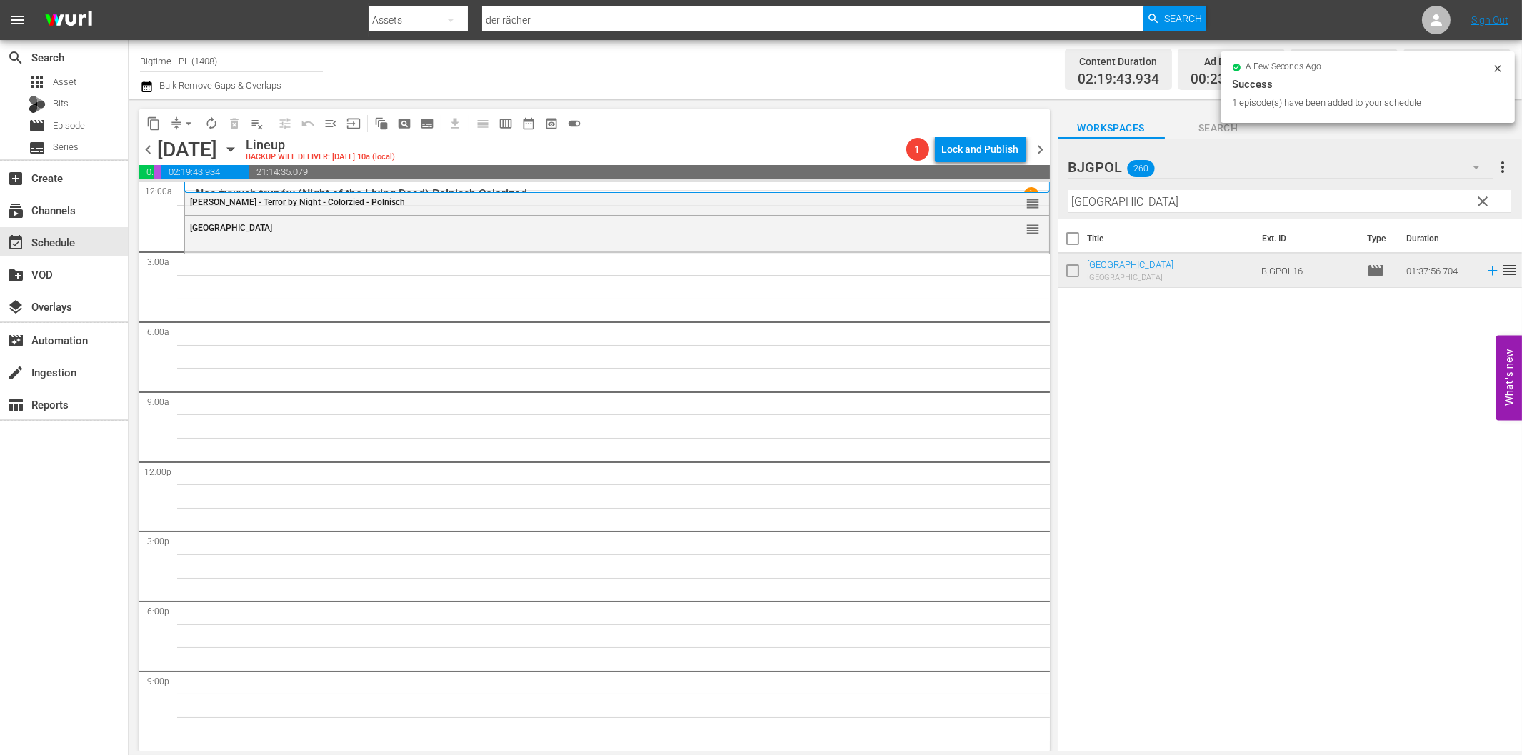
click at [1204, 202] on input "Paradise Valley" at bounding box center [1289, 201] width 443 height 23
paste input "Colourful And Impossible"
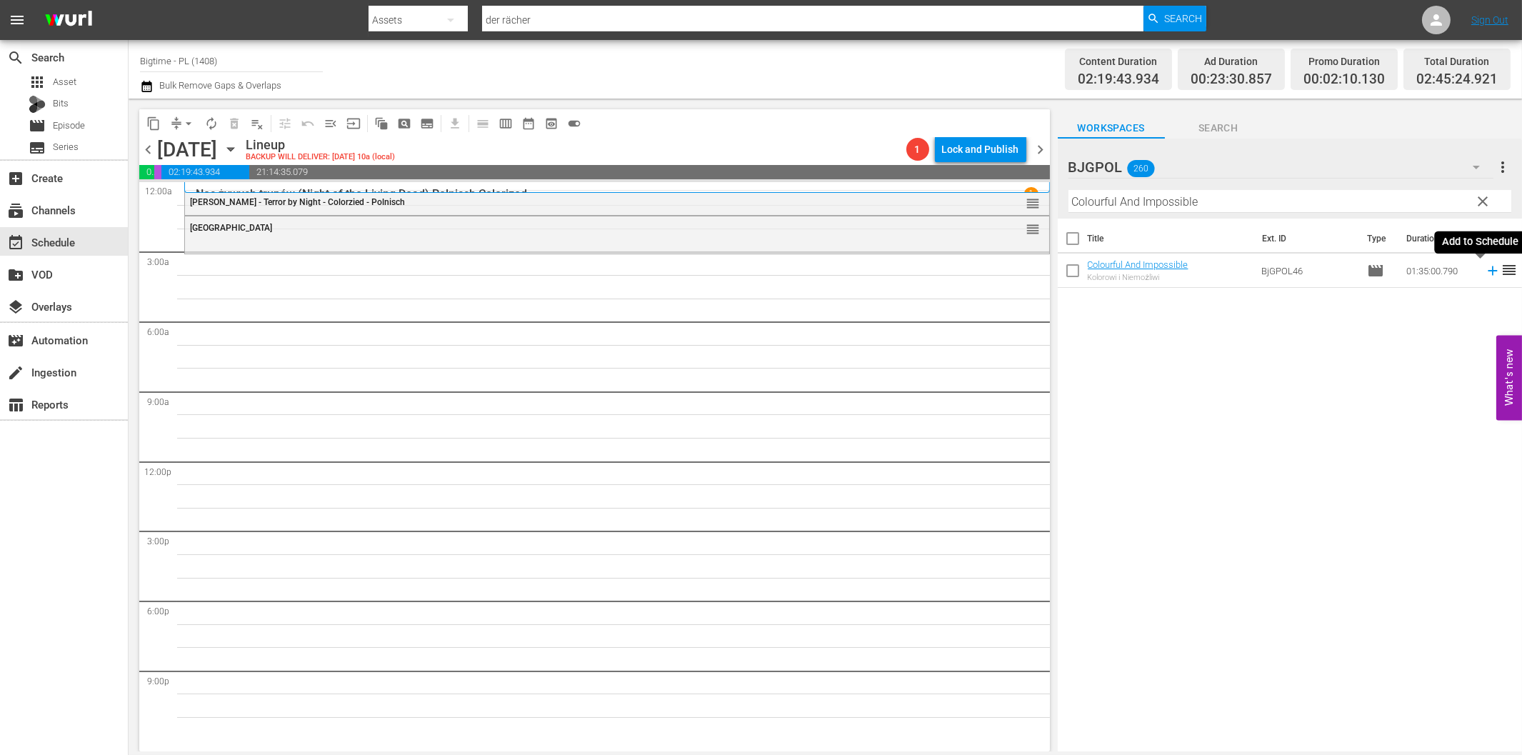
click at [1485, 269] on icon at bounding box center [1493, 271] width 16 height 16
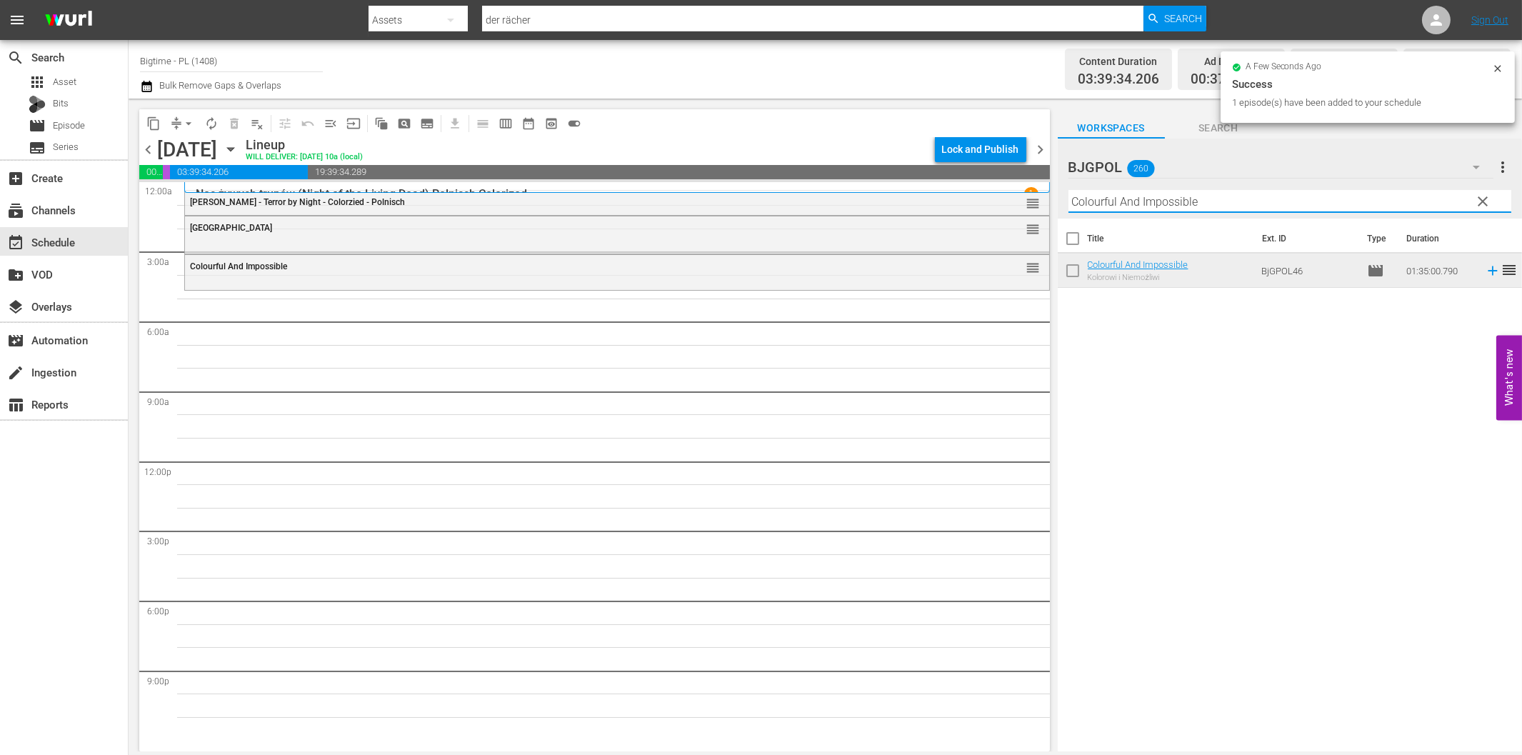
click at [1123, 202] on input "Colourful And Impossible" at bounding box center [1289, 201] width 443 height 23
paste input "ARC - A Love Story"
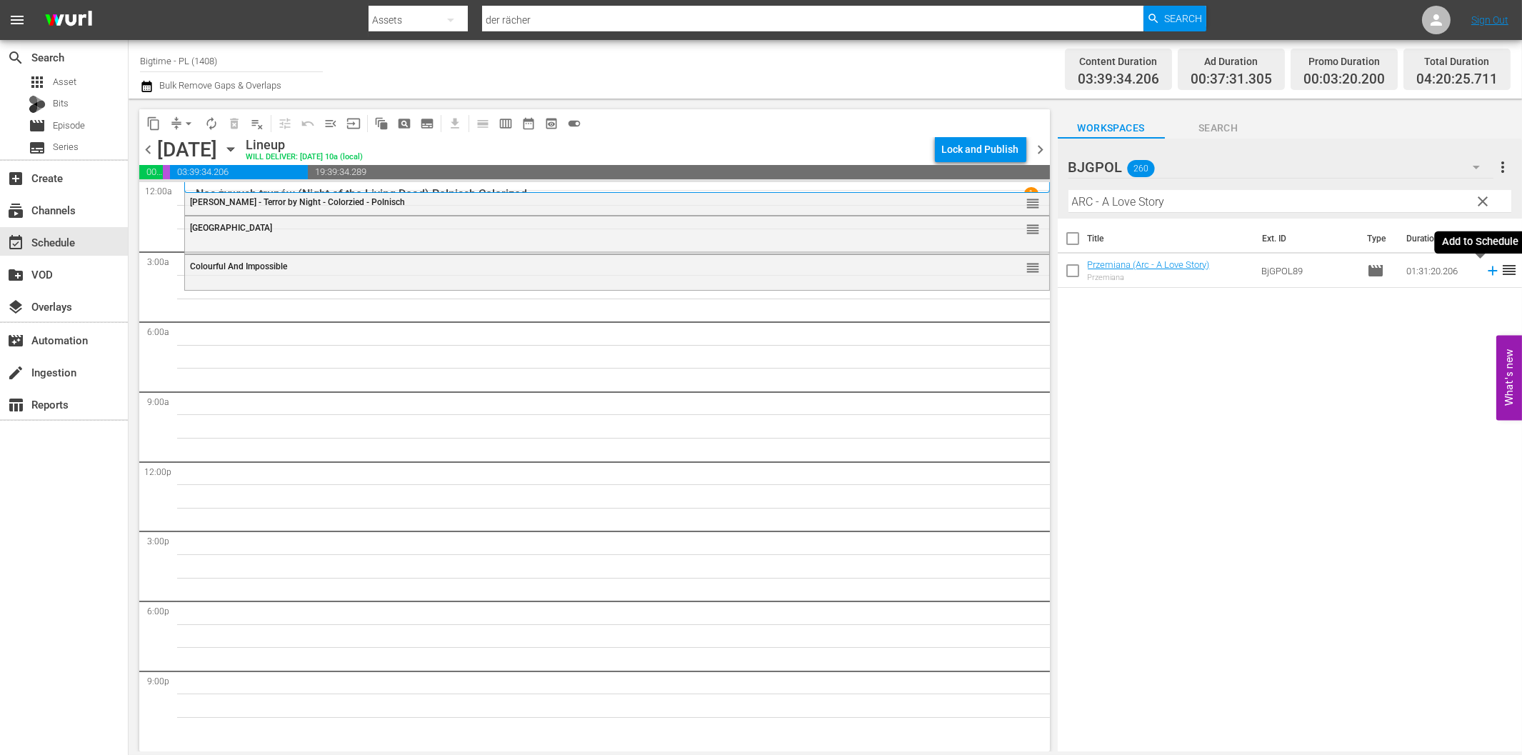
click at [1488, 270] on icon at bounding box center [1492, 270] width 9 height 9
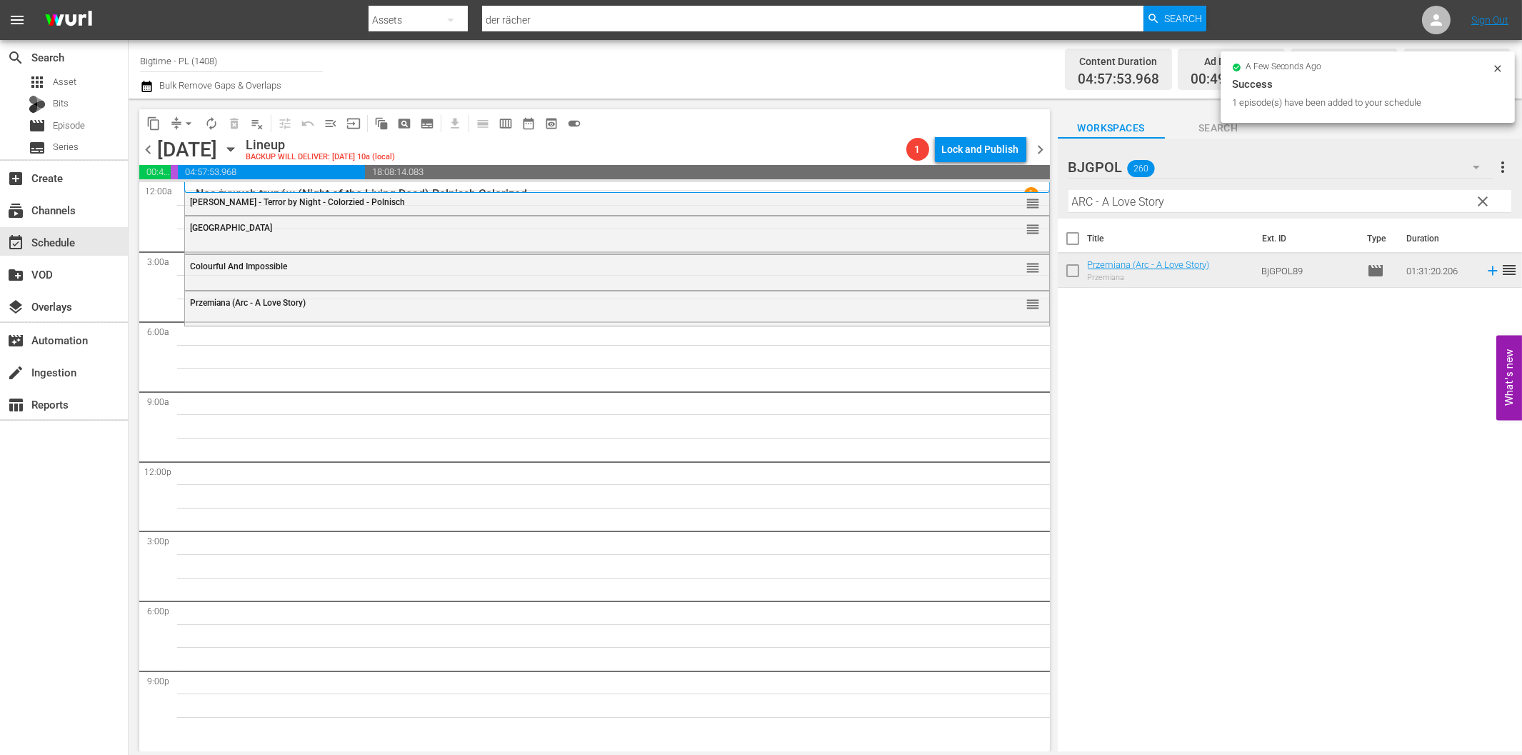
click at [1180, 201] on input "ARC - A Love Story" at bounding box center [1289, 201] width 443 height 23
paste input "The Bulldog Breed"
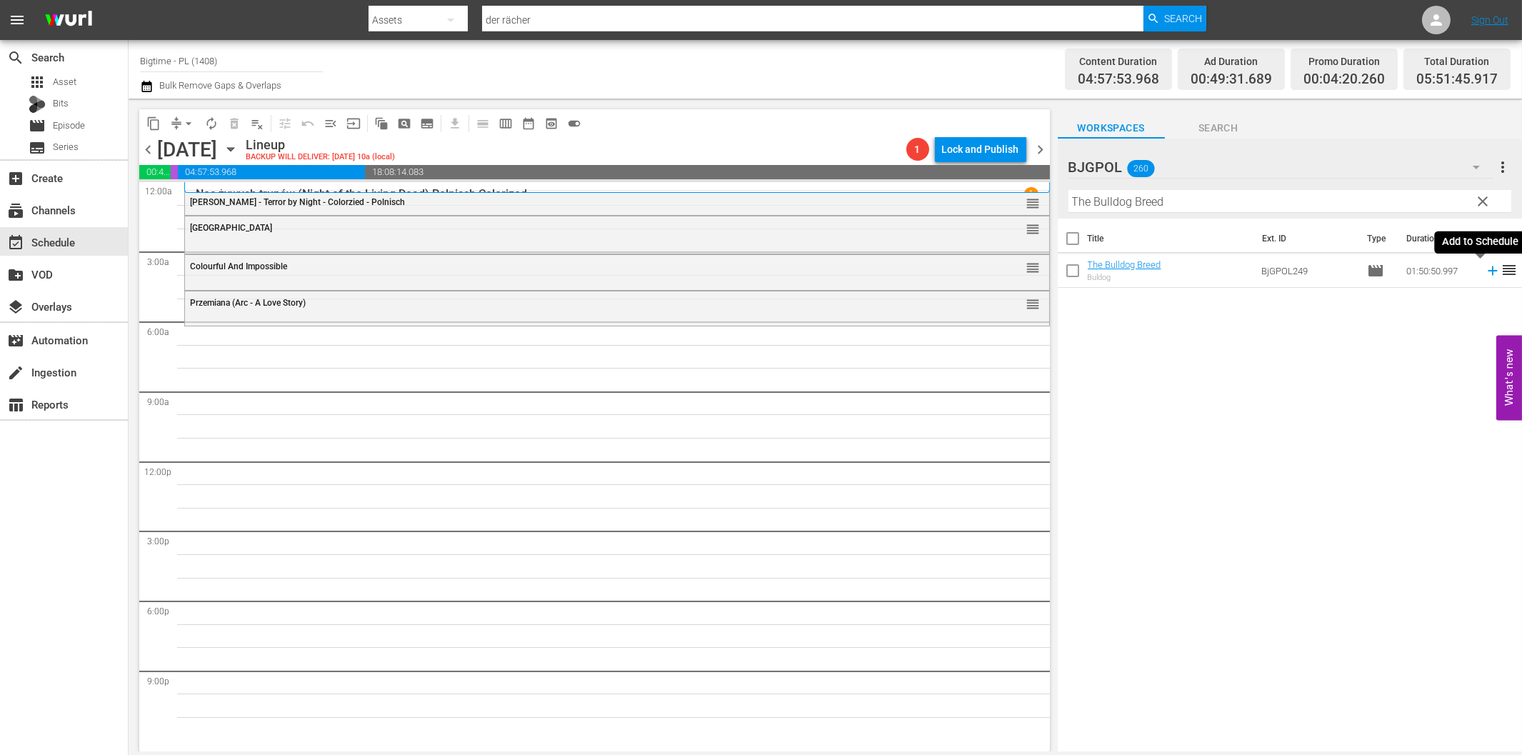
click at [1485, 269] on icon at bounding box center [1493, 271] width 16 height 16
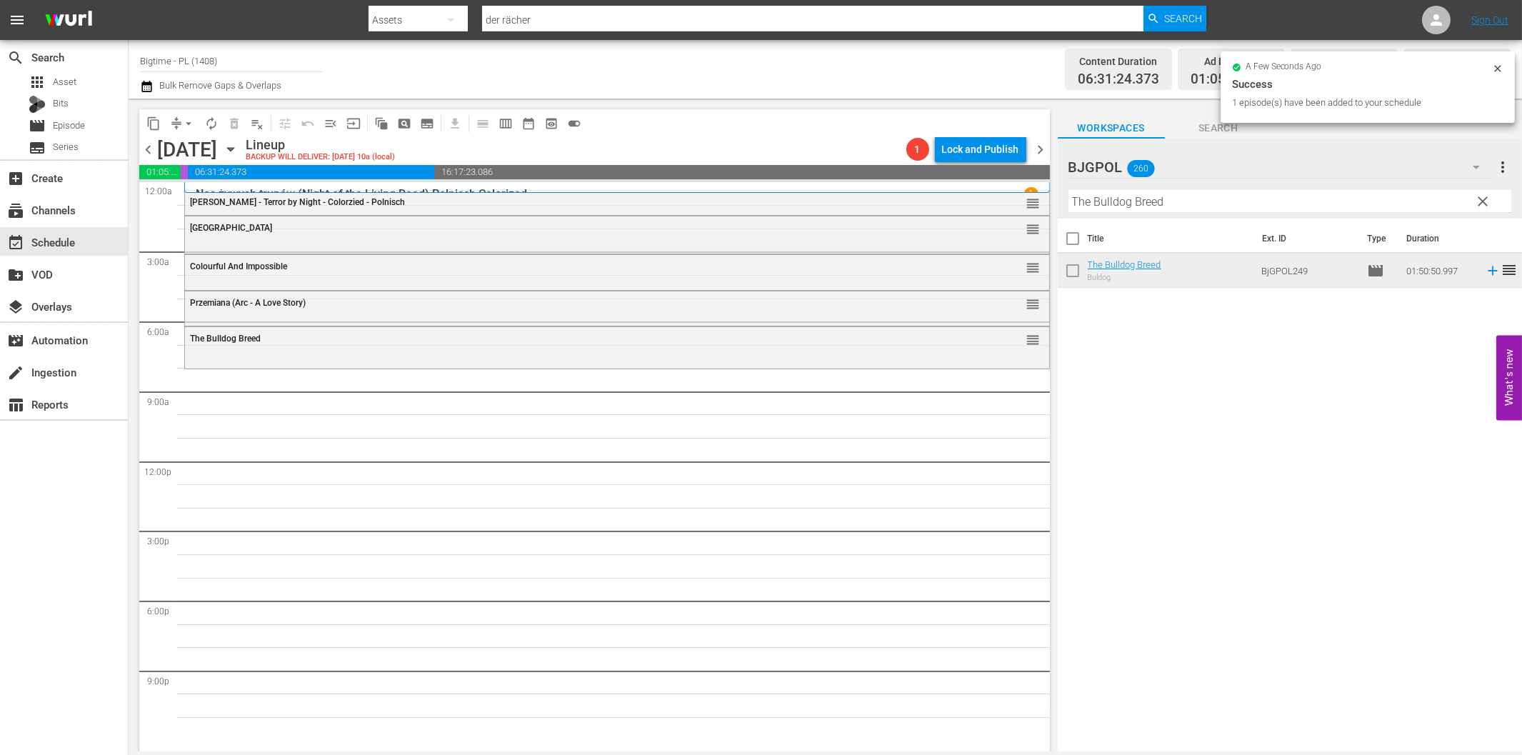
click at [1091, 205] on input "The Bulldog Breed" at bounding box center [1289, 201] width 443 height 23
paste input "Off The Menu"
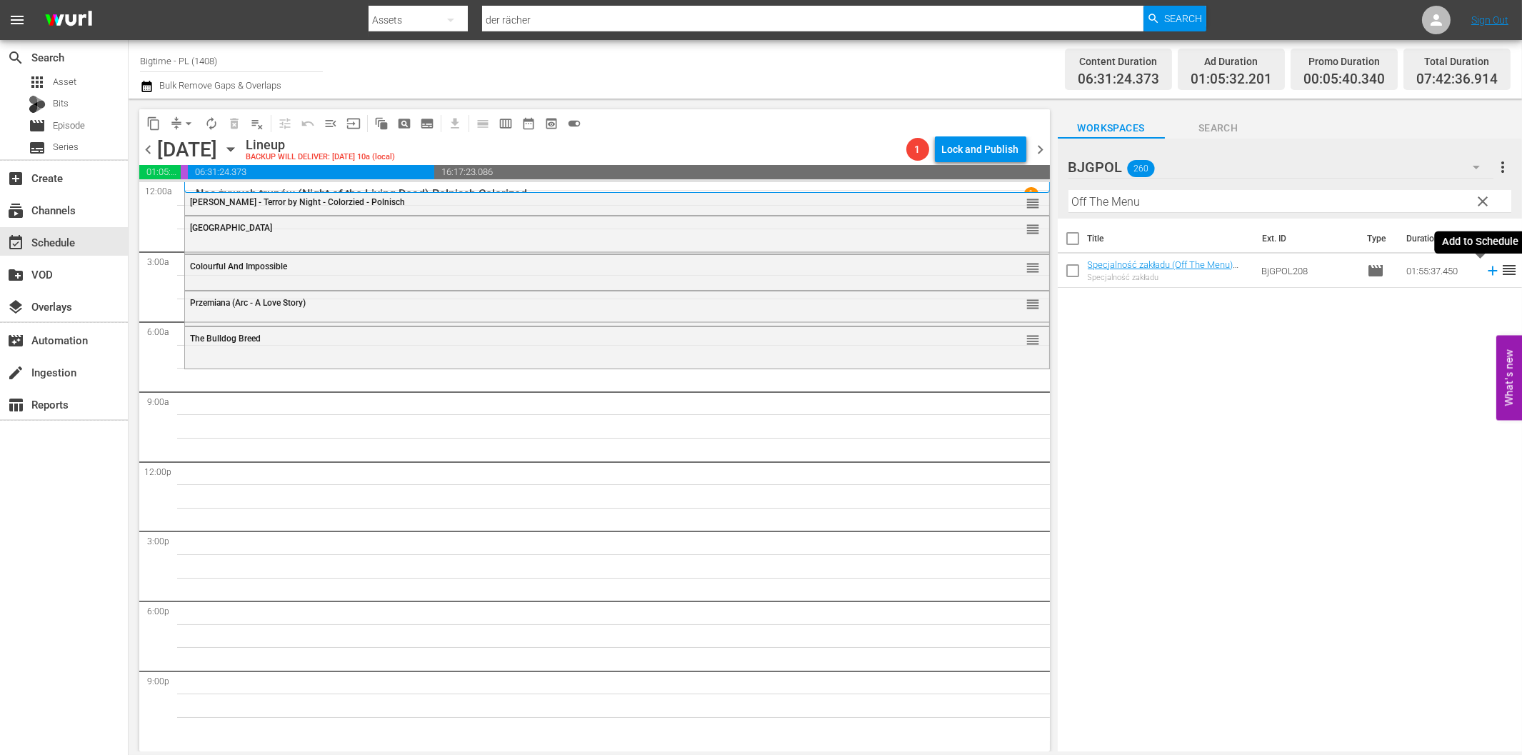
click at [1485, 275] on icon at bounding box center [1493, 271] width 16 height 16
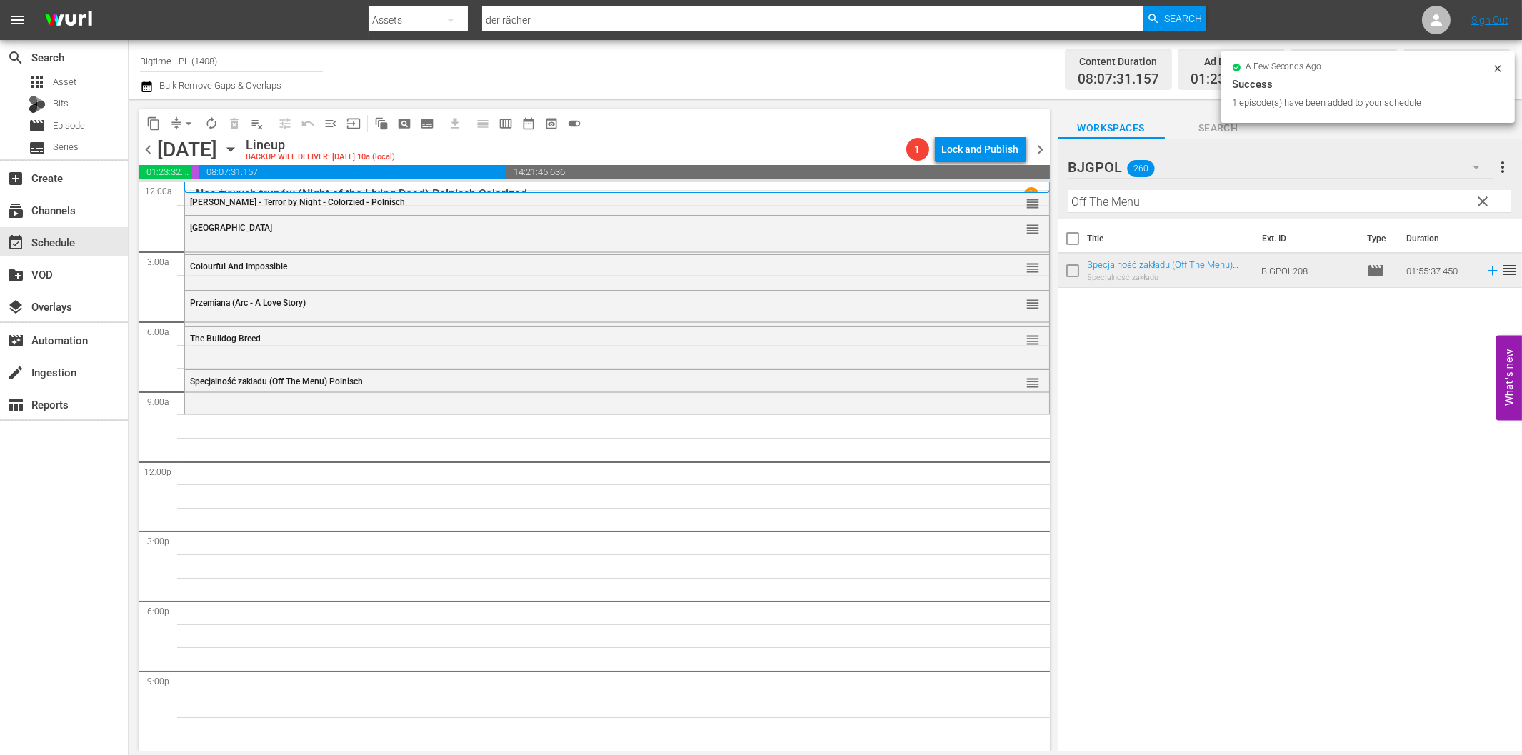
click at [1123, 204] on input "Off The Menu" at bounding box center [1289, 201] width 443 height 23
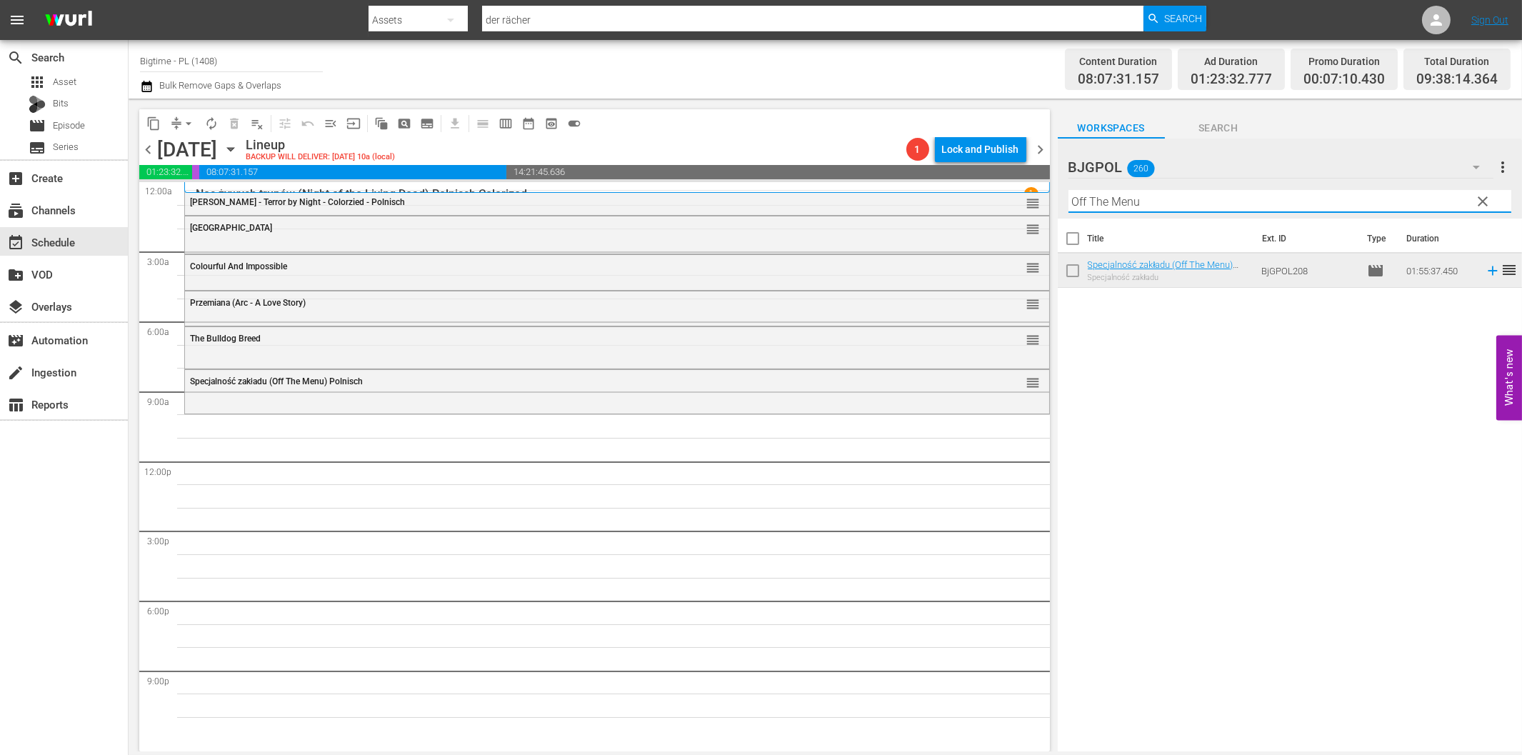
paste input "Have Rocket, Will Travel"
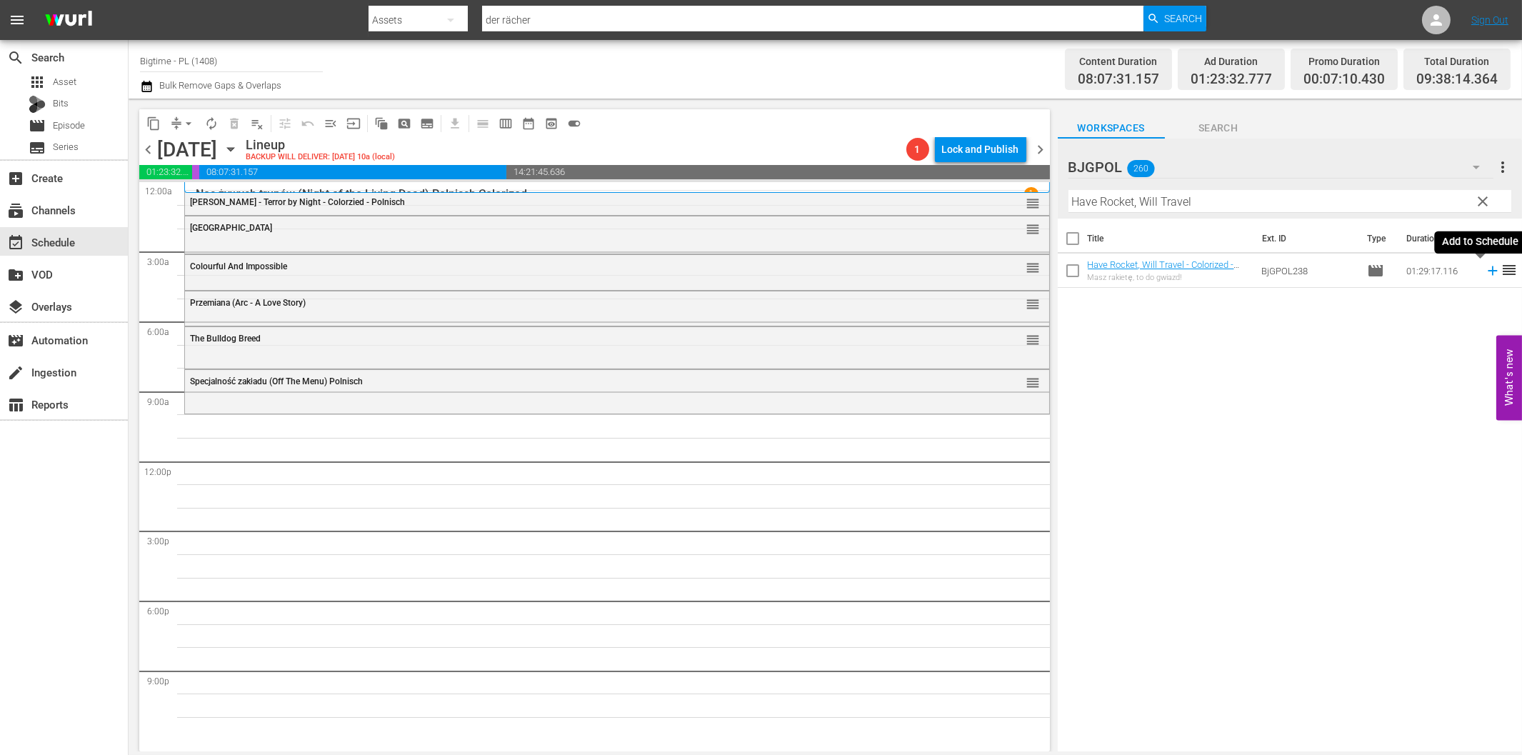
drag, startPoint x: 1481, startPoint y: 267, endPoint x: 1458, endPoint y: 272, distance: 22.7
click at [1485, 267] on icon at bounding box center [1493, 271] width 16 height 16
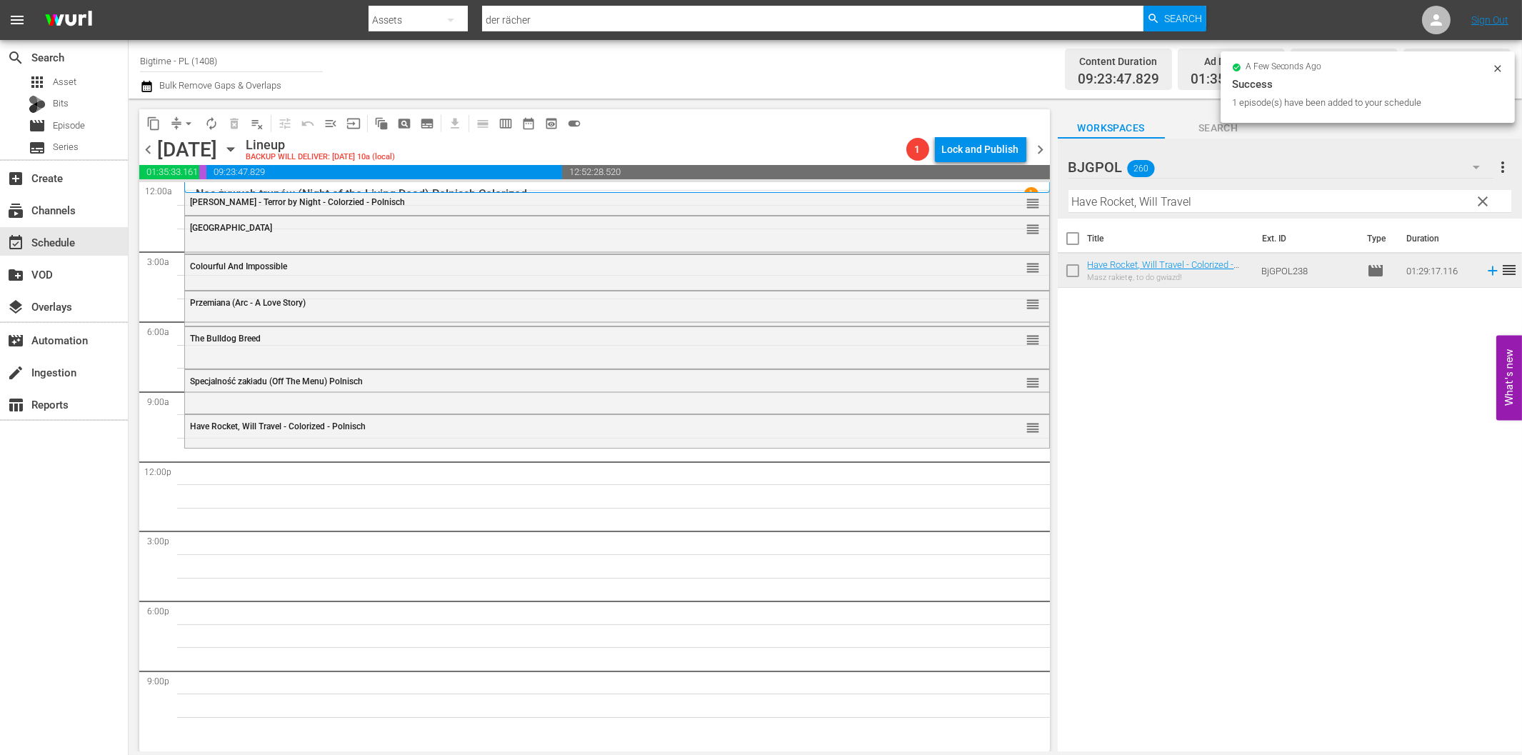
click at [1123, 198] on input "Have Rocket, Will Travel" at bounding box center [1289, 201] width 443 height 23
paste input "Goliath and the Sins of Babylon – Polnisch"
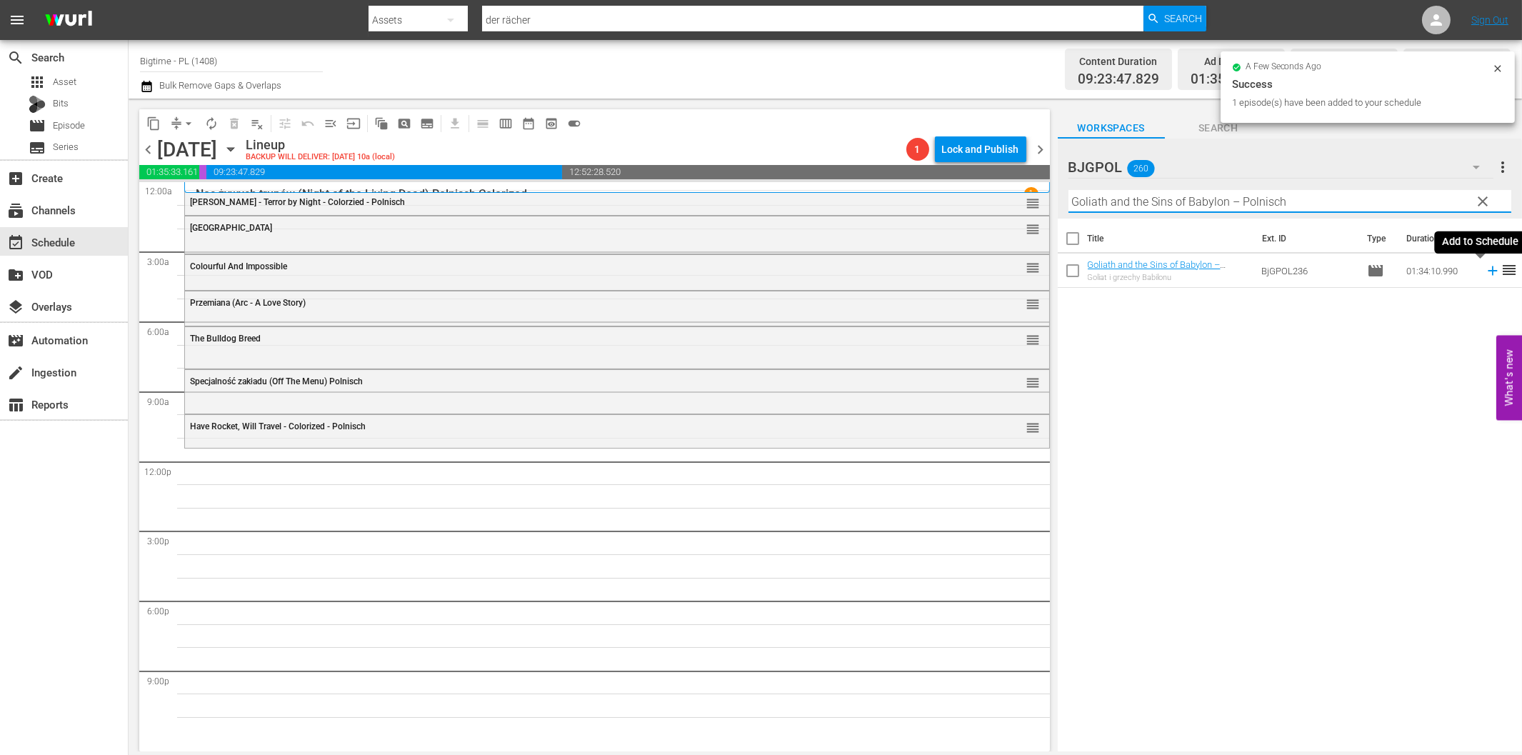
click at [1485, 276] on icon at bounding box center [1493, 271] width 16 height 16
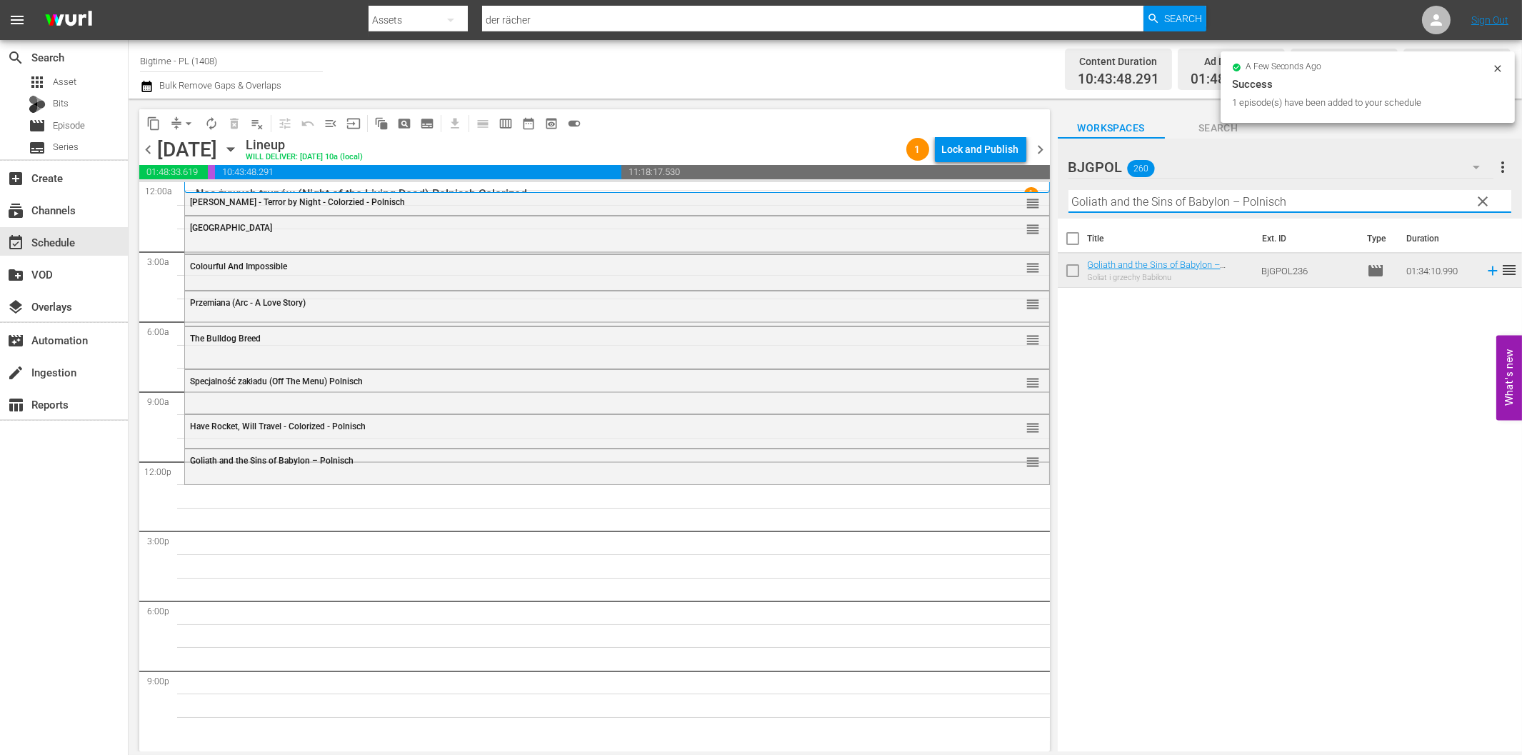
click at [1254, 196] on input "Goliath and the Sins of Babylon – Polnisch" at bounding box center [1289, 201] width 443 height 23
paste input "ISIS Rising"
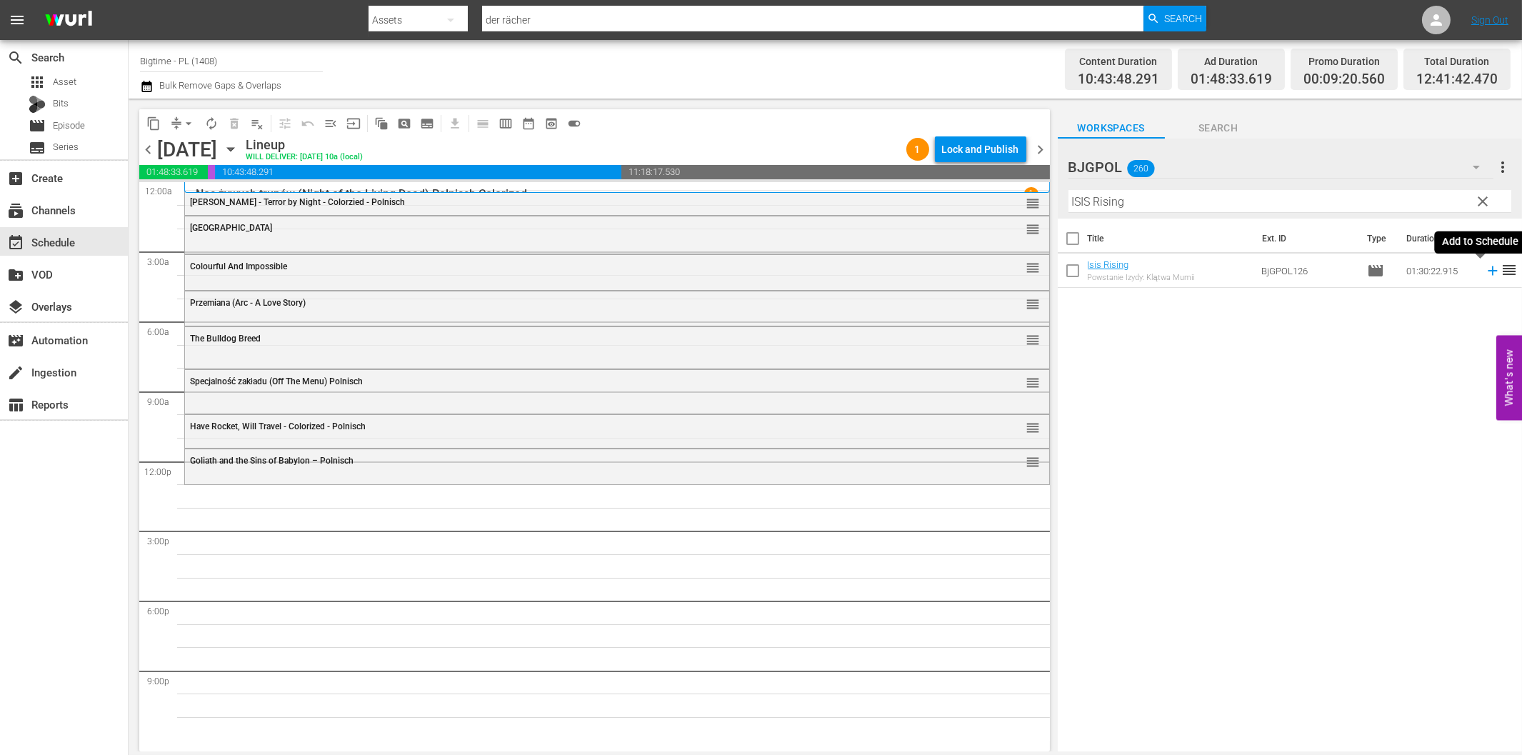
click at [1485, 276] on icon at bounding box center [1493, 271] width 16 height 16
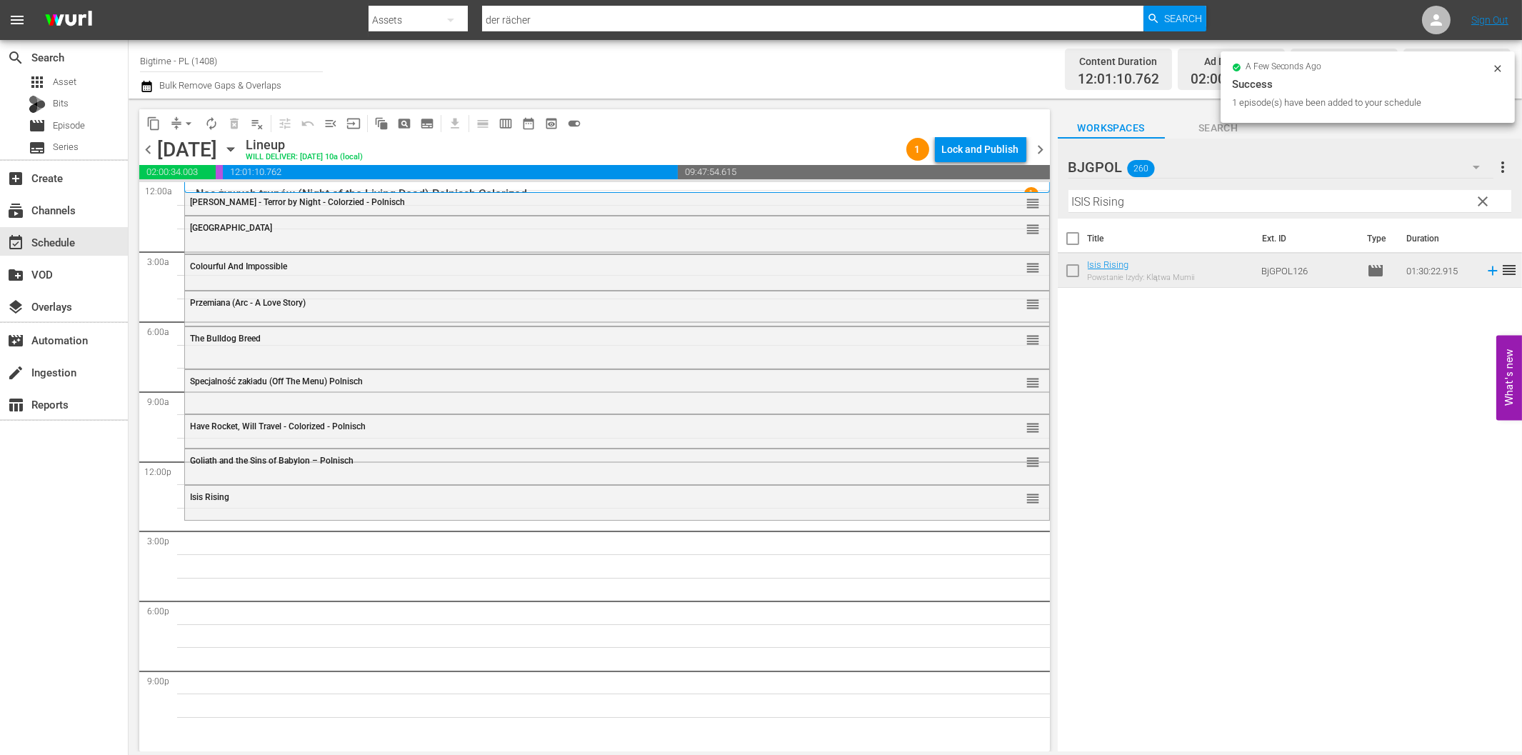
click at [1327, 201] on input "ISIS Rising" at bounding box center [1289, 201] width 443 height 23
paste input "Breakdowns"
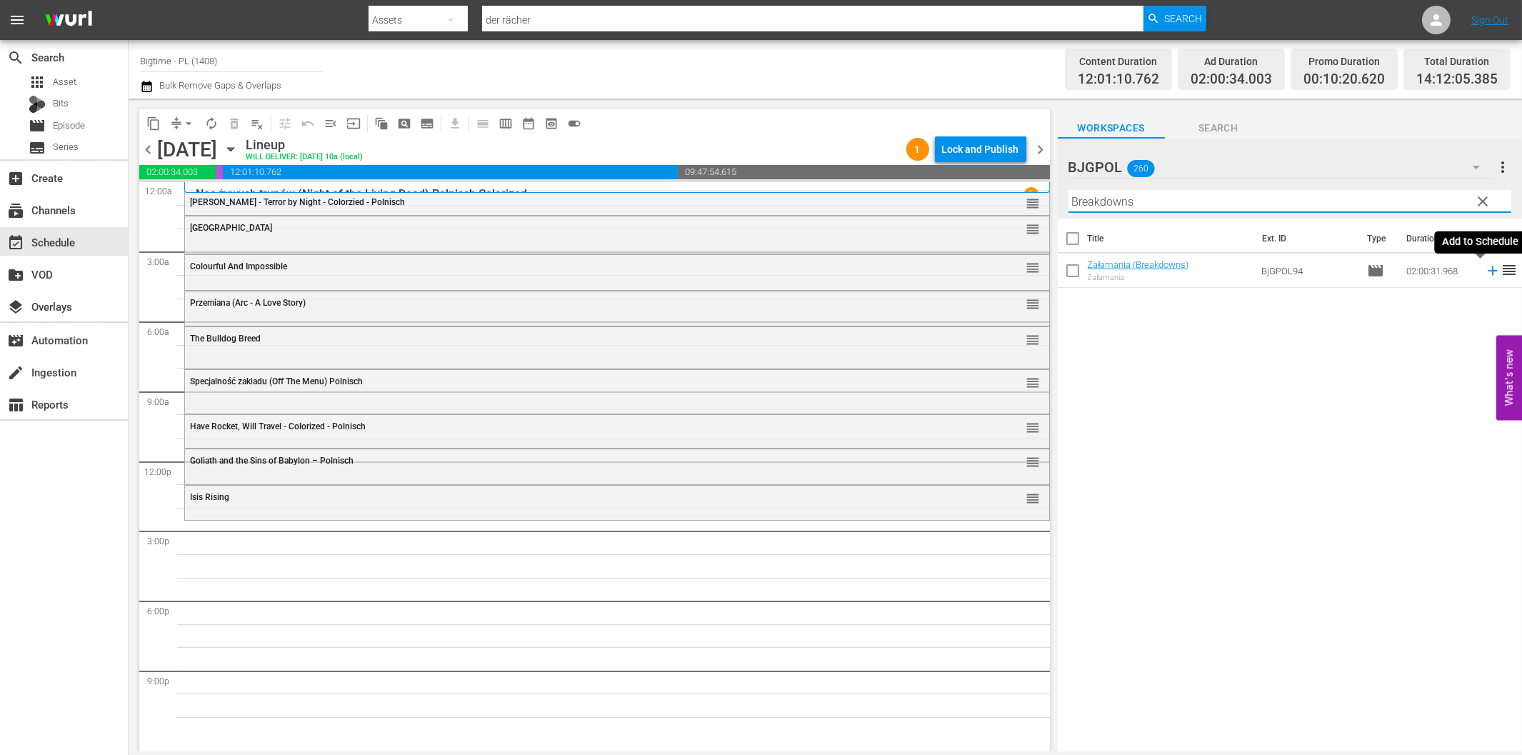
click at [1485, 266] on icon at bounding box center [1493, 271] width 16 height 16
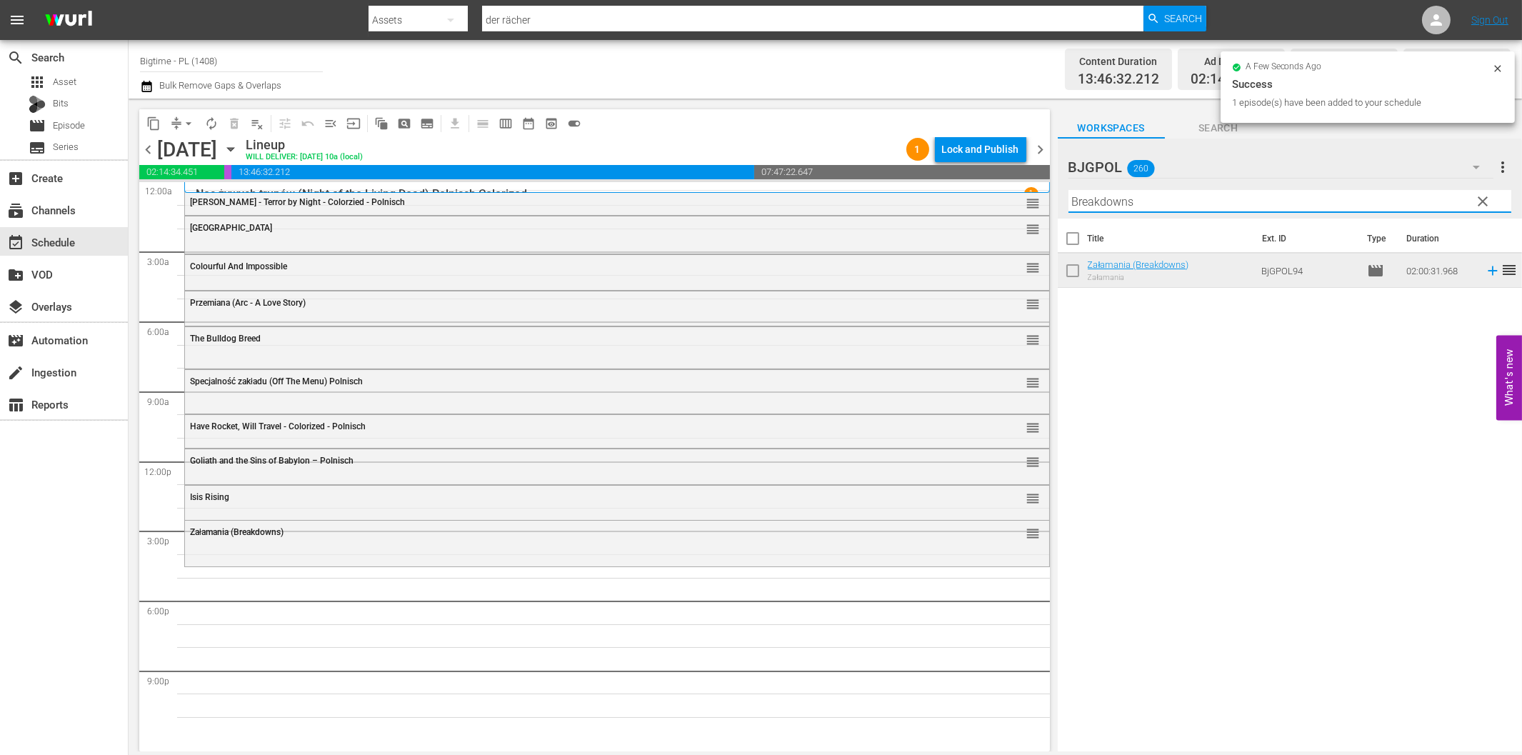
click at [1311, 209] on input "Breakdowns" at bounding box center [1289, 201] width 443 height 23
paste input "Promise"
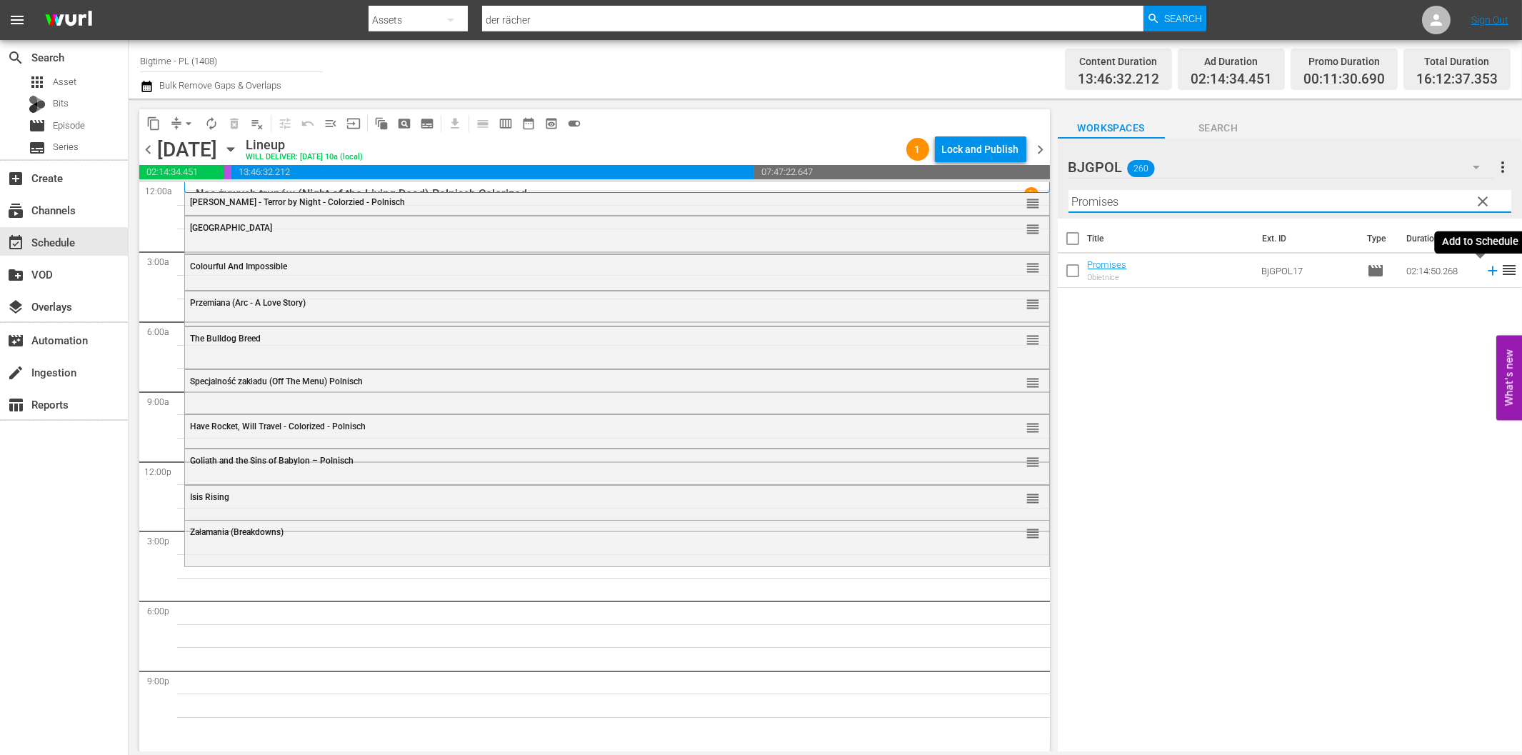
click at [1488, 268] on icon at bounding box center [1492, 270] width 9 height 9
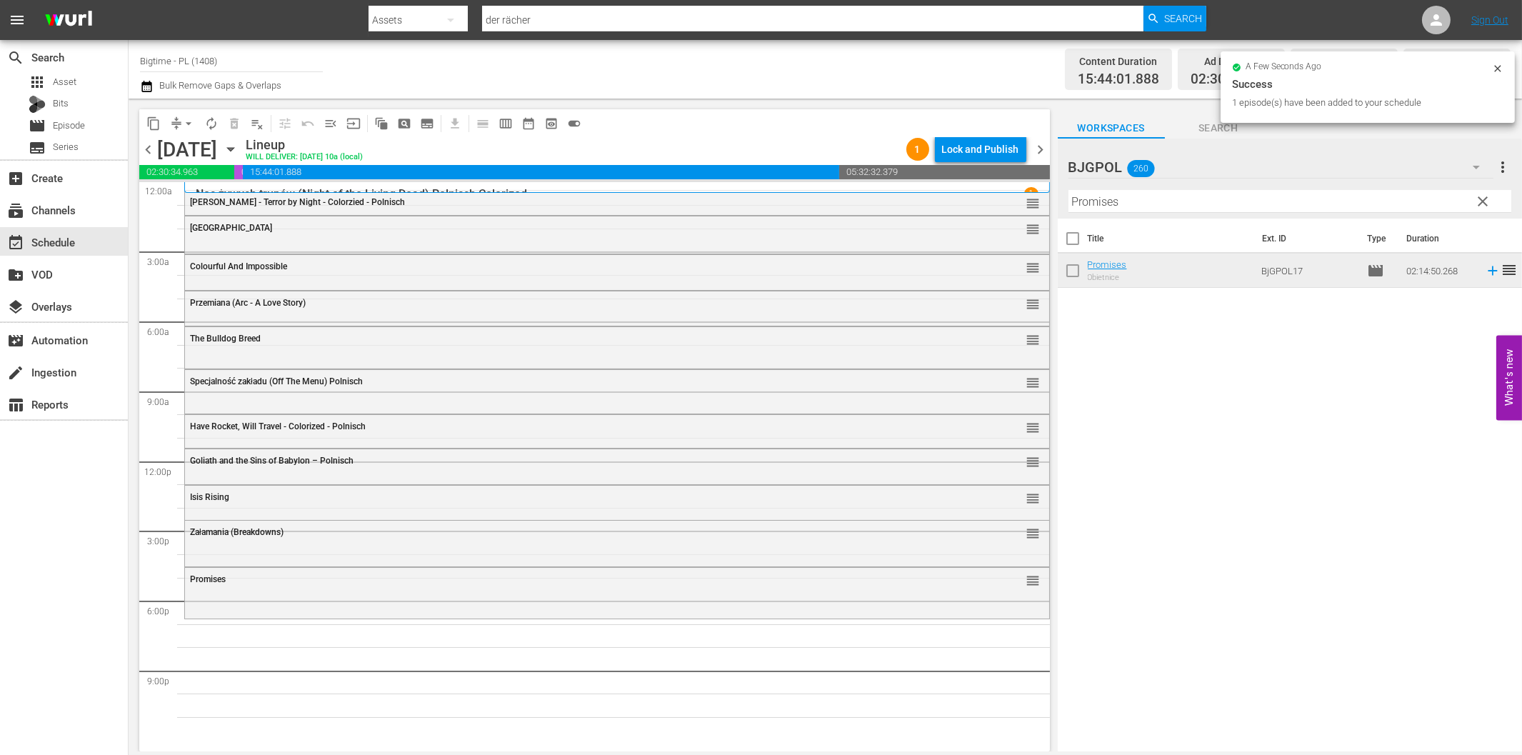
click at [1271, 204] on input "Promises" at bounding box center [1289, 201] width 443 height 23
paste input "Betrayed"
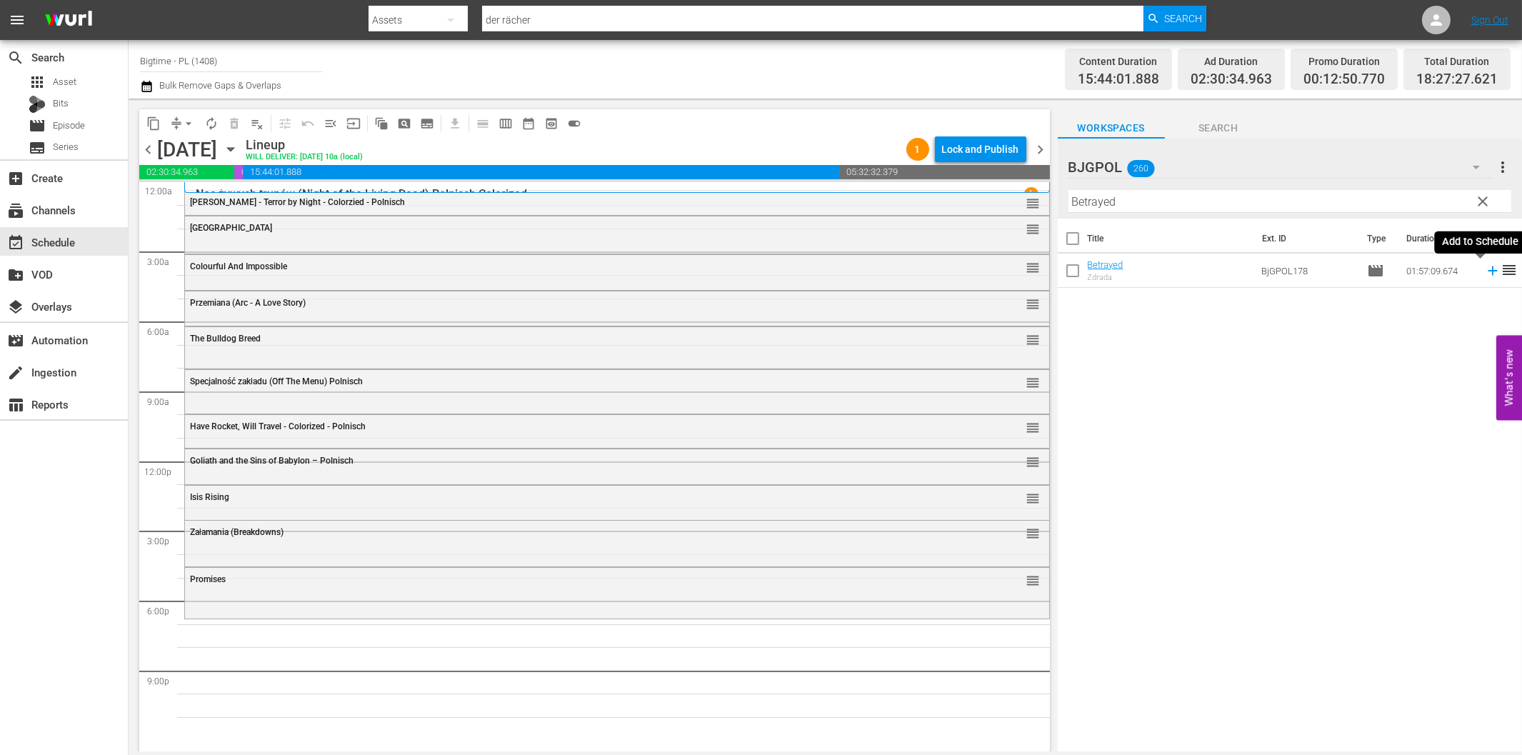
click at [1488, 274] on icon at bounding box center [1492, 270] width 9 height 9
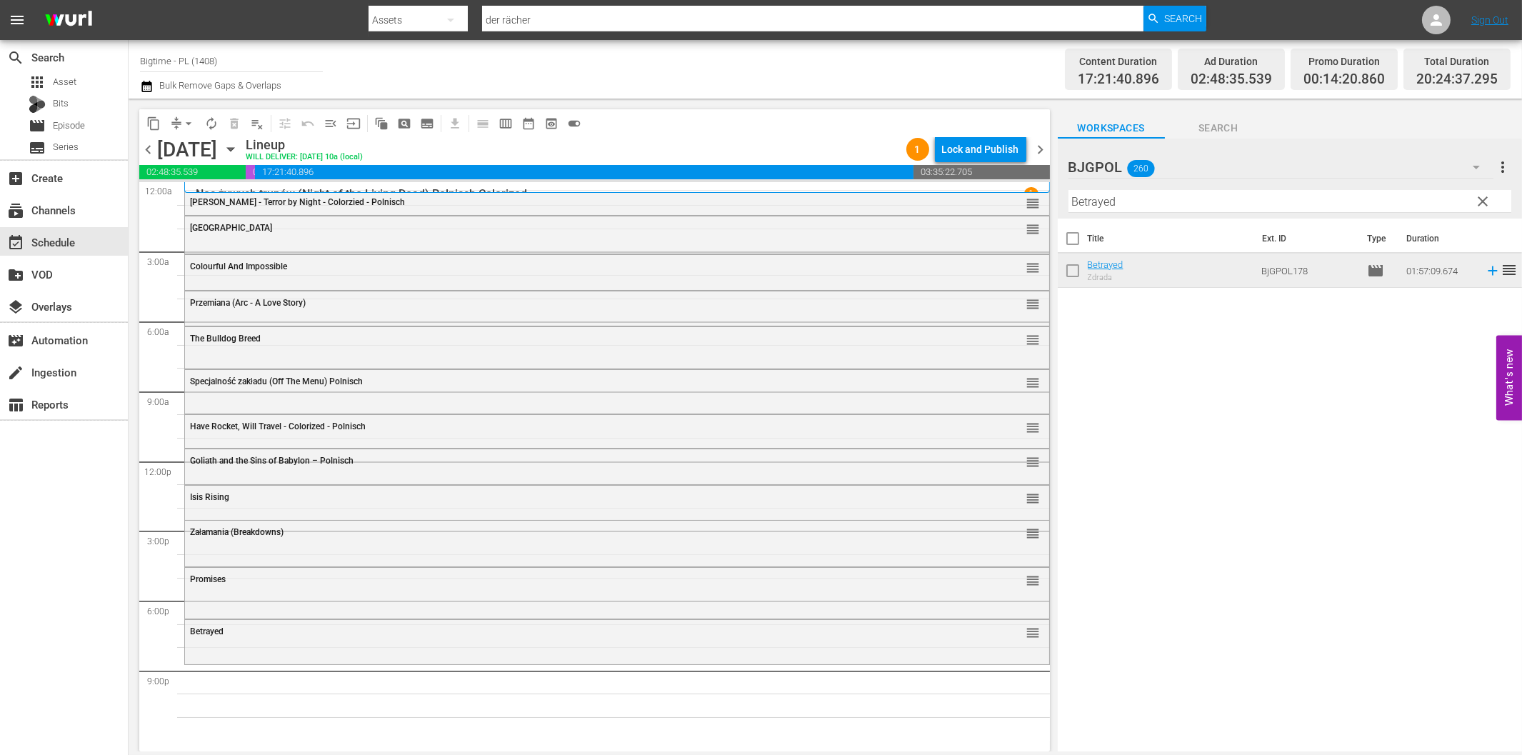
click at [1272, 194] on input "Betrayed" at bounding box center [1289, 201] width 443 height 23
paste input "Live or die in La Honda"
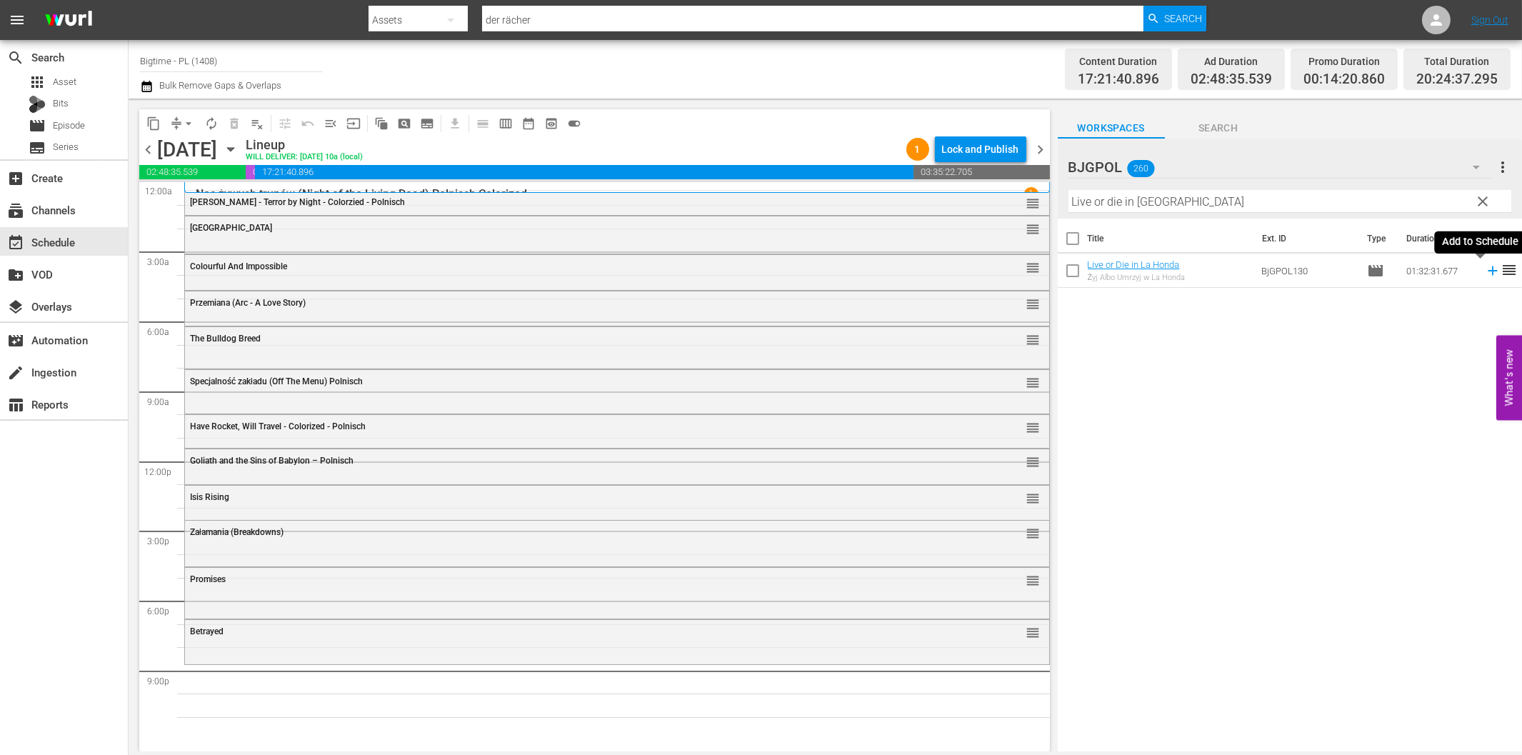
click at [1486, 269] on icon at bounding box center [1493, 271] width 16 height 16
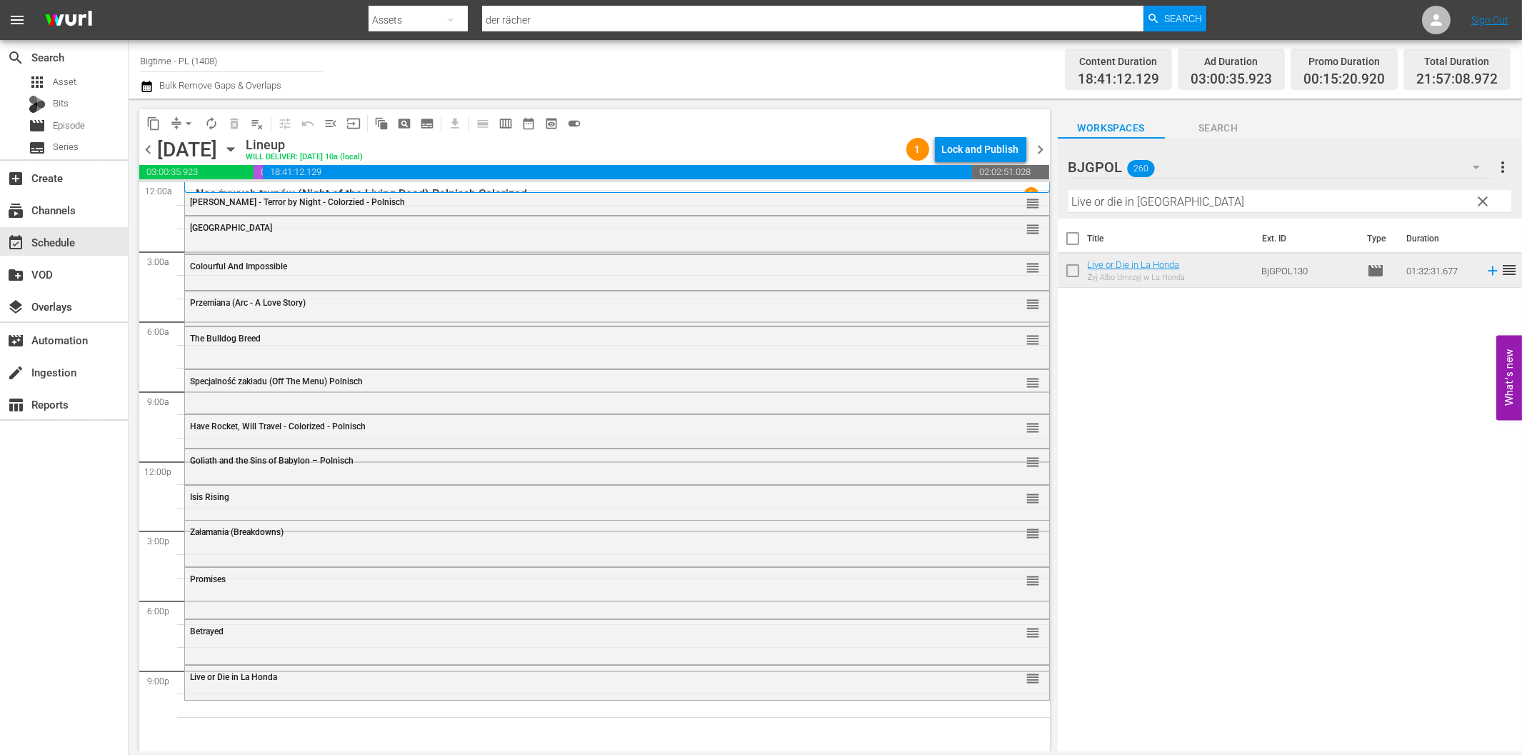
click at [1237, 199] on input "Live or die in La Honda" at bounding box center [1289, 201] width 443 height 23
paste input "Exit Speed"
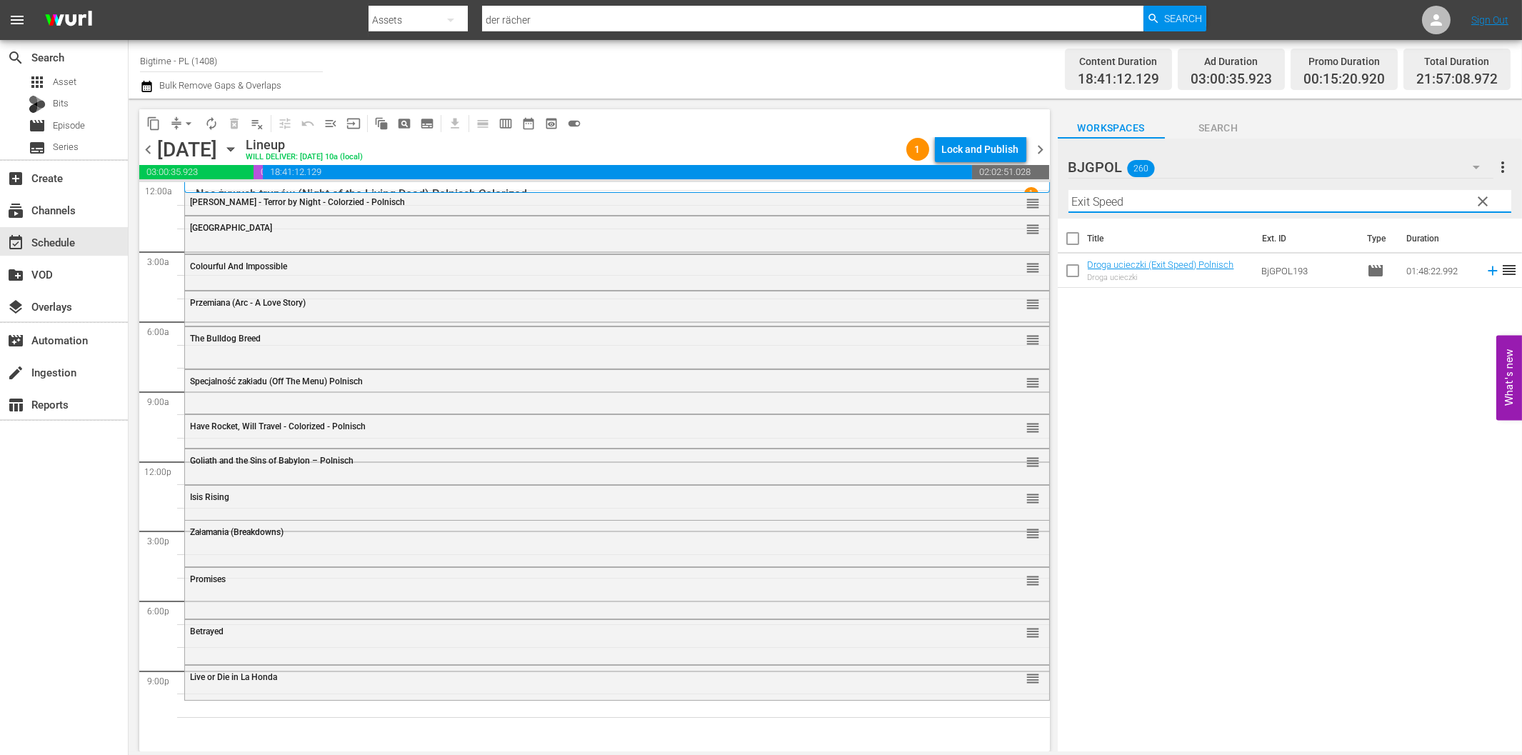
type input "Exit Speed"
click at [1488, 275] on icon at bounding box center [1492, 270] width 9 height 9
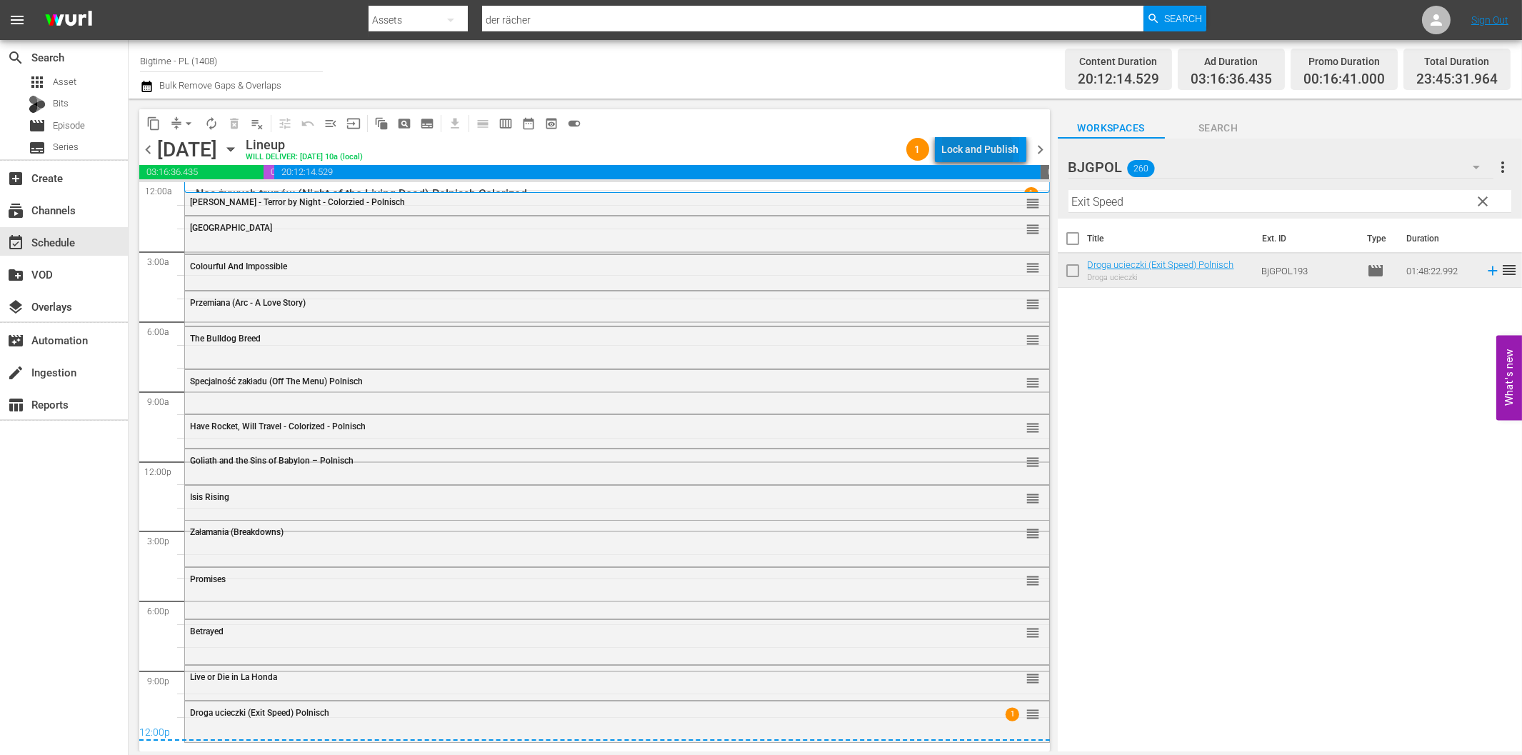
click at [976, 152] on div "Lock and Publish" at bounding box center [980, 149] width 77 height 26
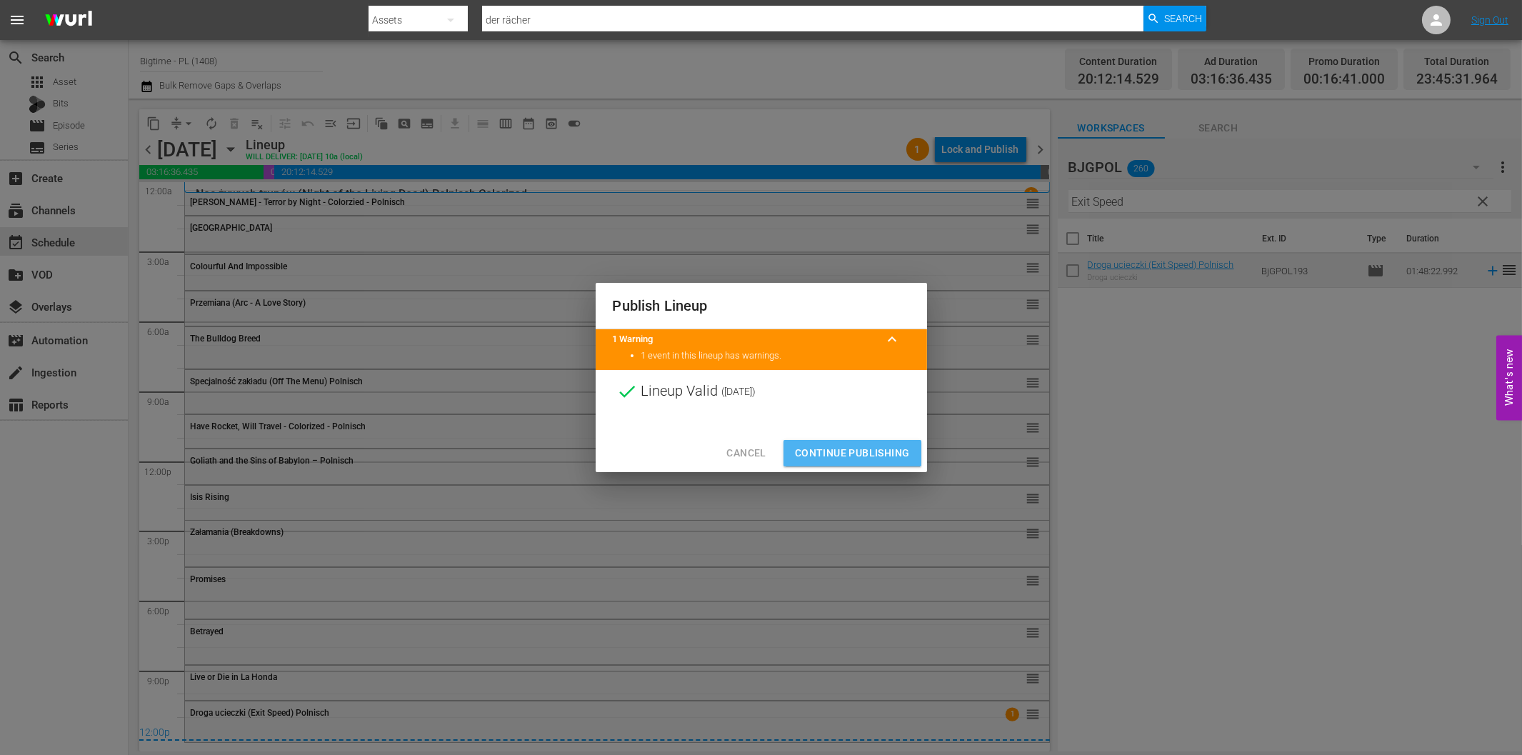
click at [860, 451] on span "Continue Publishing" at bounding box center [852, 453] width 115 height 18
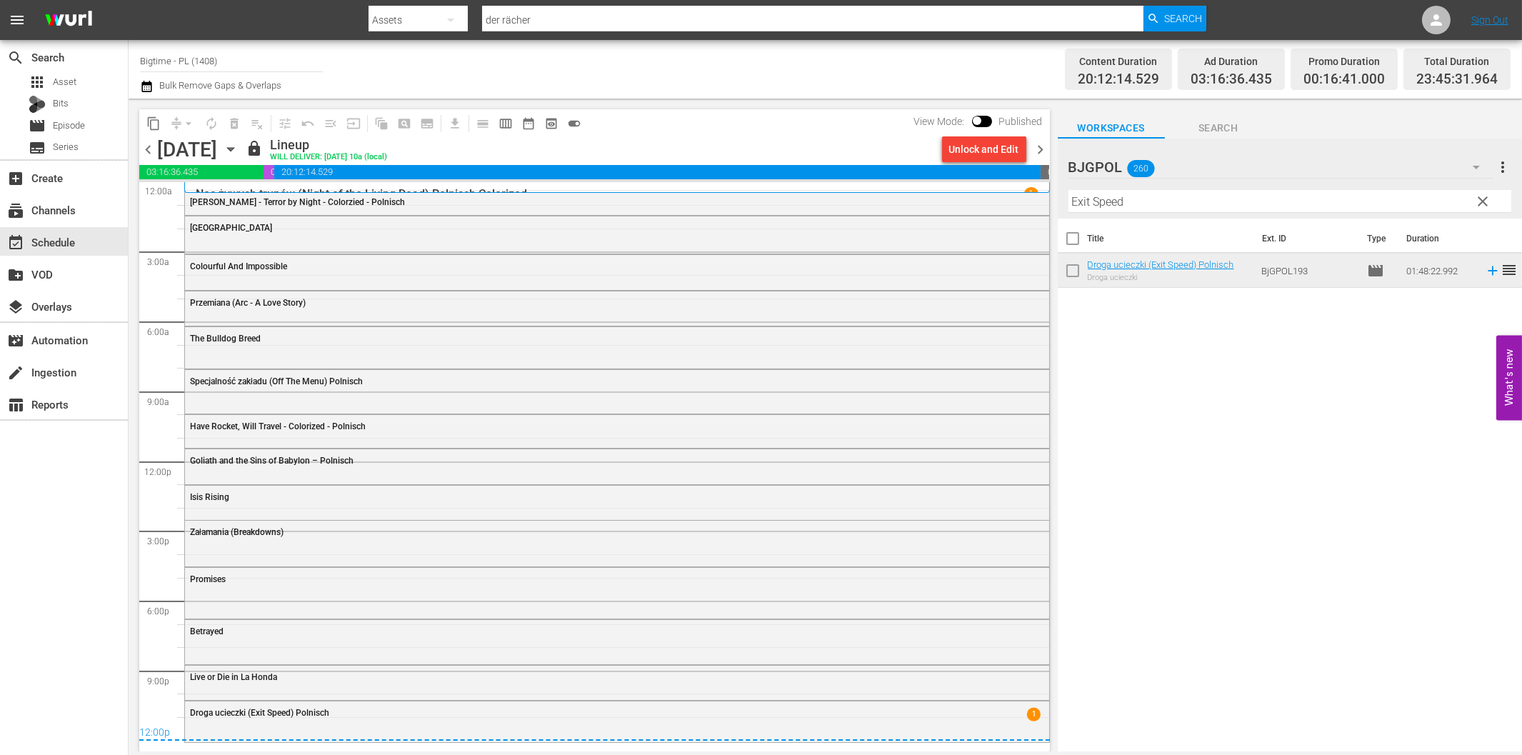
click at [1271, 415] on div "Title Ext. ID Type Duration Droga ucieczki (Exit Speed) Polnisch Droga ucieczki…" at bounding box center [1290, 486] width 464 height 535
